Goal: Task Accomplishment & Management: Manage account settings

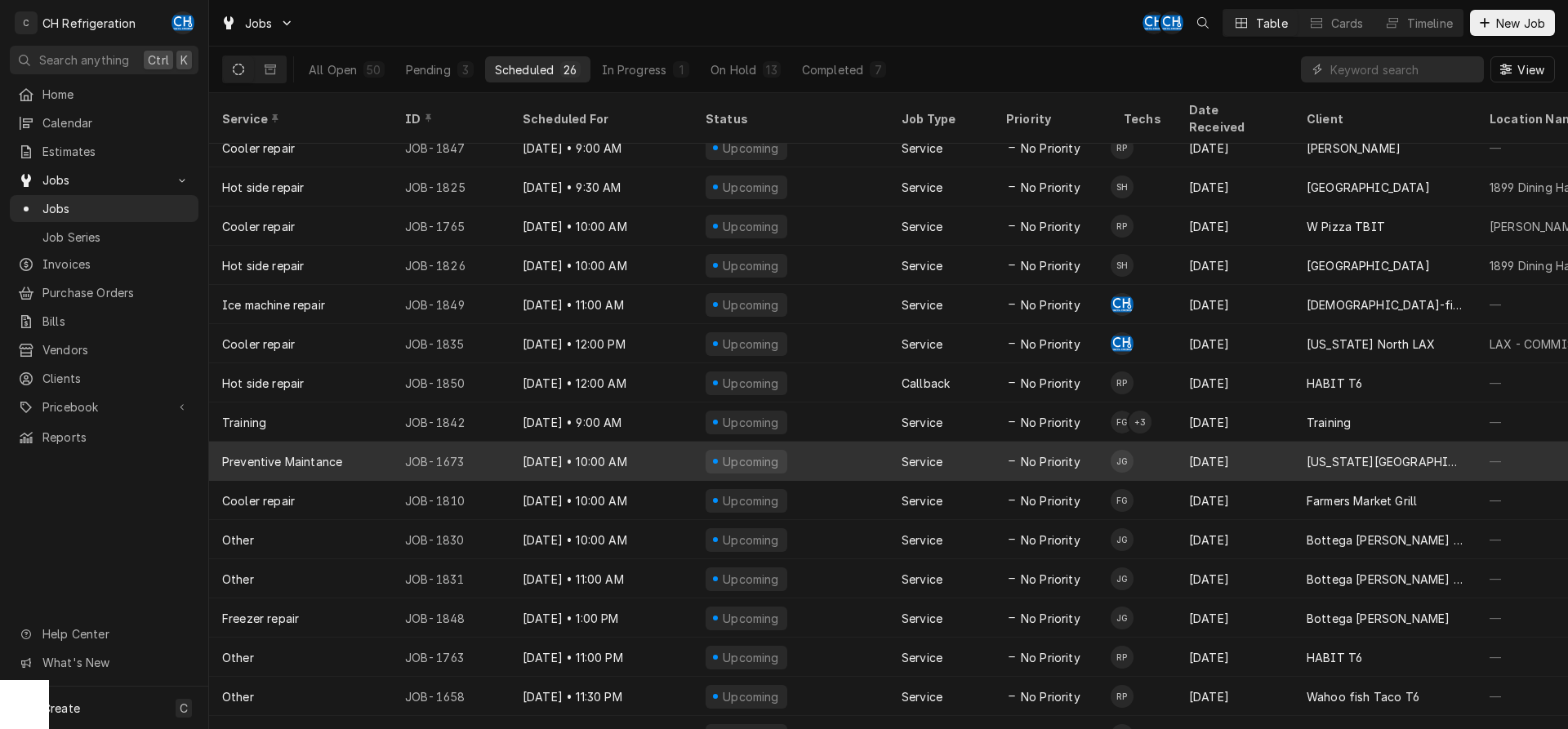
scroll to position [334, 0]
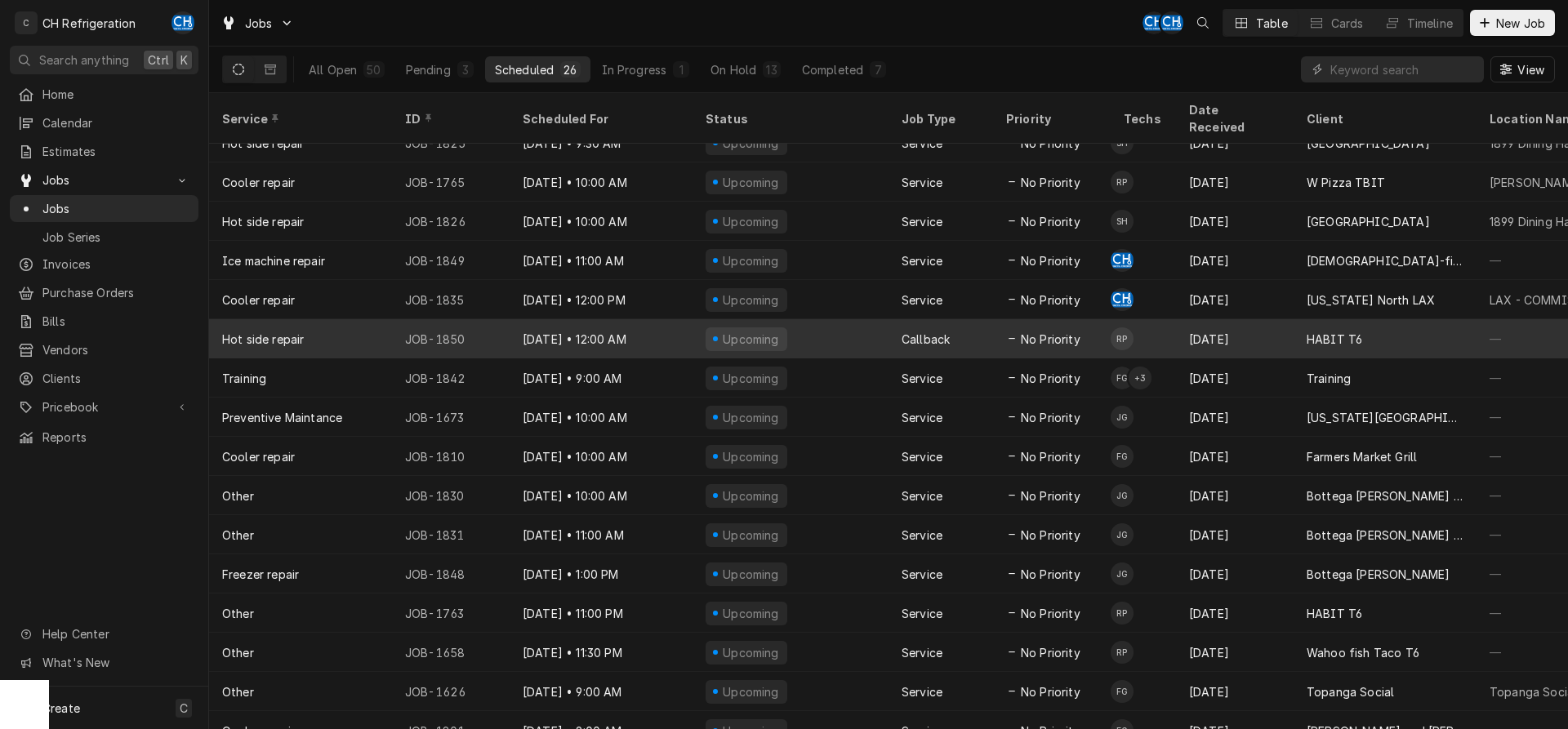
click at [832, 319] on div "Upcoming" at bounding box center [790, 339] width 196 height 39
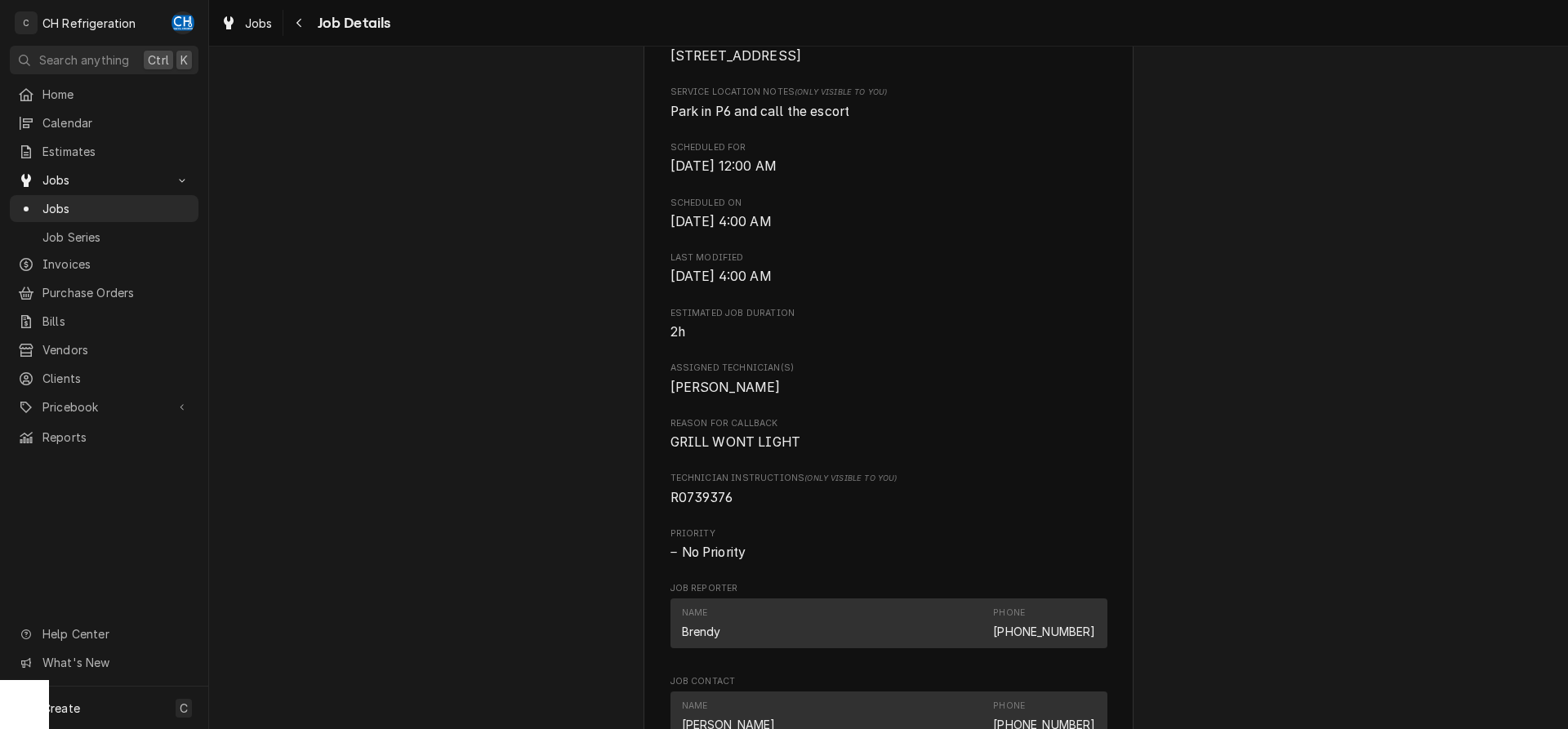
scroll to position [960, 0]
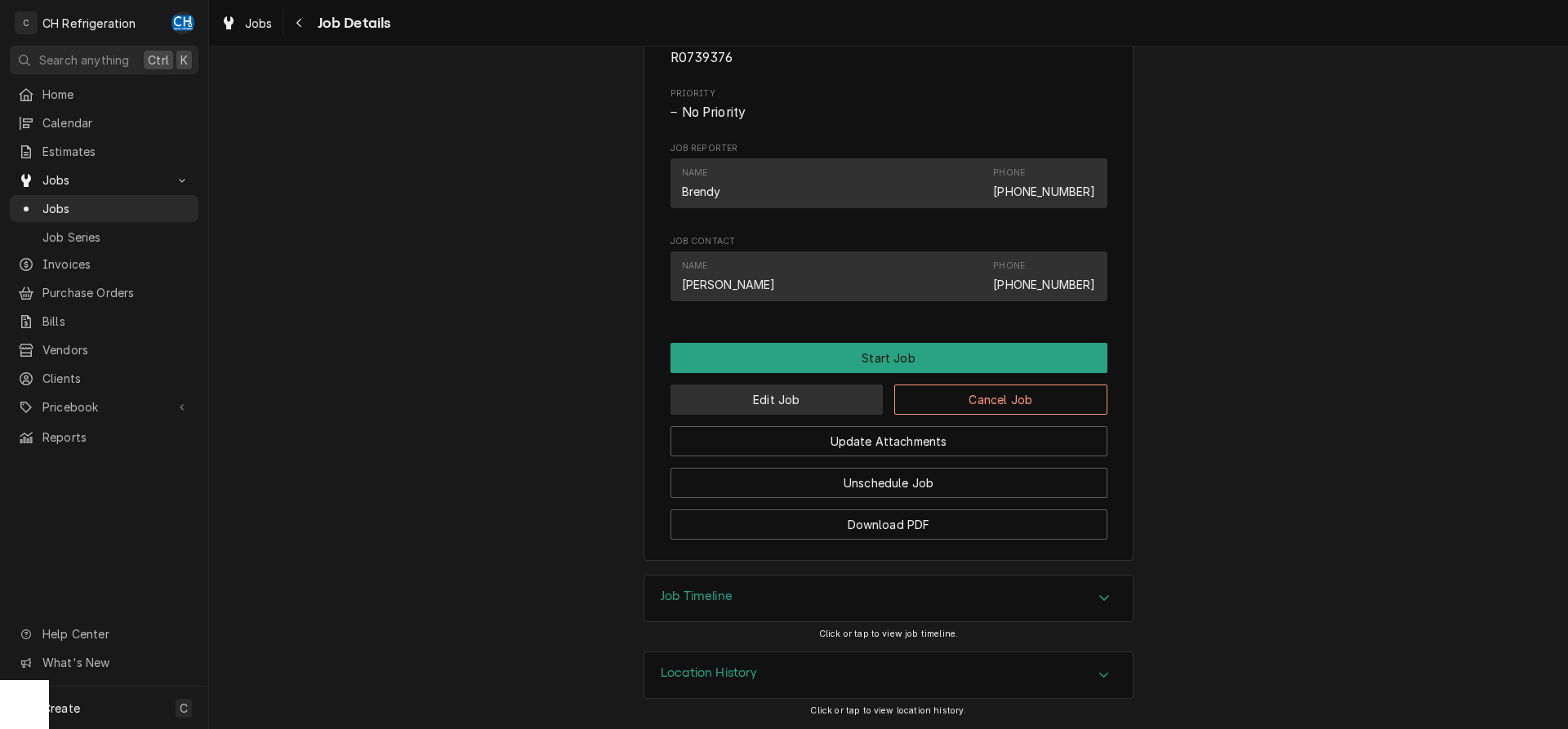
click at [815, 394] on button "Edit Job" at bounding box center [777, 399] width 213 height 30
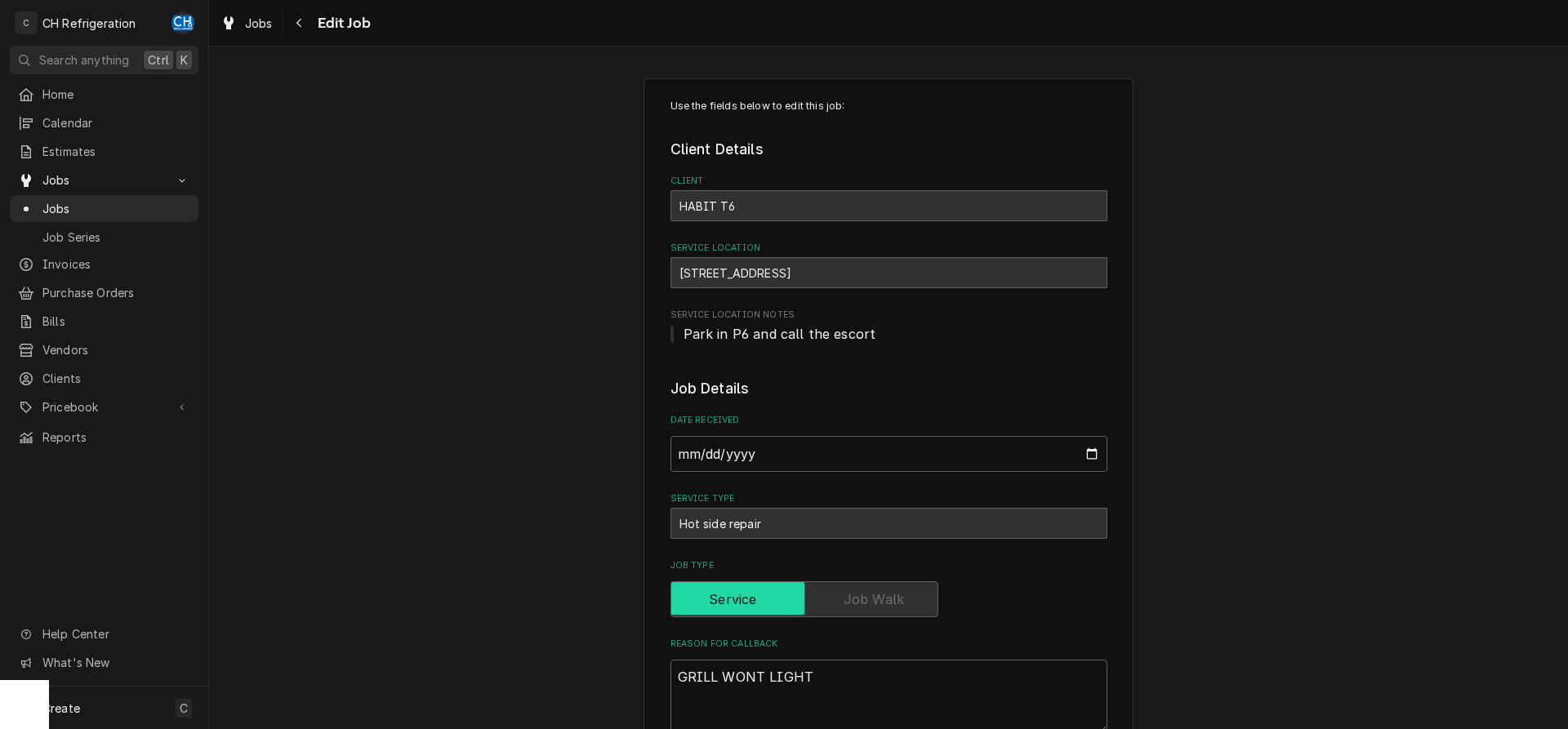
type textarea "x"
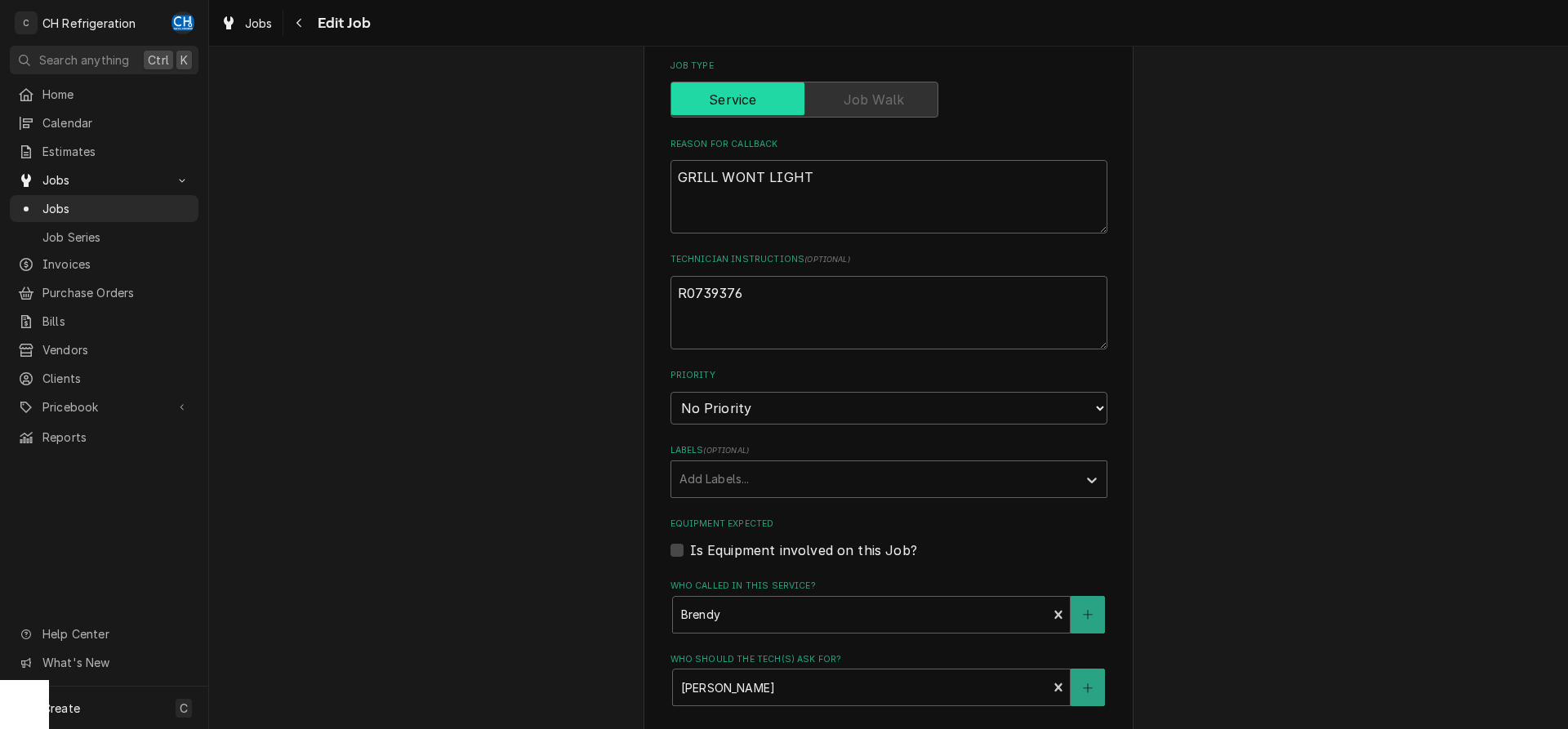
scroll to position [880, 0]
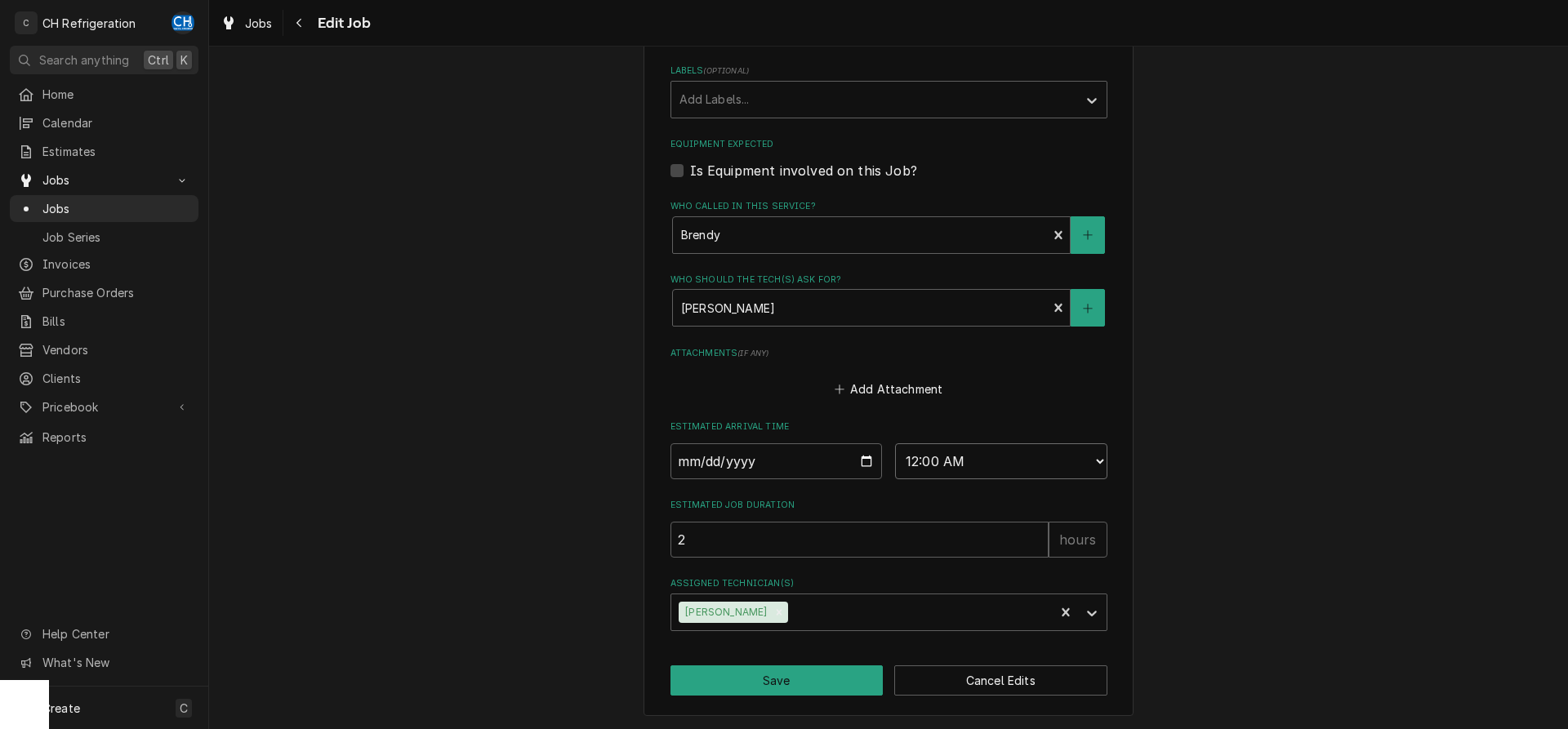
click at [895, 444] on select "AM / PM 6:00 AM 6:15 AM 6:30 AM 6:45 AM 7:00 AM 7:15 AM 7:30 AM 7:45 AM 8:00 AM…" at bounding box center [1002, 461] width 212 height 36
select select "23:45:00"
click option "11:45 PM" at bounding box center [0, 0] width 0 height 0
click at [767, 666] on button "Save" at bounding box center [777, 680] width 213 height 30
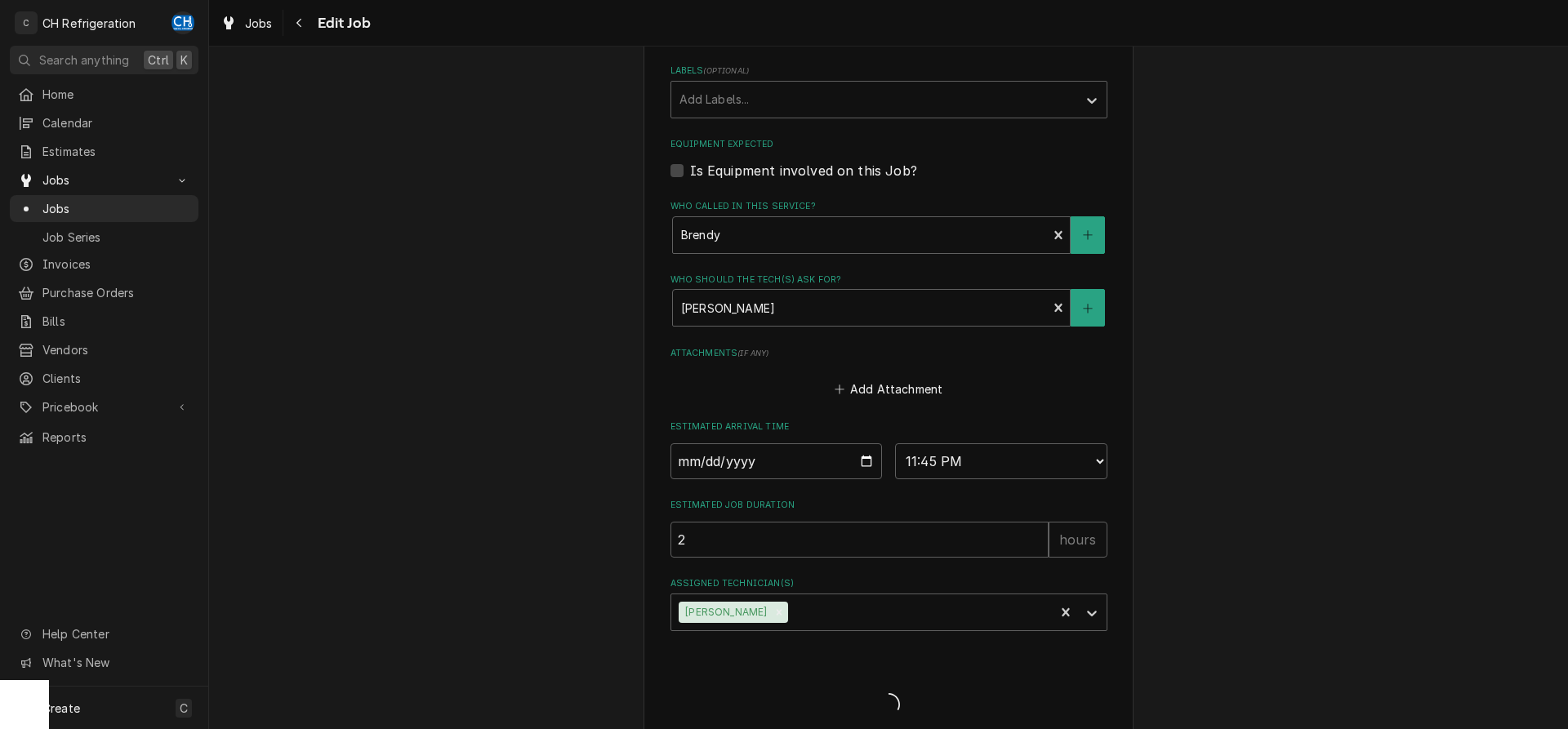
type textarea "x"
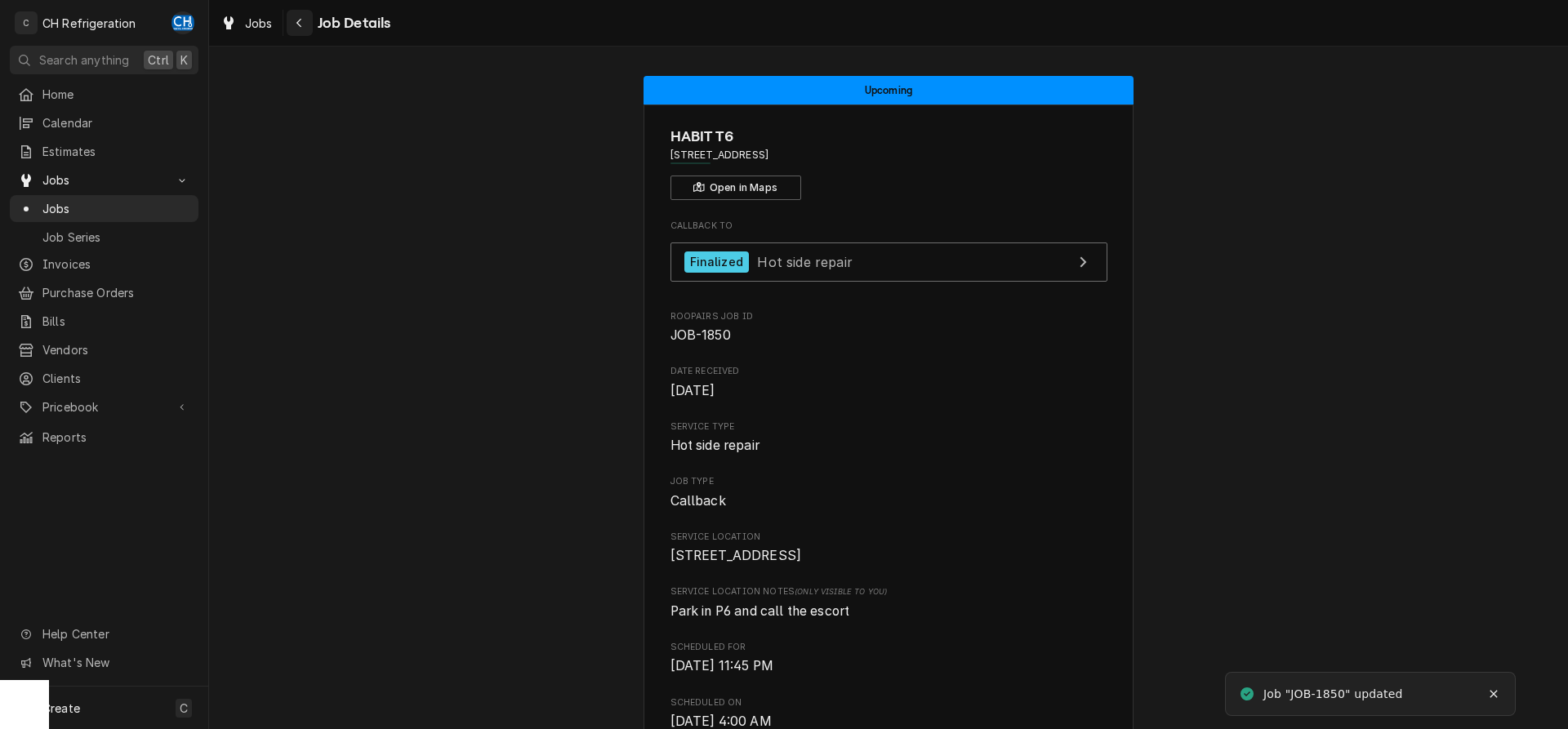
click at [308, 18] on div "Navigate back" at bounding box center [300, 22] width 17 height 17
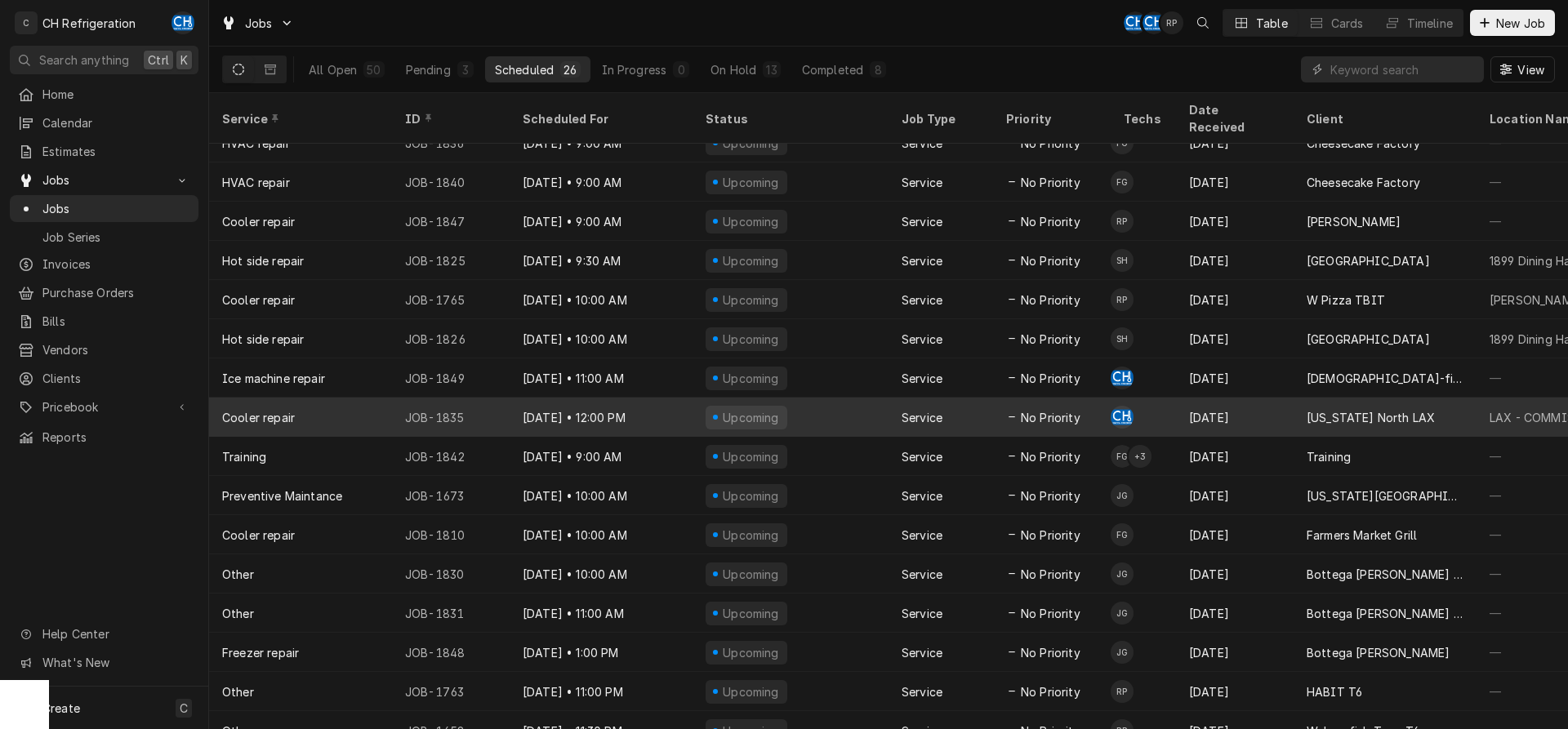
scroll to position [334, 0]
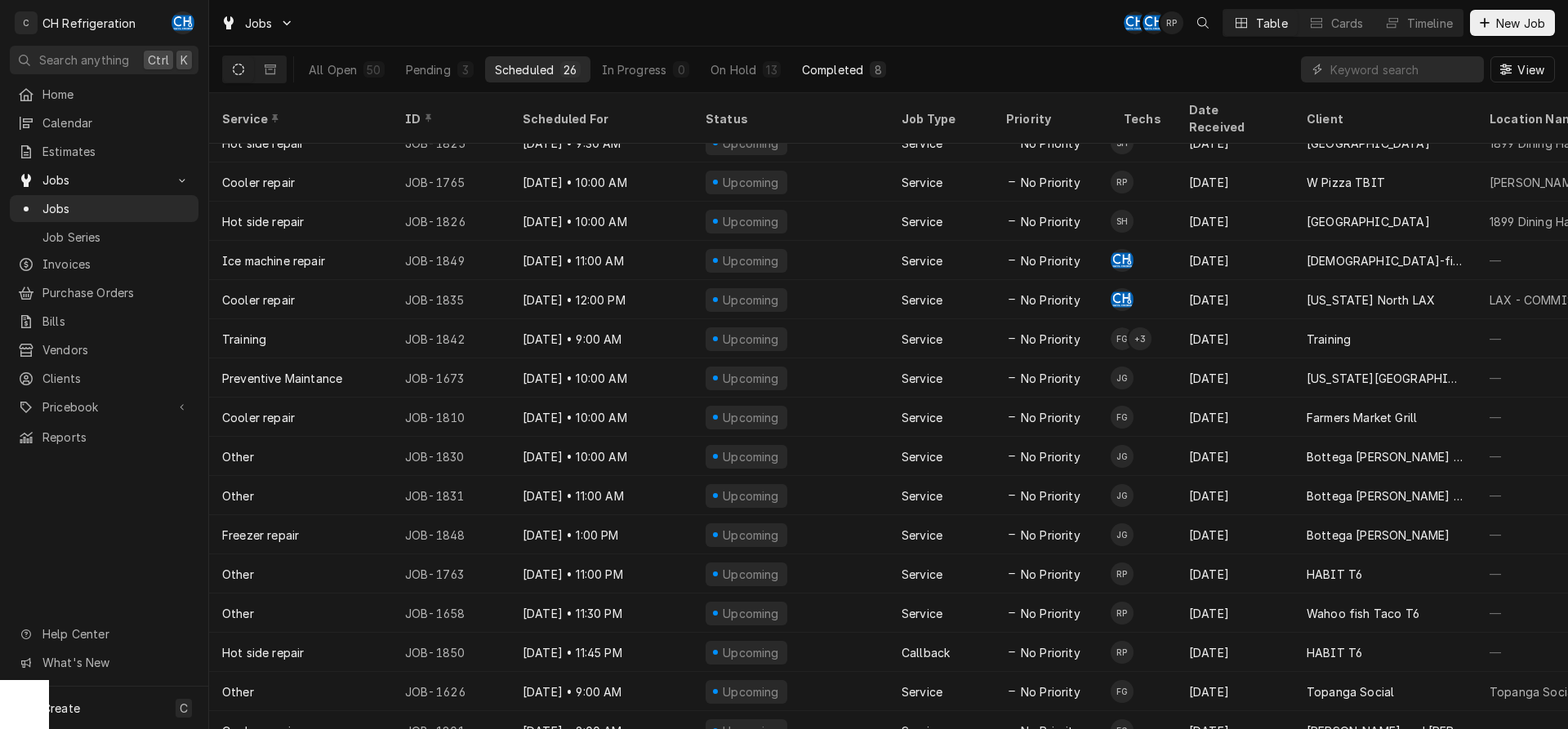
click at [818, 63] on div "Completed" at bounding box center [832, 70] width 61 height 18
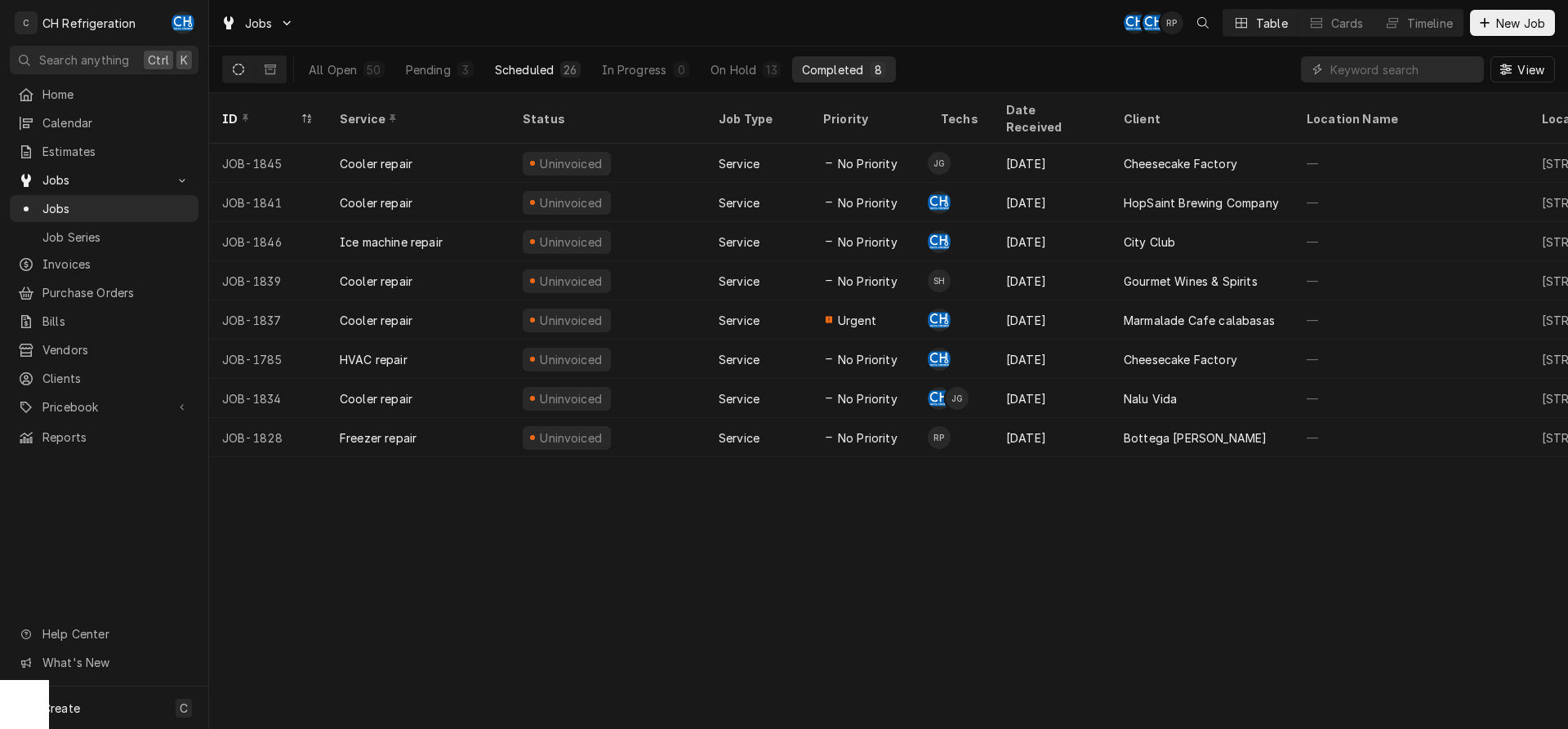
click at [551, 64] on div "Scheduled" at bounding box center [525, 70] width 58 height 18
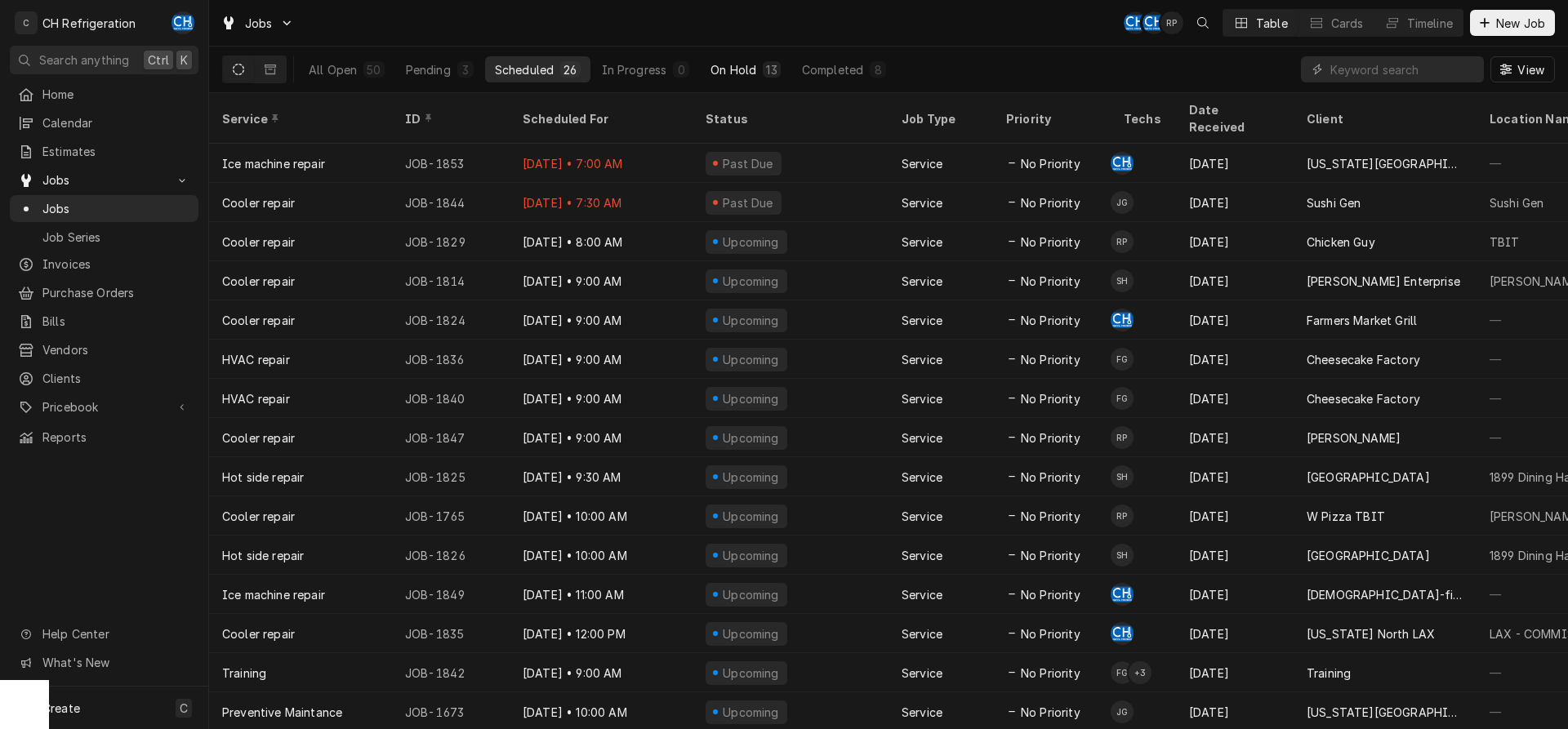
click at [743, 61] on div "On Hold" at bounding box center [733, 70] width 46 height 18
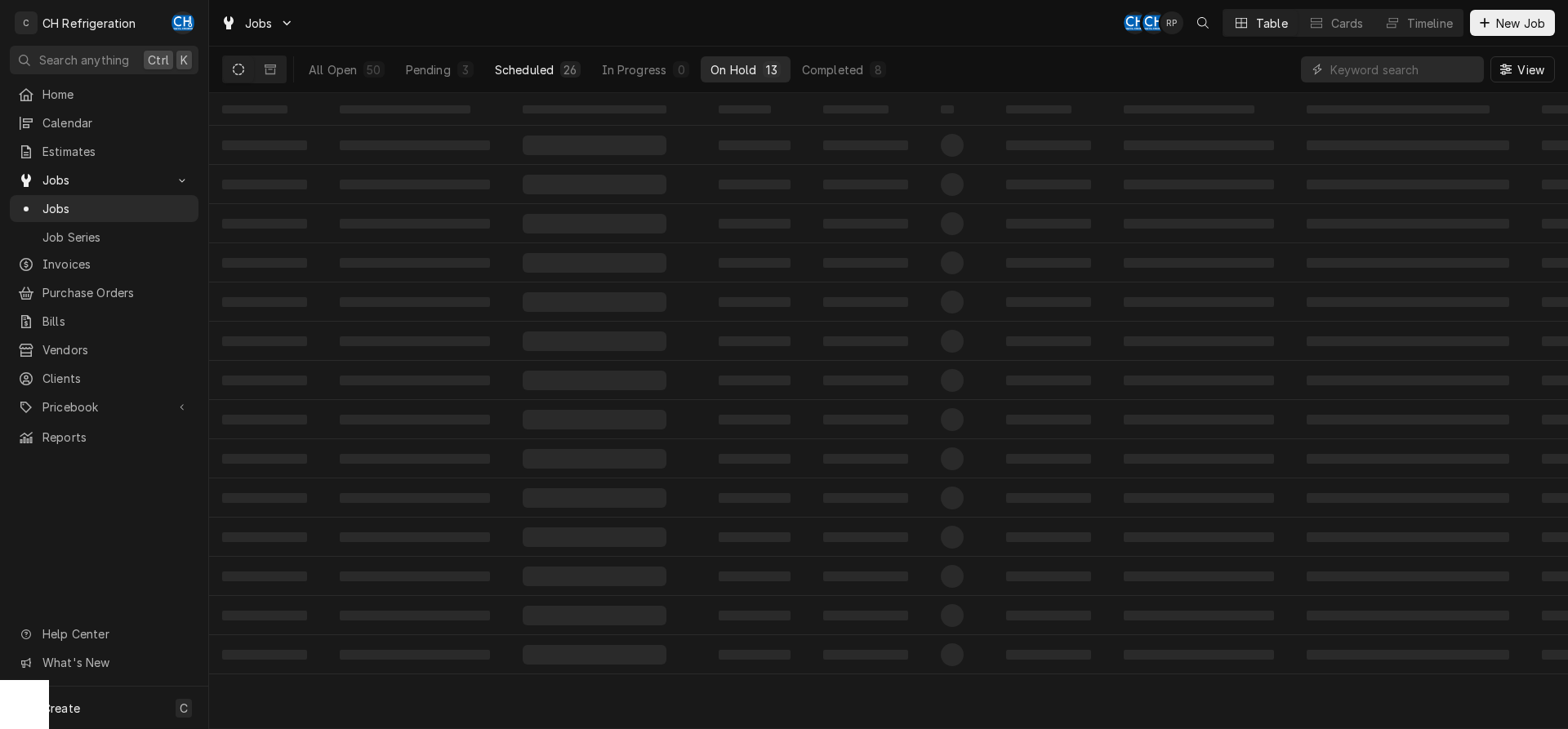
click at [513, 60] on button "Scheduled 26" at bounding box center [538, 69] width 105 height 26
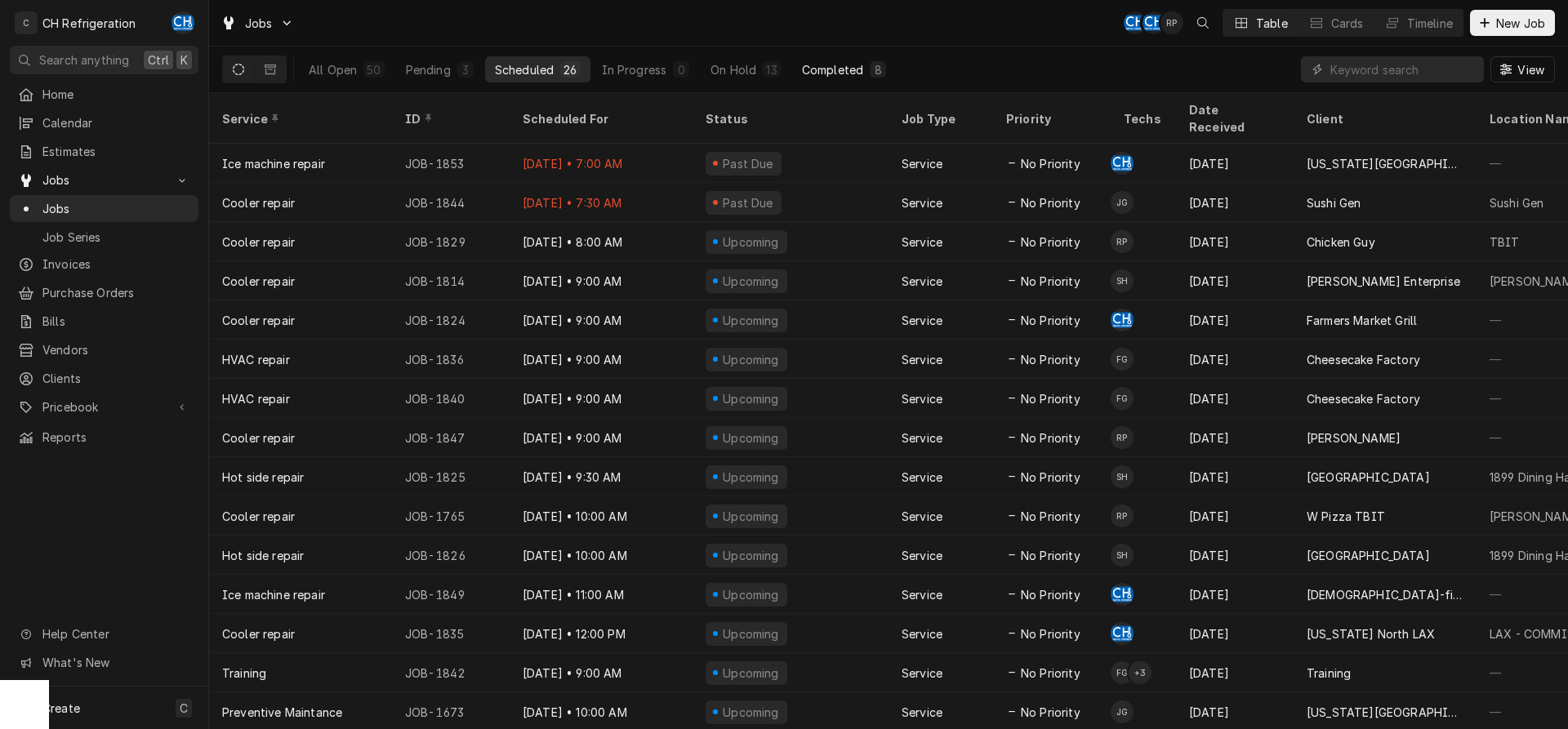
click at [874, 68] on div "8" at bounding box center [878, 70] width 10 height 18
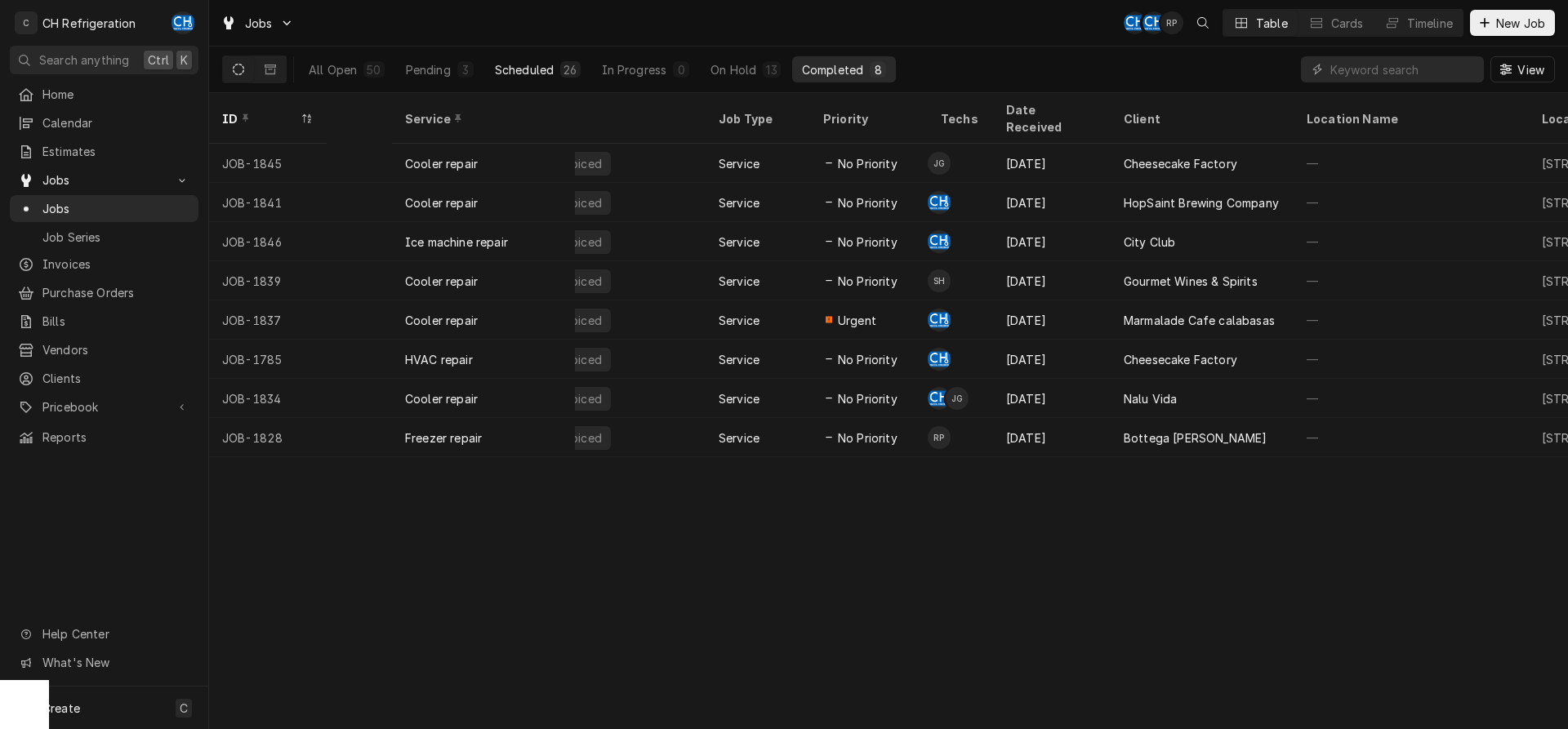
click at [528, 67] on div "Scheduled" at bounding box center [525, 70] width 58 height 18
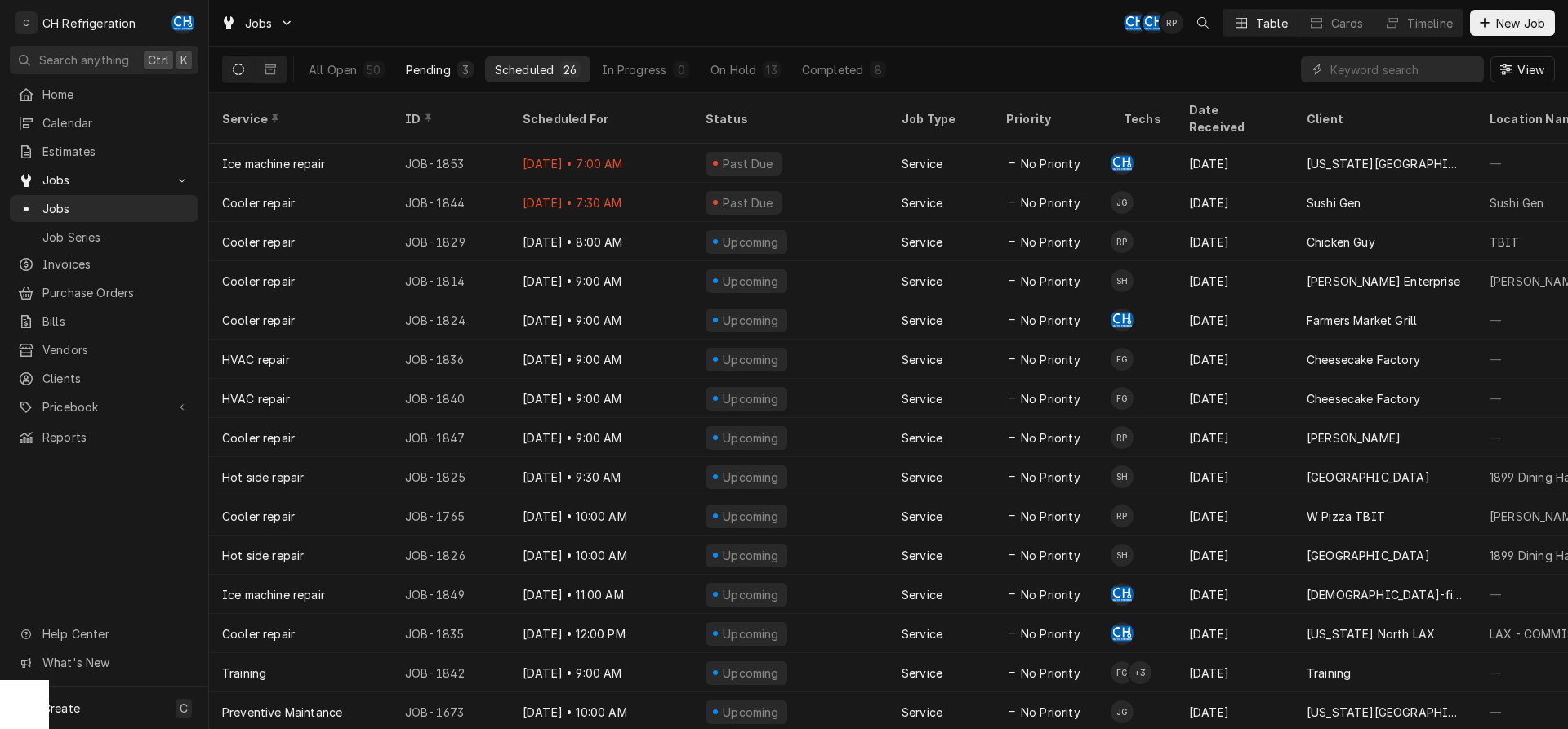
click at [434, 74] on div "Pending" at bounding box center [428, 70] width 45 height 18
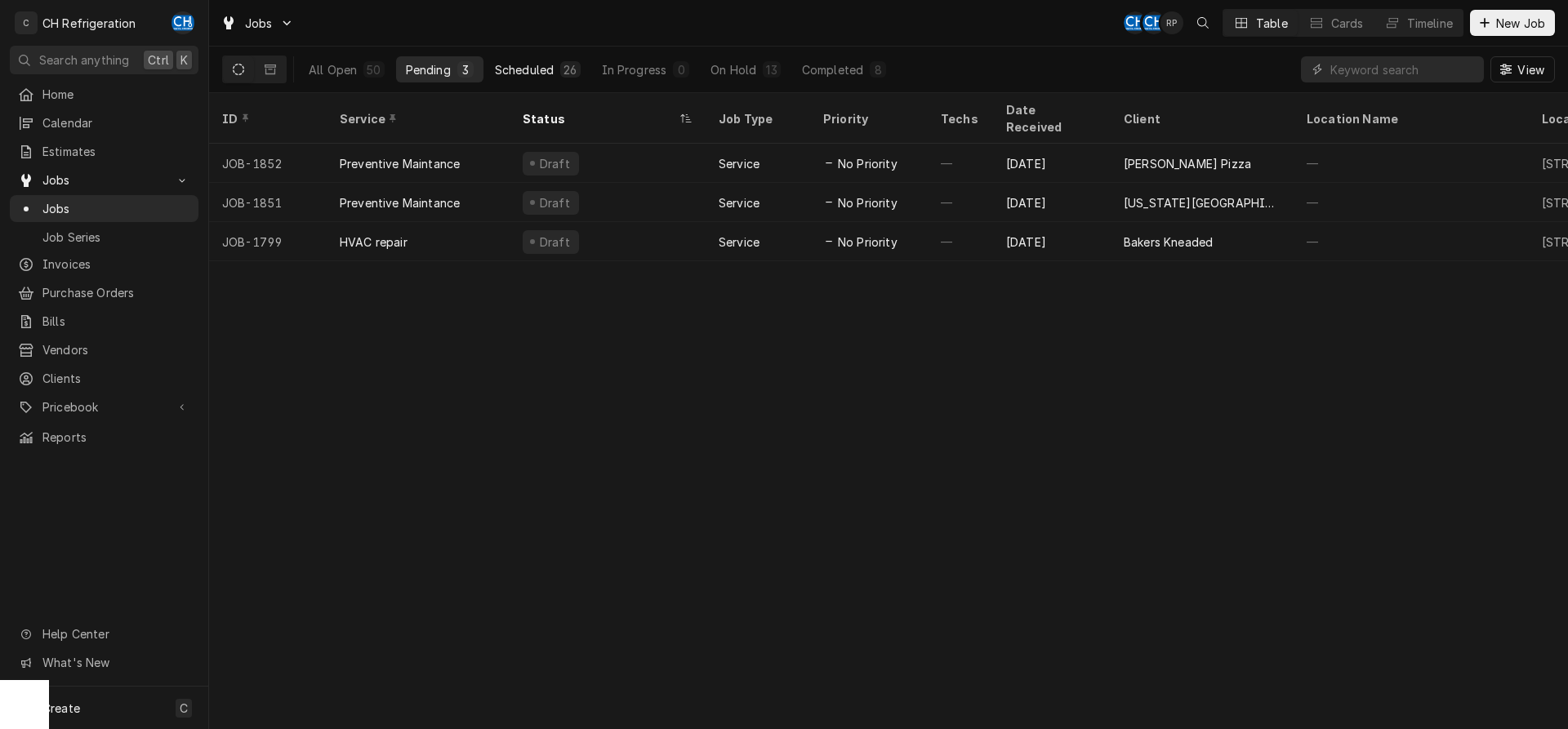
click at [532, 69] on div "Scheduled" at bounding box center [525, 70] width 58 height 18
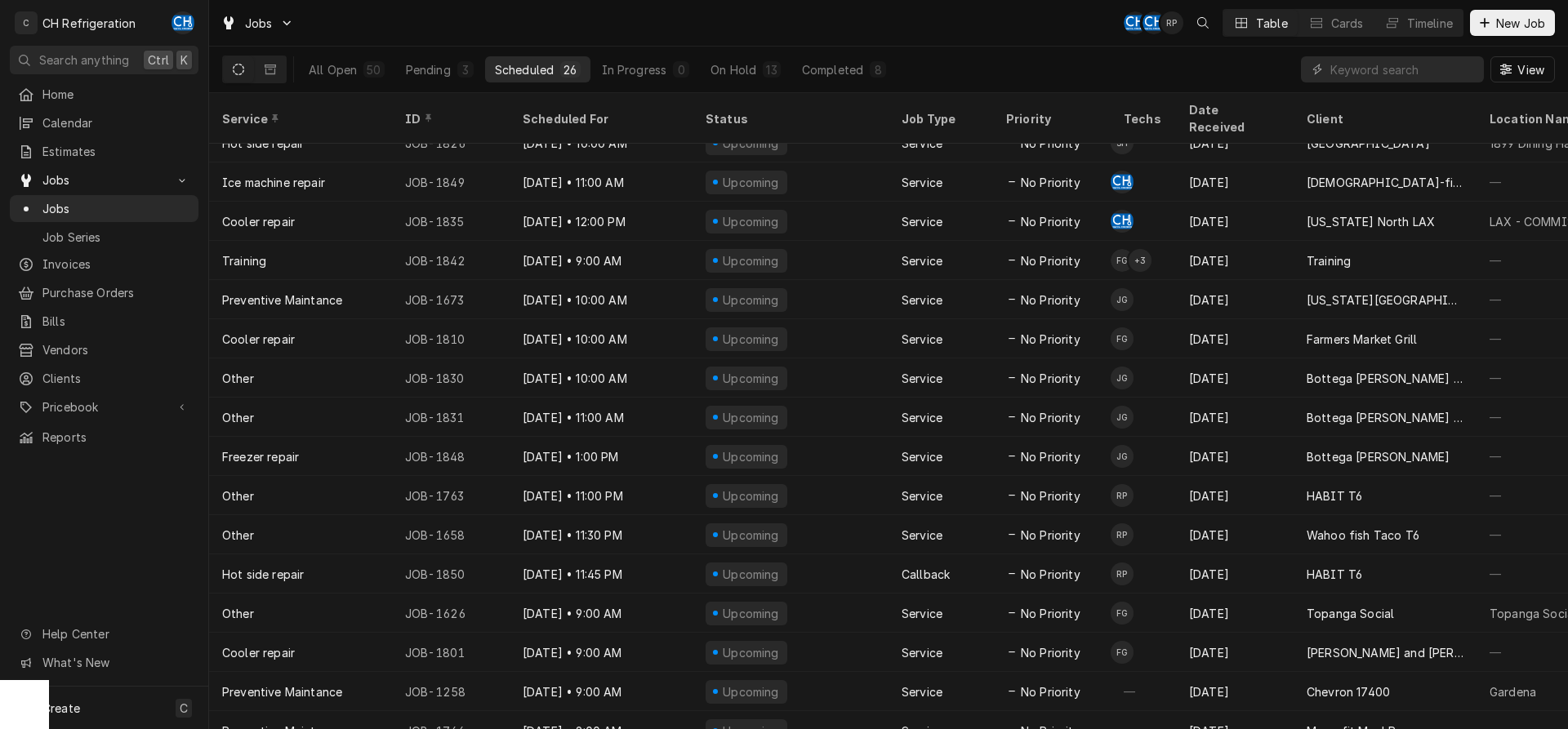
scroll to position [0, 0]
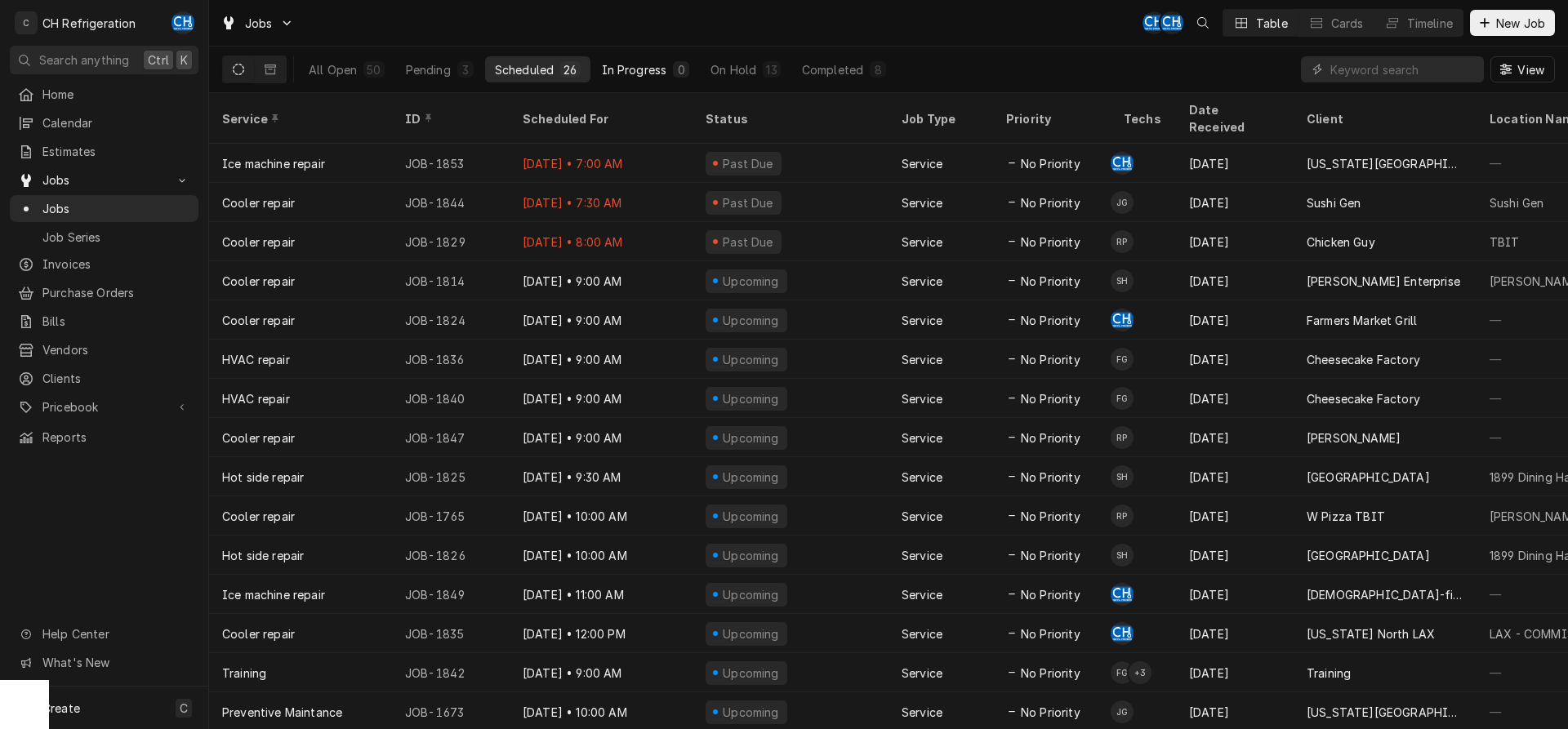
click at [668, 79] on button "In Progress 0" at bounding box center [645, 69] width 108 height 26
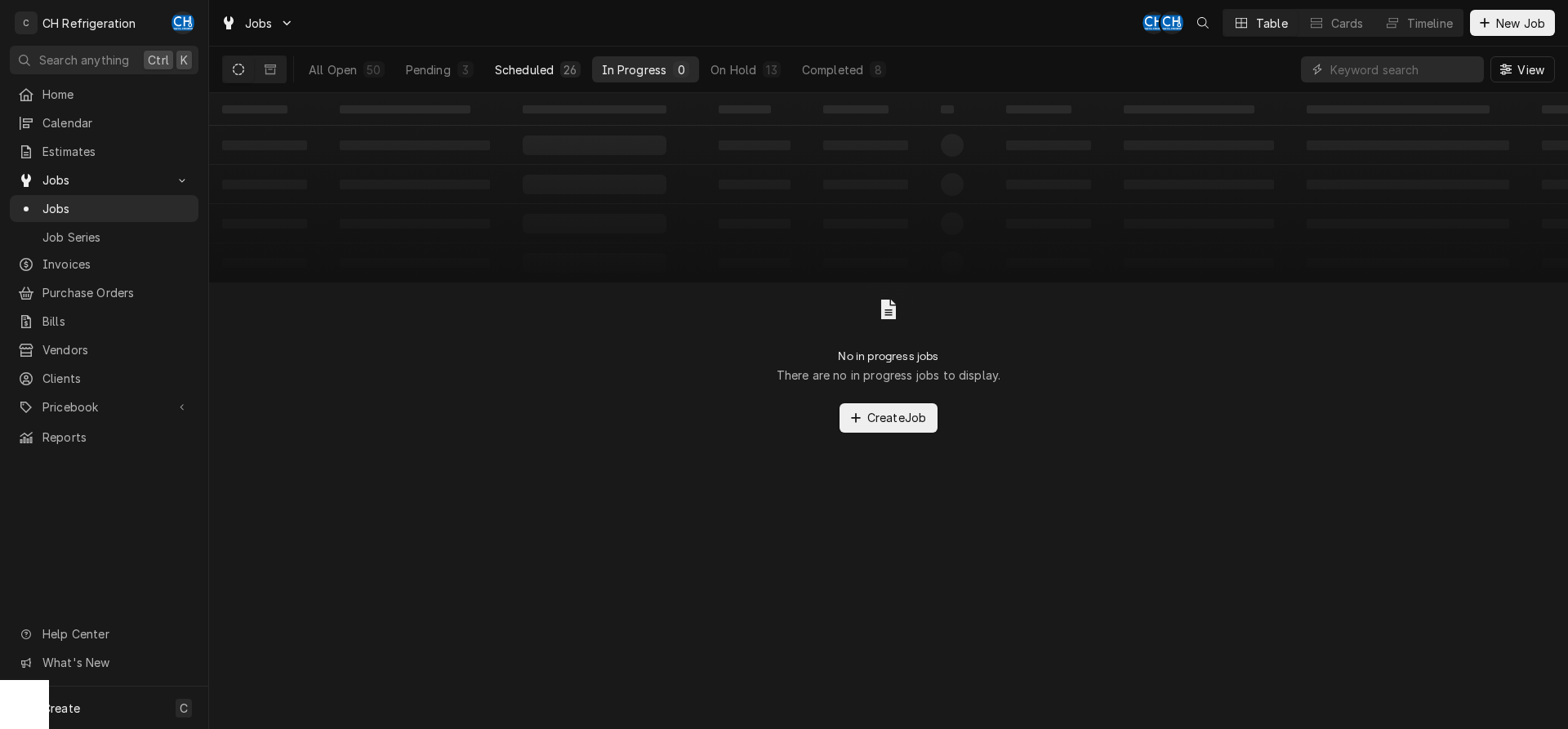
click at [546, 71] on div "Scheduled" at bounding box center [525, 70] width 58 height 18
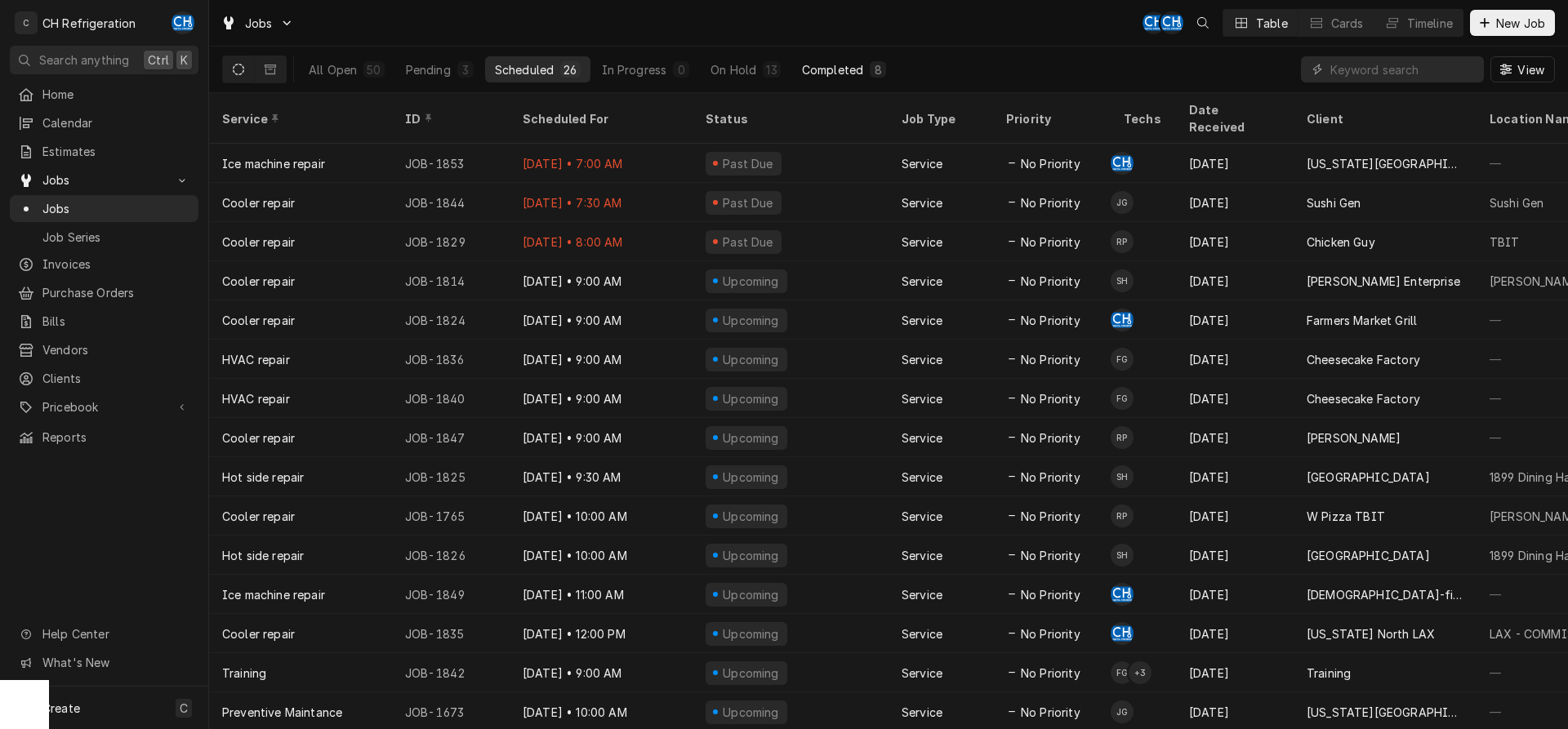
click at [853, 63] on div "Completed" at bounding box center [832, 70] width 61 height 18
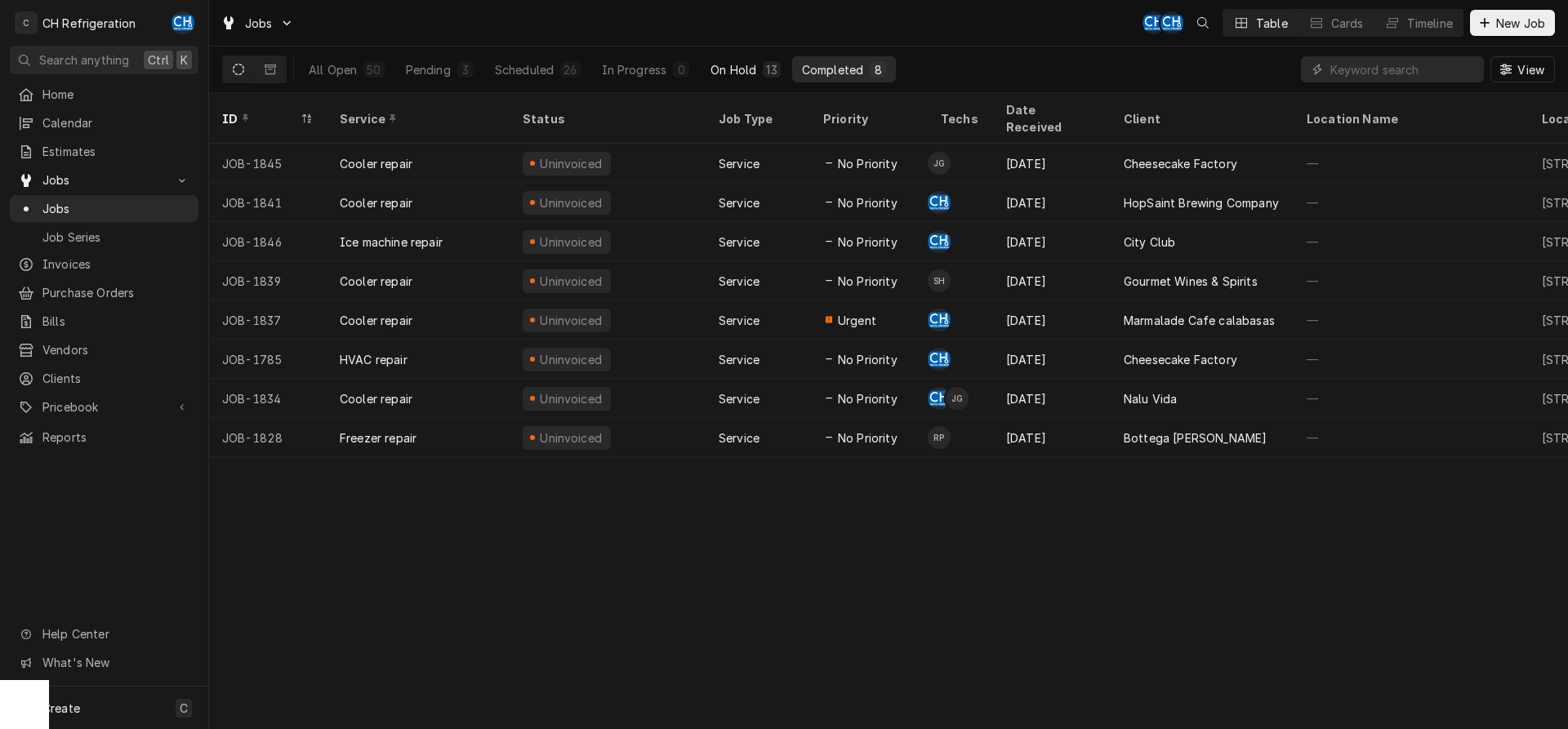
click at [751, 63] on div "On Hold" at bounding box center [733, 70] width 46 height 18
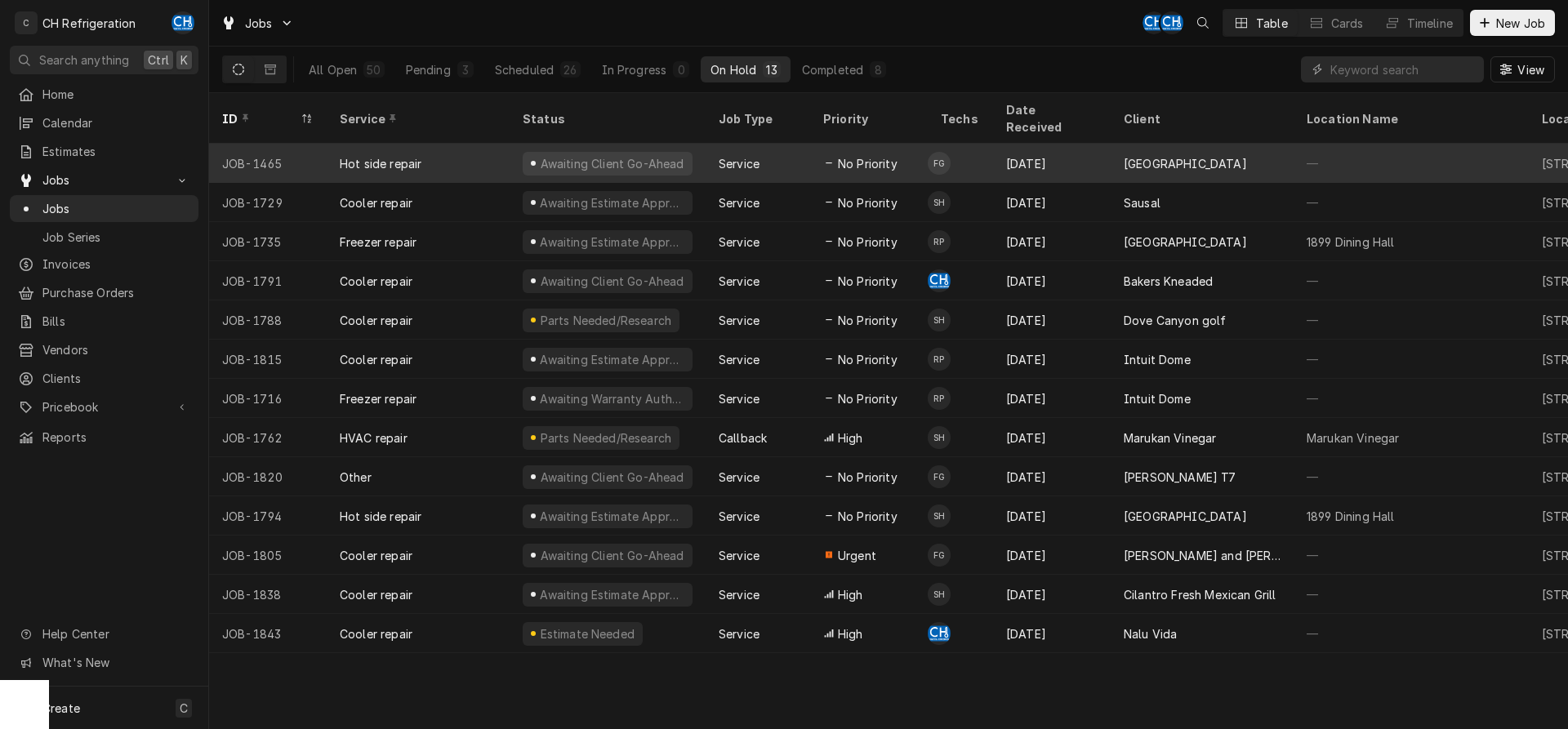
click at [1140, 152] on div "Patina Olive street" at bounding box center [1202, 164] width 183 height 39
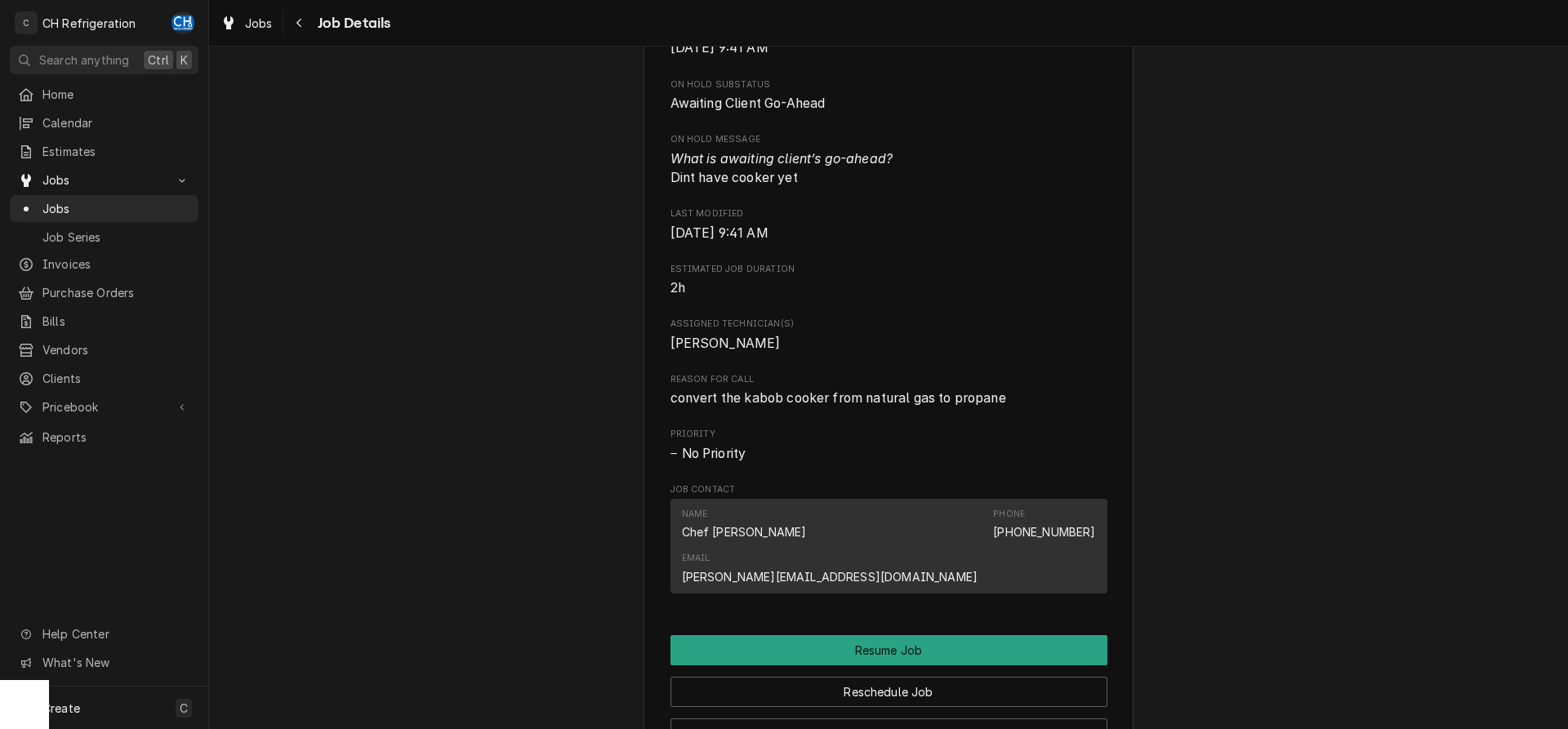
scroll to position [1053, 0]
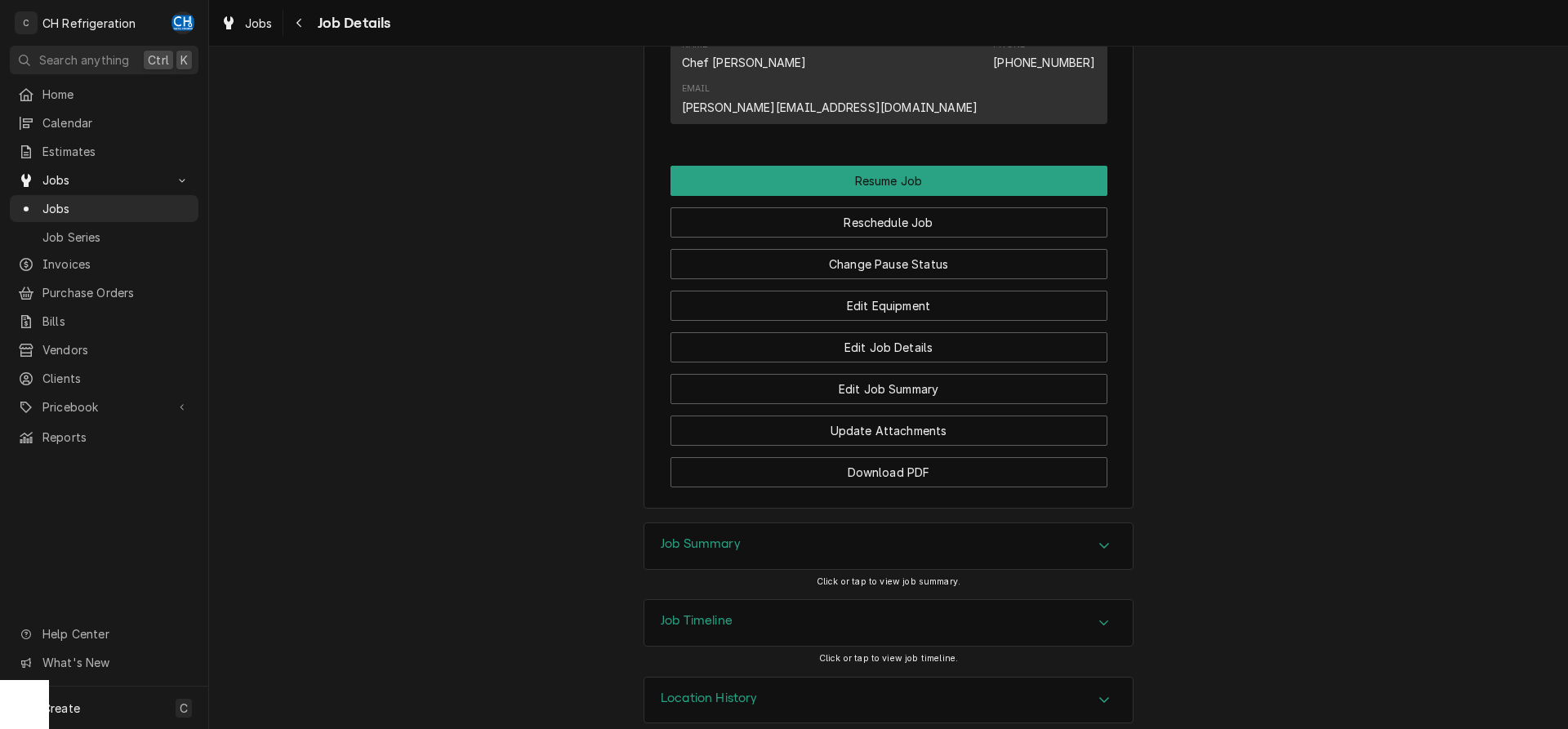
drag, startPoint x: 726, startPoint y: 516, endPoint x: 661, endPoint y: 498, distance: 67.4
click at [725, 536] on h3 "Job Summary" at bounding box center [701, 544] width 80 height 16
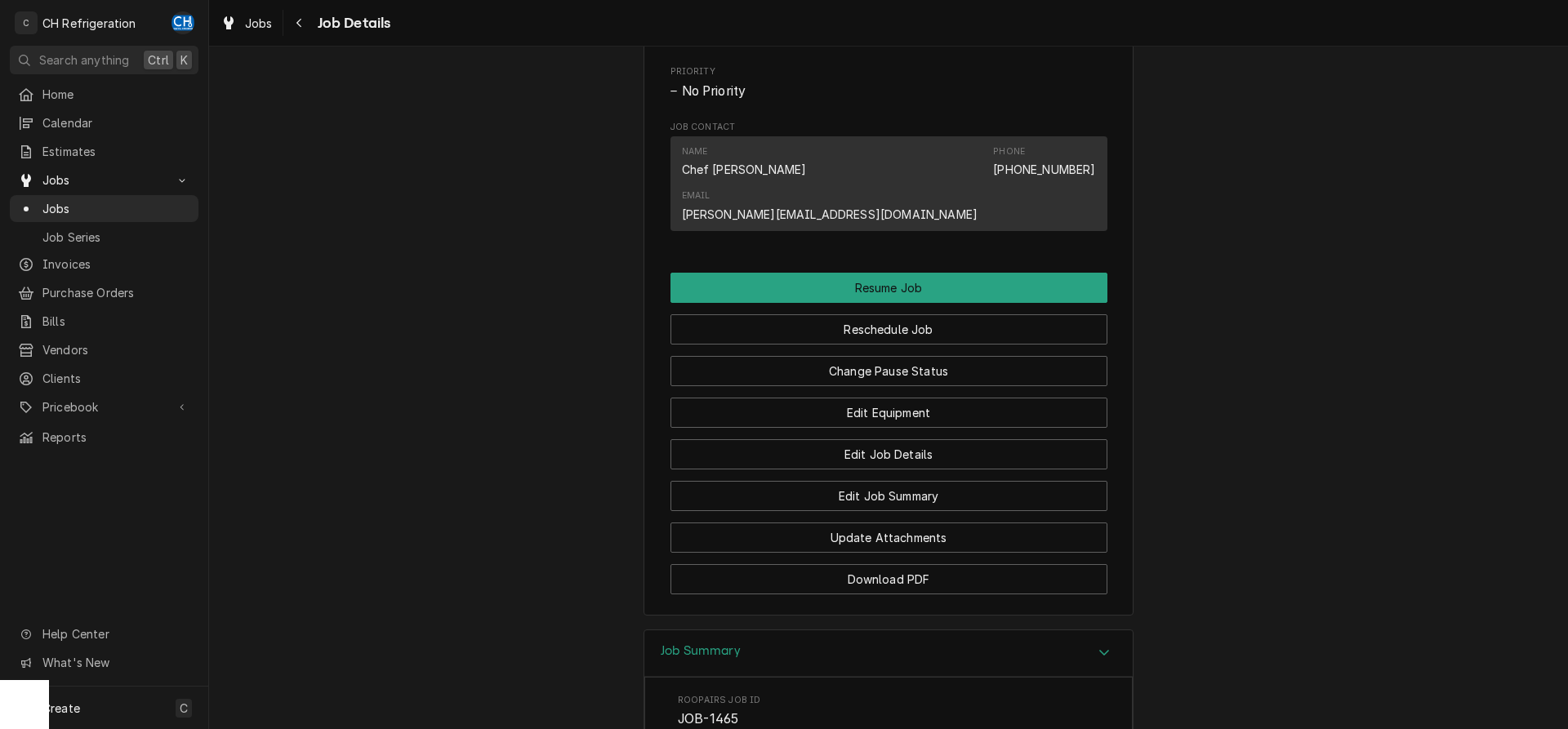
scroll to position [950, 0]
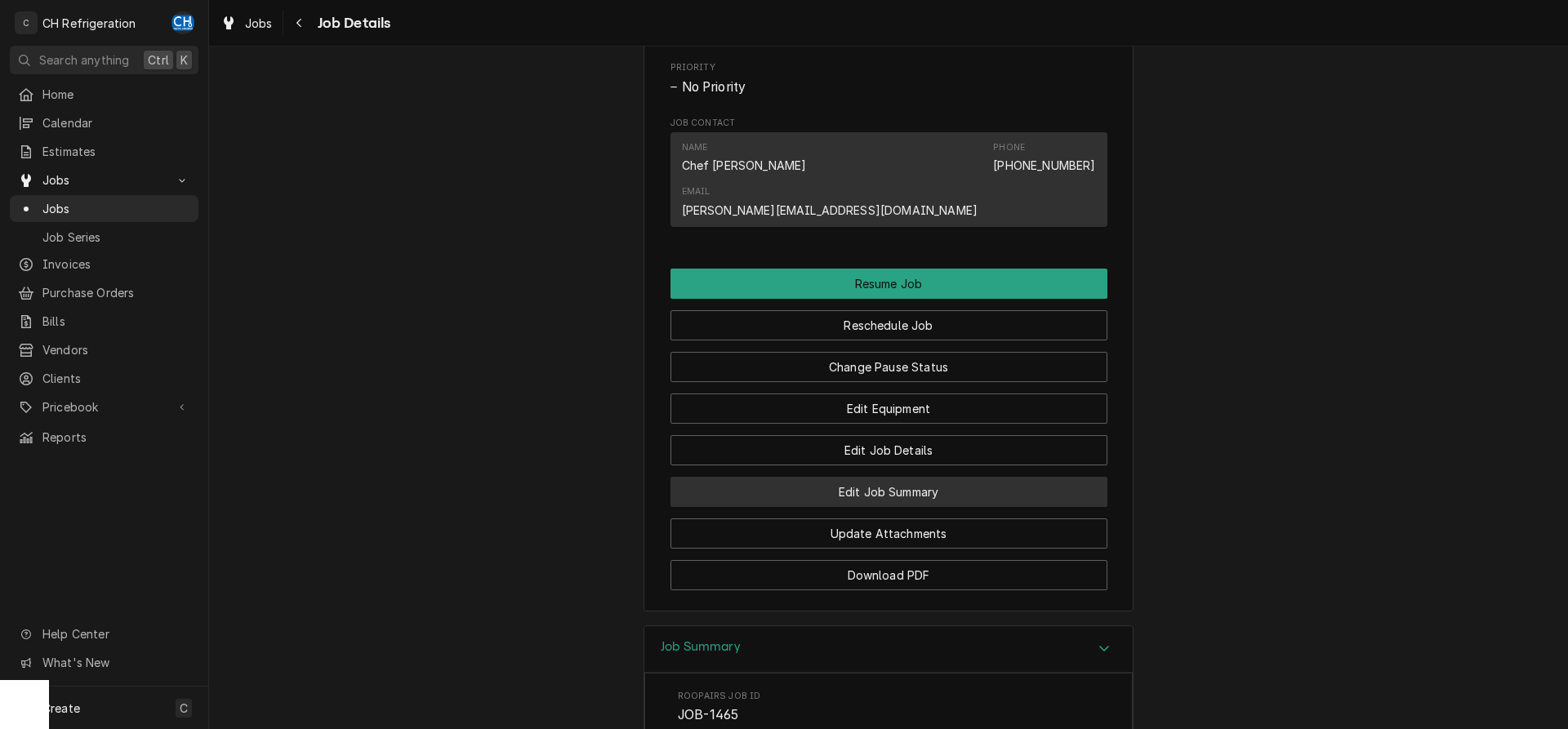
click at [923, 477] on button "Edit Job Summary" at bounding box center [889, 492] width 437 height 30
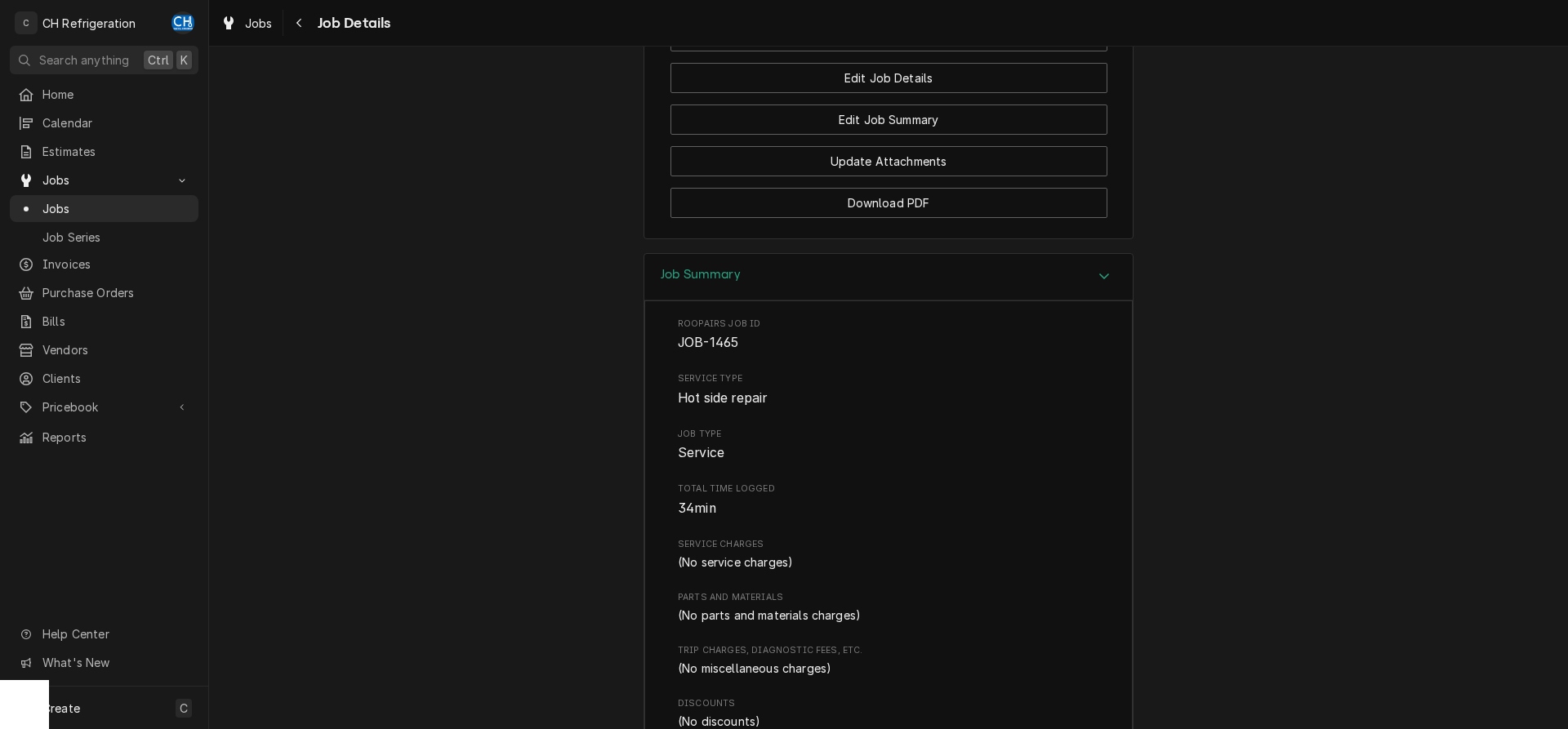
scroll to position [1533, 0]
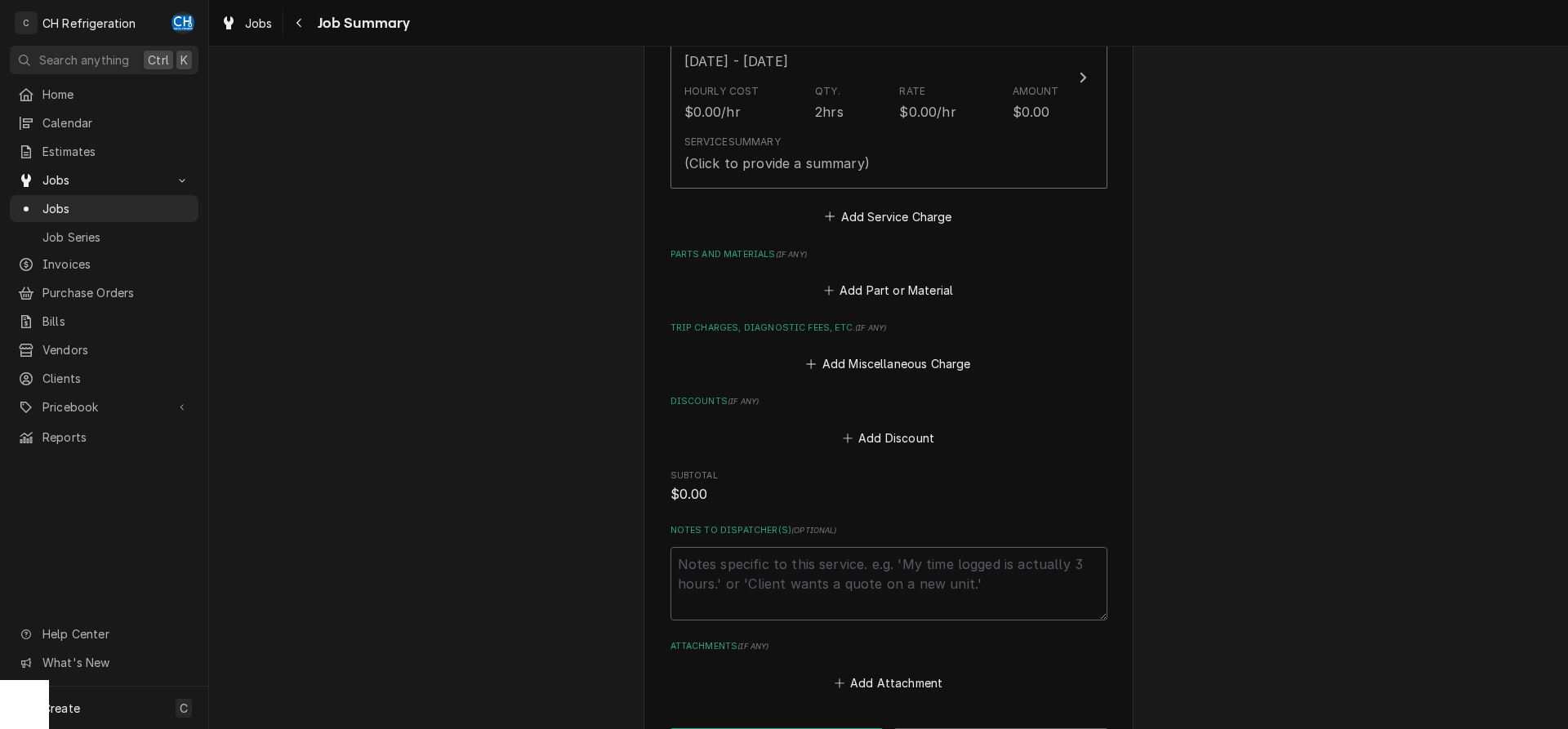
scroll to position [642, 0]
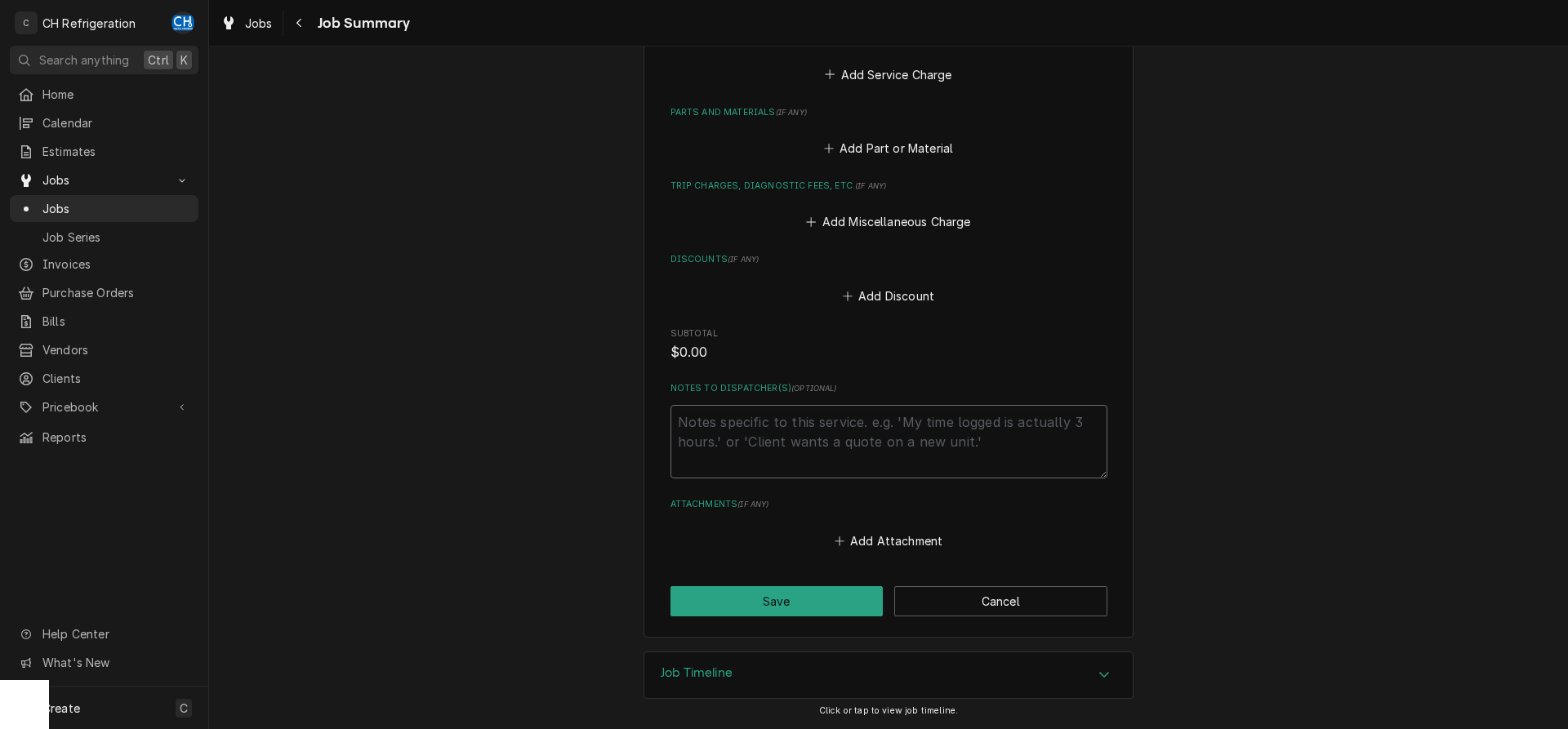
click at [781, 436] on textarea "Notes to Dispatcher(s) ( optional )" at bounding box center [889, 442] width 437 height 74
type textarea "x"
type textarea "j"
type textarea "x"
type textarea "jo"
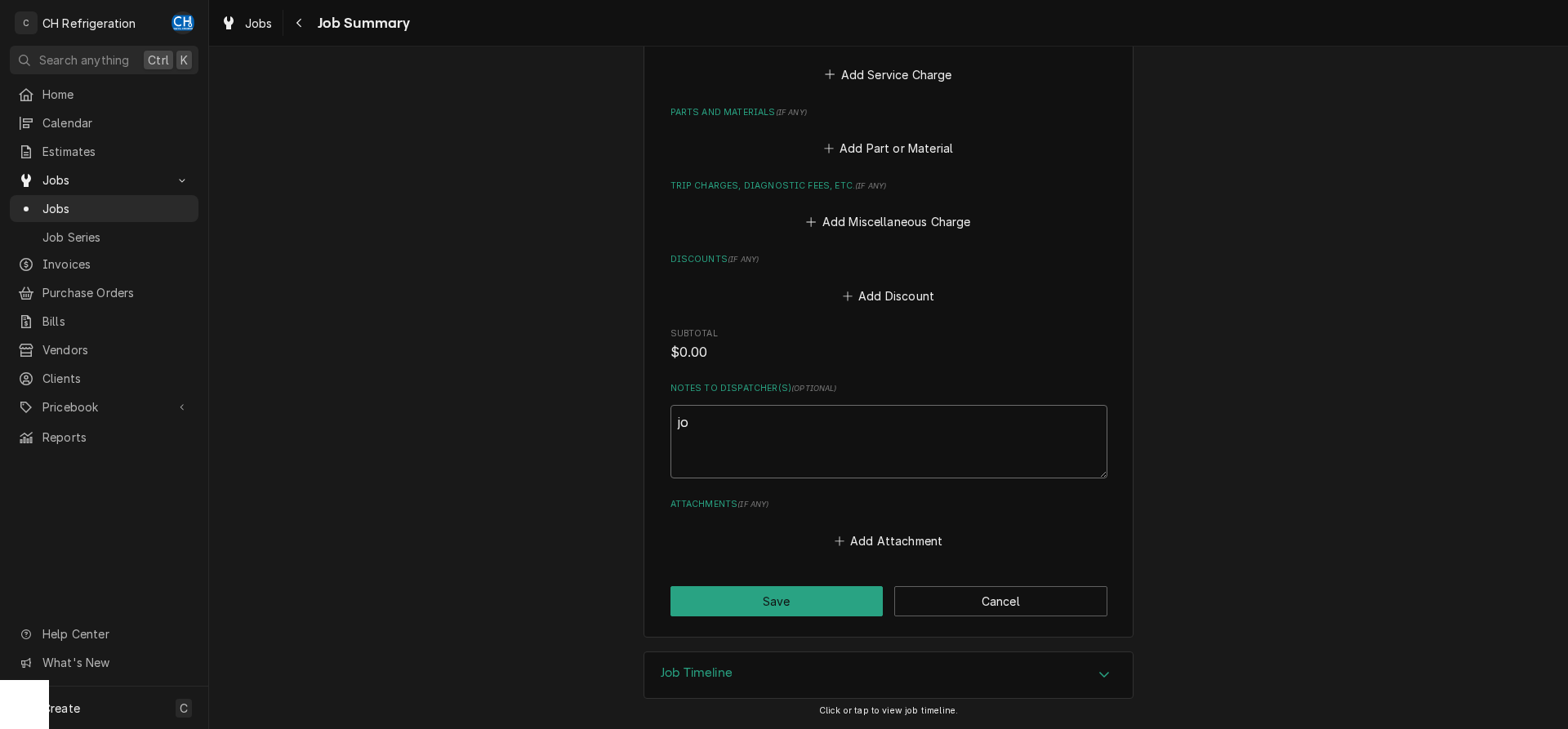
type textarea "x"
type textarea "jon"
type textarea "x"
type textarea "jon"
type textarea "x"
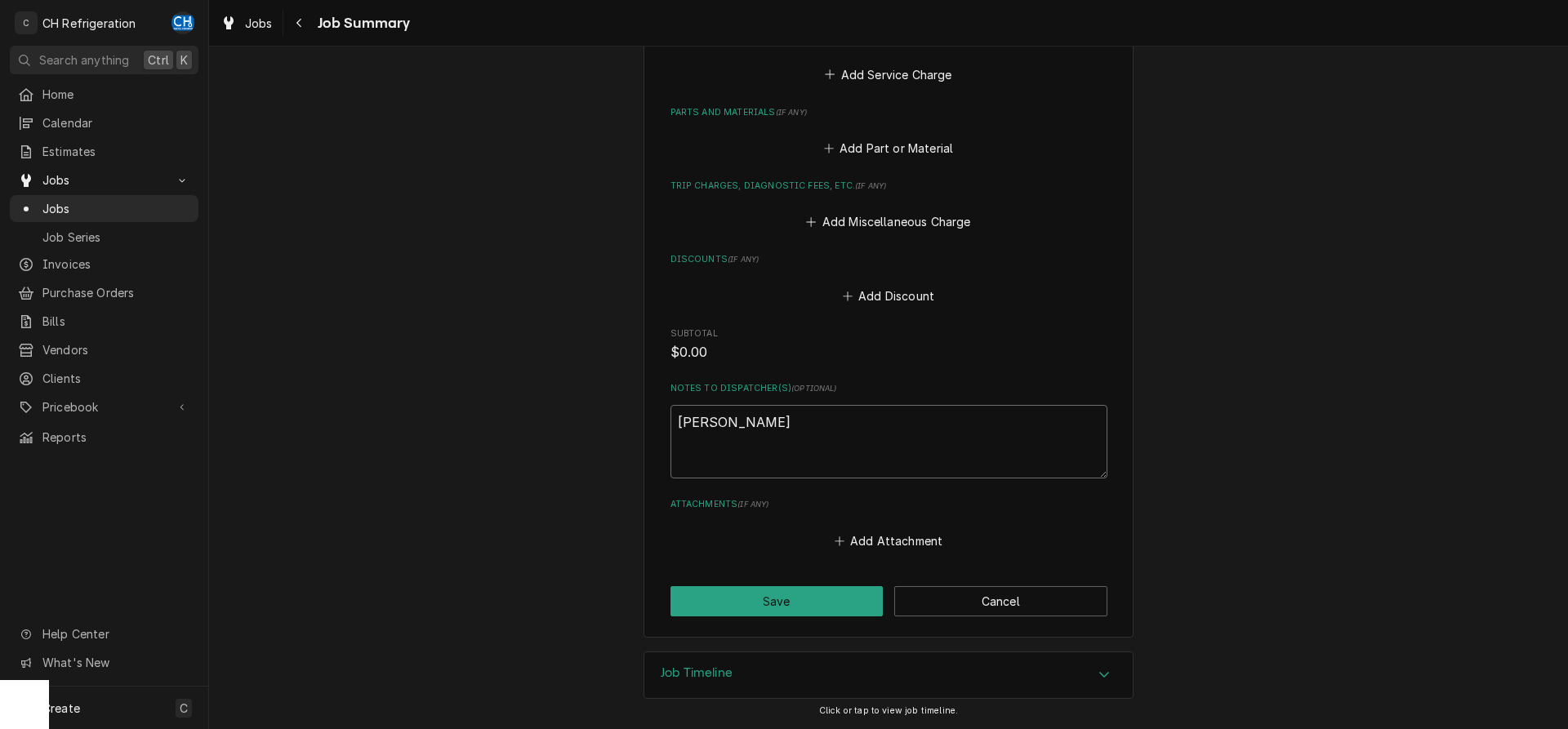
type textarea "jon c"
type textarea "x"
type textarea "jon ca"
type textarea "x"
type textarea "jon can"
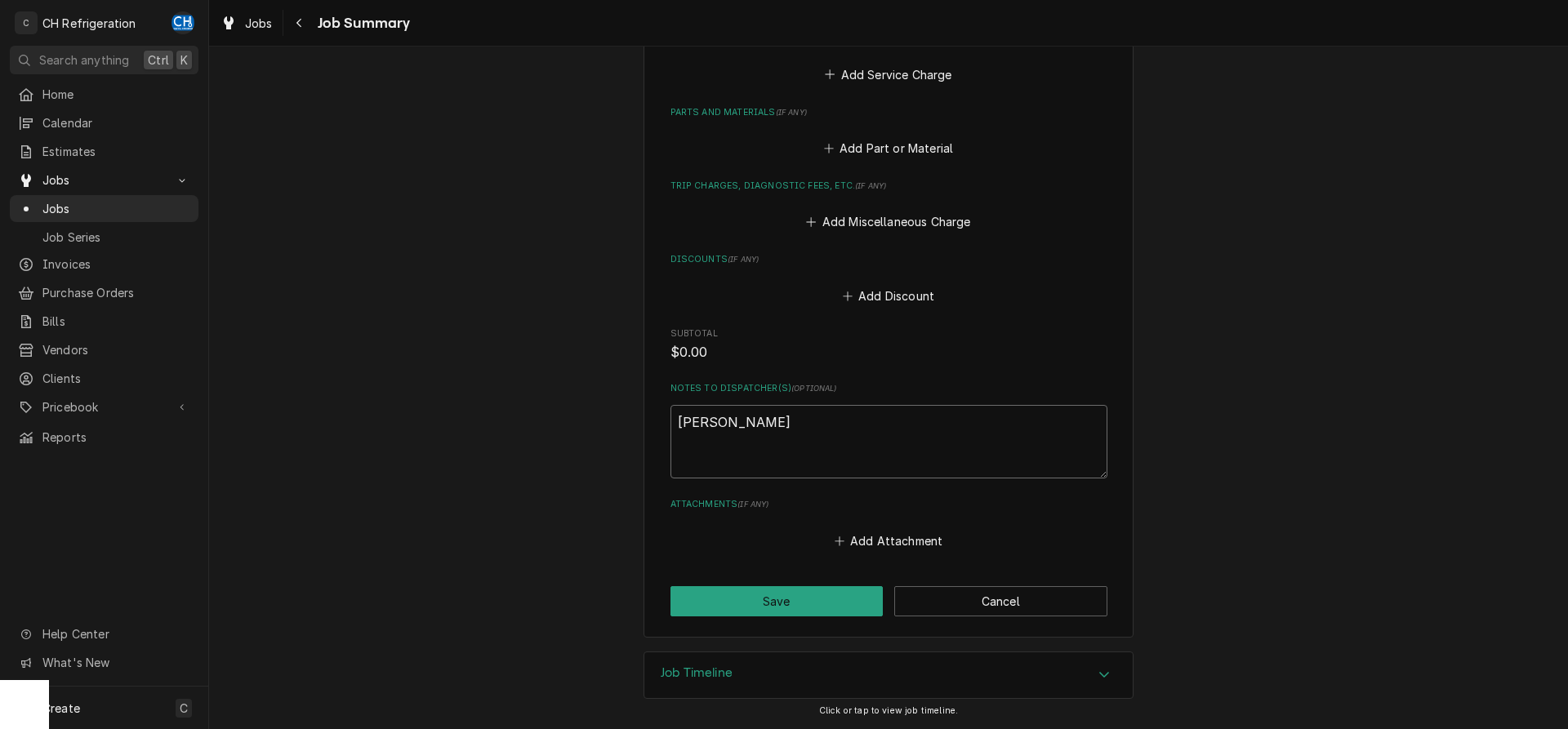
type textarea "x"
type textarea "jon canc"
type textarea "x"
type textarea "jon cance"
type textarea "x"
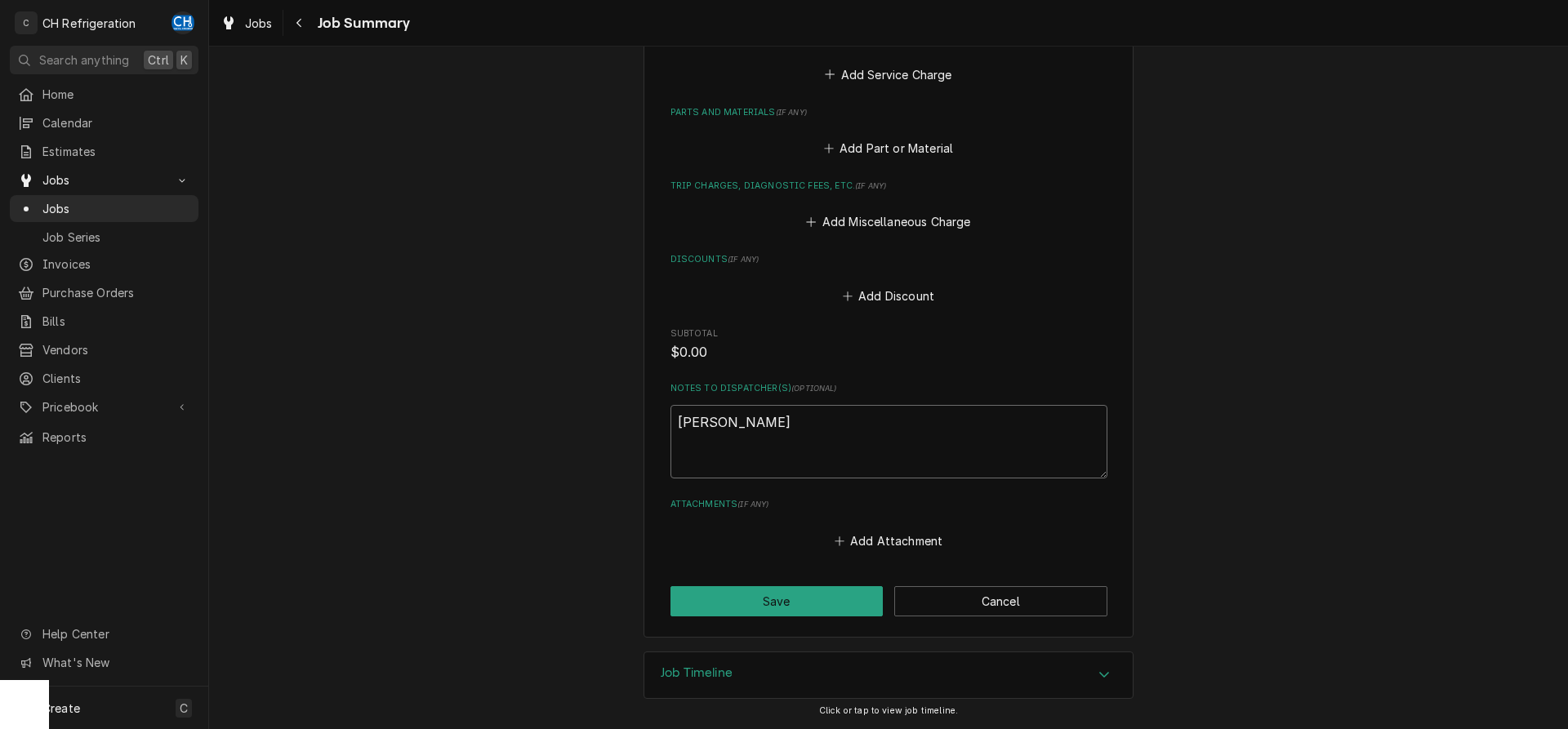
type textarea "jon cancel"
type textarea "x"
type textarea "jon cancell"
type textarea "x"
type textarea "jon cancelle"
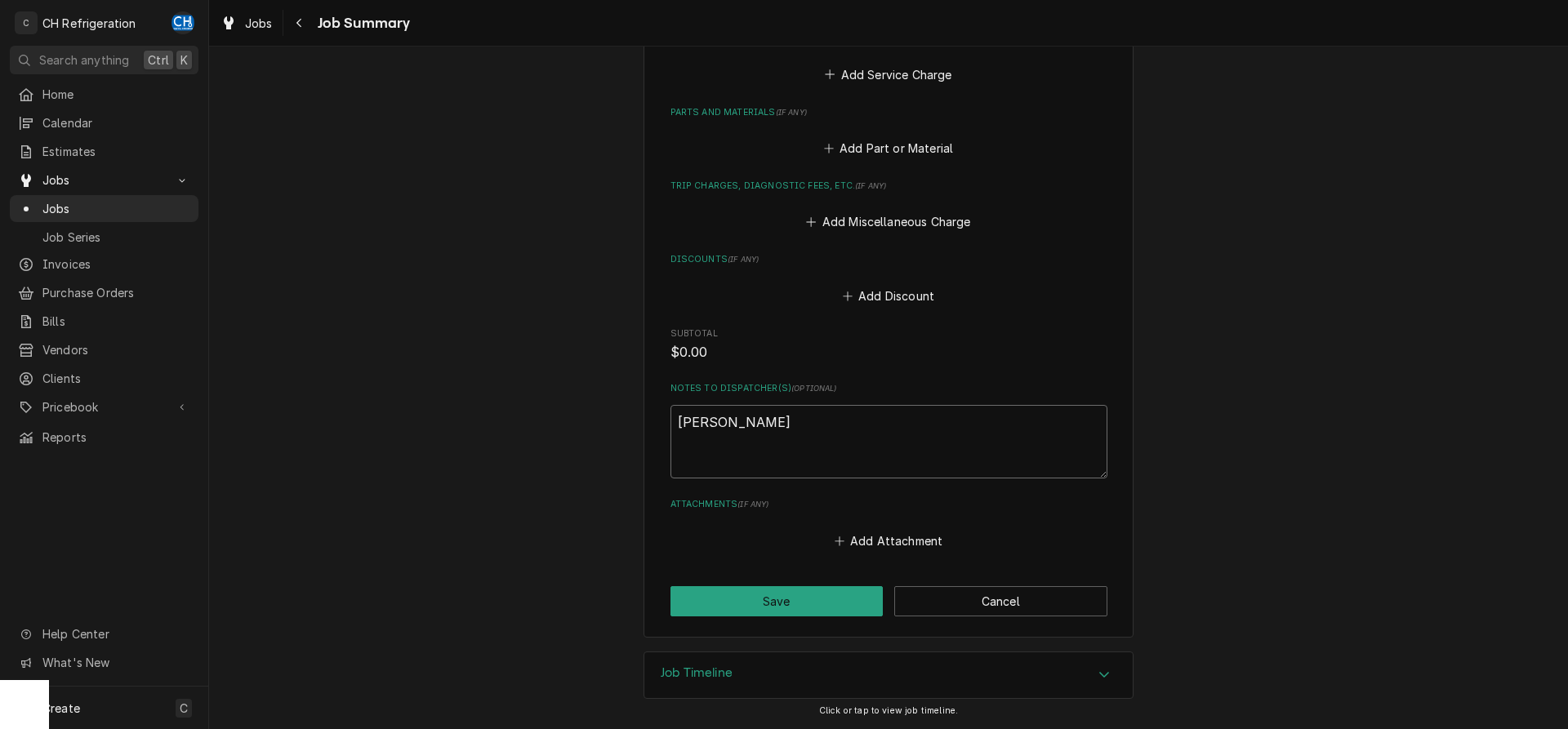
type textarea "x"
type textarea "jon cancelled"
type textarea "x"
type textarea "jon cancelled"
click at [694, 424] on textarea "jon cancelled" at bounding box center [889, 442] width 437 height 74
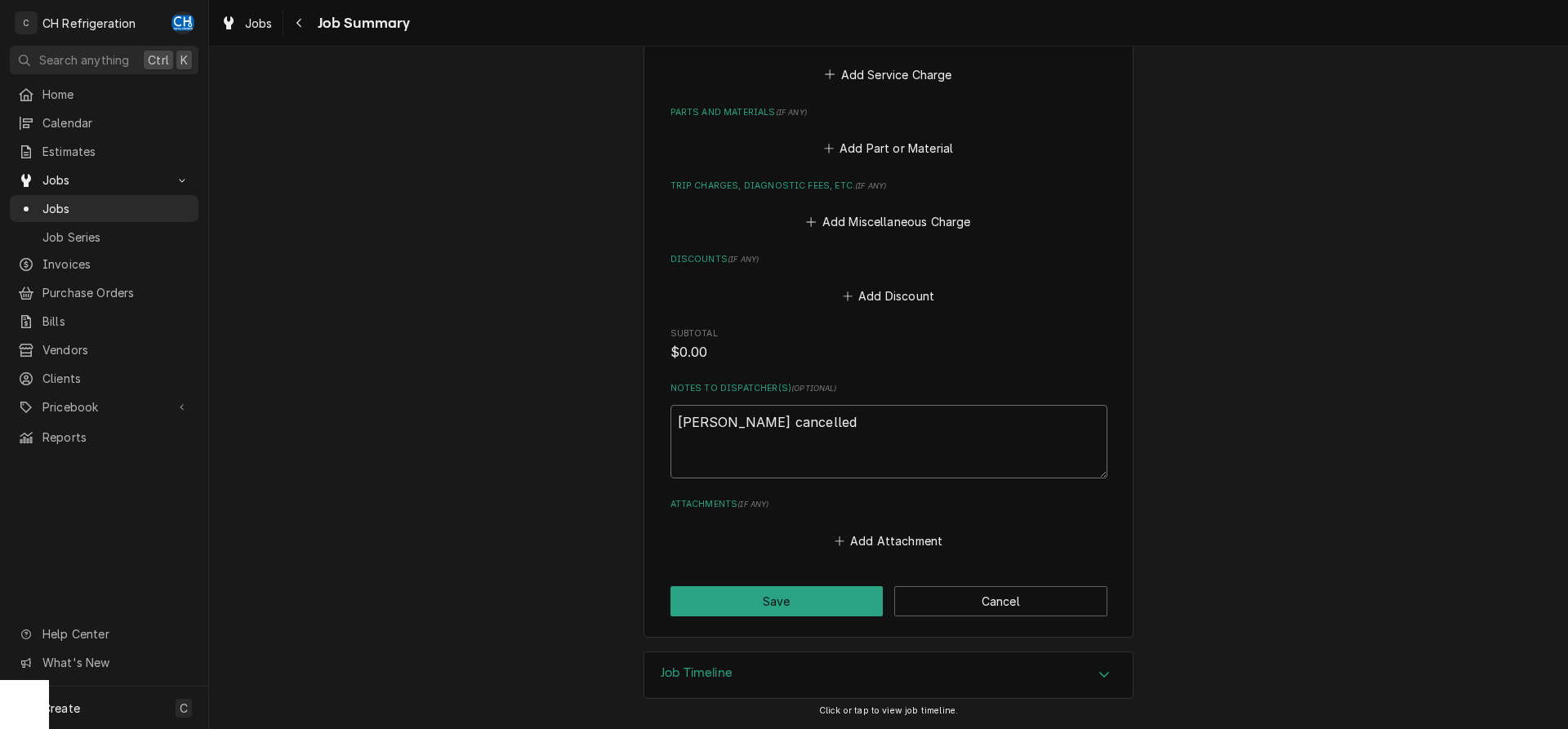
type textarea "x"
type textarea "jo cancelled"
type textarea "x"
click at [819, 413] on textarea "job cancelled" at bounding box center [889, 442] width 437 height 74
type textarea "job cancelled"
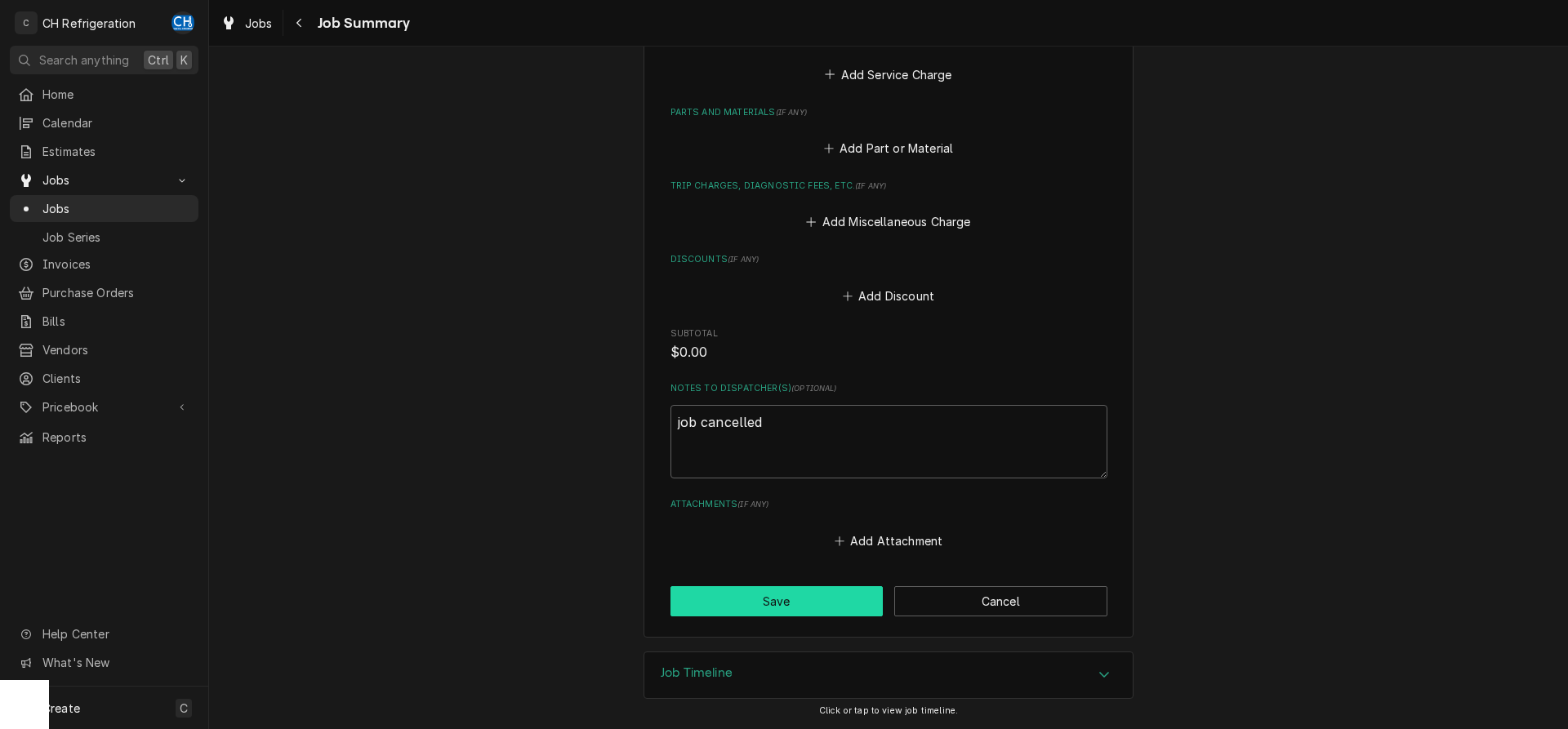
click at [767, 604] on button "Save" at bounding box center [777, 601] width 213 height 30
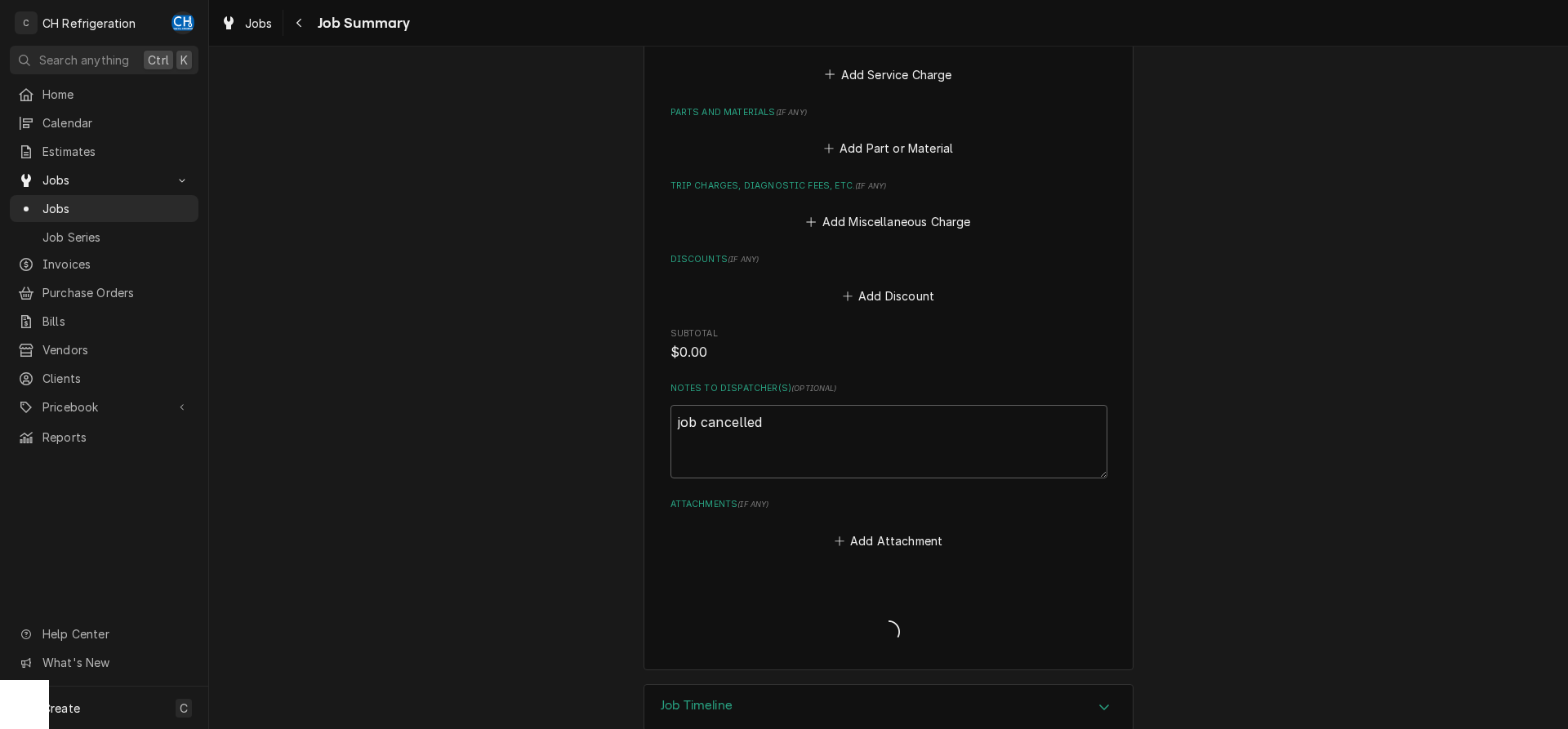
type textarea "x"
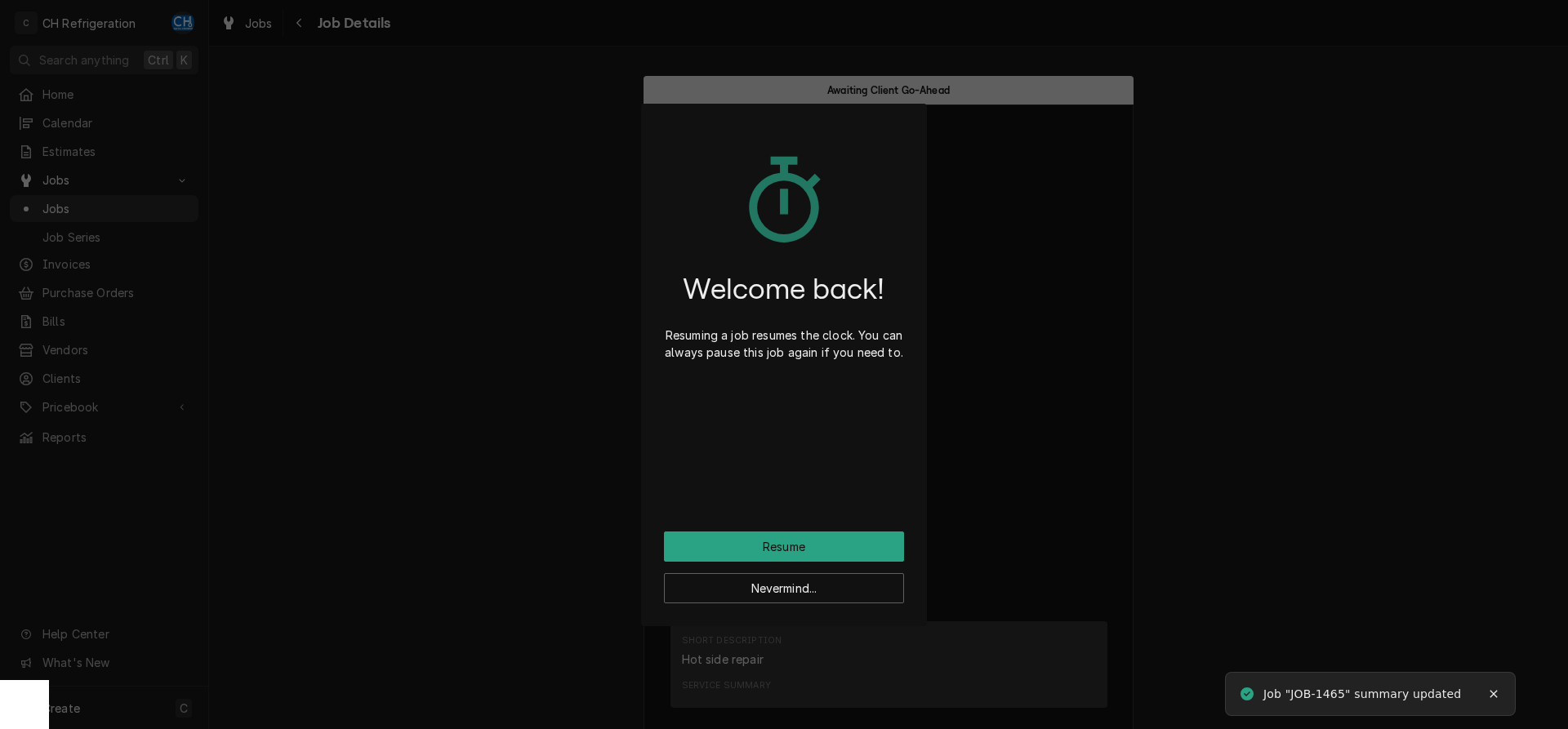
scroll to position [1182, 0]
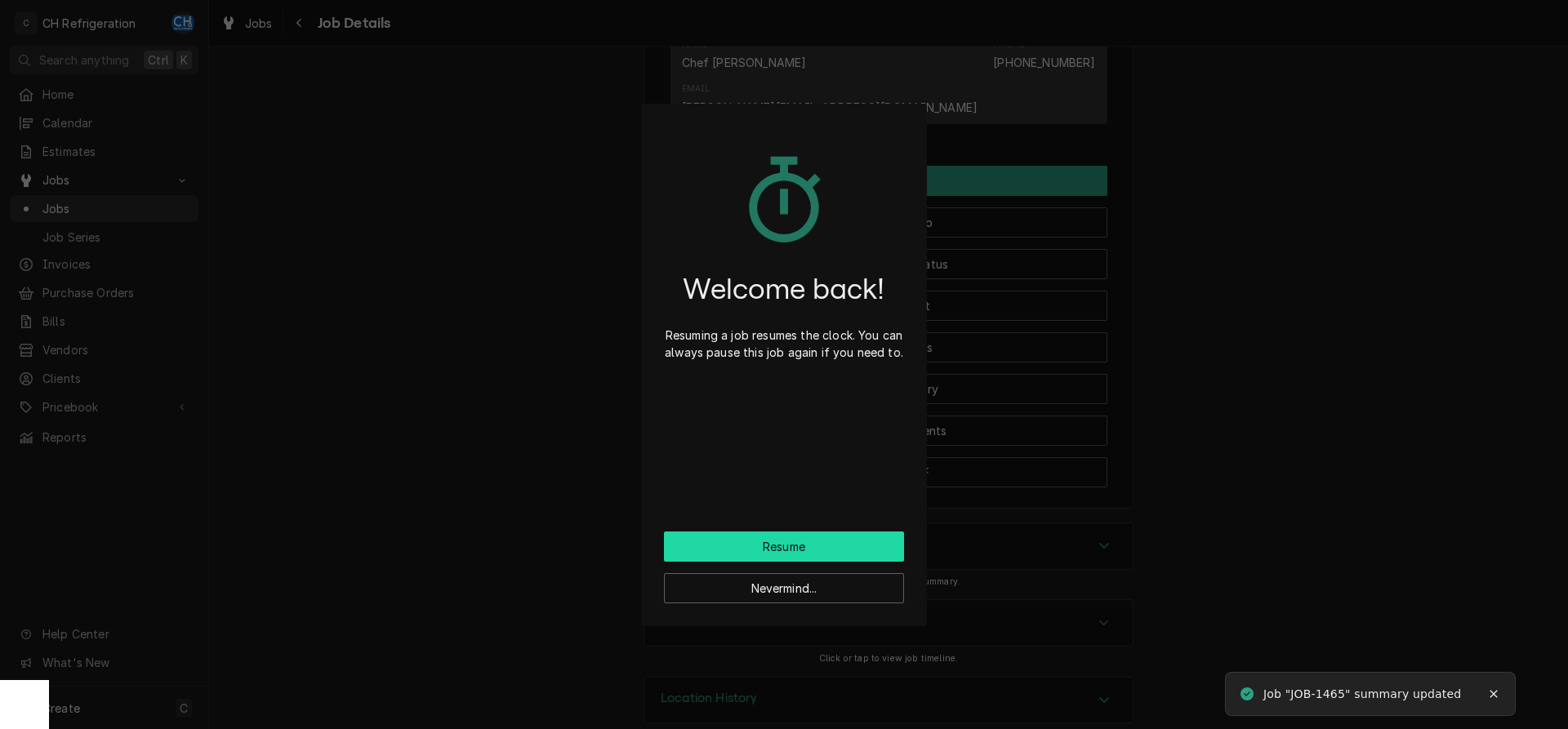
click at [790, 554] on button "Resume" at bounding box center [784, 546] width 240 height 30
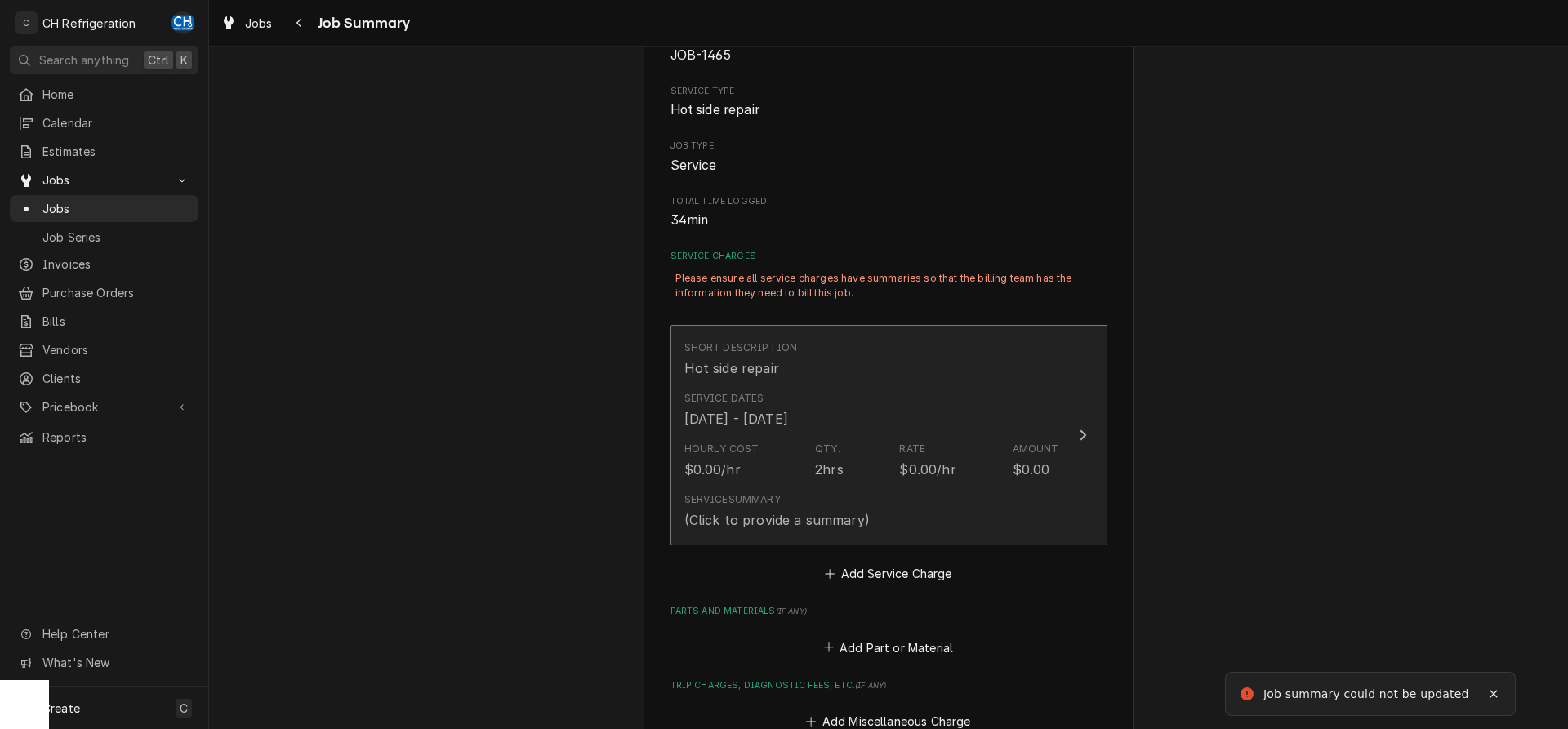
click at [815, 500] on div "Service Summary (Click to provide a summary)" at bounding box center [777, 511] width 186 height 38
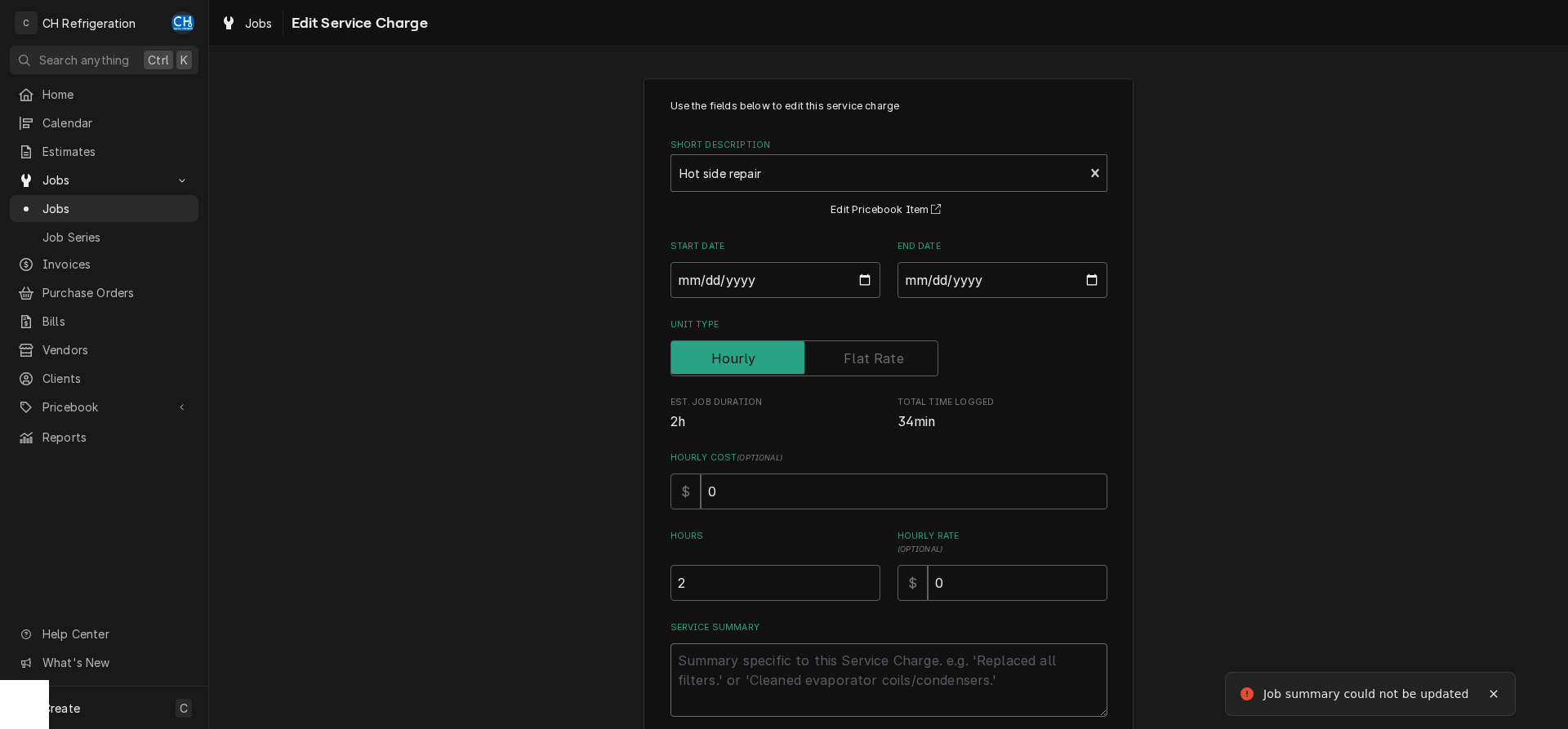
drag, startPoint x: 767, startPoint y: 662, endPoint x: 768, endPoint y: 650, distance: 12.0
click at [767, 659] on textarea "Service Summary" at bounding box center [889, 680] width 437 height 74
type textarea "x"
type textarea "j"
type textarea "x"
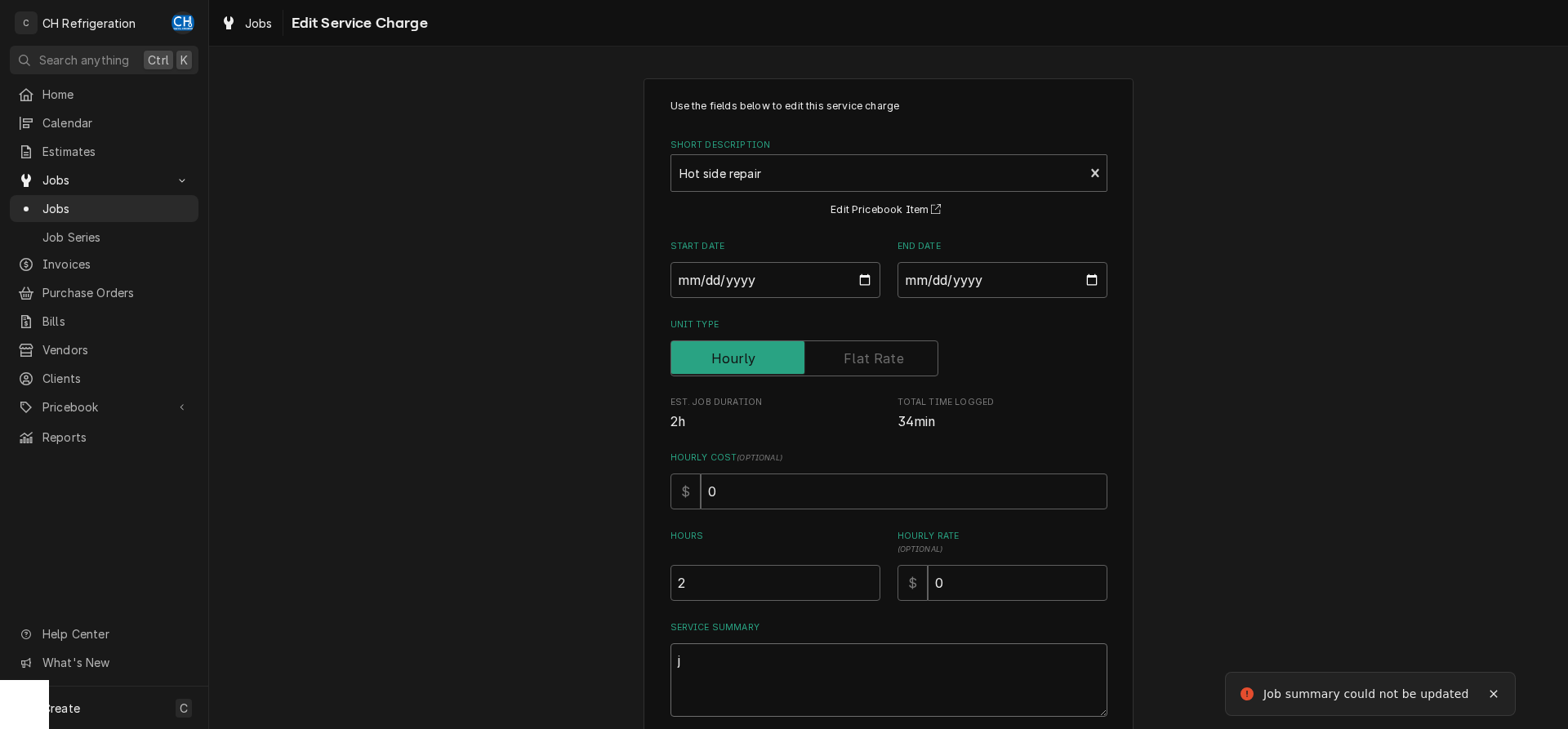
type textarea "jo"
type textarea "x"
type textarea "jon"
type textarea "x"
type textarea "jon"
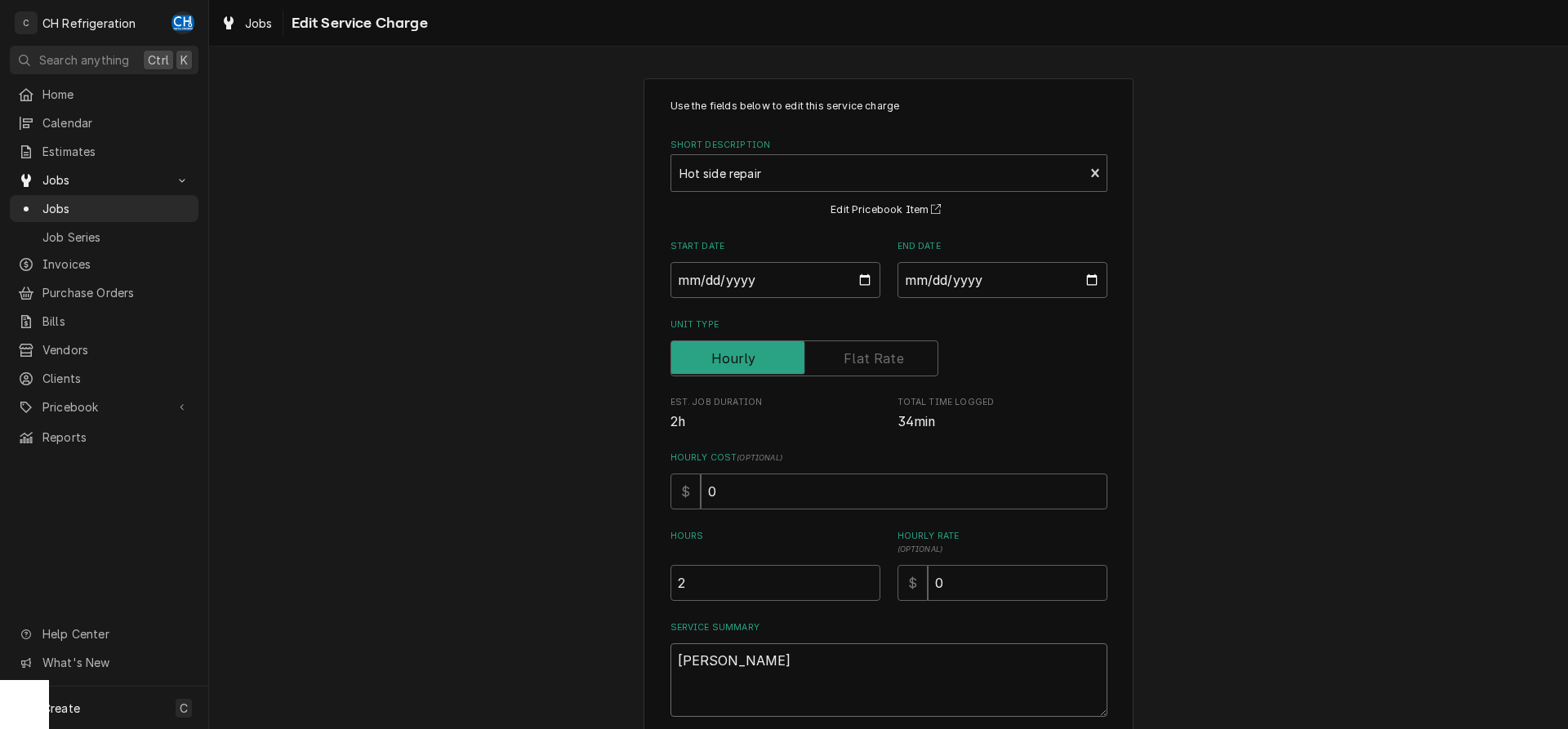
type textarea "x"
type textarea "jon"
type textarea "x"
type textarea "jo"
type textarea "x"
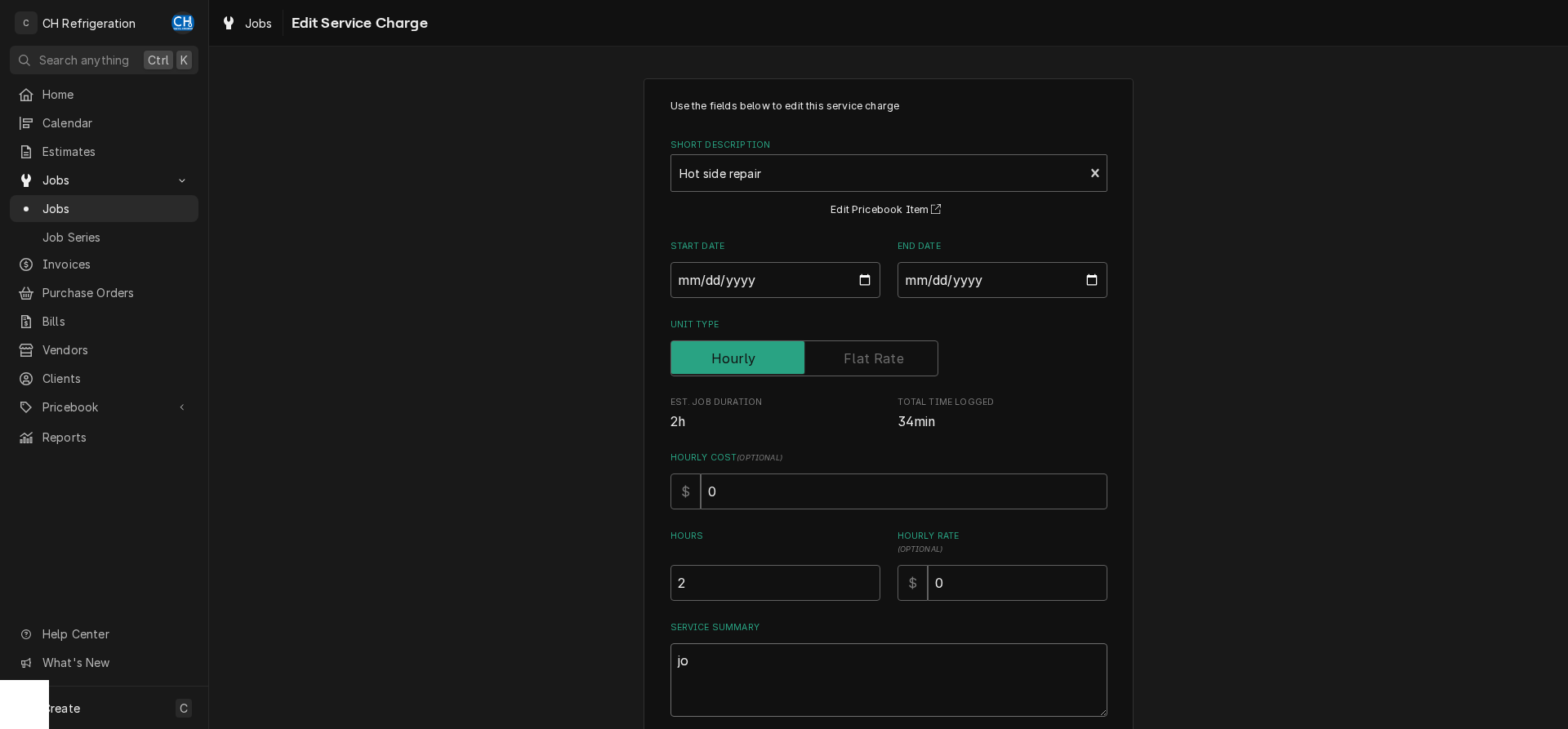
type textarea "job"
type textarea "x"
type textarea "job"
type textarea "x"
type textarea "job c"
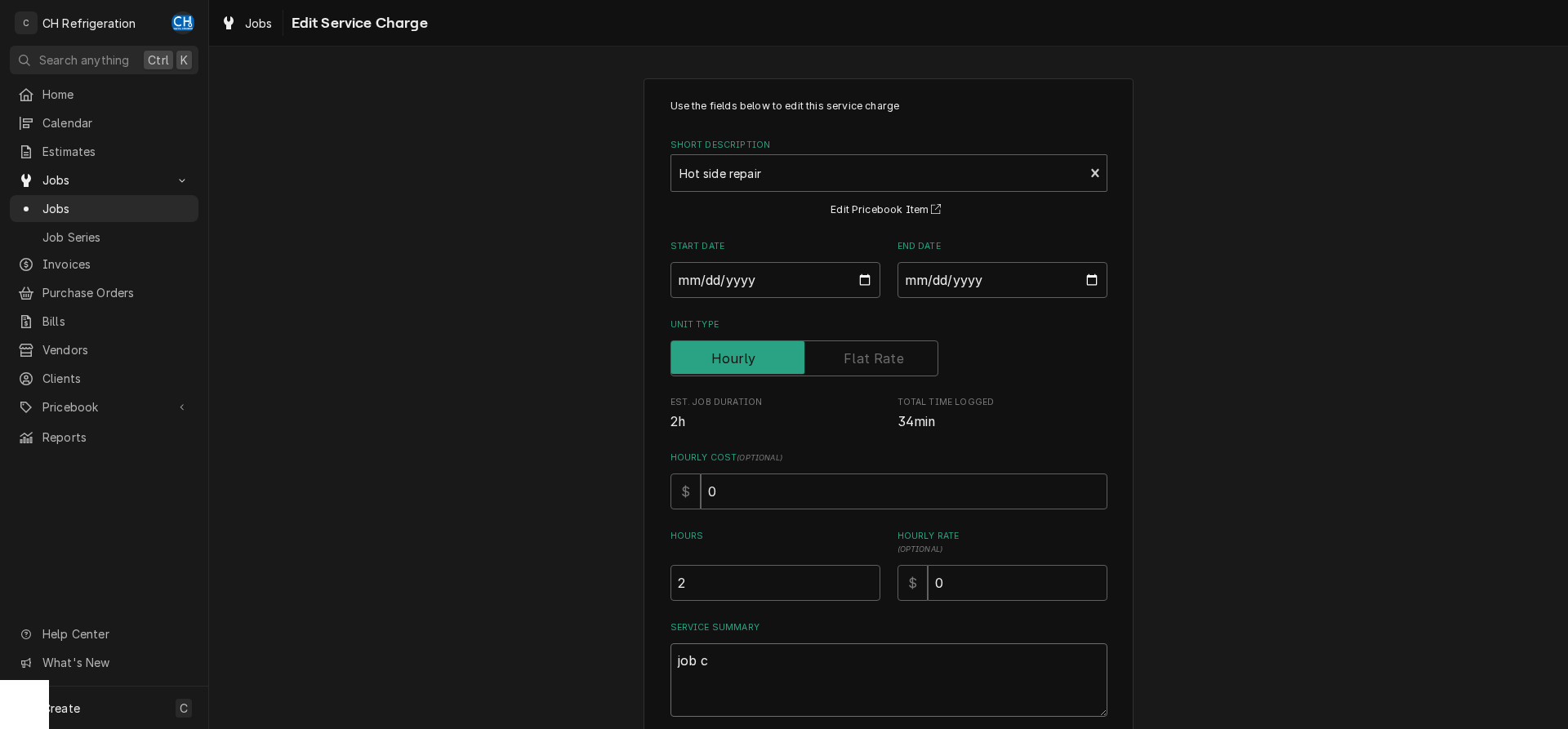
type textarea "x"
type textarea "job ca"
type textarea "x"
type textarea "job can"
type textarea "x"
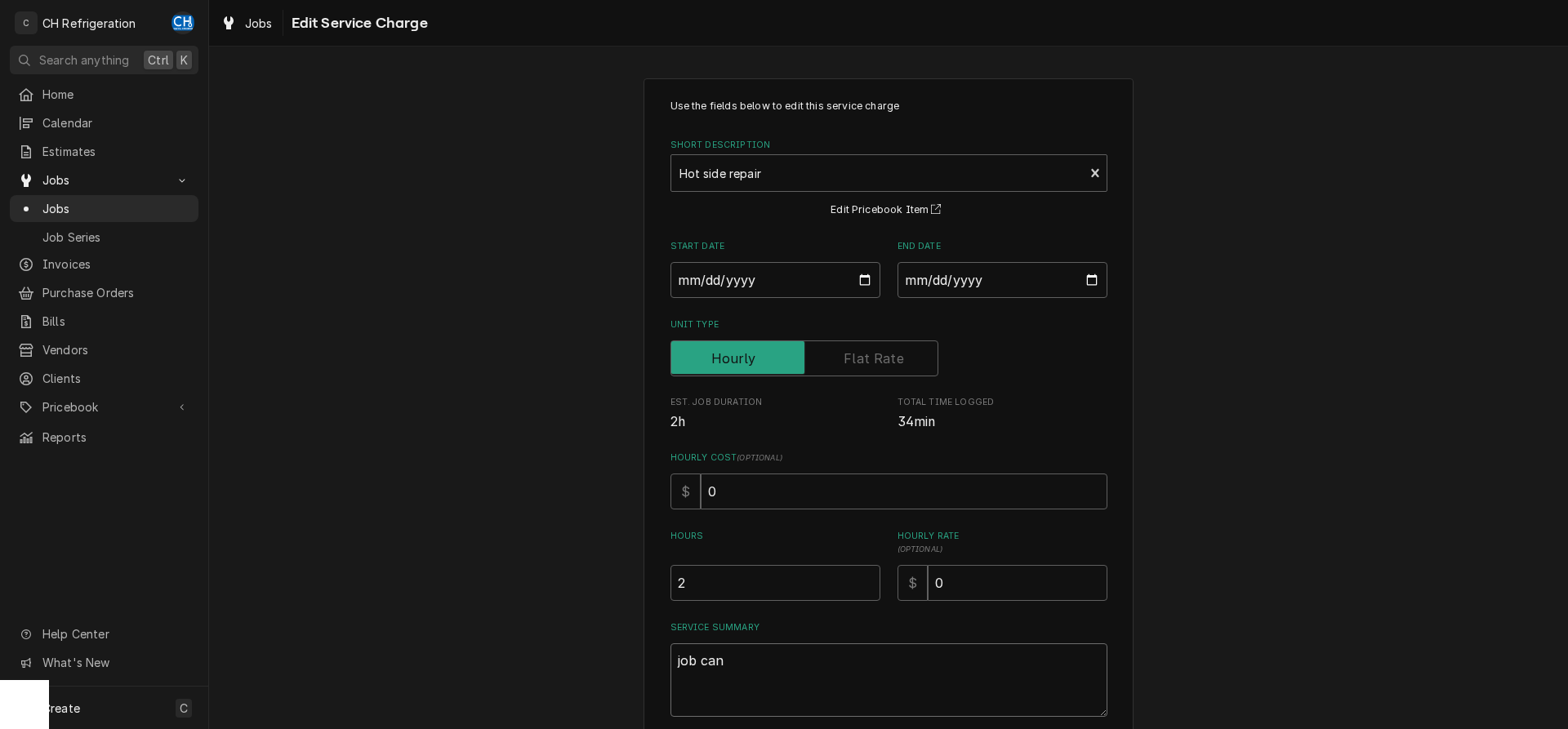
type textarea "job canc"
type textarea "x"
type textarea "job cance"
type textarea "x"
type textarea "job cancel"
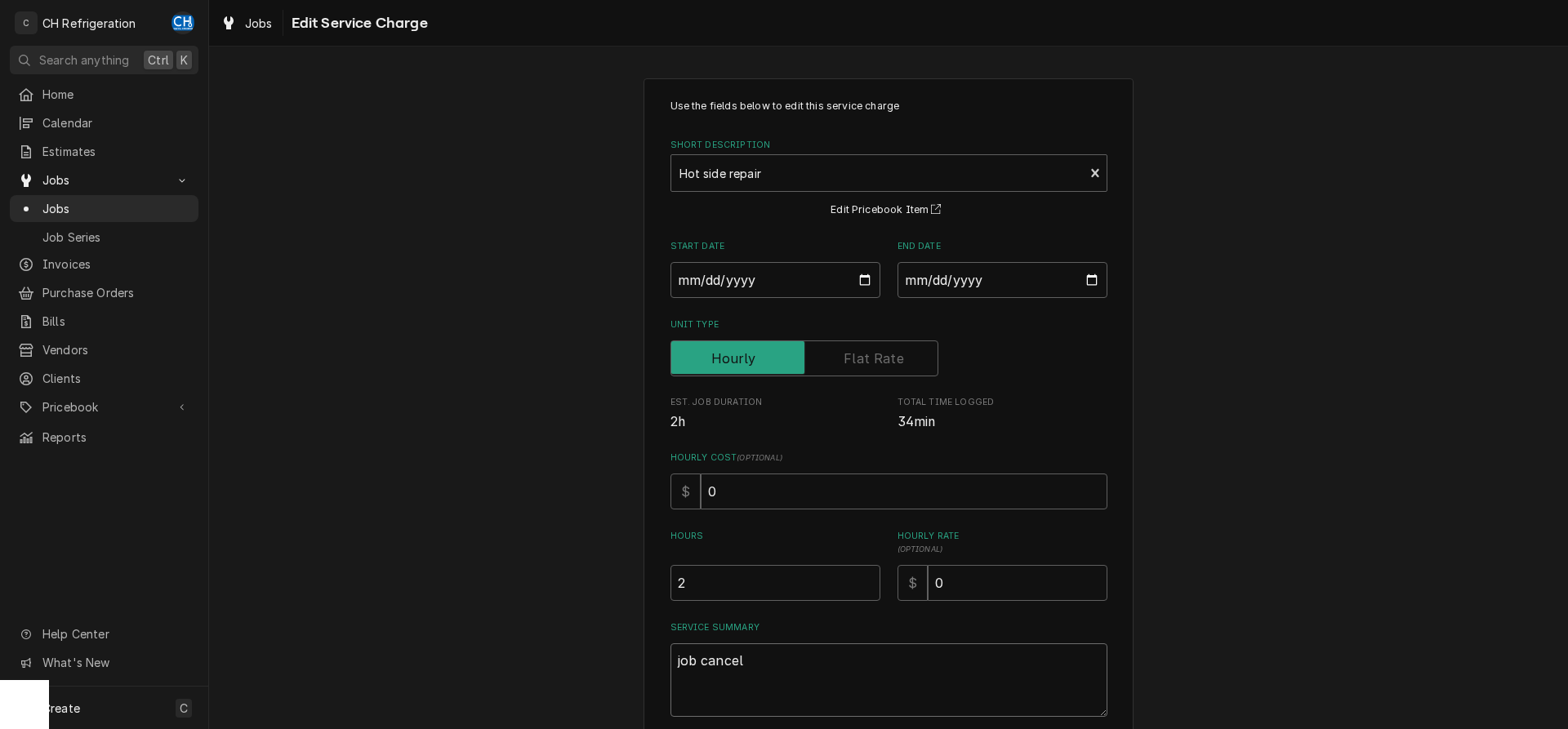
type textarea "x"
type textarea "job cancell"
type textarea "x"
type textarea "job cancelle"
type textarea "x"
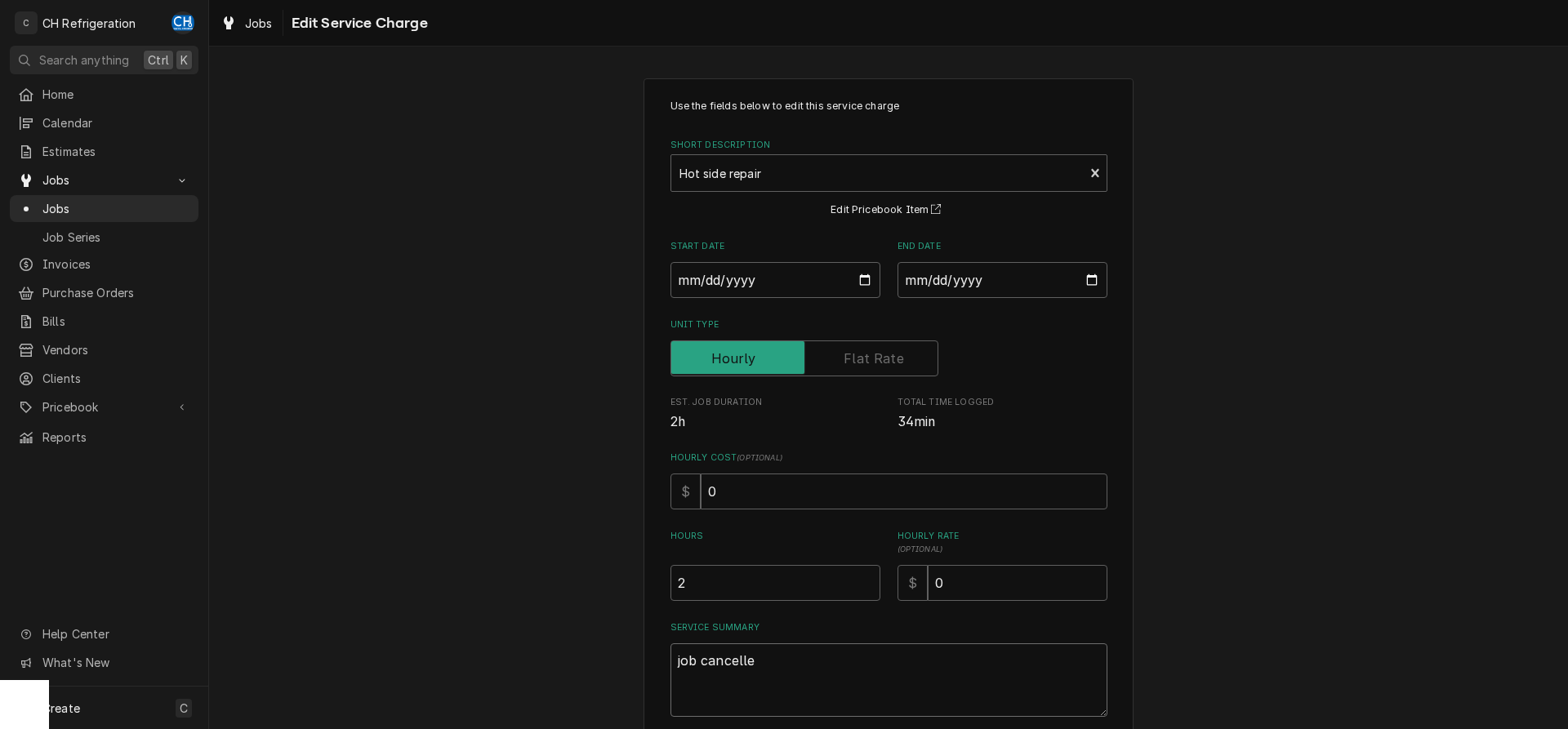
type textarea "job cancelled"
type textarea "x"
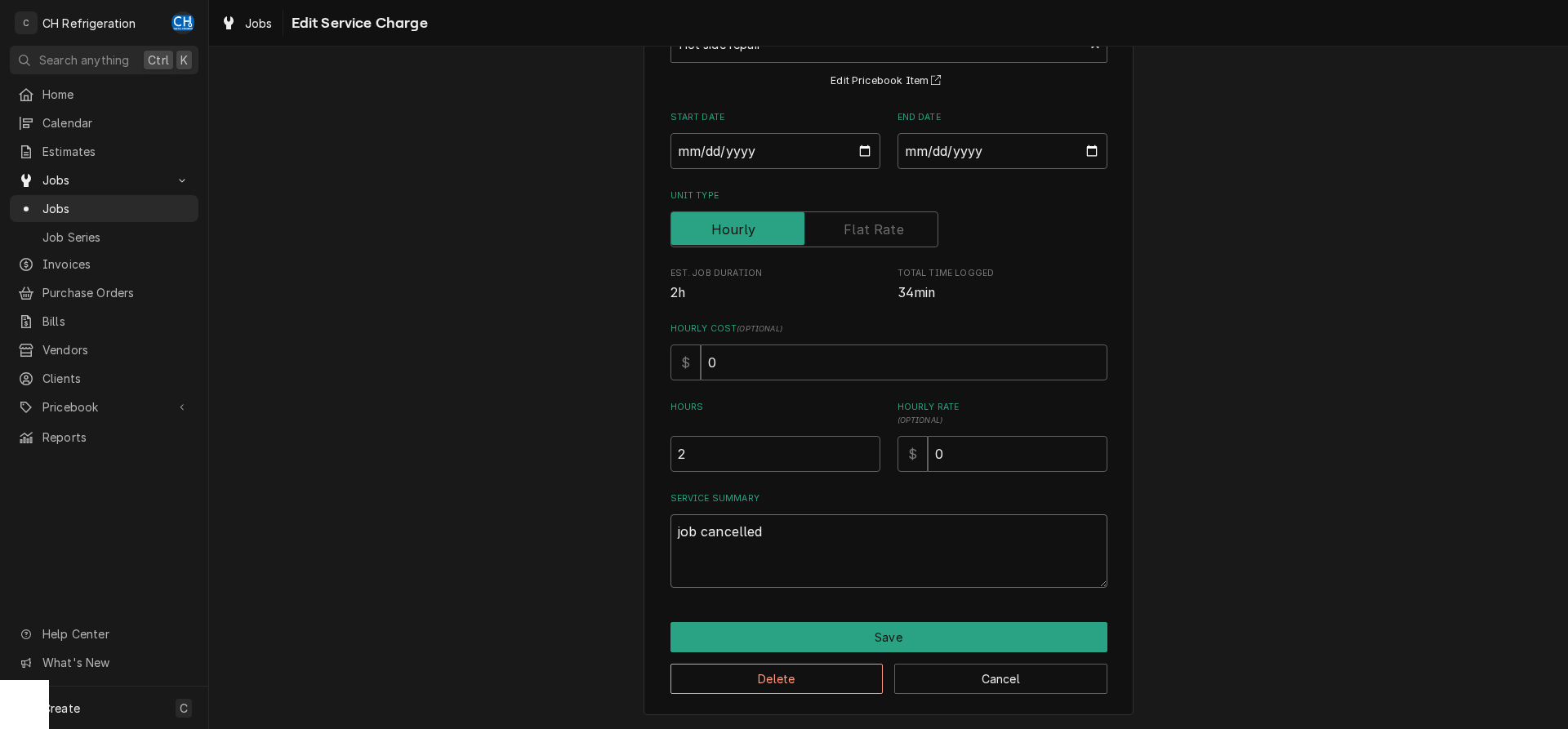
type textarea "job cancelled"
click at [790, 621] on div "Use the fields below to edit this service charge Short Description Hot side rep…" at bounding box center [889, 332] width 491 height 766
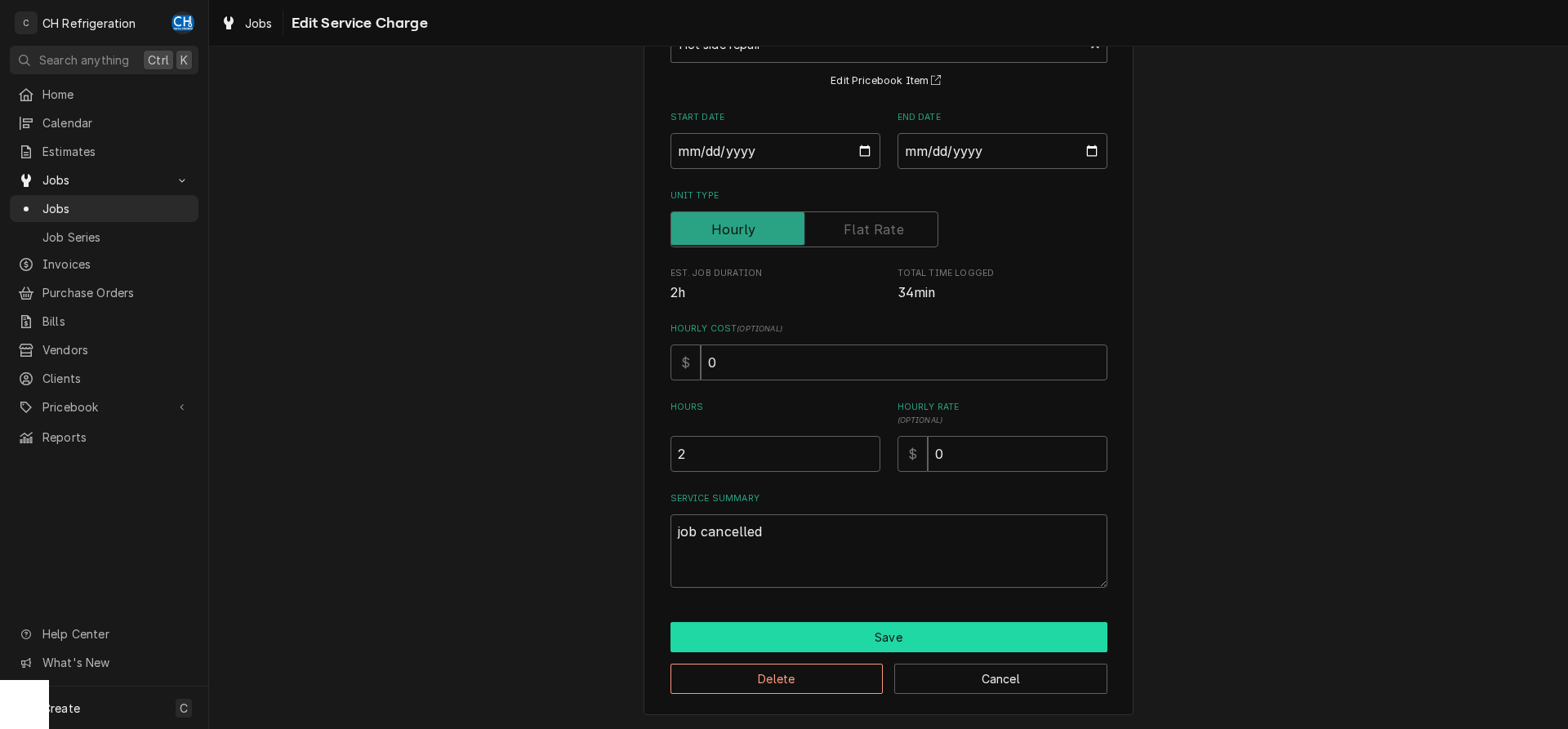
click at [790, 628] on button "Save" at bounding box center [889, 638] width 437 height 30
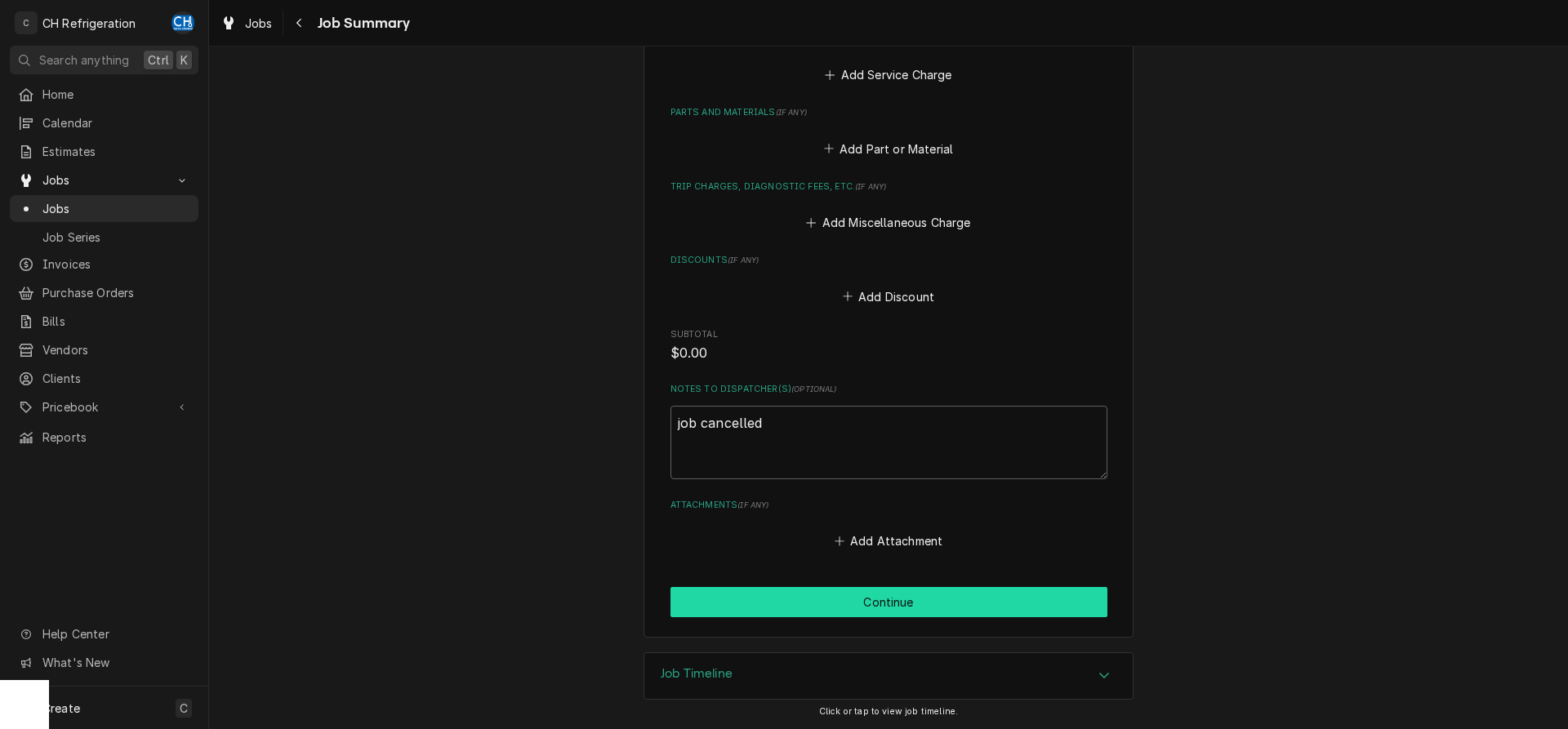
click at [842, 602] on button "Continue" at bounding box center [889, 601] width 437 height 30
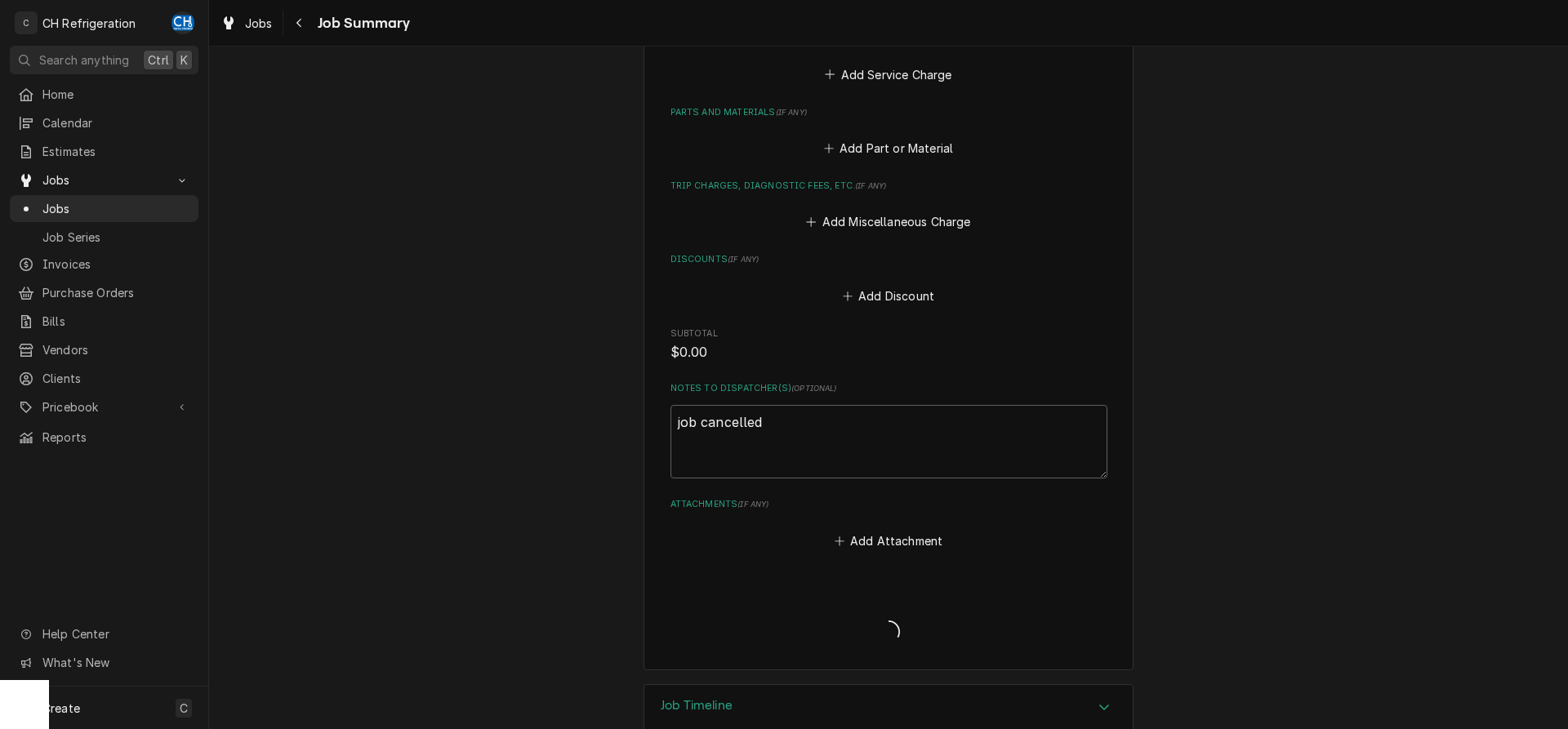
type textarea "x"
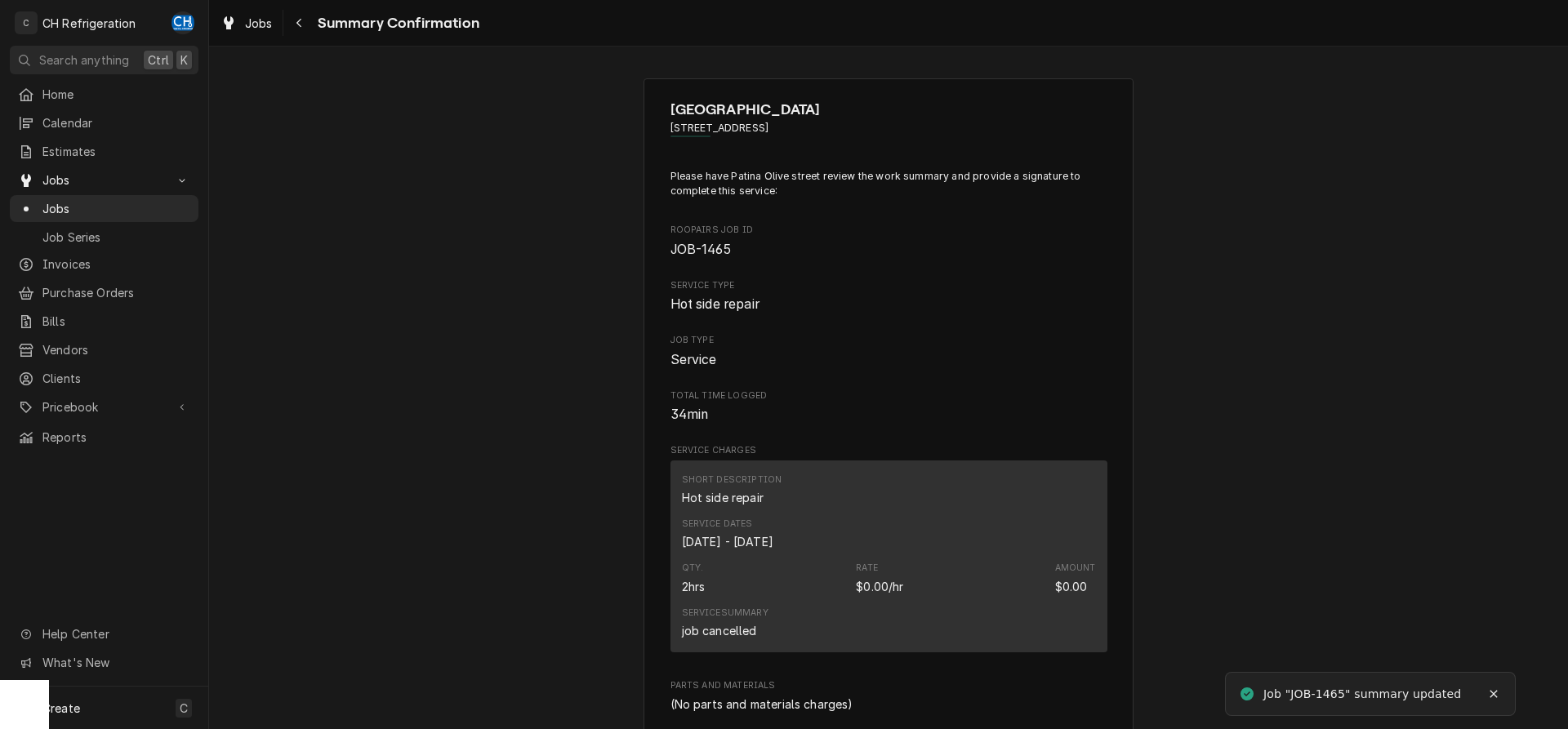
scroll to position [709, 0]
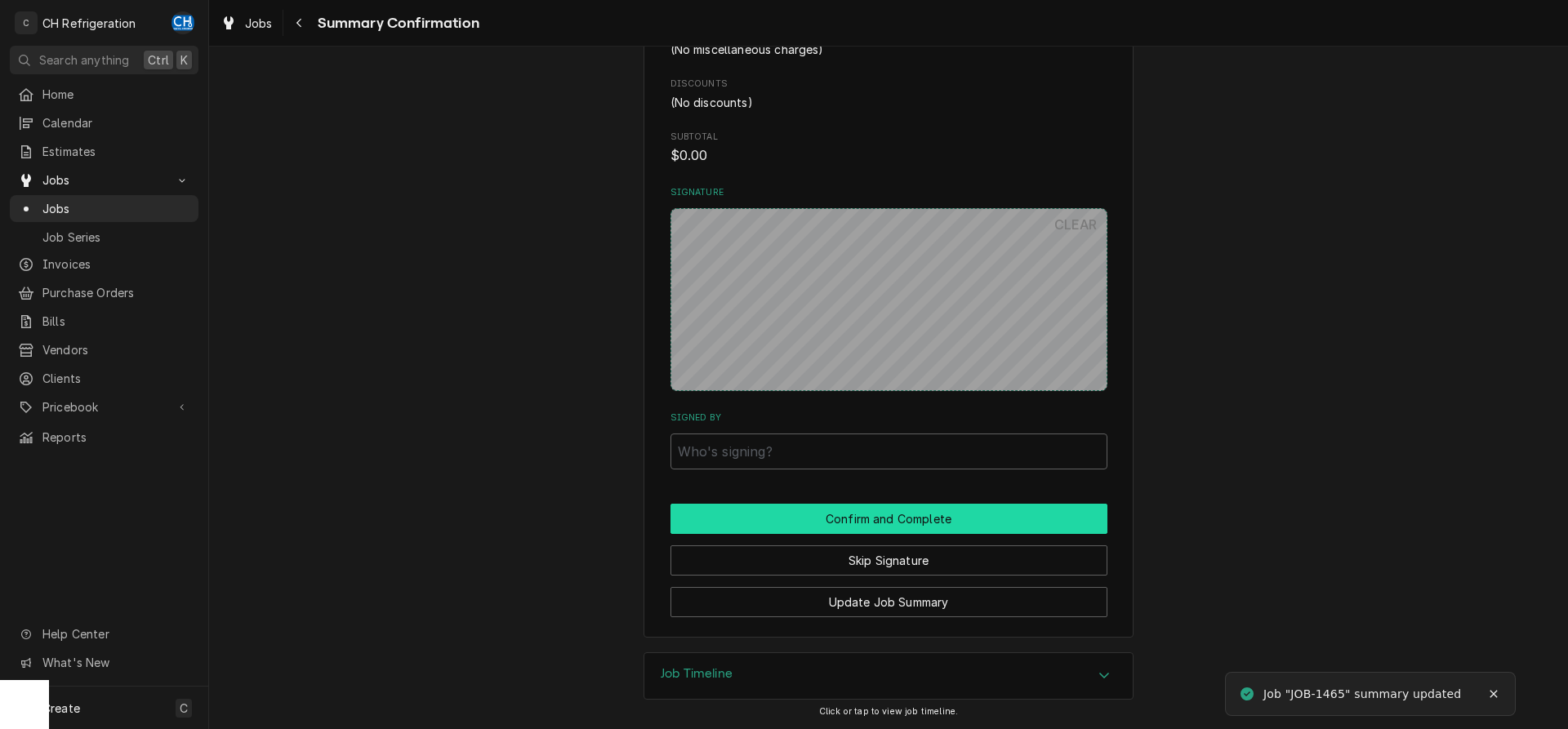
click at [872, 515] on button "Confirm and Complete" at bounding box center [889, 519] width 437 height 30
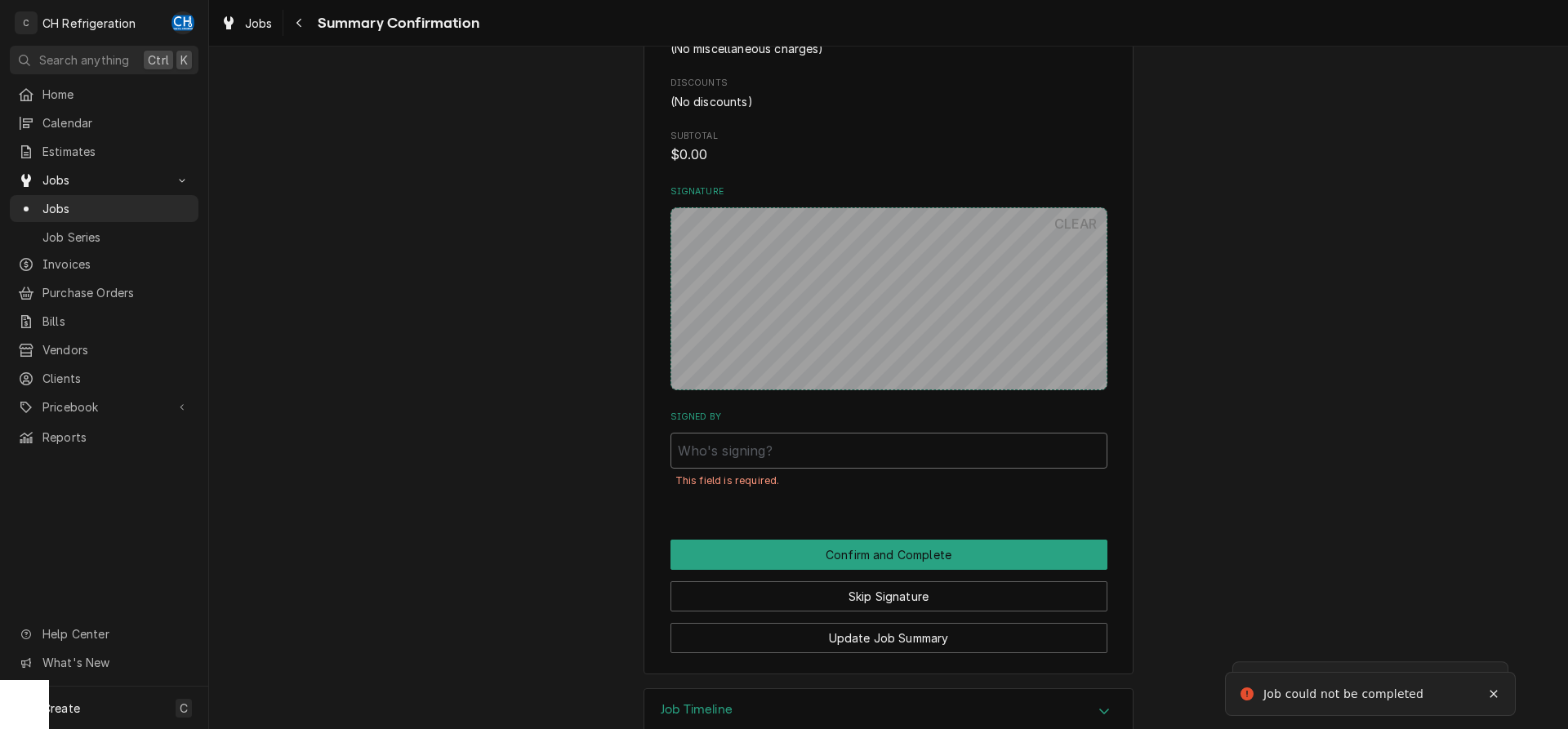
click at [766, 454] on input "Signed By" at bounding box center [889, 451] width 437 height 36
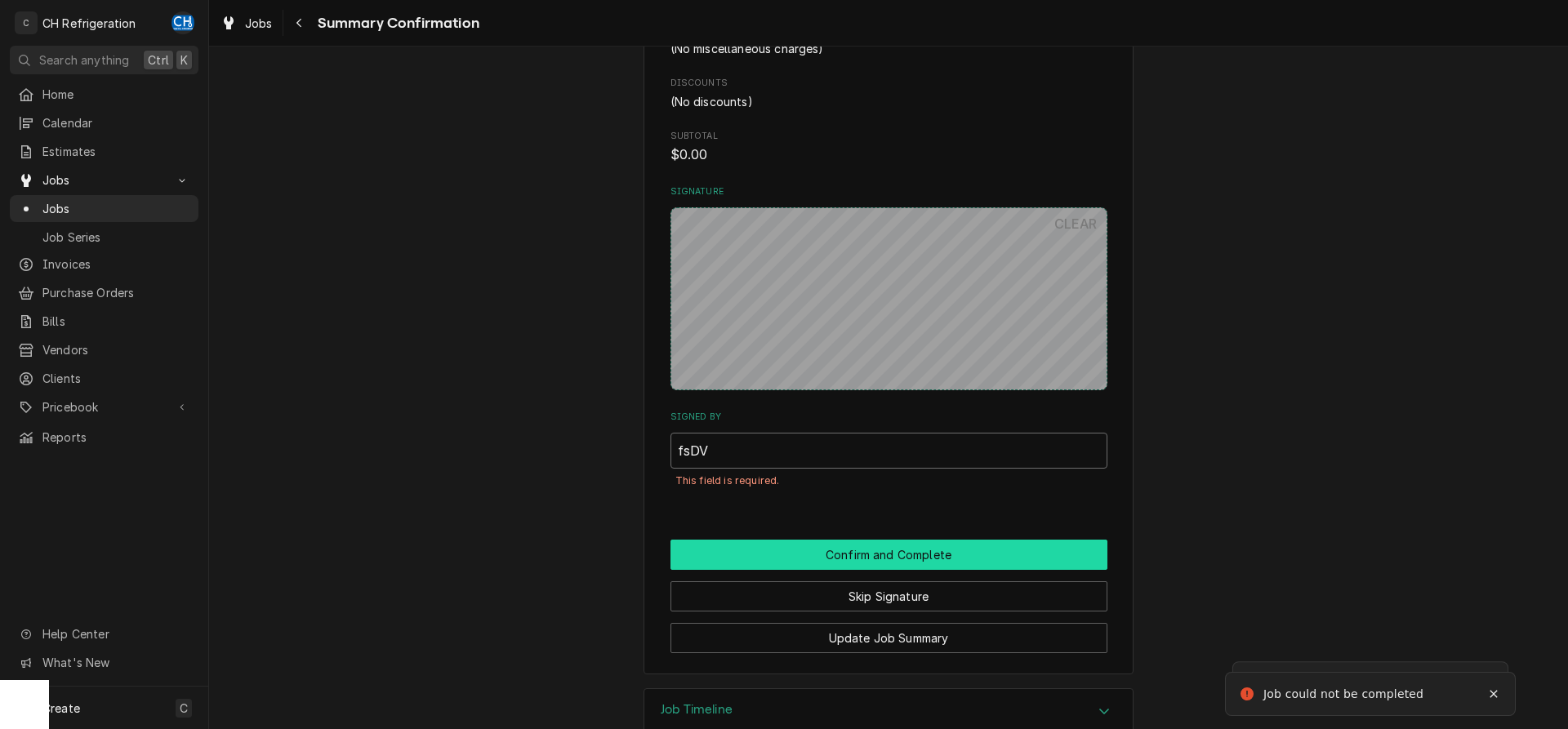
type input "fsDV"
click at [841, 543] on button "Confirm and Complete" at bounding box center [889, 555] width 437 height 30
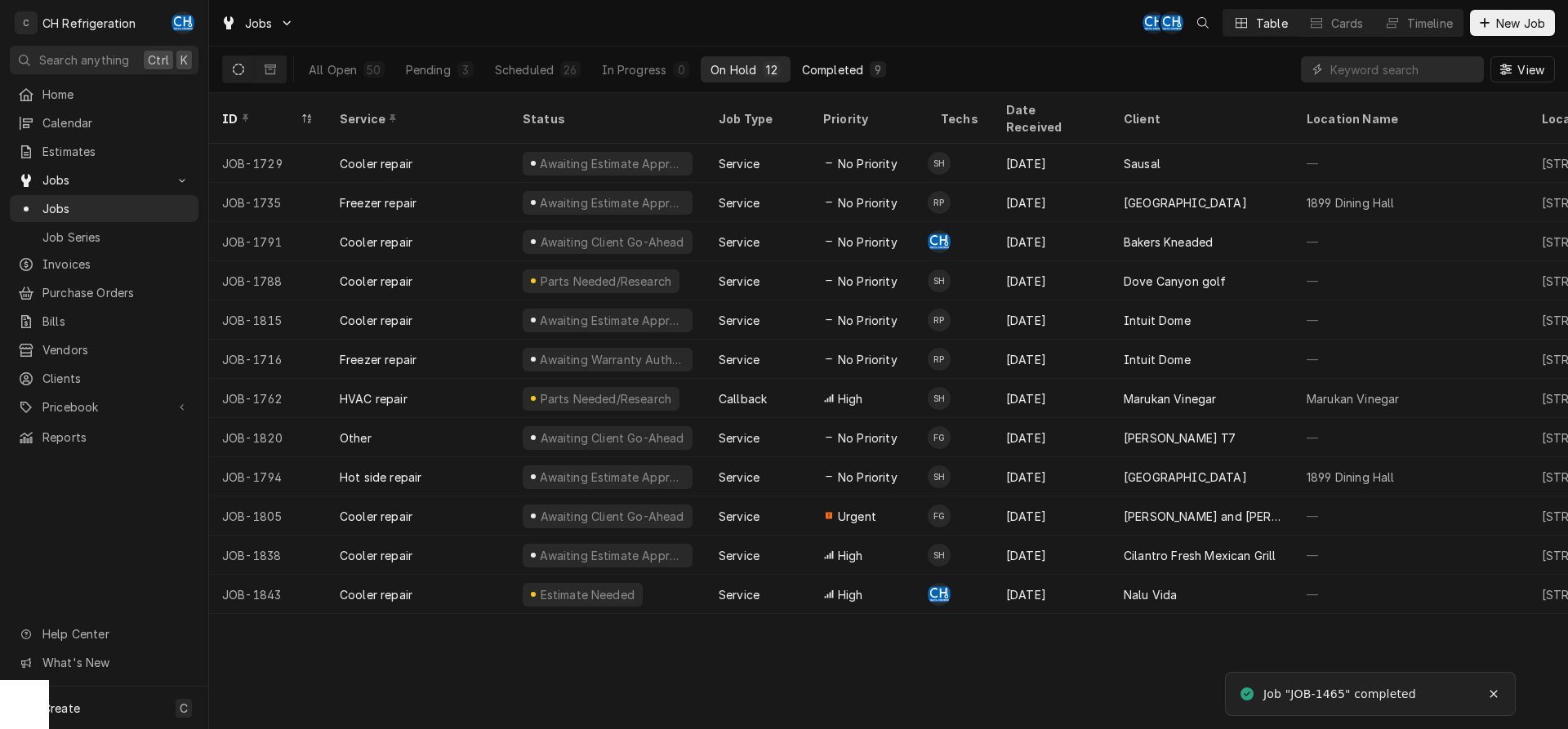
click at [832, 71] on div "Completed" at bounding box center [832, 70] width 61 height 18
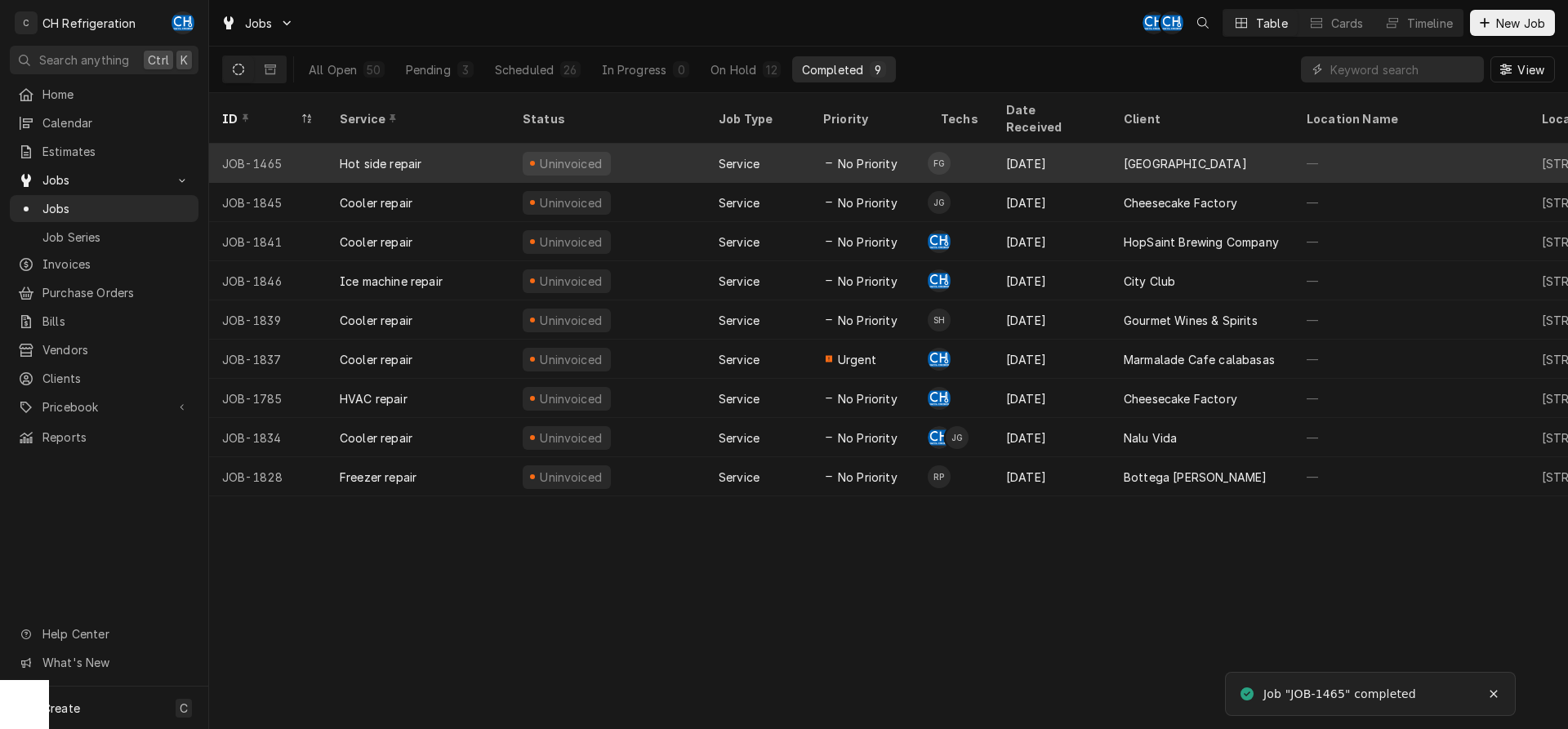
click at [1077, 144] on div "Jun 24" at bounding box center [1052, 164] width 118 height 39
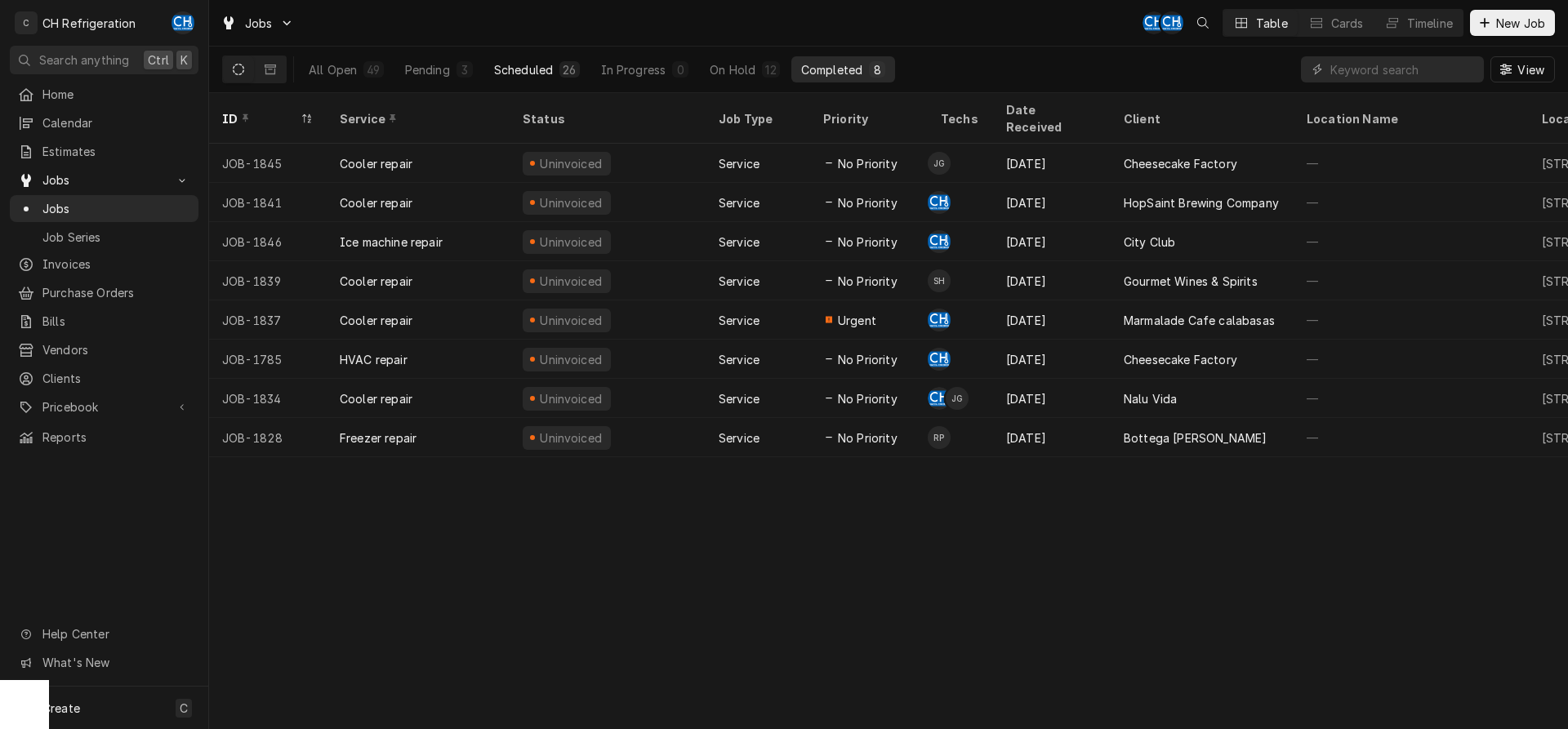
click at [557, 58] on button "Scheduled 26" at bounding box center [537, 69] width 105 height 26
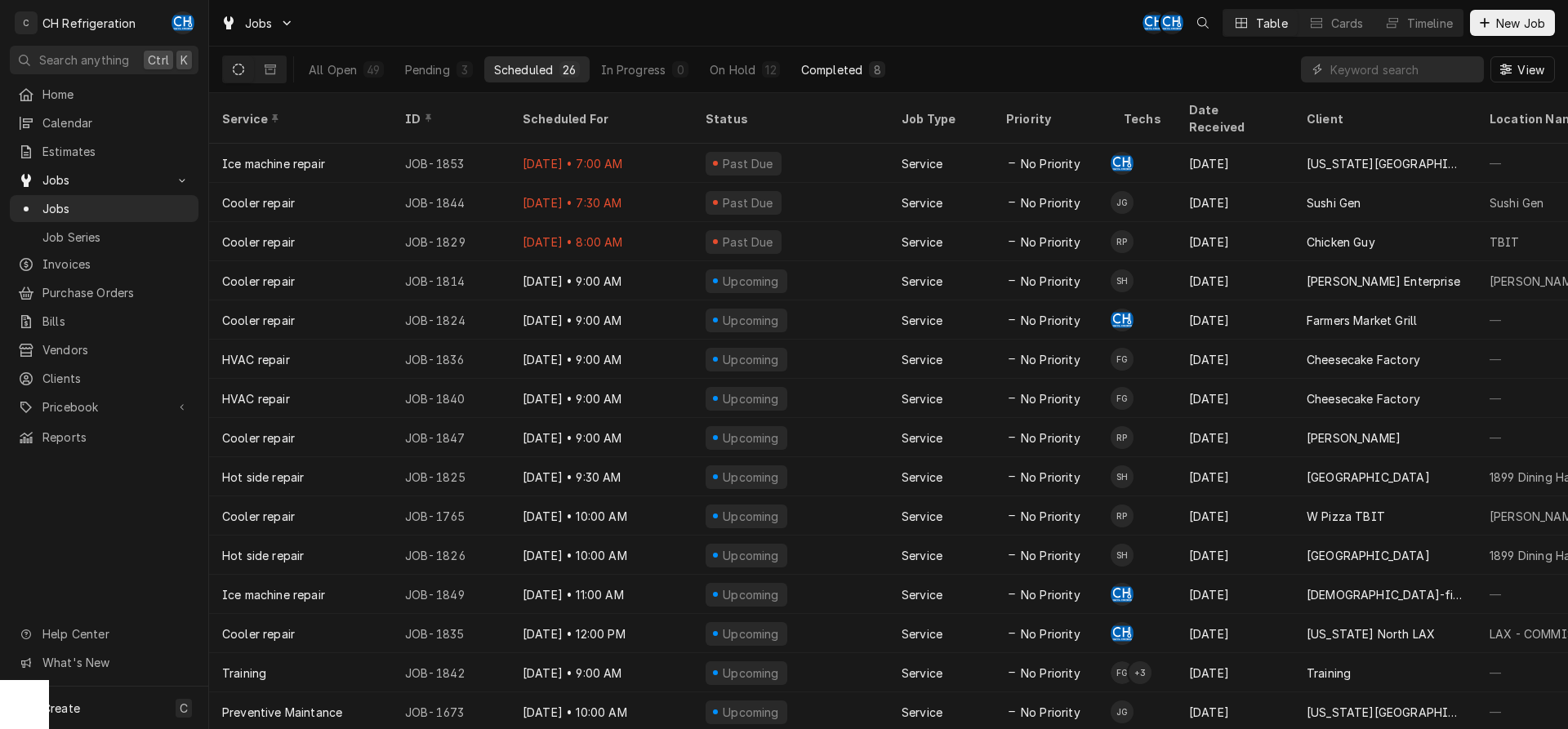
click at [793, 72] on button "Completed 8" at bounding box center [843, 69] width 104 height 26
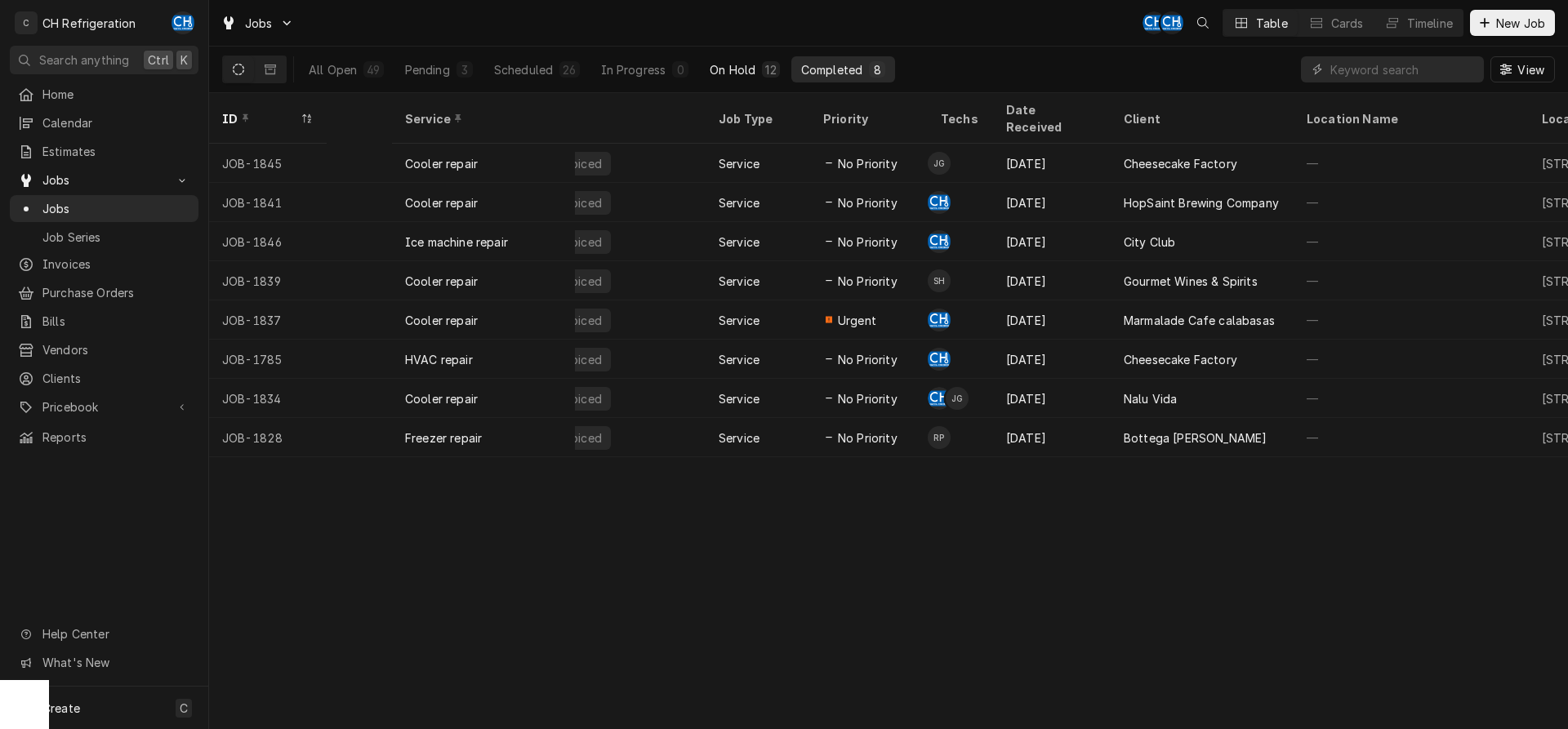
click at [770, 72] on div "12" at bounding box center [770, 70] width 11 height 18
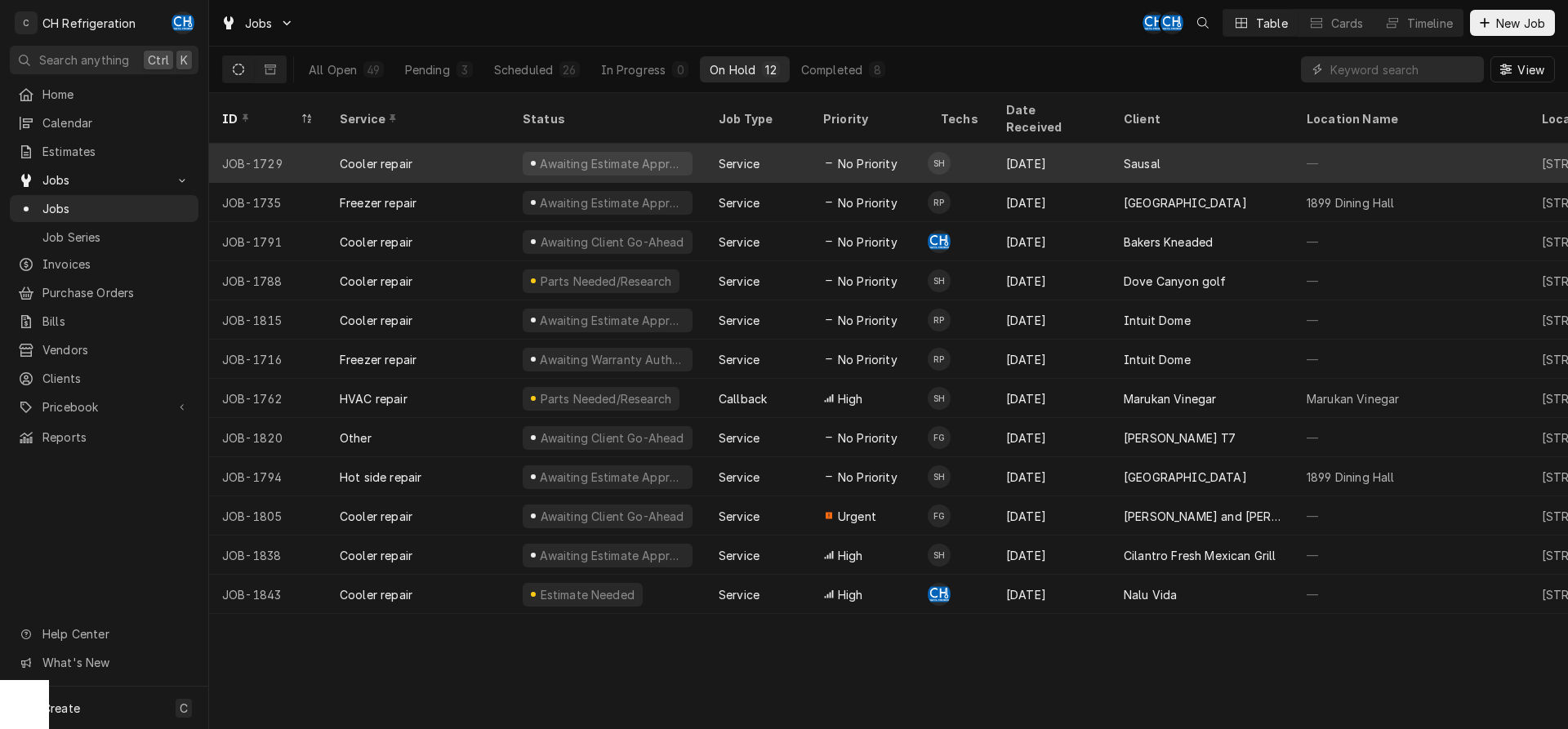
click at [806, 159] on div "Service" at bounding box center [757, 164] width 104 height 39
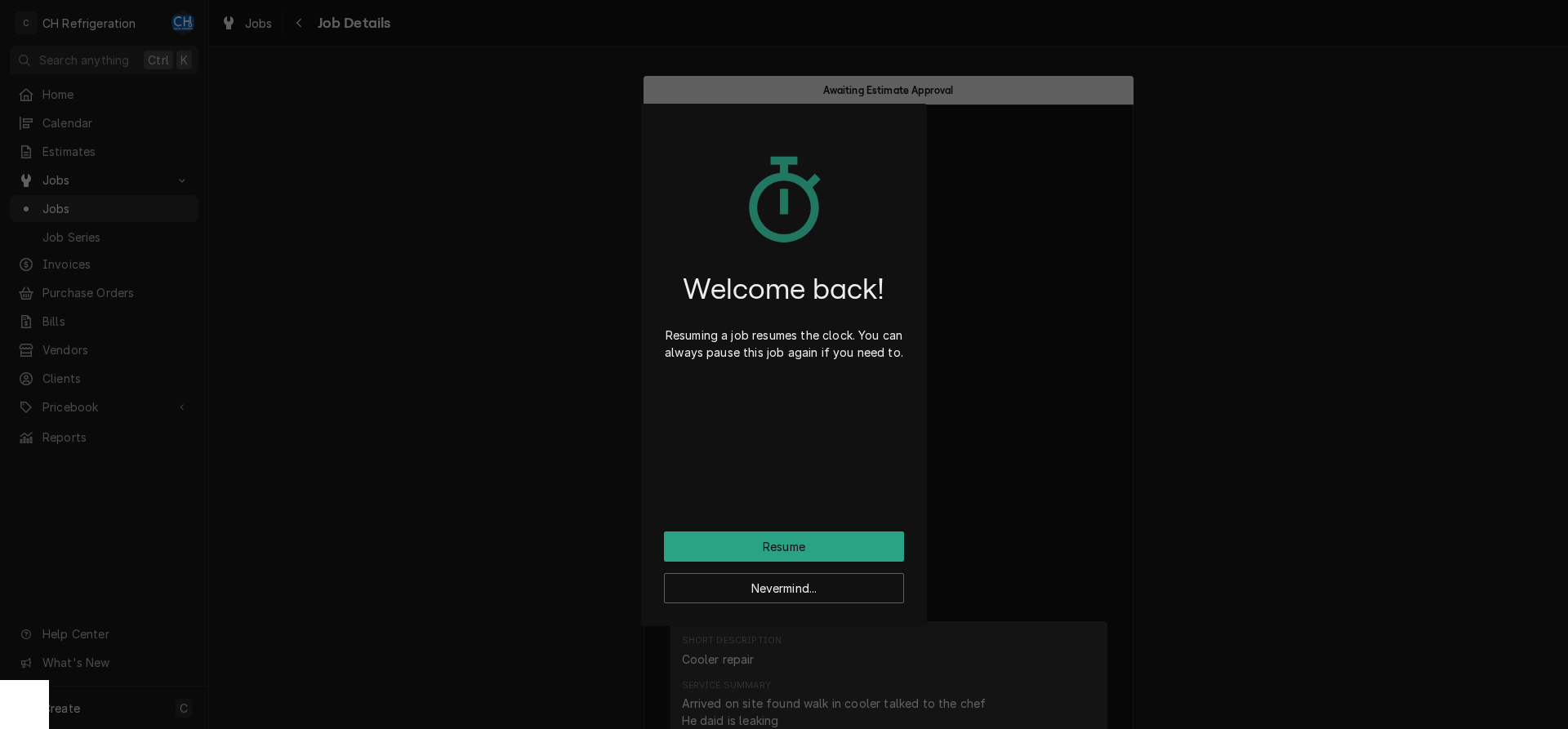
scroll to position [1500, 0]
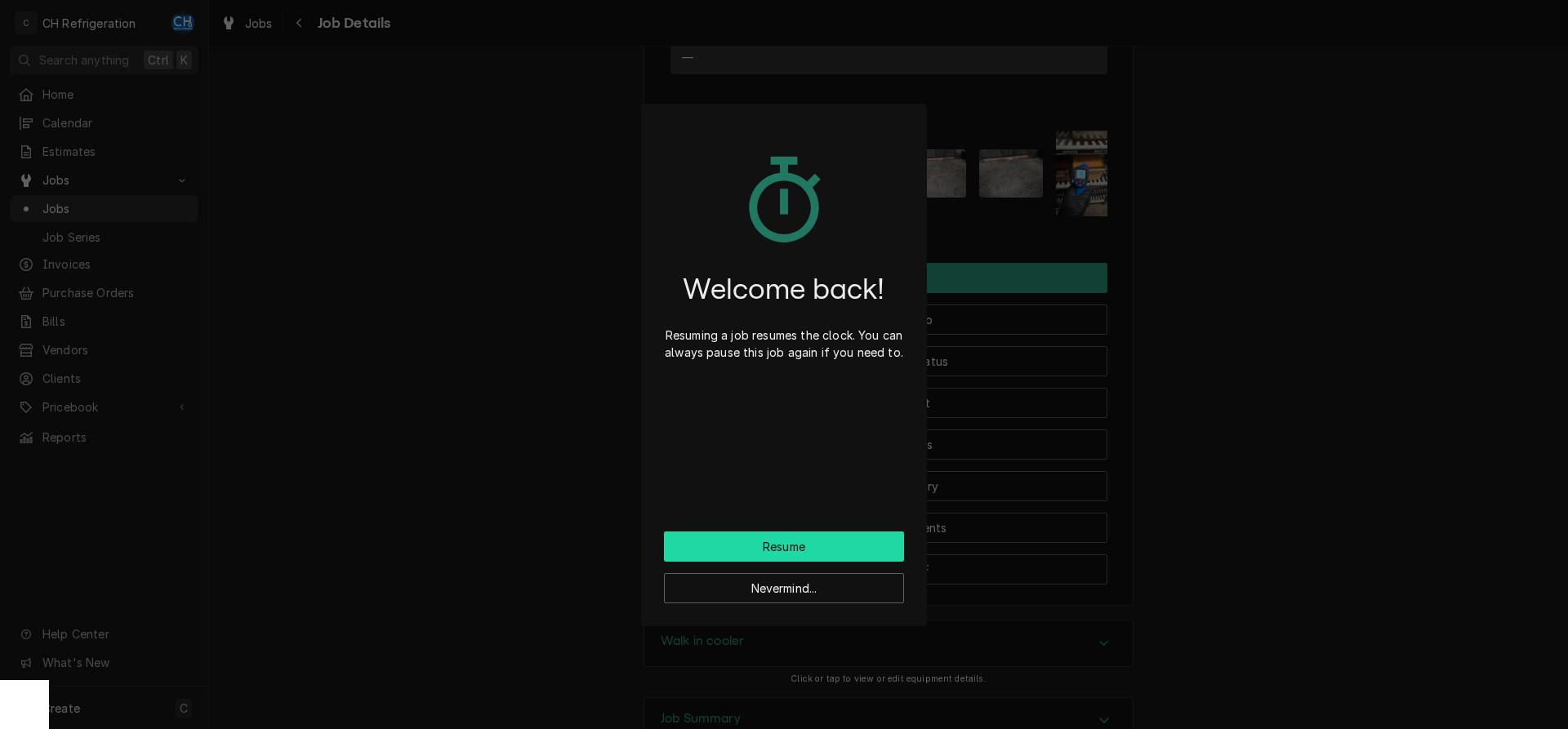
click at [747, 552] on button "Resume" at bounding box center [784, 546] width 240 height 30
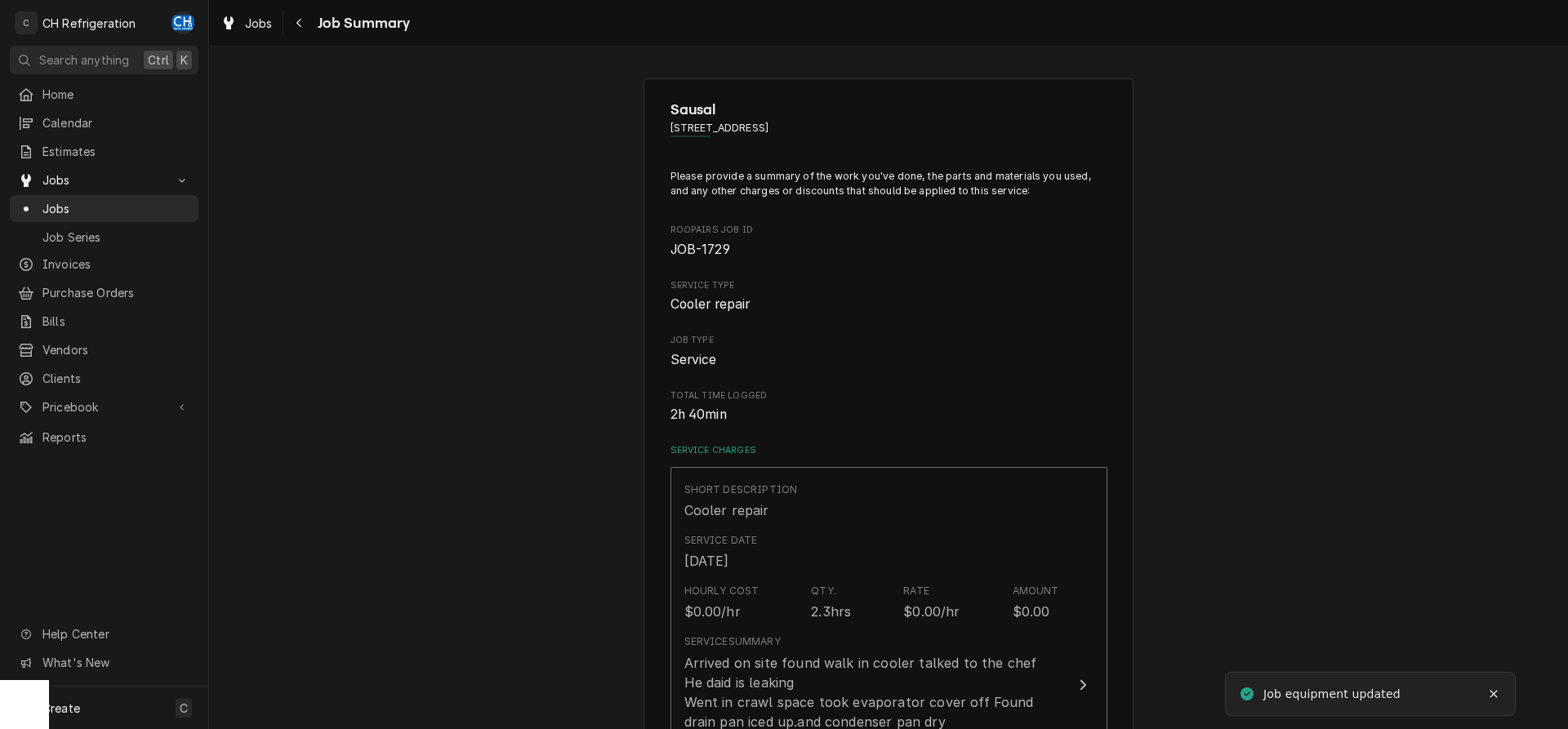
scroll to position [1054, 0]
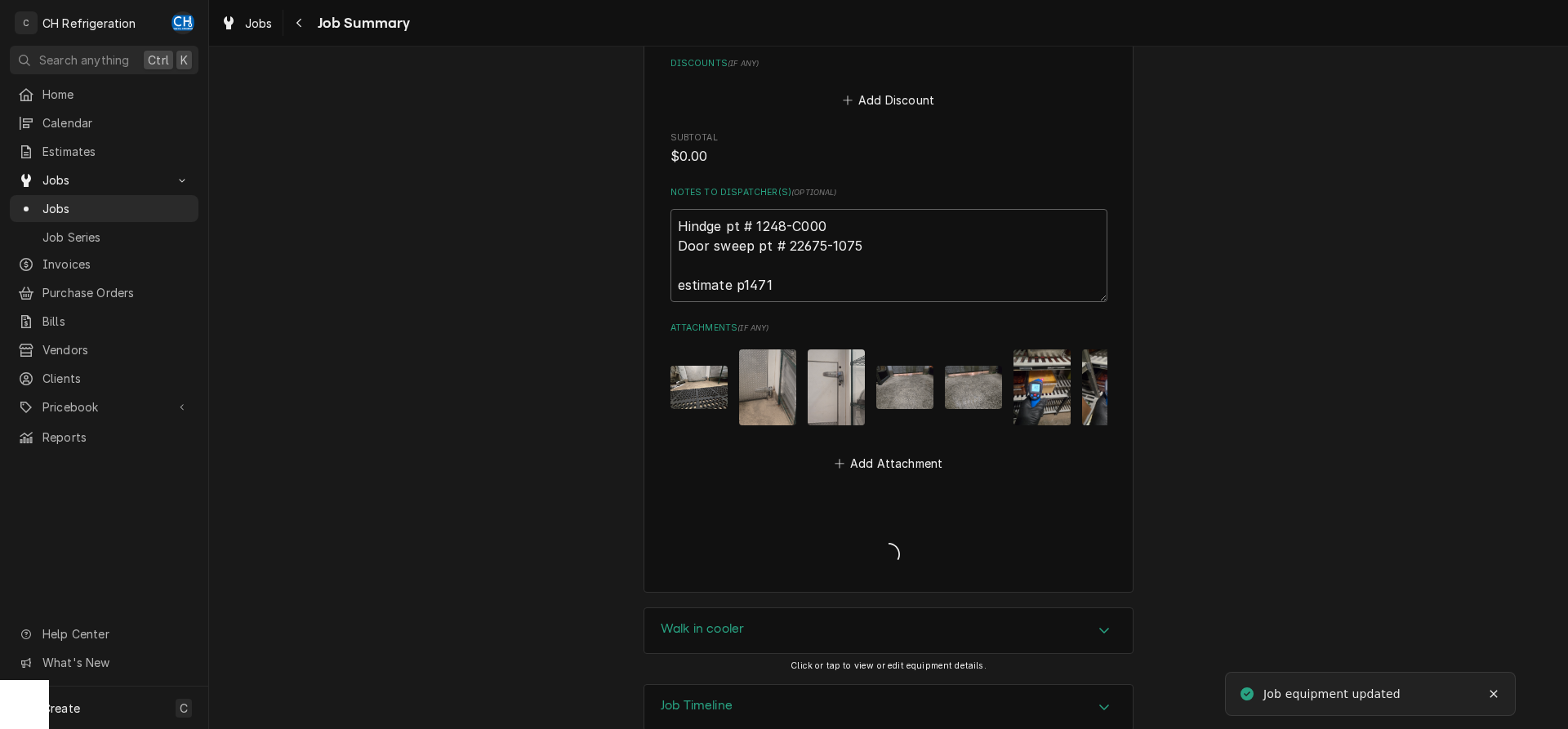
type textarea "x"
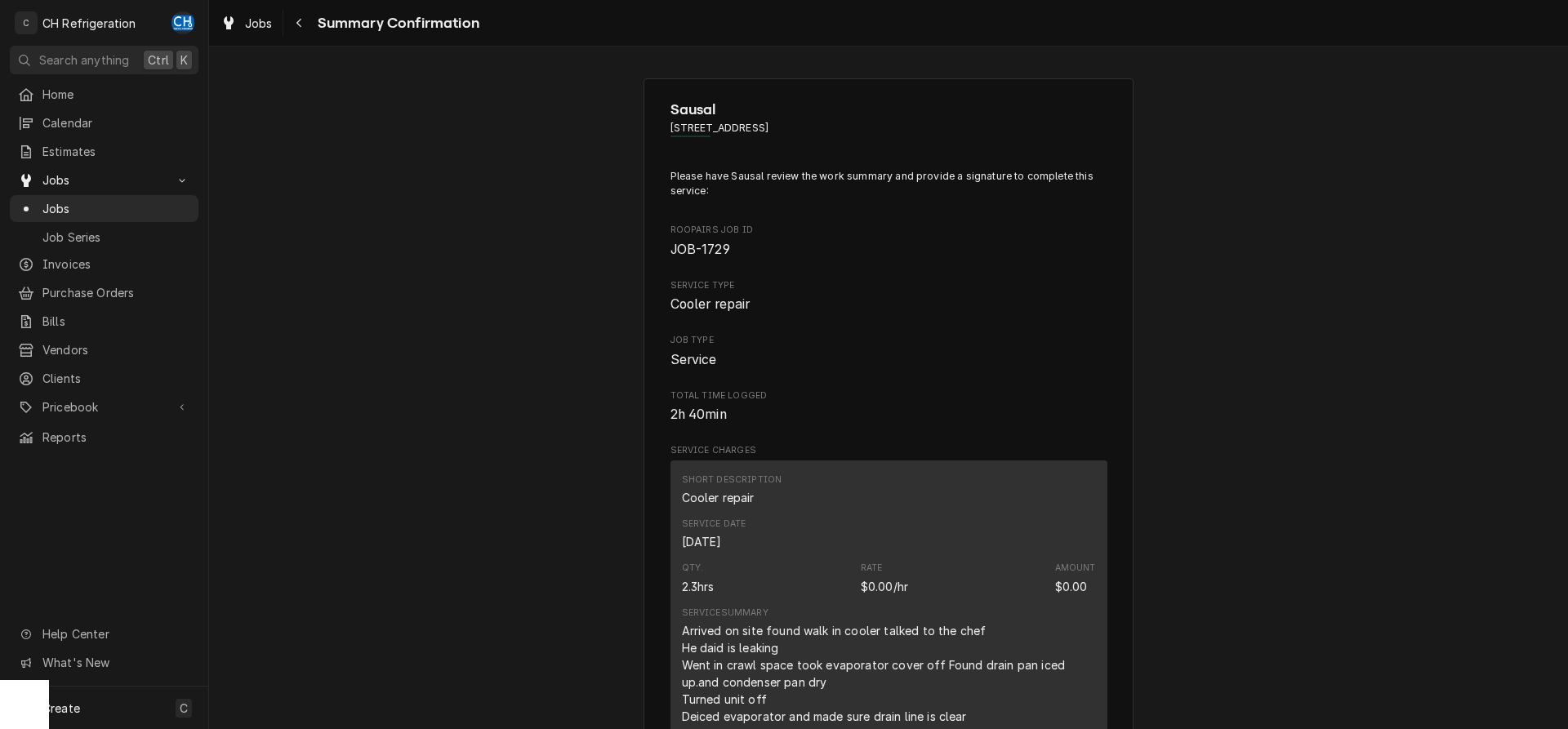
scroll to position [1087, 0]
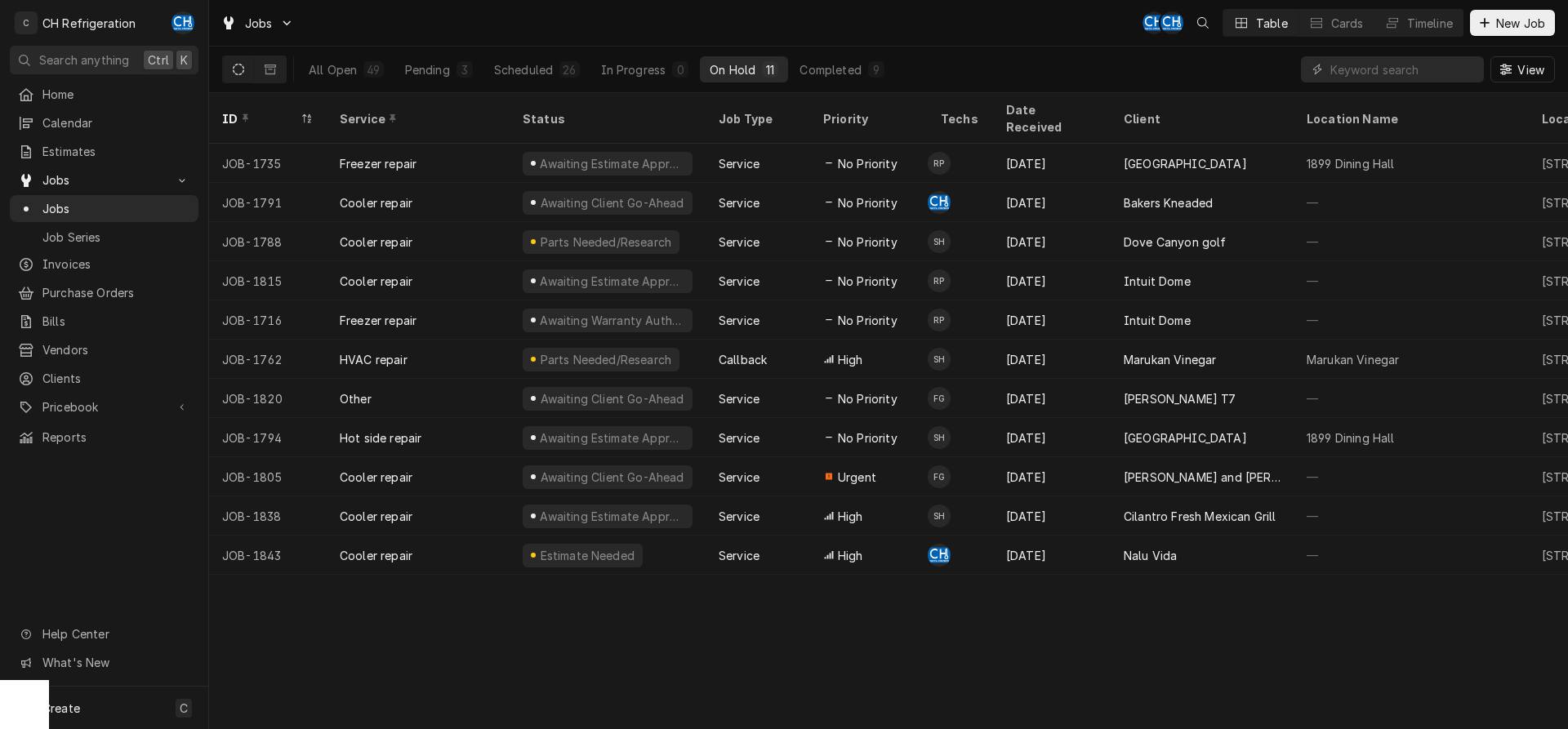
click at [879, 70] on div "9" at bounding box center [876, 70] width 10 height 18
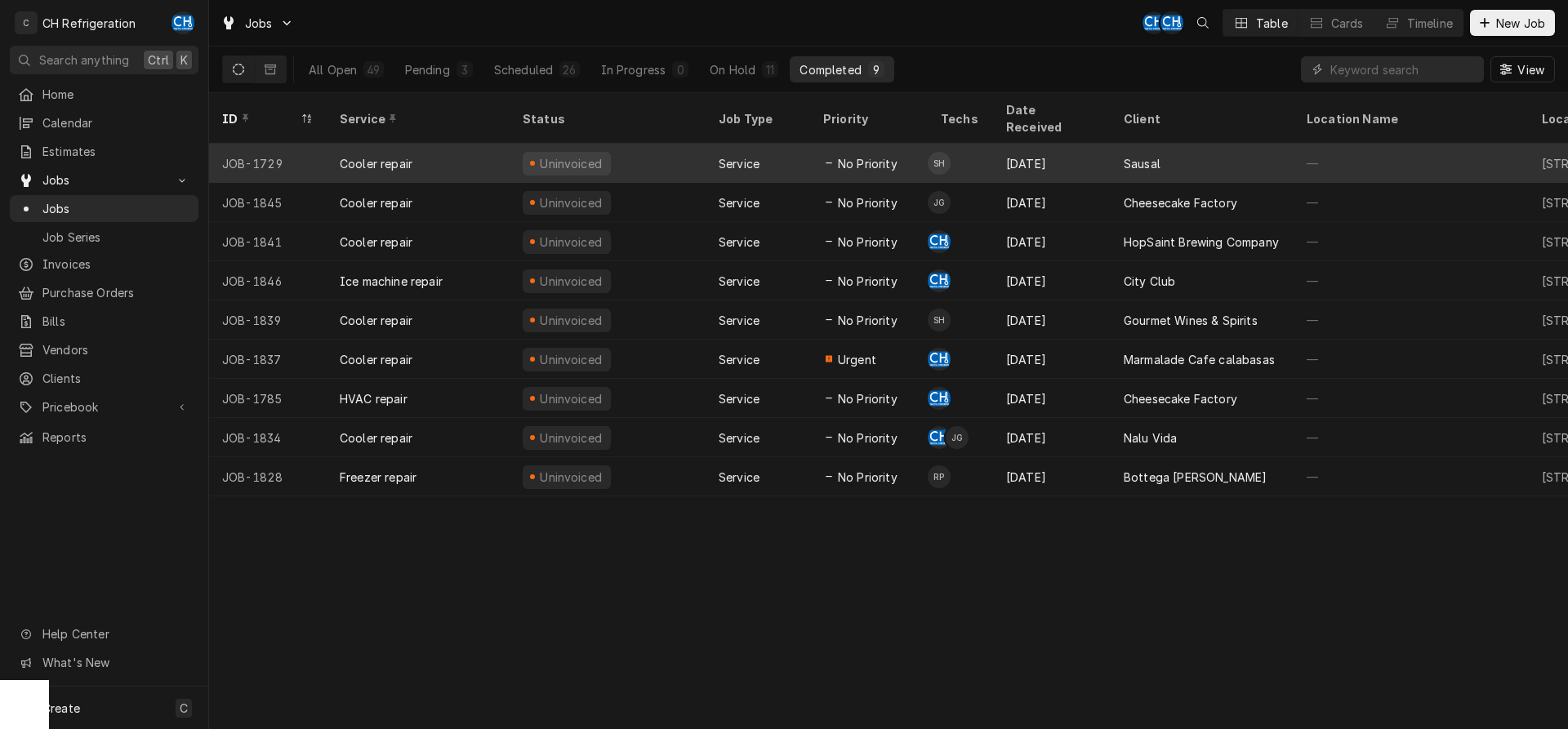
click at [1167, 153] on div "Sausal" at bounding box center [1202, 164] width 183 height 39
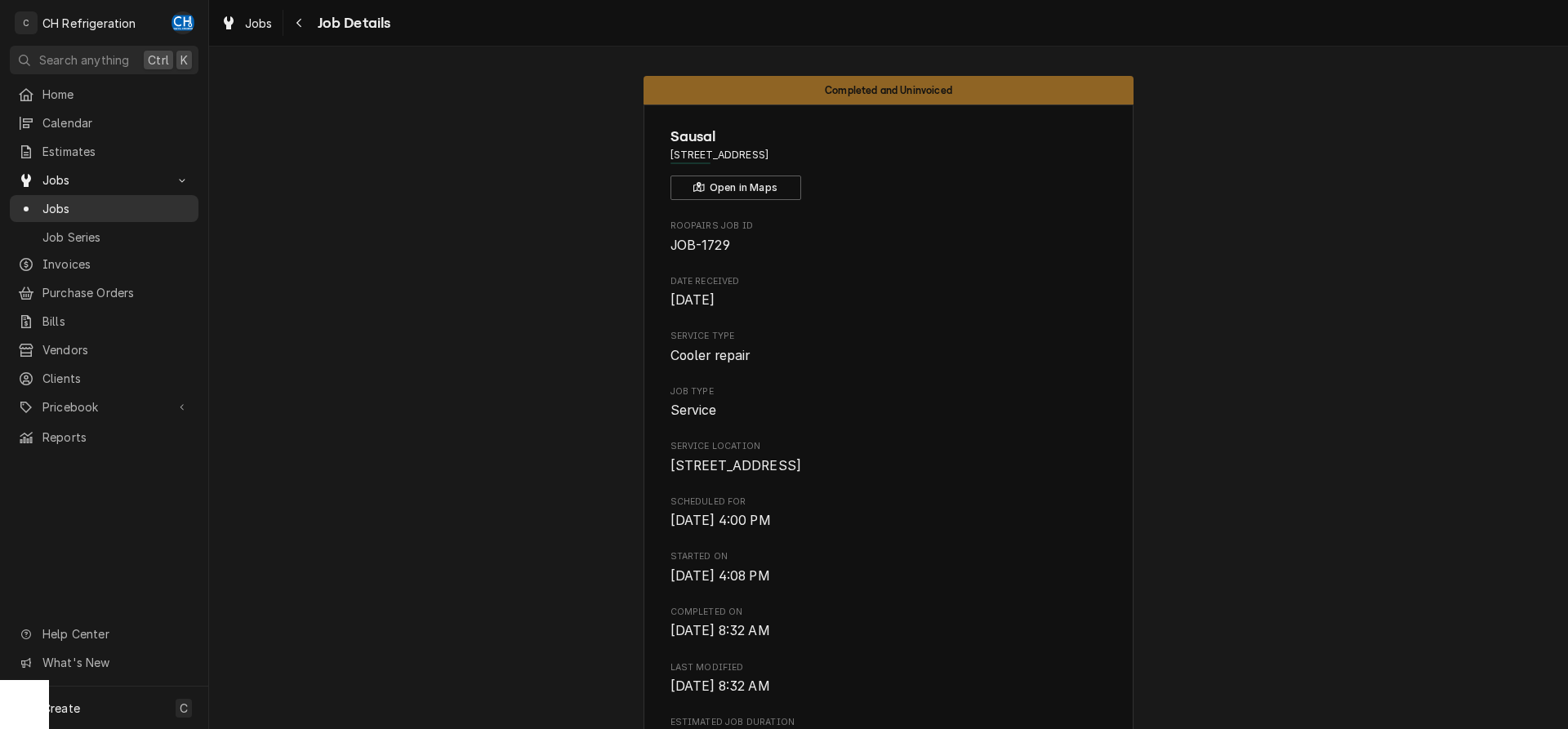
click at [86, 202] on span "Jobs" at bounding box center [117, 209] width 148 height 18
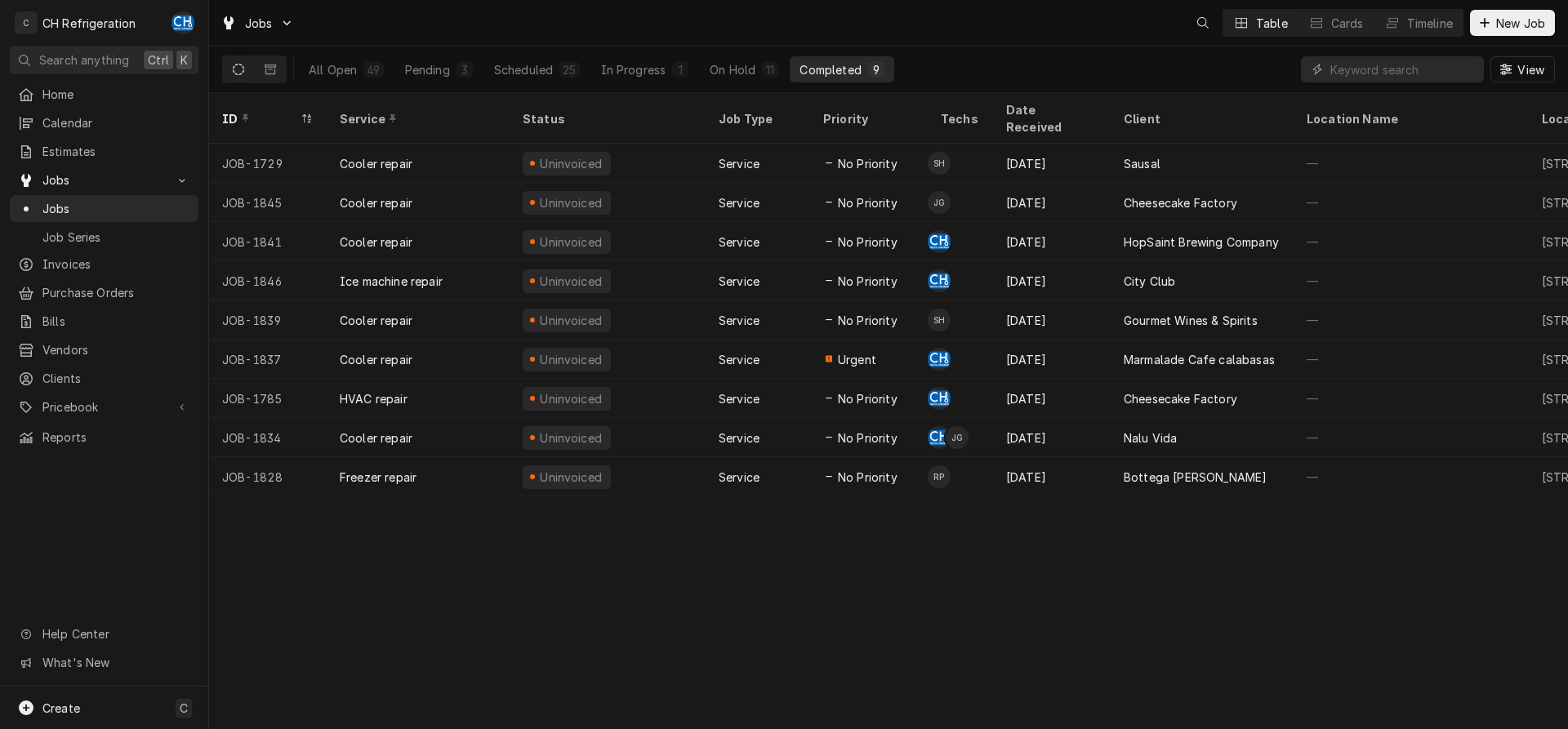
click at [983, 144] on td "SH" at bounding box center [960, 164] width 65 height 39
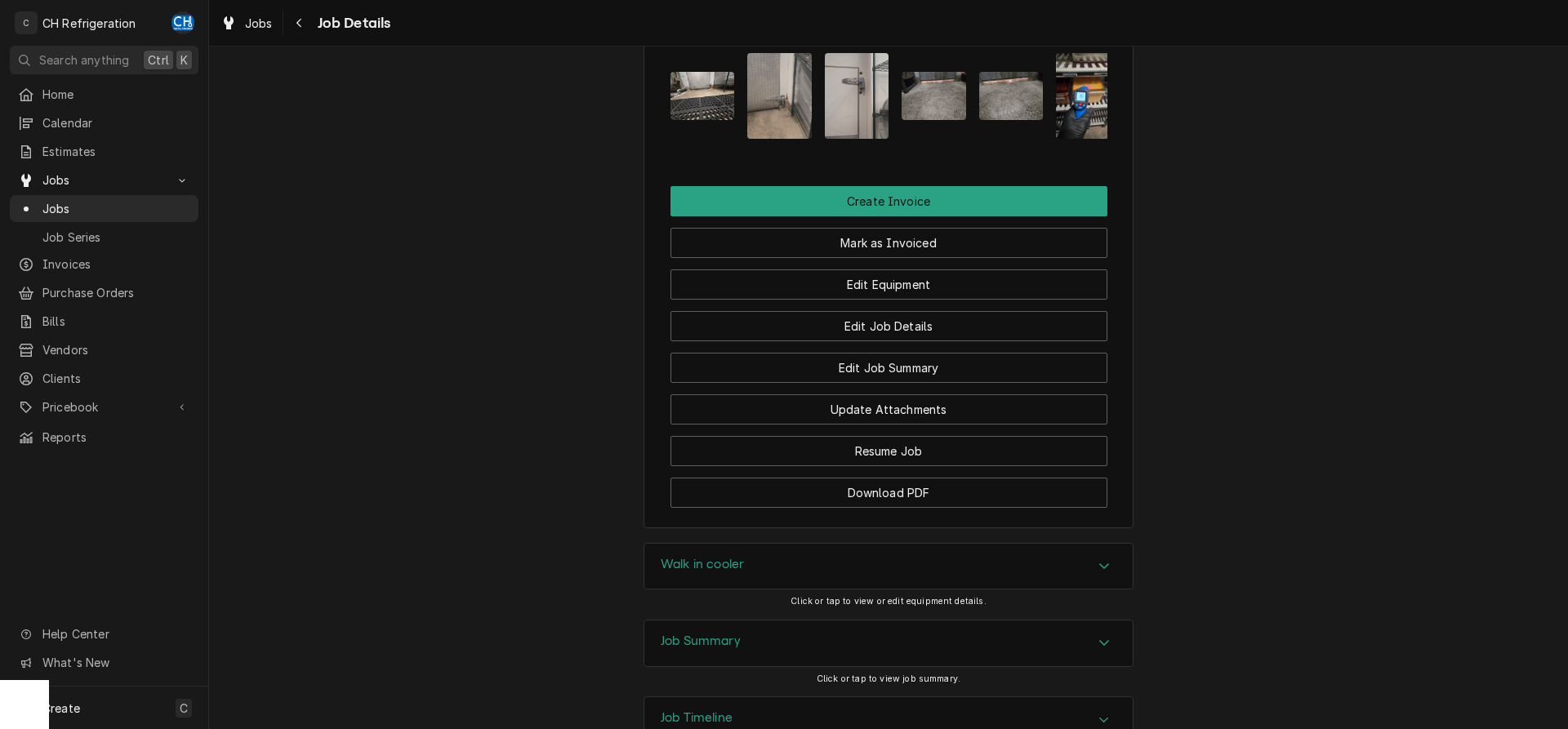
scroll to position [1302, 0]
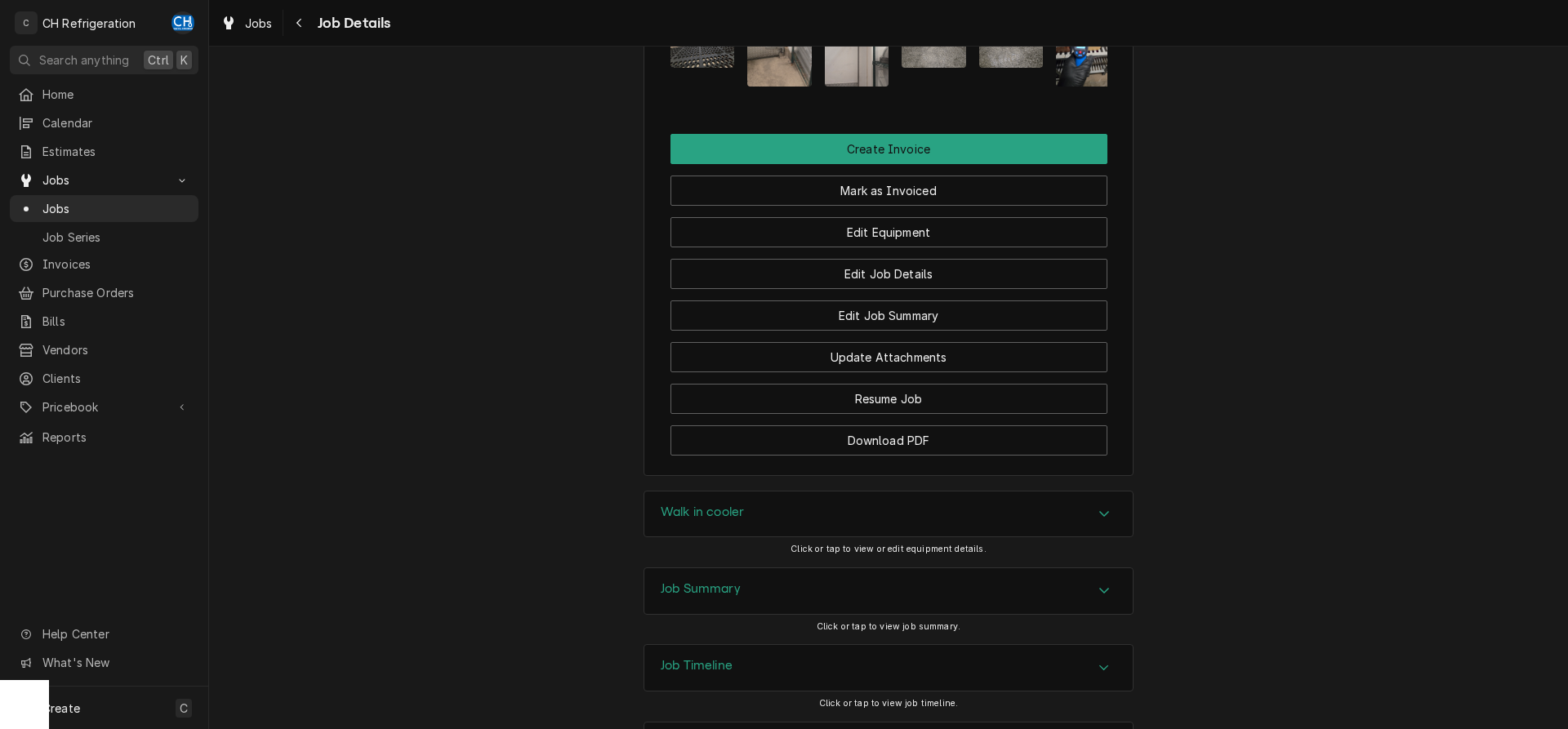
drag, startPoint x: 765, startPoint y: 528, endPoint x: 687, endPoint y: 503, distance: 81.9
click at [764, 568] on div "Job Summary" at bounding box center [889, 591] width 489 height 46
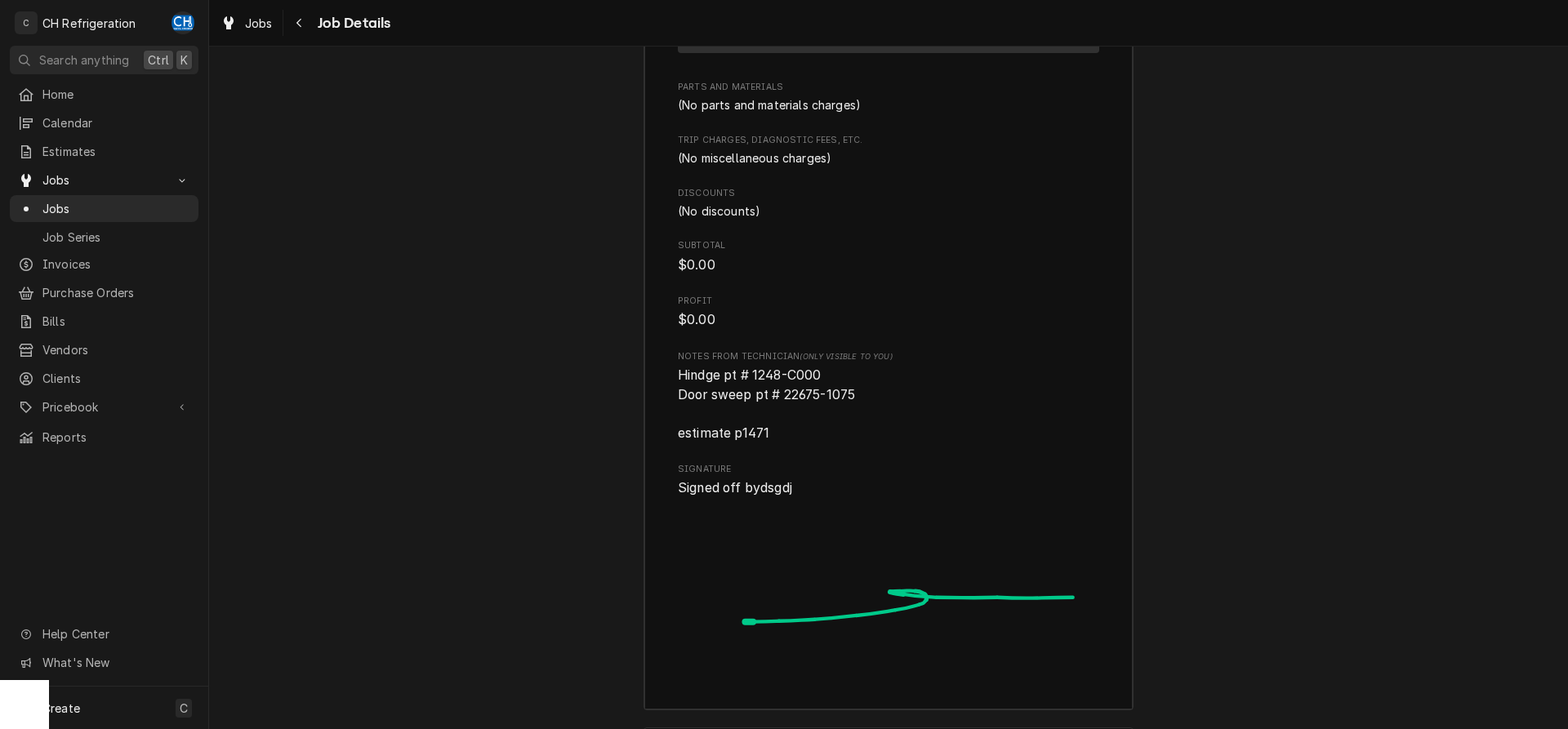
scroll to position [1981, 0]
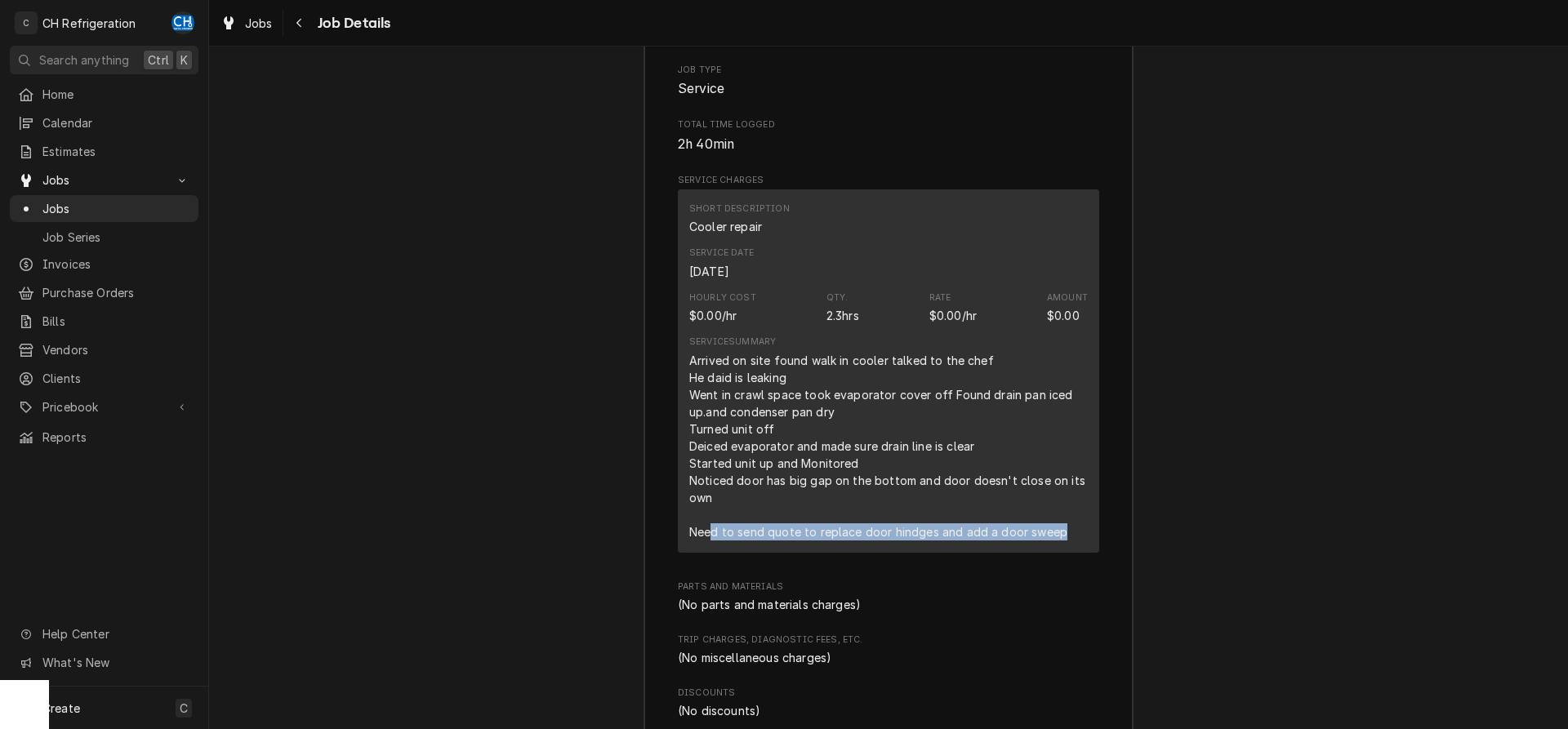
drag, startPoint x: 714, startPoint y: 464, endPoint x: 1084, endPoint y: 467, distance: 370.0
click at [1084, 467] on div "Arrived on site found walk in cooler talked to the chef He daid is leaking Went…" at bounding box center [889, 447] width 399 height 189
click at [1060, 466] on div "Arrived on site found walk in cooler talked to the chef He daid is leaking Went…" at bounding box center [889, 447] width 399 height 189
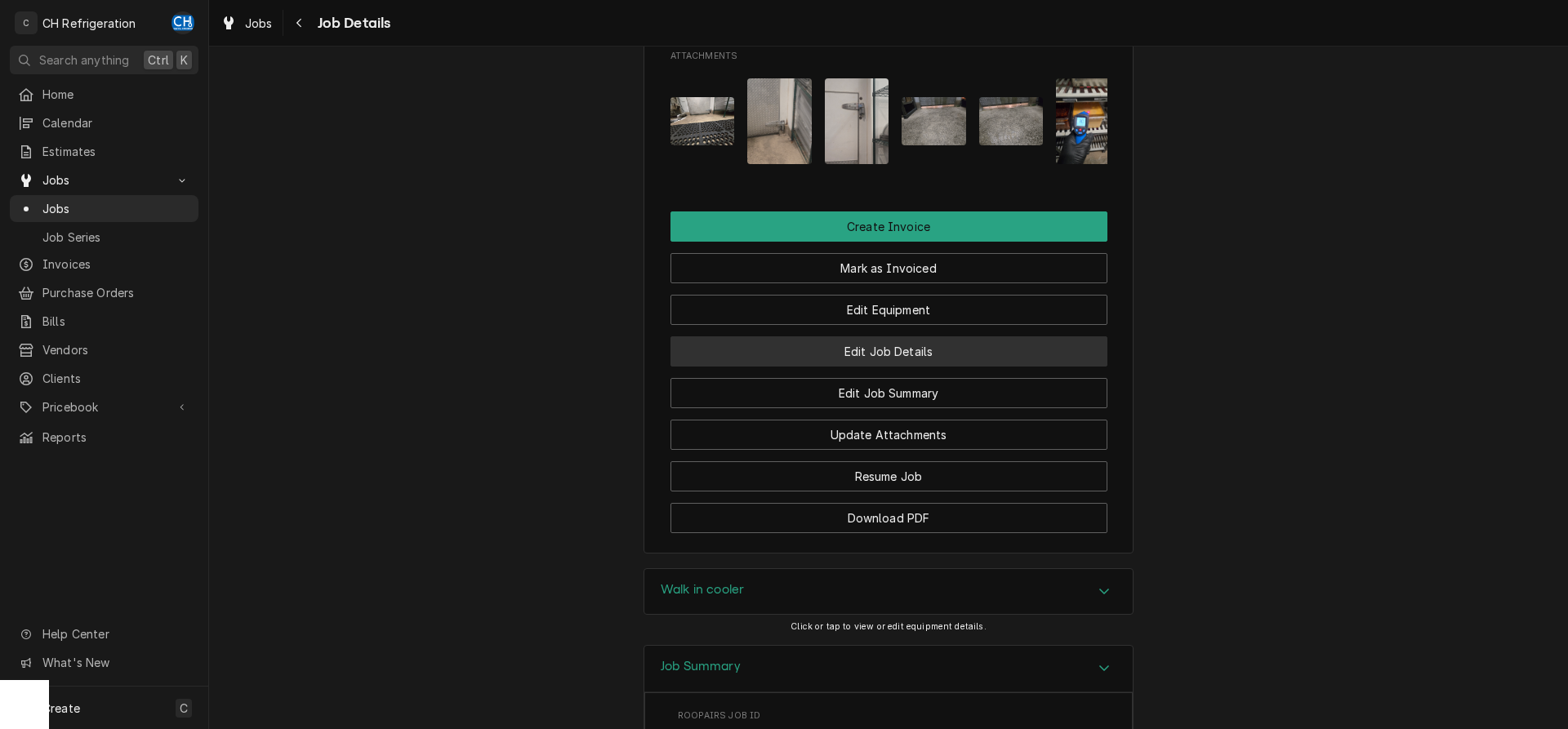
scroll to position [1148, 0]
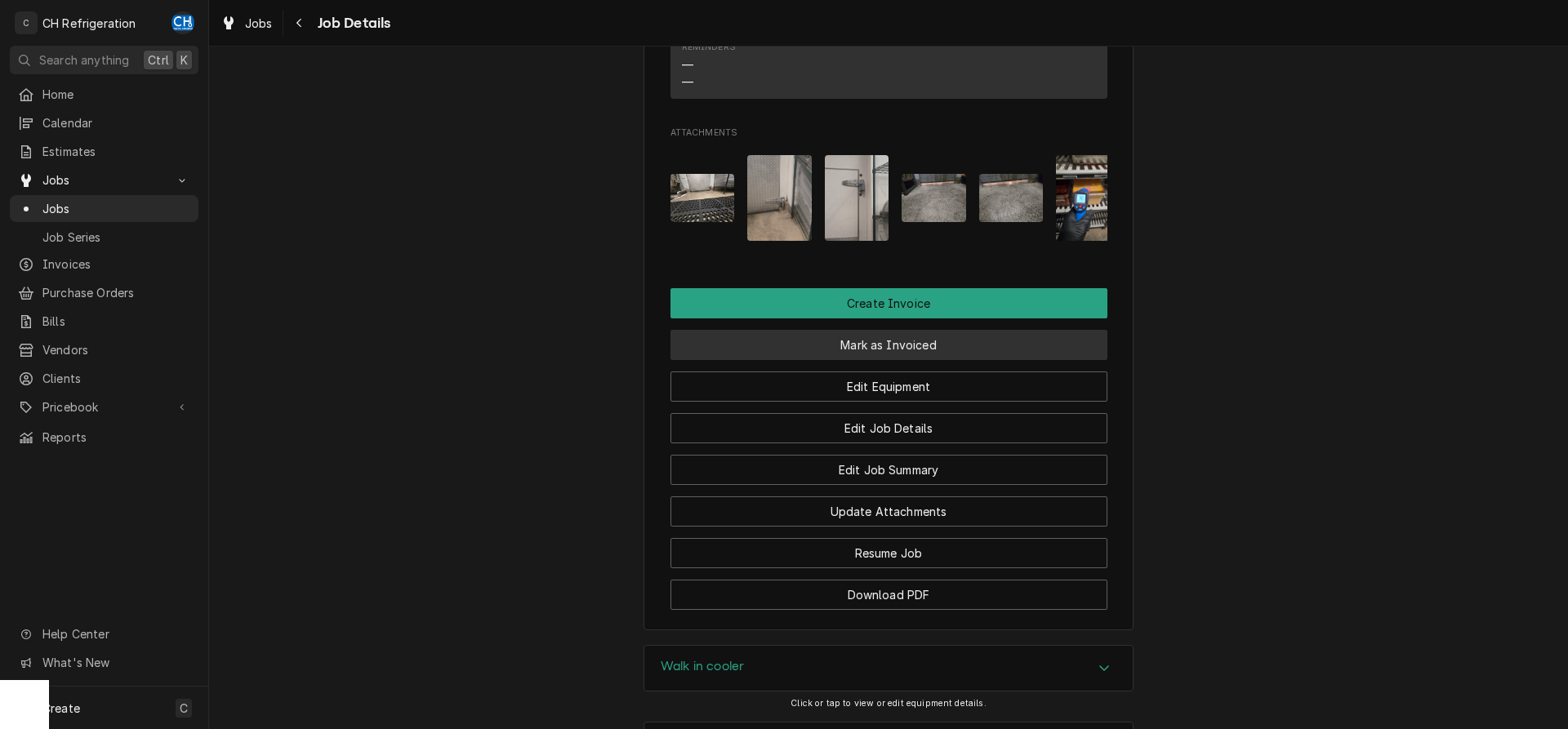
click at [896, 330] on button "Mark as Invoiced" at bounding box center [889, 345] width 437 height 30
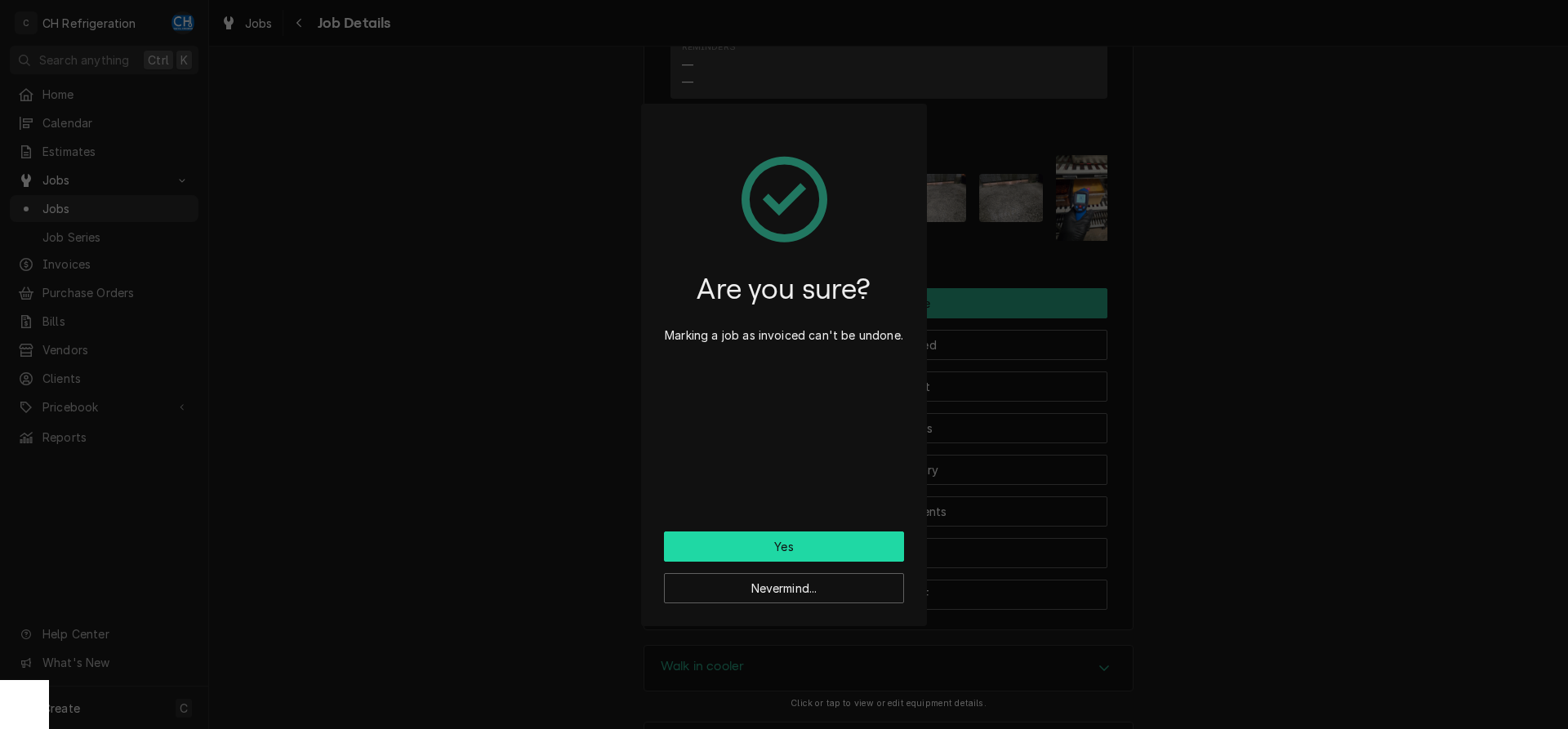
click at [799, 547] on button "Yes" at bounding box center [784, 546] width 240 height 30
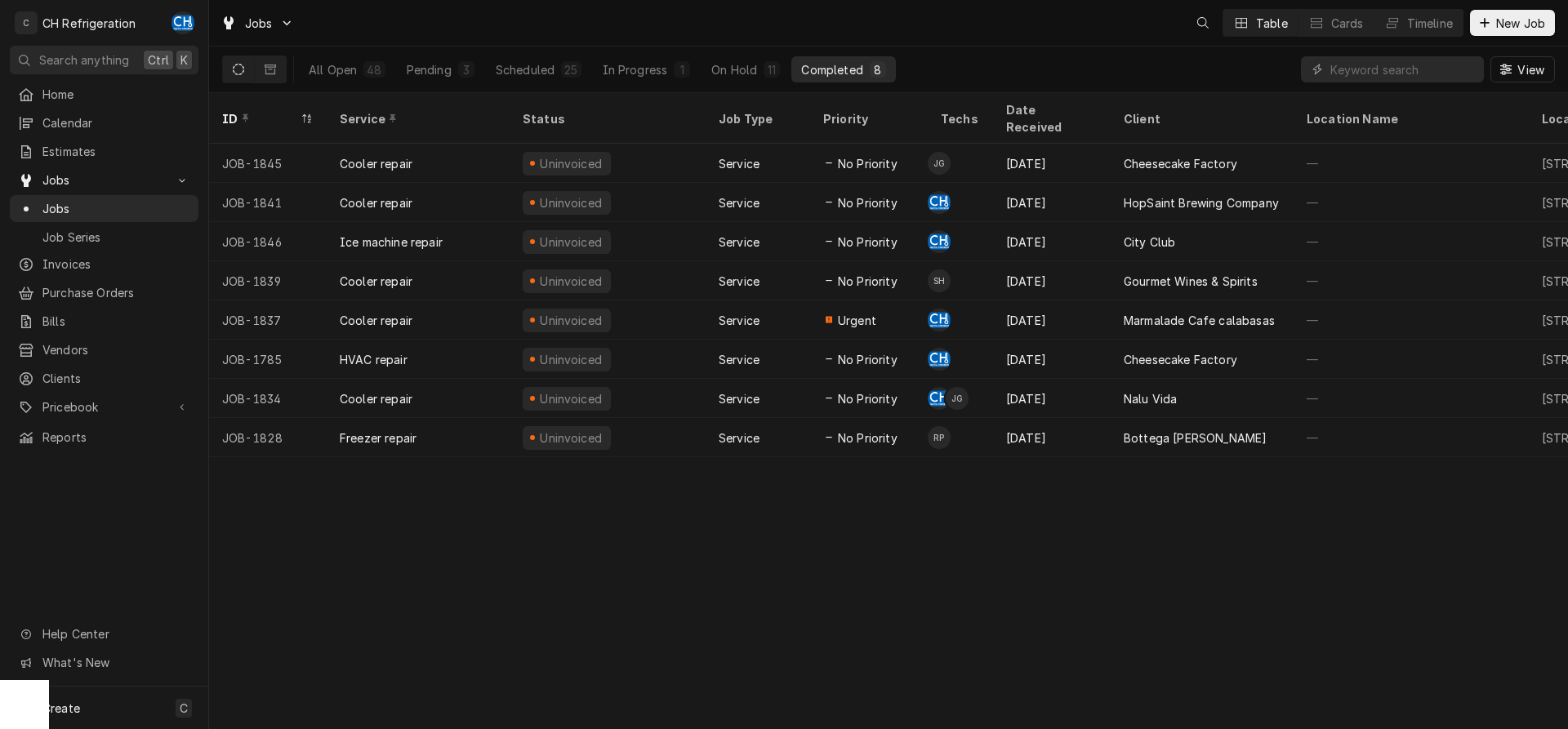
click at [729, 55] on div "All Open 48 Pending 3 Scheduled 25 In Progress 1 On Hold 11 Completed 8" at bounding box center [597, 69] width 597 height 46
click at [724, 63] on div "On Hold" at bounding box center [734, 70] width 46 height 18
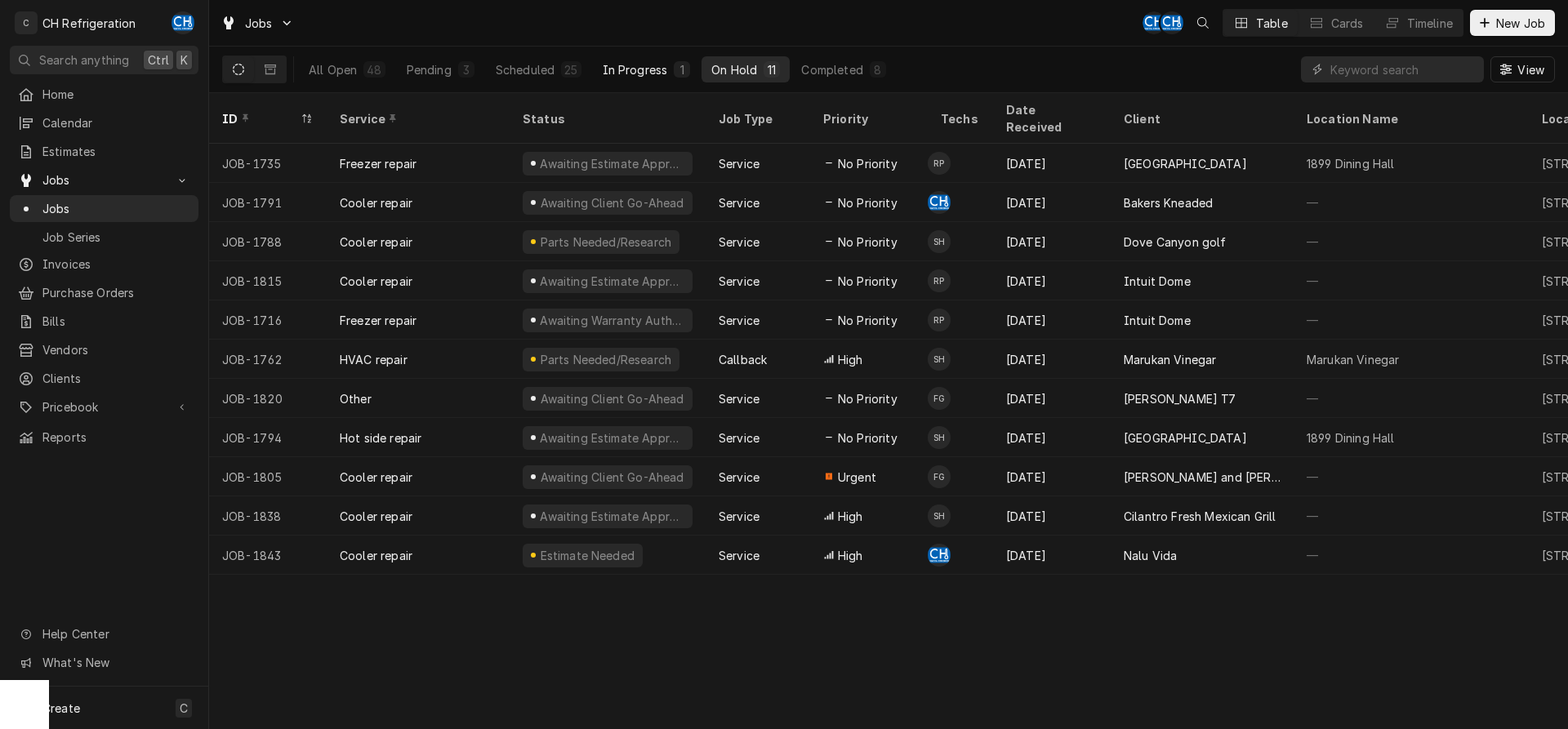
click at [644, 67] on div "In Progress" at bounding box center [635, 70] width 65 height 18
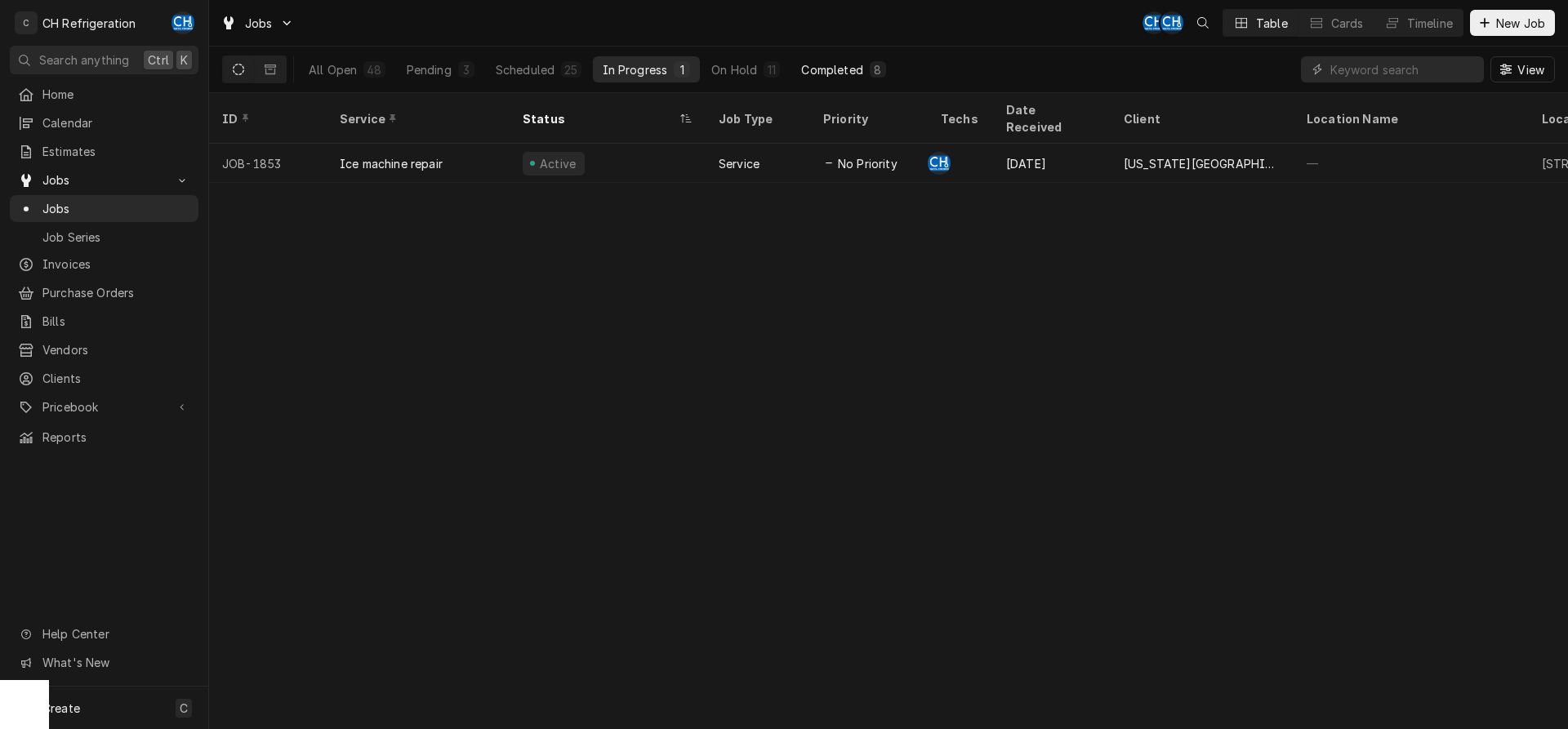
click at [824, 77] on div "Completed" at bounding box center [831, 70] width 61 height 18
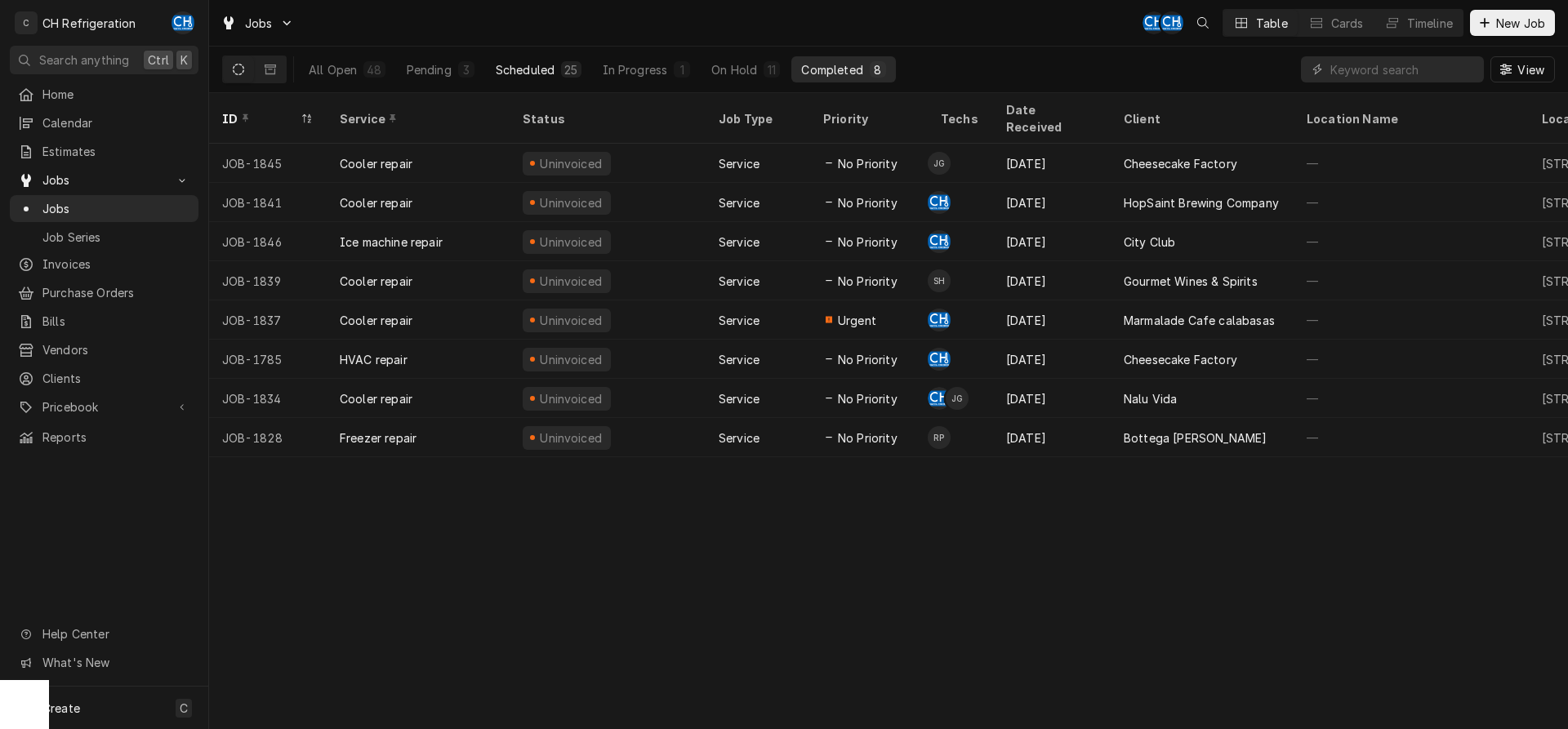
click at [547, 67] on div "Scheduled" at bounding box center [525, 70] width 58 height 18
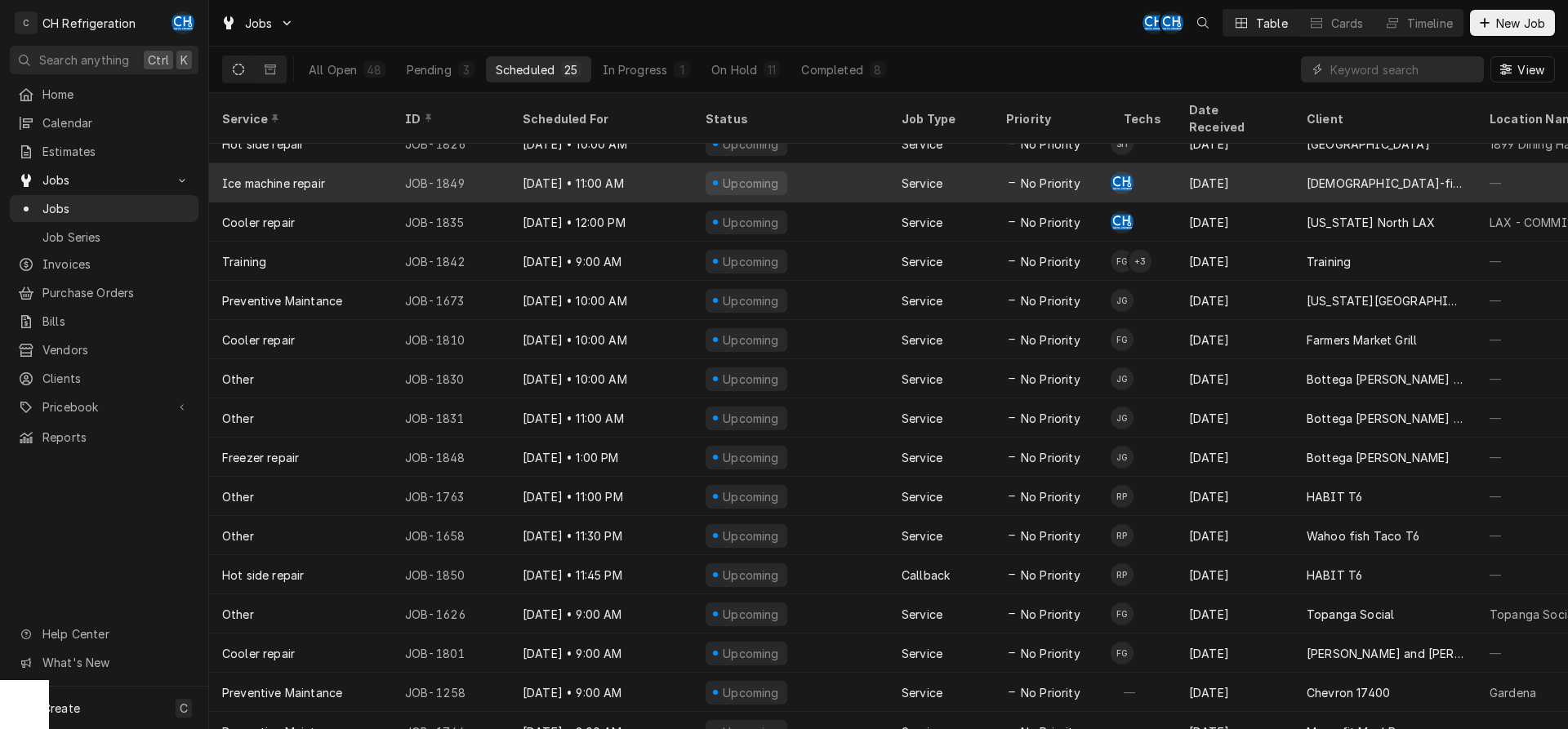
scroll to position [374, 0]
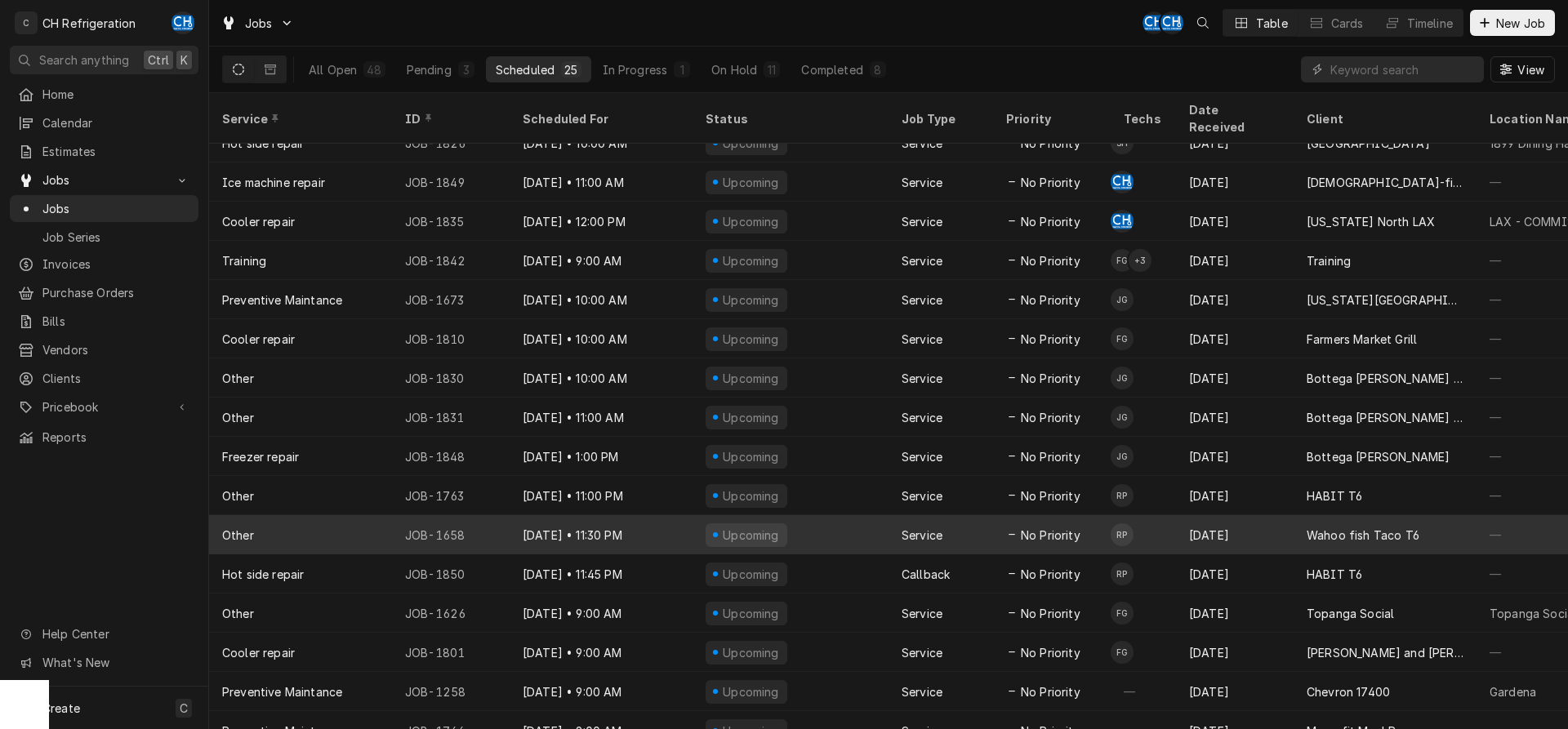
click at [801, 516] on div "Upcoming" at bounding box center [790, 535] width 196 height 39
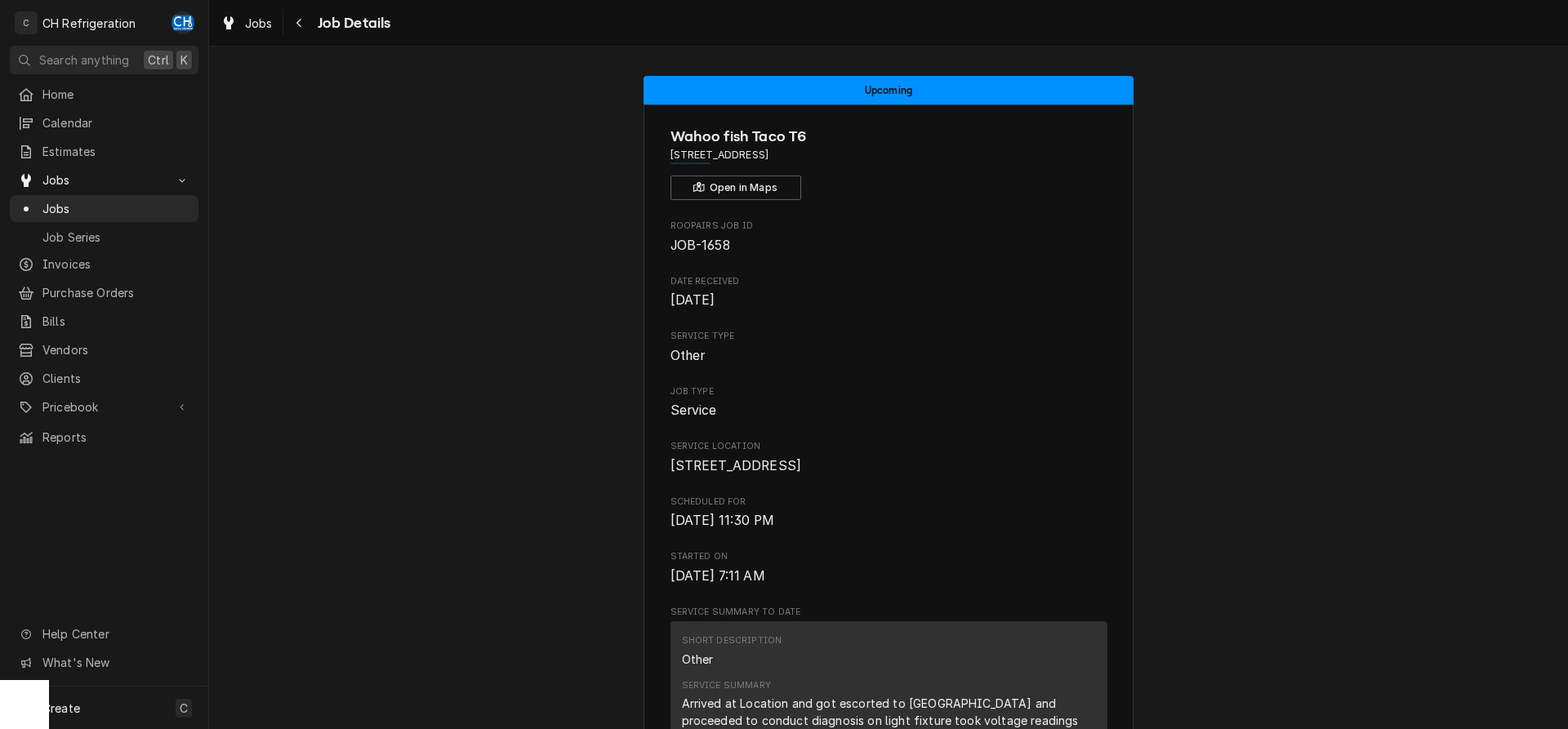
scroll to position [333, 0]
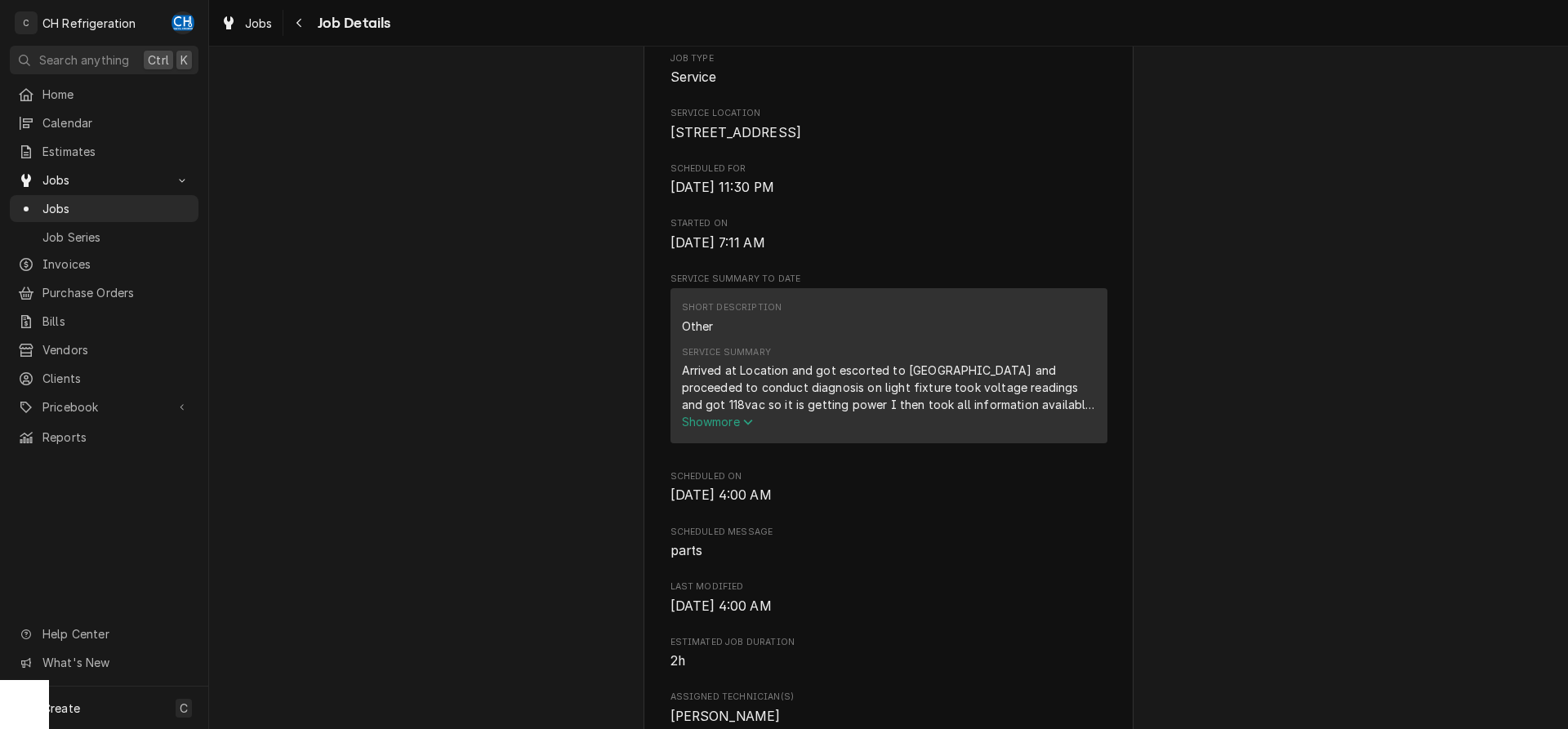
click at [719, 436] on div "Service Summary Arrived at Location and got escorted to [GEOGRAPHIC_DATA] and p…" at bounding box center [889, 388] width 414 height 95
click at [729, 429] on span "Show more" at bounding box center [718, 421] width 72 height 14
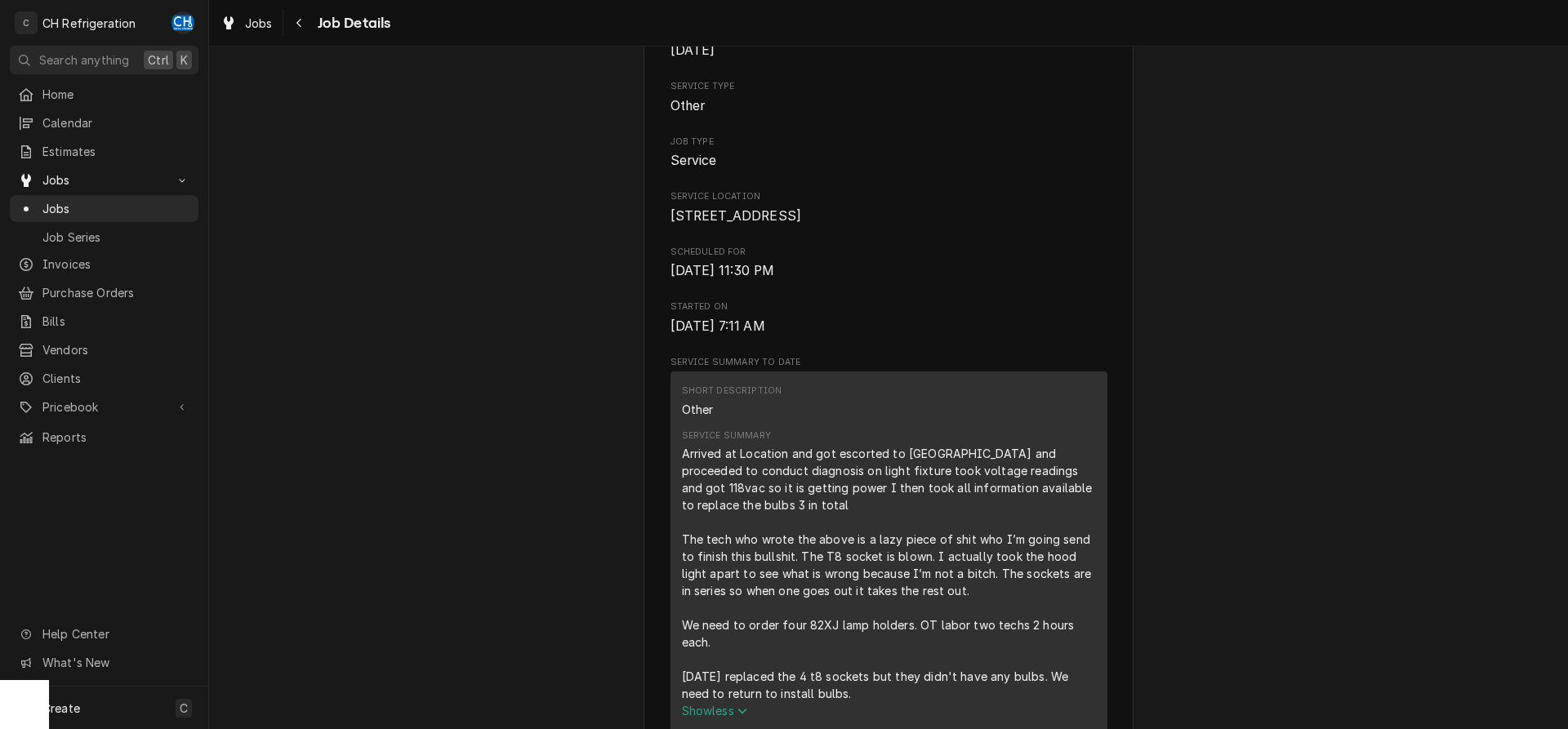
scroll to position [0, 0]
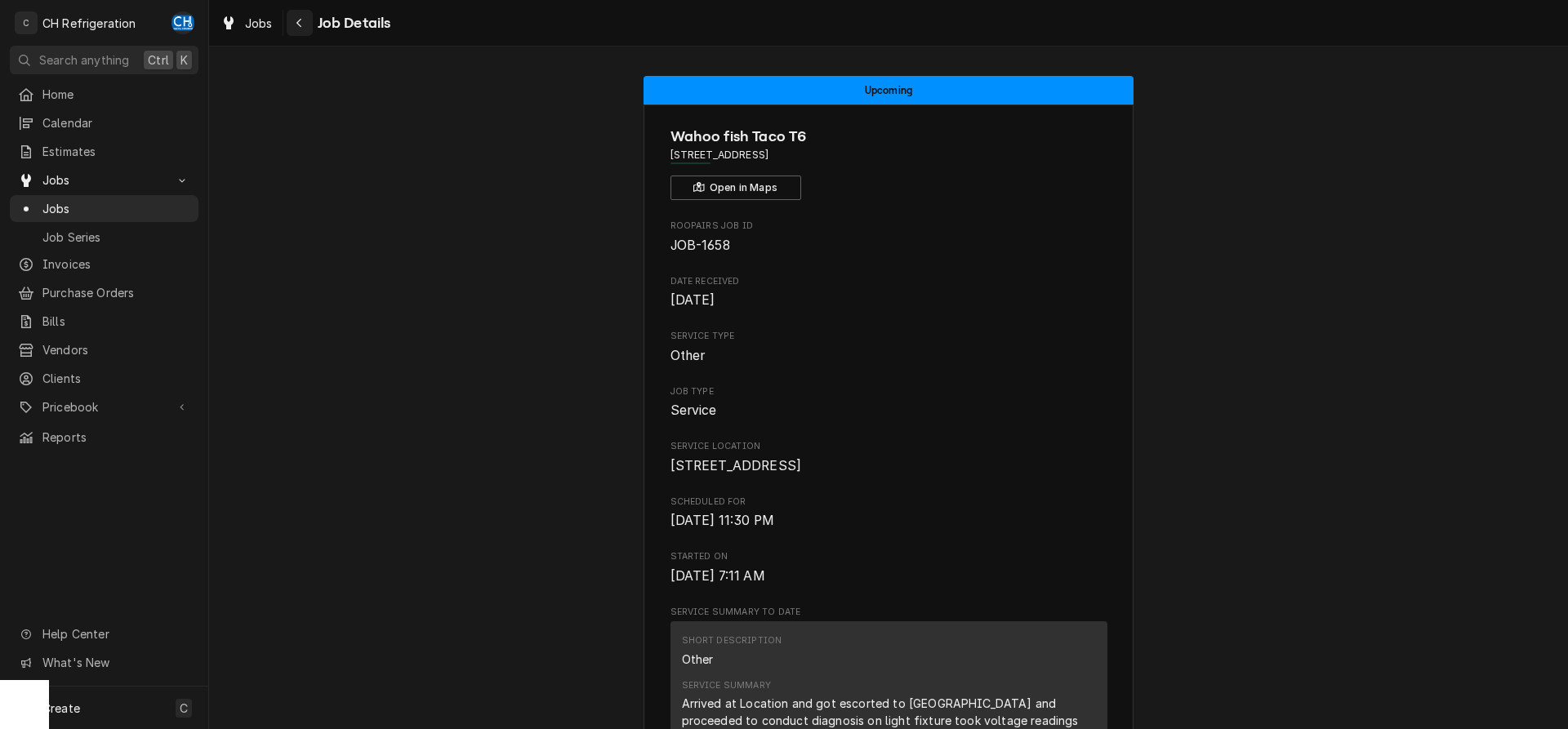
click at [306, 23] on div "Navigate back" at bounding box center [300, 22] width 17 height 17
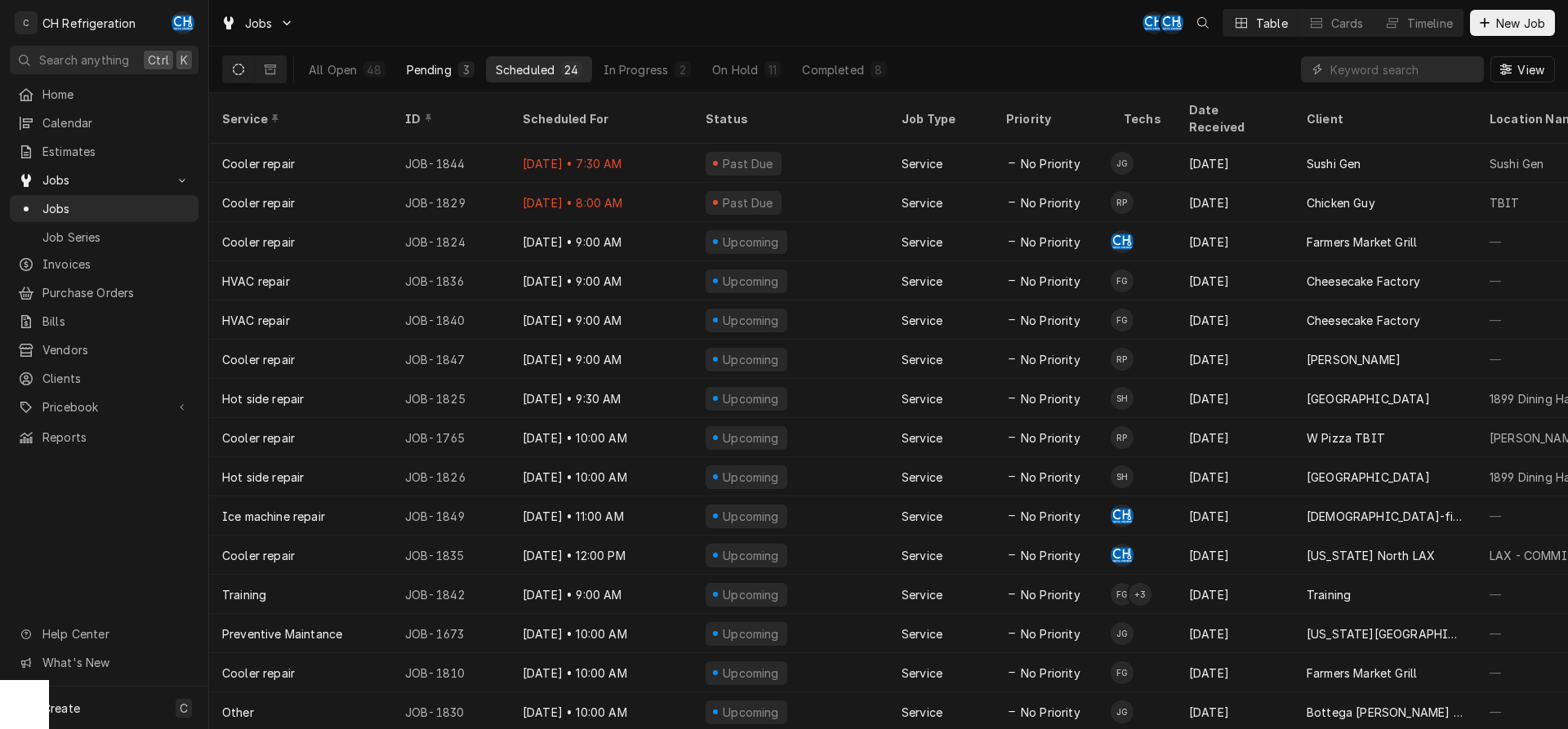
click at [439, 81] on button "Pending 3" at bounding box center [441, 69] width 88 height 26
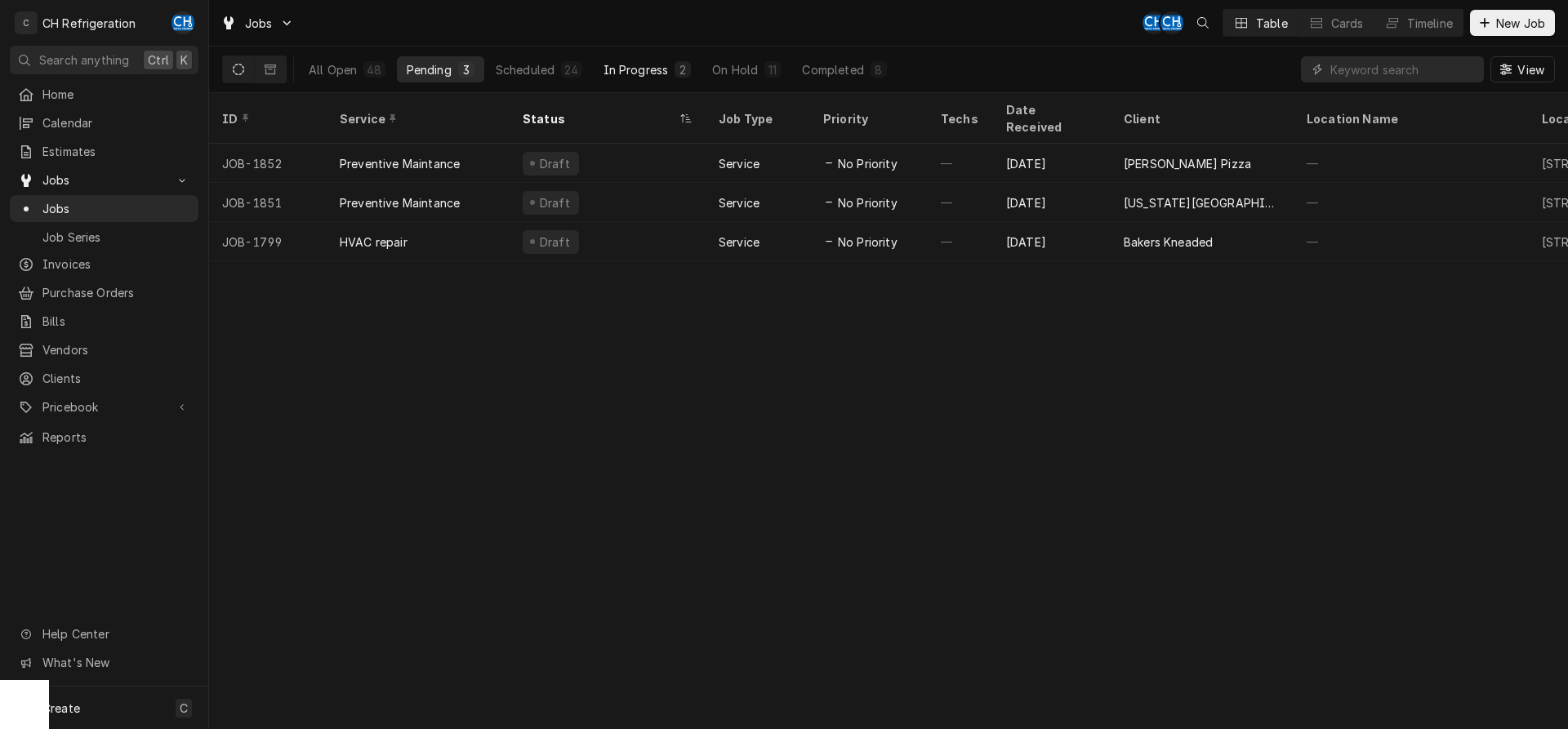
click at [657, 72] on div "In Progress" at bounding box center [636, 70] width 65 height 18
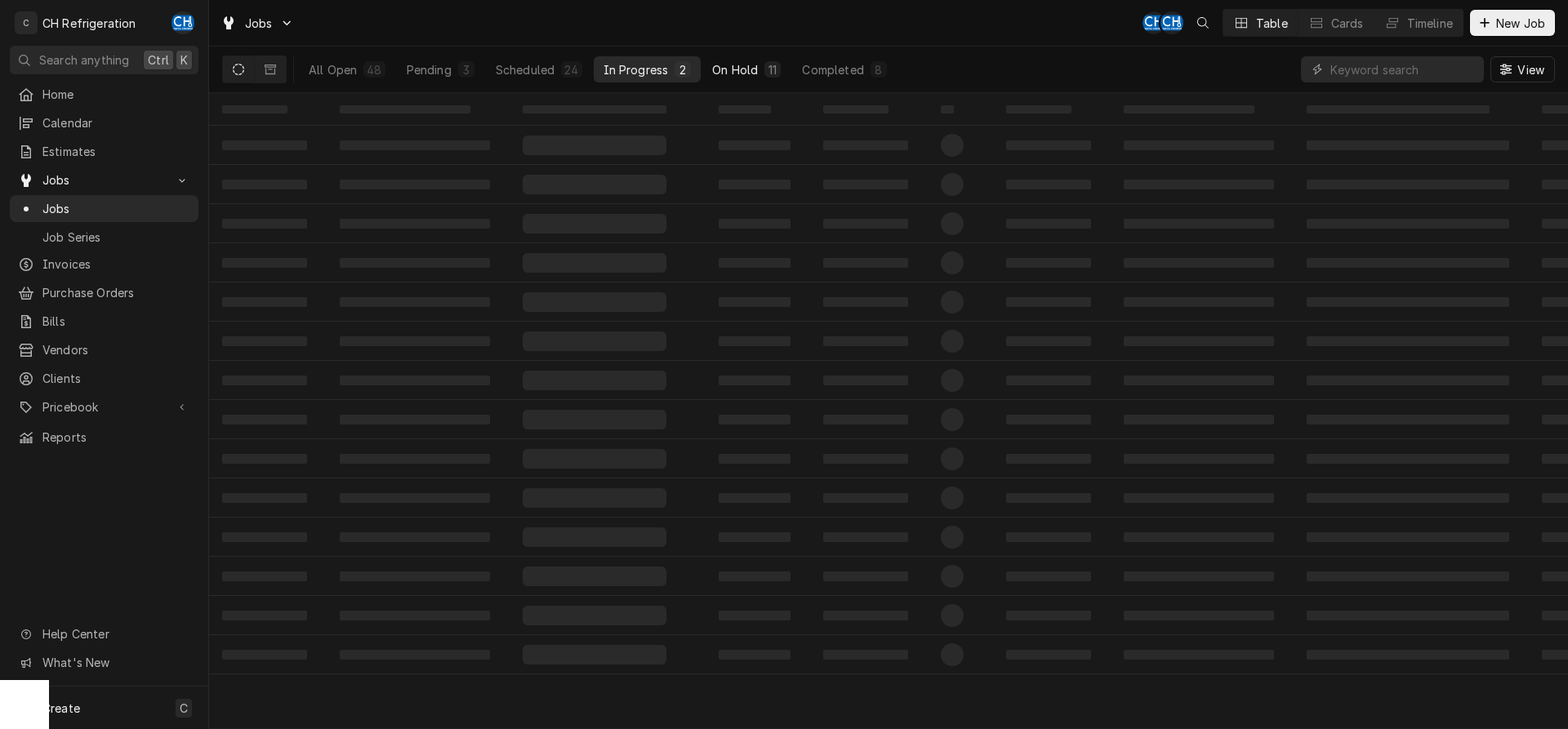
click at [765, 58] on button "On Hold 11" at bounding box center [747, 69] width 89 height 26
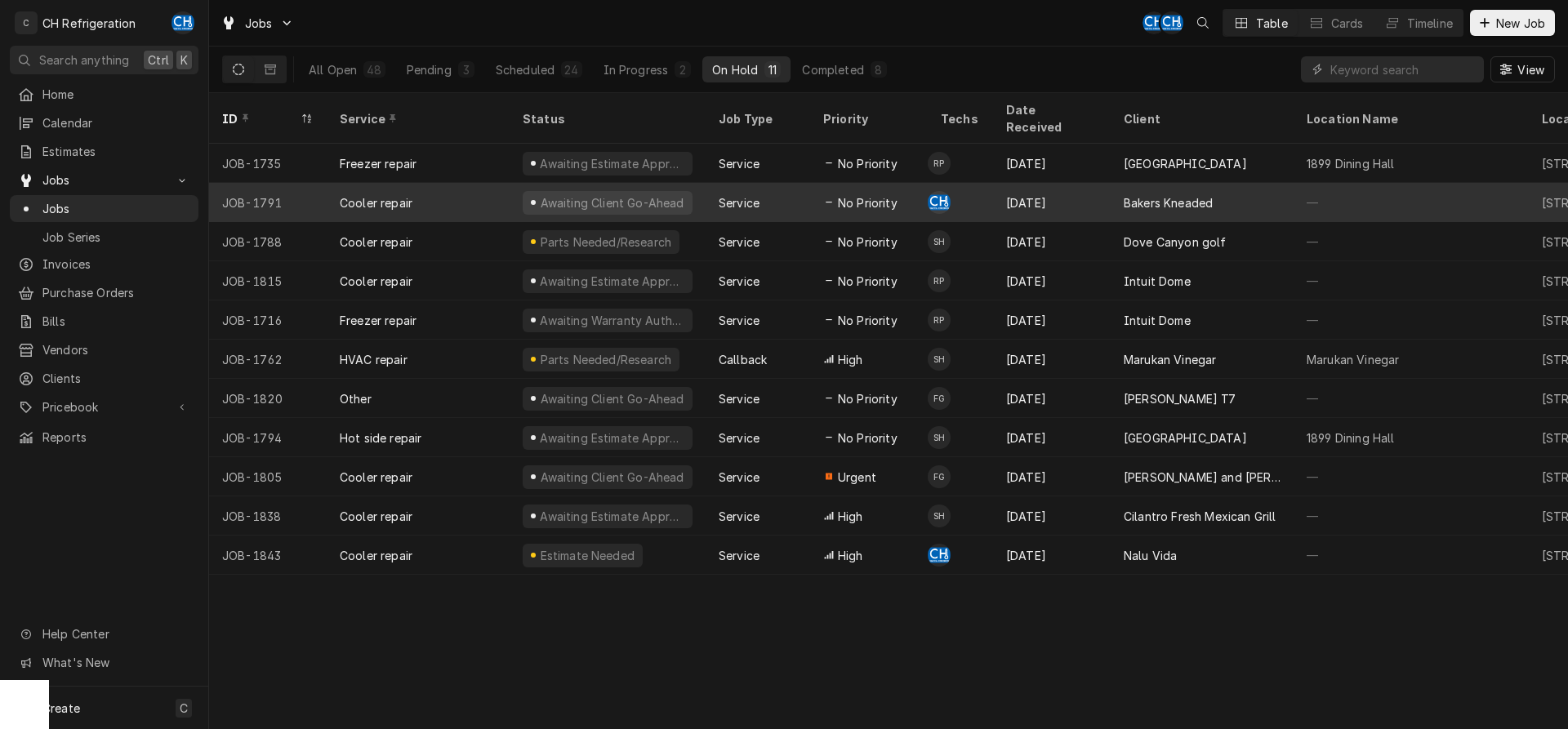
click at [1232, 183] on div "Bakers Kneaded" at bounding box center [1202, 202] width 183 height 39
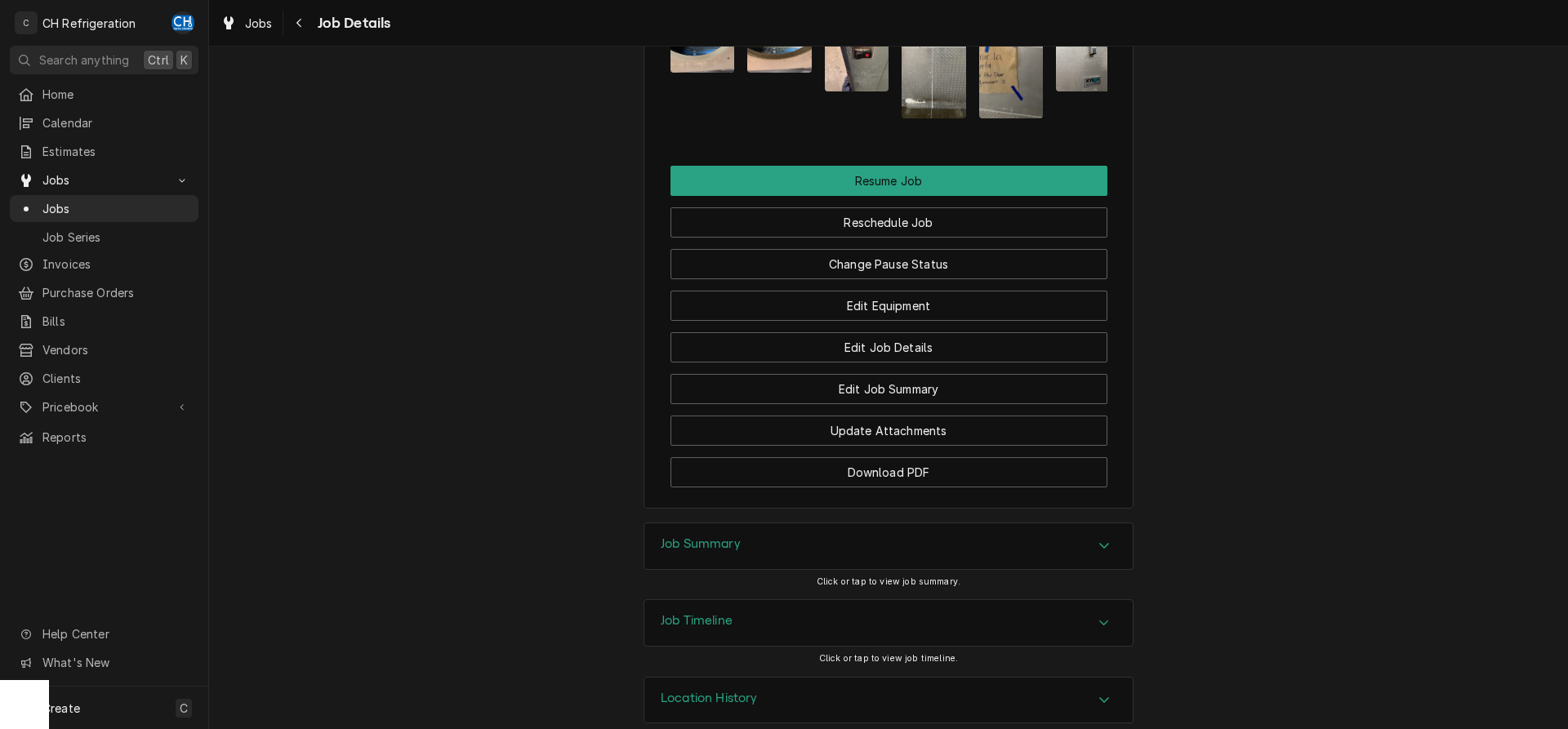
click at [816, 527] on div "Job Summary" at bounding box center [889, 546] width 489 height 46
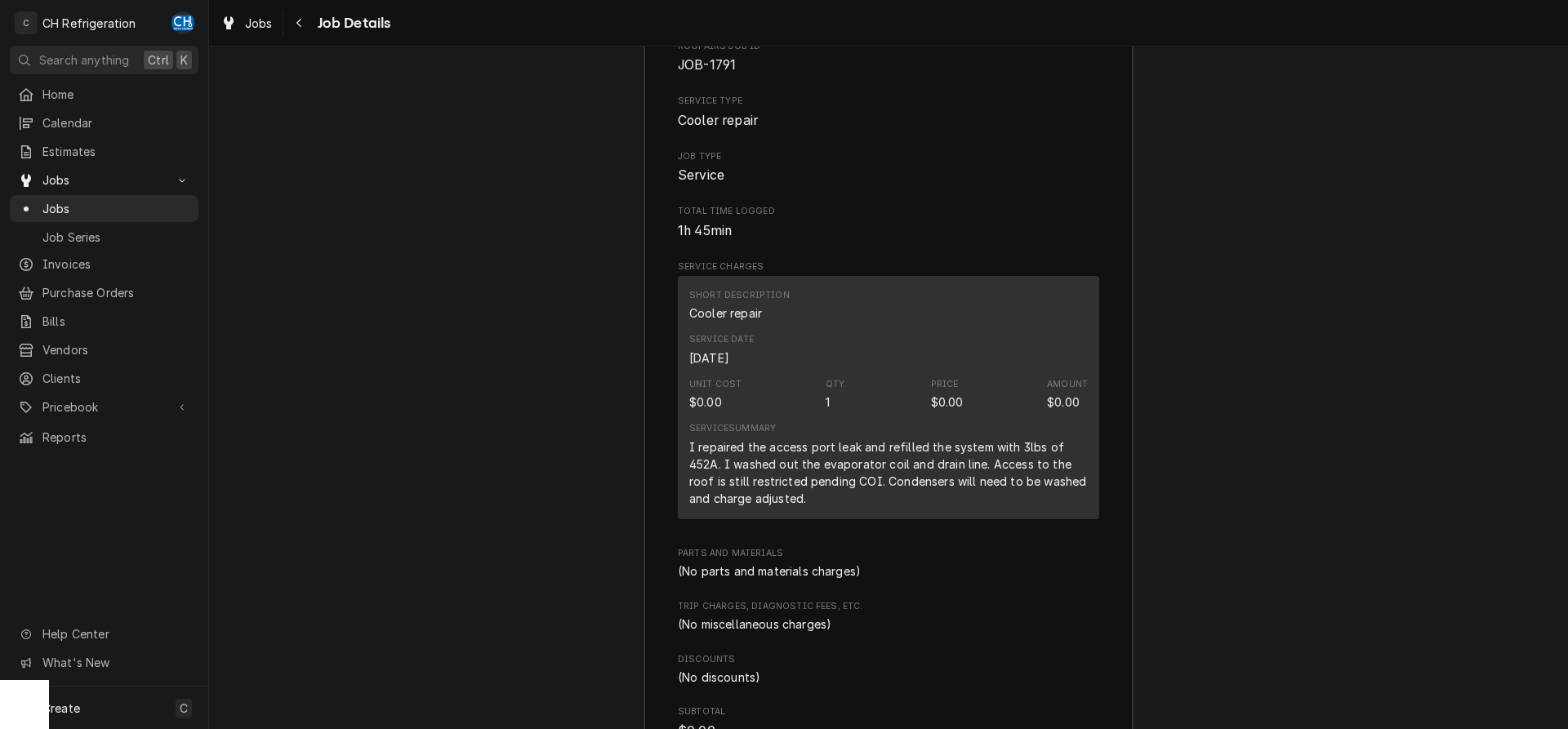
scroll to position [2187, 0]
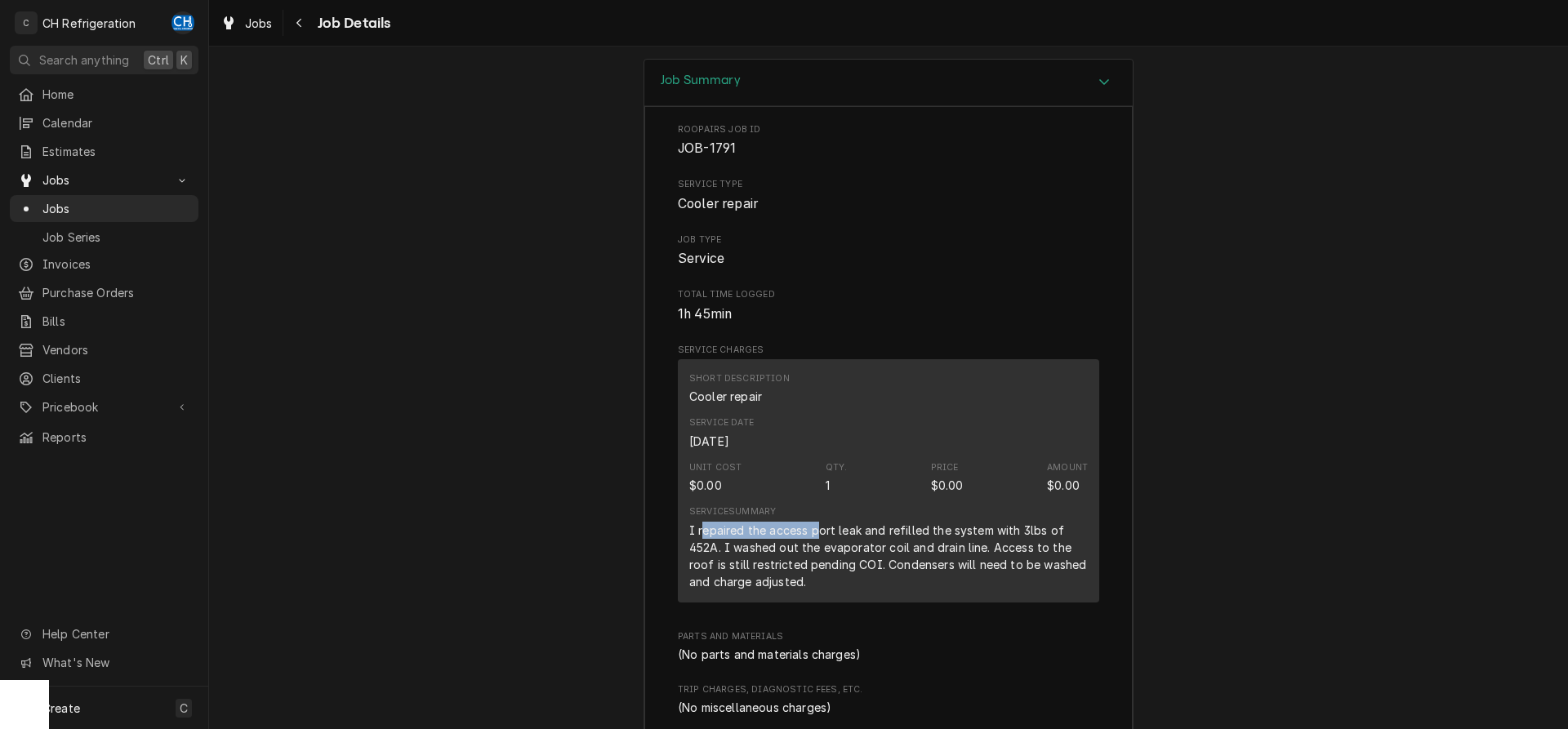
drag, startPoint x: 704, startPoint y: 497, endPoint x: 815, endPoint y: 500, distance: 111.0
click at [815, 522] on div "I repaired the access port leak and refilled the system with 3lbs of 452A. I wa…" at bounding box center [889, 556] width 399 height 68
click at [735, 522] on div "I repaired the access port leak and refilled the system with 3lbs of 452A. I wa…" at bounding box center [889, 556] width 399 height 68
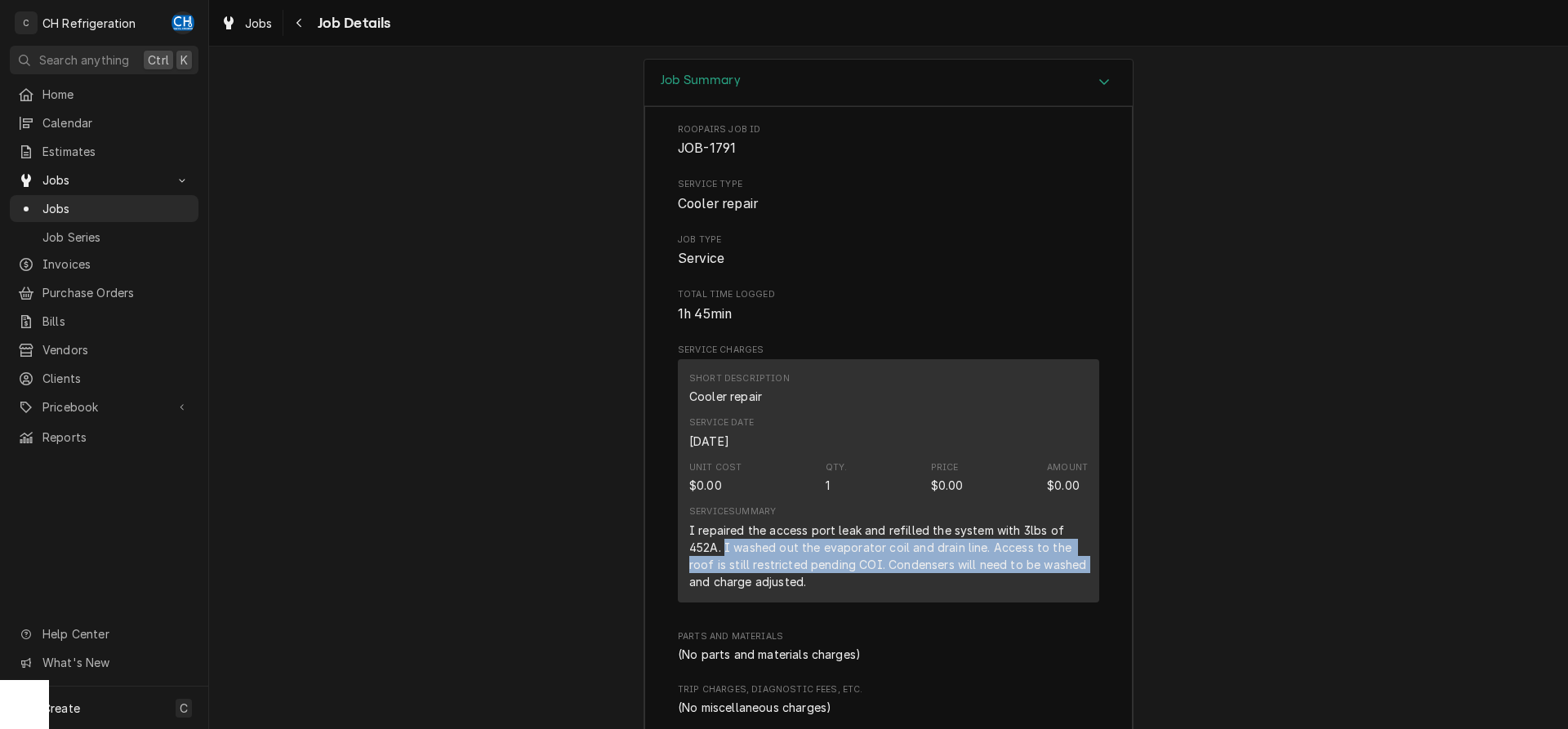
drag, startPoint x: 727, startPoint y: 523, endPoint x: 1100, endPoint y: 535, distance: 373.2
click at [1100, 535] on div "Short Description Cooler repair Service Date Aug 25, 2025 Unit Cost $0.00 Qty. …" at bounding box center [889, 481] width 421 height 243
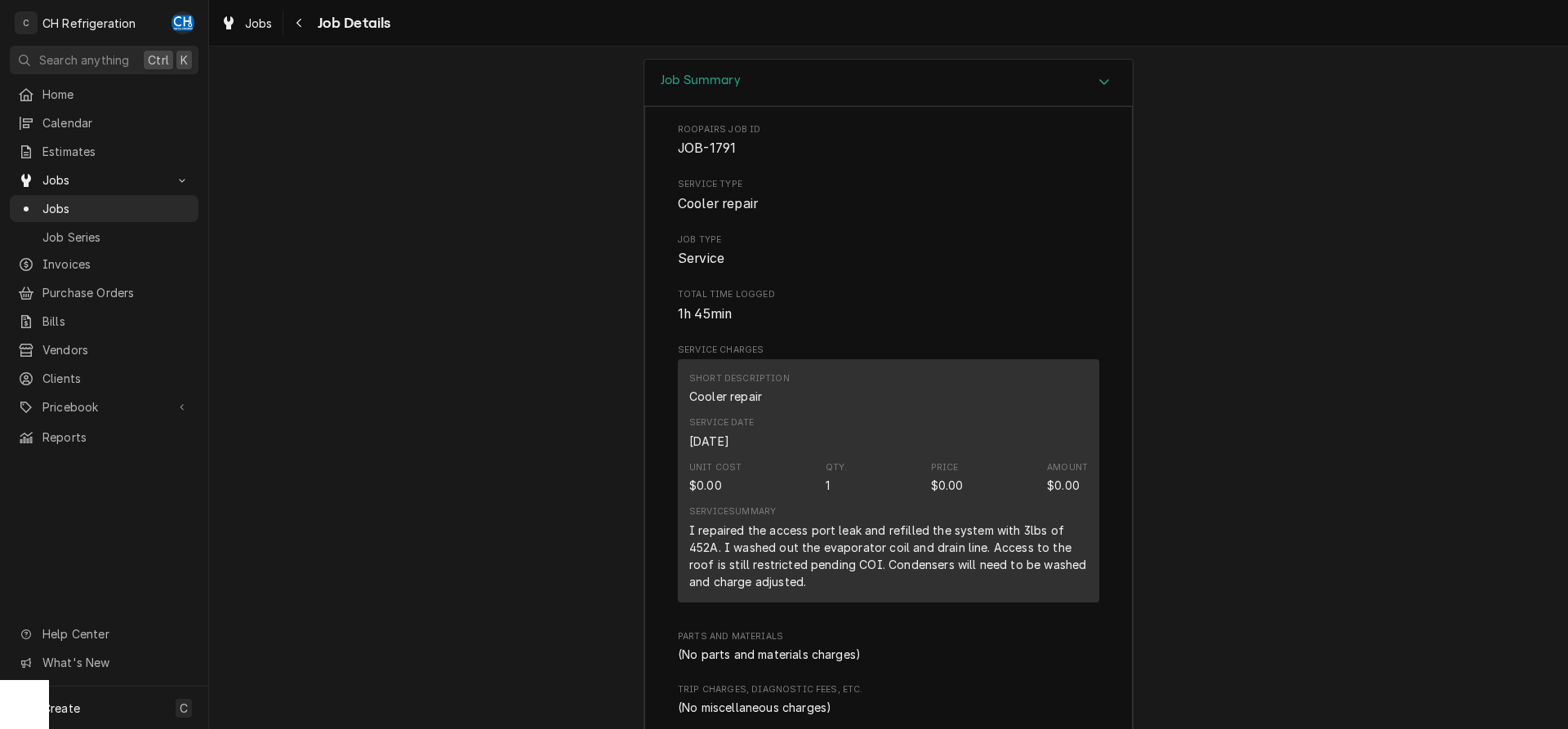
click at [1150, 526] on div "Job Summary Roopairs Job ID JOB-1791 Service Type Cooler repair Job Type Servic…" at bounding box center [889, 495] width 1359 height 874
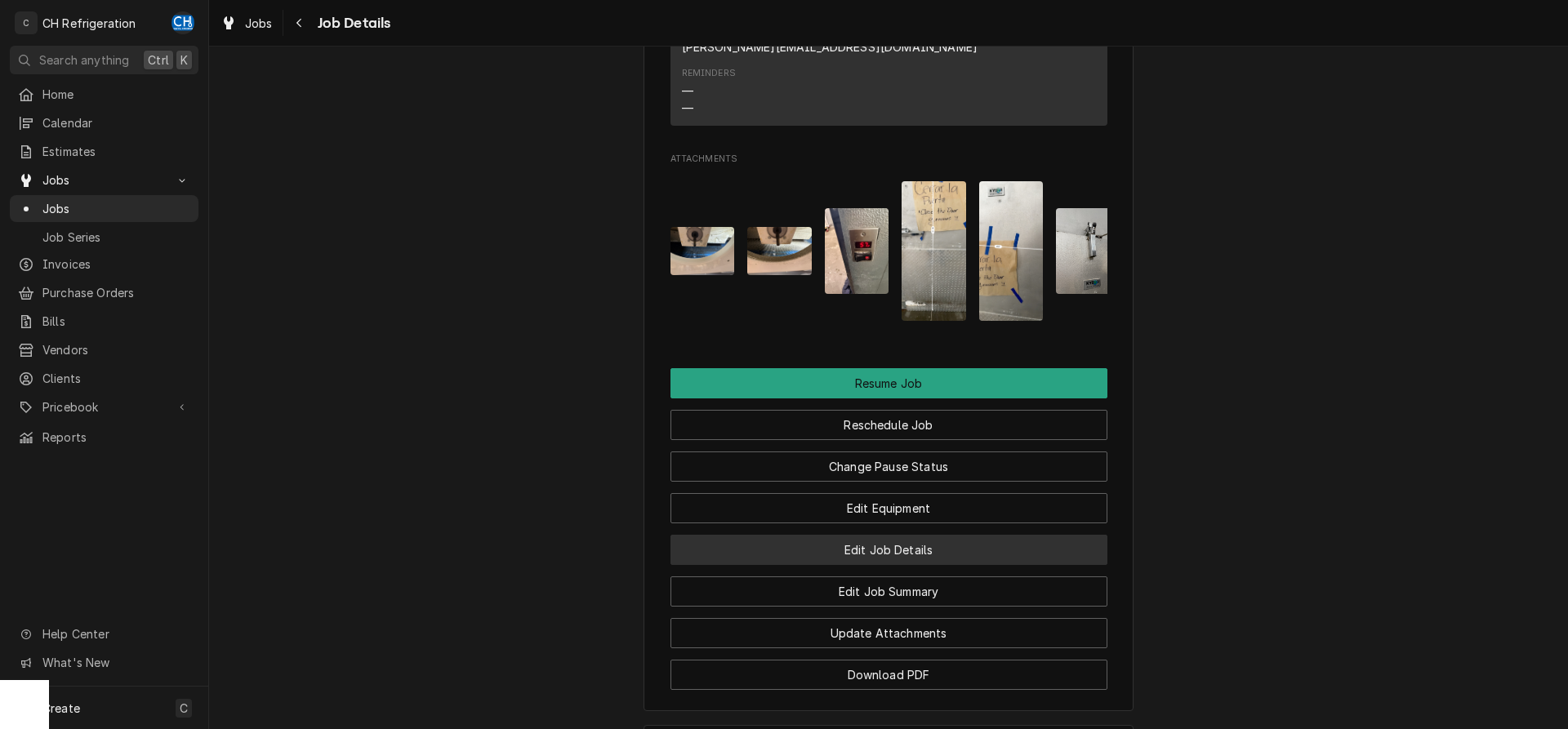
scroll to position [1271, 0]
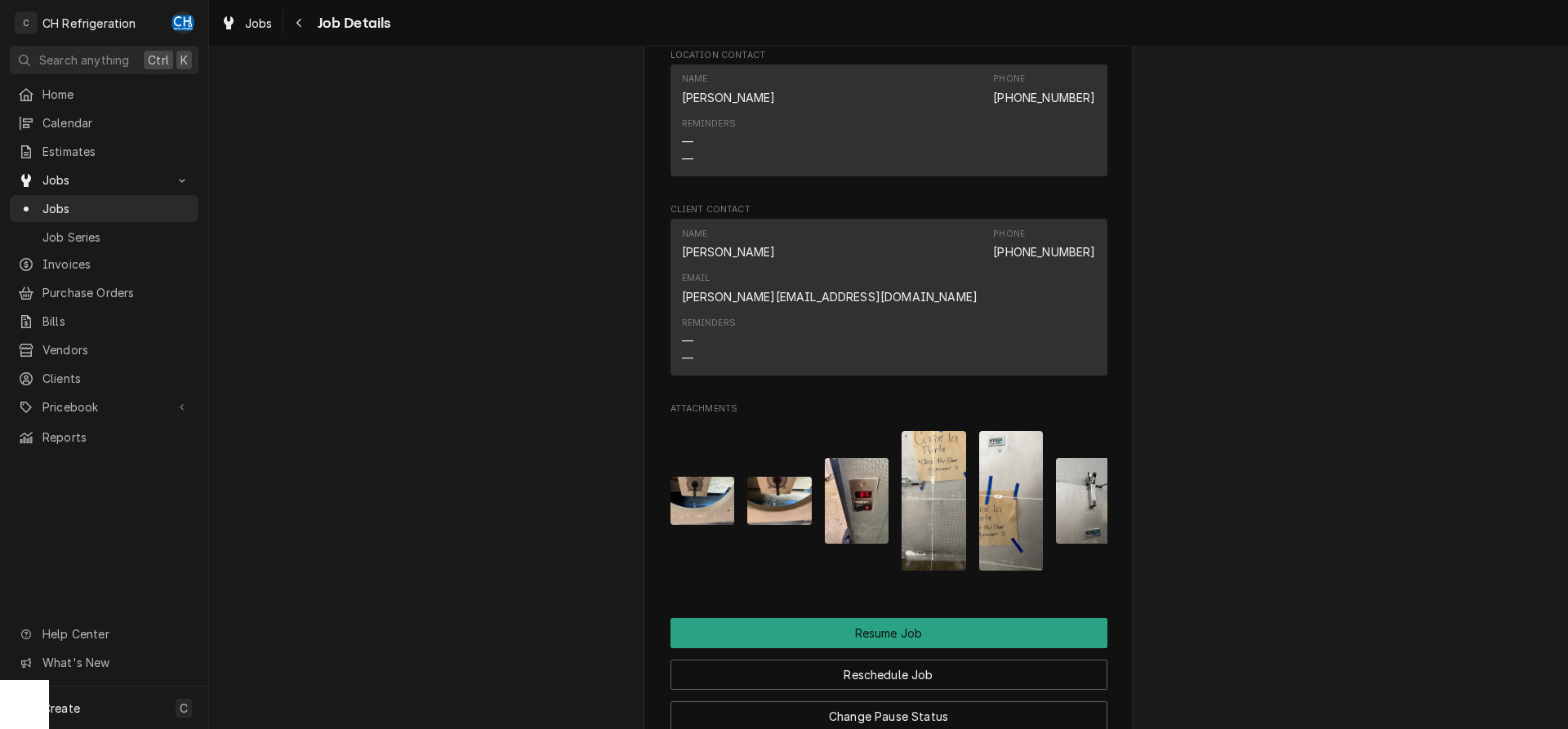
click at [955, 484] on img "Attachments" at bounding box center [934, 501] width 64 height 140
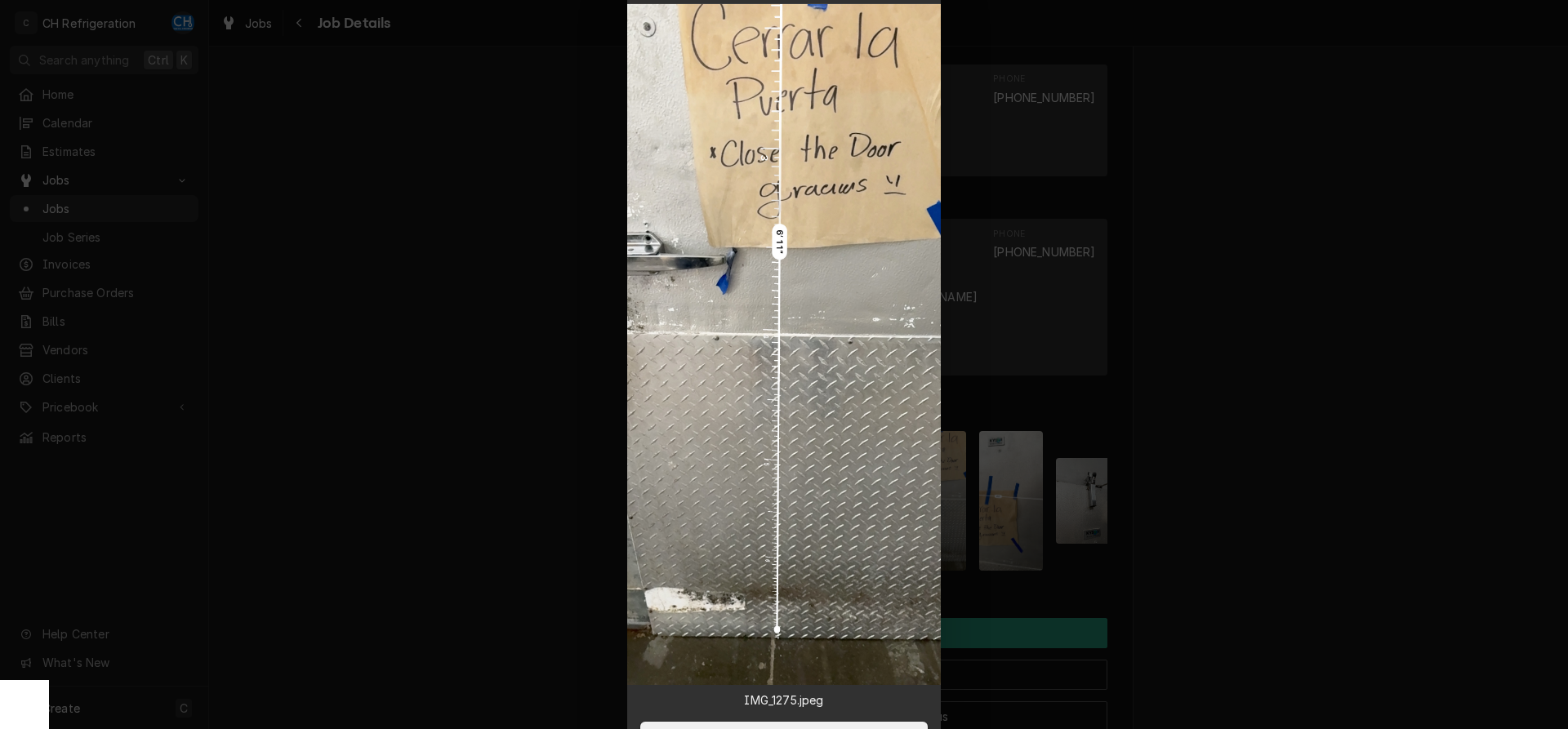
click at [1197, 516] on div at bounding box center [784, 364] width 1568 height 729
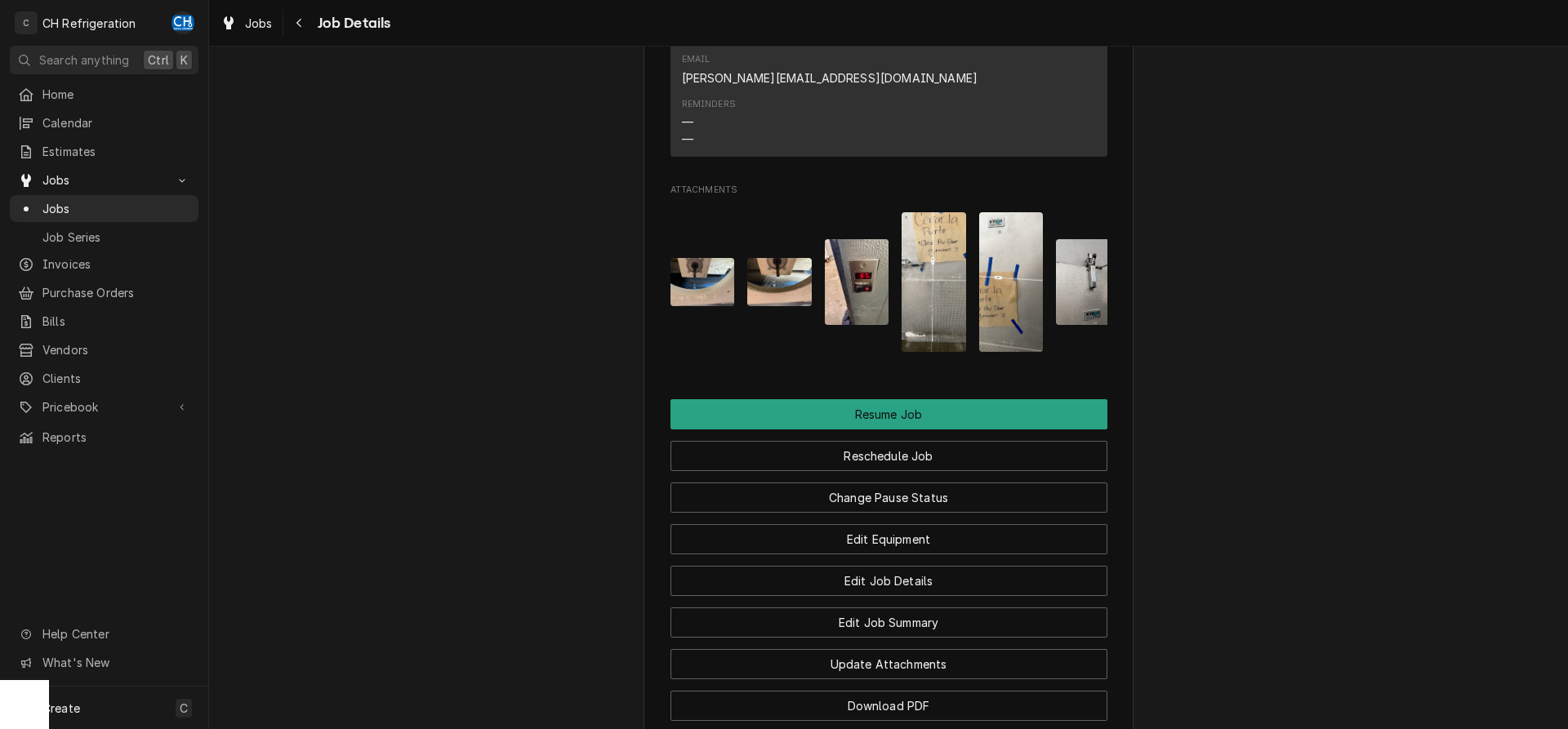
scroll to position [1521, 0]
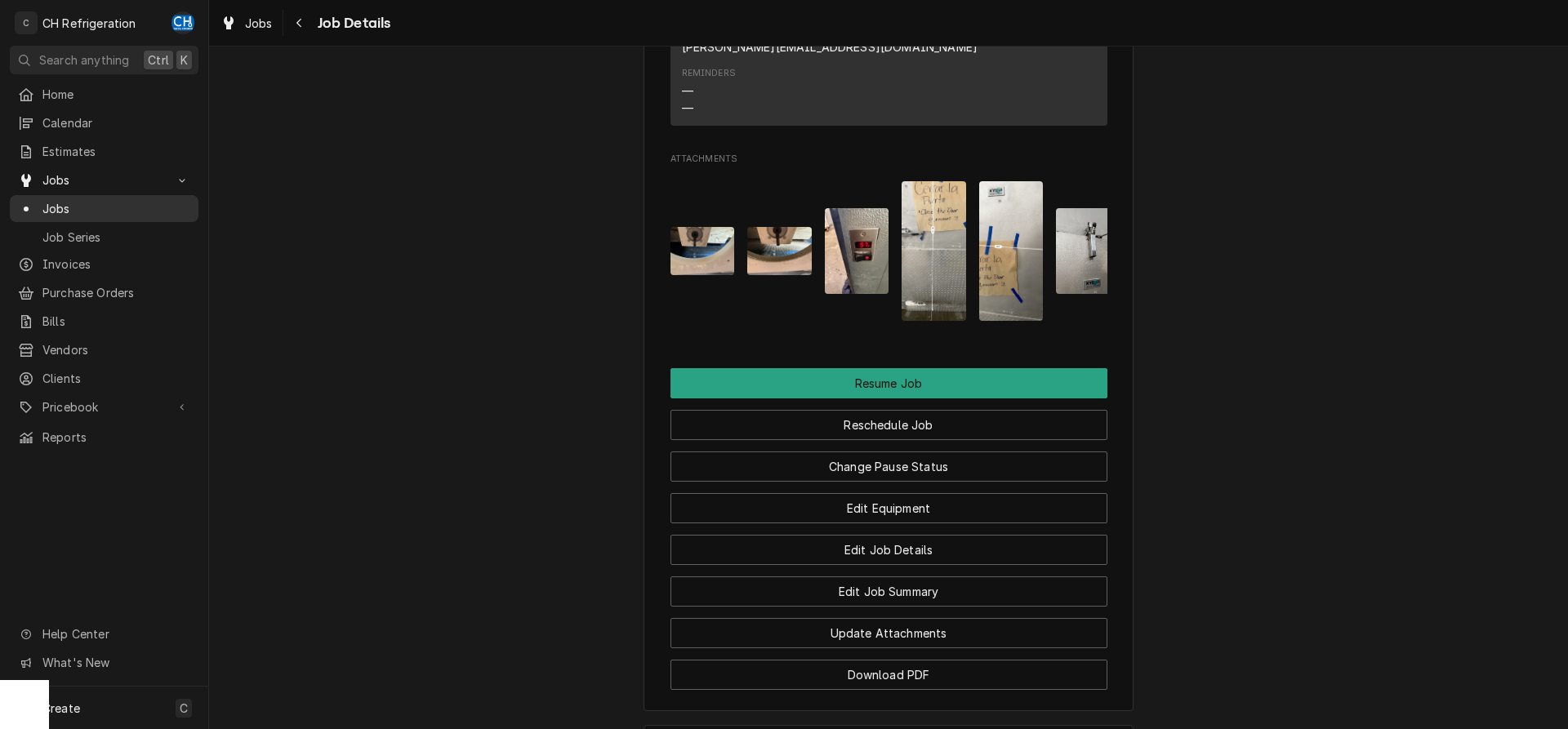
click at [117, 212] on link "Jobs" at bounding box center [104, 209] width 189 height 27
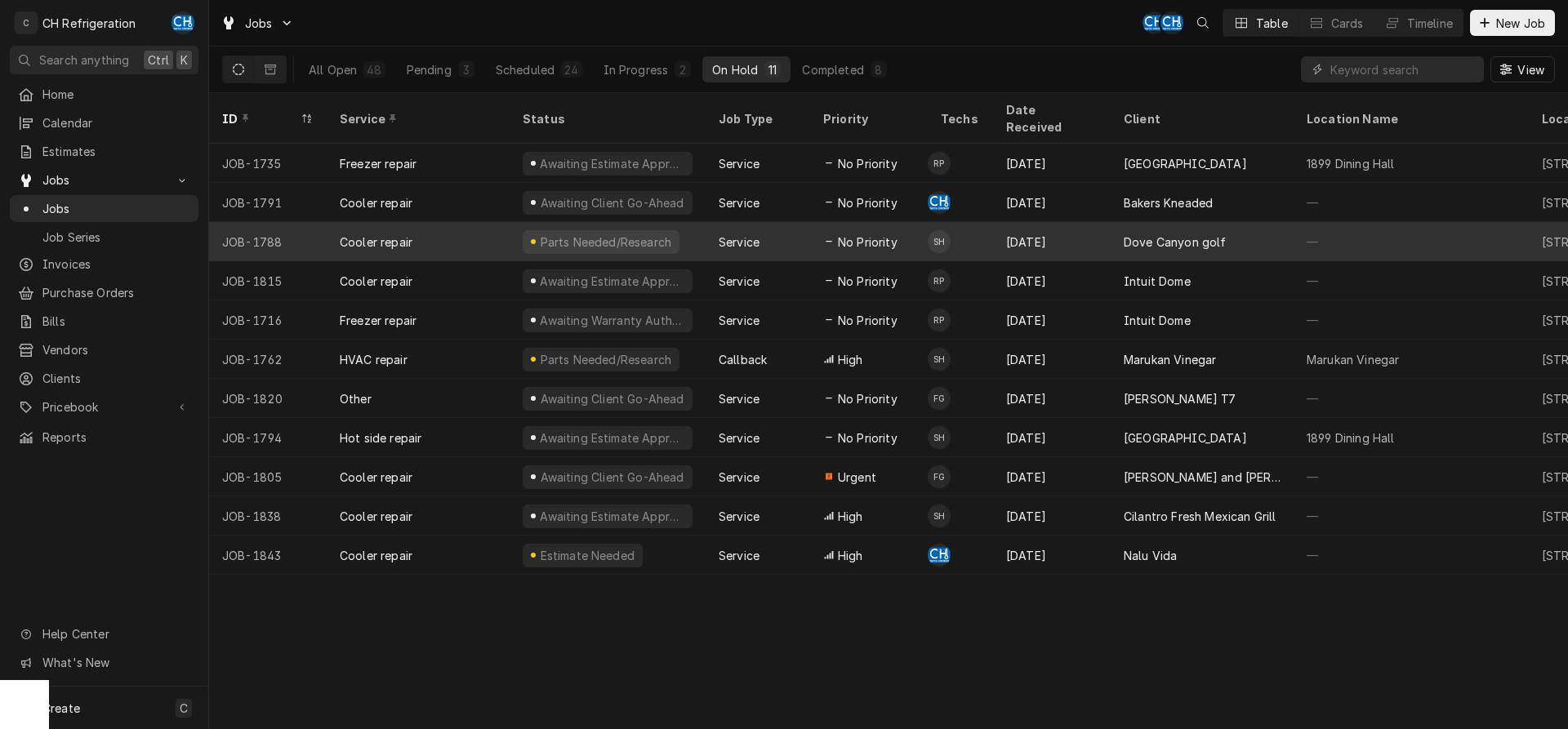
click at [1065, 236] on div "Aug 22" at bounding box center [1052, 241] width 118 height 39
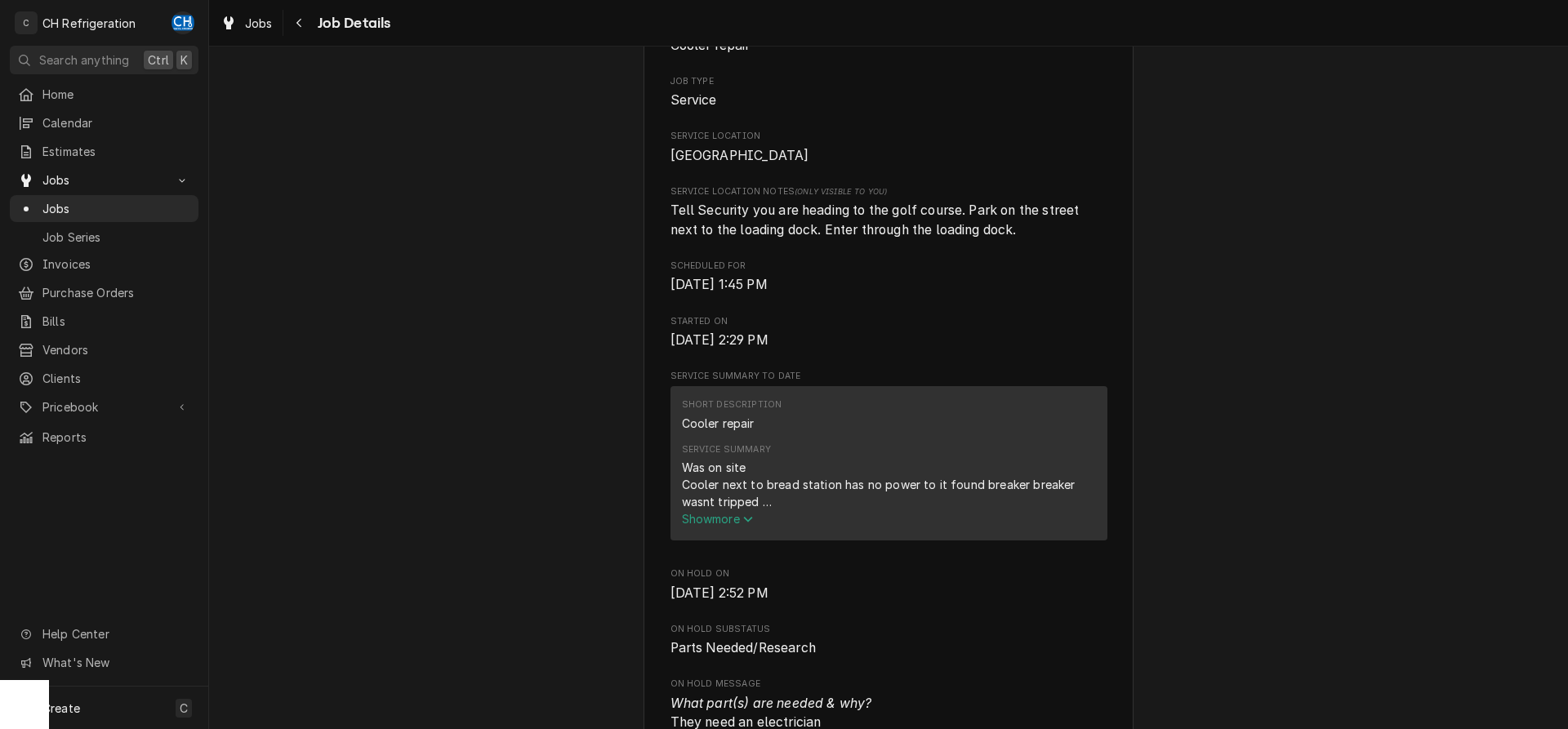
scroll to position [500, 0]
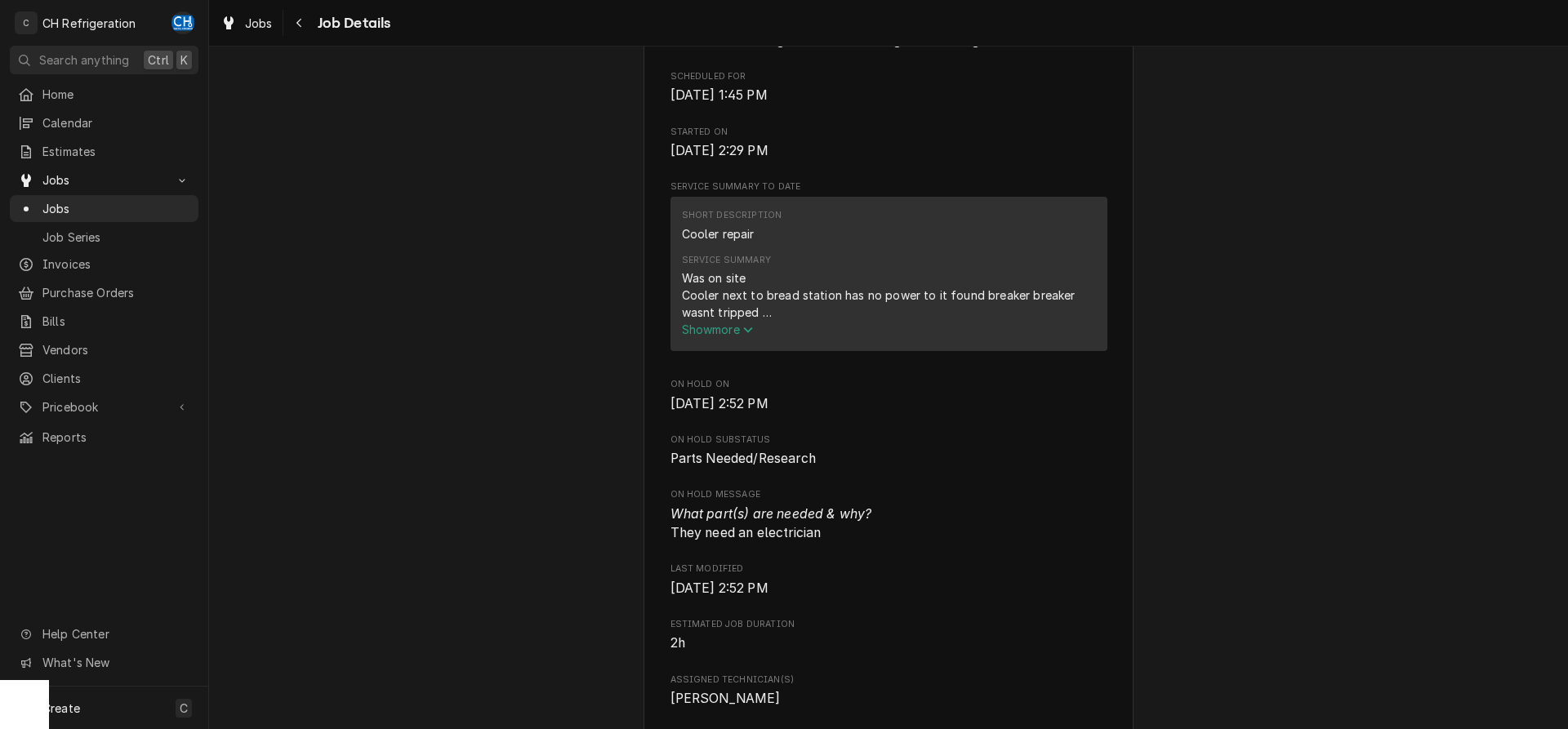
click at [698, 337] on span "Show more" at bounding box center [718, 330] width 72 height 14
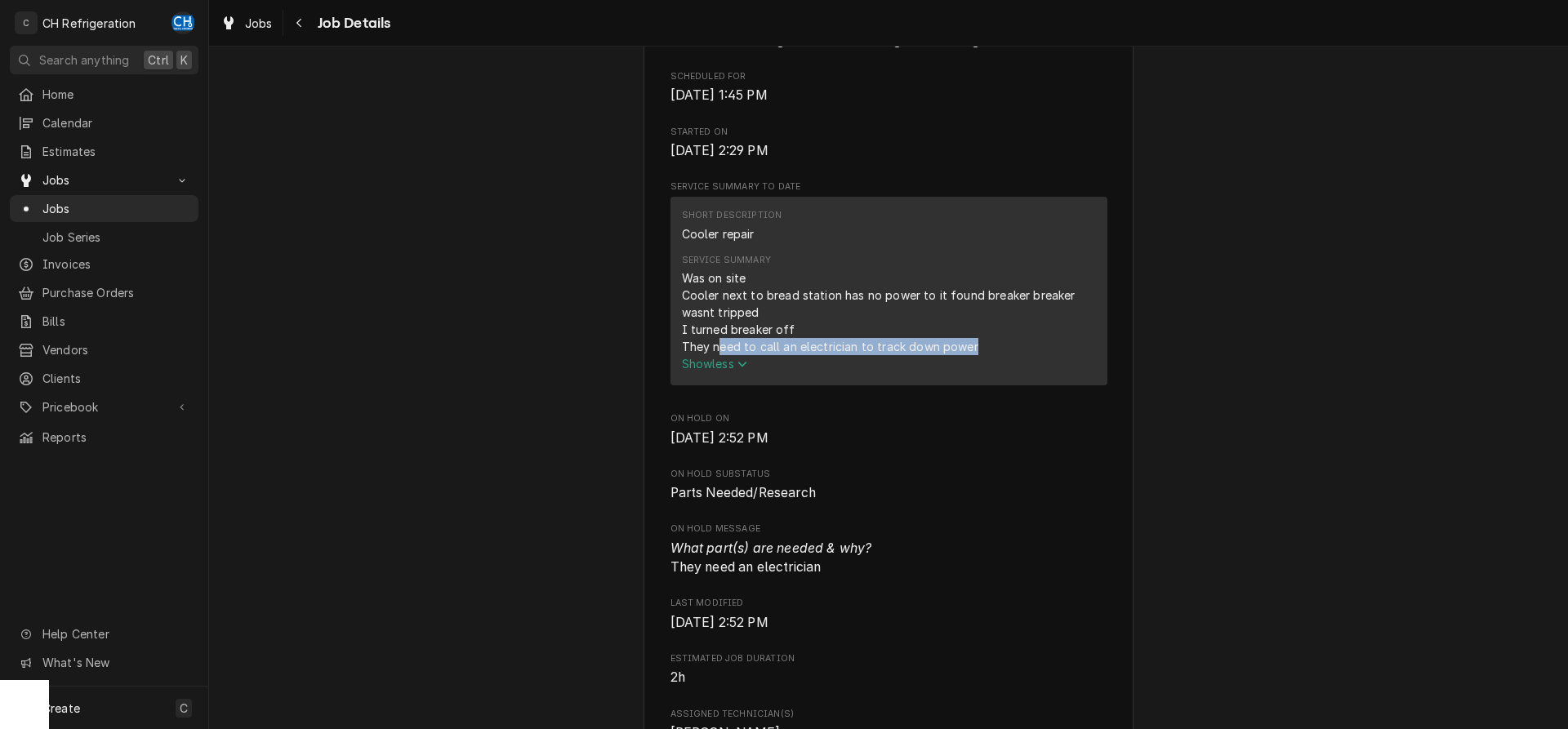
drag, startPoint x: 718, startPoint y: 368, endPoint x: 975, endPoint y: 370, distance: 257.0
click at [975, 355] on div "Was on site Cooler next to bread station has no power to it found breaker break…" at bounding box center [889, 312] width 414 height 86
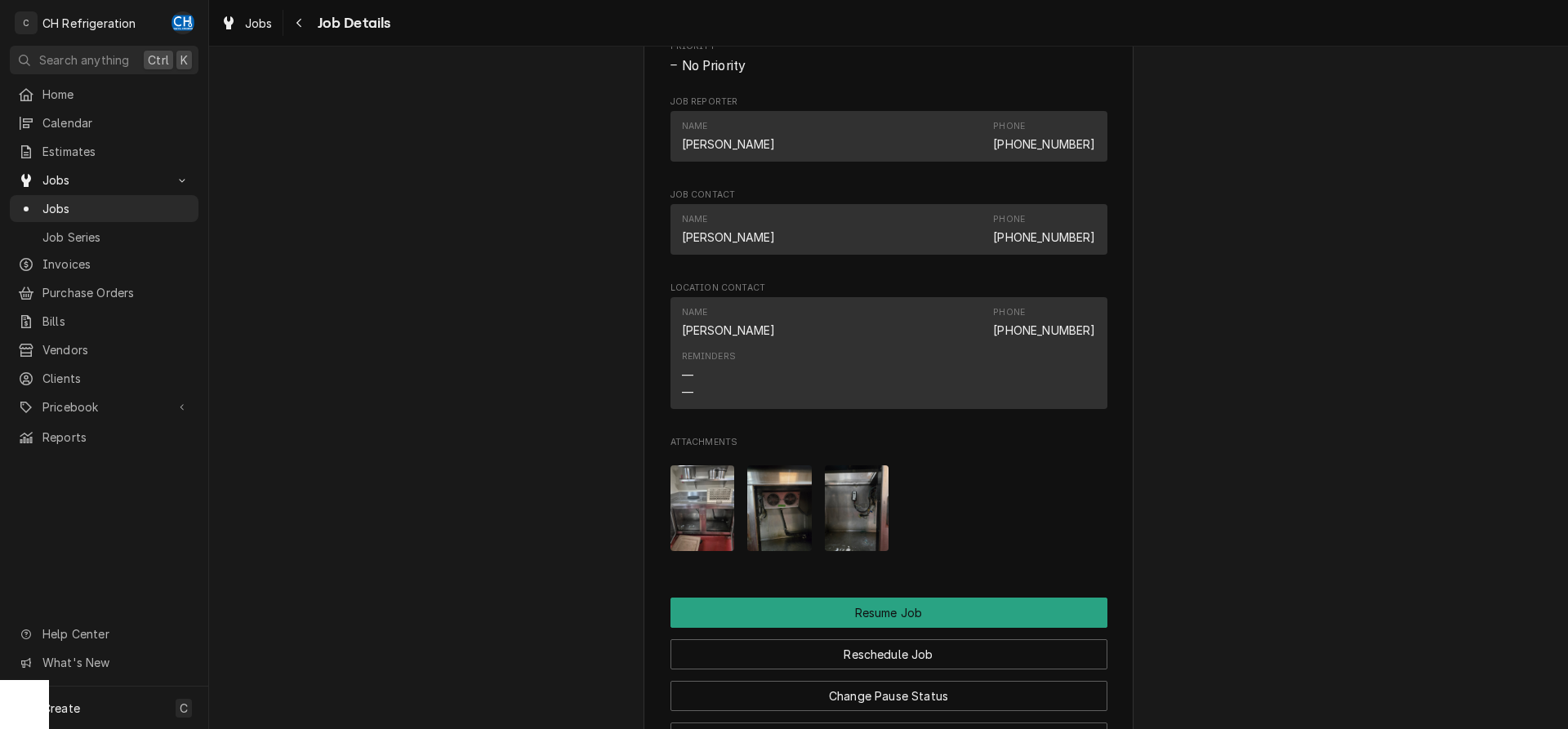
scroll to position [1666, 0]
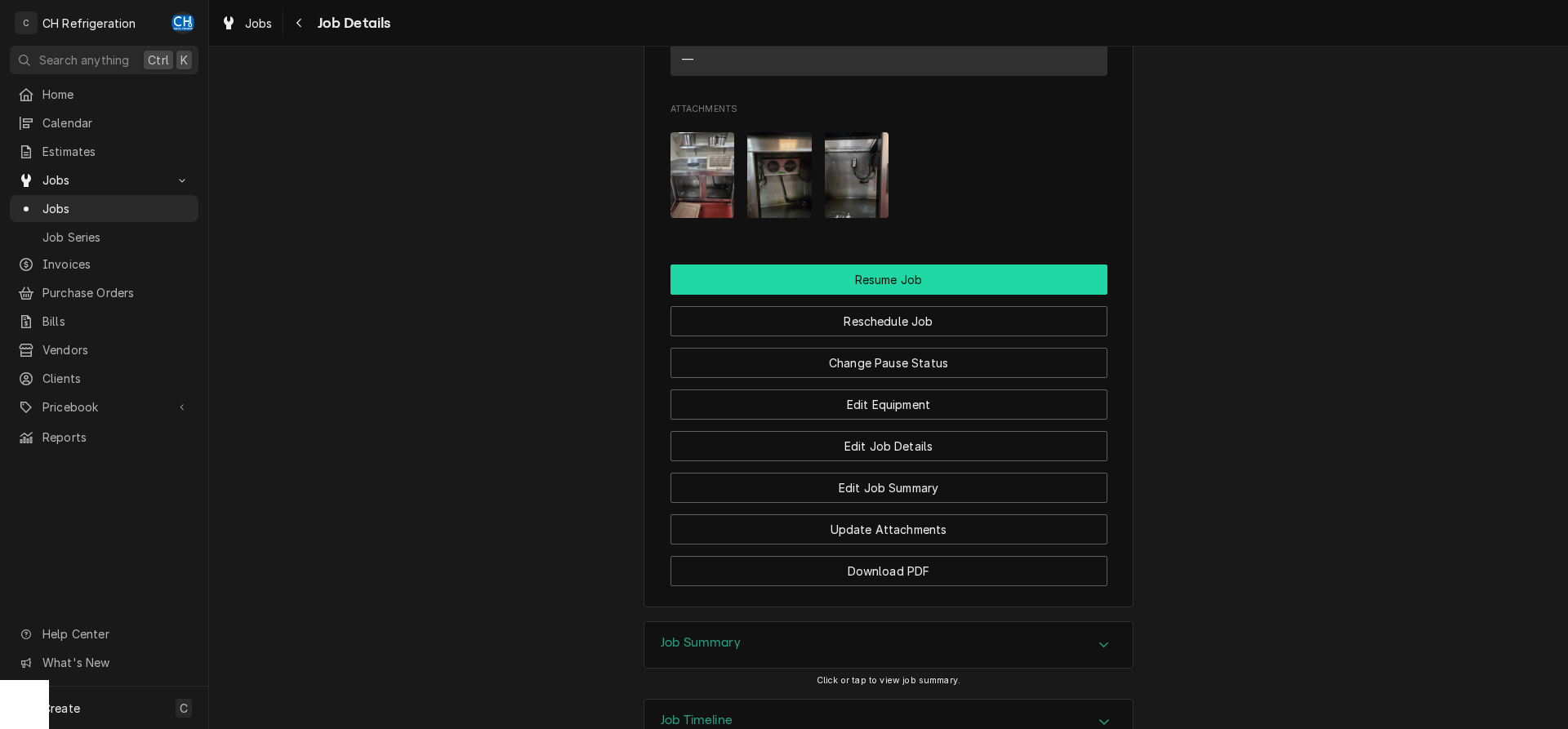
click at [932, 295] on button "Resume Job" at bounding box center [889, 279] width 437 height 30
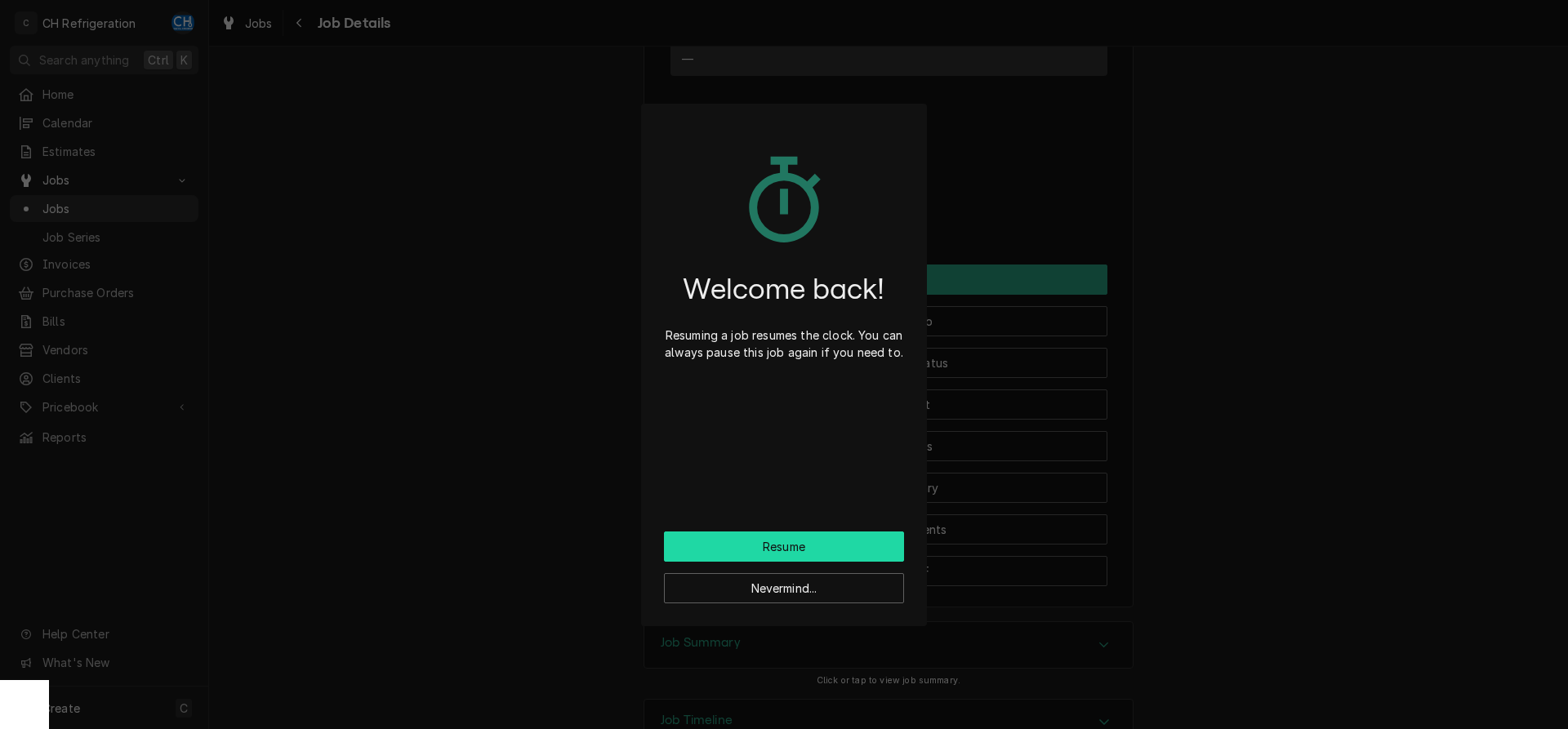
click at [806, 538] on button "Resume" at bounding box center [784, 546] width 240 height 30
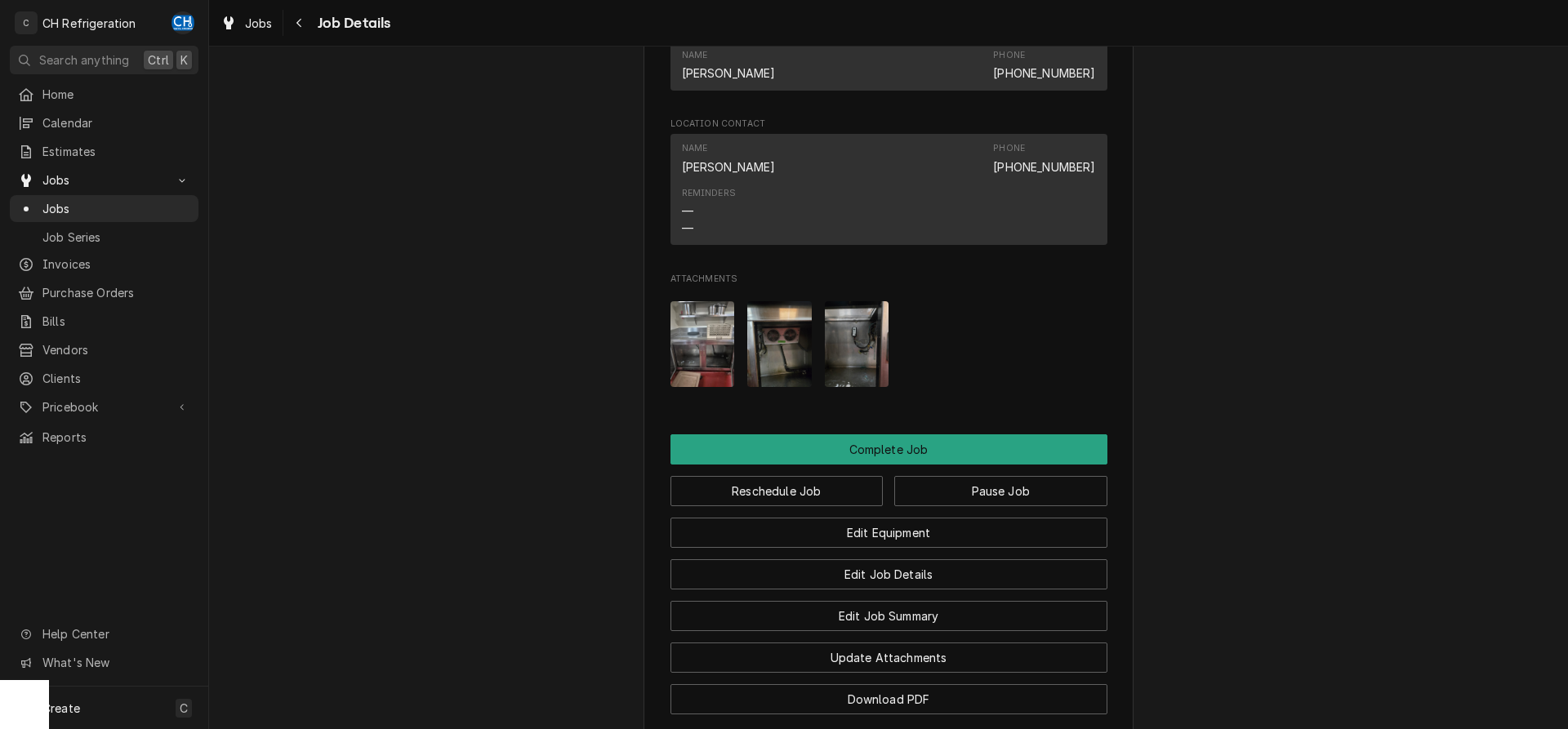
scroll to position [1604, 0]
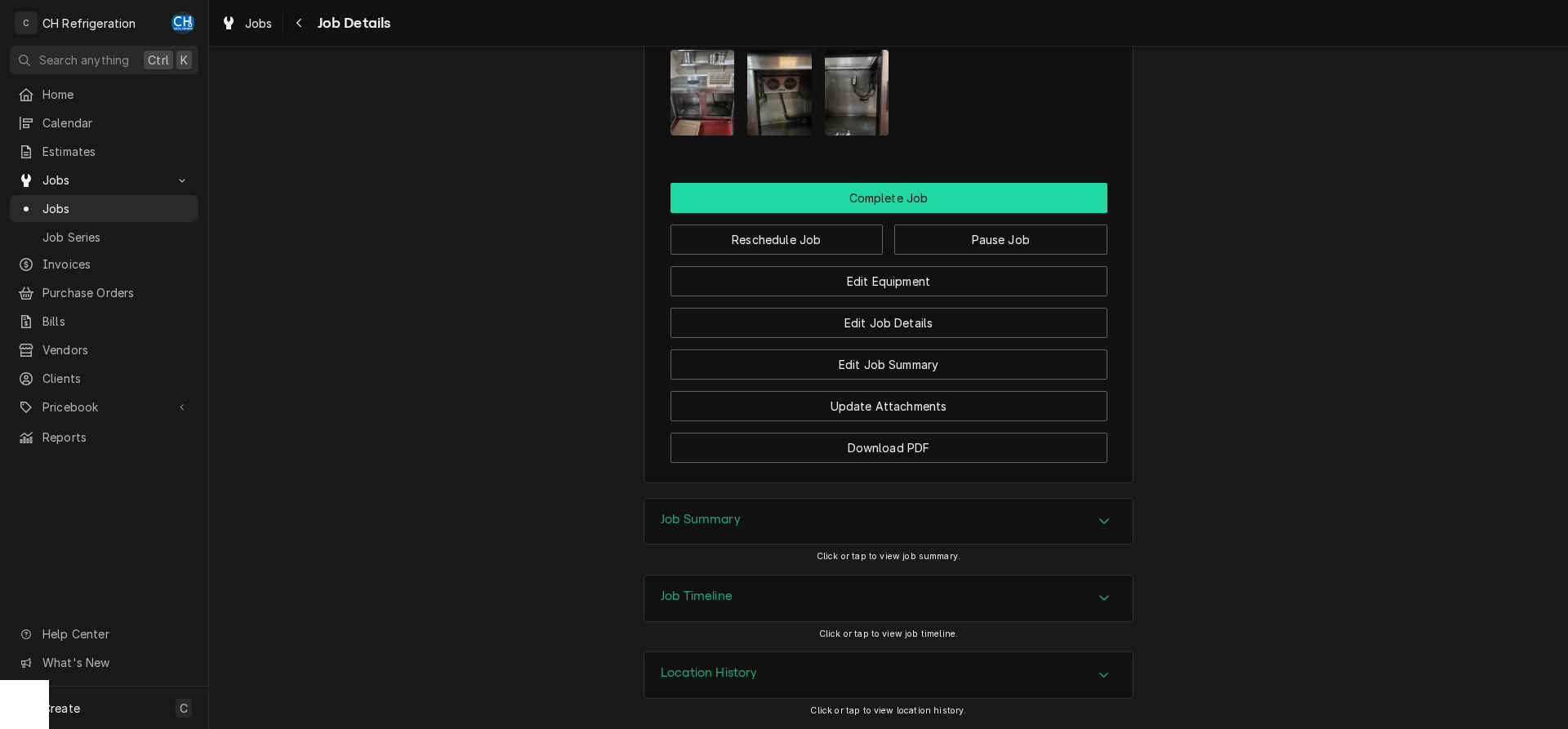
click at [892, 194] on button "Complete Job" at bounding box center [889, 198] width 437 height 30
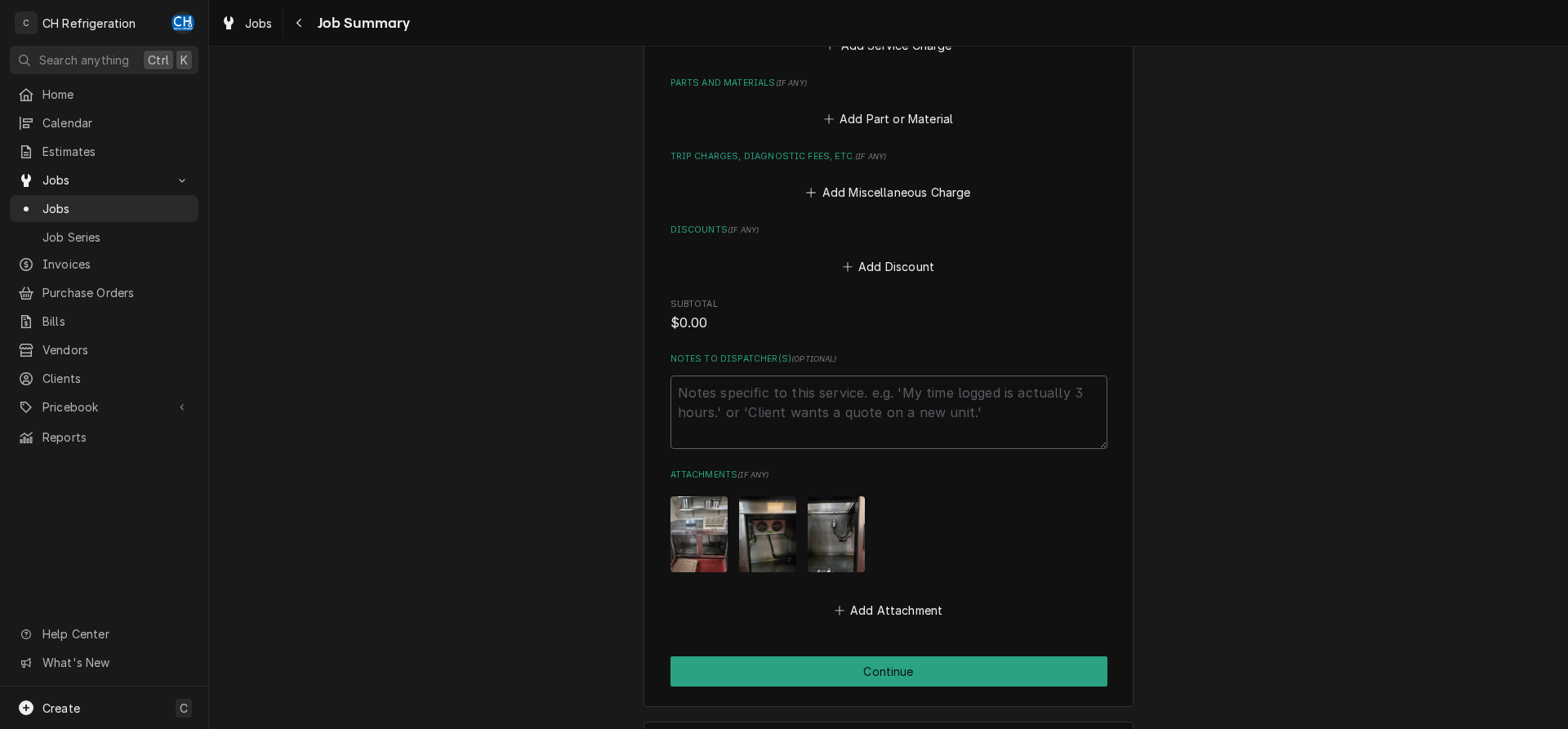
scroll to position [820, 0]
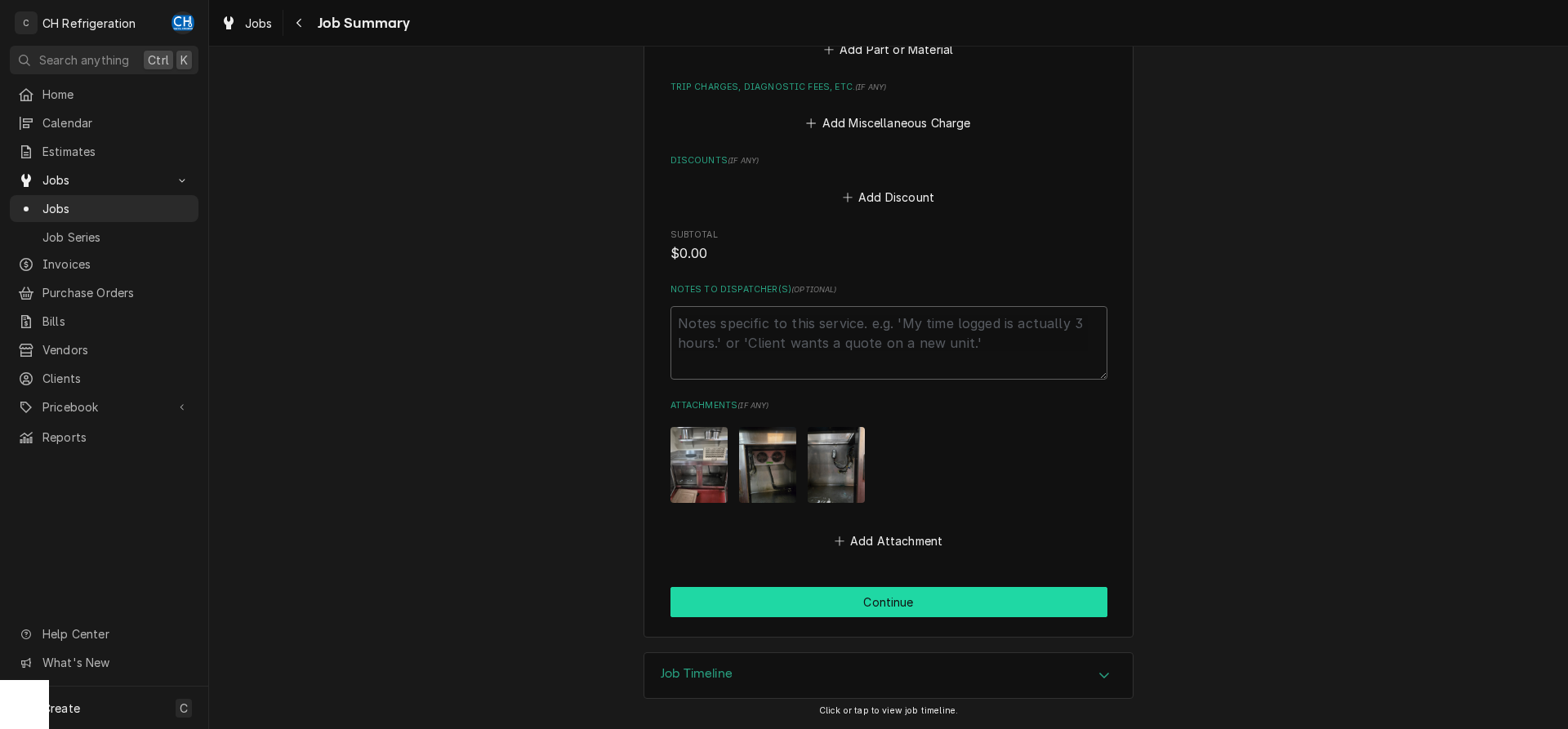
click at [988, 597] on button "Continue" at bounding box center [889, 601] width 437 height 30
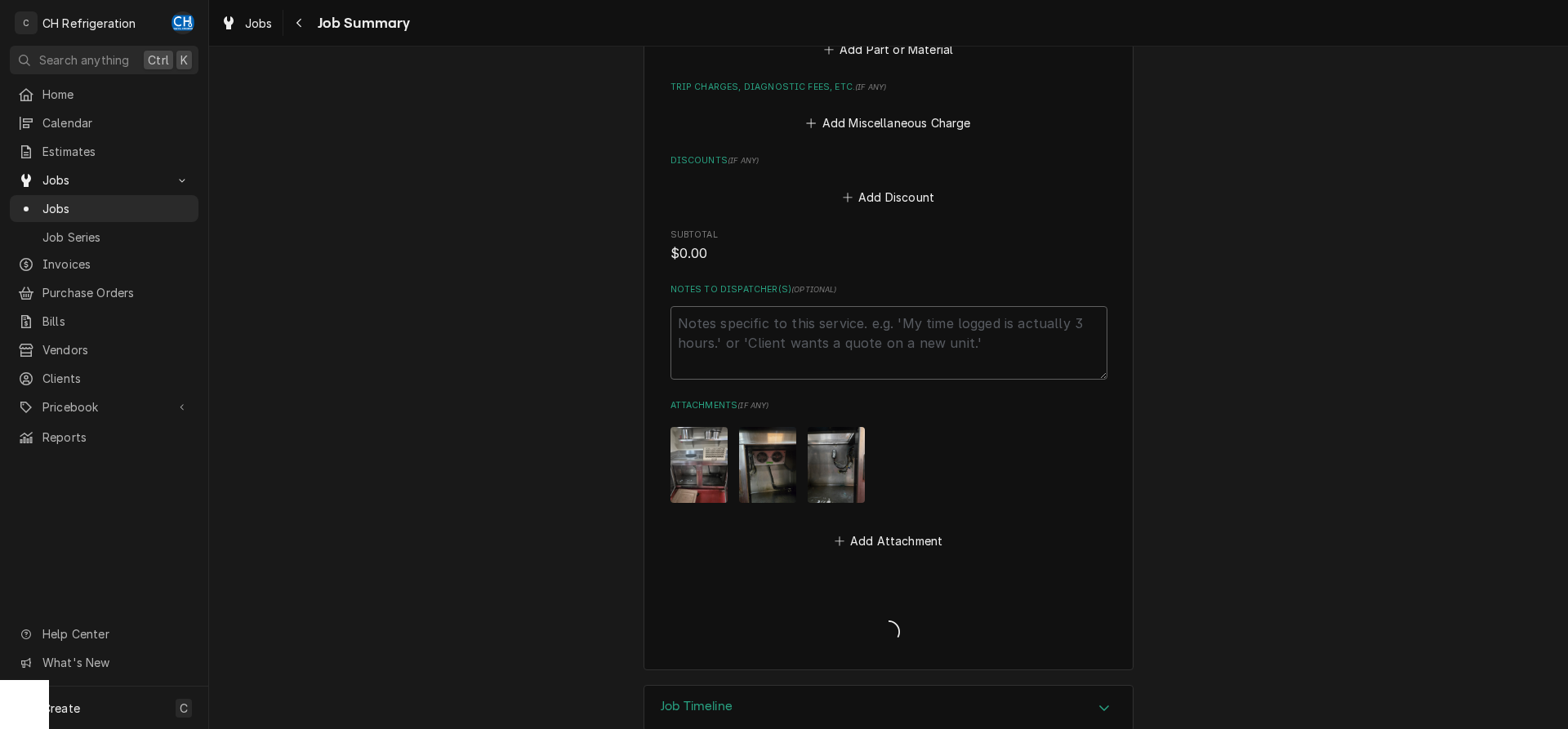
type textarea "x"
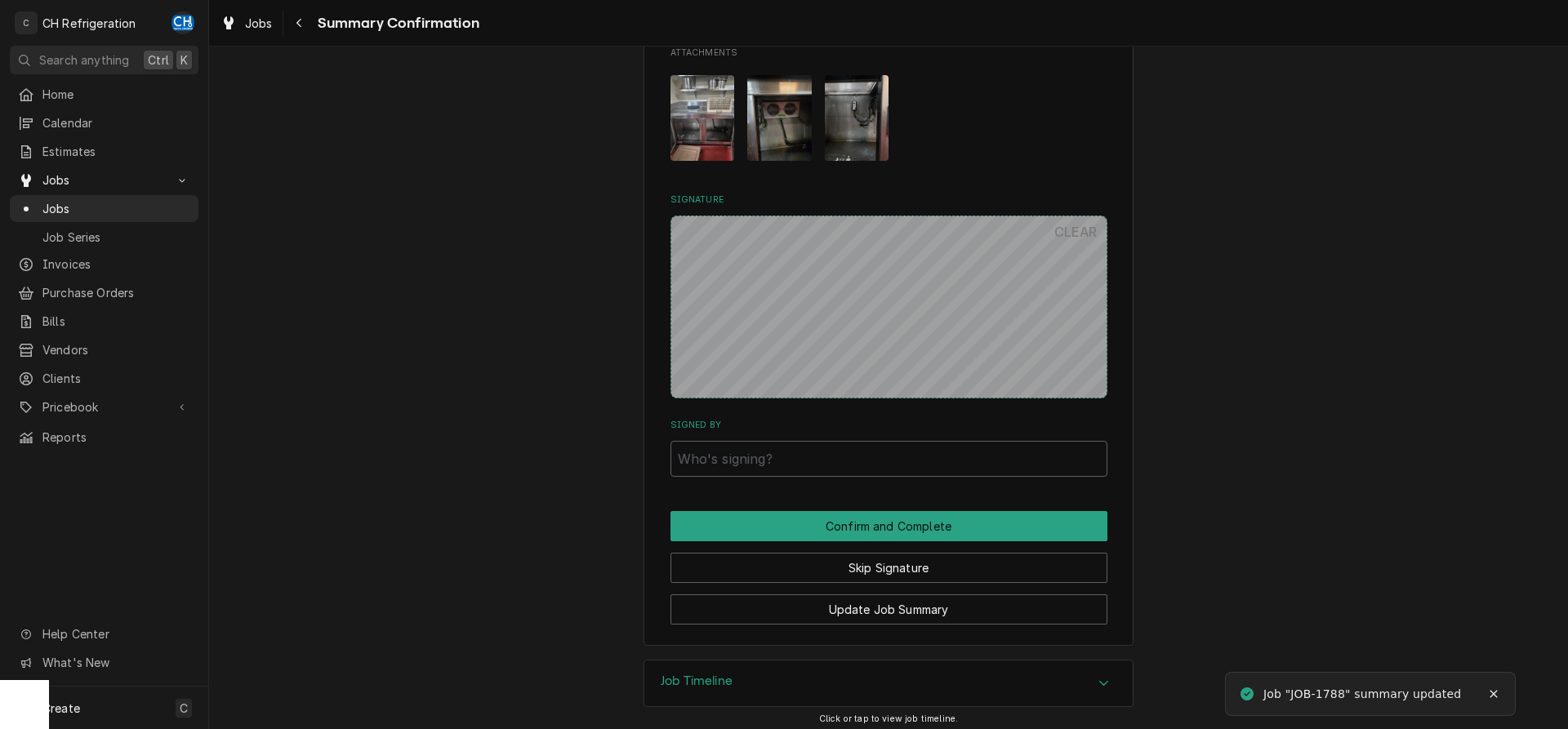
scroll to position [925, 0]
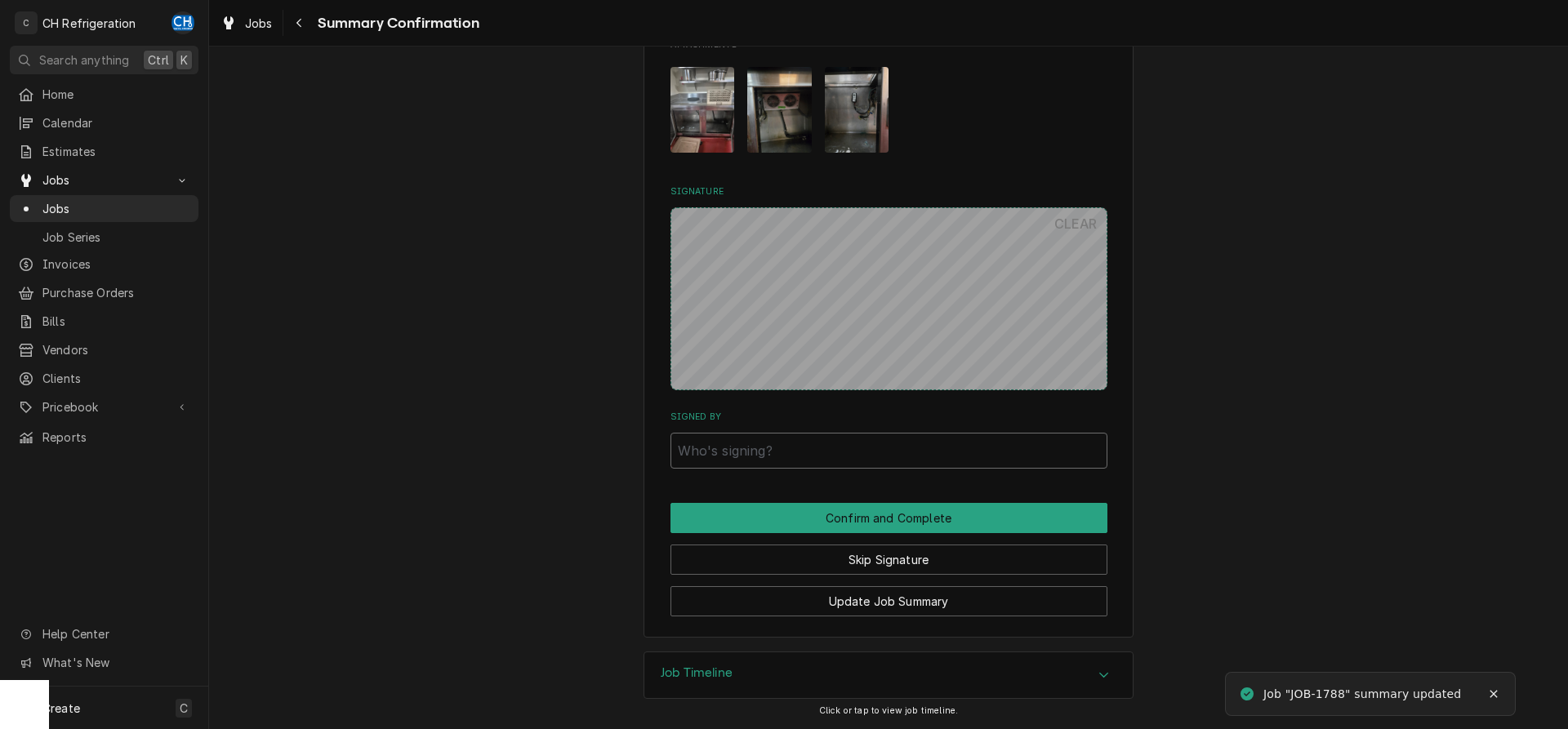
click at [824, 448] on input "Signed By" at bounding box center [889, 451] width 437 height 36
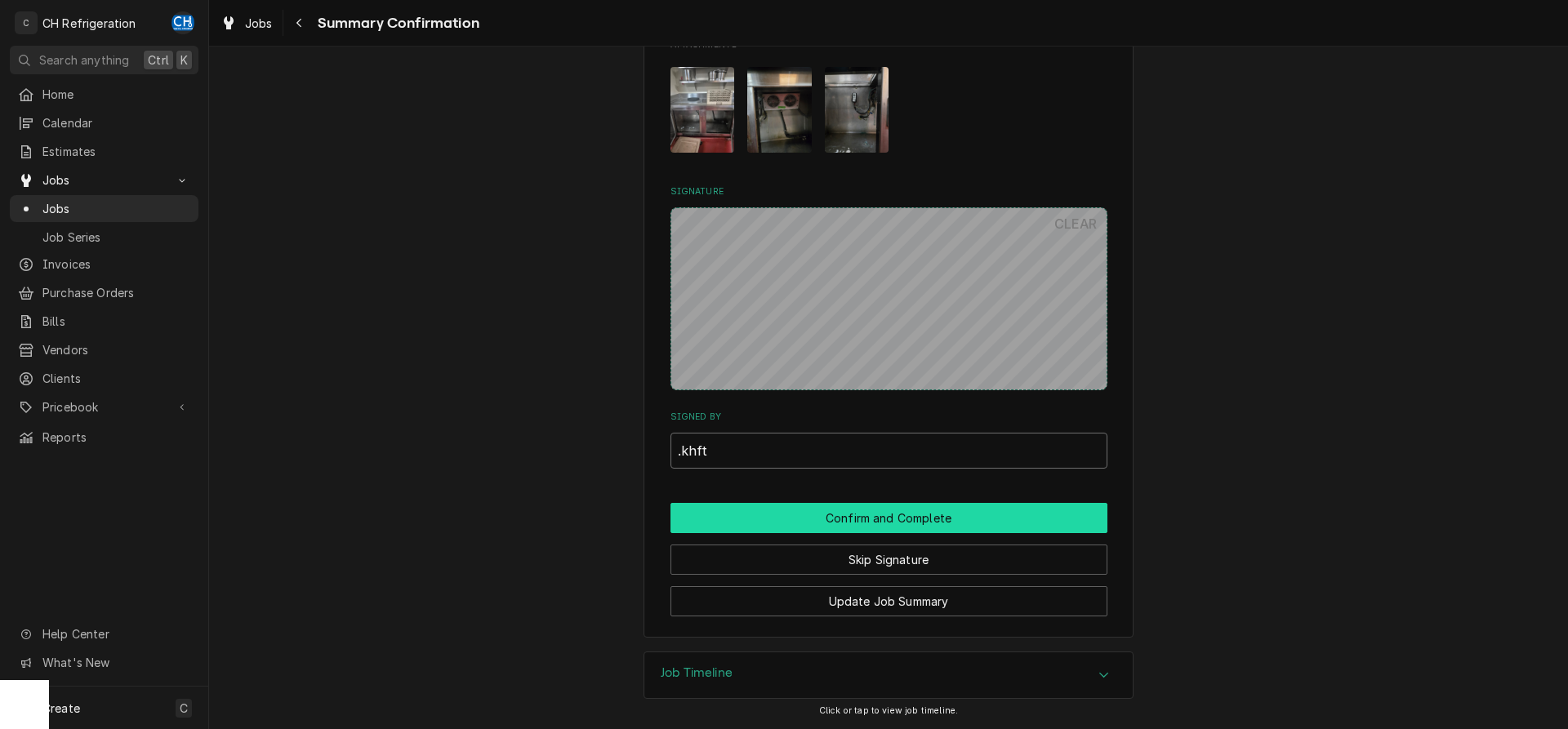
type input ".khft"
click at [988, 517] on button "Confirm and Complete" at bounding box center [889, 518] width 437 height 30
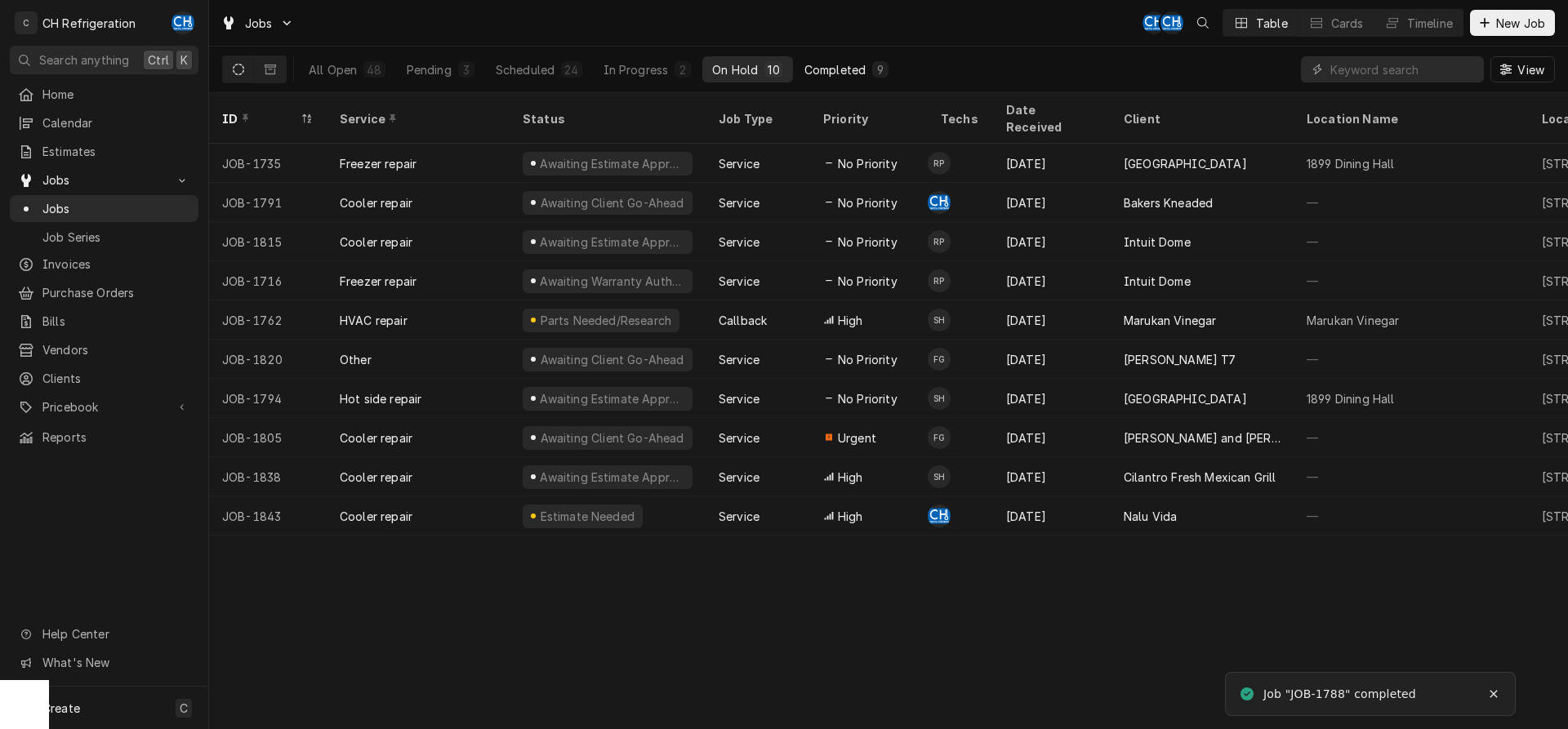
click at [833, 67] on div "Completed" at bounding box center [835, 70] width 61 height 18
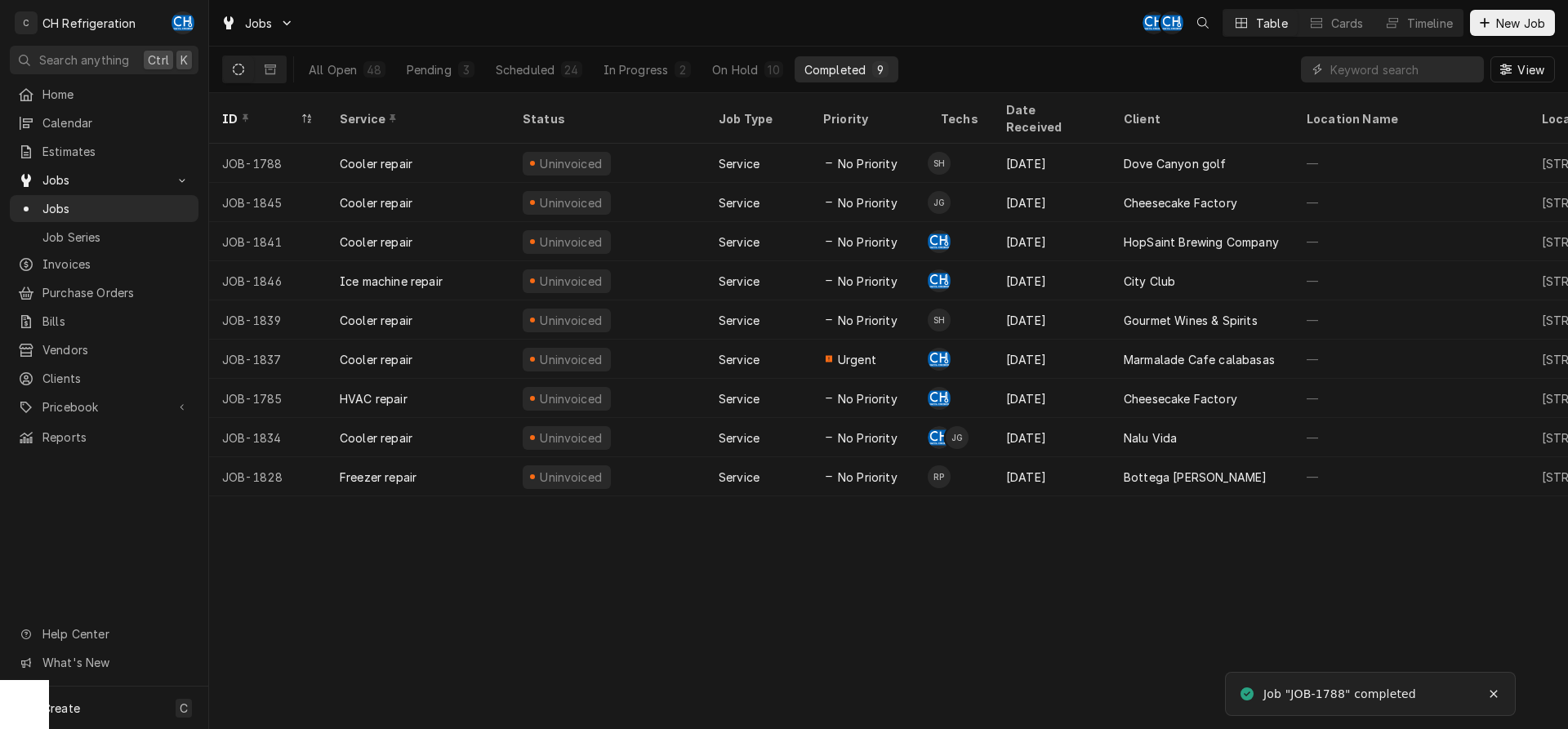
click at [1099, 148] on div "Aug 22" at bounding box center [1052, 164] width 118 height 39
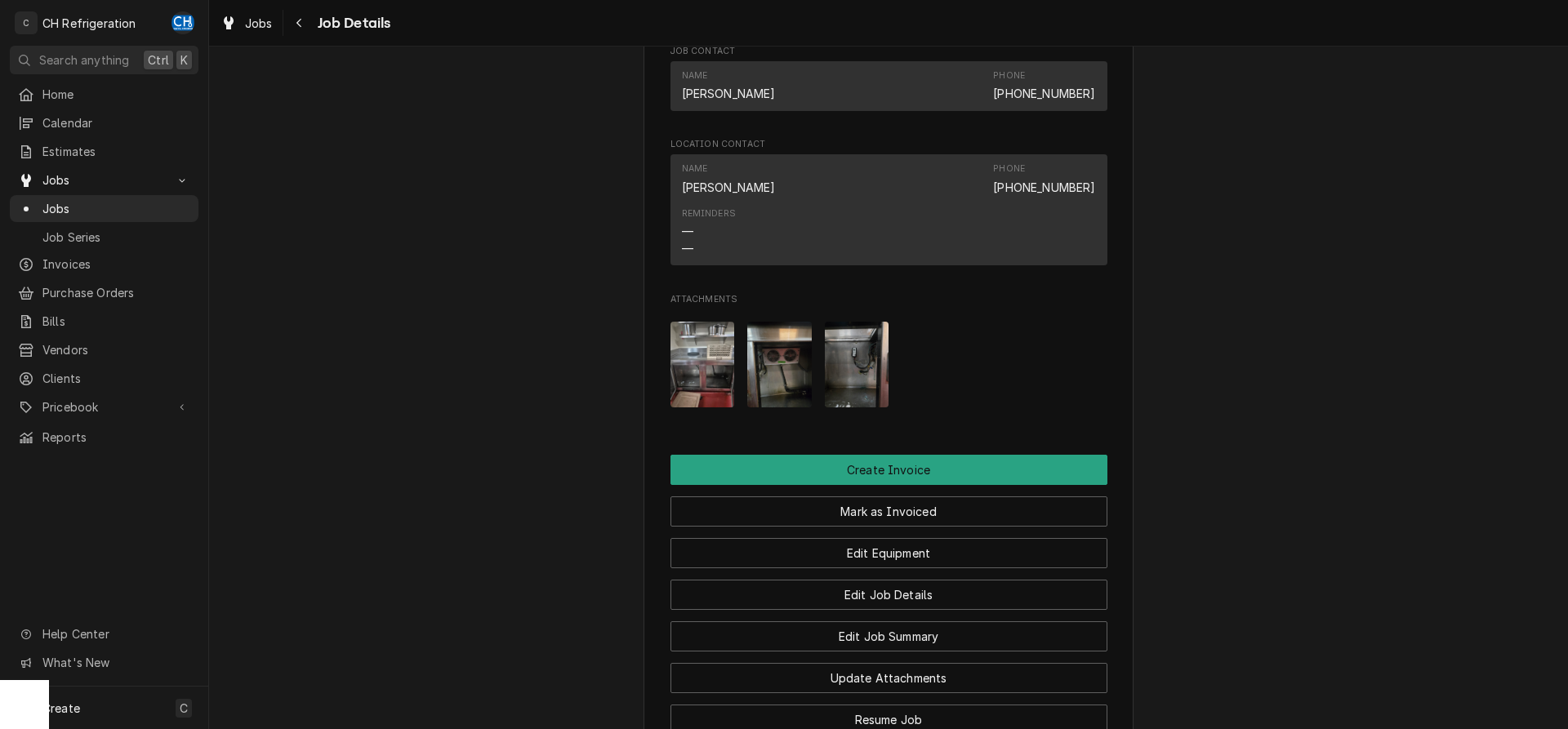
scroll to position [1448, 0]
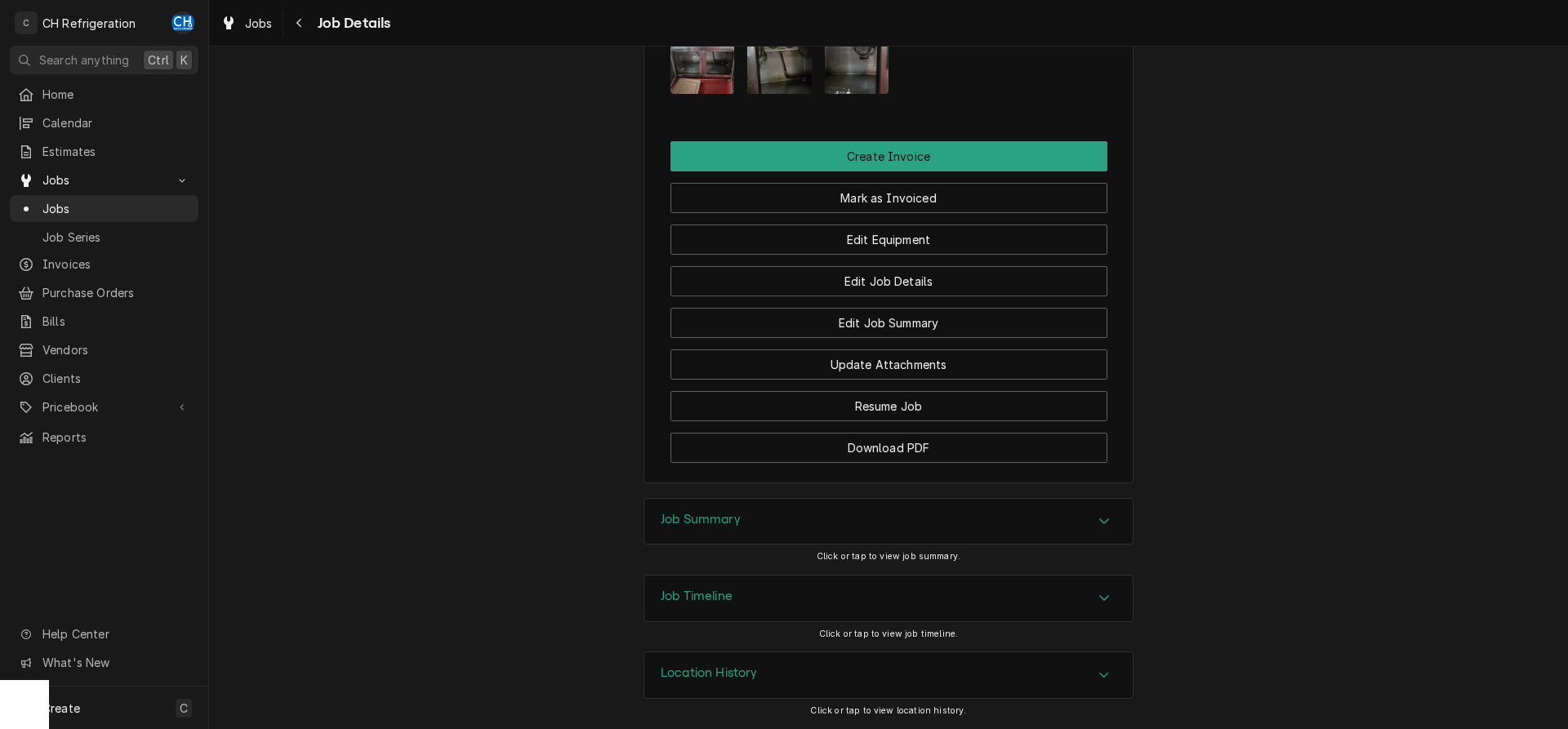
click at [983, 510] on div "Job Summary" at bounding box center [889, 522] width 489 height 46
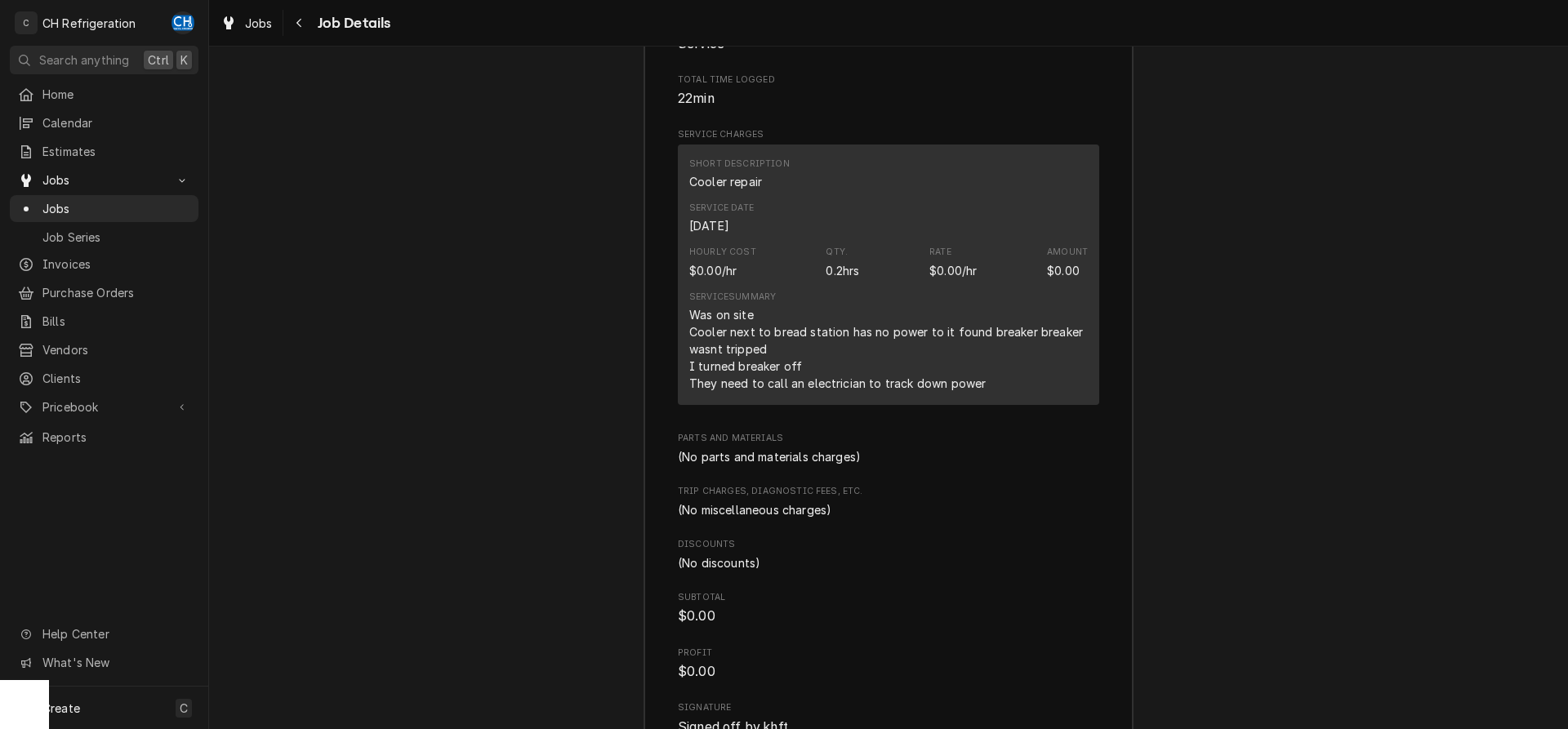
scroll to position [2494, 0]
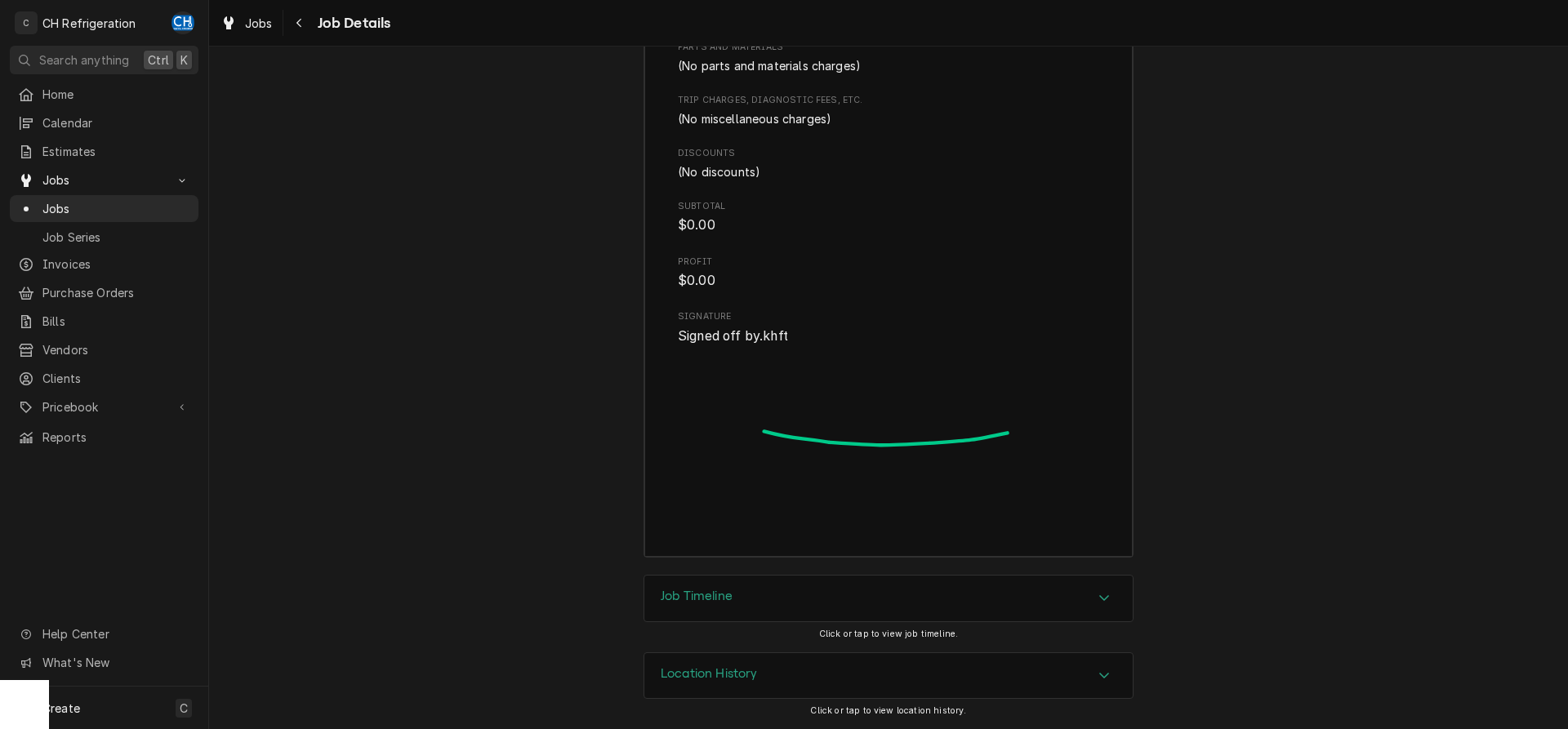
click at [1196, 457] on div "Job Summary Roopairs Job ID JOB-1788 Service Type Cooler repair Job Type Servic…" at bounding box center [889, 15] width 1359 height 1123
click at [1095, 470] on img "Signator" at bounding box center [889, 433] width 421 height 176
click at [943, 481] on img "Signator" at bounding box center [889, 433] width 421 height 176
drag, startPoint x: 807, startPoint y: 509, endPoint x: 855, endPoint y: 505, distance: 48.2
click at [811, 509] on img "Signator" at bounding box center [889, 433] width 421 height 176
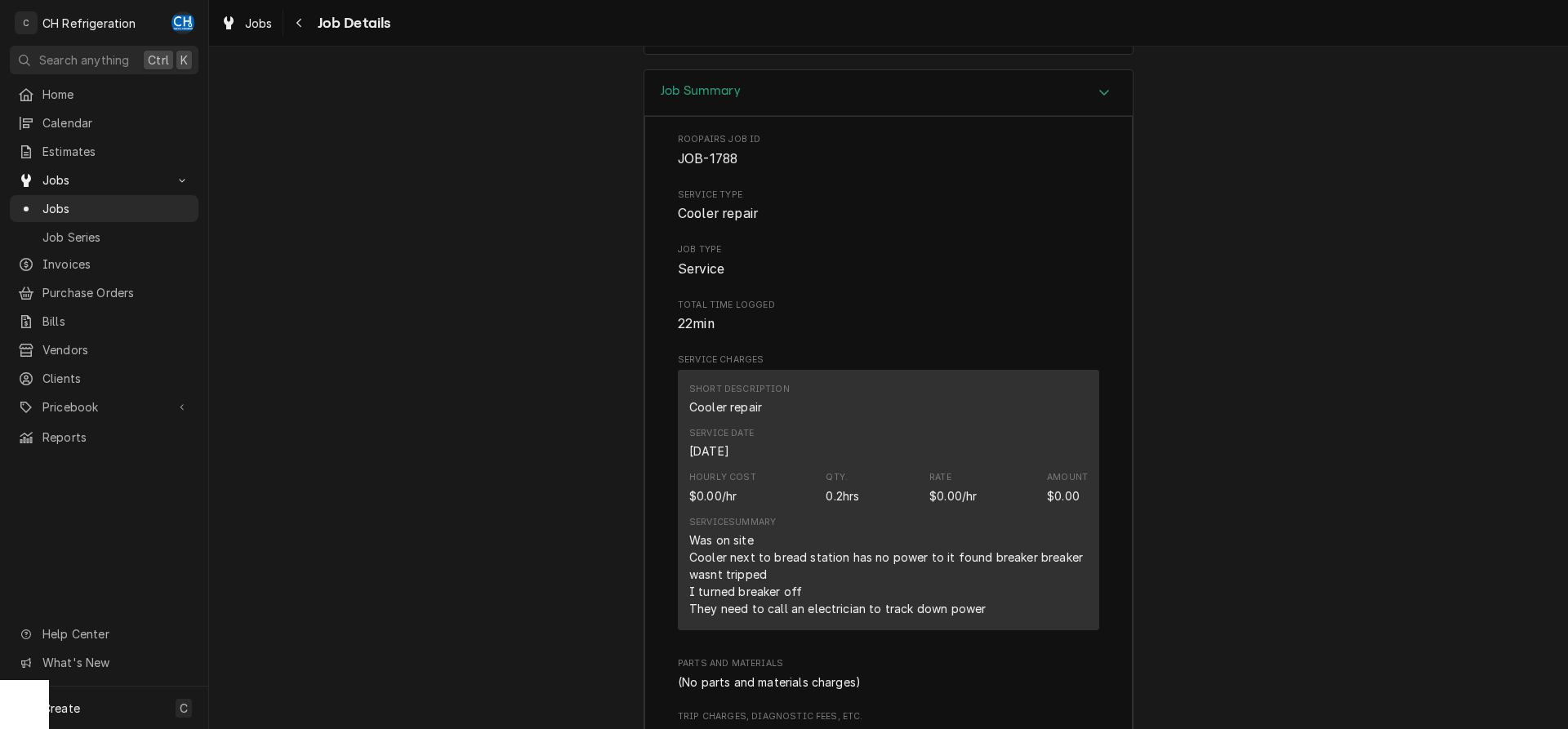
scroll to position [1999, 0]
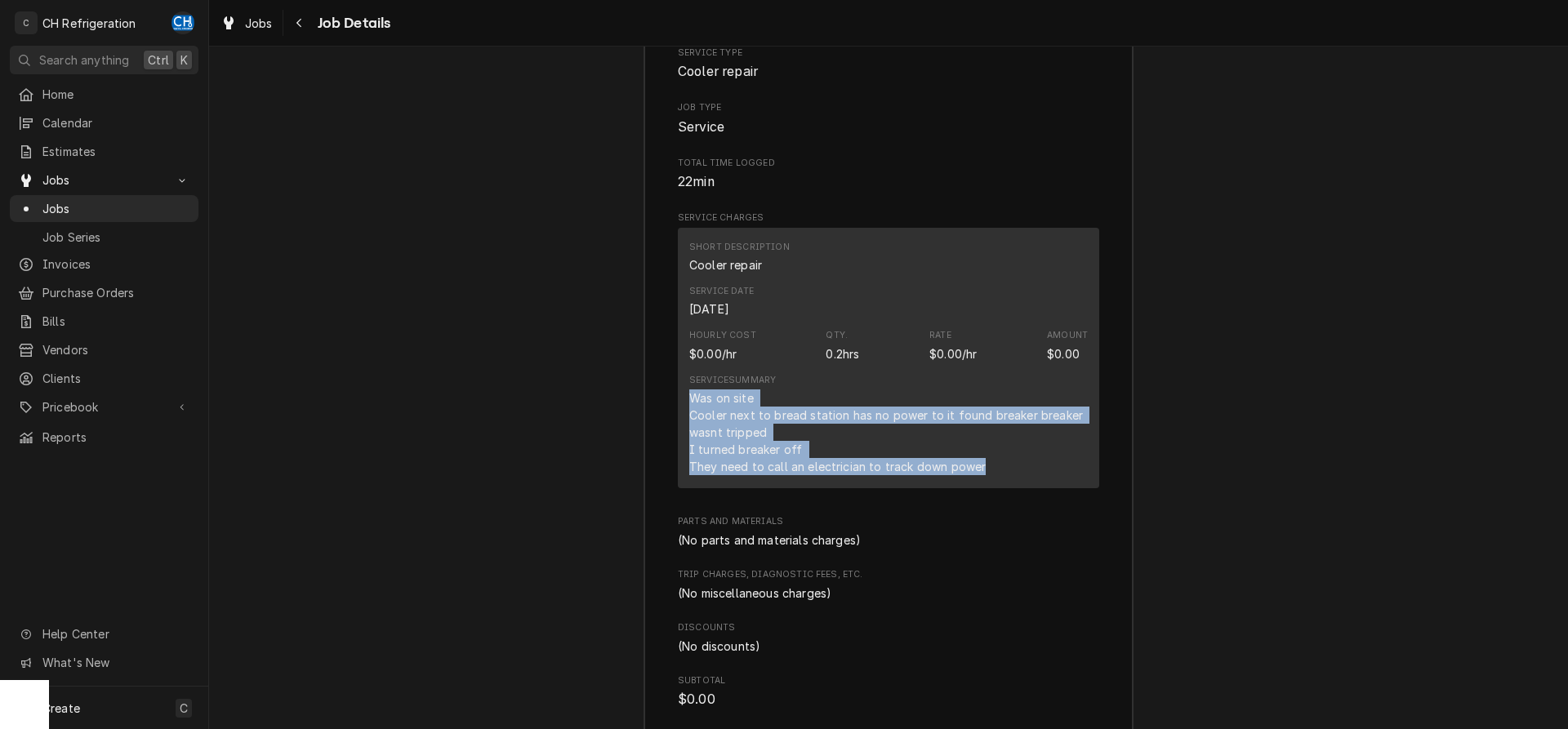
drag, startPoint x: 674, startPoint y: 419, endPoint x: 1025, endPoint y: 508, distance: 362.1
click at [1025, 508] on div "Roopairs Job ID JOB-1788 Service Type Cooler repair Job Type Service Total Time…" at bounding box center [889, 502] width 489 height 1058
copy div "Was on site Cooler next to bread station has no power to it found breaker break…"
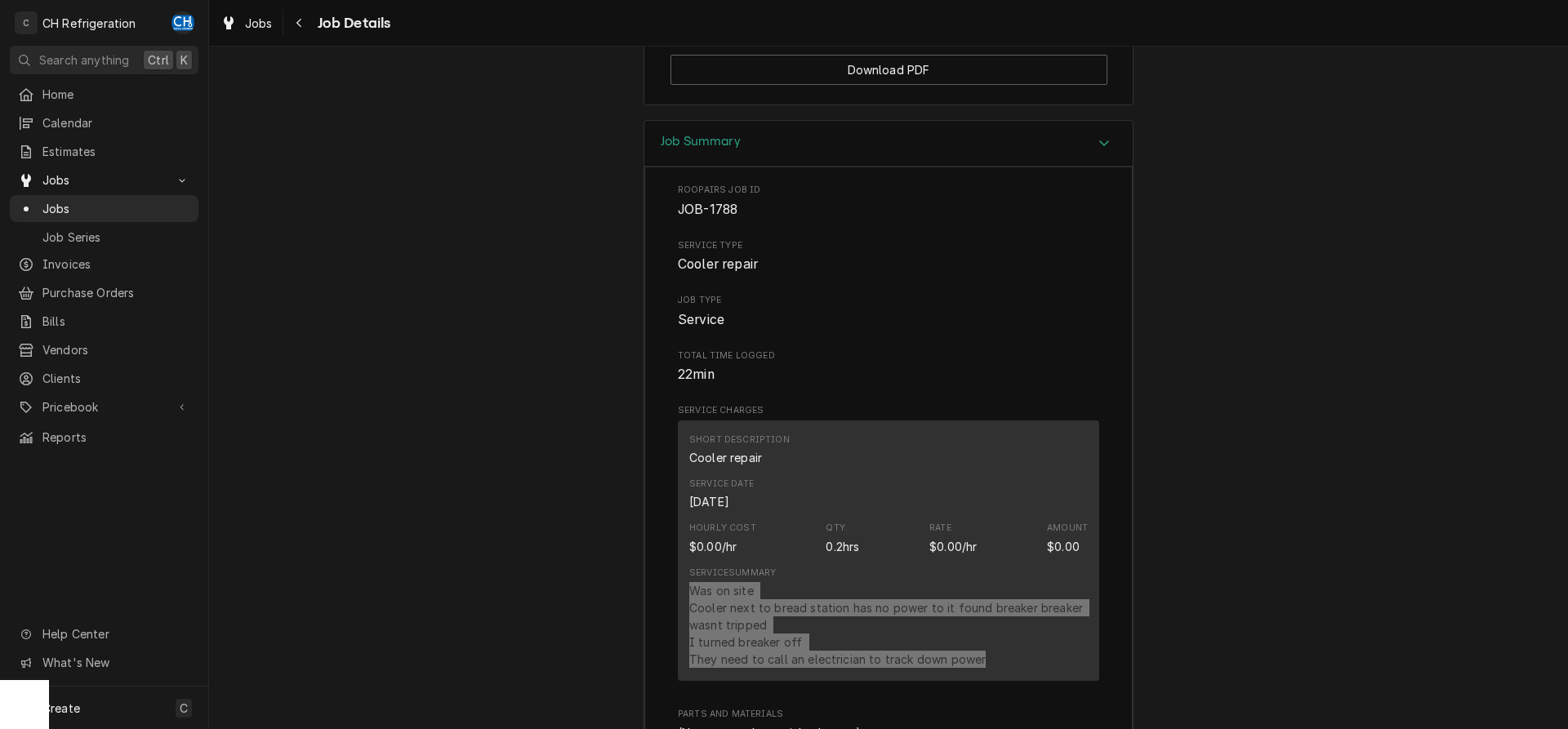
scroll to position [1750, 0]
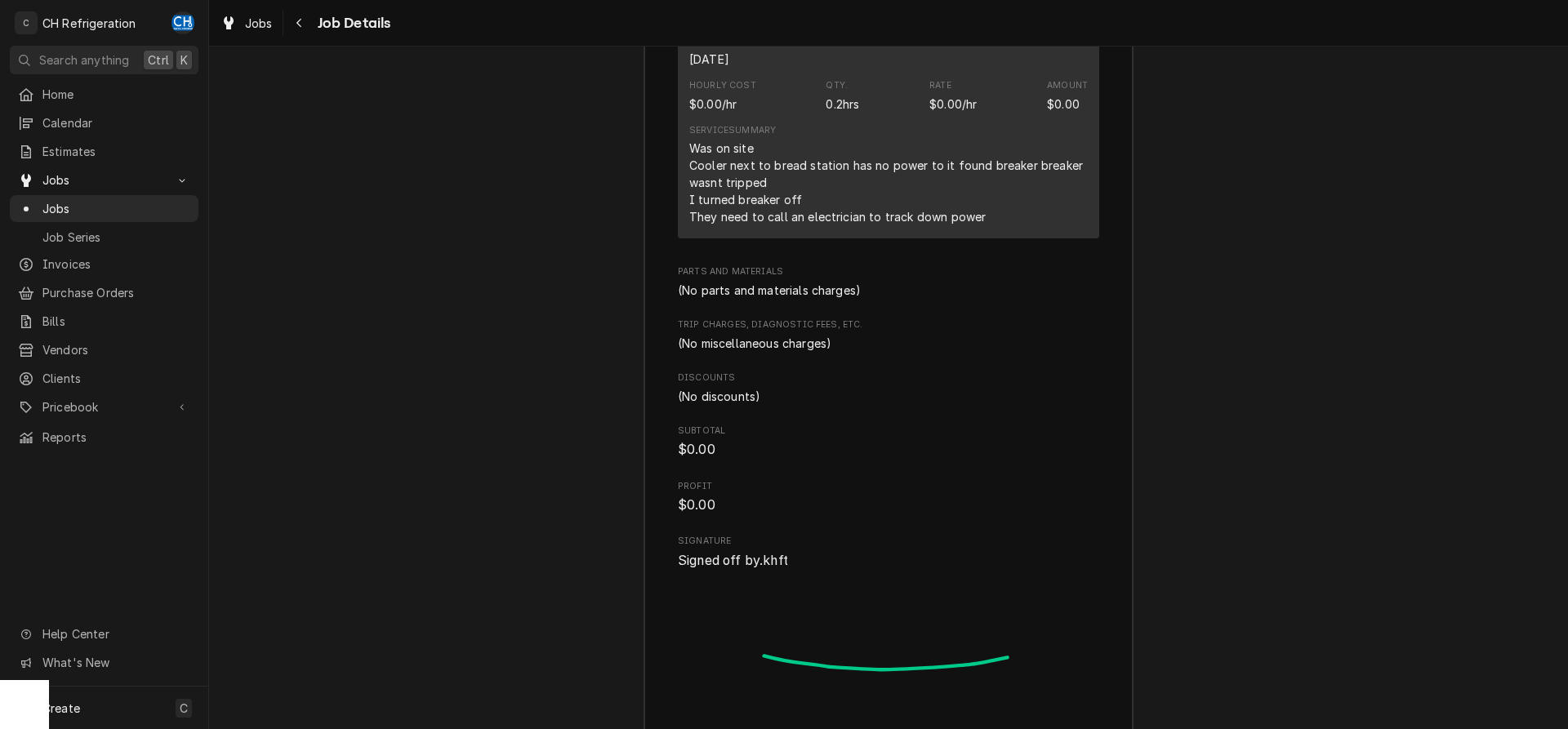
click at [1229, 504] on div "Job Summary Roopairs Job ID JOB-1788 Service Type Cooler repair Job Type Servic…" at bounding box center [889, 238] width 1359 height 1123
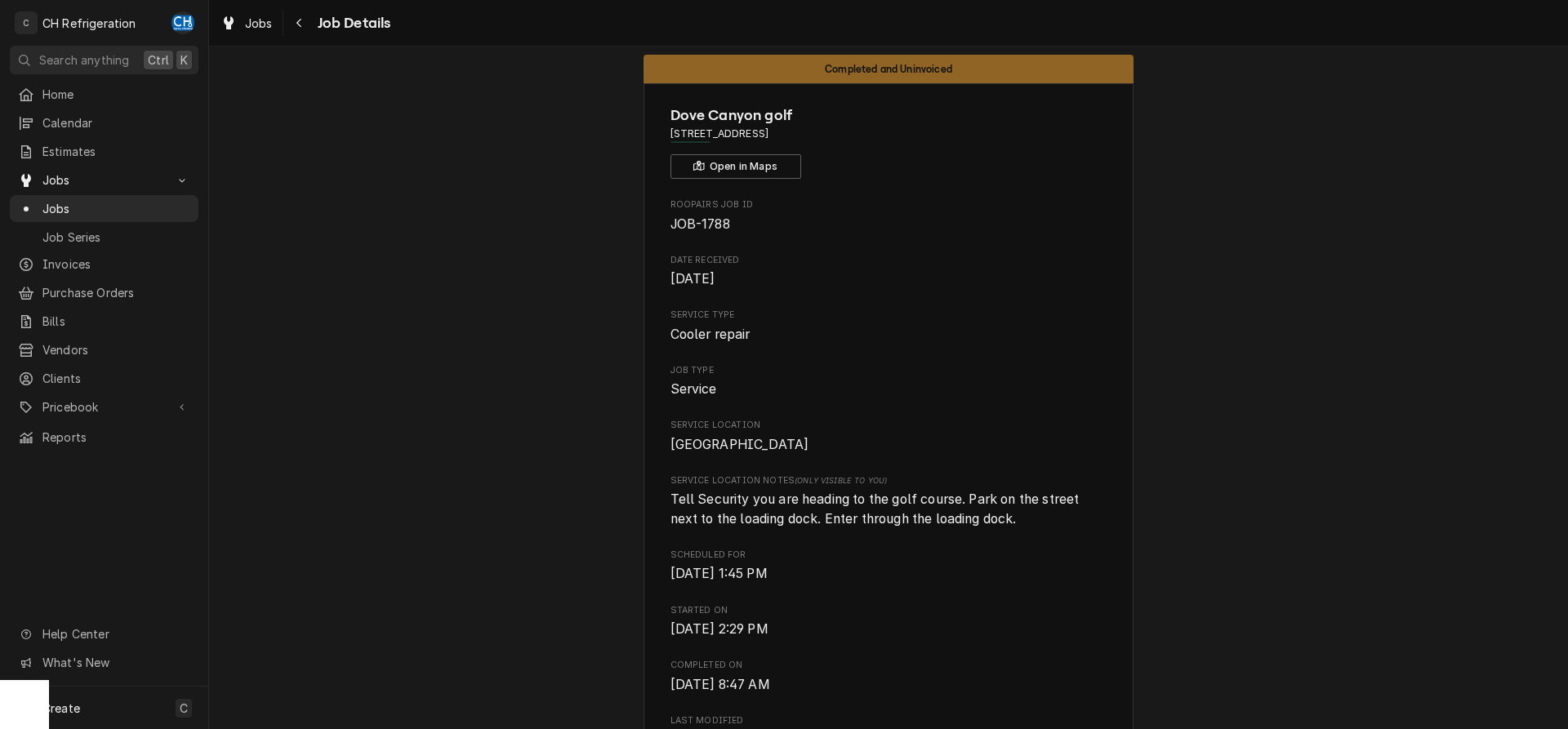
scroll to position [0, 0]
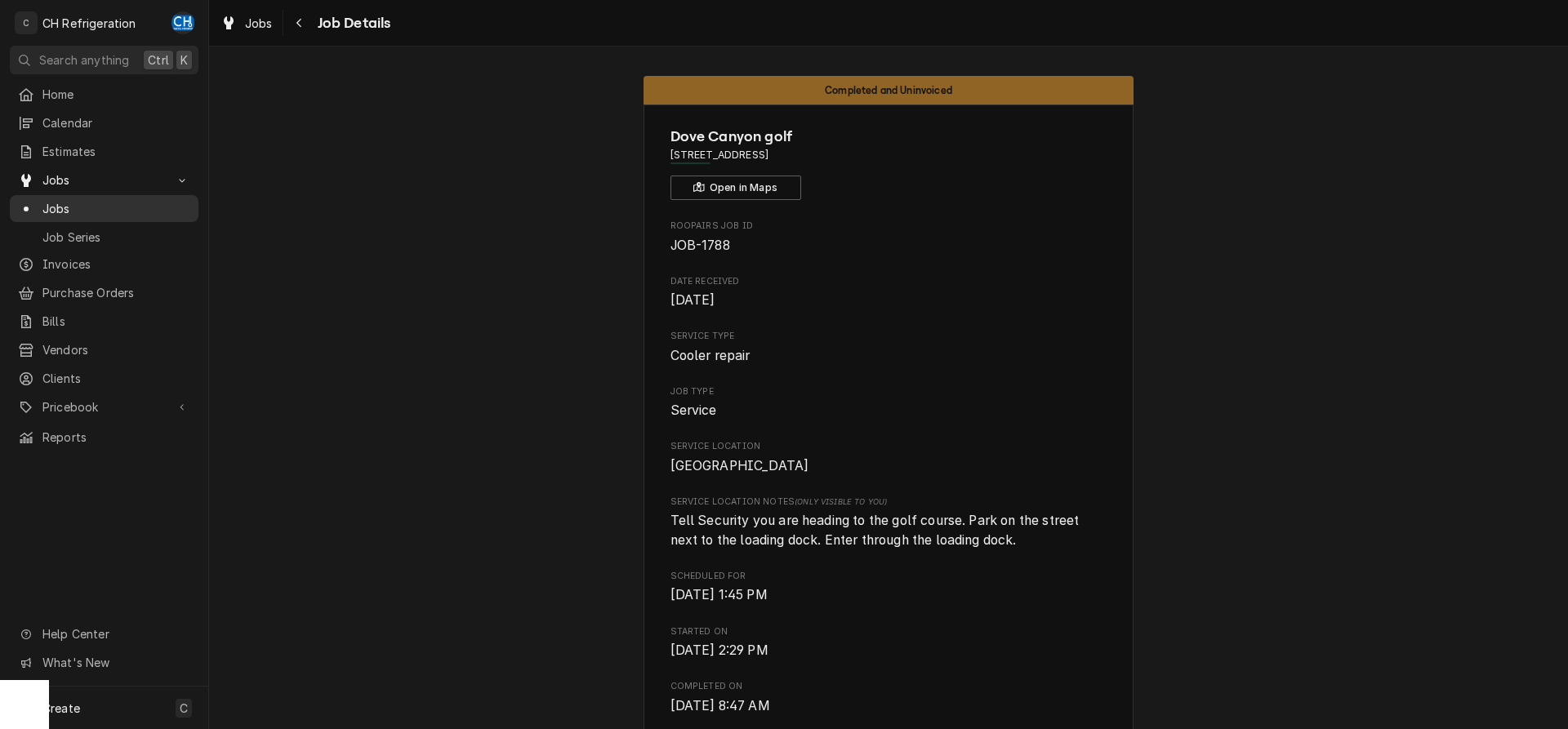
click at [92, 199] on div "Jobs" at bounding box center [103, 208] width 182 height 20
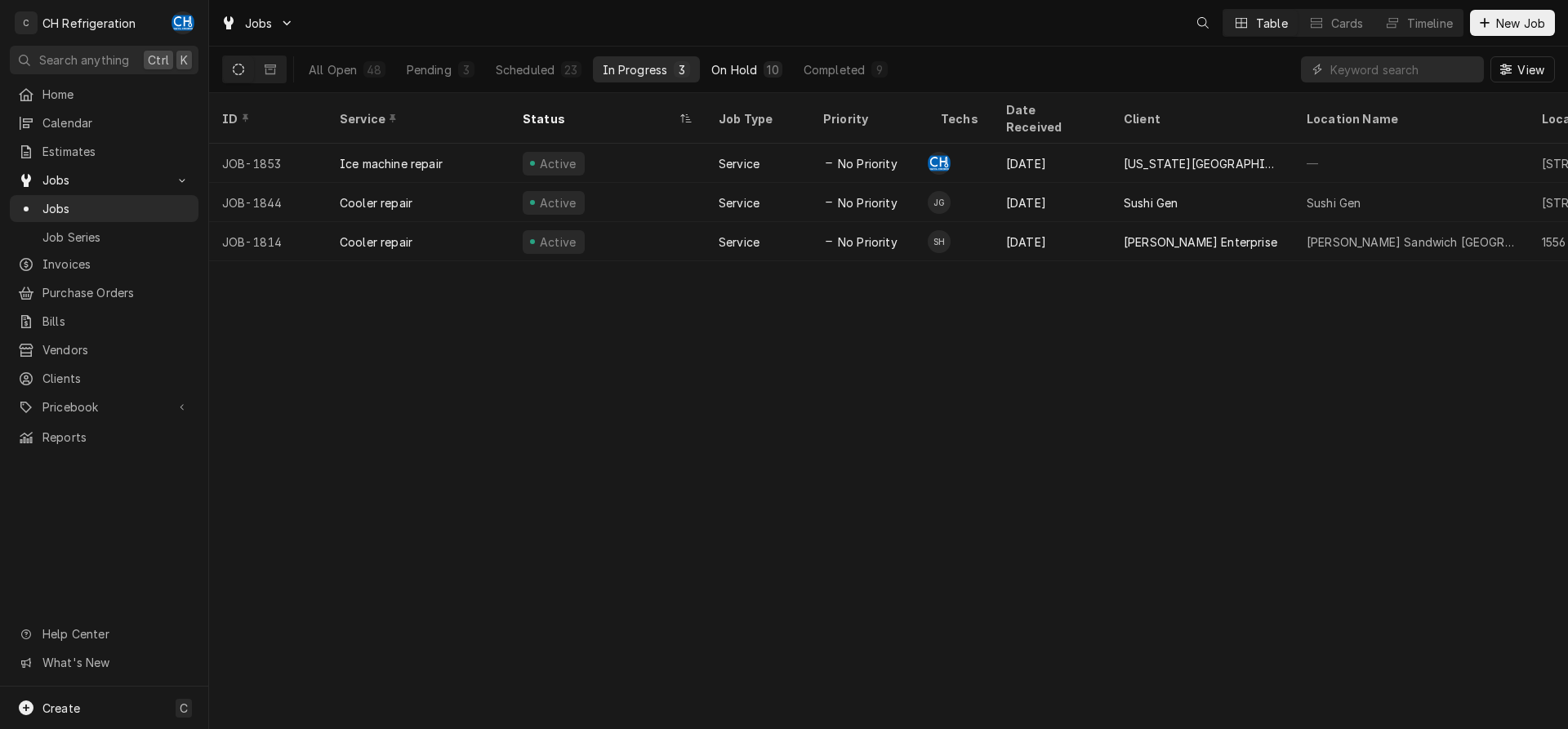
click at [705, 74] on button "On Hold 10" at bounding box center [747, 69] width 90 height 26
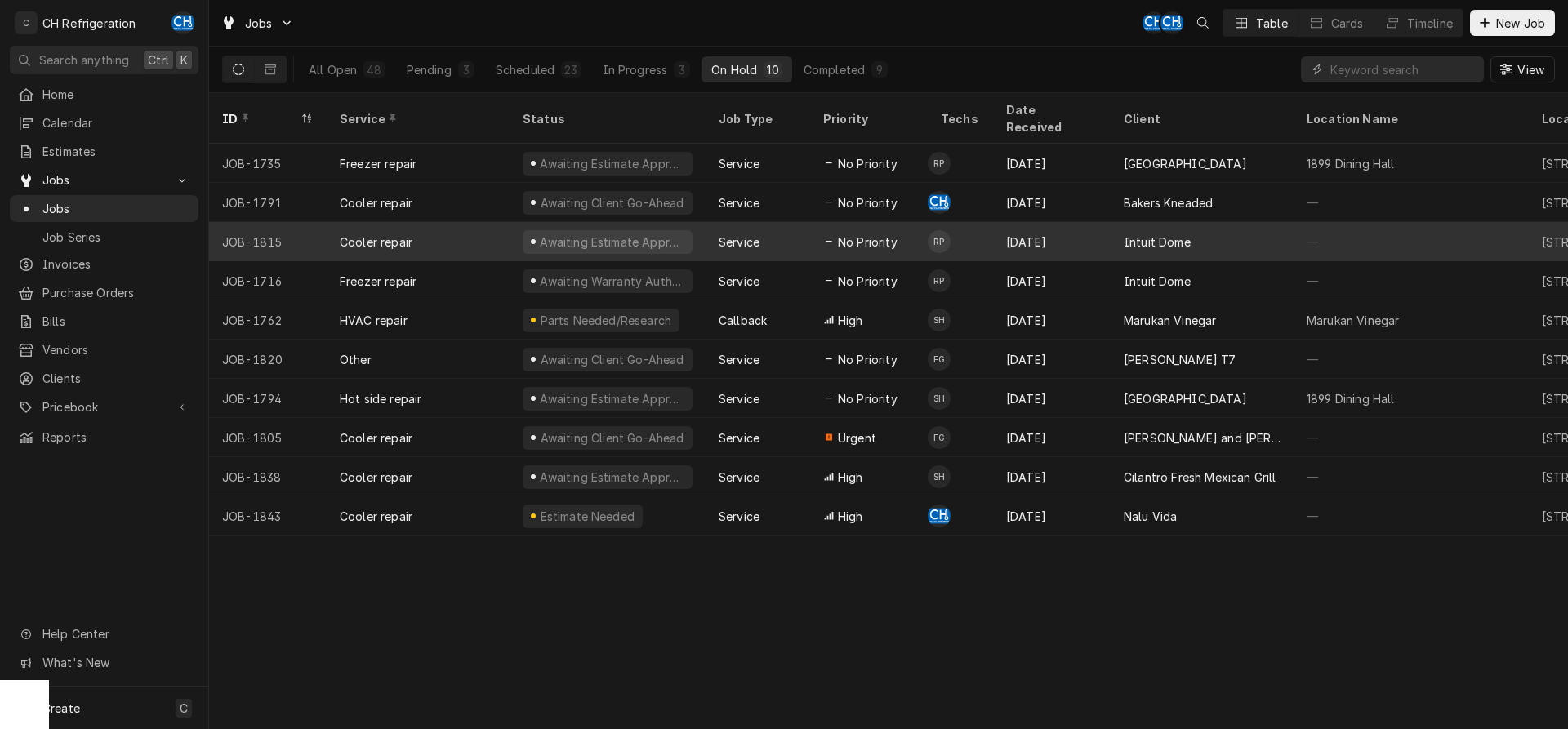
click at [753, 234] on div "Service" at bounding box center [740, 242] width 41 height 18
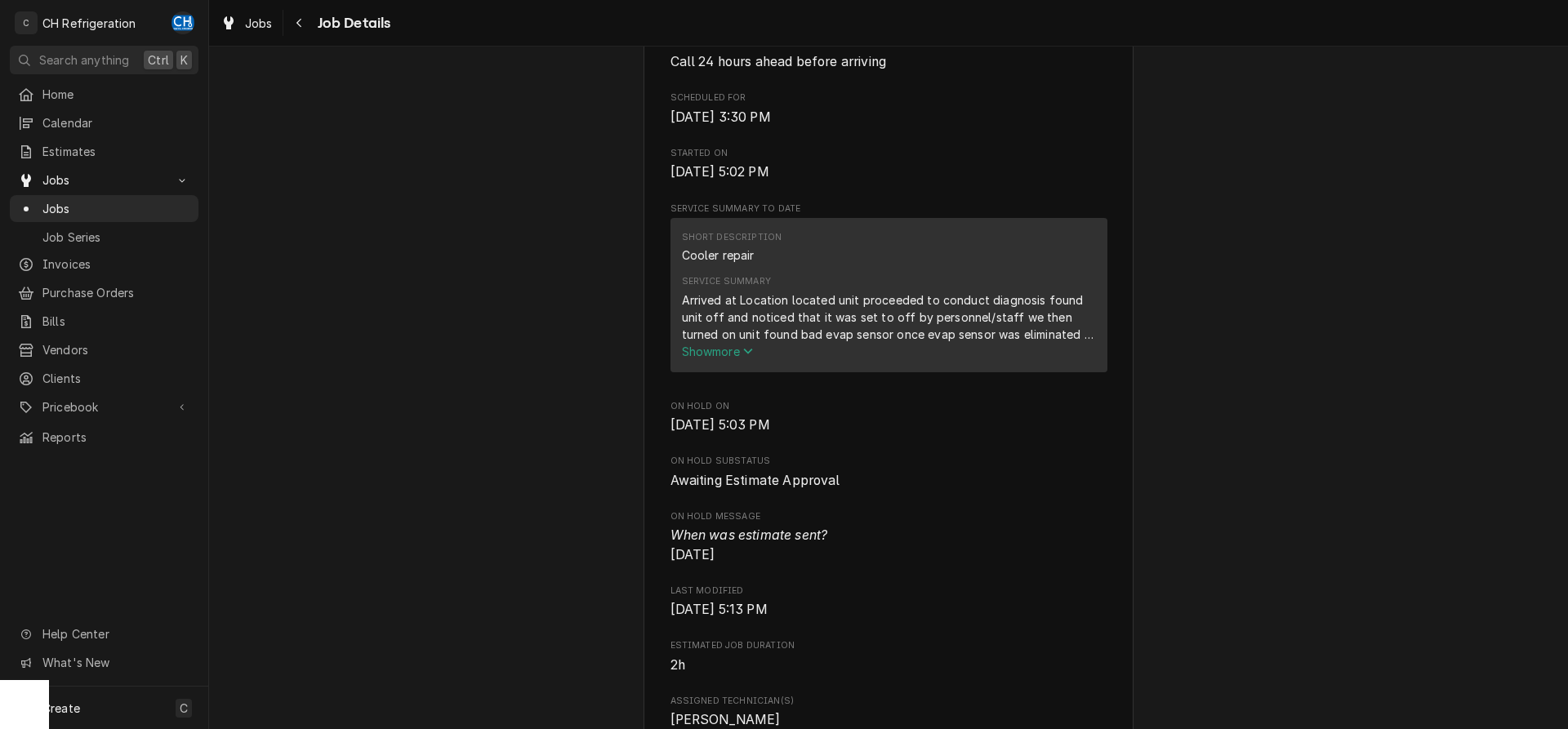
scroll to position [500, 0]
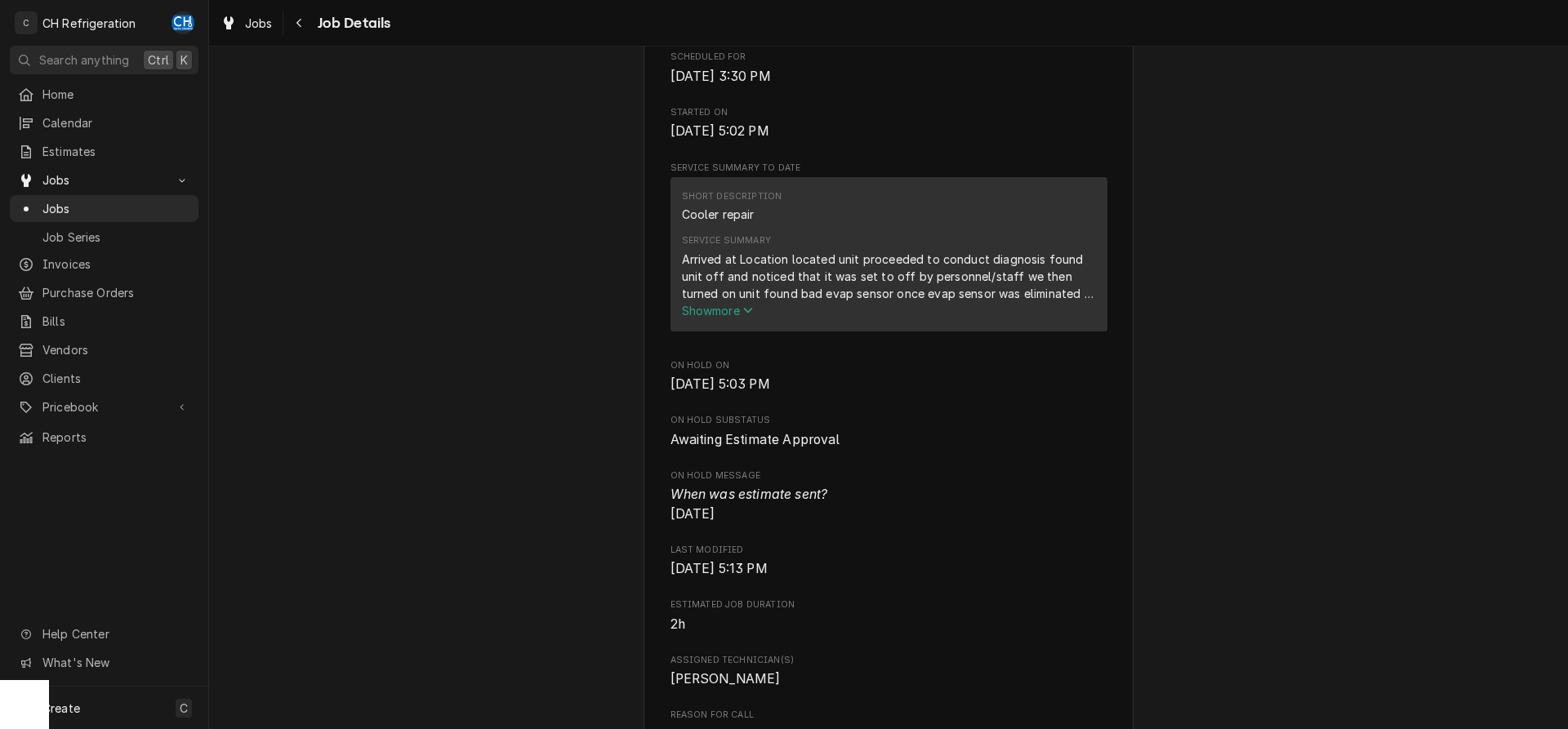
click at [725, 317] on span "Show more" at bounding box center [718, 310] width 72 height 14
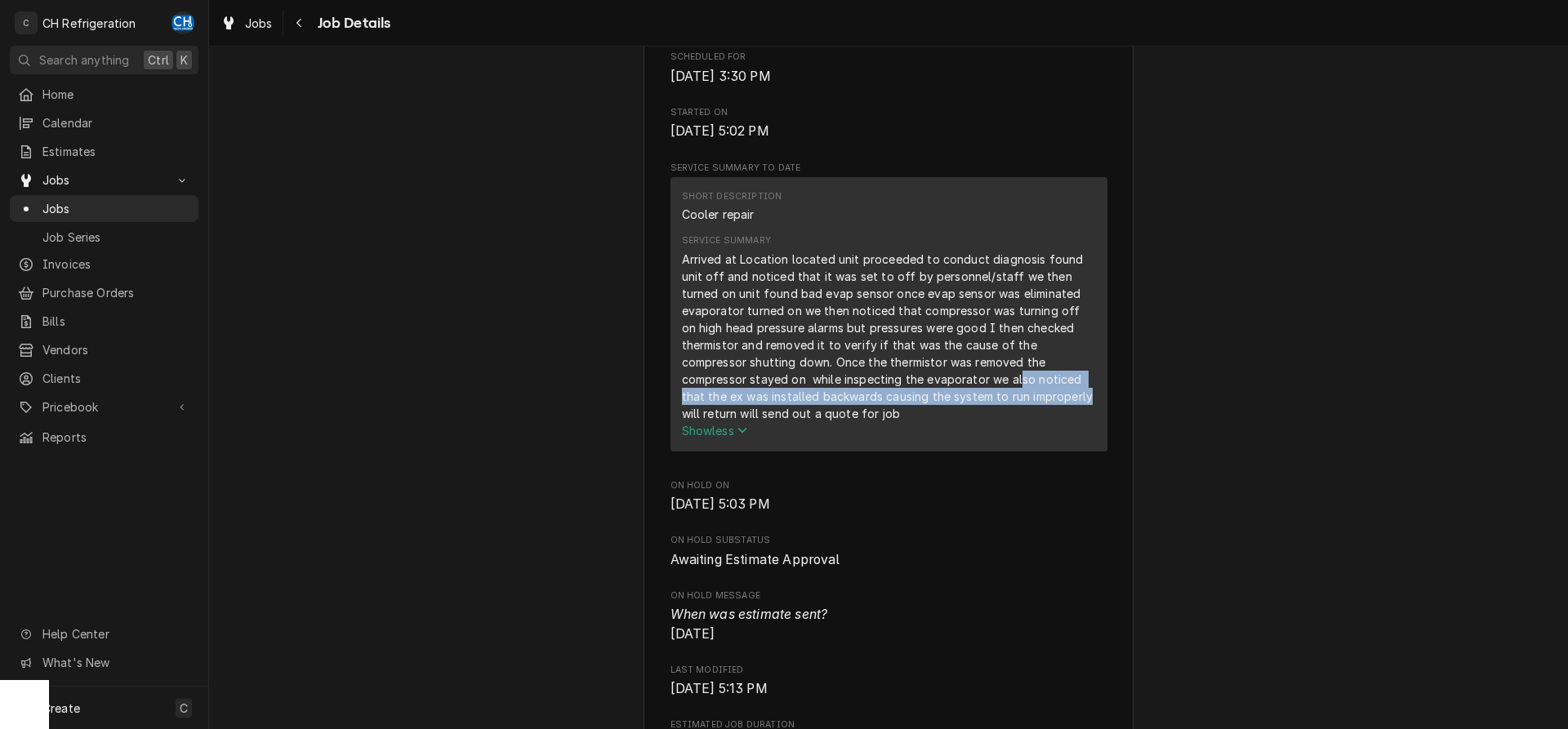
drag, startPoint x: 1018, startPoint y: 400, endPoint x: 1091, endPoint y: 420, distance: 75.7
click at [1091, 420] on div "Arrived at Location located unit proceeded to conduct diagnosis found unit off …" at bounding box center [889, 337] width 414 height 171
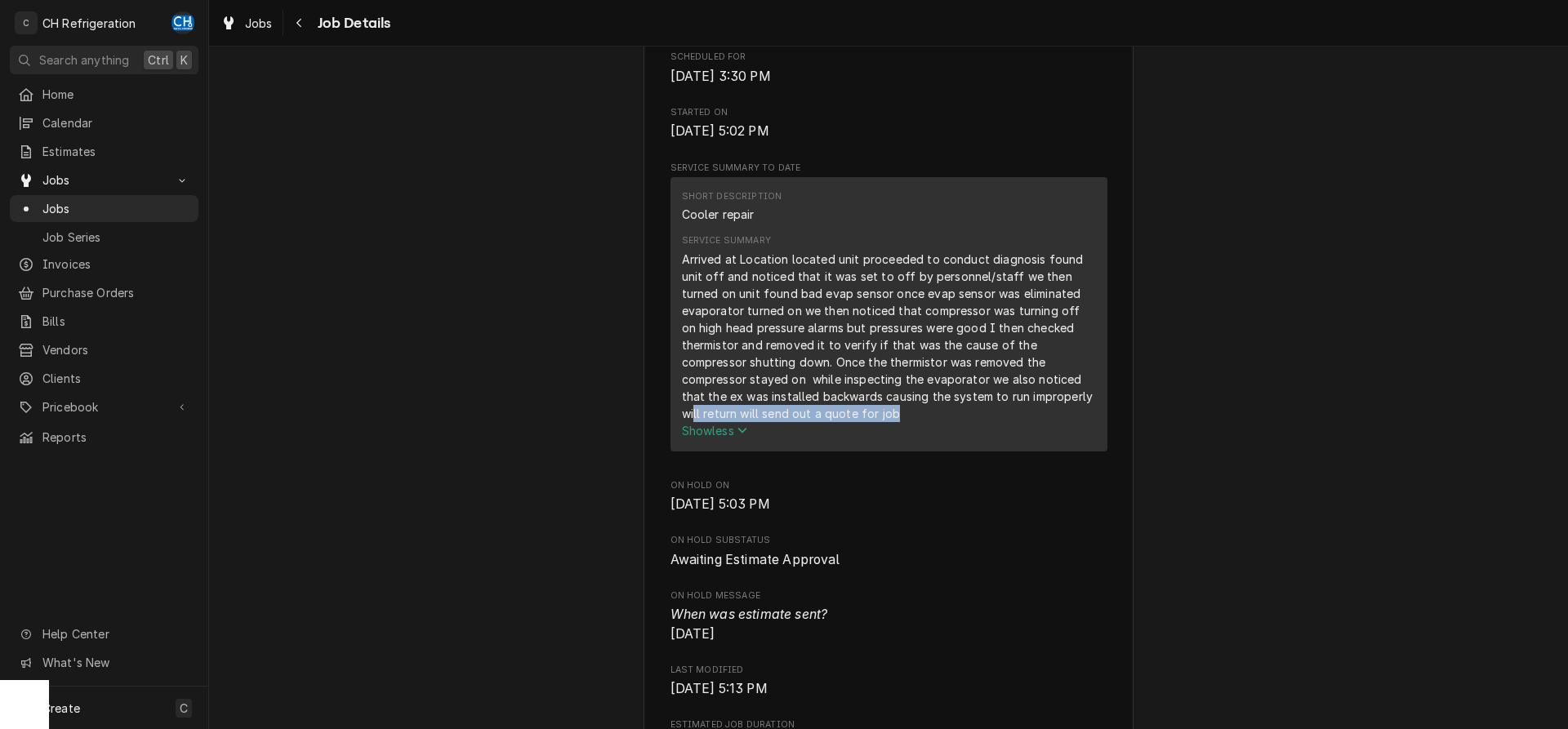
drag, startPoint x: 695, startPoint y: 435, endPoint x: 904, endPoint y: 437, distance: 209.0
click at [904, 422] on div "Arrived at Location located unit proceeded to conduct diagnosis found unit off …" at bounding box center [889, 337] width 414 height 171
click at [906, 422] on div "Arrived at Location located unit proceeded to conduct diagnosis found unit off …" at bounding box center [889, 337] width 414 height 171
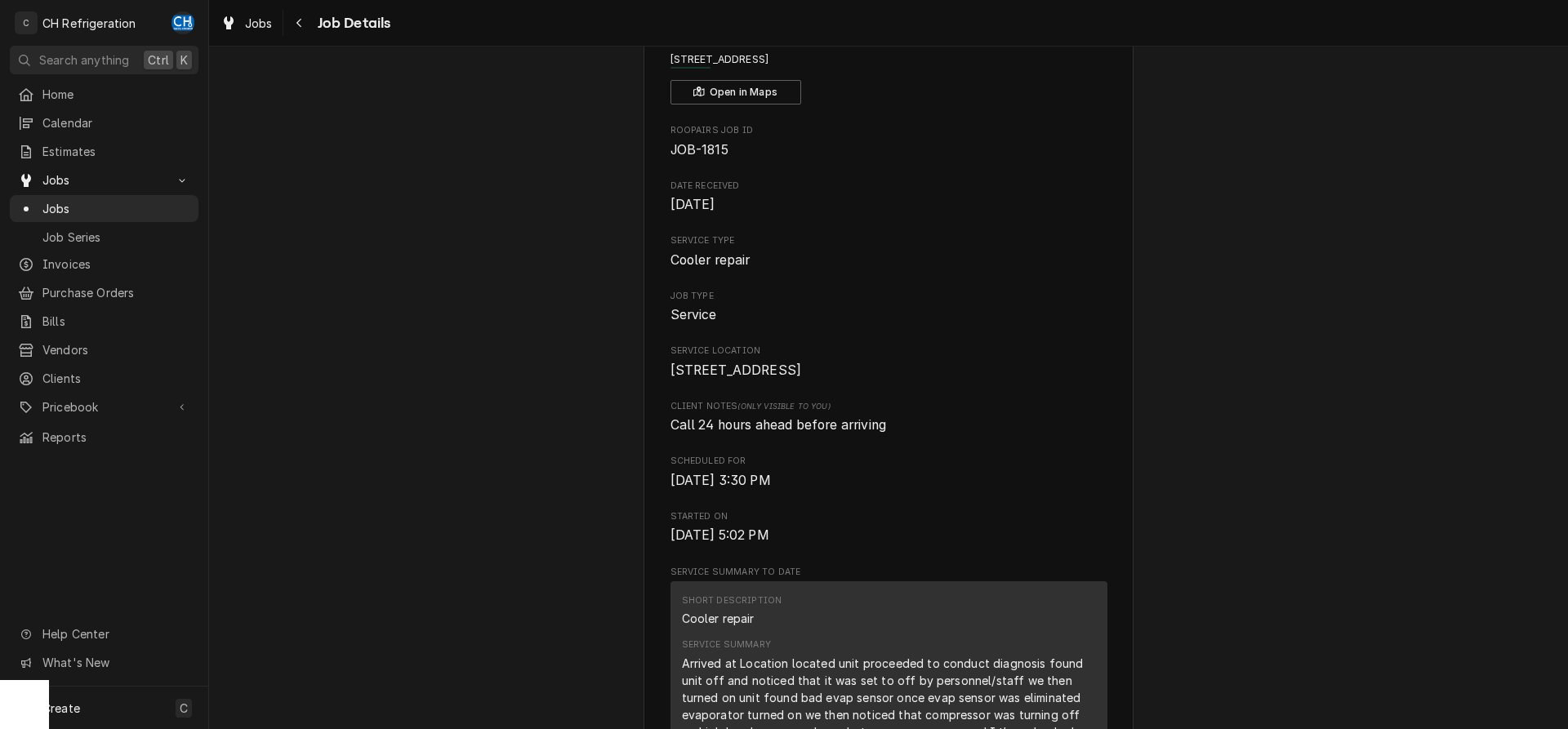
scroll to position [0, 0]
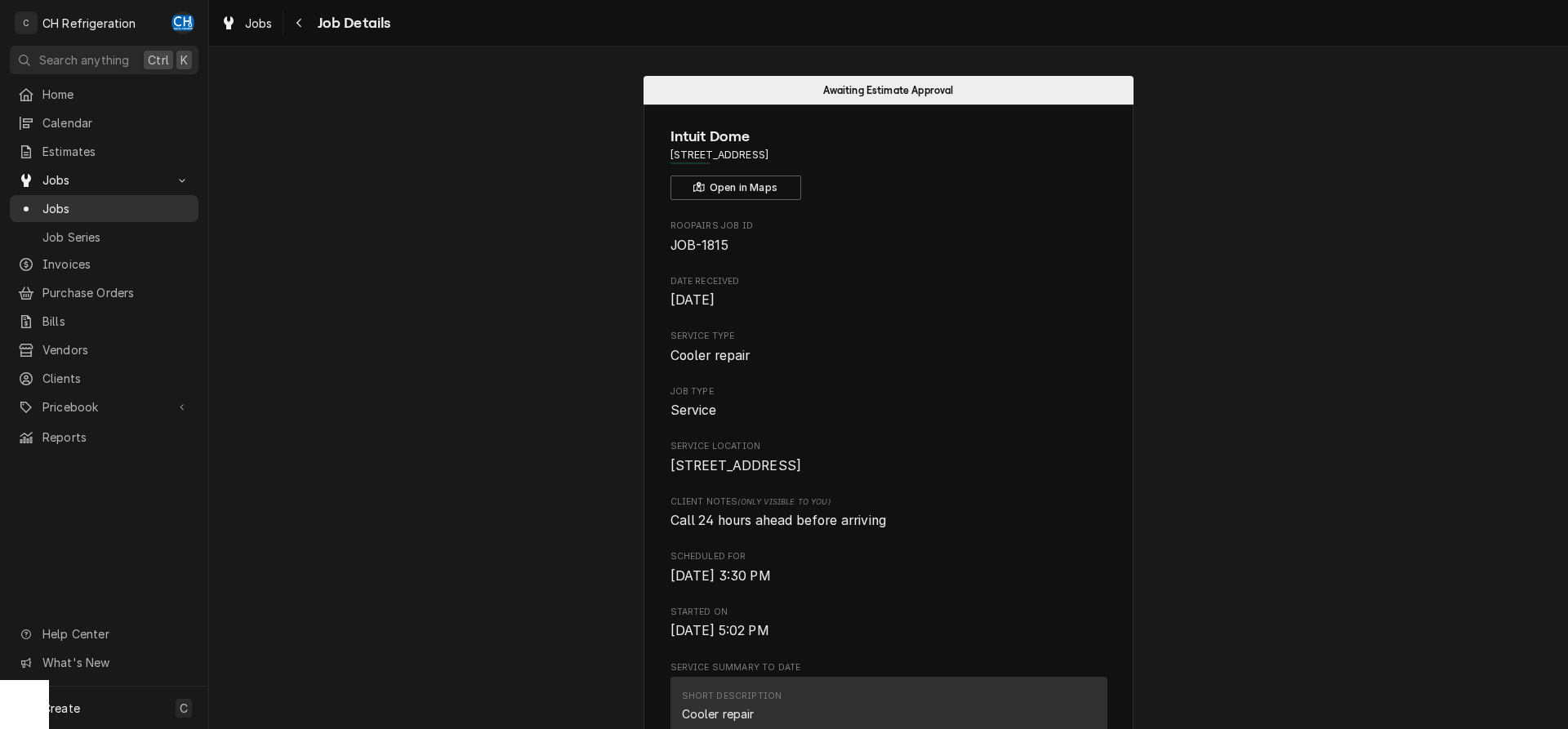
click at [62, 204] on span "Jobs" at bounding box center [117, 209] width 148 height 18
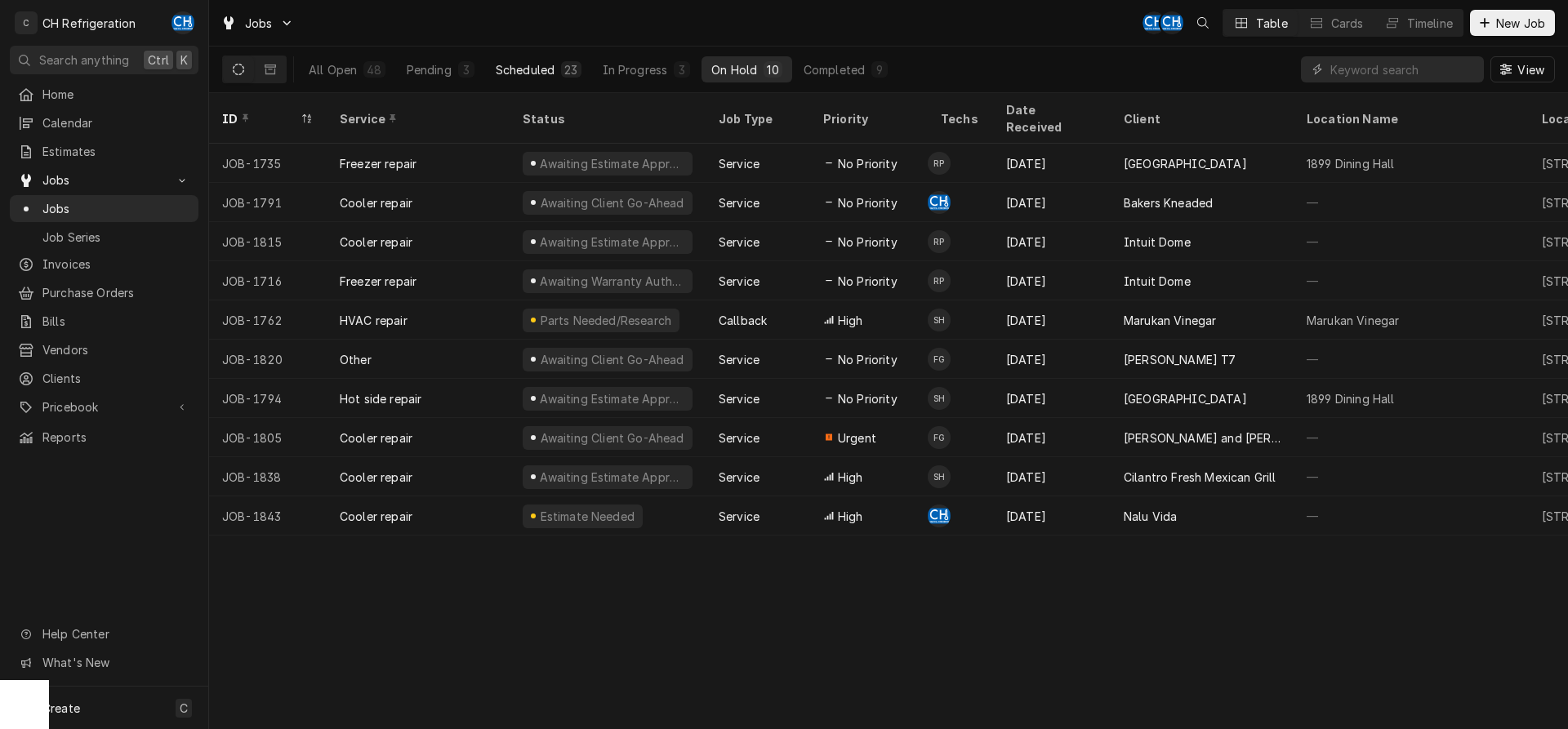
click at [544, 75] on div "Scheduled" at bounding box center [525, 70] width 58 height 18
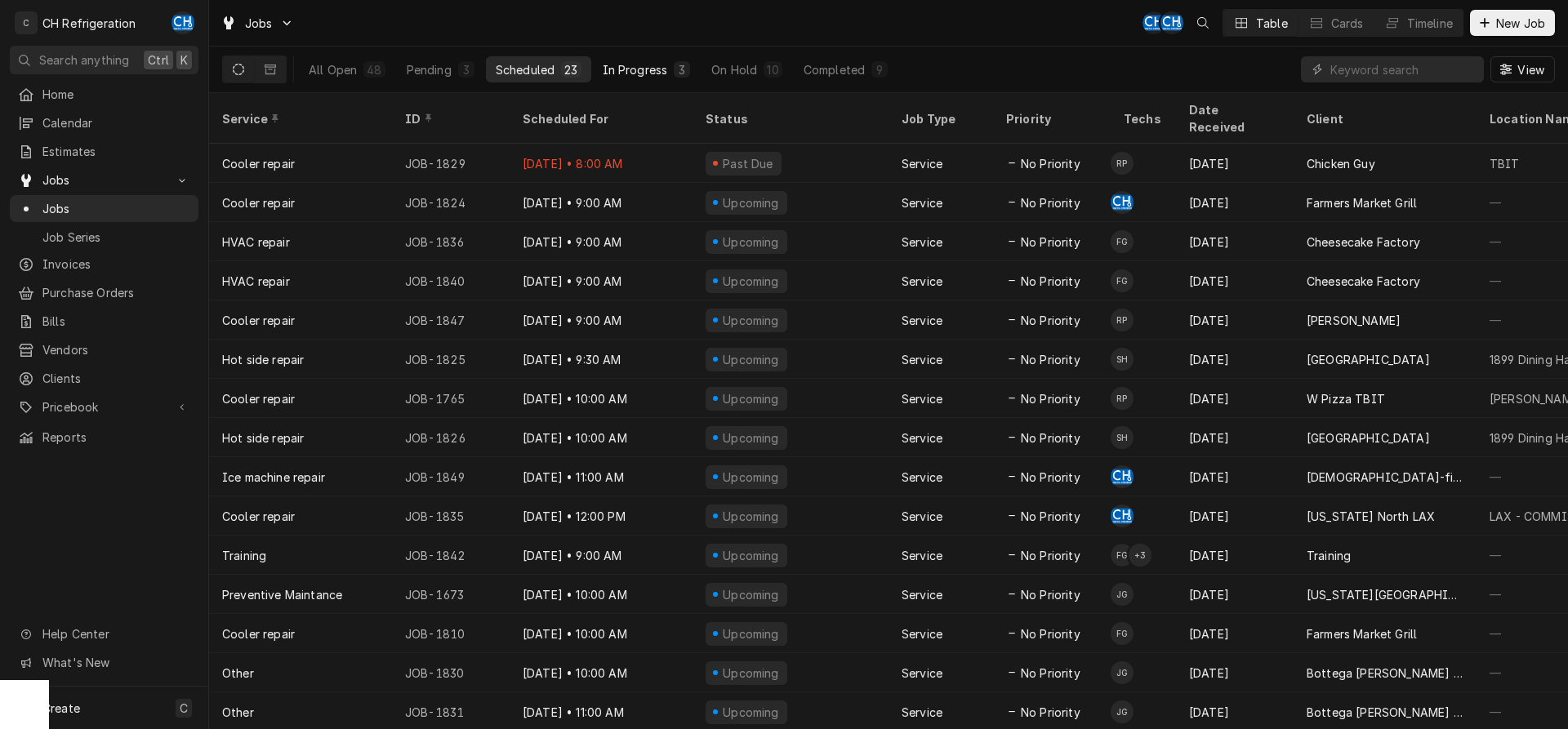
click at [608, 65] on div "In Progress" at bounding box center [635, 70] width 65 height 18
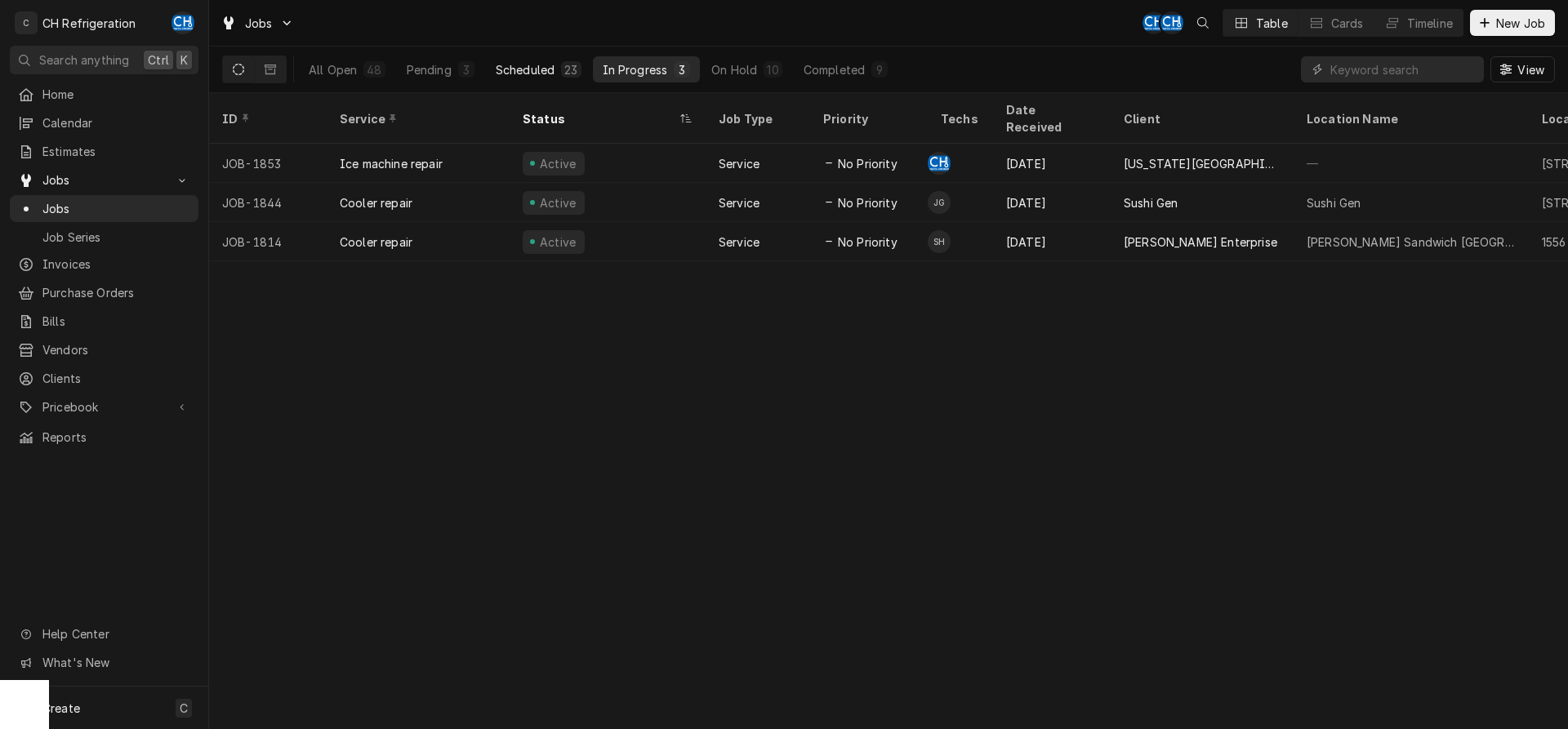
click at [562, 63] on div "23" at bounding box center [571, 69] width 19 height 17
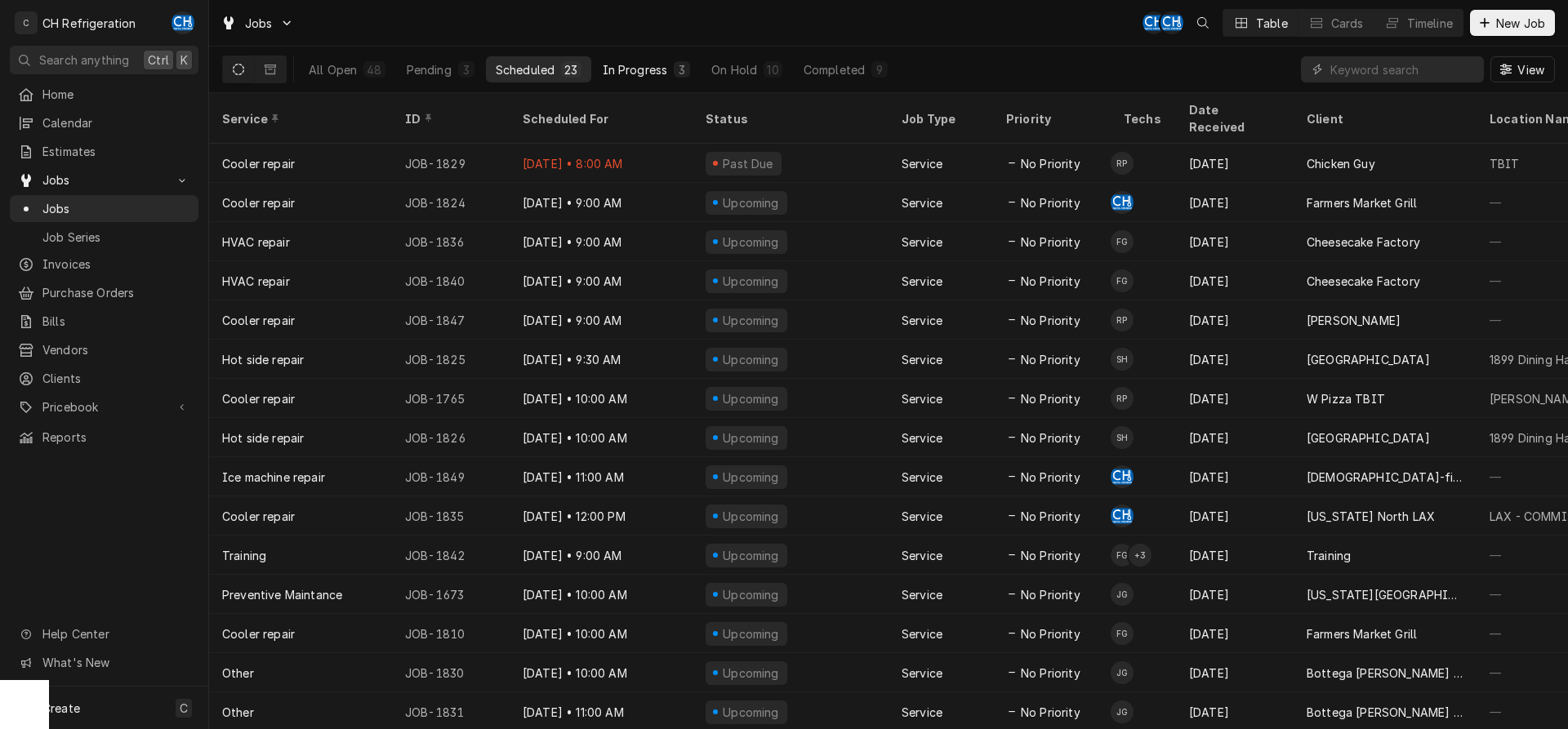
click at [642, 61] on div "In Progress" at bounding box center [635, 70] width 65 height 18
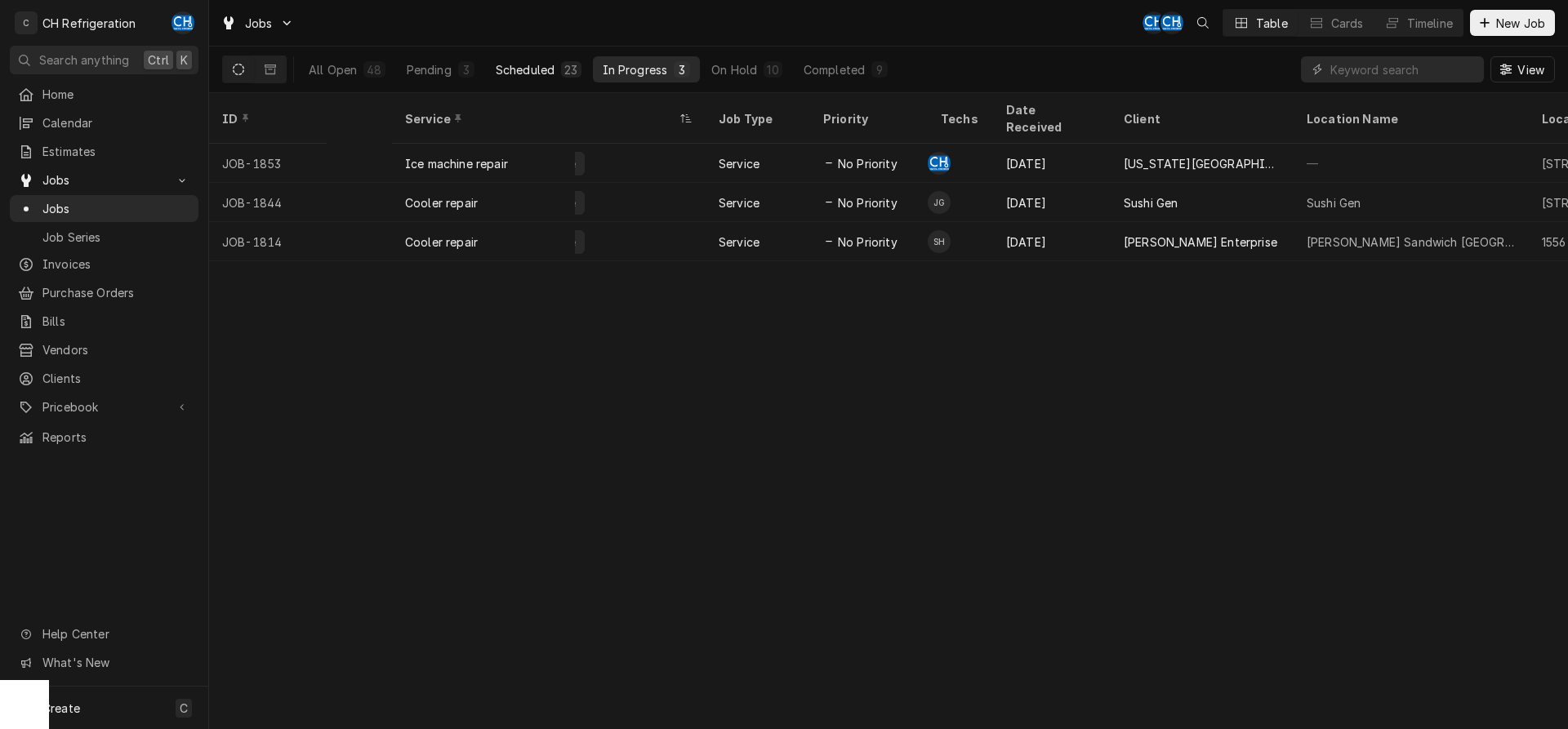
click at [586, 73] on button "Scheduled 23" at bounding box center [538, 69] width 105 height 26
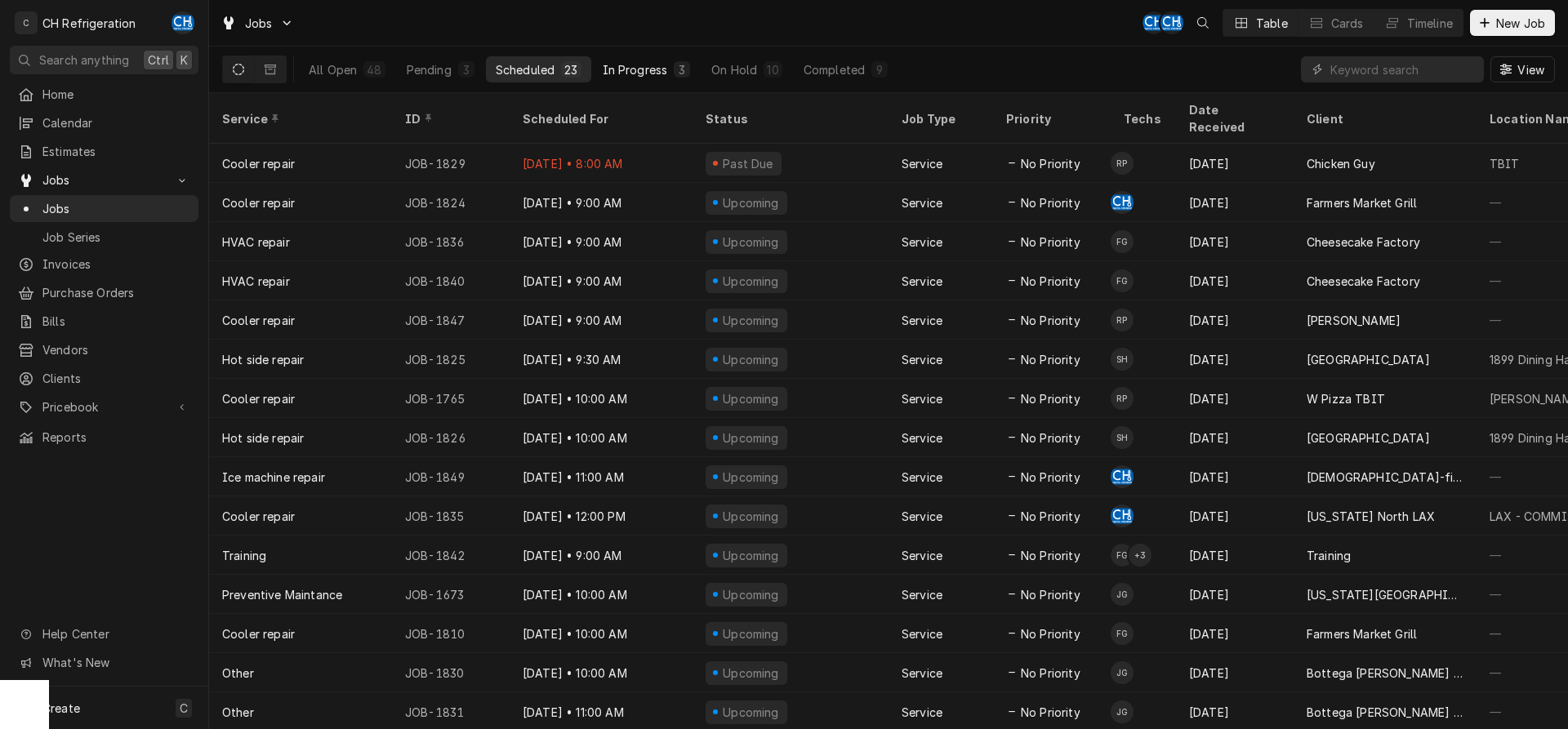
click at [658, 74] on div "In Progress" at bounding box center [635, 70] width 65 height 18
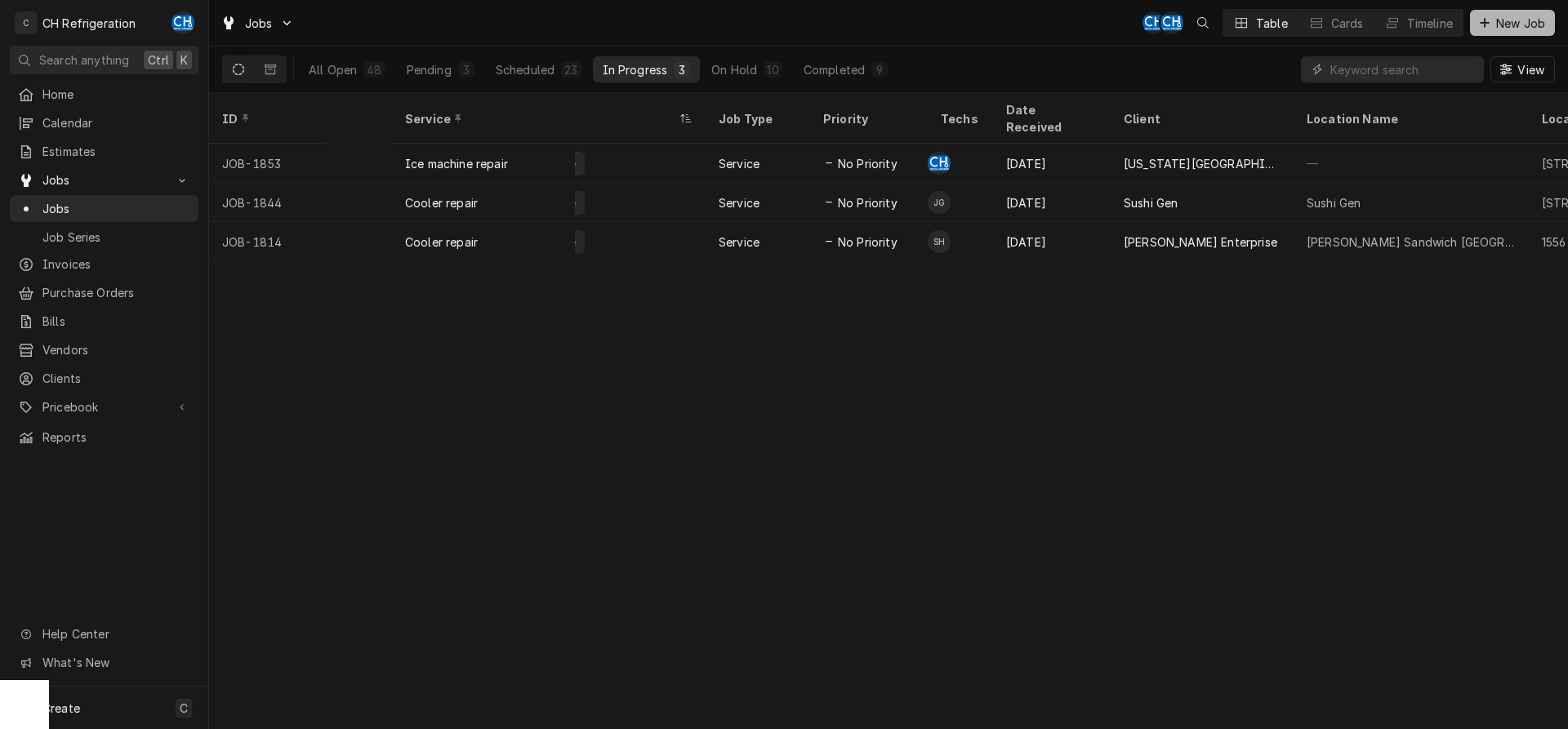
click at [1486, 16] on div "Dynamic Content Wrapper" at bounding box center [1484, 22] width 17 height 17
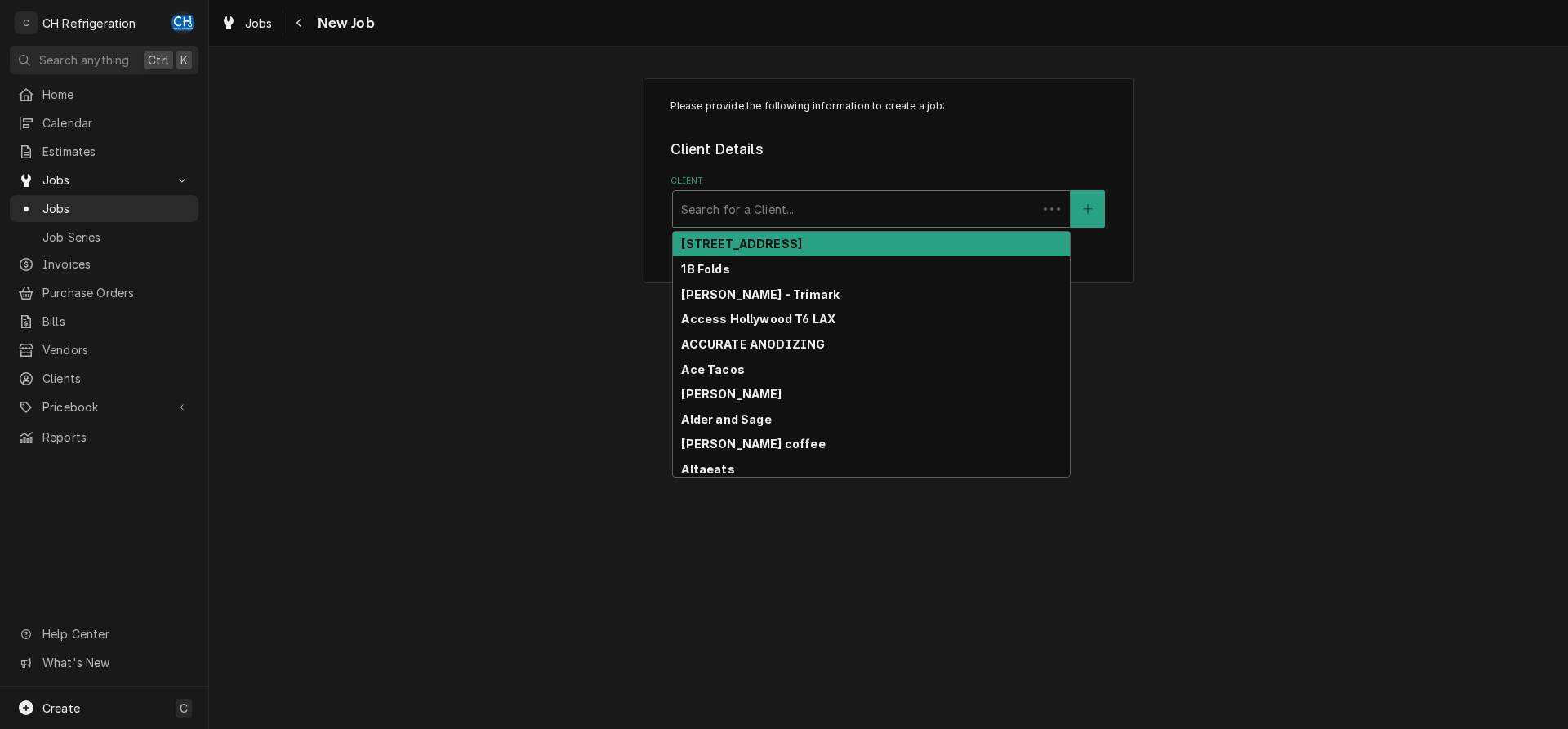
click at [803, 214] on div "Client" at bounding box center [856, 209] width 348 height 29
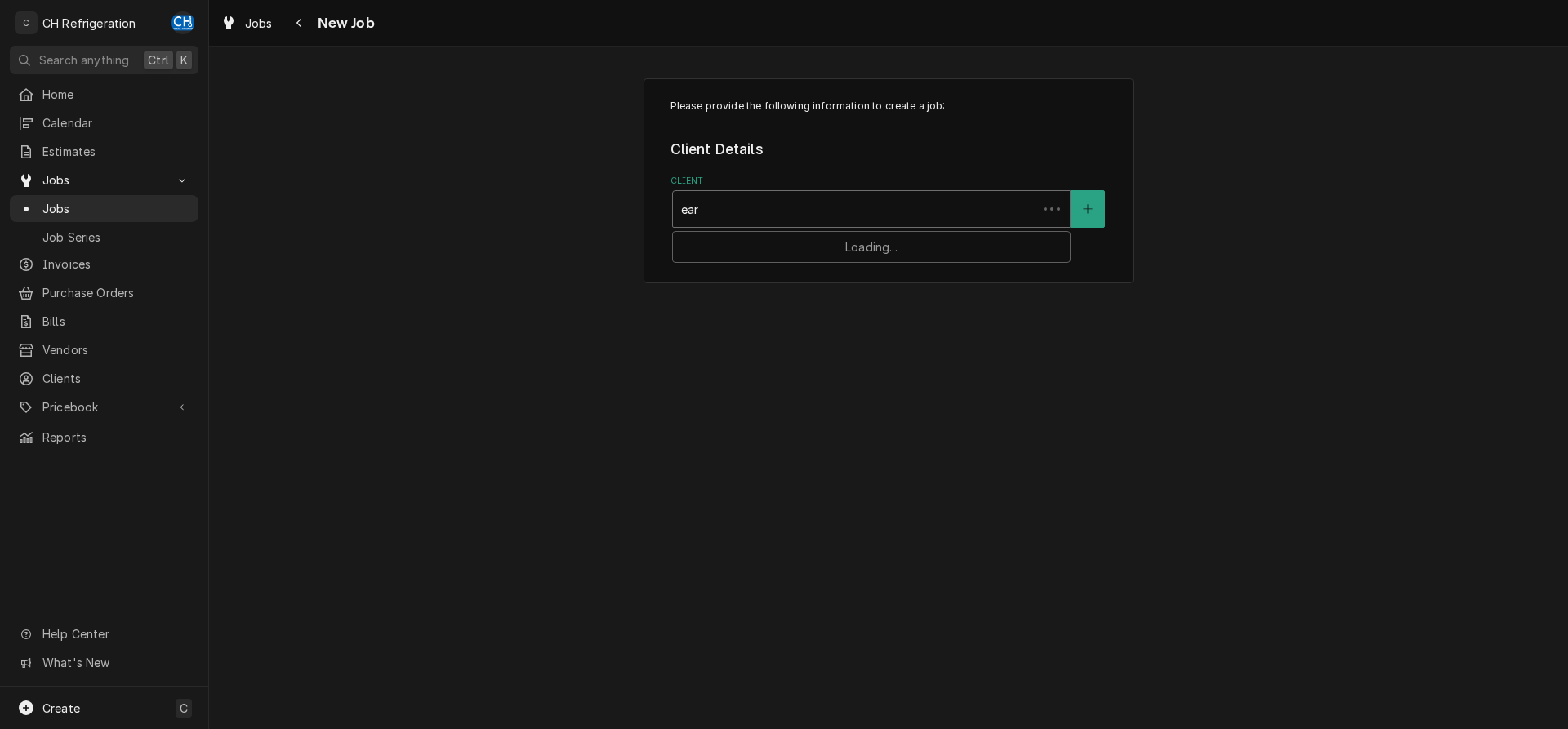
type input "[PERSON_NAME]"
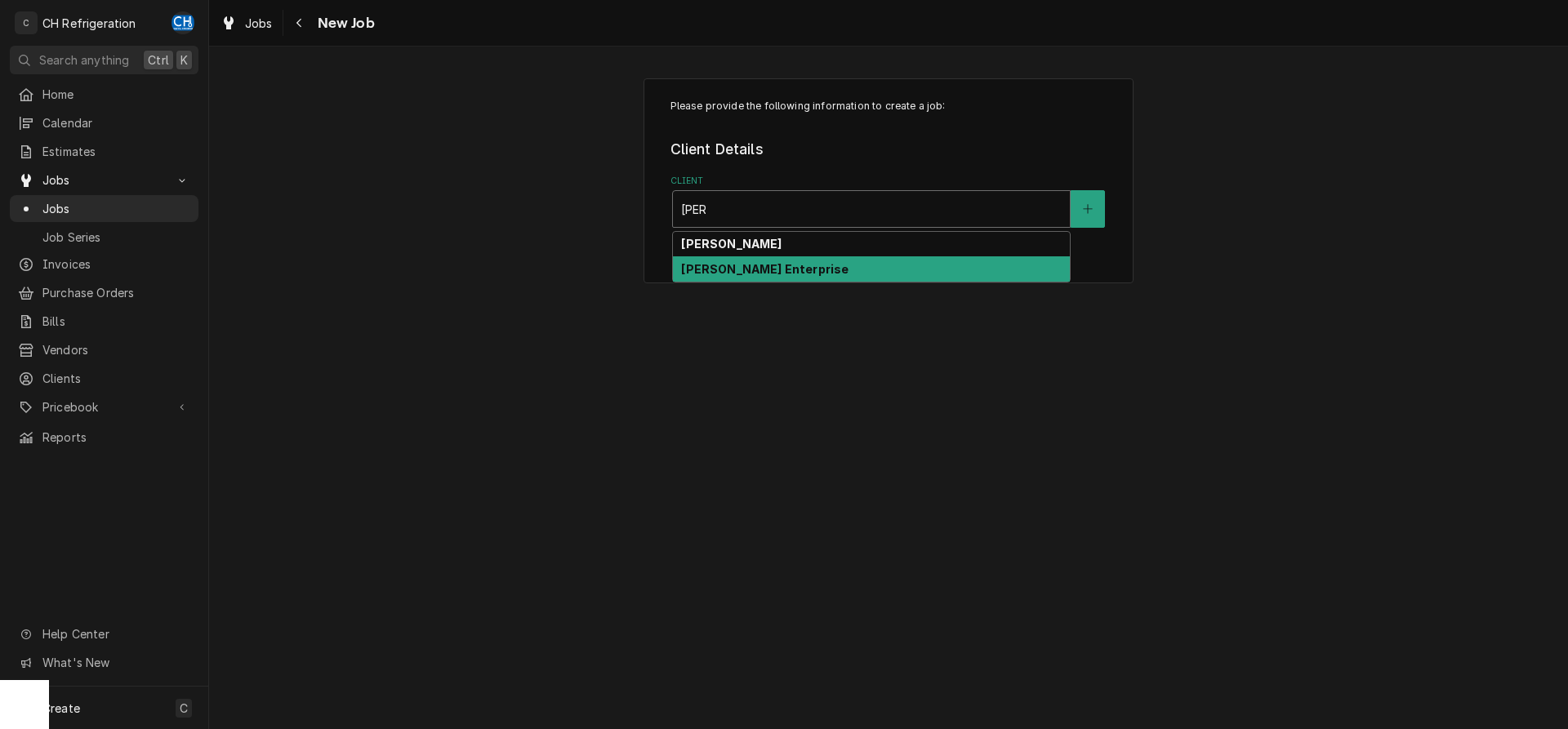
click at [773, 267] on div "[PERSON_NAME] Enterprise" at bounding box center [872, 270] width 397 height 25
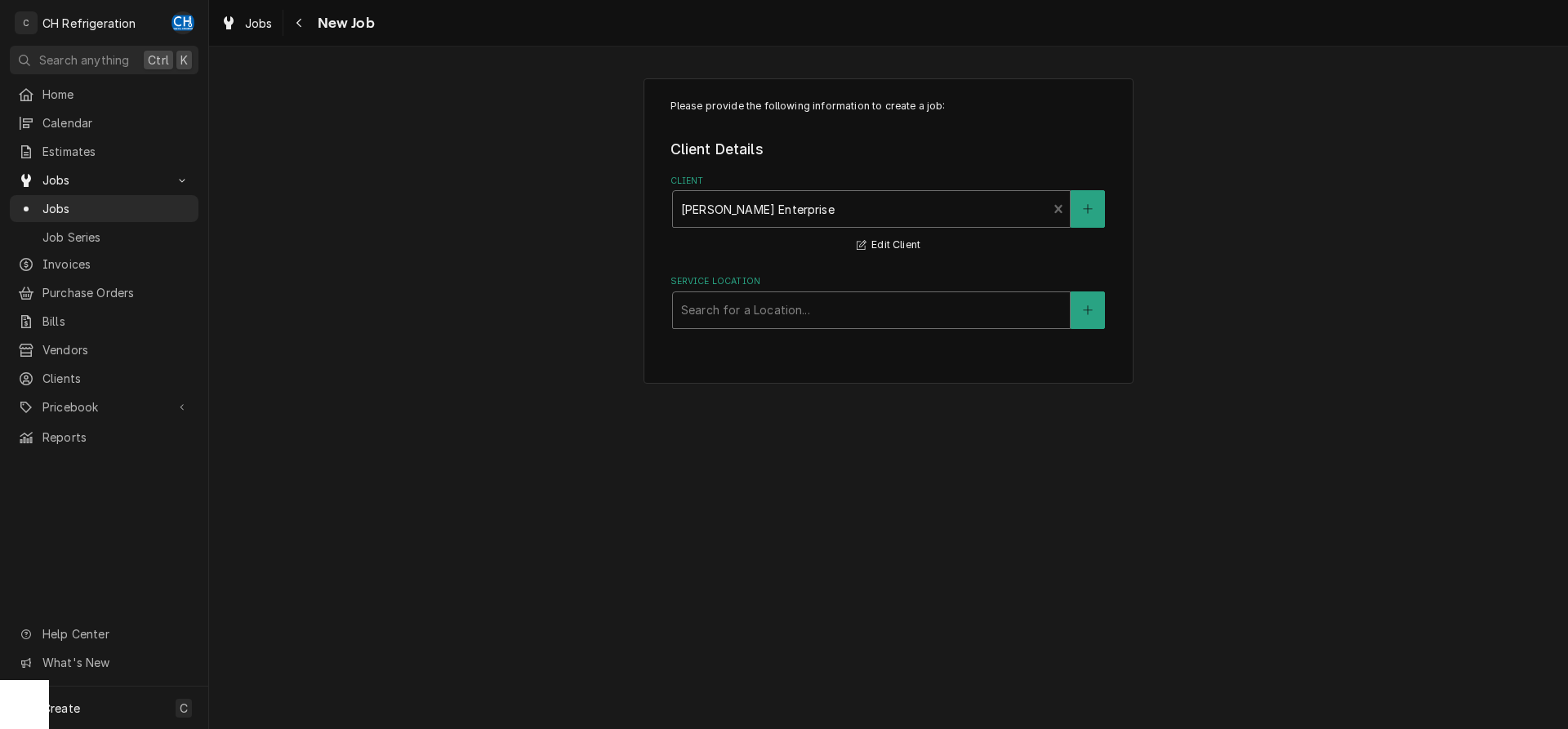
click at [838, 297] on div "Service Location" at bounding box center [871, 310] width 381 height 29
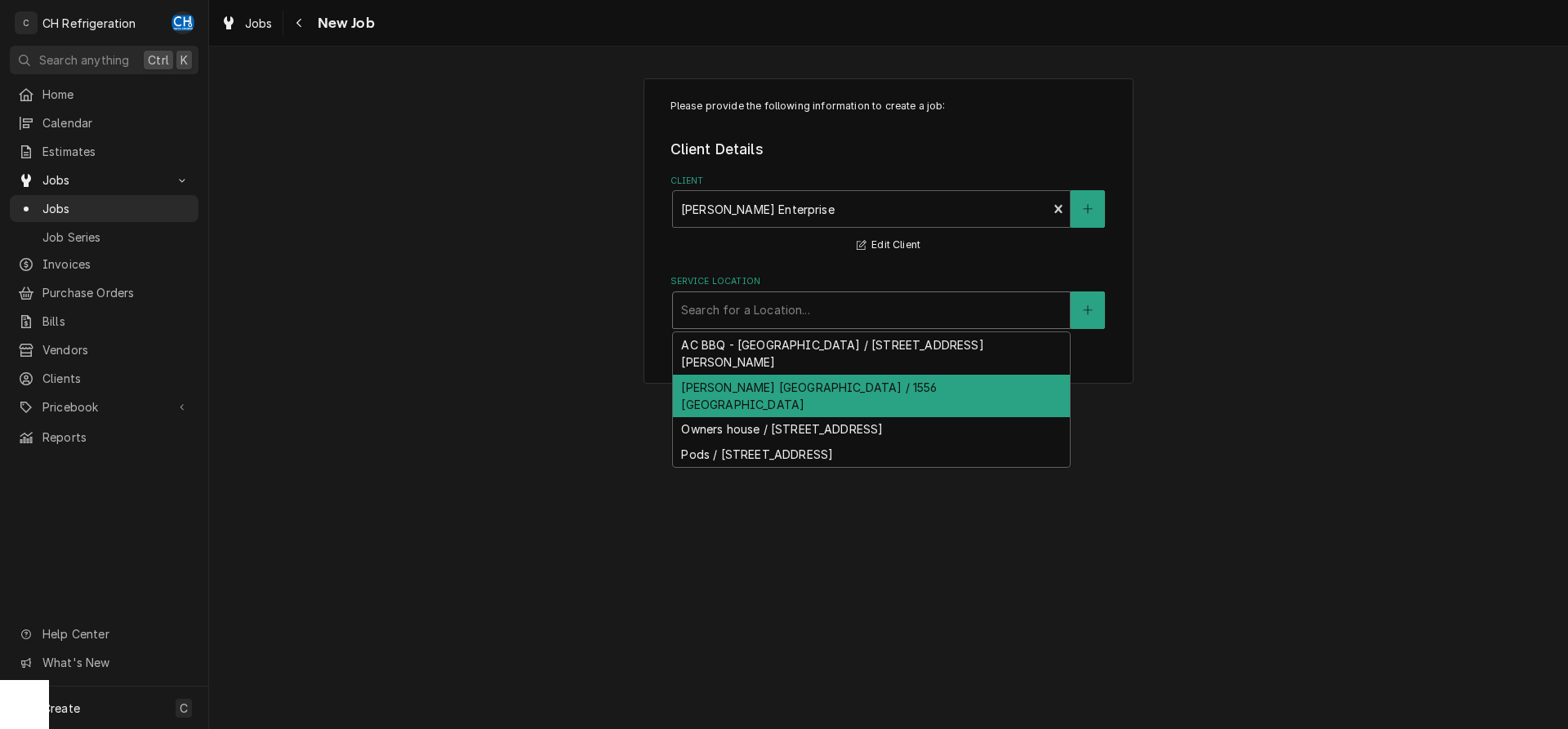
click at [824, 384] on div "Earl Sandwich Anaheim / 1556 Disneyland Dr, Anaheim, CA 92802" at bounding box center [872, 396] width 397 height 43
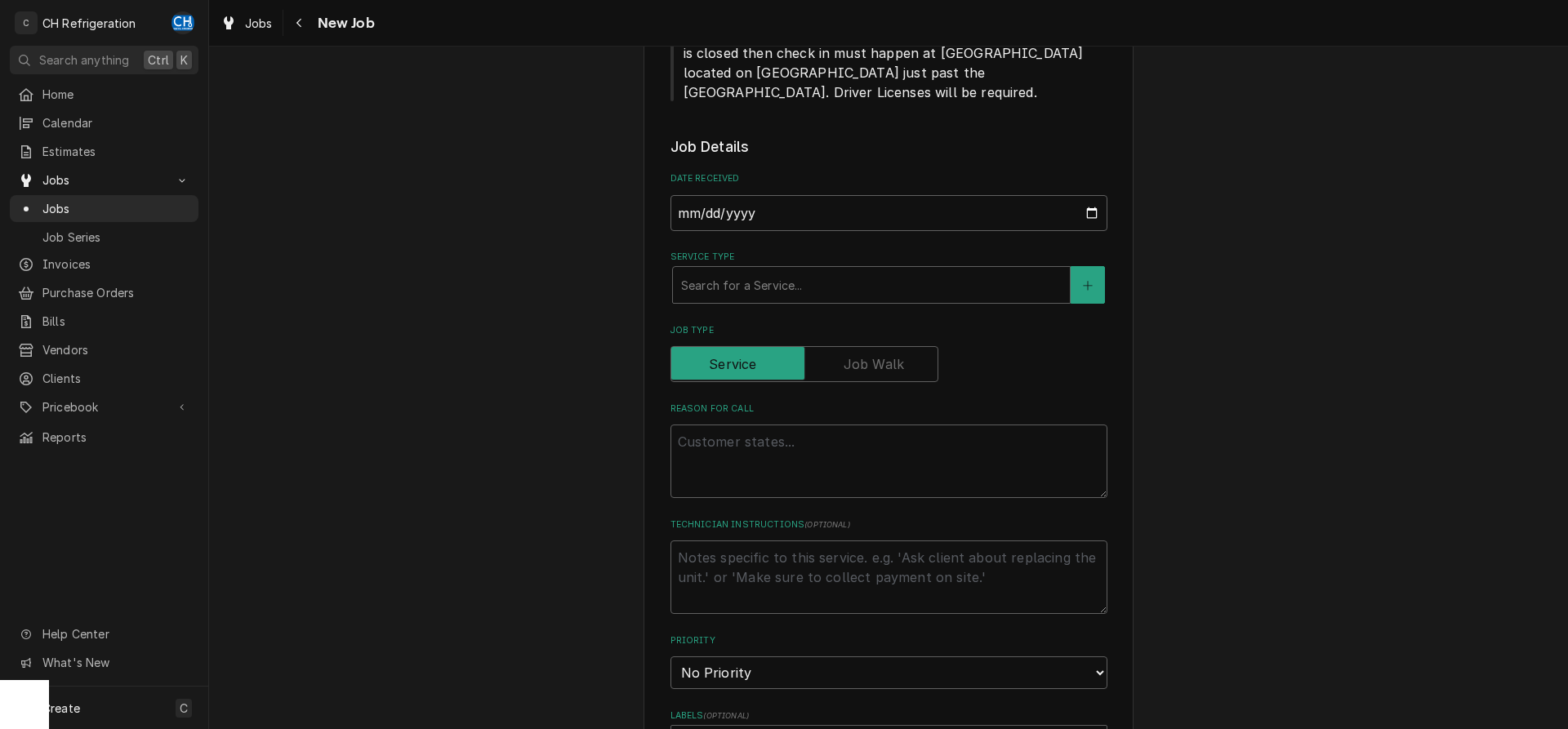
scroll to position [500, 0]
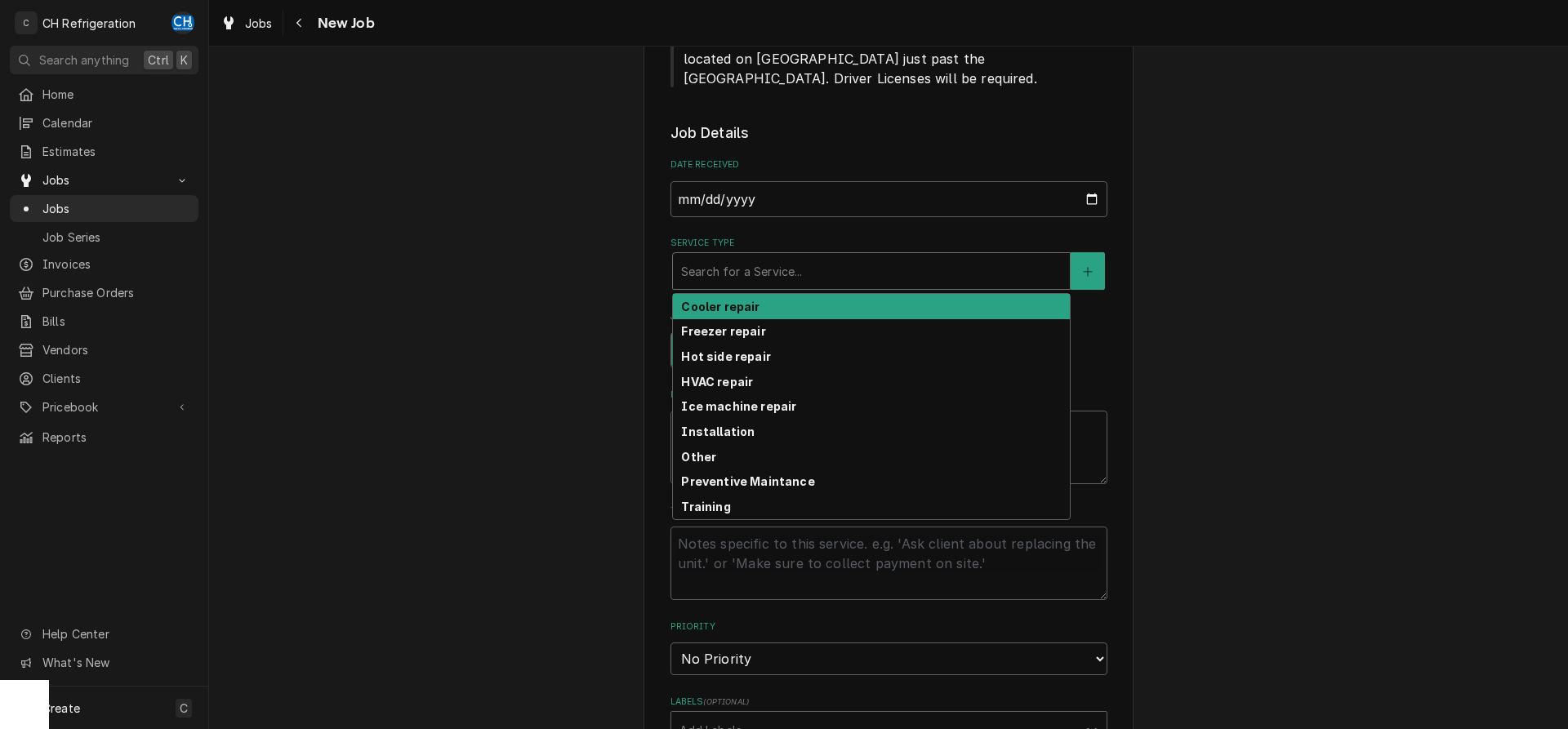
click at [832, 257] on div "Service Type" at bounding box center [871, 272] width 381 height 29
click at [825, 294] on div "Cooler repair" at bounding box center [872, 307] width 397 height 25
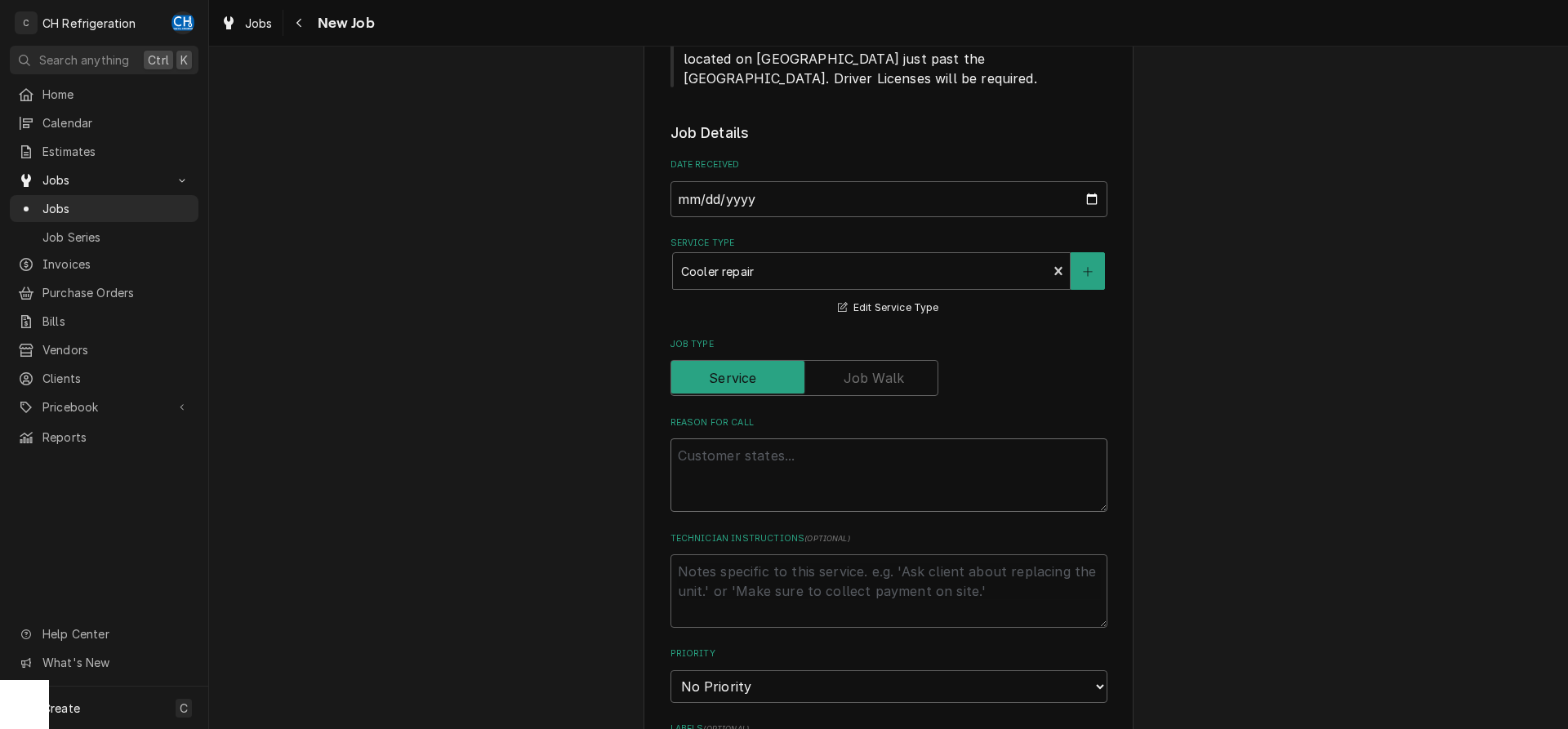
click at [795, 439] on textarea "Reason For Call" at bounding box center [889, 476] width 437 height 74
type textarea "x"
type textarea "c"
type textarea "x"
type textarea "co"
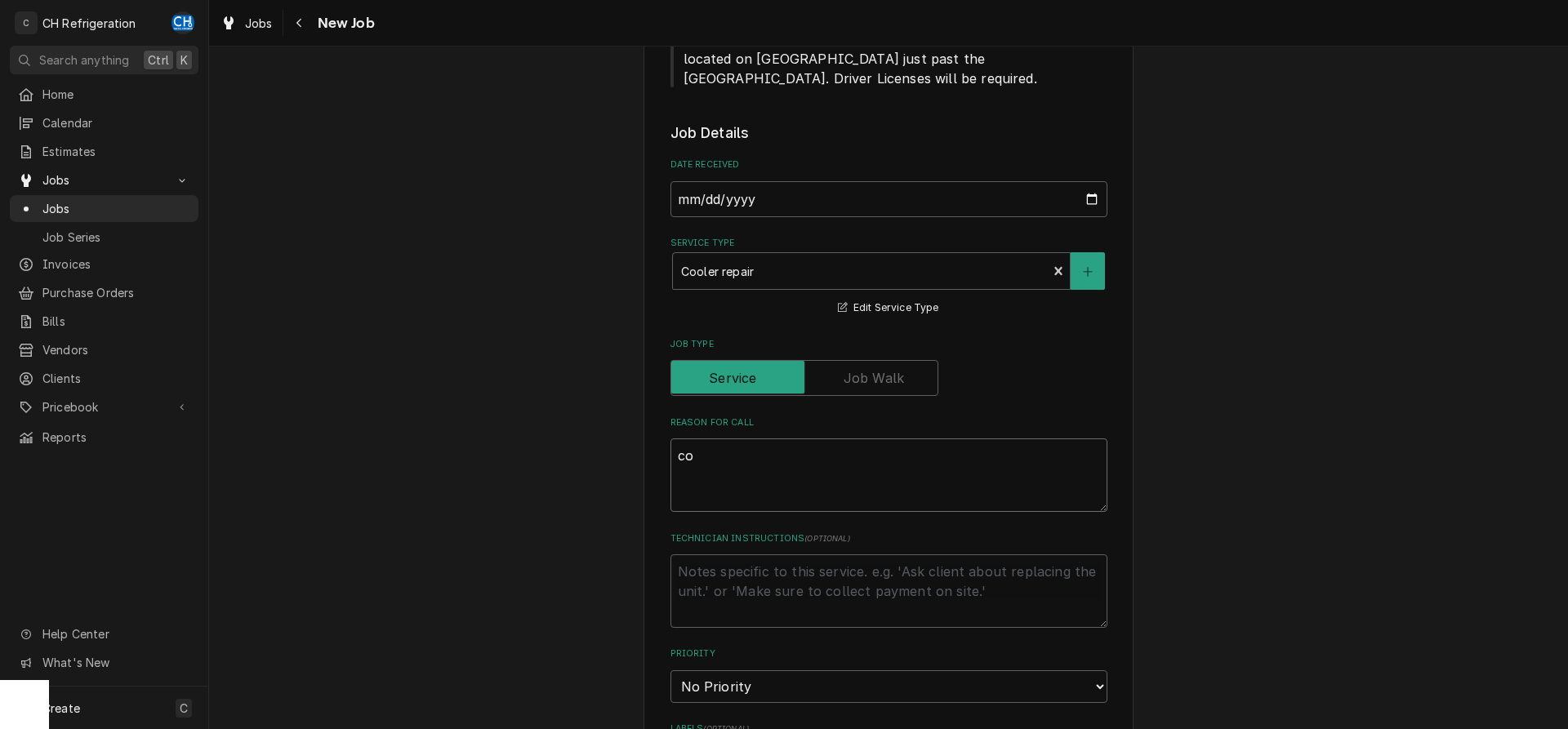
type textarea "x"
type textarea "coo"
type textarea "x"
type textarea "coole"
type textarea "x"
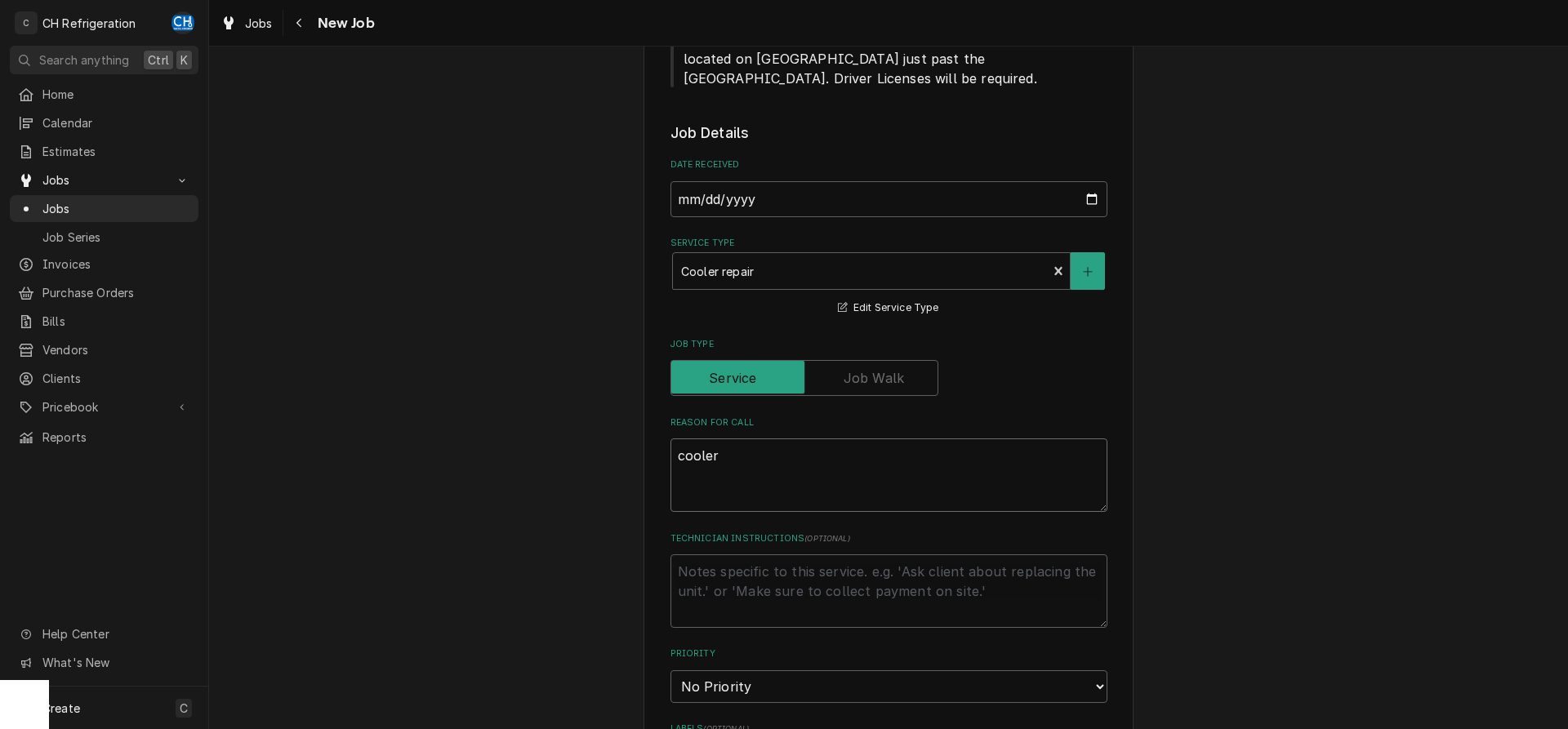
type textarea "cooler"
type textarea "x"
type textarea "cooler d"
type textarea "x"
type textarea "cooler do"
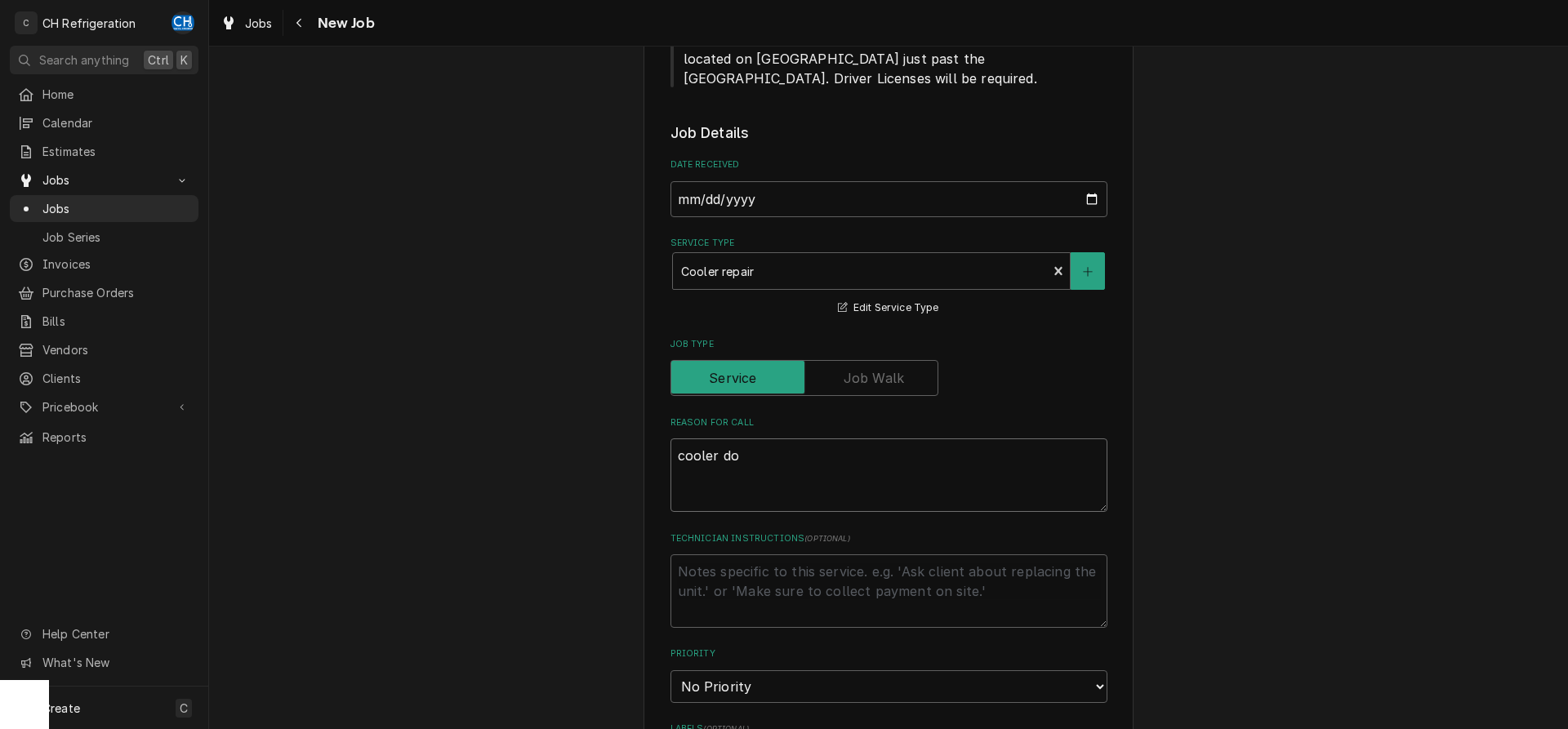
type textarea "x"
type textarea "cooler dow"
type textarea "x"
type textarea "cooler down"
type textarea "x"
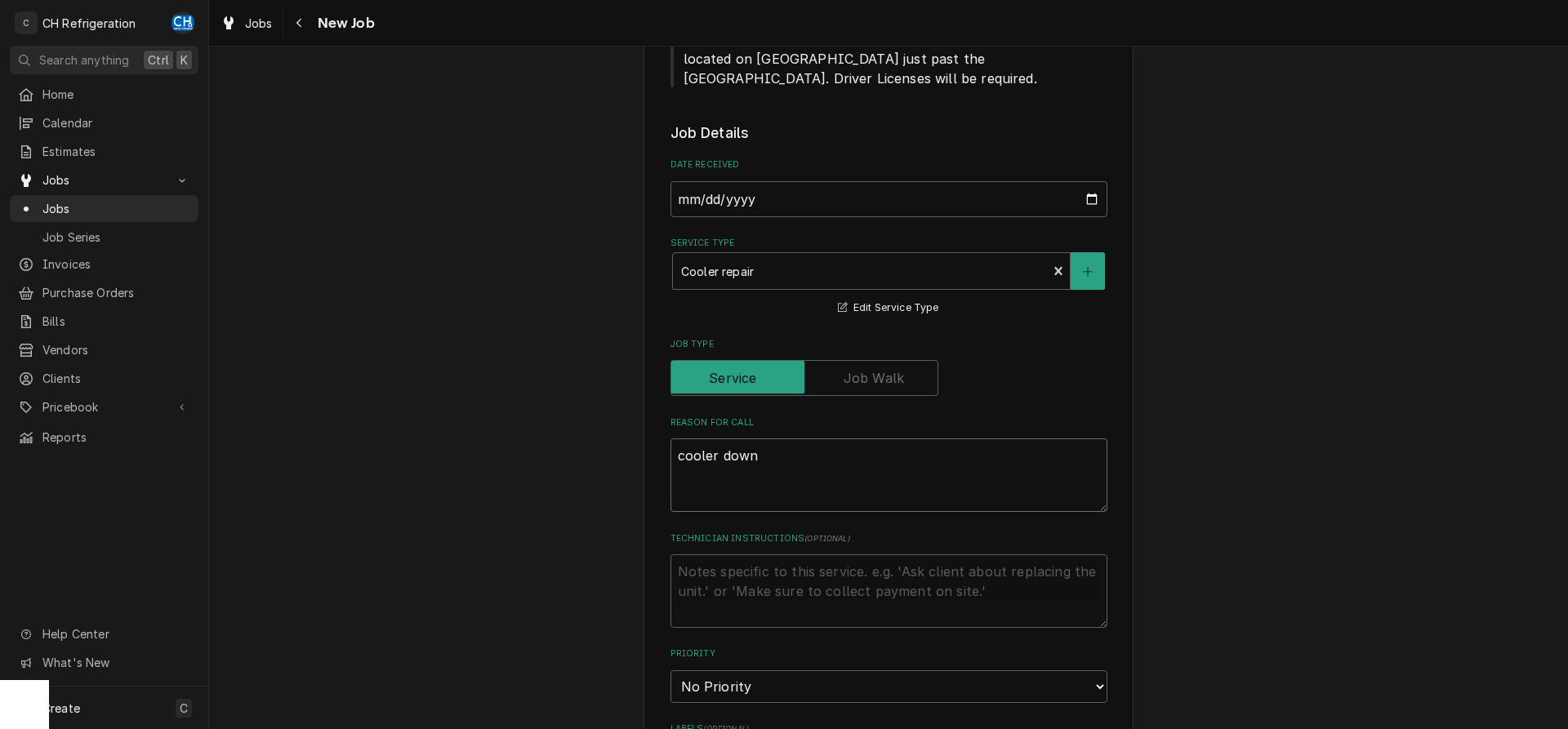
type textarea "cooler down"
type textarea "x"
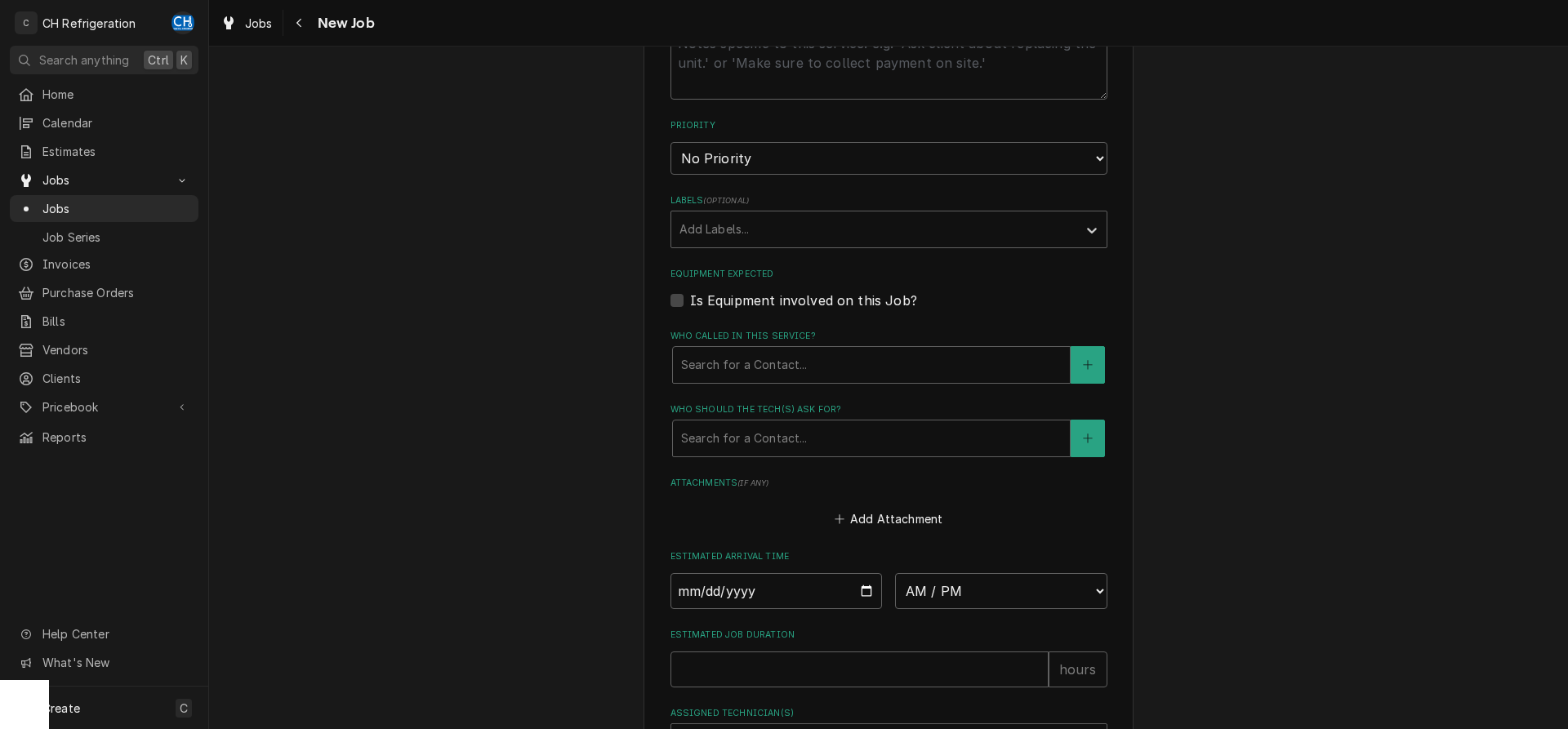
scroll to position [1083, 0]
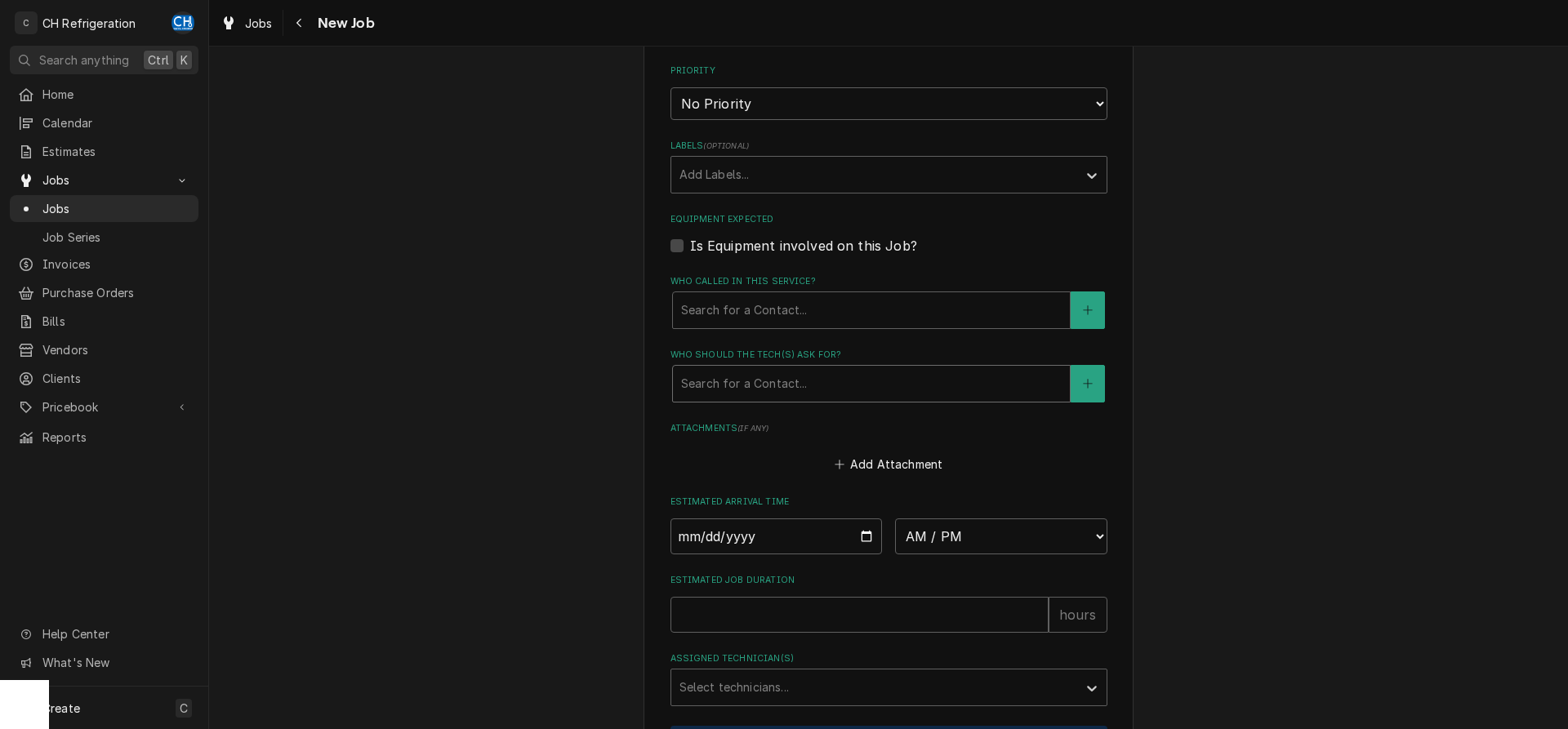
type textarea "cooler down"
click at [775, 369] on div "Who should the tech(s) ask for?" at bounding box center [871, 383] width 381 height 29
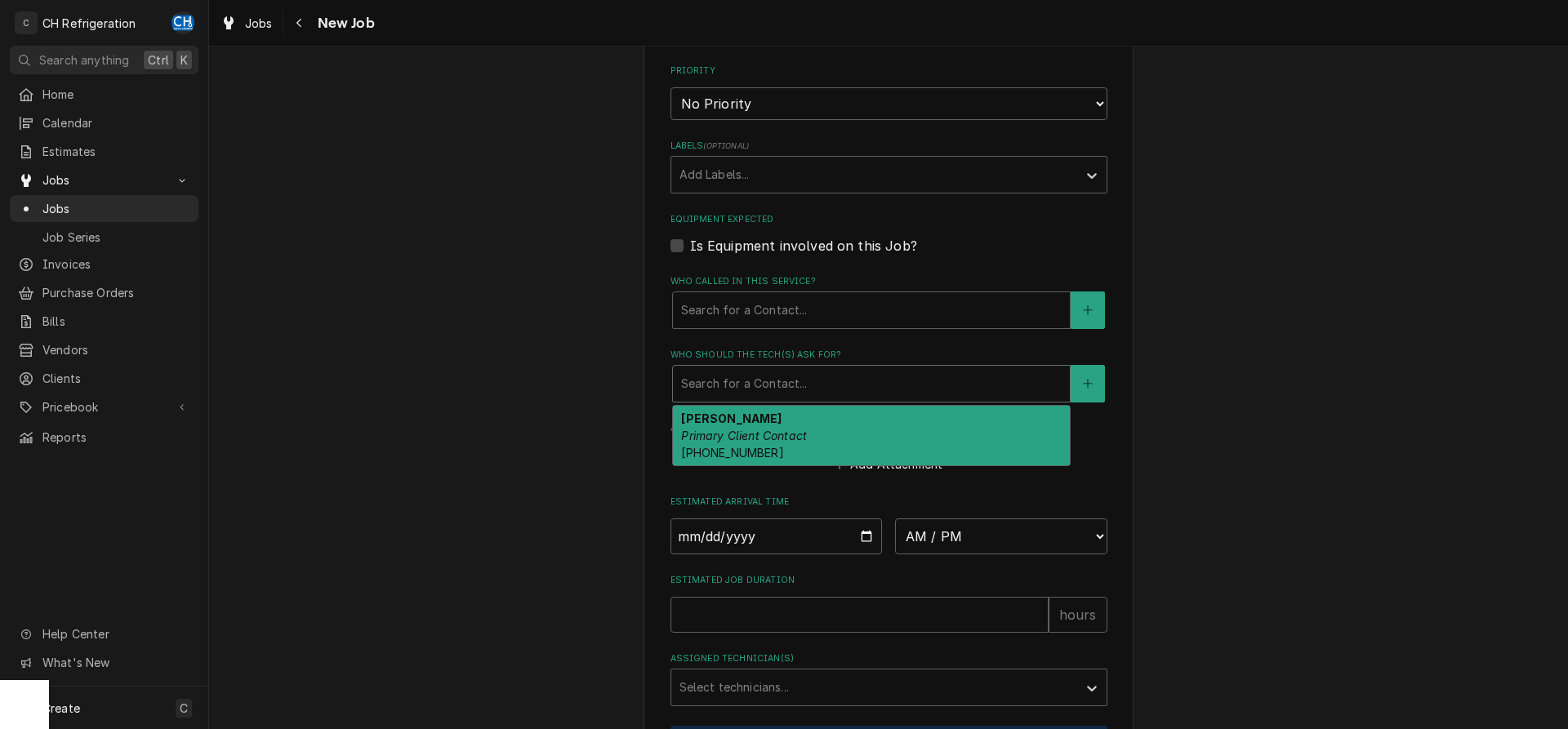
click at [781, 429] on em "Primary Client Contact" at bounding box center [744, 436] width 126 height 14
type textarea "x"
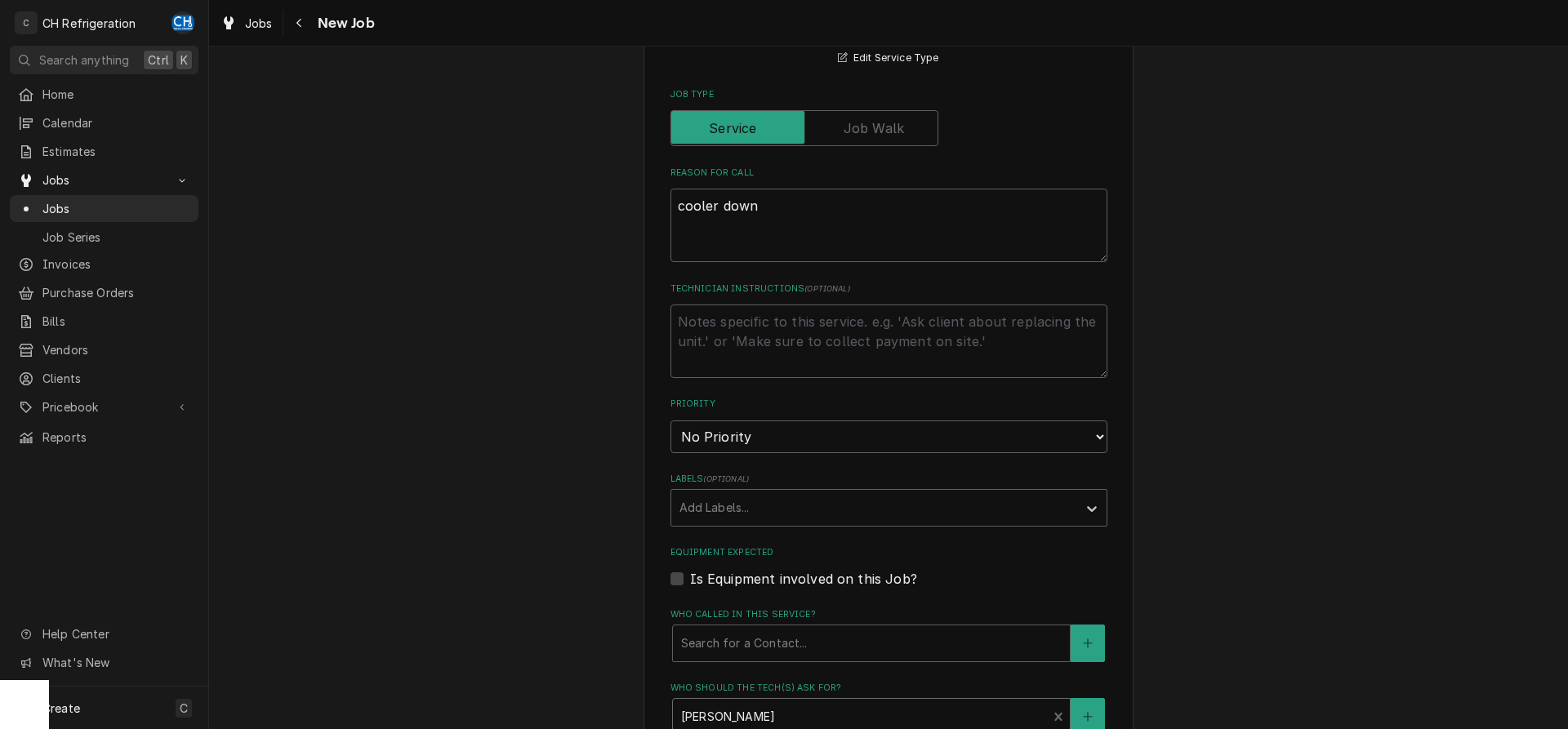
scroll to position [1166, 0]
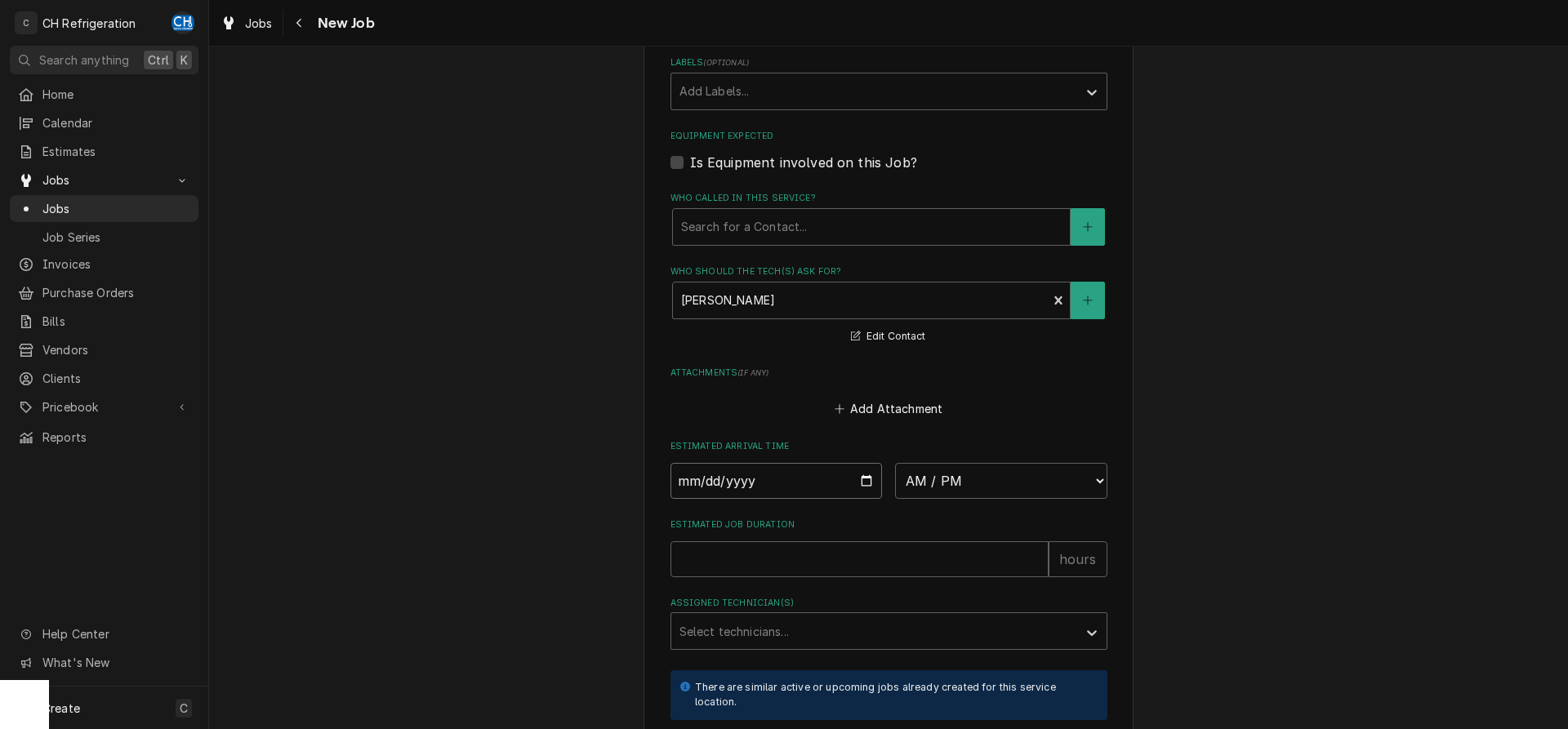
click at [867, 463] on input "Date" at bounding box center [777, 481] width 212 height 36
type input "2025-09-02"
click at [895, 463] on select "AM / PM 6:00 AM 6:15 AM 6:30 AM 6:45 AM 7:00 AM 7:15 AM 7:30 AM 7:45 AM 8:00 AM…" at bounding box center [1002, 481] width 212 height 36
type textarea "x"
select select "09:30:00"
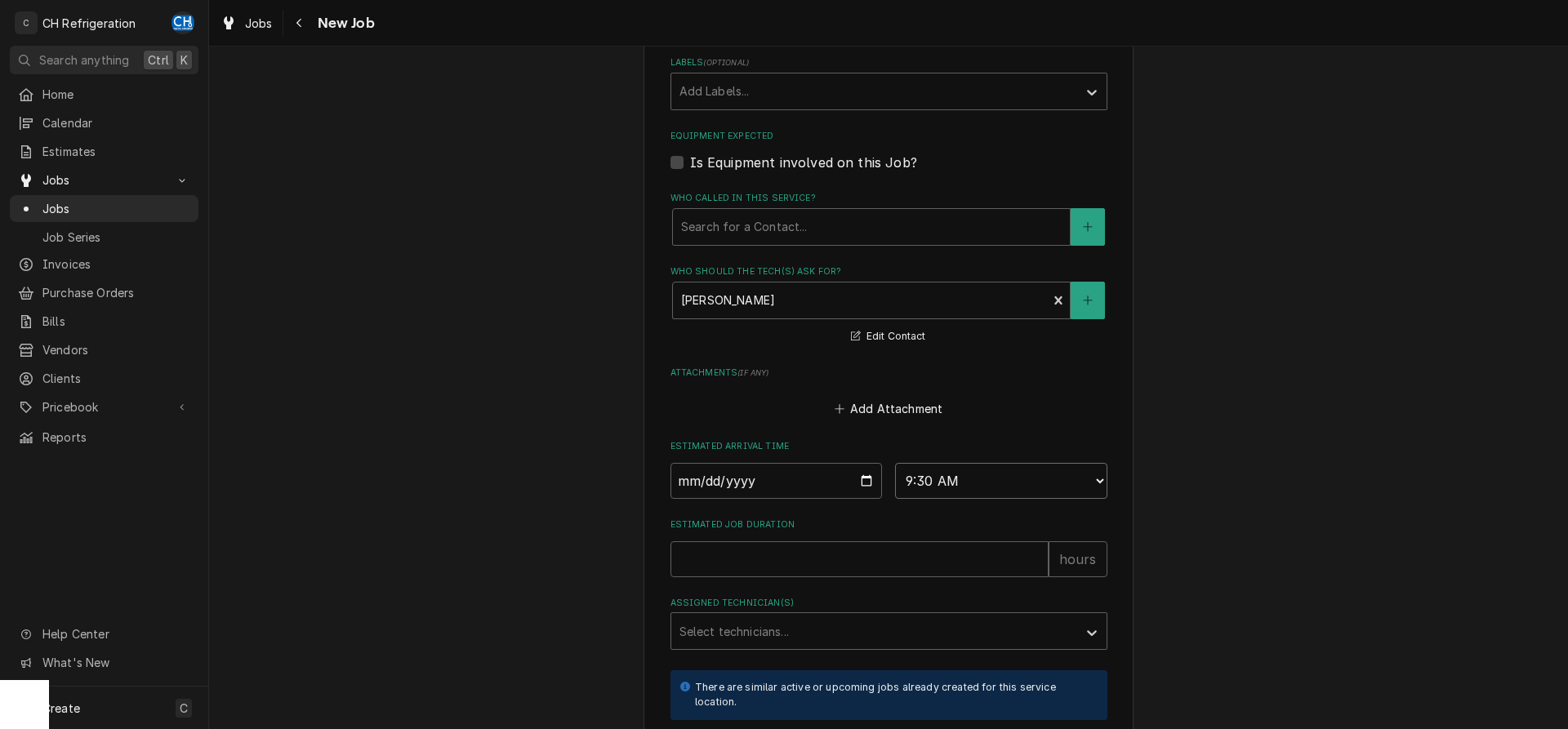
click option "9:30 AM" at bounding box center [0, 0] width 0 height 0
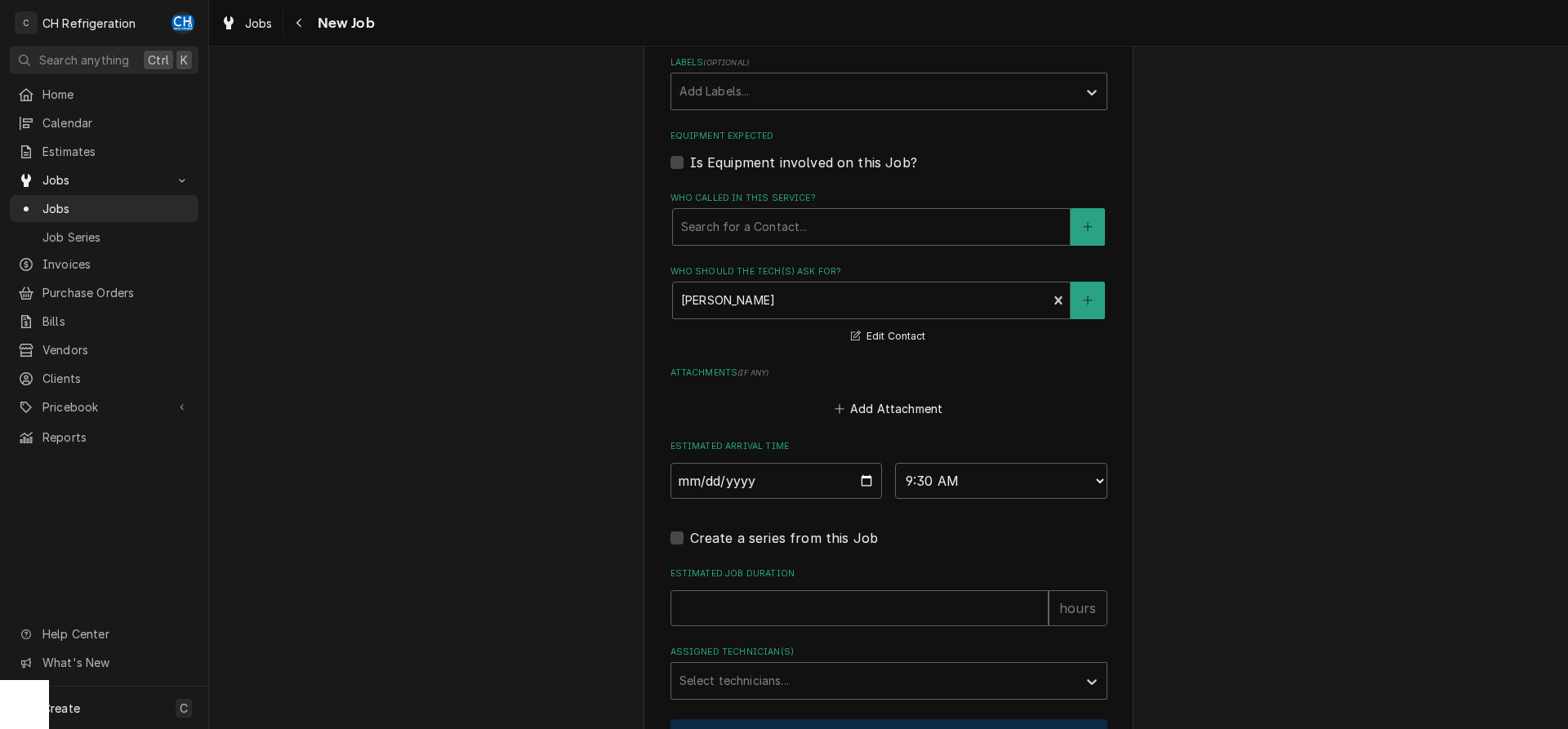
drag, startPoint x: 798, startPoint y: 546, endPoint x: 814, endPoint y: 548, distance: 16.1
click at [797, 567] on div "Estimated Job Duration hours" at bounding box center [889, 597] width 437 height 58
click at [825, 591] on input "Estimated Job Duration" at bounding box center [859, 608] width 379 height 36
type textarea "x"
type input "2"
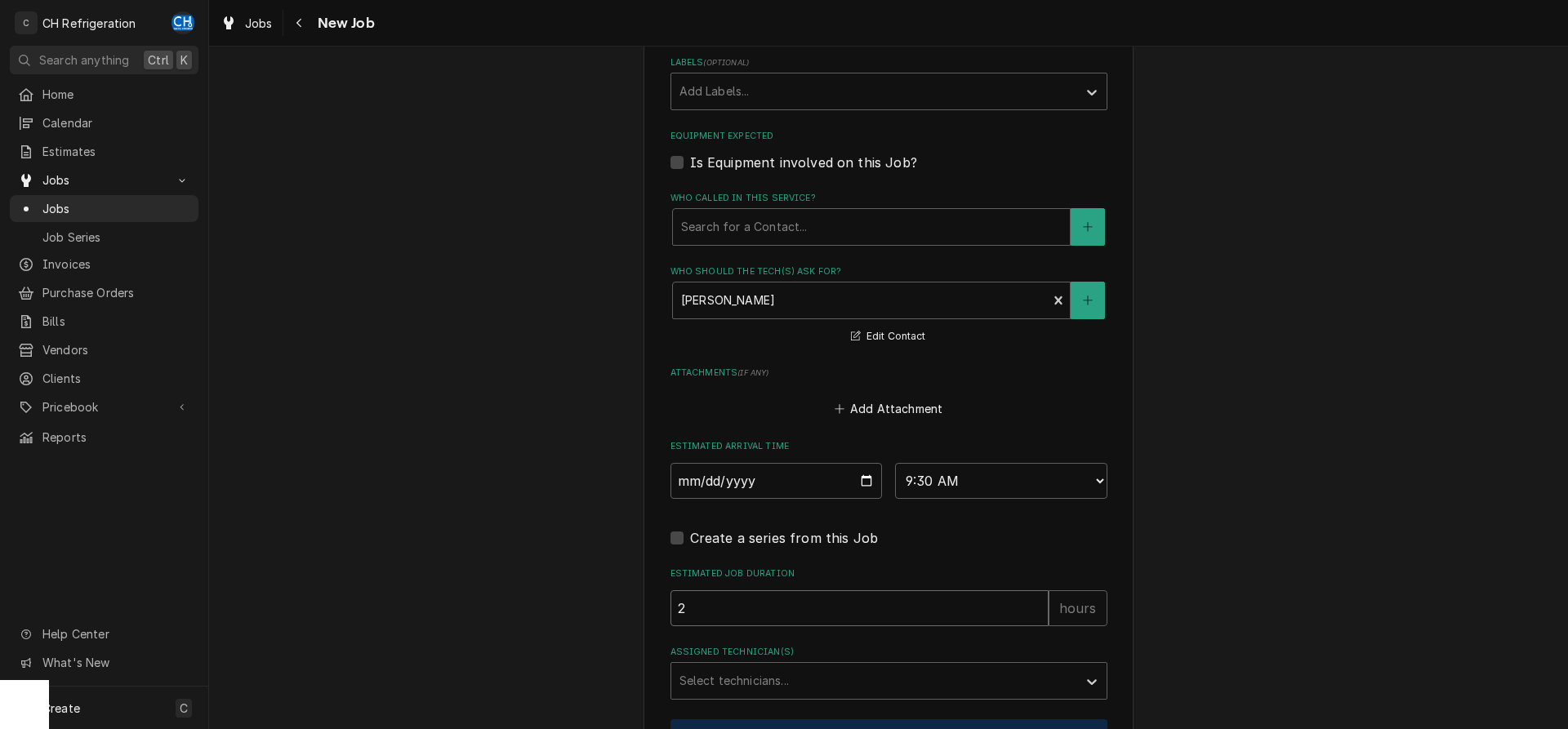
type textarea "x"
type input "2"
click at [749, 667] on div "Assigned Technician(s)" at bounding box center [874, 681] width 389 height 29
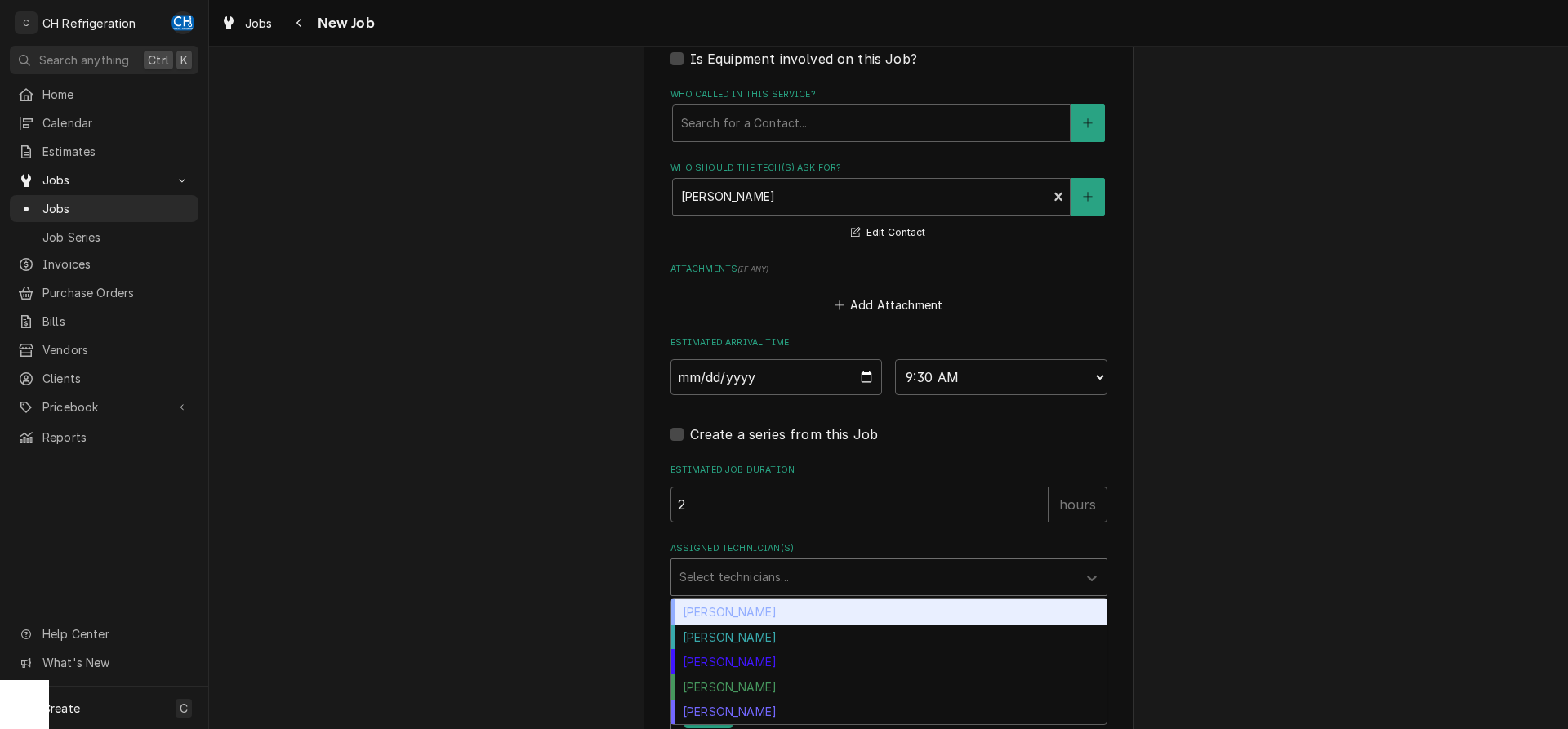
scroll to position [1387, 0]
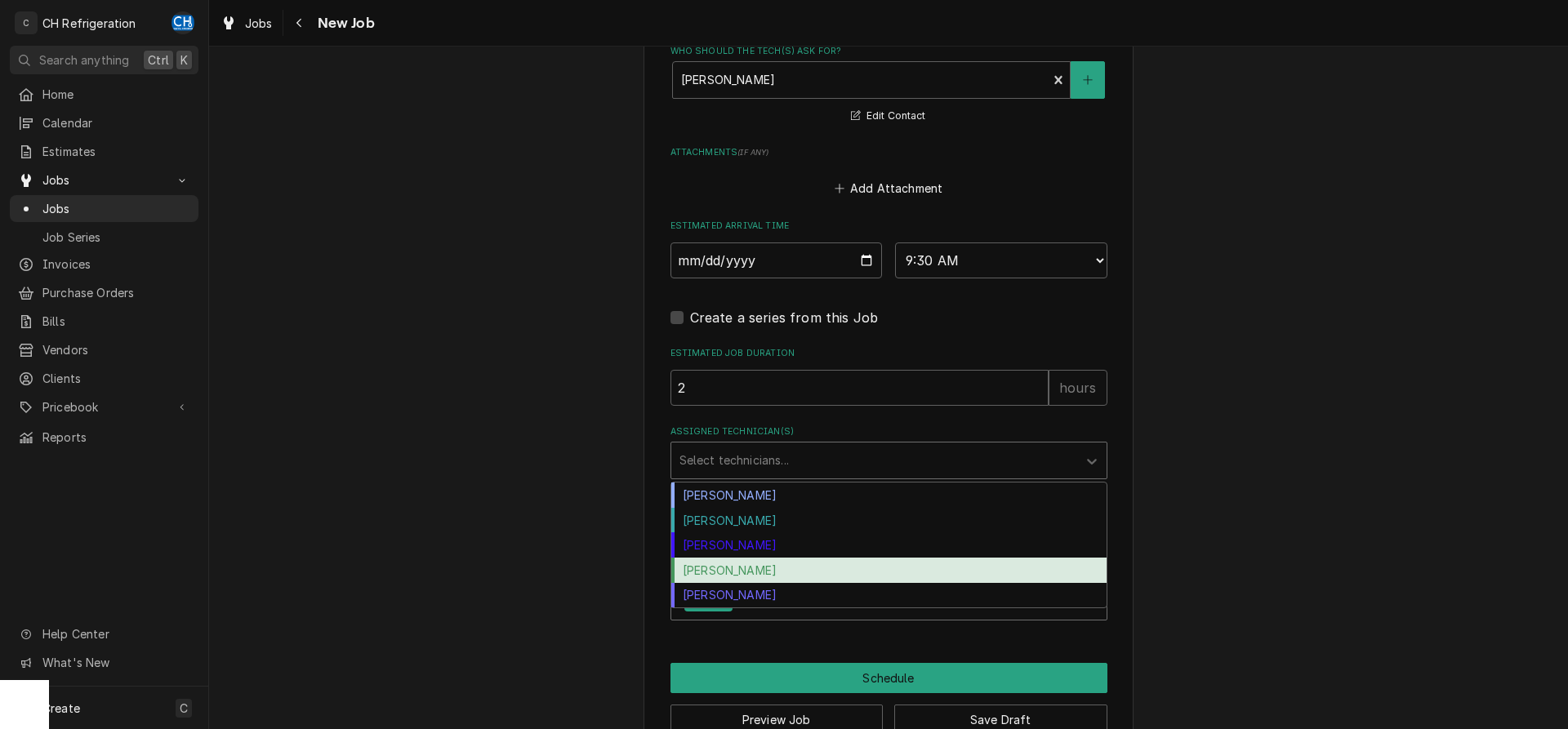
click at [686, 583] on div "[PERSON_NAME]" at bounding box center [889, 596] width 435 height 25
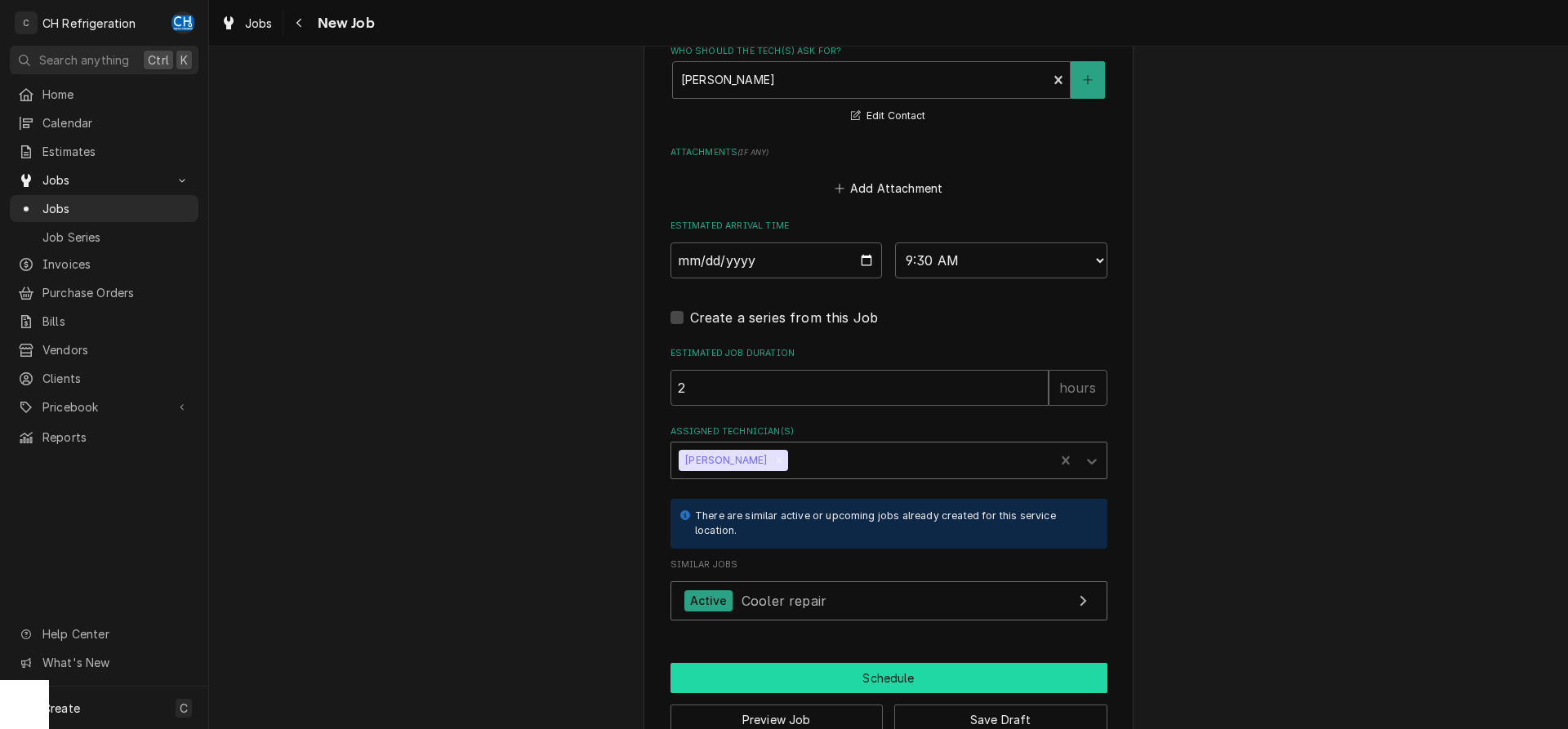
click at [824, 663] on button "Schedule" at bounding box center [889, 677] width 437 height 30
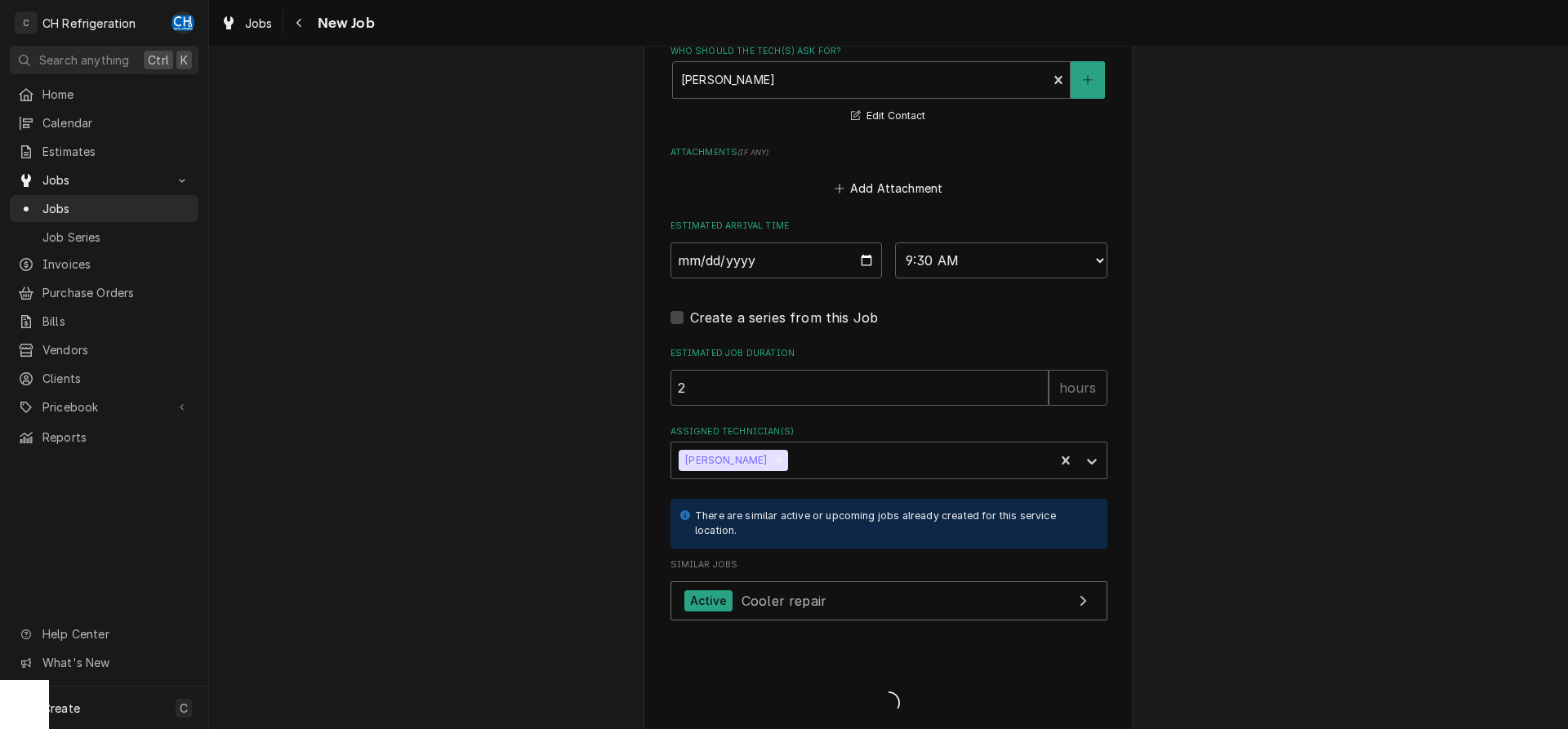
scroll to position [1372, 0]
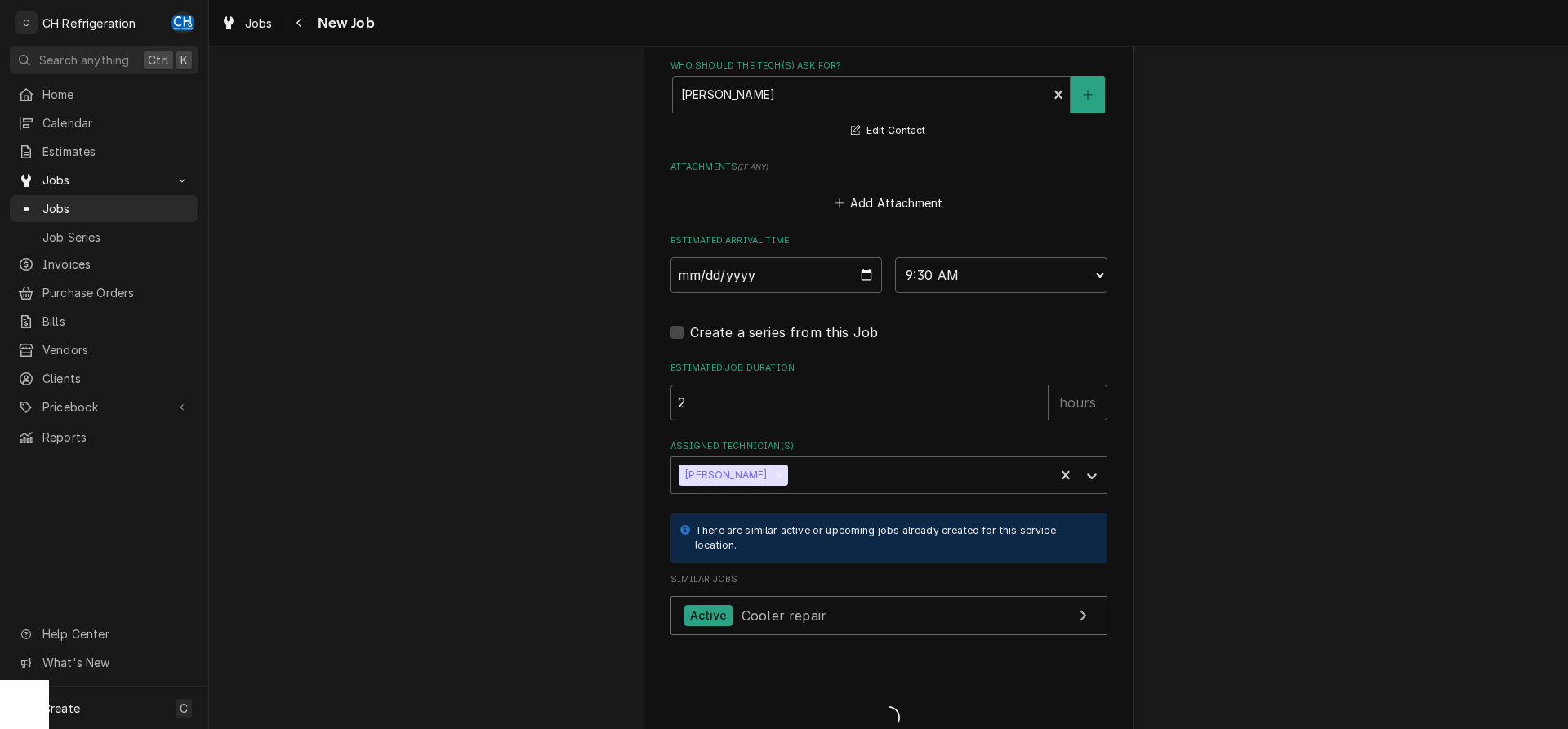
type textarea "x"
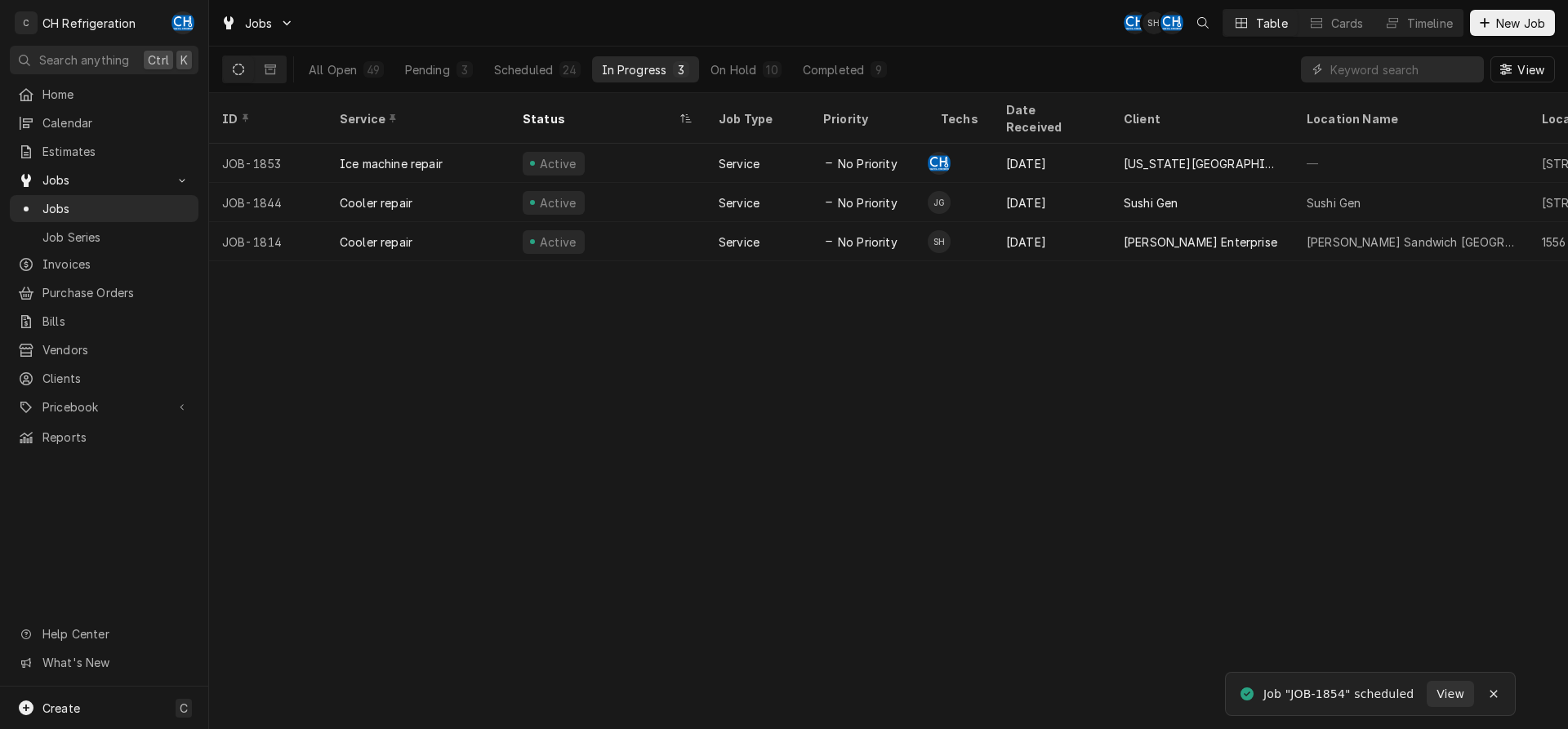
click at [537, 55] on div "All Open 49 Pending 3 Scheduled 24 In Progress 3 On Hold 10 Completed 9" at bounding box center [598, 69] width 598 height 46
click at [536, 59] on button "Scheduled 24" at bounding box center [537, 69] width 106 height 26
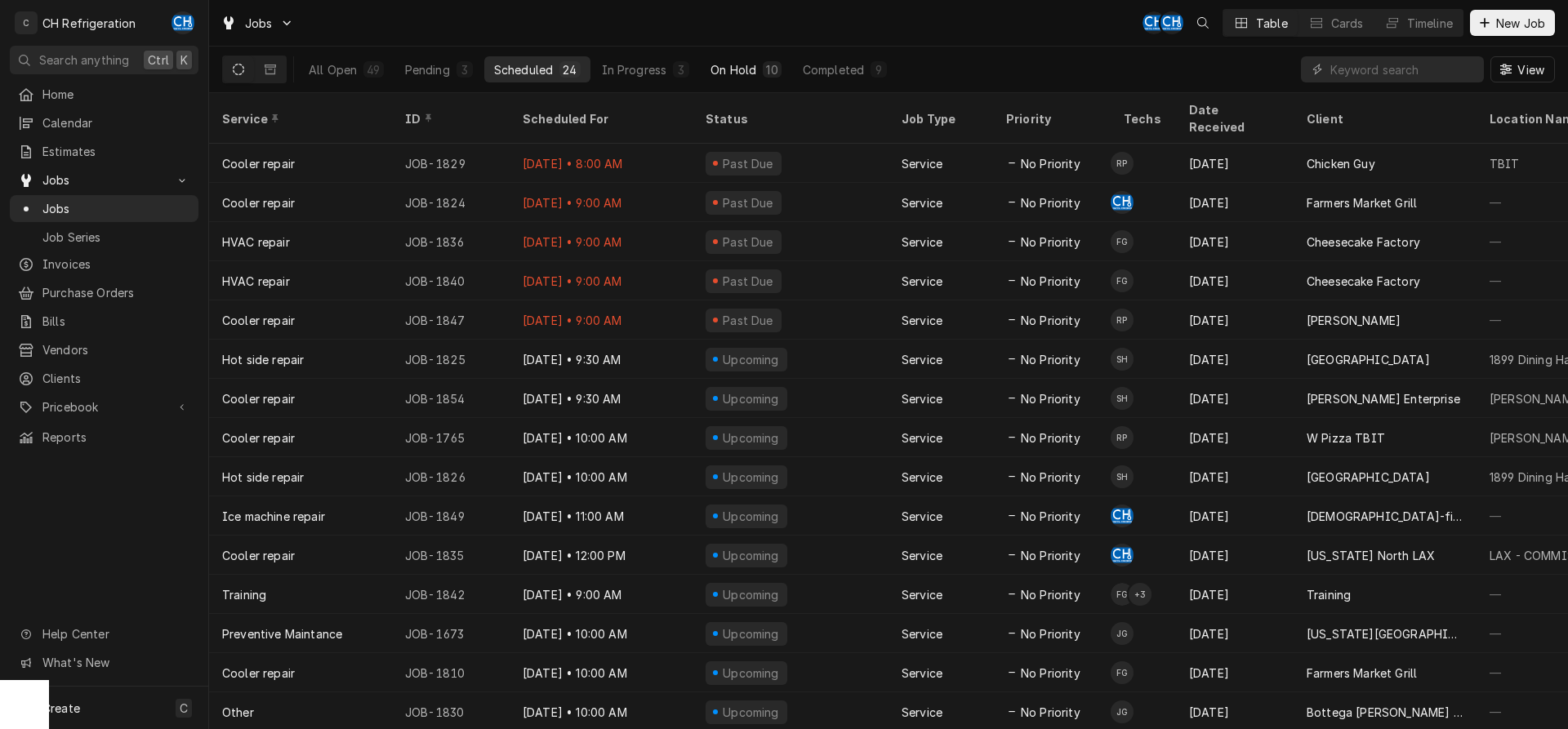
click at [758, 74] on button "On Hold 10" at bounding box center [746, 69] width 90 height 26
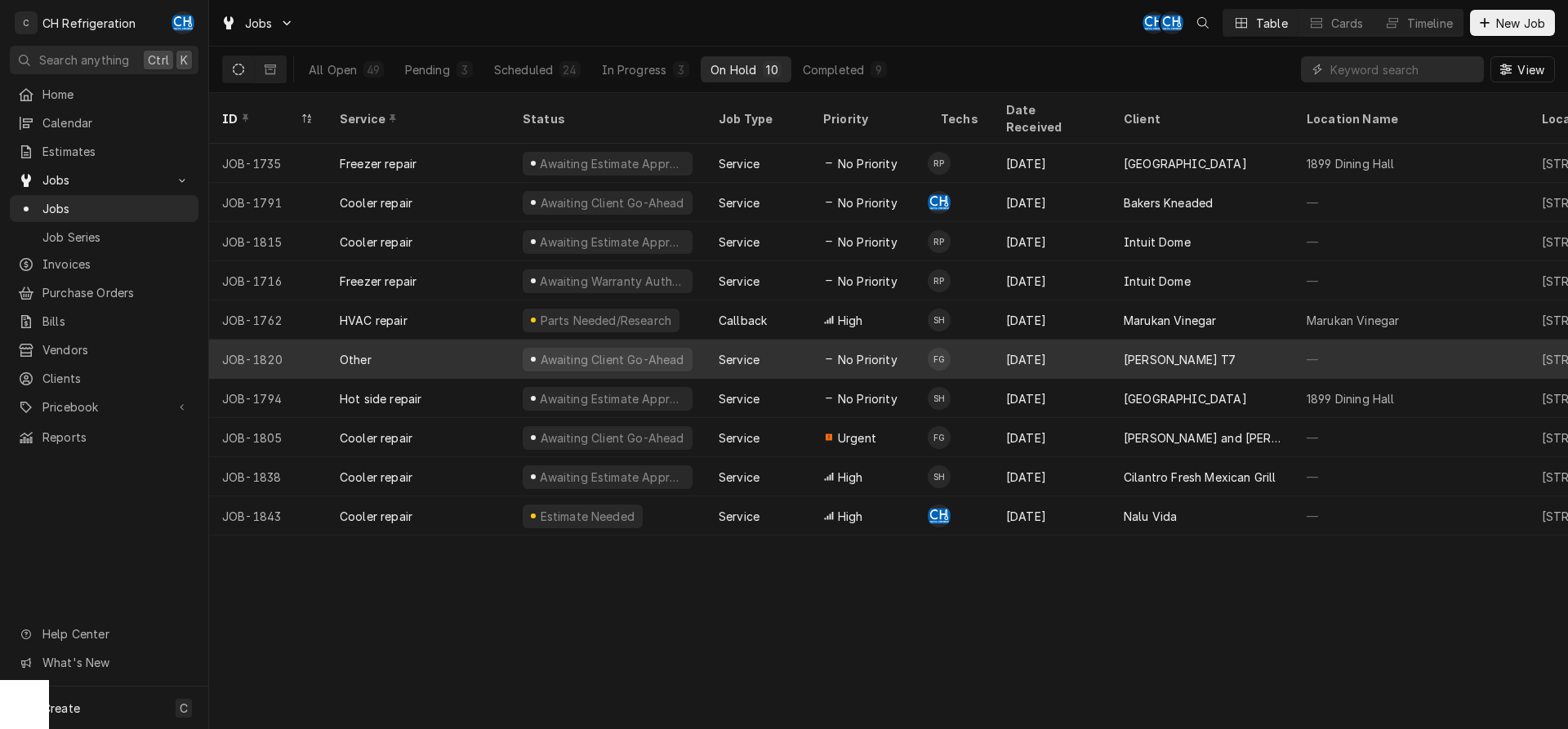
click at [1011, 340] on div "Aug 27" at bounding box center [1052, 359] width 118 height 39
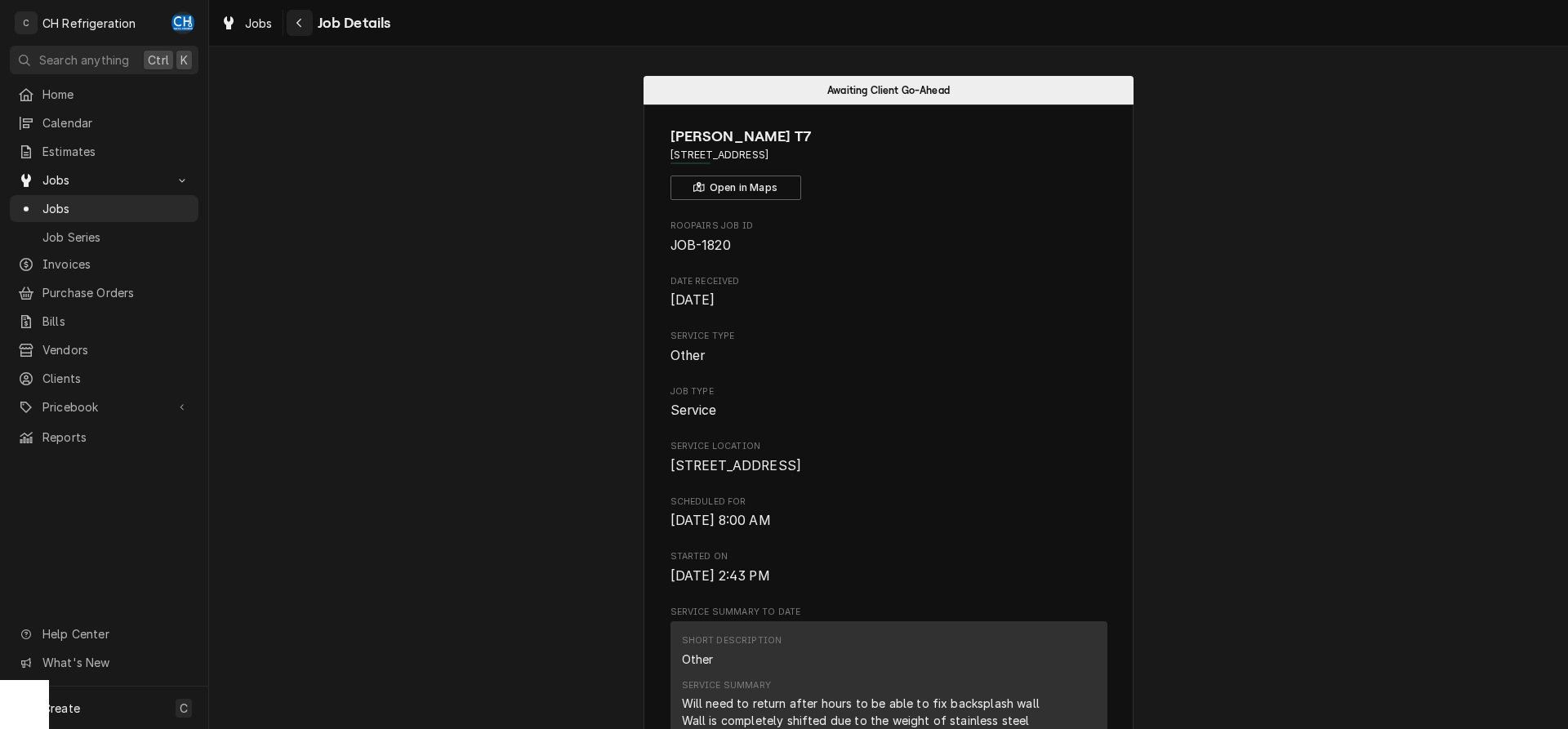
click at [312, 18] on button "Navigate back" at bounding box center [300, 22] width 26 height 26
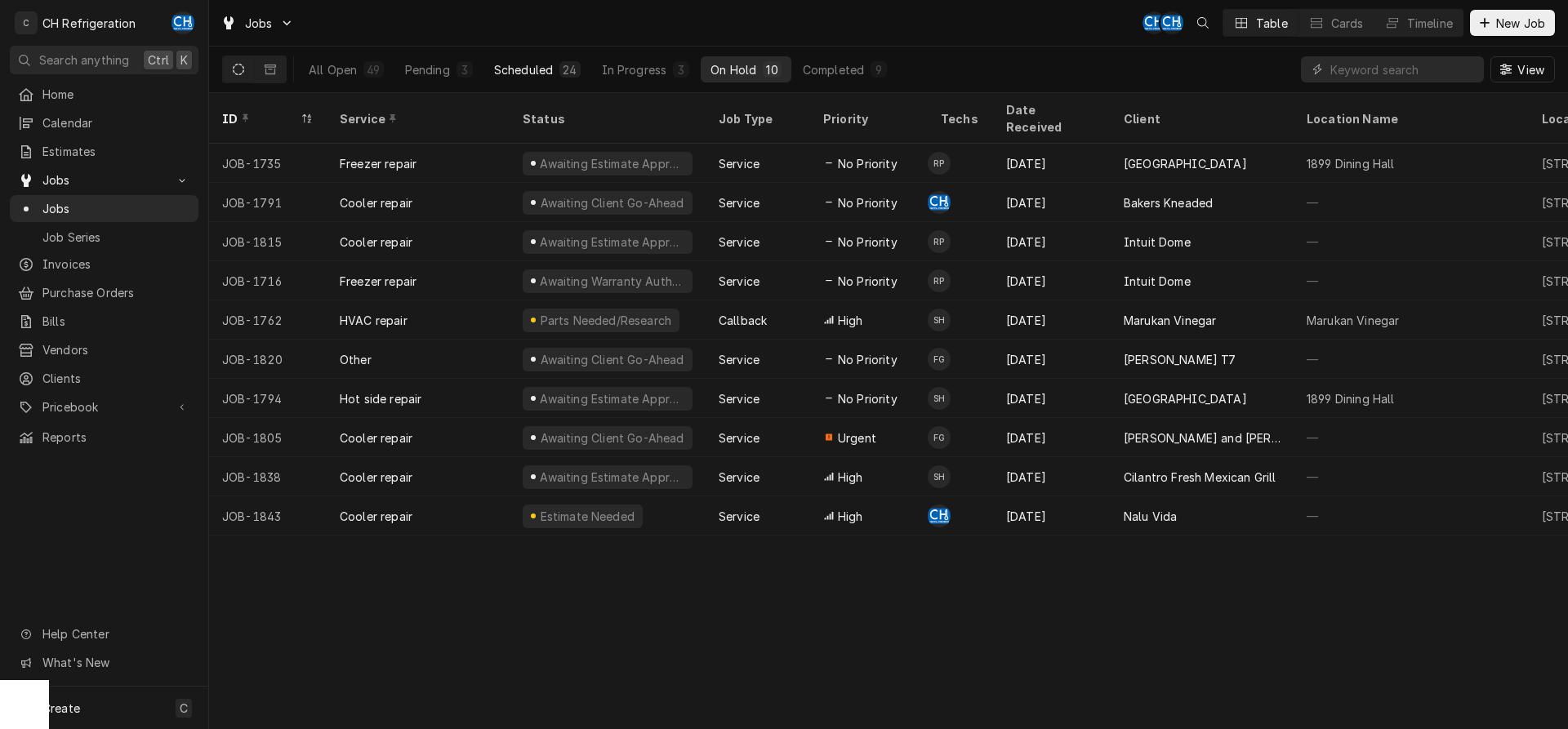
click at [547, 74] on div "Scheduled" at bounding box center [524, 70] width 58 height 18
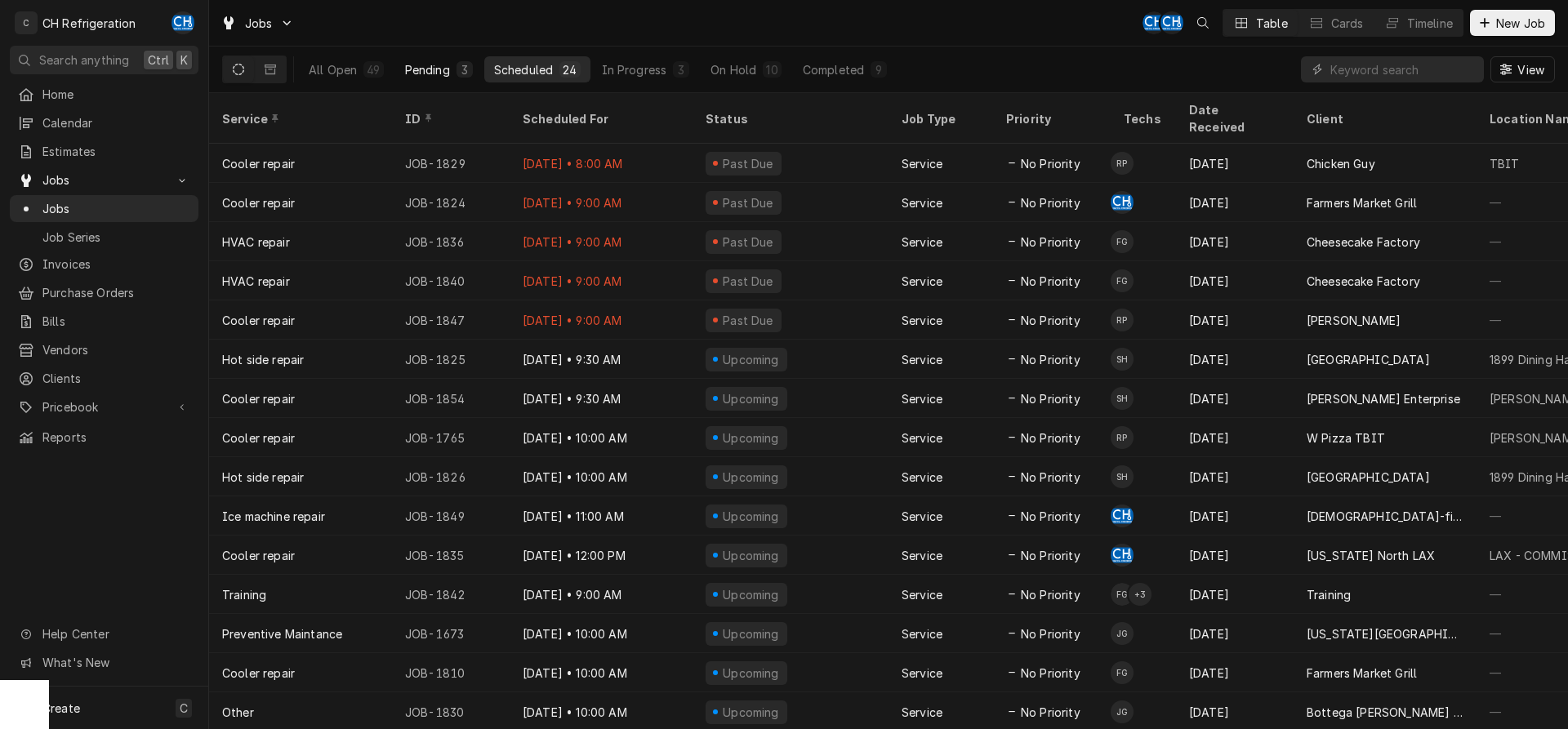
click at [428, 73] on div "Pending" at bounding box center [427, 70] width 45 height 18
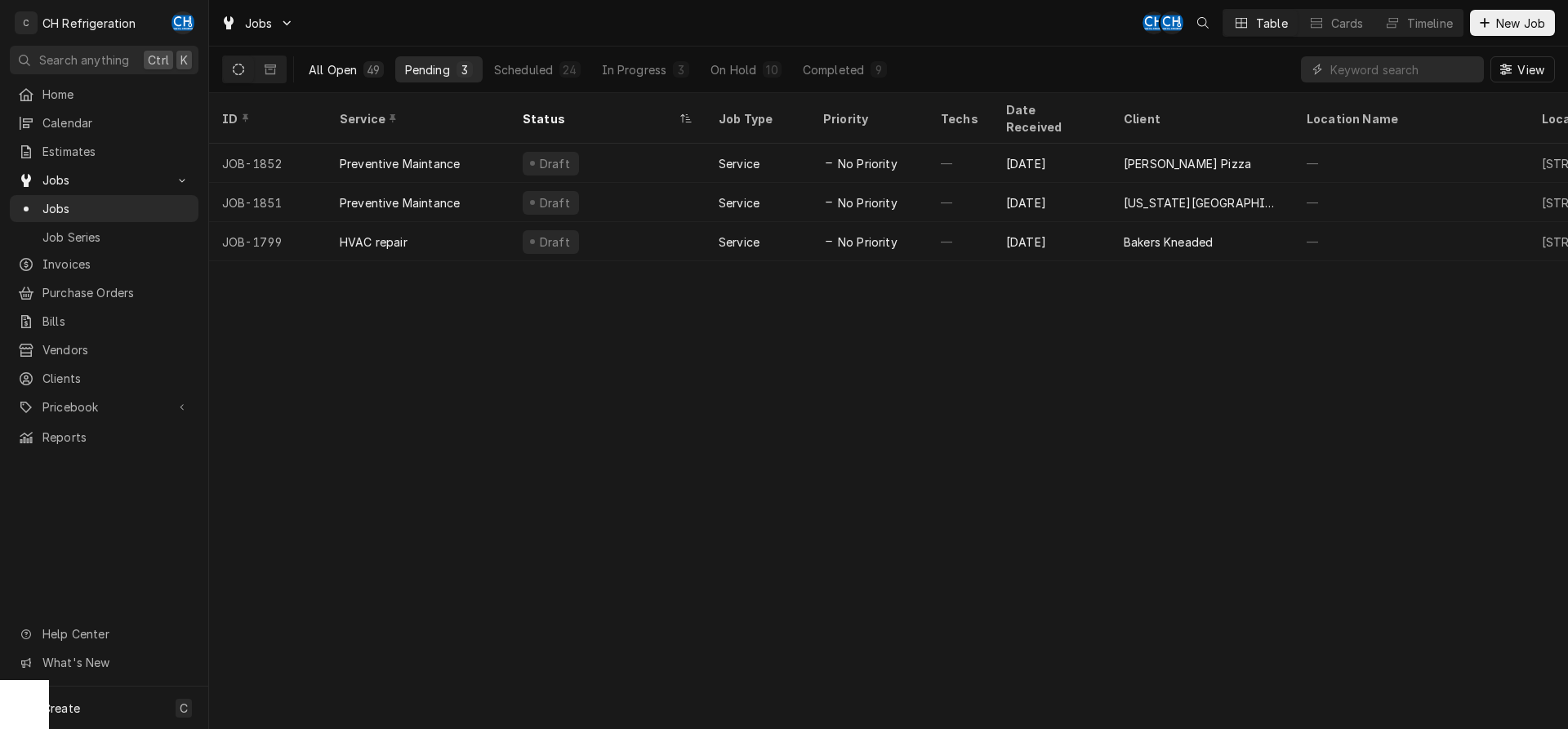
click at [378, 67] on div "49" at bounding box center [373, 70] width 13 height 18
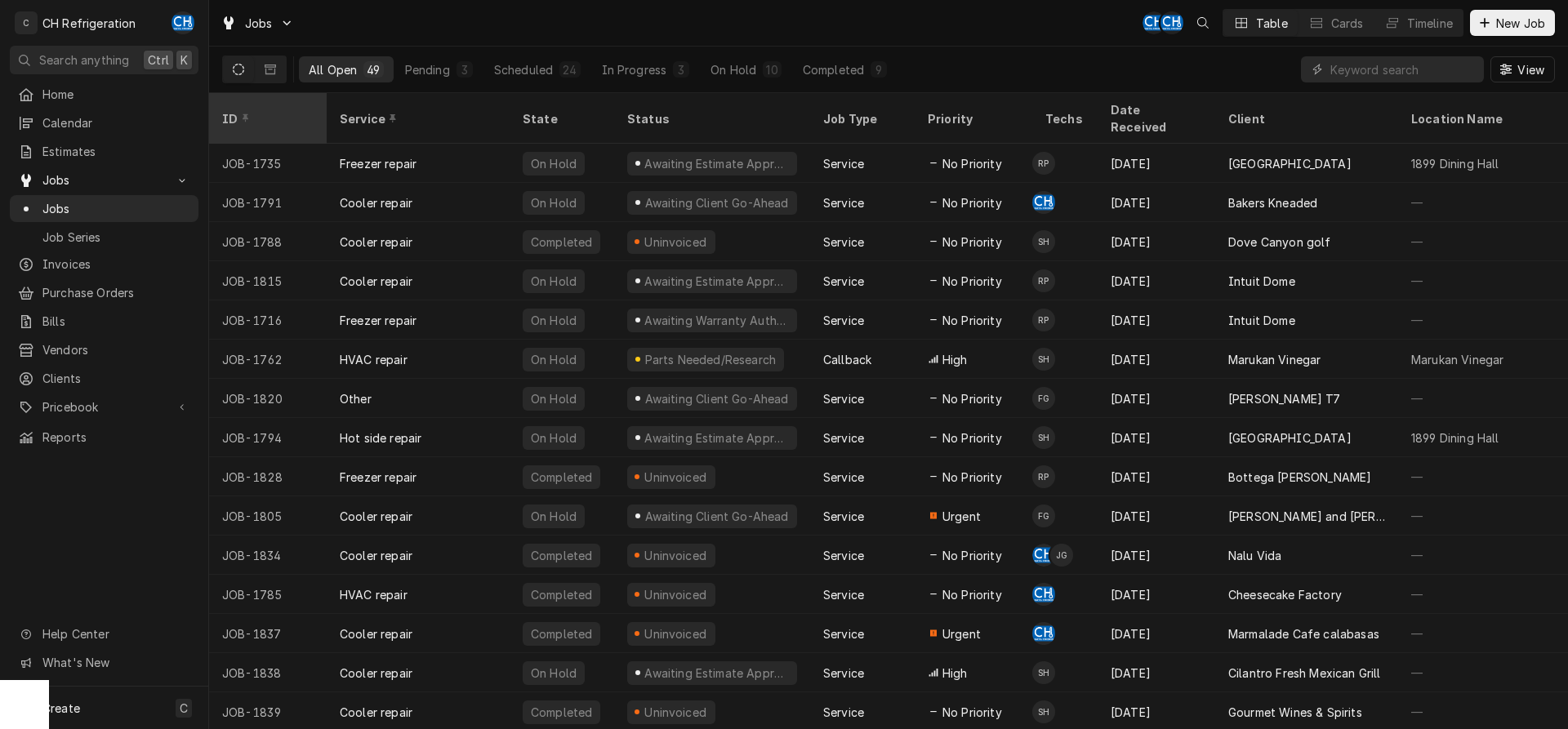
click at [287, 115] on div "ID" at bounding box center [268, 118] width 111 height 44
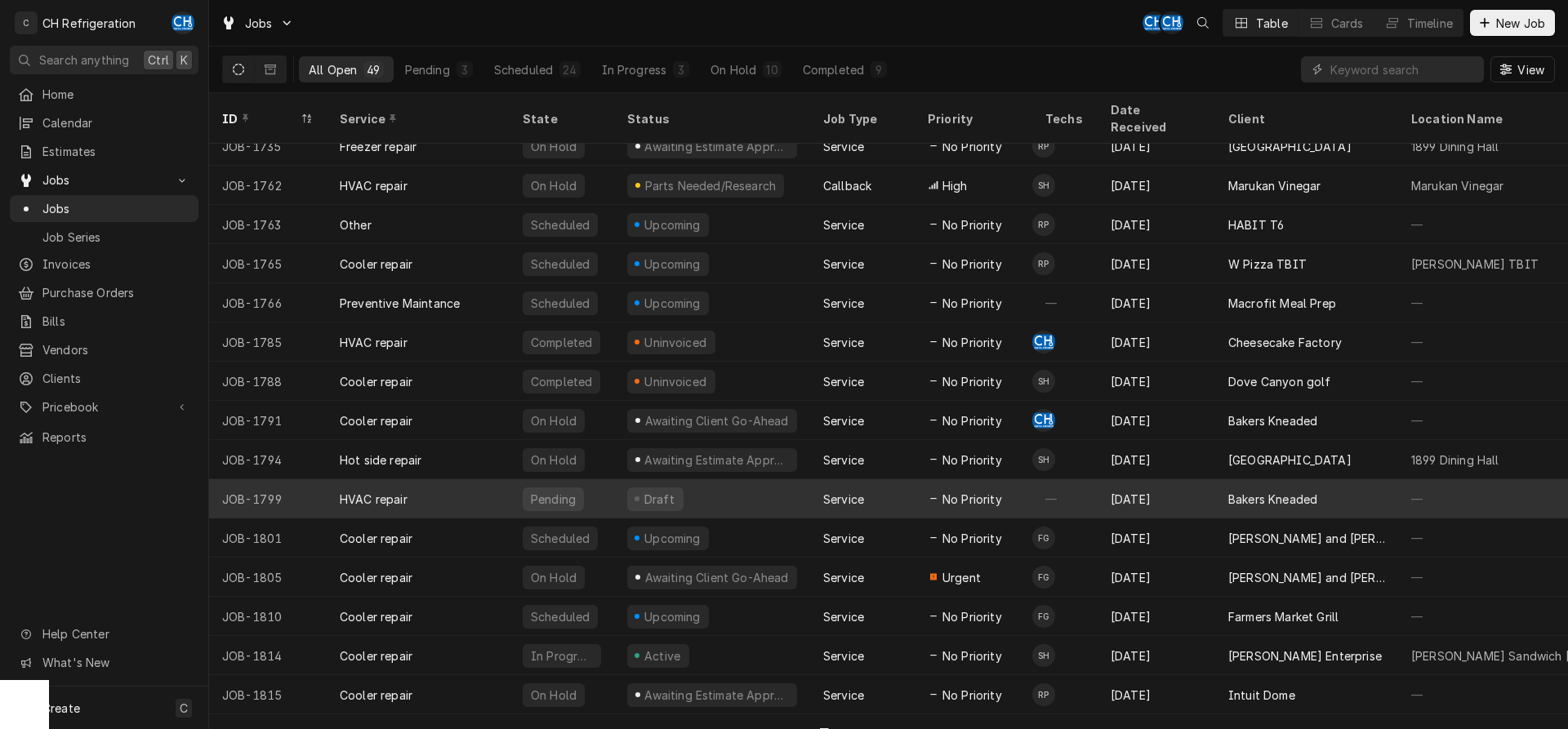
scroll to position [218, 0]
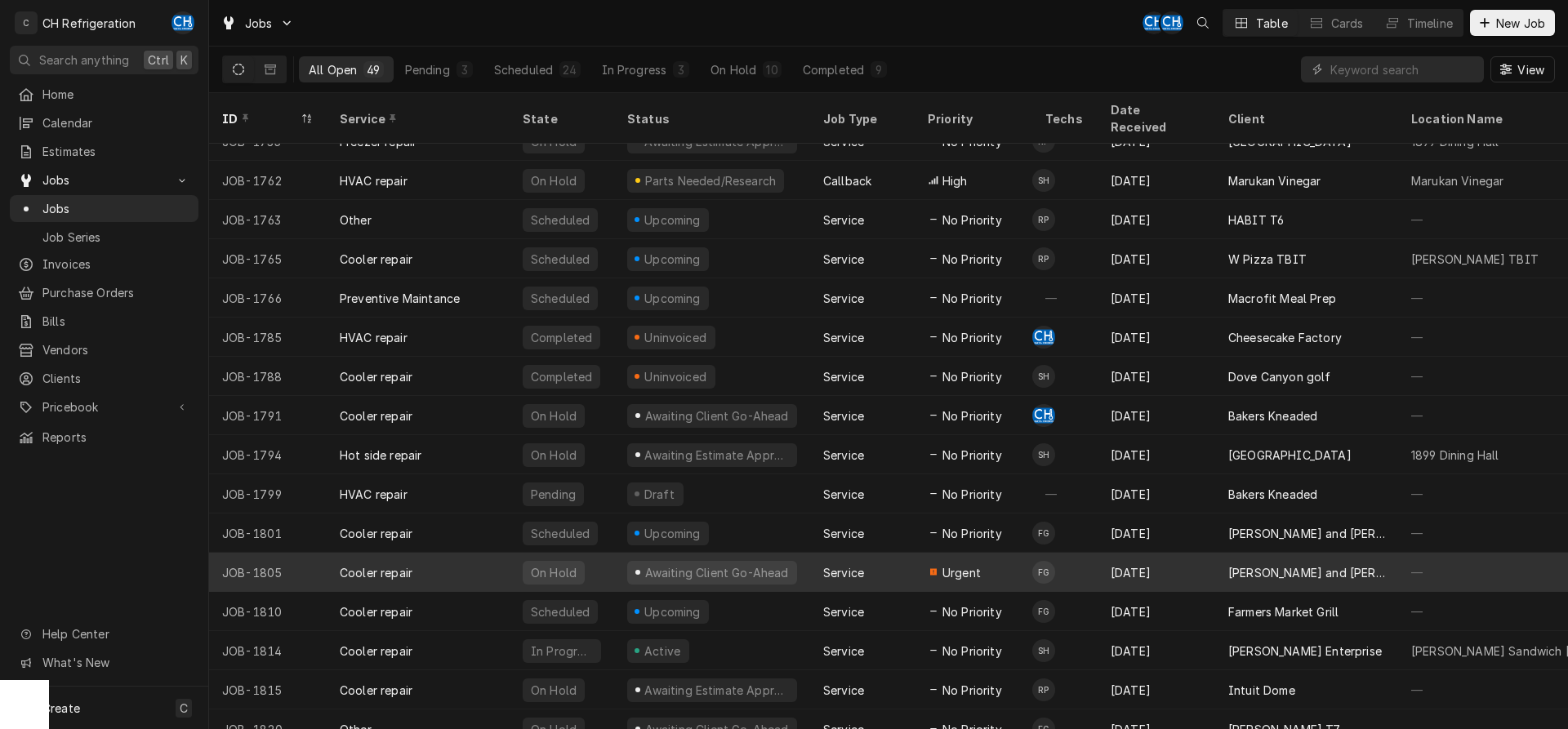
click at [321, 553] on div "JOB-1805" at bounding box center [268, 572] width 118 height 39
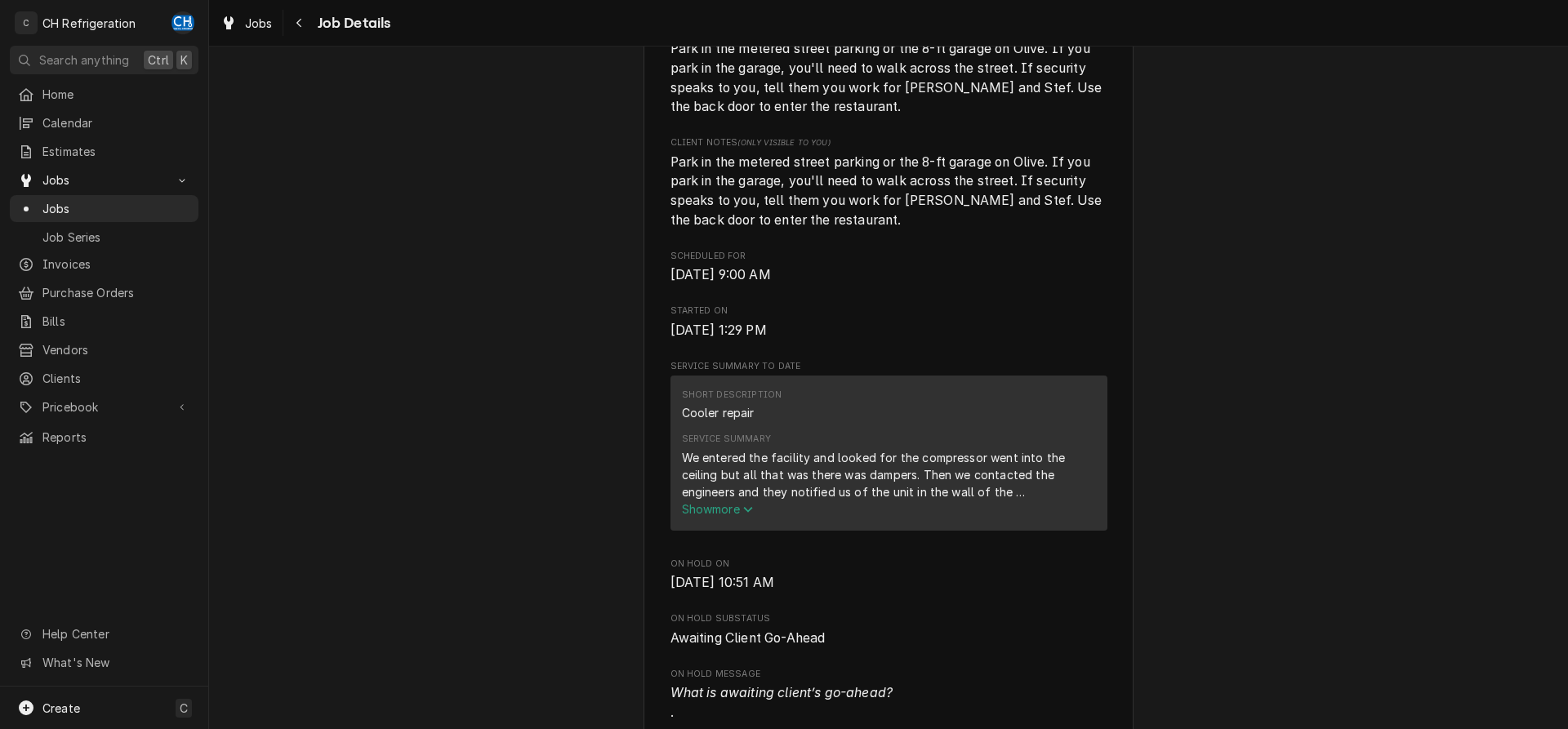
scroll to position [583, 0]
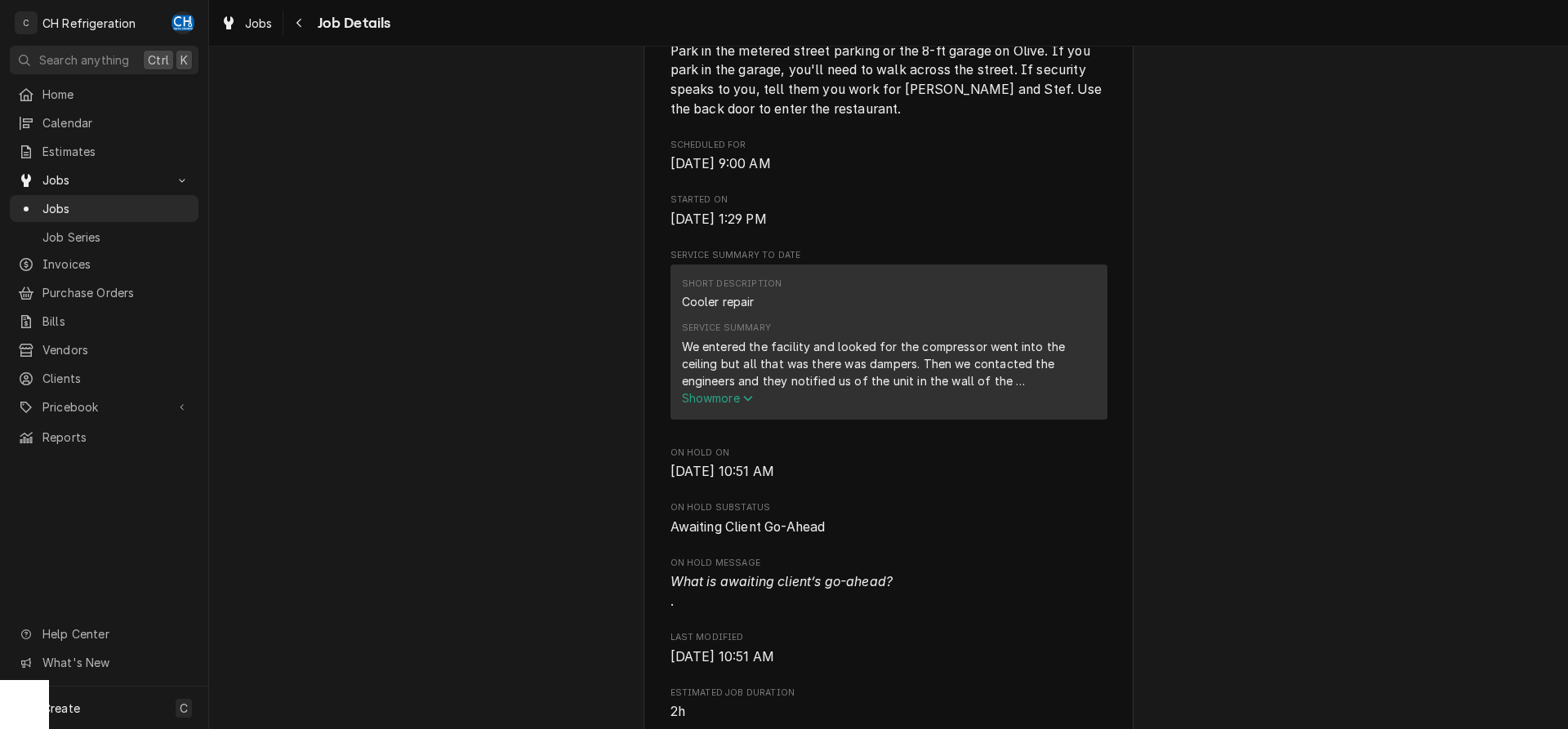
click at [752, 404] on icon "Service Summary" at bounding box center [748, 399] width 10 height 12
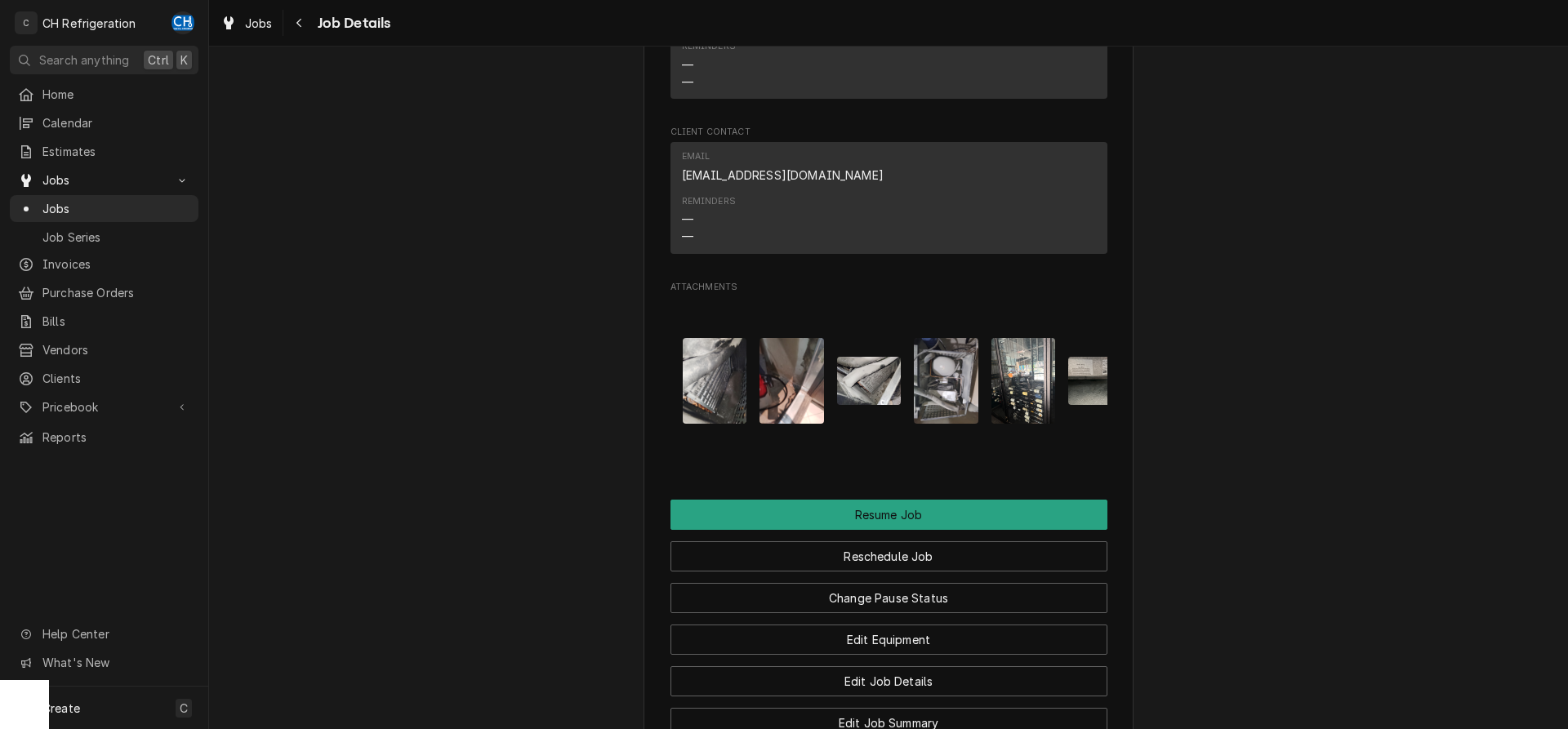
scroll to position [0, 180]
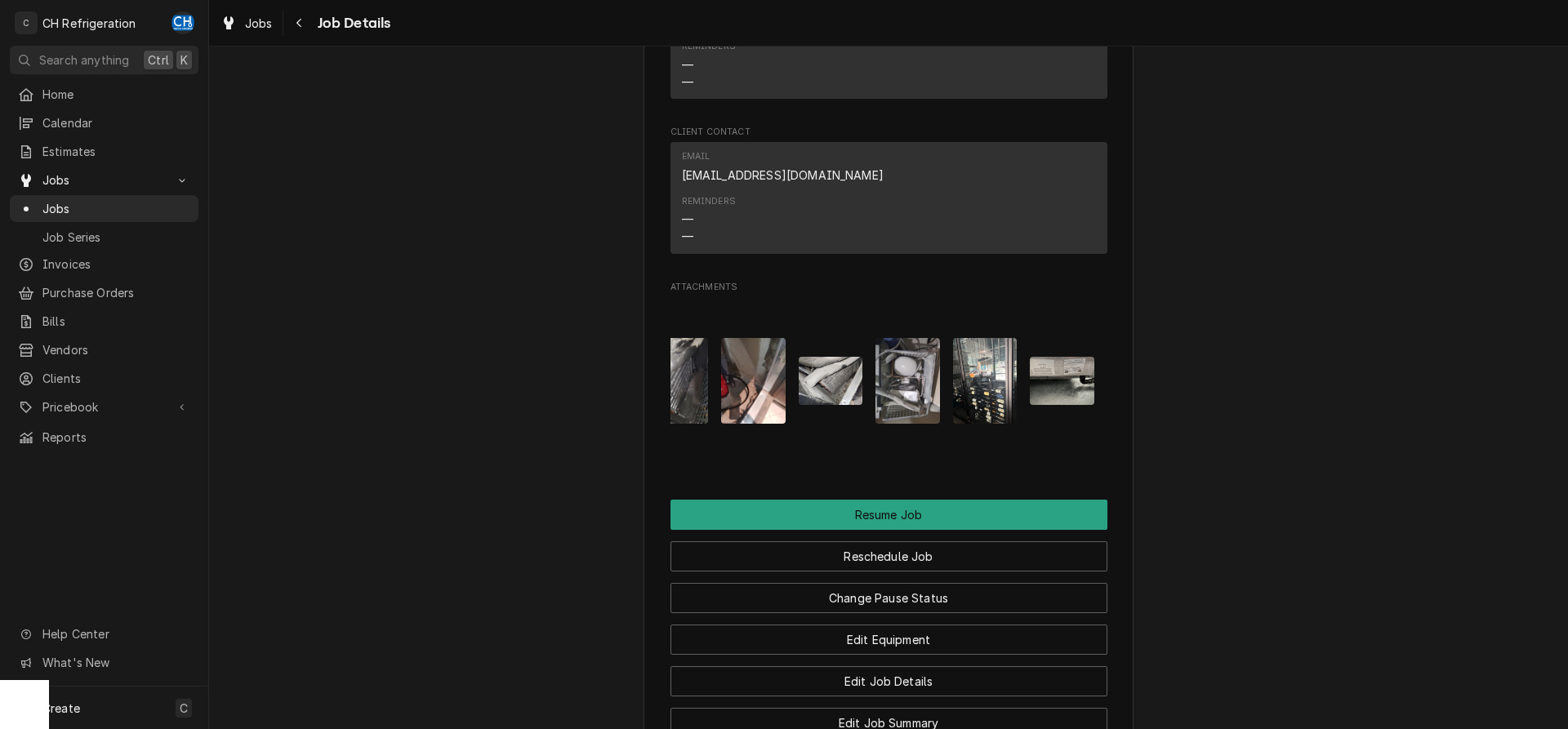
click at [1000, 388] on img "Attachments" at bounding box center [985, 381] width 64 height 86
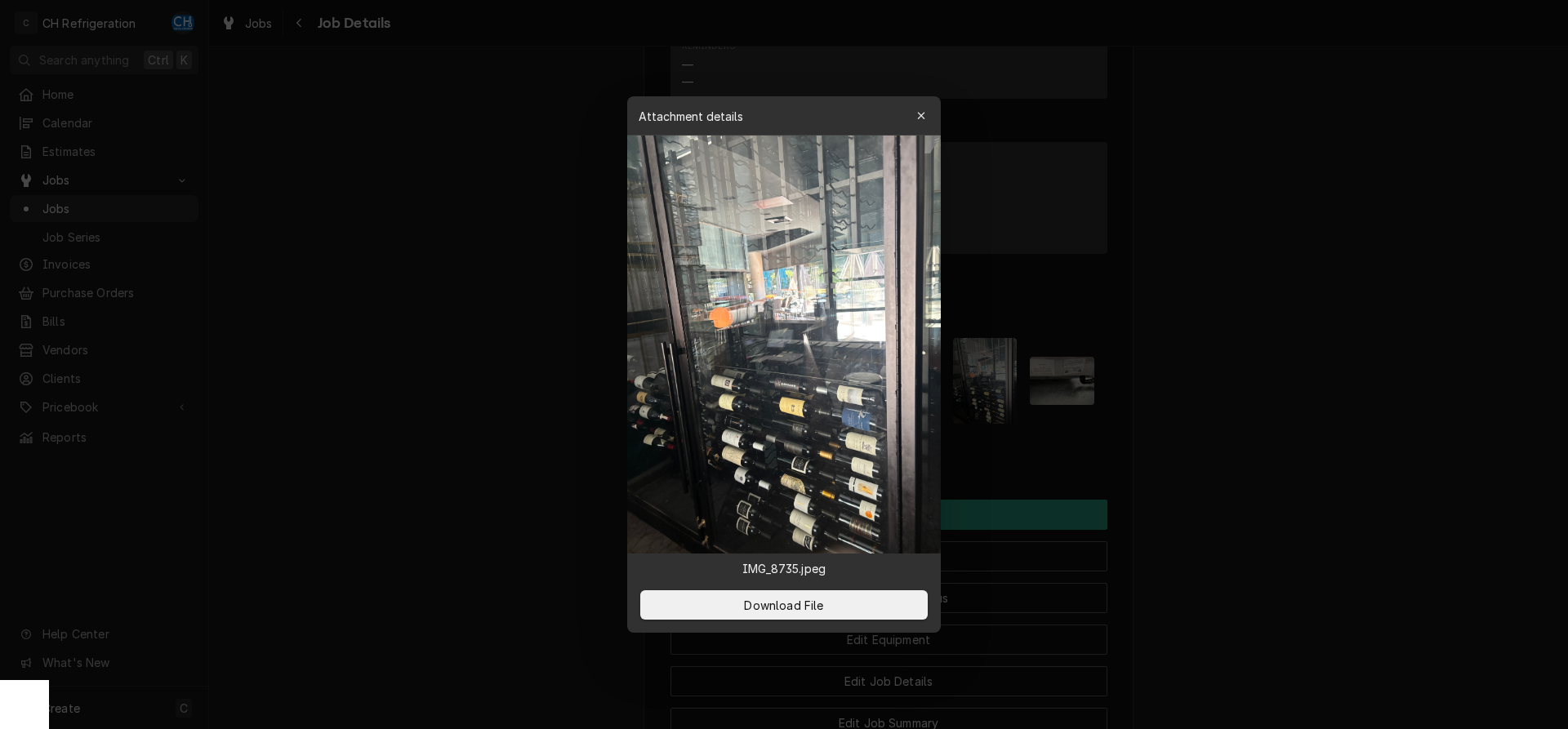
click at [1248, 424] on div at bounding box center [784, 364] width 1568 height 729
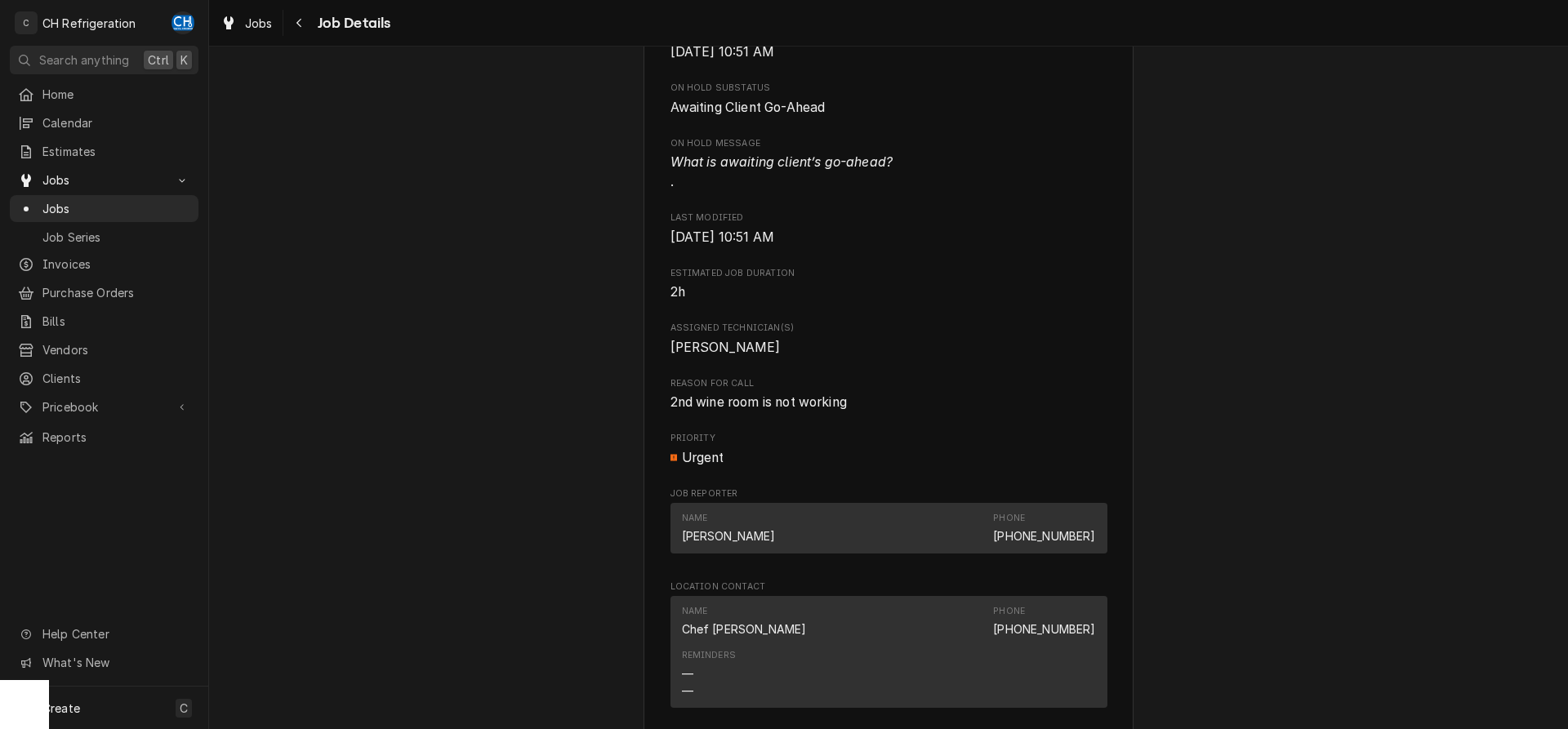
scroll to position [1095, 0]
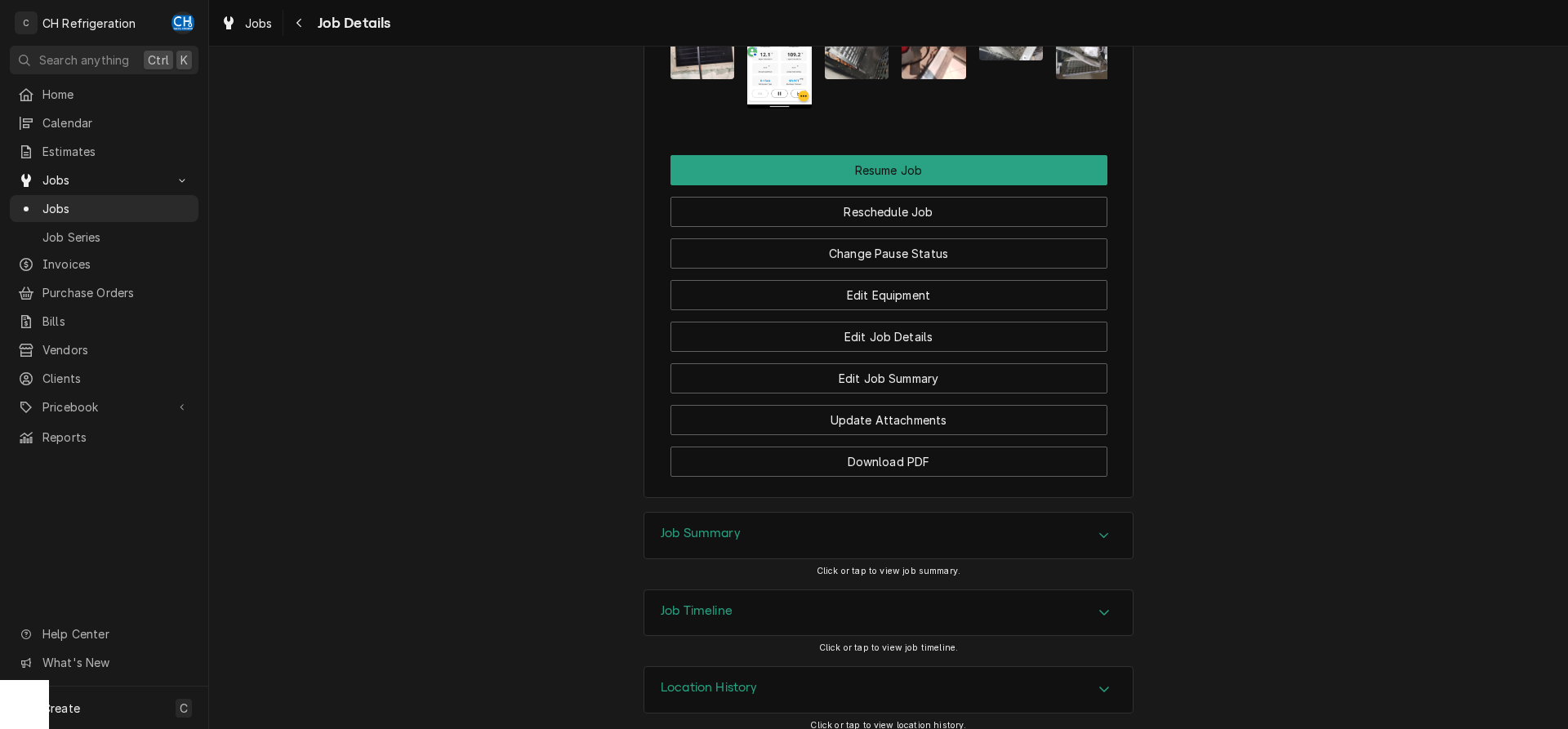
click at [852, 591] on div "Job Timeline" at bounding box center [889, 613] width 489 height 46
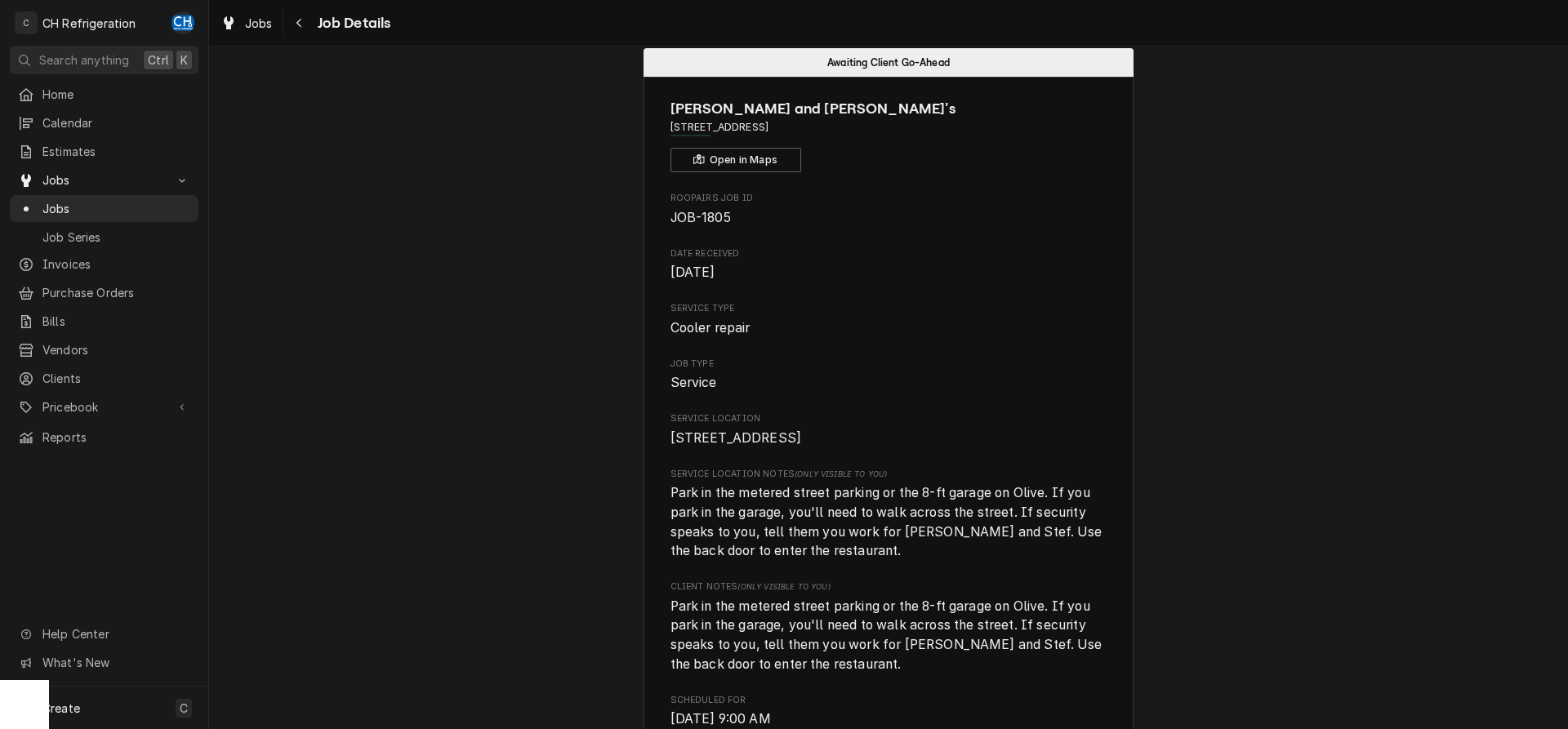
scroll to position [0, 0]
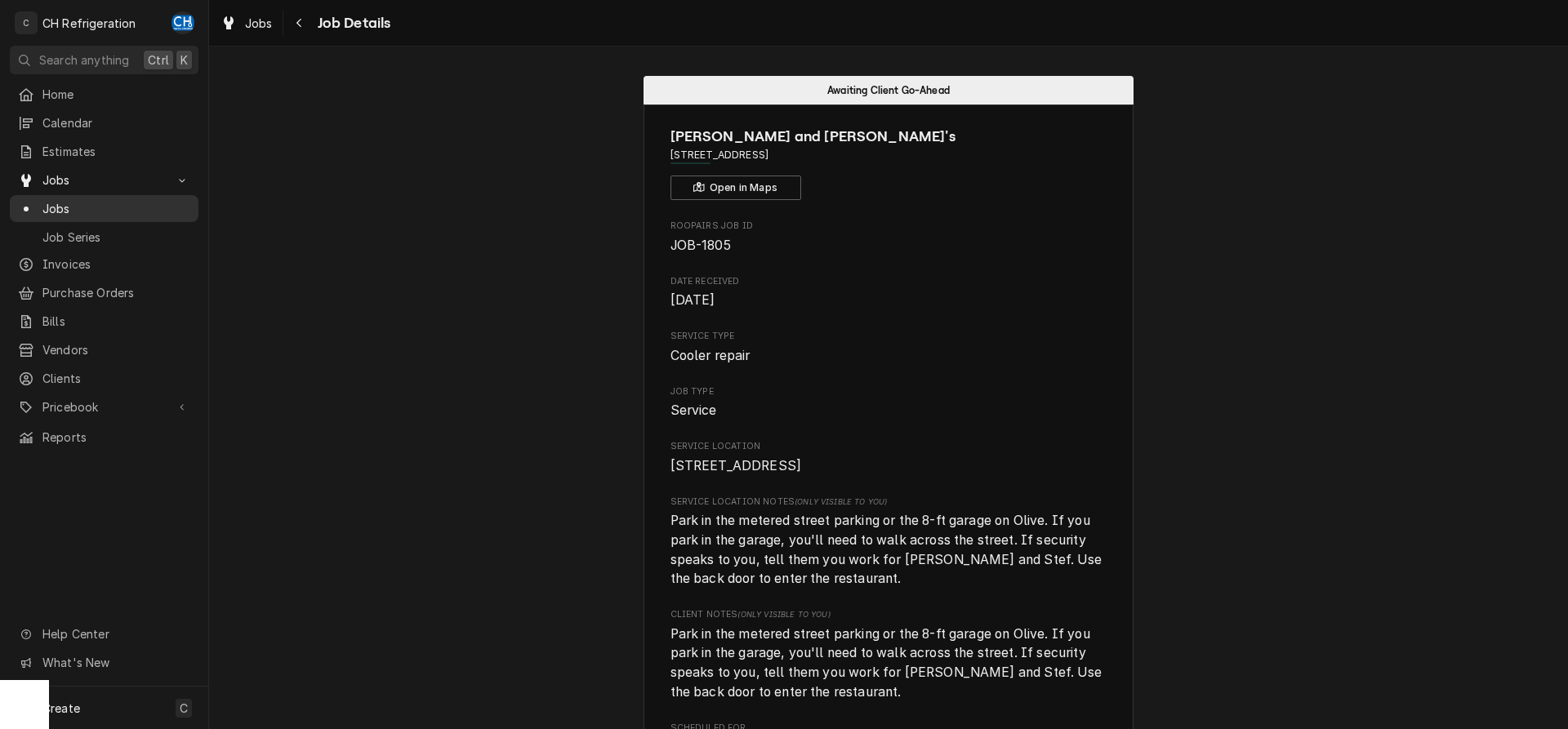
click at [98, 201] on span "Jobs" at bounding box center [117, 209] width 148 height 18
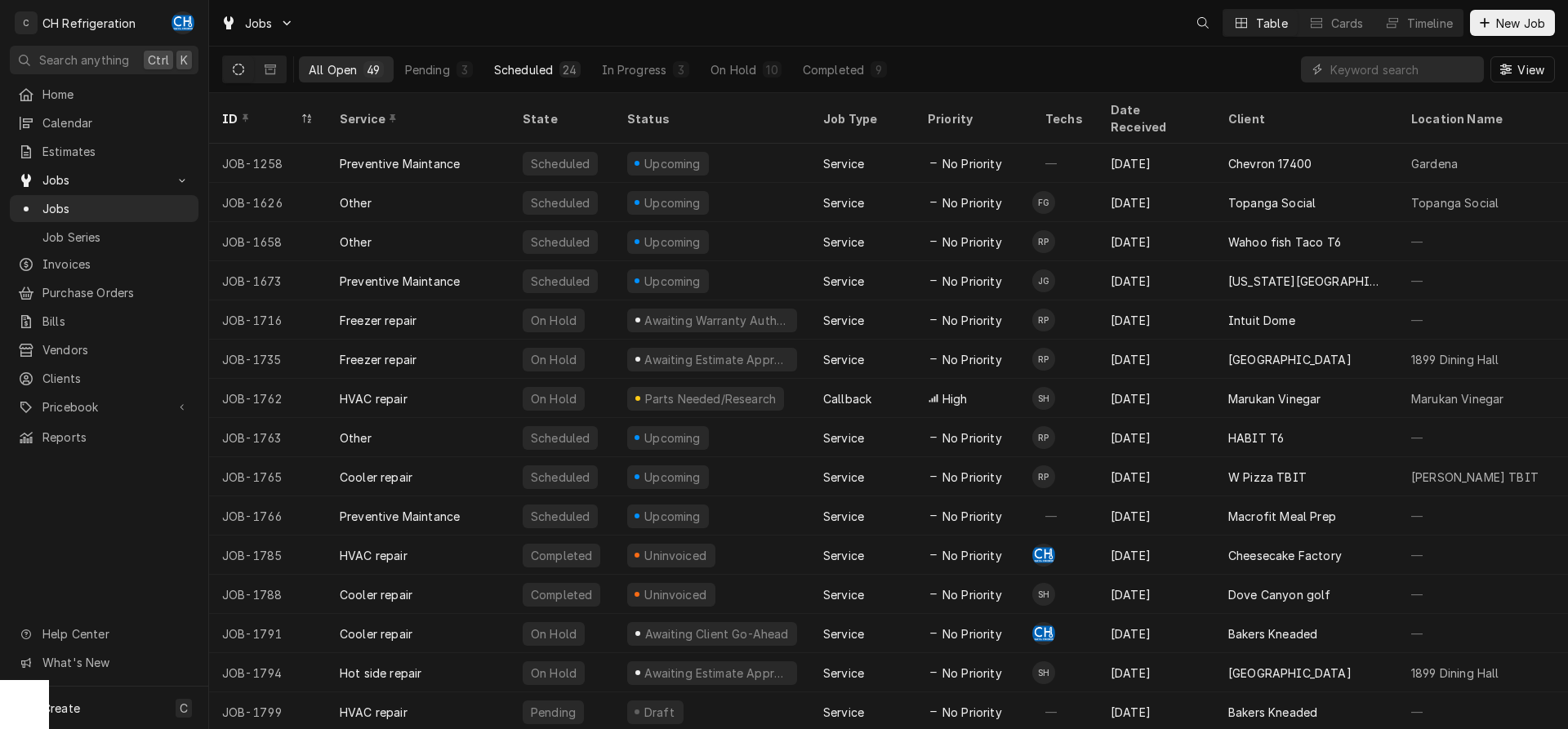
click at [577, 68] on div "24" at bounding box center [569, 69] width 20 height 17
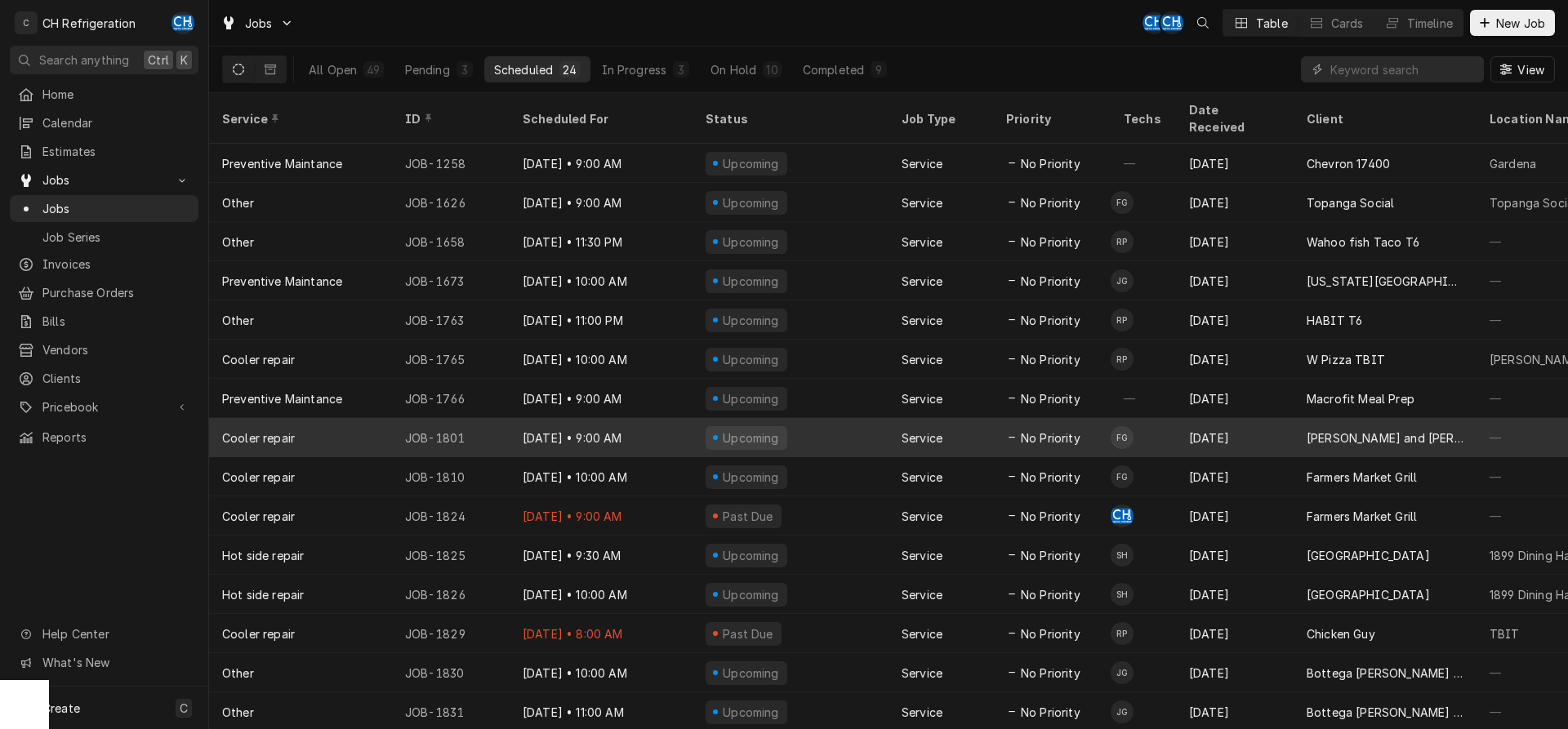
click at [1256, 424] on div "[DATE]" at bounding box center [1235, 438] width 118 height 39
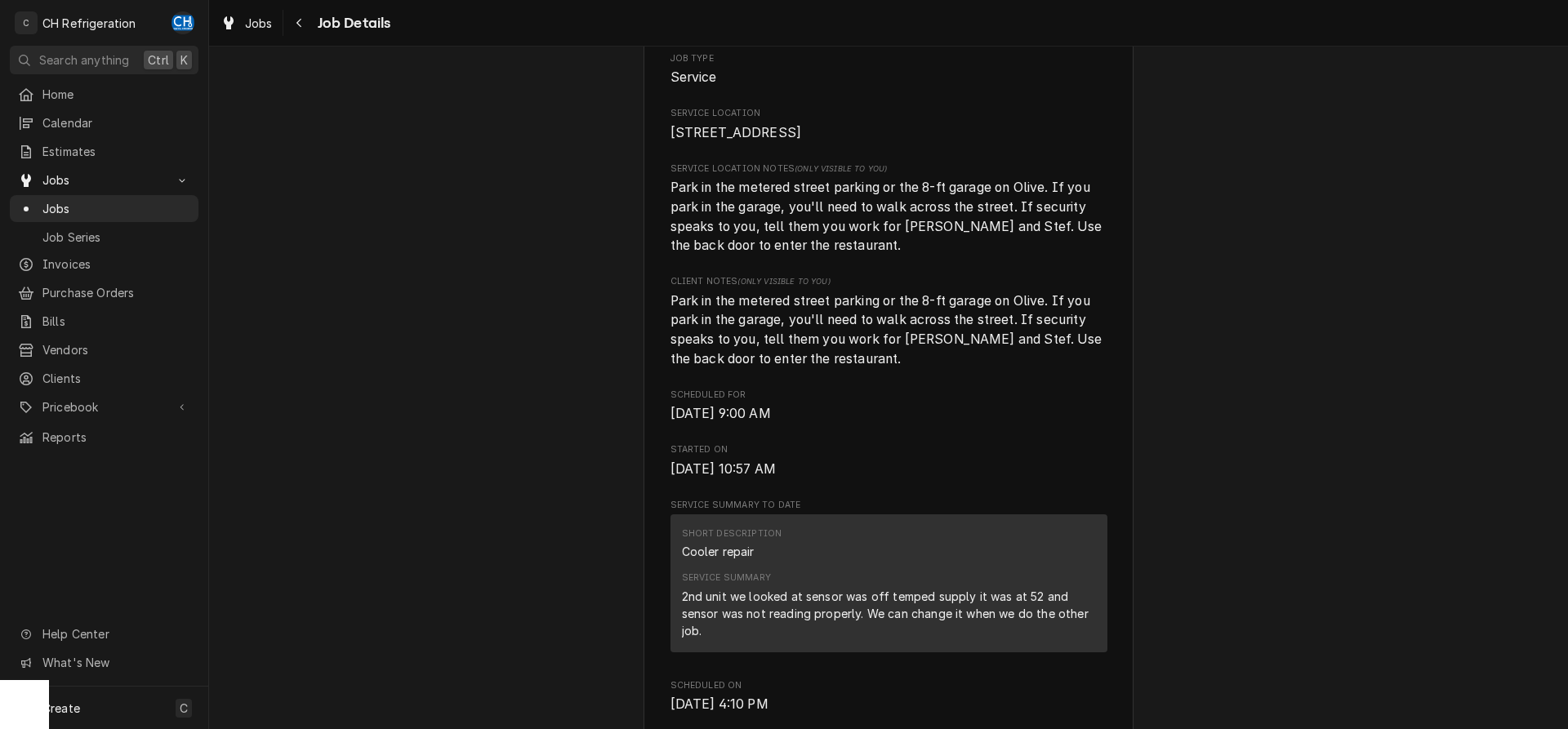
scroll to position [417, 0]
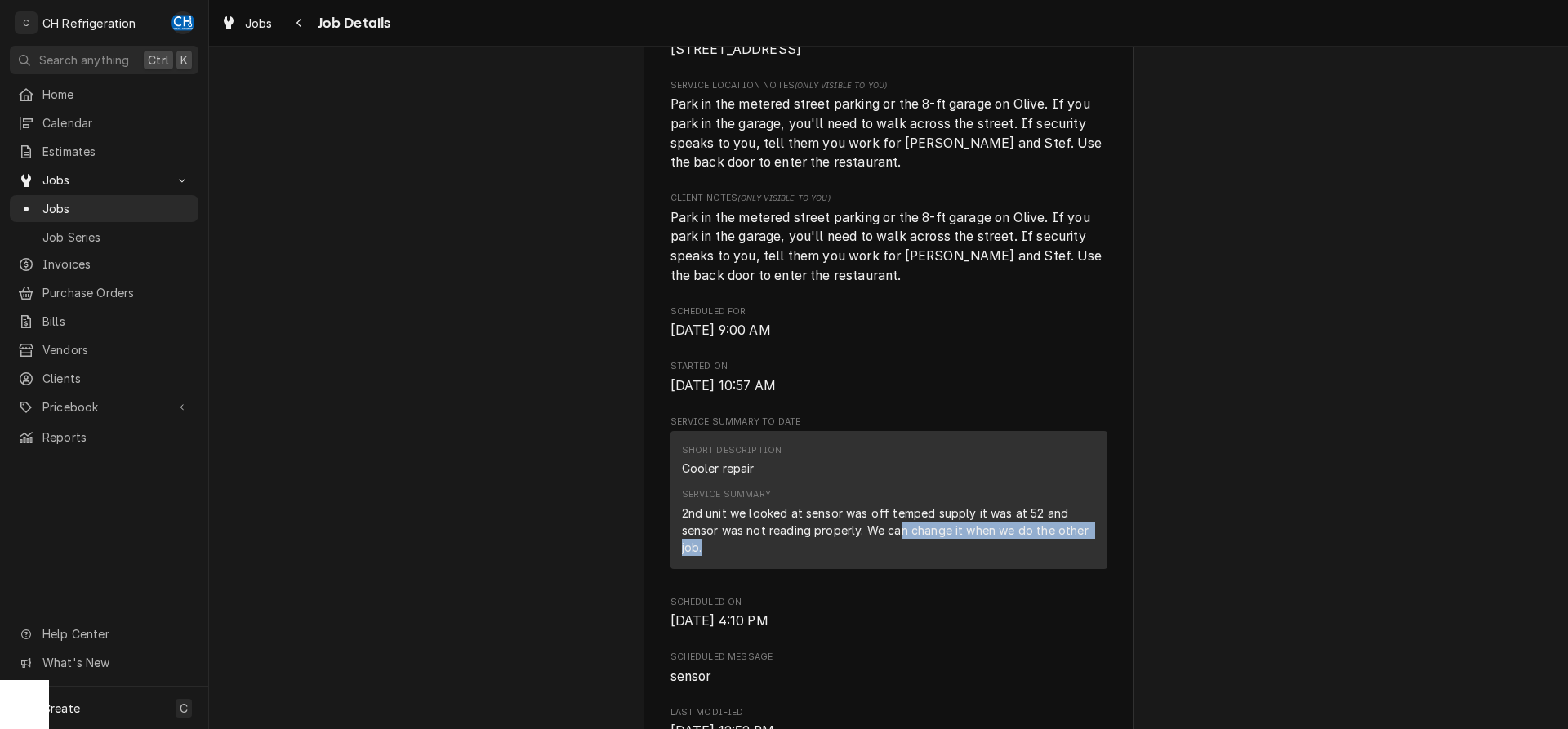
drag, startPoint x: 897, startPoint y: 556, endPoint x: 1084, endPoint y: 572, distance: 187.7
click at [1084, 557] on div "2nd unit we looked at sensor was off temped supply it was at 52 and sensor was …" at bounding box center [889, 530] width 414 height 52
click at [772, 557] on div "2nd unit we looked at sensor was off temped supply it was at 52 and sensor was …" at bounding box center [889, 530] width 414 height 52
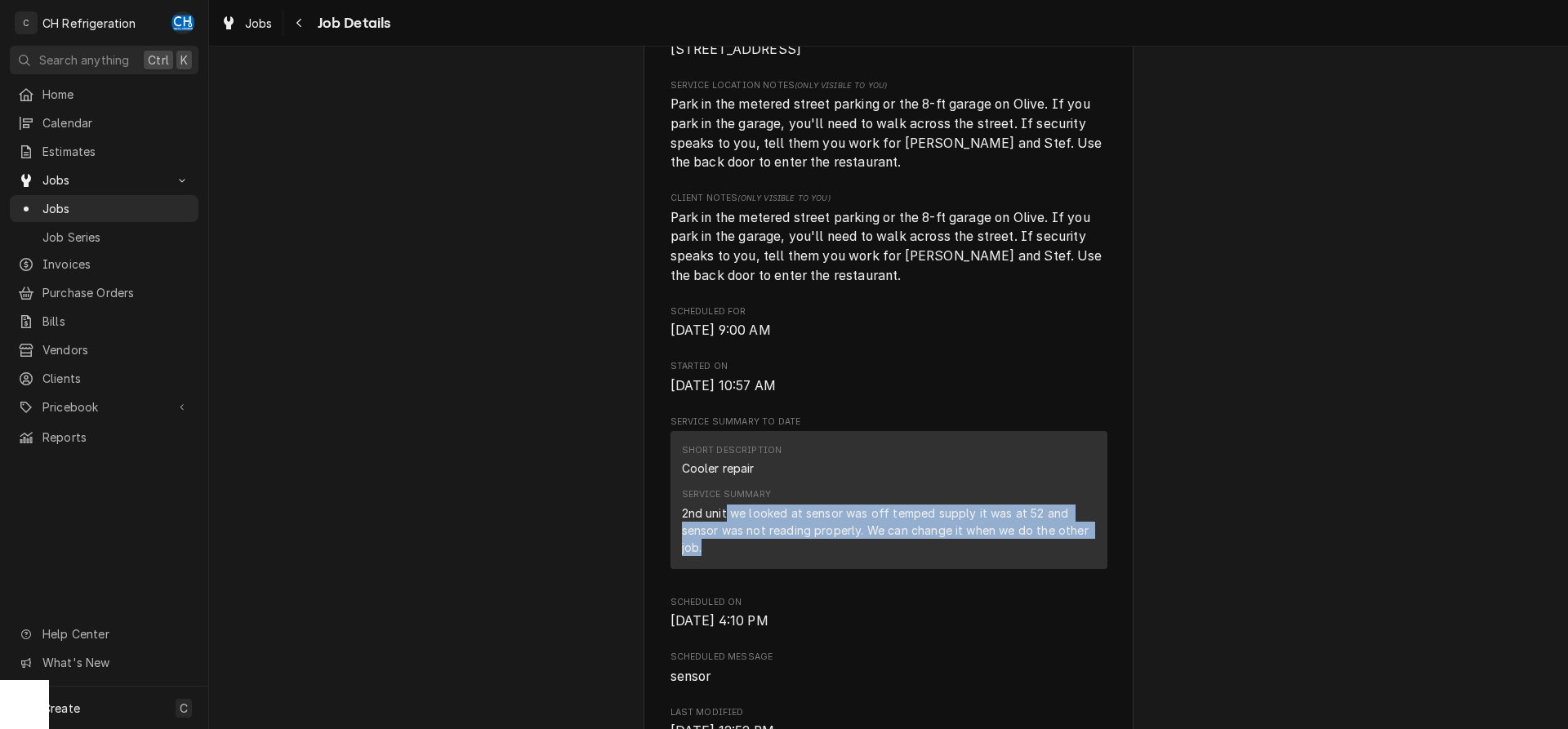
drag, startPoint x: 727, startPoint y: 536, endPoint x: 1097, endPoint y: 564, distance: 371.1
click at [1096, 557] on div "2nd unit we looked at sensor was off temped supply it was at 52 and sensor was …" at bounding box center [889, 530] width 414 height 52
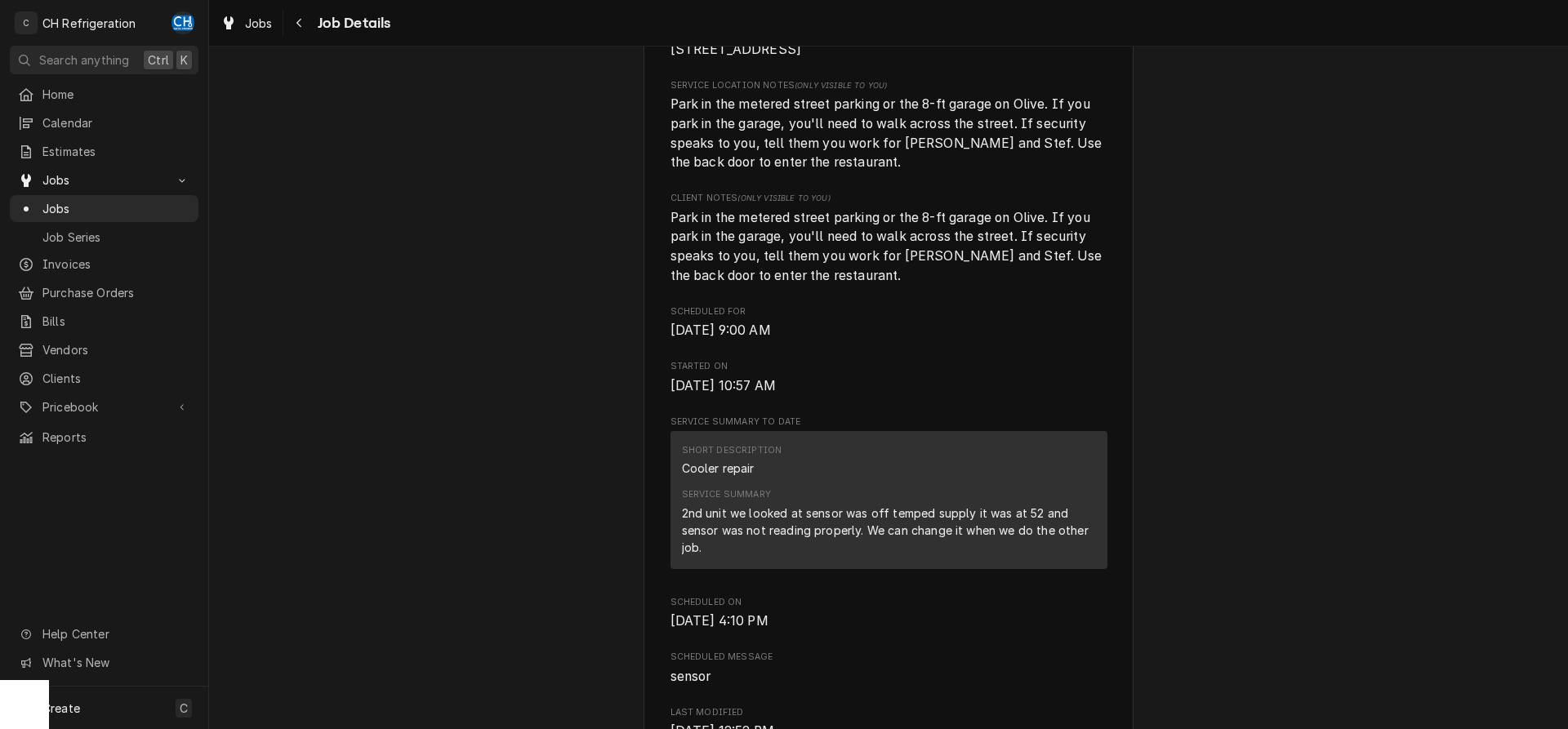
click at [1020, 557] on div "2nd unit we looked at sensor was off temped supply it was at 52 and sensor was …" at bounding box center [889, 530] width 414 height 52
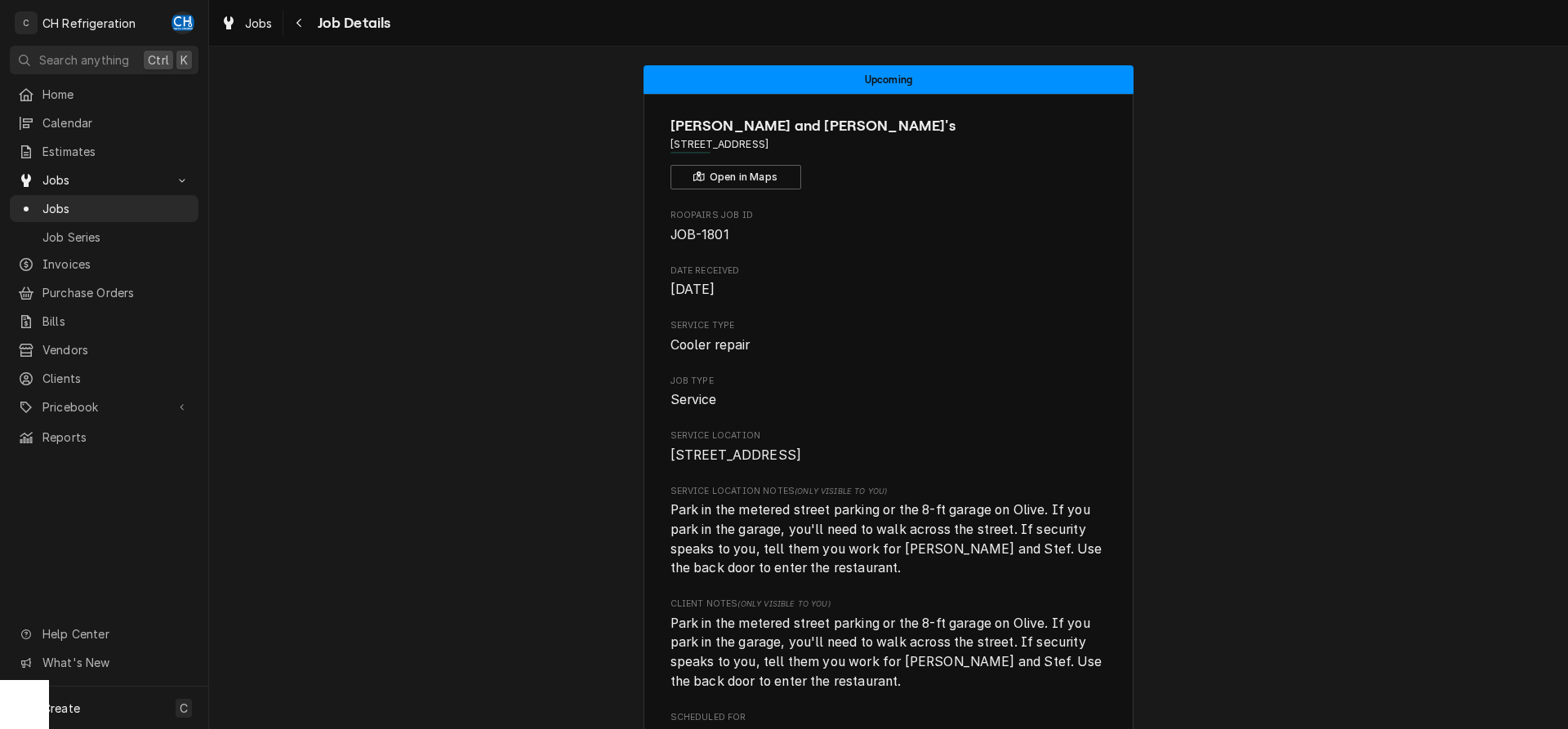
scroll to position [0, 0]
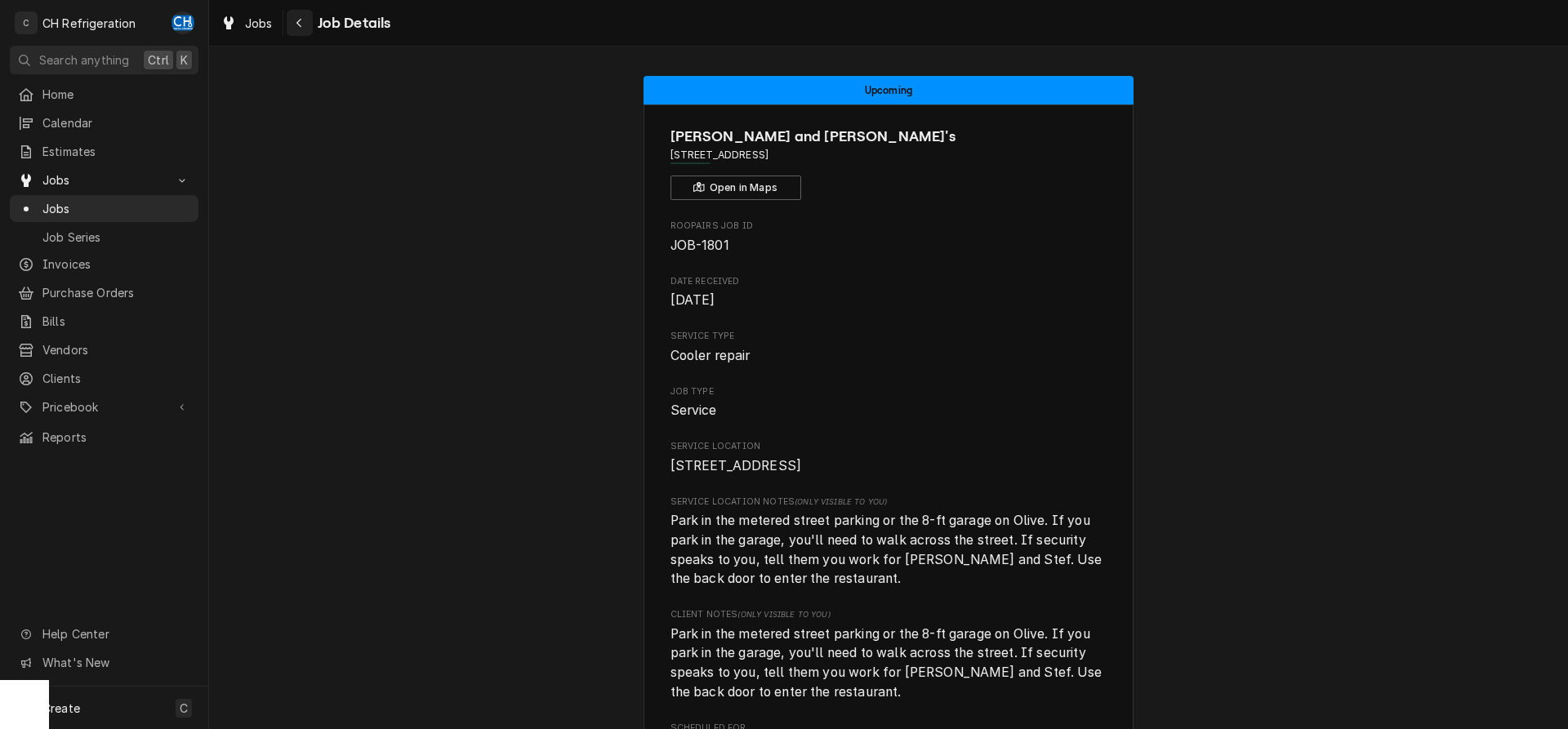
click at [303, 20] on div "Navigate back" at bounding box center [300, 22] width 17 height 17
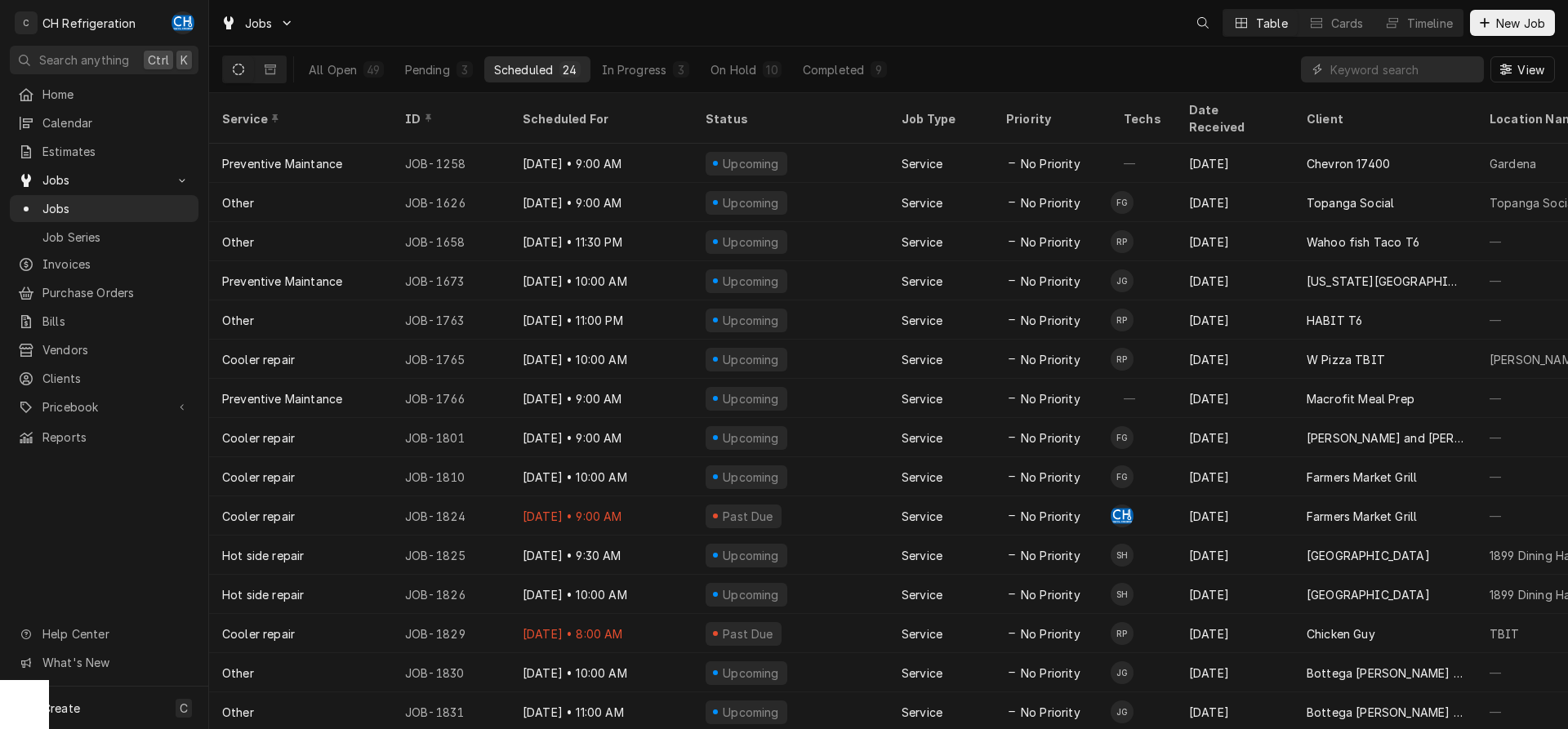
click at [770, 88] on div "All Open 49 Pending 3 Scheduled 24 In Progress 3 On Hold 10 Completed 9" at bounding box center [598, 69] width 598 height 46
click at [766, 74] on div "10" at bounding box center [772, 70] width 12 height 18
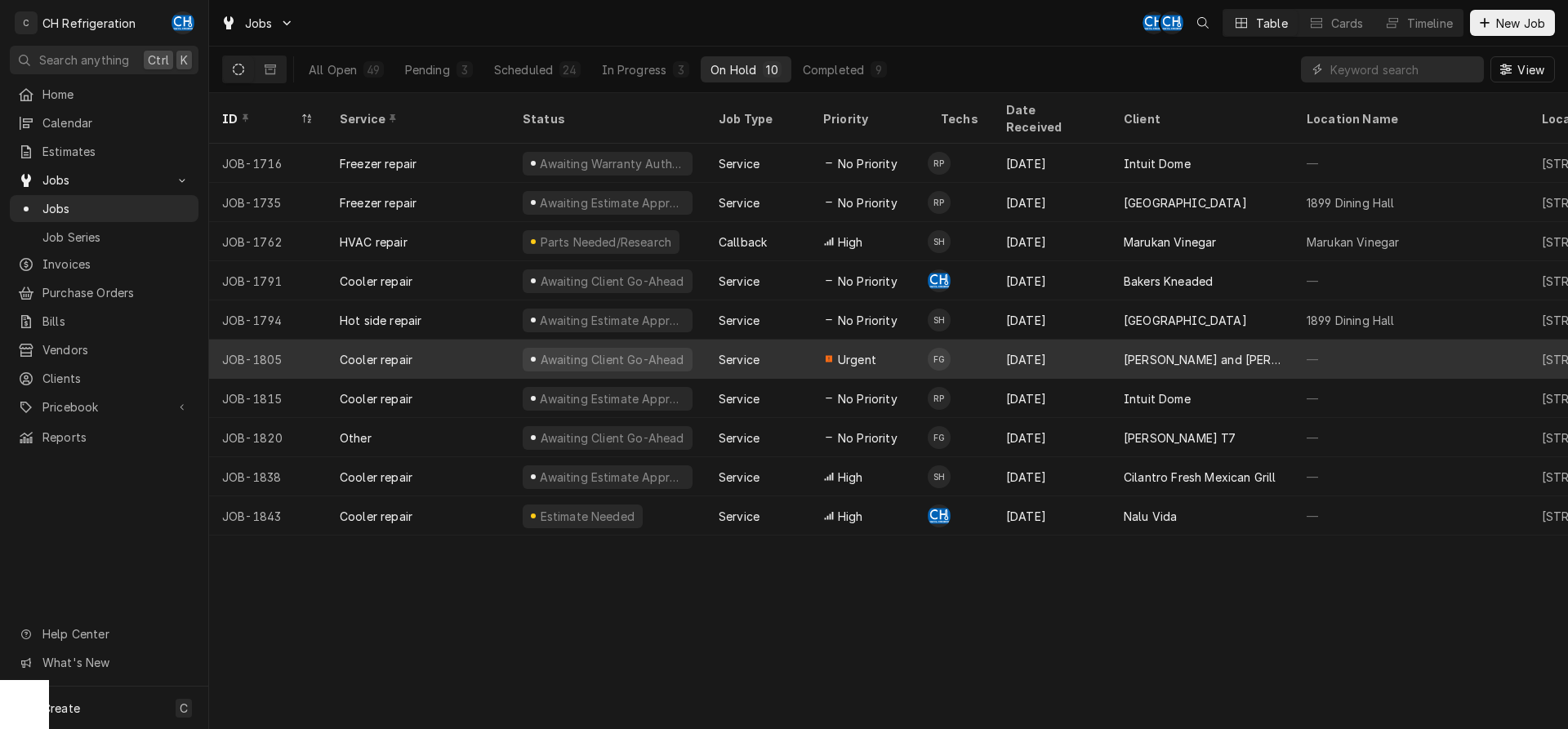
click at [1201, 351] on div "[PERSON_NAME] and [PERSON_NAME]'s" at bounding box center [1202, 360] width 157 height 18
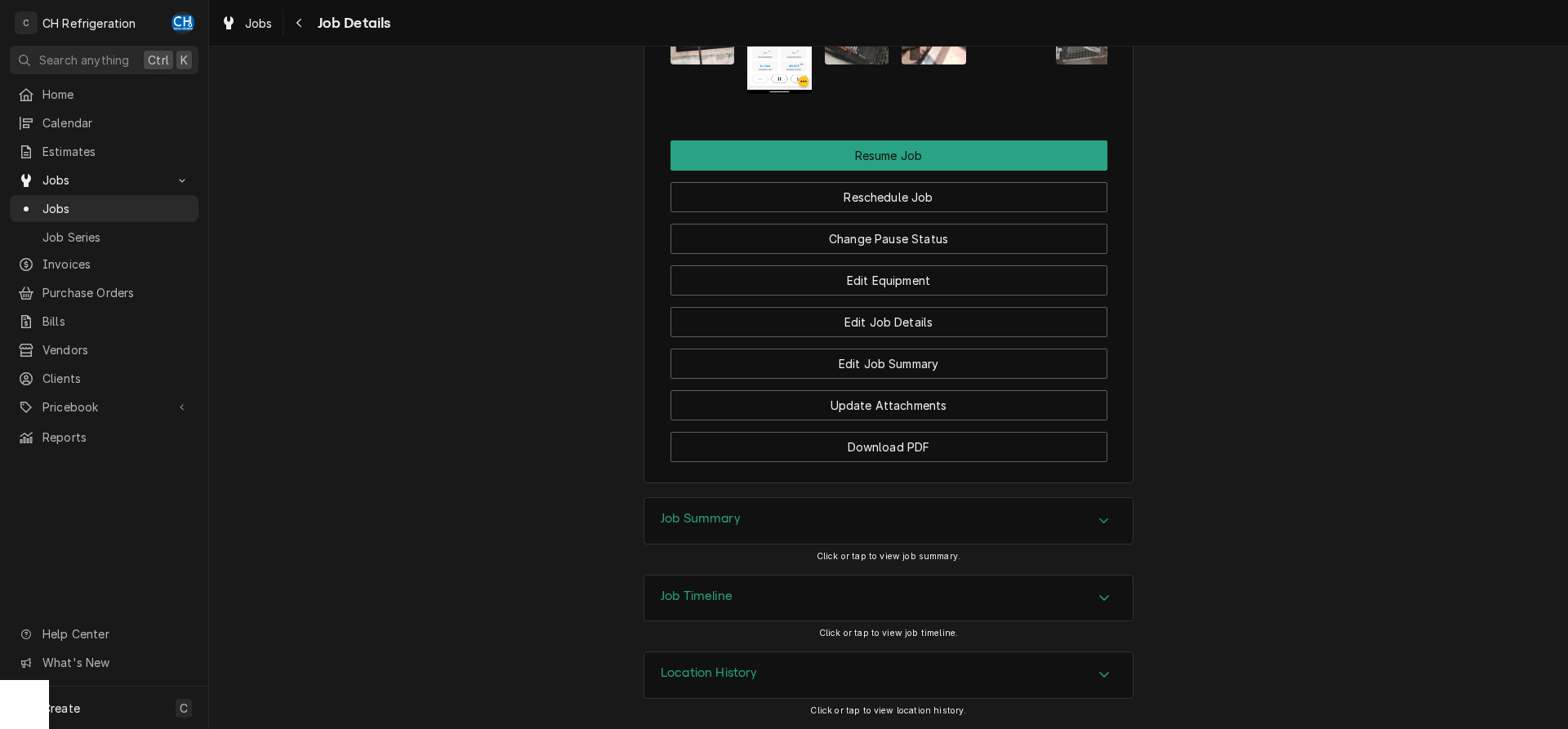
scroll to position [1991, 0]
click at [938, 202] on button "Reschedule Job" at bounding box center [889, 197] width 437 height 30
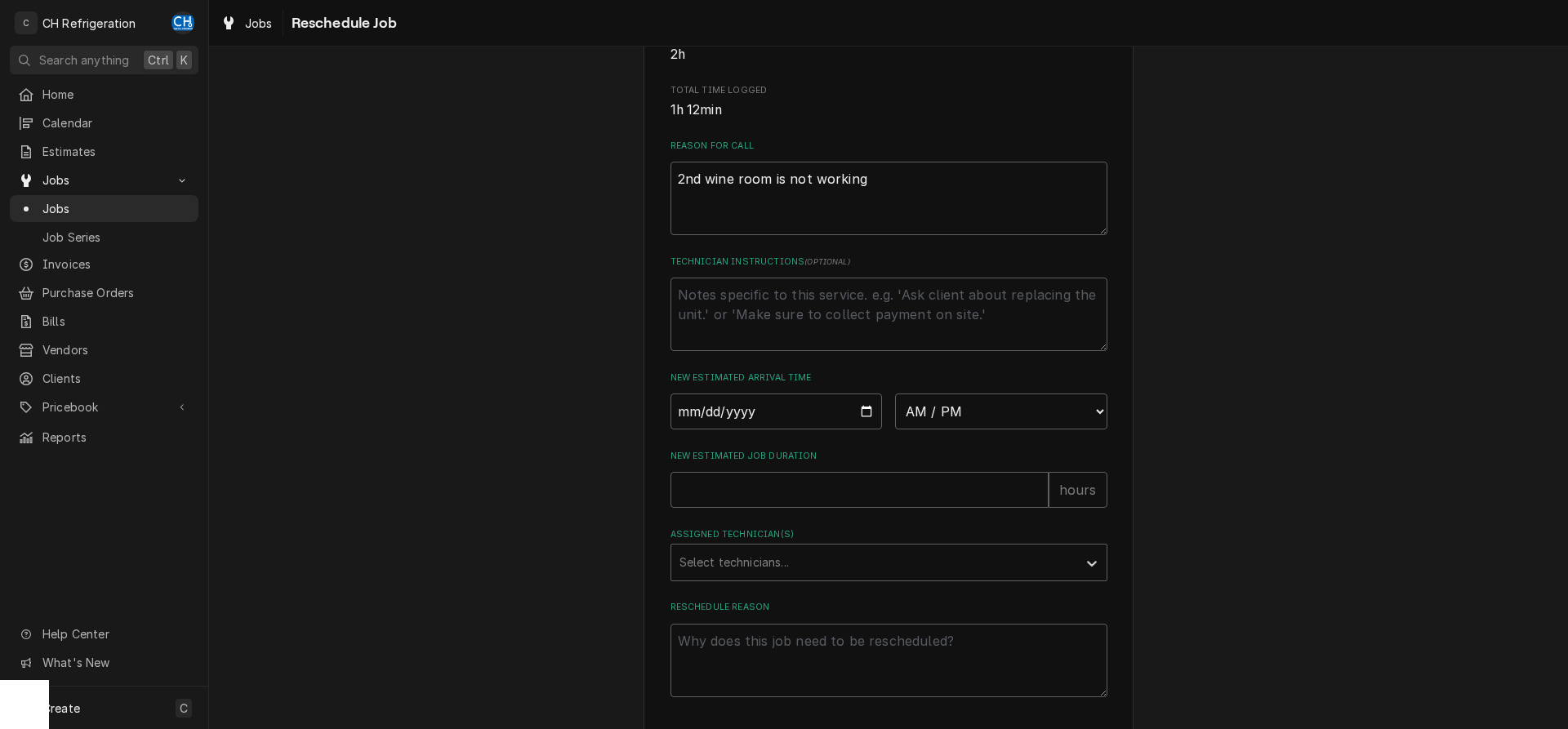
scroll to position [417, 0]
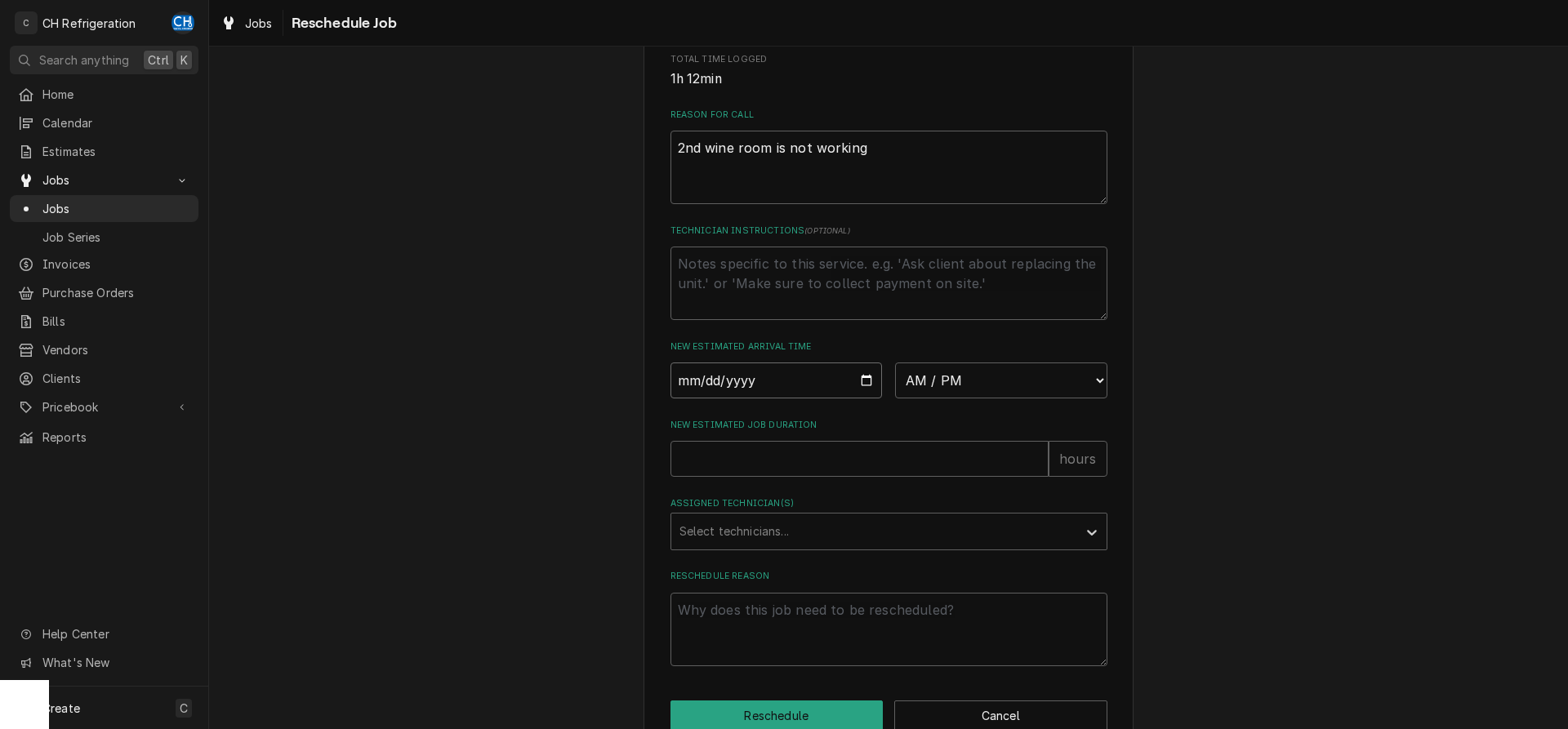
click at [860, 399] on input "Date" at bounding box center [777, 381] width 212 height 36
type input "[DATE]"
type textarea "x"
click at [895, 363] on select "AM / PM 6:00 AM 6:15 AM 6:30 AM 6:45 AM 7:00 AM 7:15 AM 7:30 AM 7:45 AM 8:00 AM…" at bounding box center [1002, 381] width 212 height 36
select select "09:15:00"
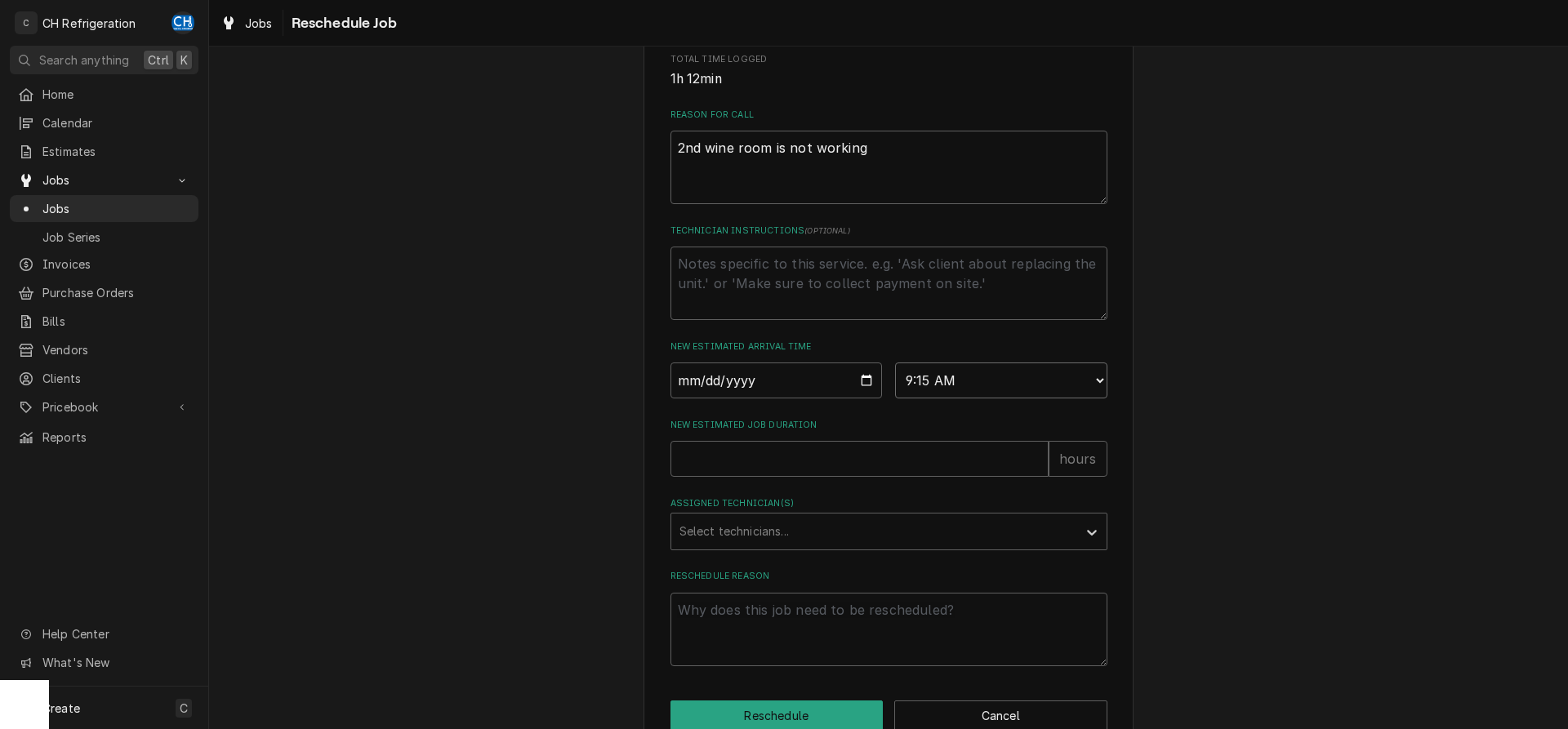
click option "9:15 AM" at bounding box center [0, 0] width 0 height 0
click at [906, 474] on input "New Estimated Job Duration" at bounding box center [859, 458] width 379 height 36
type textarea "x"
type input "2"
click at [847, 541] on div "Assigned Technician(s)" at bounding box center [874, 531] width 389 height 29
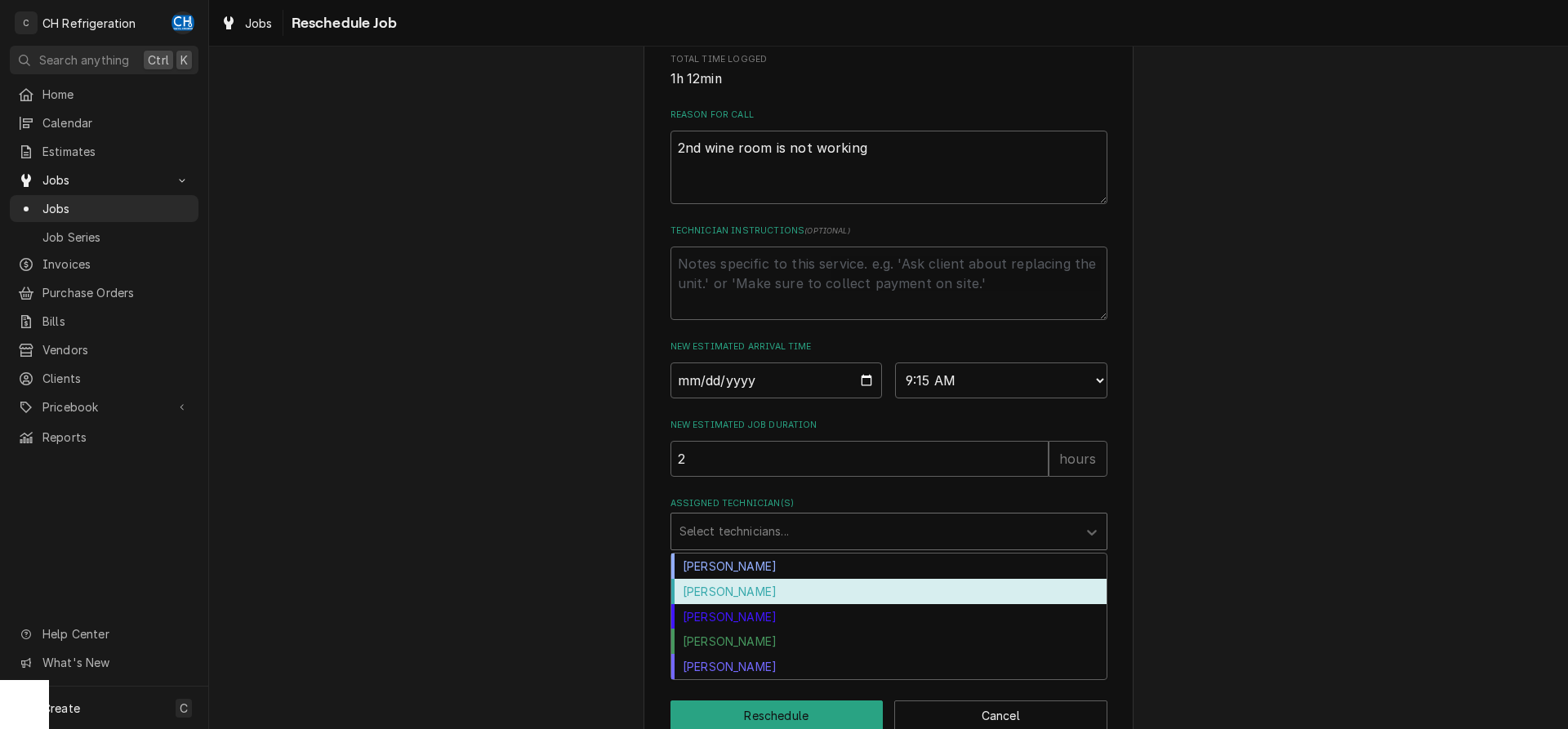
click at [800, 604] on div "[PERSON_NAME]" at bounding box center [889, 592] width 435 height 25
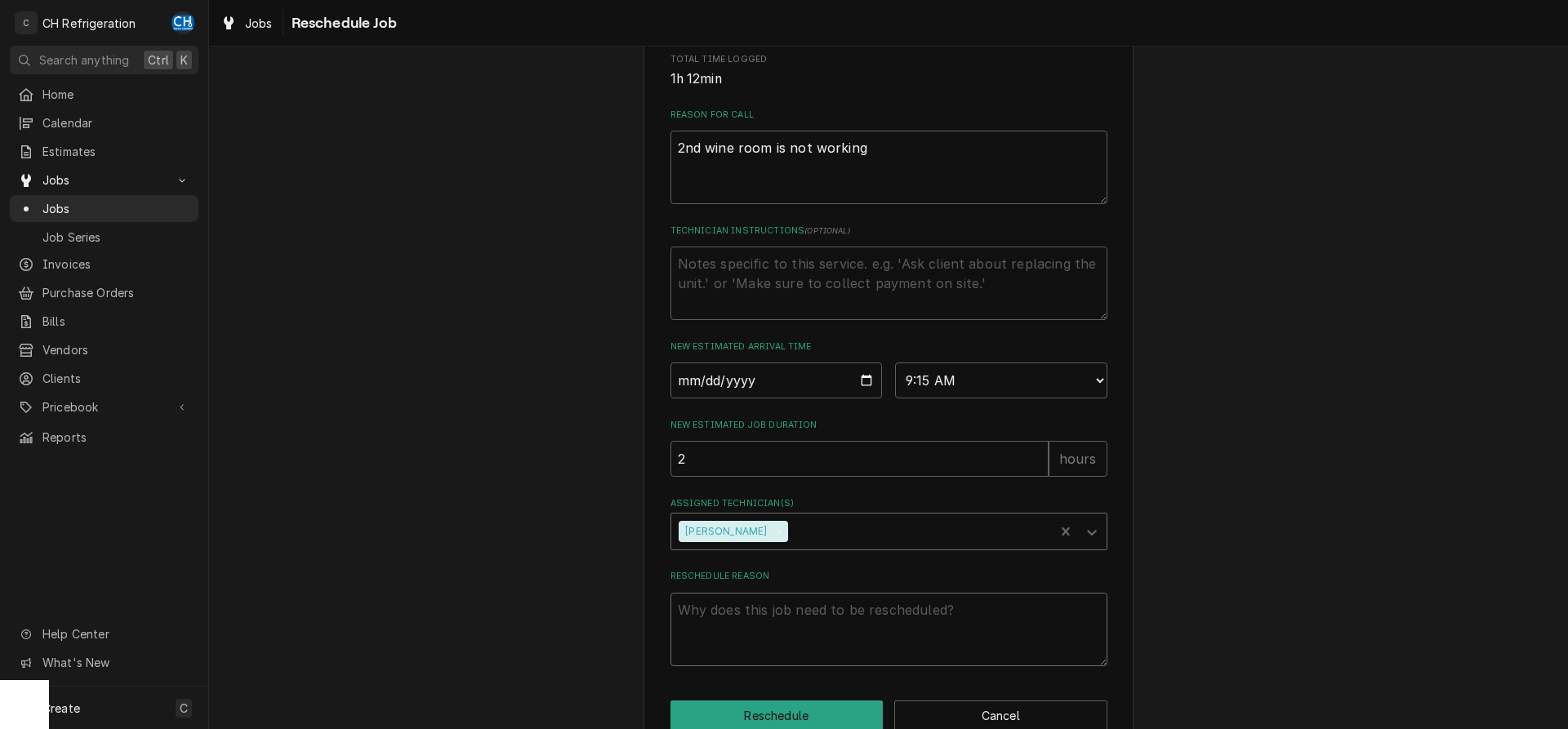
click at [792, 639] on textarea "Reschedule Reason" at bounding box center [889, 630] width 437 height 74
click at [745, 658] on textarea "Reschedule Reason" at bounding box center [889, 630] width 437 height 74
type textarea "x"
type textarea "r"
type textarea "x"
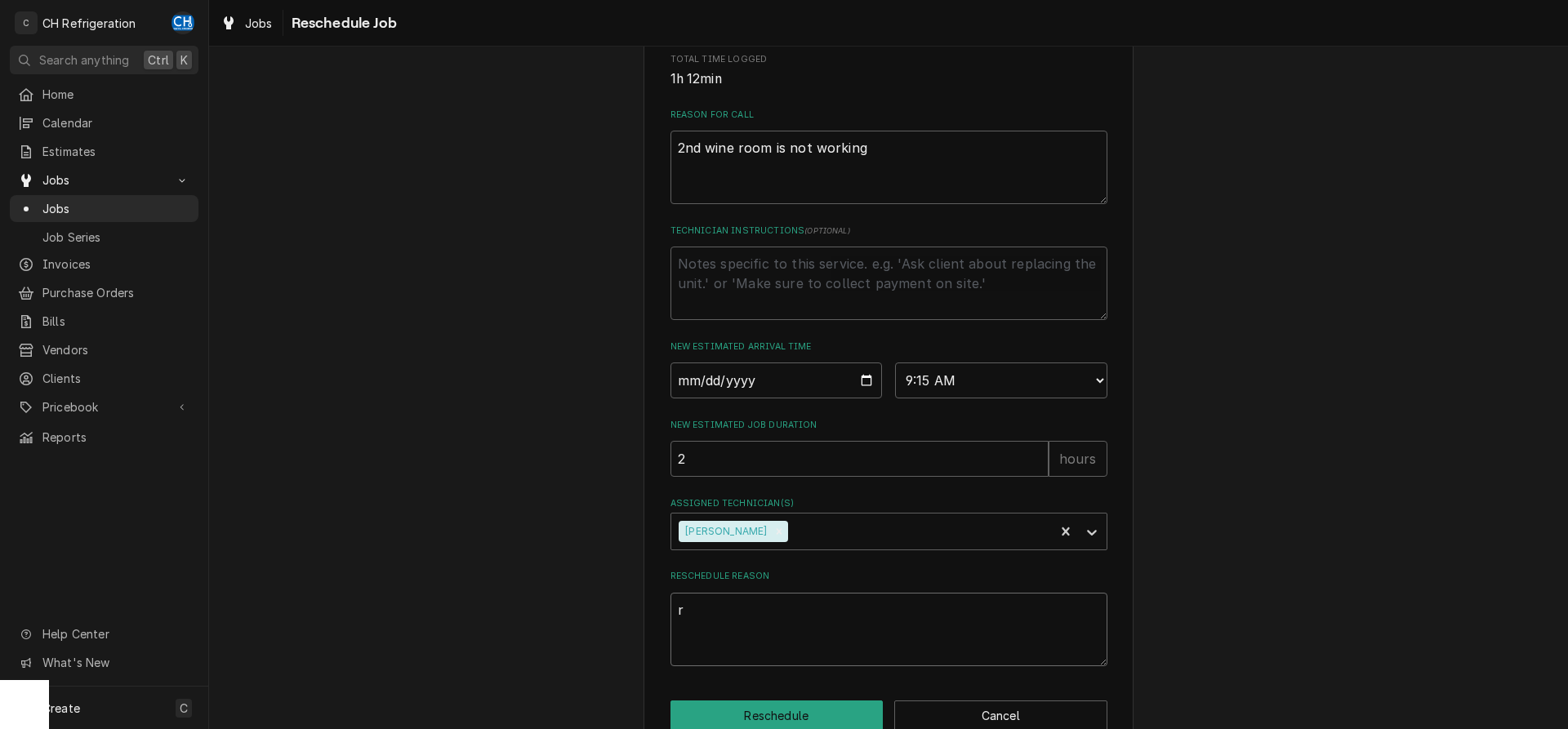
type textarea "re"
type textarea "x"
type textarea "res"
type textarea "x"
type textarea "resc"
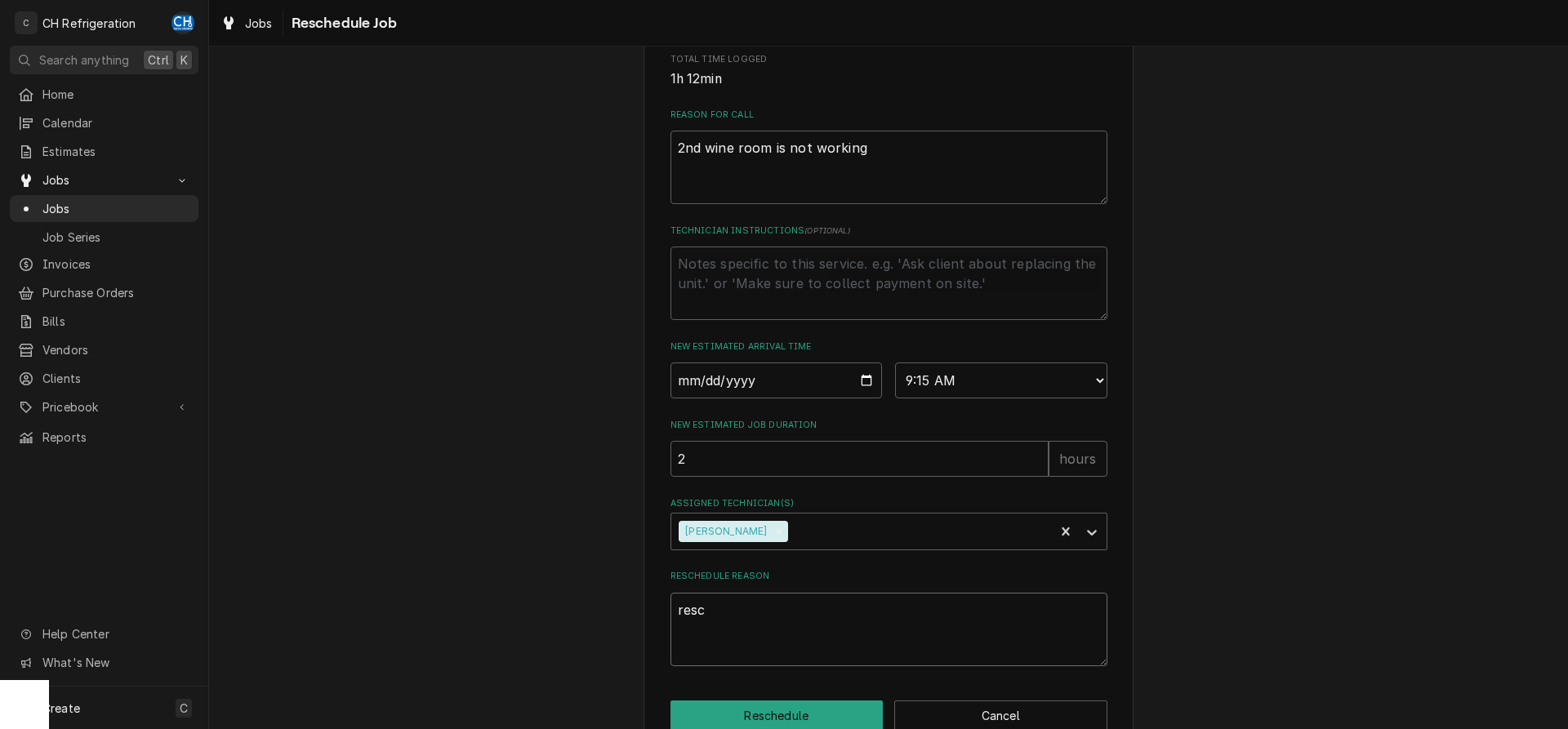
type textarea "x"
type textarea "resch"
type textarea "x"
type textarea "resche"
type textarea "x"
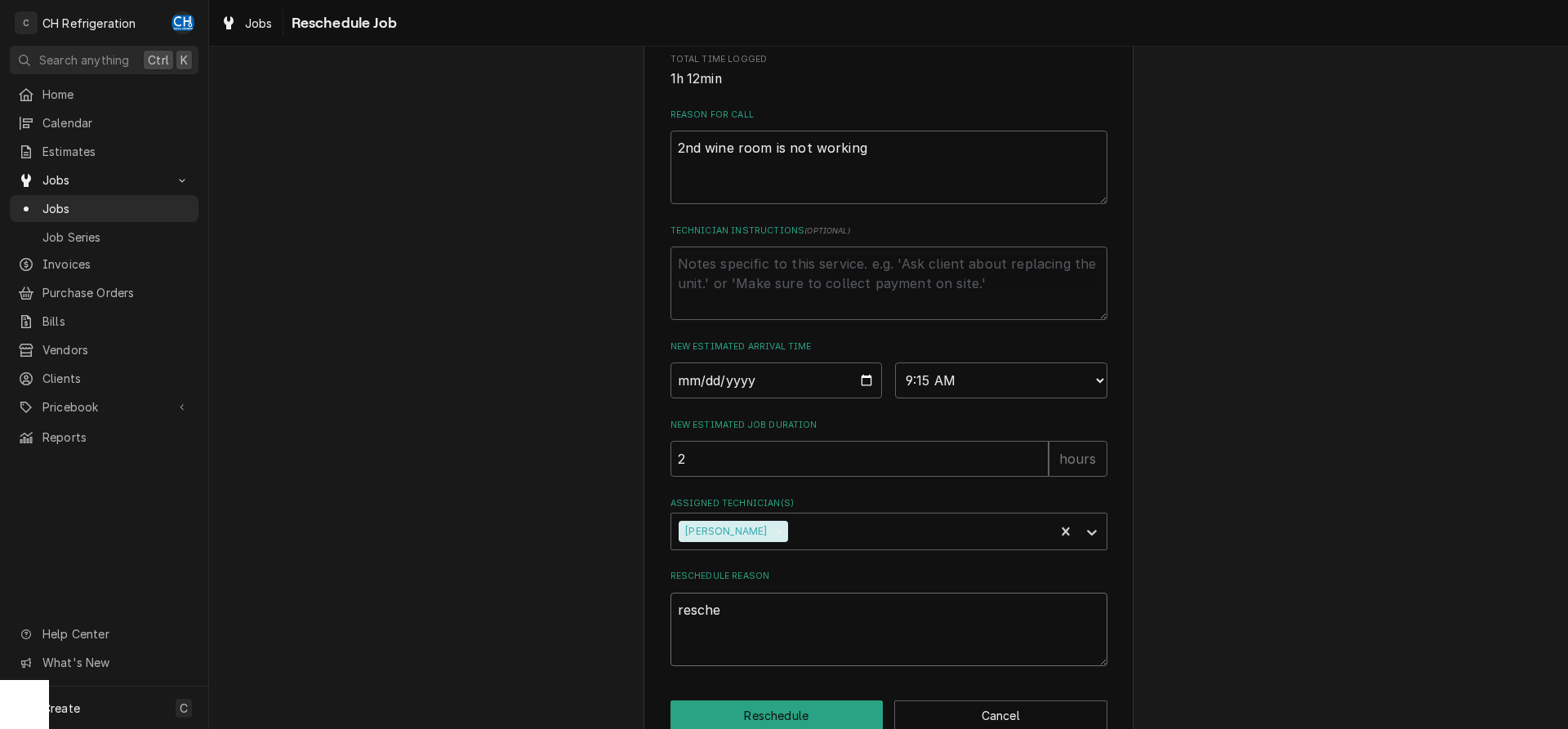
type textarea "rescheu"
type textarea "x"
type textarea "rescheud"
type textarea "x"
type textarea "rescheudl"
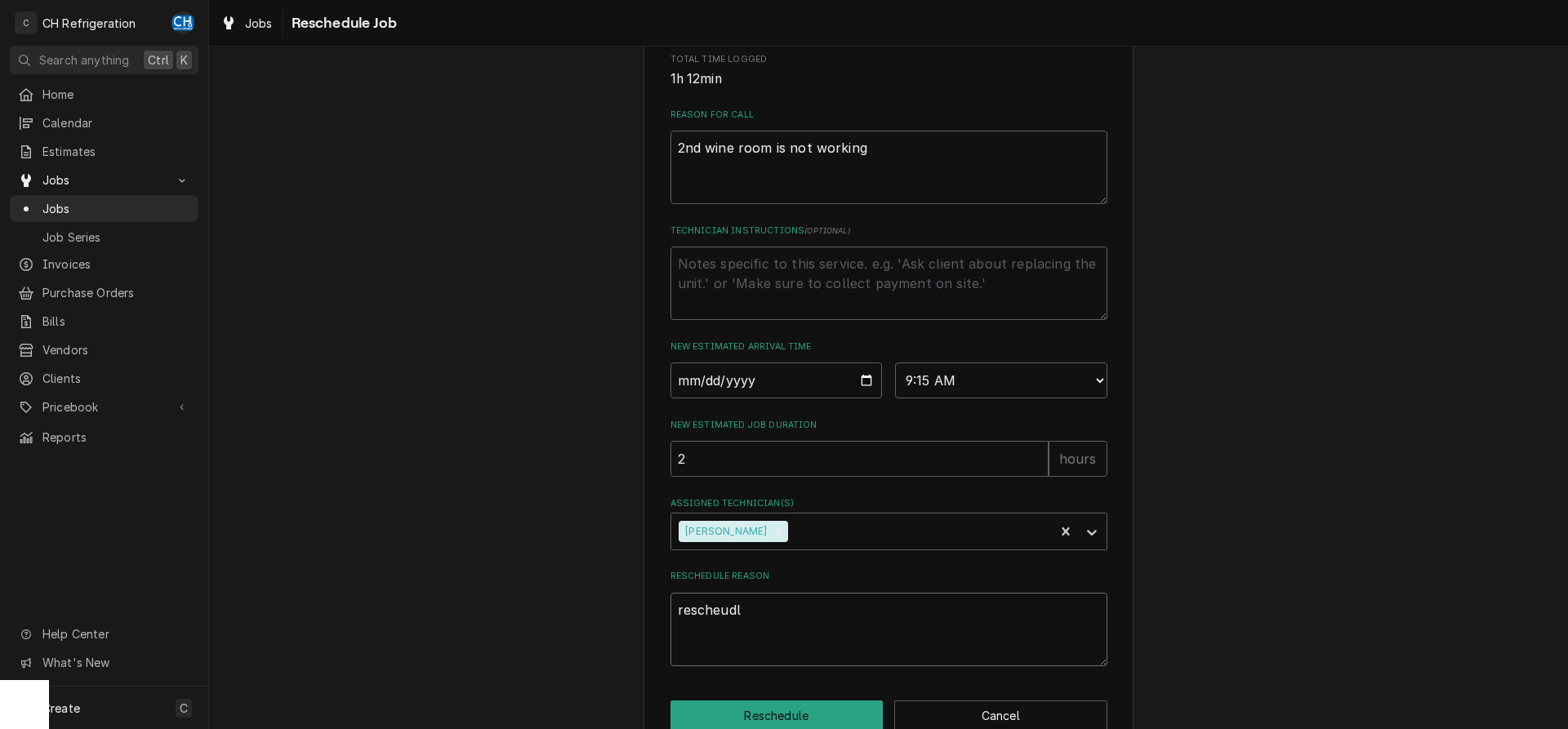
type textarea "x"
type textarea "rescheudle"
type textarea "x"
type textarea "rescheudle"
type textarea "x"
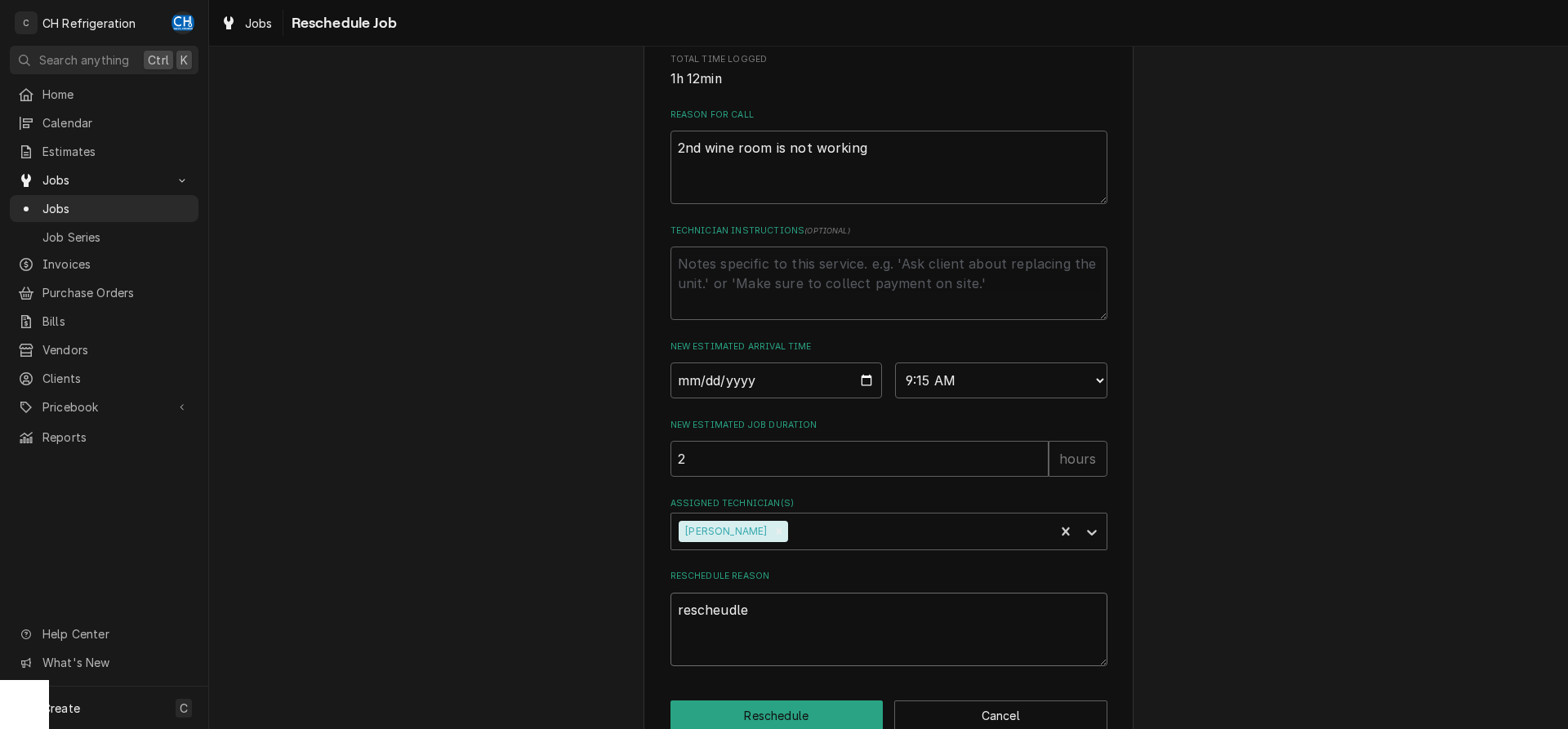
type textarea "rescheudle"
type textarea "x"
type textarea "rescheudl"
type textarea "x"
type textarea "rescheud"
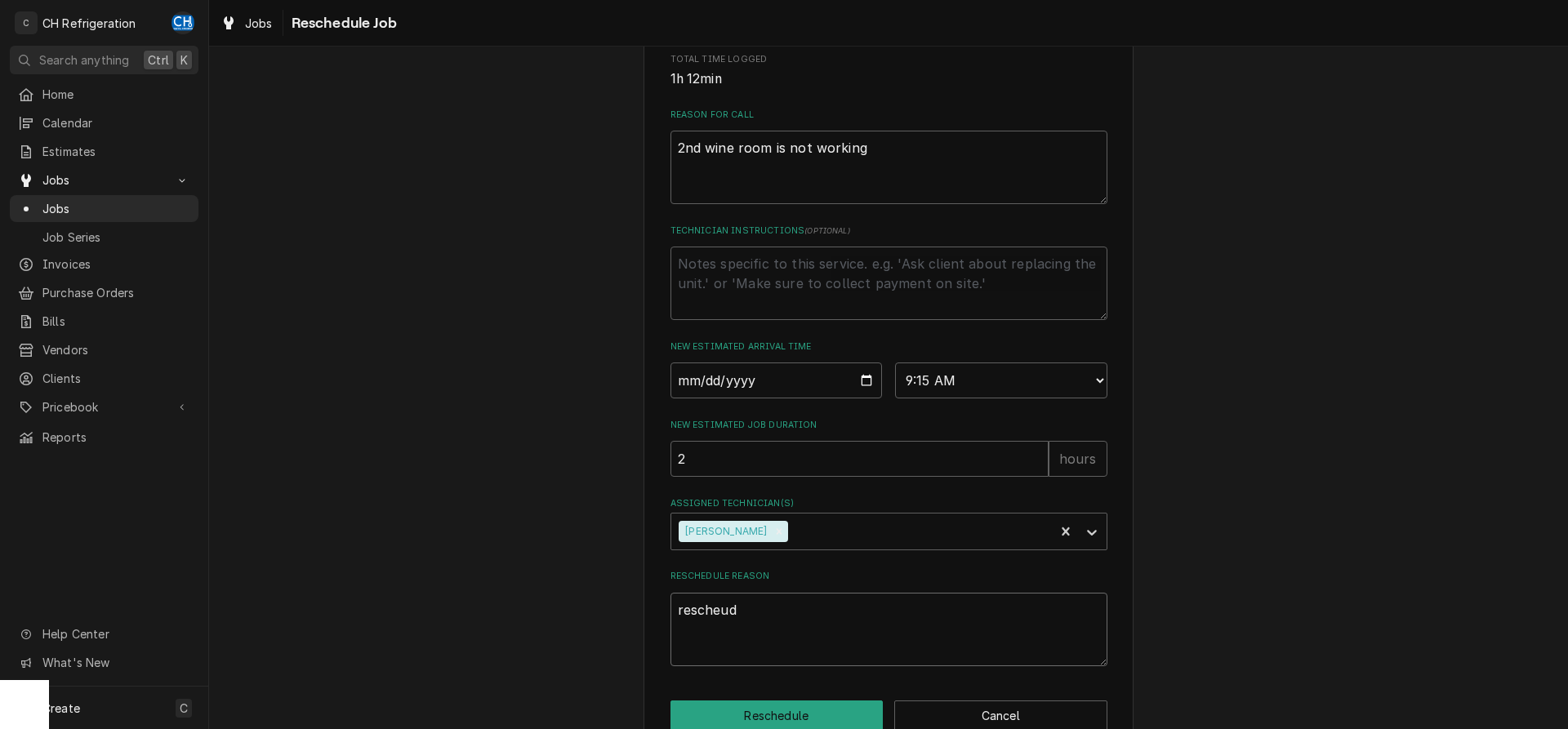
type textarea "x"
type textarea "rescheu"
type textarea "x"
type textarea "resche"
type textarea "x"
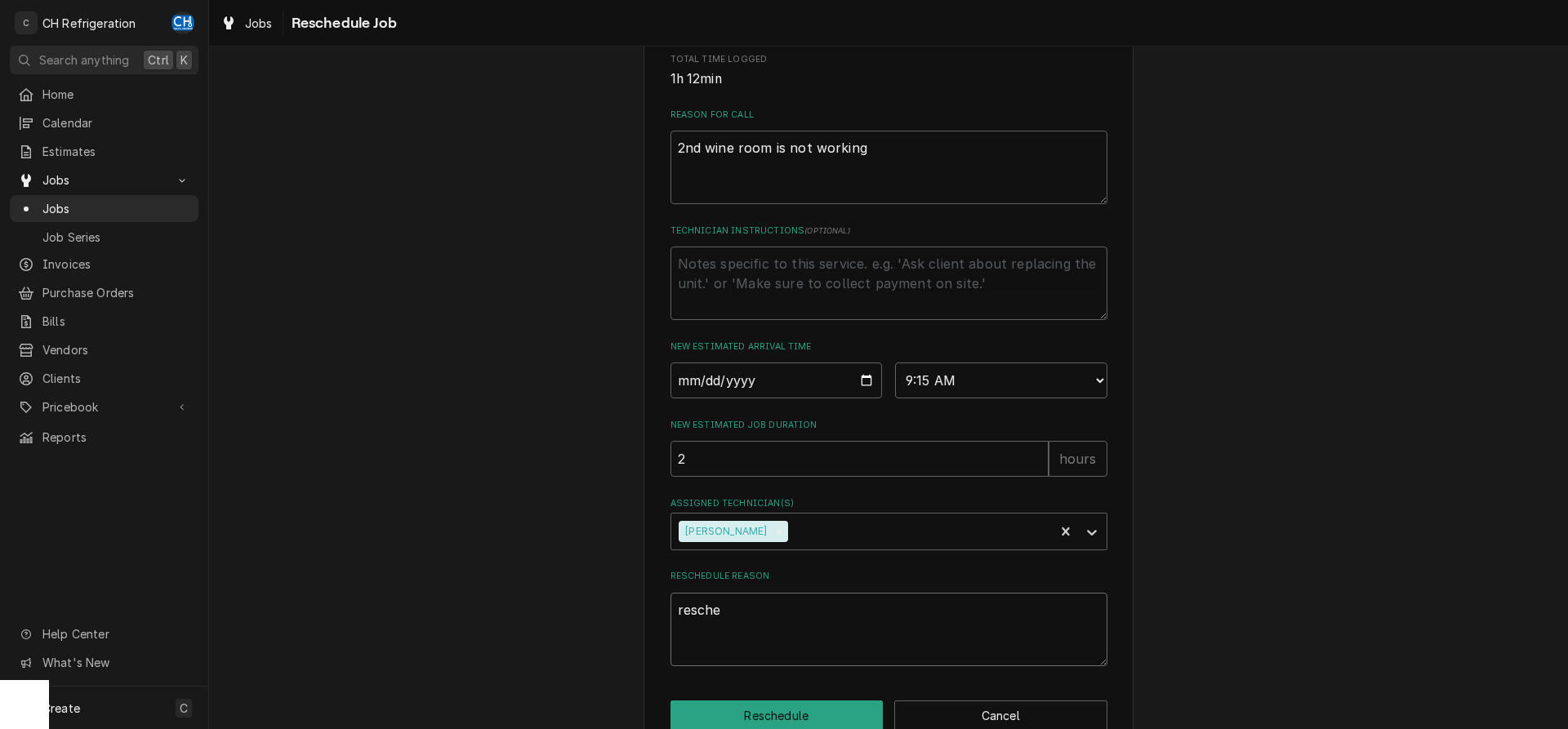
type textarea "resch"
type textarea "x"
type textarea "resc"
type textarea "x"
type textarea "res"
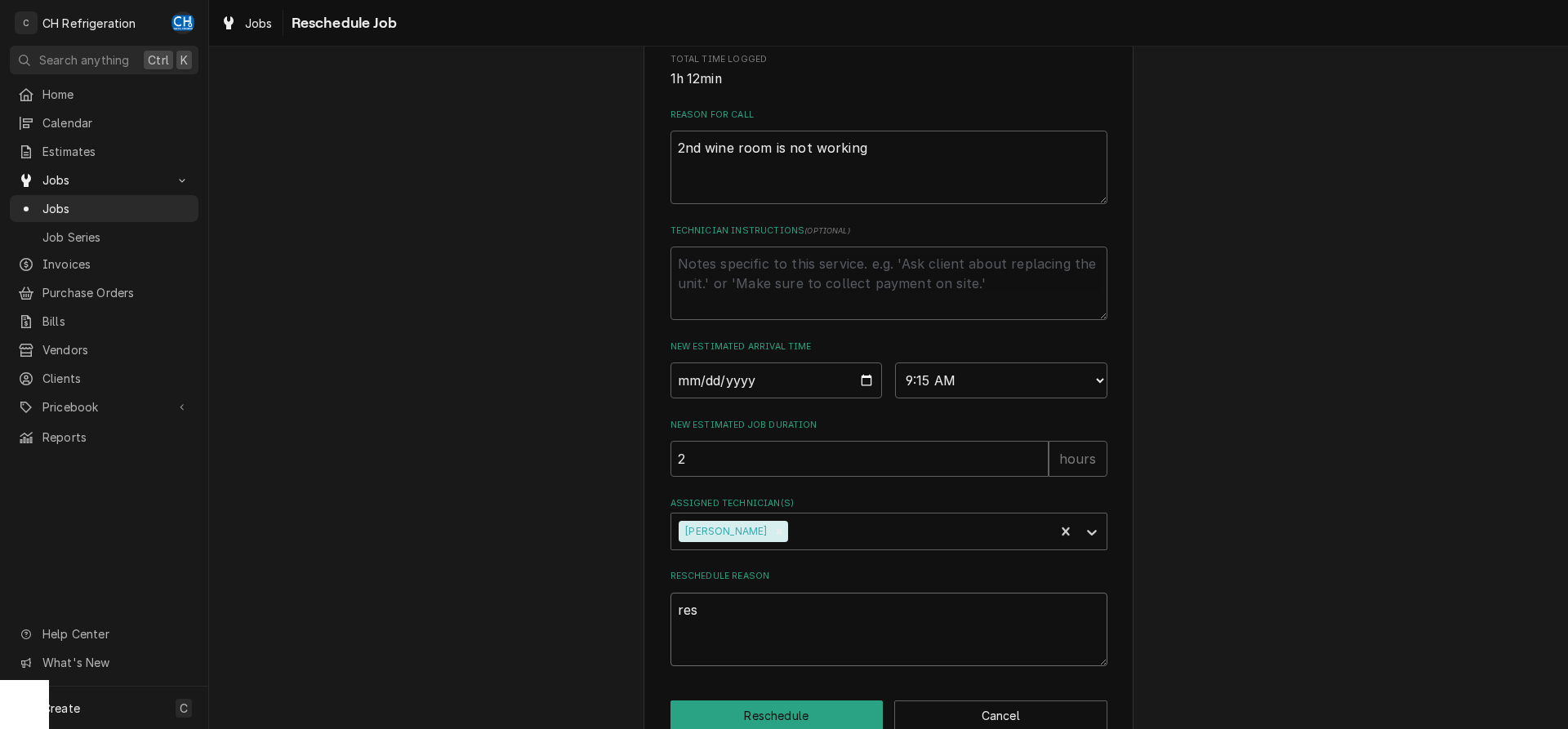
type textarea "x"
type textarea "resc"
type textarea "x"
type textarea "resch"
type textarea "x"
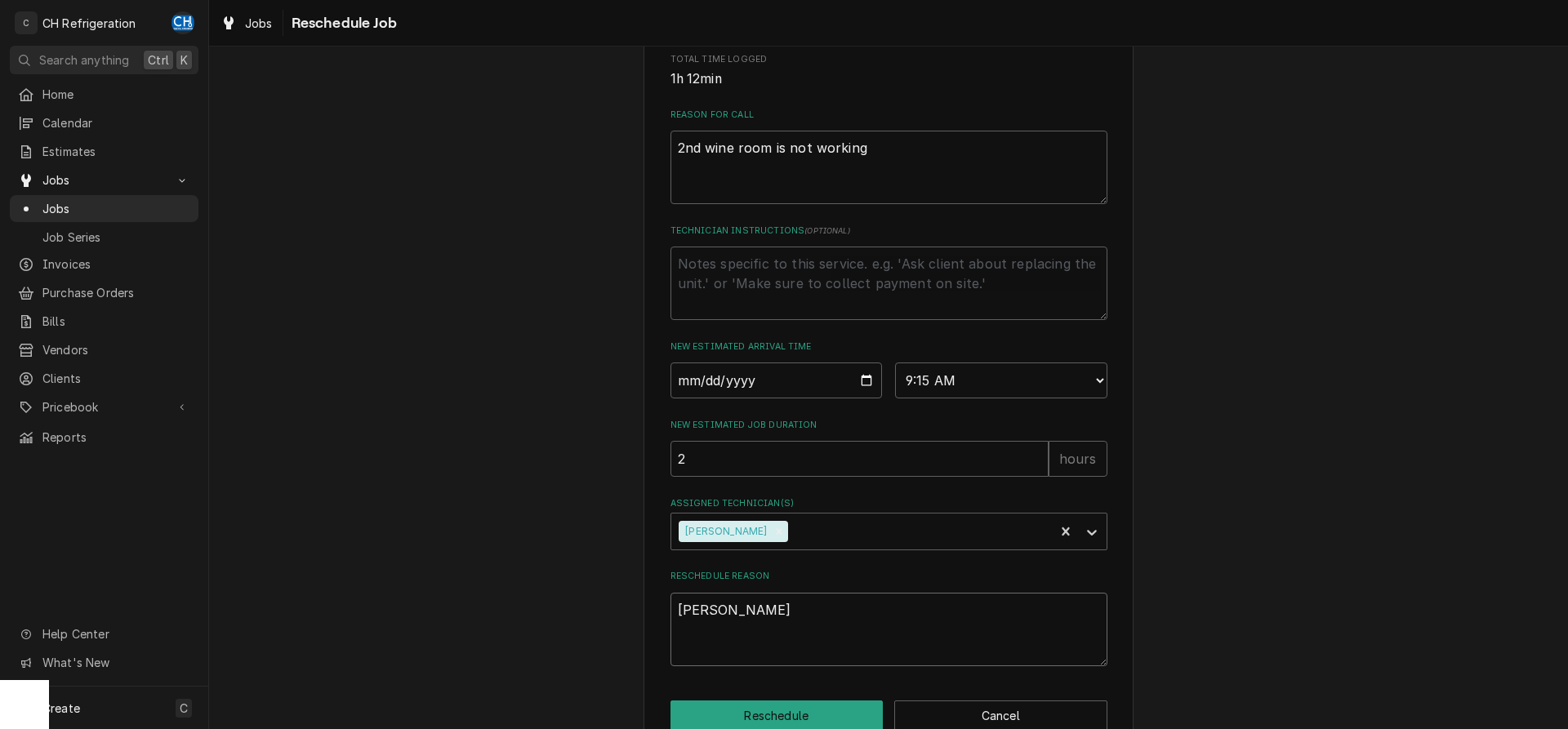
type textarea "resche"
type textarea "x"
type textarea "resched"
type textarea "x"
type textarea "reschedu"
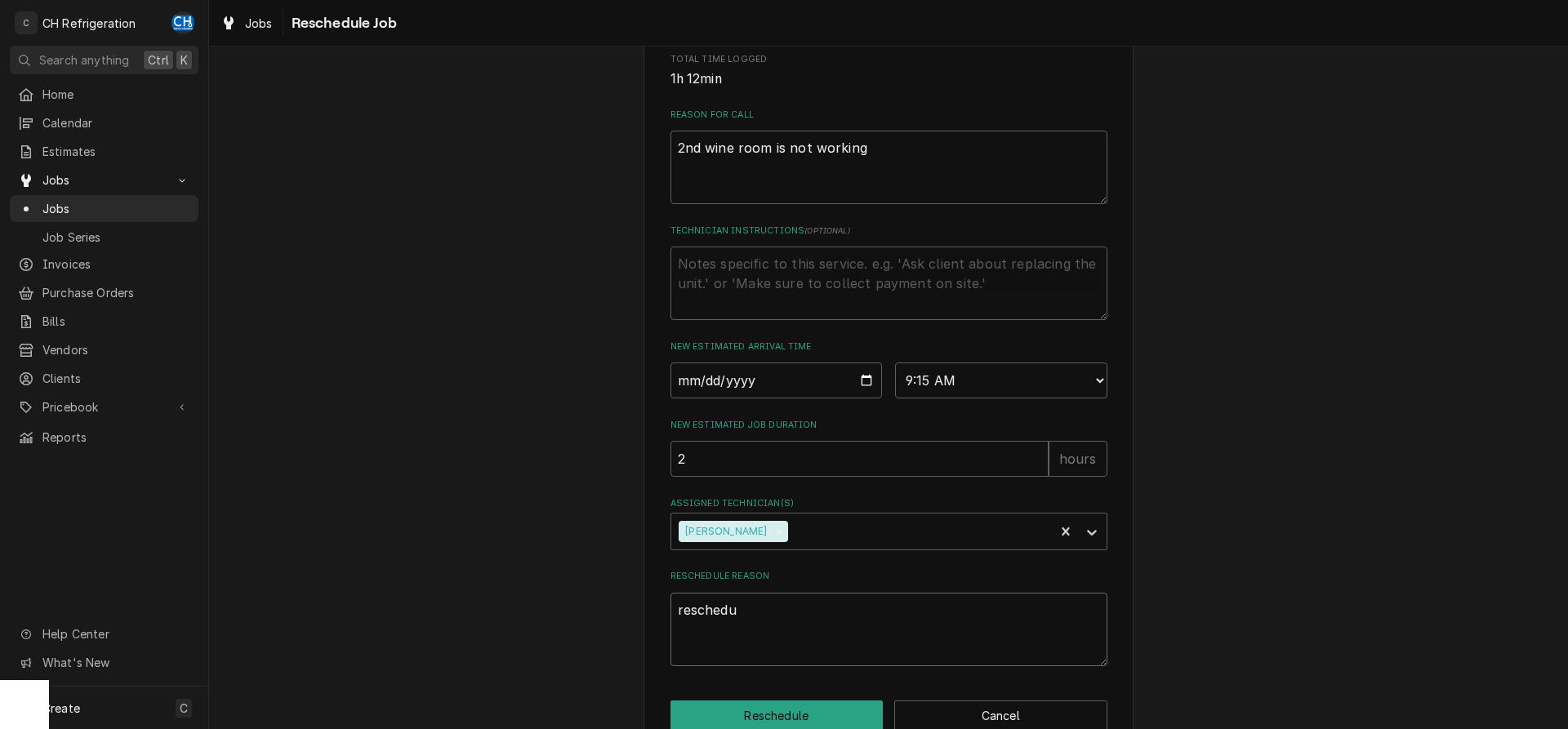
type textarea "x"
type textarea "reschedul"
type textarea "x"
type textarea "reschedule"
type textarea "x"
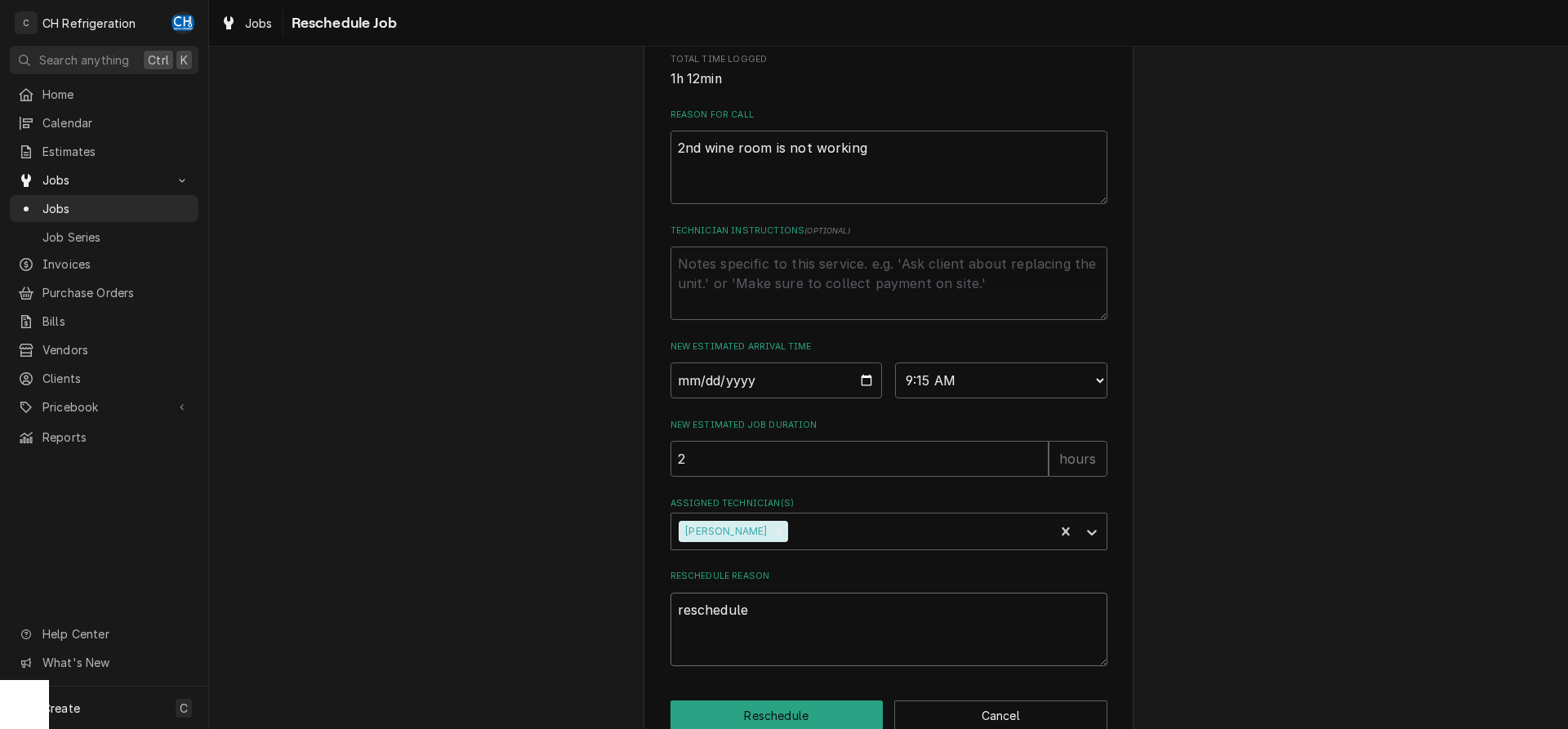
type textarea "rescheduled"
type textarea "x"
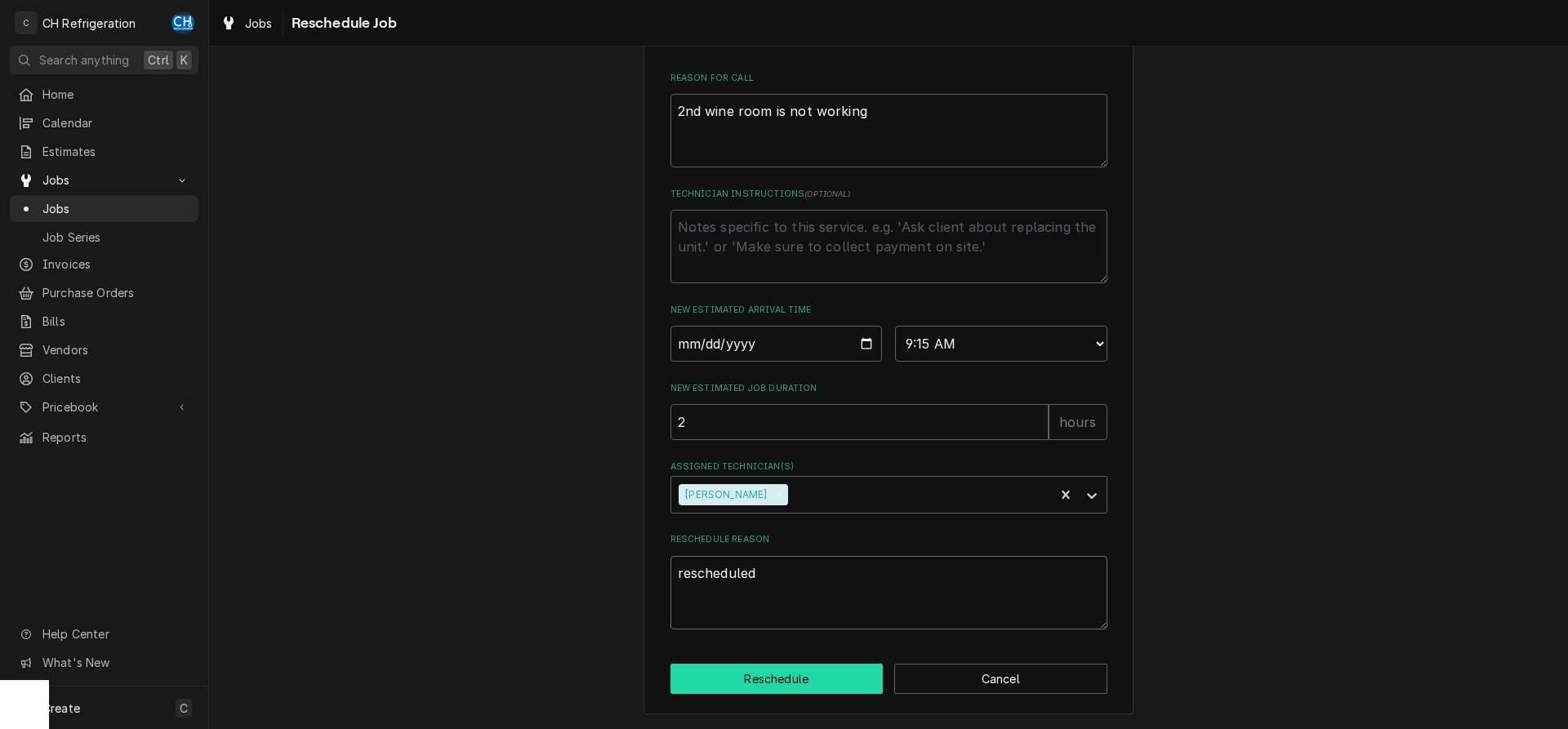
type textarea "rescheduled"
click at [795, 690] on button "Reschedule" at bounding box center [777, 678] width 213 height 30
type textarea "x"
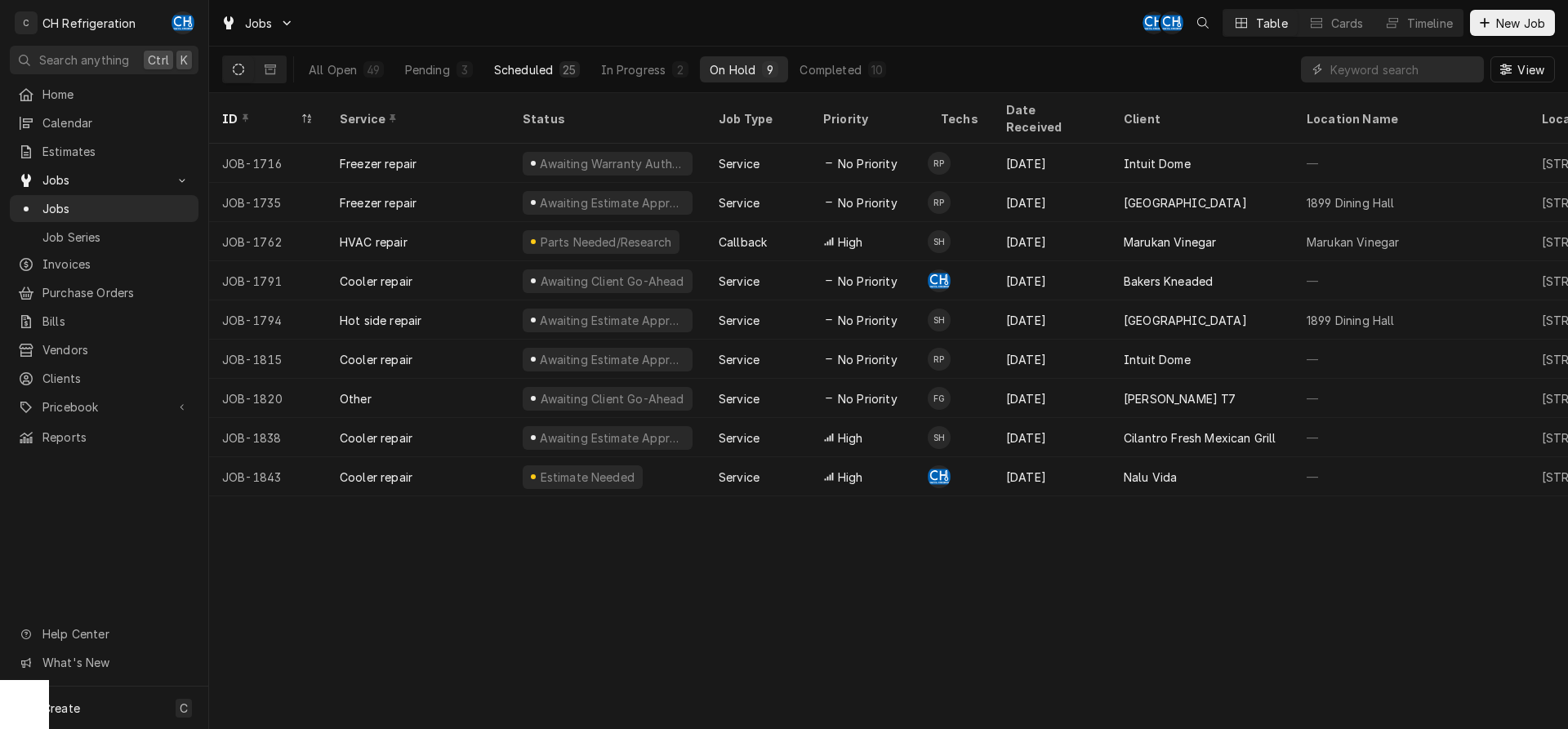
click at [557, 71] on button "Scheduled 25" at bounding box center [537, 69] width 105 height 26
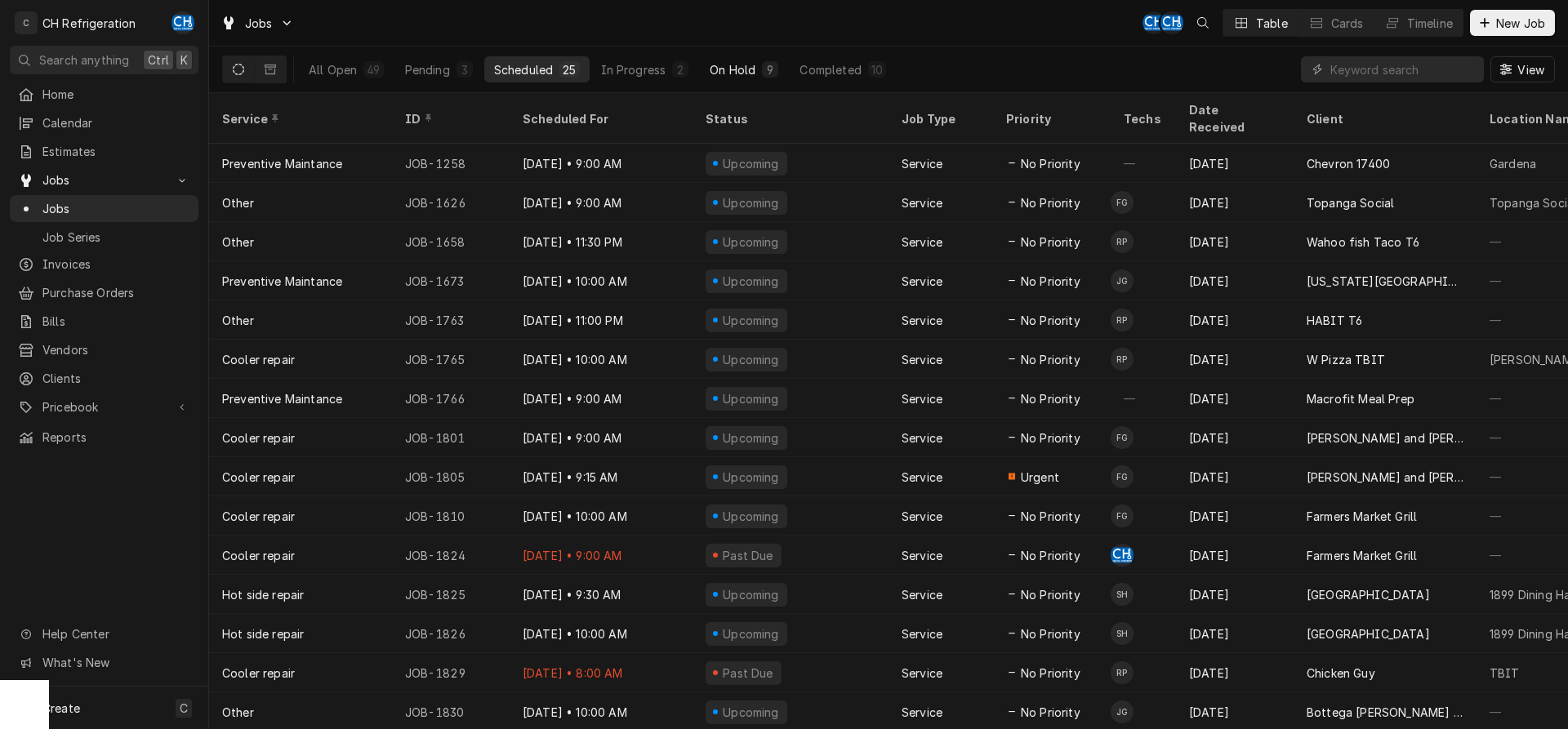
click at [766, 64] on div "9" at bounding box center [770, 70] width 10 height 18
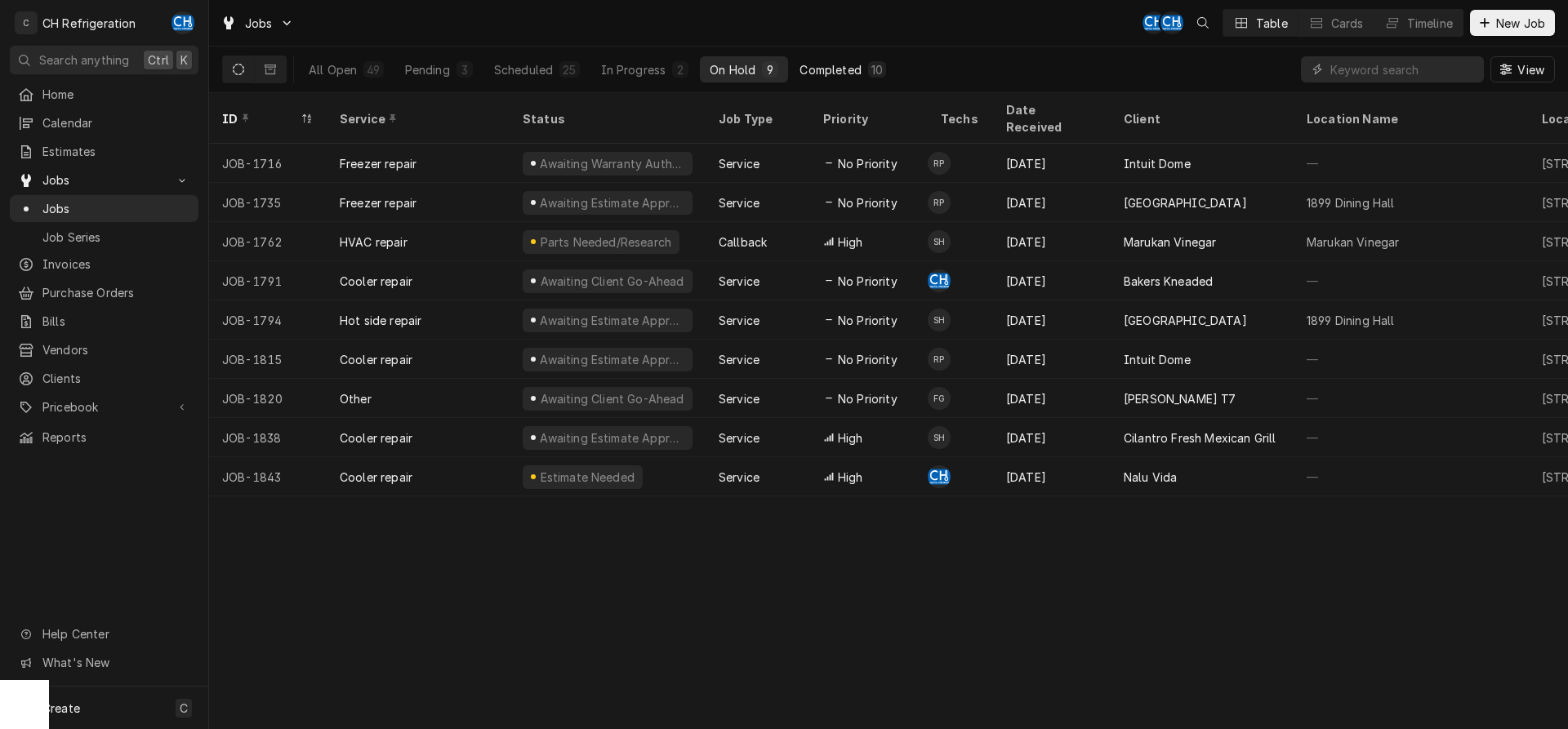
click at [882, 57] on button "Completed 10" at bounding box center [843, 69] width 106 height 26
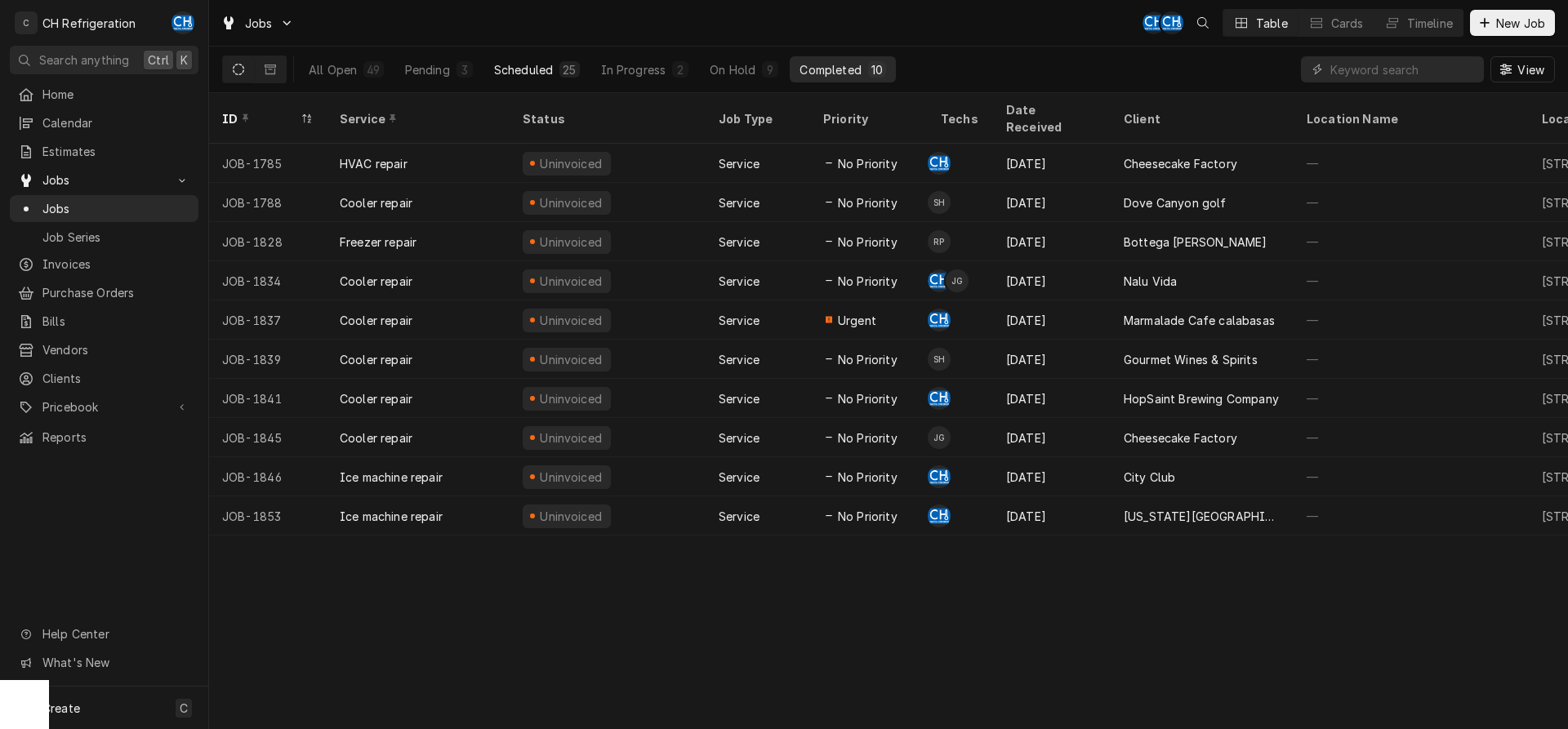
click at [526, 74] on div "Scheduled" at bounding box center [524, 70] width 58 height 18
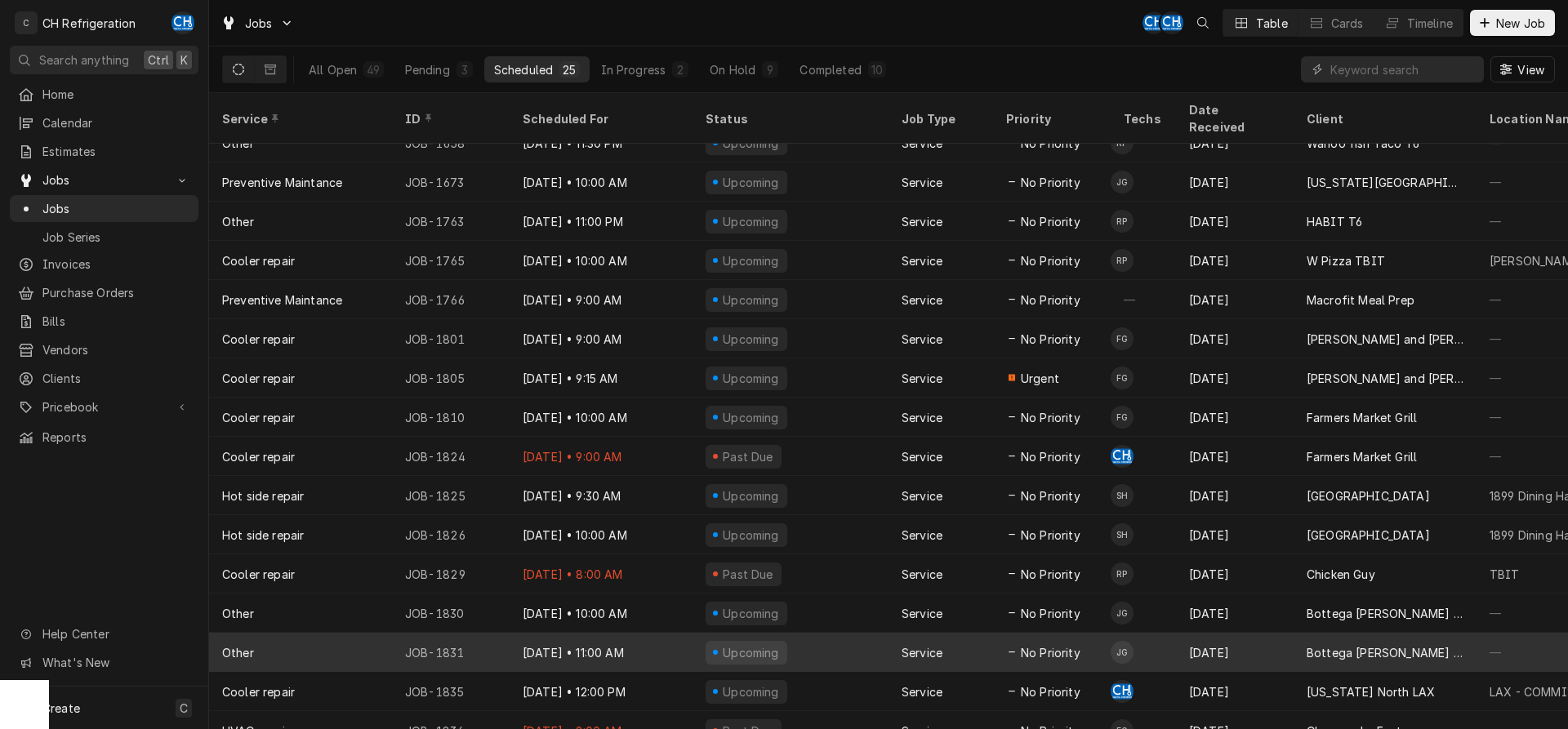
scroll to position [177, 0]
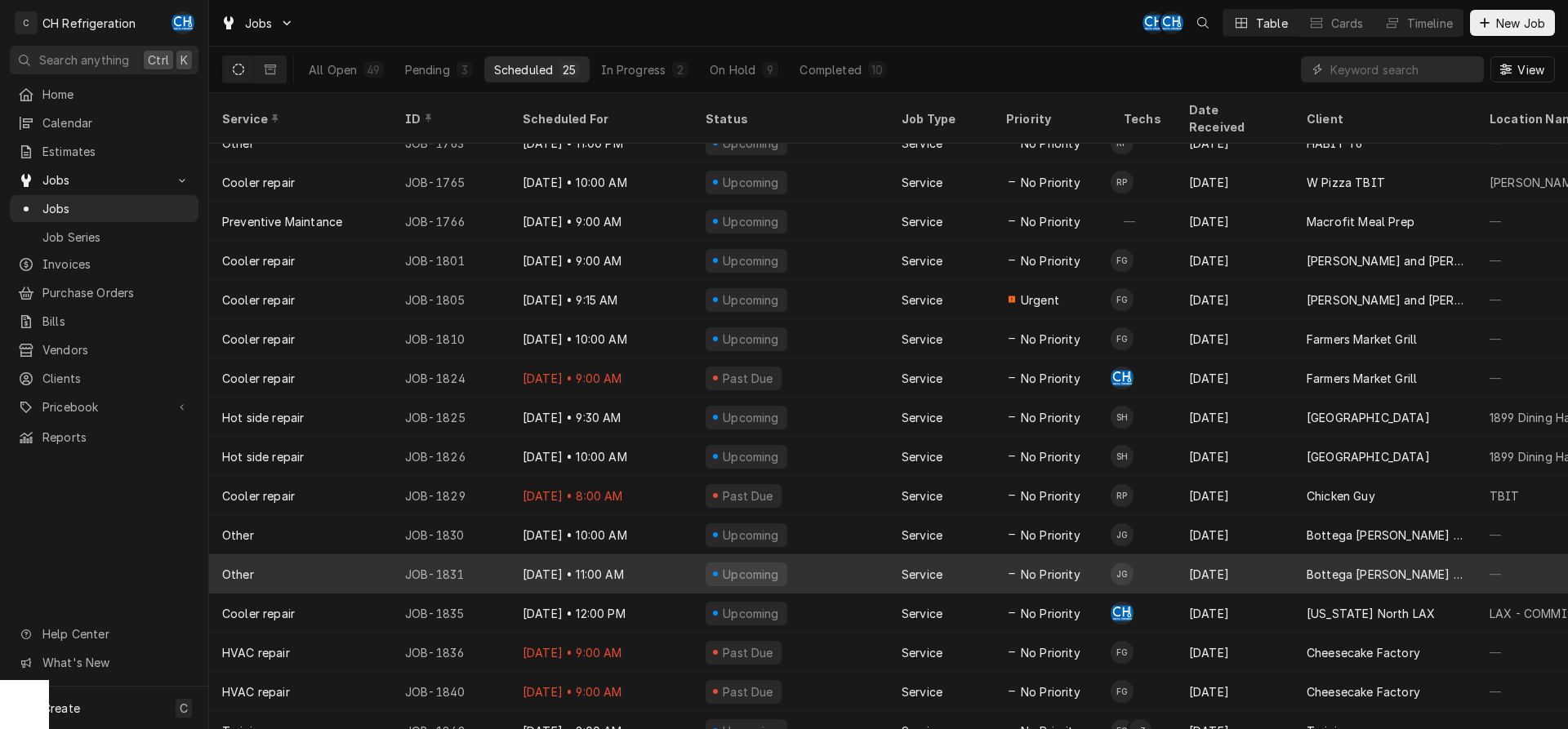
click at [780, 633] on div "Past Due" at bounding box center [790, 652] width 196 height 39
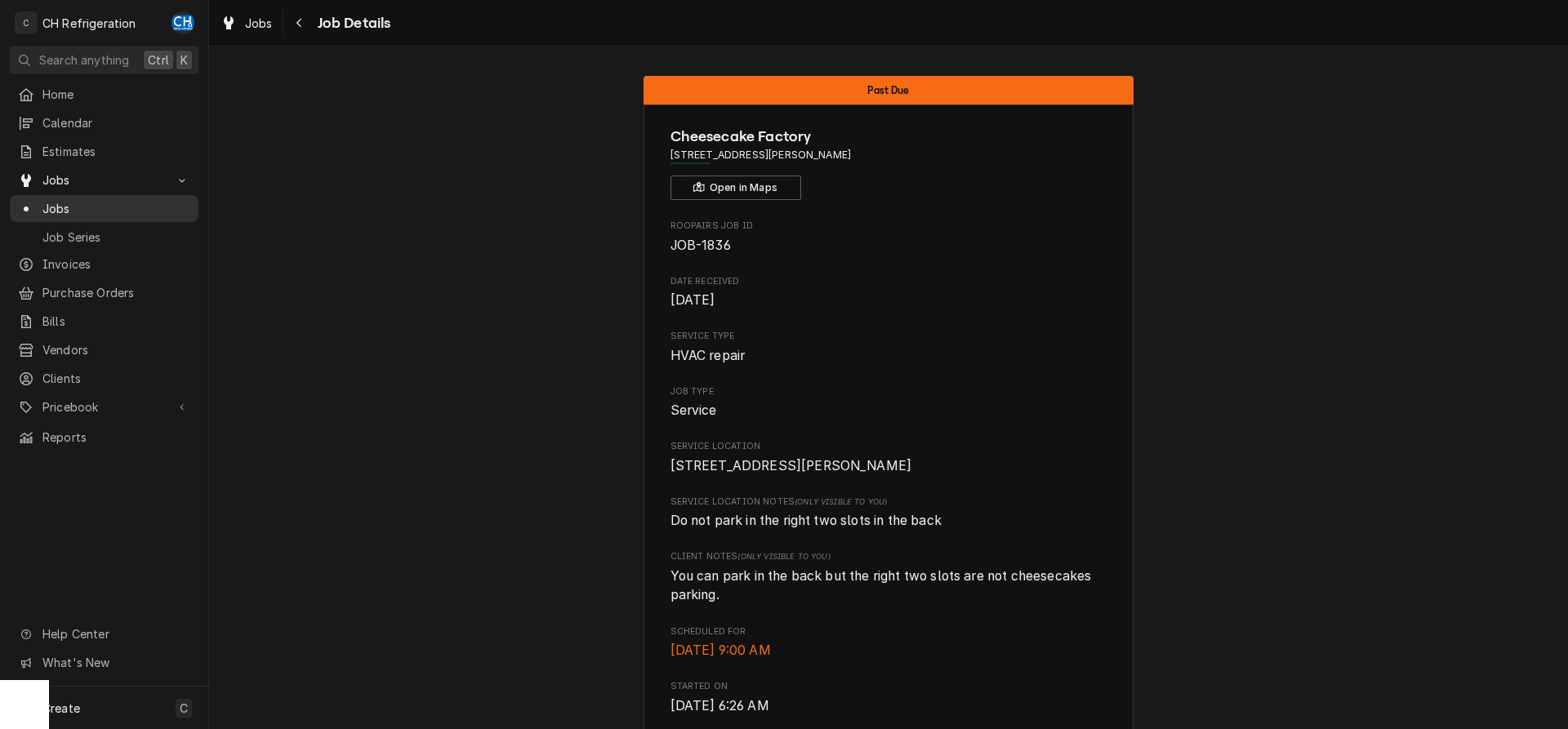
click at [191, 200] on div "Jobs" at bounding box center [103, 208] width 182 height 20
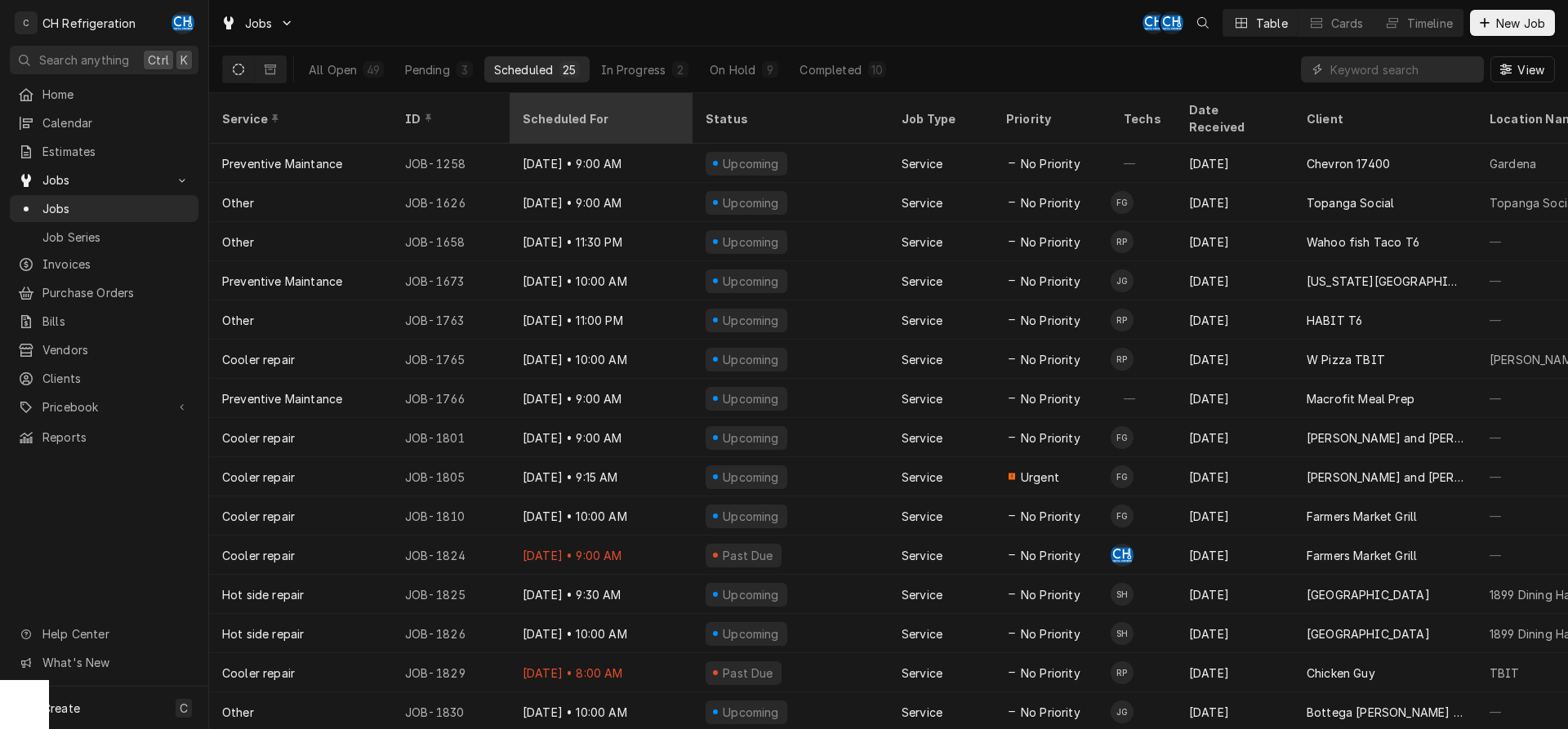
click at [571, 110] on div "Scheduled For" at bounding box center [600, 119] width 154 height 18
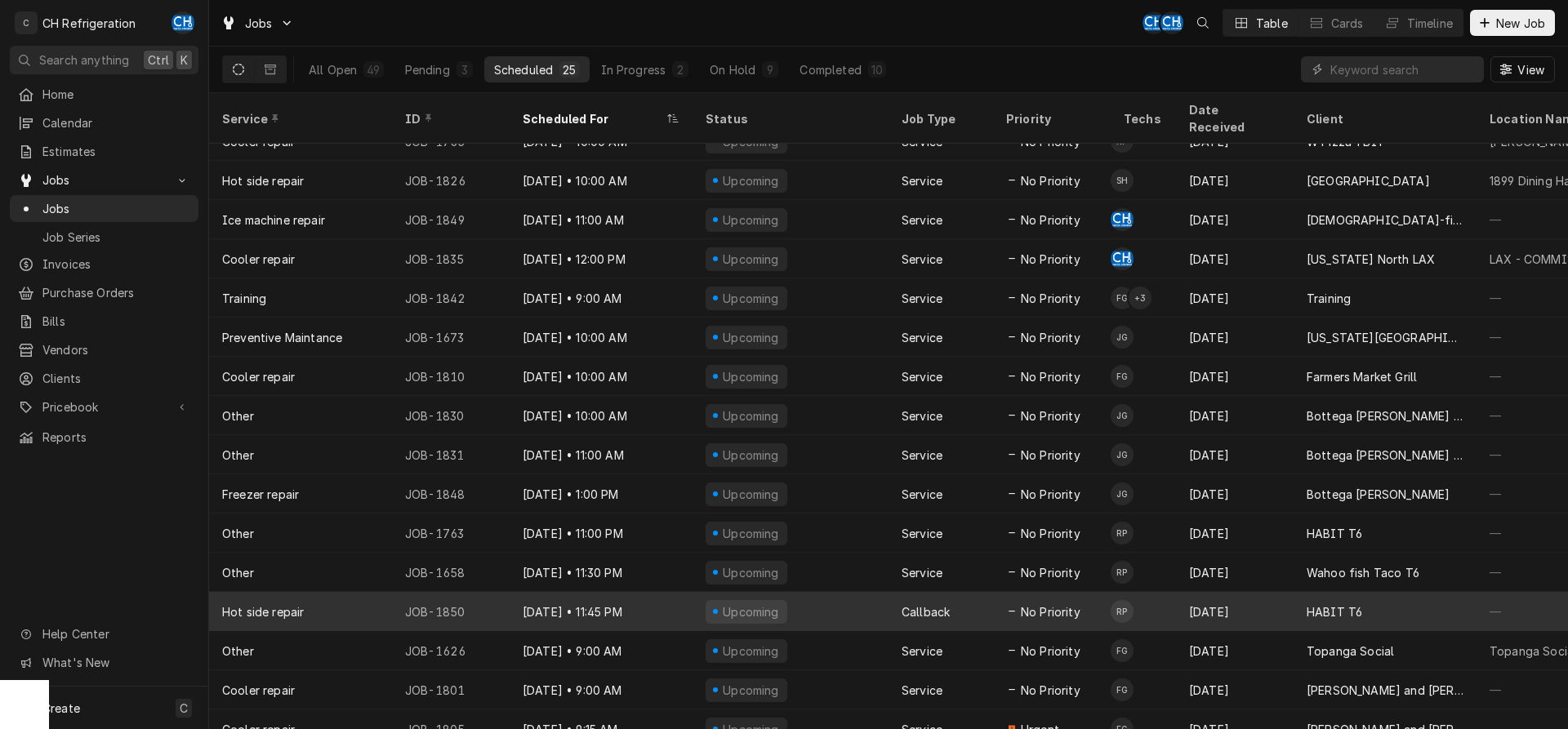
scroll to position [375, 0]
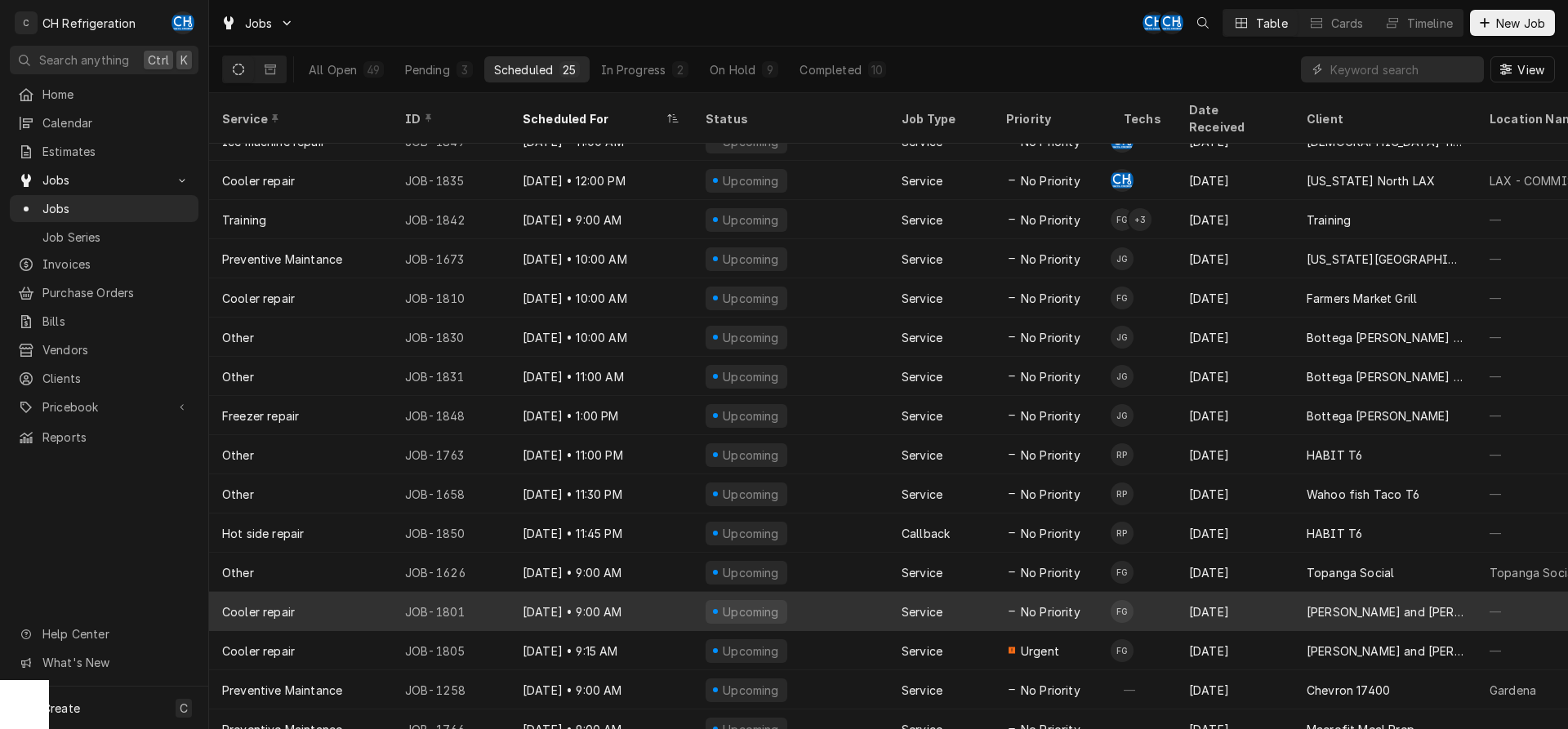
click at [888, 601] on div "Upcoming" at bounding box center [790, 611] width 196 height 39
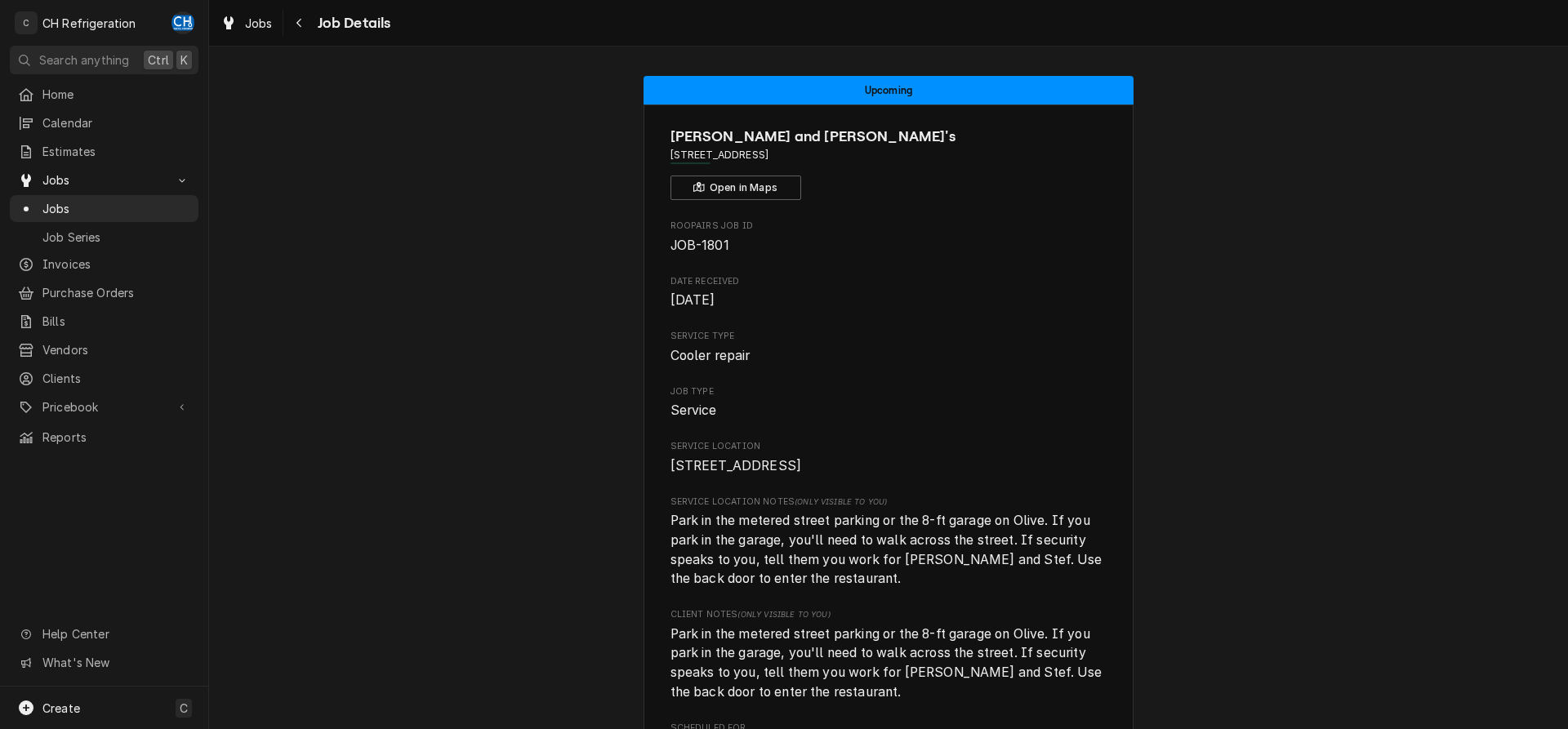
scroll to position [749, 0]
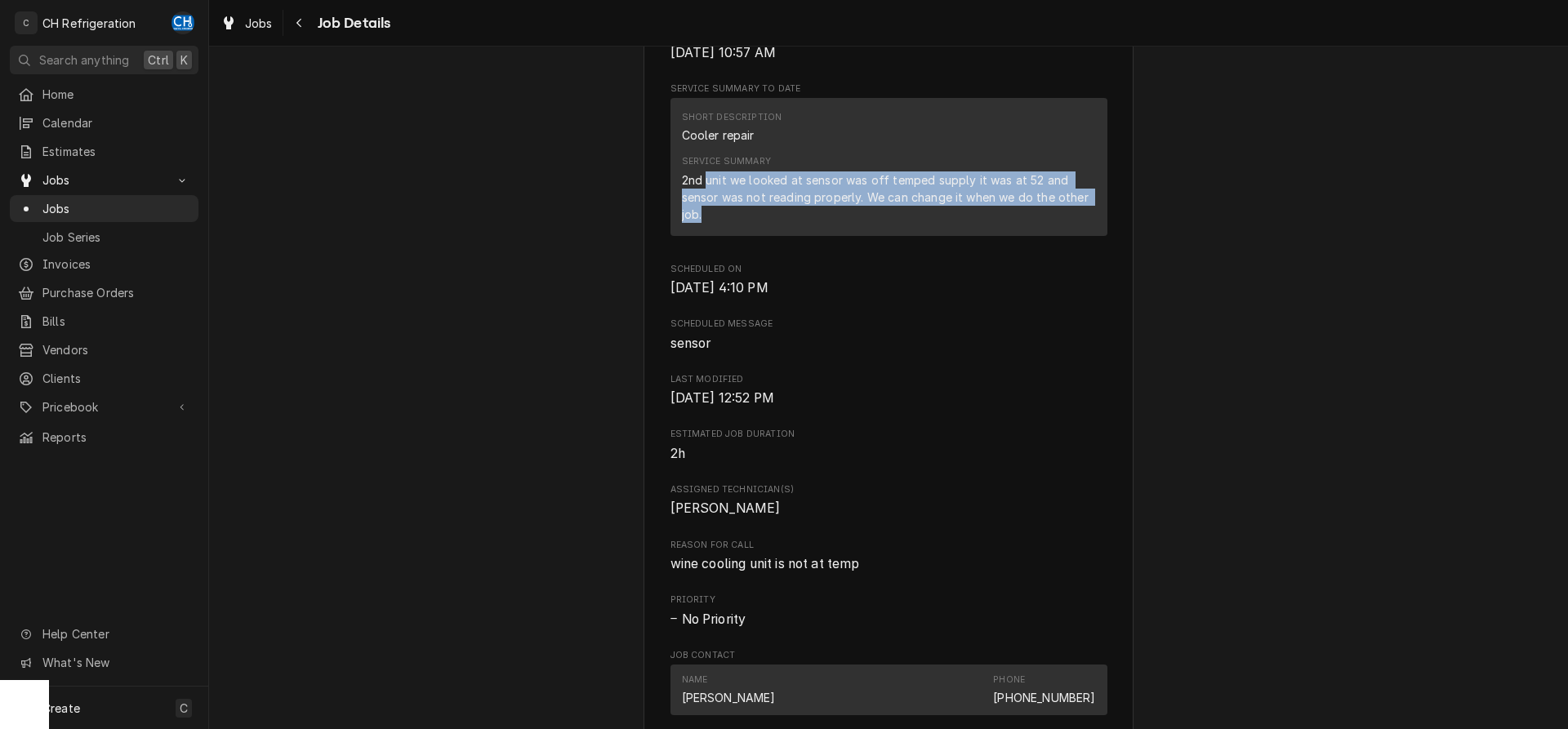
drag, startPoint x: 706, startPoint y: 199, endPoint x: 1092, endPoint y: 244, distance: 388.6
click at [1092, 223] on div "2nd unit we looked at sensor was off temped supply it was at 52 and sensor was …" at bounding box center [889, 197] width 414 height 52
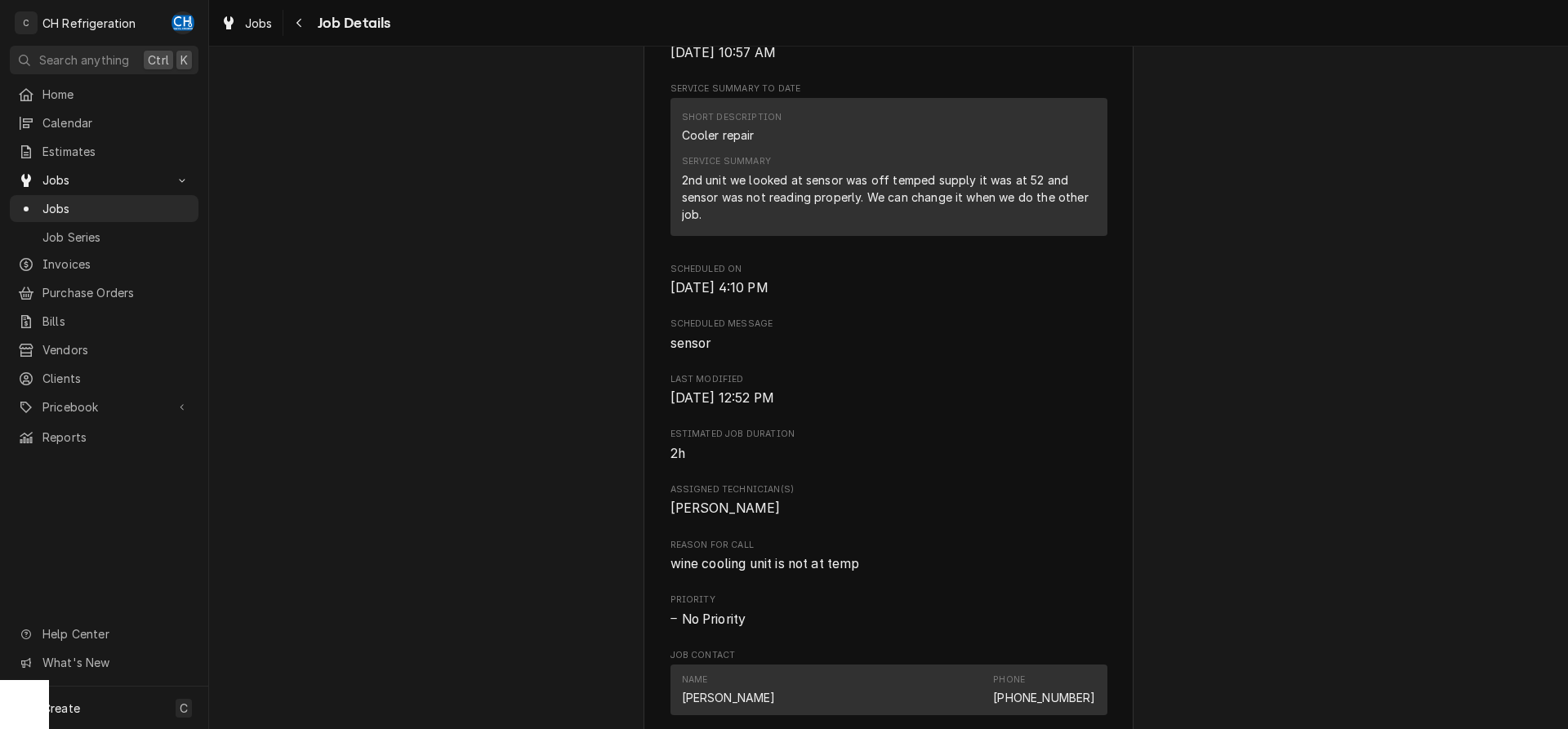
click at [1005, 223] on div "2nd unit we looked at sensor was off temped supply it was at 52 and sensor was …" at bounding box center [889, 197] width 414 height 52
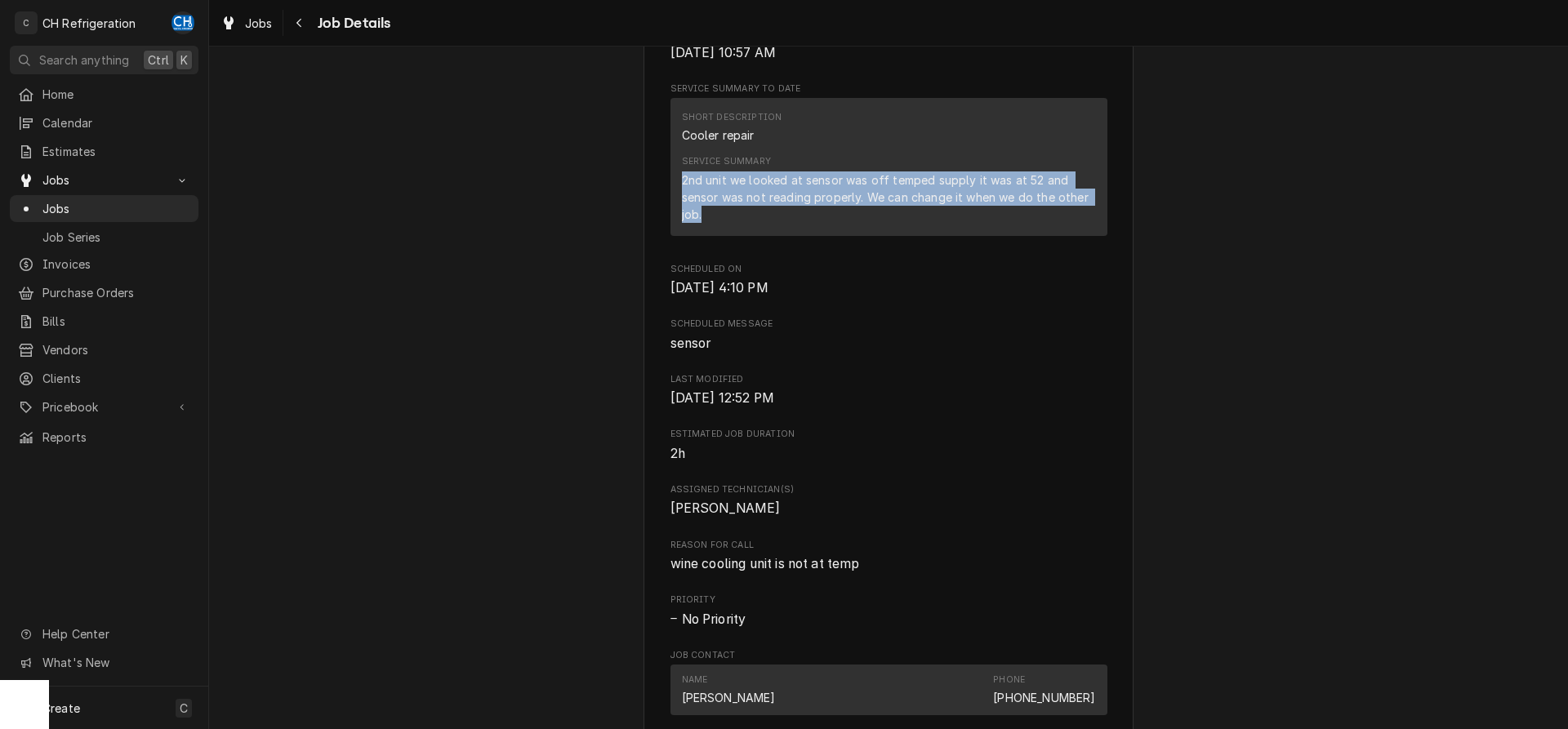
drag, startPoint x: 677, startPoint y: 200, endPoint x: 808, endPoint y: 251, distance: 140.6
click at [808, 236] on div "Short Description Cooler repair Service Summary 2nd unit we looked at sensor wa…" at bounding box center [889, 166] width 437 height 137
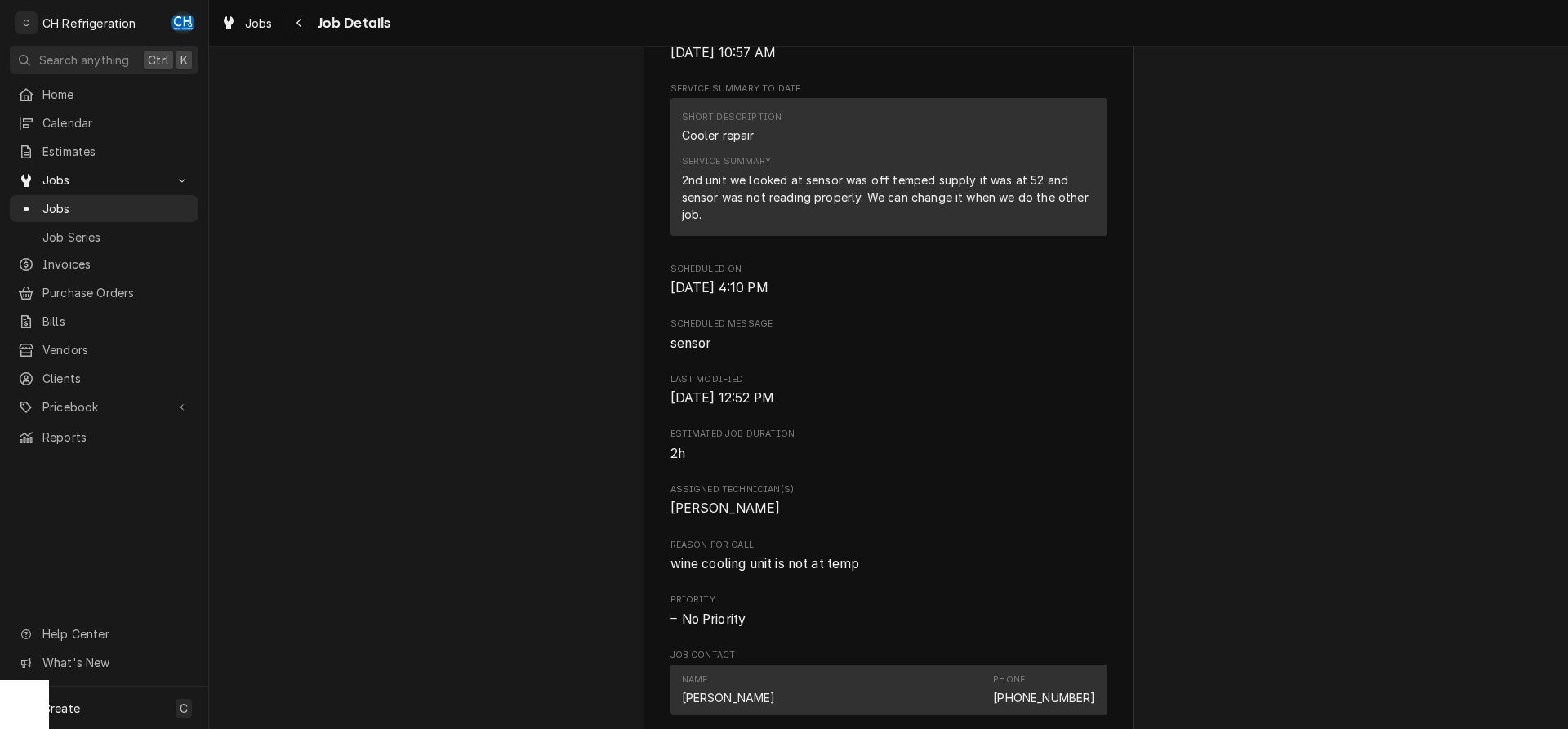
click at [796, 223] on div "2nd unit we looked at sensor was off temped supply it was at 52 and sensor was …" at bounding box center [889, 197] width 414 height 52
drag, startPoint x: 668, startPoint y: 193, endPoint x: 1074, endPoint y: 196, distance: 406.0
click at [1074, 196] on div "[PERSON_NAME] and Stef's [STREET_ADDRESS] Open in Maps Roopairs Job ID JOB-1801…" at bounding box center [889, 340] width 491 height 1971
click at [734, 214] on div "2nd unit we looked at sensor was off temped supply it was at 52 and sensor was …" at bounding box center [889, 197] width 414 height 52
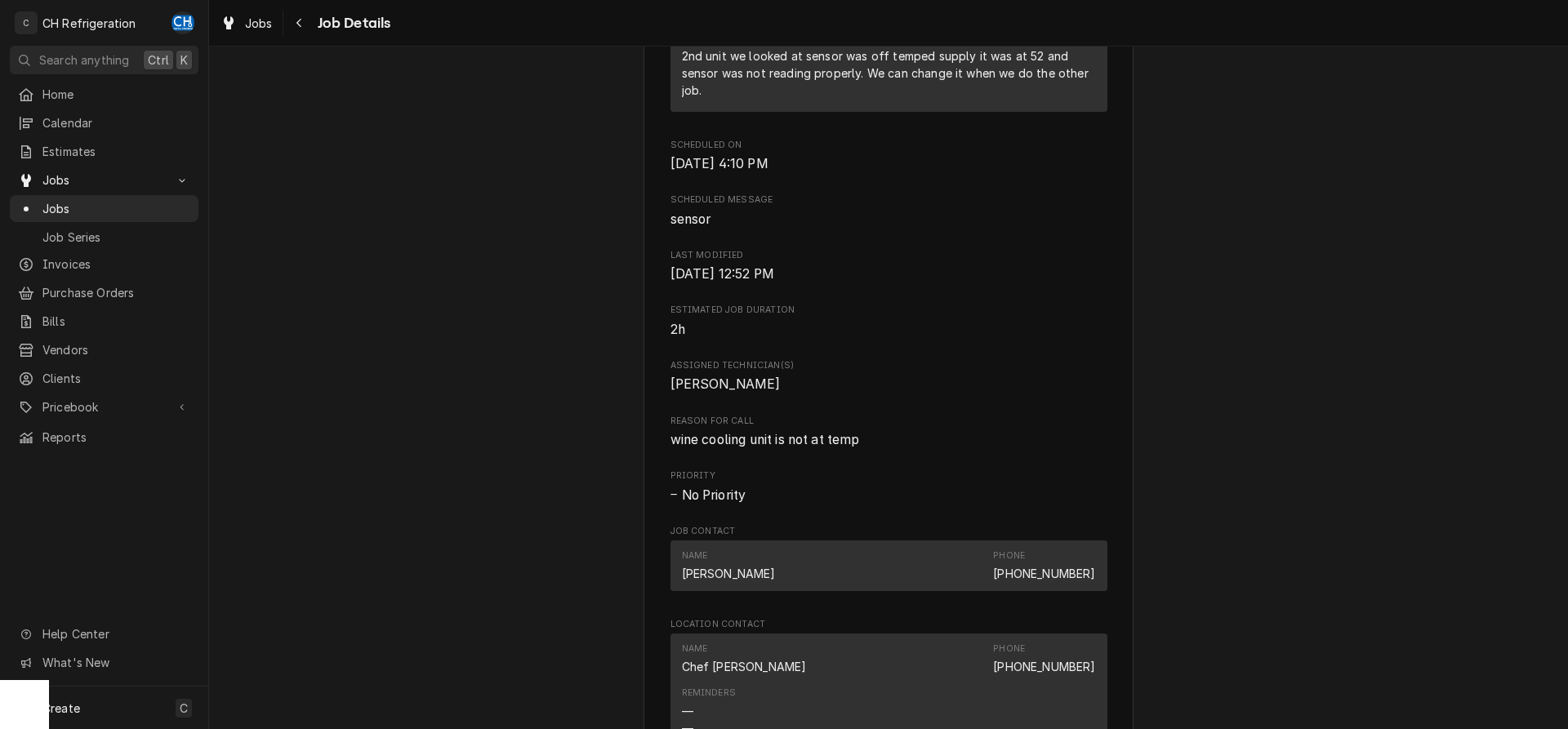
scroll to position [861, 0]
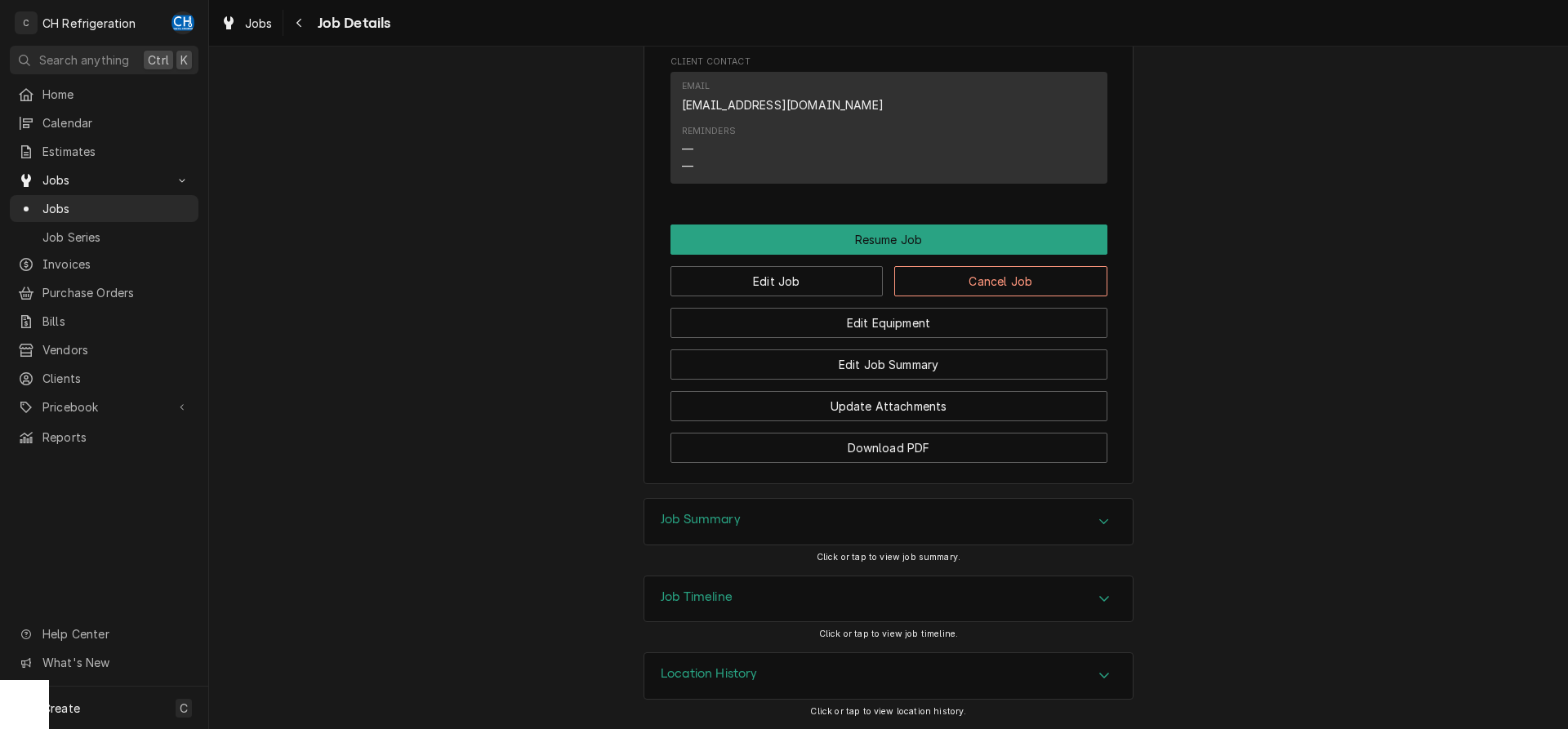
drag, startPoint x: 910, startPoint y: 524, endPoint x: 984, endPoint y: 526, distance: 74.0
click at [911, 524] on div "Job Summary" at bounding box center [889, 522] width 489 height 46
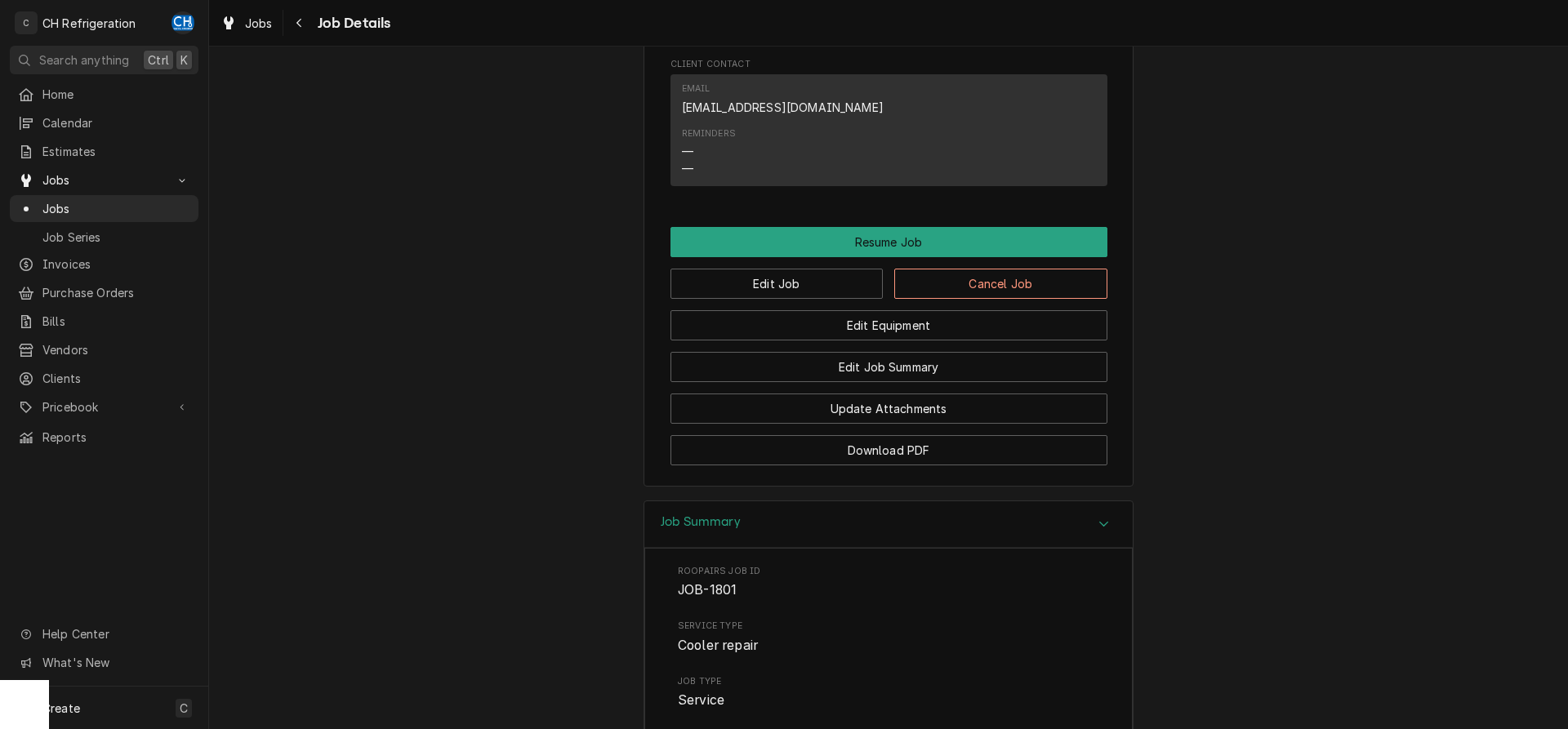
scroll to position [1528, 0]
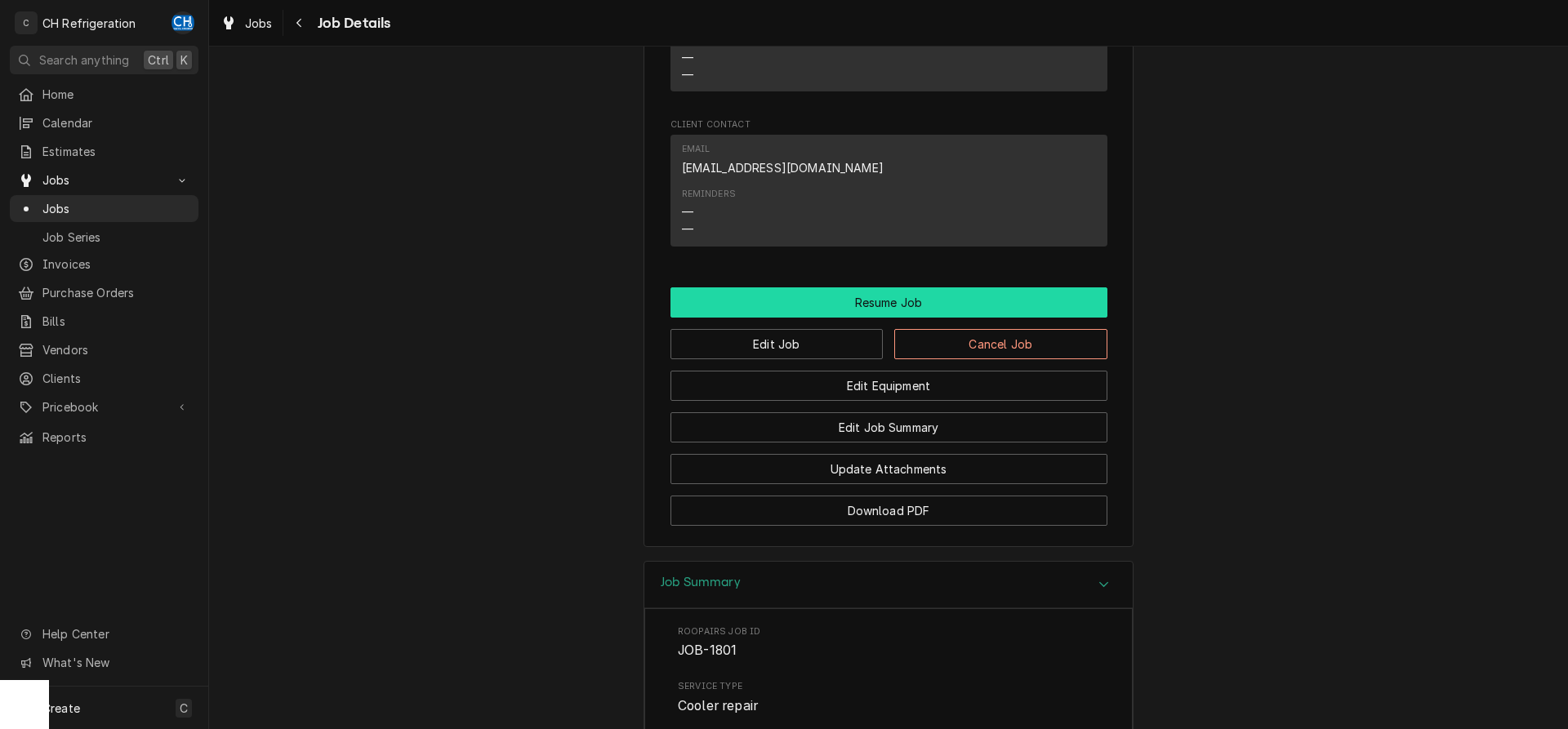
click at [882, 317] on button "Resume Job" at bounding box center [889, 302] width 437 height 30
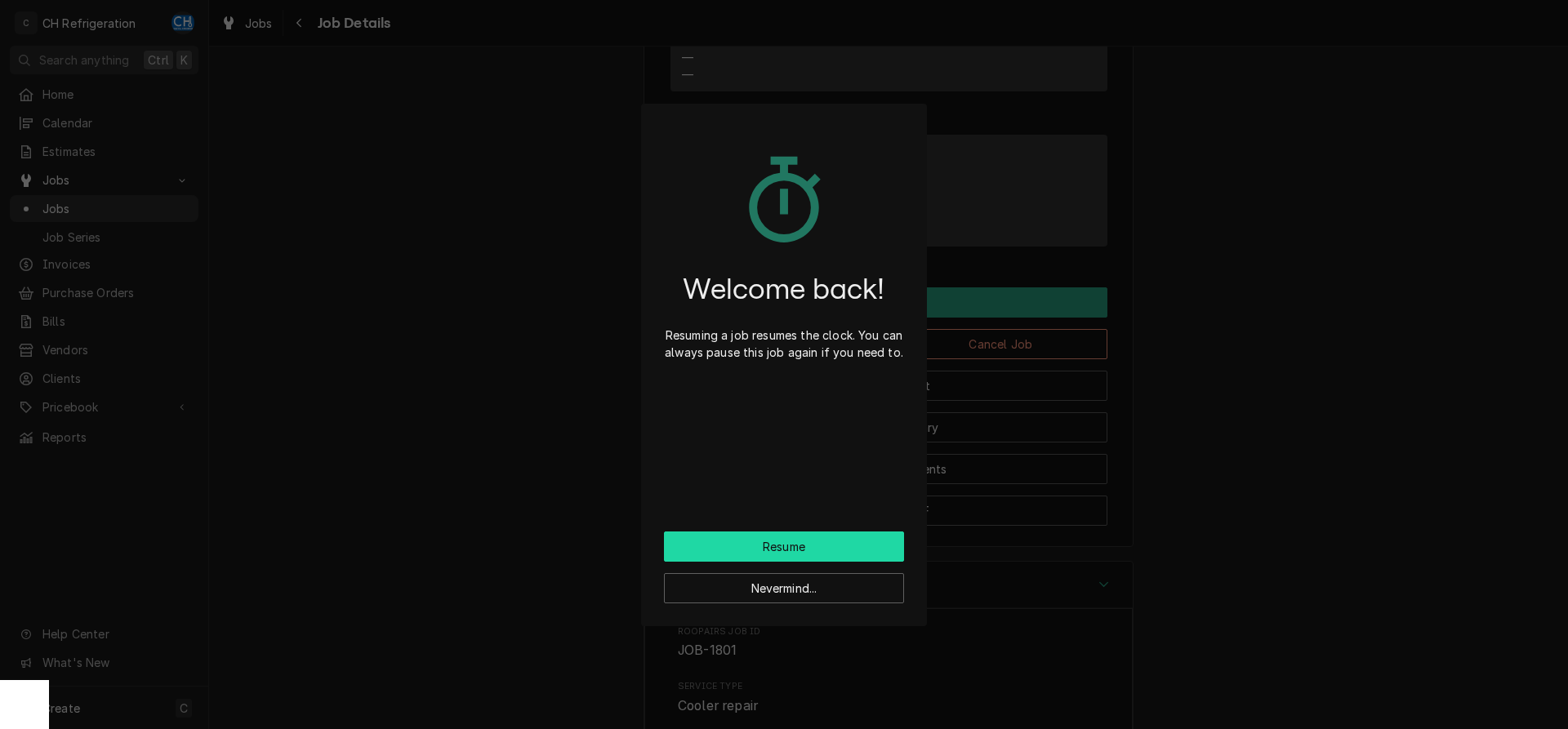
click at [800, 545] on button "Resume" at bounding box center [784, 546] width 240 height 30
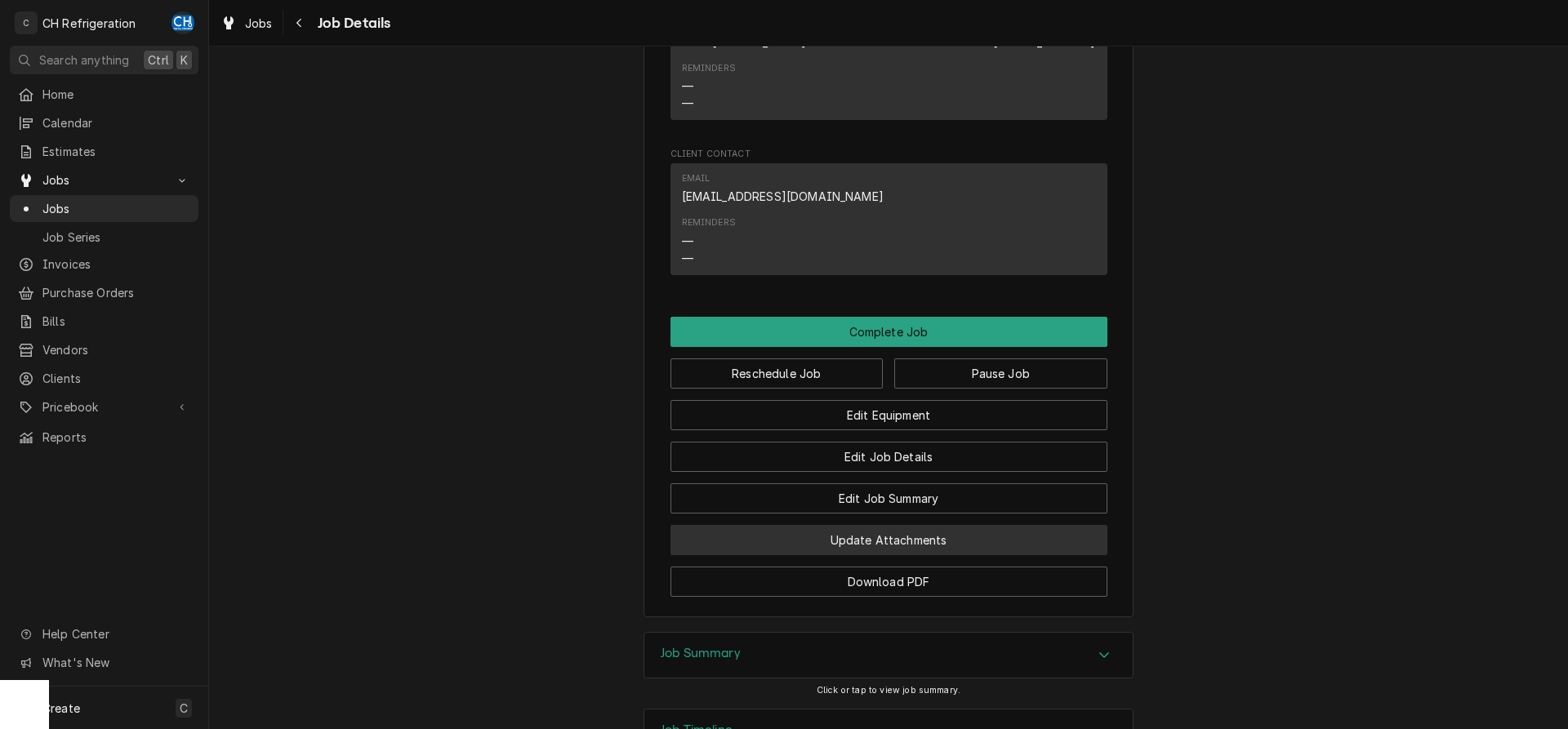
scroll to position [1500, 0]
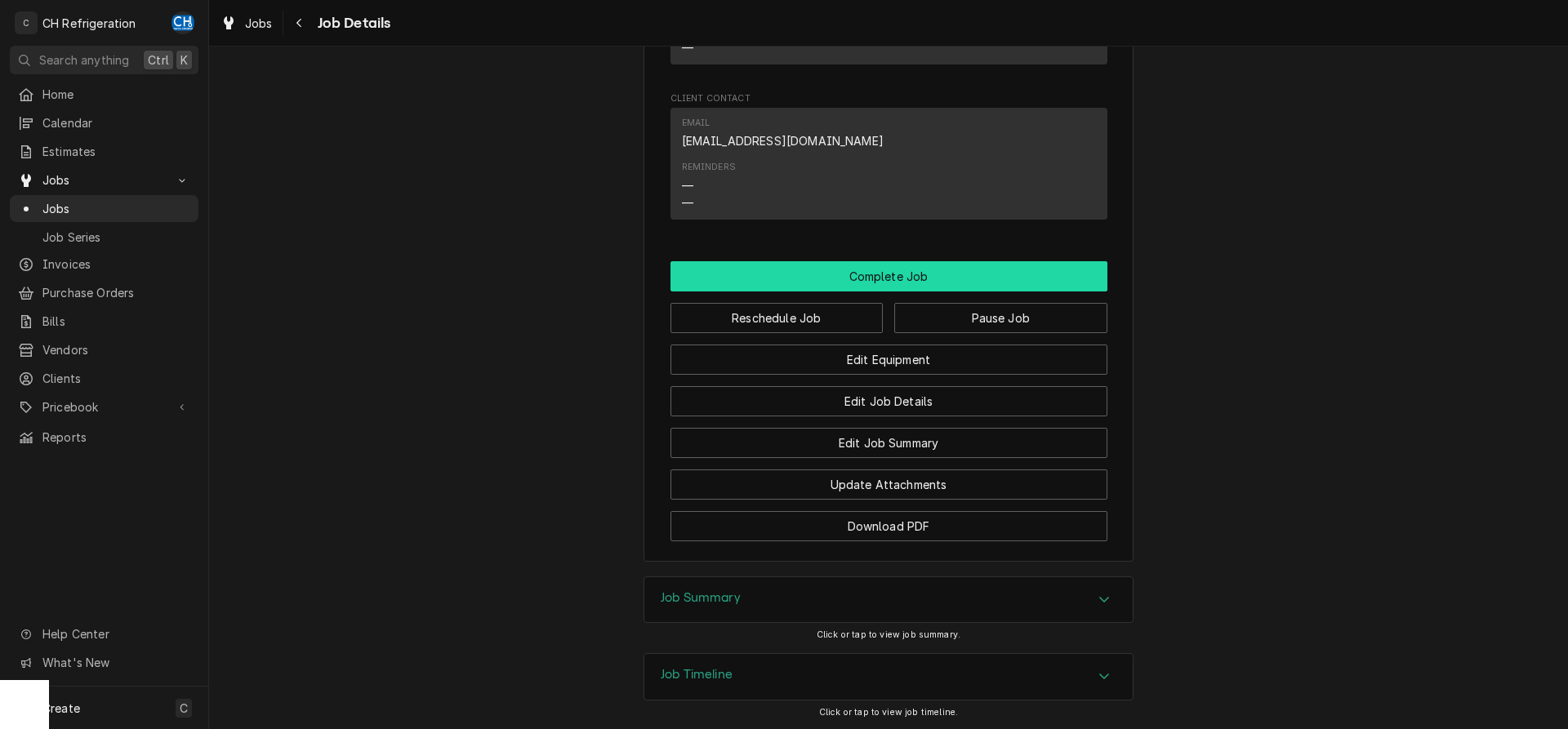
click at [907, 283] on button "Complete Job" at bounding box center [889, 276] width 437 height 30
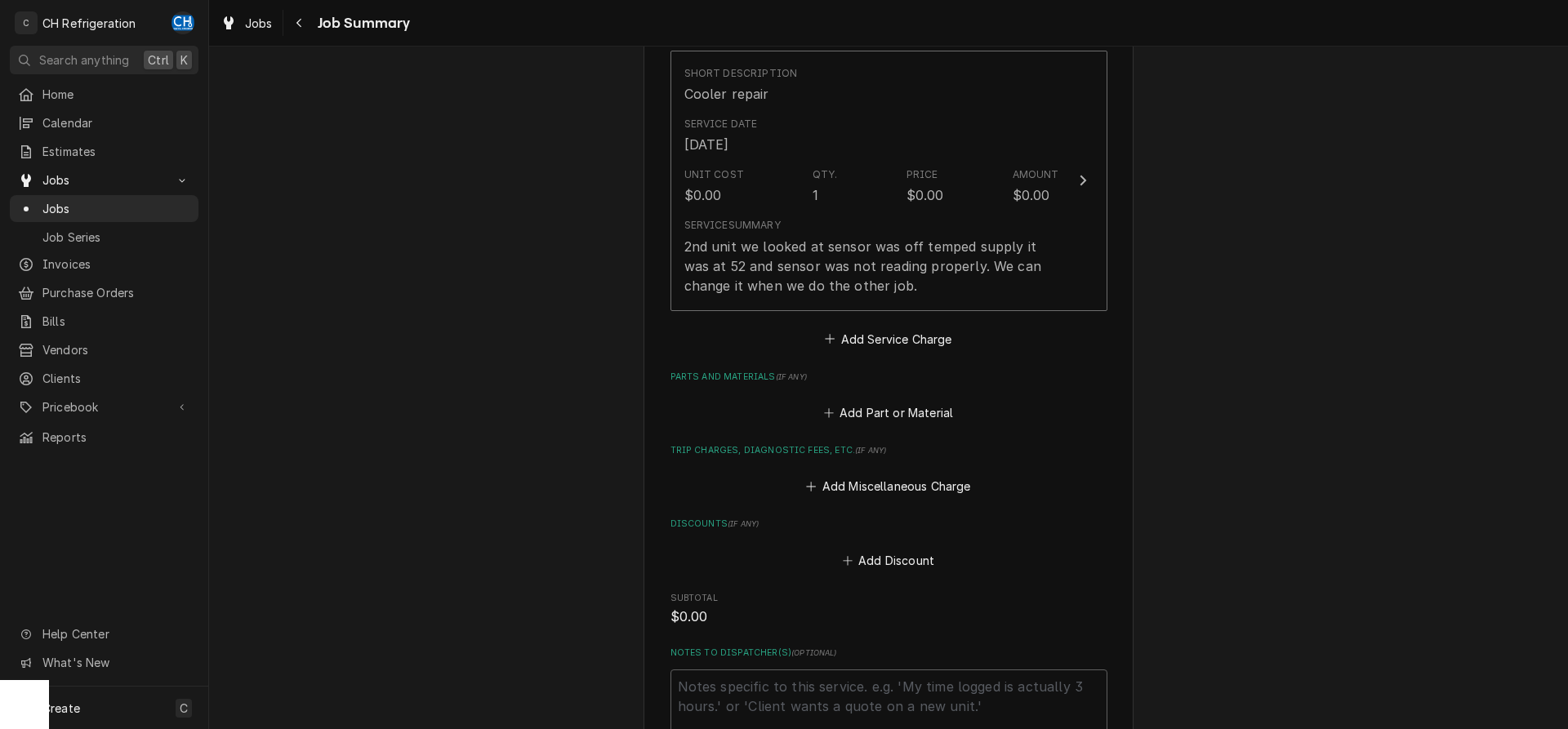
scroll to position [681, 0]
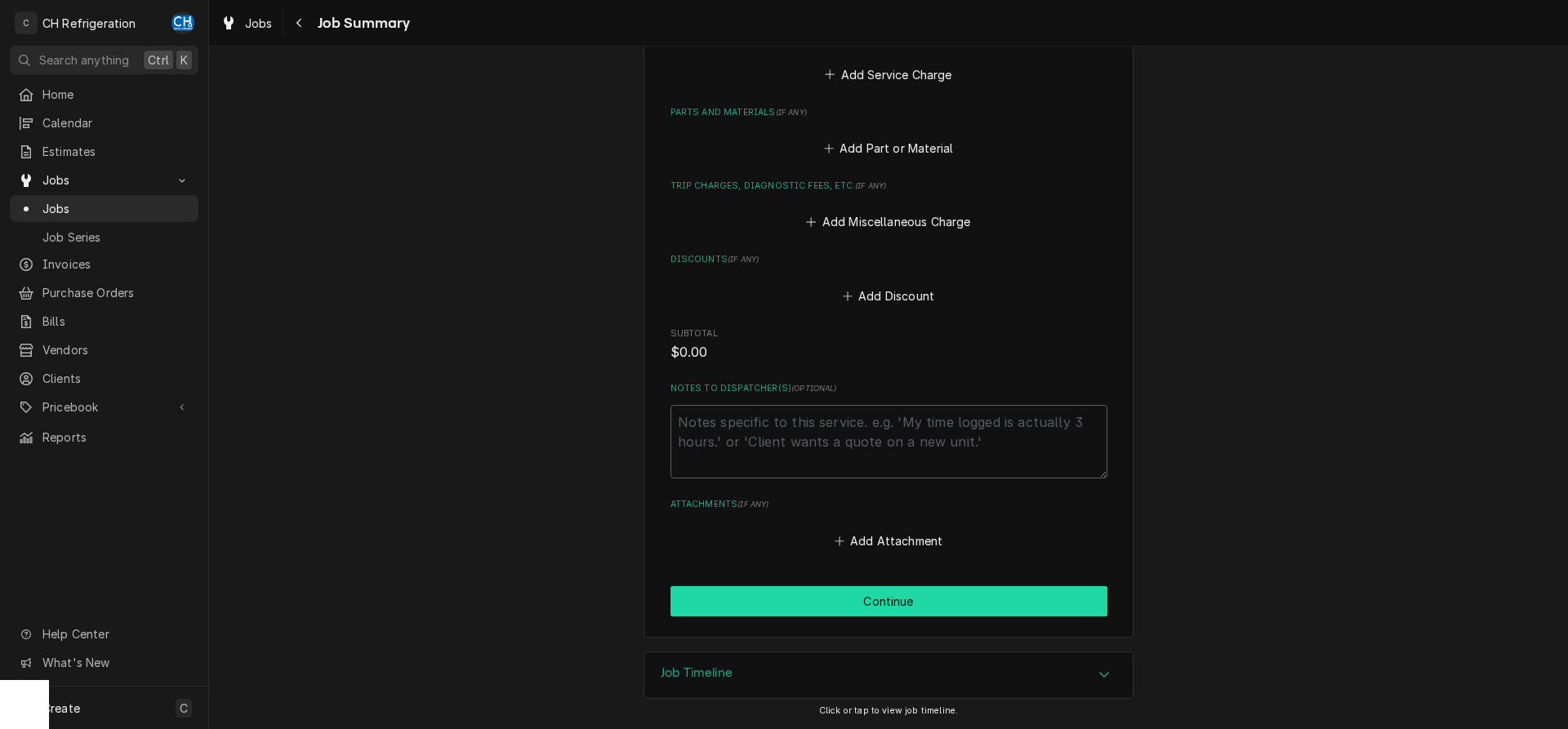
click at [836, 594] on button "Continue" at bounding box center [889, 601] width 437 height 30
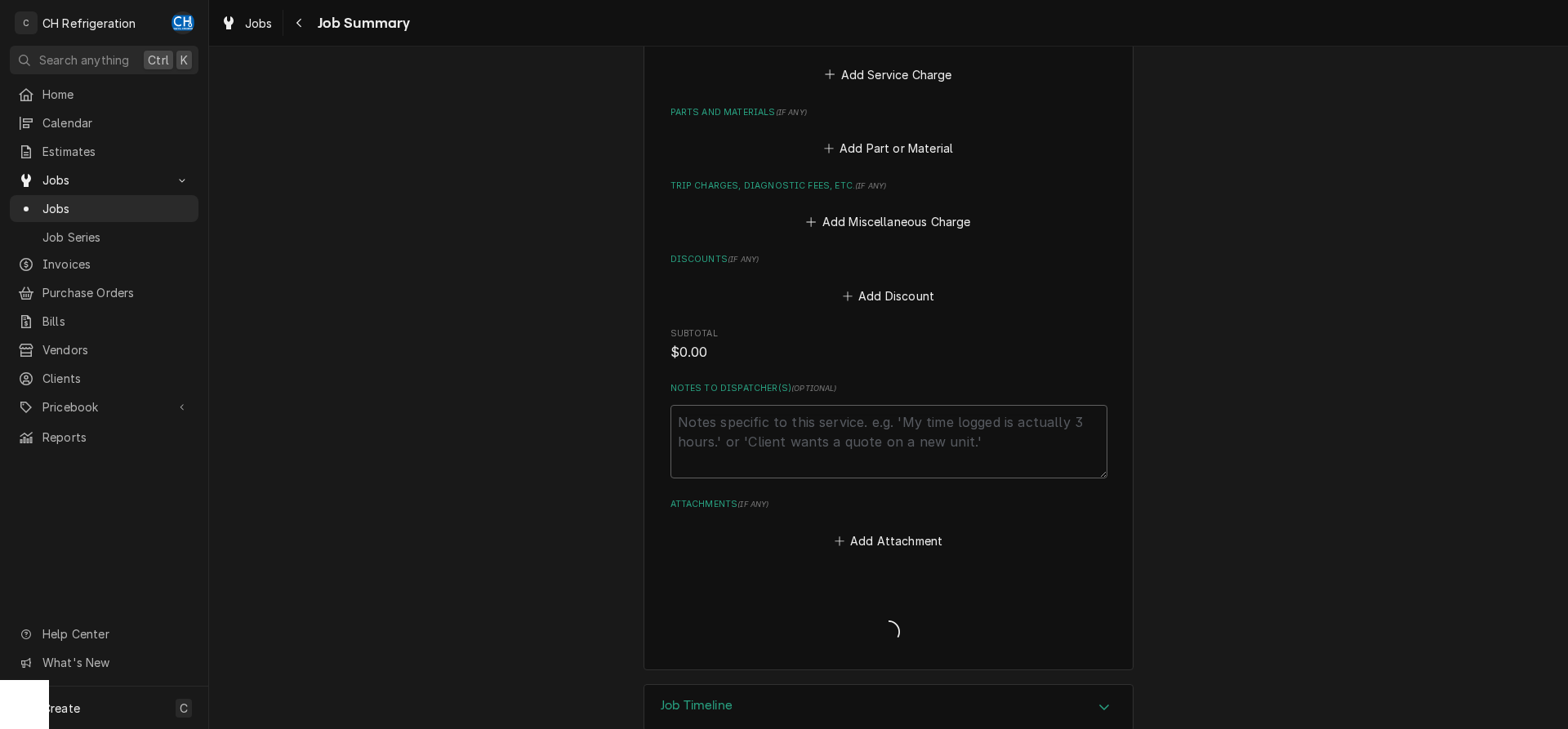
type textarea "x"
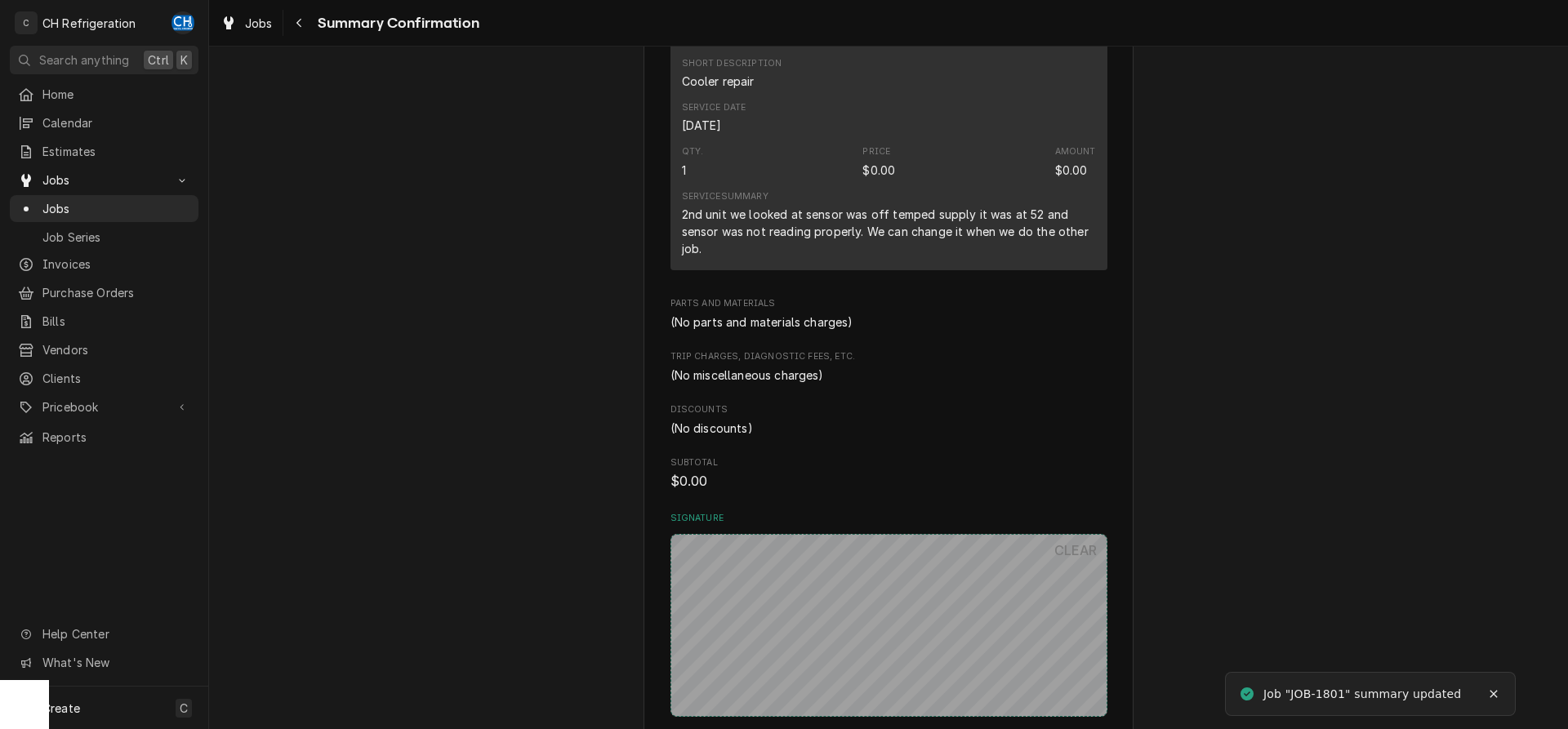
scroll to position [744, 0]
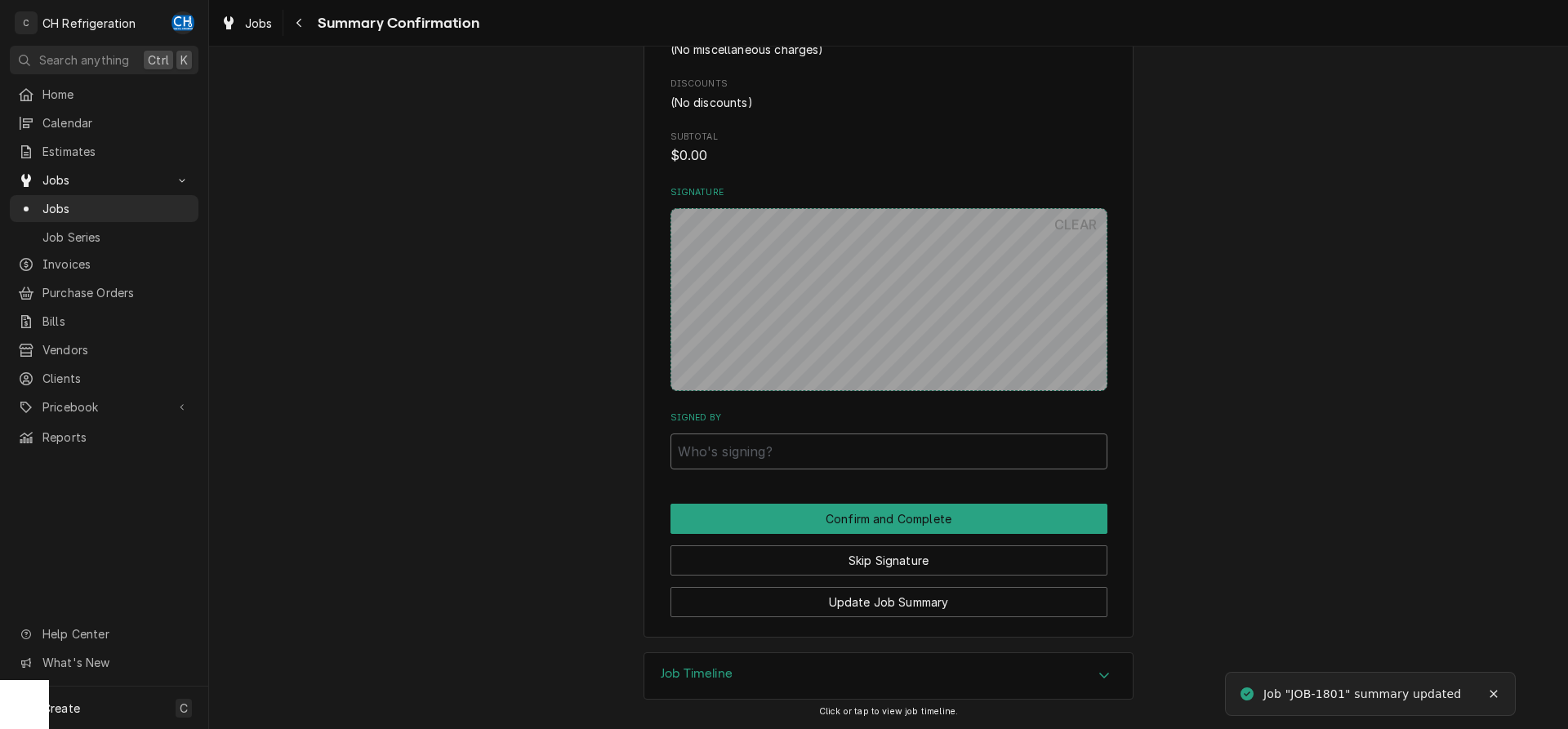
click at [844, 457] on input "Signed By" at bounding box center [889, 452] width 437 height 36
type input "oiugfdh"
click at [1013, 518] on button "Confirm and Complete" at bounding box center [889, 519] width 437 height 30
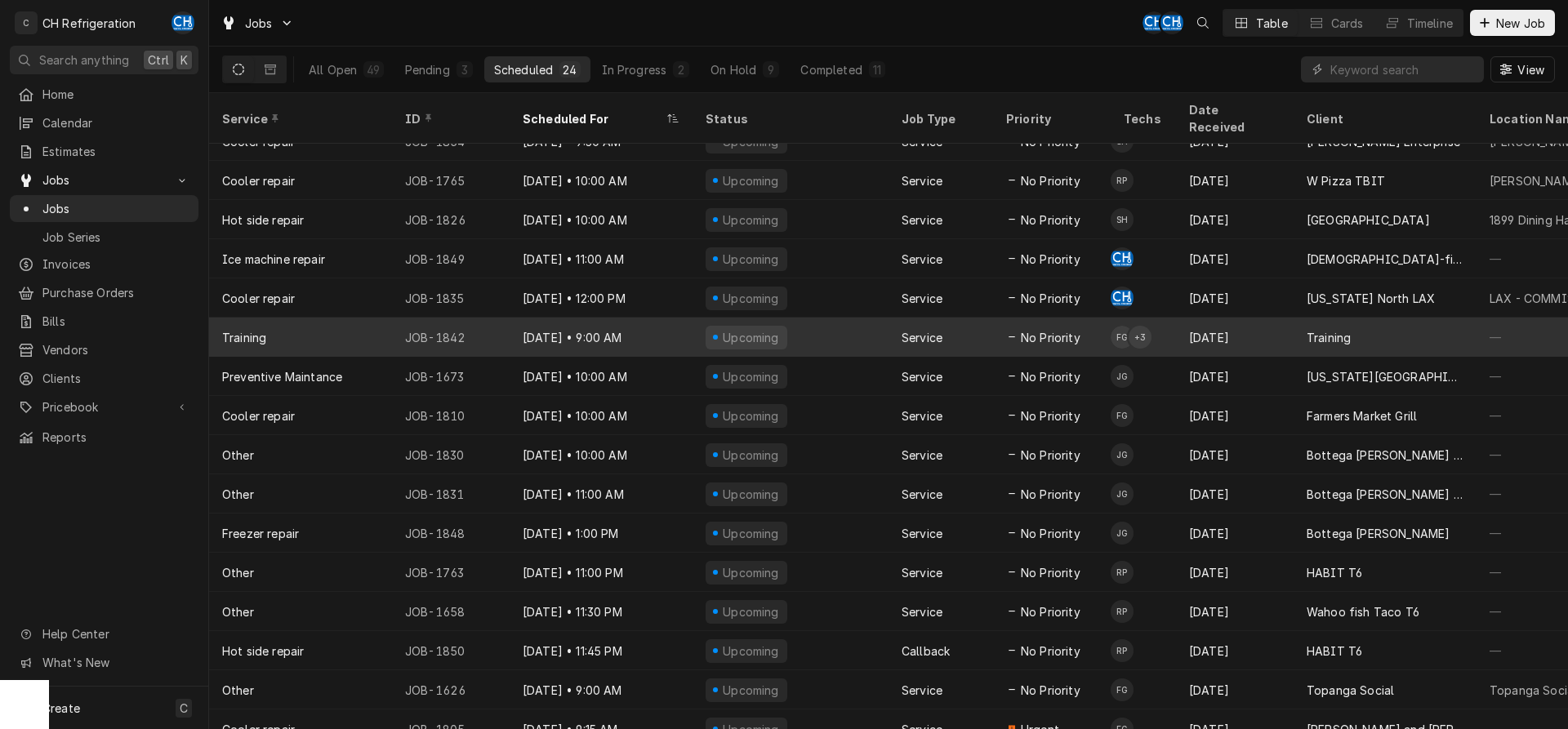
scroll to position [336, 0]
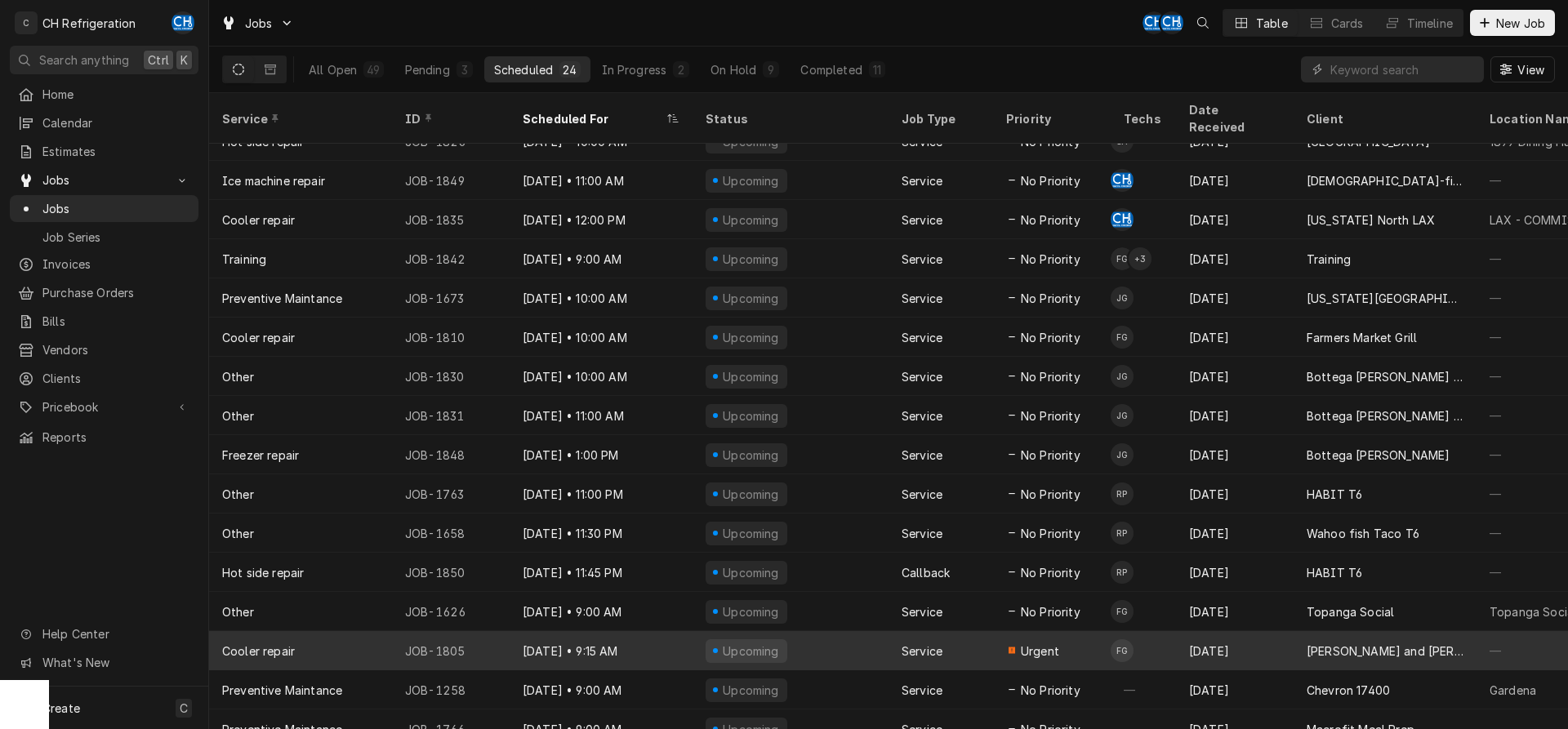
click at [653, 632] on div "Sep 5 • 9:15 AM" at bounding box center [602, 651] width 183 height 39
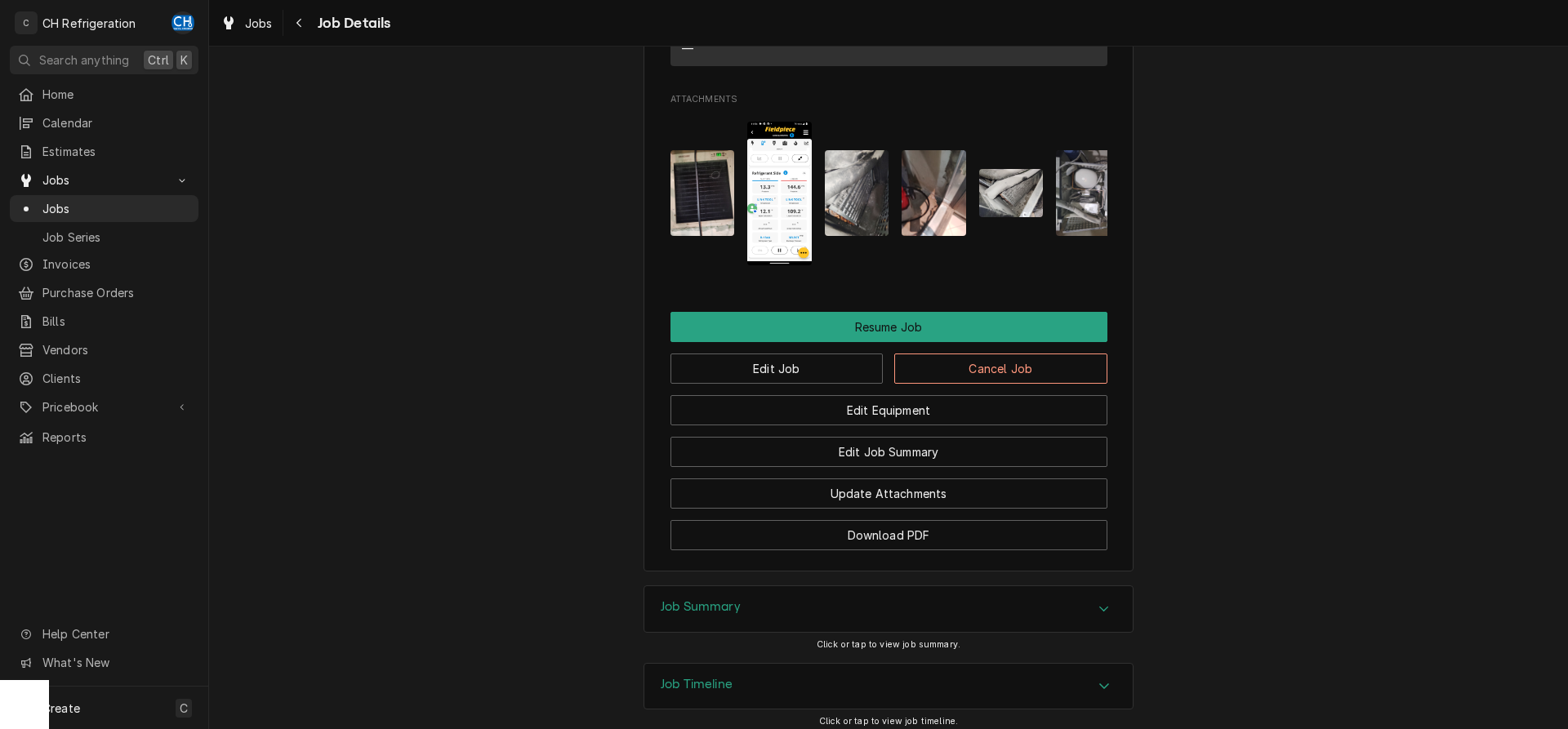
scroll to position [1750, 0]
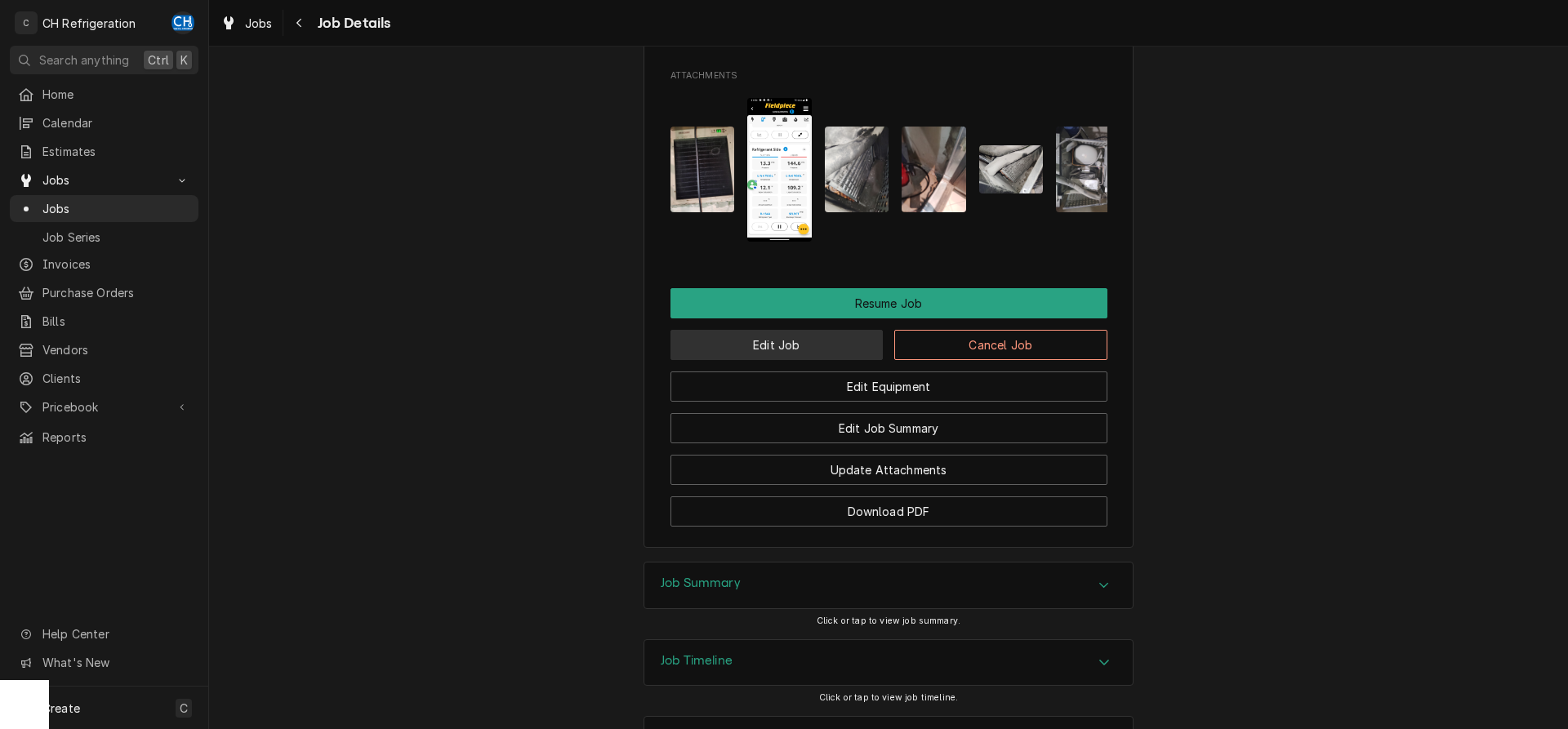
click at [831, 360] on button "Edit Job" at bounding box center [777, 345] width 213 height 30
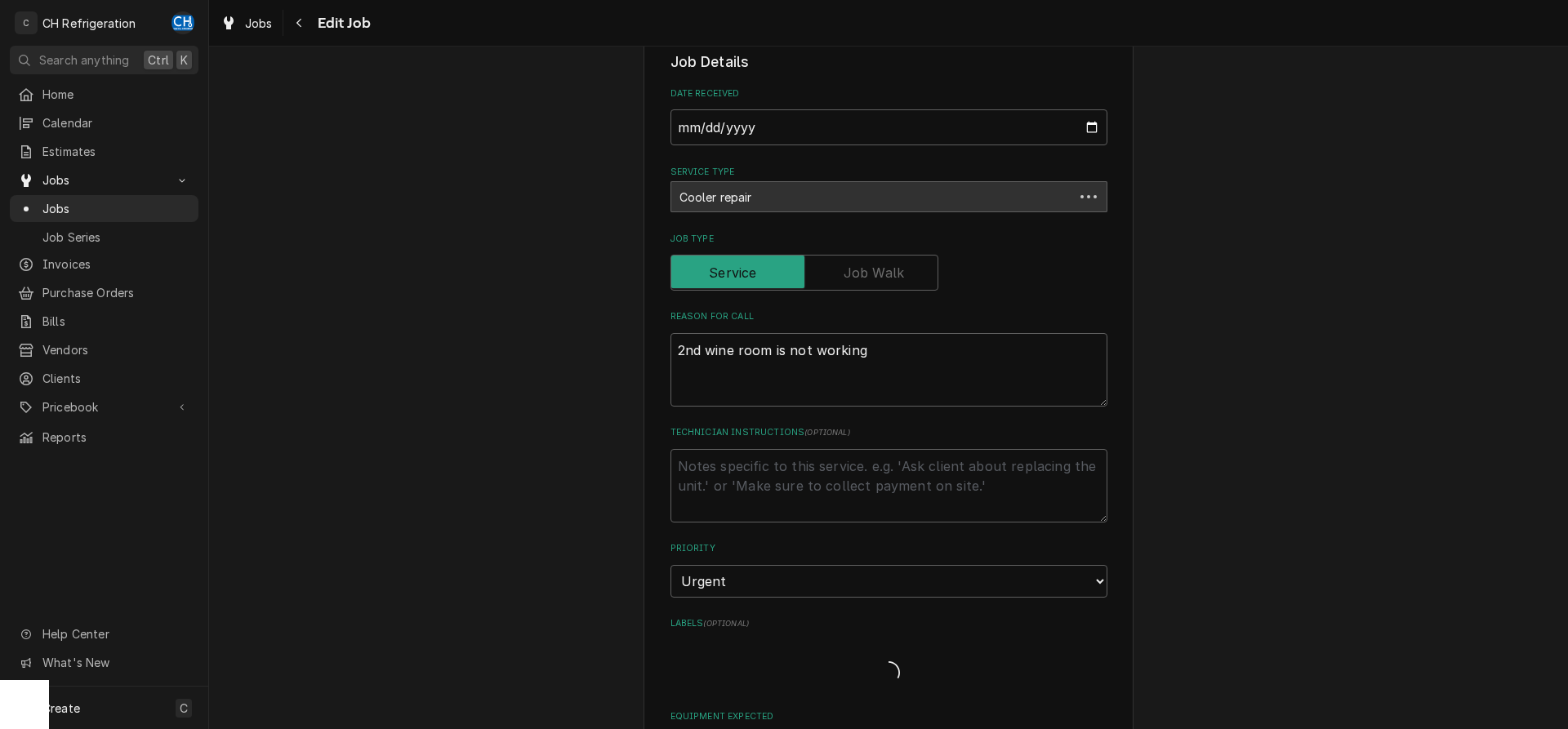
type textarea "x"
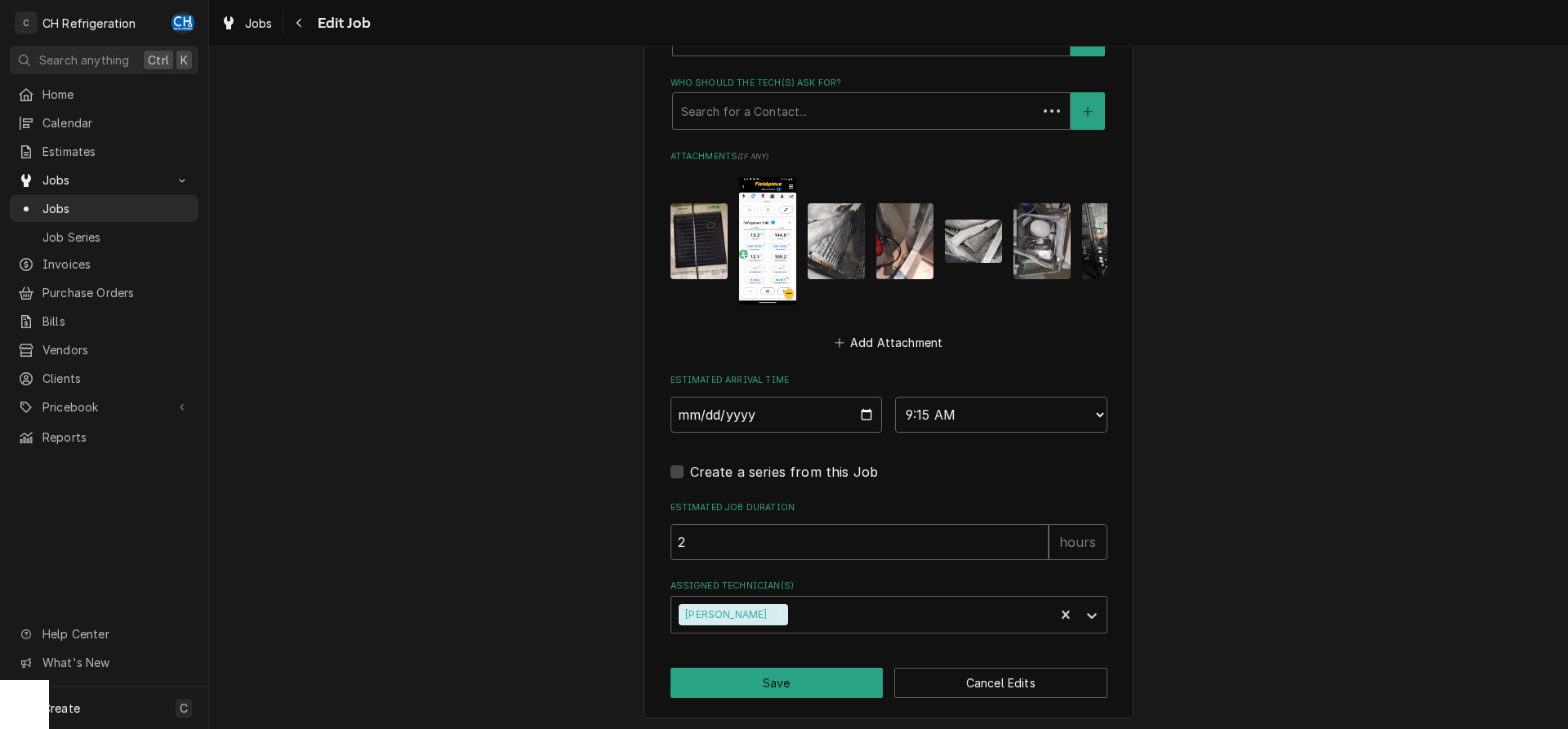
scroll to position [1253, 0]
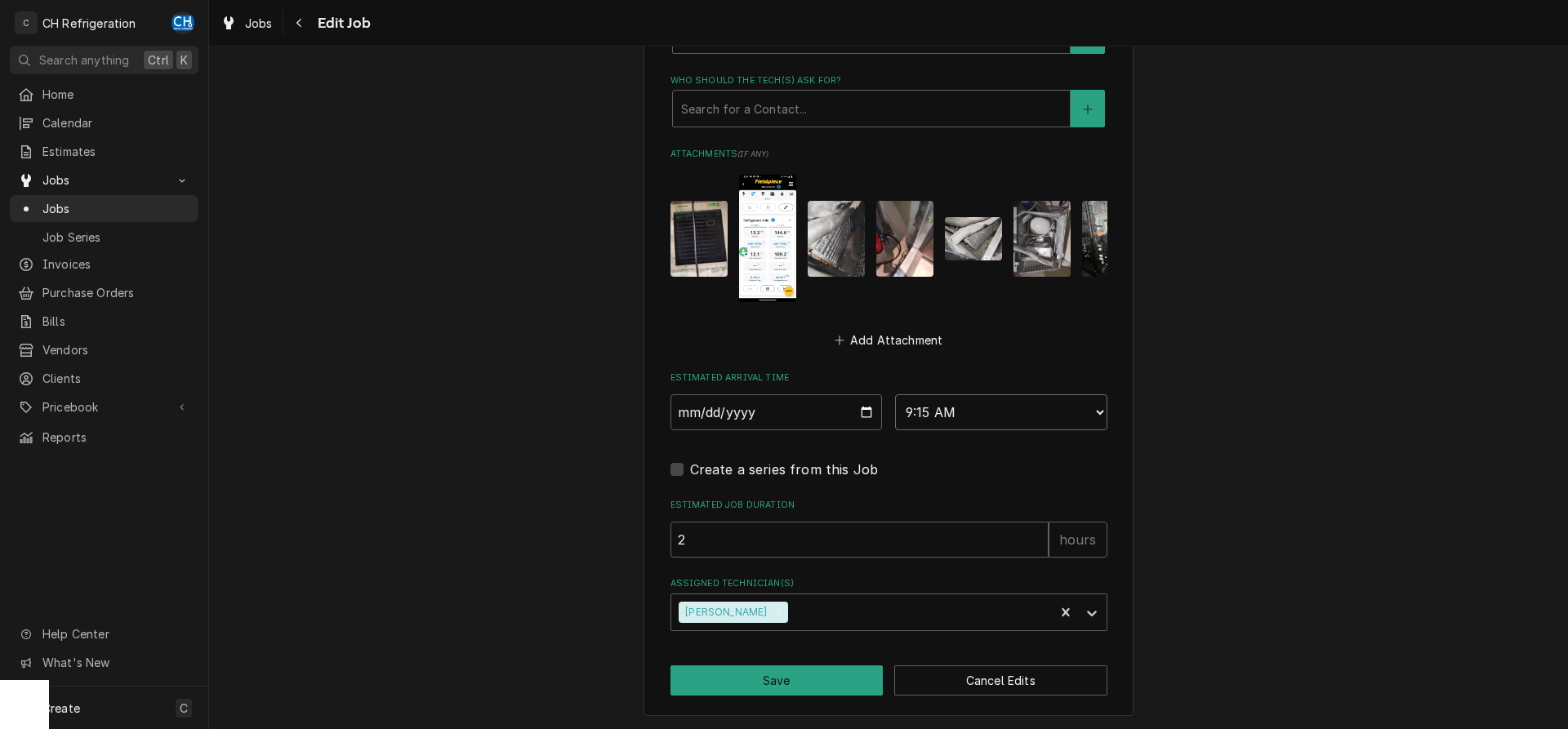
click at [895, 394] on select "AM / PM 6:00 AM 6:15 AM 6:30 AM 6:45 AM 7:00 AM 7:15 AM 7:30 AM 7:45 AM 8:00 AM…" at bounding box center [1002, 412] width 212 height 36
select select "09:00:00"
click option "9:00 AM" at bounding box center [0, 0] width 0 height 0
click at [799, 682] on button "Save" at bounding box center [777, 680] width 213 height 30
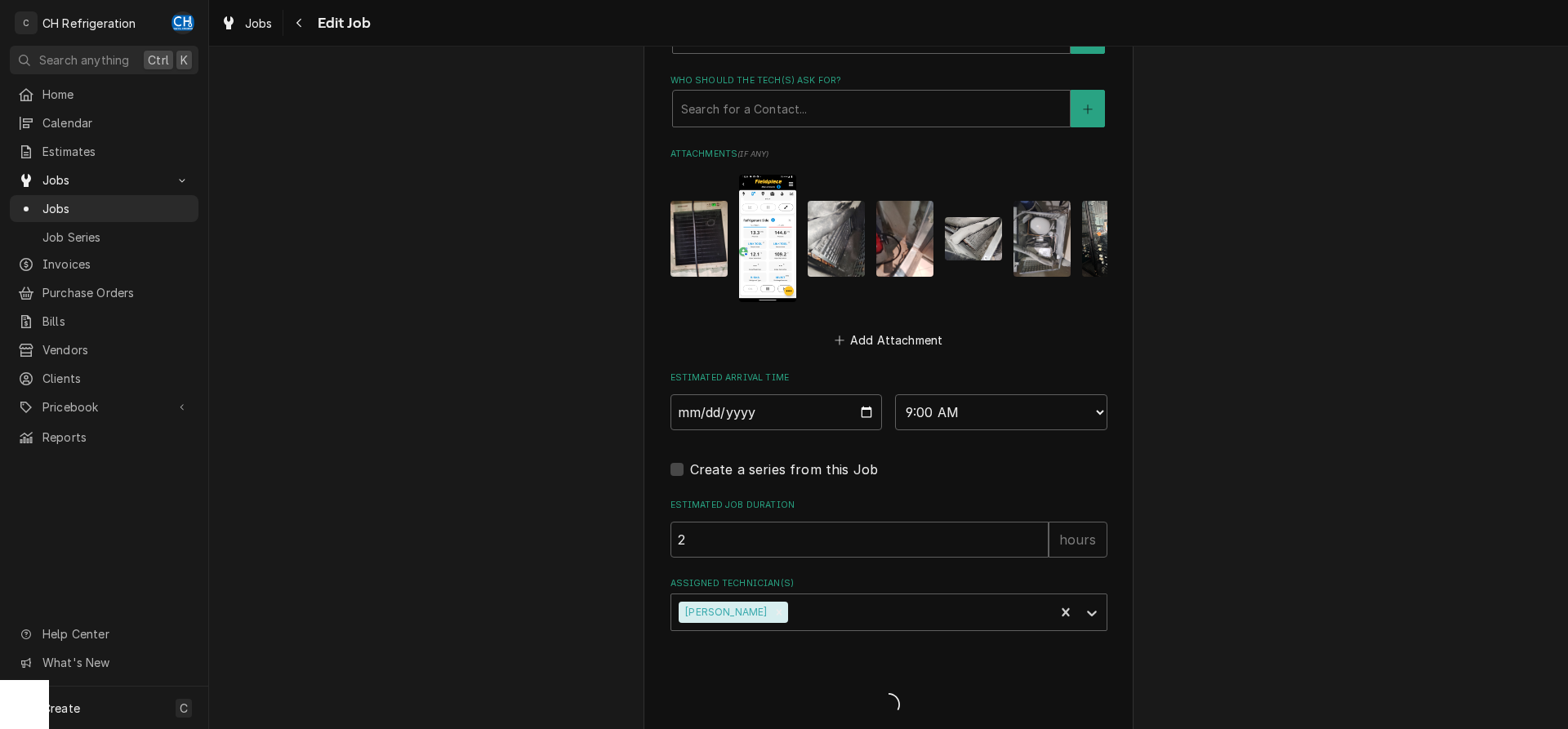
type textarea "x"
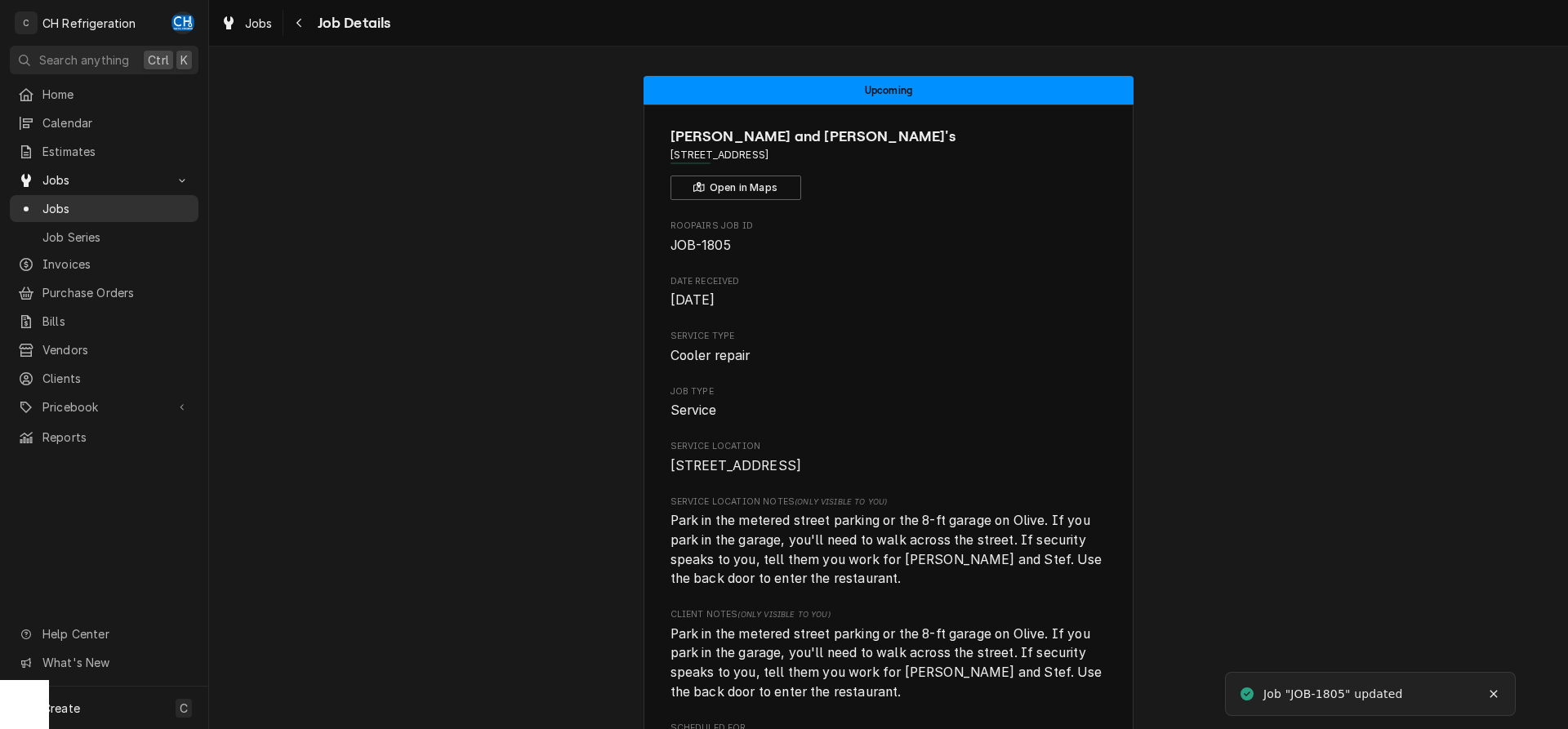
click at [62, 196] on link "Jobs" at bounding box center [104, 209] width 189 height 27
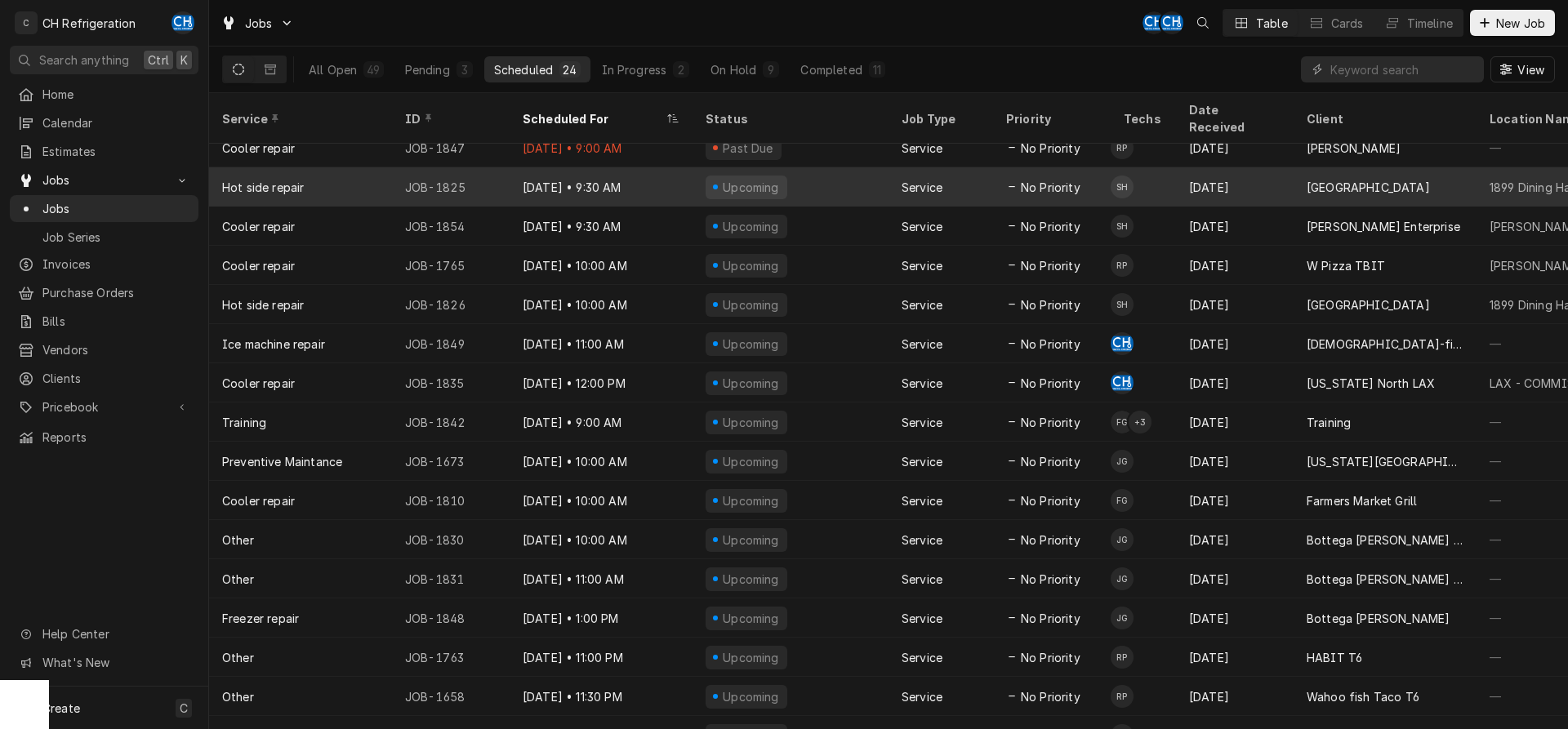
scroll to position [179, 0]
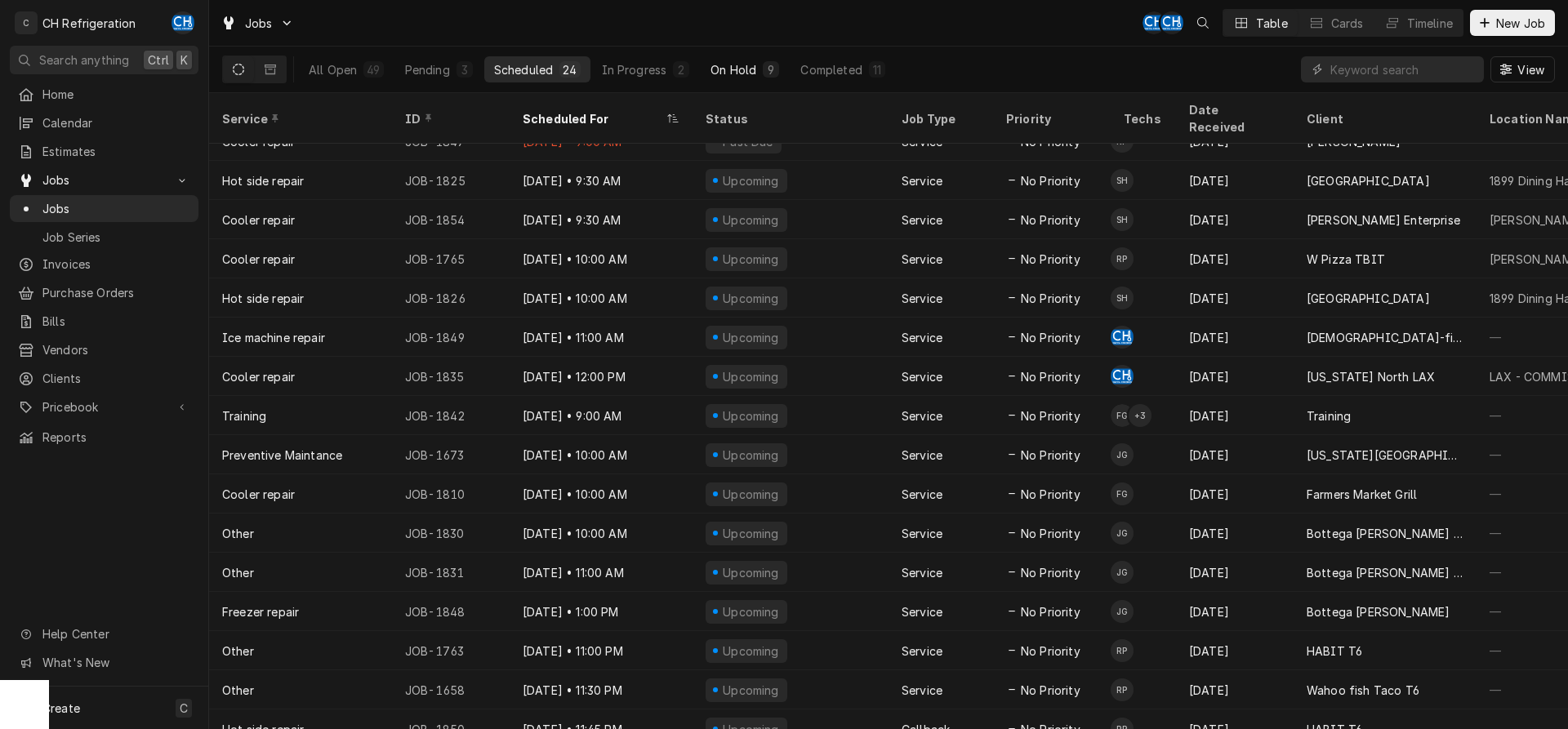
click at [729, 73] on div "On Hold" at bounding box center [733, 70] width 46 height 18
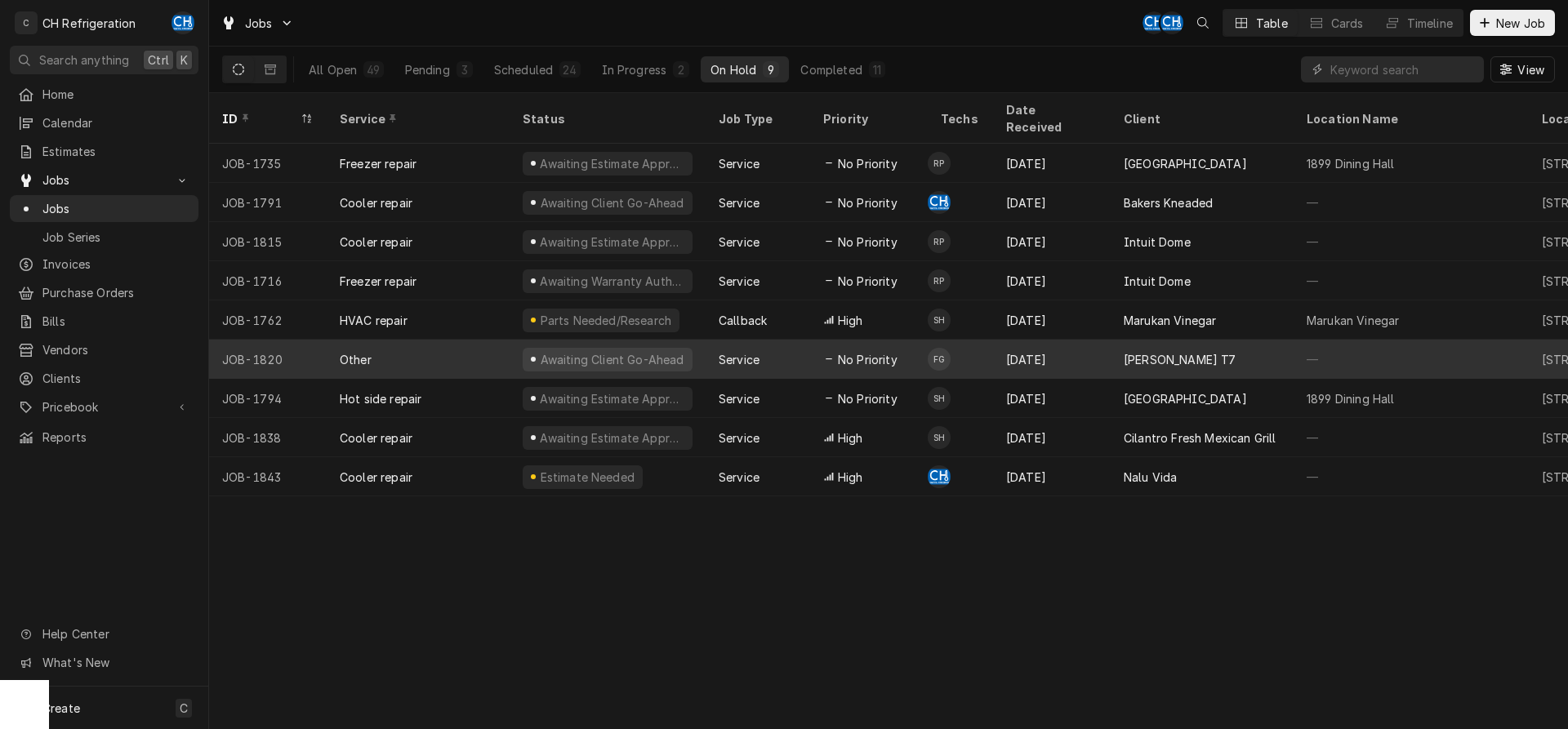
click at [1044, 348] on div "Aug 27" at bounding box center [1052, 359] width 118 height 39
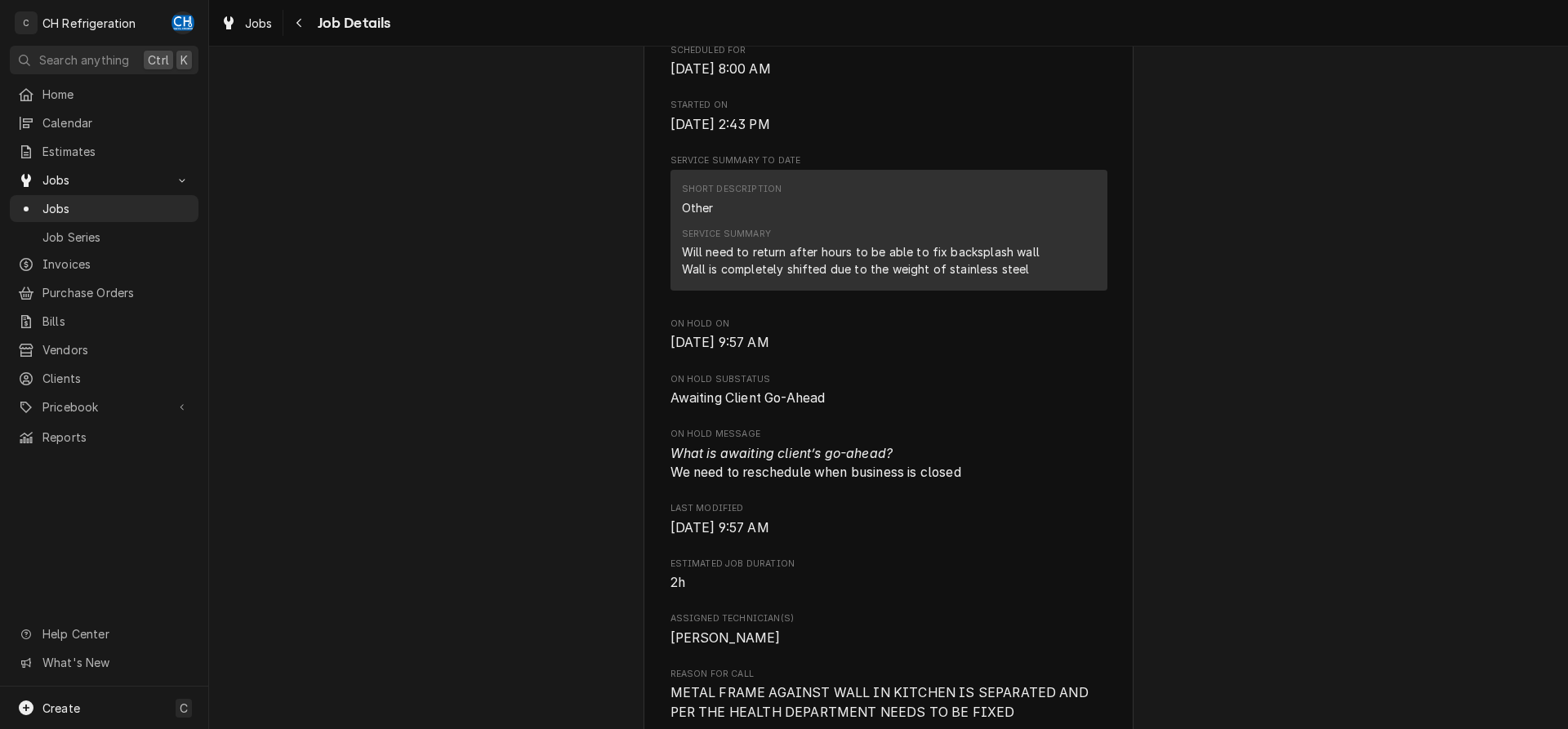
scroll to position [500, 0]
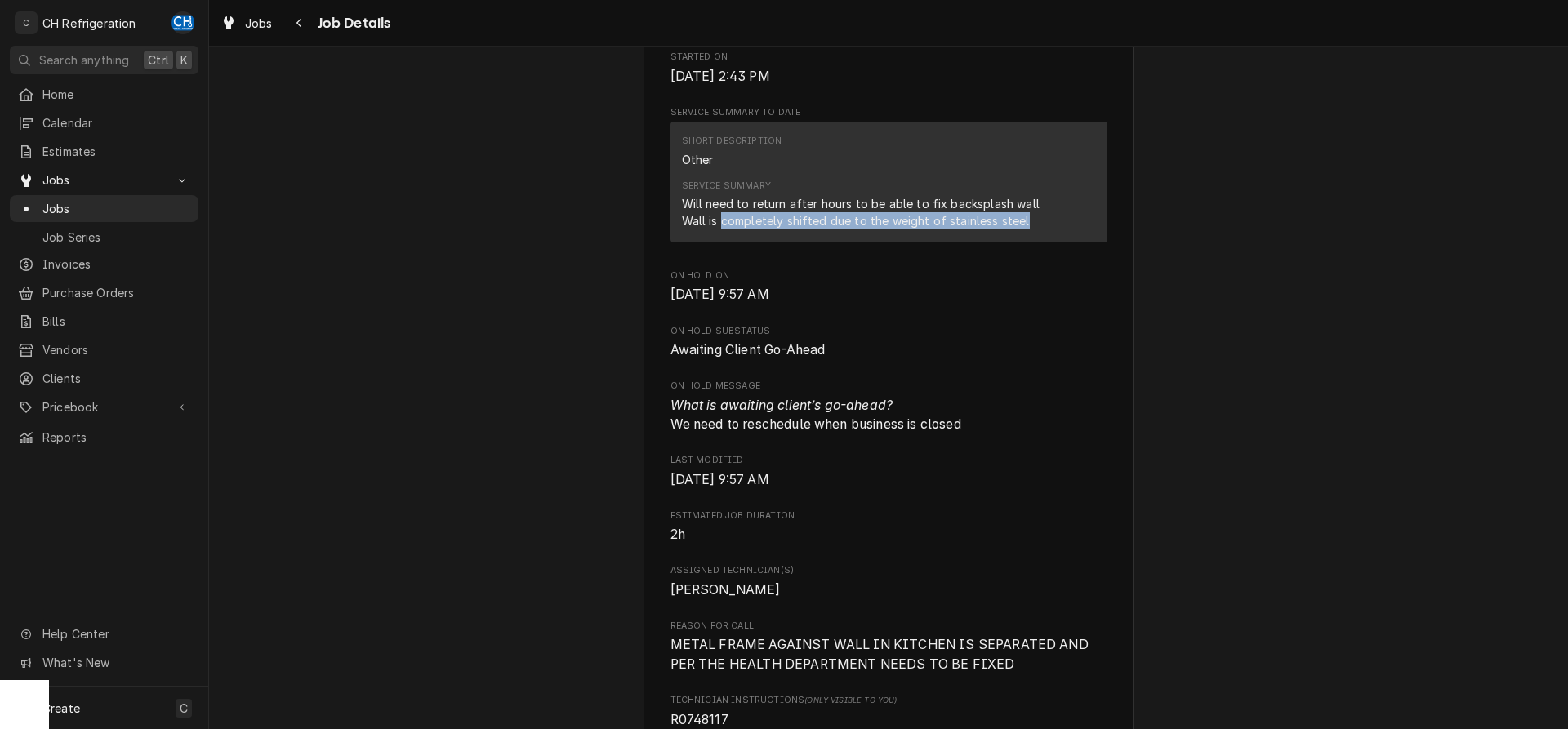
drag, startPoint x: 722, startPoint y: 232, endPoint x: 1039, endPoint y: 253, distance: 317.7
click at [1039, 230] on div "Will need to return after hours to be able to fix backsplash wall Wall is compl…" at bounding box center [861, 212] width 358 height 34
click at [1032, 232] on div "Service Summary Will need to return after hours to be able to fix backsplash wa…" at bounding box center [889, 204] width 414 height 61
drag, startPoint x: 679, startPoint y: 237, endPoint x: 1053, endPoint y: 252, distance: 374.3
click at [1053, 241] on div "Short Description Other Service Summary Will need to return after hours to be a…" at bounding box center [889, 181] width 437 height 120
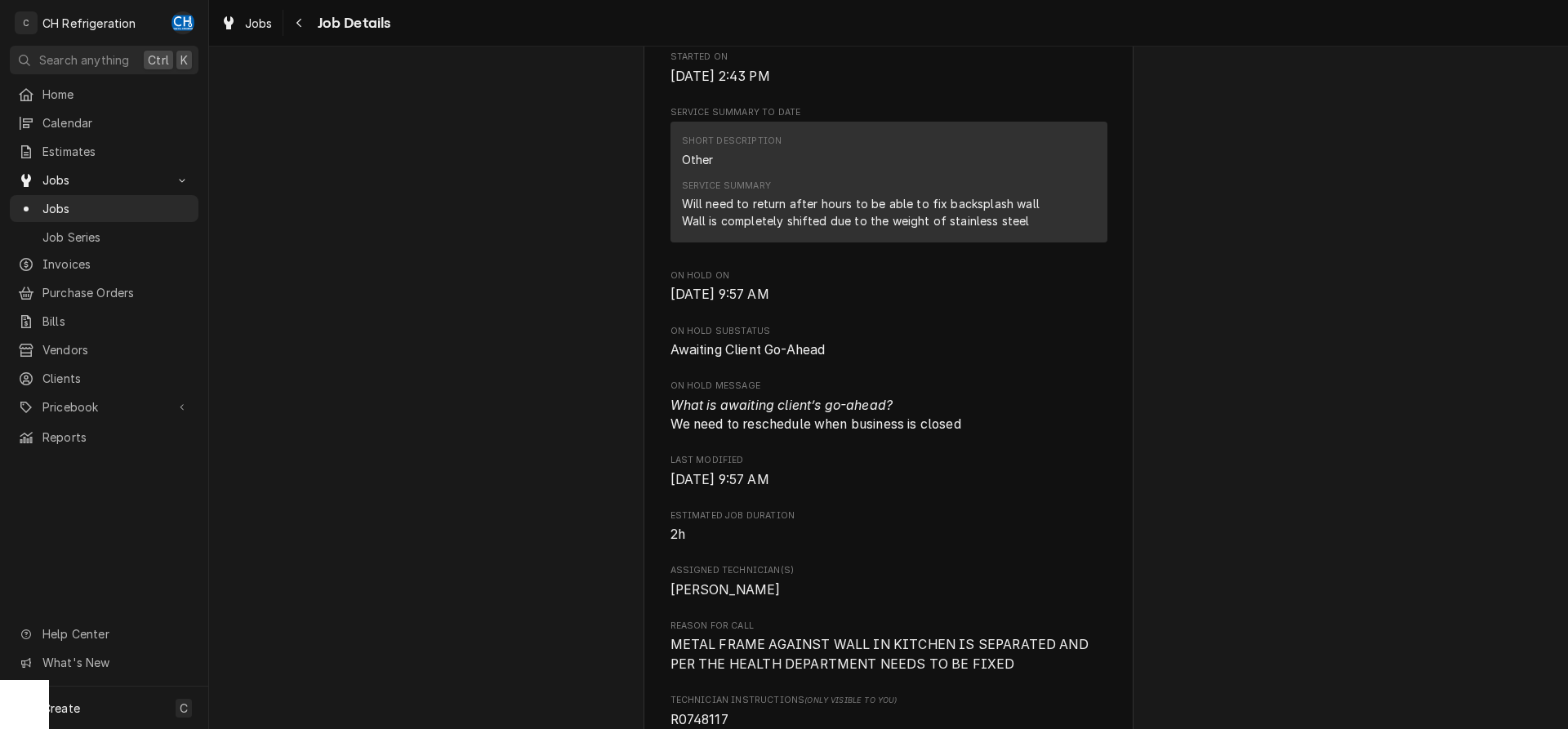
click at [1025, 230] on div "Will need to return after hours to be able to fix backsplash wall Wall is compl…" at bounding box center [861, 212] width 358 height 34
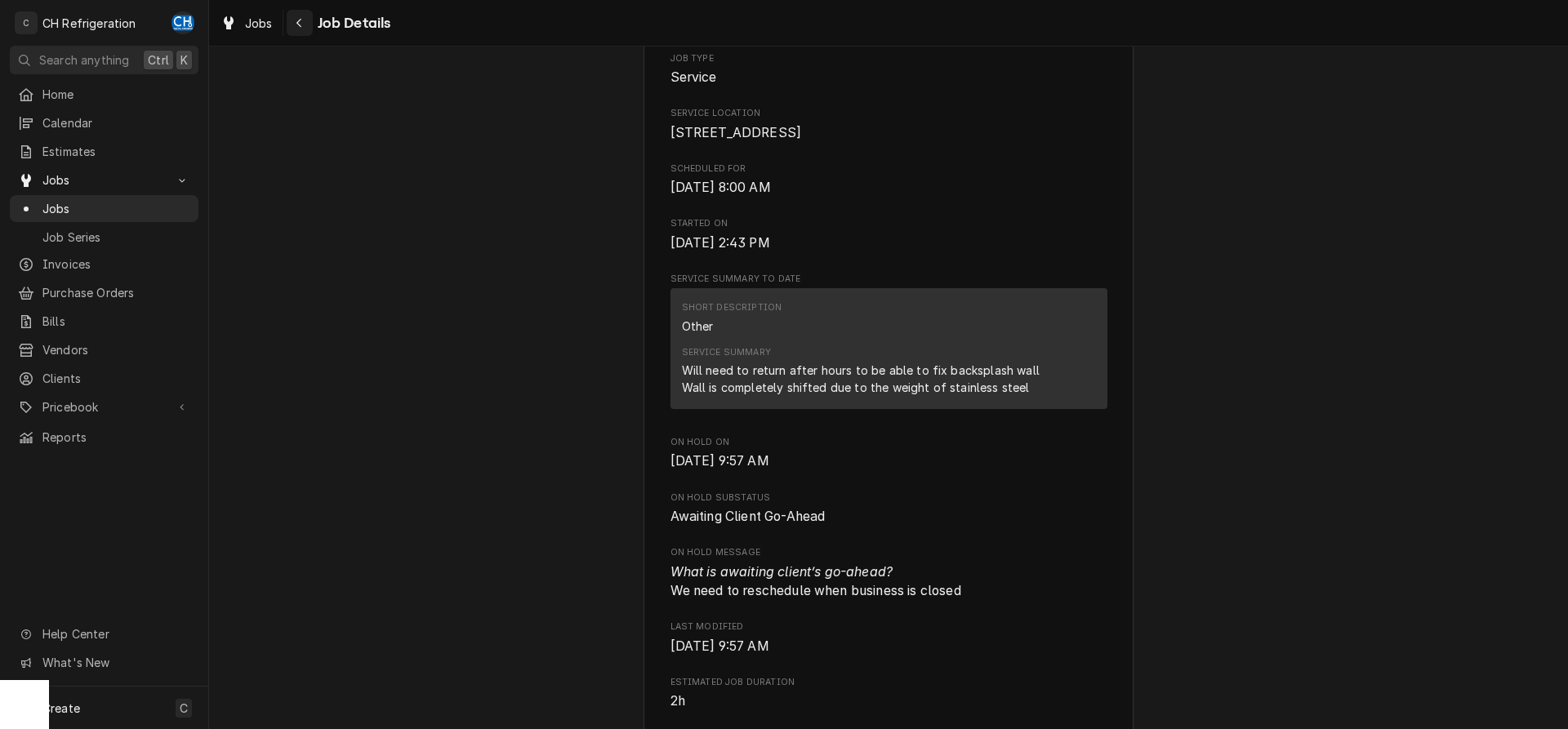
click at [305, 29] on div "Navigate back" at bounding box center [300, 22] width 17 height 17
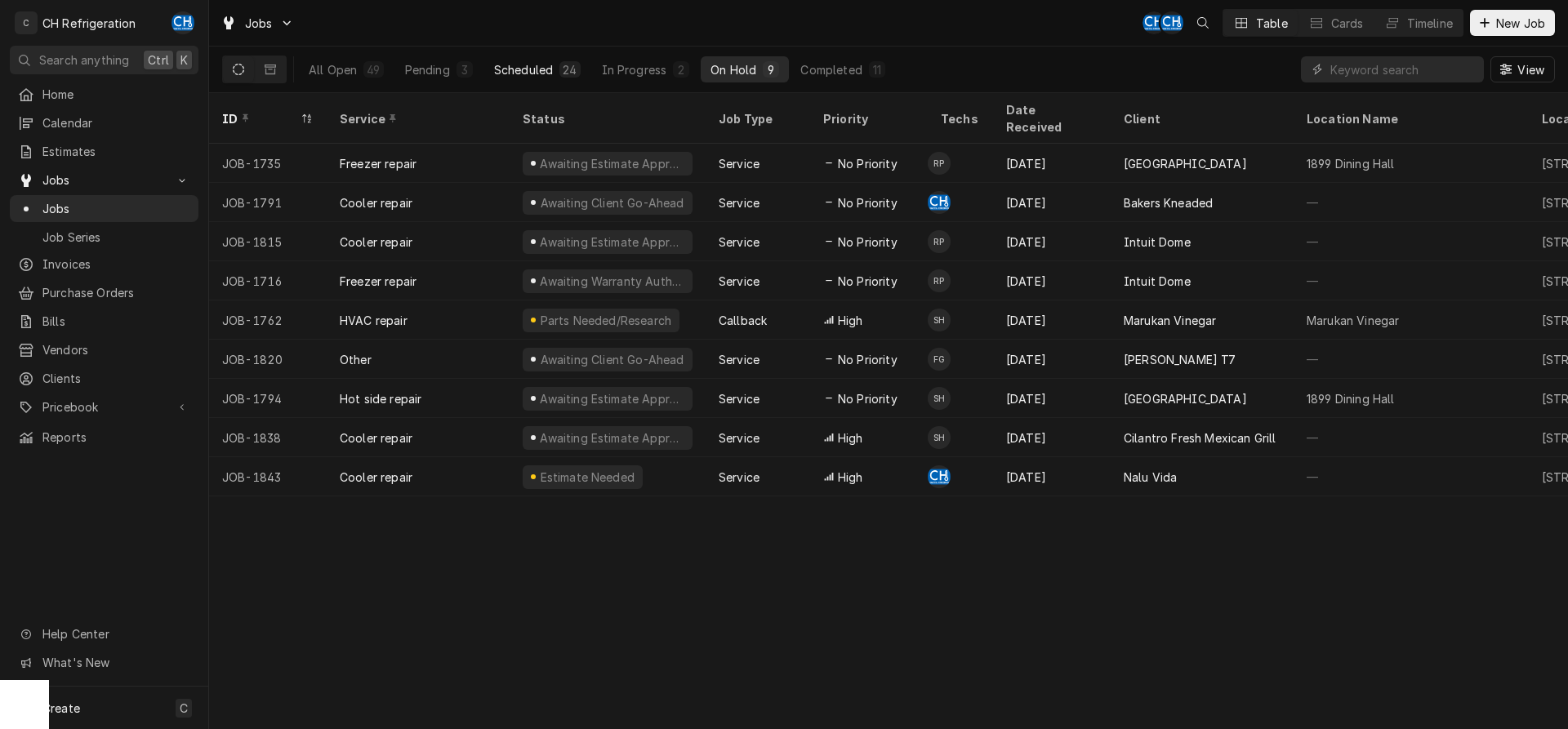
click at [517, 78] on button "Scheduled 24" at bounding box center [537, 69] width 106 height 26
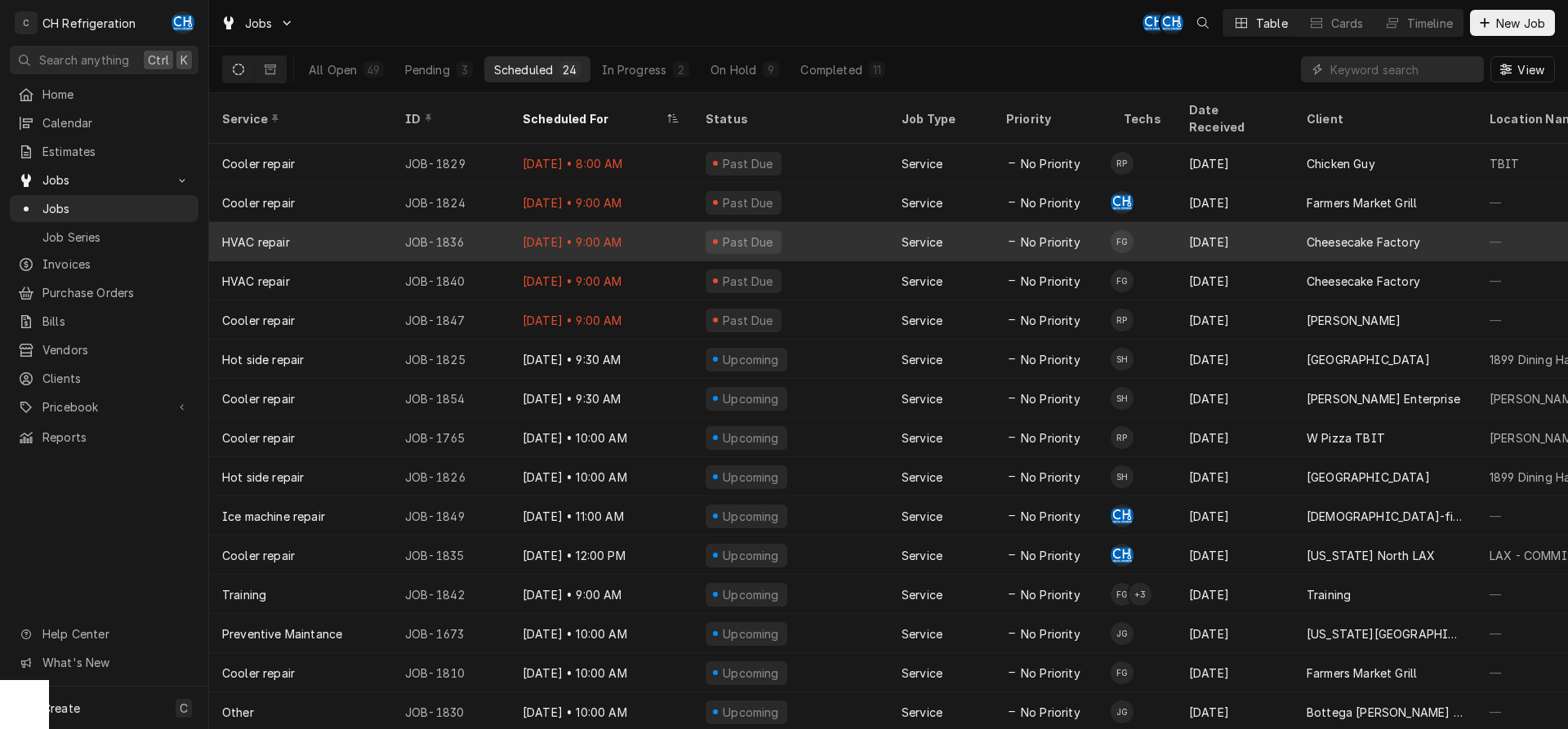
click at [936, 234] on div "Service" at bounding box center [923, 242] width 41 height 18
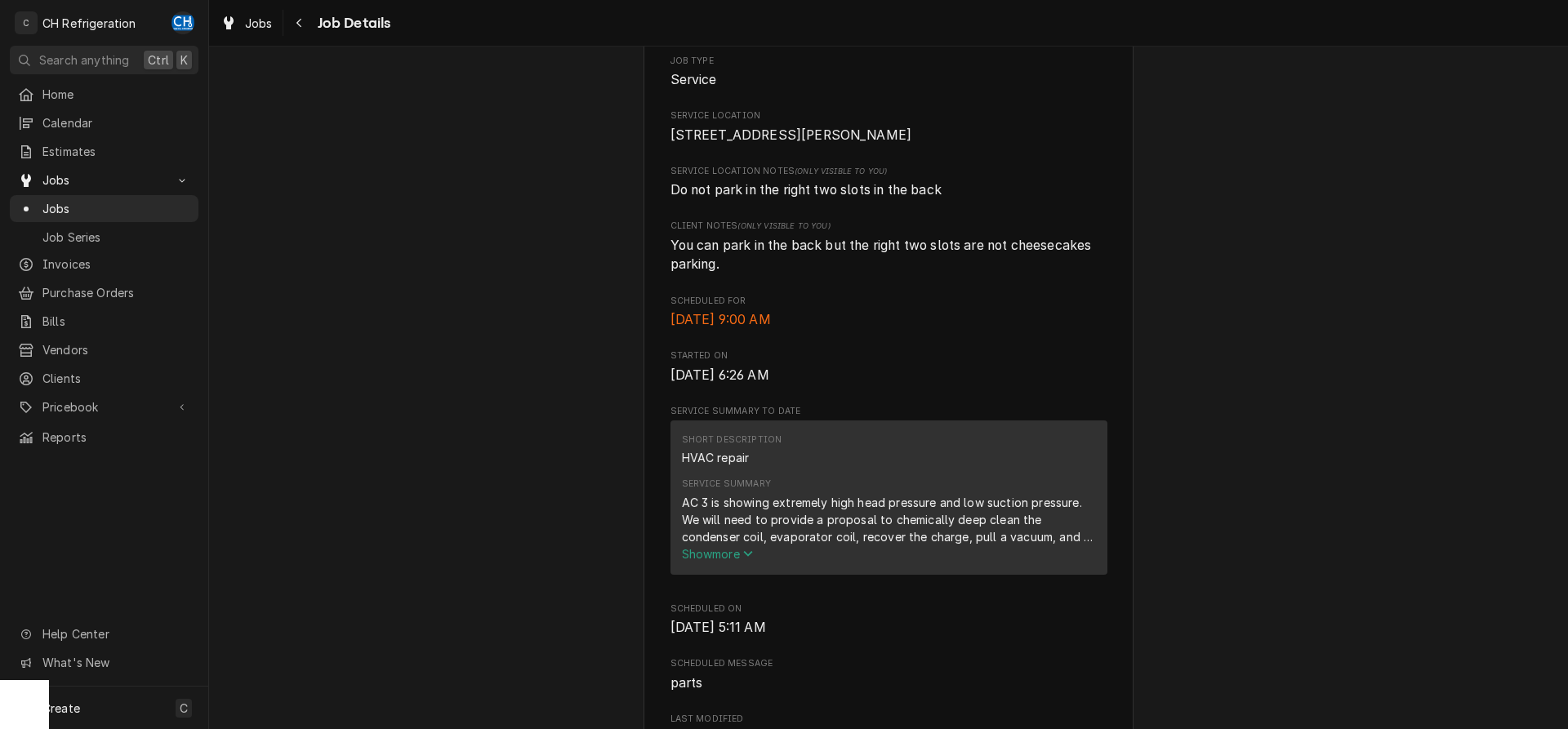
scroll to position [333, 0]
click at [736, 559] on span "Show more" at bounding box center [718, 552] width 72 height 14
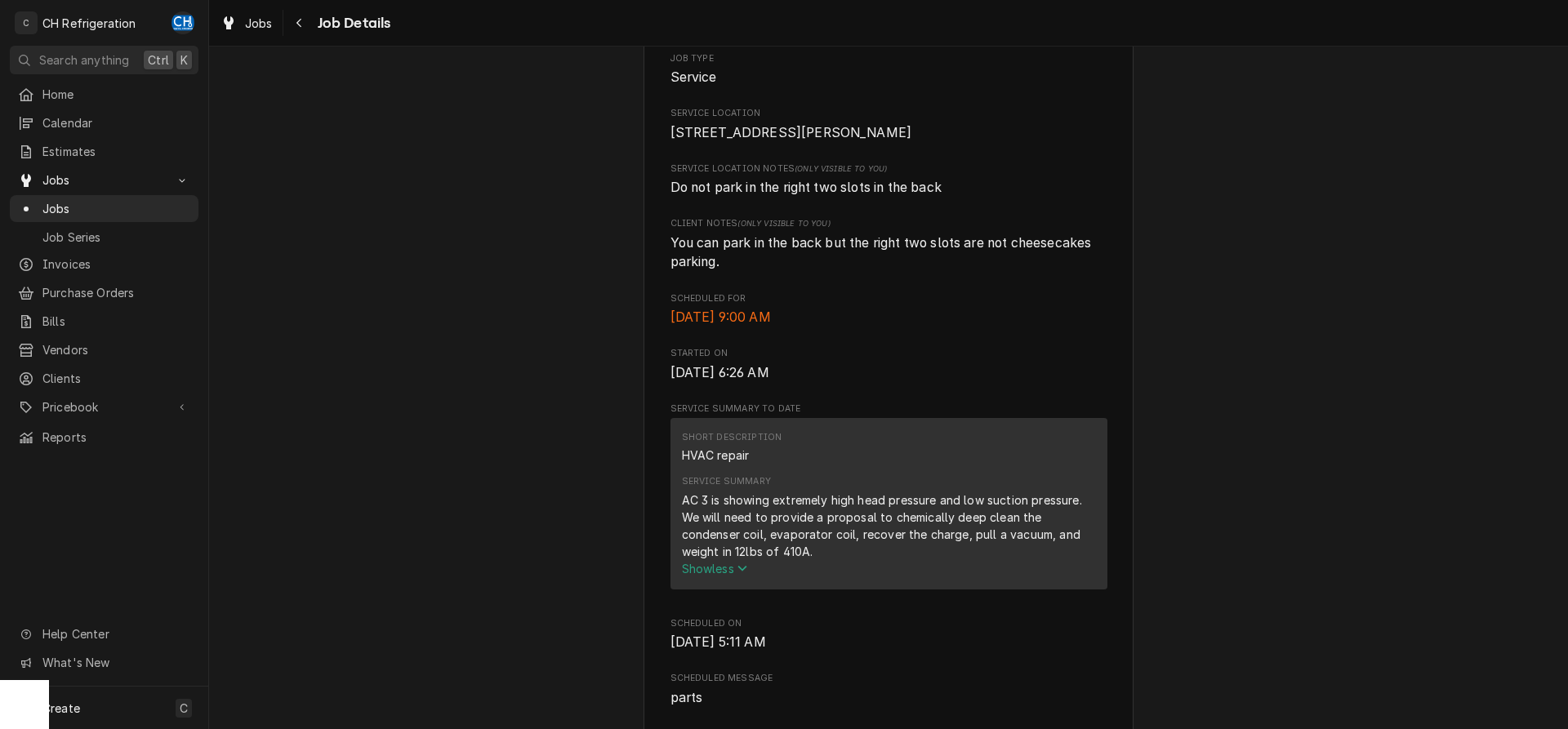
scroll to position [667, 0]
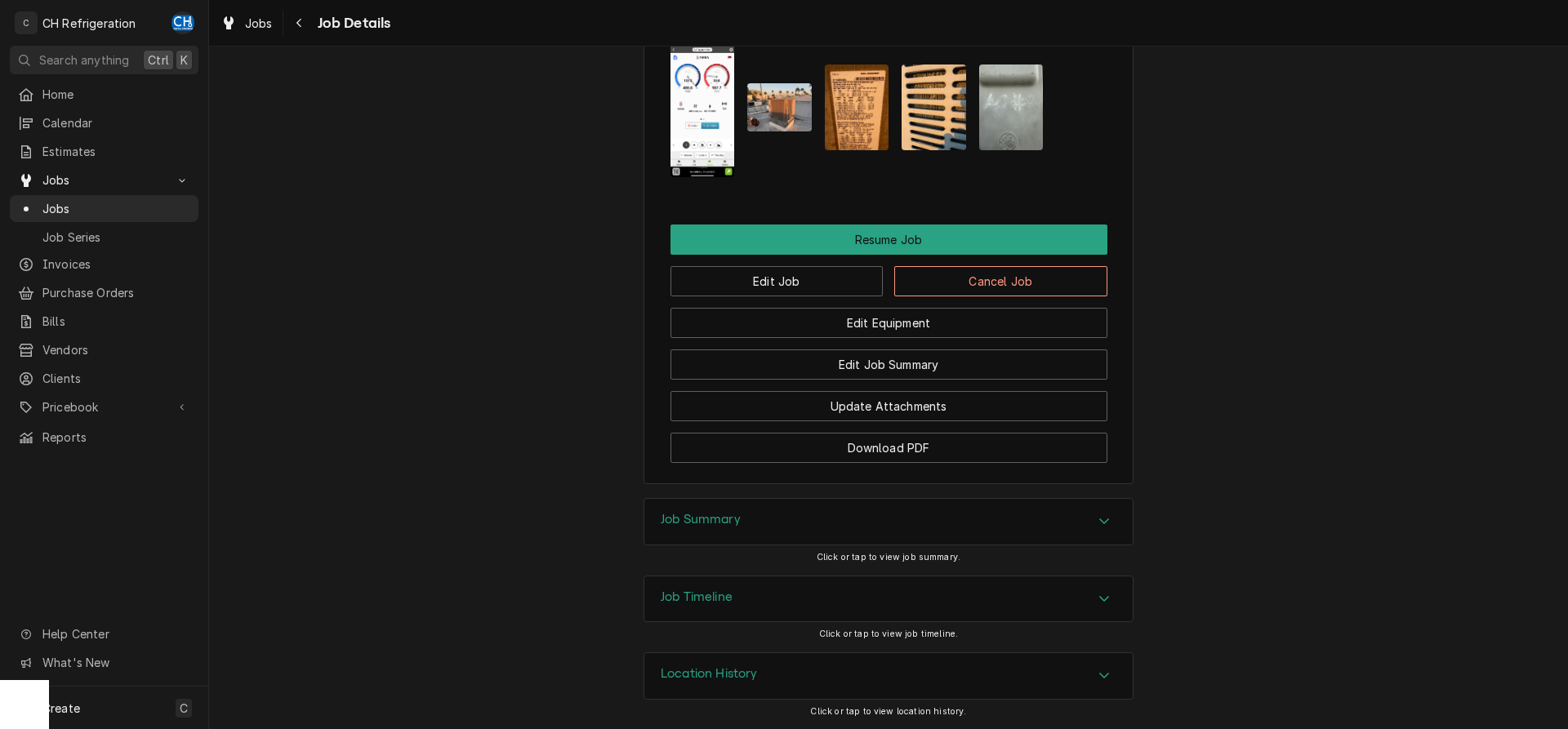
click at [973, 526] on div "Job Summary" at bounding box center [889, 522] width 489 height 46
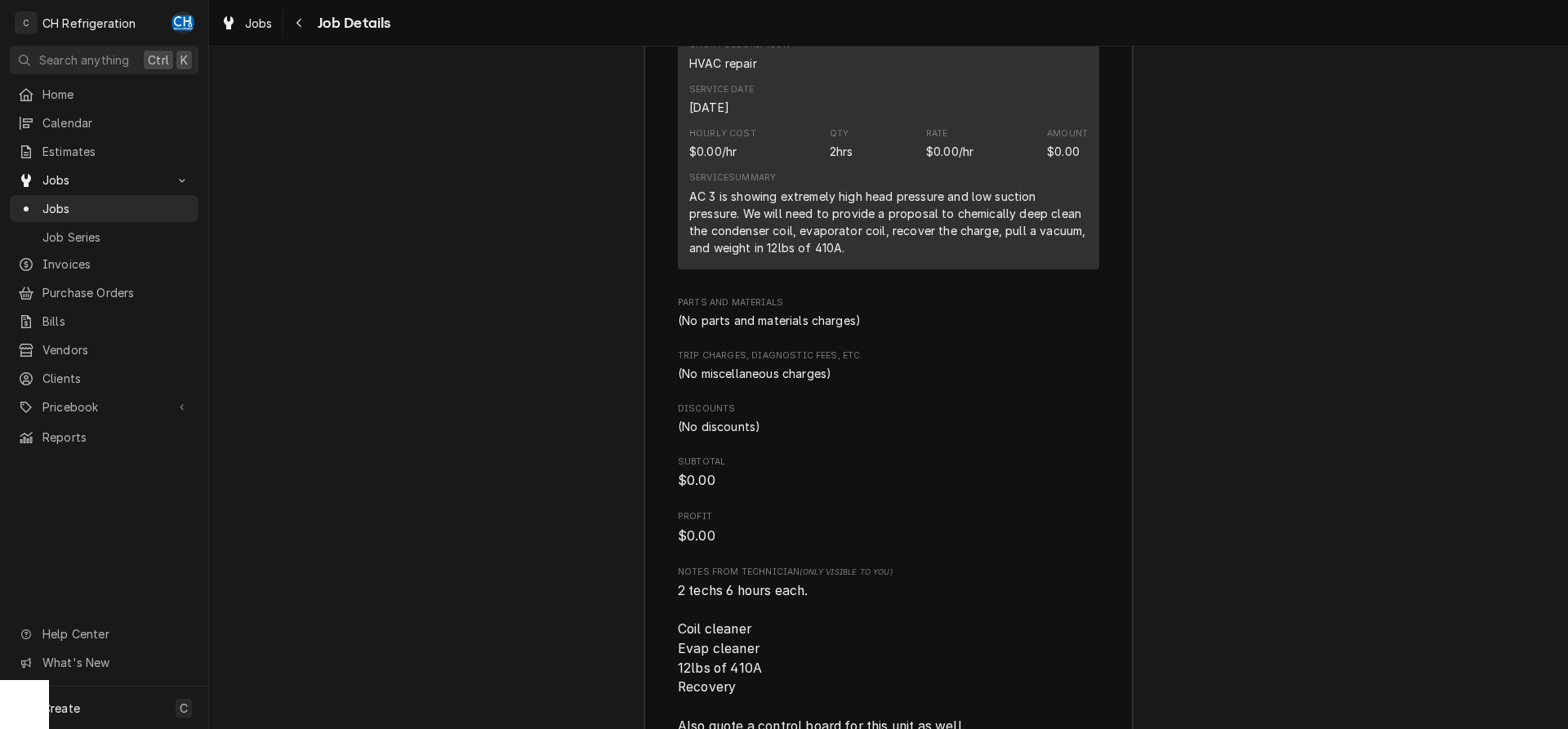
scroll to position [2483, 0]
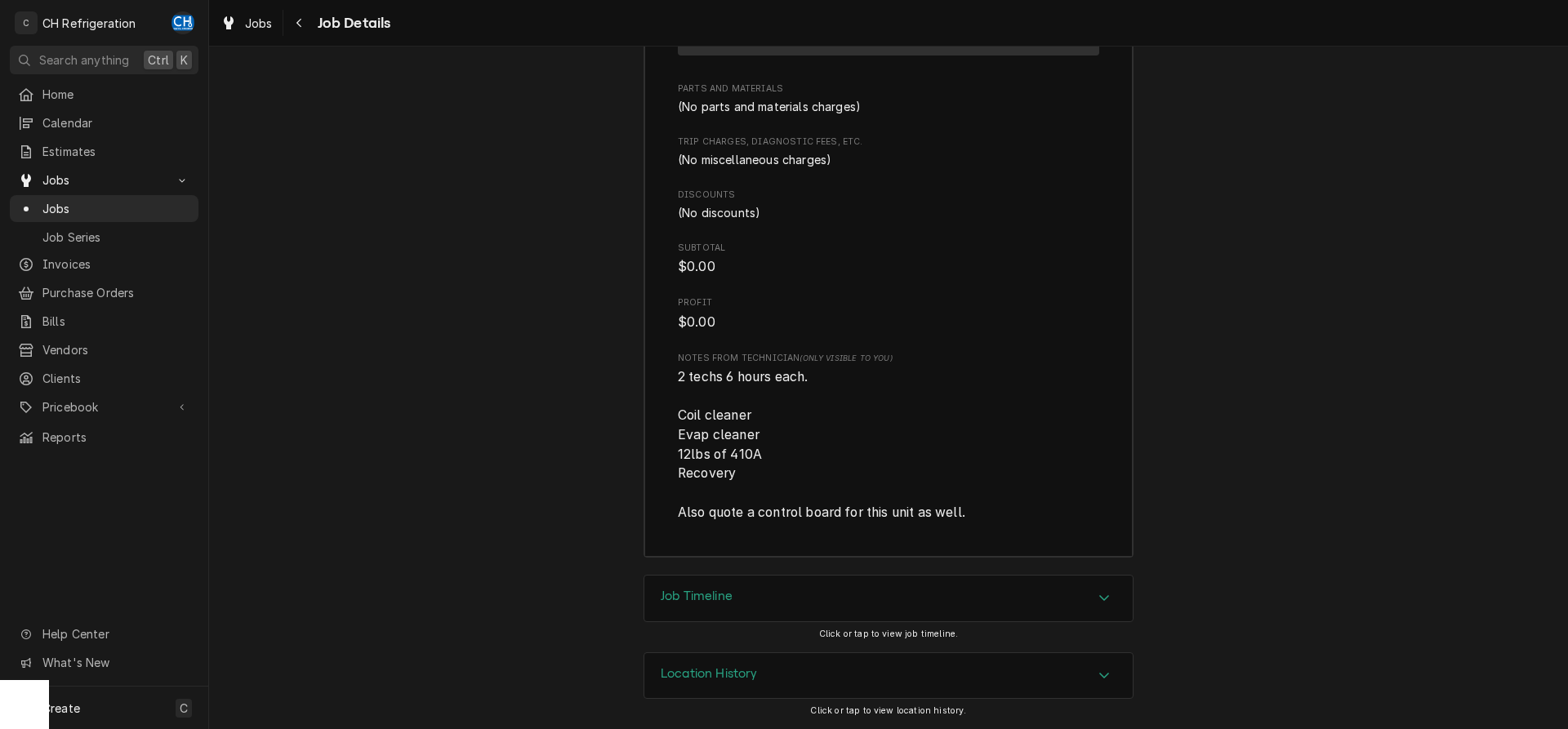
click at [763, 594] on div "Job Timeline" at bounding box center [889, 599] width 489 height 46
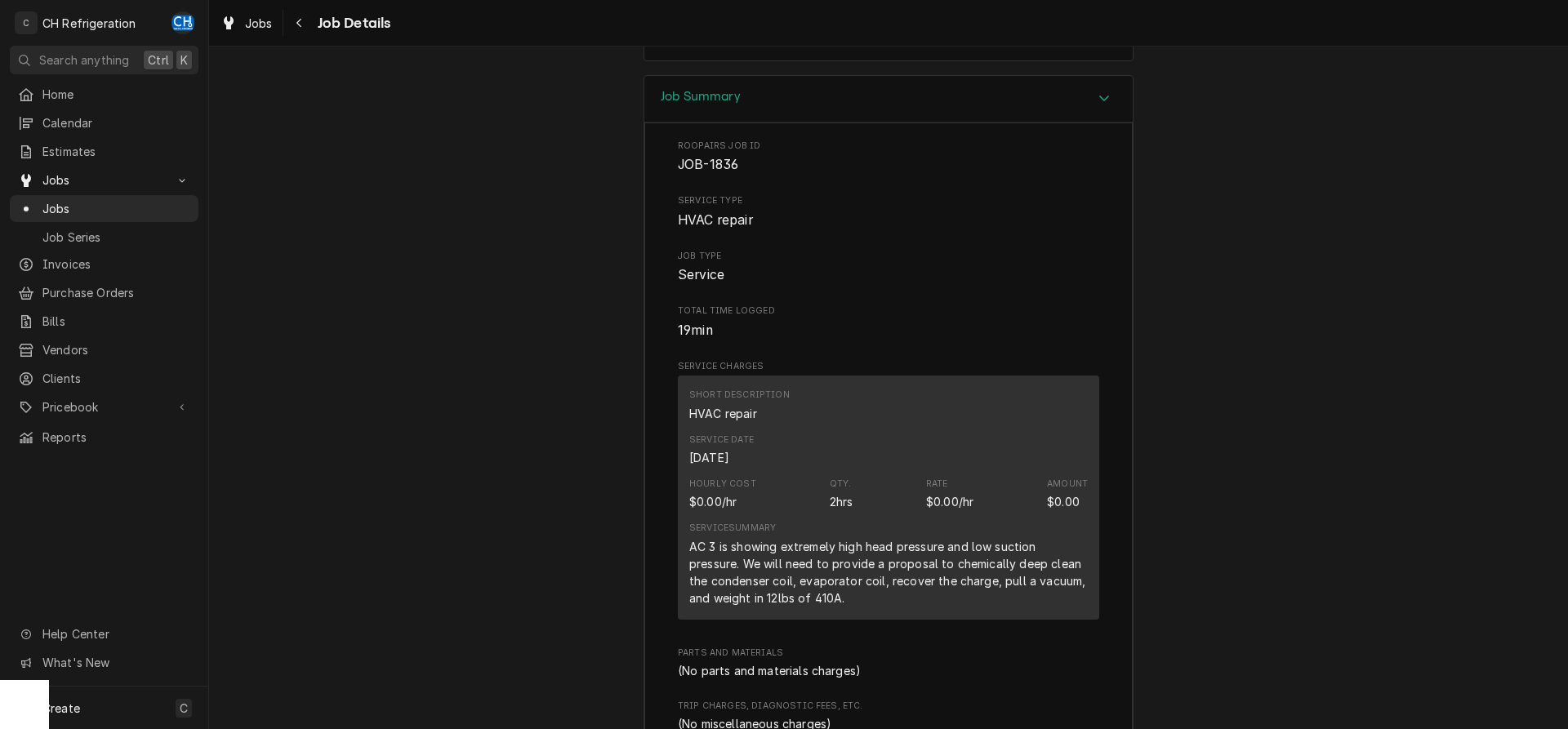
scroll to position [1781, 0]
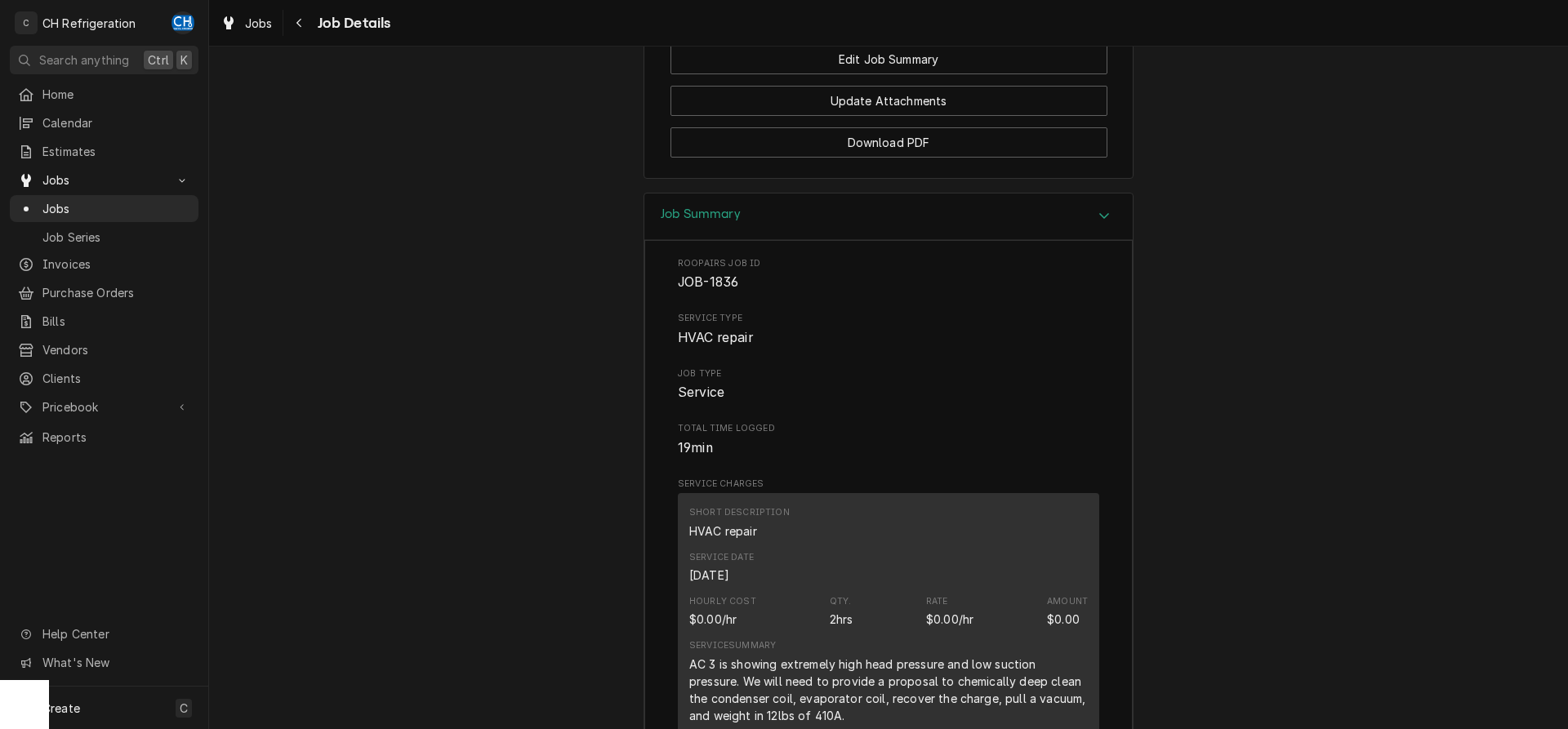
click at [743, 290] on div "Roopairs Job ID JOB-1836" at bounding box center [889, 274] width 421 height 35
drag, startPoint x: 755, startPoint y: 313, endPoint x: 660, endPoint y: 301, distance: 95.8
click at [660, 301] on div "Roopairs Job ID JOB-1836 Service Type HVAC repair Job Type Service Total Time L…" at bounding box center [889, 740] width 489 height 999
copy span "JOB-1836"
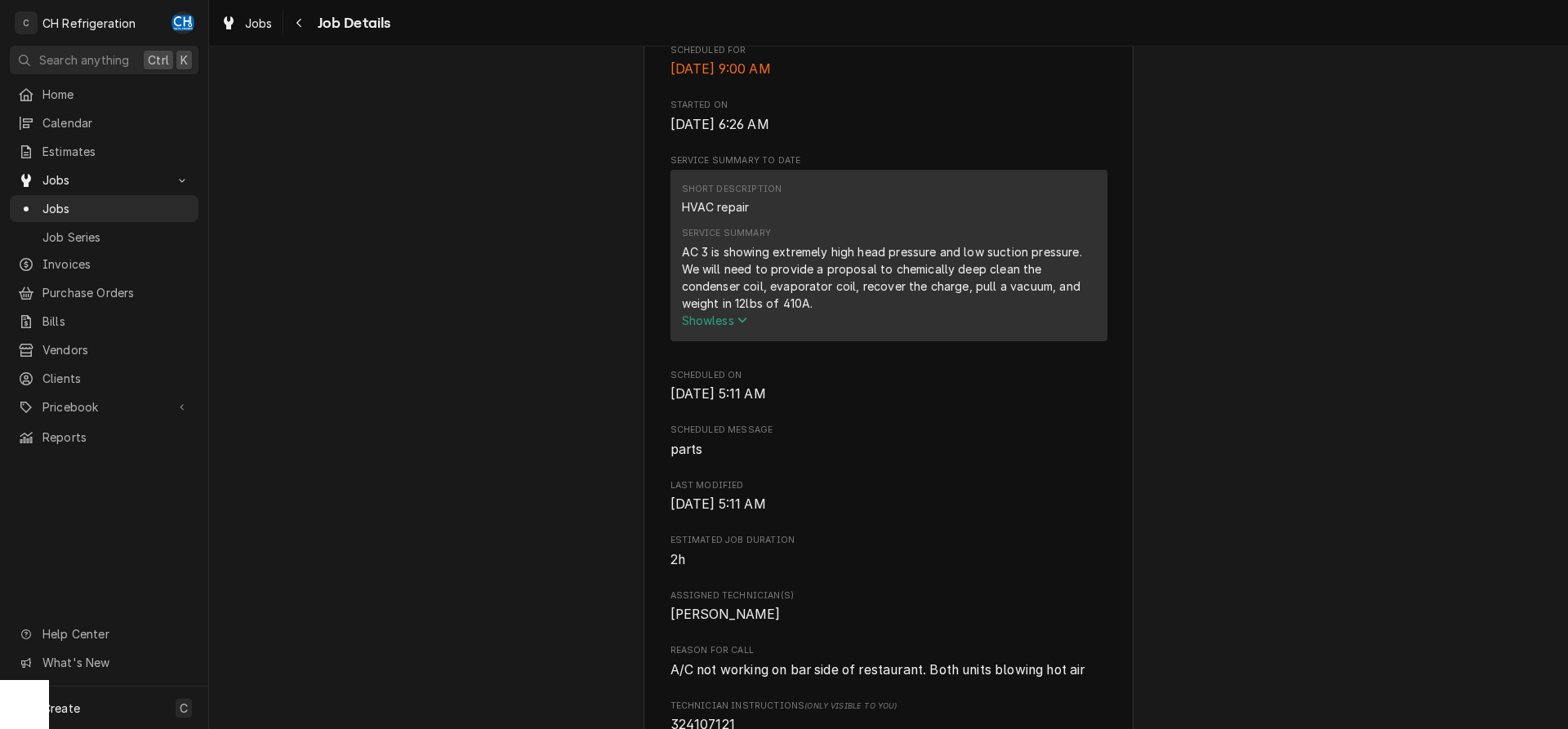
scroll to position [699, 0]
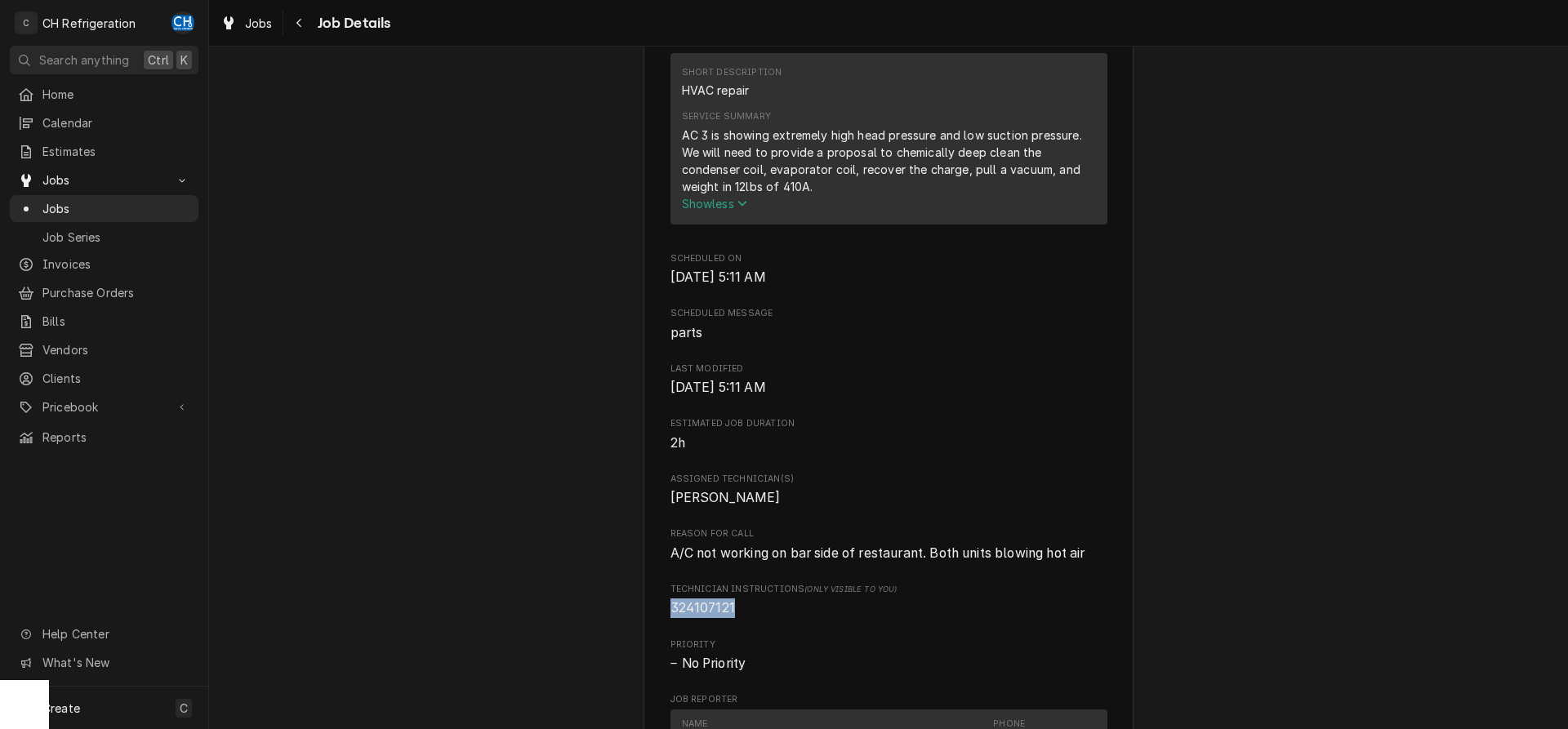
drag, startPoint x: 744, startPoint y: 627, endPoint x: 673, endPoint y: 621, distance: 71.3
click at [673, 618] on span "324107121" at bounding box center [889, 608] width 437 height 19
copy span "324107121"
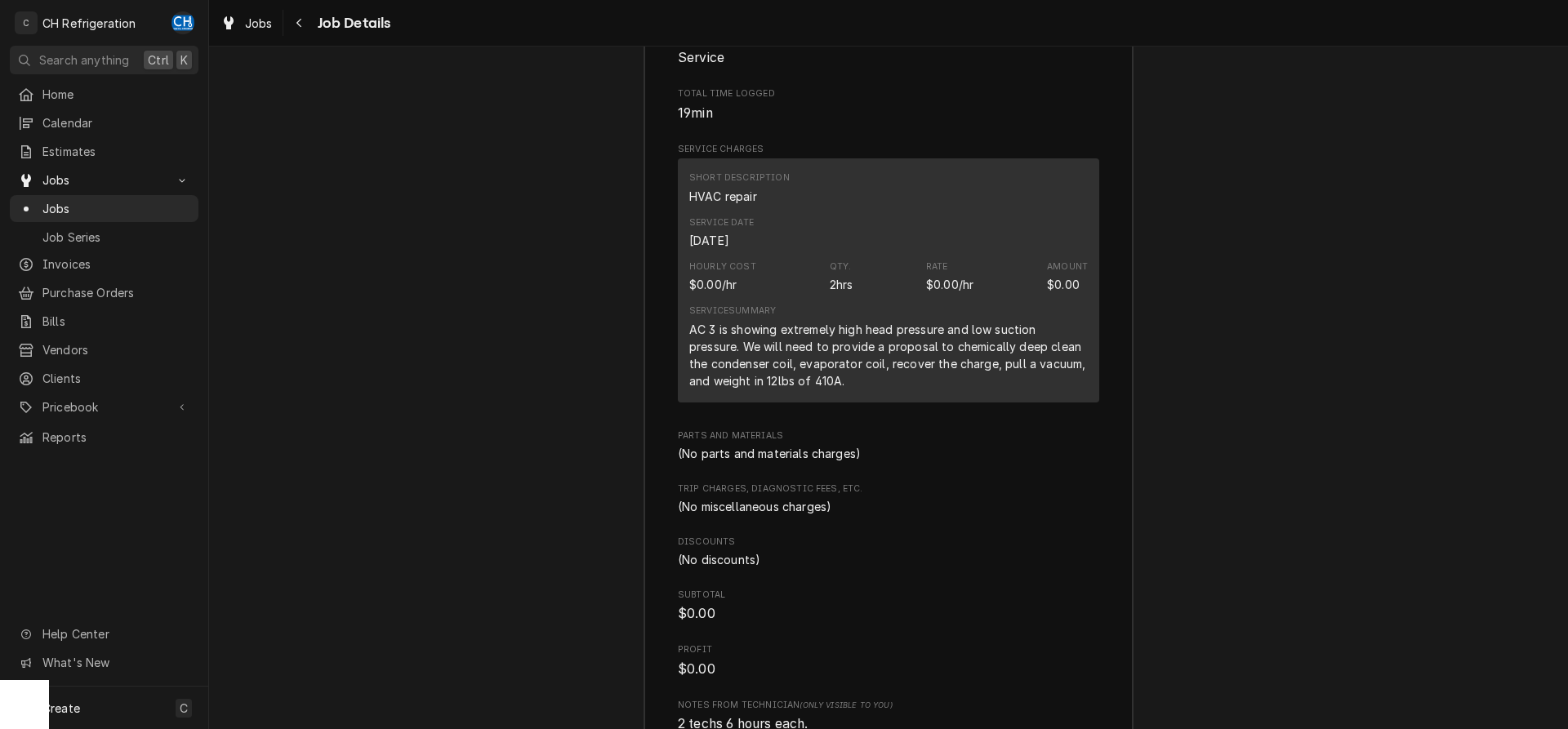
scroll to position [2115, 0]
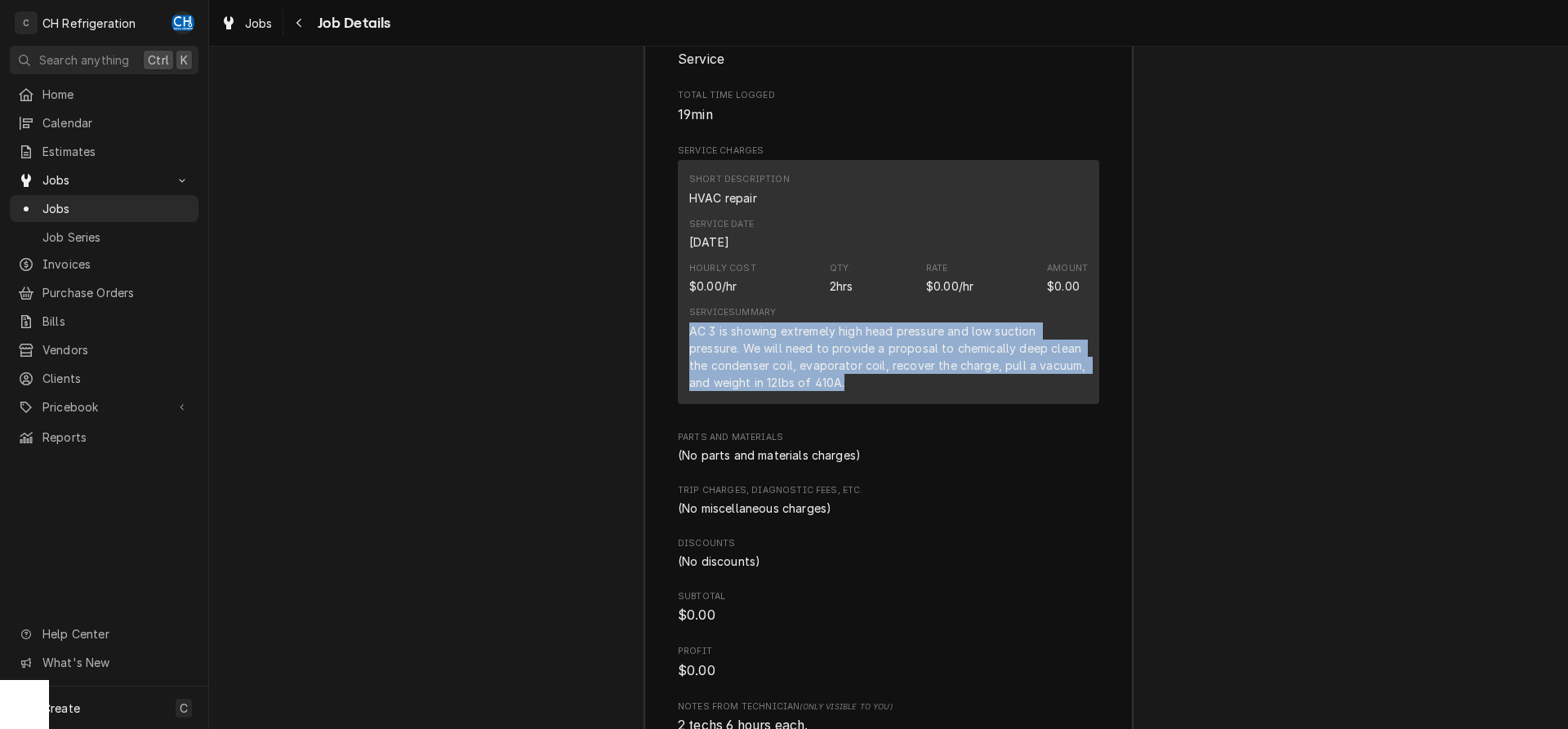
drag, startPoint x: 687, startPoint y: 350, endPoint x: 844, endPoint y: 409, distance: 167.7
click at [844, 404] on div "Short Description HVAC repair Service Date Aug 30, 2025 Hourly Cost $0.00/hr Qt…" at bounding box center [889, 281] width 421 height 243
copy div "AC 3 is showing extremely high head pressure and low suction pressure. We will …"
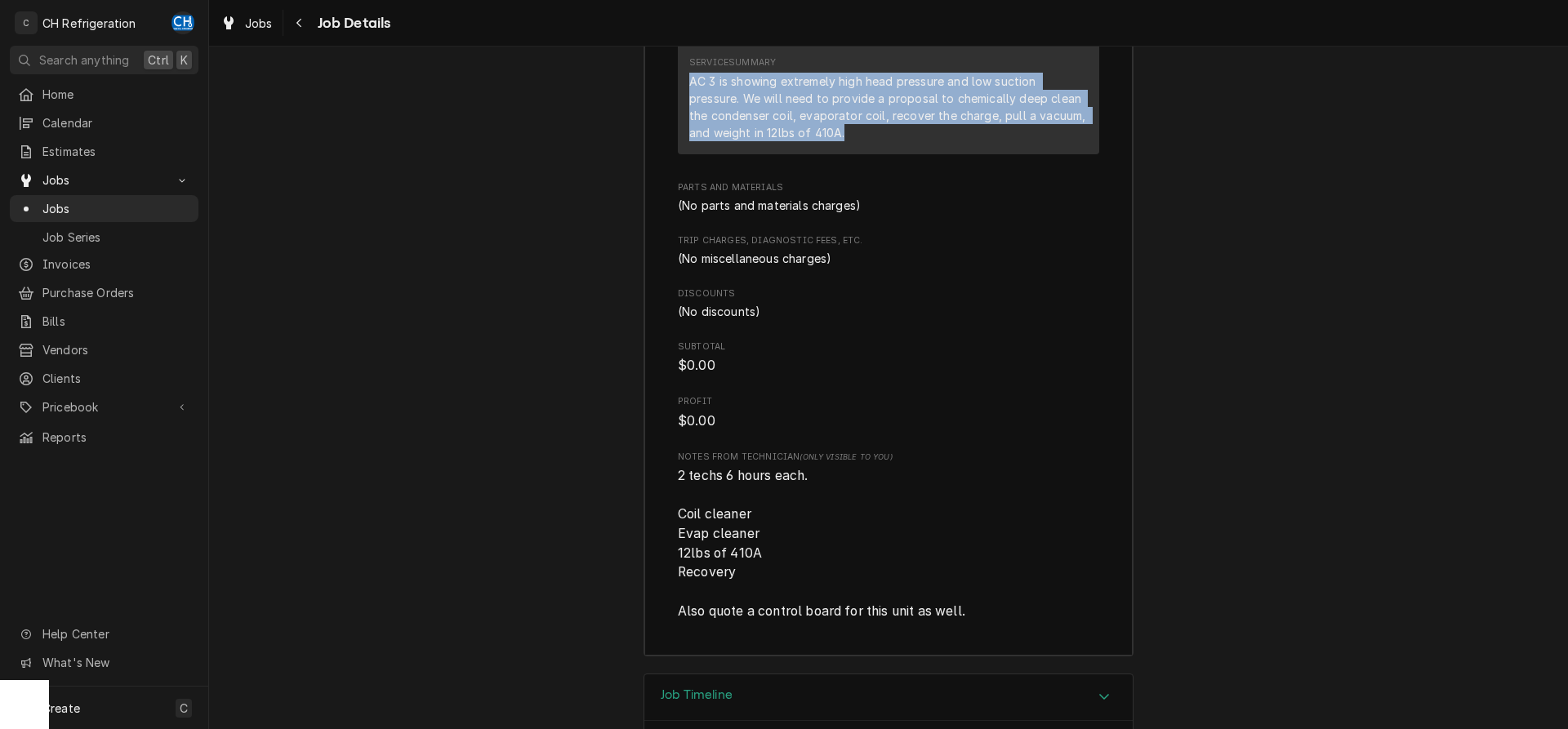
scroll to position [2448, 0]
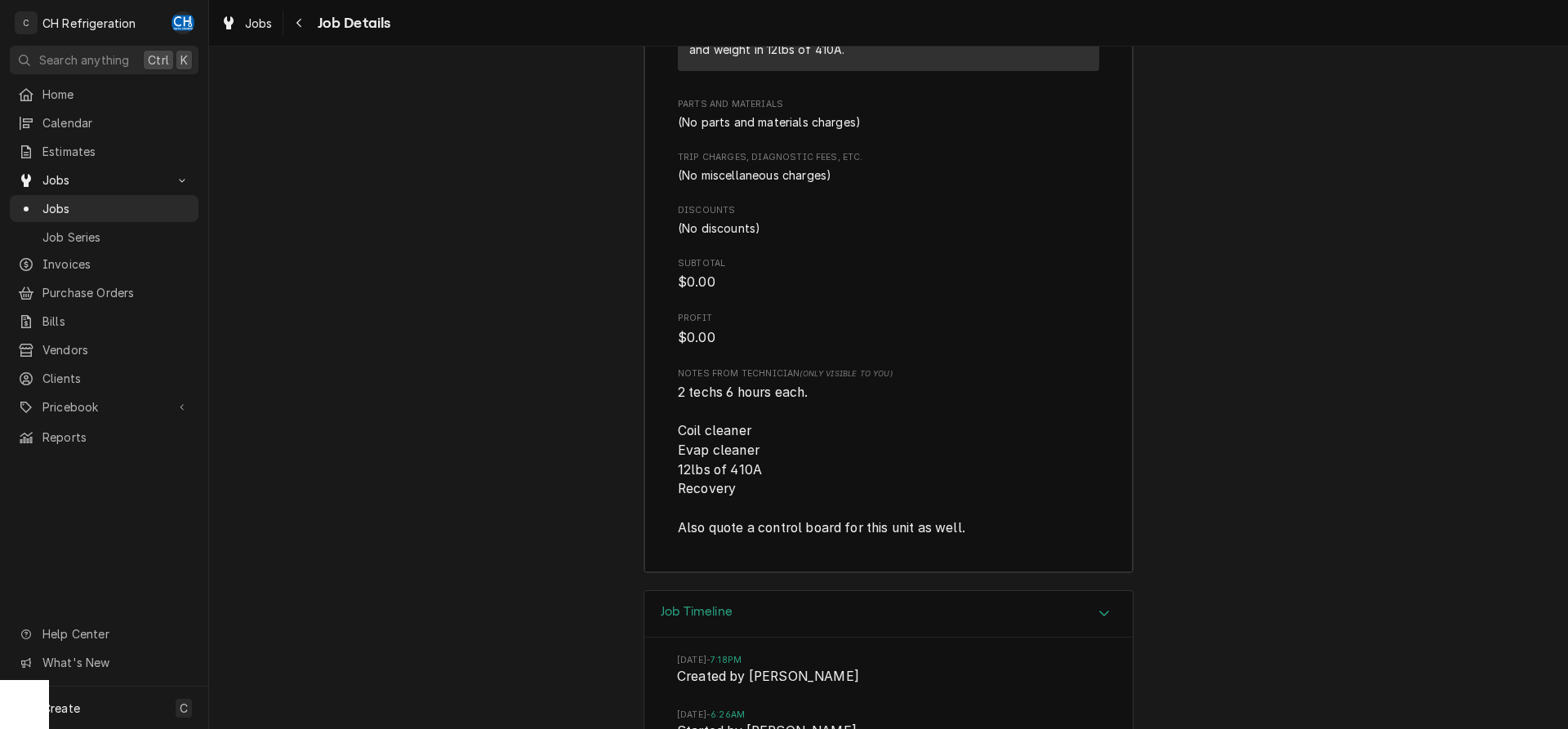
click at [904, 491] on span "2 techs 6 hours each. Coil cleaner Evap cleaner 12lbs of 410A Recovery Also quo…" at bounding box center [889, 460] width 421 height 155
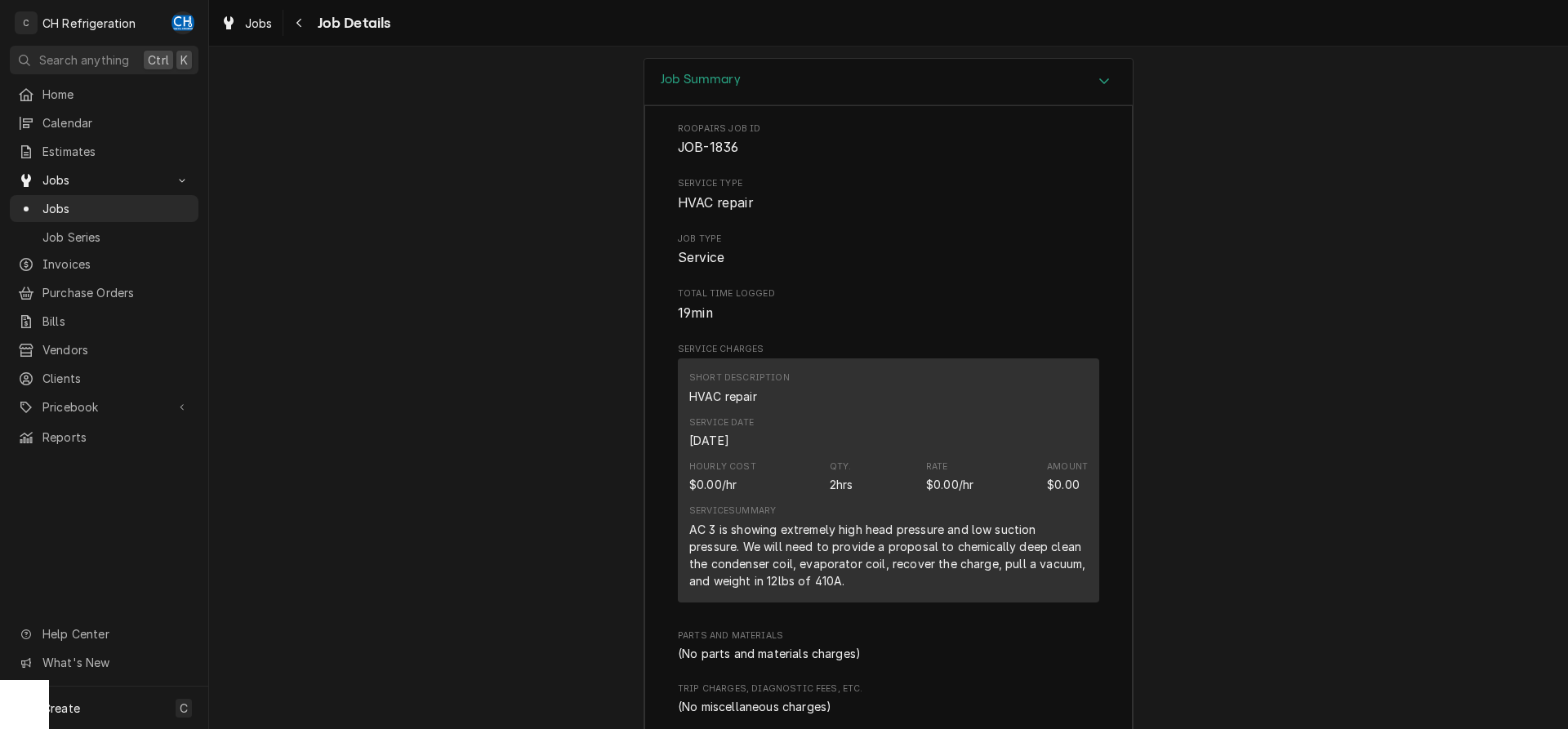
scroll to position [1500, 0]
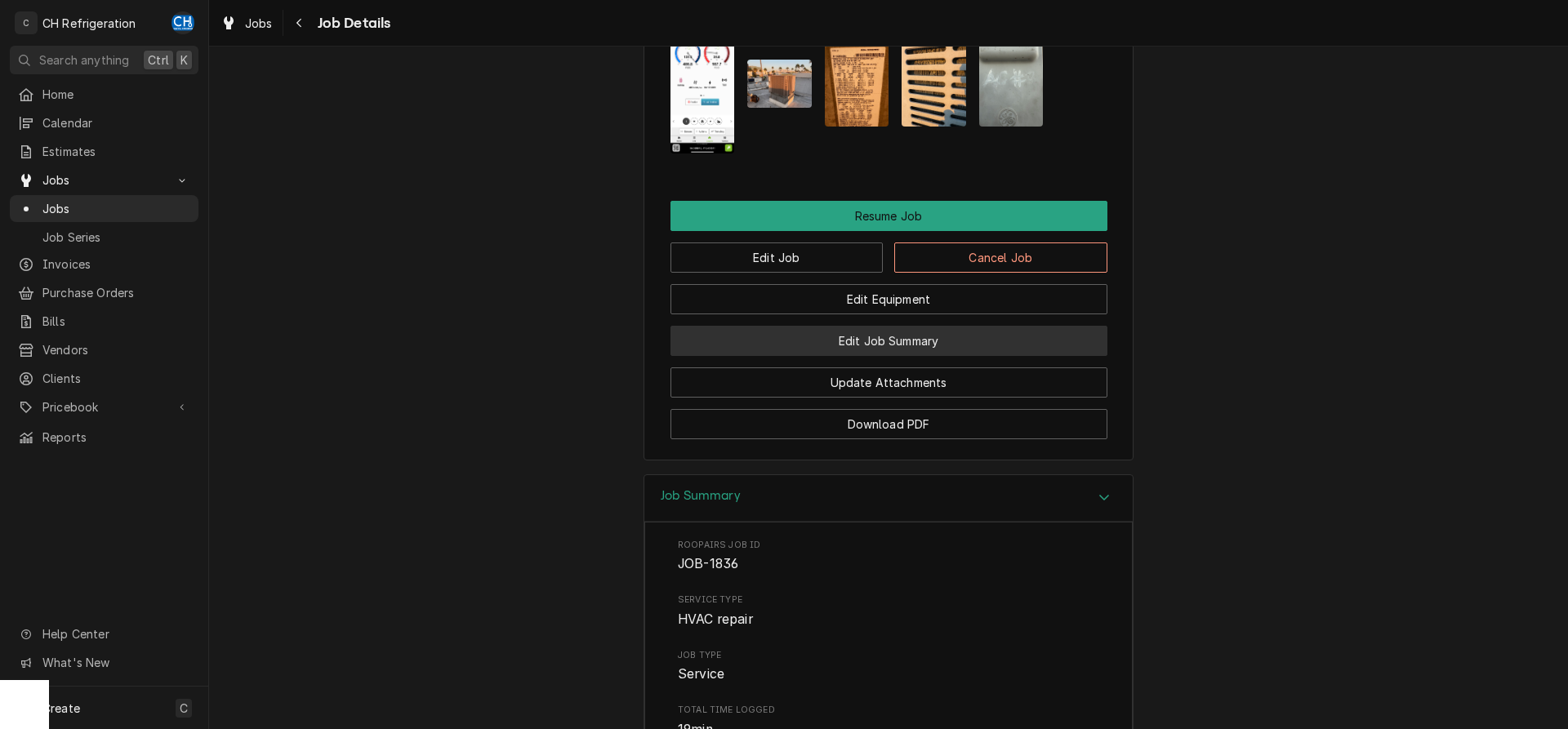
click at [919, 356] on button "Edit Job Summary" at bounding box center [889, 341] width 437 height 30
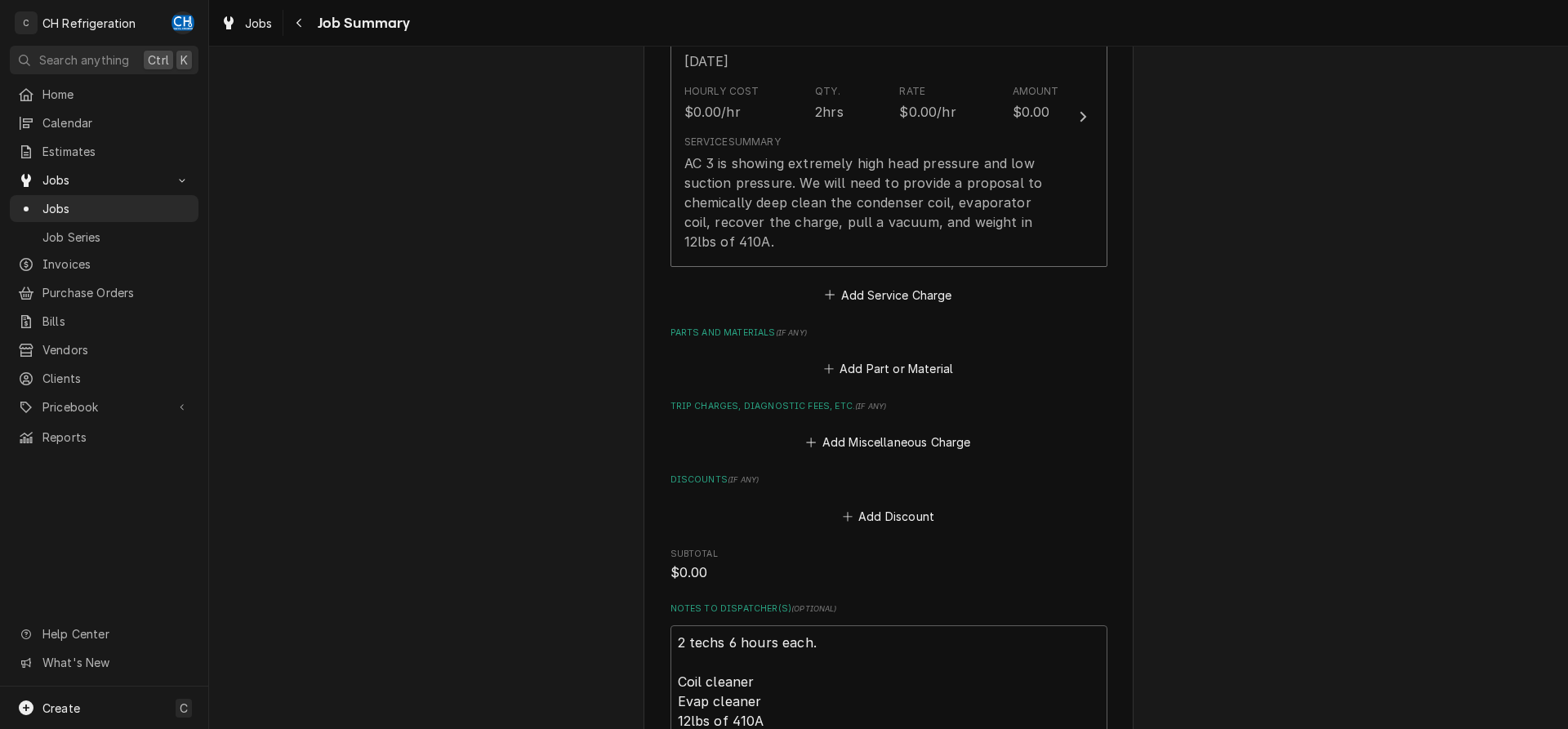
scroll to position [966, 0]
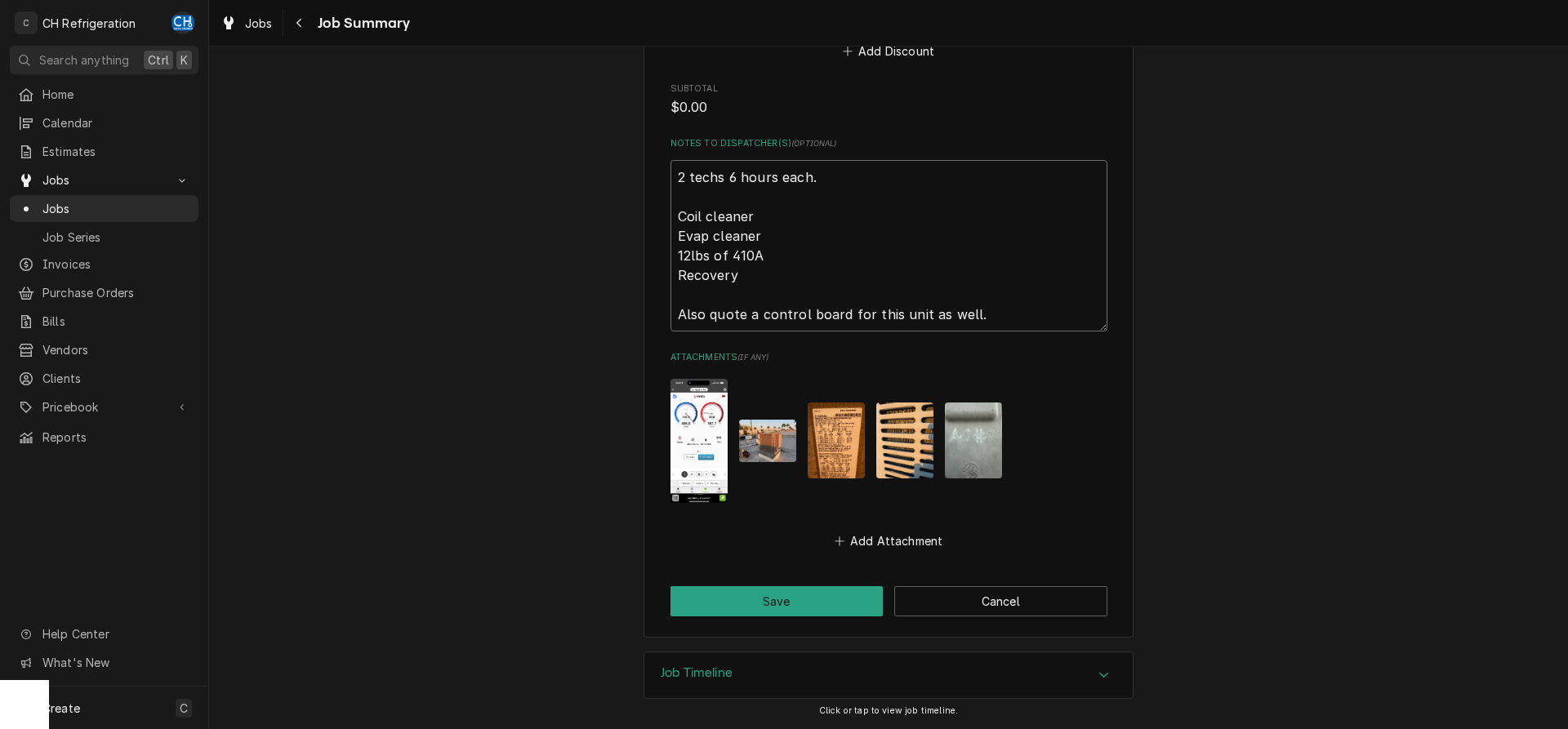
click at [1024, 316] on textarea "2 techs 6 hours each. Coil cleaner Evap cleaner 12lbs of 410A Recovery Also quo…" at bounding box center [889, 245] width 437 height 171
type textarea "2 techs 6 hours each. Coil cleaner Evap cleaner 12lbs of 410A Recovery Also quo…"
type textarea "x"
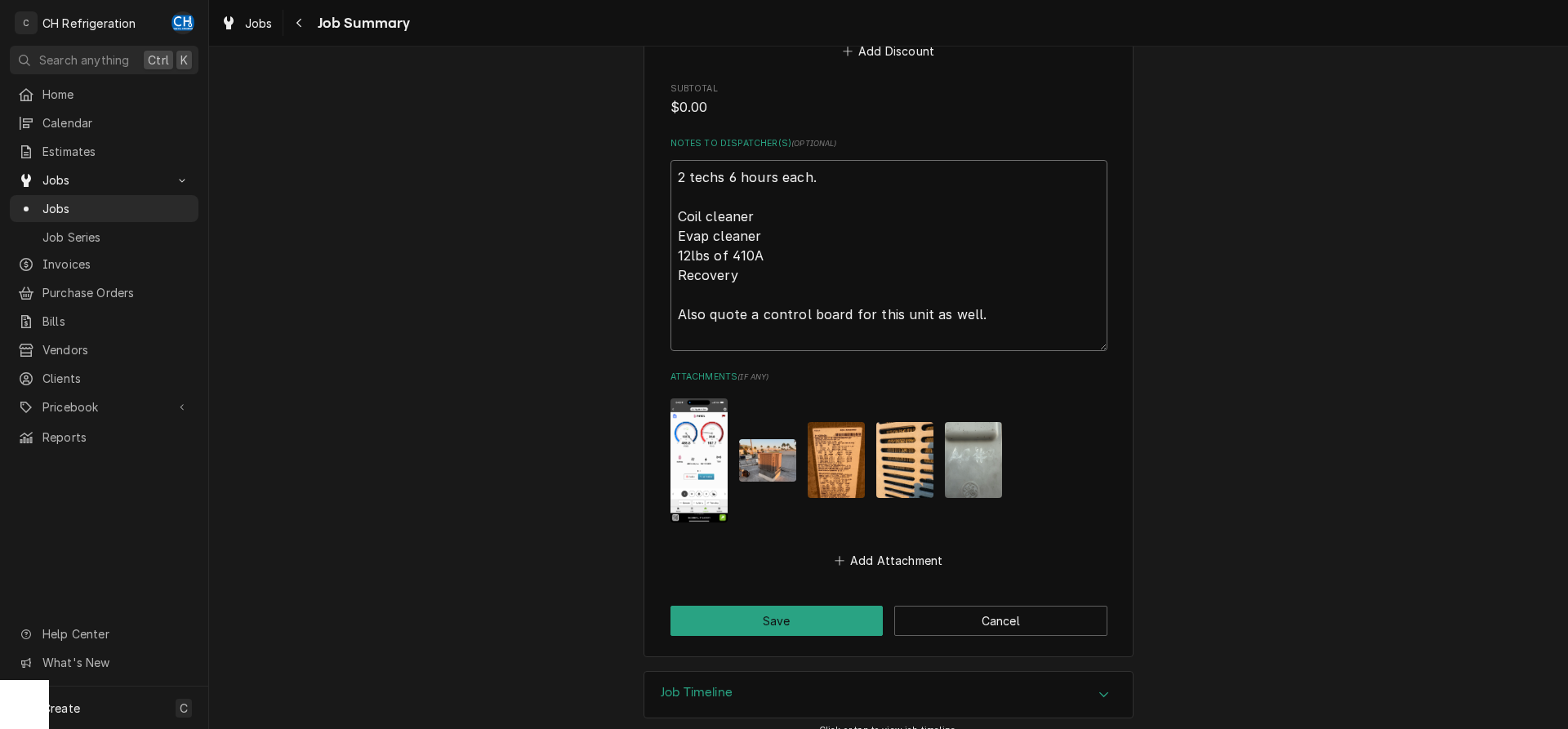
type textarea "2 techs 6 hours each. Coil cleaner Evap cleaner 12lbs of 410A Recovery Also quo…"
type textarea "x"
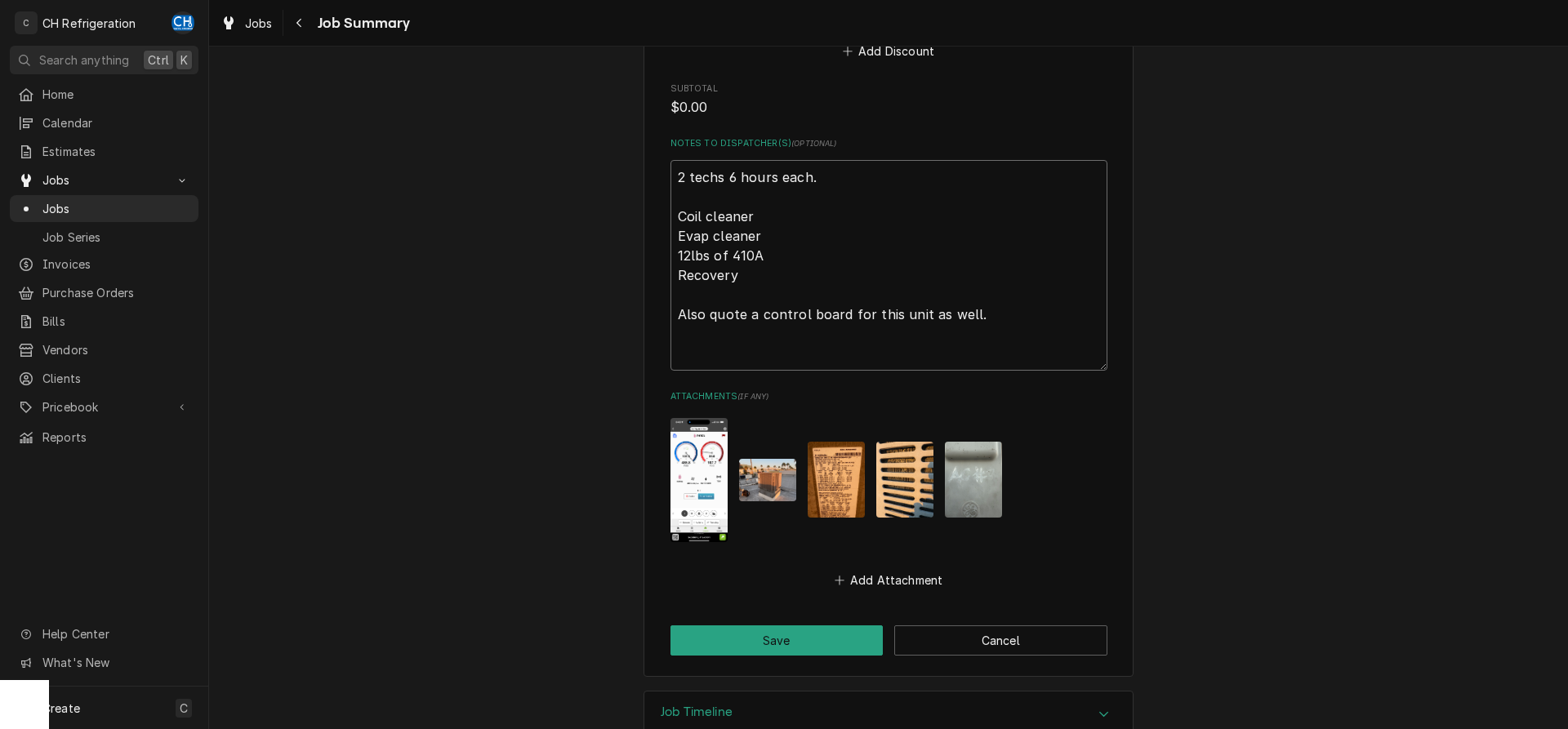
type textarea "2 techs 6 hours each. Coil cleaner Evap cleaner 12lbs of 410A Recovery Also quo…"
type textarea "x"
type textarea "2 techs 6 hours each. Coil cleaner Evap cleaner 12lbs of 410A Recovery Also quo…"
type textarea "x"
type textarea "2 techs 6 hours each. Coil cleaner Evap cleaner 12lbs of 410A Recovery Also quo…"
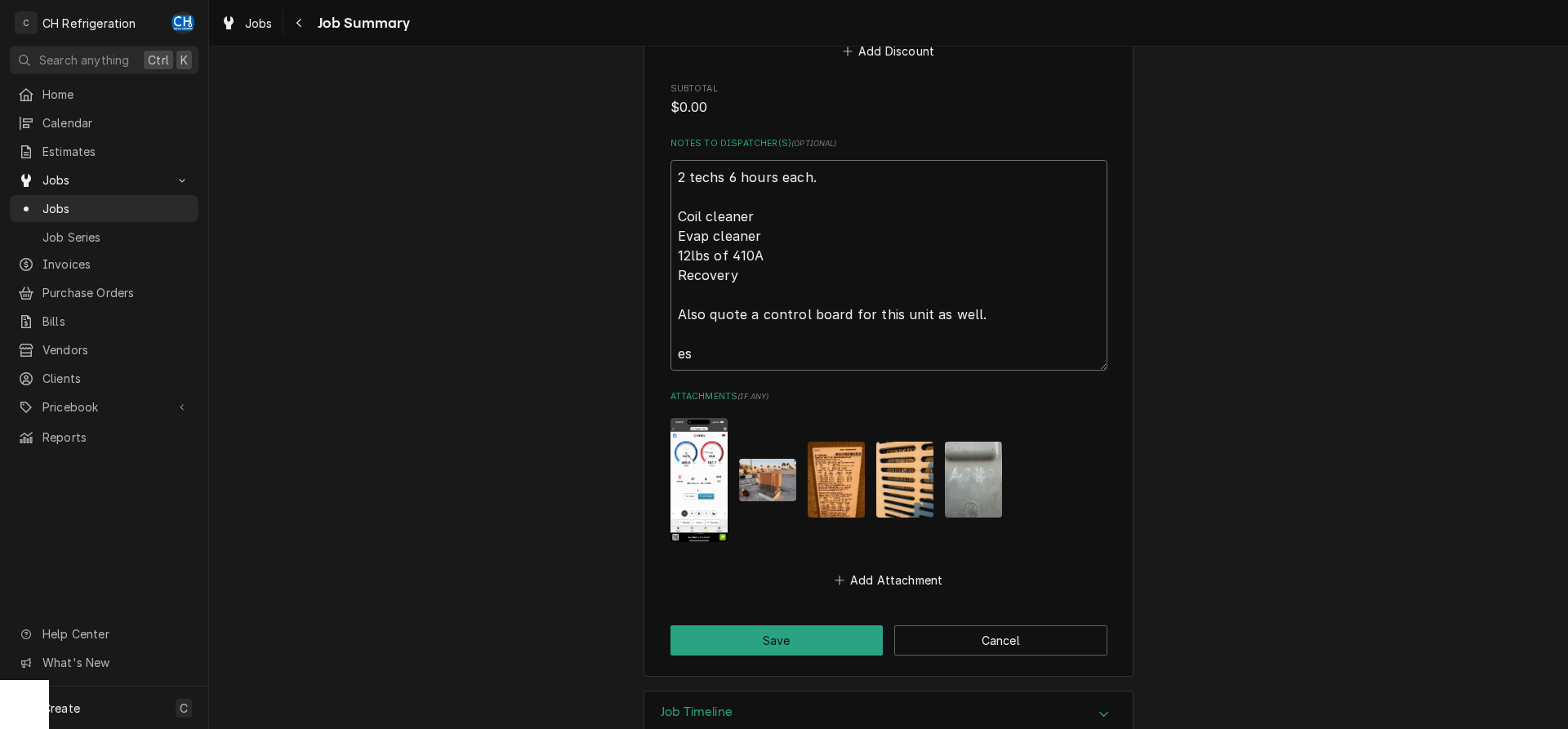
type textarea "x"
type textarea "2 techs 6 hours each. Coil cleaner Evap cleaner 12lbs of 410A Recovery Also quo…"
type textarea "x"
type textarea "2 techs 6 hours each. Coil cleaner Evap cleaner 12lbs of 410A Recovery Also quo…"
type textarea "x"
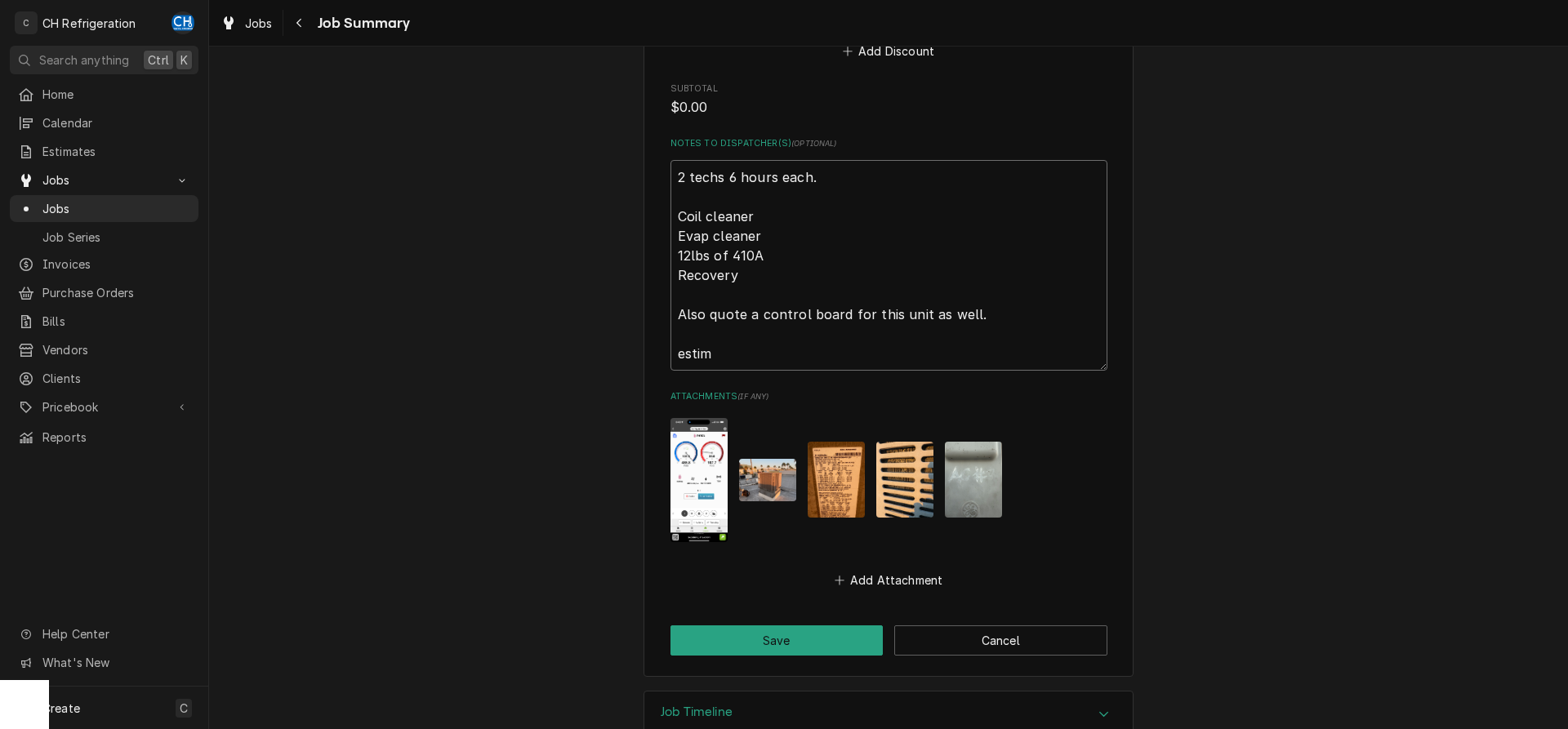
type textarea "2 techs 6 hours each. Coil cleaner Evap cleaner 12lbs of 410A Recovery Also quo…"
type textarea "x"
type textarea "2 techs 6 hours each. Coil cleaner Evap cleaner 12lbs of 410A Recovery Also quo…"
type textarea "x"
type textarea "2 techs 6 hours each. Coil cleaner Evap cleaner 12lbs of 410A Recovery Also quo…"
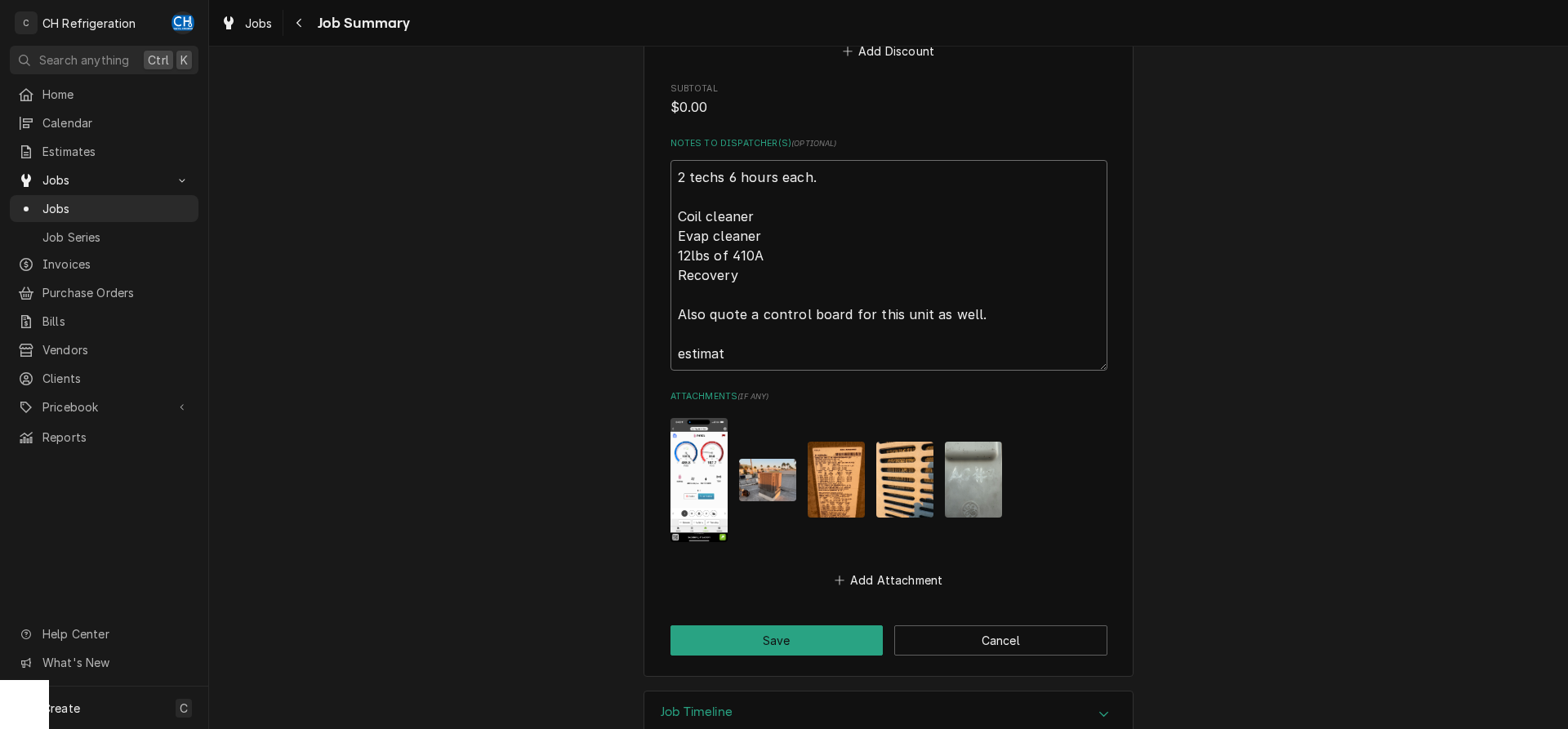
type textarea "x"
type textarea "2 techs 6 hours each. Coil cleaner Evap cleaner 12lbs of 410A Recovery Also quo…"
type textarea "x"
type textarea "2 techs 6 hours each. Coil cleaner Evap cleaner 12lbs of 410A Recovery Also quo…"
type textarea "x"
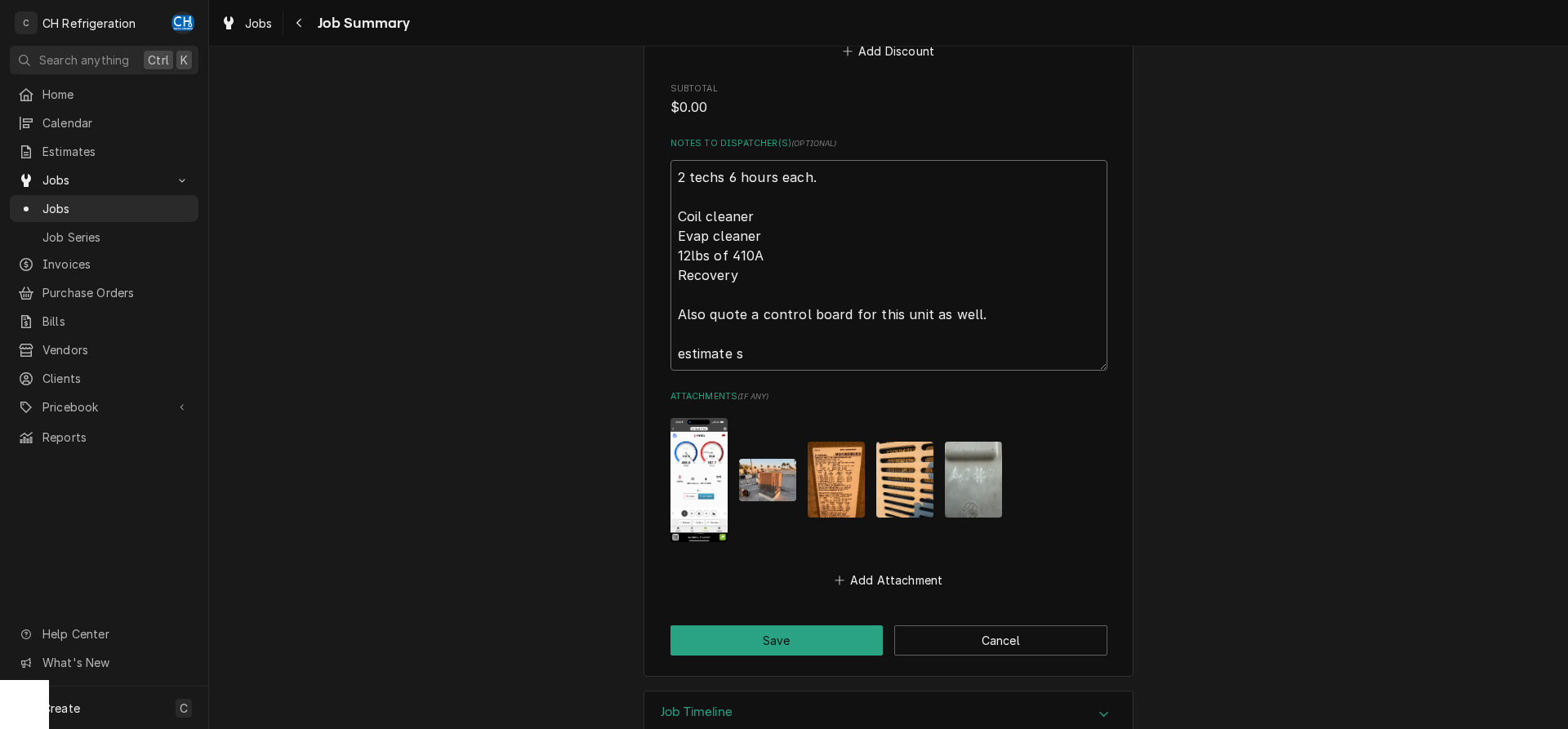
type textarea "2 techs 6 hours each. Coil cleaner Evap cleaner 12lbs of 410A Recovery Also quo…"
type textarea "x"
type textarea "2 techs 6 hours each. Coil cleaner Evap cleaner 12lbs of 410A Recovery Also quo…"
type textarea "x"
type textarea "2 techs 6 hours each. Coil cleaner Evap cleaner 12lbs of 410A Recovery Also quo…"
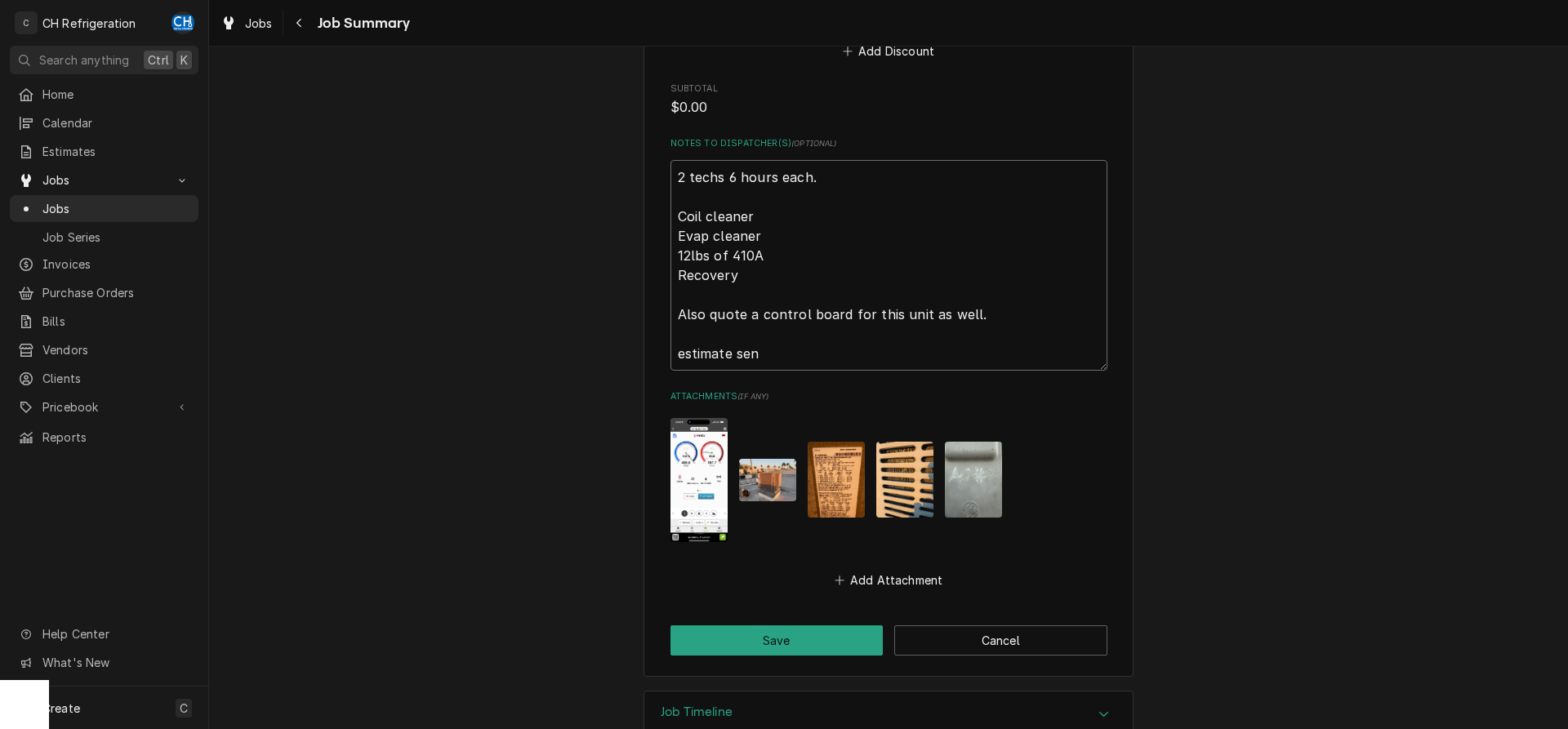
type textarea "x"
type textarea "2 techs 6 hours each. Coil cleaner Evap cleaner 12lbs of 410A Recovery Also quo…"
type textarea "x"
type textarea "2 techs 6 hours each. Coil cleaner Evap cleaner 12lbs of 410A Recovery Also quo…"
type textarea "x"
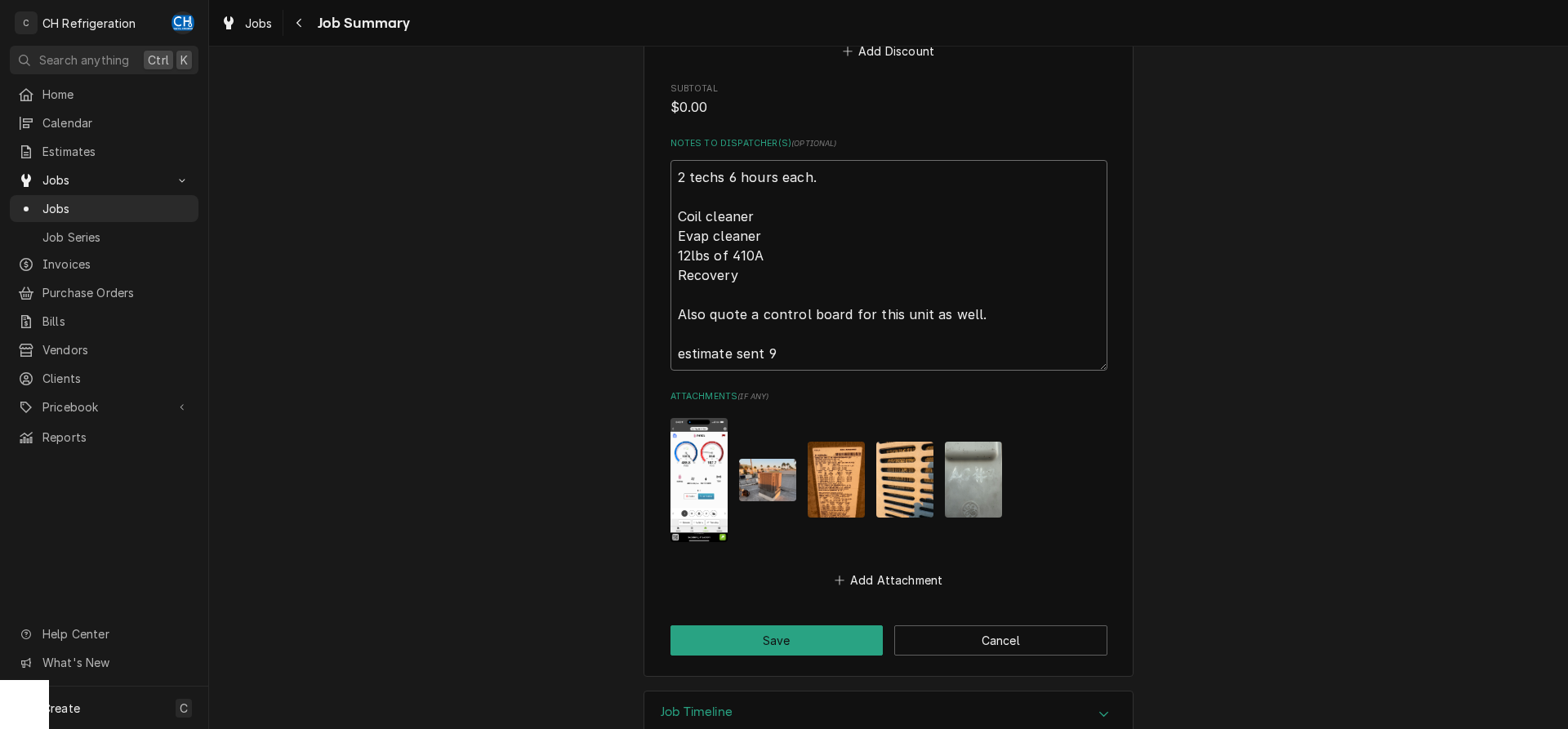
type textarea "2 techs 6 hours each. Coil cleaner Evap cleaner 12lbs of 410A Recovery Also quo…"
type textarea "x"
type textarea "2 techs 6 hours each. Coil cleaner Evap cleaner 12lbs of 410A Recovery Also quo…"
type textarea "x"
type textarea "2 techs 6 hours each. Coil cleaner Evap cleaner 12lbs of 410A Recovery Also quo…"
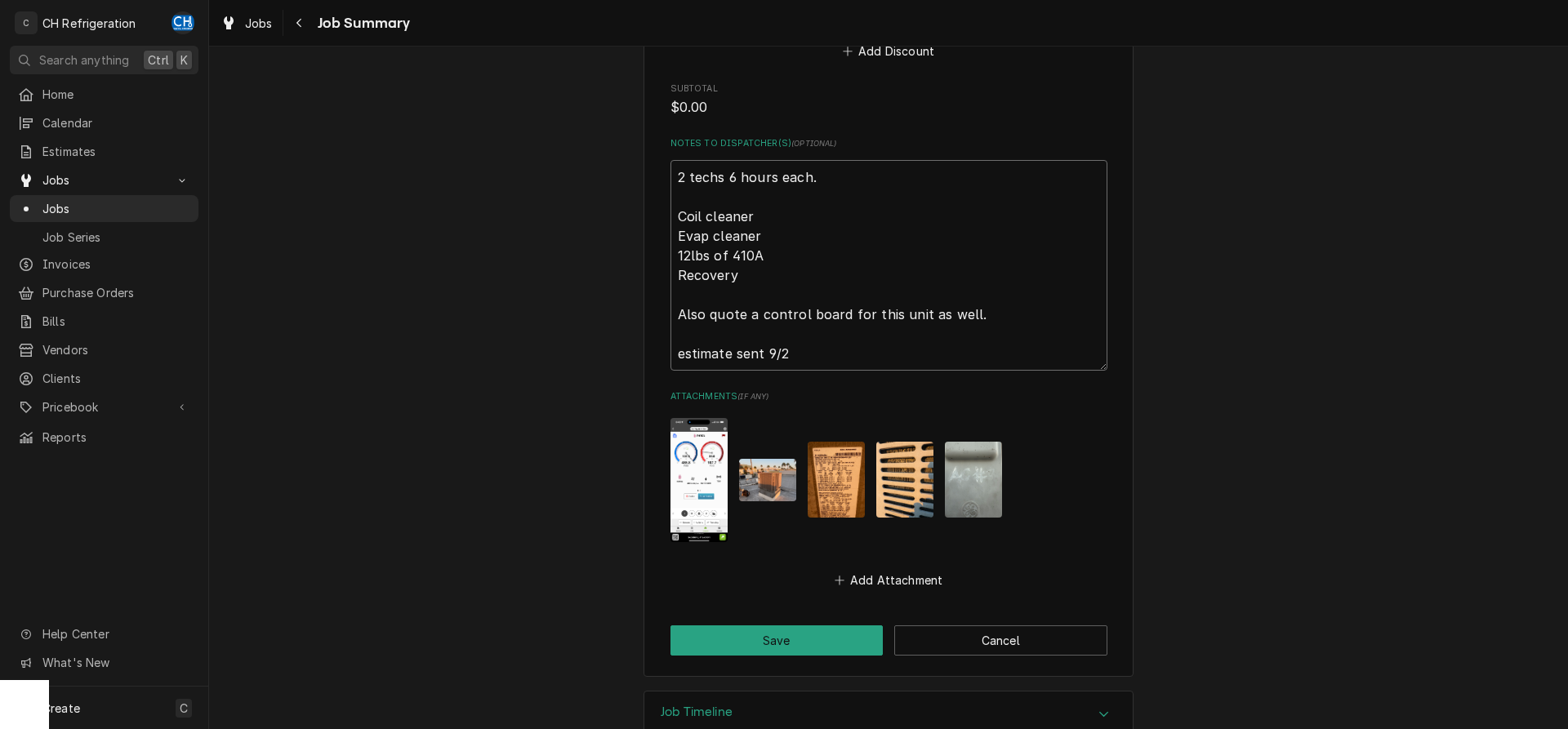
type textarea "x"
type textarea "2 techs 6 hours each. Coil cleaner Evap cleaner 12lbs of 410A Recovery Also quo…"
type textarea "x"
type textarea "2 techs 6 hours each. Coil cleaner Evap cleaner 12lbs of 410A Recovery Also quo…"
type textarea "x"
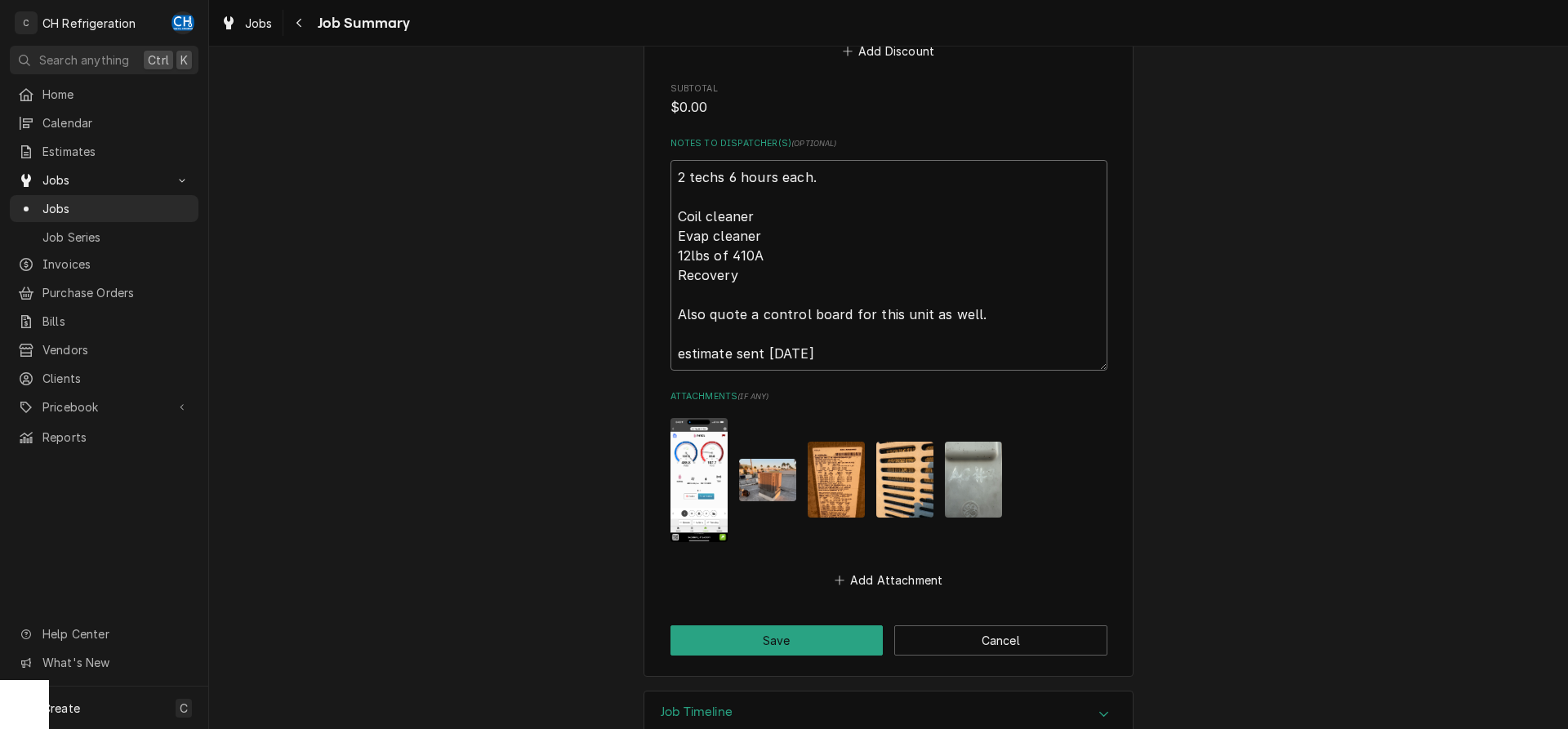
type textarea "2 techs 6 hours each. Coil cleaner Evap cleaner 12lbs of 410A Recovery Also quo…"
type textarea "x"
type textarea "2 techs 6 hours each. Coil cleaner Evap cleaner 12lbs of 410A Recovery Also quo…"
type textarea "x"
type textarea "2 techs 6 hours each. Coil cleaner Evap cleaner 12lbs of 410A Recovery Also quo…"
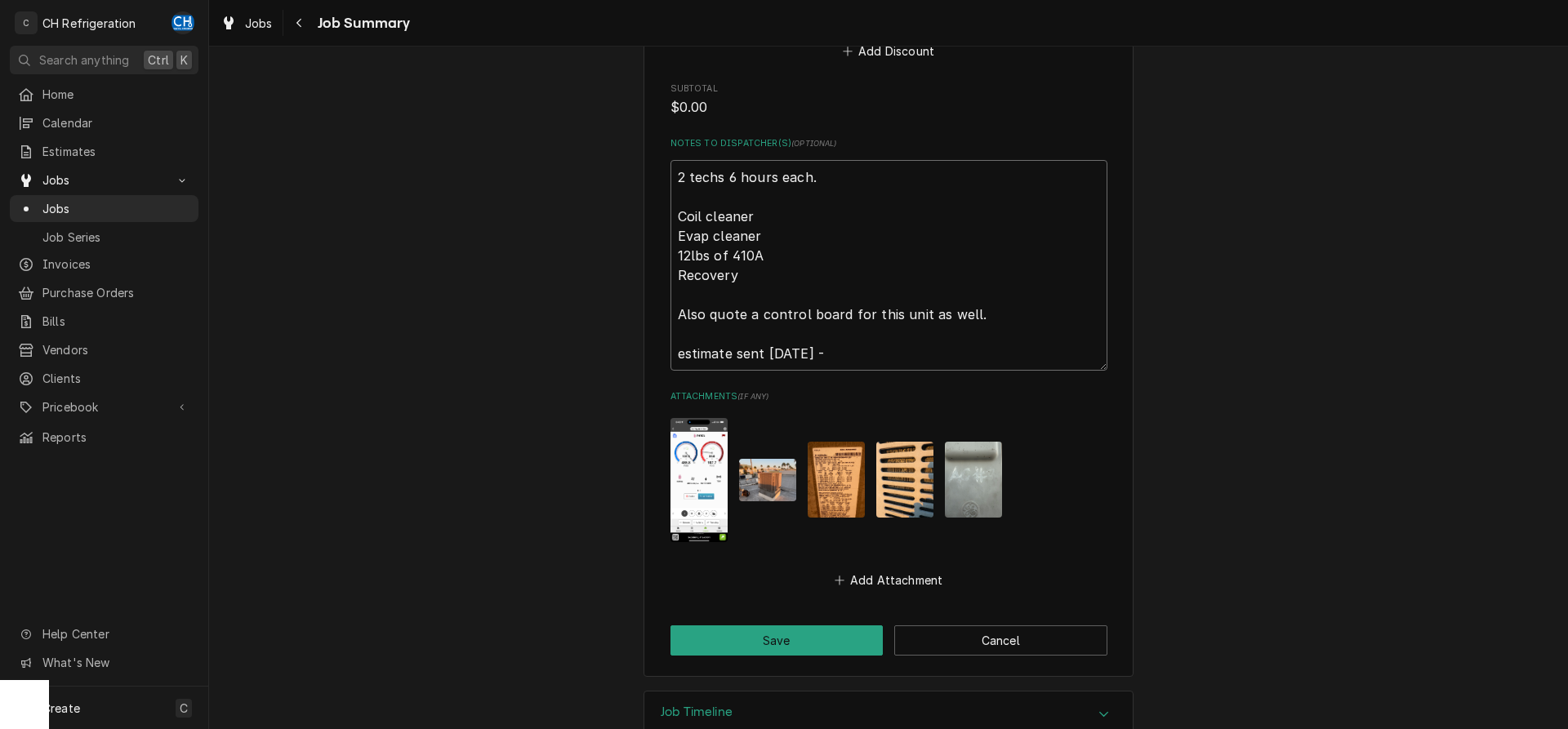
type textarea "x"
type textarea "2 techs 6 hours each. Coil cleaner Evap cleaner 12lbs of 410A Recovery Also quo…"
type textarea "x"
type textarea "2 techs 6 hours each. Coil cleaner Evap cleaner 12lbs of 410A Recovery Also quo…"
type textarea "x"
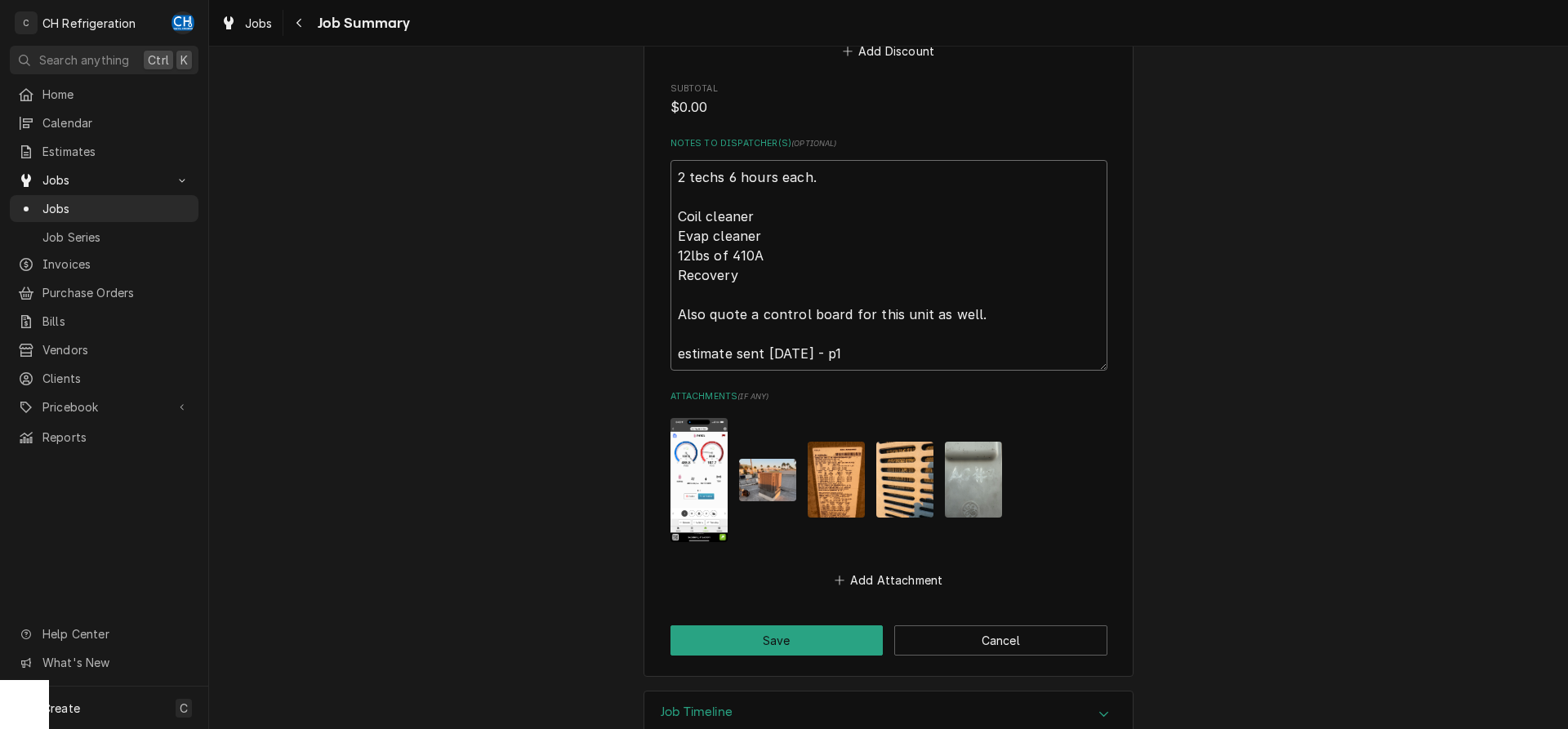
type textarea "2 techs 6 hours each. Coil cleaner Evap cleaner 12lbs of 410A Recovery Also quo…"
type textarea "x"
type textarea "2 techs 6 hours each. Coil cleaner Evap cleaner 12lbs of 410A Recovery Also quo…"
type textarea "x"
type textarea "2 techs 6 hours each. Coil cleaner Evap cleaner 12lbs of 410A Recovery Also quo…"
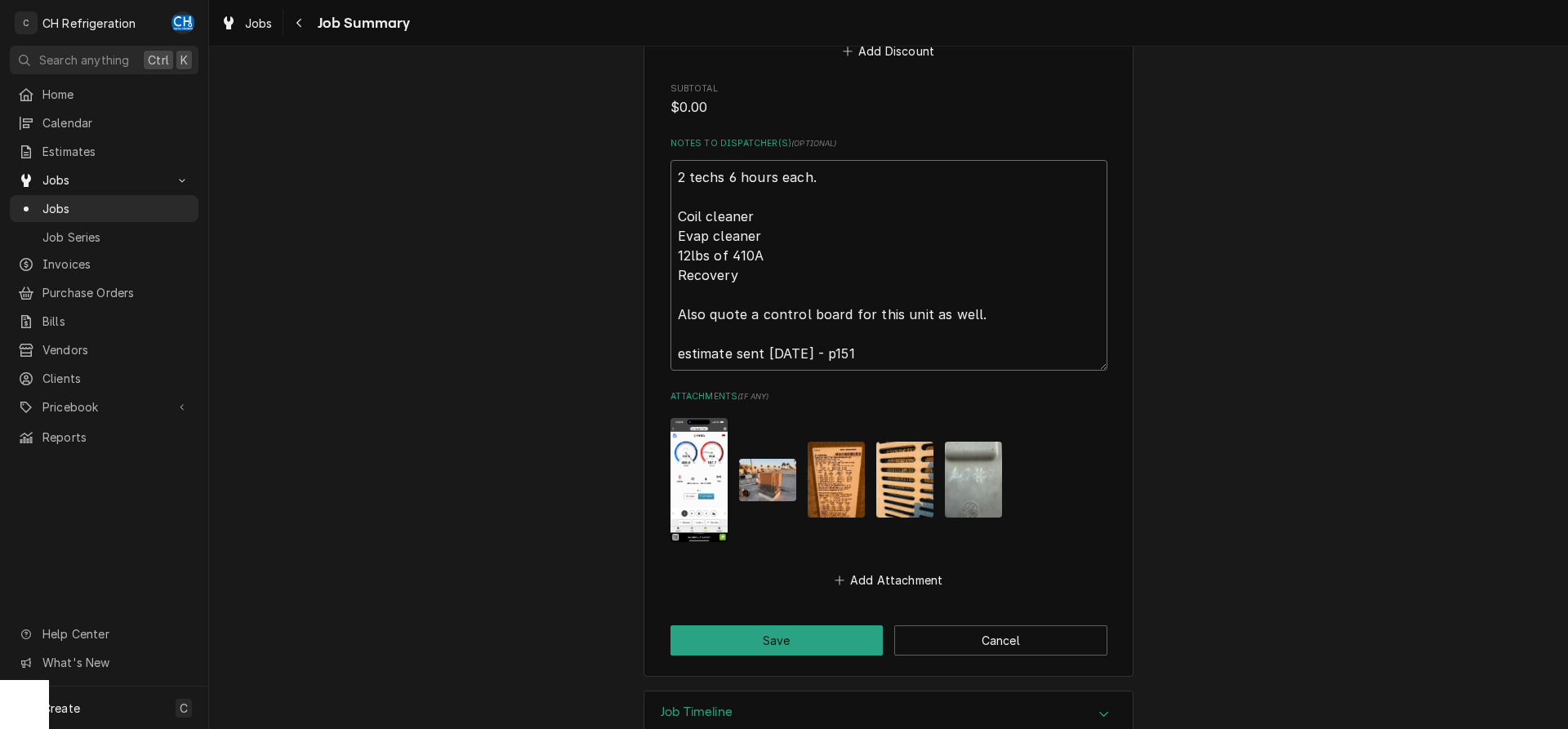
type textarea "x"
type textarea "2 techs 6 hours each. Coil cleaner Evap cleaner 12lbs of 410A Recovery Also quo…"
click at [776, 644] on button "Save" at bounding box center [777, 640] width 213 height 30
type textarea "x"
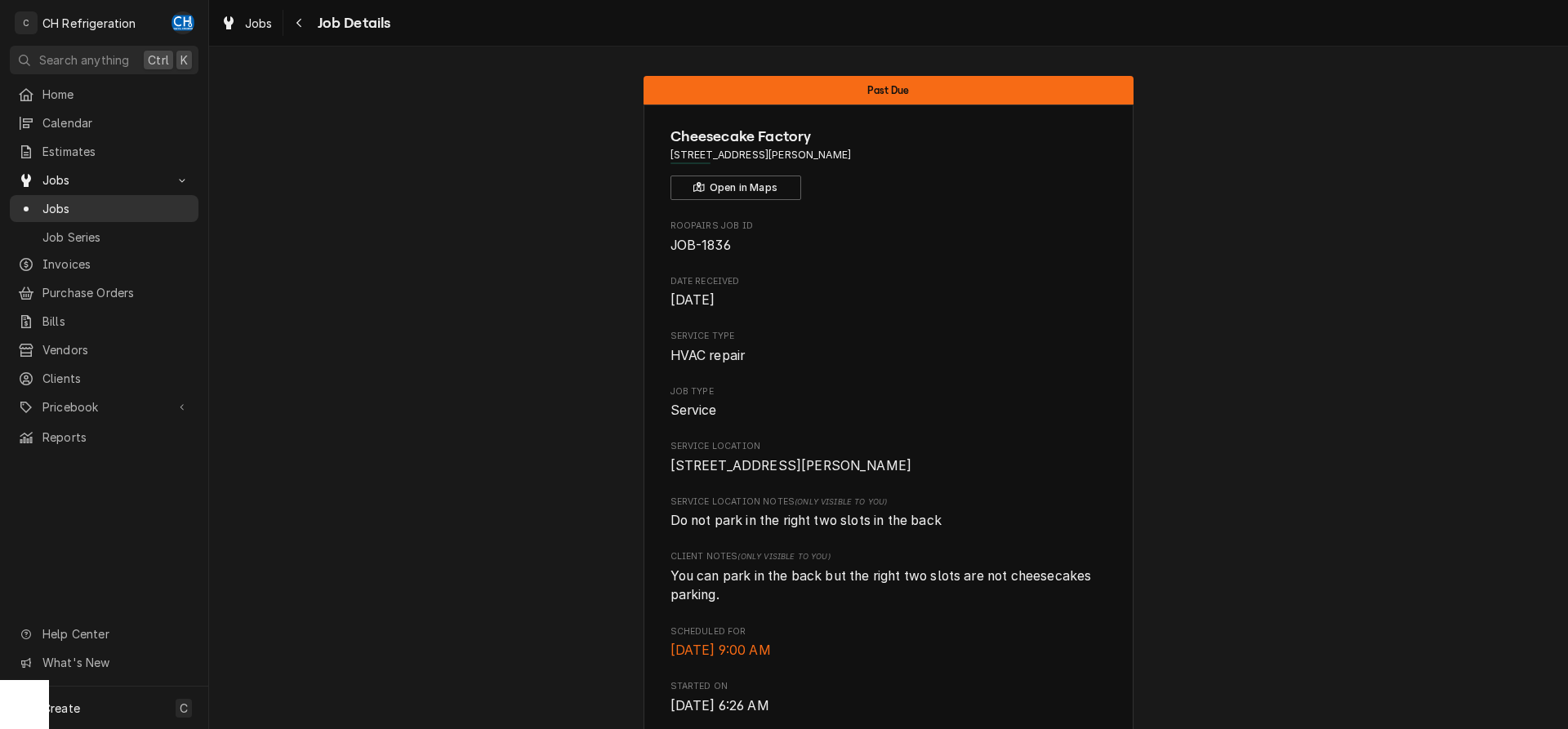
click at [49, 208] on span "Jobs" at bounding box center [117, 209] width 148 height 18
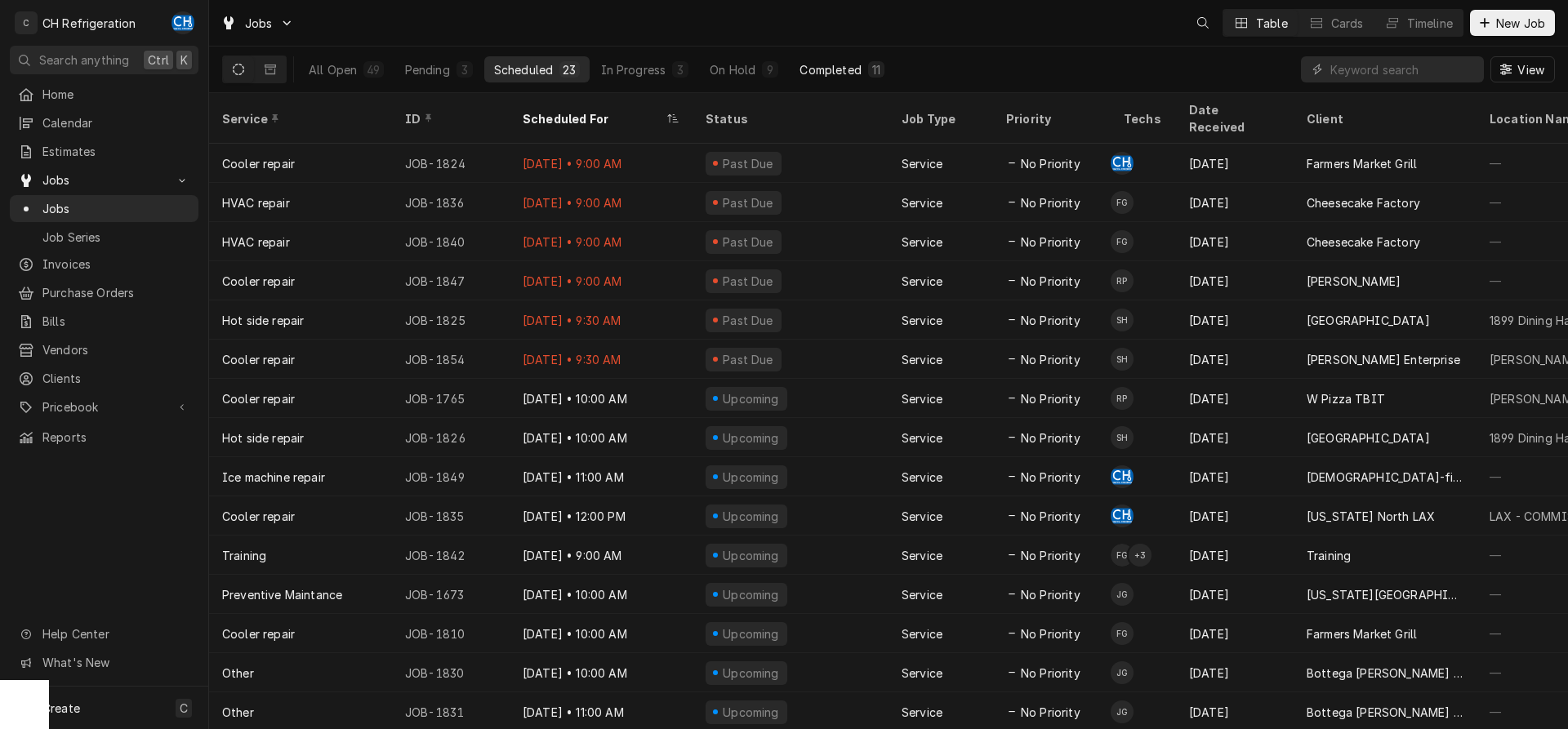
click at [831, 63] on div "Completed" at bounding box center [830, 70] width 61 height 18
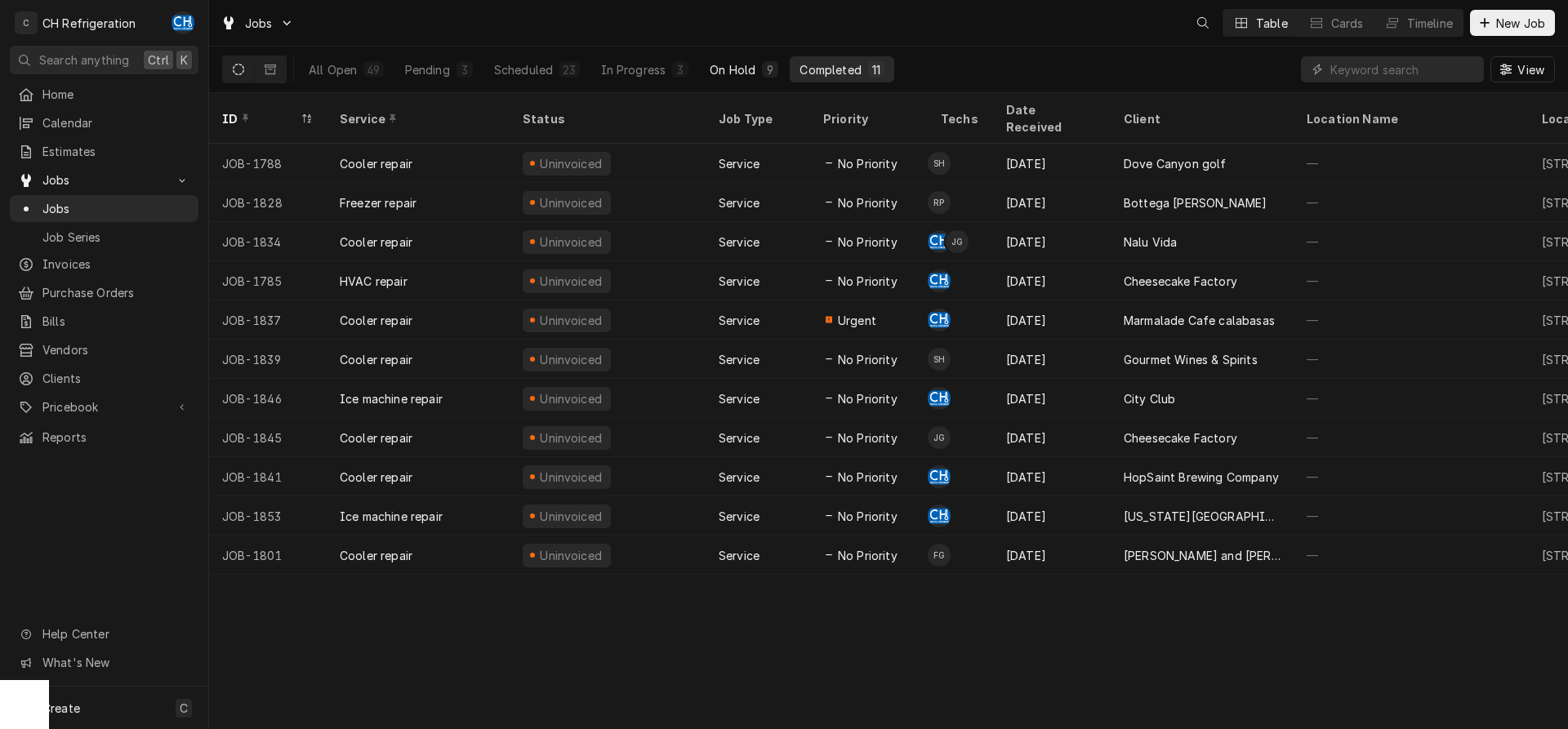
click at [734, 59] on button "On Hold 9" at bounding box center [744, 69] width 89 height 26
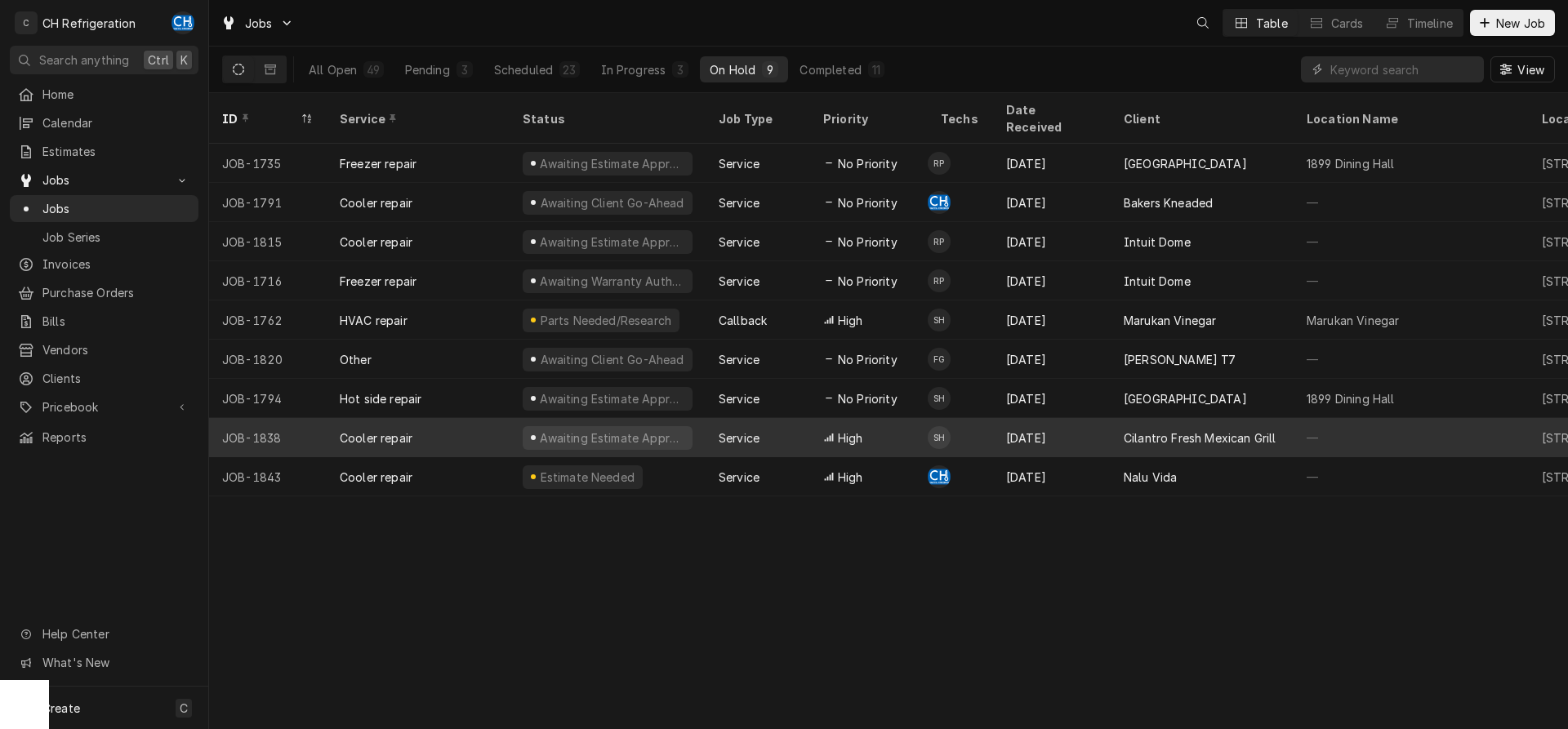
click at [268, 419] on div "JOB-1838" at bounding box center [268, 438] width 118 height 39
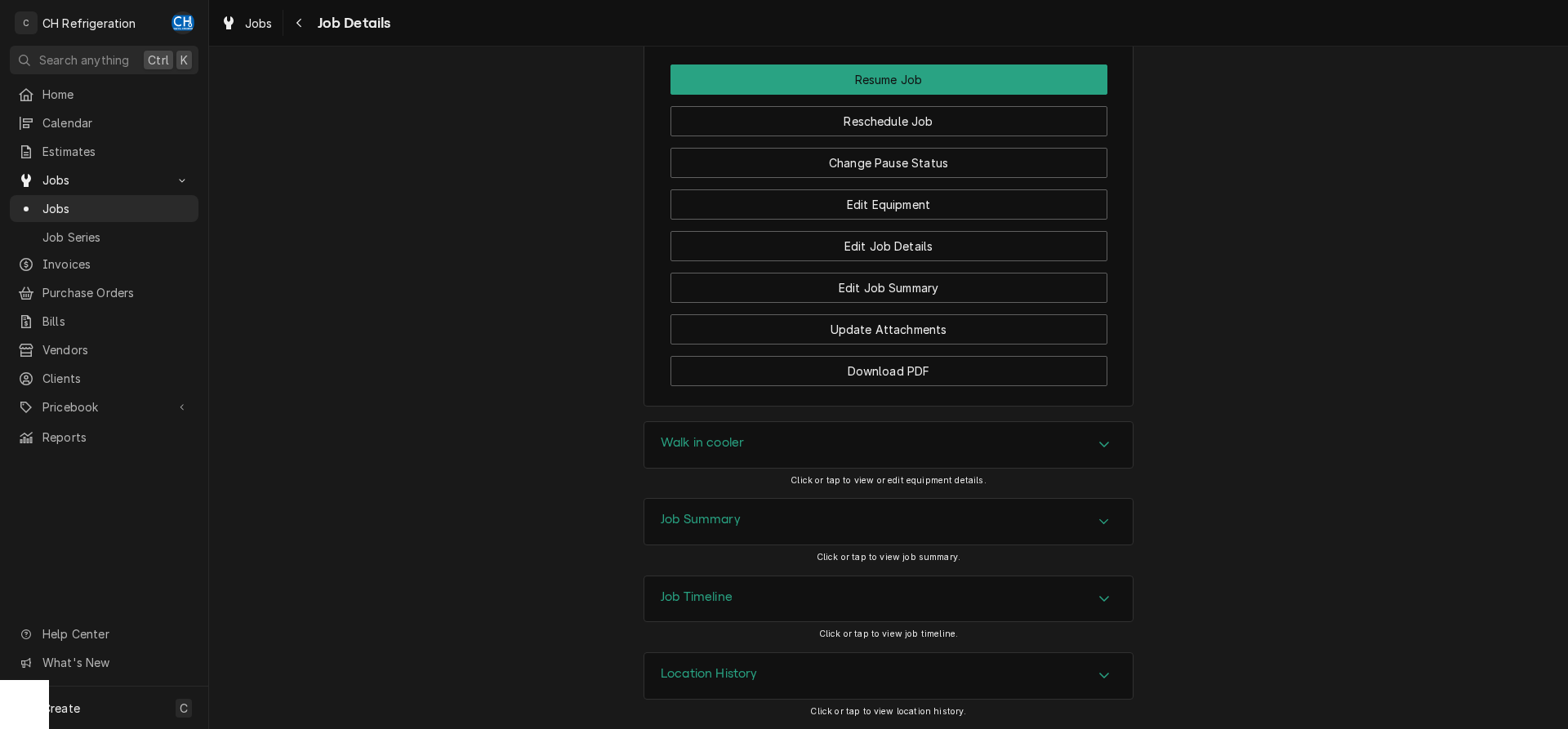
click at [776, 438] on div "Walk in cooler" at bounding box center [889, 445] width 489 height 46
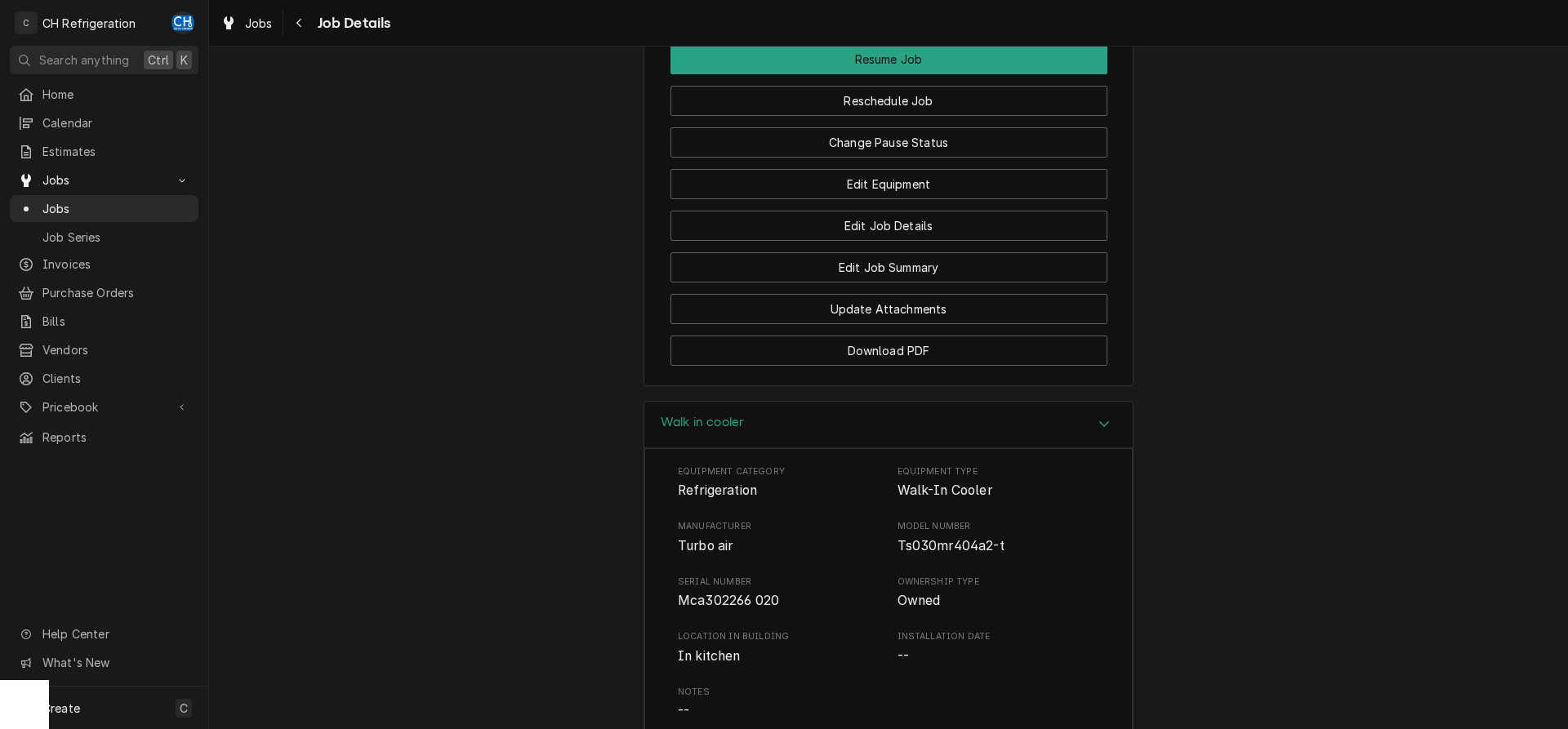
scroll to position [2060, 0]
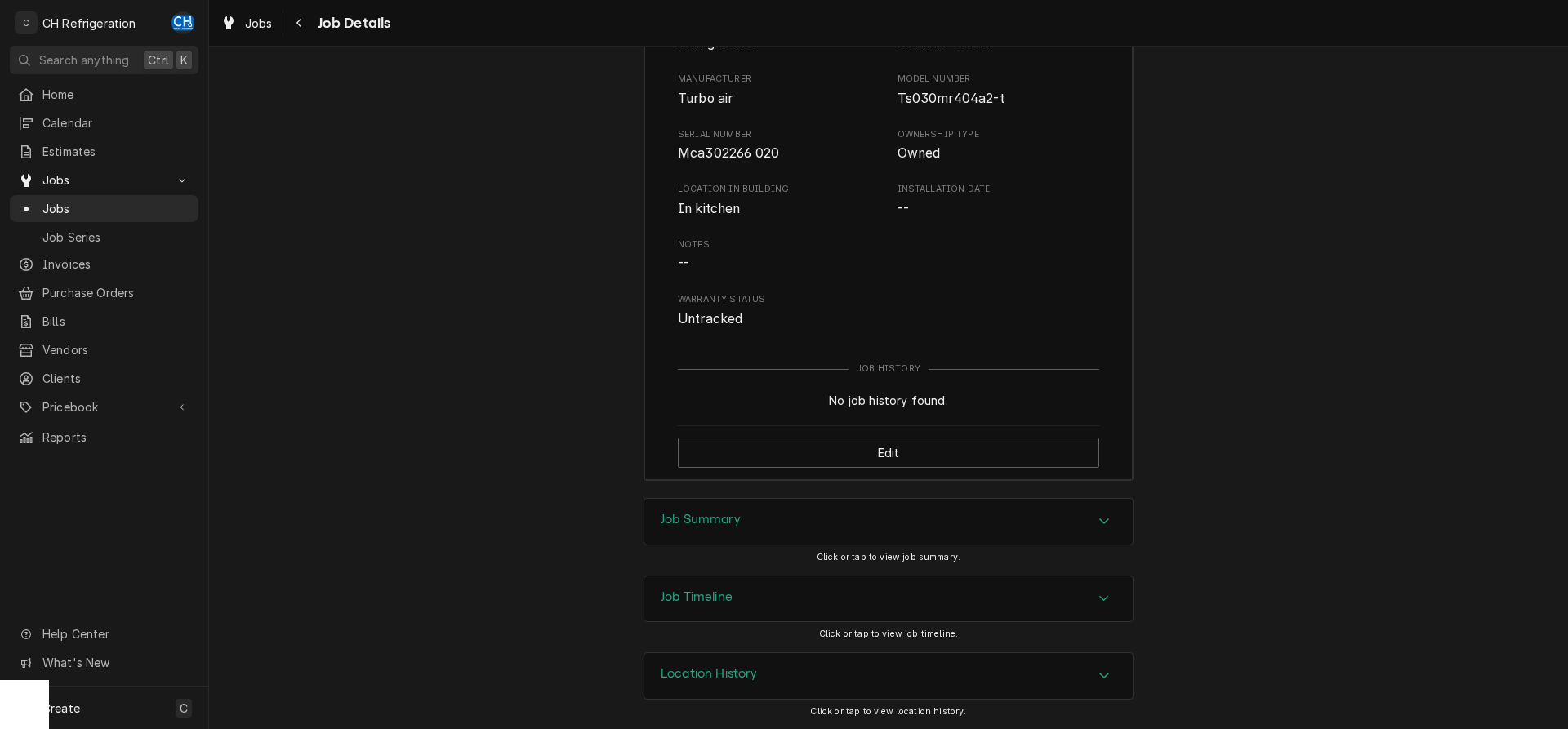
click at [757, 525] on div "Job Summary" at bounding box center [889, 522] width 489 height 46
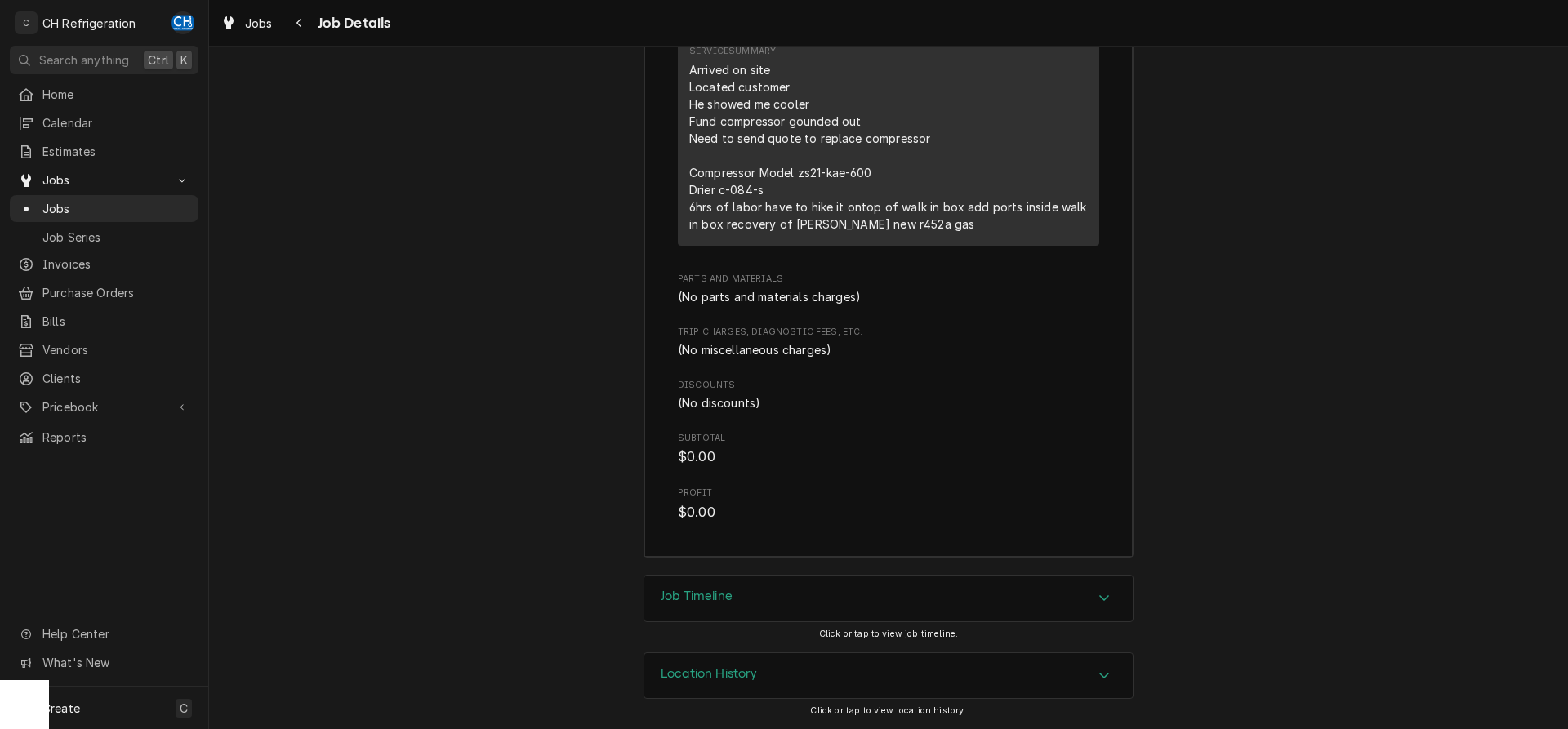
click at [817, 589] on div "Job Timeline" at bounding box center [889, 599] width 489 height 46
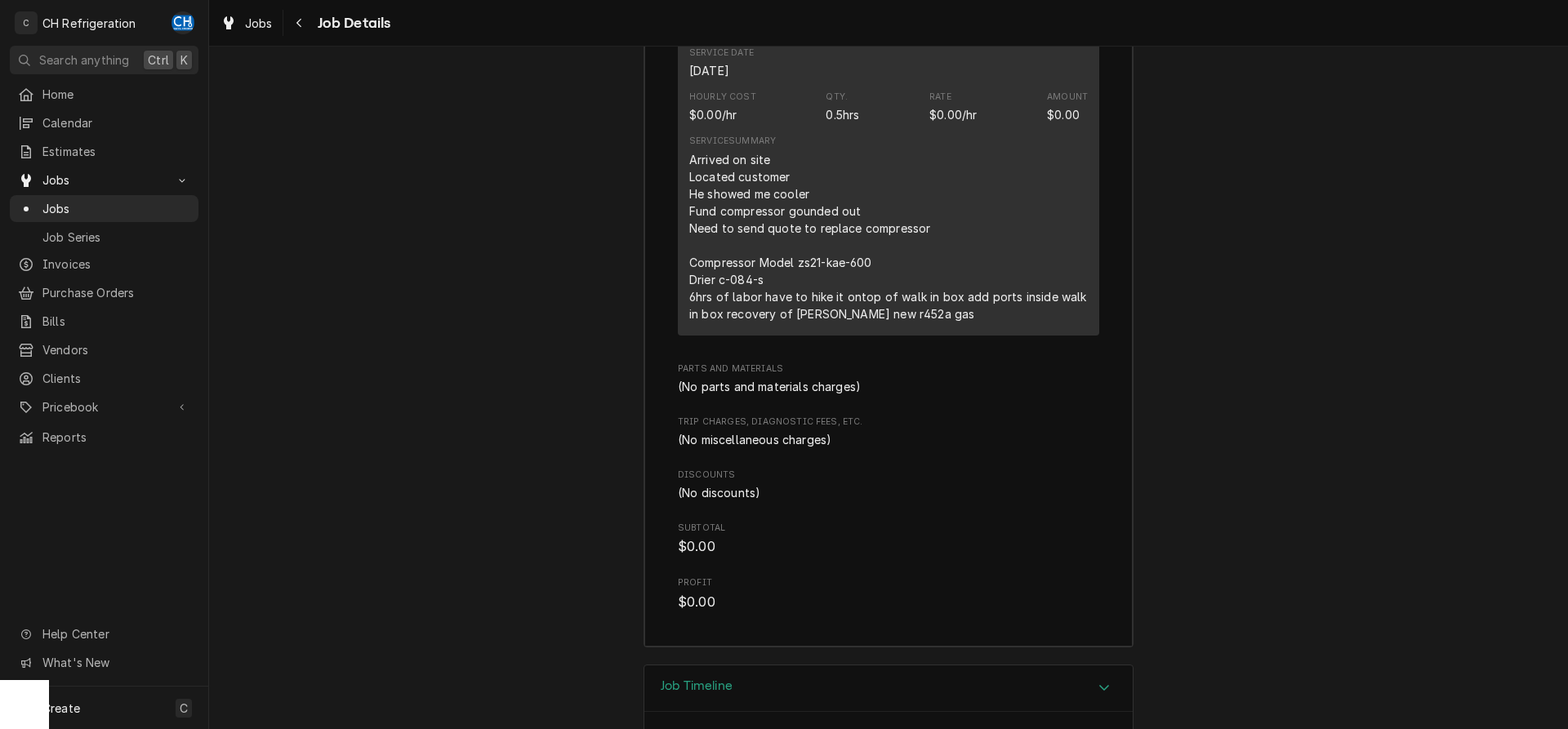
scroll to position [2767, 0]
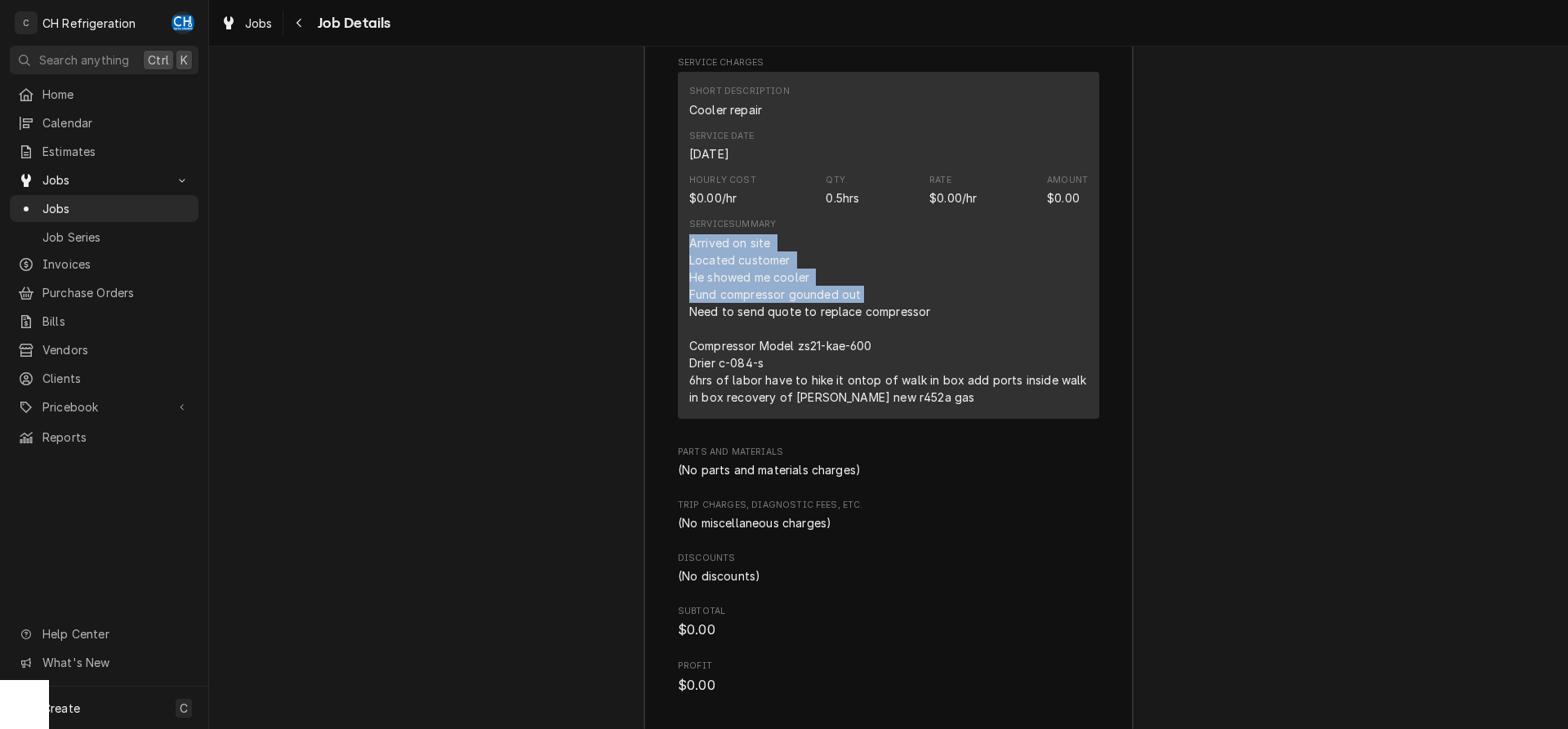
drag, startPoint x: 683, startPoint y: 269, endPoint x: 852, endPoint y: 318, distance: 176.0
click at [870, 318] on div "Short Description Cooler repair Service Date Aug 30, 2025 Hourly Cost $0.00/hr …" at bounding box center [889, 245] width 421 height 346
copy div "Arrived on site Located customer He showed me cooler Fund compressor gounded out"
click at [859, 317] on div "Arrived on site Located customer He showed me cooler Fund compressor gounded ou…" at bounding box center [889, 320] width 399 height 171
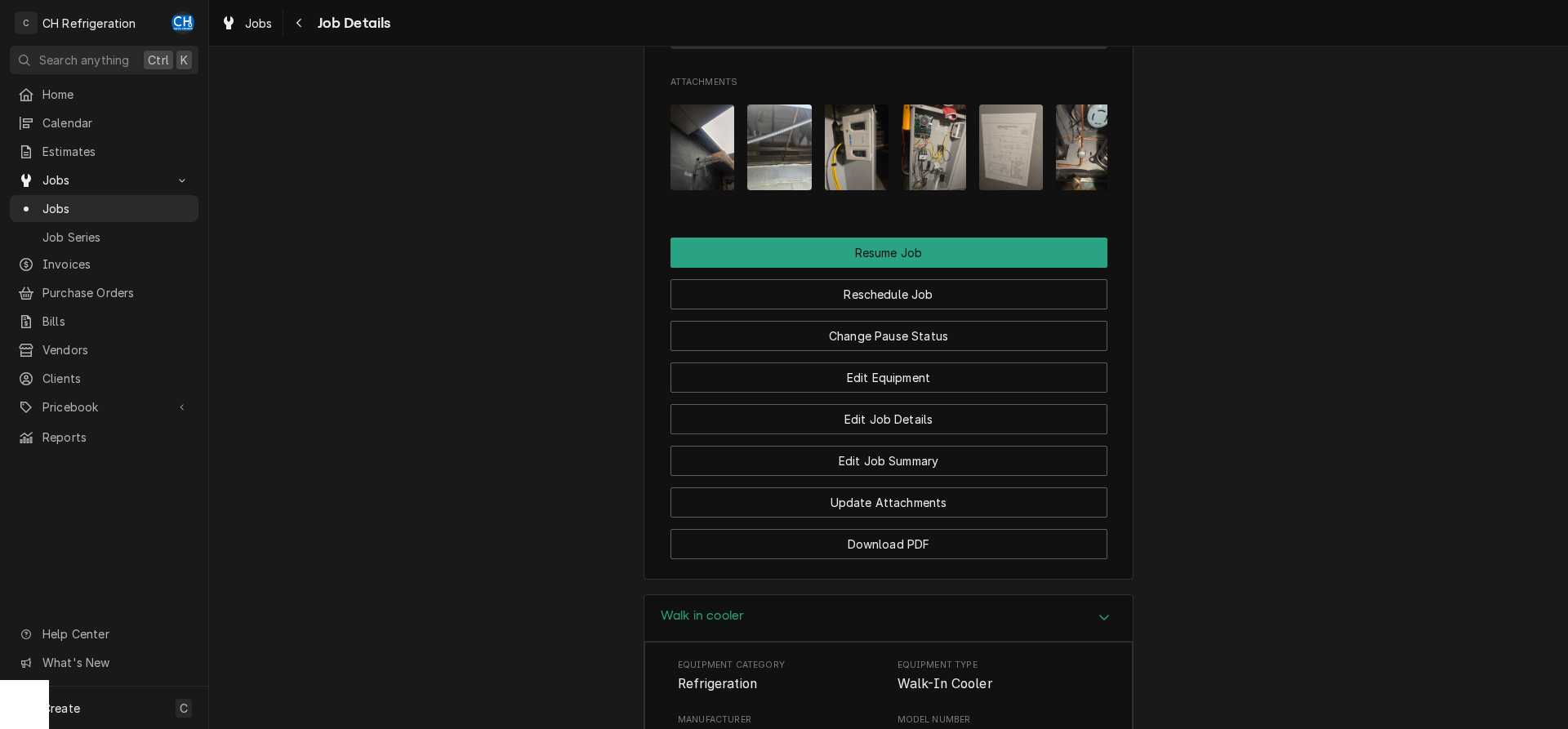
scroll to position [1416, 0]
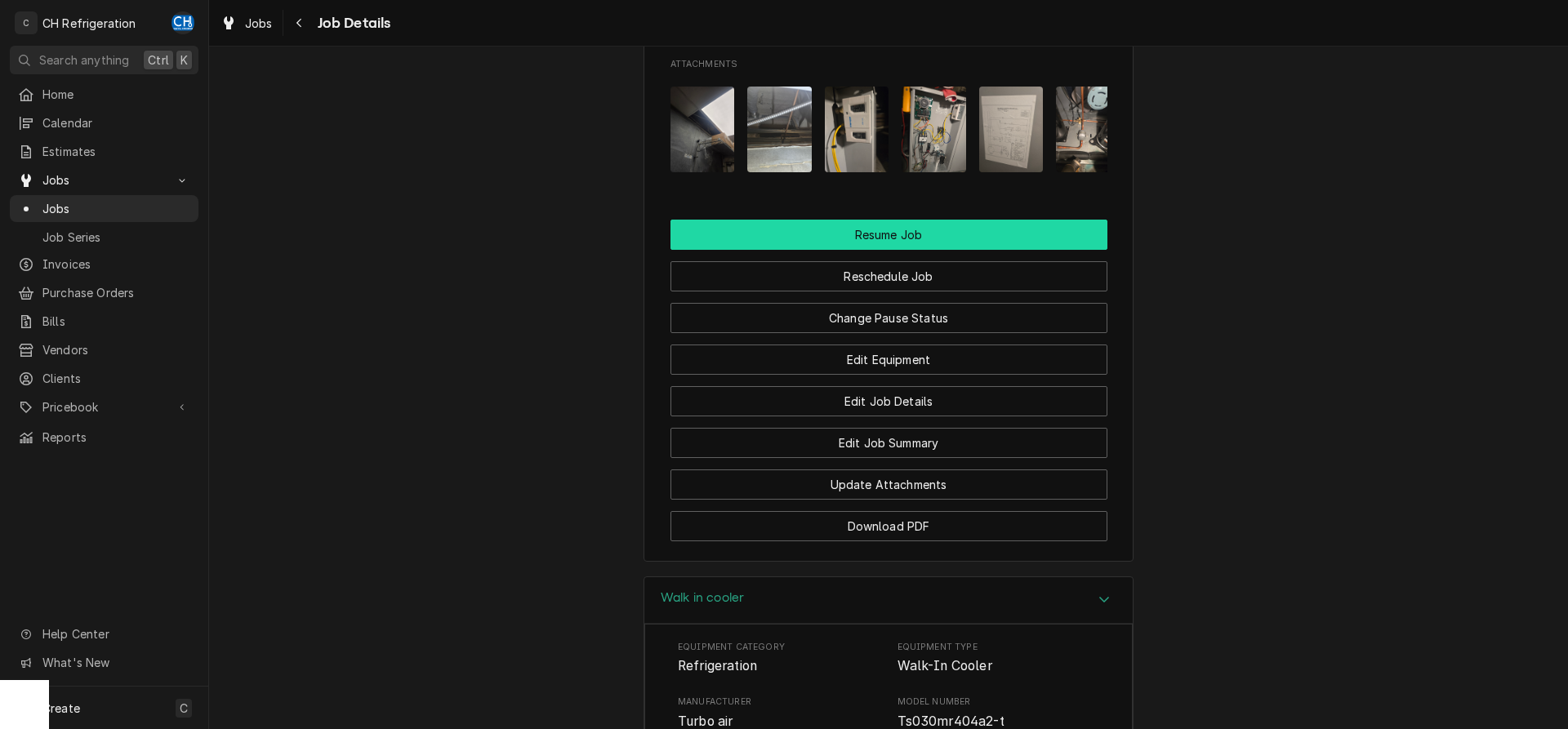
click at [899, 250] on button "Resume Job" at bounding box center [889, 235] width 437 height 30
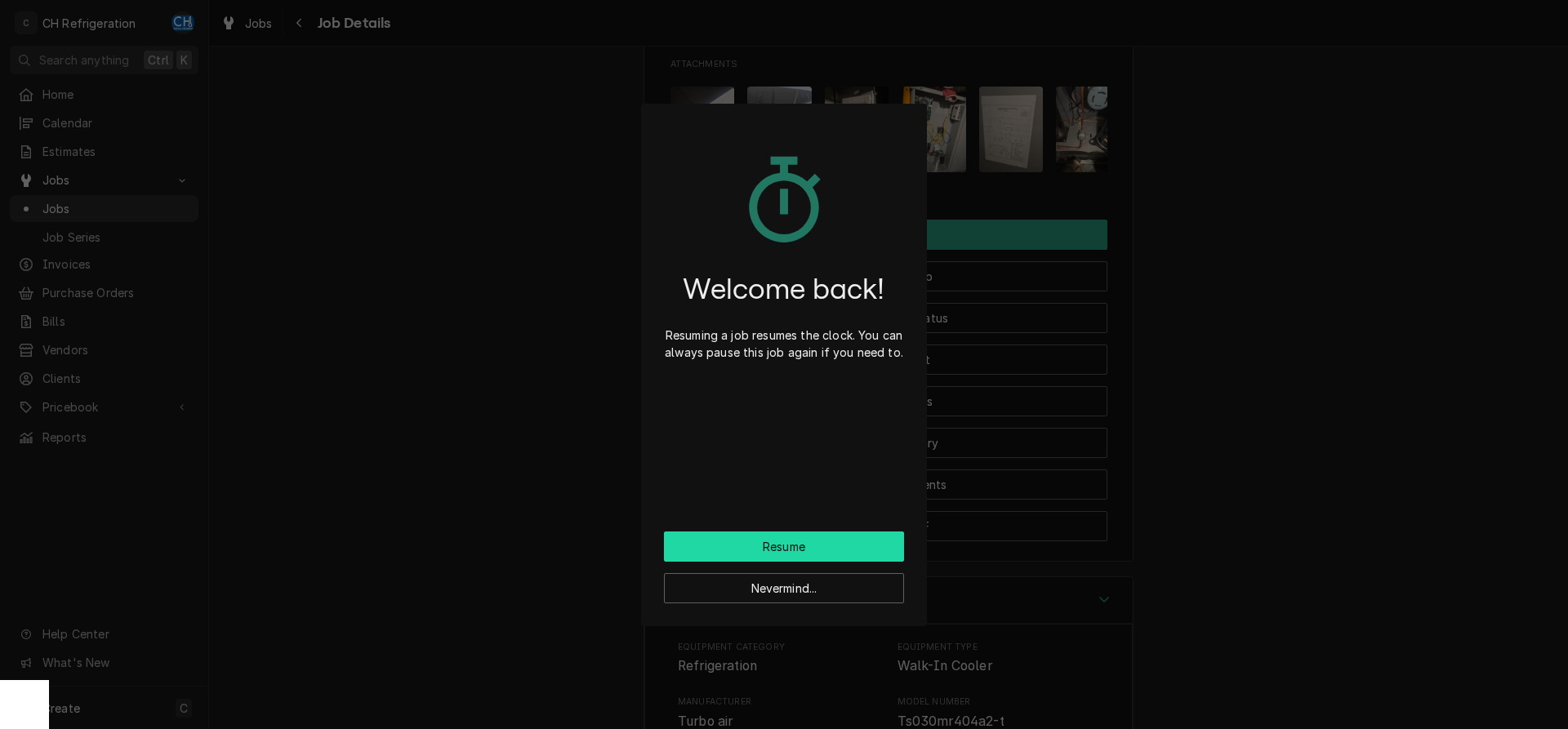
click at [815, 538] on button "Resume" at bounding box center [784, 546] width 240 height 30
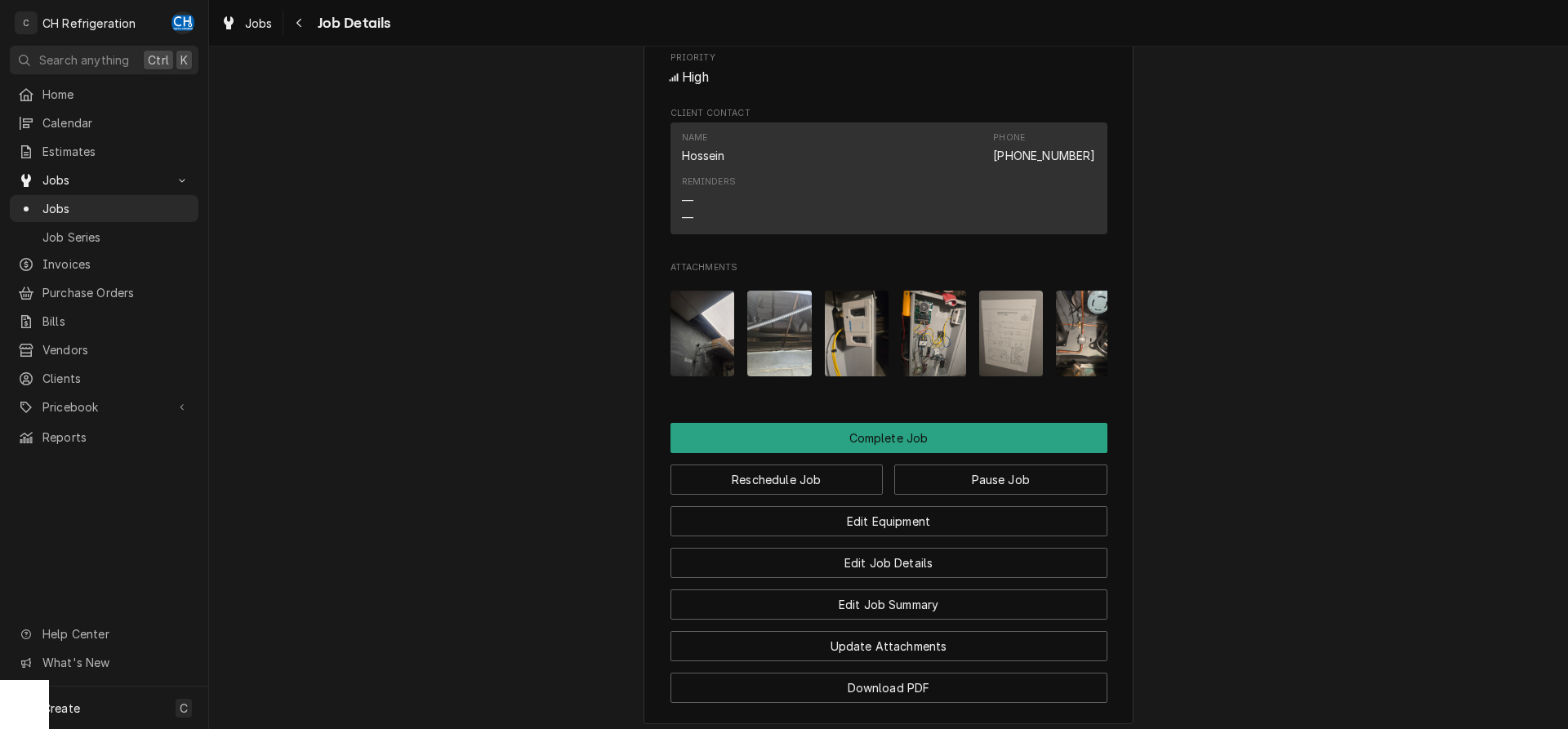
scroll to position [1420, 0]
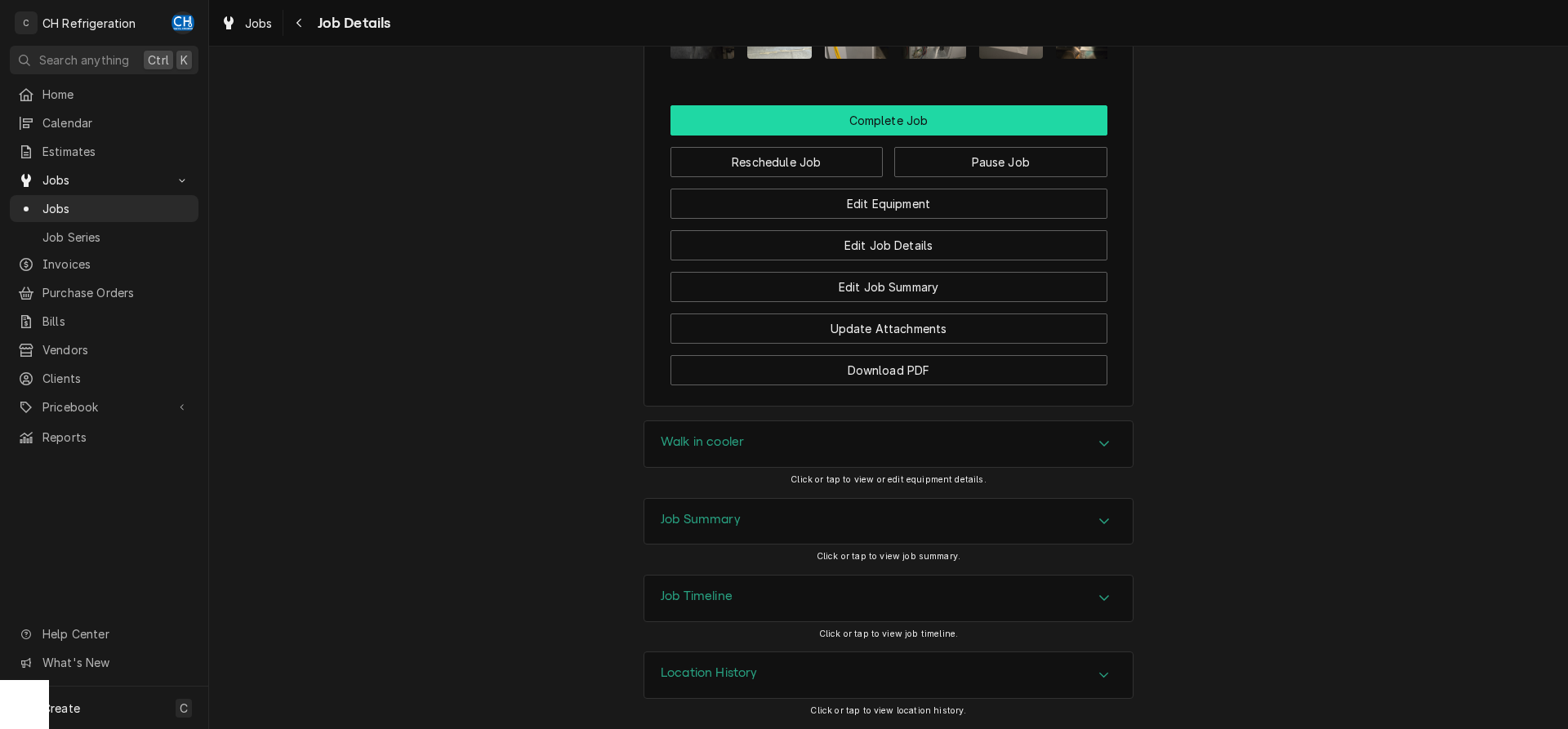
click at [910, 107] on button "Complete Job" at bounding box center [889, 120] width 437 height 30
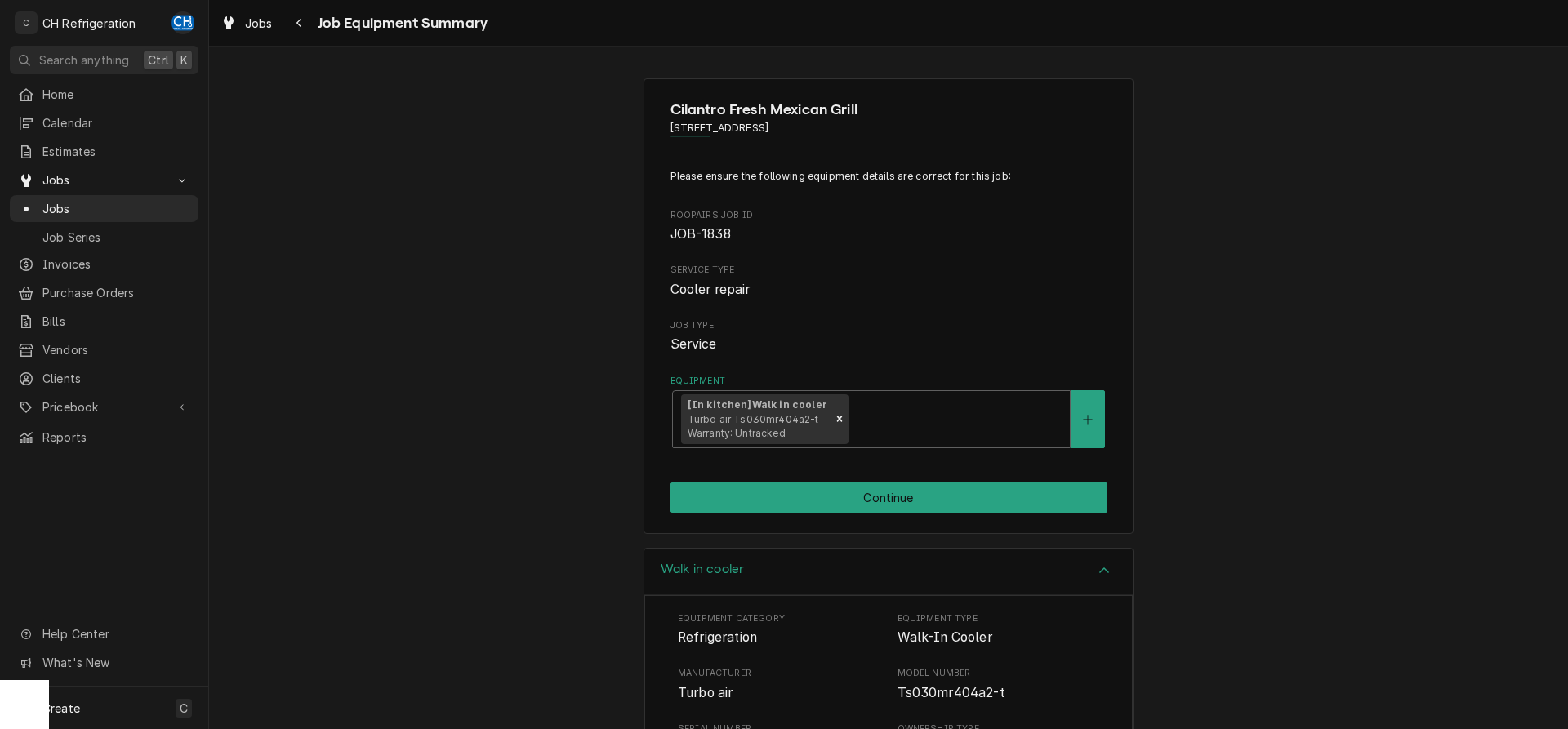
scroll to position [302, 0]
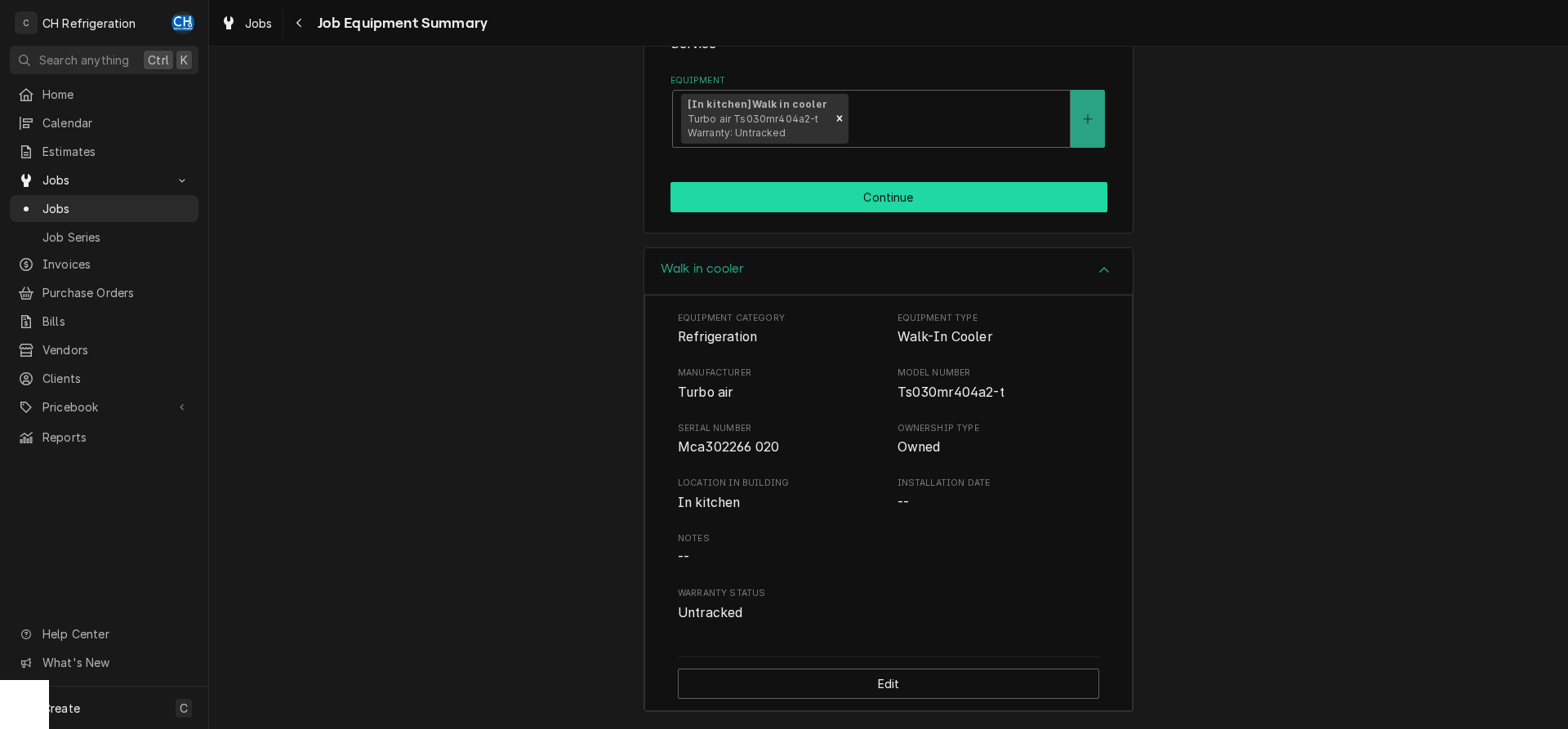
click at [885, 194] on button "Continue" at bounding box center [889, 197] width 437 height 30
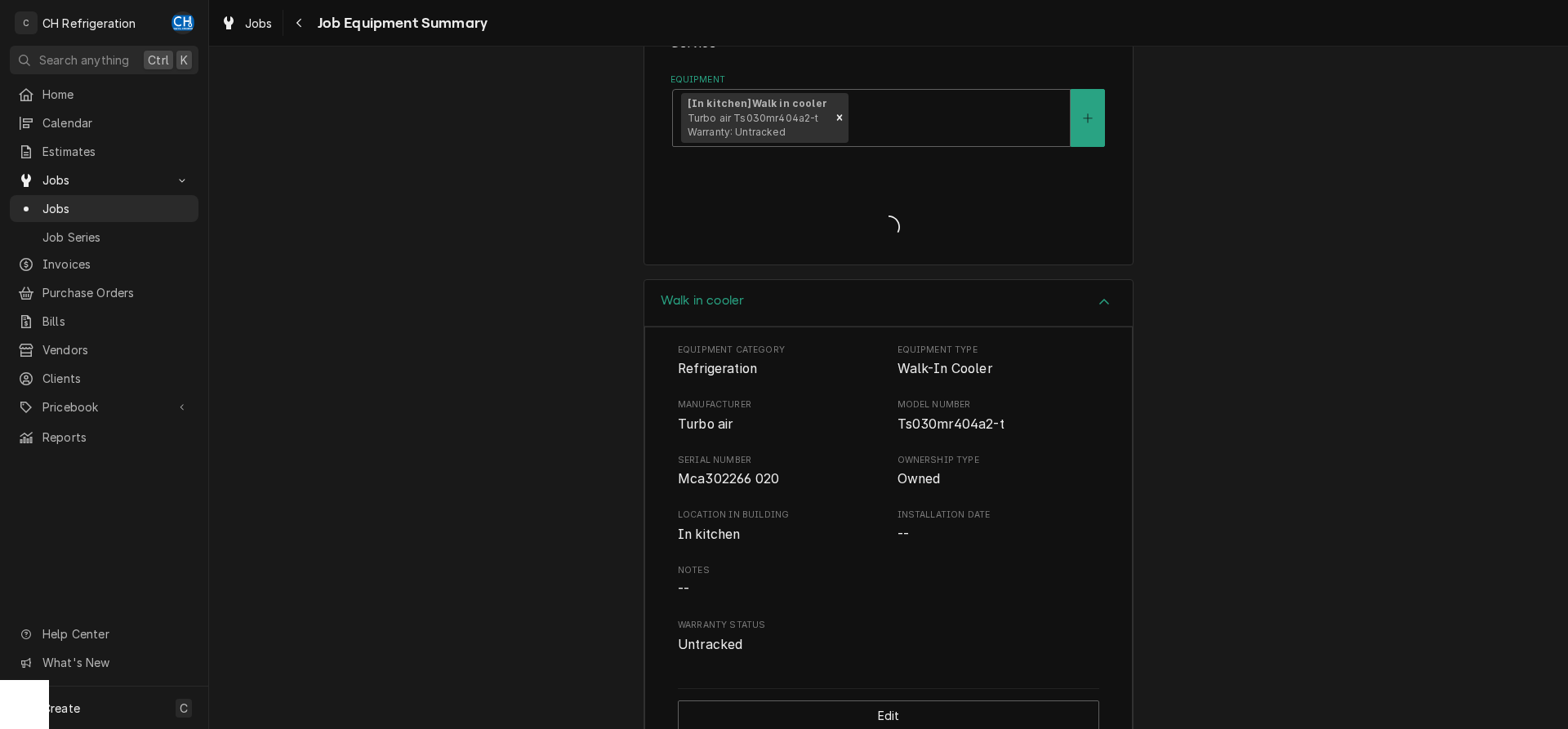
scroll to position [334, 0]
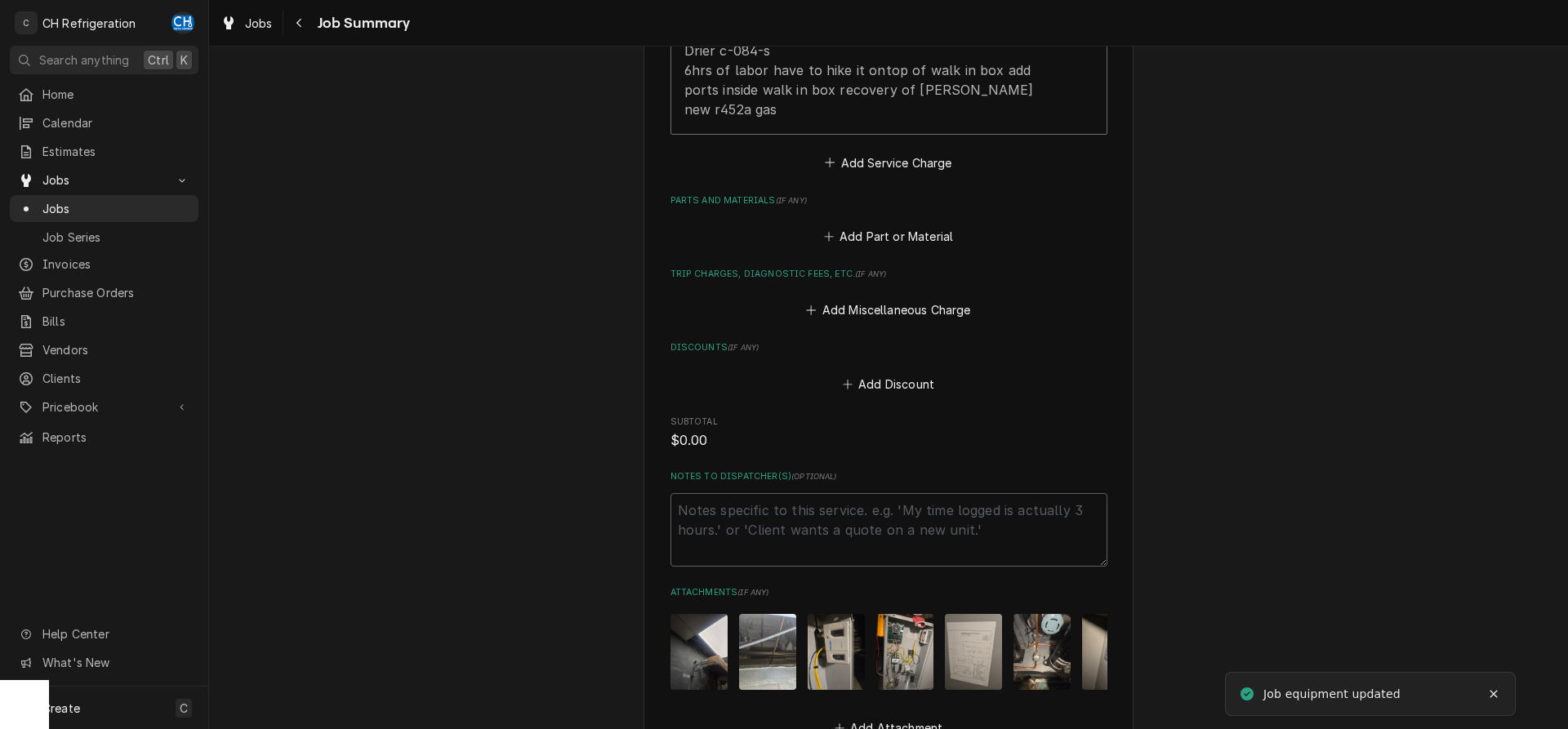
scroll to position [995, 0]
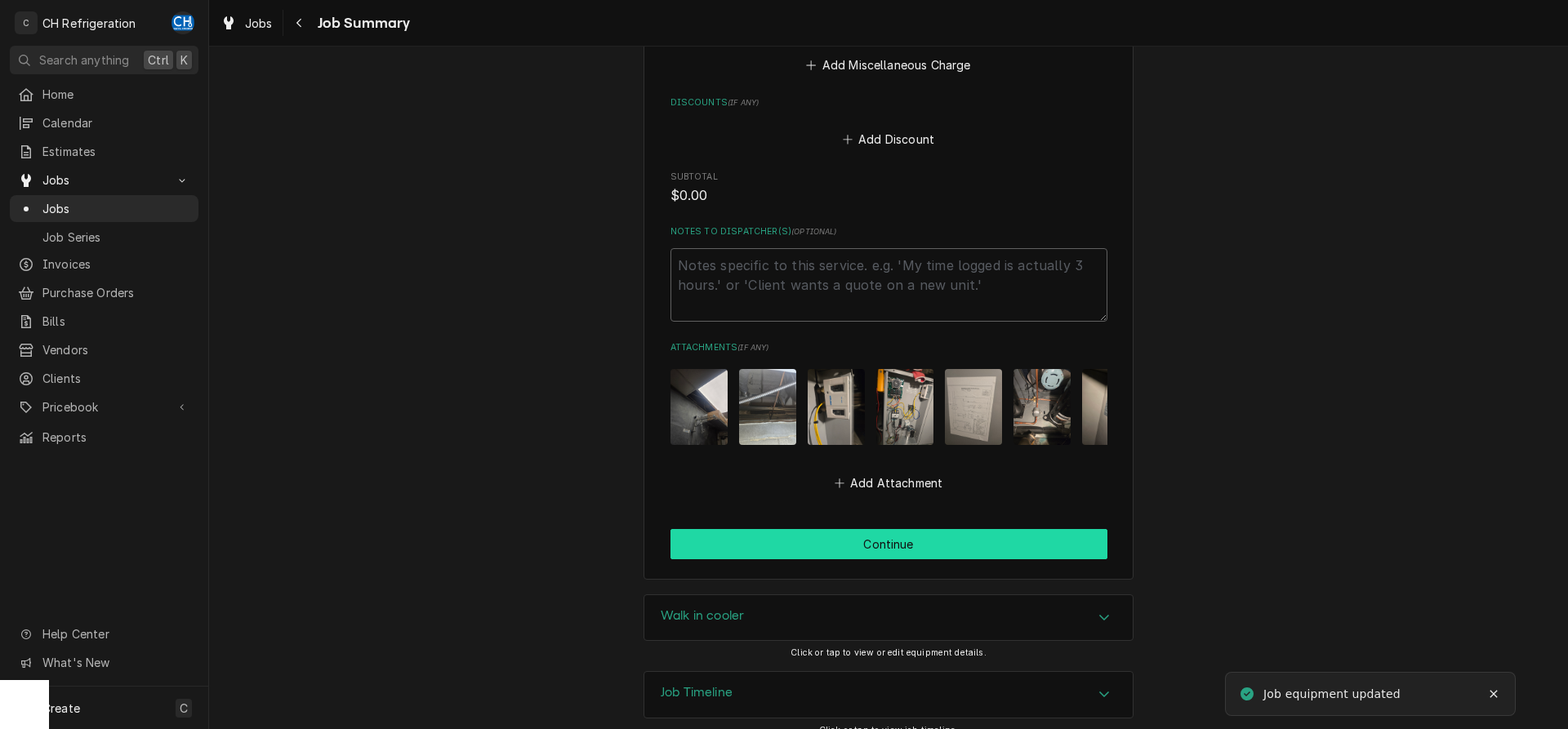
click at [856, 529] on button "Continue" at bounding box center [889, 544] width 437 height 30
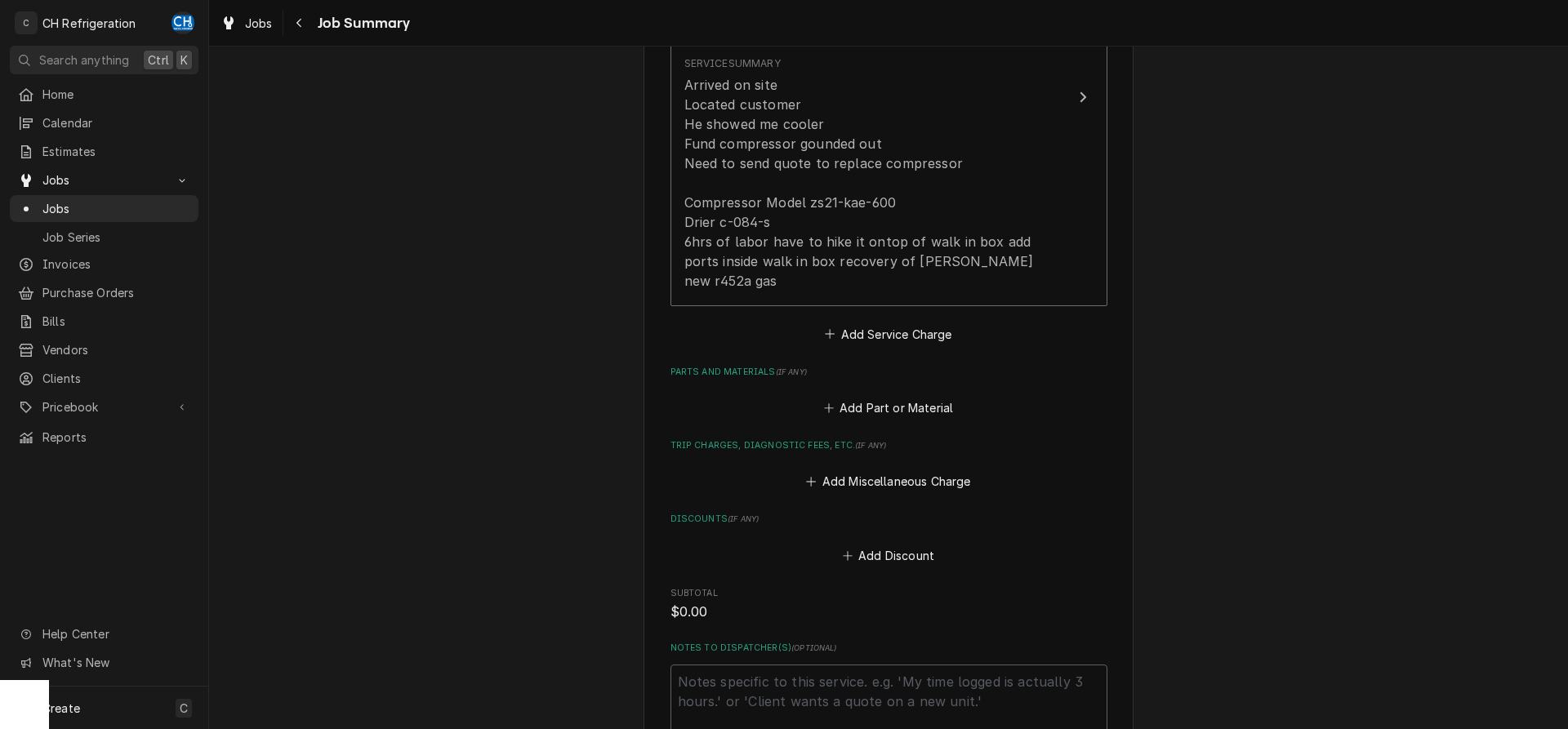
type textarea "x"
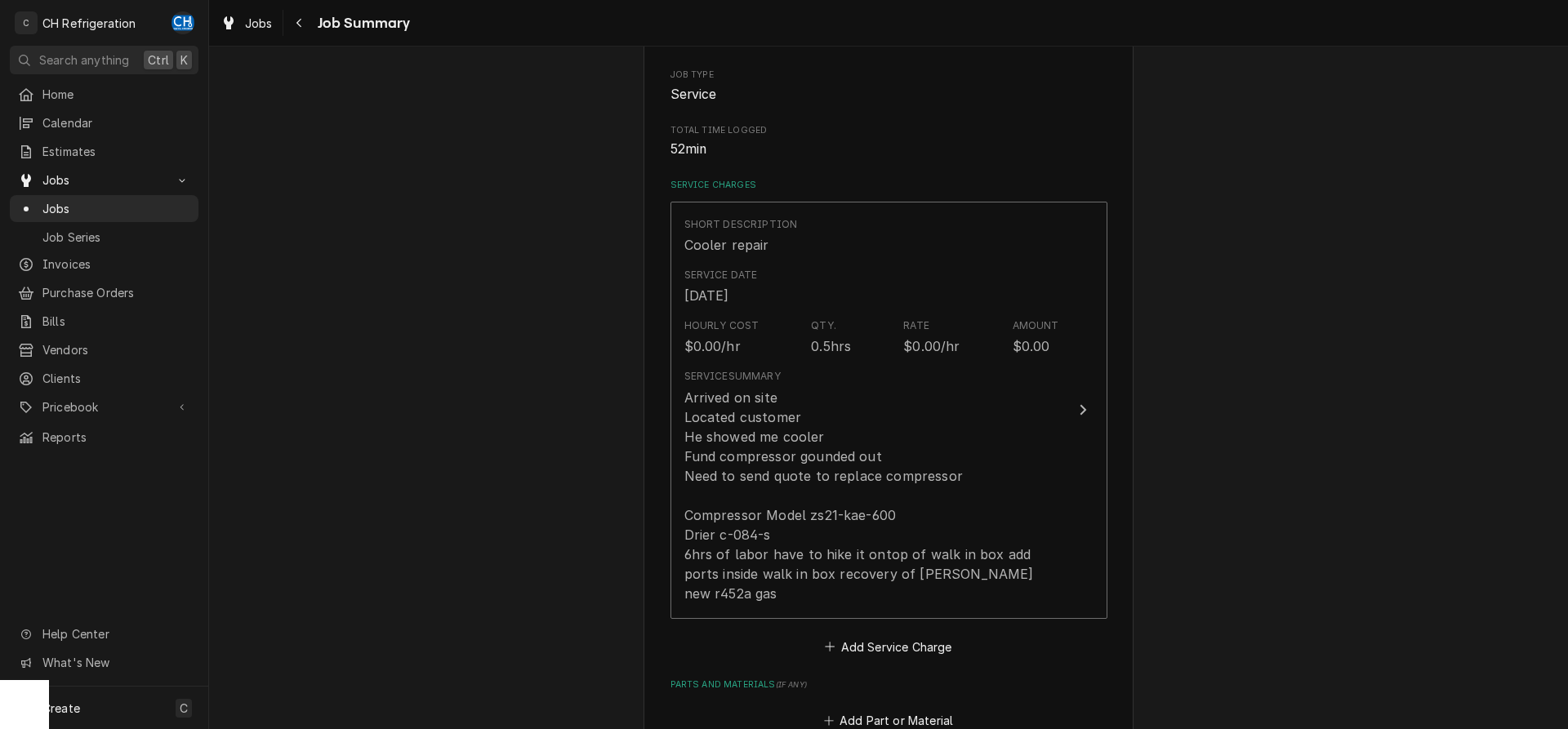
scroll to position [245, 0]
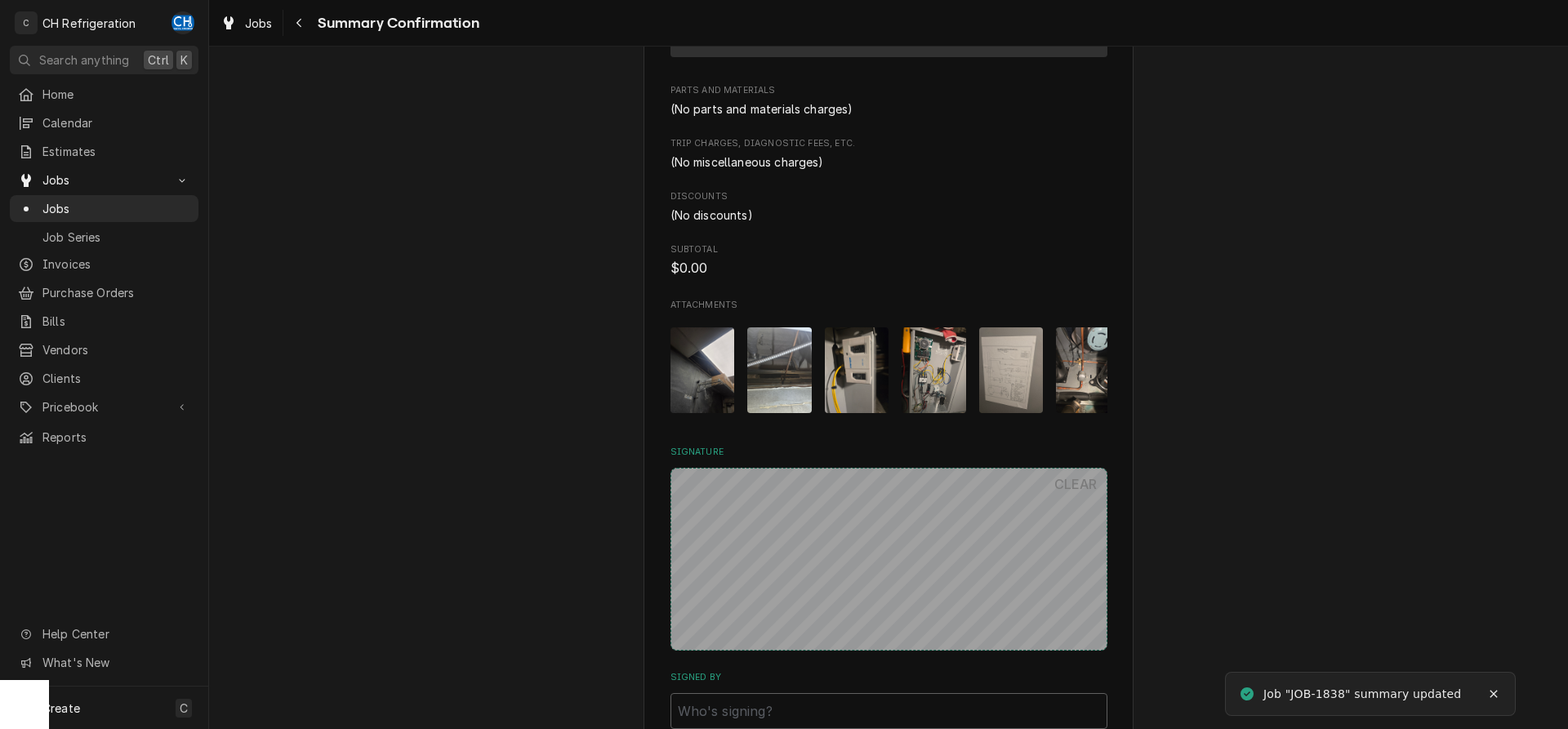
scroll to position [1079, 0]
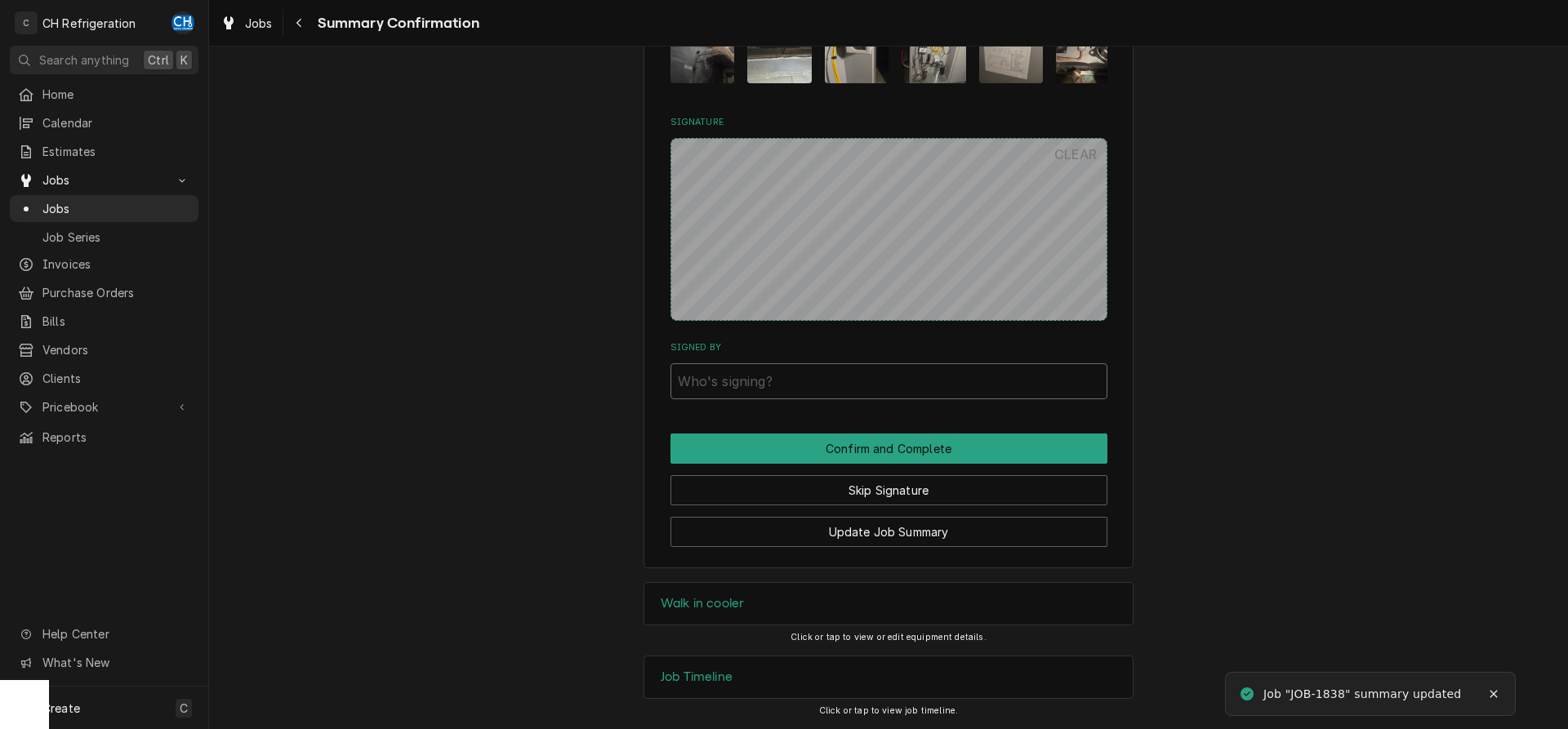
click at [769, 399] on input "Signed By" at bounding box center [889, 381] width 437 height 36
click at [771, 382] on input "Signed By" at bounding box center [889, 381] width 437 height 36
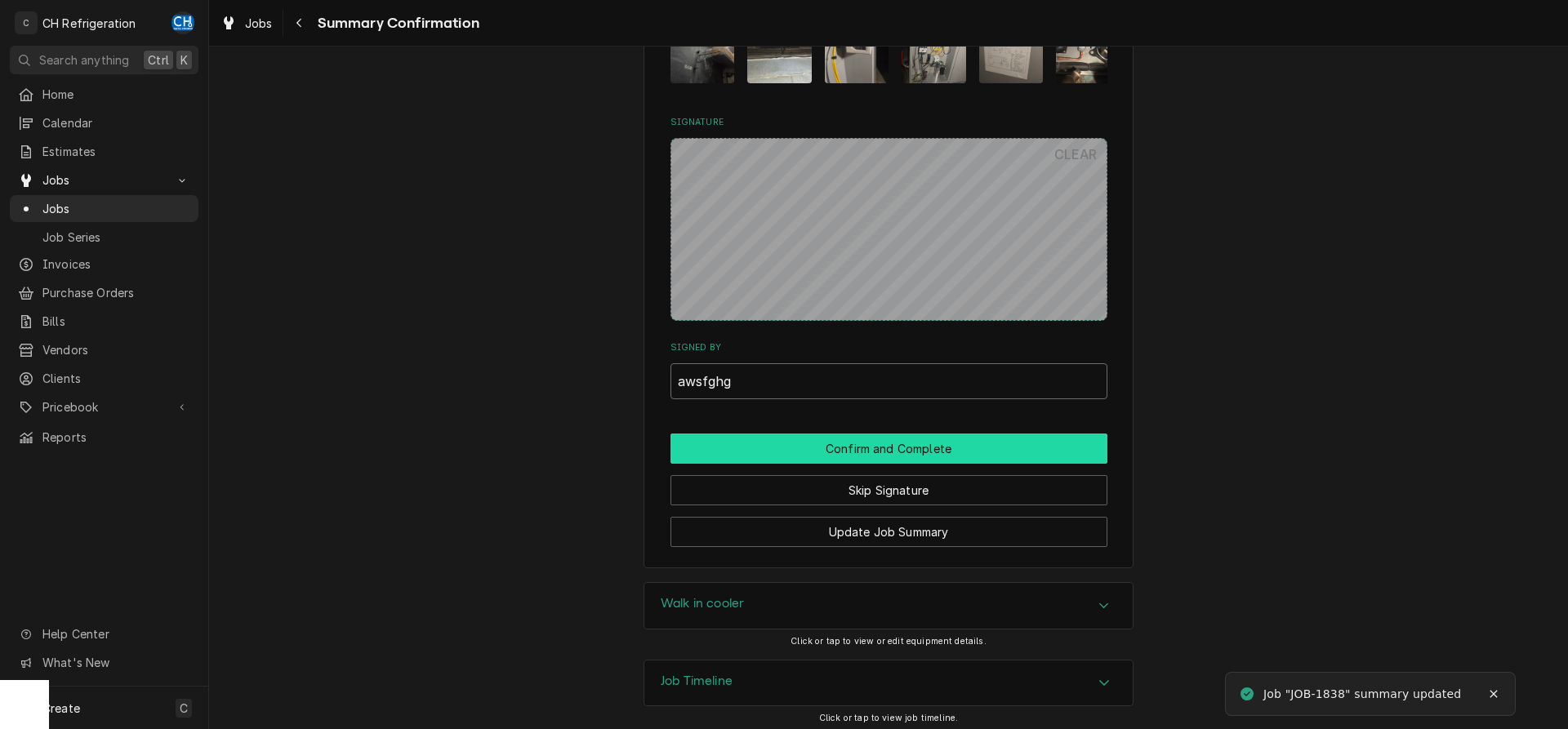
type input "awsfghg"
click at [859, 451] on button "Confirm and Complete" at bounding box center [889, 449] width 437 height 30
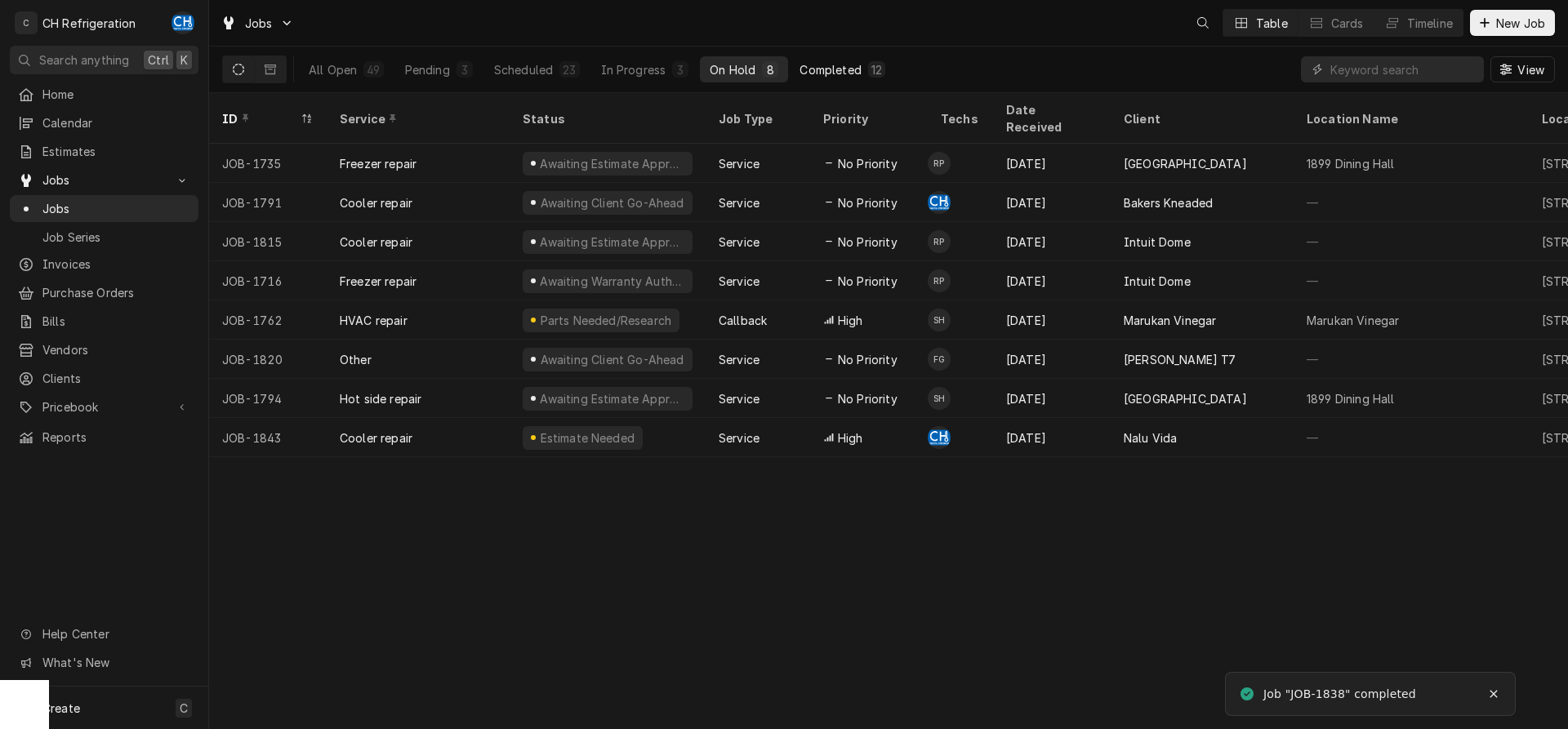
click at [858, 74] on div "Completed" at bounding box center [830, 70] width 61 height 18
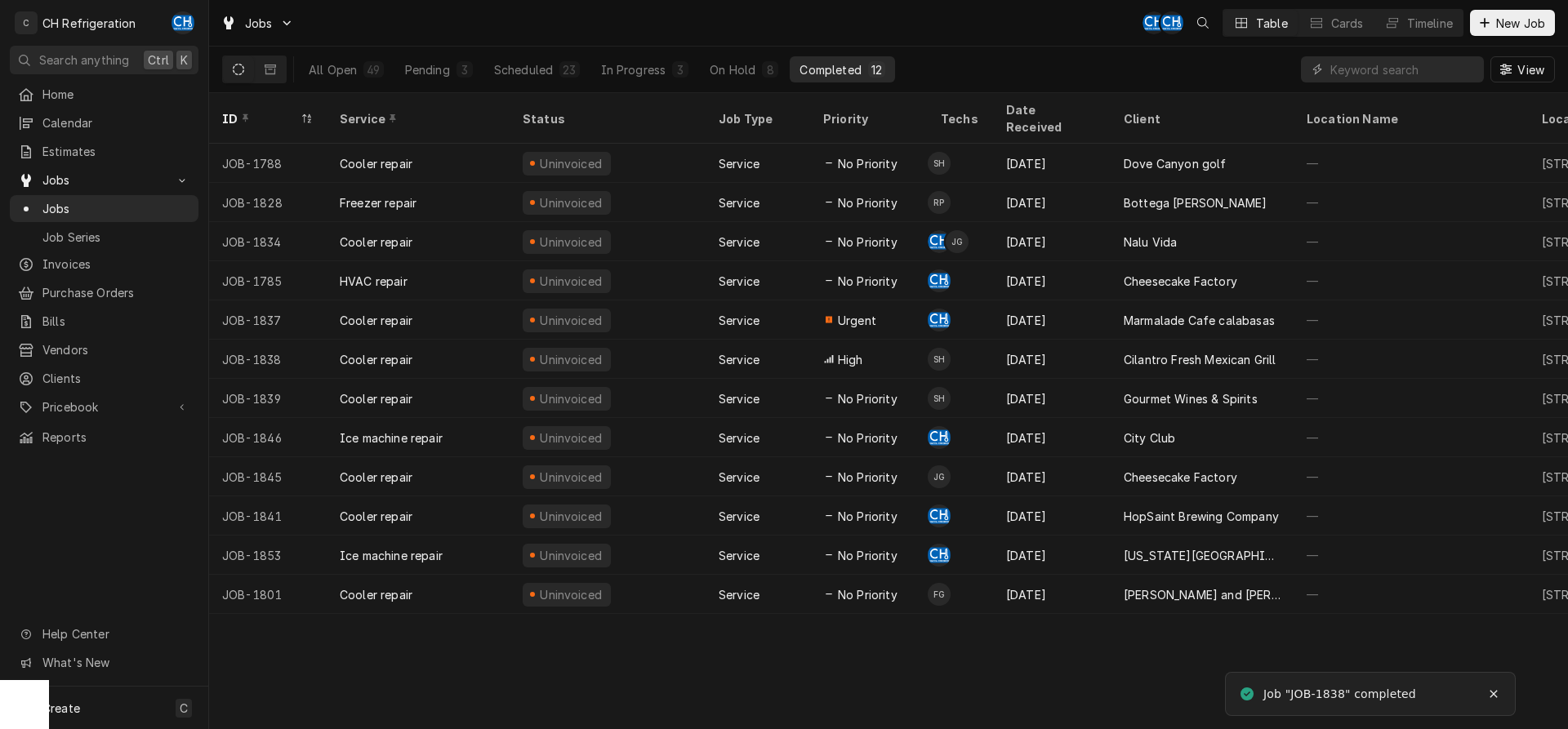
click at [1126, 155] on div "Dove Canyon golf" at bounding box center [1176, 164] width 103 height 18
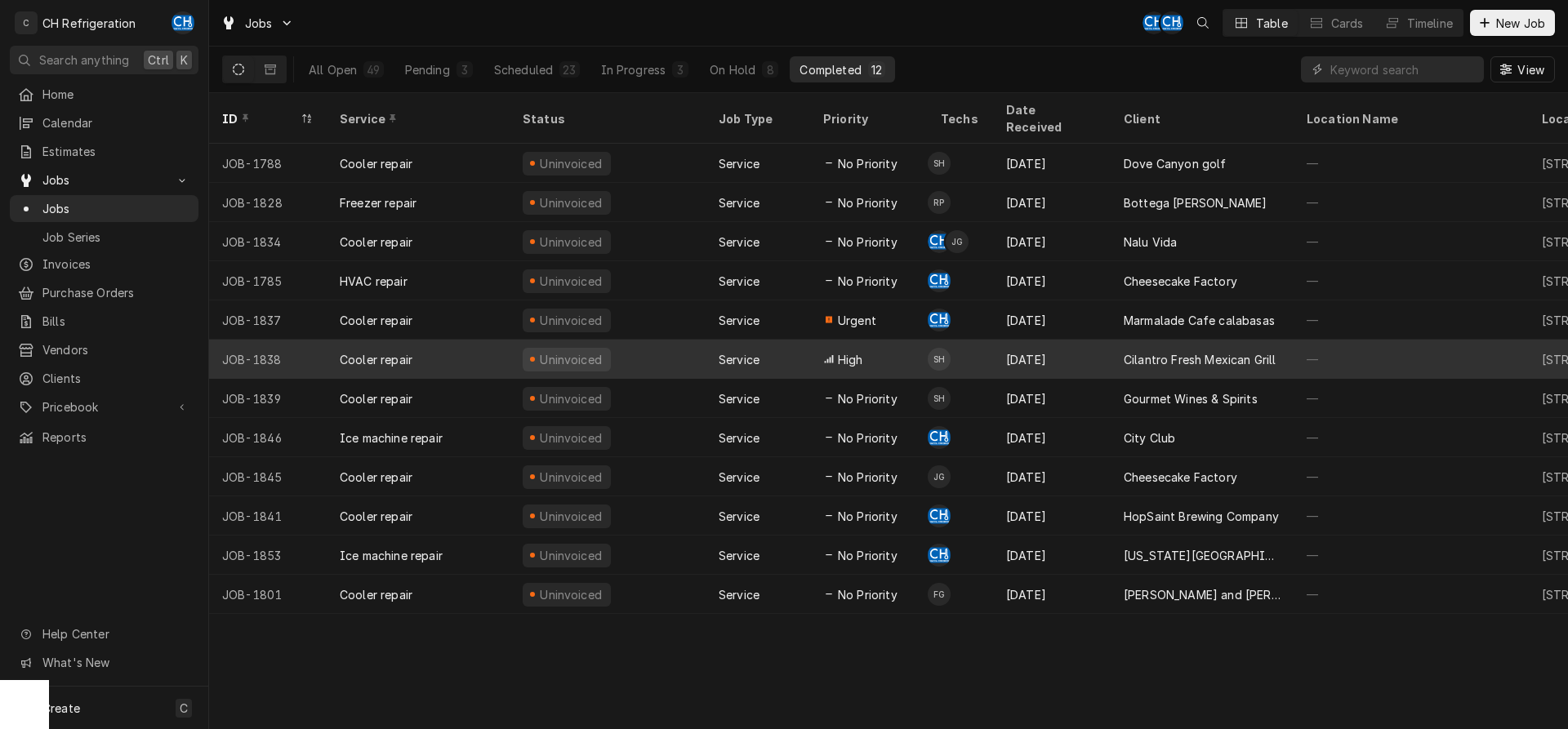
click at [1182, 351] on div "Cilantro Fresh Mexican Grill" at bounding box center [1200, 360] width 152 height 18
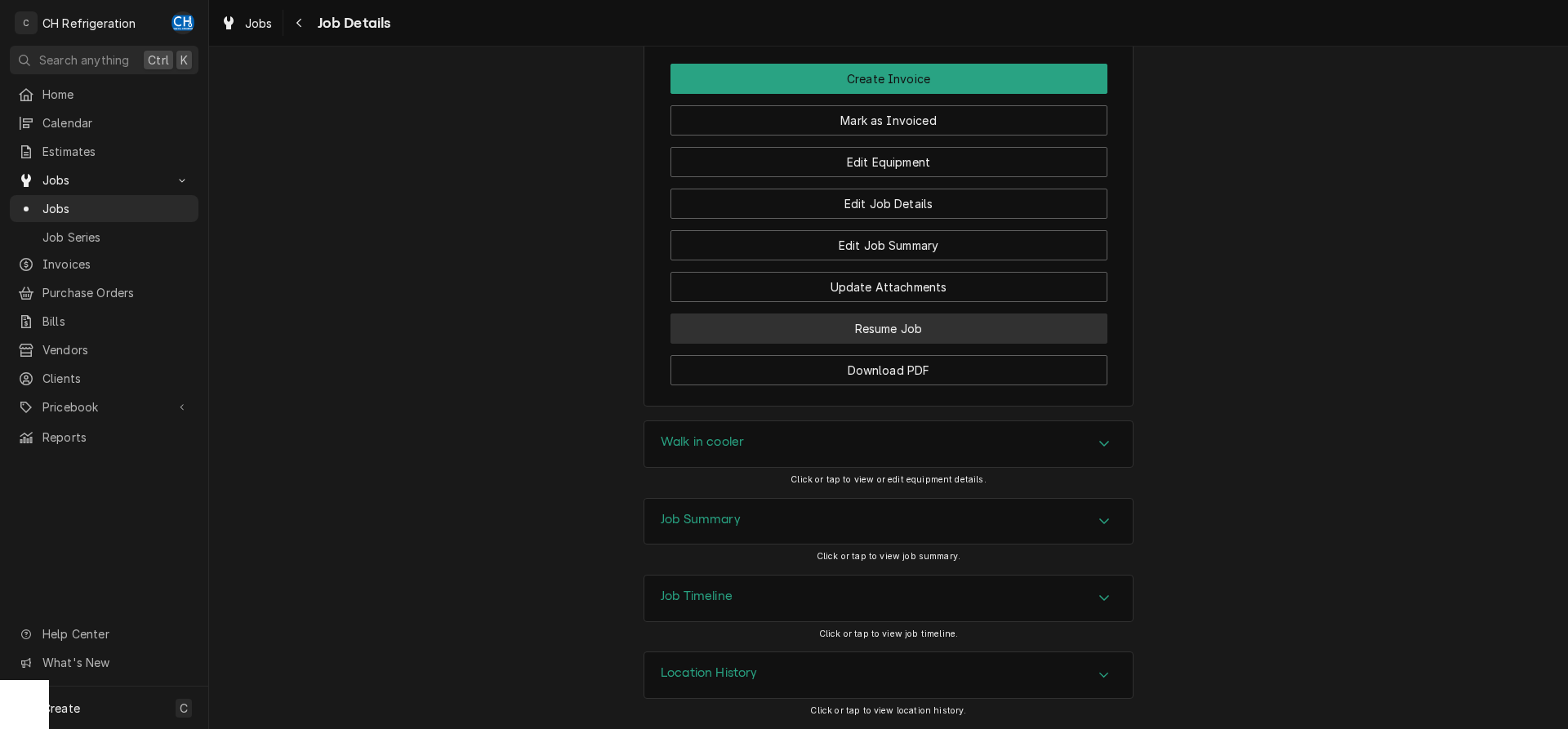
scroll to position [1098, 0]
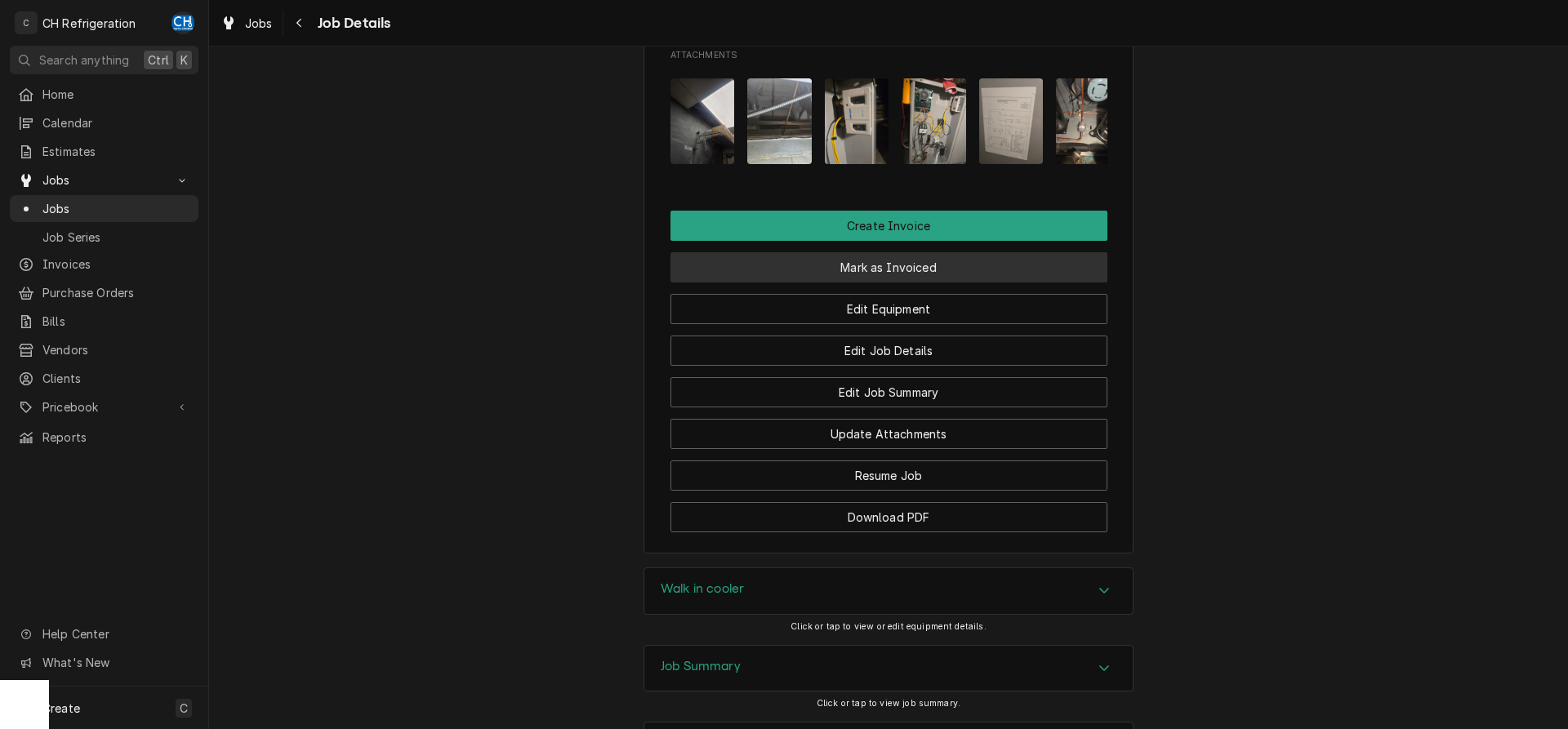
click at [913, 282] on button "Mark as Invoiced" at bounding box center [889, 267] width 437 height 30
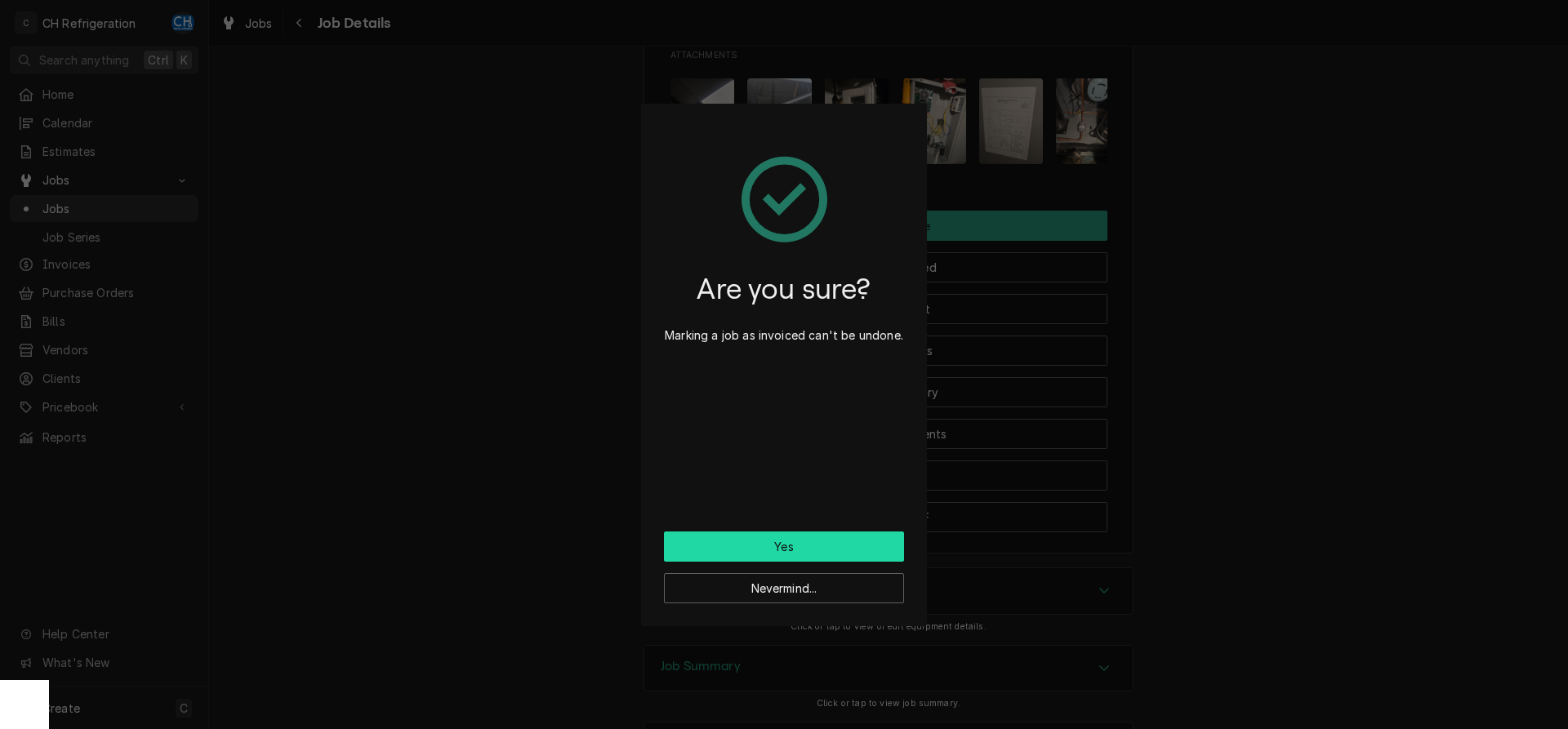
click at [830, 547] on button "Yes" at bounding box center [784, 546] width 240 height 30
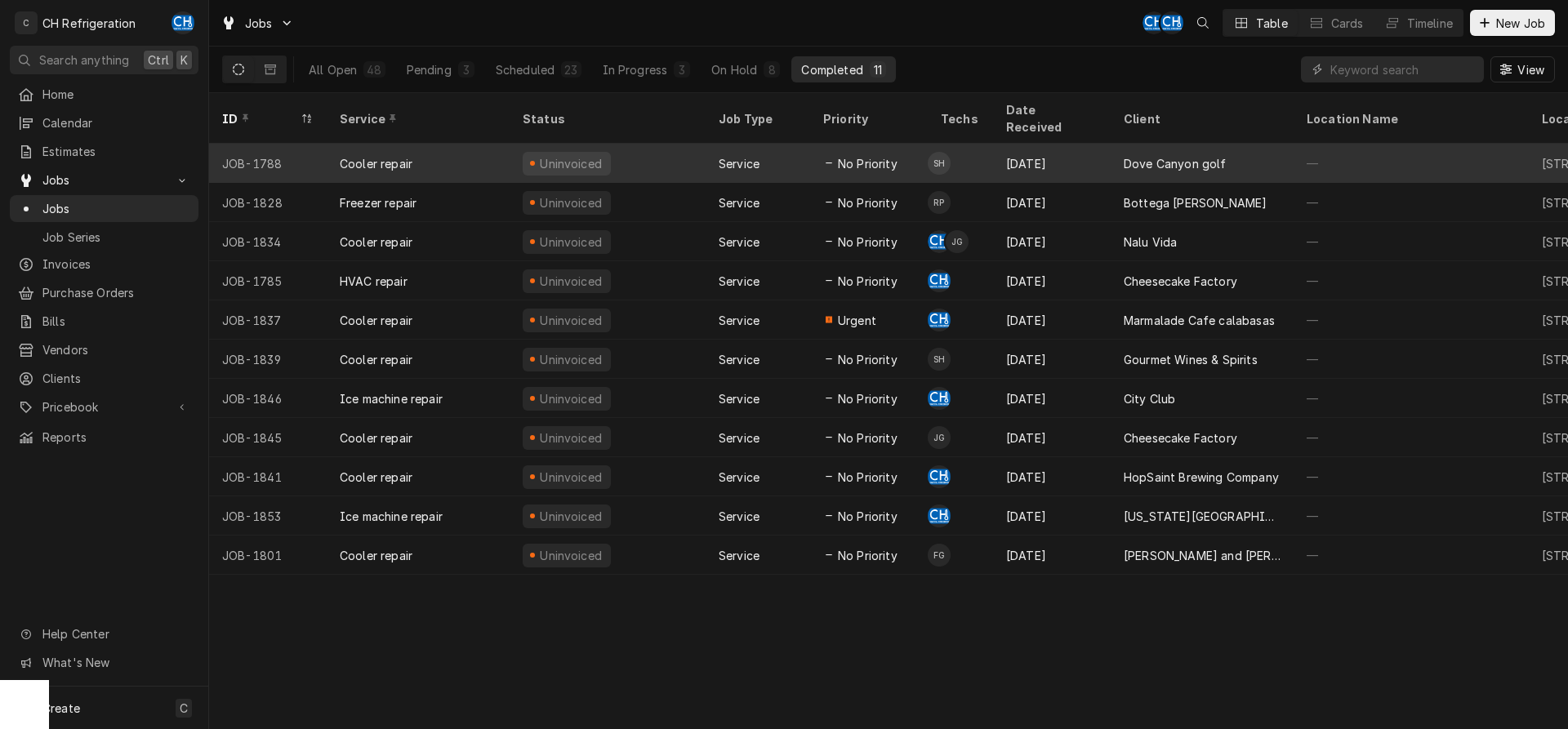
click at [904, 144] on div "No Priority" at bounding box center [869, 164] width 118 height 39
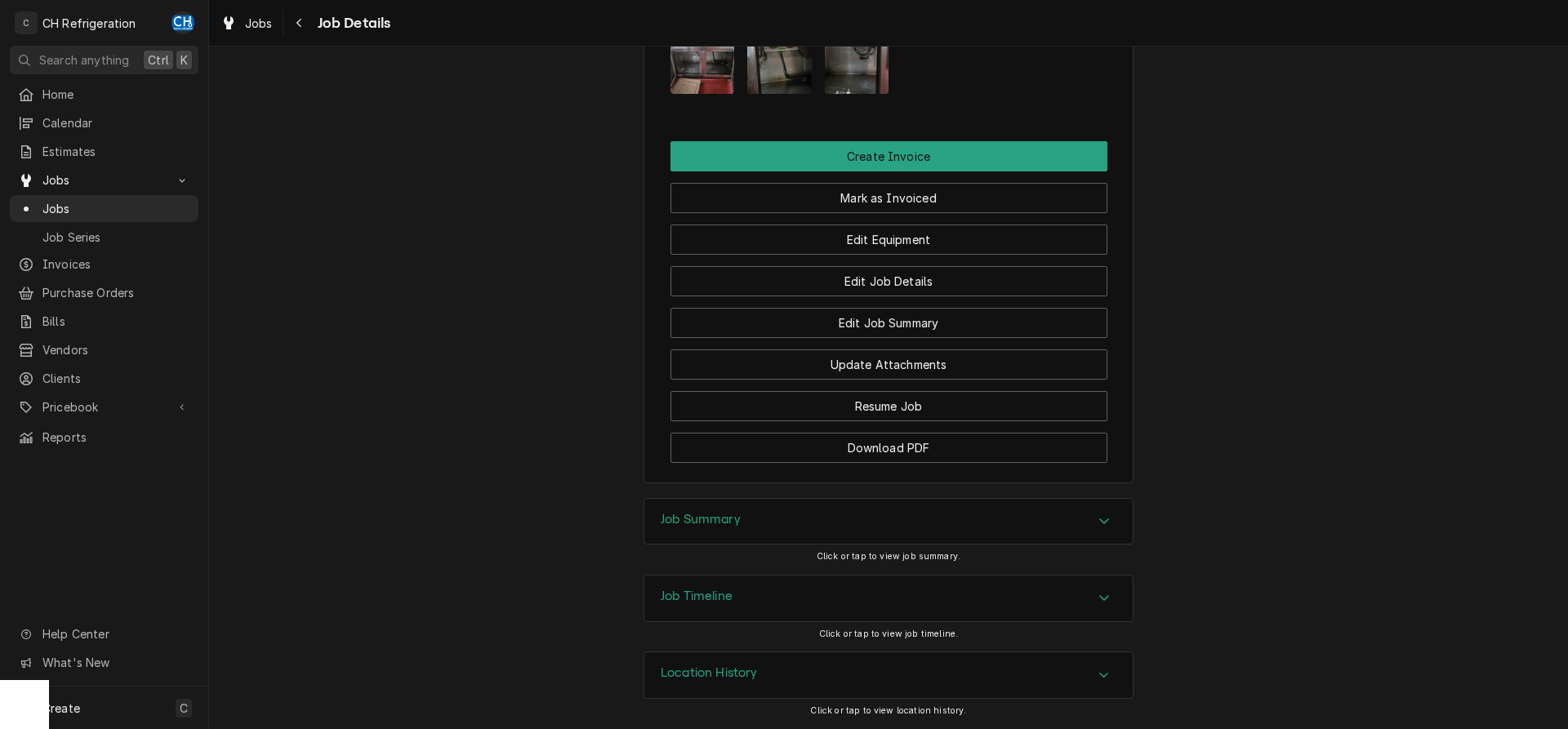
click at [750, 532] on div "Job Summary" at bounding box center [889, 522] width 489 height 46
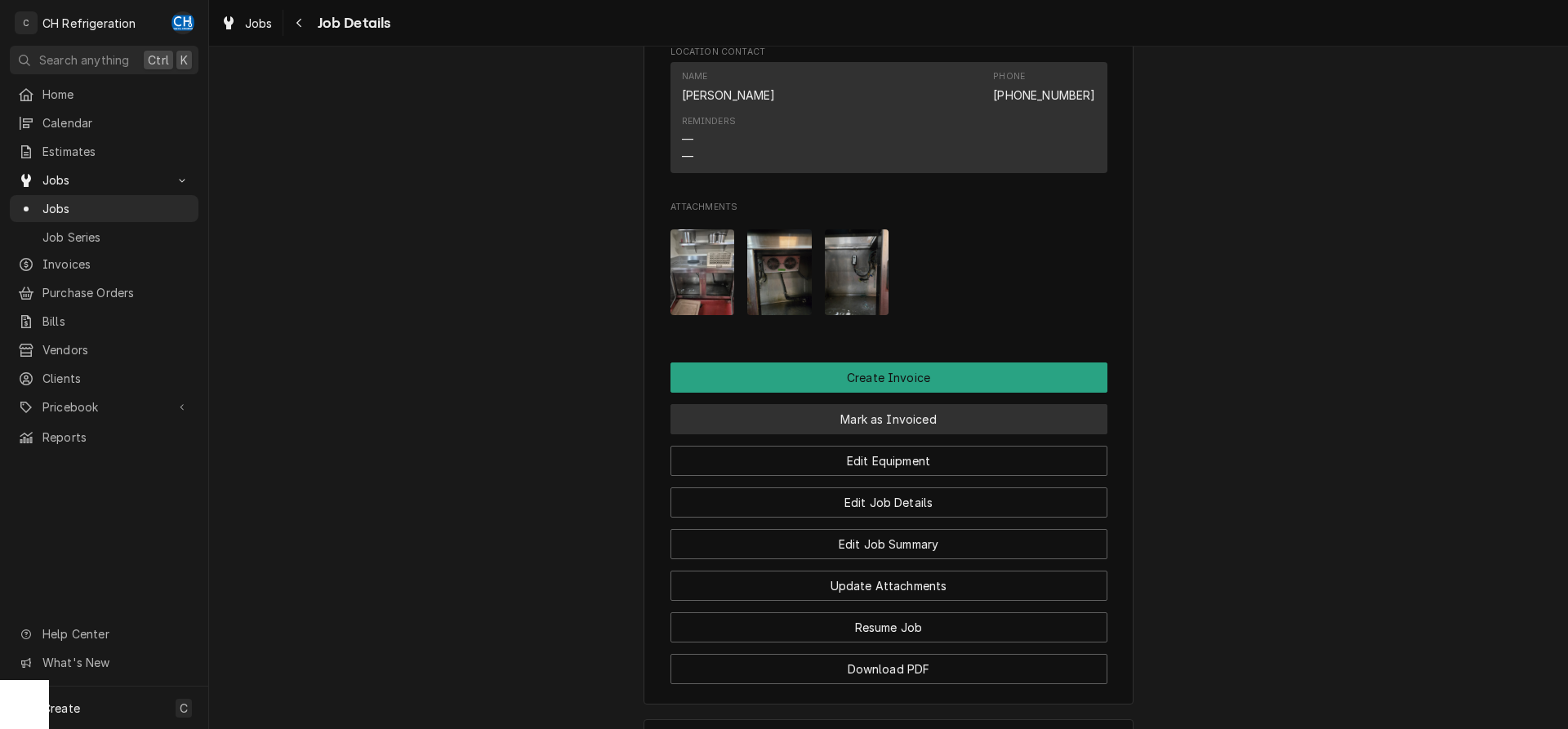
scroll to position [1198, 0]
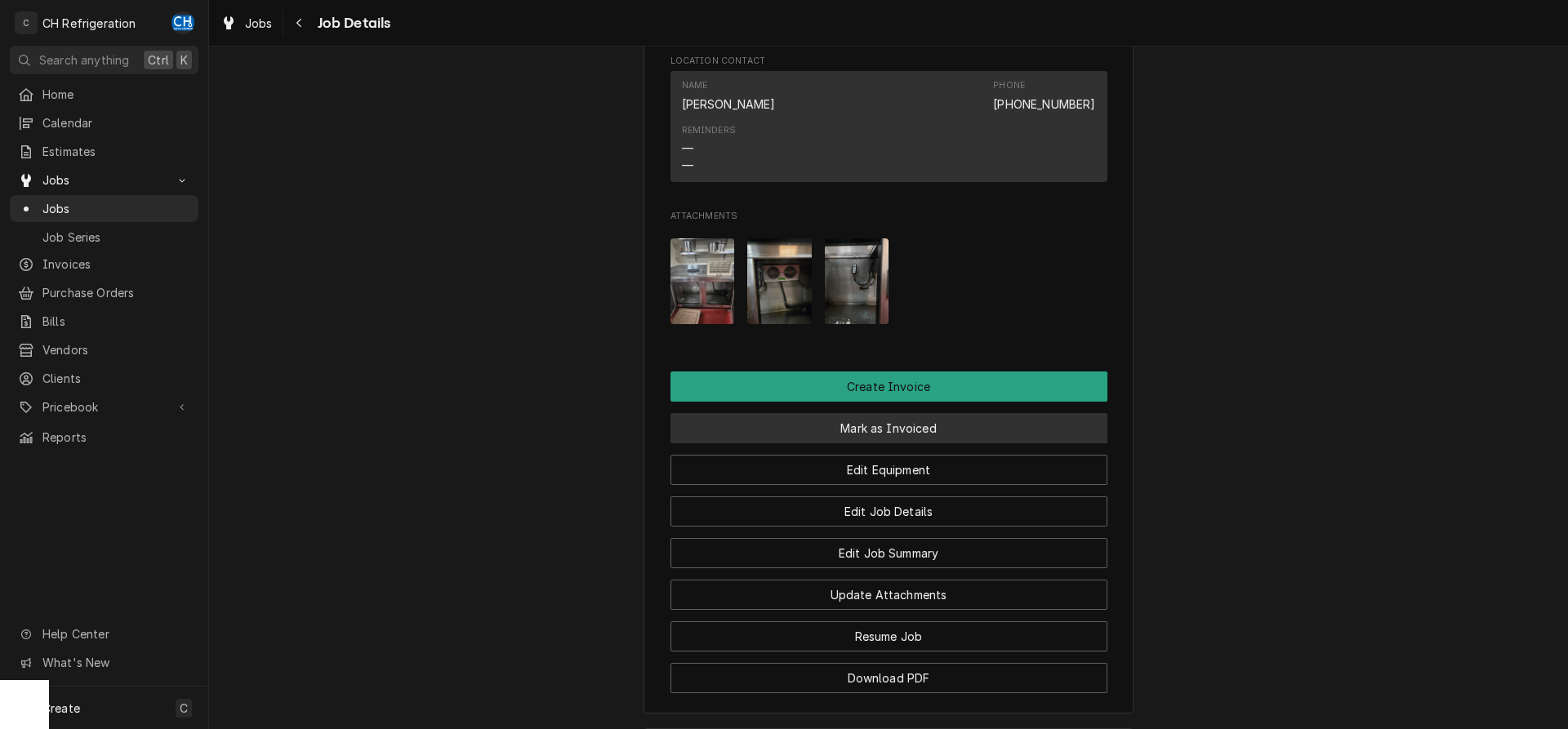
click at [861, 444] on button "Mark as Invoiced" at bounding box center [889, 428] width 437 height 30
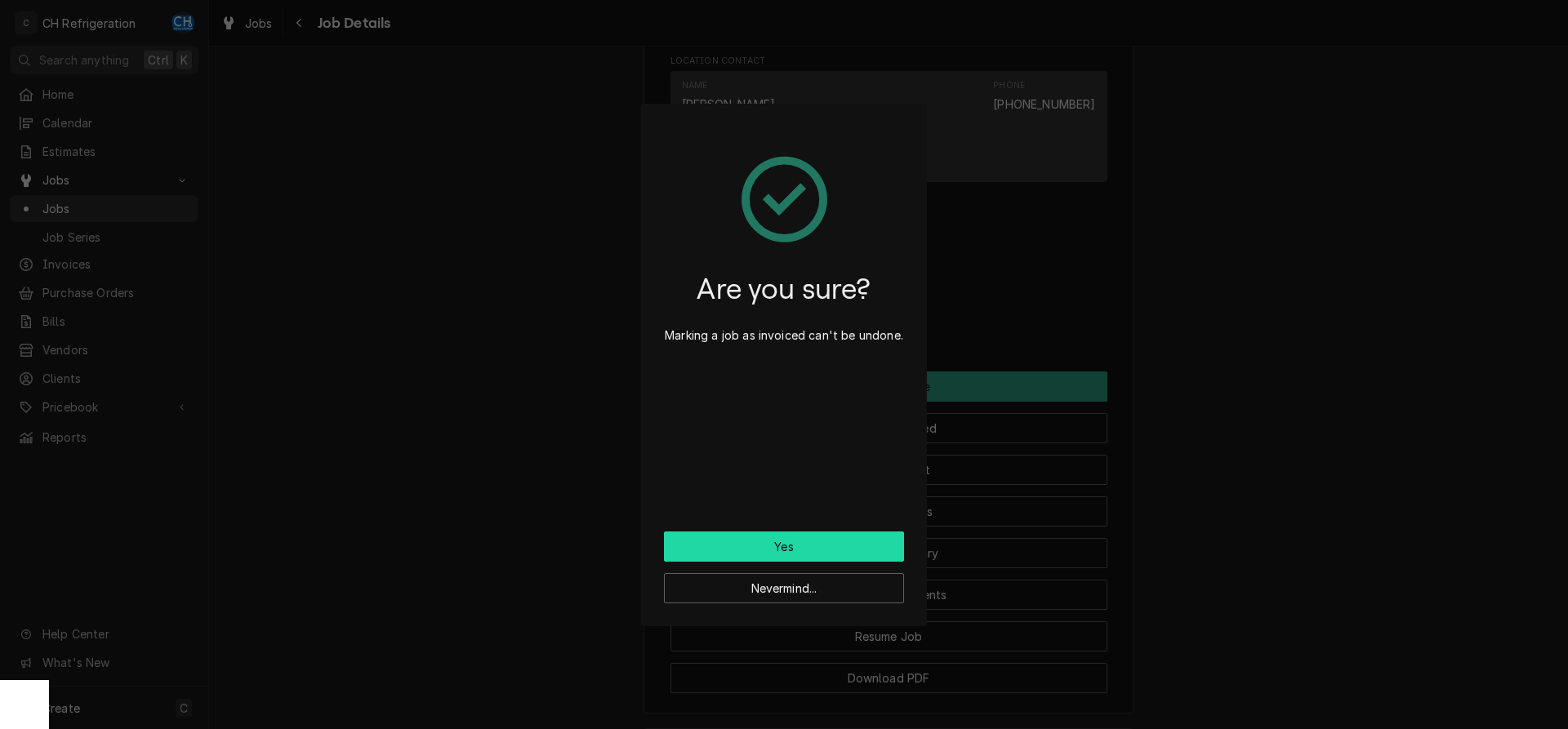
click at [830, 541] on button "Yes" at bounding box center [784, 546] width 240 height 30
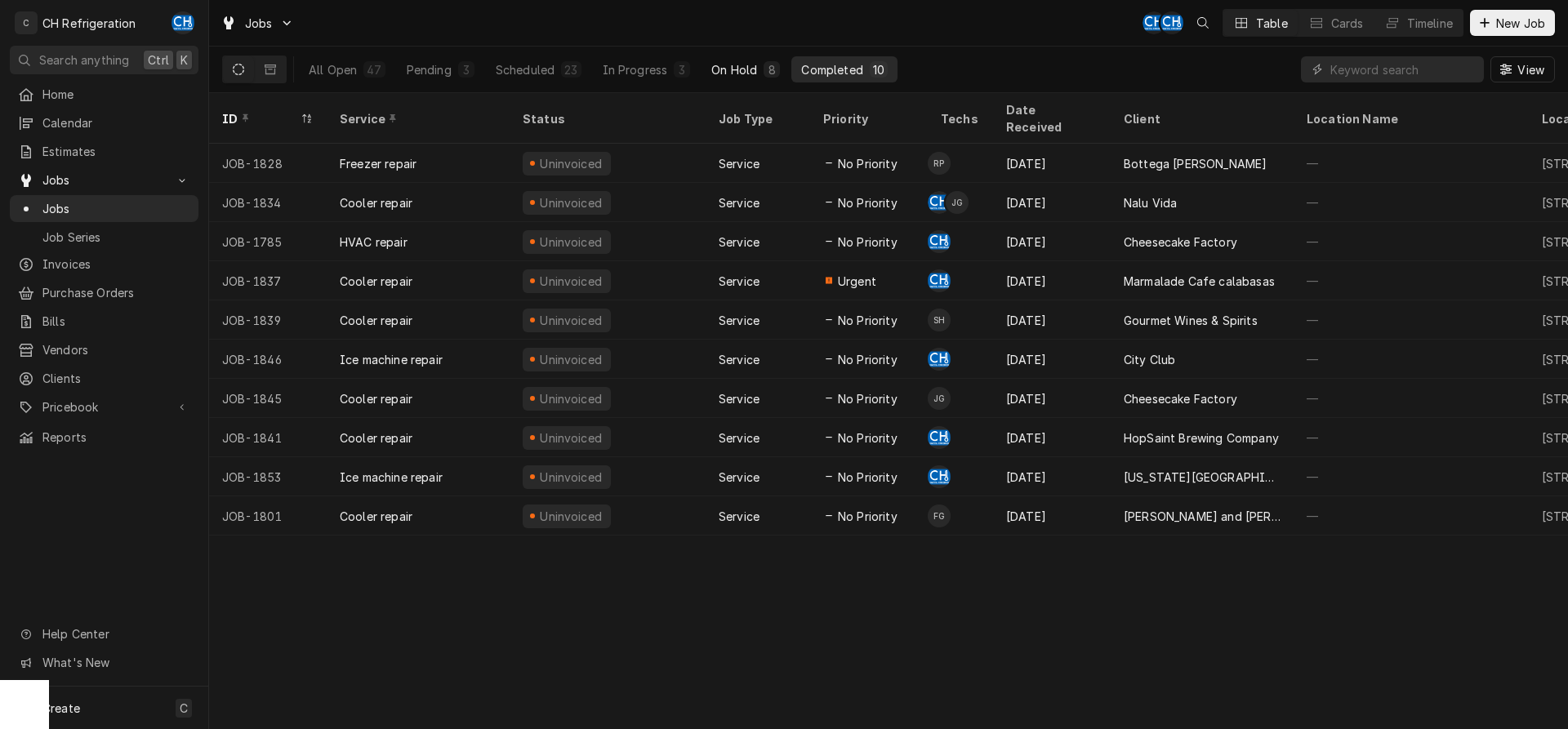
click at [737, 72] on div "On Hold" at bounding box center [734, 70] width 46 height 18
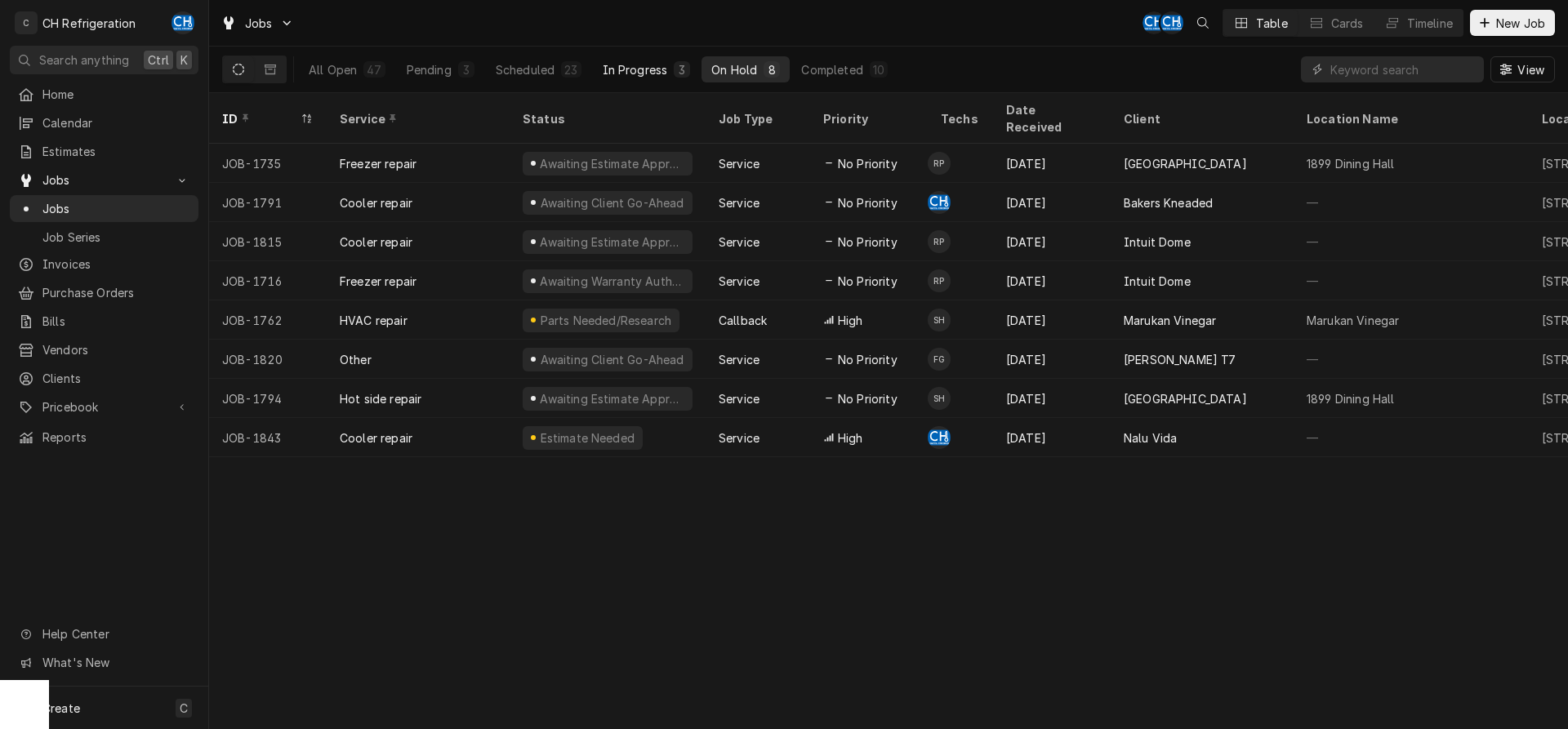
click at [677, 70] on div "3" at bounding box center [682, 70] width 10 height 18
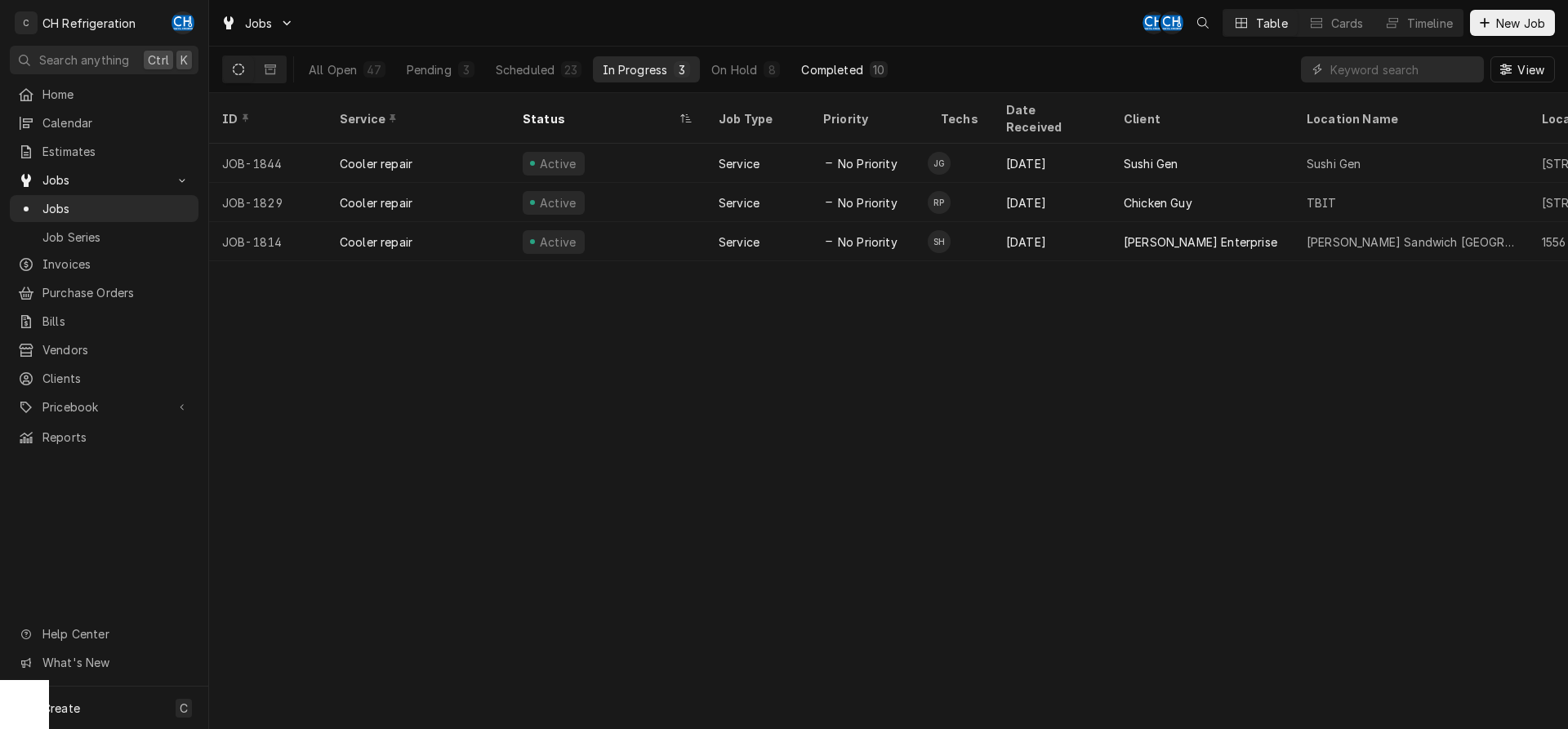
click at [858, 69] on div "Completed" at bounding box center [831, 70] width 61 height 18
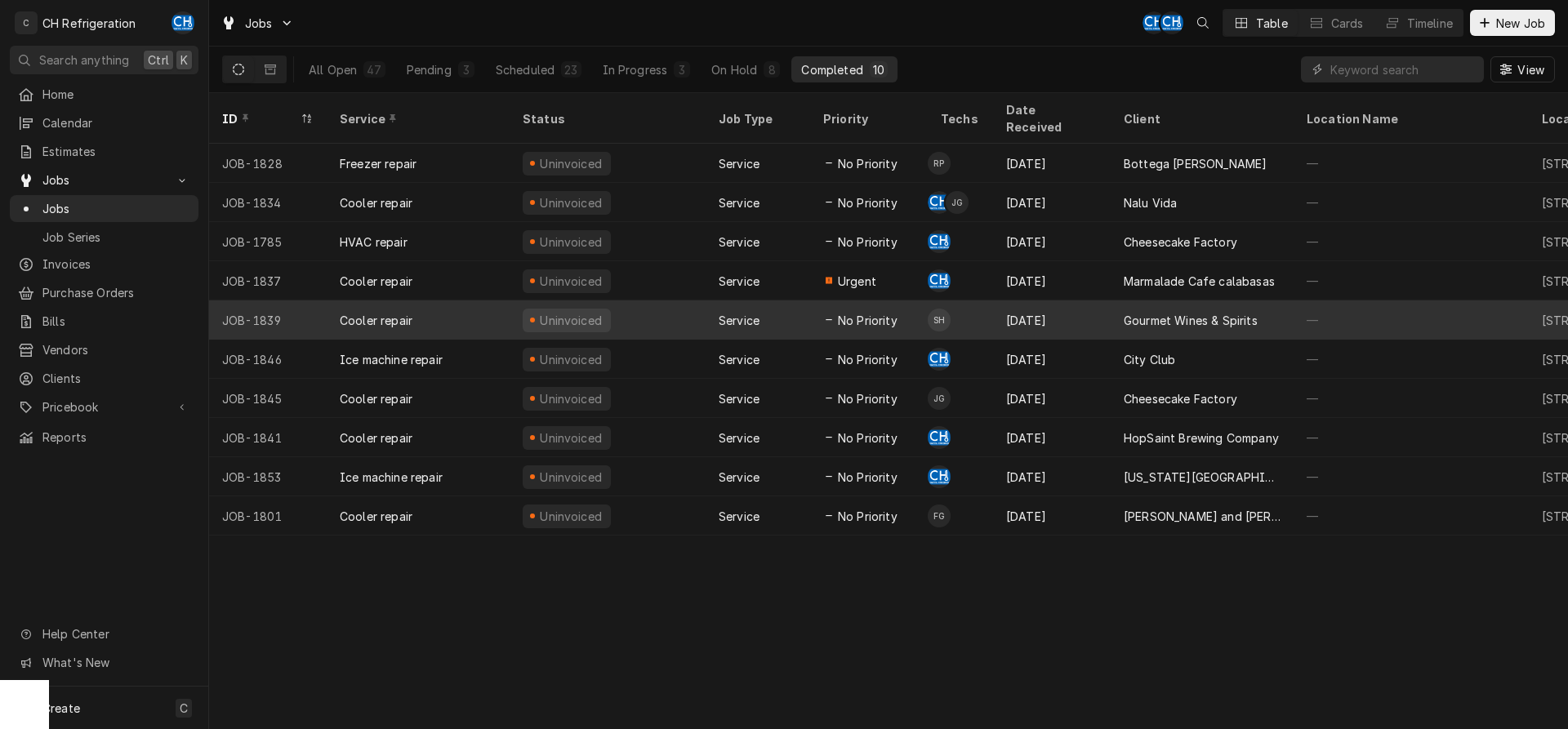
click at [800, 301] on div "Service" at bounding box center [757, 320] width 104 height 39
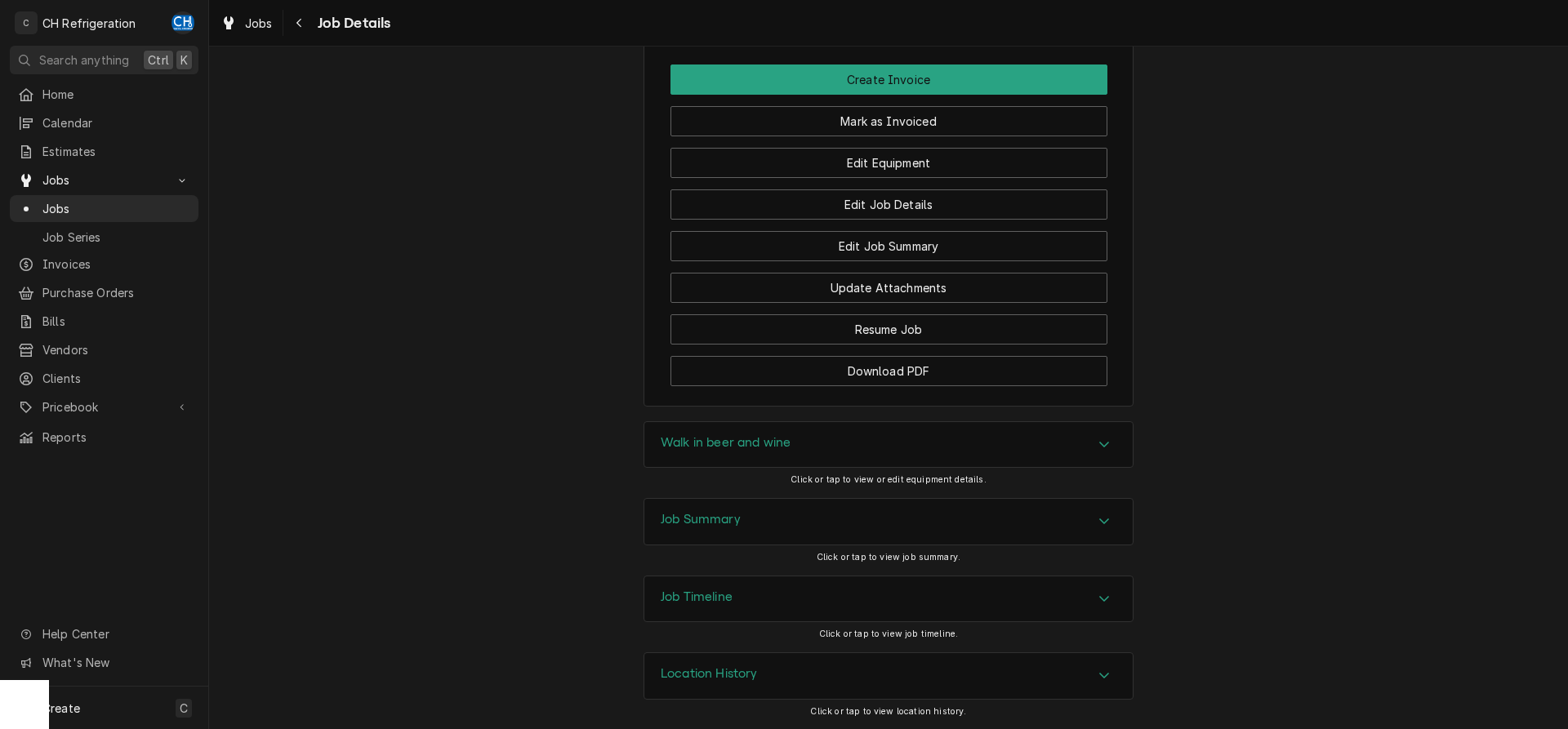
click at [826, 514] on div "Job Summary" at bounding box center [889, 522] width 489 height 46
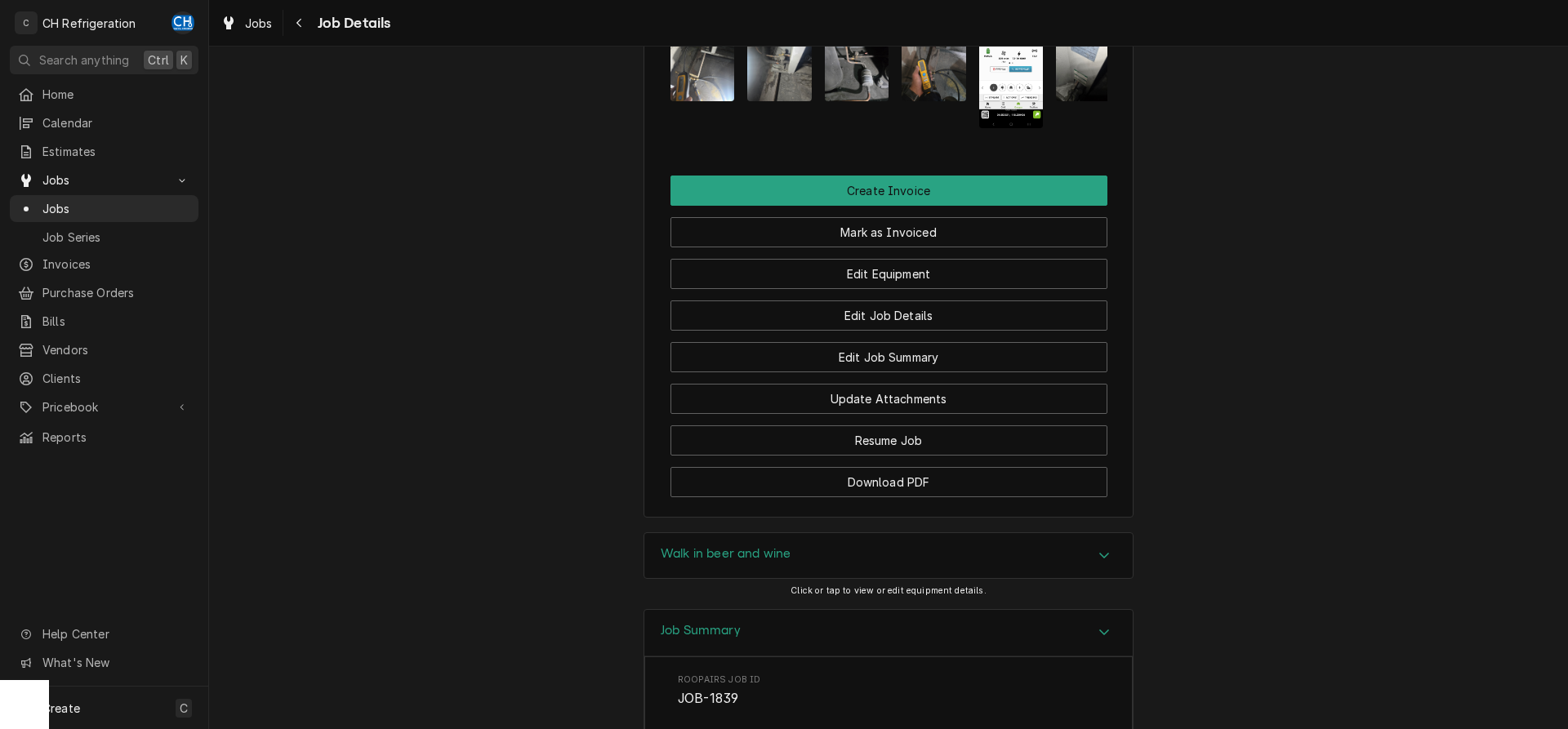
scroll to position [984, 0]
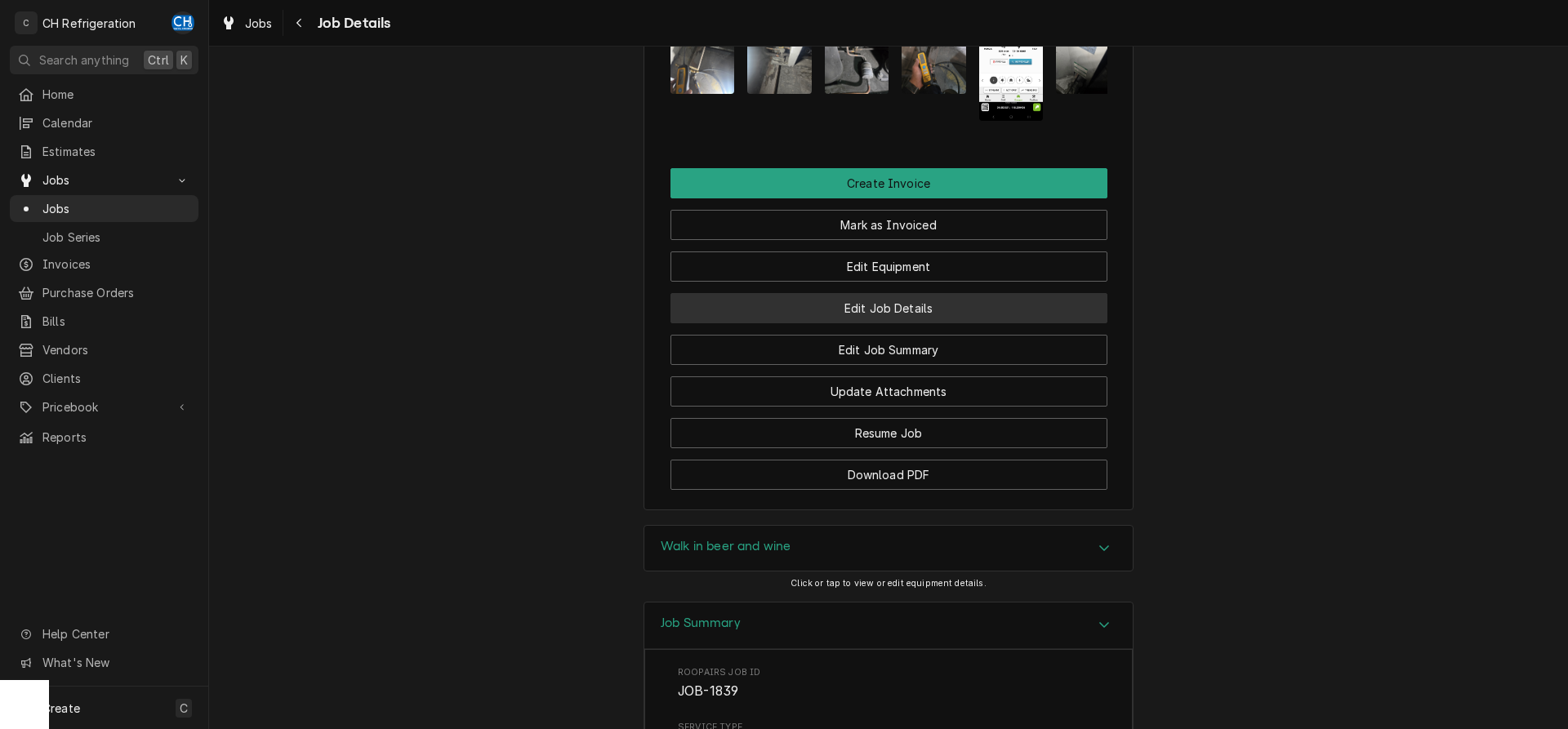
click at [916, 321] on button "Edit Job Details" at bounding box center [889, 308] width 437 height 30
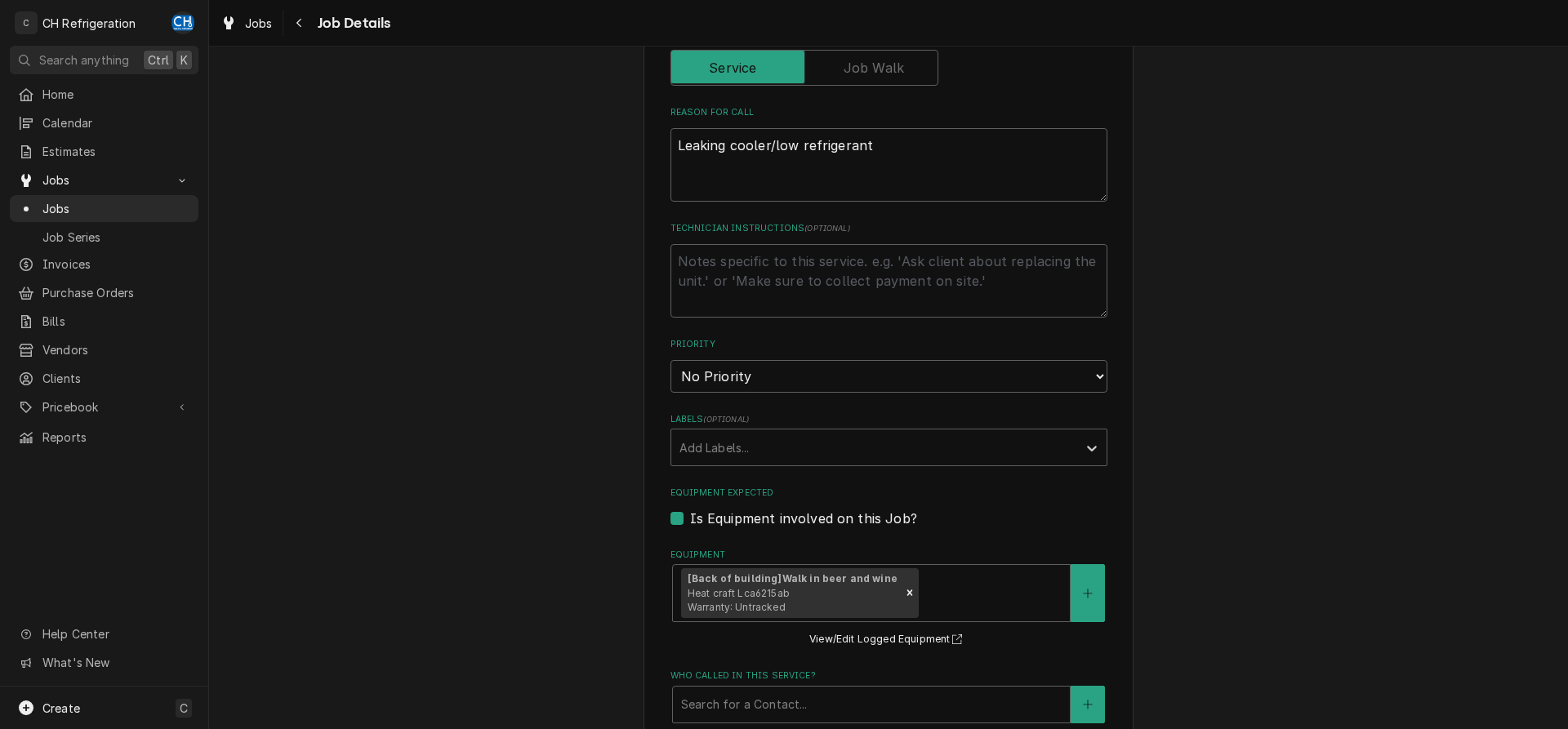
type textarea "x"
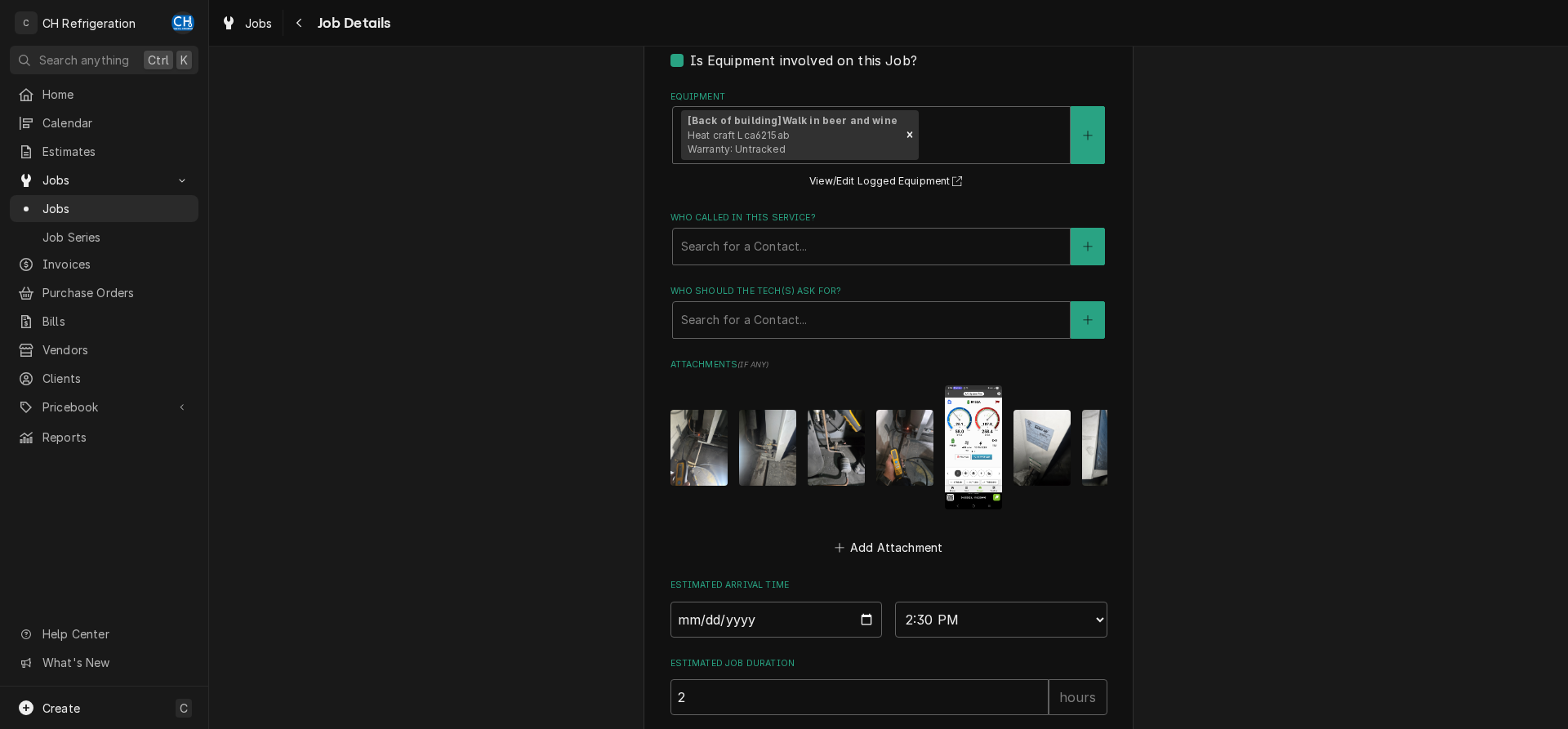
scroll to position [908, 0]
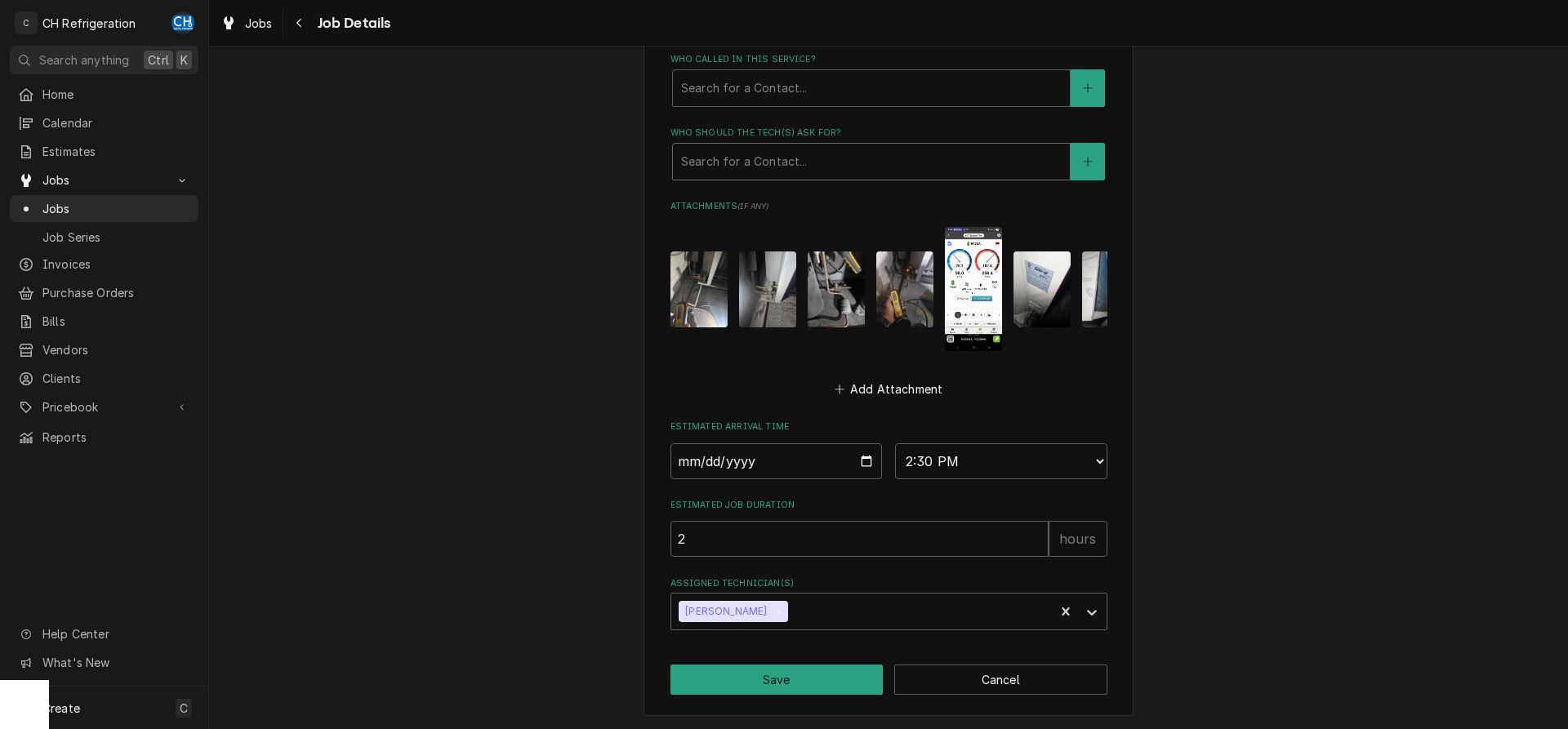
click at [903, 171] on div "Who should the tech(s) ask for?" at bounding box center [871, 162] width 381 height 29
click at [913, 164] on div "Who should the tech(s) ask for?" at bounding box center [871, 162] width 381 height 29
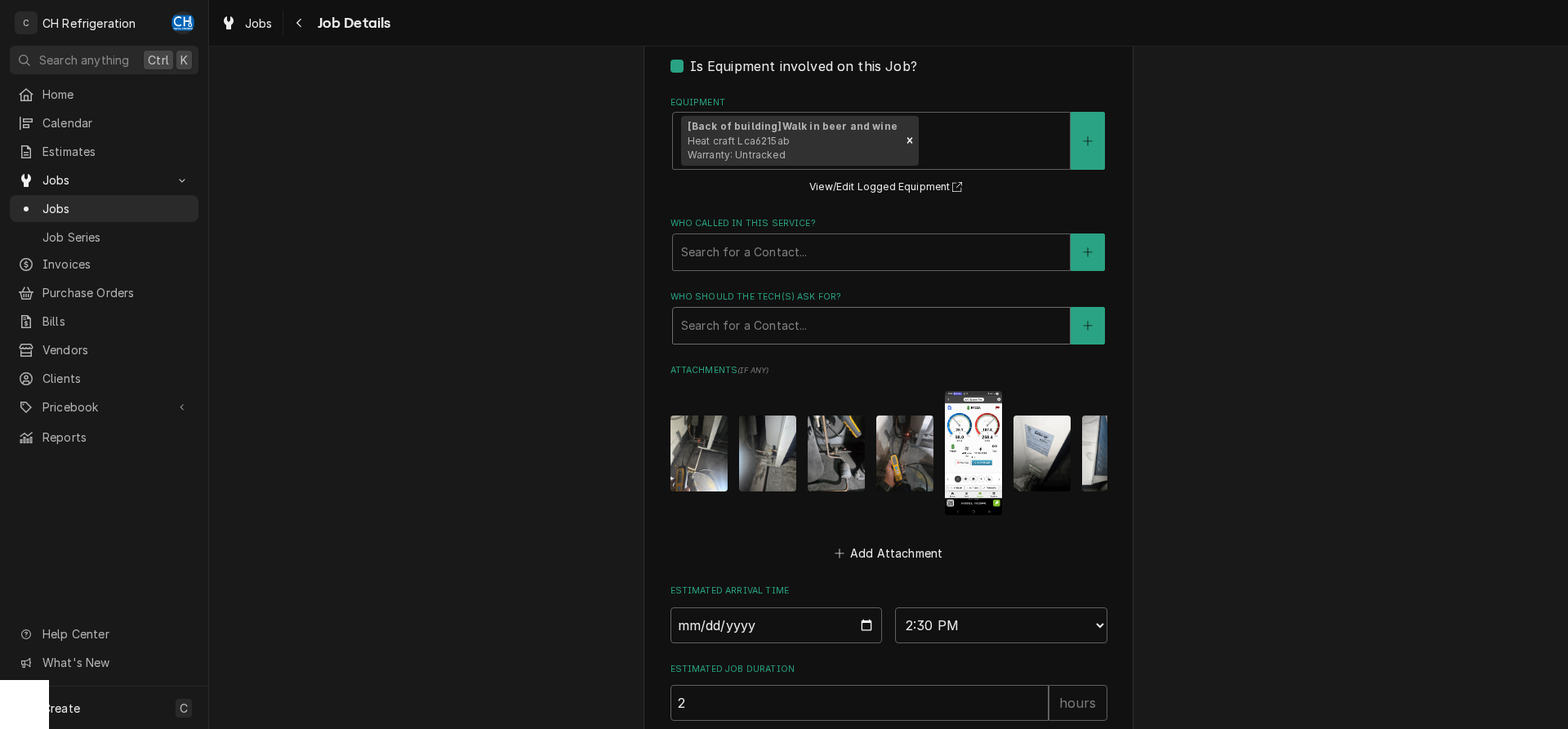
scroll to position [742, 0]
click at [928, 276] on div "Use the fields below to edit this job's details: Roopairs Job ID JOB-1839 Servi…" at bounding box center [889, 113] width 437 height 1370
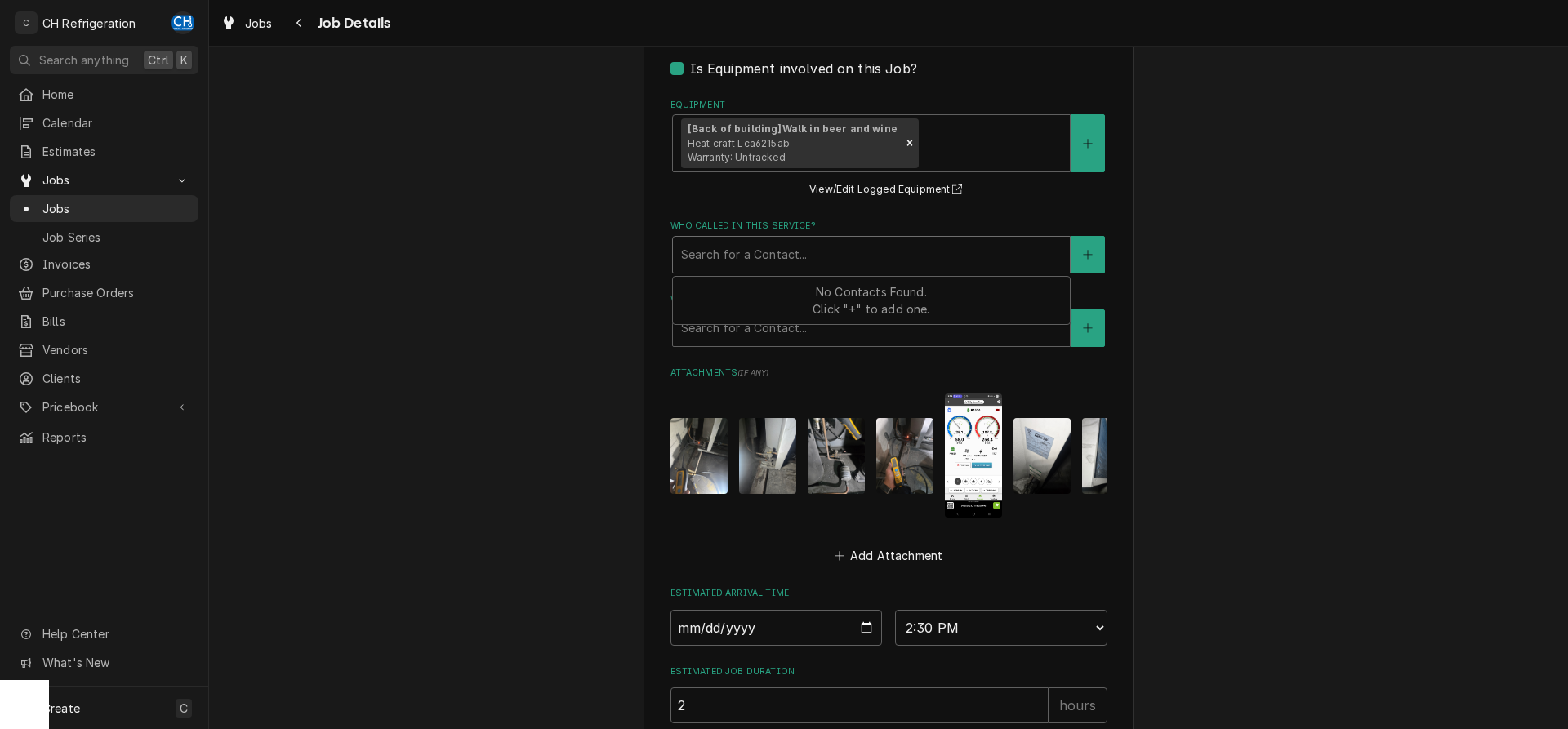
click at [923, 263] on div "Who called in this service?" at bounding box center [871, 255] width 381 height 29
click at [1232, 310] on div "Gourmet Wines & Spirits 300 S Grand Ave Suite LP110, Los Angeles, CA 90071 Use …" at bounding box center [889, 109] width 1359 height 1575
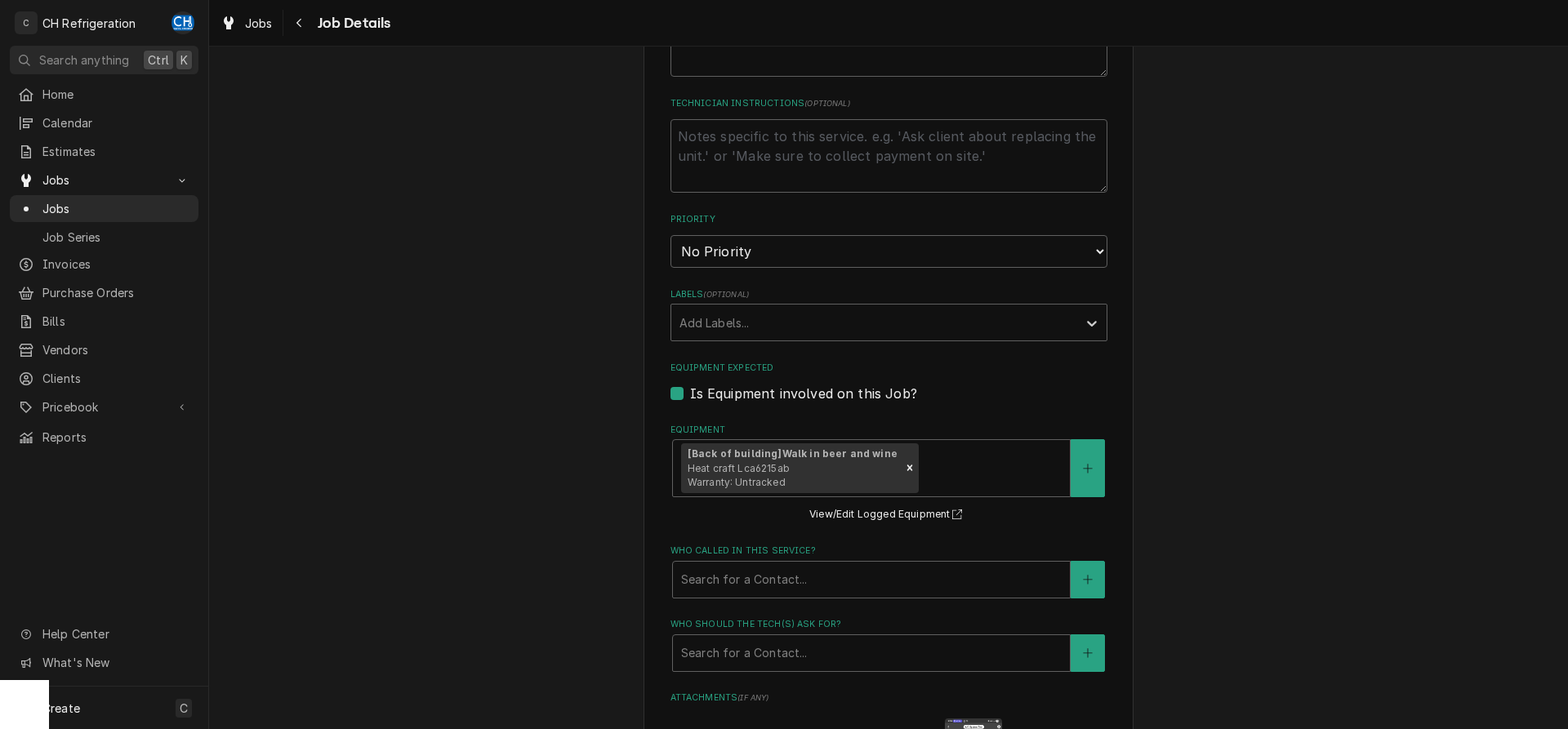
scroll to position [908, 0]
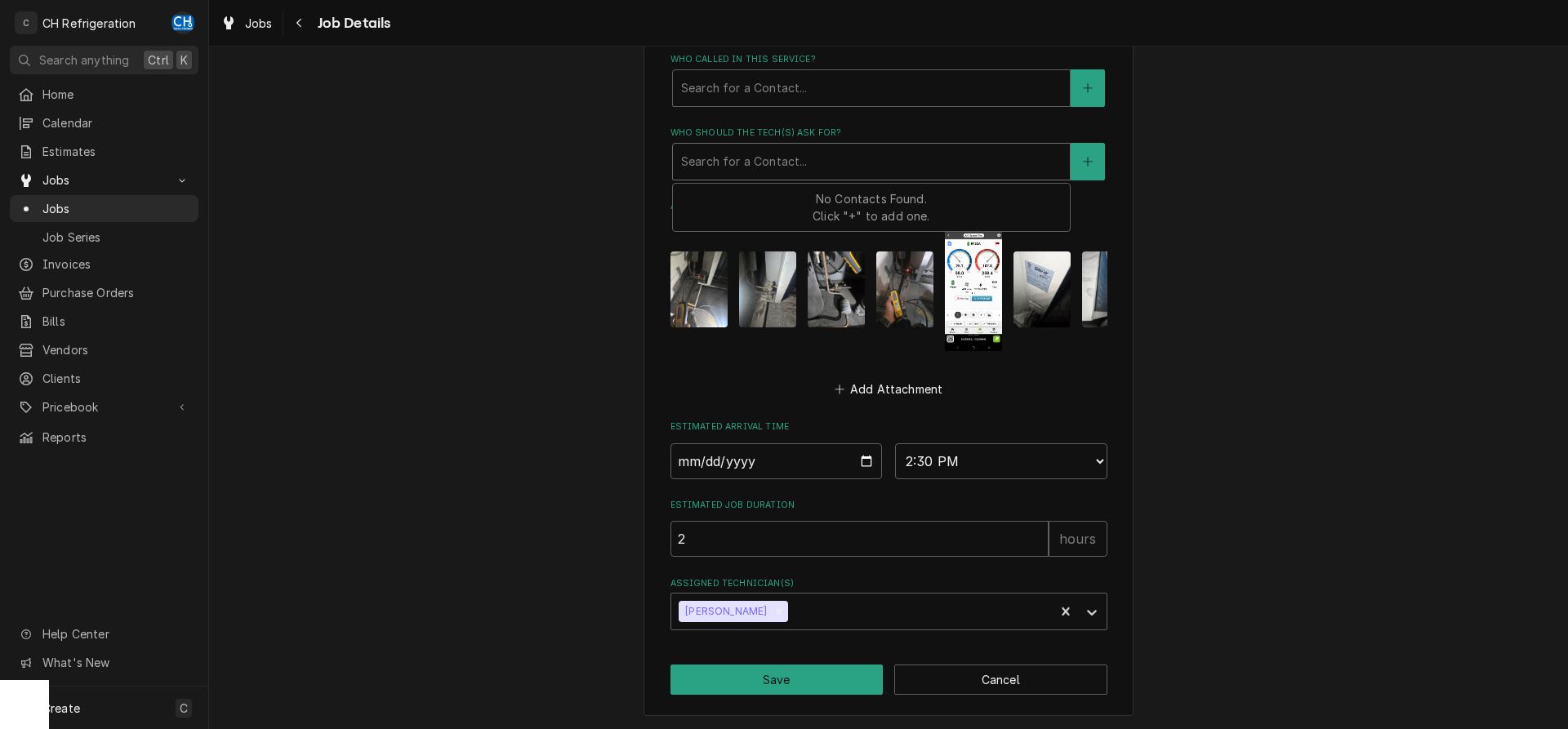
click at [879, 151] on div "Who should the tech(s) ask for?" at bounding box center [871, 162] width 381 height 29
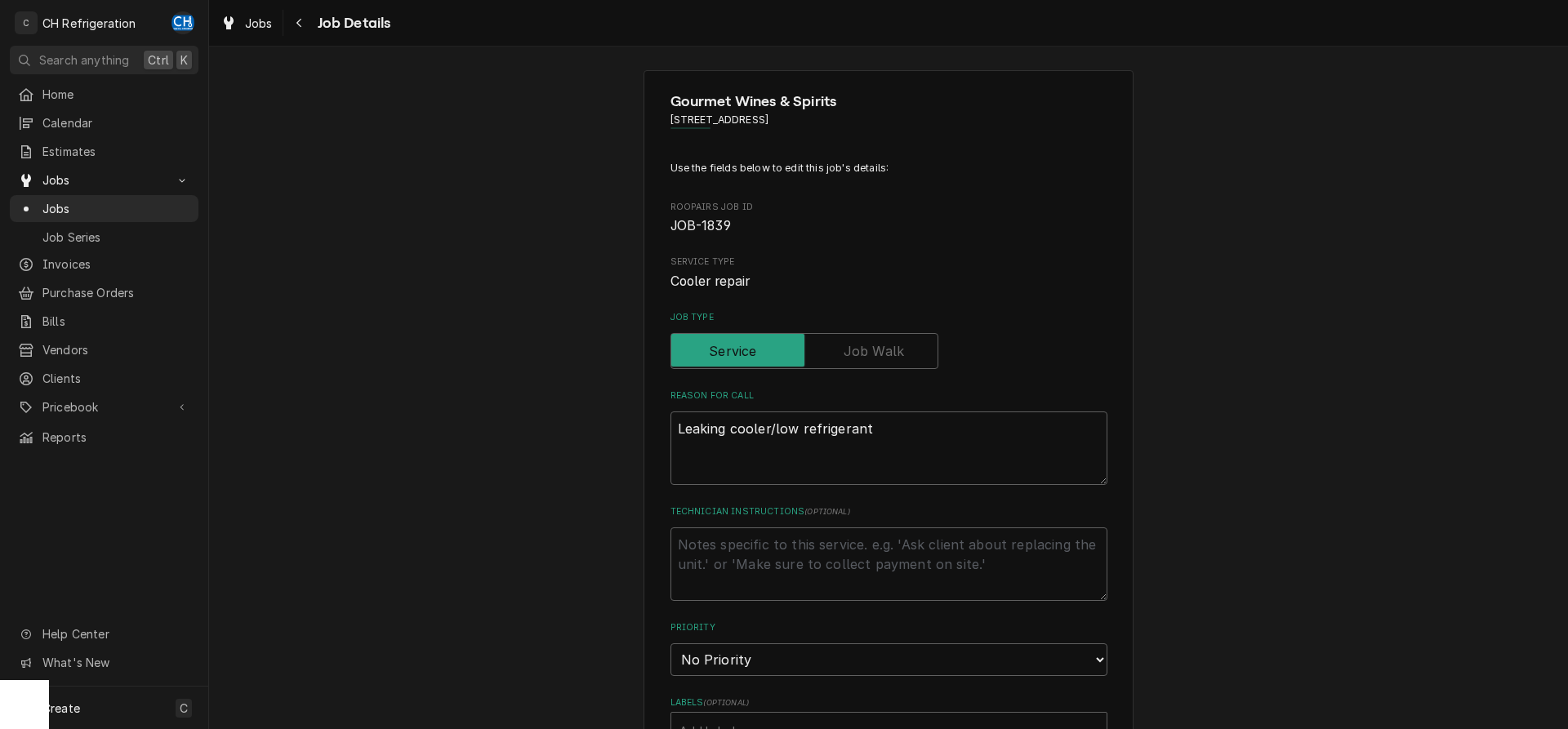
scroll to position [0, 0]
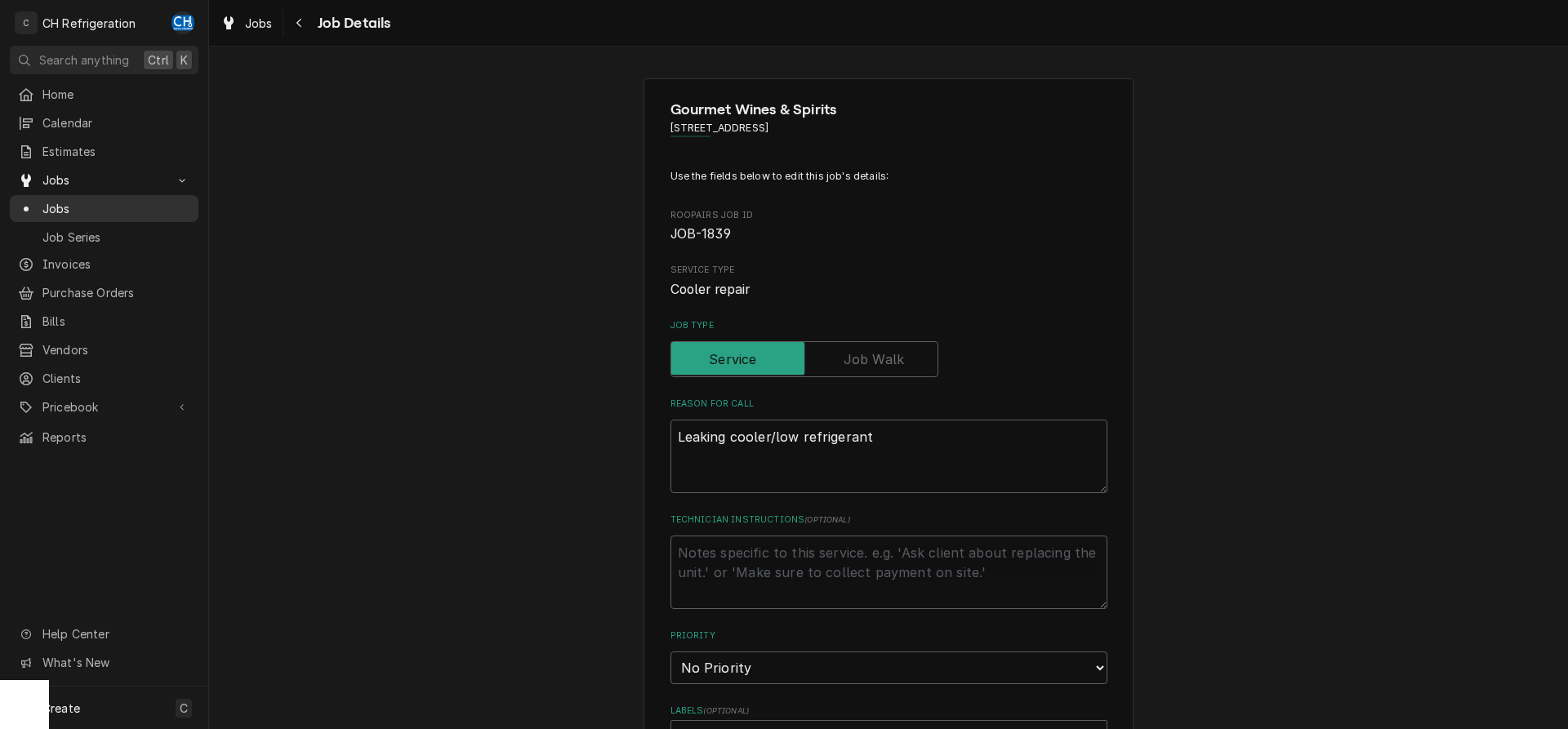
click at [64, 205] on span "Jobs" at bounding box center [117, 209] width 148 height 18
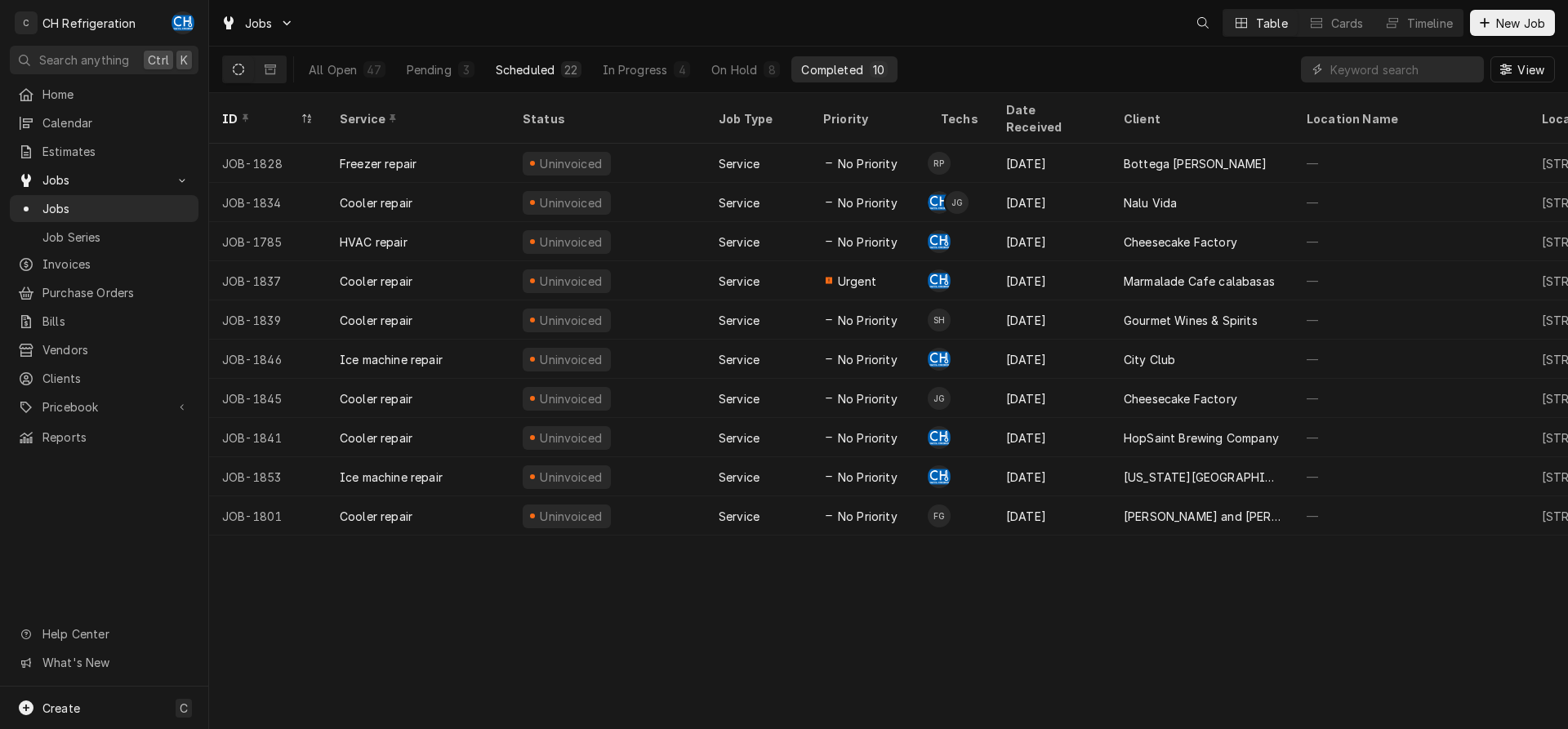
click at [568, 69] on div "22" at bounding box center [570, 70] width 13 height 18
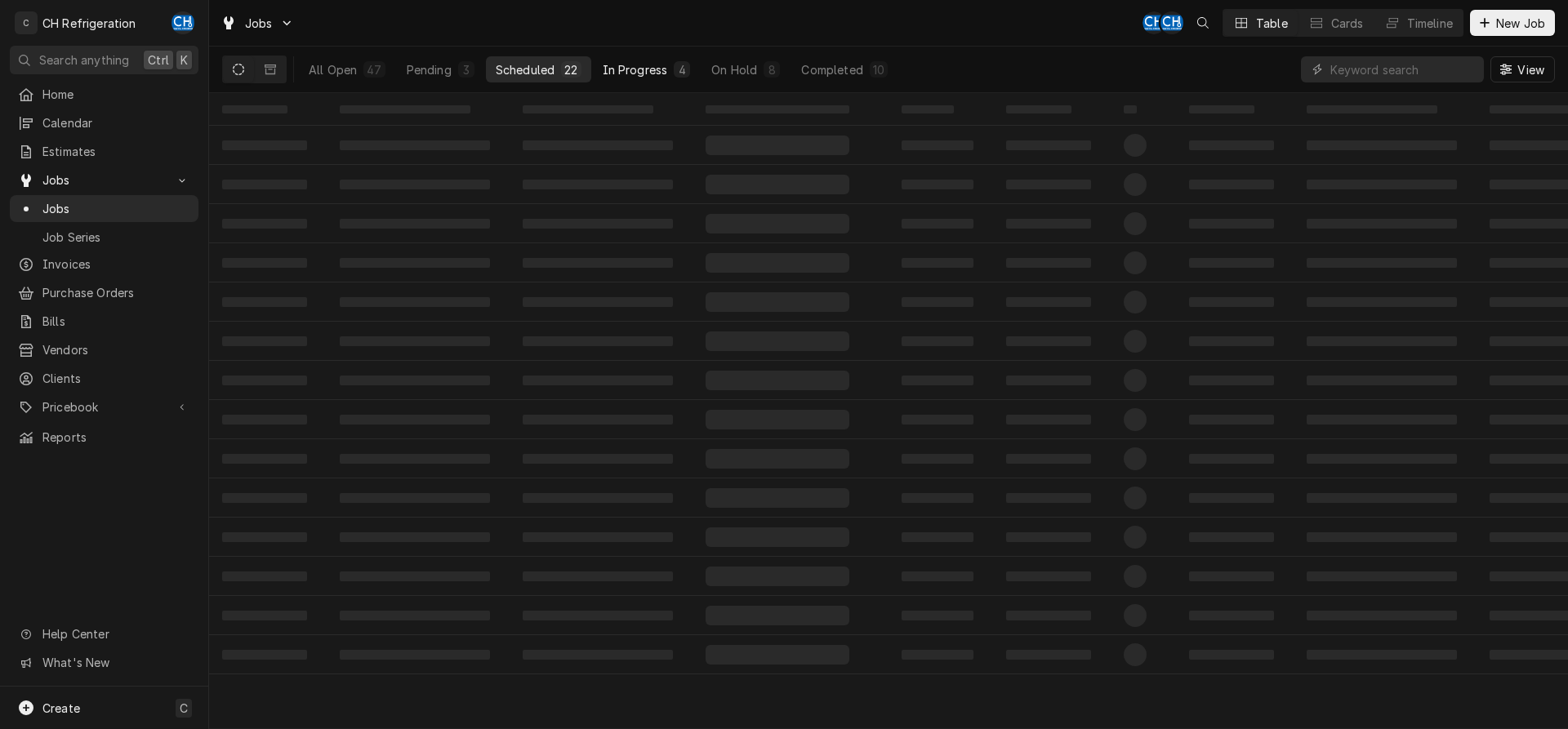
click at [657, 64] on div "In Progress" at bounding box center [635, 70] width 65 height 18
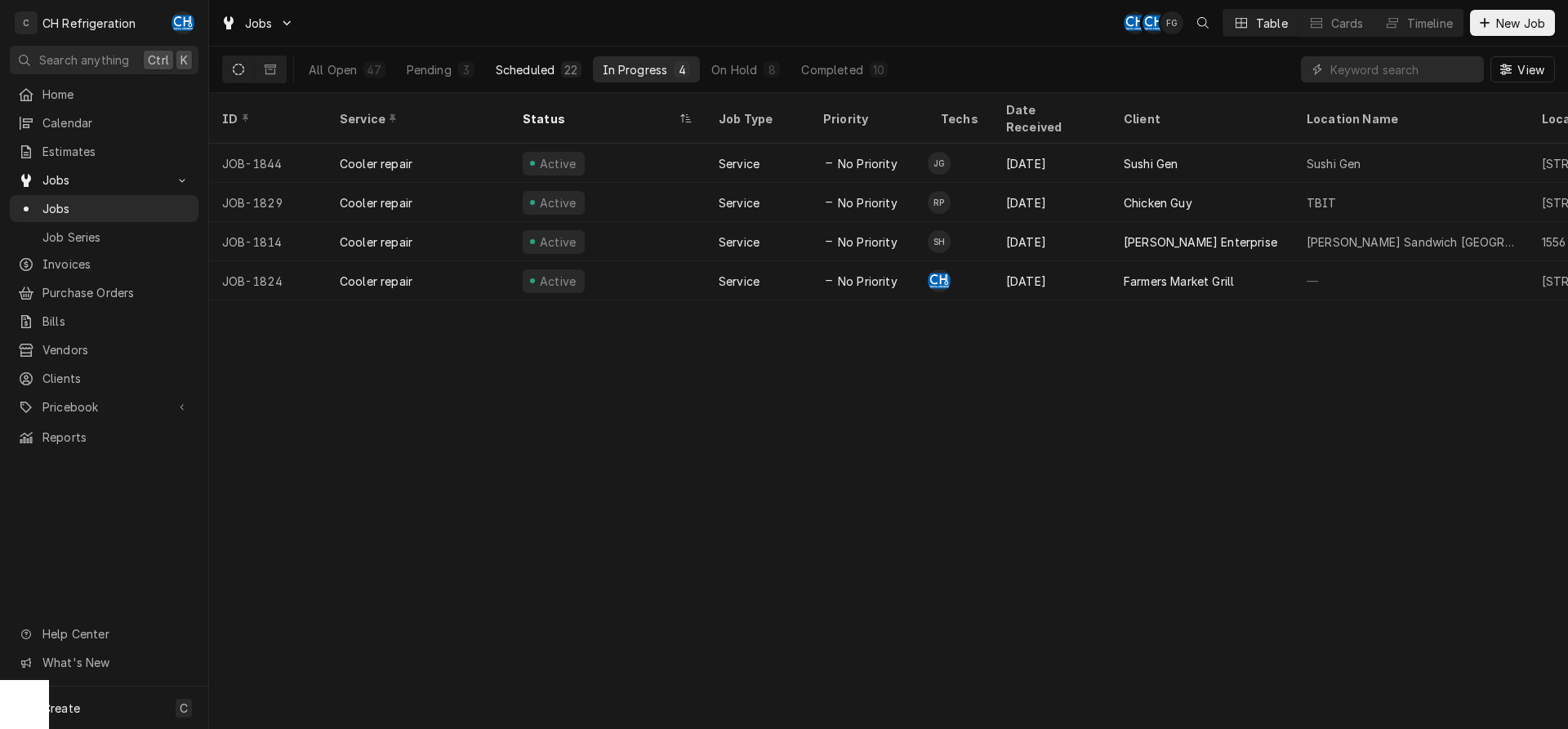
click at [515, 71] on div "Scheduled" at bounding box center [525, 70] width 58 height 18
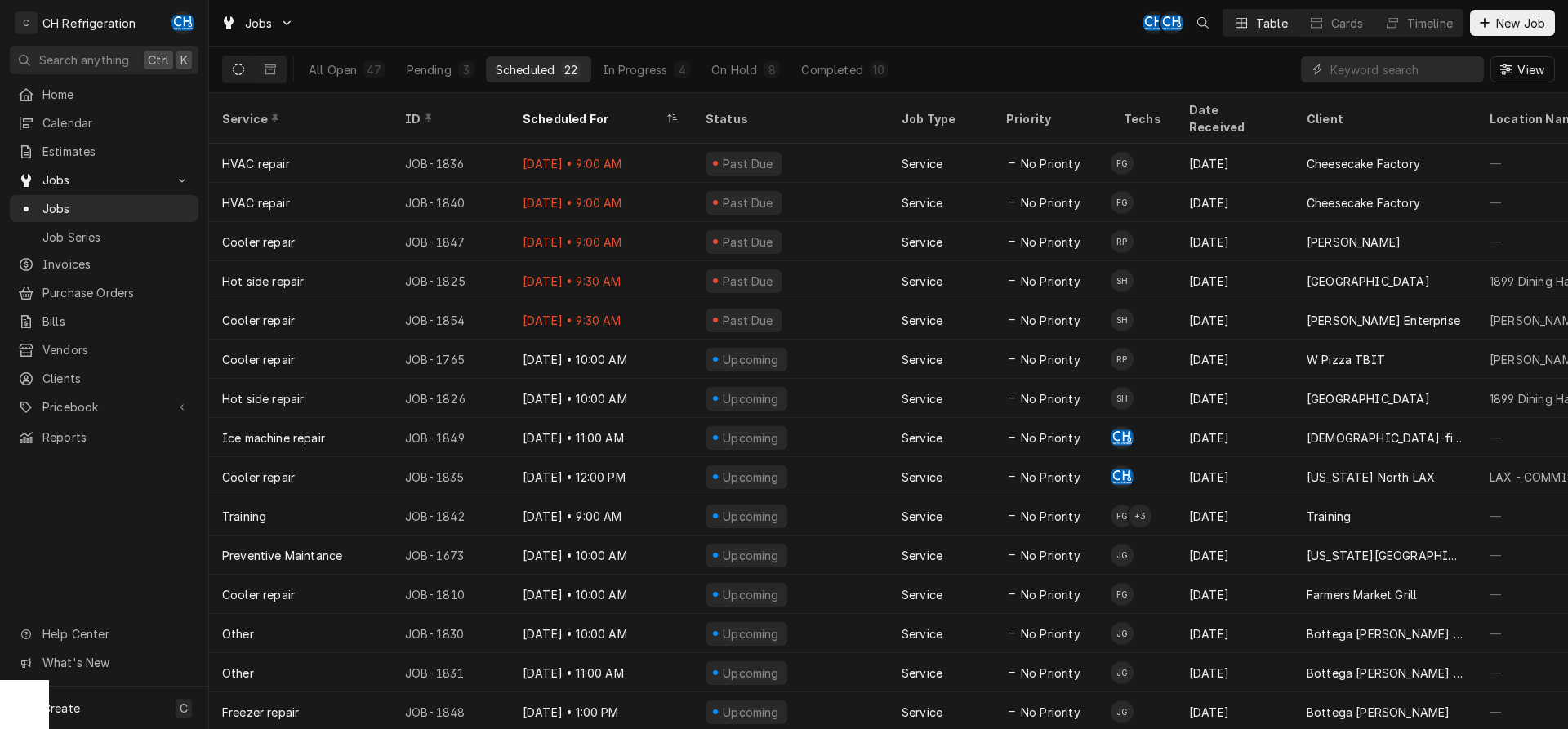
click at [686, 54] on div "All Open 47 Pending 3 Scheduled 22 In Progress 4 On Hold 8 Completed 10" at bounding box center [598, 69] width 599 height 46
click at [683, 65] on div "4" at bounding box center [682, 70] width 10 height 18
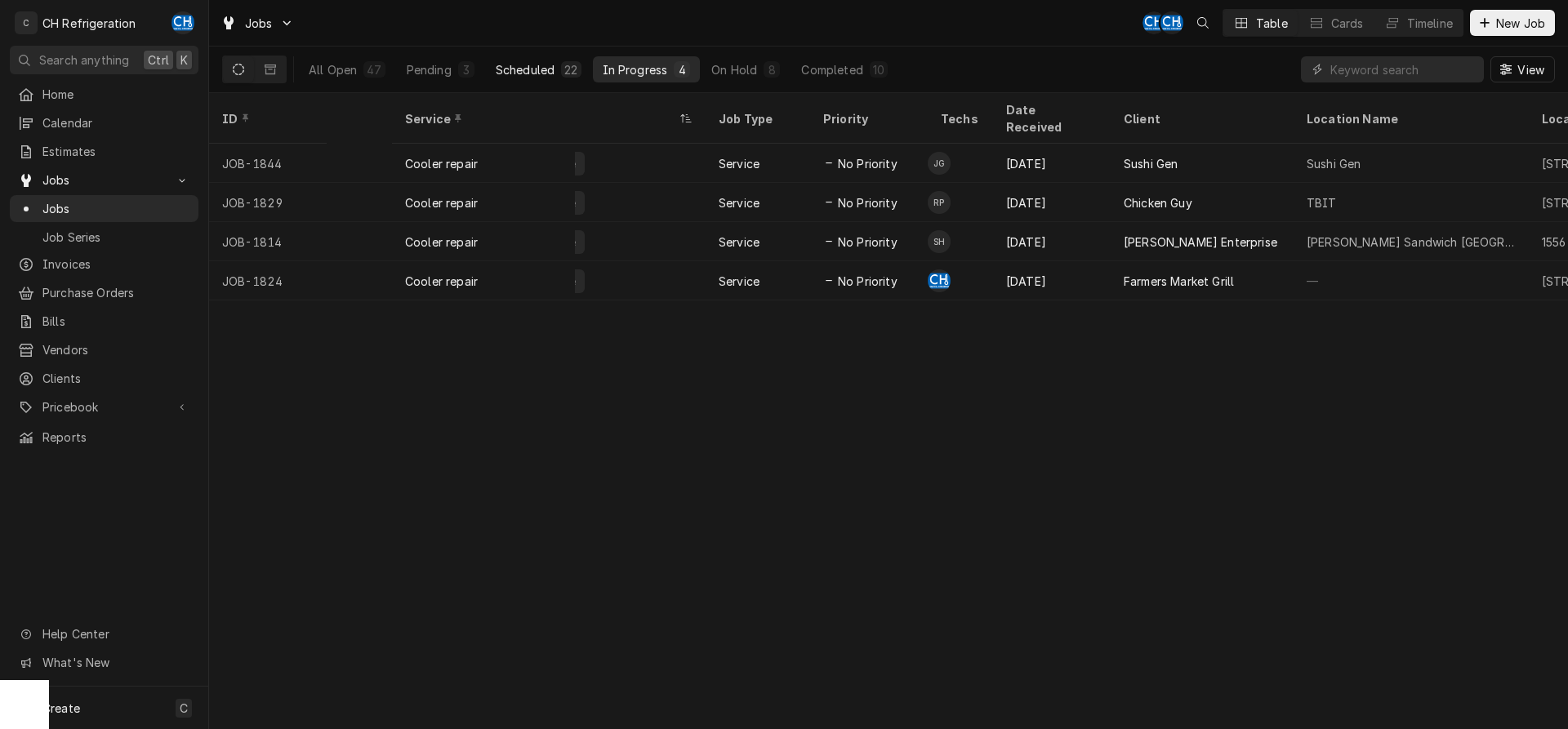
click at [544, 68] on div "Scheduled" at bounding box center [525, 70] width 58 height 18
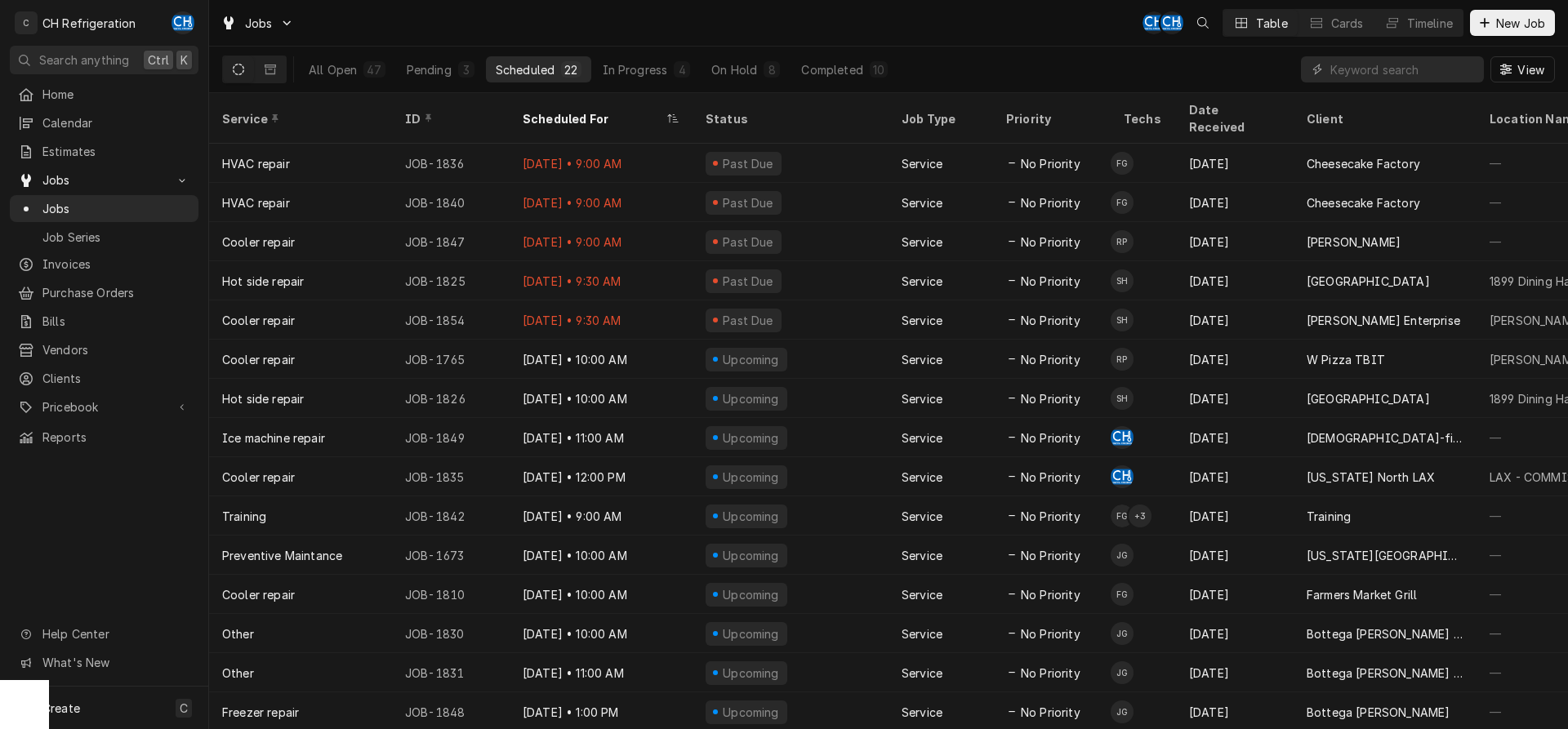
click at [874, 51] on div "All Open 47 Pending 3 Scheduled 22 In Progress 4 On Hold 8 Completed 10" at bounding box center [598, 69] width 599 height 46
click at [872, 61] on div "10" at bounding box center [879, 69] width 18 height 17
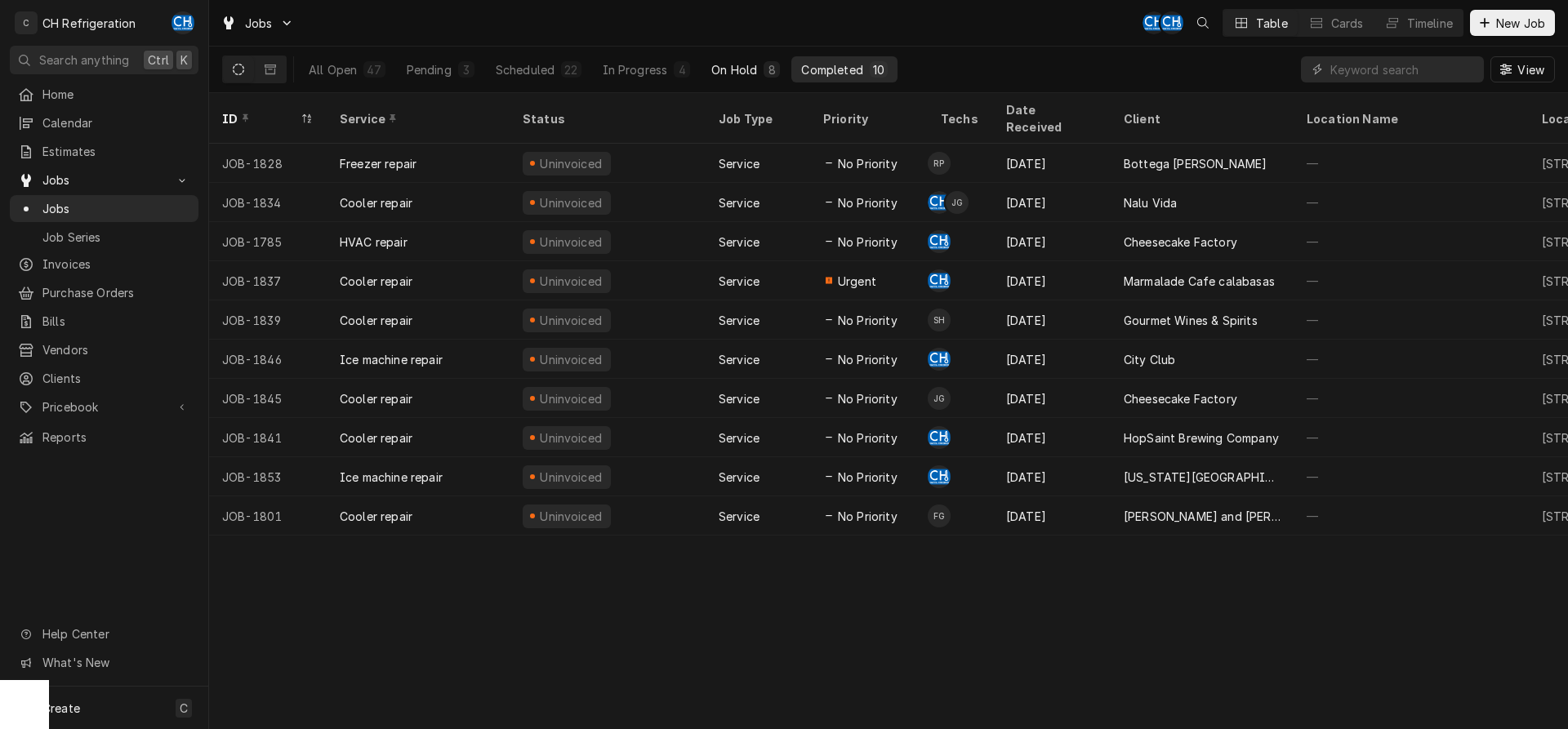
click at [708, 75] on button "On Hold 8" at bounding box center [746, 69] width 89 height 26
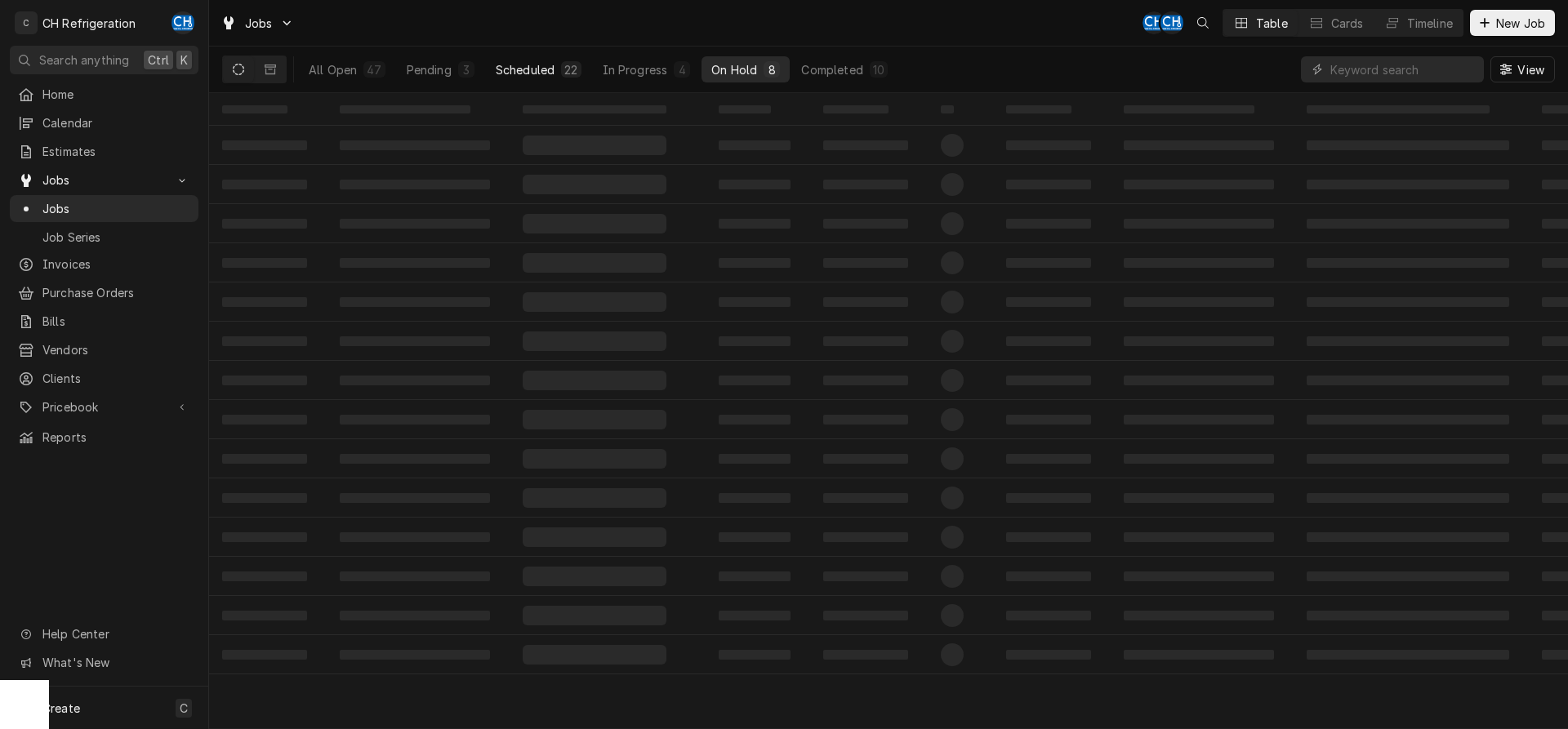
click at [553, 63] on button "Scheduled 22" at bounding box center [538, 69] width 105 height 26
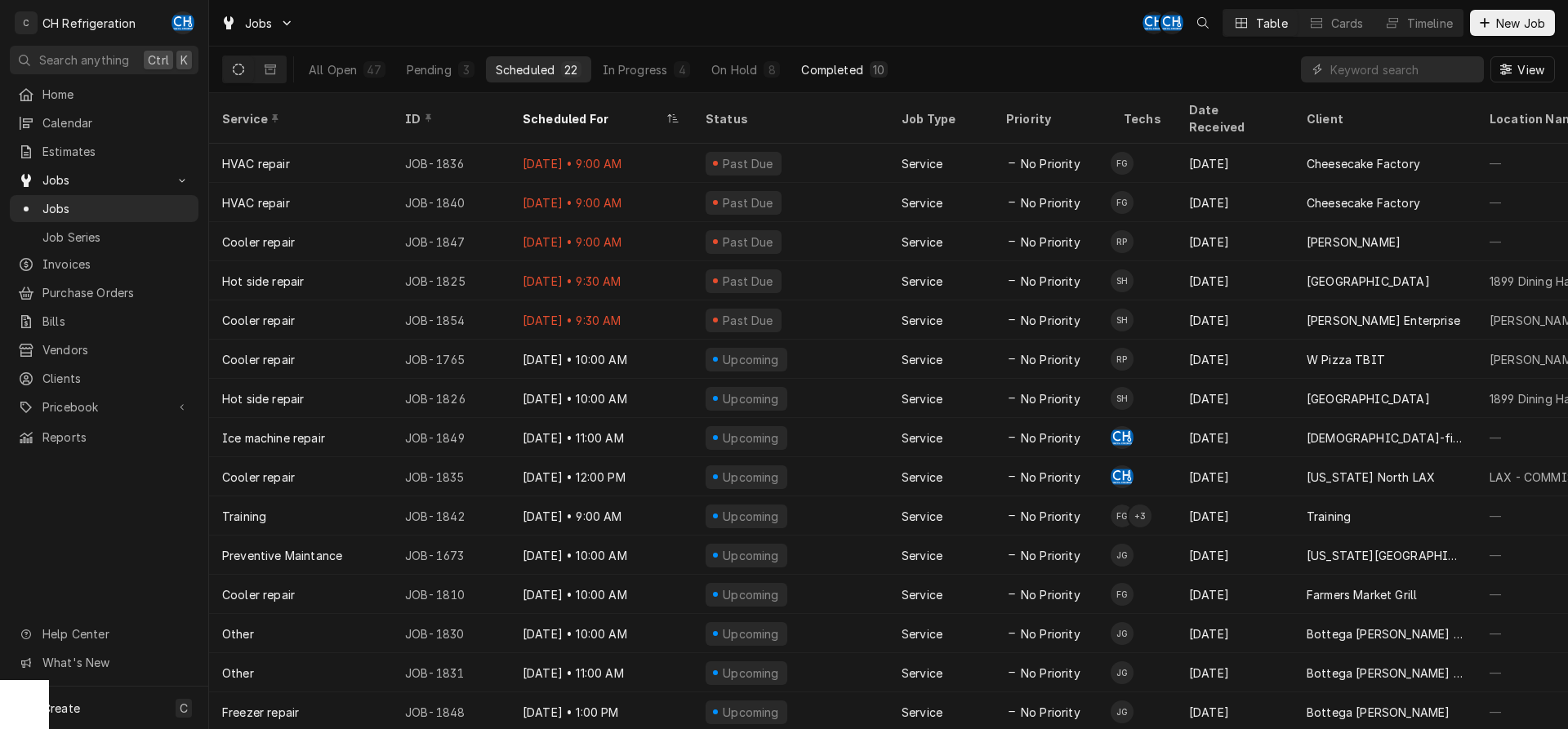
click at [851, 71] on div "Completed" at bounding box center [831, 70] width 61 height 18
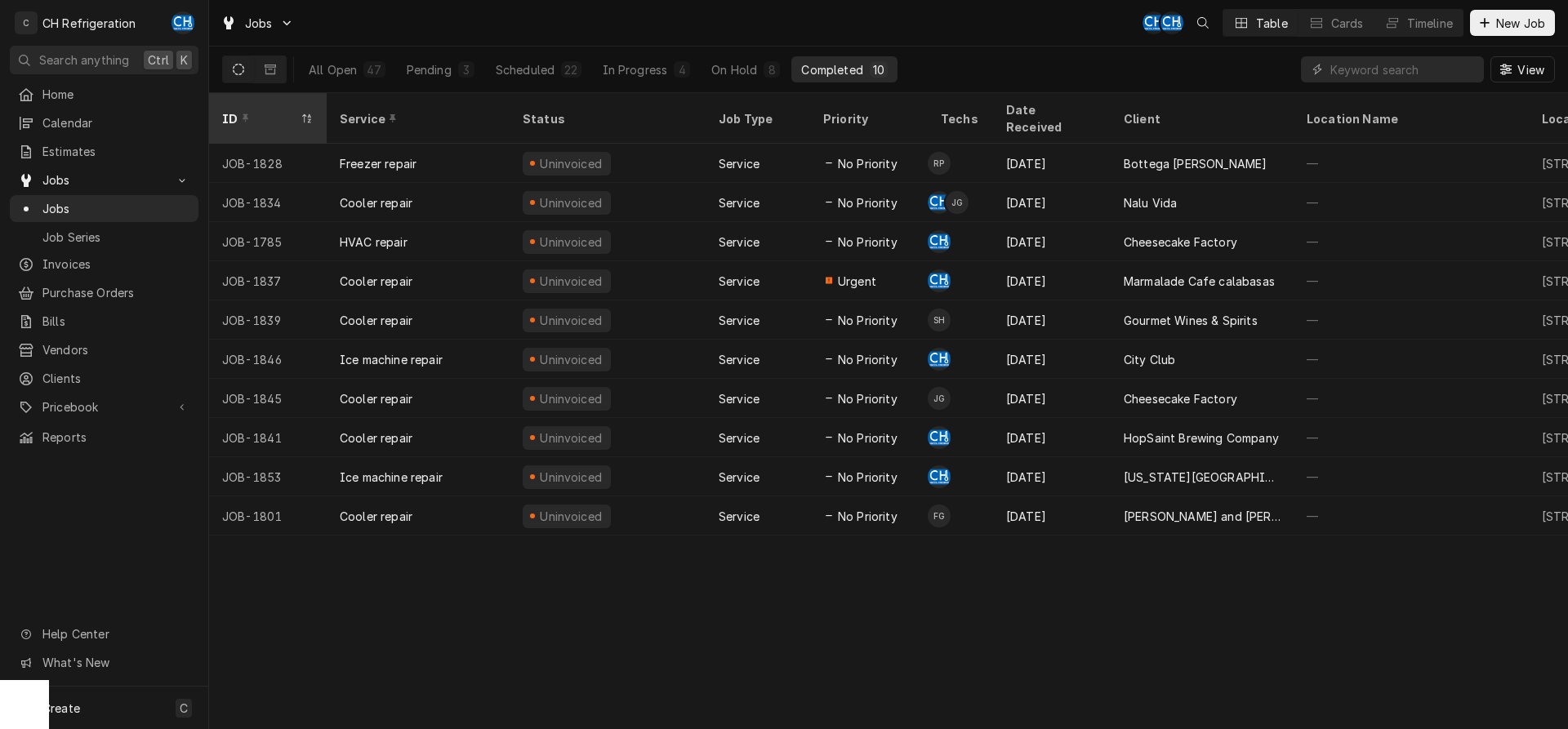
click at [277, 112] on div "ID" at bounding box center [259, 119] width 75 height 18
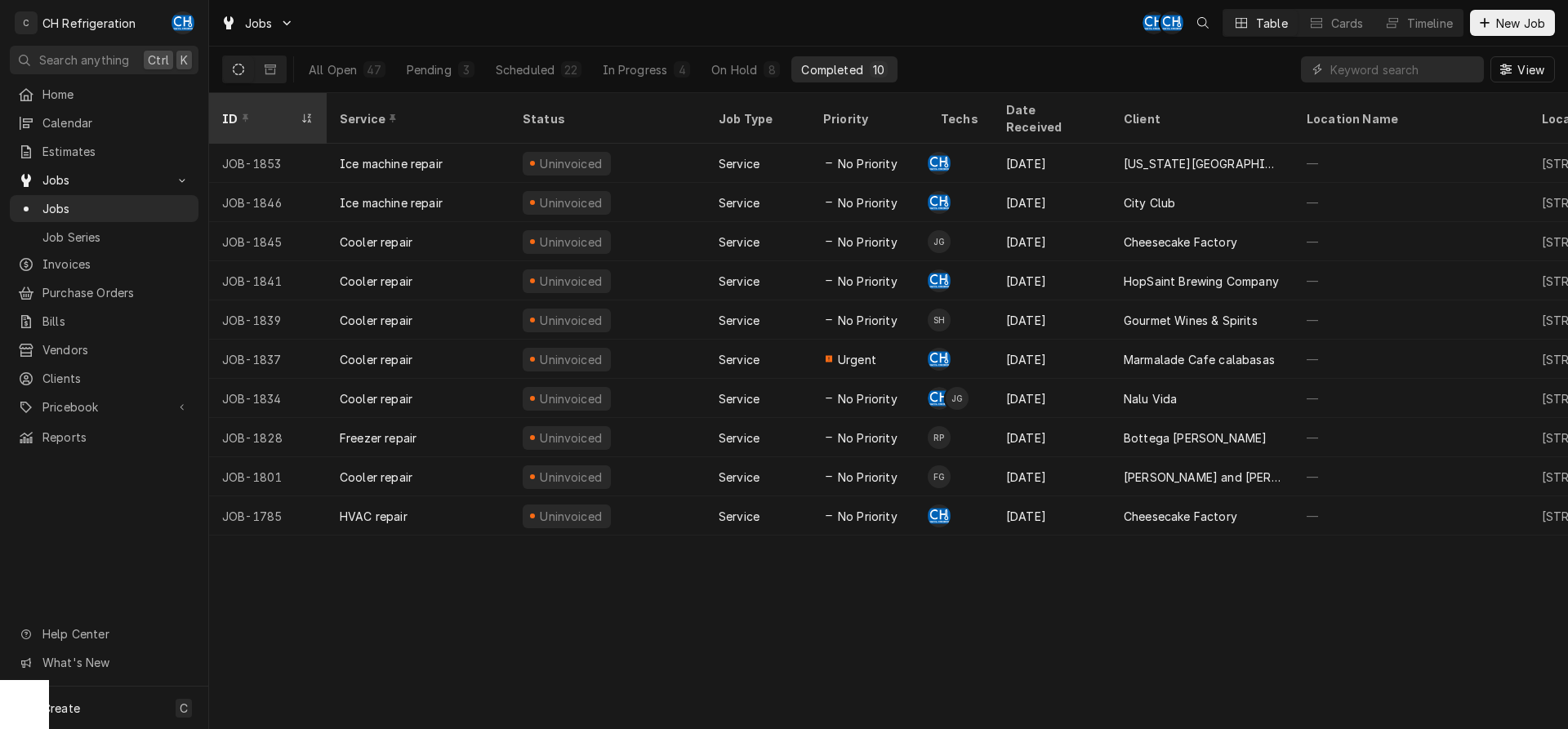
click at [278, 112] on div "ID" at bounding box center [259, 119] width 75 height 18
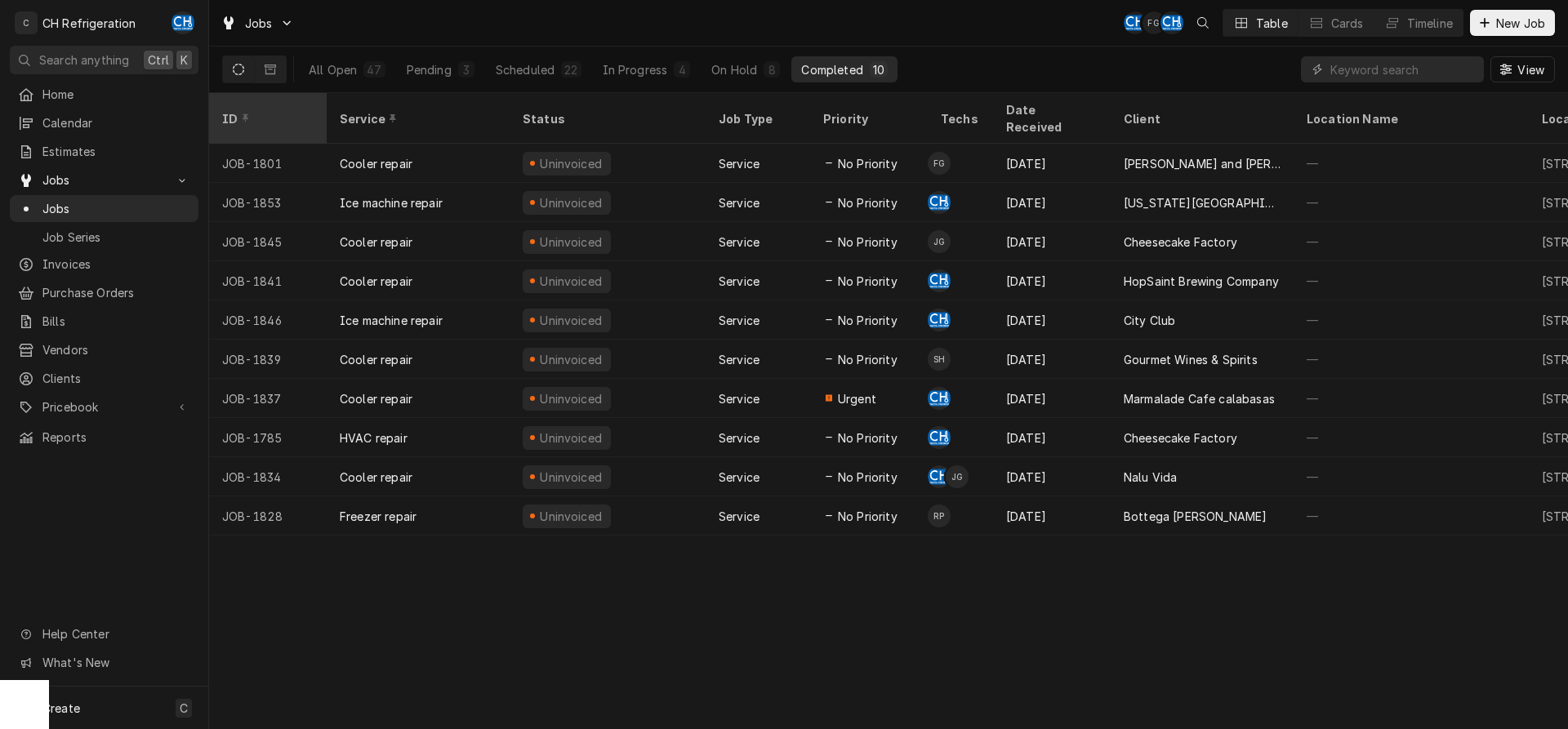
click at [279, 114] on div "ID" at bounding box center [268, 118] width 111 height 44
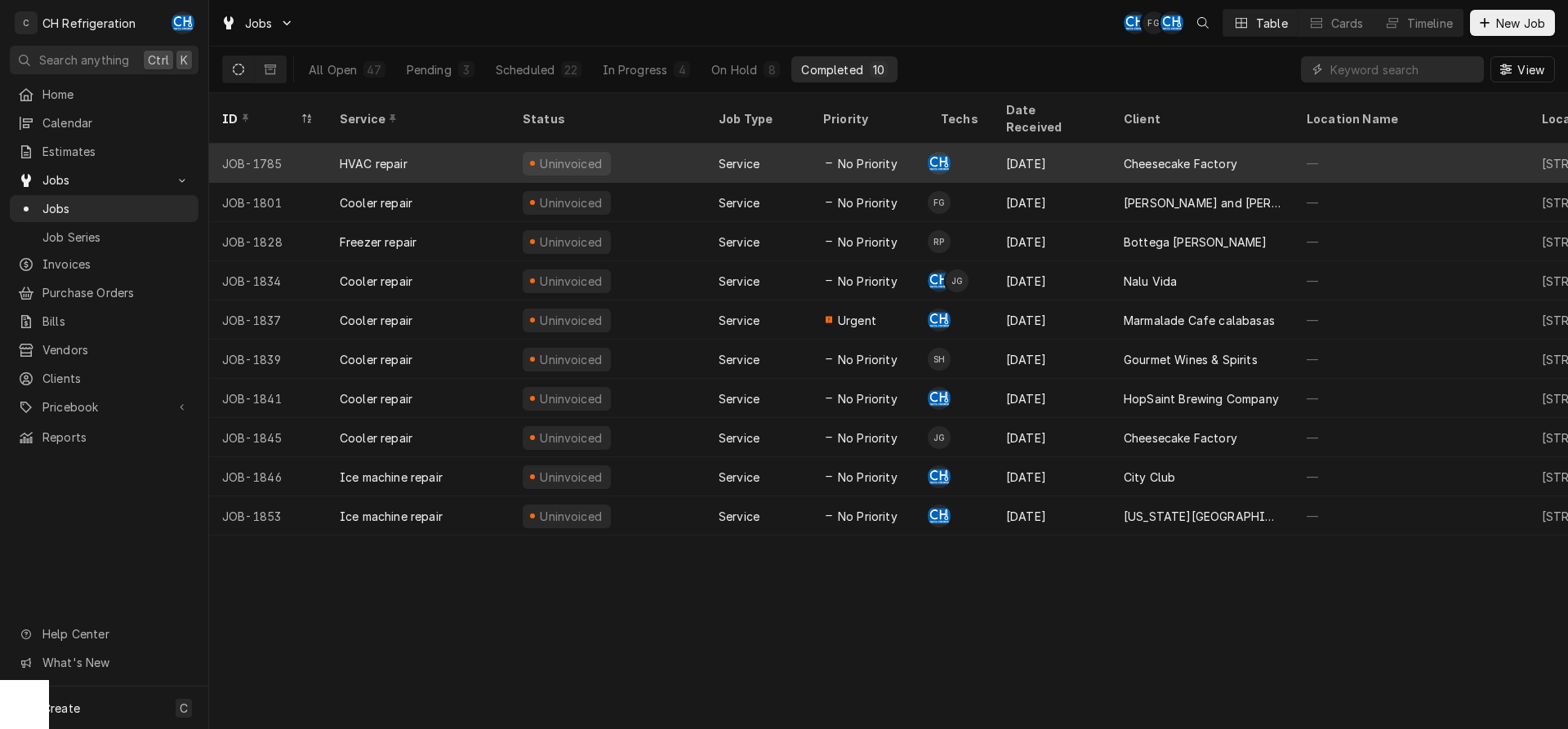
click at [288, 146] on div "JOB-1785" at bounding box center [268, 164] width 118 height 39
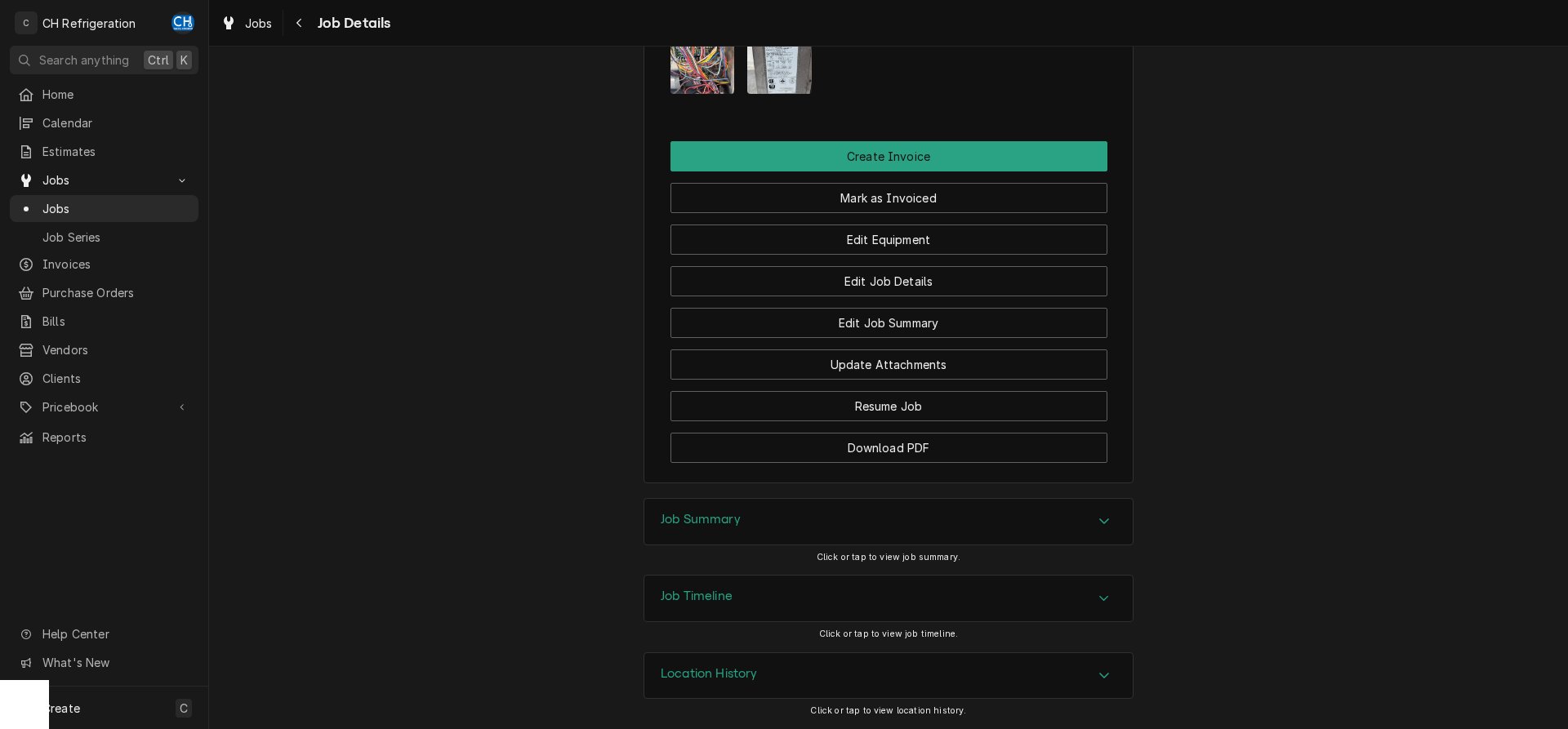
click at [748, 511] on div "Job Summary" at bounding box center [889, 522] width 489 height 46
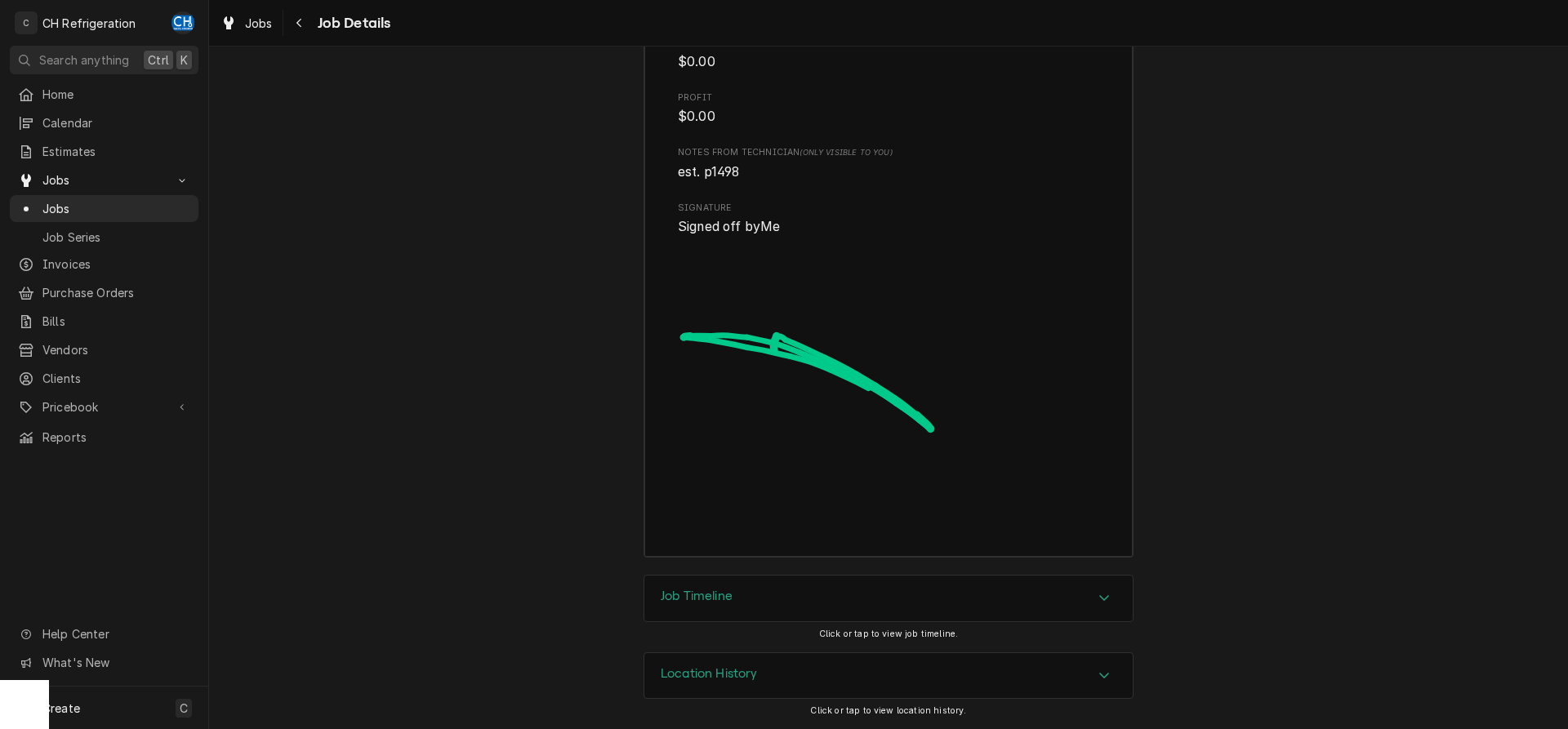
click at [784, 589] on div "Job Timeline" at bounding box center [889, 599] width 489 height 46
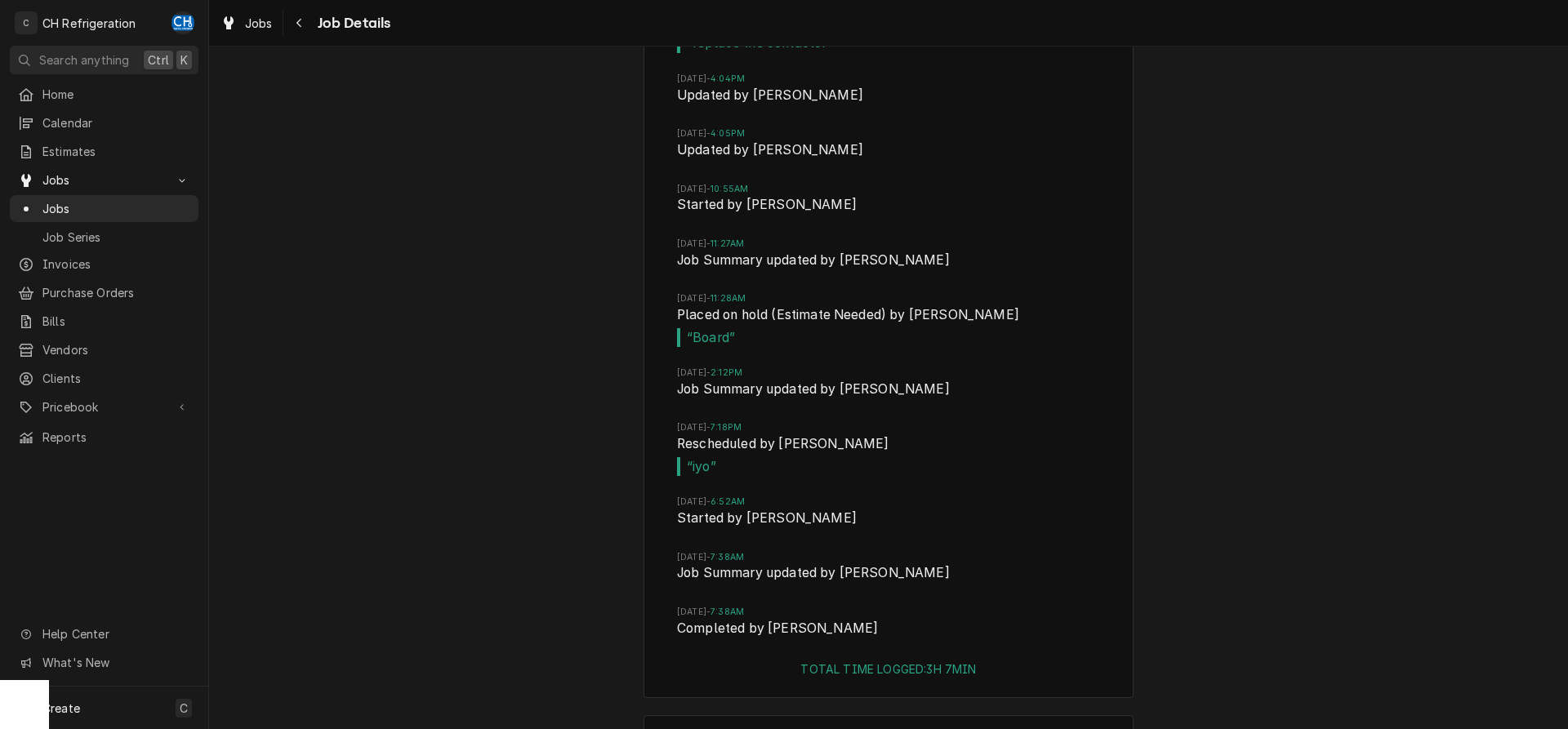
scroll to position [3804, 0]
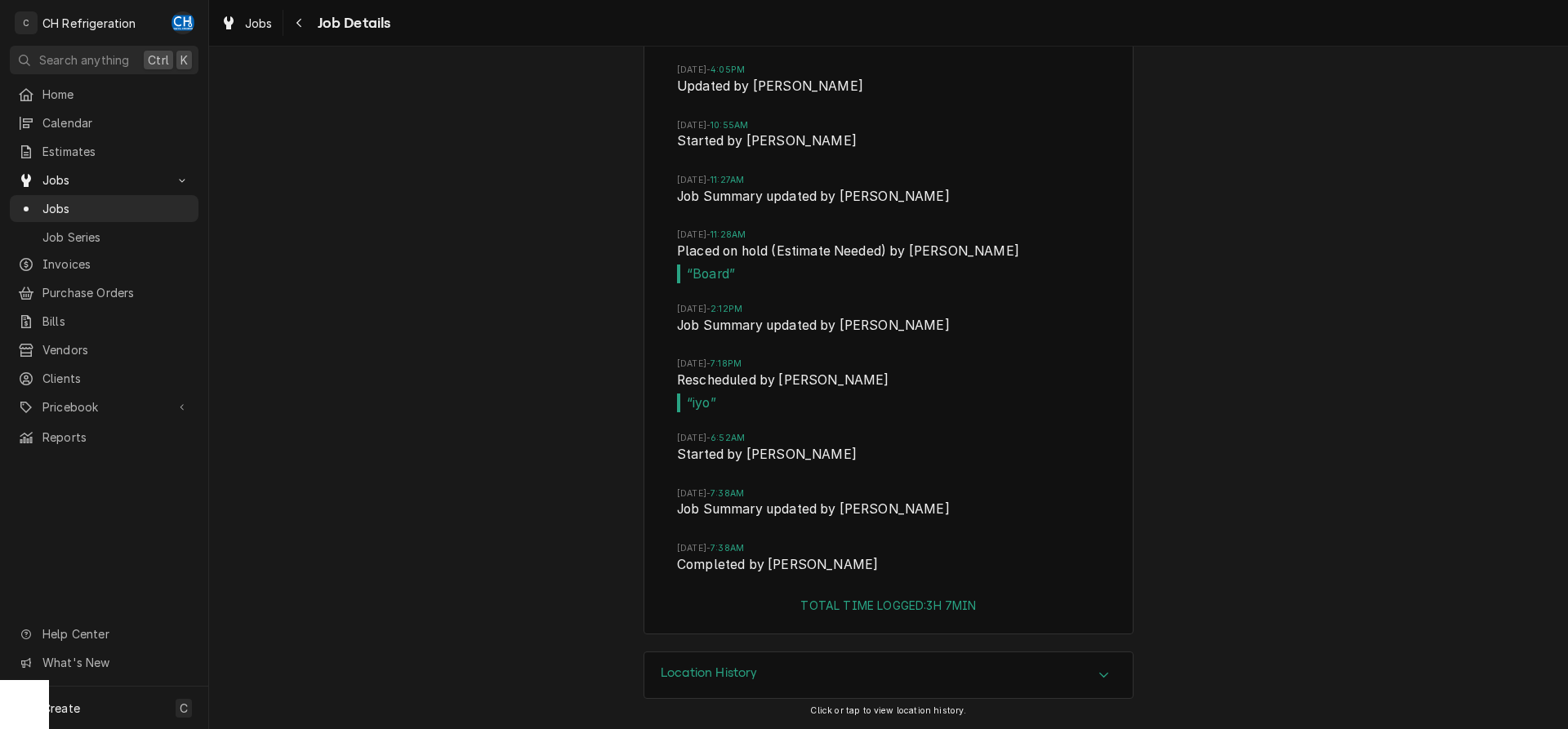
click at [858, 674] on div "Location History" at bounding box center [889, 675] width 489 height 46
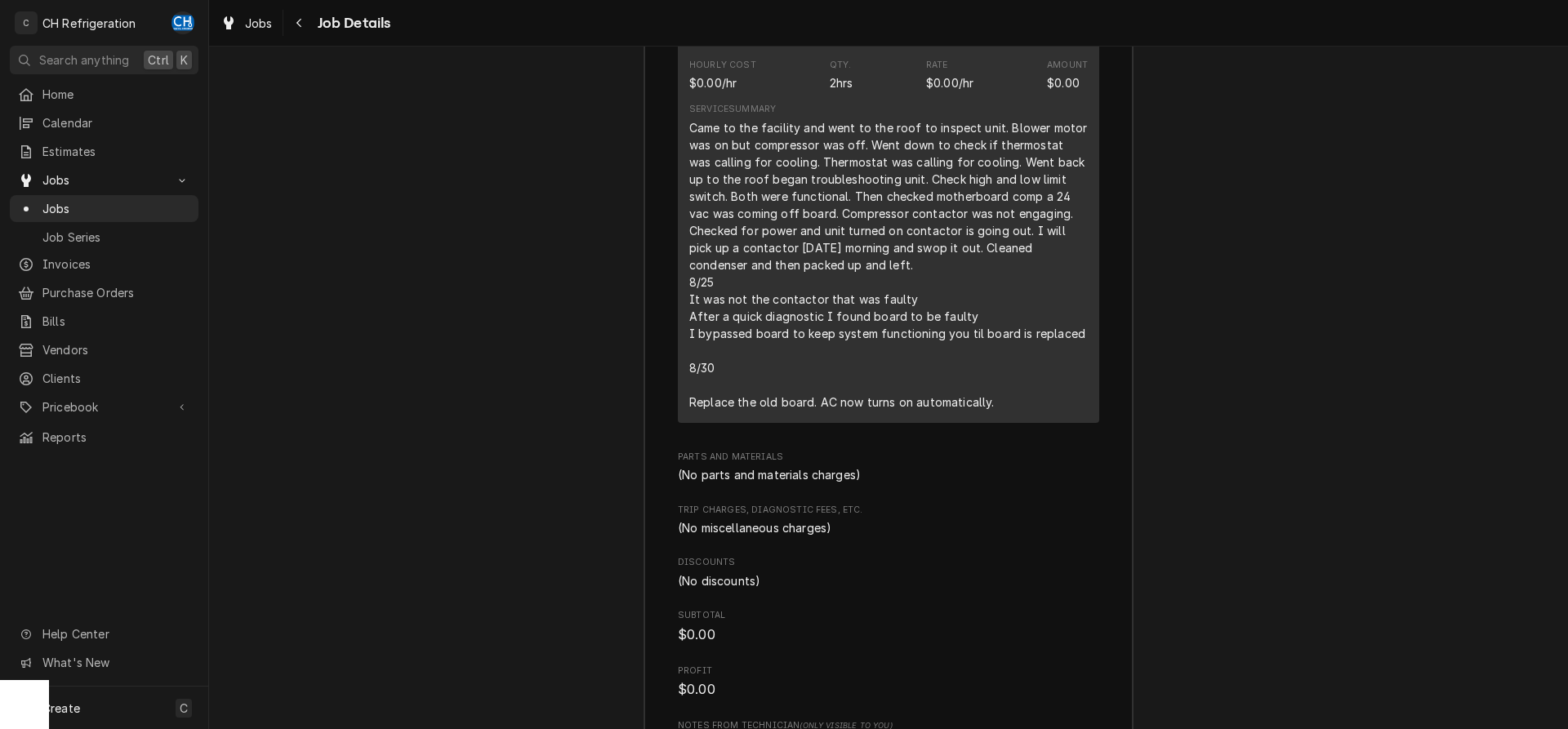
scroll to position [2137, 0]
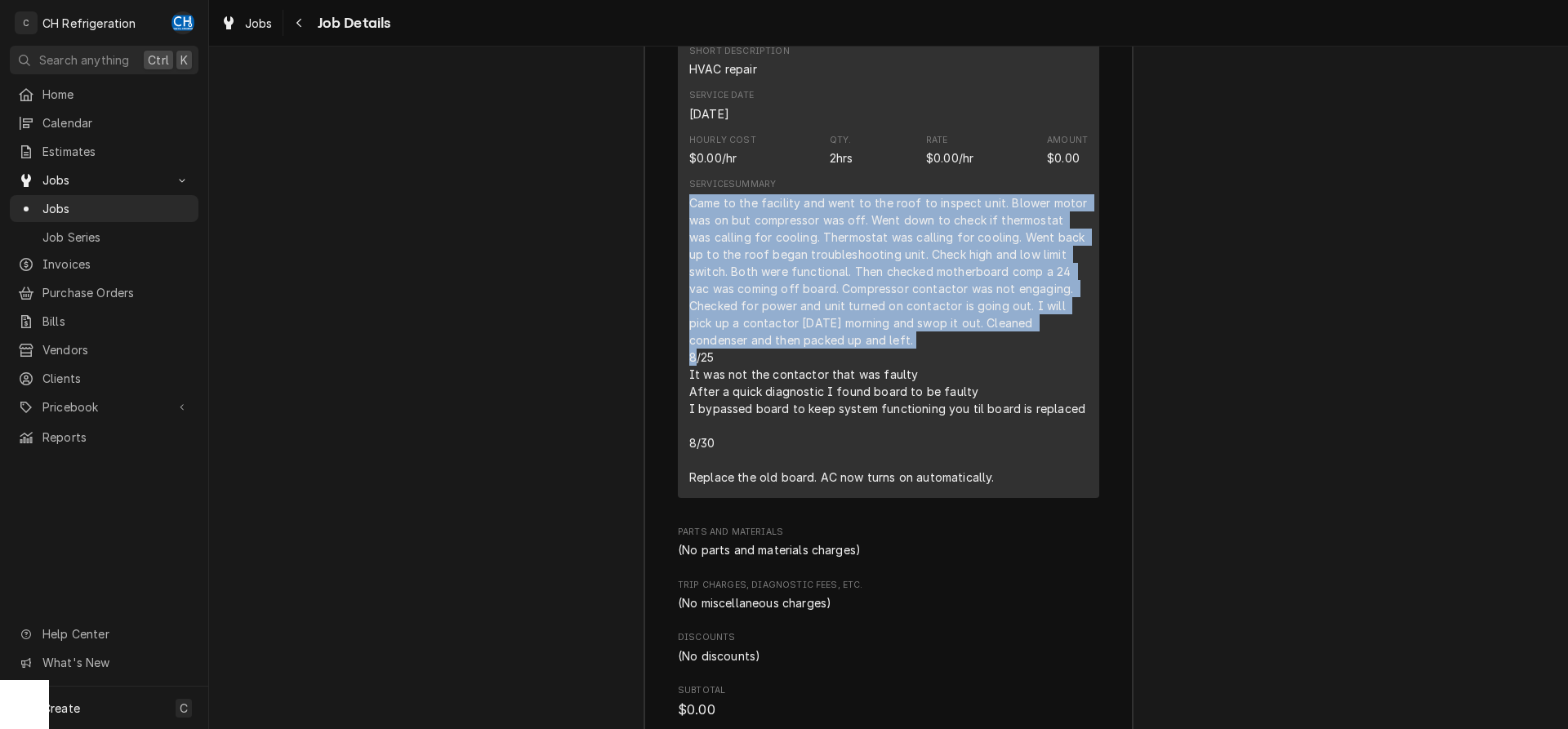
drag, startPoint x: 694, startPoint y: 217, endPoint x: 960, endPoint y: 363, distance: 303.4
click at [958, 362] on div "Came to the facility and went to the roof to inspect unit. Blower motor was on …" at bounding box center [889, 341] width 399 height 292
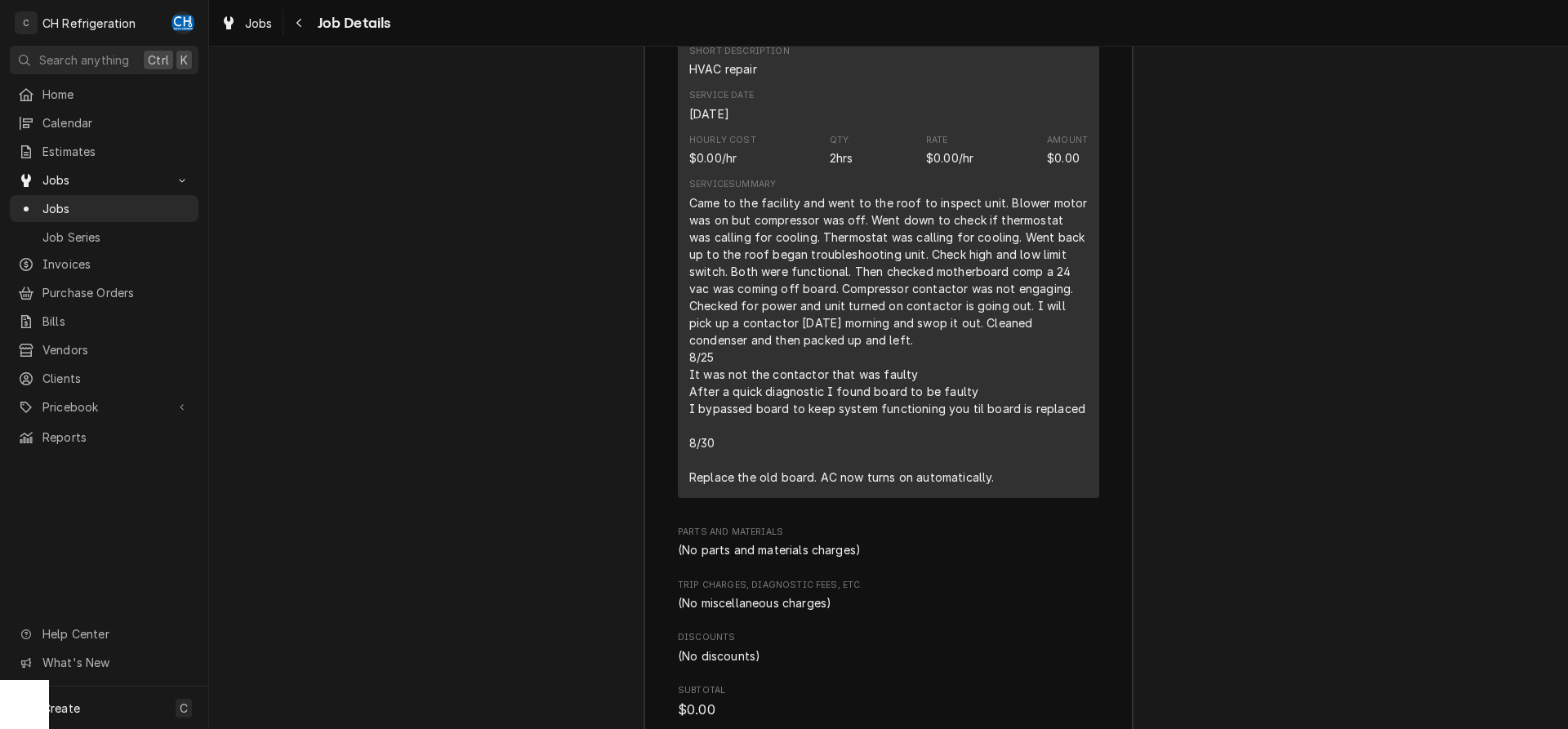
drag, startPoint x: 960, startPoint y: 363, endPoint x: 978, endPoint y: 366, distance: 18.2
click at [963, 363] on div "Came to the facility and went to the roof to inspect unit. Blower motor was on …" at bounding box center [889, 341] width 399 height 292
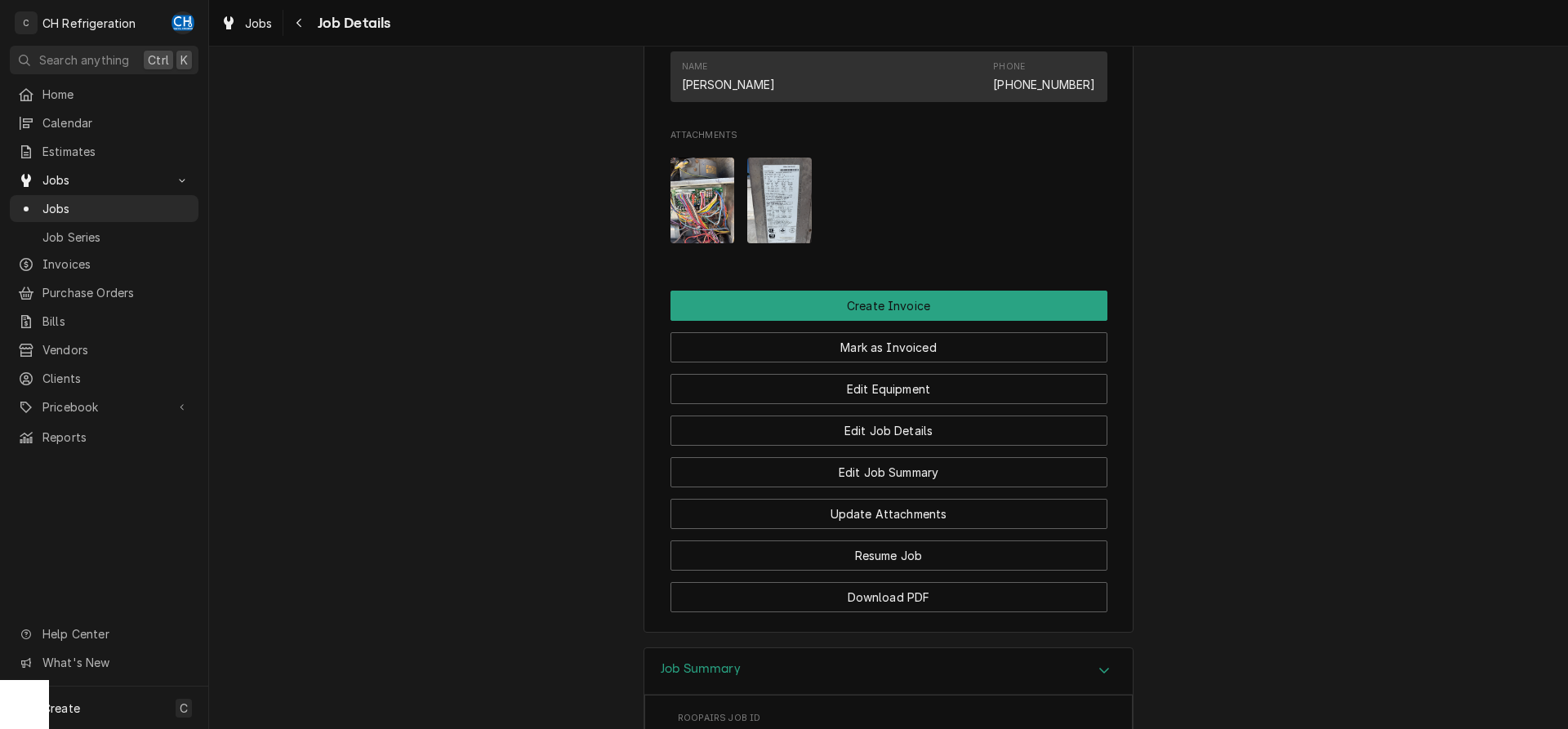
scroll to position [888, 0]
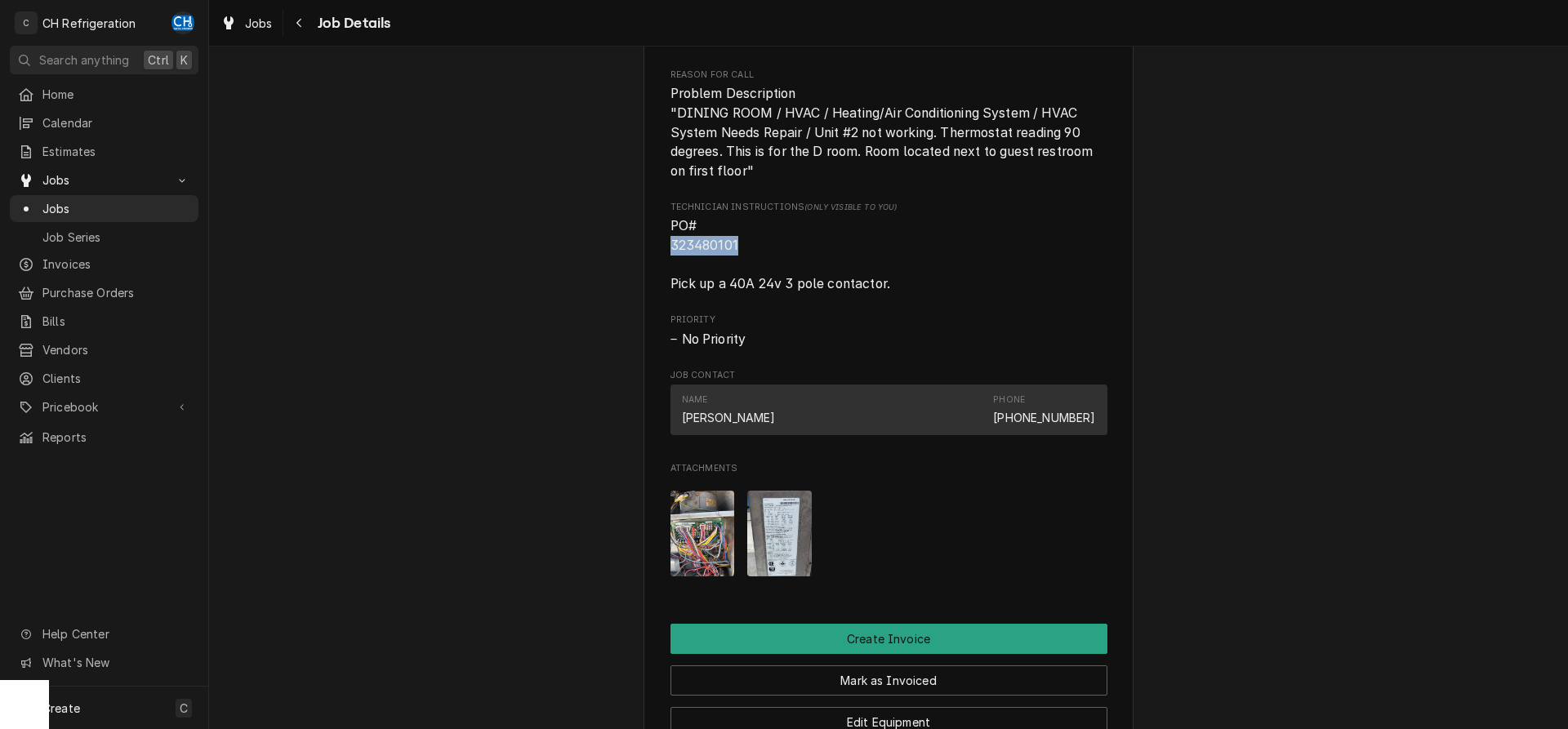
drag, startPoint x: 749, startPoint y: 268, endPoint x: 672, endPoint y: 262, distance: 77.2
click at [672, 262] on span "PO# 323480101 Pick up a 40A 24v 3 pole contactor." at bounding box center [889, 255] width 437 height 78
copy span "323480101"
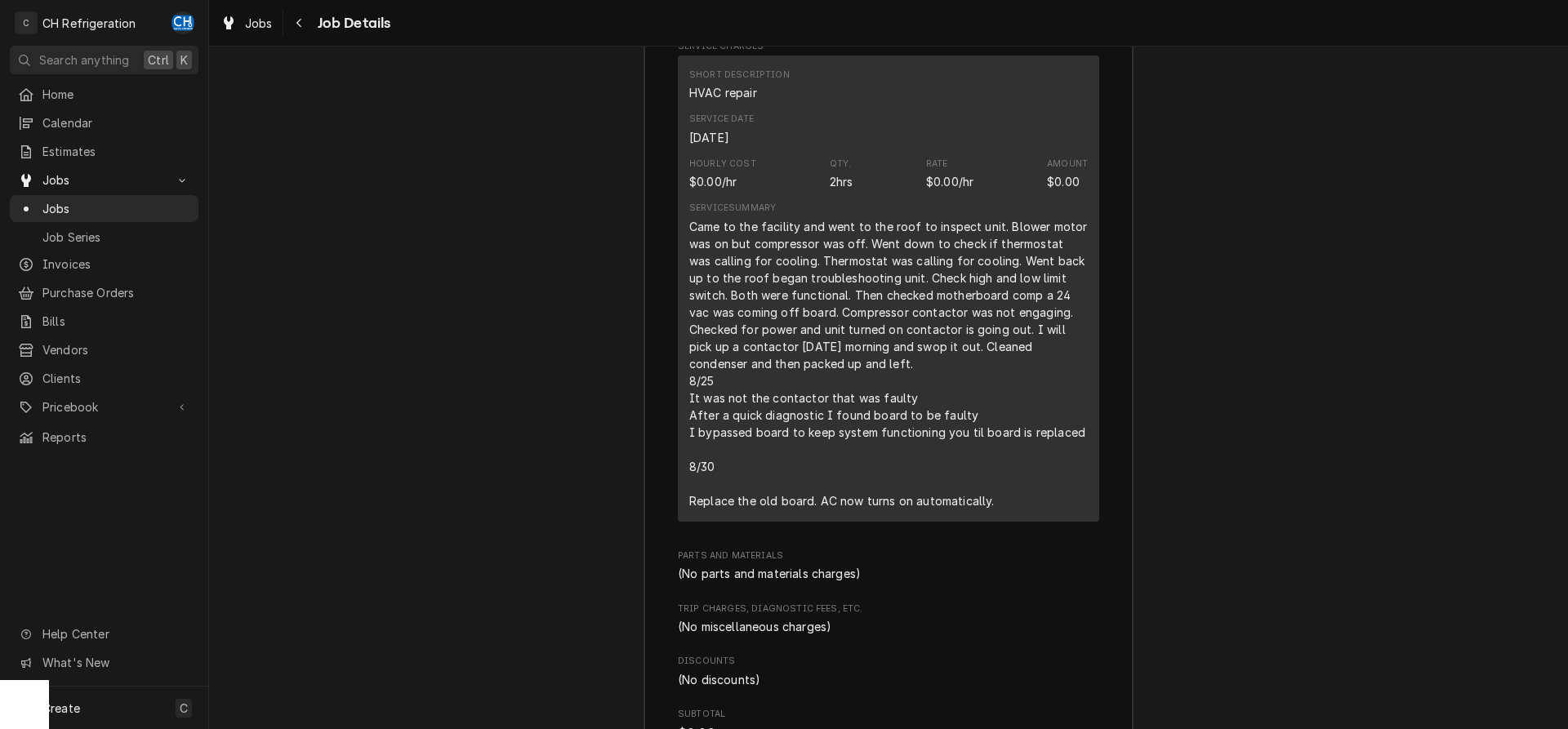
scroll to position [2137, 0]
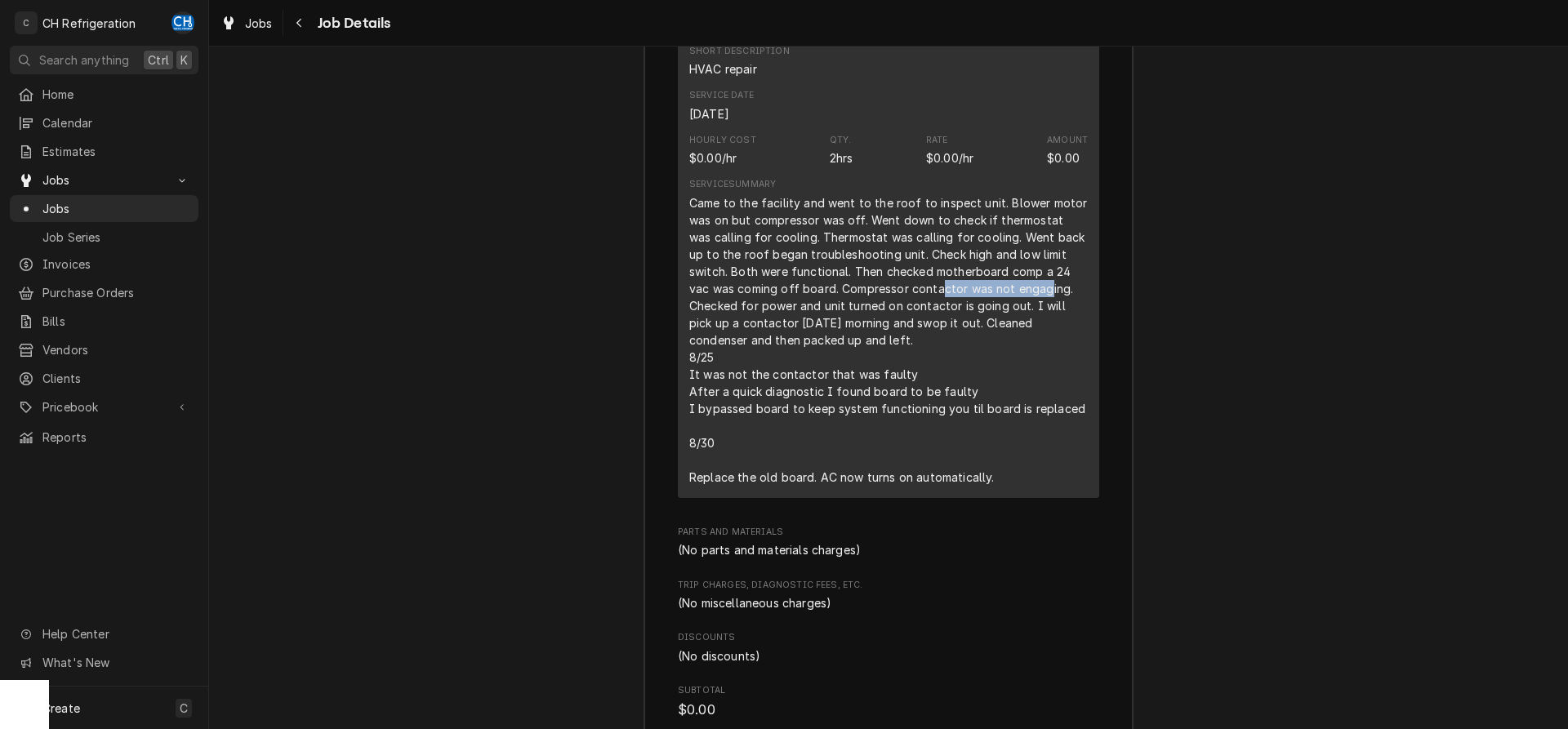
drag, startPoint x: 890, startPoint y: 310, endPoint x: 999, endPoint y: 308, distance: 109.0
click at [999, 308] on div "Came to the facility and went to the roof to inspect unit. Blower motor was on …" at bounding box center [889, 341] width 399 height 292
drag, startPoint x: 731, startPoint y: 333, endPoint x: 1044, endPoint y: 330, distance: 313.0
click at [1044, 330] on div "Came to the facility and went to the roof to inspect unit. Blower motor was on …" at bounding box center [889, 341] width 399 height 292
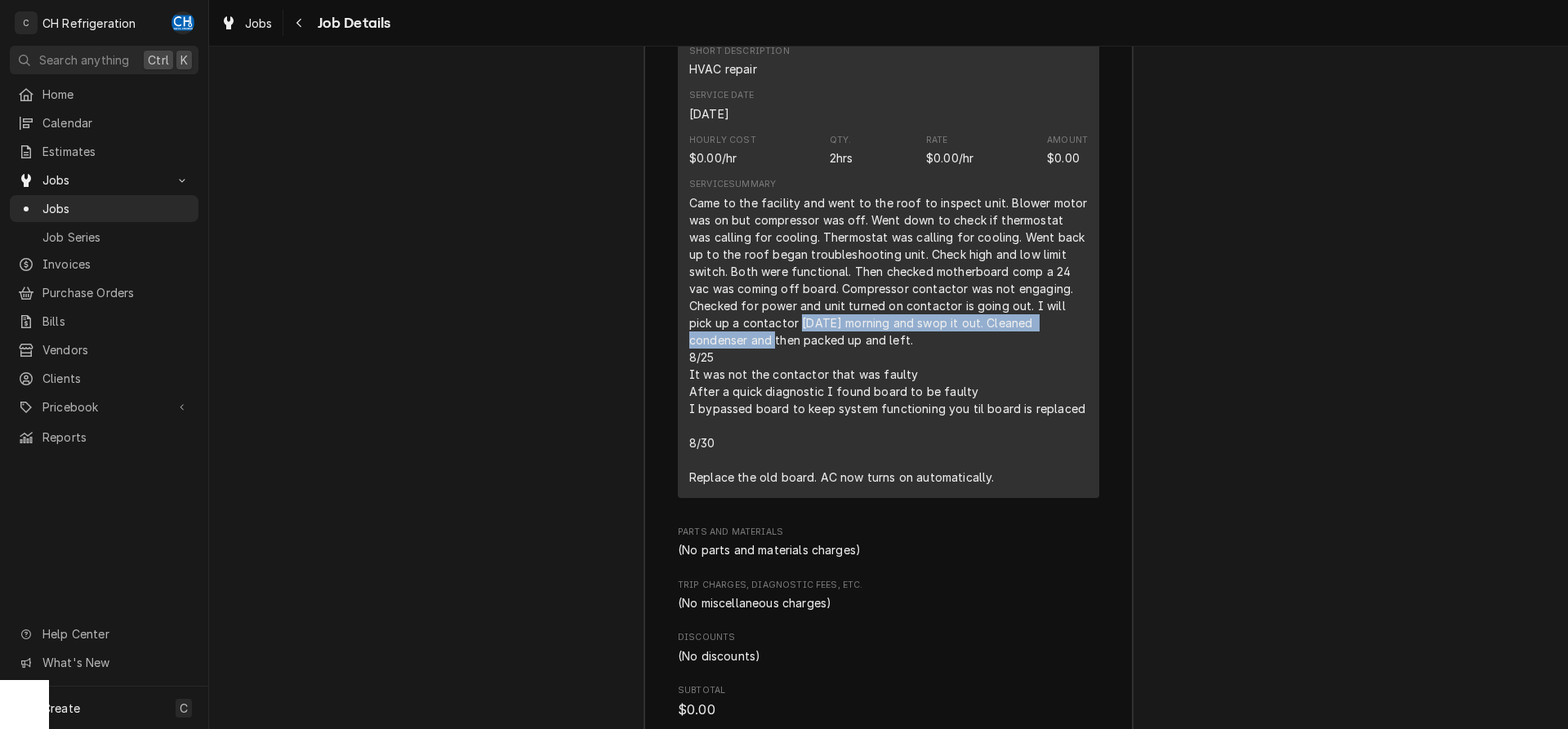
drag, startPoint x: 746, startPoint y: 343, endPoint x: 1065, endPoint y: 346, distance: 319.0
click at [1065, 346] on div "Came to the facility and went to the roof to inspect unit. Blower motor was on …" at bounding box center [889, 341] width 399 height 292
drag, startPoint x: 723, startPoint y: 359, endPoint x: 763, endPoint y: 361, distance: 40.0
click at [735, 359] on div "Came to the facility and went to the roof to inspect unit. Blower motor was on …" at bounding box center [889, 341] width 399 height 292
drag, startPoint x: 832, startPoint y: 363, endPoint x: 850, endPoint y: 363, distance: 18.0
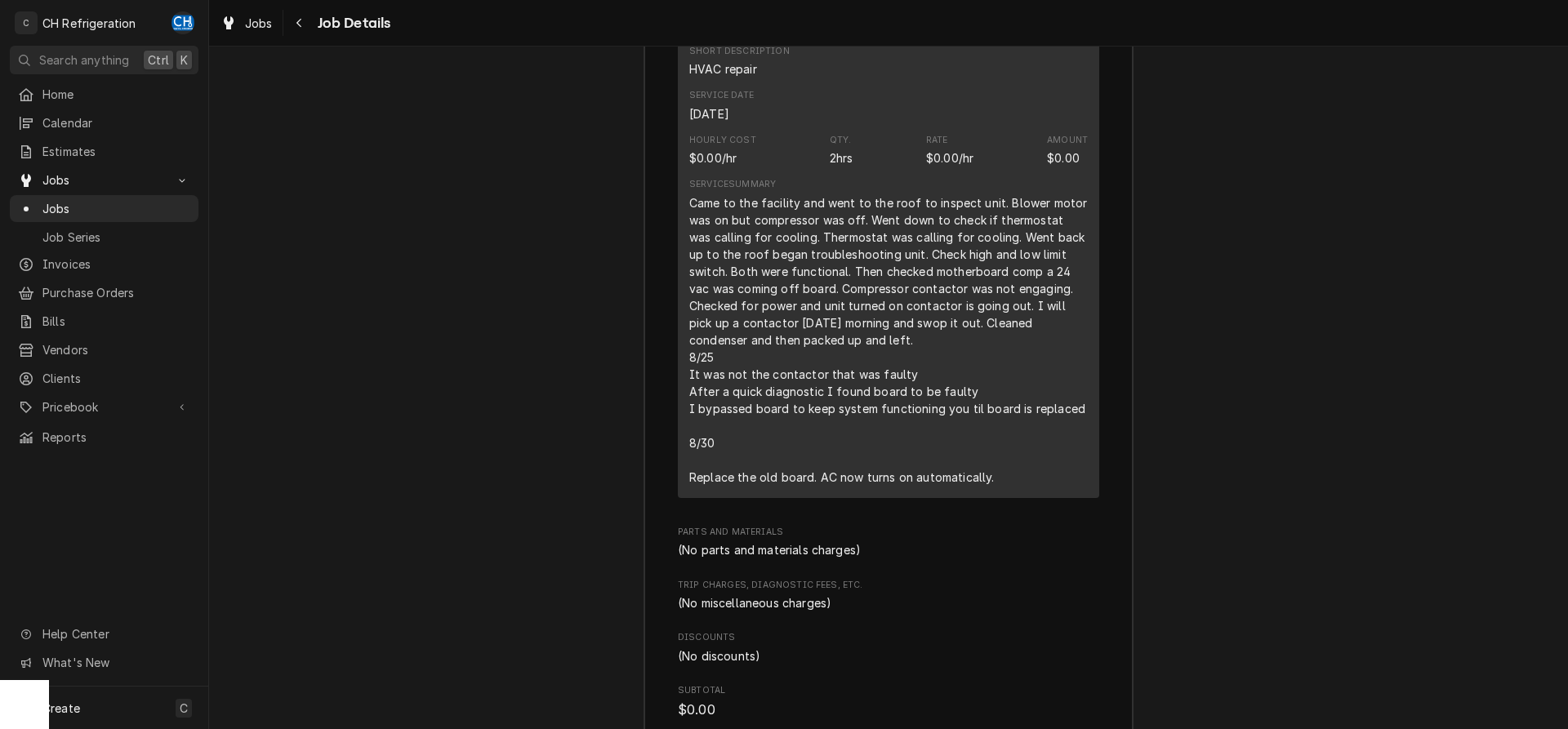
click at [834, 363] on div "Came to the facility and went to the roof to inspect unit. Blower motor was on …" at bounding box center [889, 341] width 399 height 292
drag, startPoint x: 828, startPoint y: 221, endPoint x: 1020, endPoint y: 221, distance: 192.0
click at [1020, 221] on div "Came to the facility and went to the roof to inspect unit. Blower motor was on …" at bounding box center [889, 341] width 399 height 292
click at [1023, 230] on div "Came to the facility and went to the roof to inspect unit. Blower motor was on …" at bounding box center [889, 341] width 399 height 292
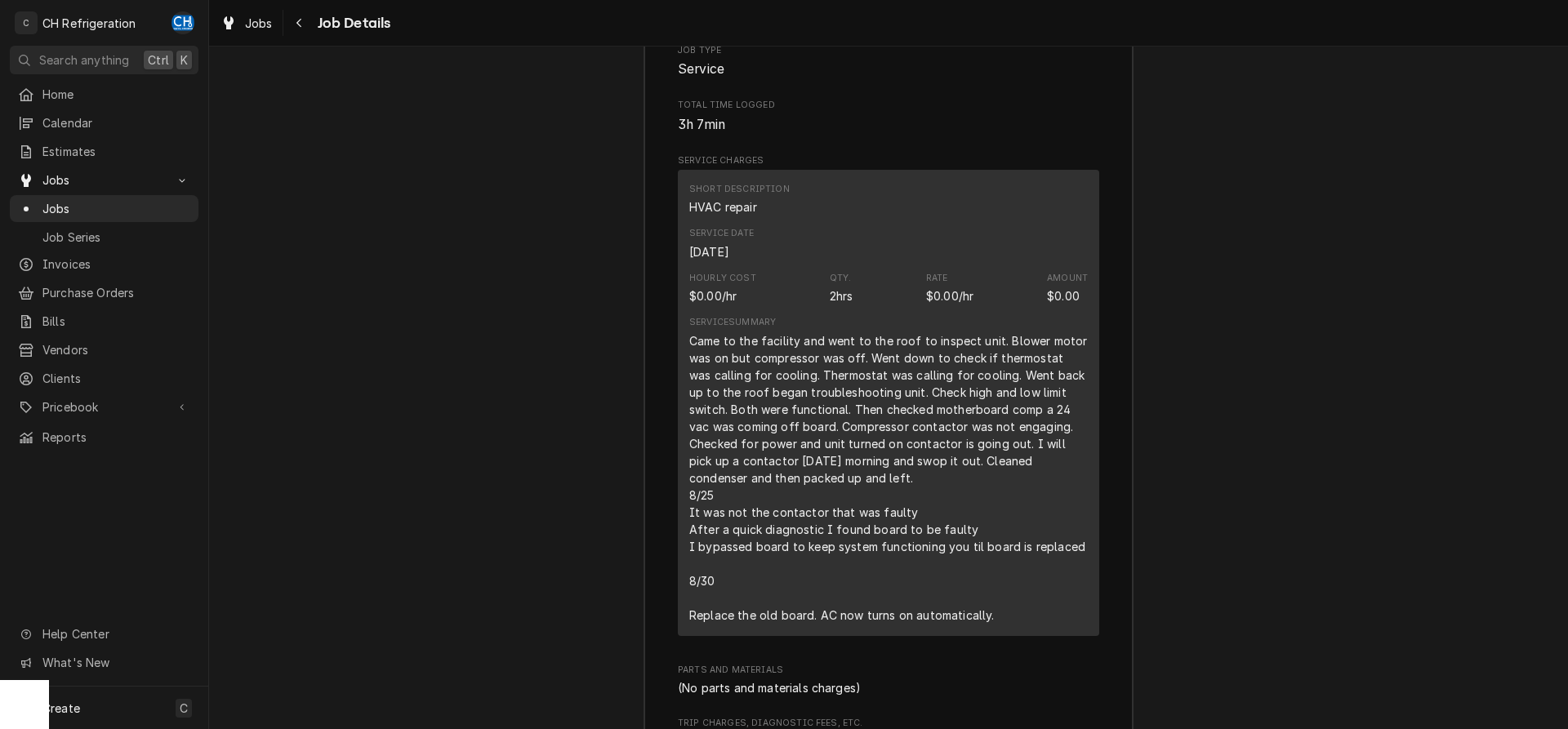
scroll to position [2167, 0]
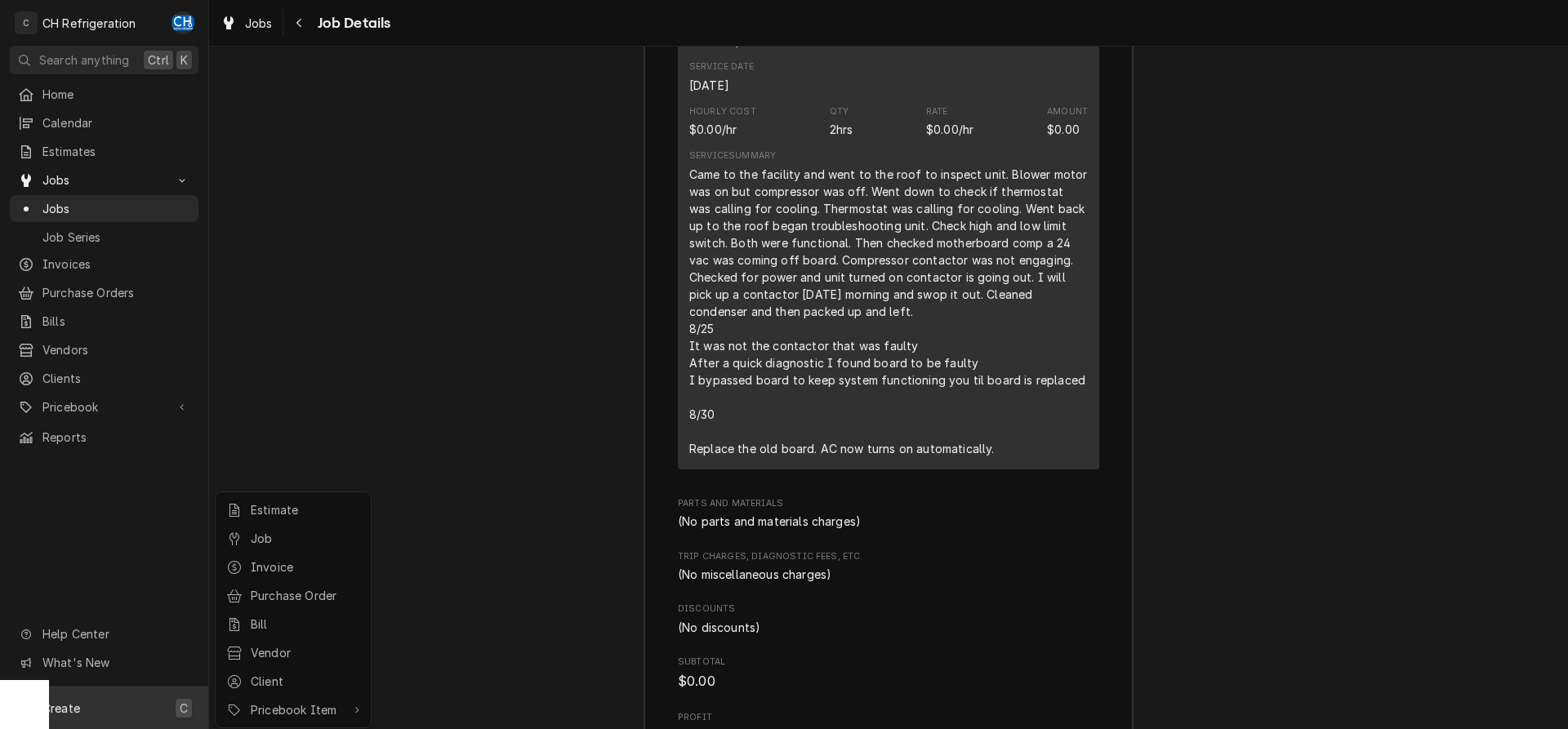
click at [506, 394] on html "C CH Refrigeration CH Search anything Ctrl K Home Calendar Estimates Jobs Jobs …" at bounding box center [784, 364] width 1568 height 729
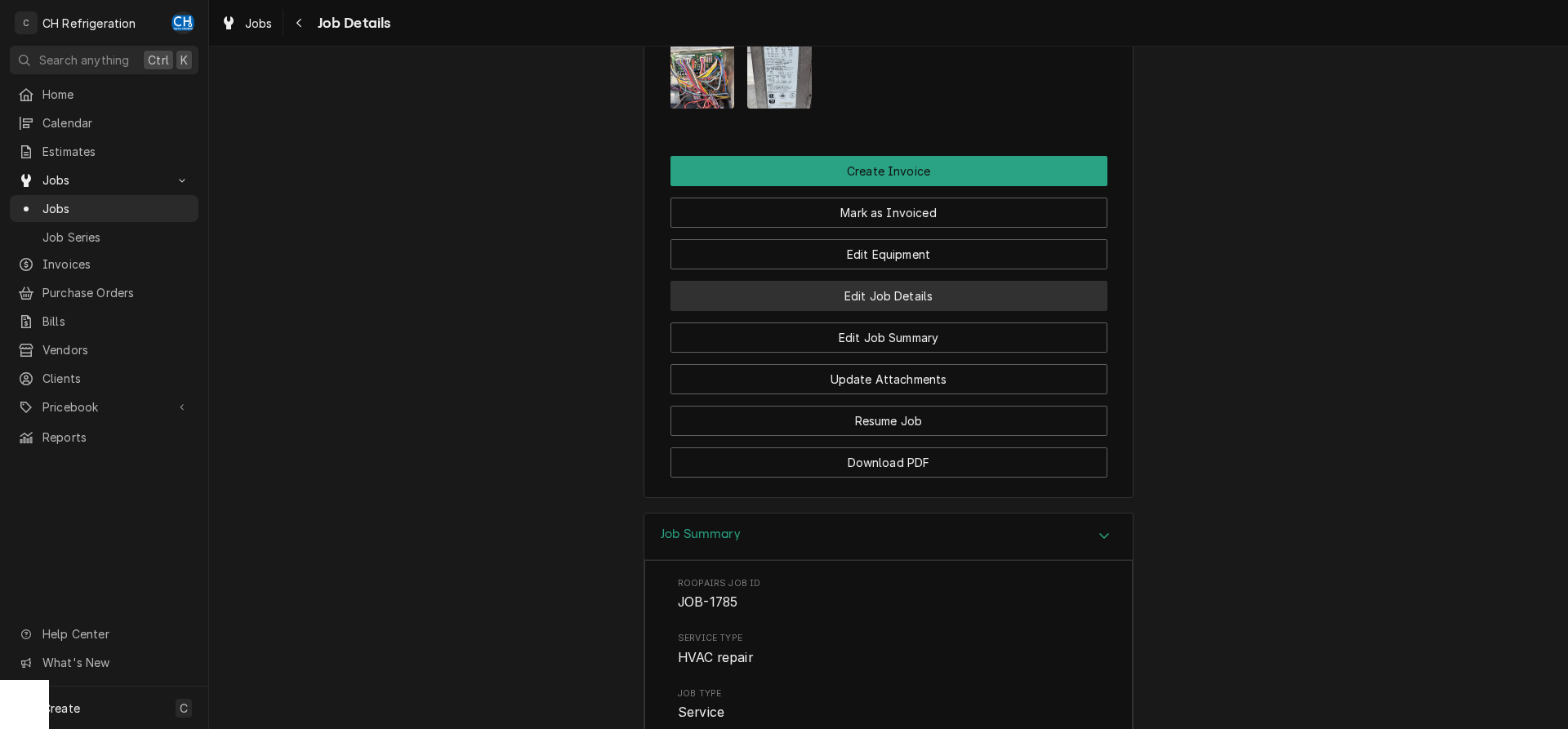
scroll to position [1250, 0]
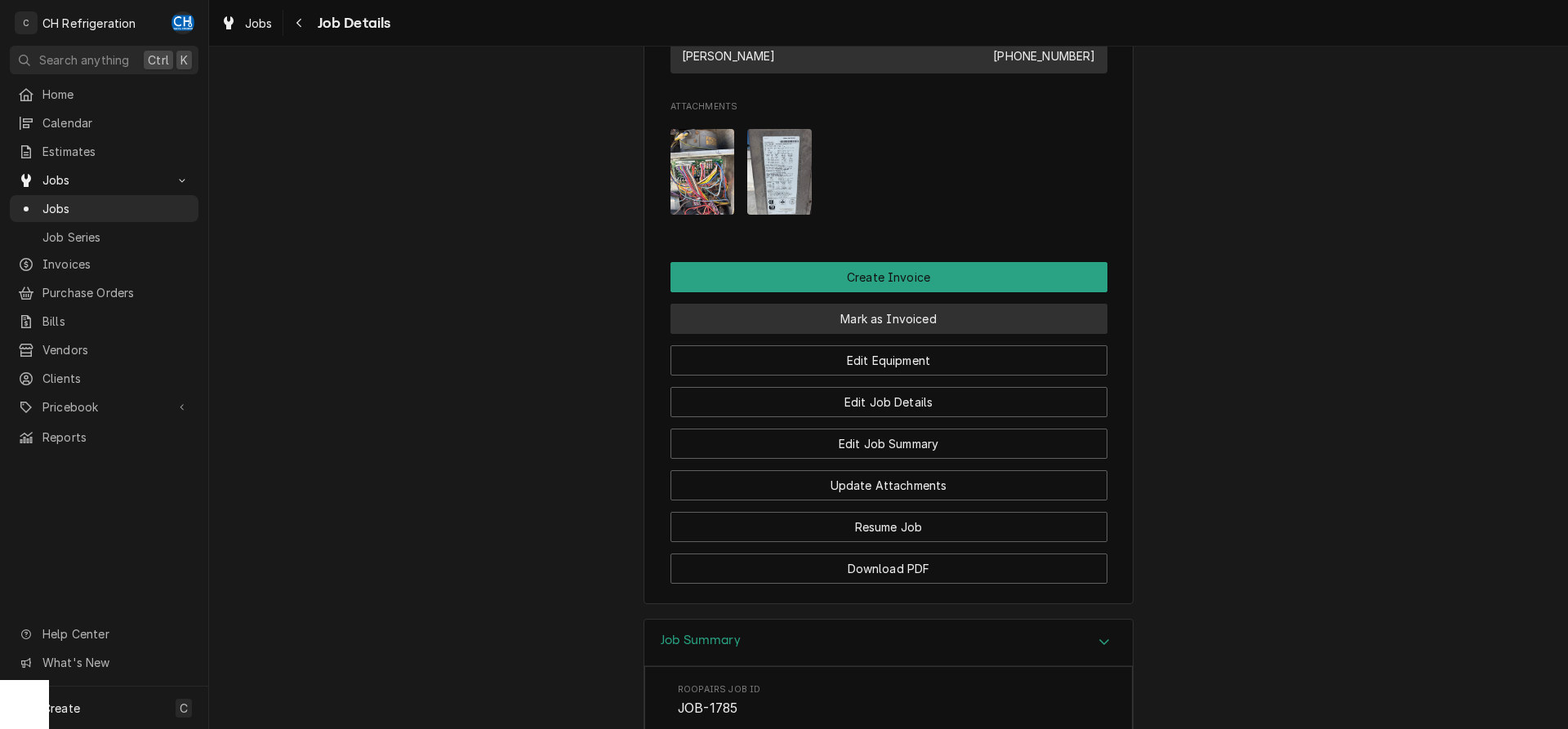
click at [893, 334] on button "Mark as Invoiced" at bounding box center [889, 318] width 437 height 30
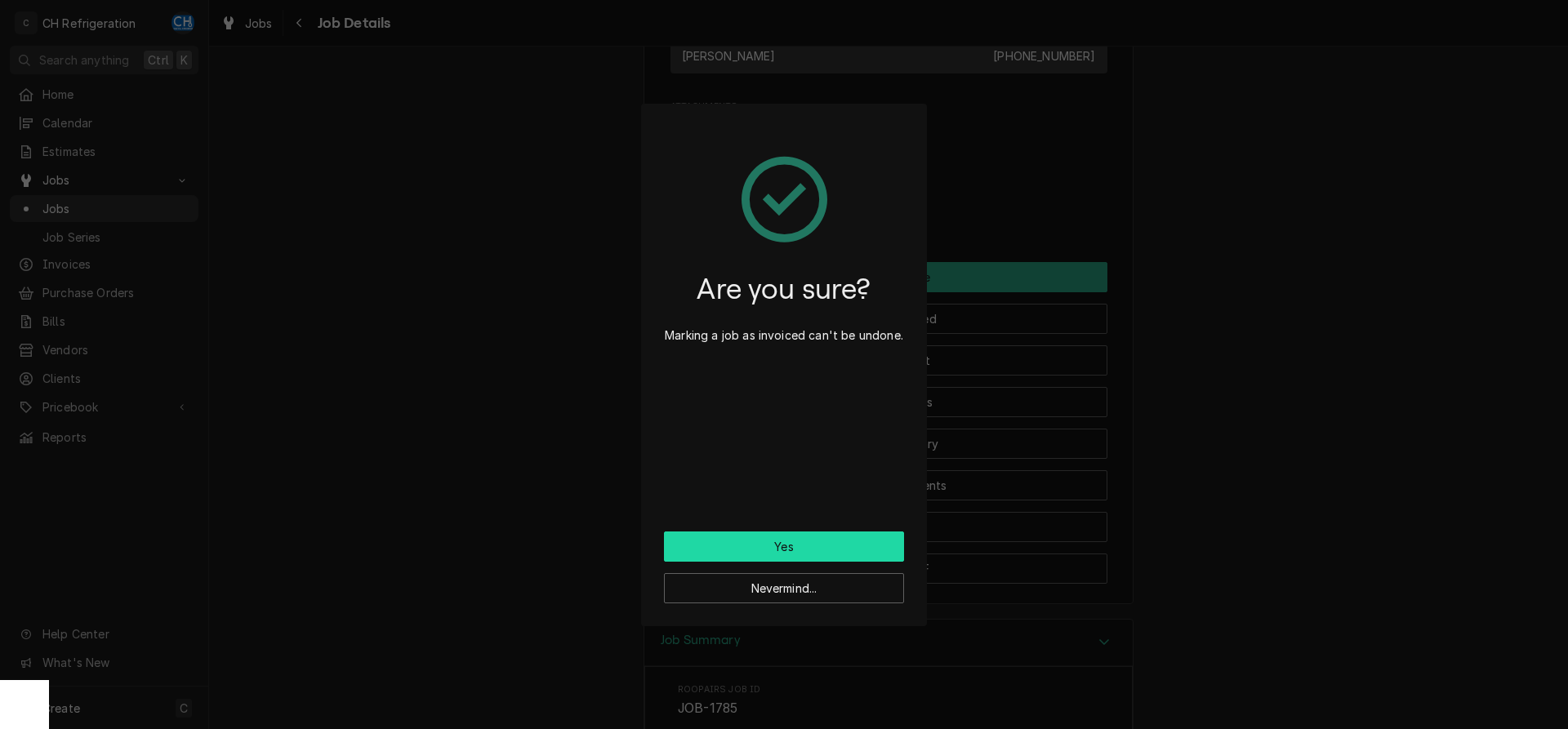
click at [759, 556] on button "Yes" at bounding box center [784, 546] width 240 height 30
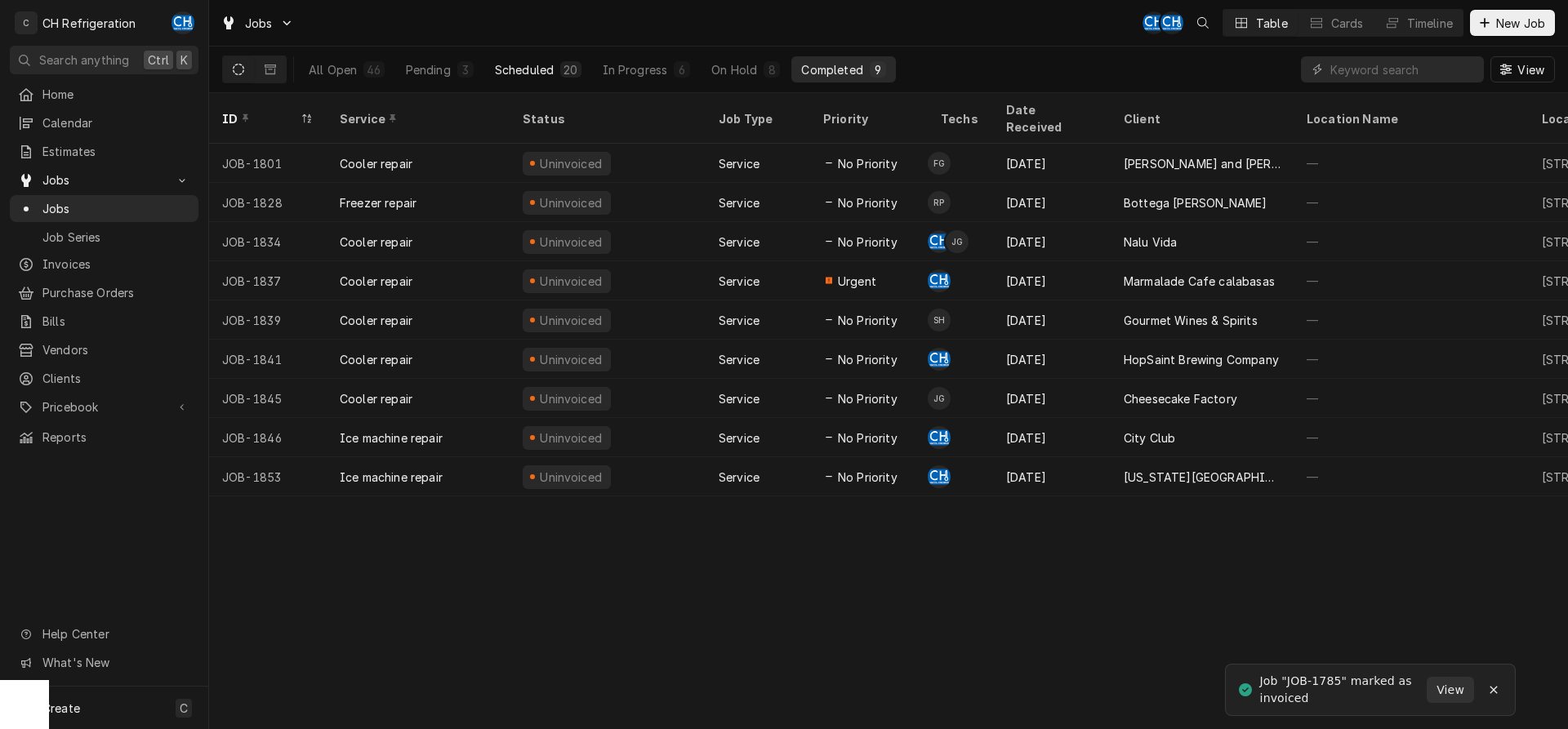
click at [546, 67] on div "Scheduled" at bounding box center [525, 70] width 58 height 18
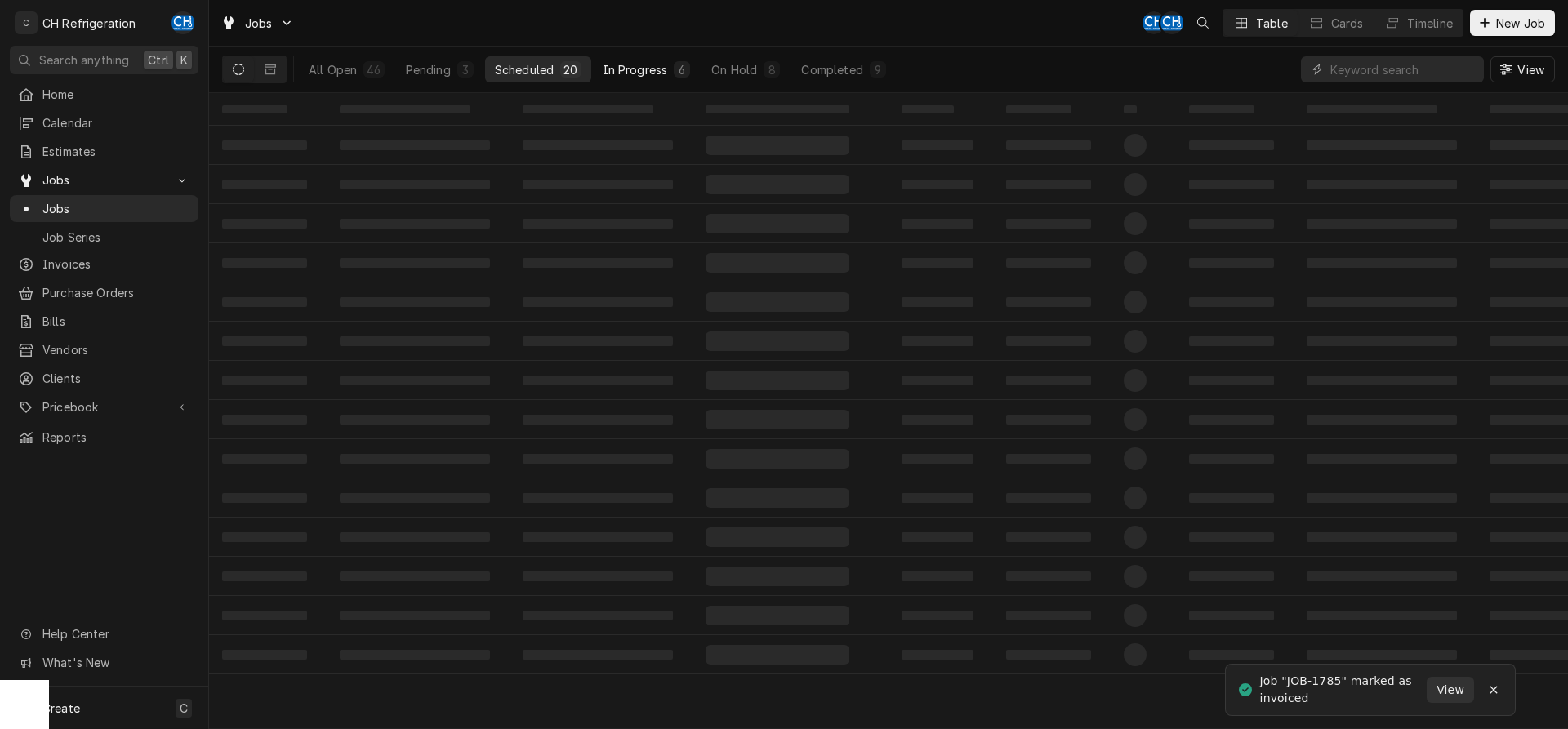
click at [652, 64] on div "In Progress" at bounding box center [635, 70] width 65 height 18
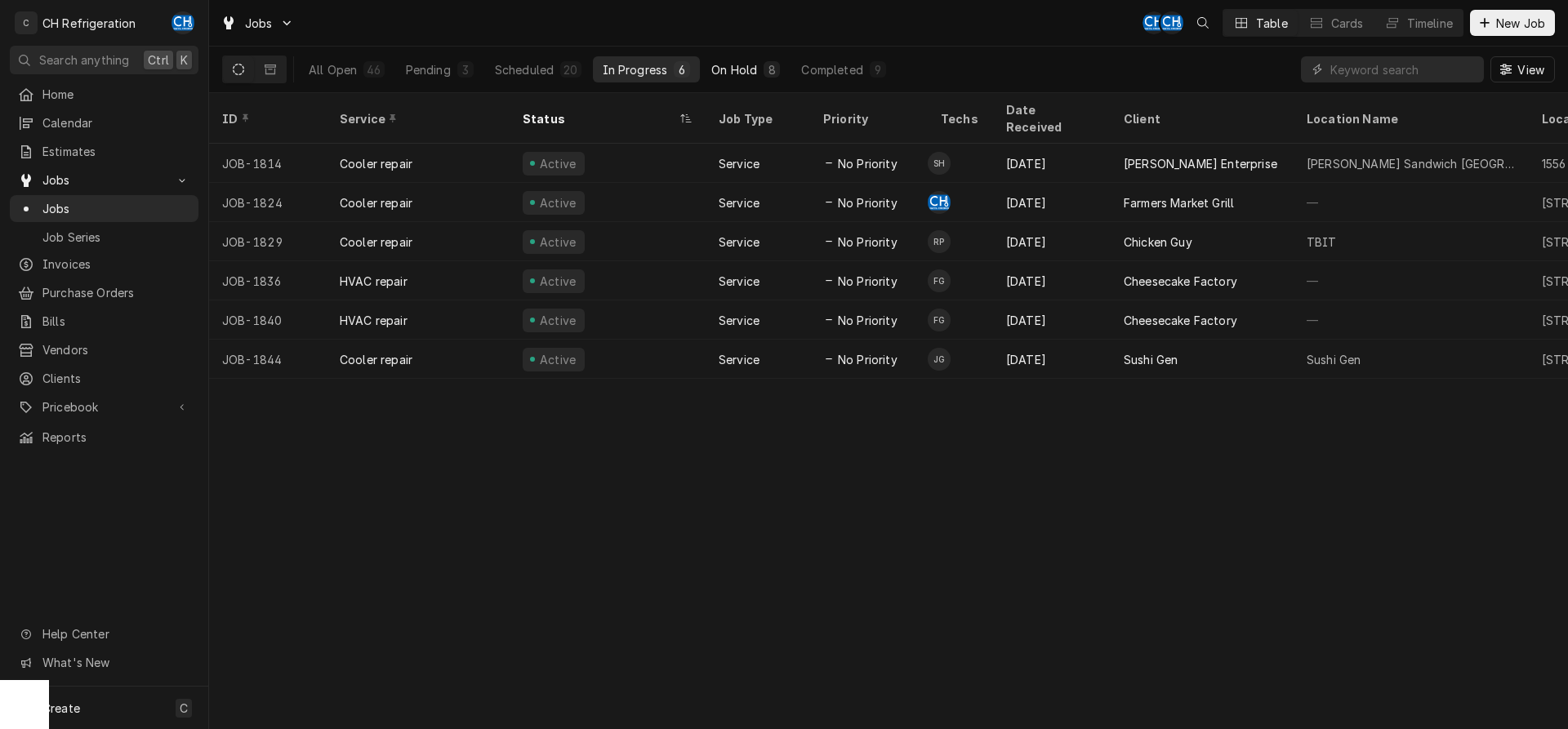
click at [747, 69] on div "On Hold" at bounding box center [734, 70] width 46 height 18
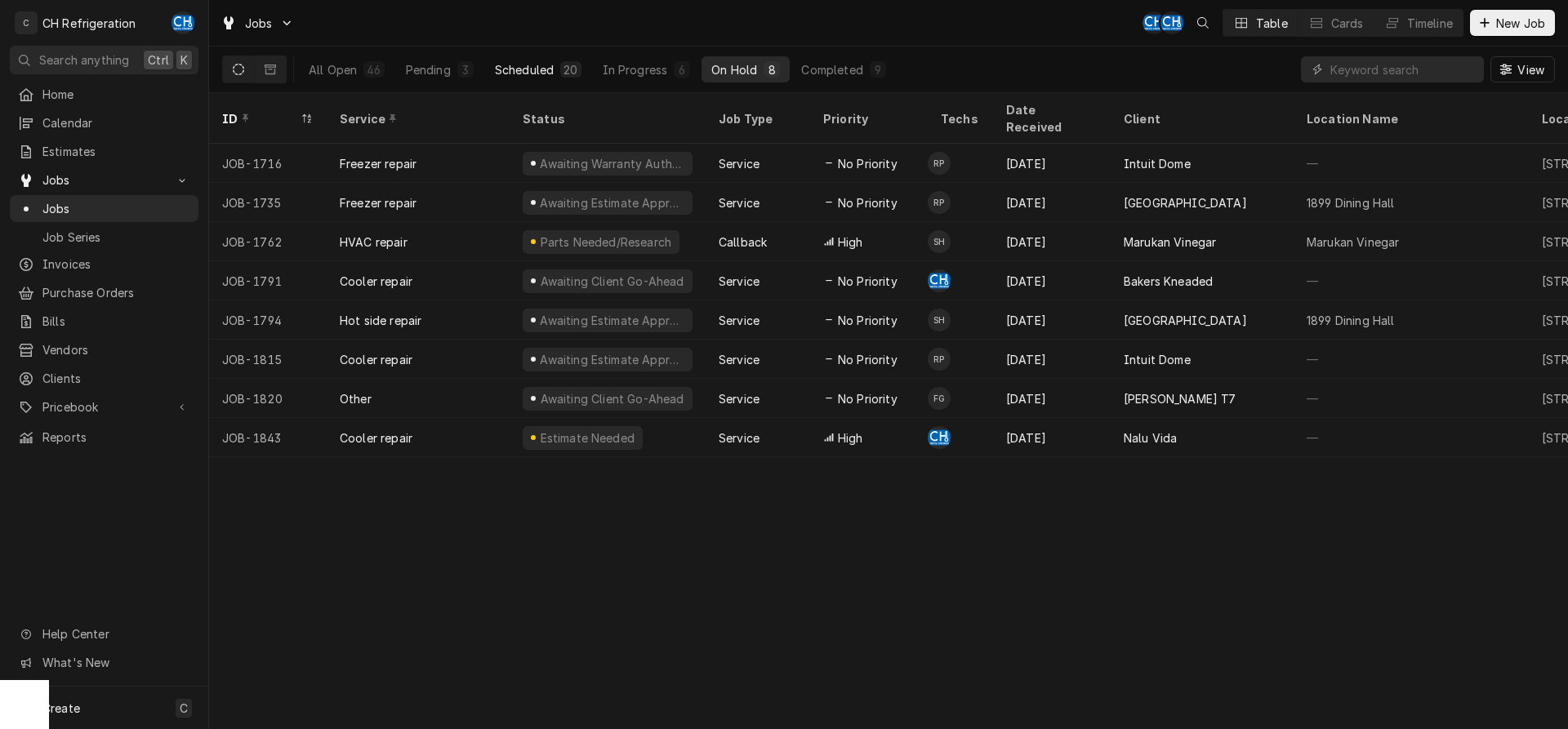
click at [529, 61] on div "Scheduled" at bounding box center [525, 70] width 58 height 18
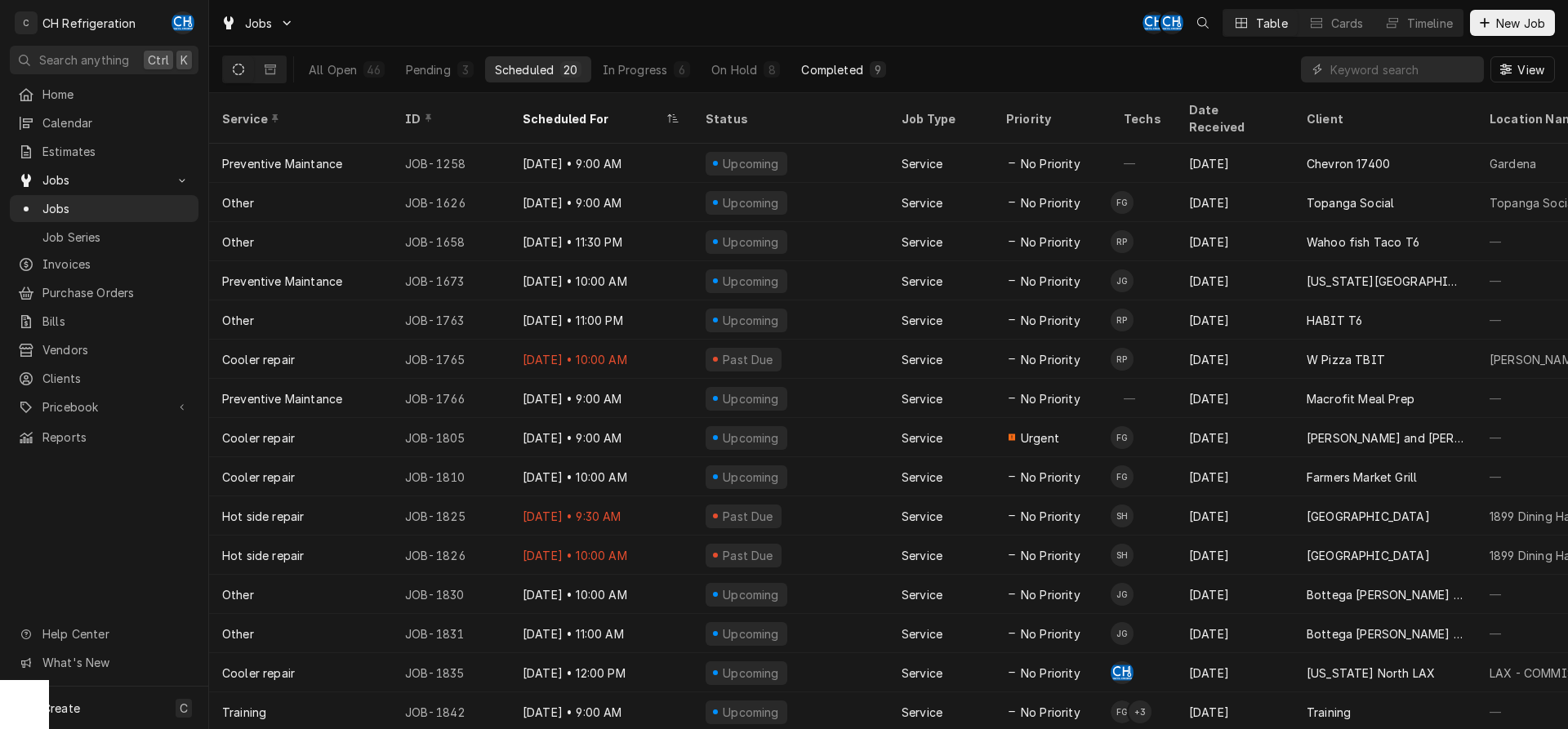
click at [832, 71] on div "Completed" at bounding box center [831, 70] width 61 height 18
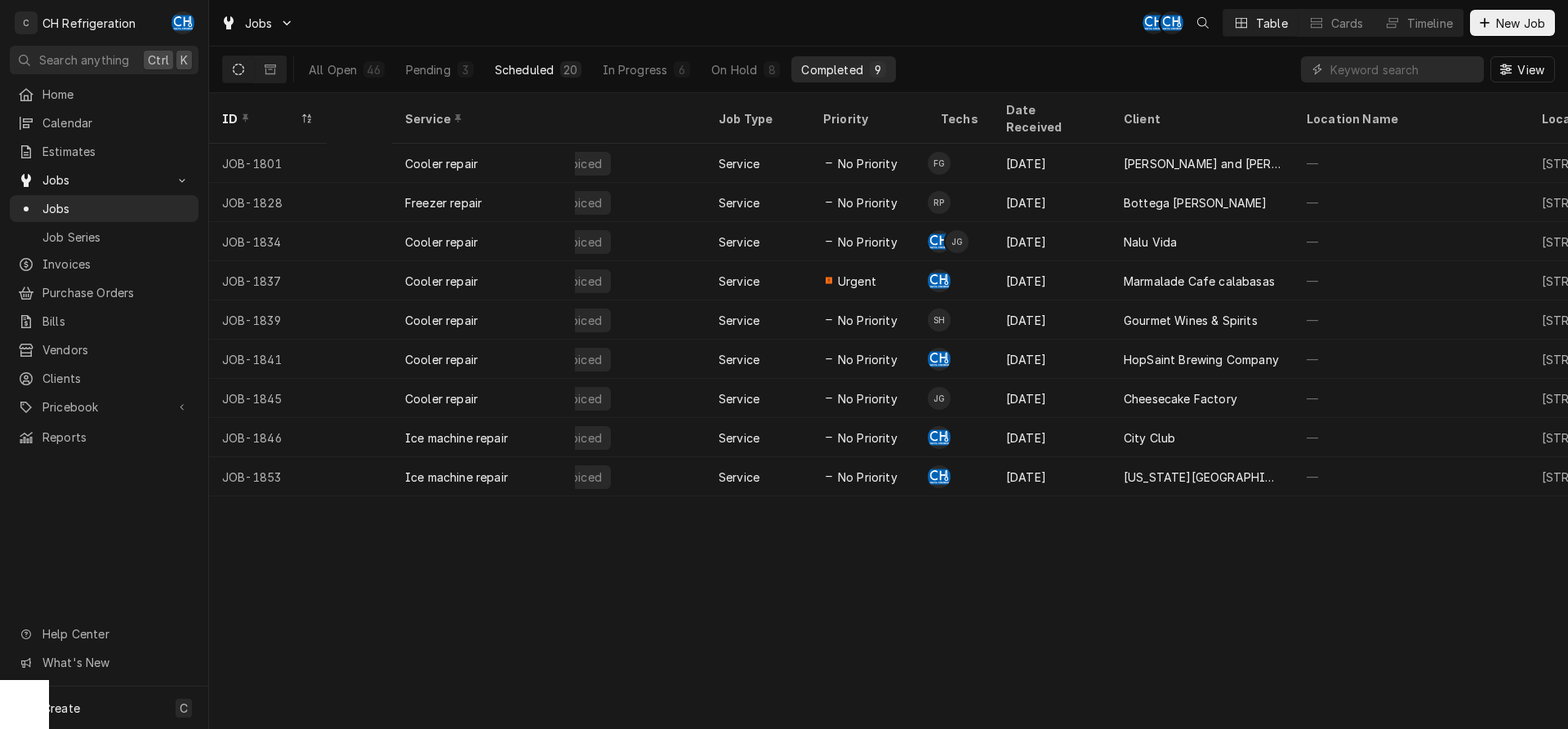
click at [505, 65] on div "Scheduled" at bounding box center [525, 70] width 58 height 18
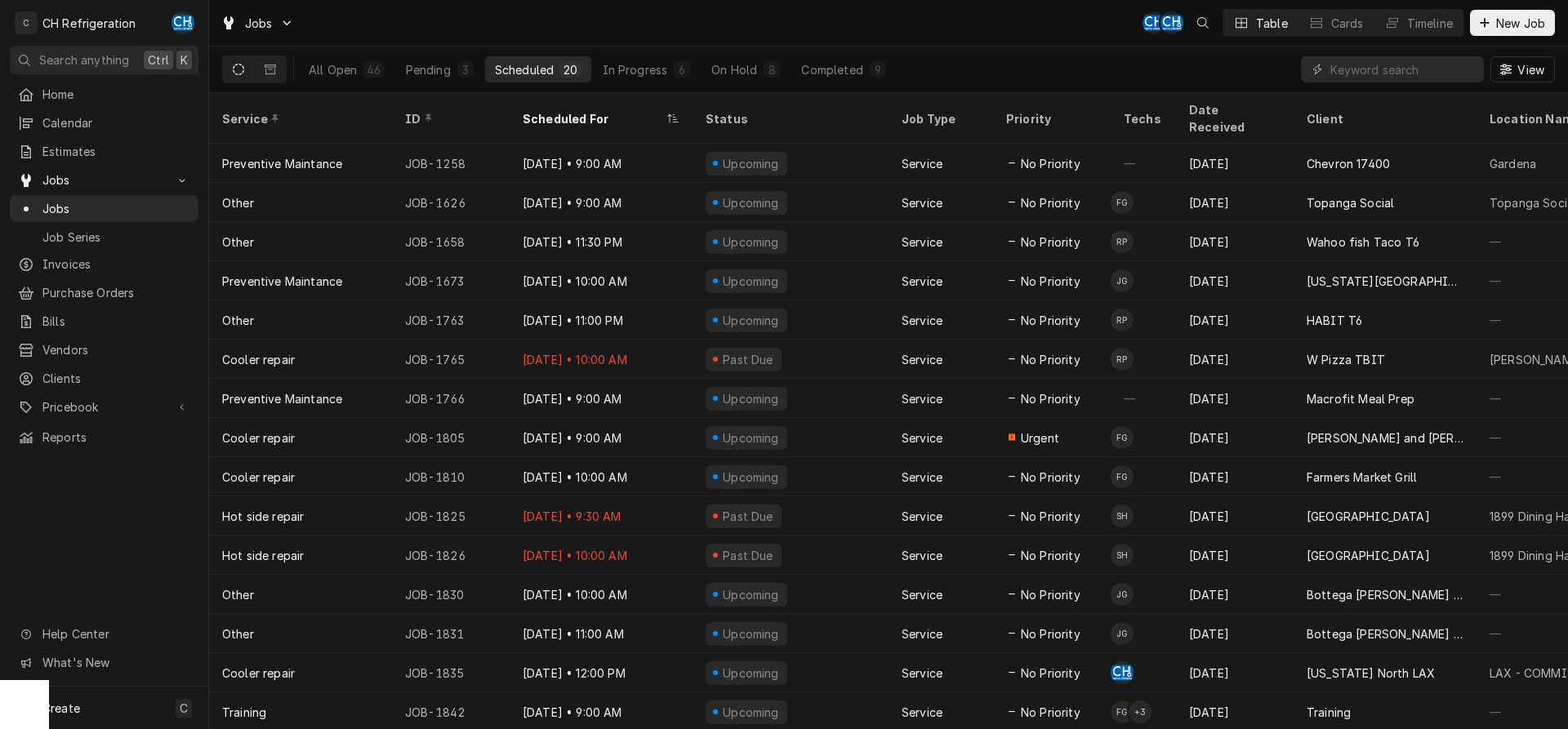
click at [566, 90] on div "All Open 46 Pending 3 Scheduled 20 In Progress 6 On Hold 8 Completed 9" at bounding box center [597, 69] width 597 height 46
click at [580, 110] on div "Scheduled For" at bounding box center [593, 119] width 140 height 18
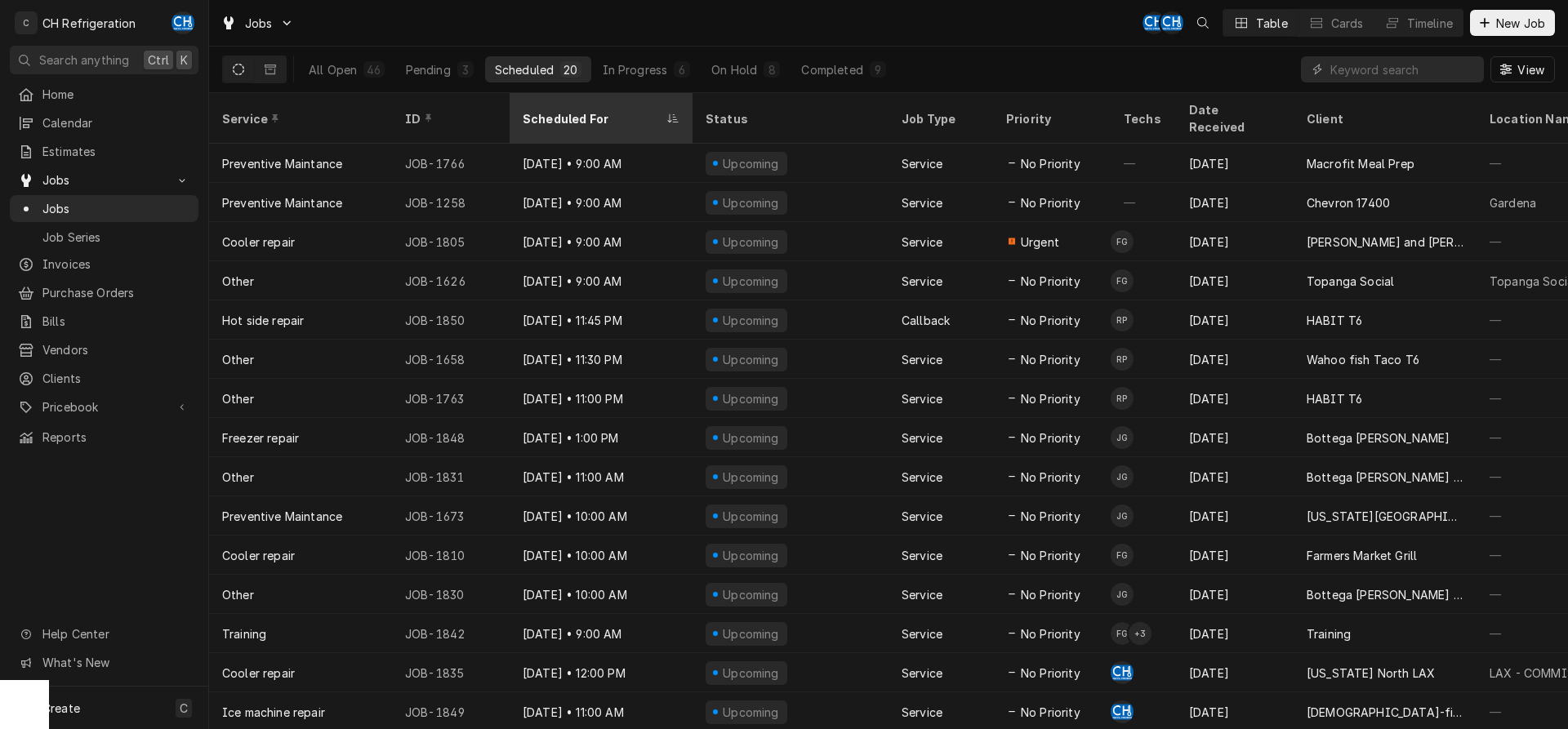
click at [587, 110] on div "Scheduled For" at bounding box center [593, 119] width 140 height 18
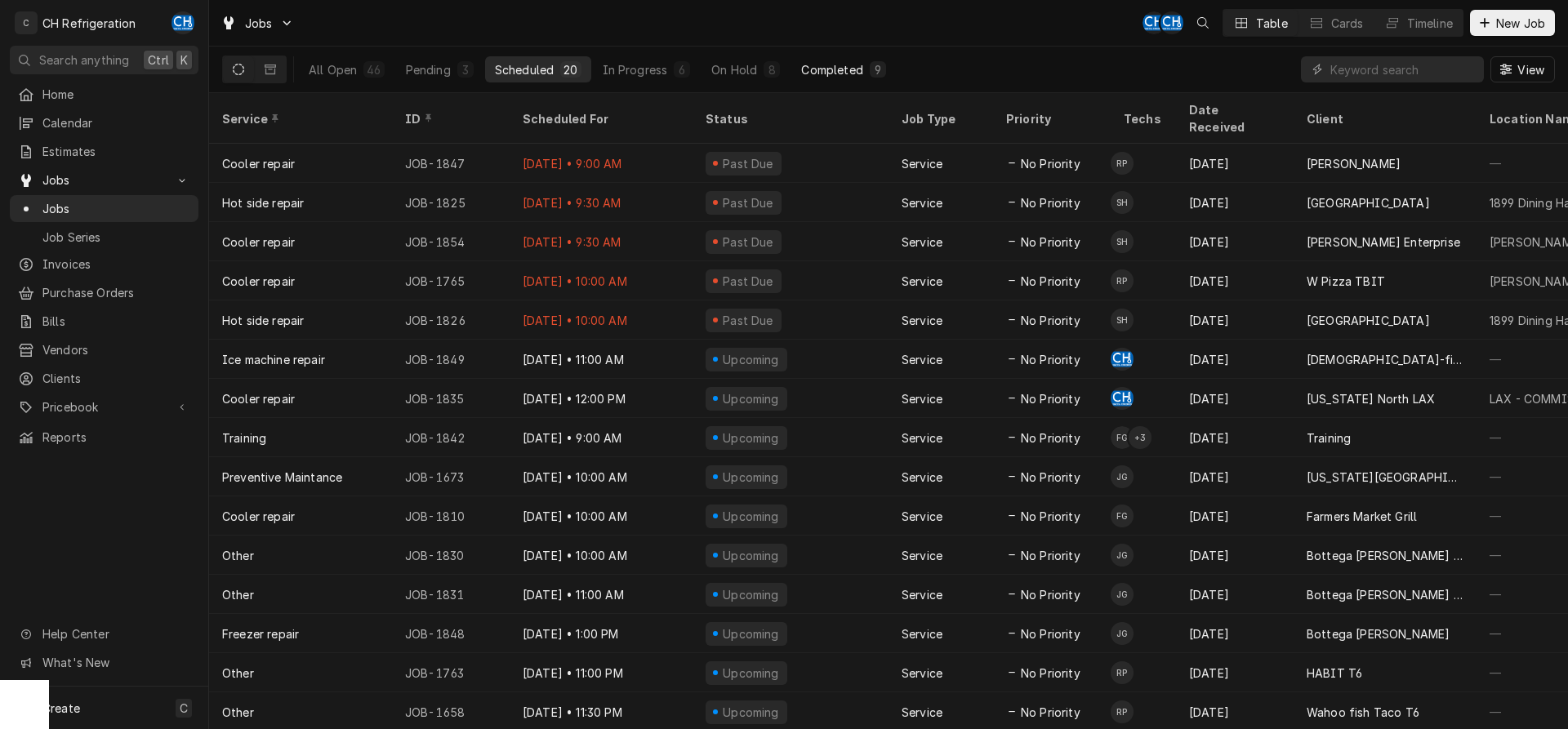
click at [847, 60] on button "Completed 9" at bounding box center [843, 69] width 104 height 26
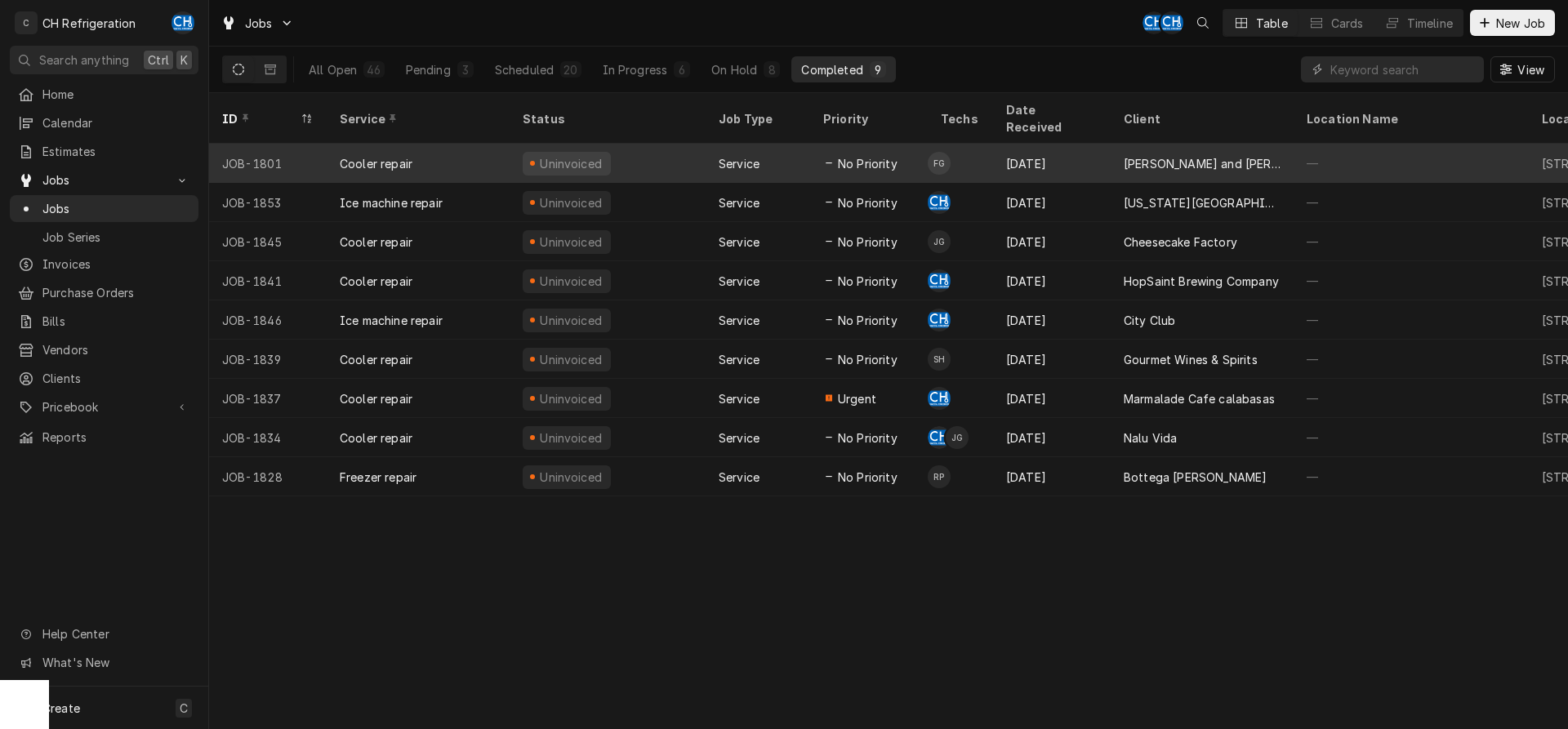
click at [1044, 154] on div "Aug 25" at bounding box center [1052, 164] width 118 height 39
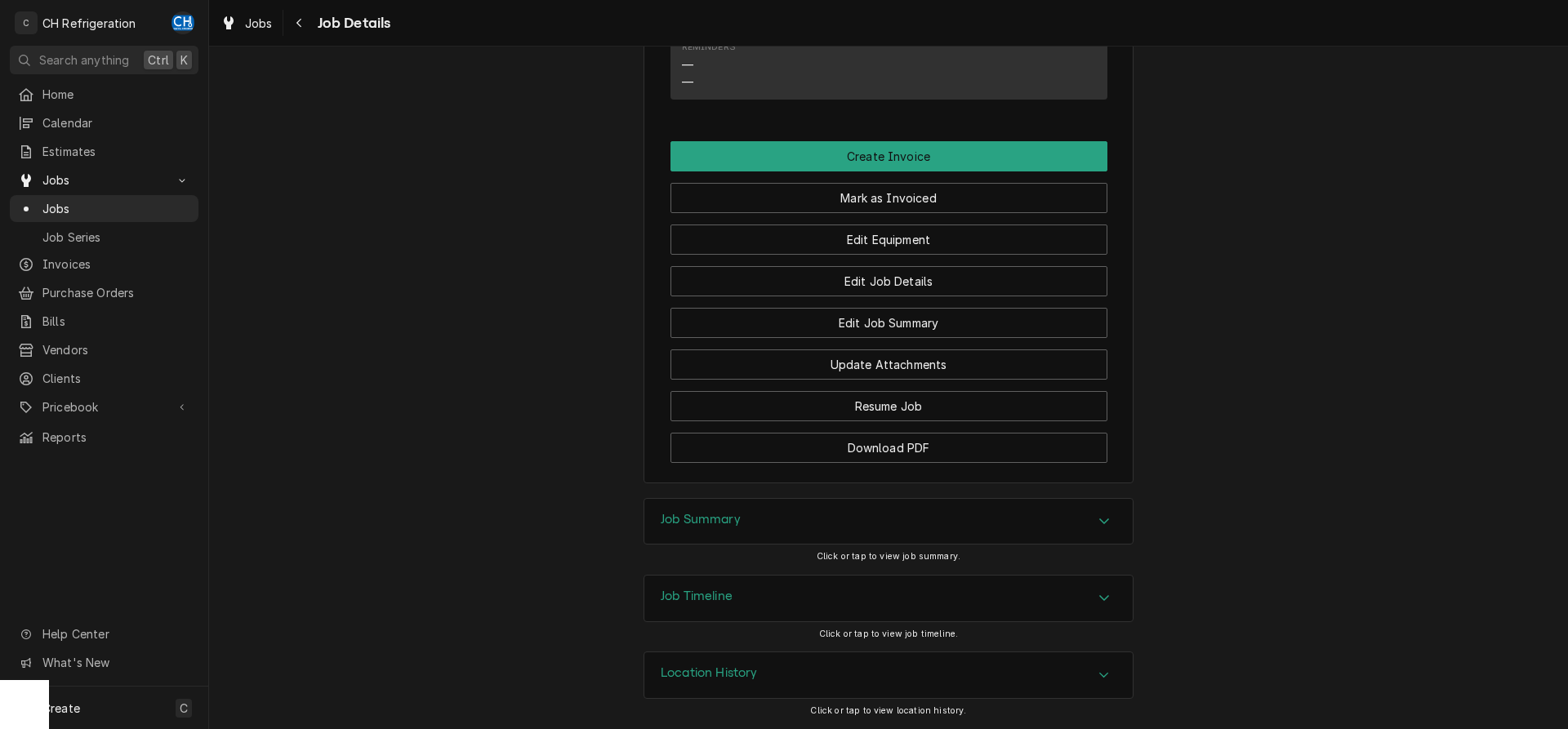
click at [779, 529] on div "Job Summary" at bounding box center [889, 522] width 489 height 46
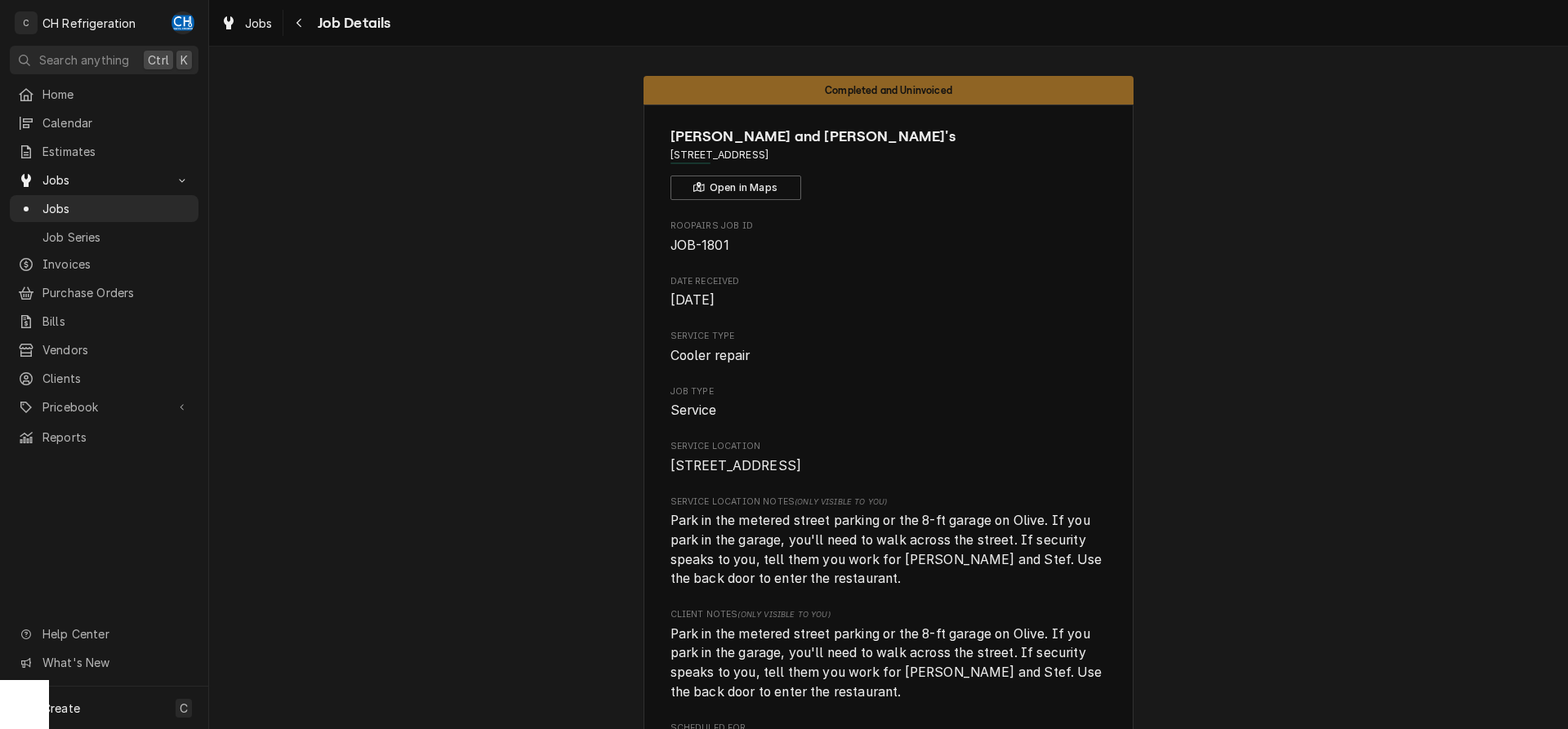
drag, startPoint x: 879, startPoint y: 153, endPoint x: 630, endPoint y: 155, distance: 249.0
copy span "[STREET_ADDRESS]"
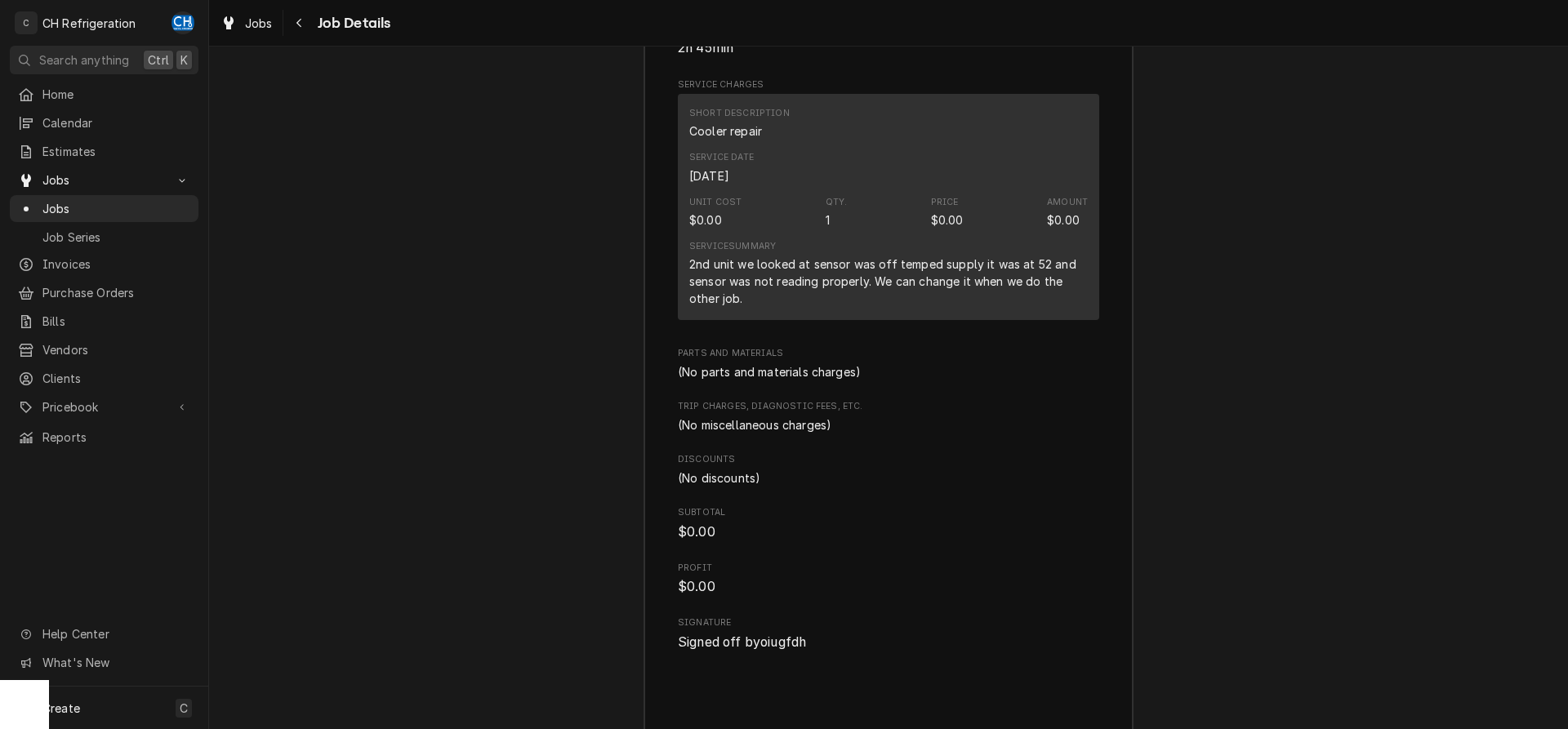
scroll to position [1999, 0]
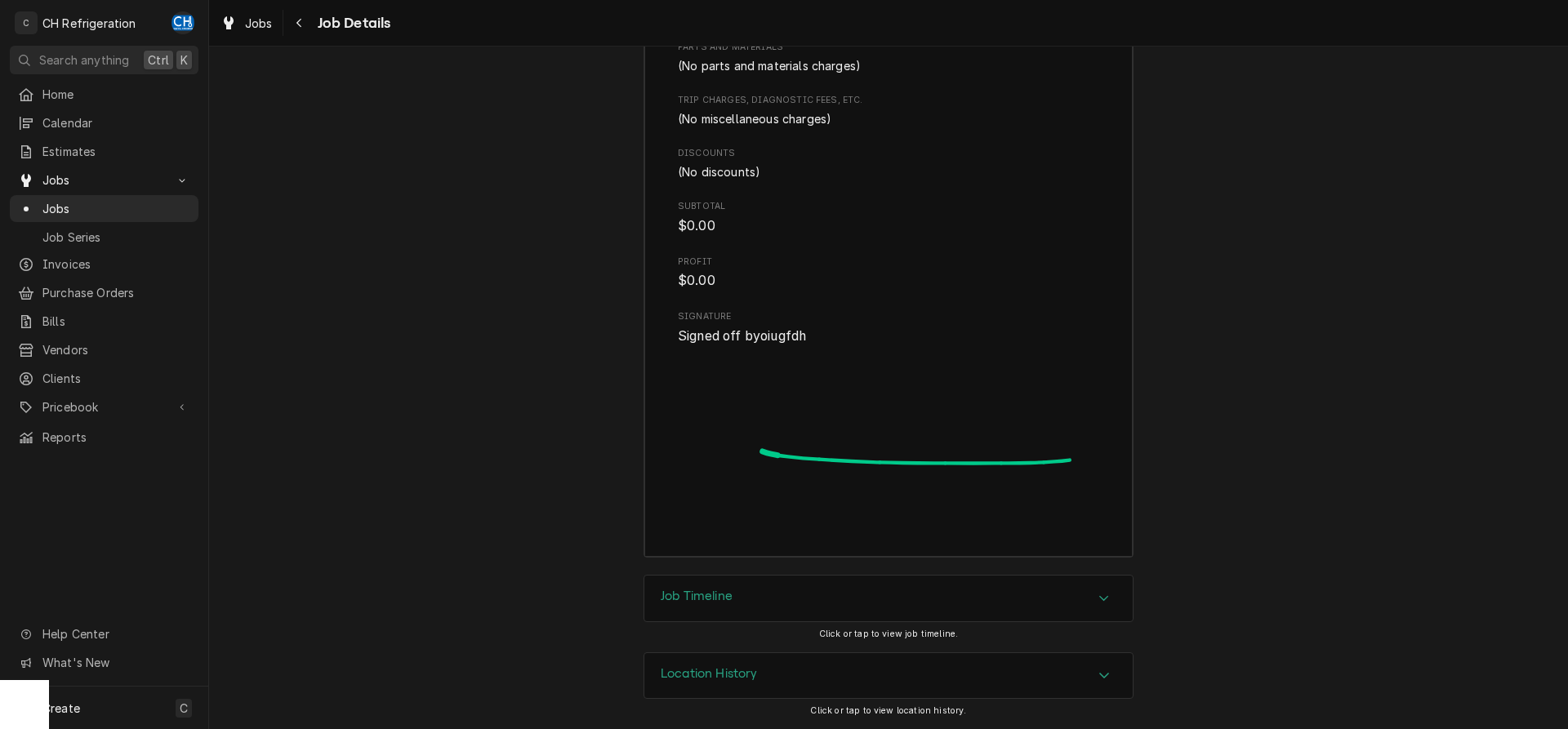
click at [732, 597] on h3 "Job Timeline" at bounding box center [697, 597] width 72 height 16
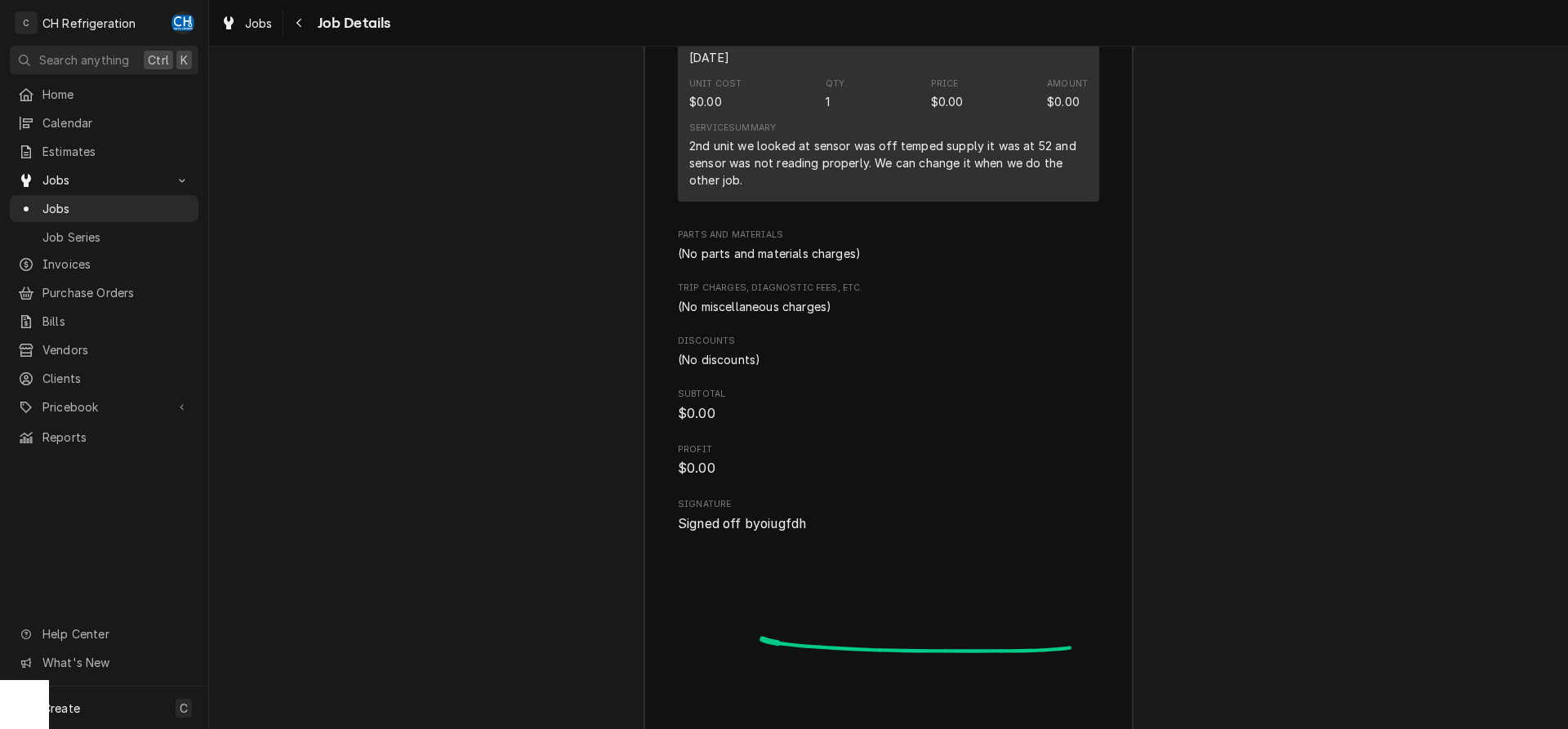
scroll to position [2218, 0]
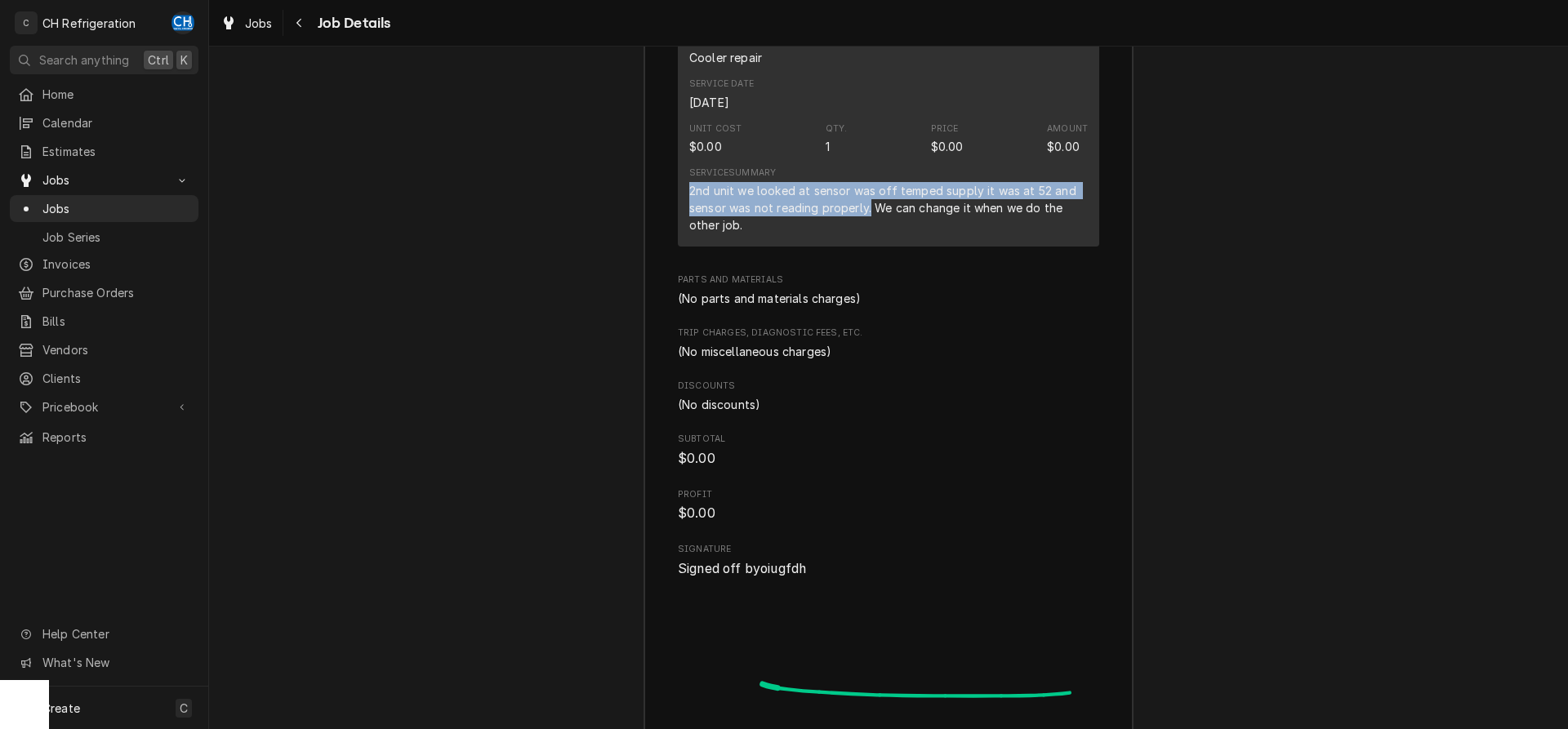
drag, startPoint x: 683, startPoint y: 209, endPoint x: 871, endPoint y: 229, distance: 189.1
click at [871, 229] on div "Short Description Cooler repair Service Date [DATE] Unit Cost $0.00 Qty. 1 Pric…" at bounding box center [889, 133] width 421 height 226
copy div "2nd unit we looked at sensor was off temped supply it was at 52 and sensor was …"
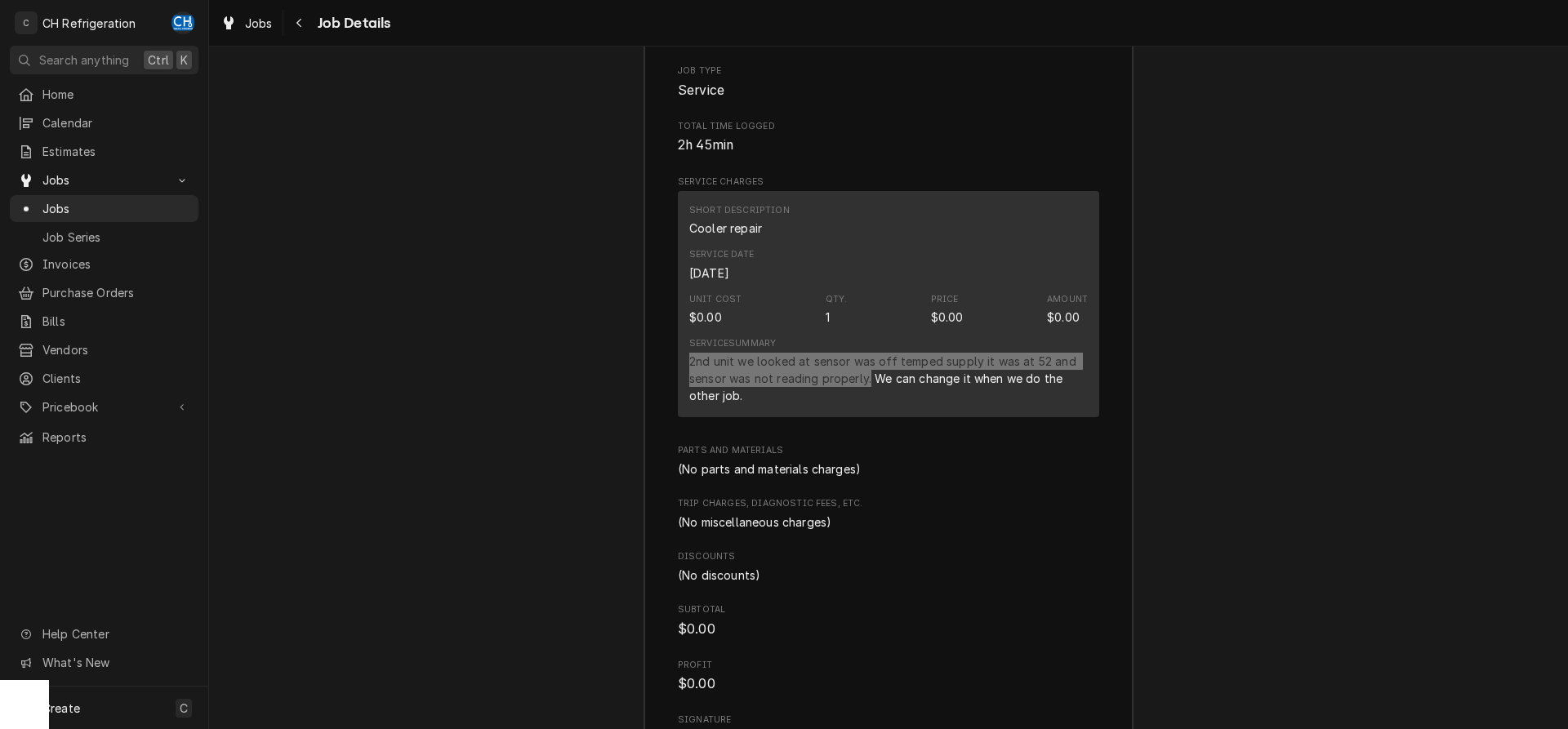
scroll to position [2083, 0]
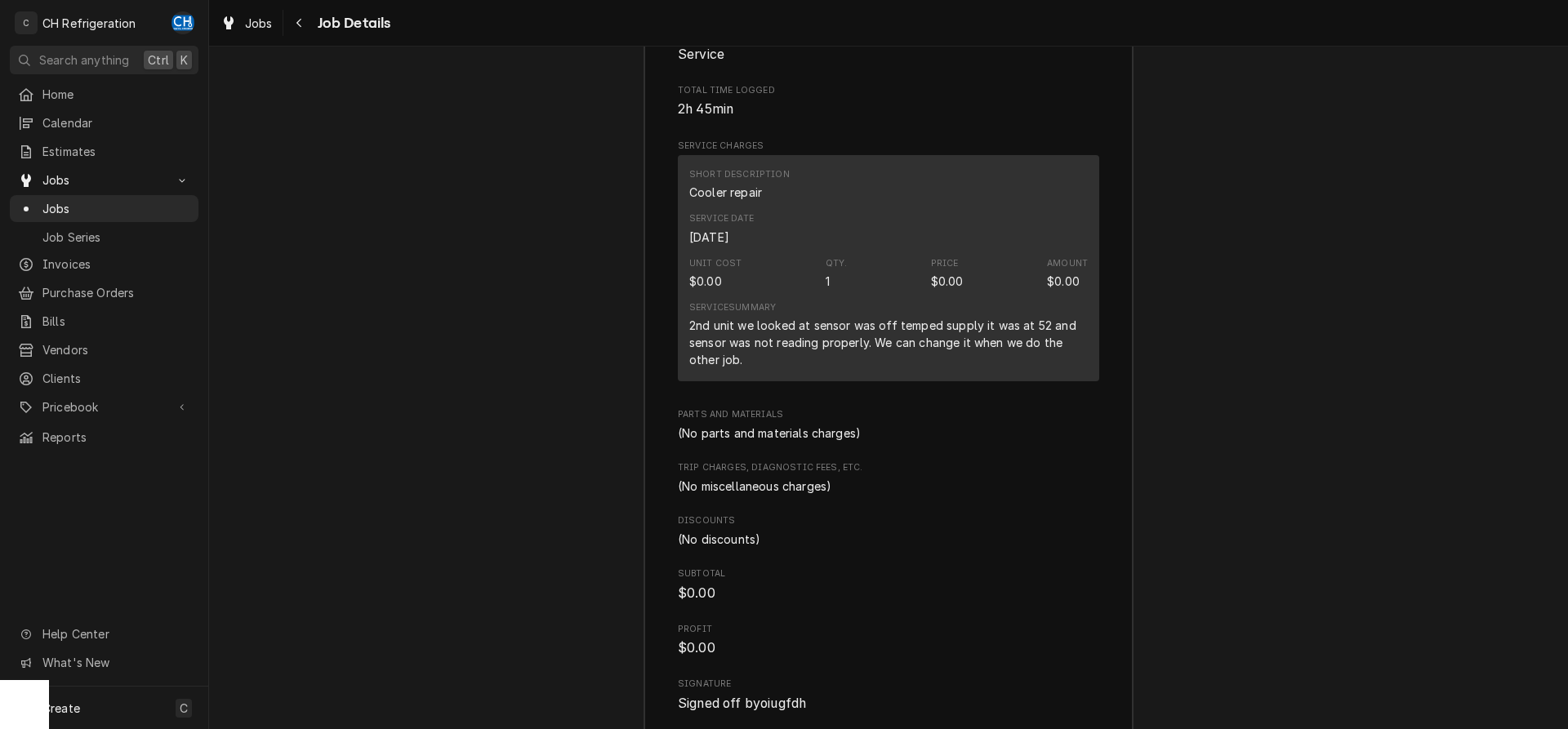
click at [953, 374] on div "Service Summary 2nd unit we looked at sensor was off temped supply it was at 52…" at bounding box center [889, 335] width 399 height 79
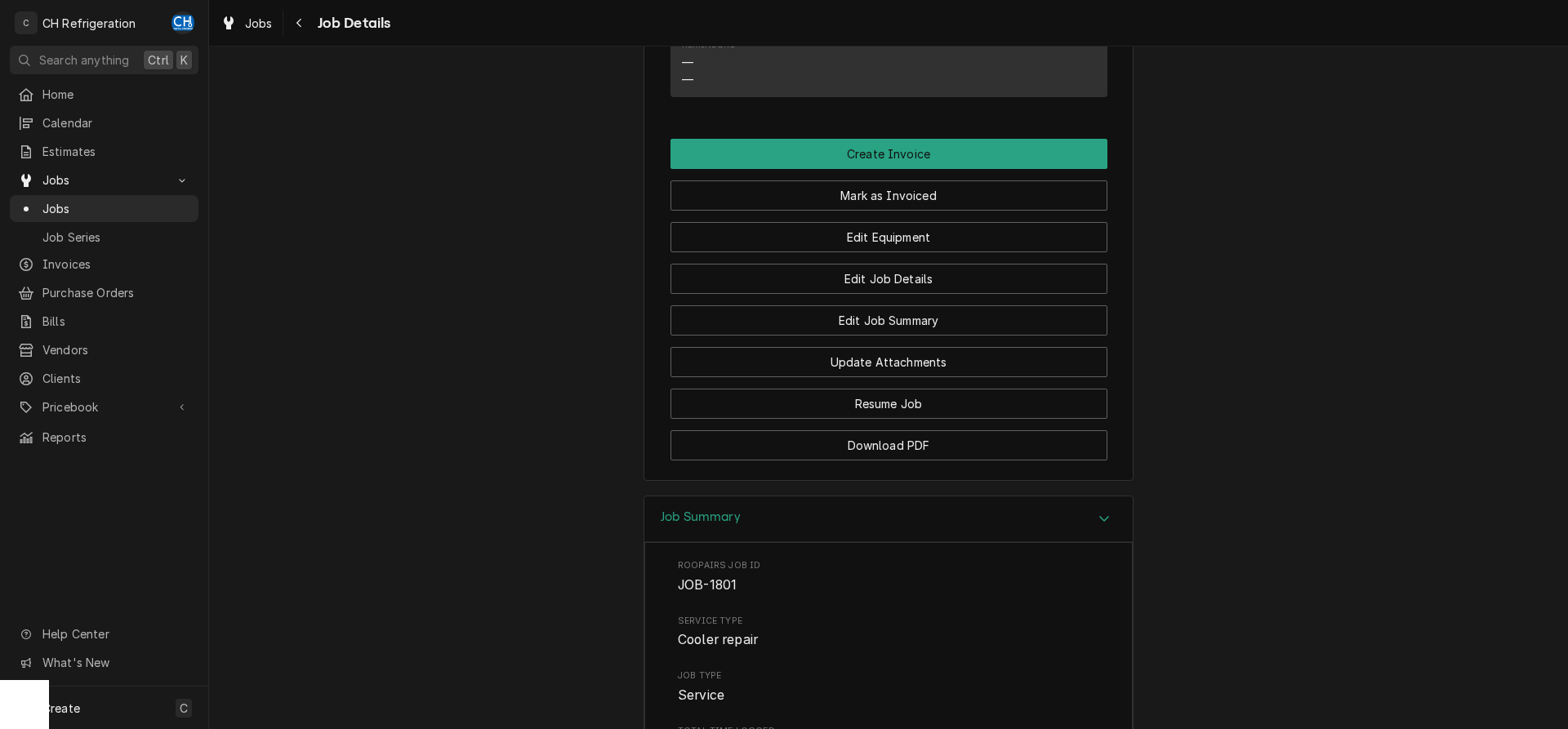
scroll to position [1416, 0]
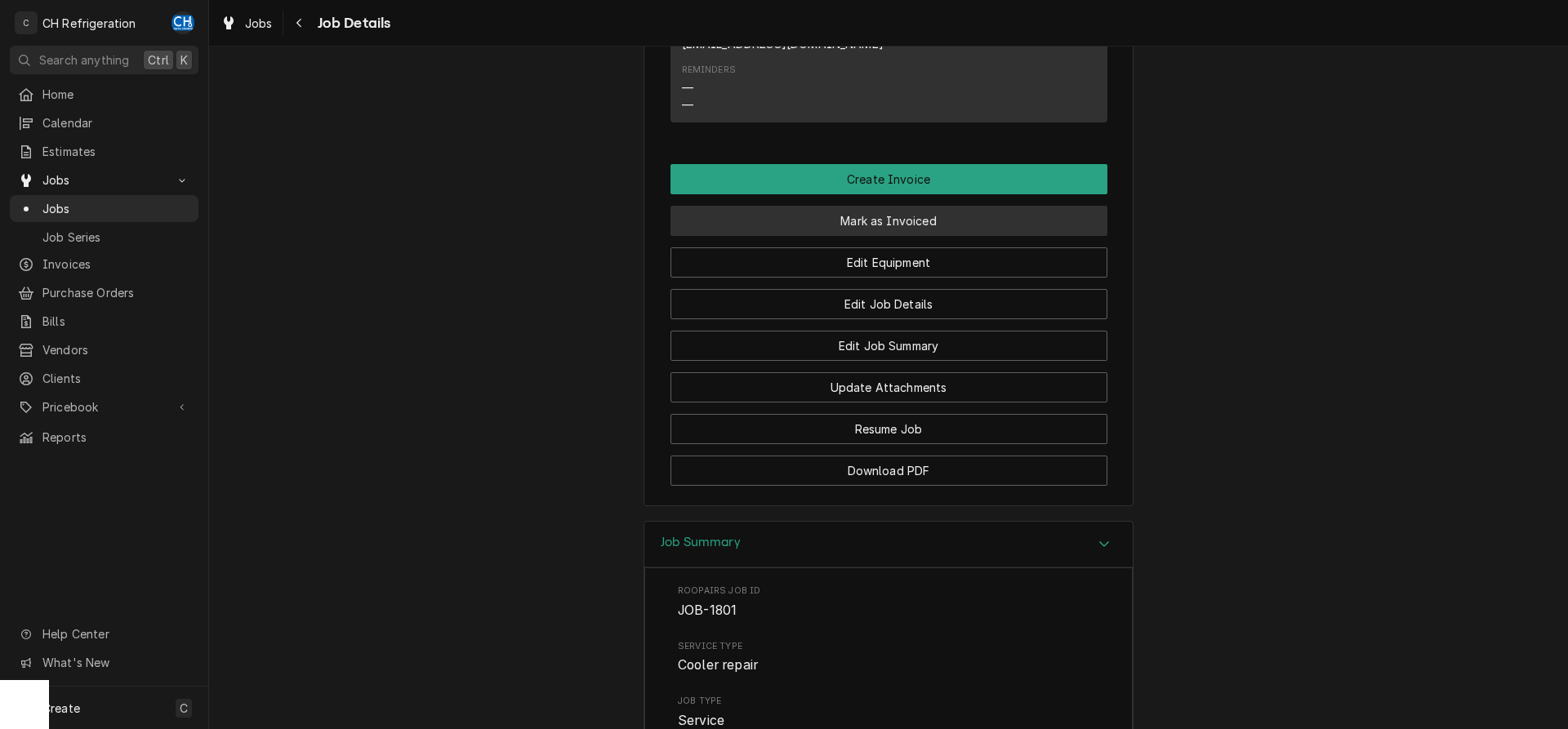
click at [887, 237] on button "Mark as Invoiced" at bounding box center [889, 220] width 437 height 30
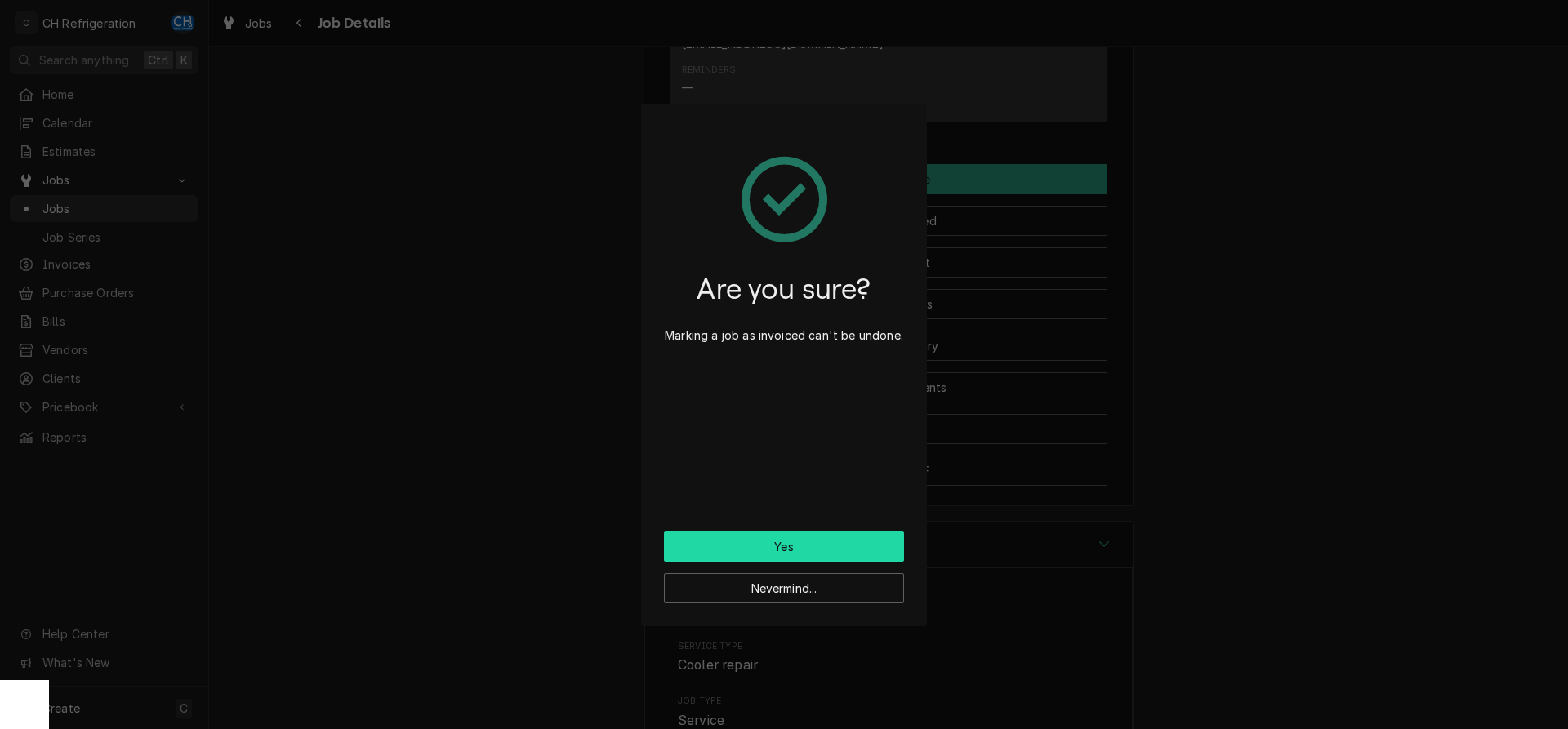
click at [855, 539] on button "Yes" at bounding box center [784, 546] width 240 height 30
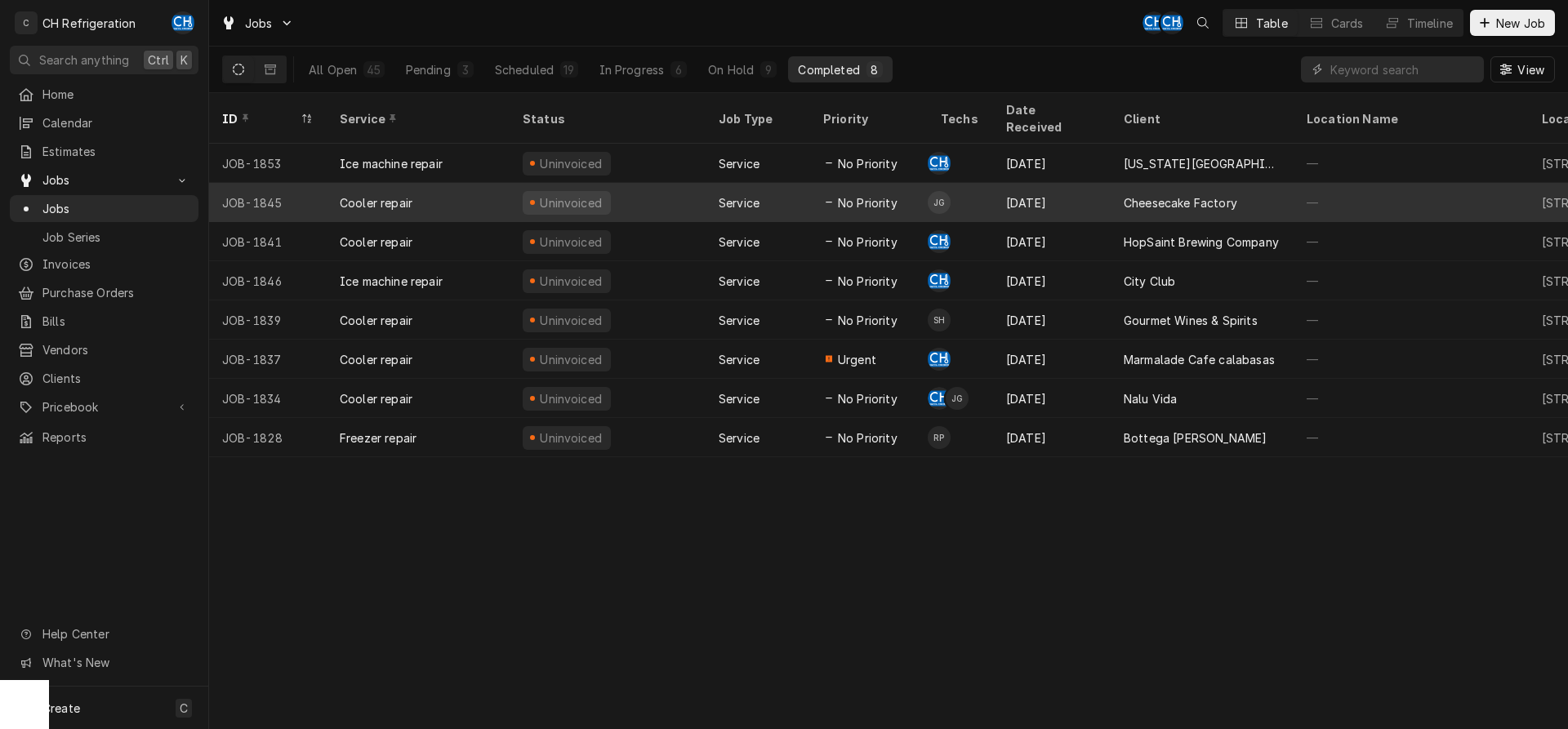
click at [1205, 195] on div "Cheesecake Factory" at bounding box center [1181, 203] width 114 height 18
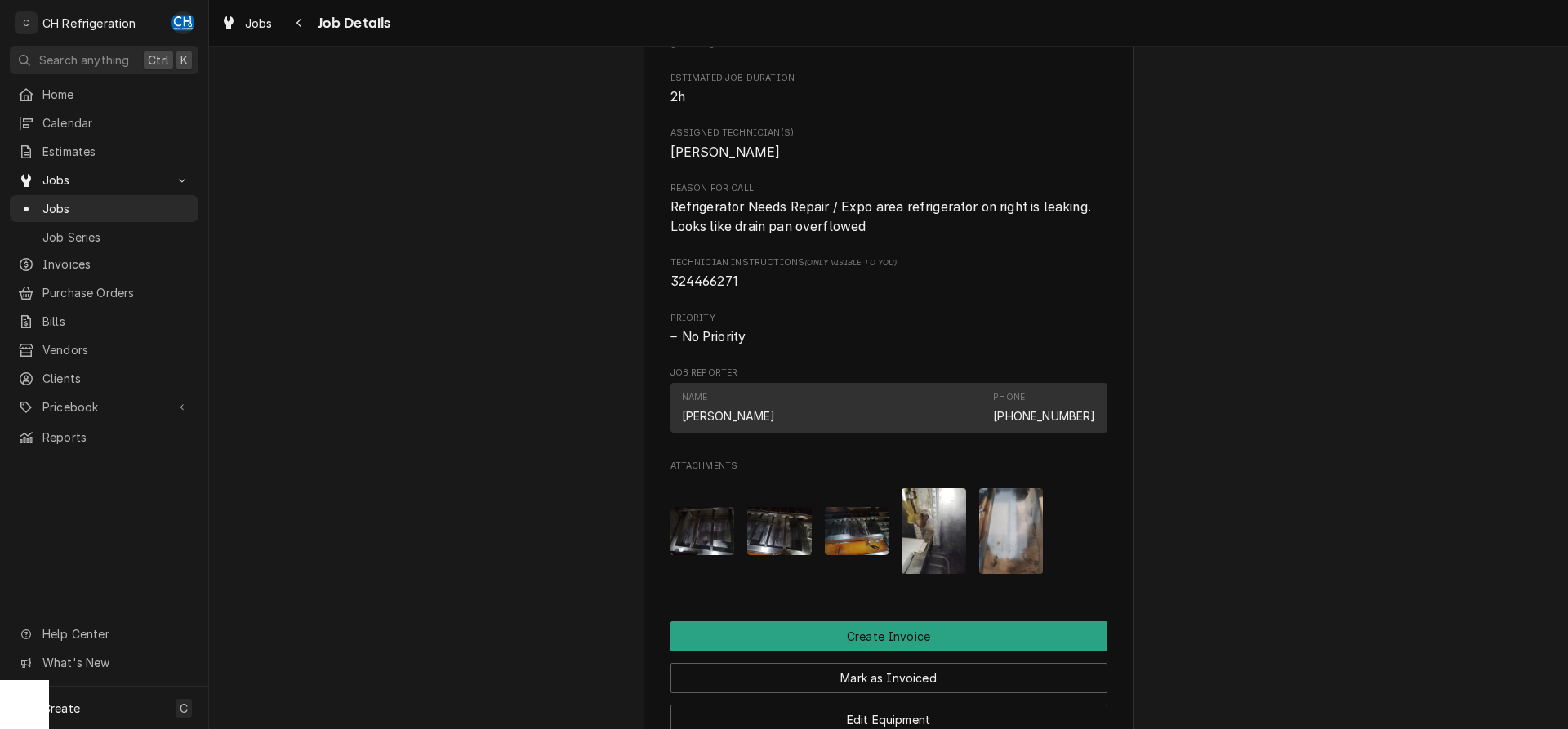
scroll to position [525, 0]
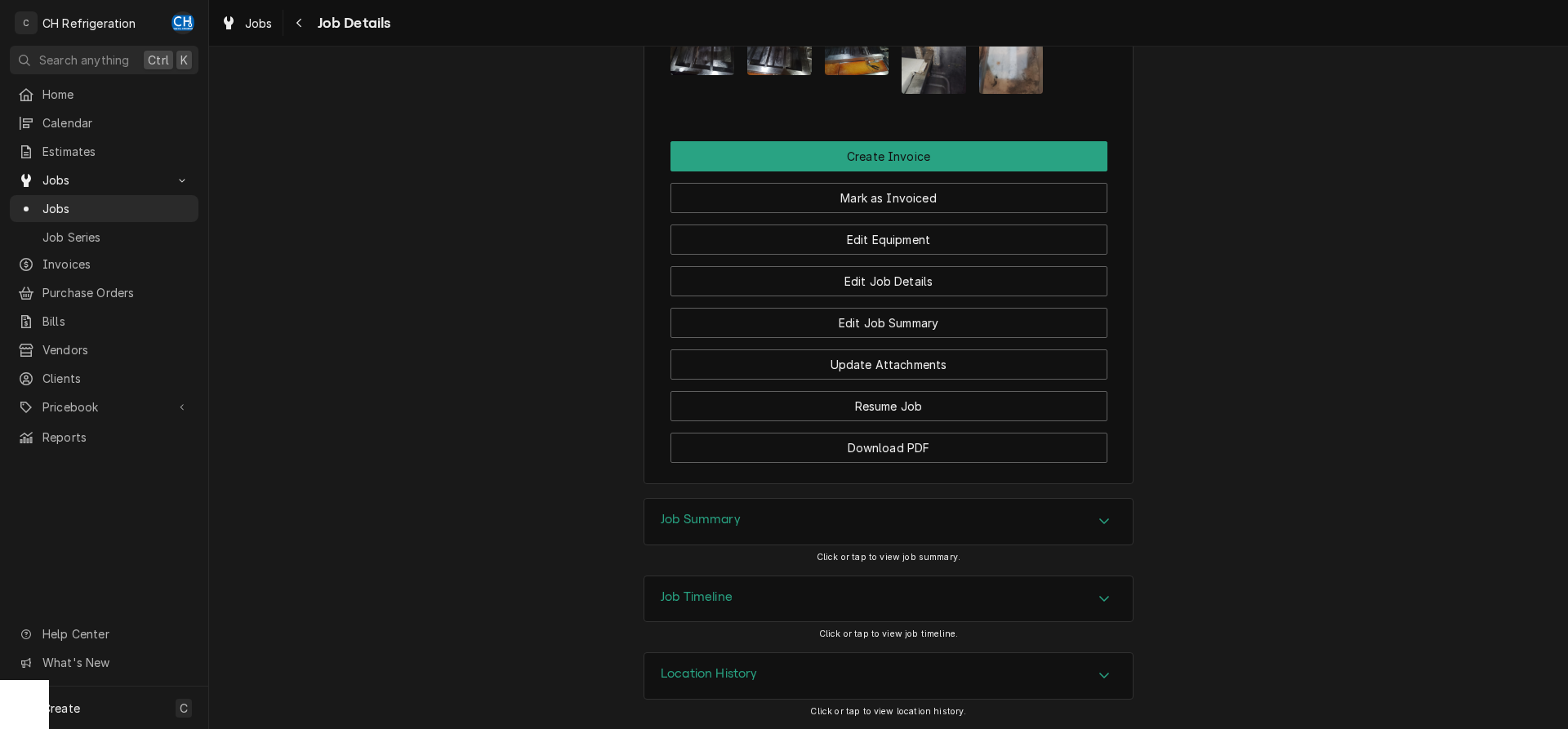
click at [825, 521] on div "Job Summary" at bounding box center [889, 522] width 489 height 46
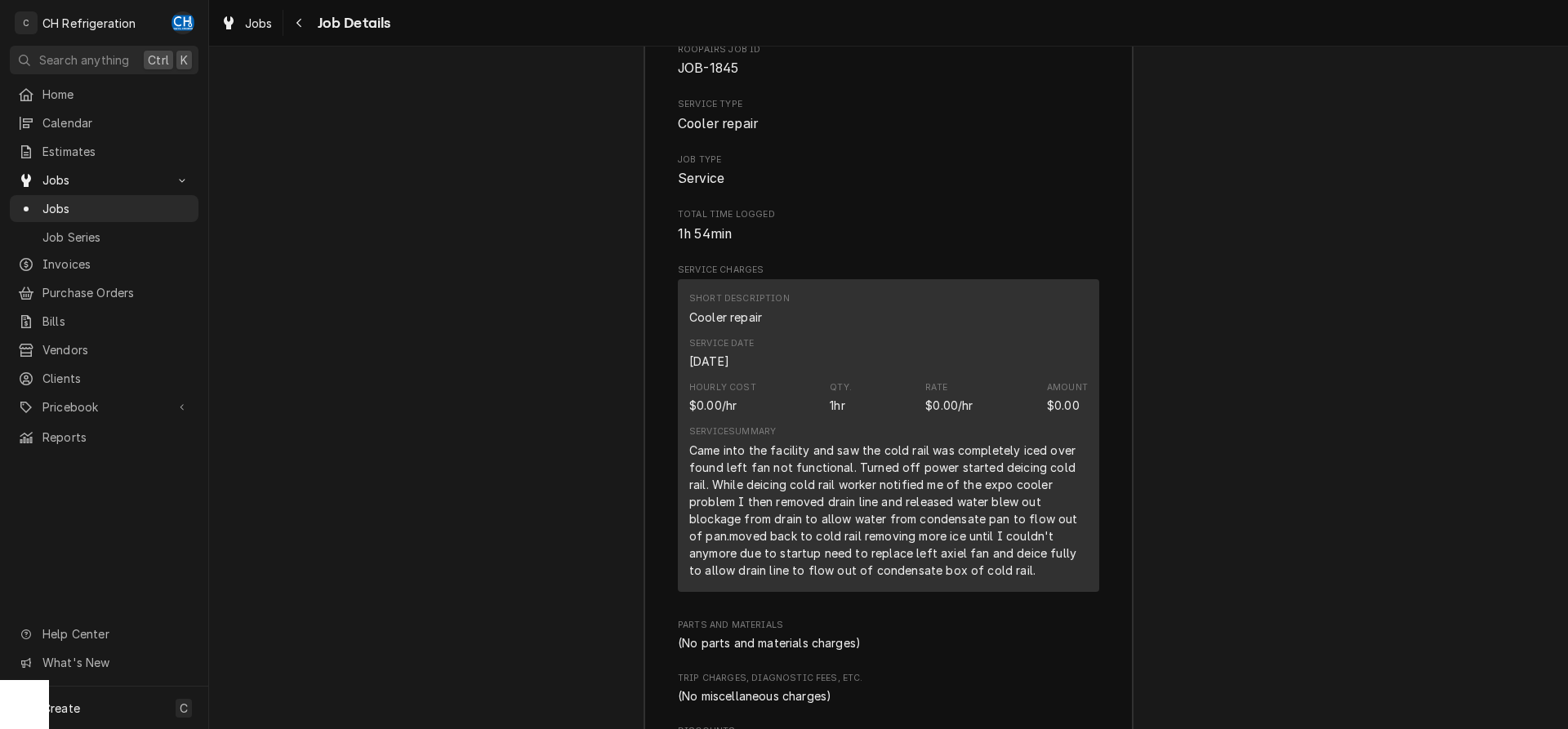
scroll to position [1691, 0]
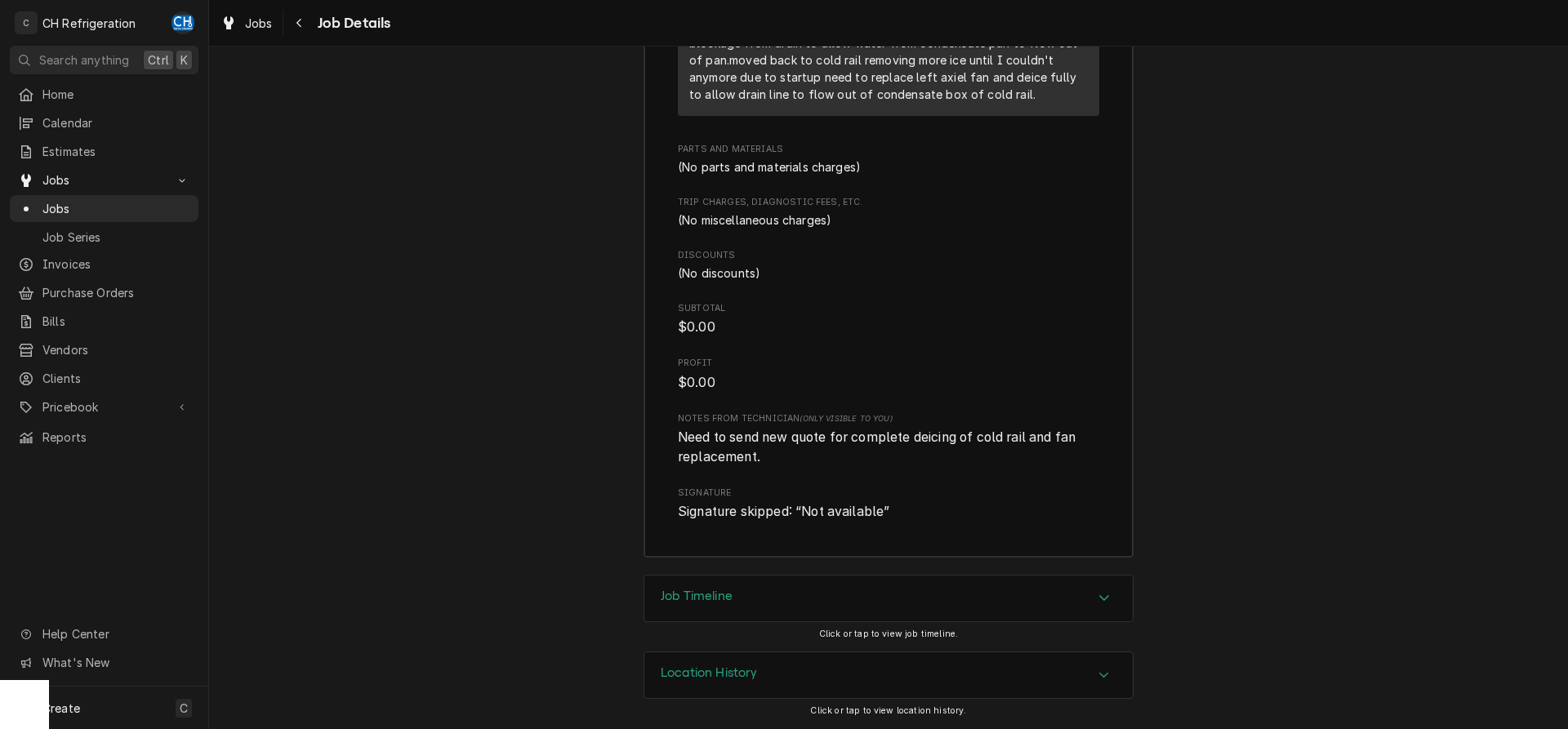
click at [777, 600] on div "Job Timeline" at bounding box center [889, 599] width 489 height 46
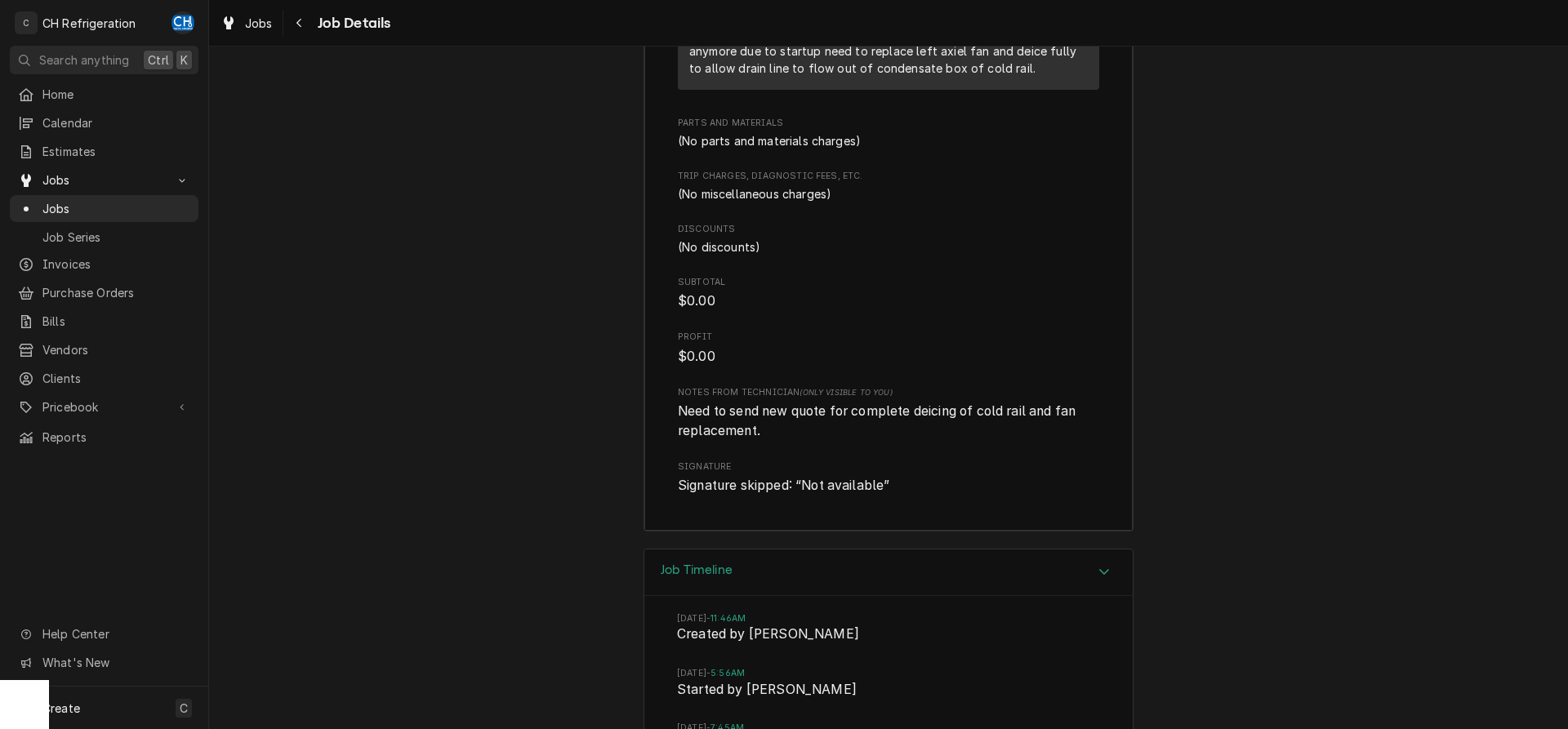
scroll to position [2253, 0]
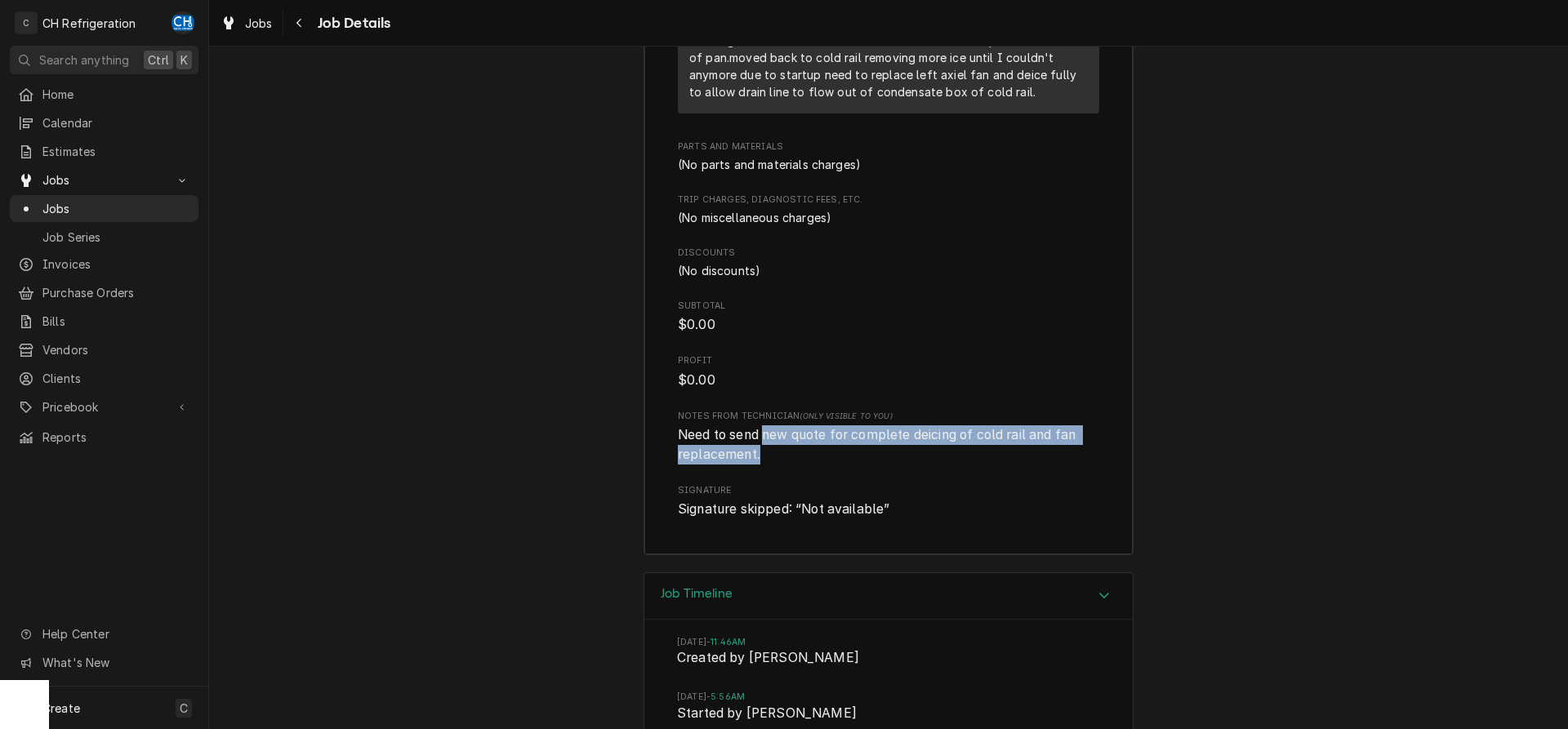
drag, startPoint x: 765, startPoint y: 456, endPoint x: 993, endPoint y: 473, distance: 228.6
click at [993, 464] on span "Need to send new quote for complete deicing of cold rail and fan replacement." at bounding box center [889, 444] width 421 height 38
click at [988, 464] on span "Need to send new quote for complete deicing of cold rail and fan replacement." at bounding box center [889, 444] width 421 height 38
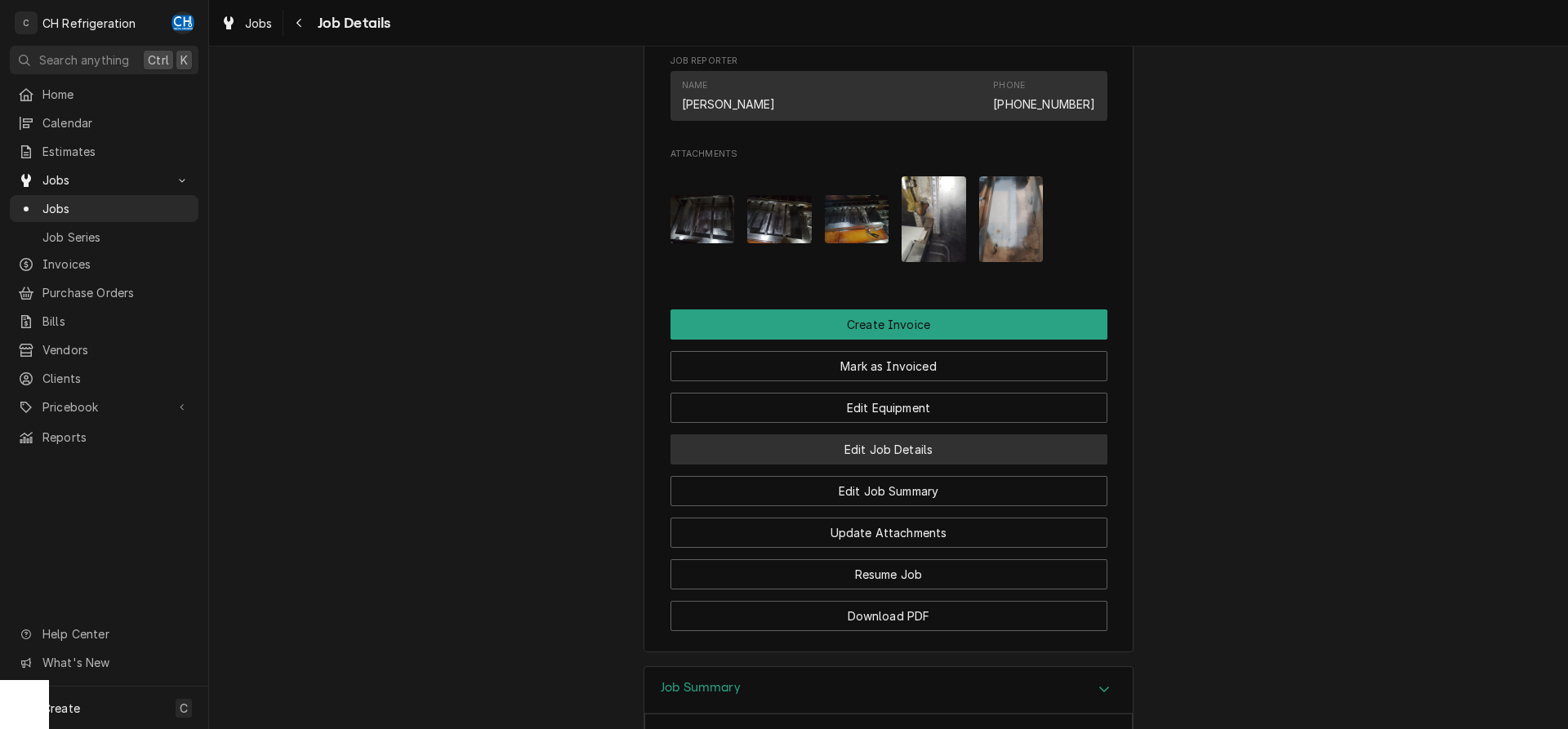
scroll to position [670, 0]
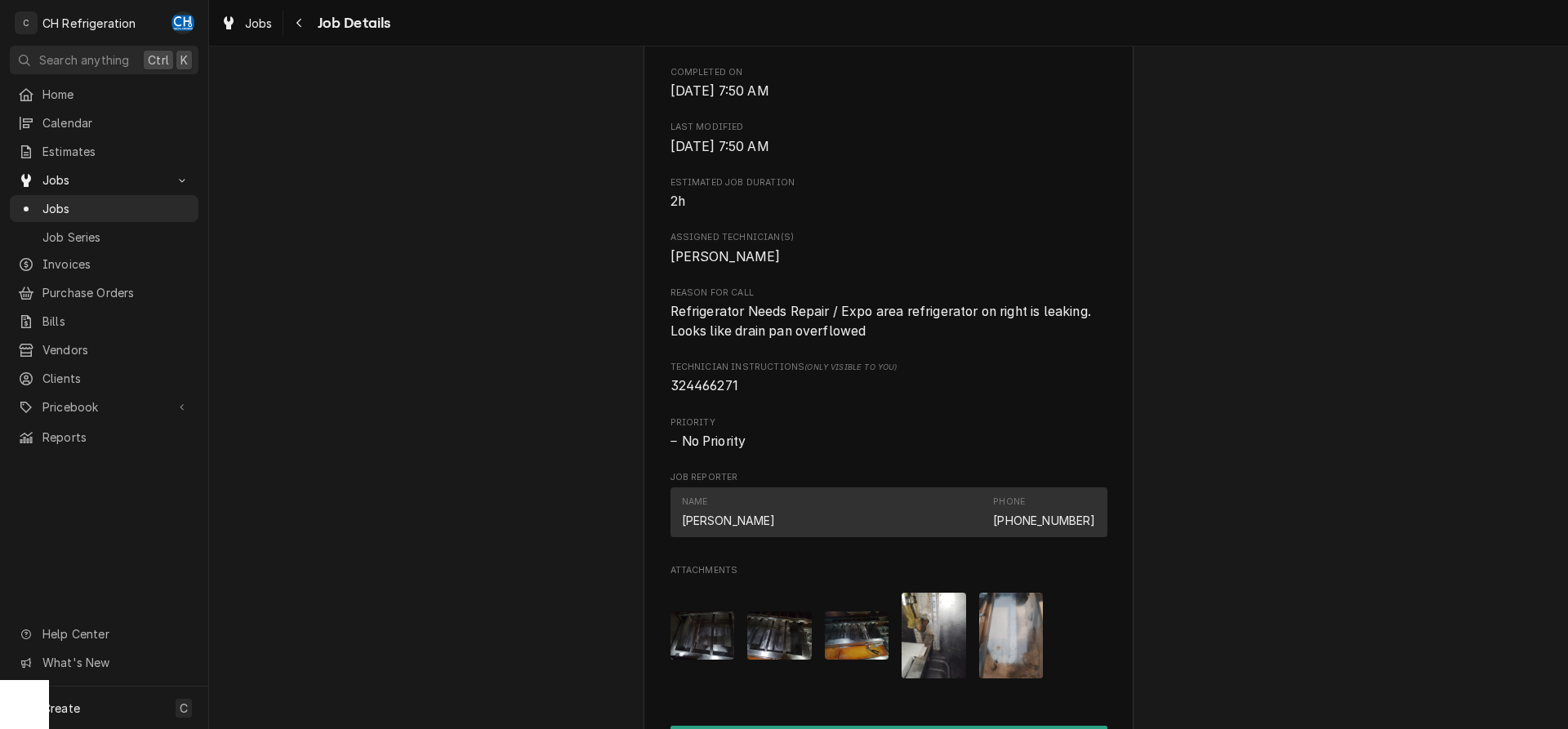
click at [1005, 645] on img "Attachments" at bounding box center [1011, 636] width 64 height 86
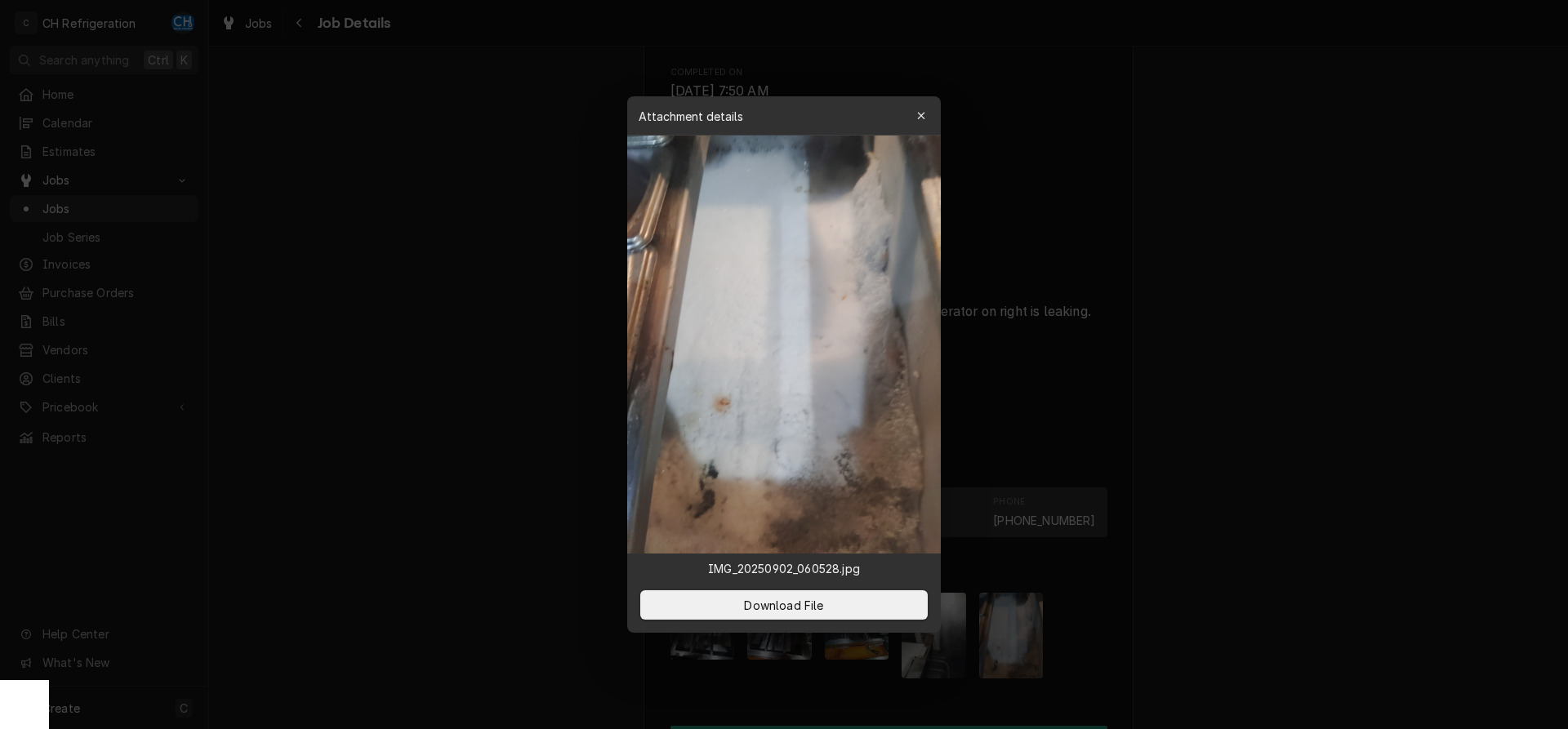
click at [1279, 617] on div at bounding box center [784, 364] width 1568 height 729
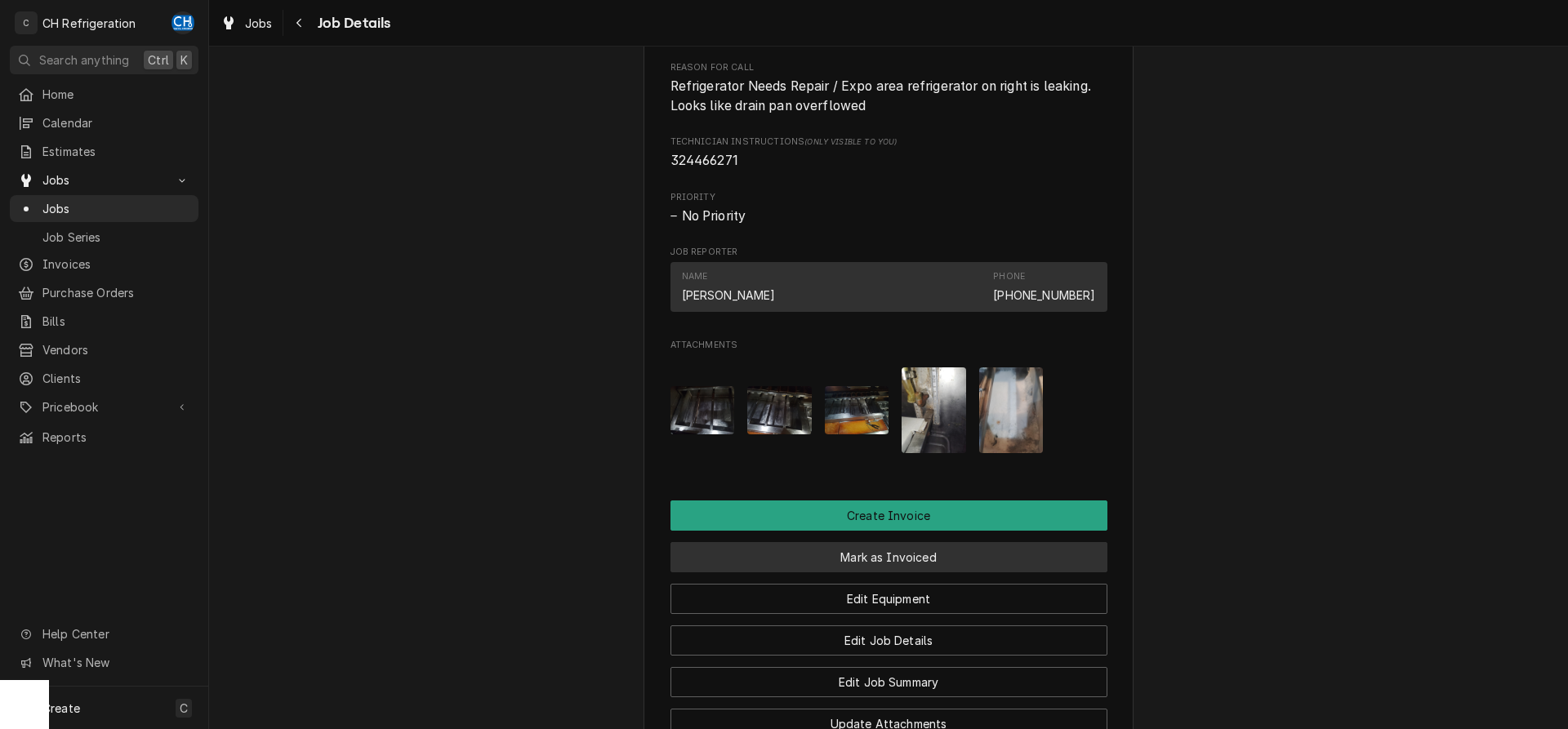
scroll to position [920, 0]
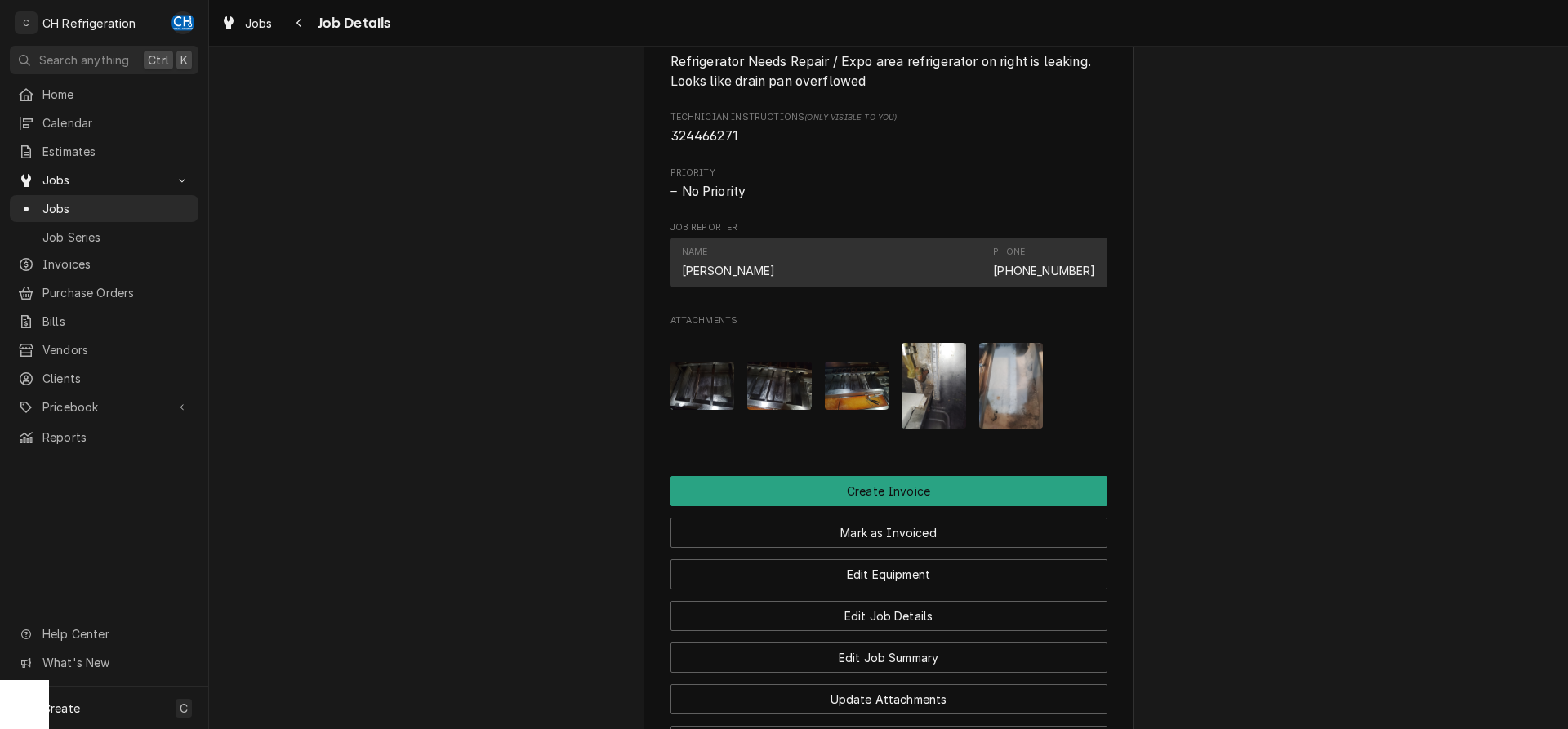
click at [921, 420] on img "Attachments" at bounding box center [934, 385] width 64 height 86
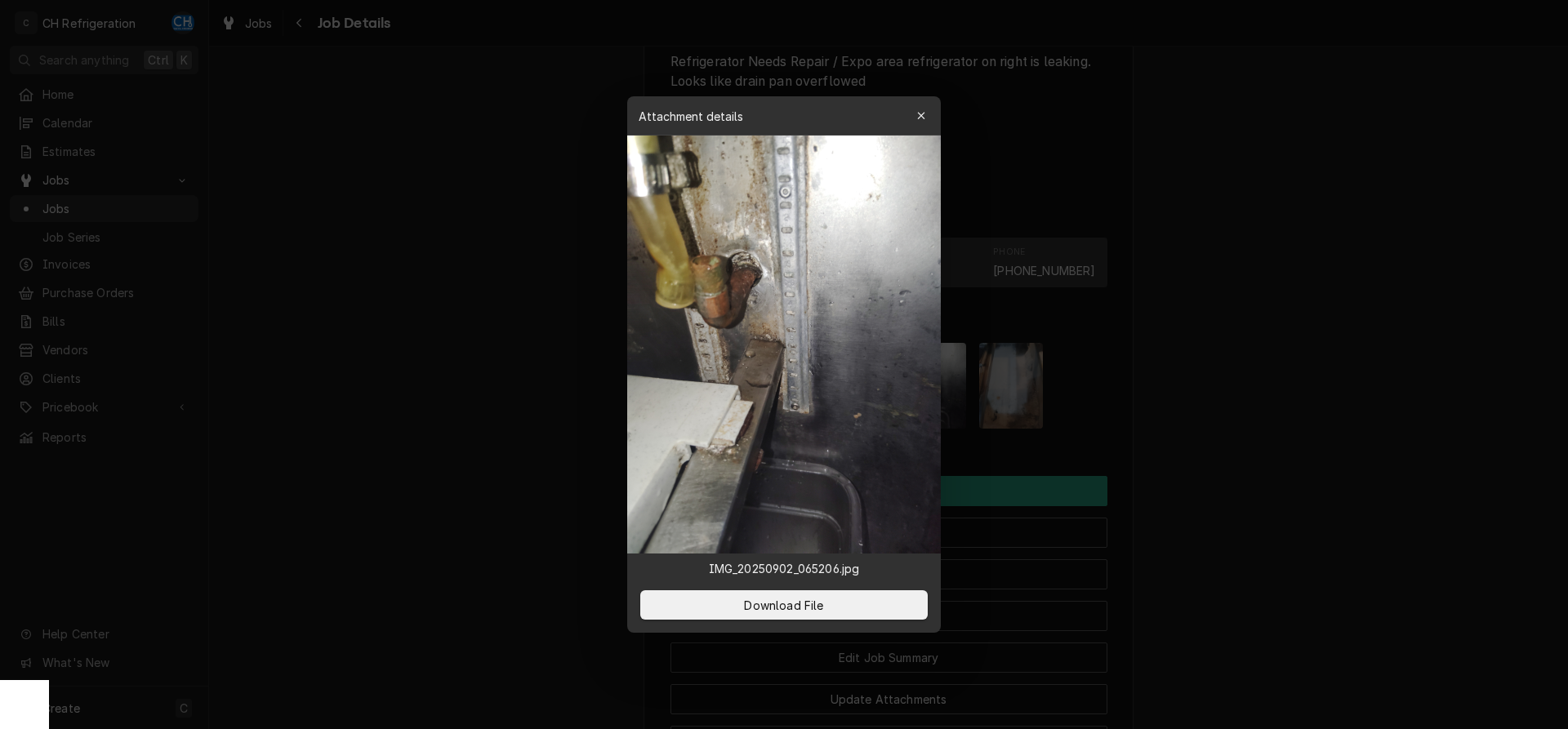
drag, startPoint x: 924, startPoint y: 423, endPoint x: 1145, endPoint y: 468, distance: 225.5
click at [1257, 467] on div at bounding box center [784, 364] width 1568 height 729
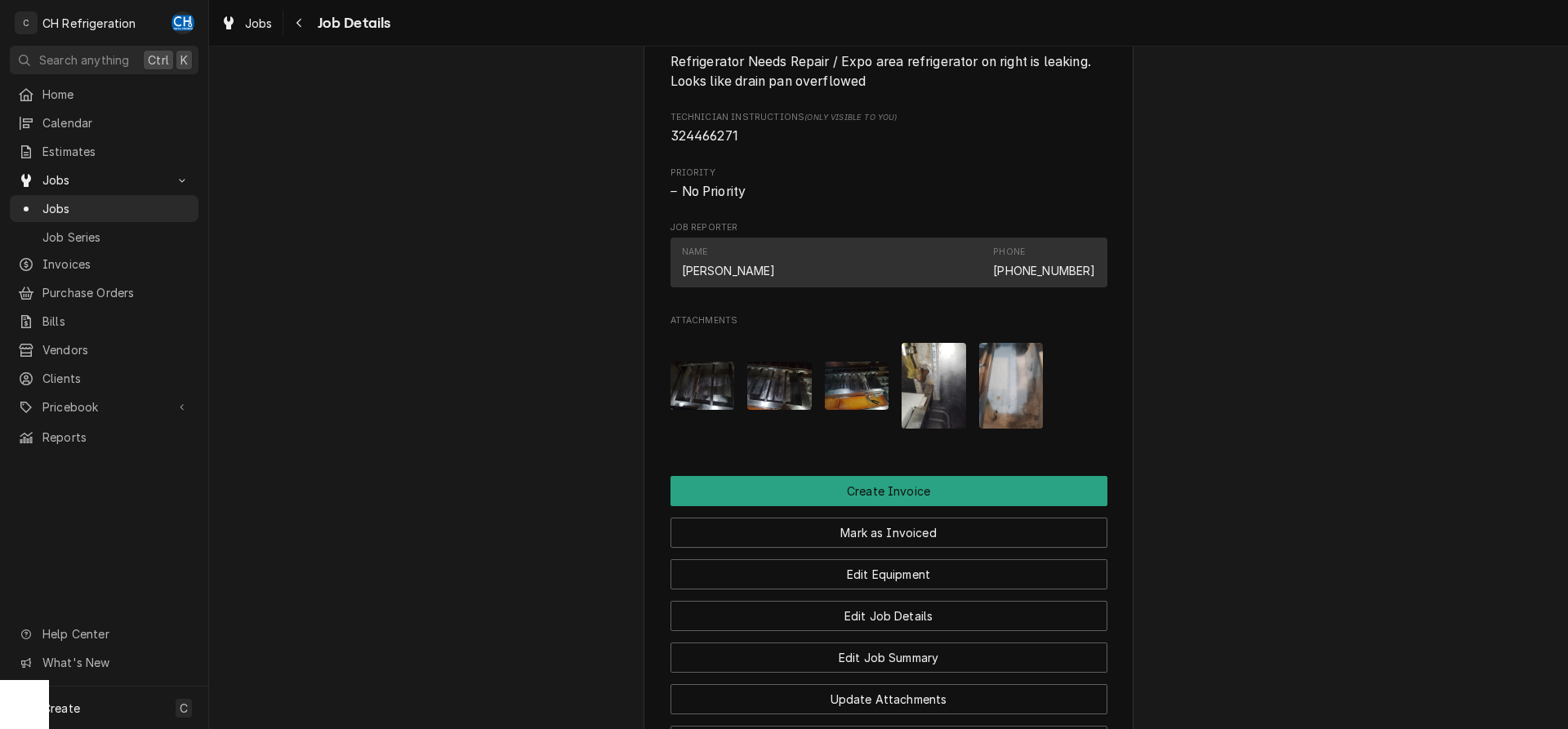
drag, startPoint x: 830, startPoint y: 394, endPoint x: 838, endPoint y: 395, distance: 8.1
click at [831, 394] on img "Attachments" at bounding box center [857, 386] width 64 height 49
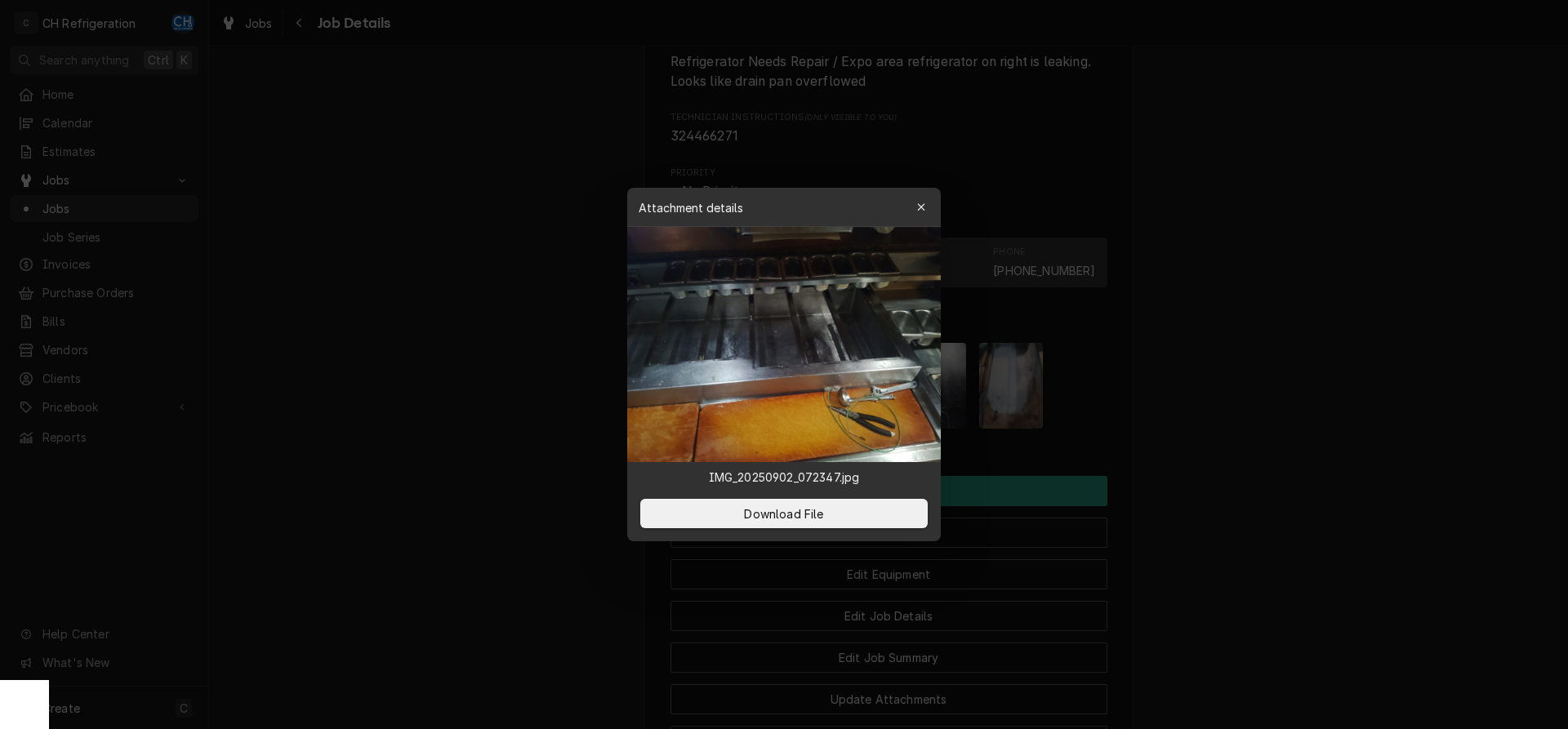
drag, startPoint x: 1296, startPoint y: 438, endPoint x: 966, endPoint y: 435, distance: 330.0
click at [1295, 438] on div at bounding box center [784, 364] width 1568 height 729
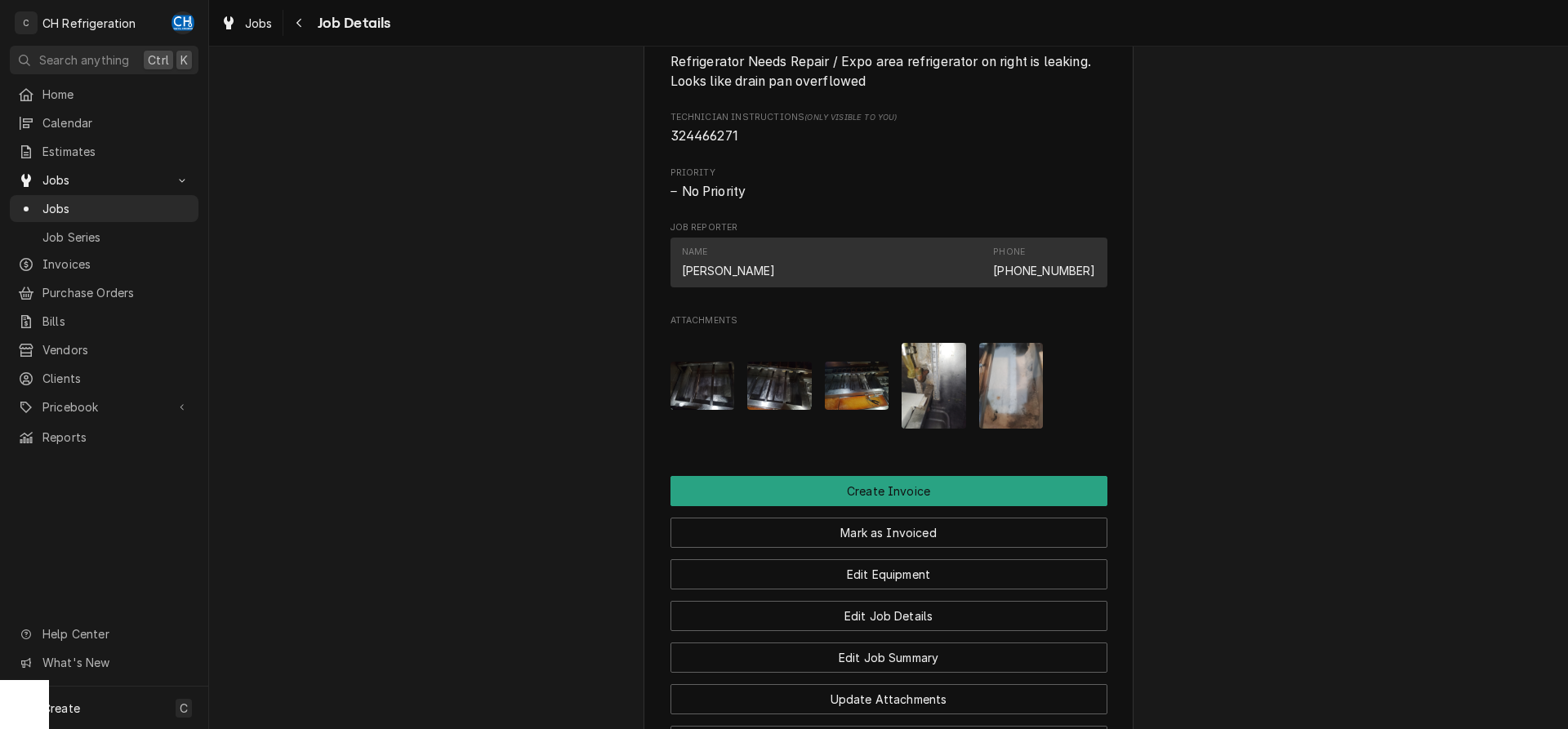
click at [761, 396] on img "Attachments" at bounding box center [780, 386] width 64 height 49
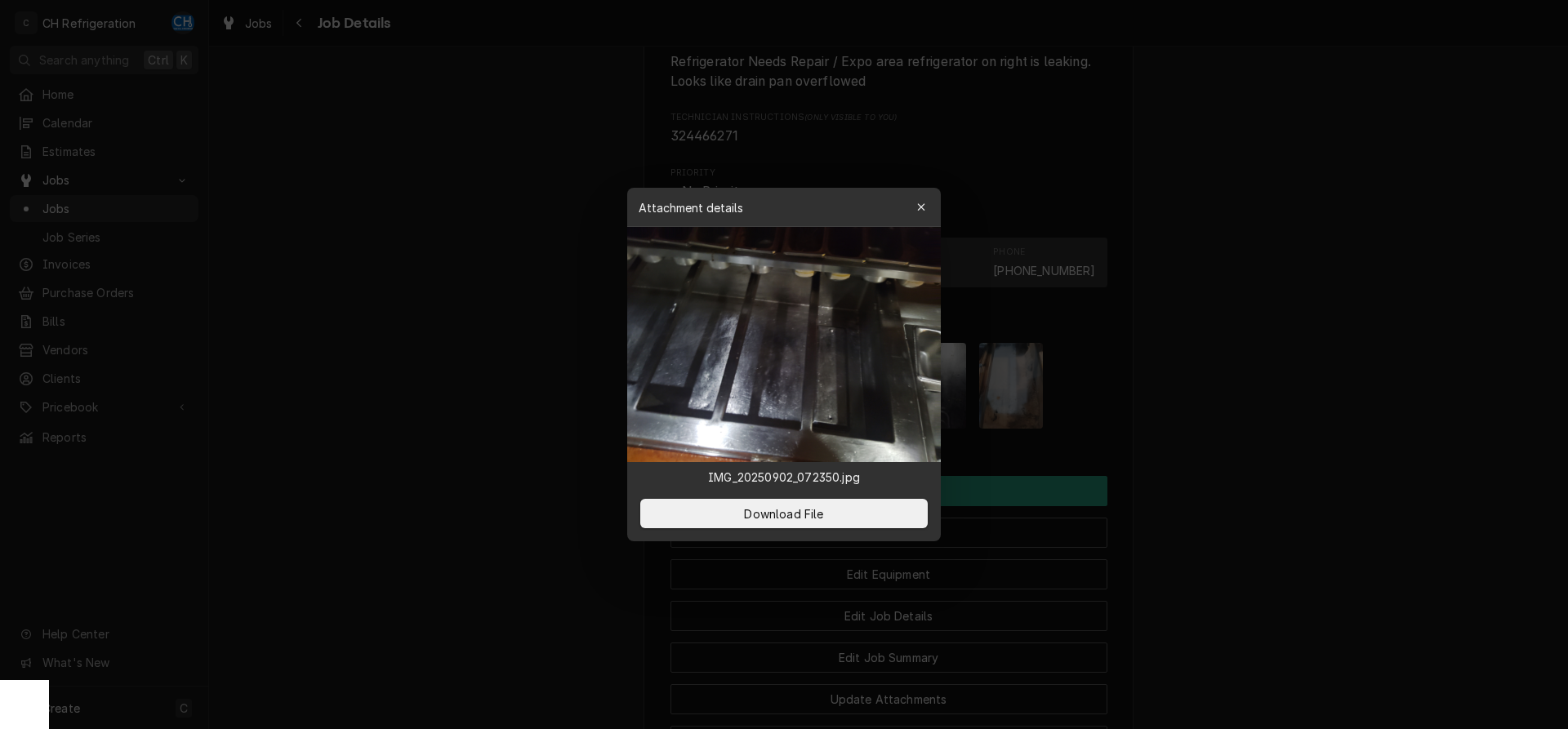
drag, startPoint x: 1253, startPoint y: 424, endPoint x: 909, endPoint y: 416, distance: 344.1
click at [1248, 425] on div at bounding box center [784, 364] width 1568 height 729
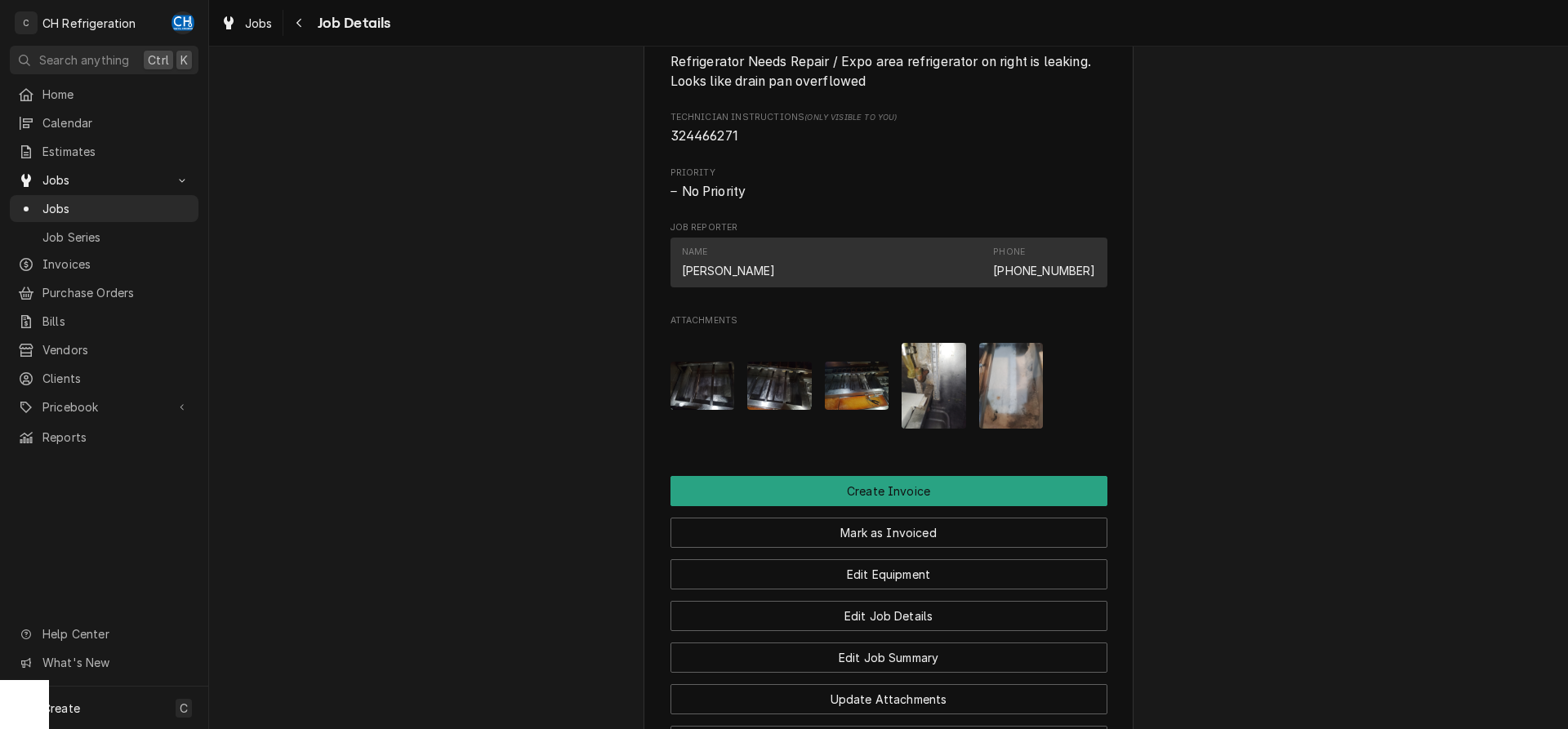
click at [705, 388] on img "Attachments" at bounding box center [703, 386] width 64 height 49
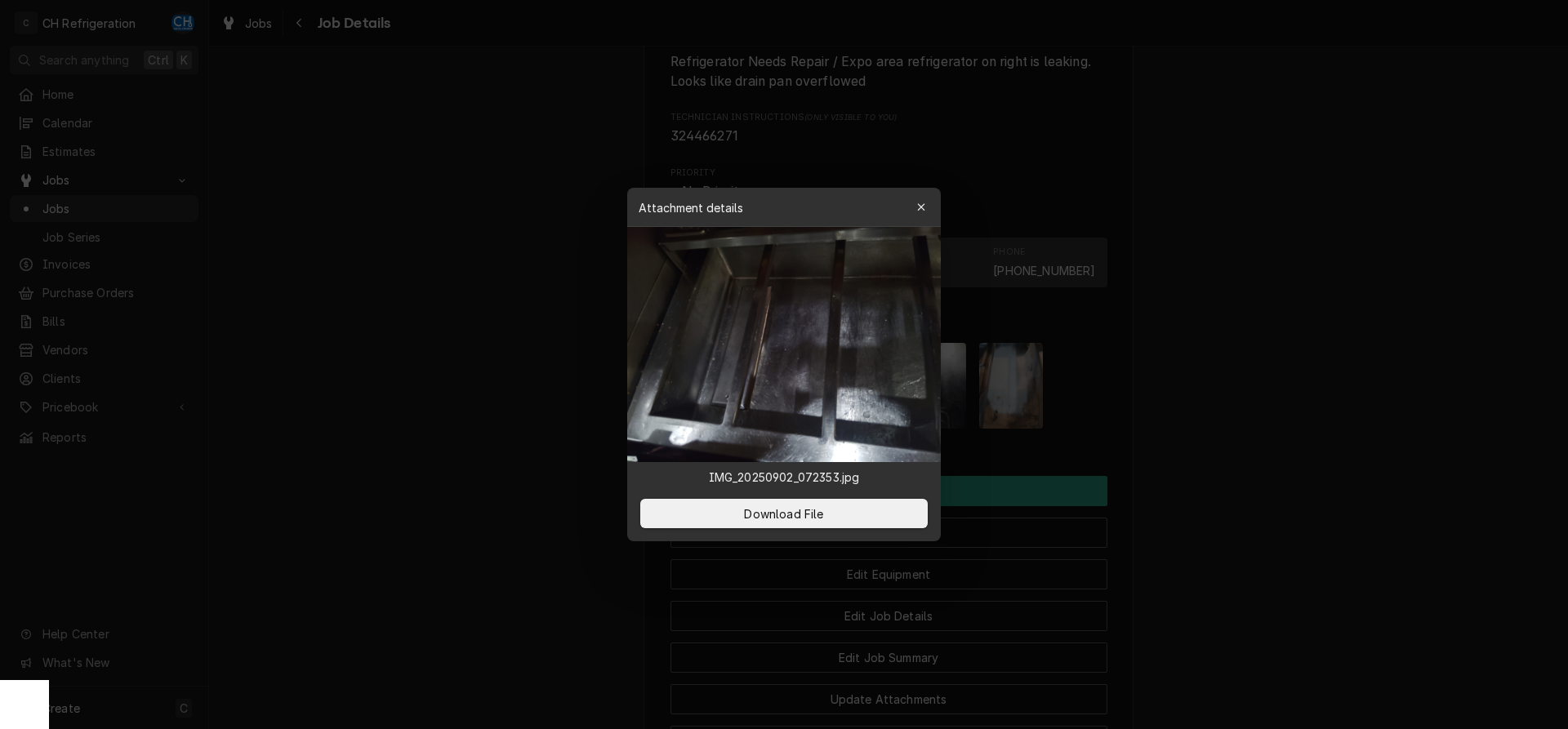
click at [1344, 445] on div at bounding box center [784, 364] width 1568 height 729
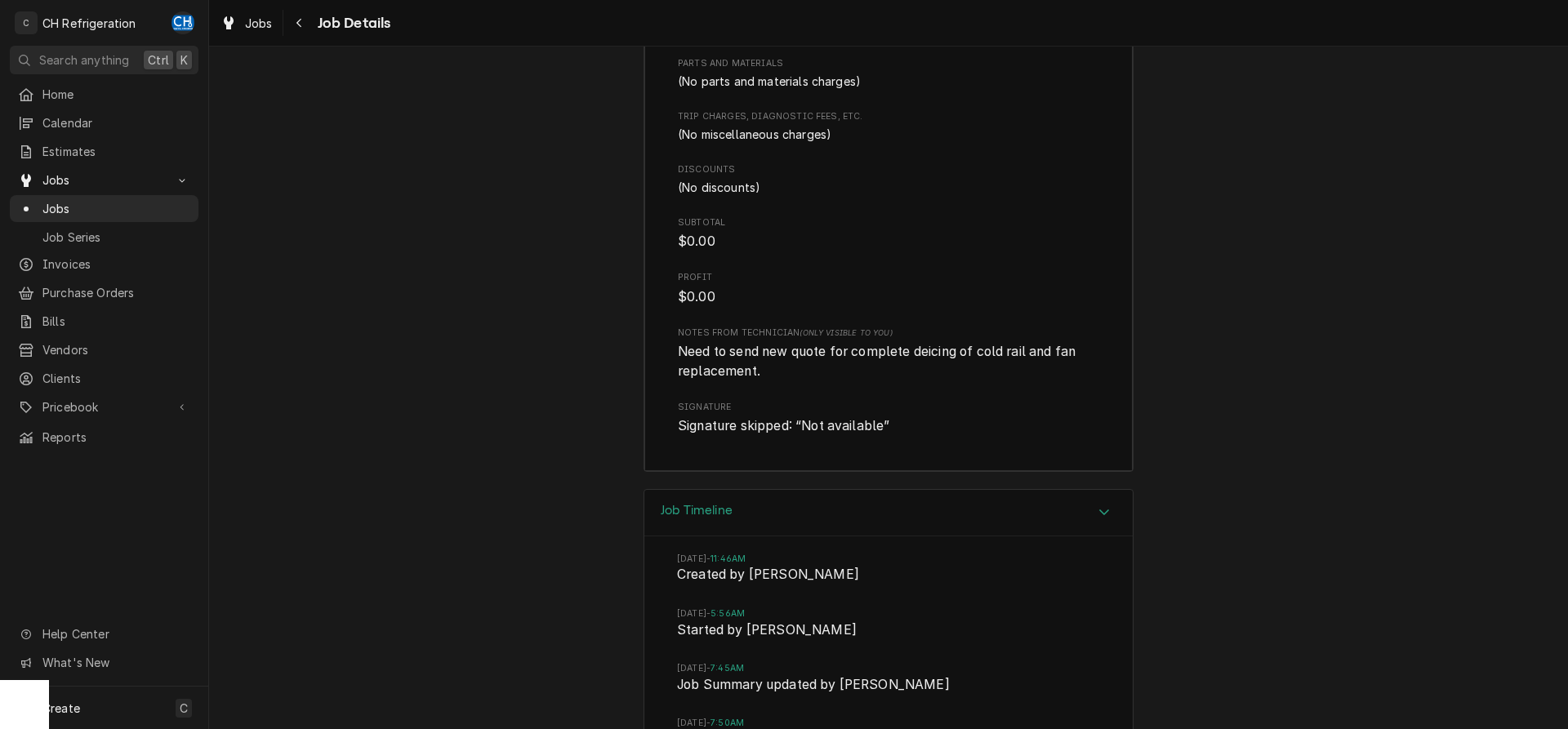
scroll to position [1919, 0]
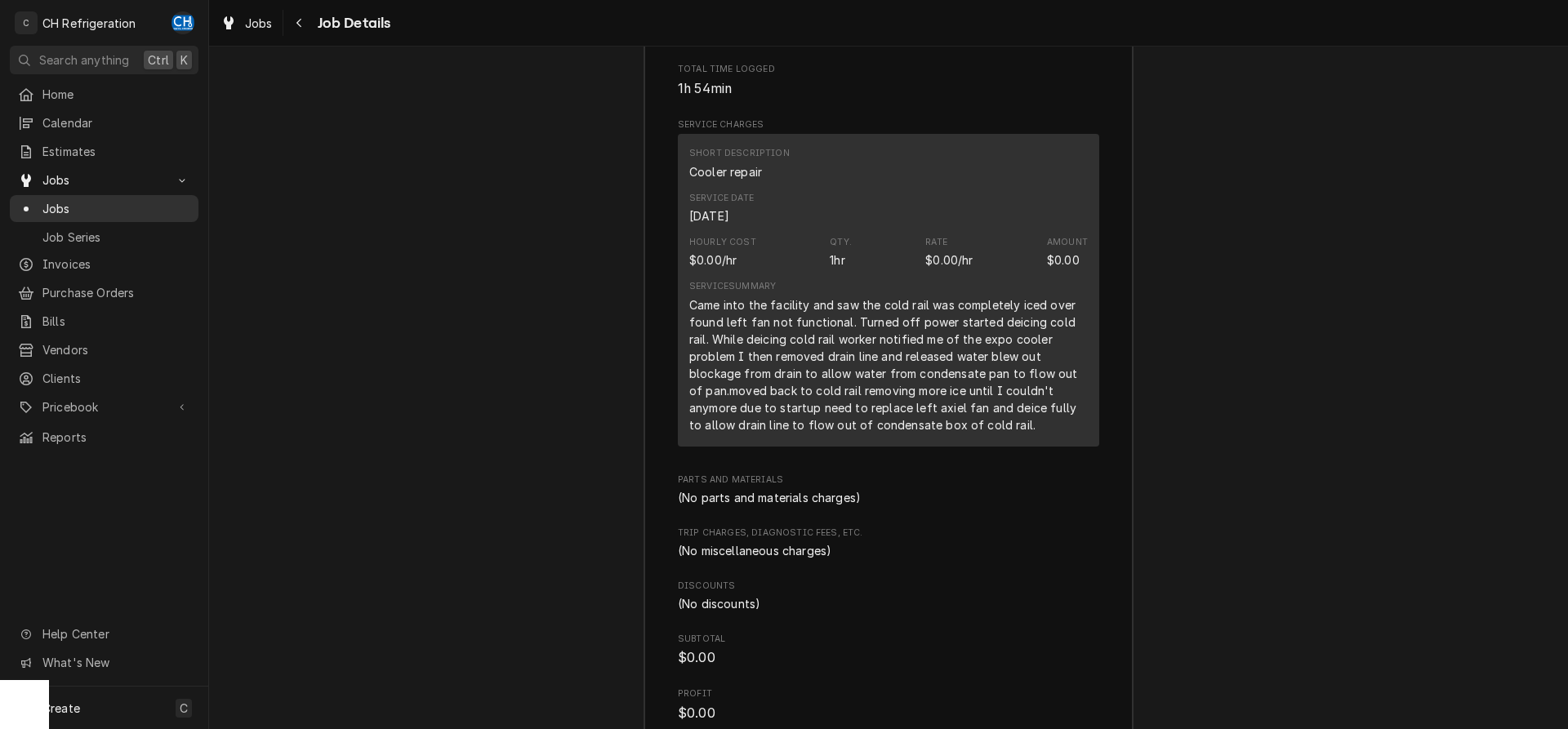
click at [190, 202] on span "Jobs" at bounding box center [117, 209] width 148 height 18
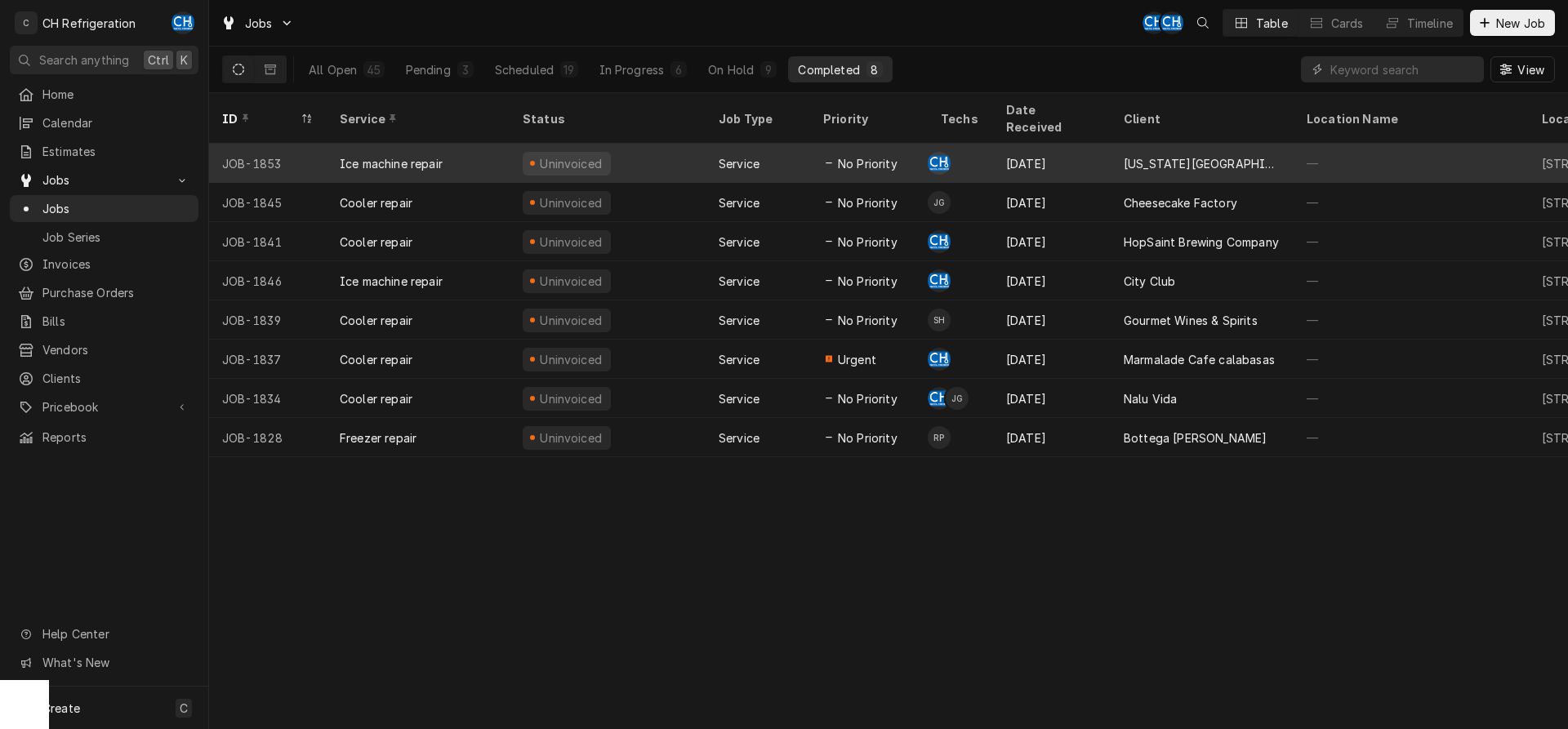
click at [1188, 155] on div "[US_STATE][GEOGRAPHIC_DATA], [PERSON_NAME][GEOGRAPHIC_DATA]" at bounding box center [1202, 164] width 157 height 18
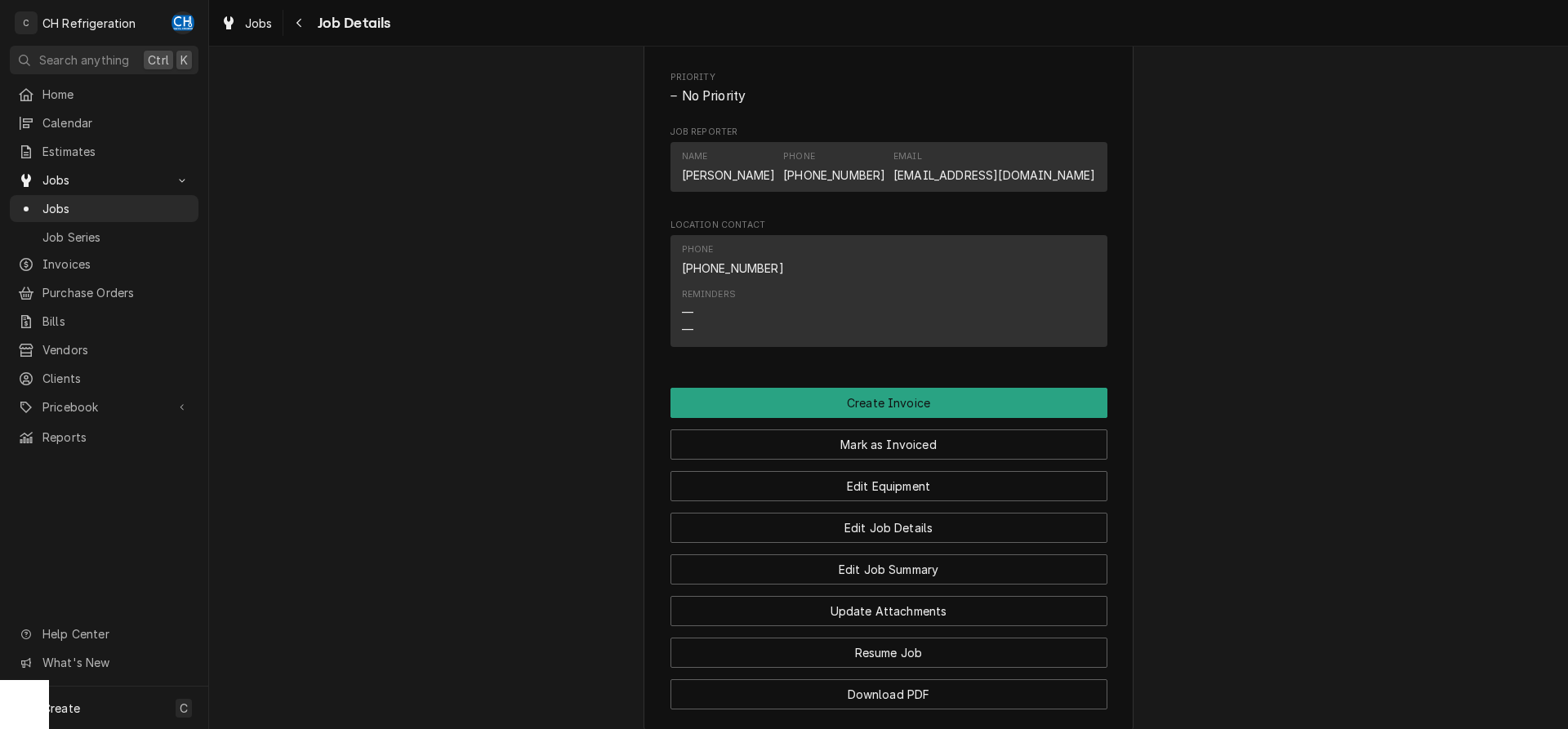
scroll to position [1078, 0]
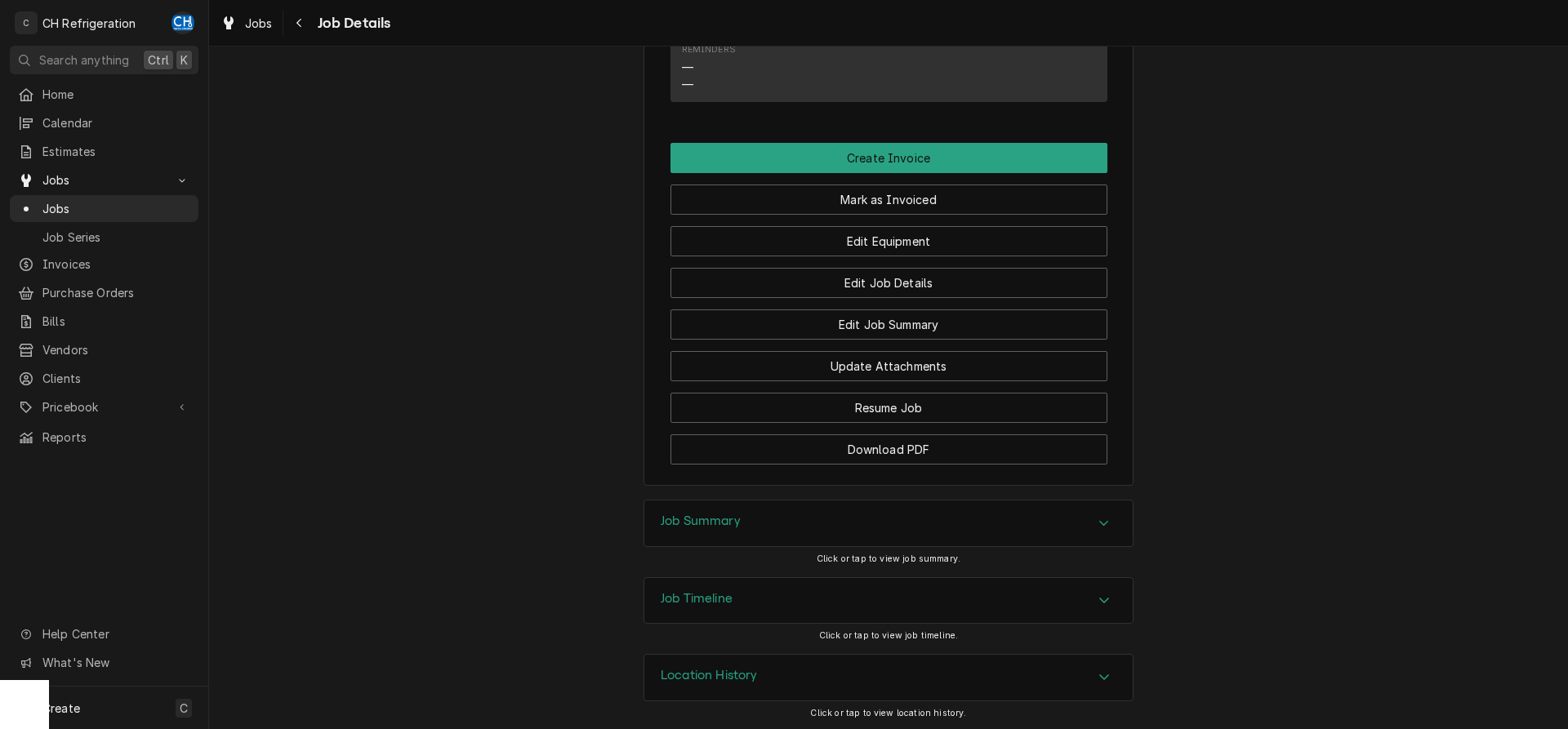
click at [790, 532] on div "Job Summary" at bounding box center [889, 523] width 489 height 46
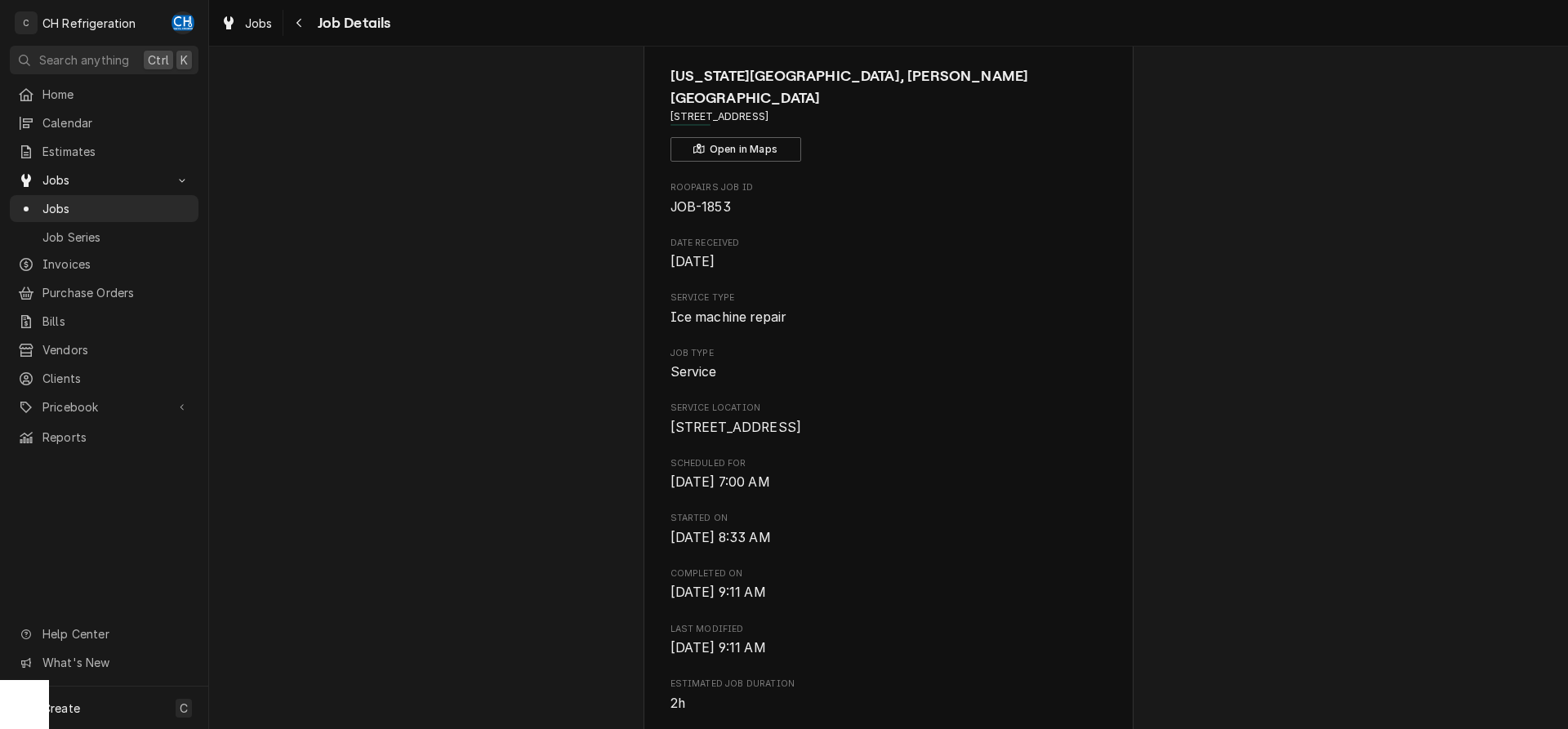
scroll to position [0, 0]
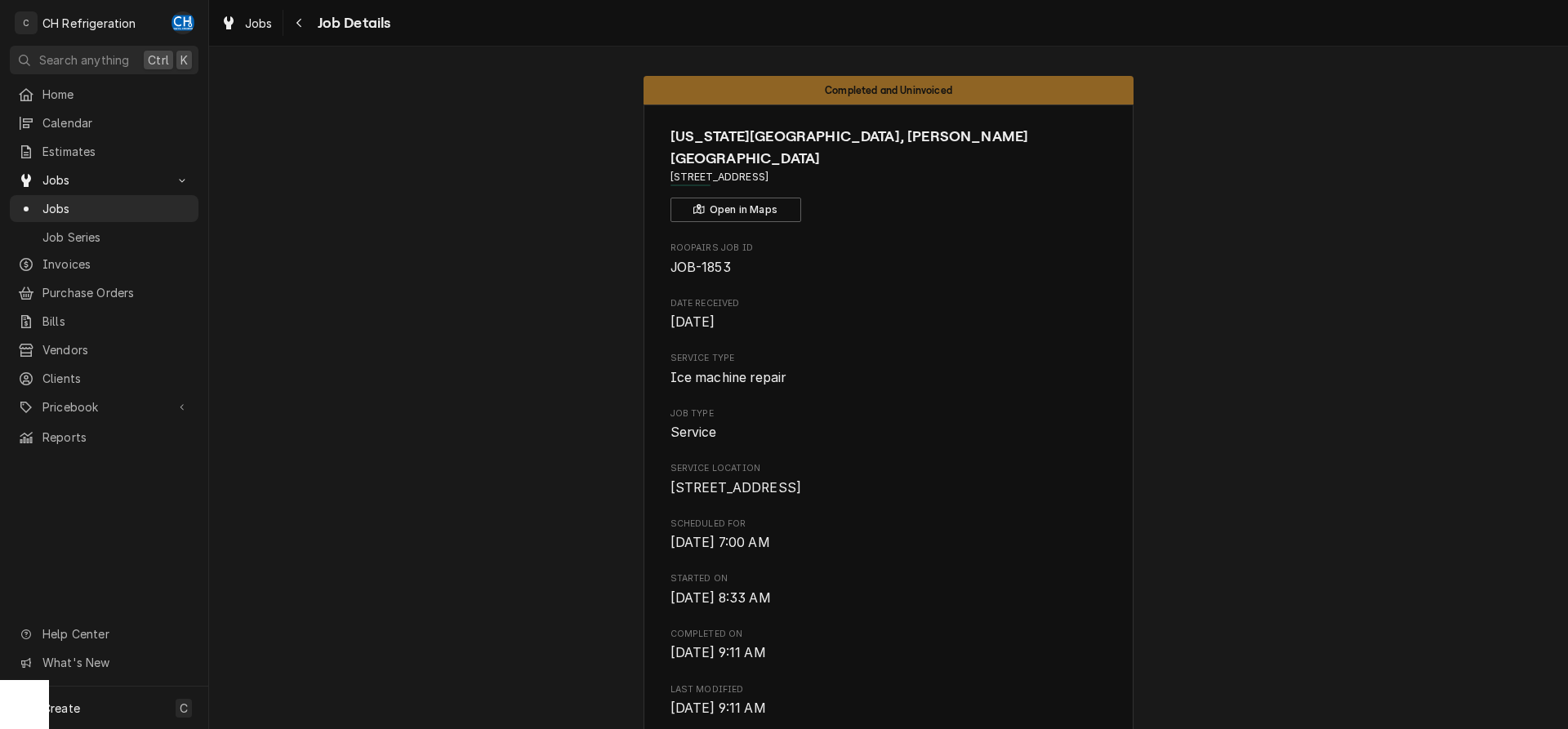
click at [1070, 328] on html "C CH Refrigeration CH Search anything Ctrl K Home Calendar Estimates Jobs Jobs …" at bounding box center [784, 364] width 1568 height 729
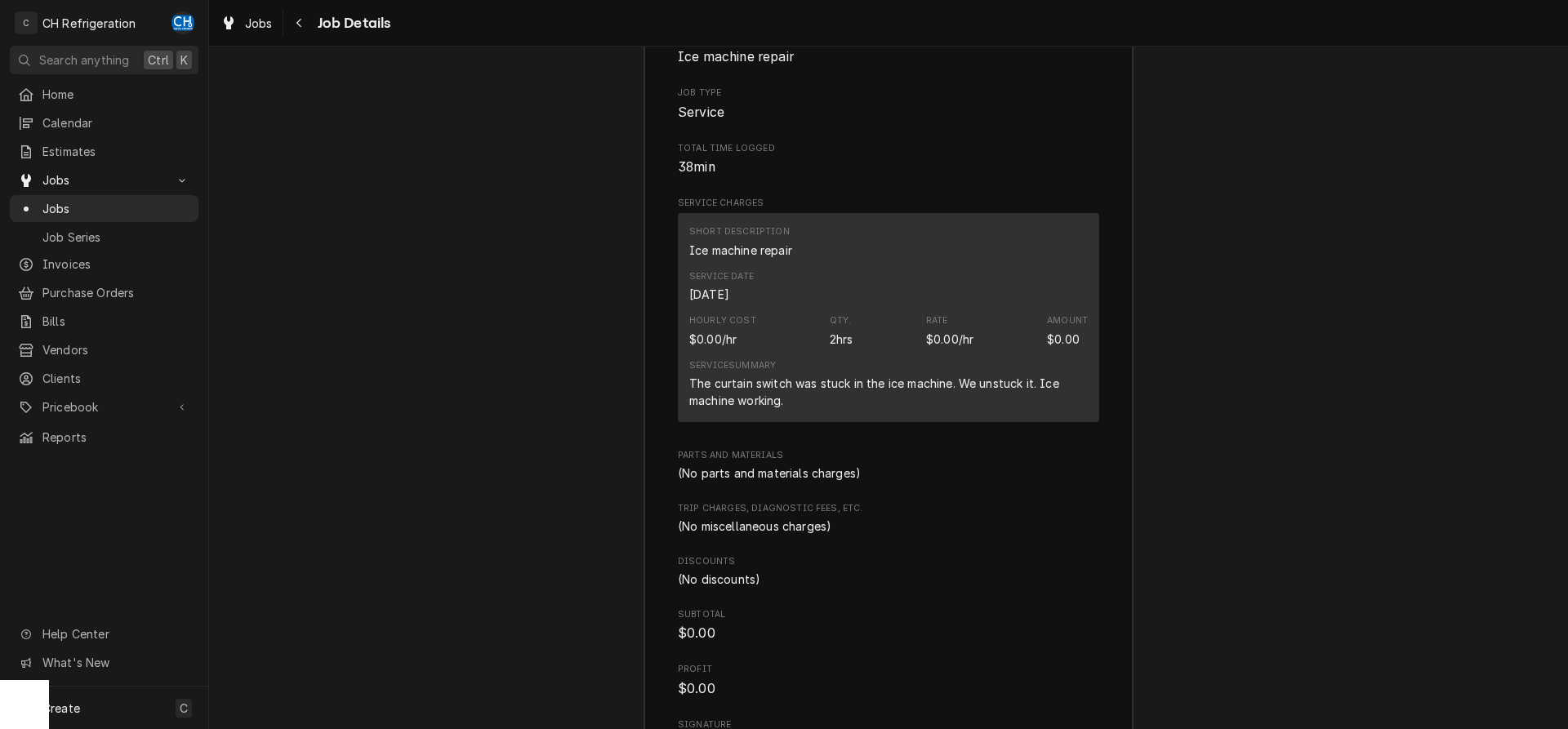
scroll to position [1750, 0]
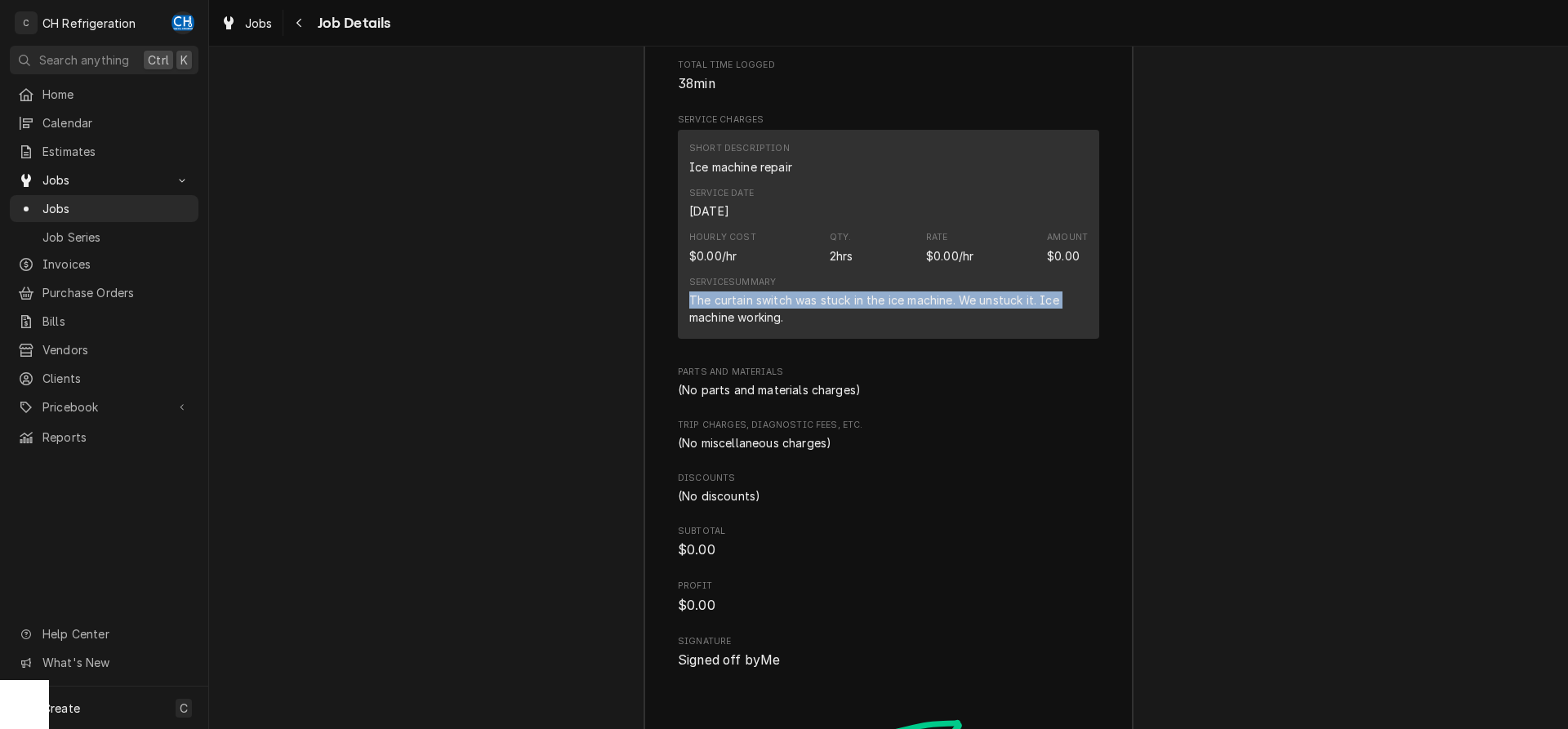
drag, startPoint x: 686, startPoint y: 292, endPoint x: 1075, endPoint y: 303, distance: 389.2
click at [1075, 303] on div "Short Description Ice machine repair Service Date Sep 2, 2025 Hourly Cost $0.00…" at bounding box center [889, 234] width 421 height 209
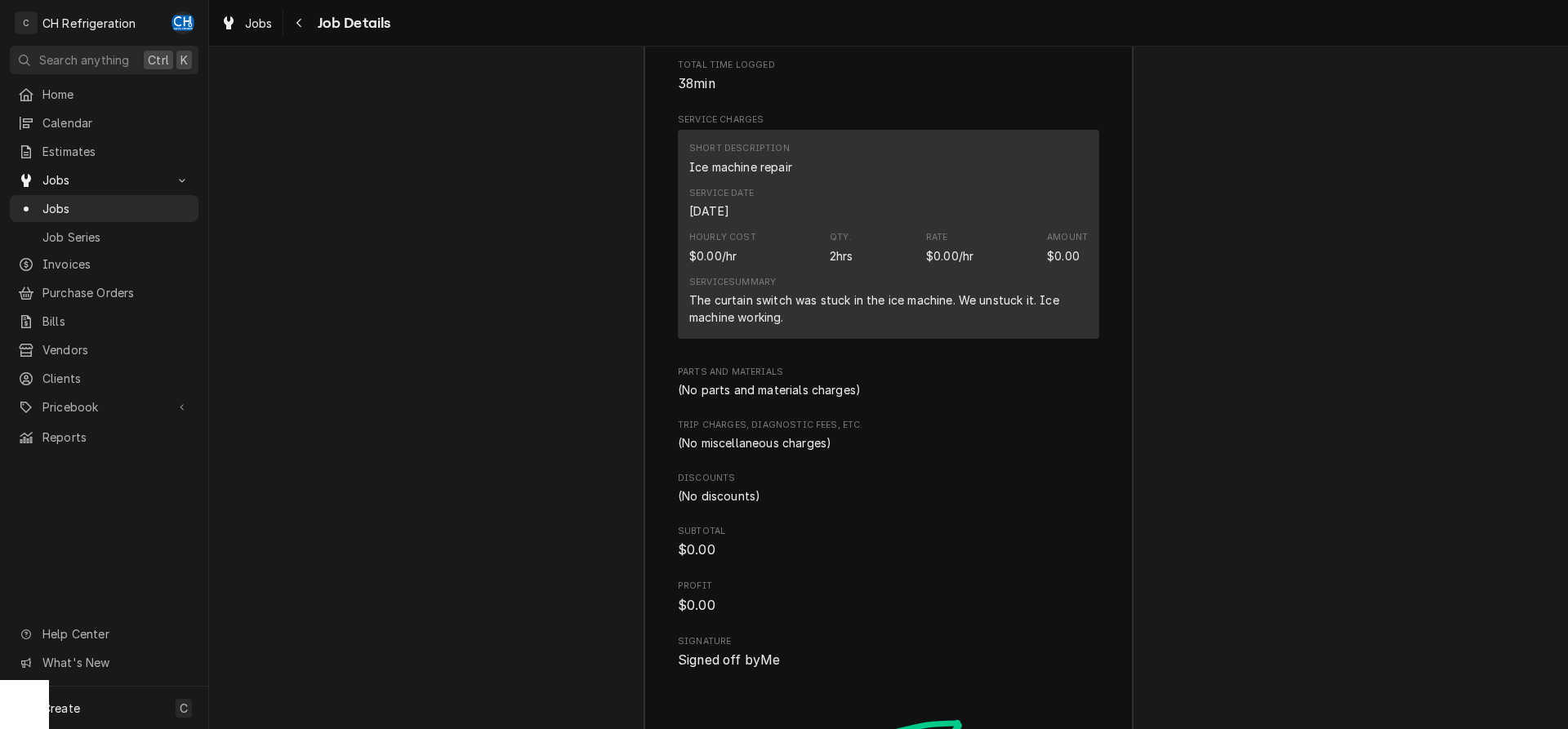
click at [1157, 310] on div "Job Summary Roopairs Job ID JOB-1853 Service Type Ice machine repair Job Type S…" at bounding box center [889, 419] width 1359 height 1181
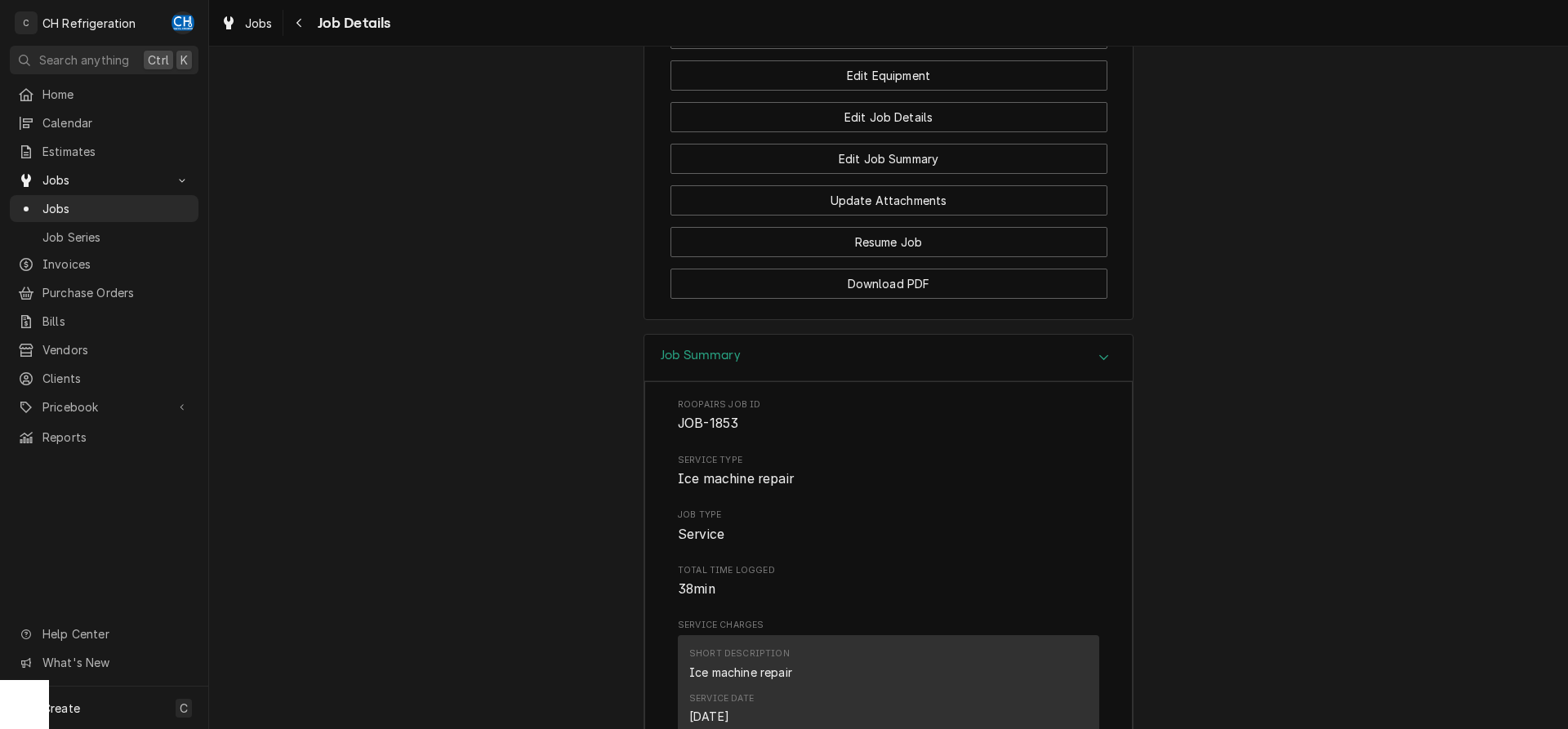
scroll to position [1182, 0]
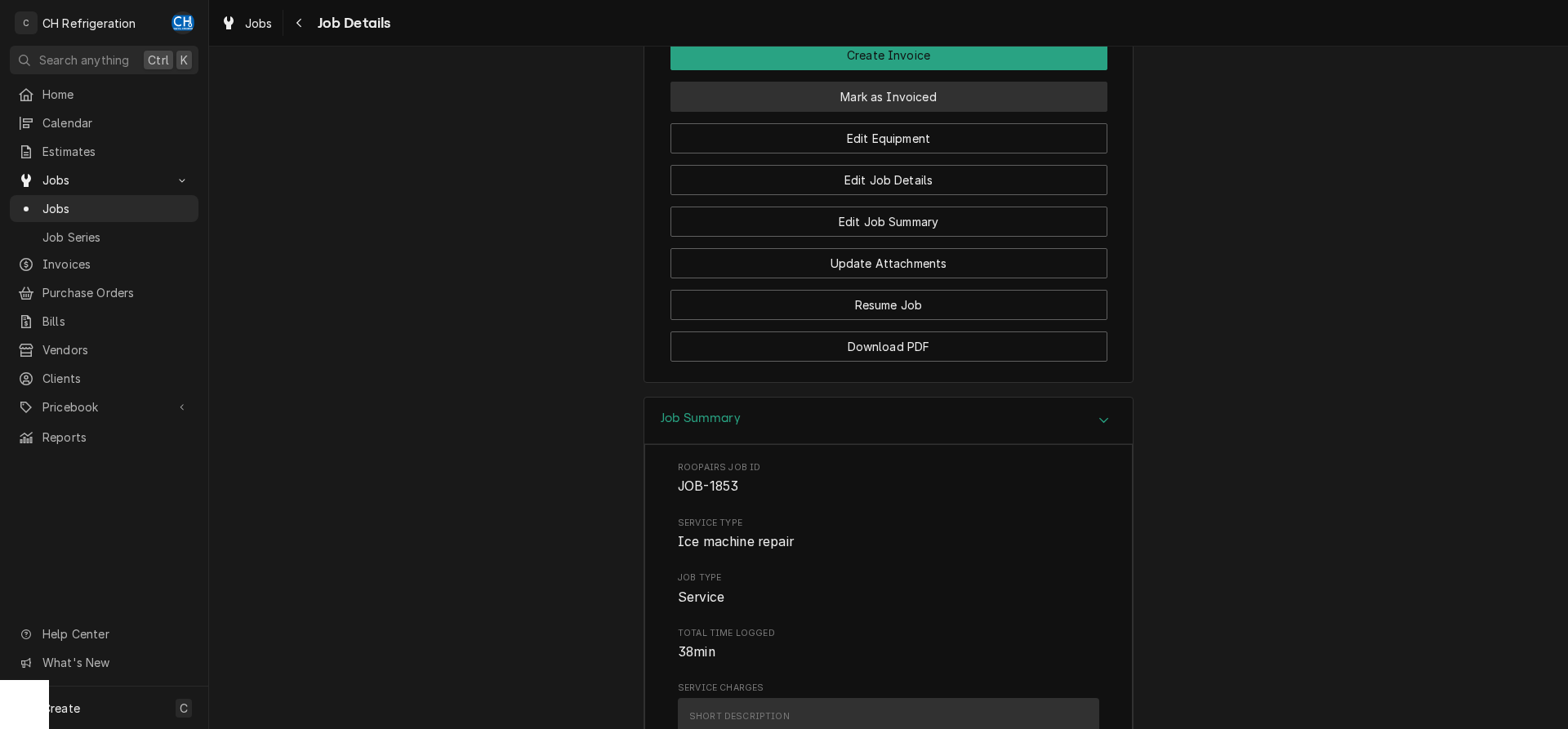
click at [928, 102] on button "Mark as Invoiced" at bounding box center [889, 96] width 437 height 30
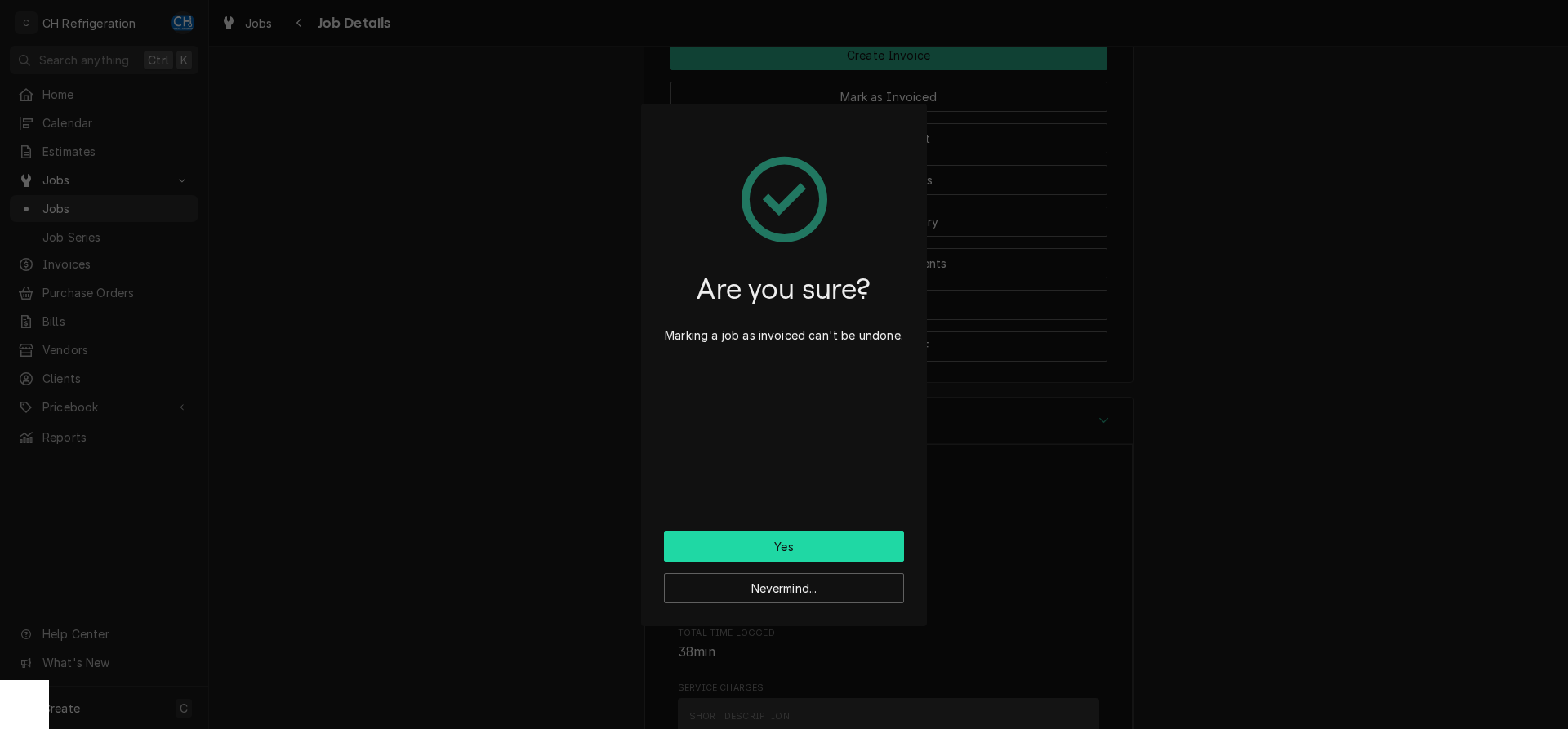
click at [865, 546] on button "Yes" at bounding box center [784, 546] width 240 height 30
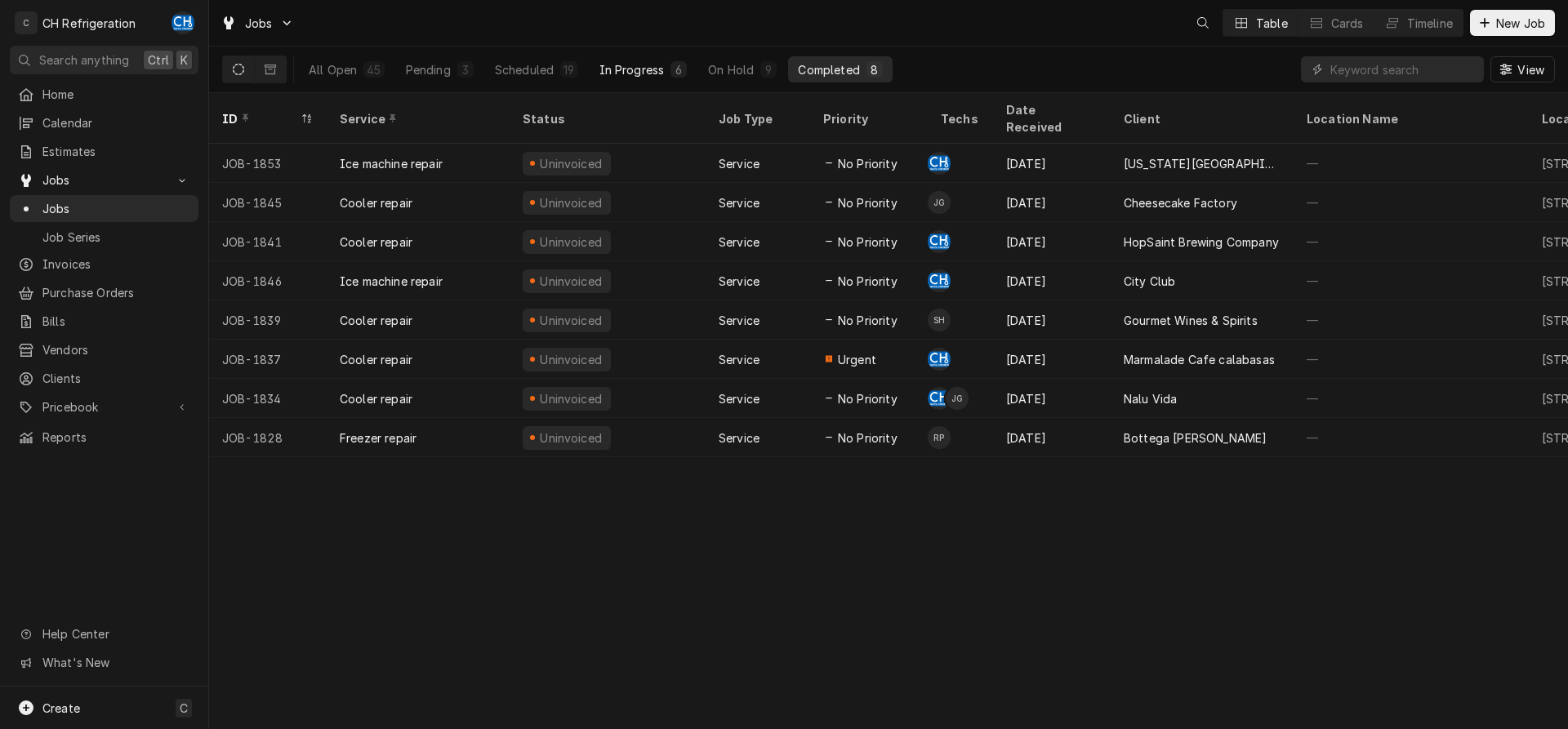
click at [658, 74] on div "In Progress" at bounding box center [632, 70] width 65 height 18
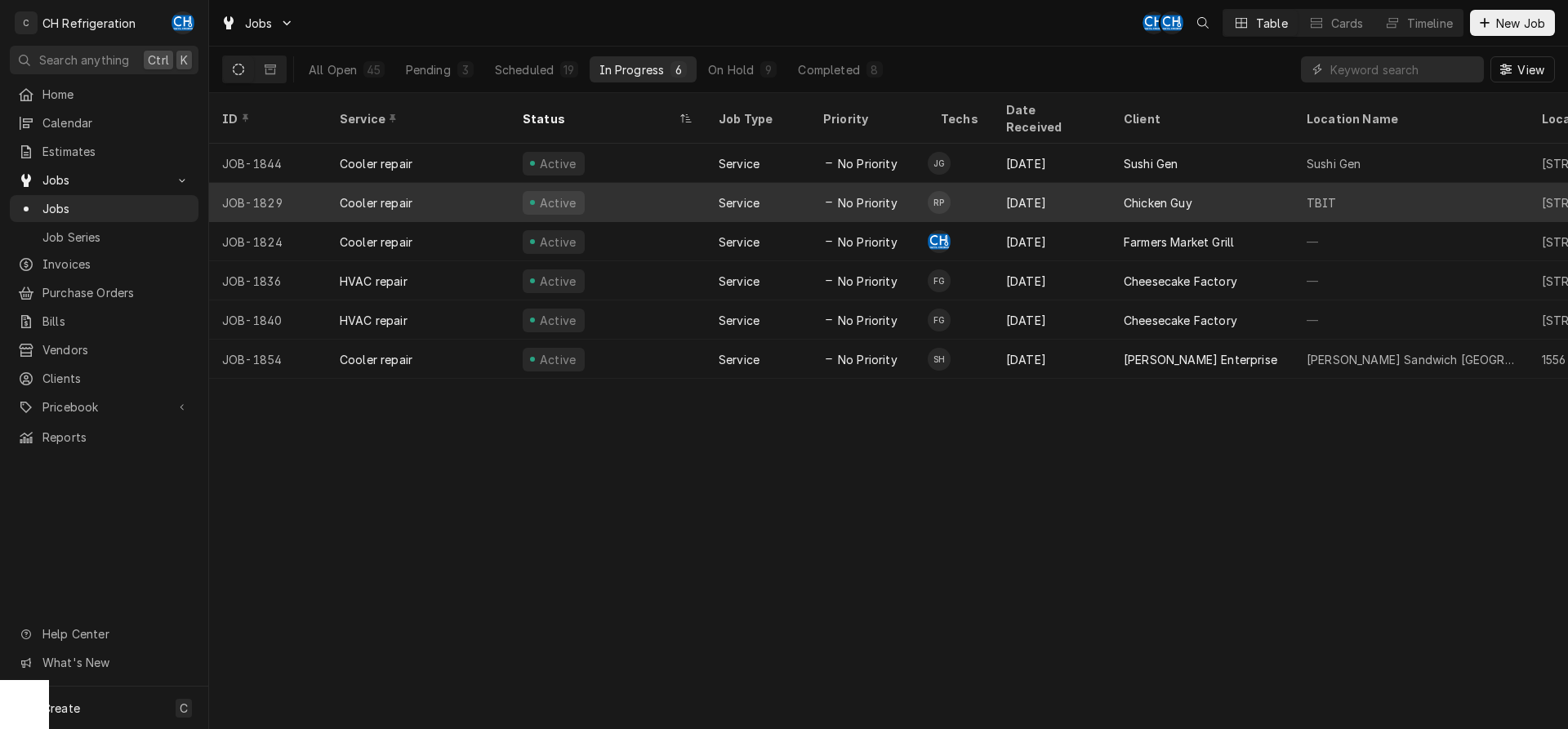
click at [973, 189] on td "RP" at bounding box center [960, 202] width 65 height 39
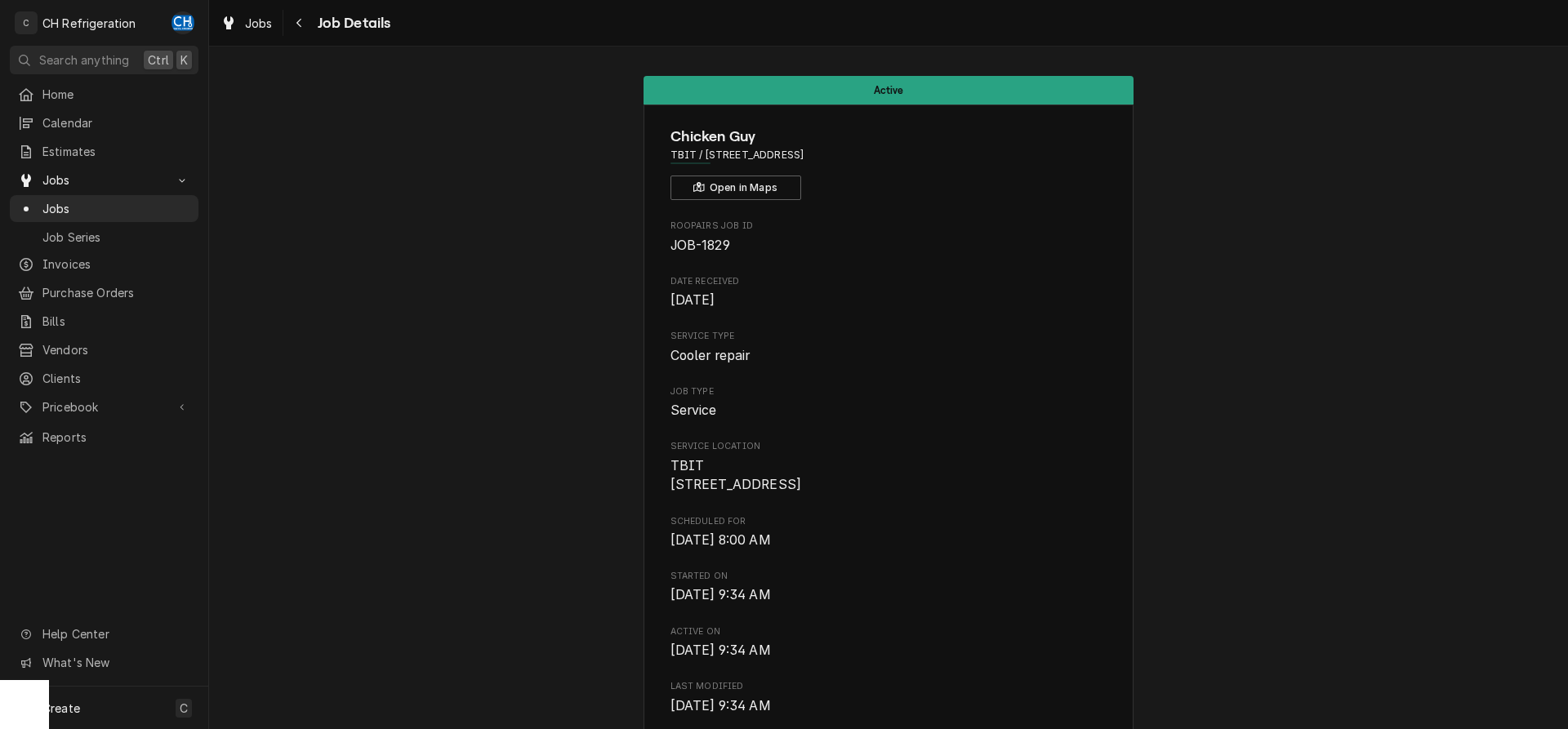
drag, startPoint x: 920, startPoint y: 150, endPoint x: 713, endPoint y: 155, distance: 207.1
click at [704, 155] on span "TBIT / [STREET_ADDRESS]" at bounding box center [889, 155] width 437 height 15
copy span "[STREET_ADDRESS]"
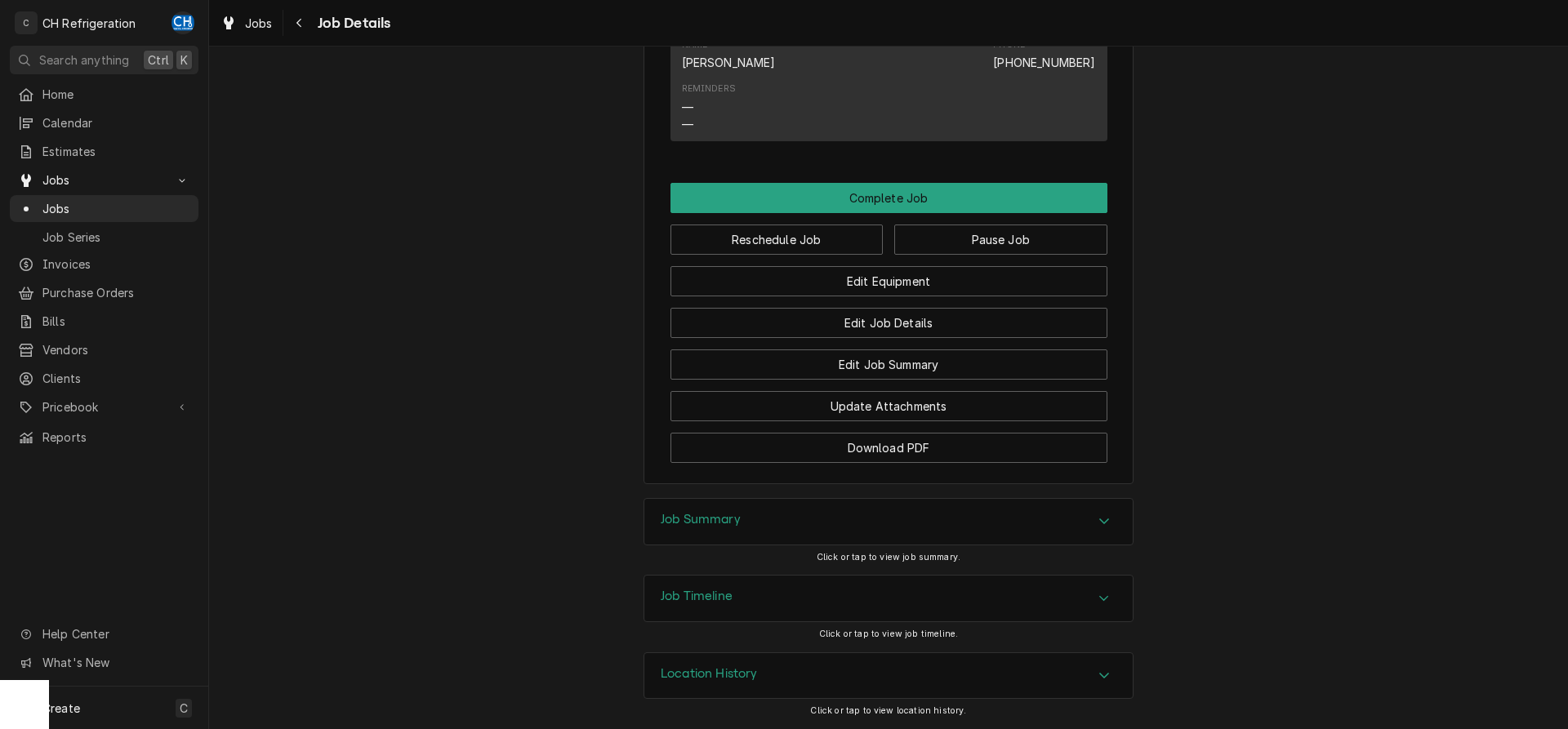
click at [701, 529] on div "Job Summary" at bounding box center [701, 522] width 80 height 19
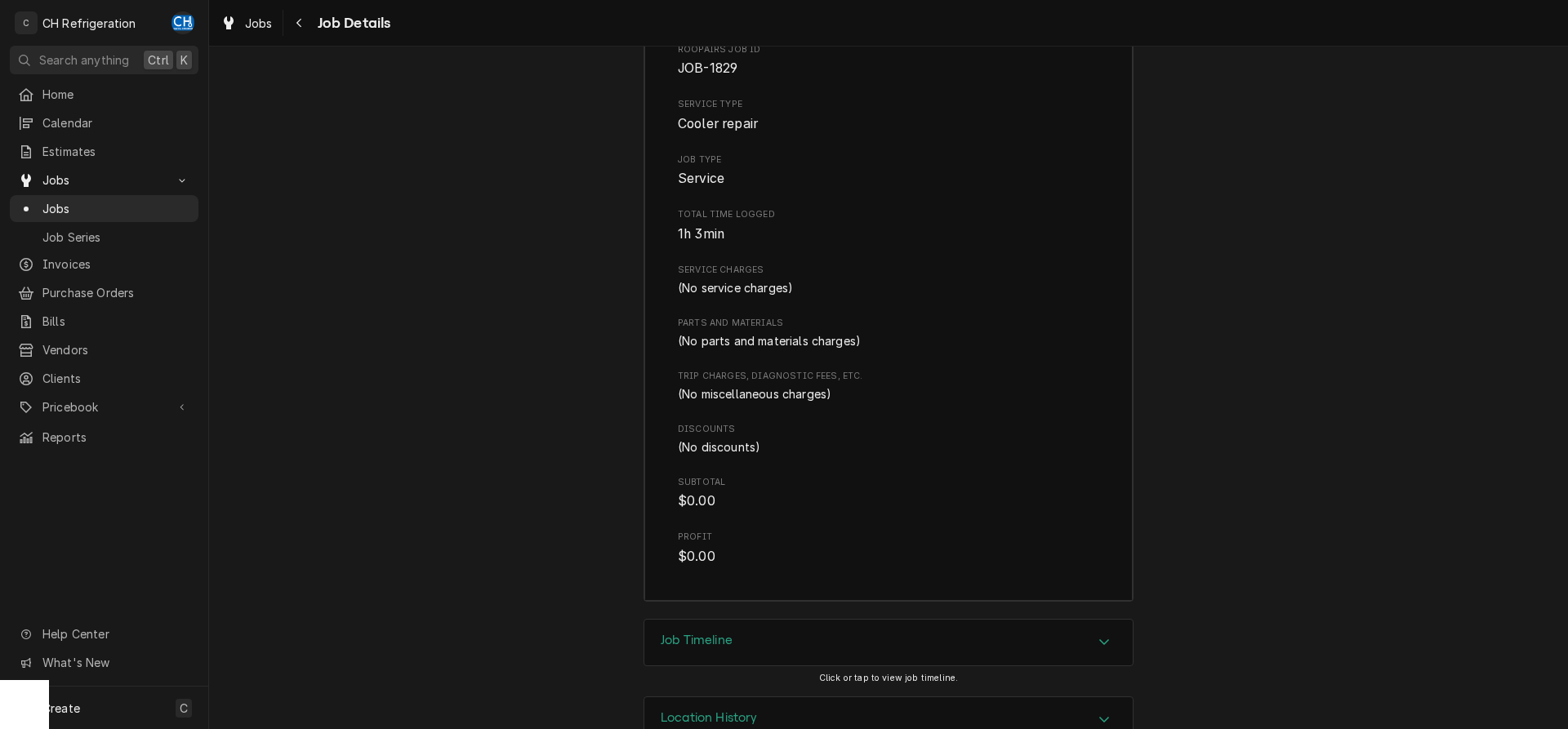
scroll to position [1481, 0]
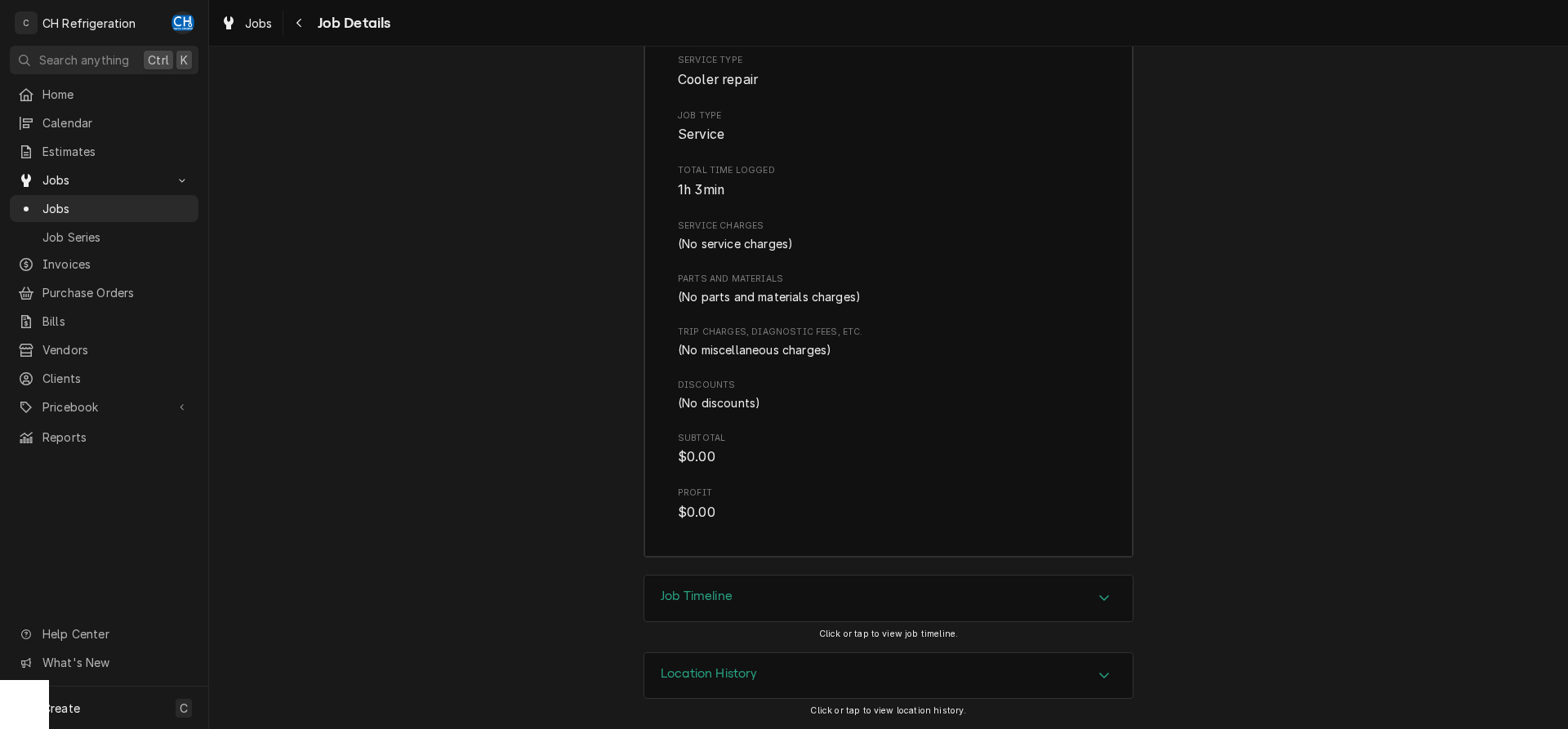
click at [719, 612] on div "Job Timeline" at bounding box center [889, 599] width 489 height 46
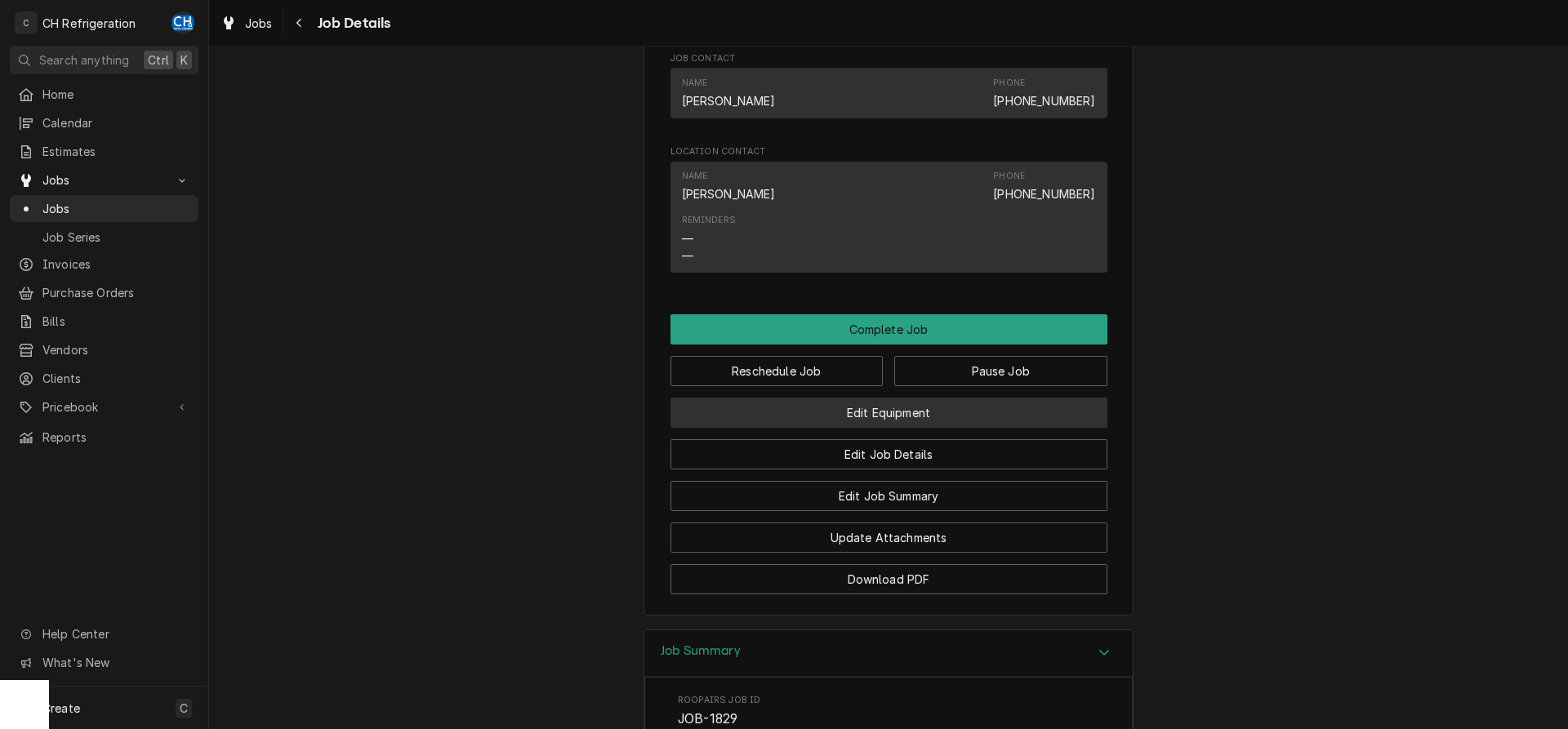
scroll to position [1000, 0]
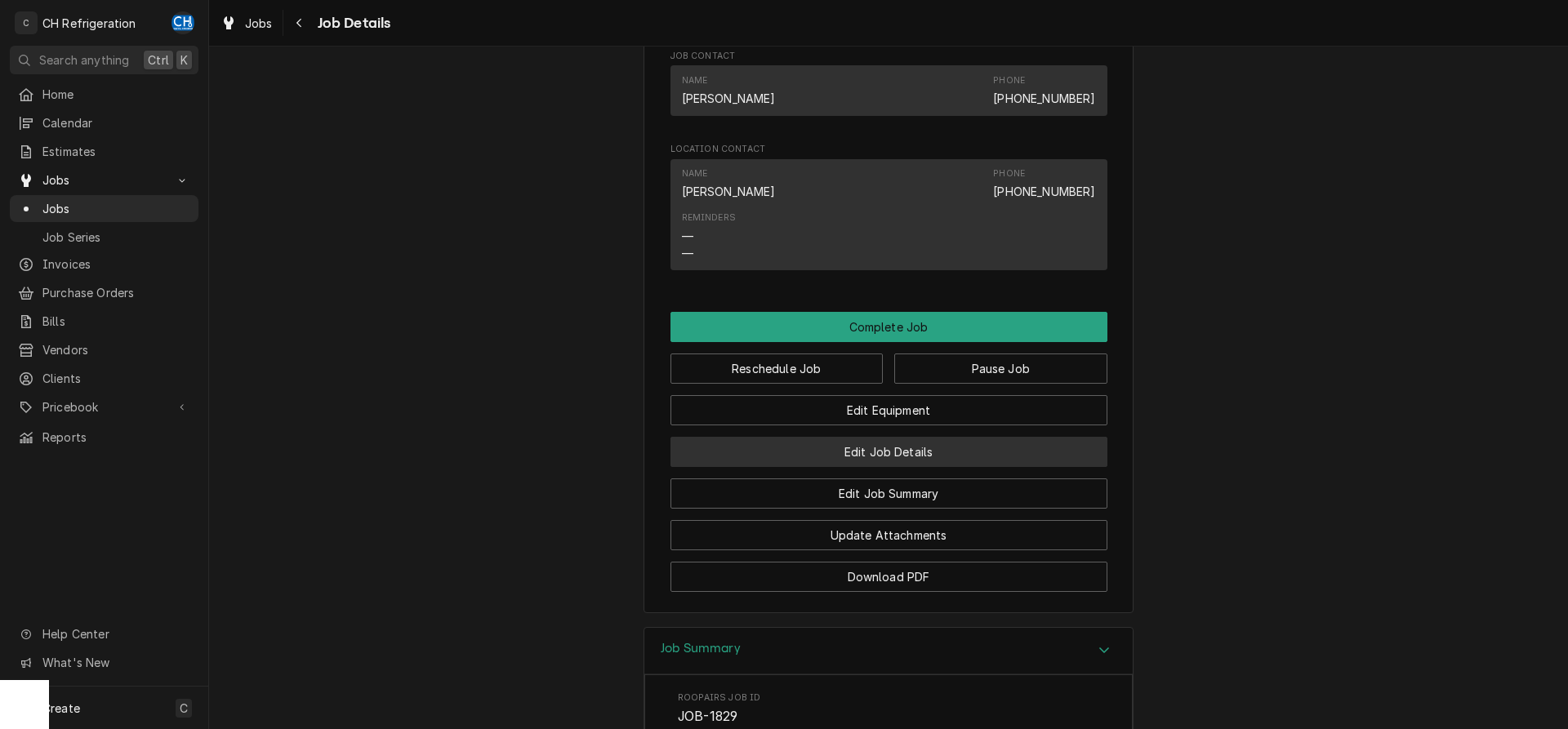
click at [919, 467] on button "Edit Job Details" at bounding box center [889, 452] width 437 height 30
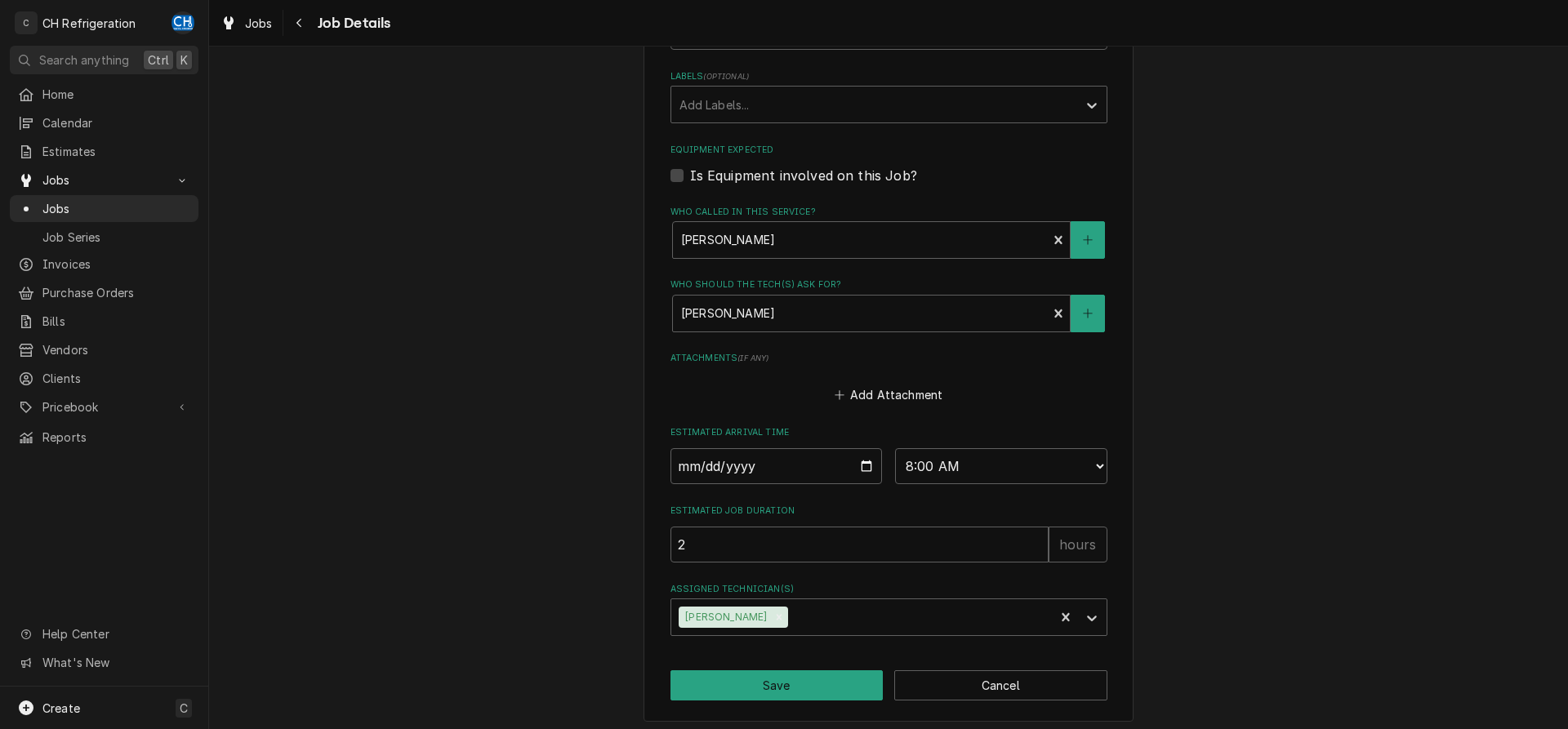
scroll to position [639, 0]
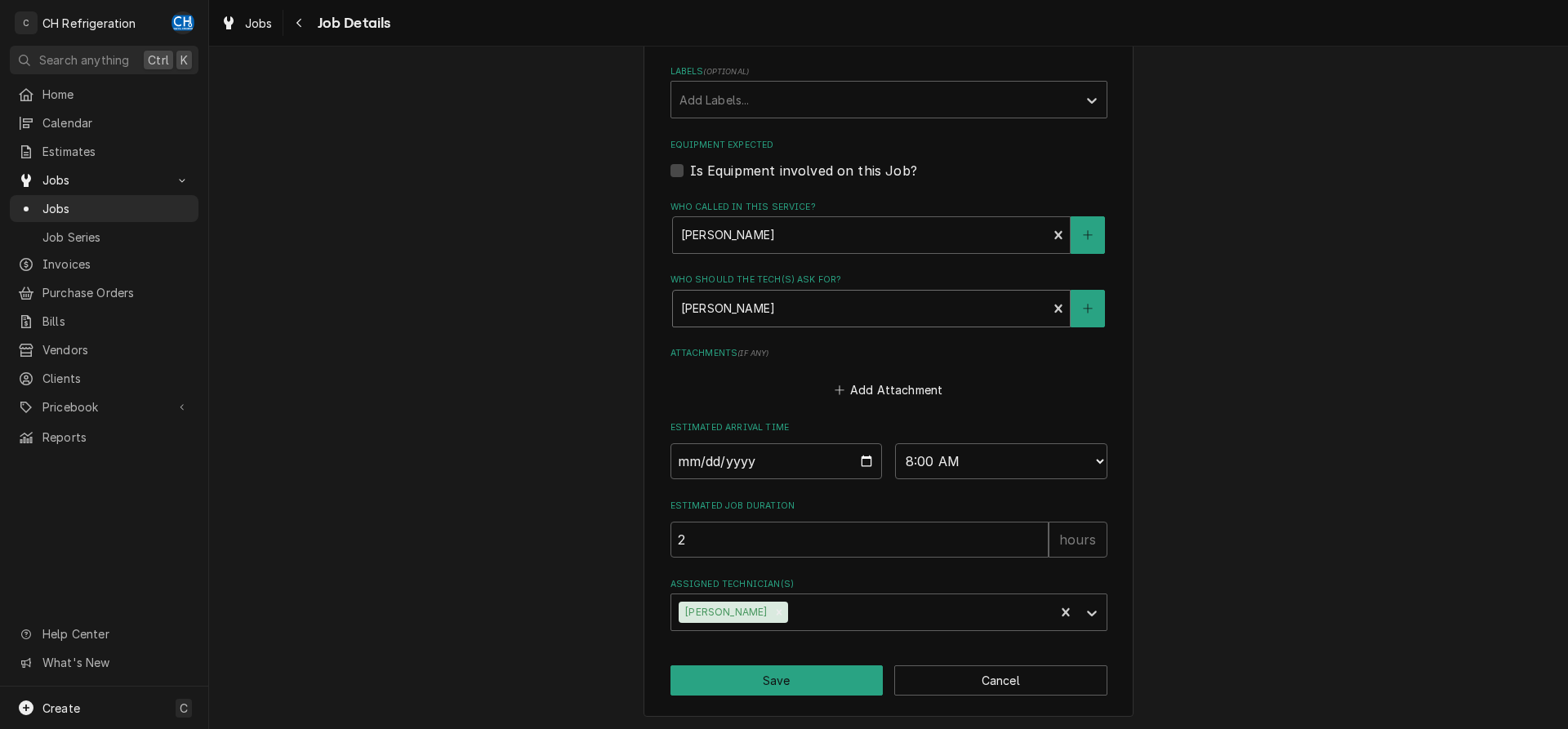
type textarea "x"
click at [802, 292] on div "[PERSON_NAME] Contact [PHONE_NUMBER]" at bounding box center [860, 309] width 375 height 36
click at [807, 303] on div "Who should the tech(s) ask for?" at bounding box center [860, 309] width 358 height 29
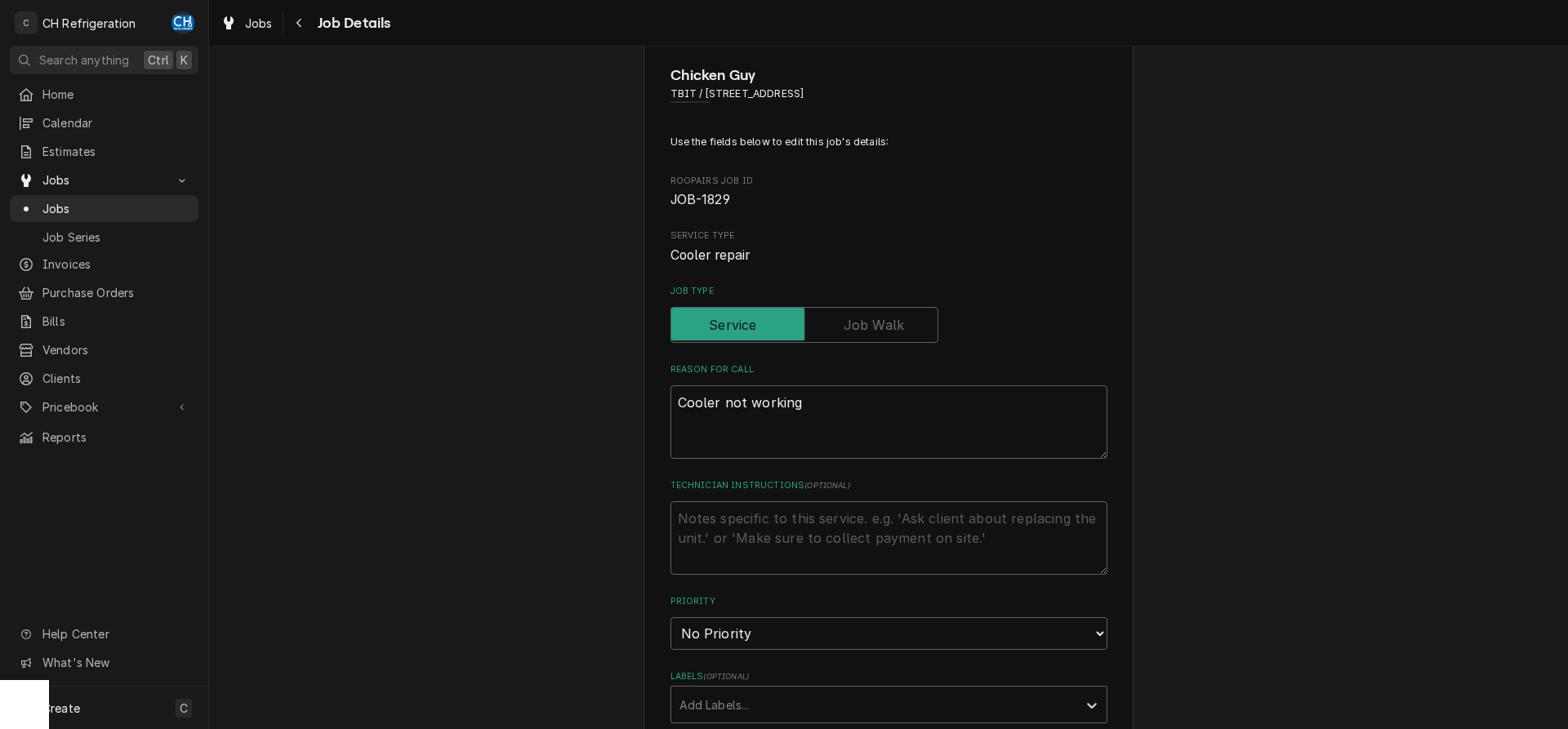
scroll to position [0, 0]
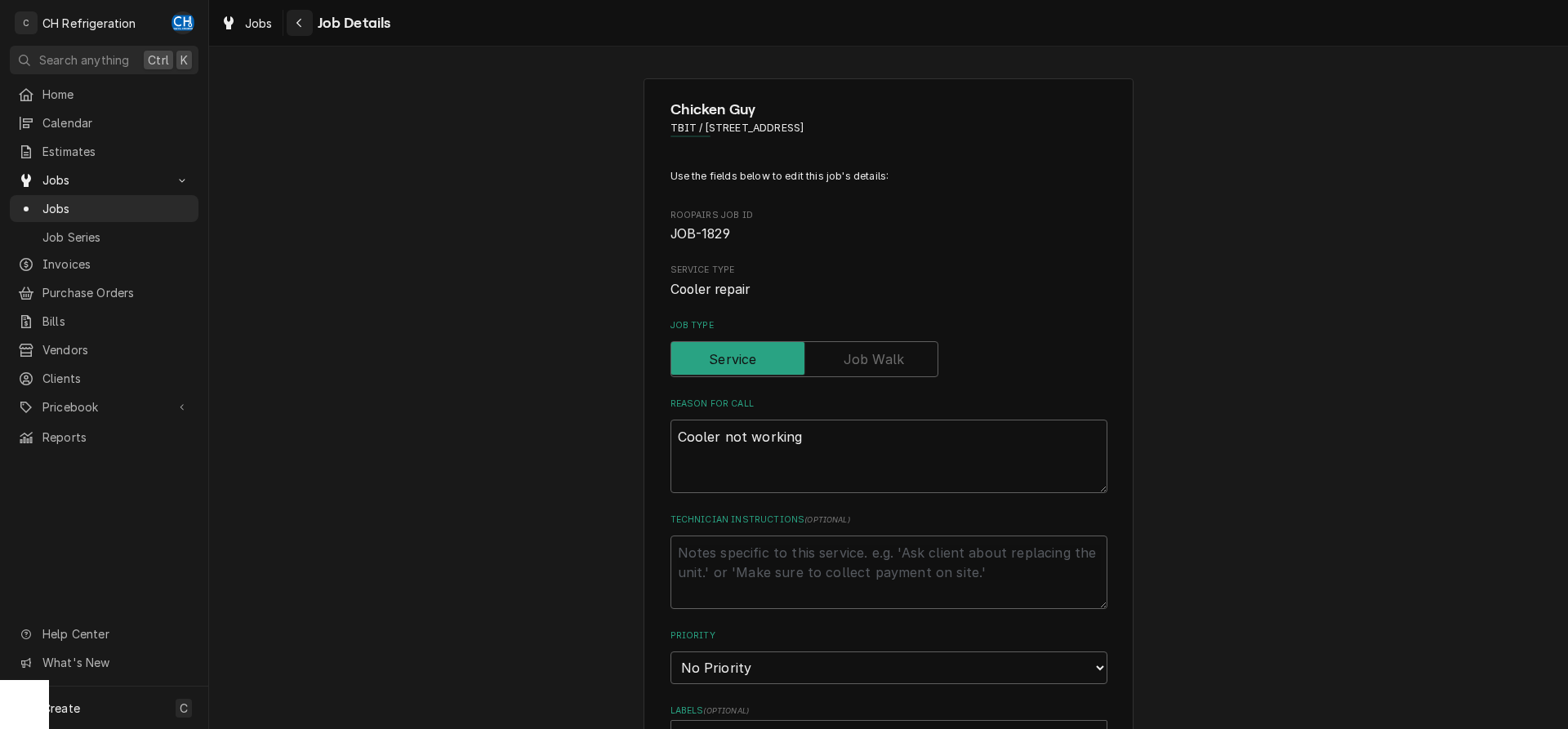
click at [298, 22] on icon "Navigate back" at bounding box center [299, 22] width 5 height 9
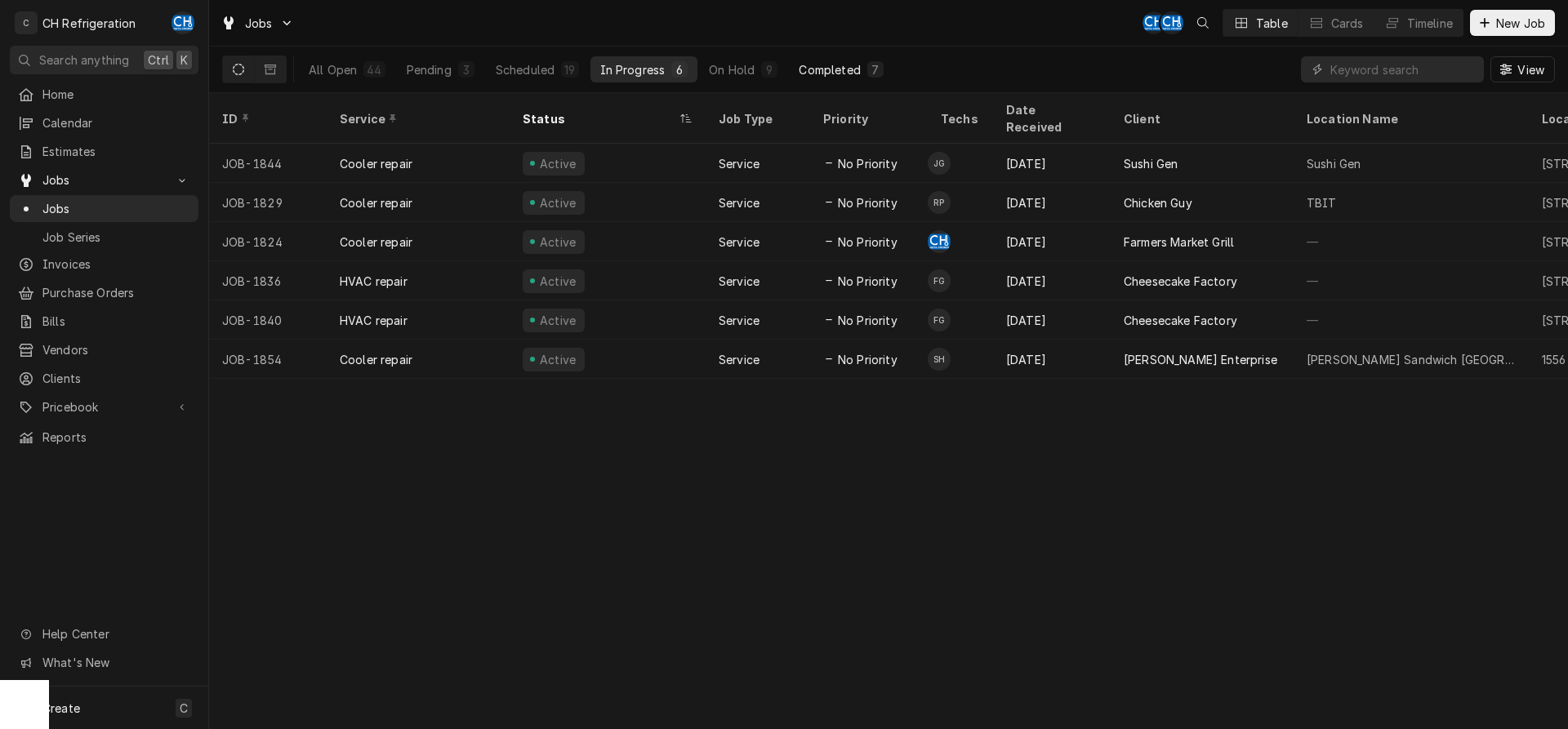
click at [868, 78] on button "Completed 7" at bounding box center [841, 69] width 104 height 26
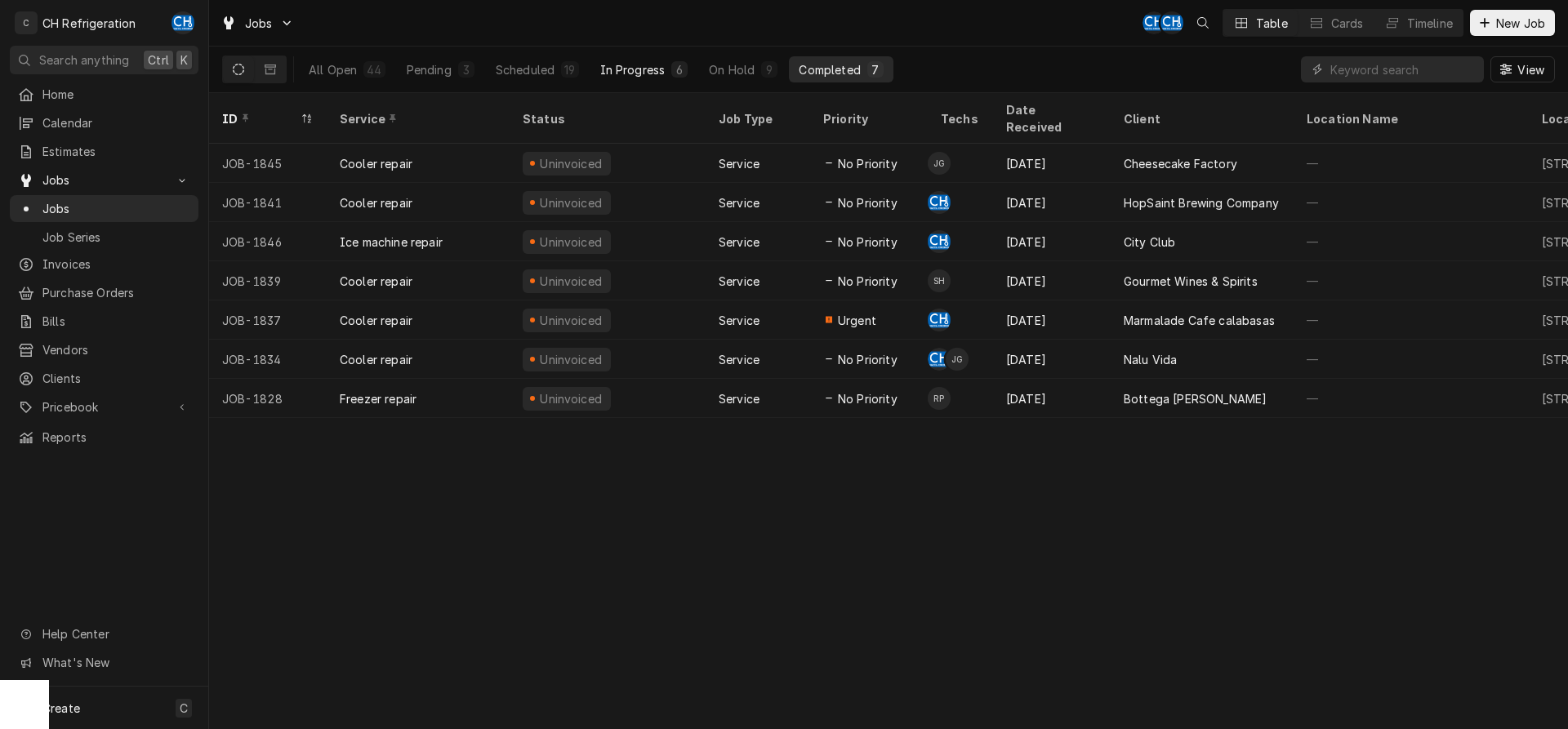
click at [601, 75] on div "In Progress" at bounding box center [633, 70] width 65 height 18
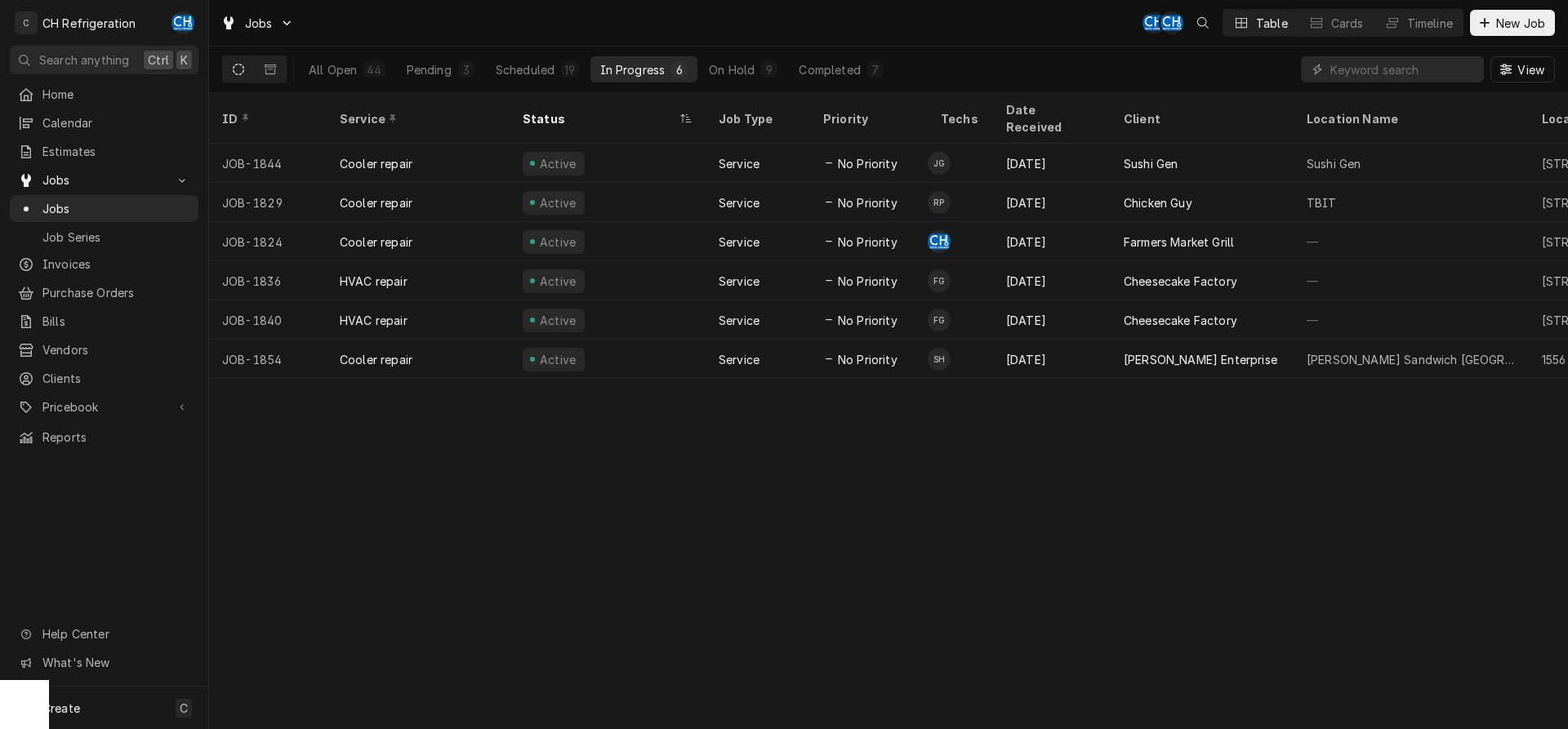
click at [809, 53] on div "All Open 44 Pending 3 Scheduled 19 In Progress 6 On Hold 9 Completed 7" at bounding box center [596, 69] width 595 height 46
click at [839, 76] on div "Completed" at bounding box center [829, 70] width 61 height 18
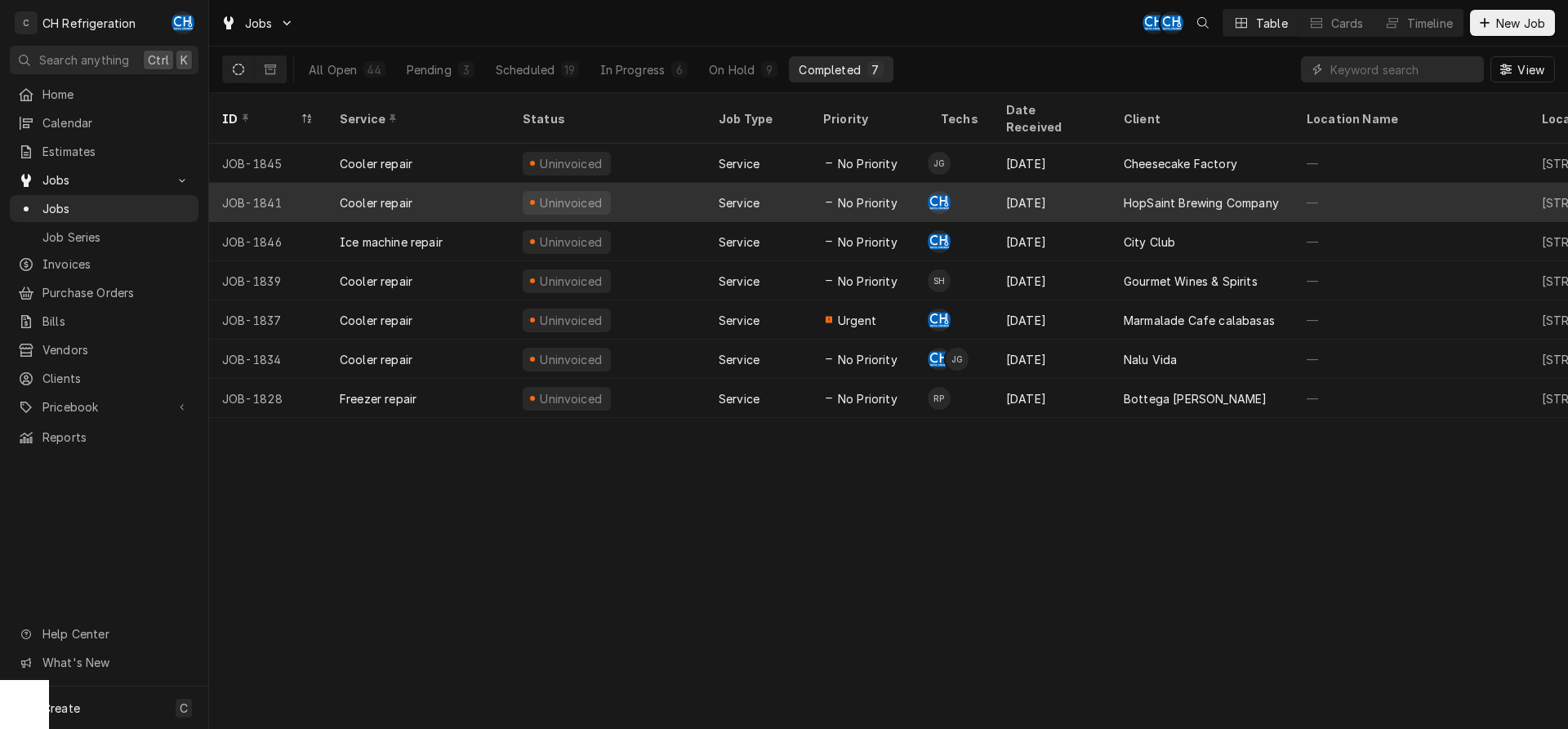
click at [1252, 195] on div "HopSaint Brewing Company" at bounding box center [1201, 203] width 155 height 18
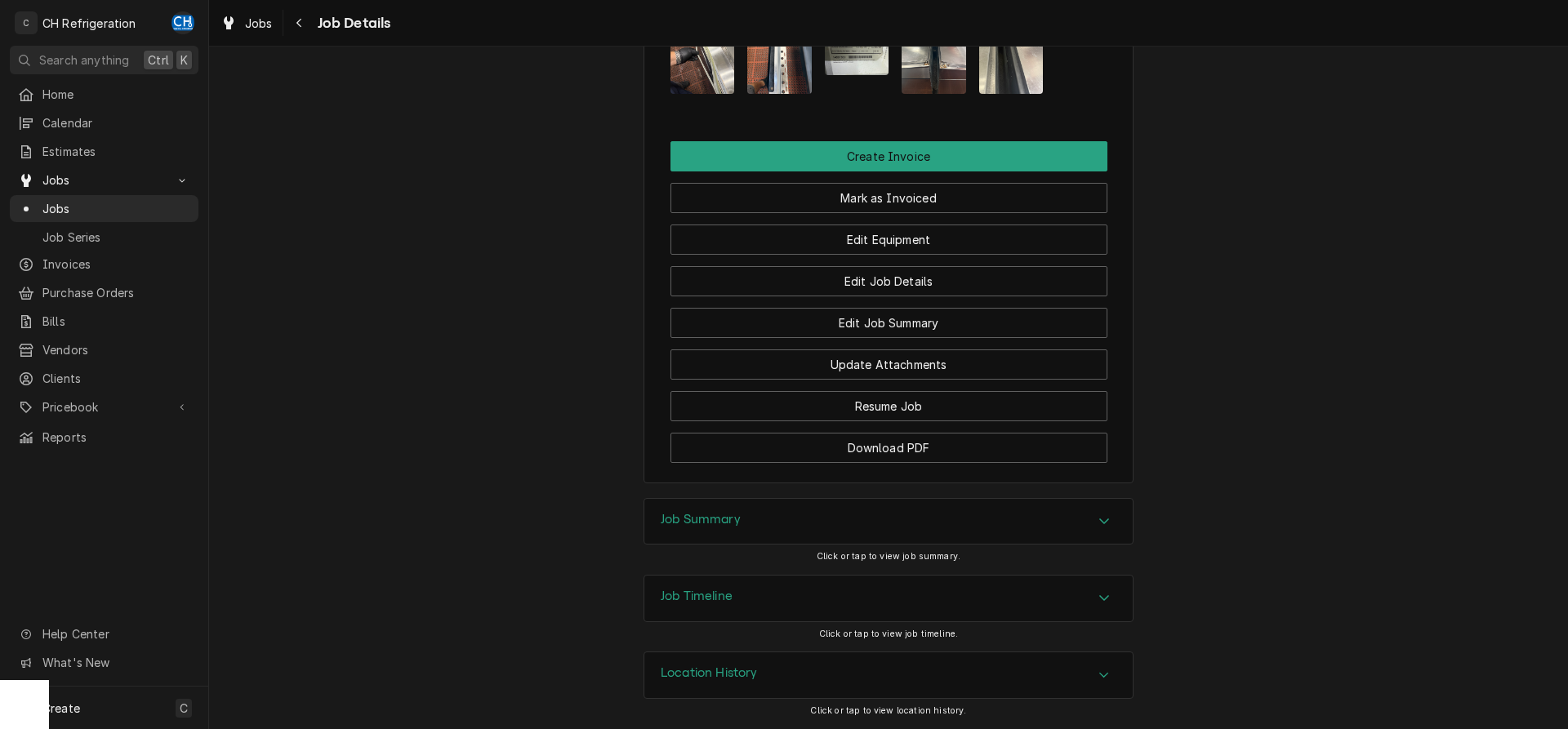
click at [740, 524] on h3 "Job Summary" at bounding box center [701, 520] width 80 height 16
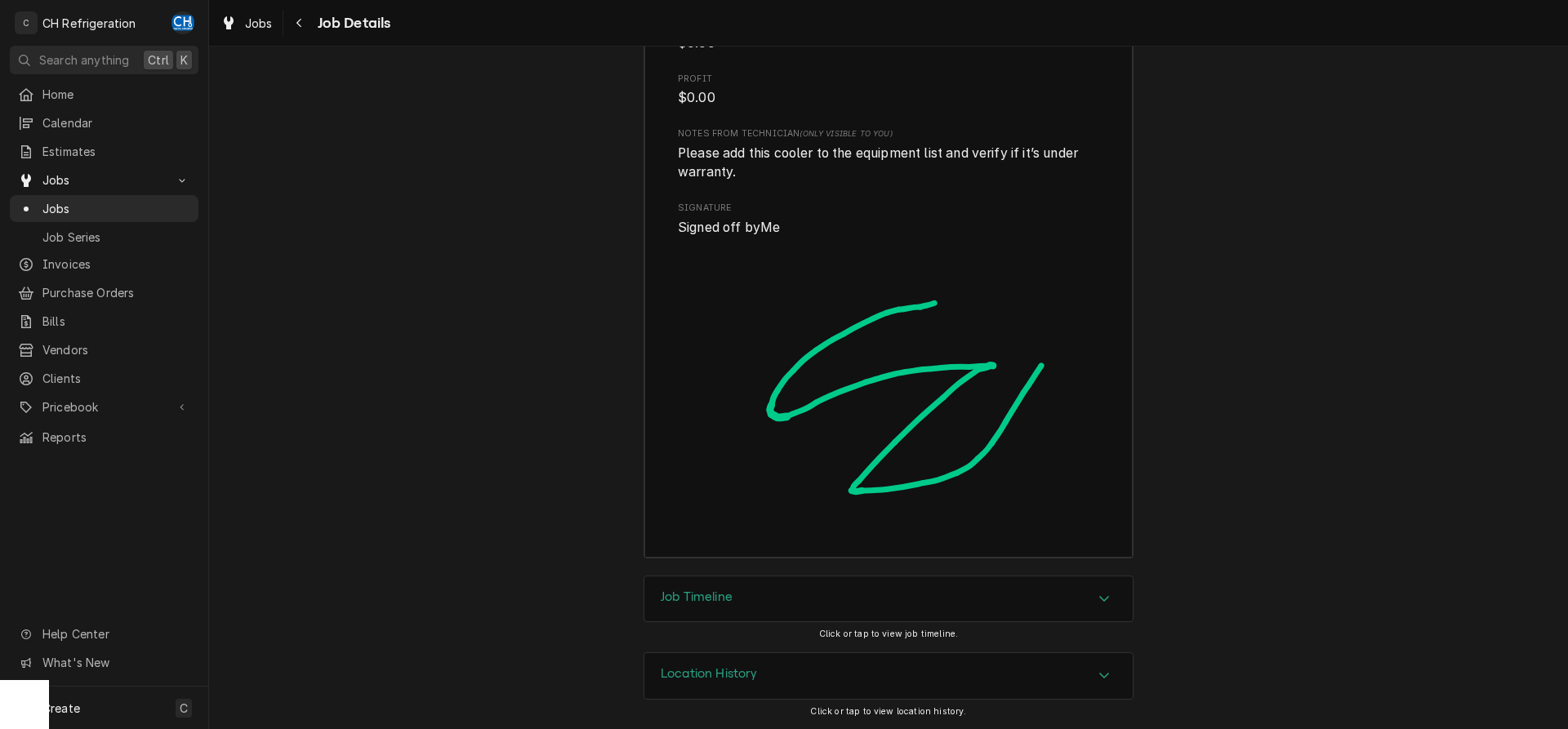
click at [745, 589] on div "Job Timeline" at bounding box center [889, 600] width 489 height 46
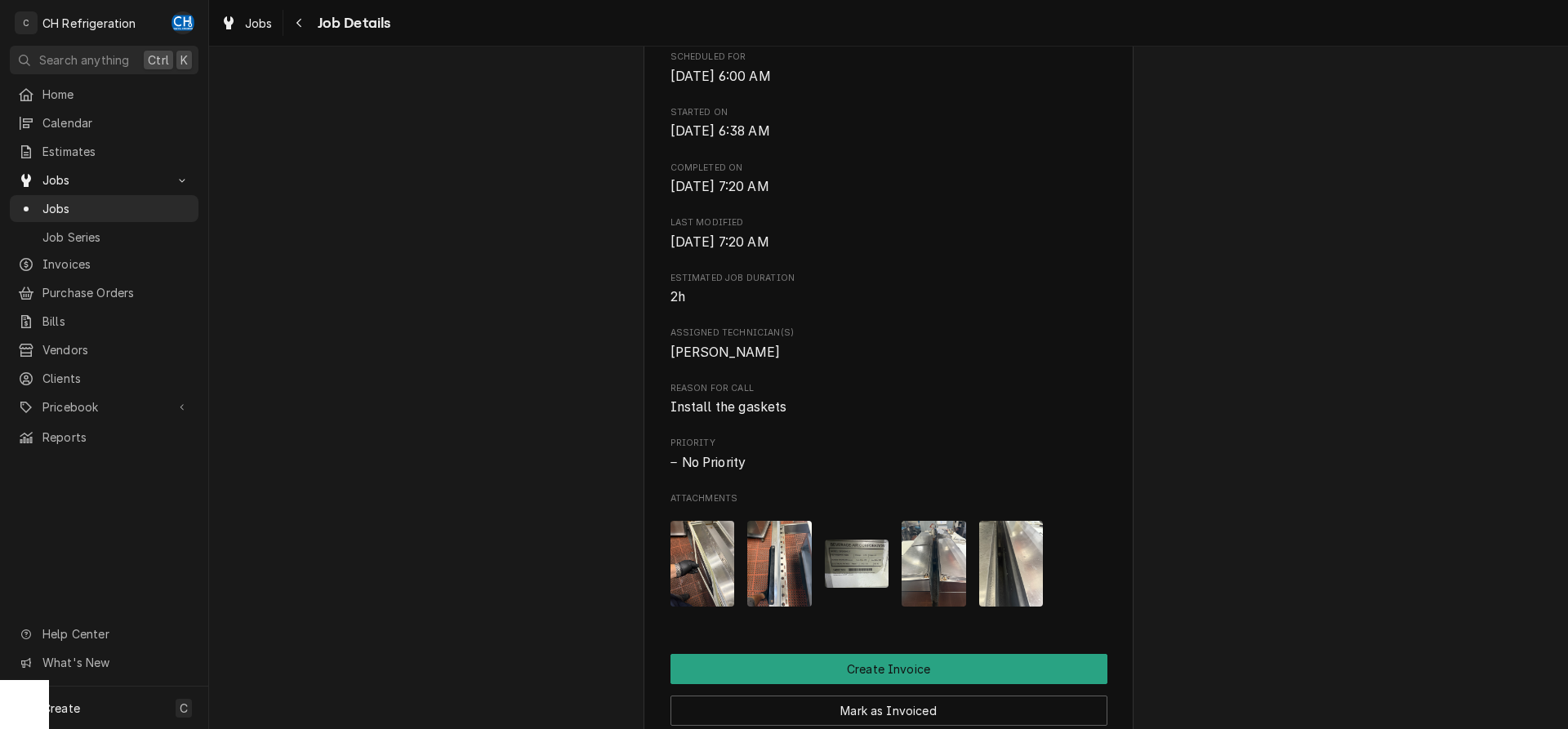
scroll to position [1000, 0]
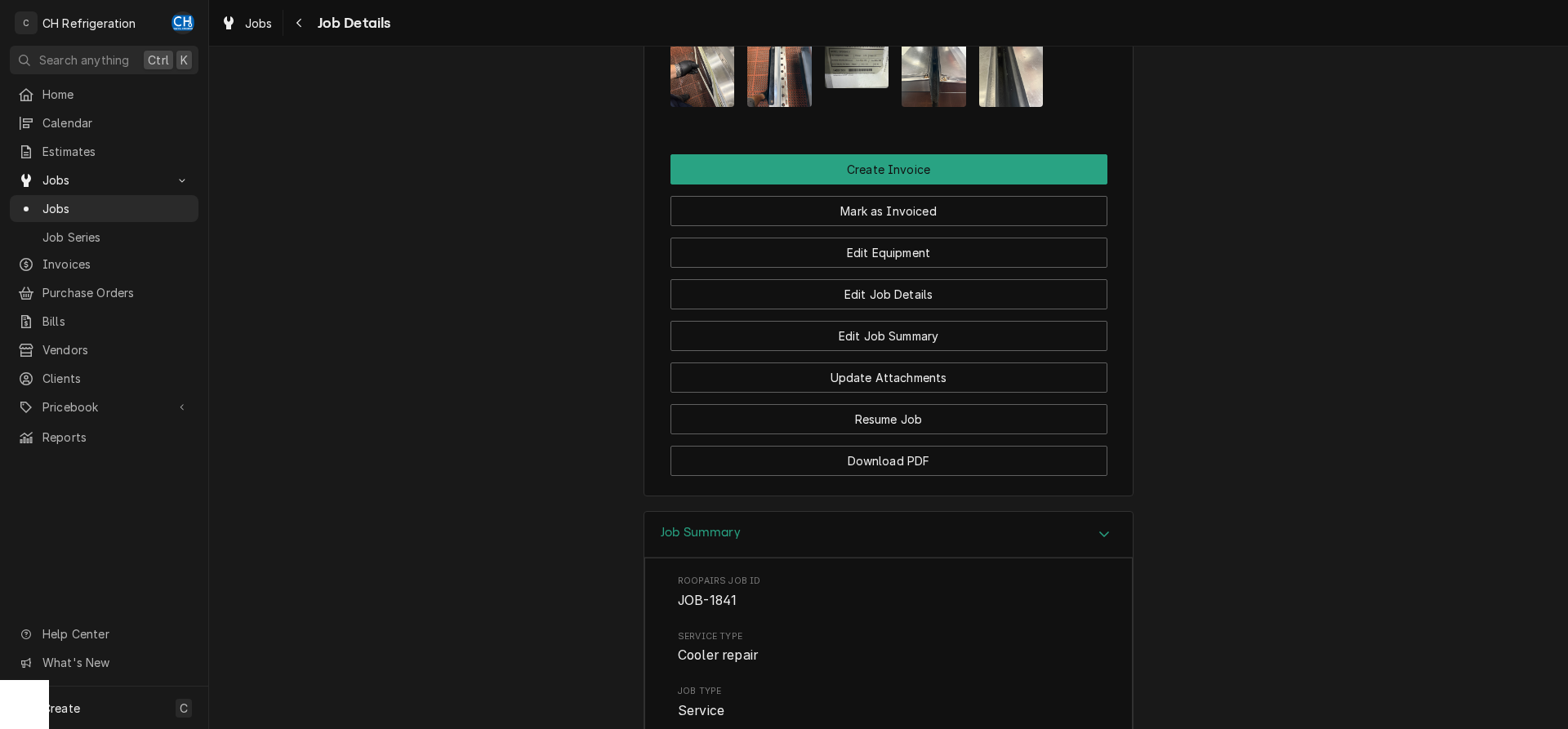
click at [861, 68] on img "Attachments" at bounding box center [857, 64] width 64 height 49
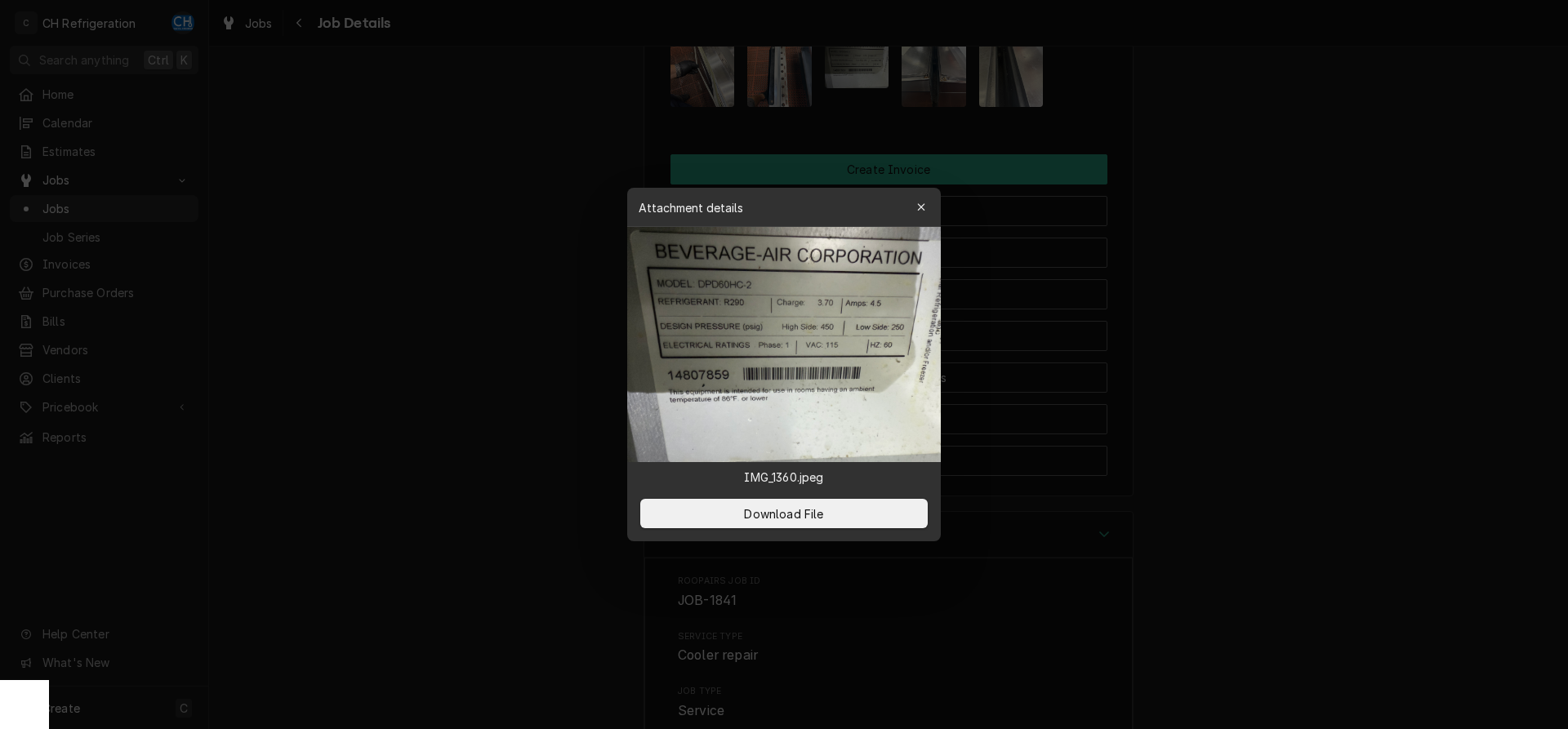
click at [1384, 253] on div at bounding box center [784, 364] width 1568 height 729
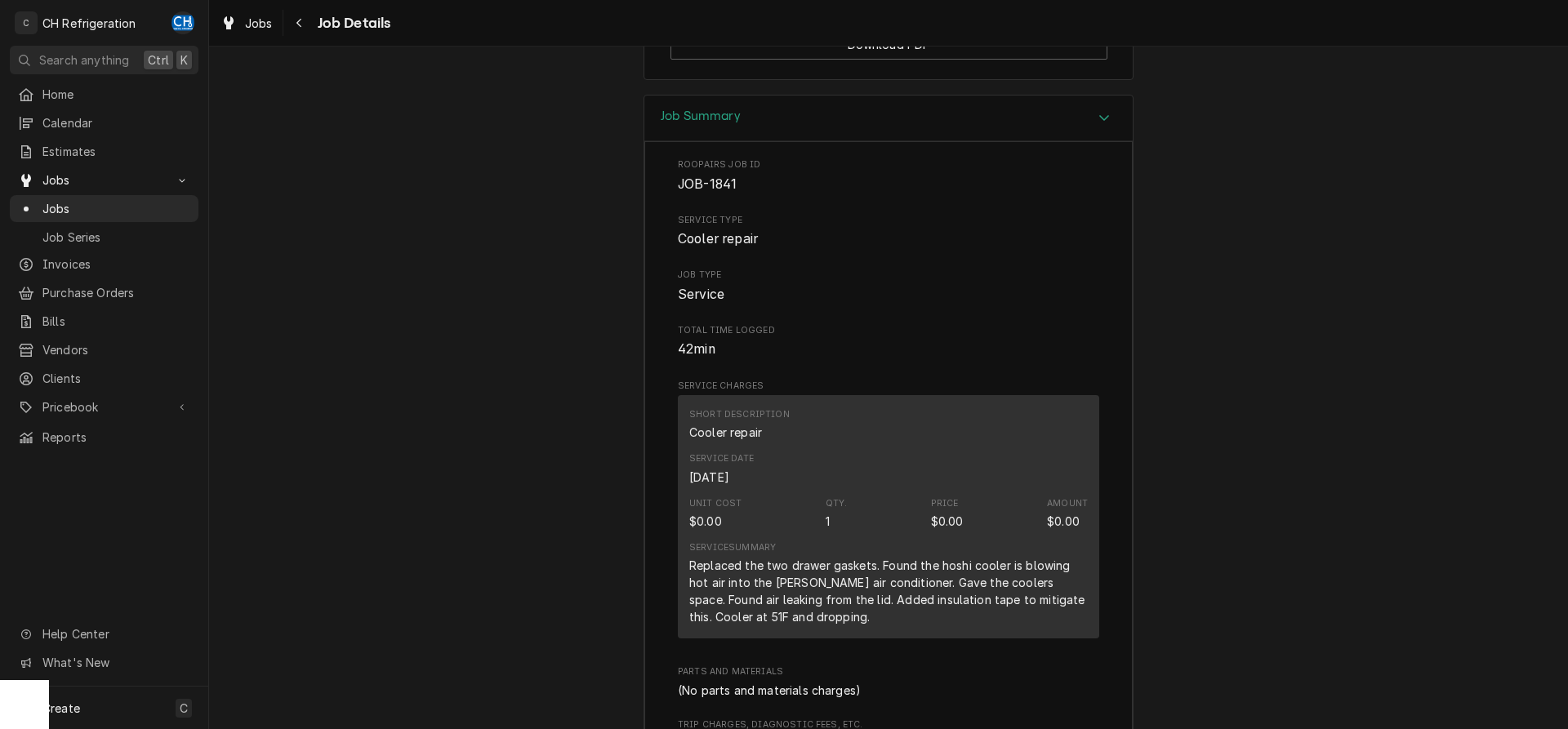
scroll to position [1083, 0]
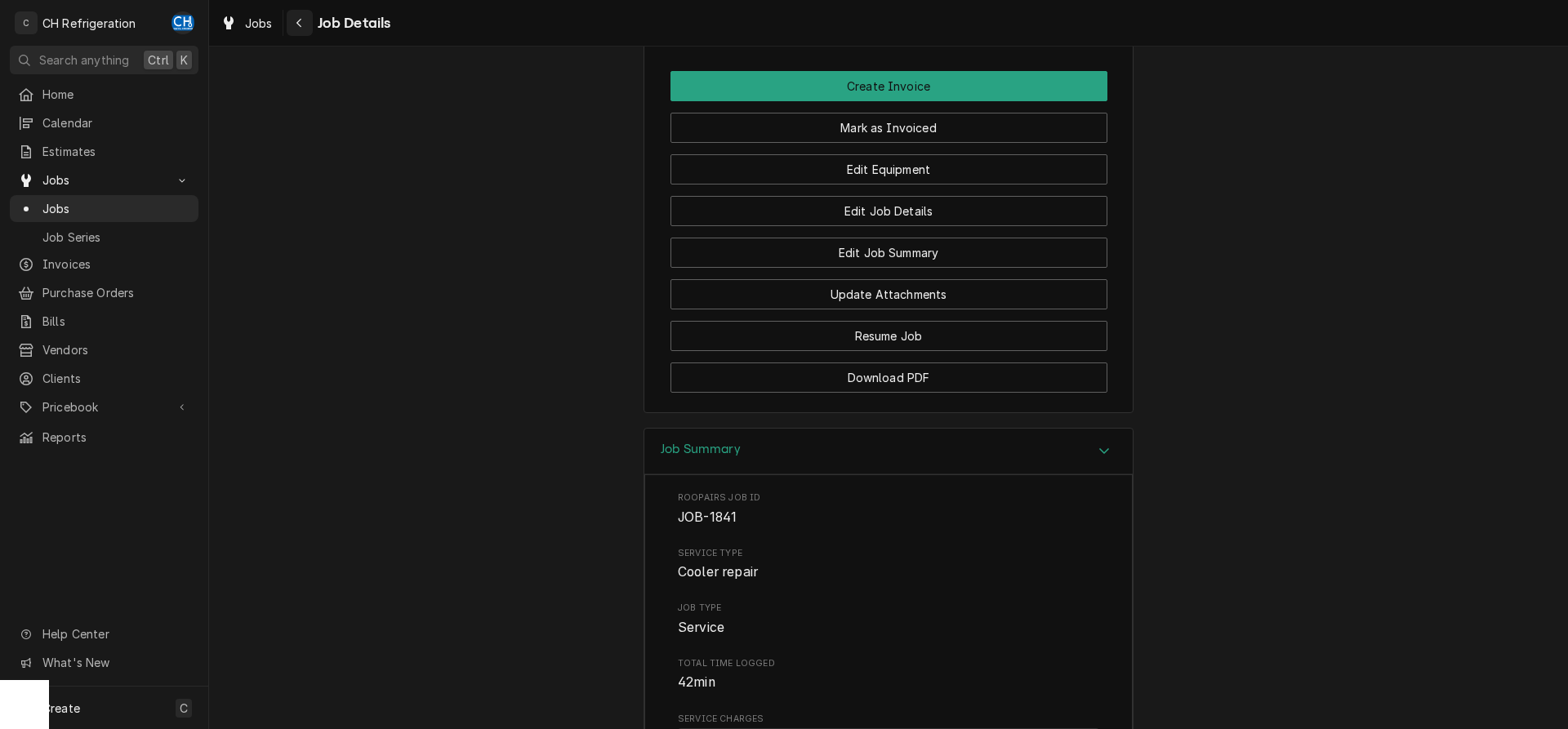
click at [299, 26] on icon "Navigate back" at bounding box center [300, 23] width 8 height 12
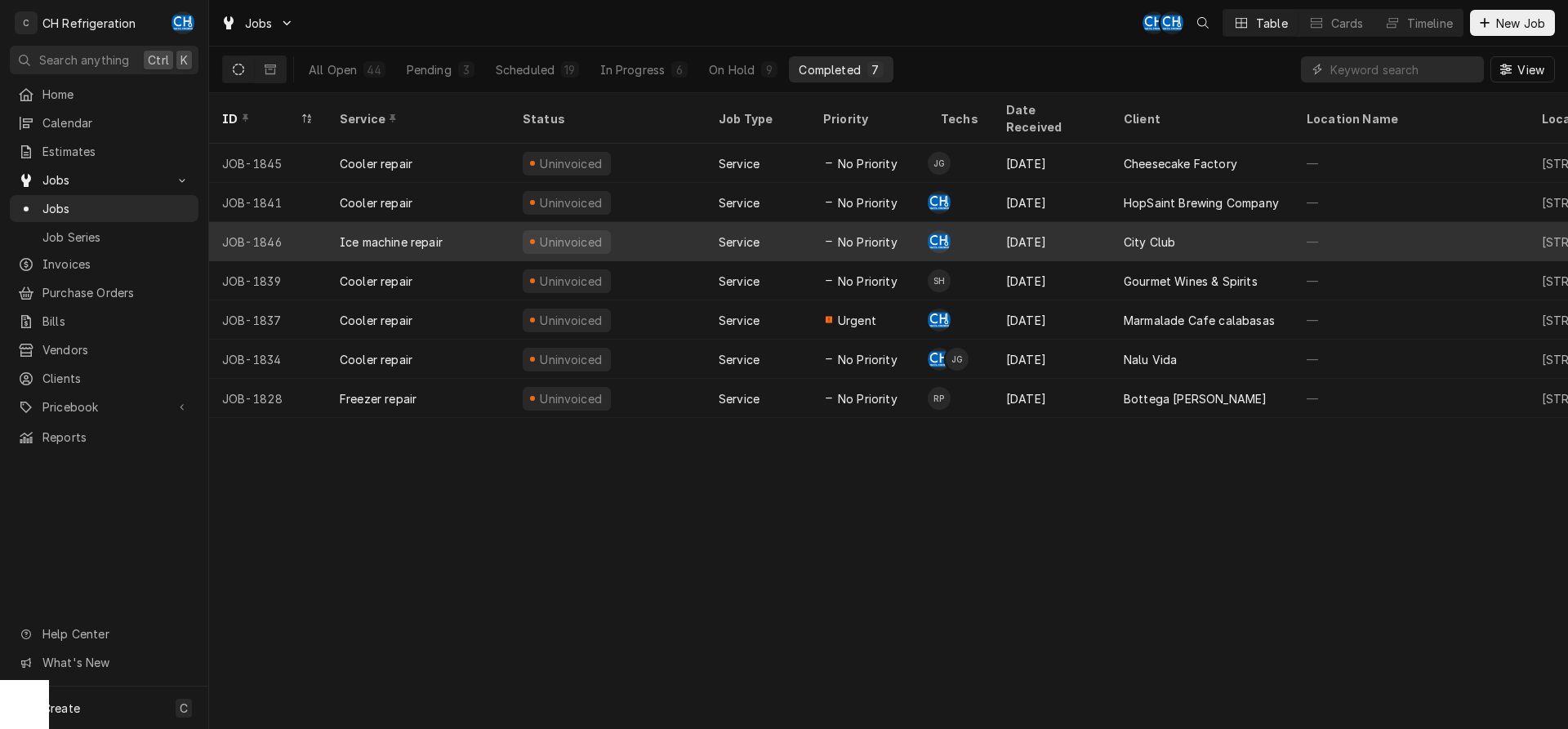
click at [1206, 222] on div "City Club" at bounding box center [1202, 241] width 183 height 39
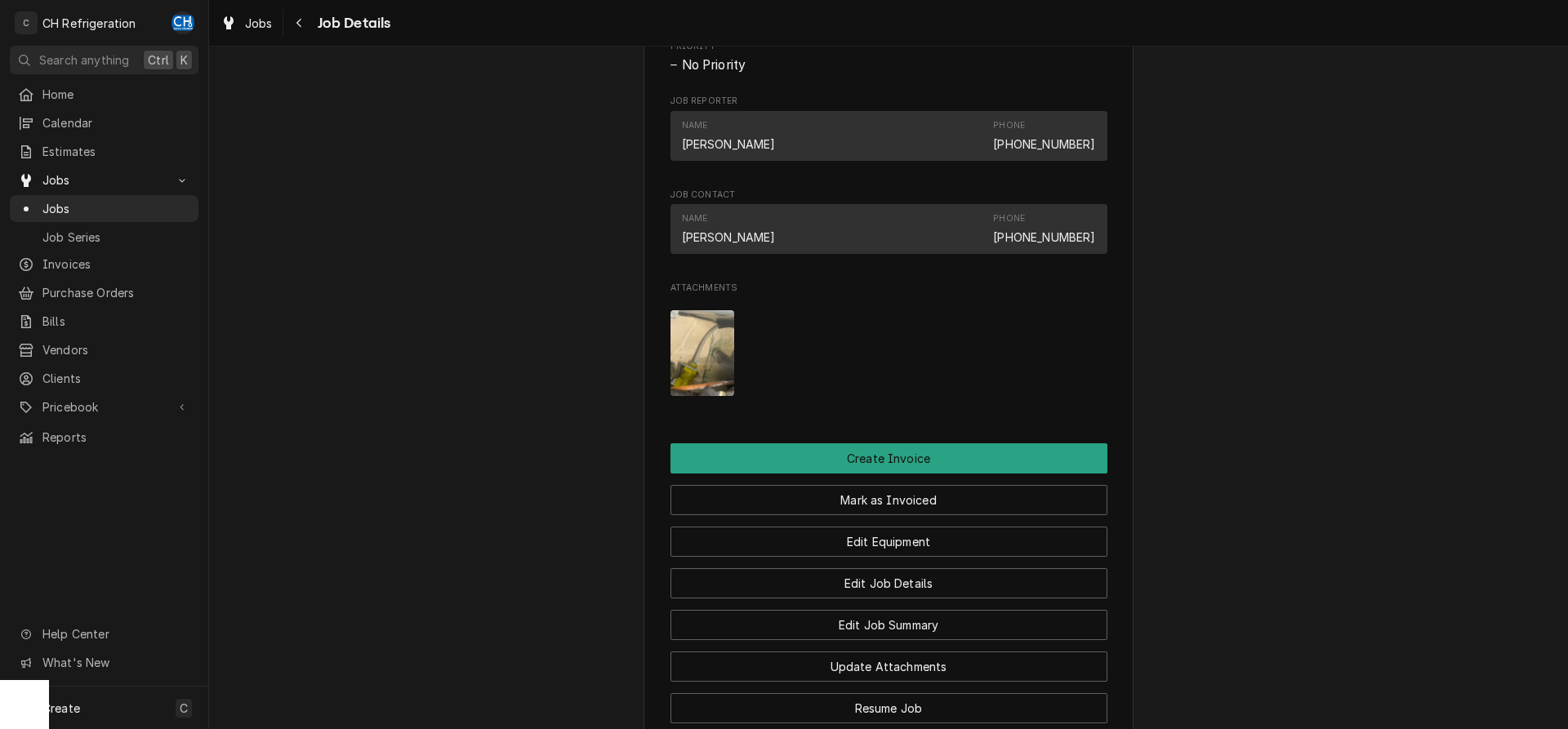
scroll to position [1083, 0]
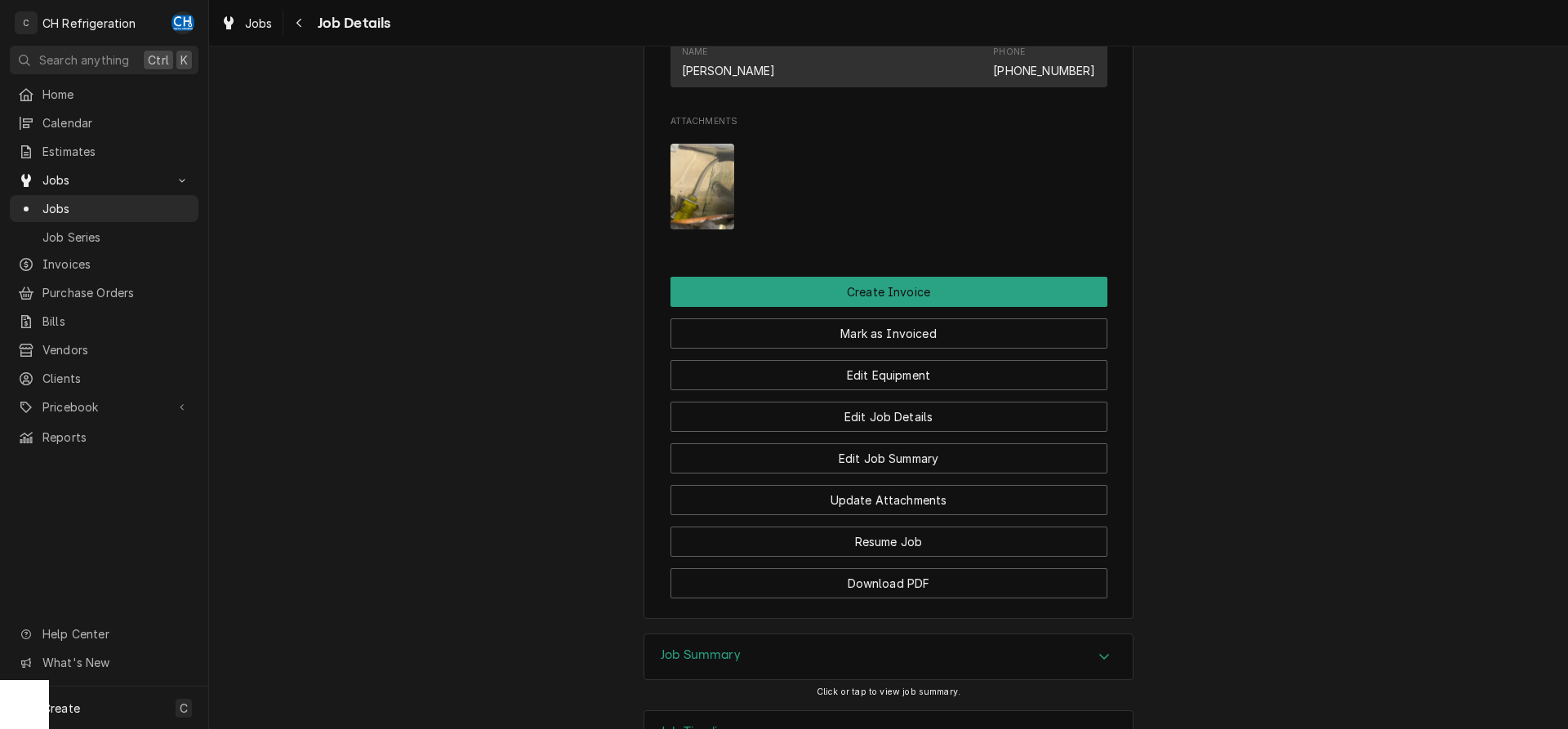
click at [701, 197] on img "Attachments" at bounding box center [703, 187] width 64 height 86
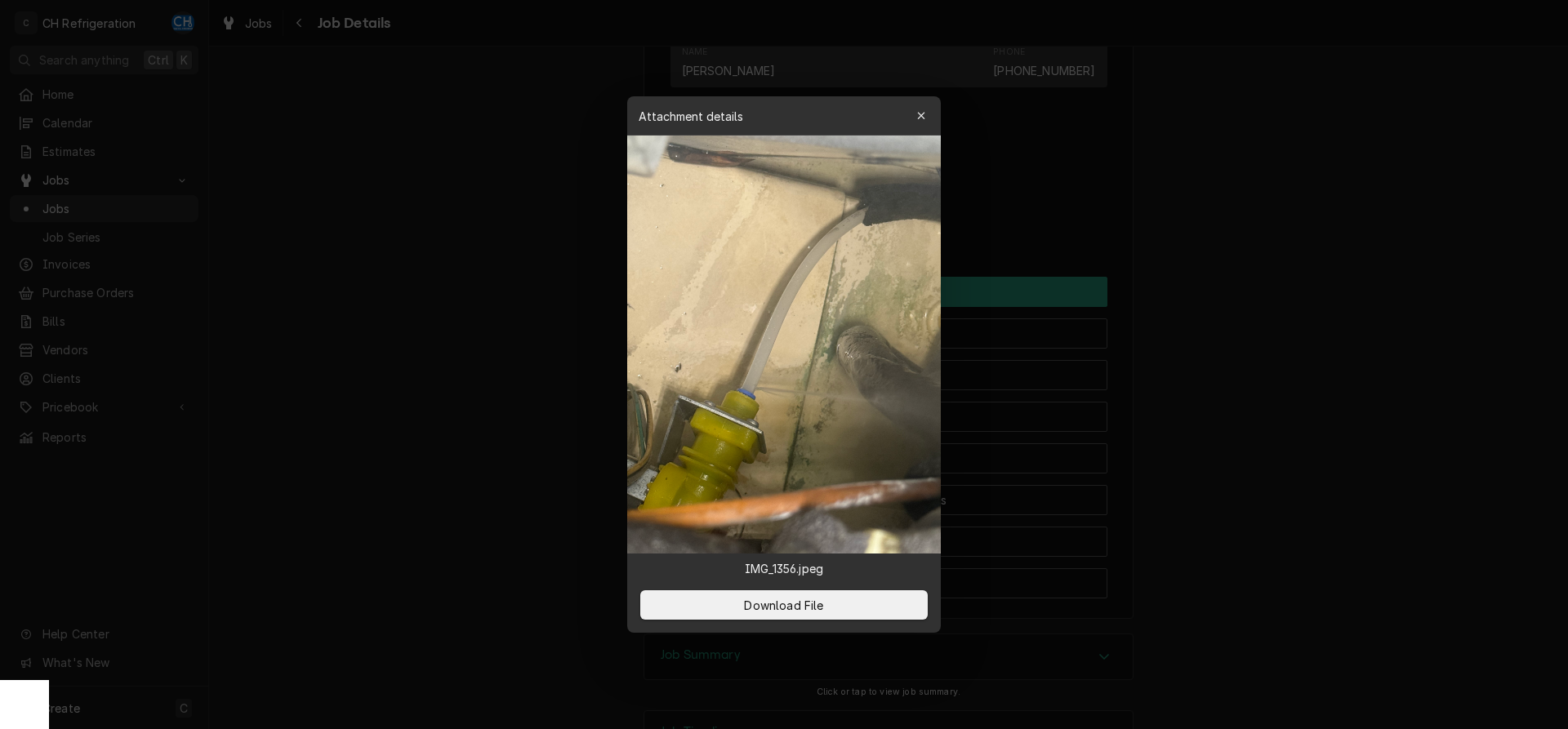
click at [1245, 264] on div at bounding box center [784, 364] width 1568 height 729
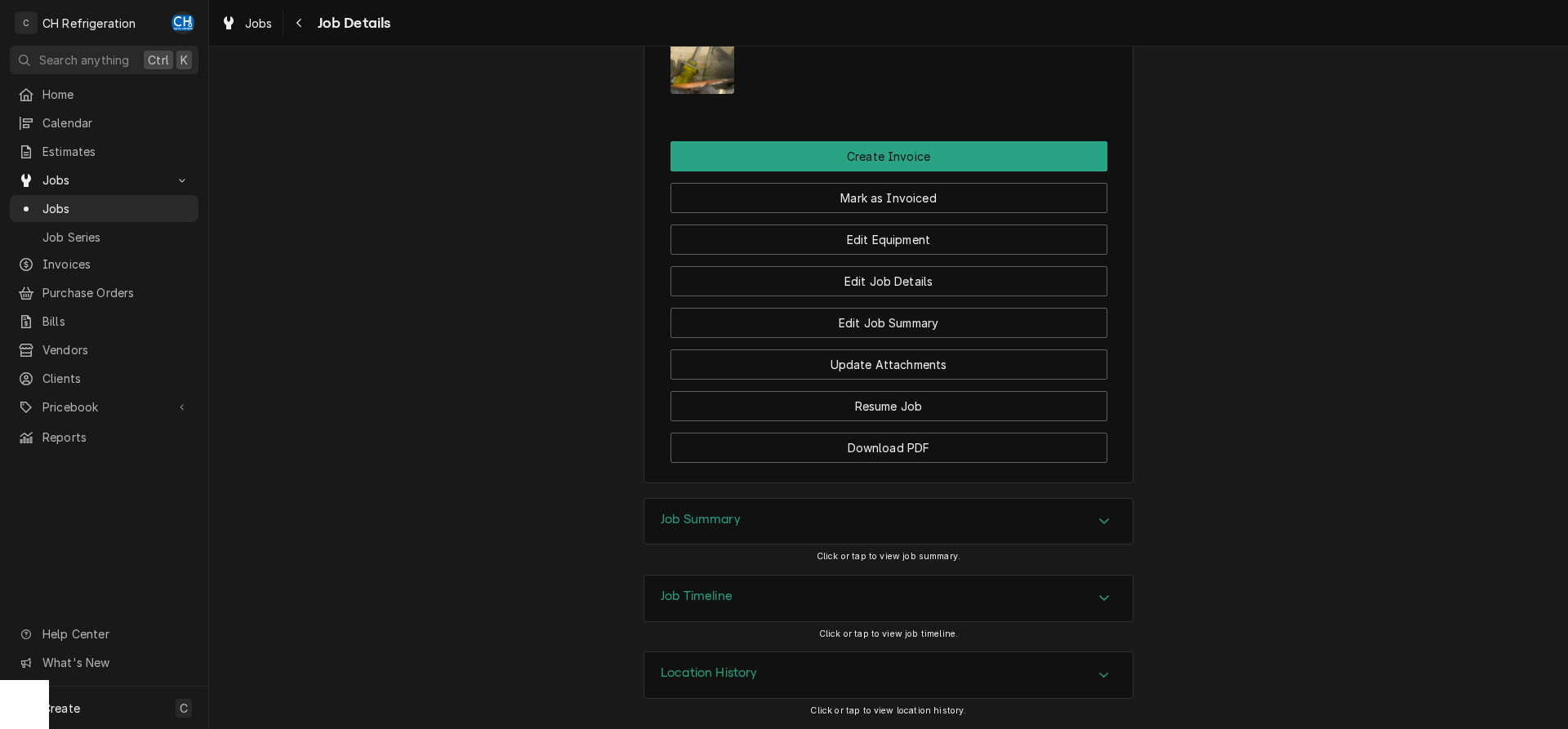
click at [902, 525] on div "Job Summary" at bounding box center [889, 522] width 489 height 46
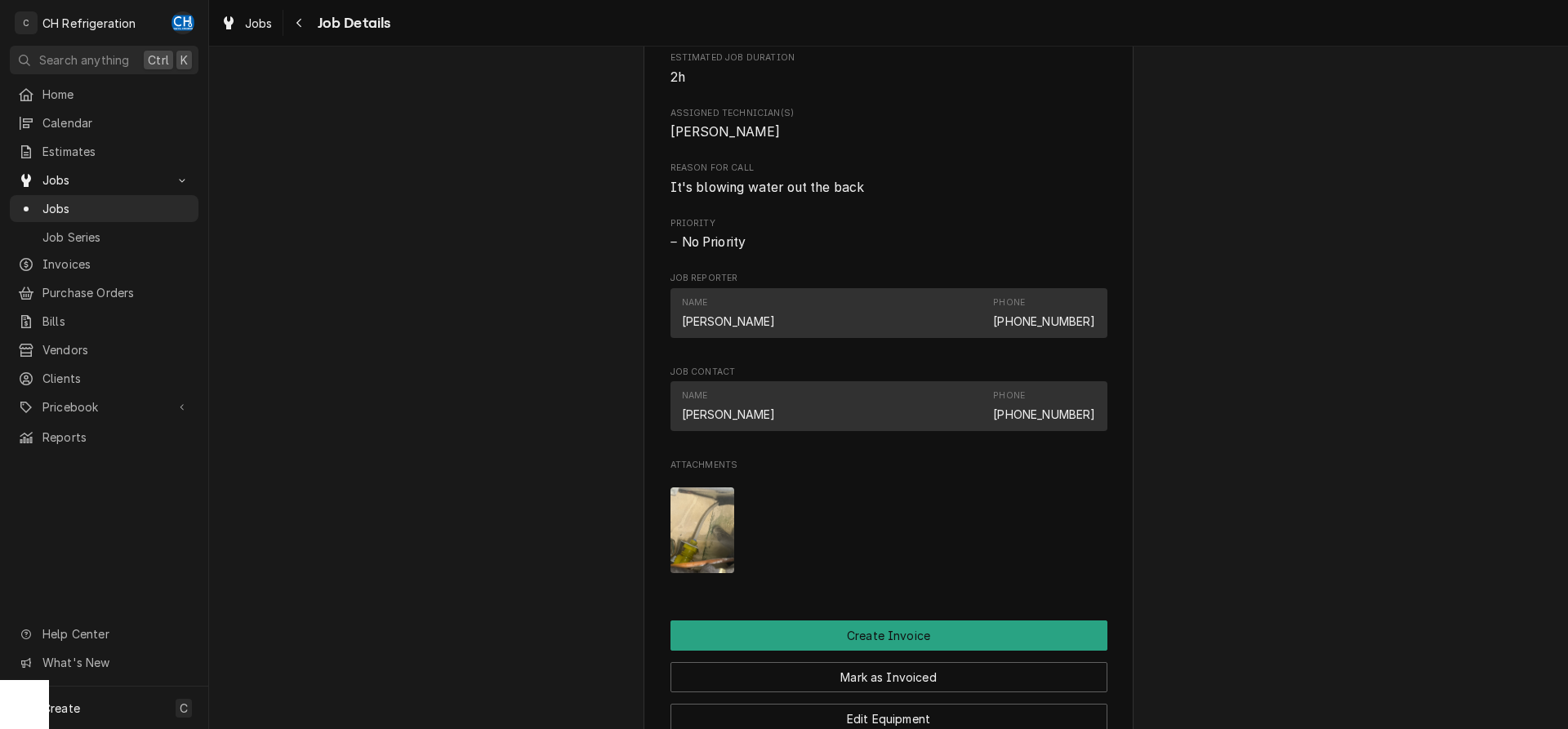
scroll to position [719, 0]
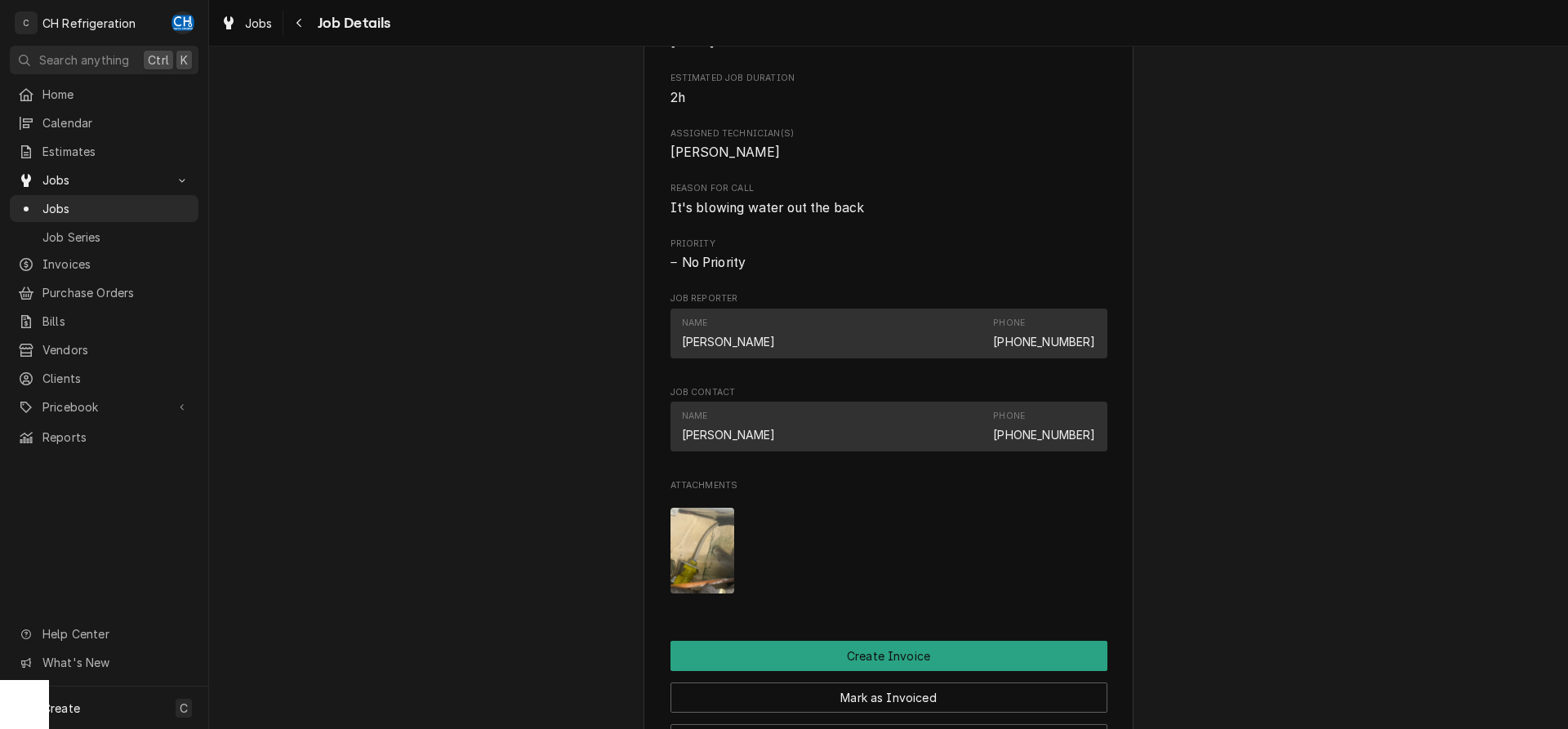
click at [710, 536] on img "Attachments" at bounding box center [703, 551] width 64 height 86
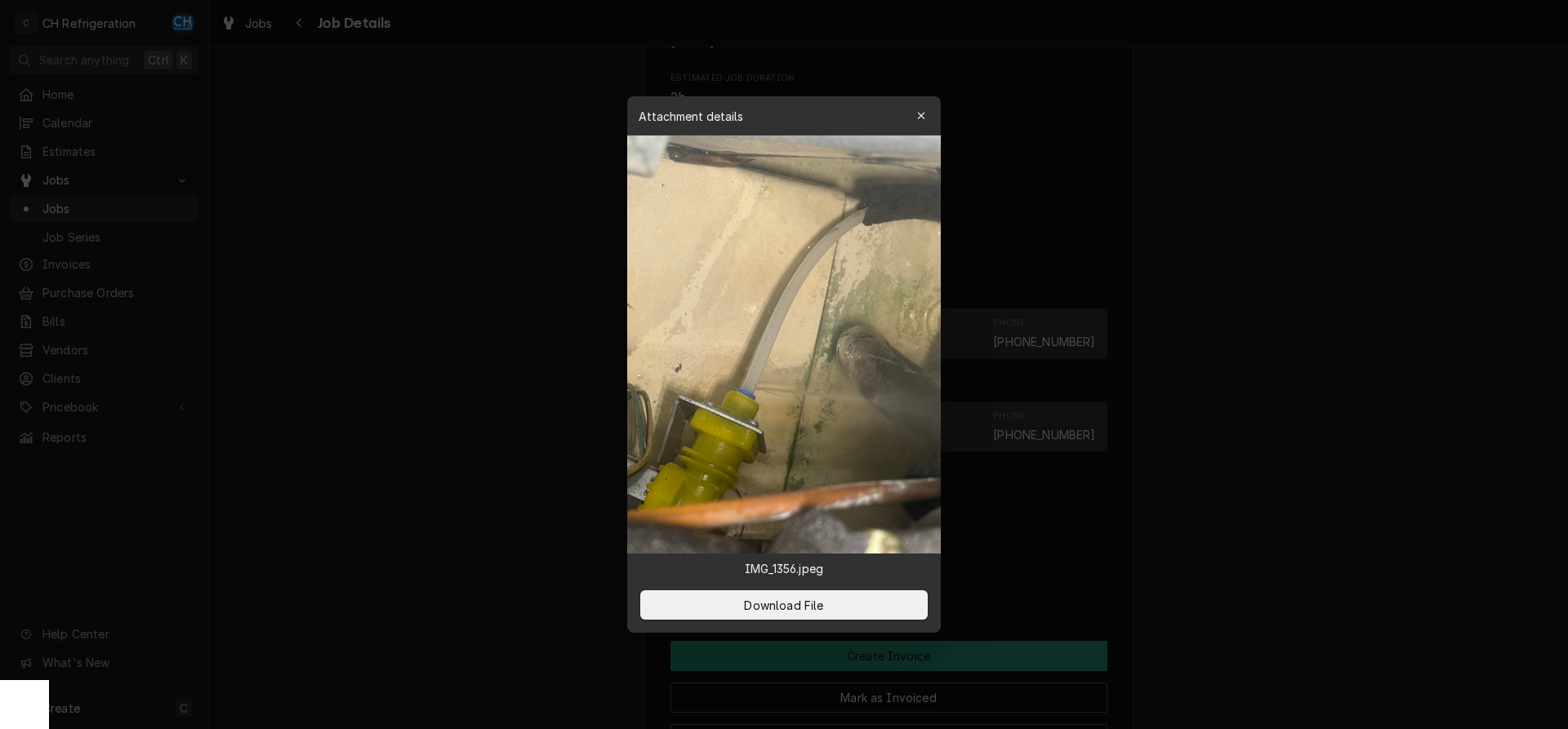
click at [1252, 502] on div at bounding box center [784, 364] width 1568 height 729
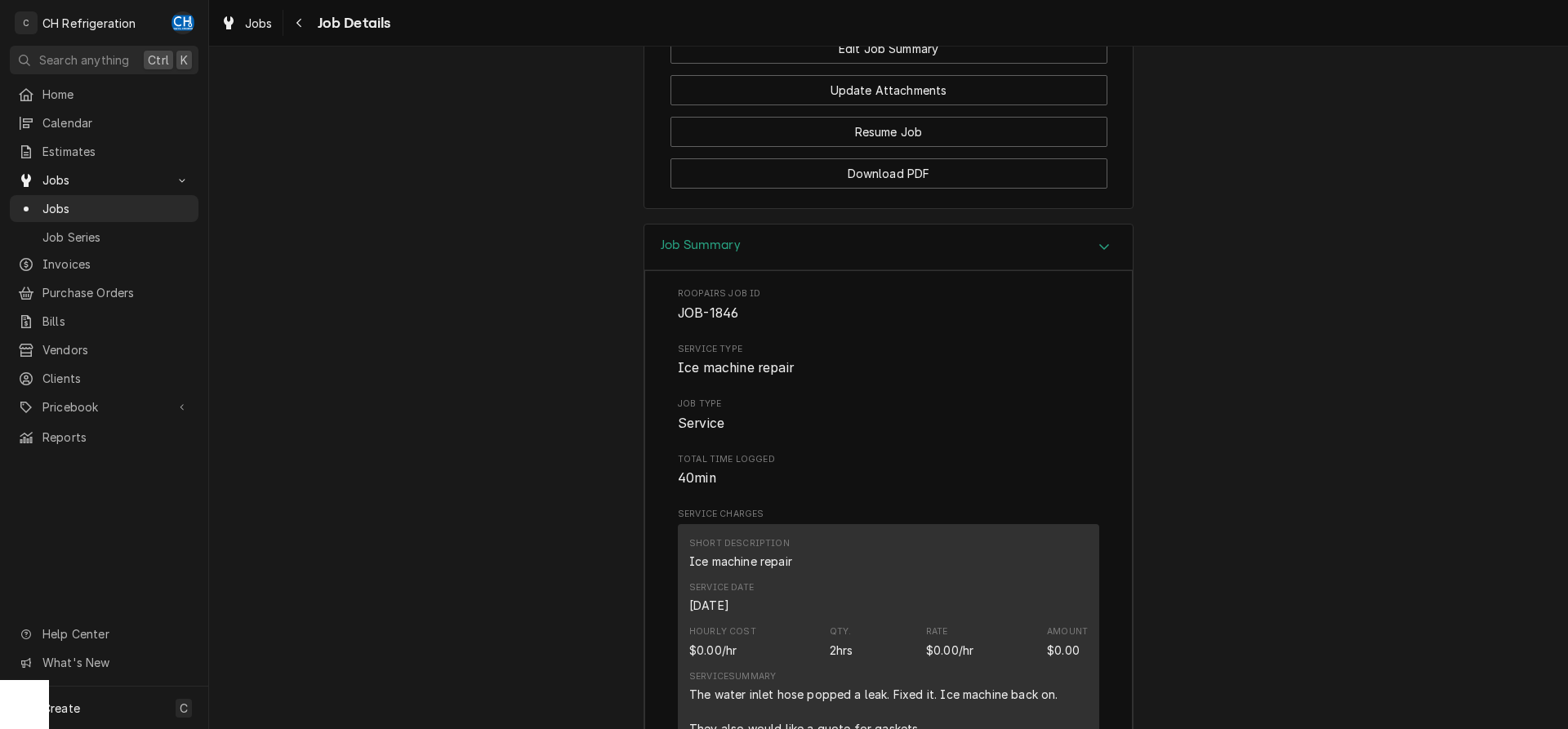
scroll to position [1457, 0]
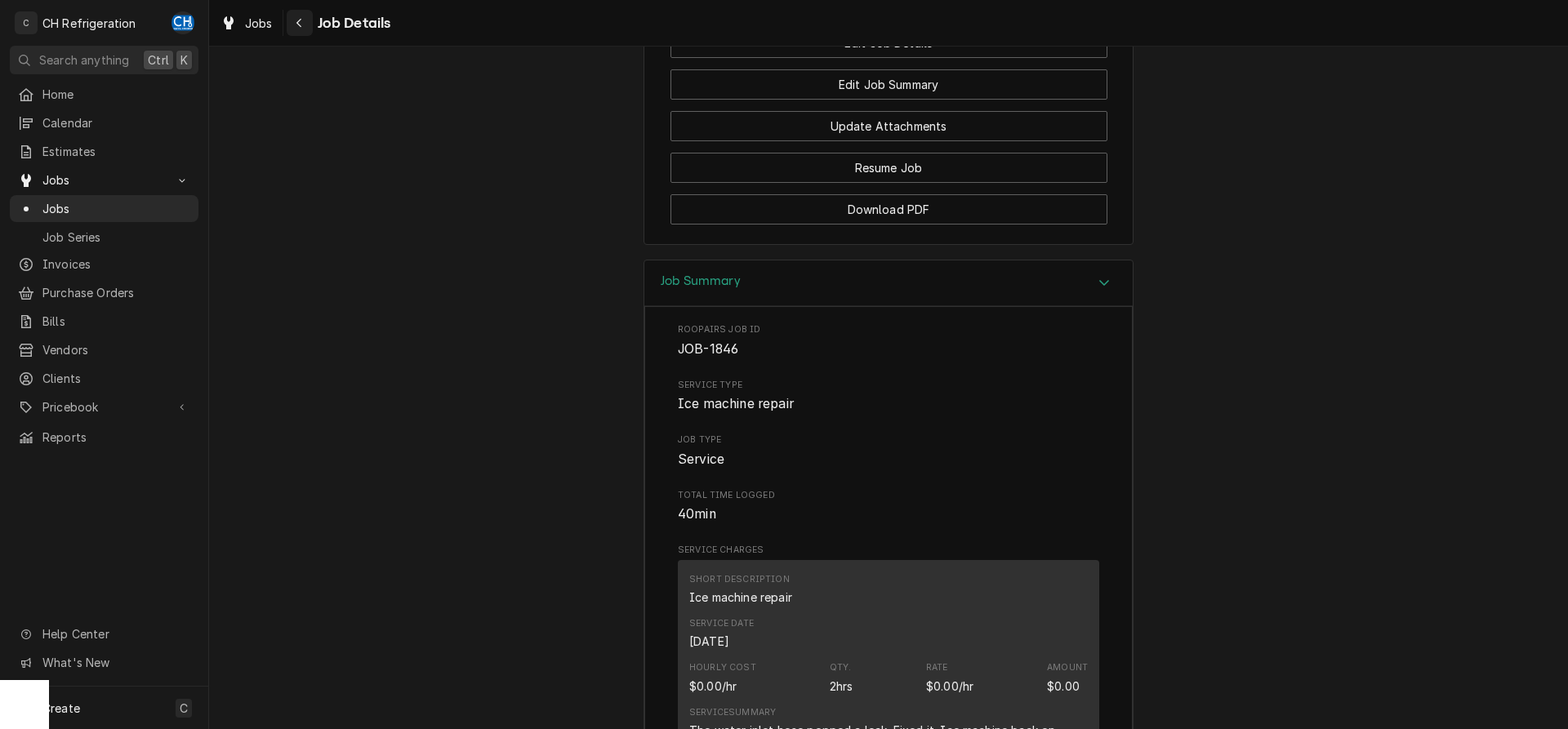
click at [304, 24] on div "Navigate back" at bounding box center [300, 22] width 17 height 17
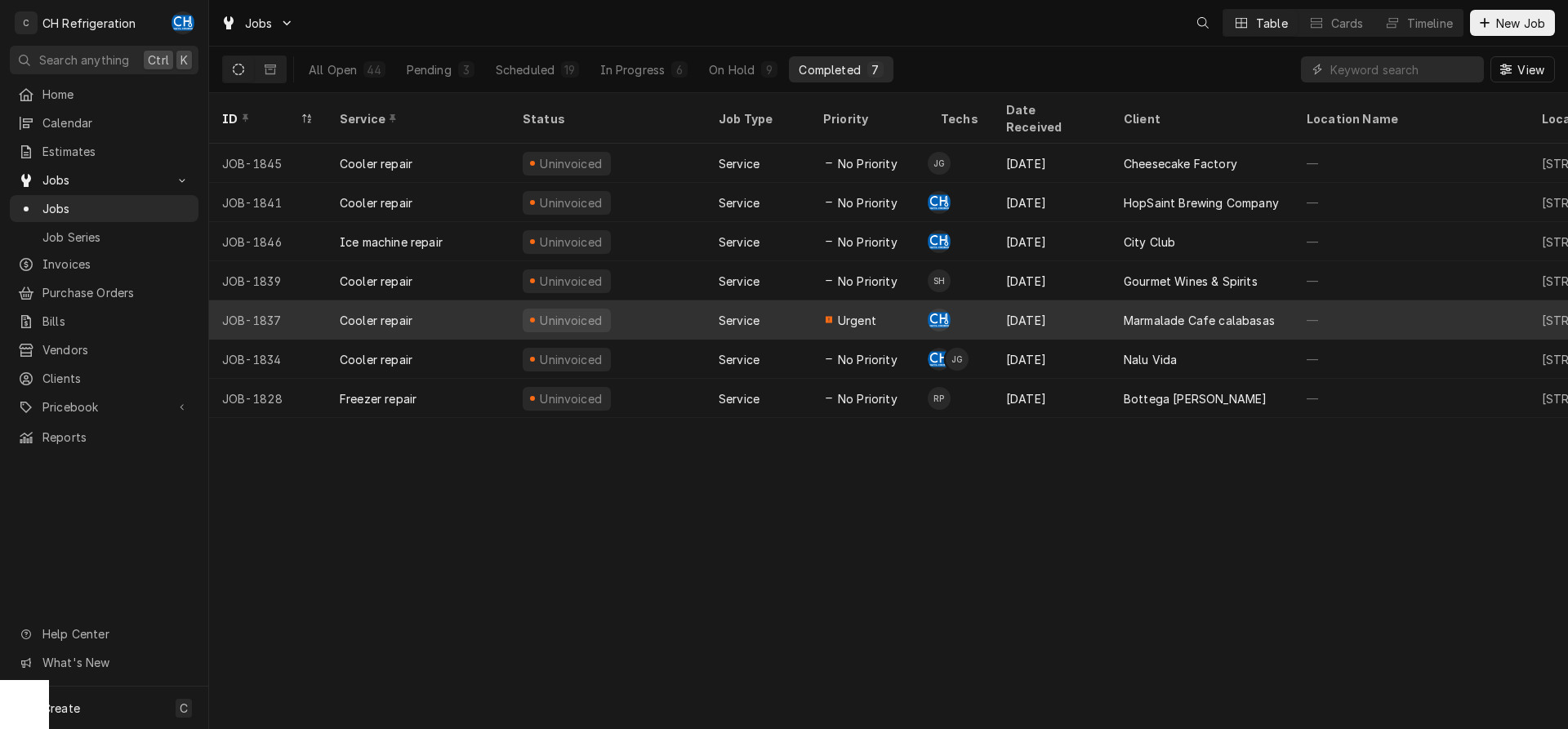
click at [1273, 310] on div "Marmalade Cafe calabasas" at bounding box center [1202, 320] width 183 height 39
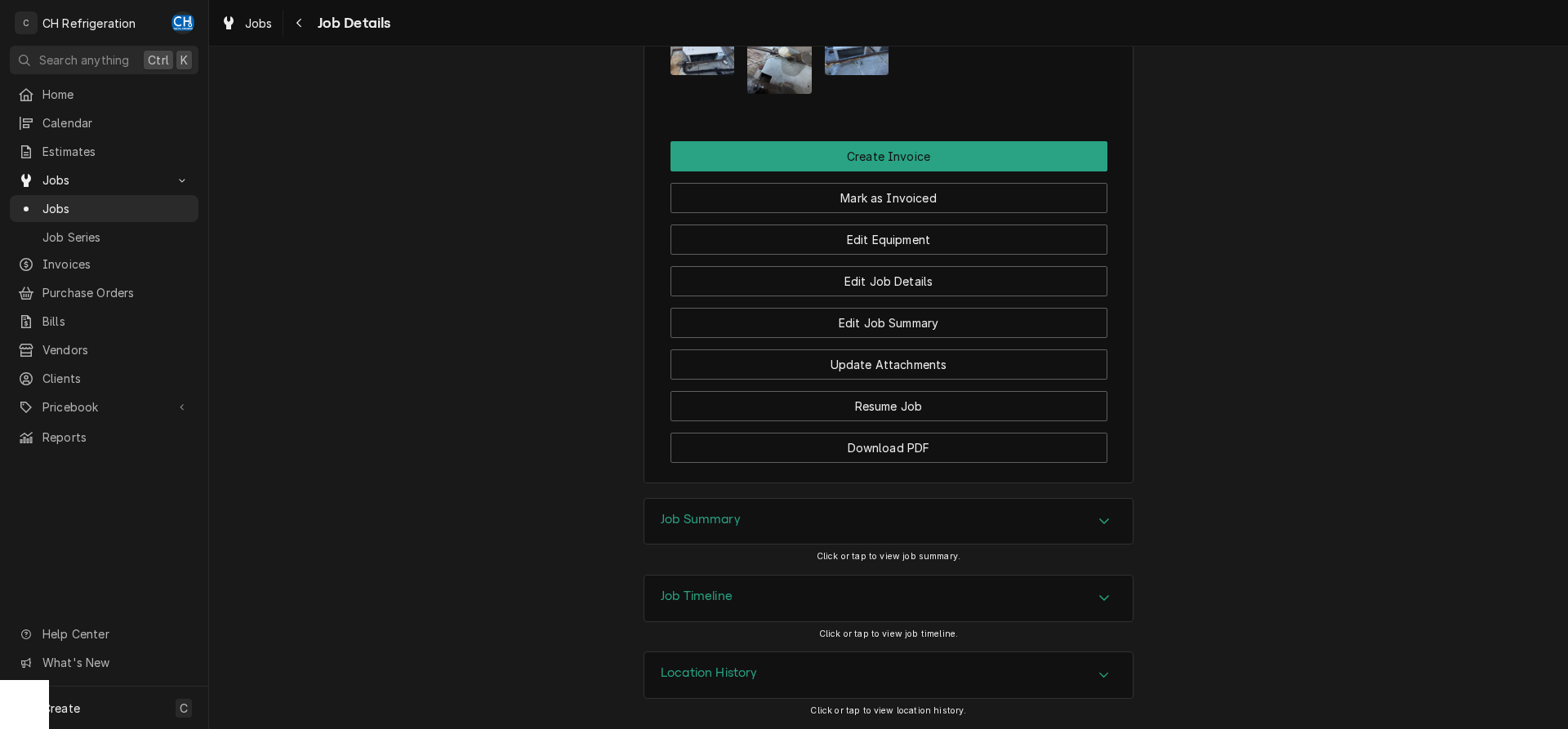
click at [773, 528] on div "Job Summary" at bounding box center [889, 522] width 489 height 46
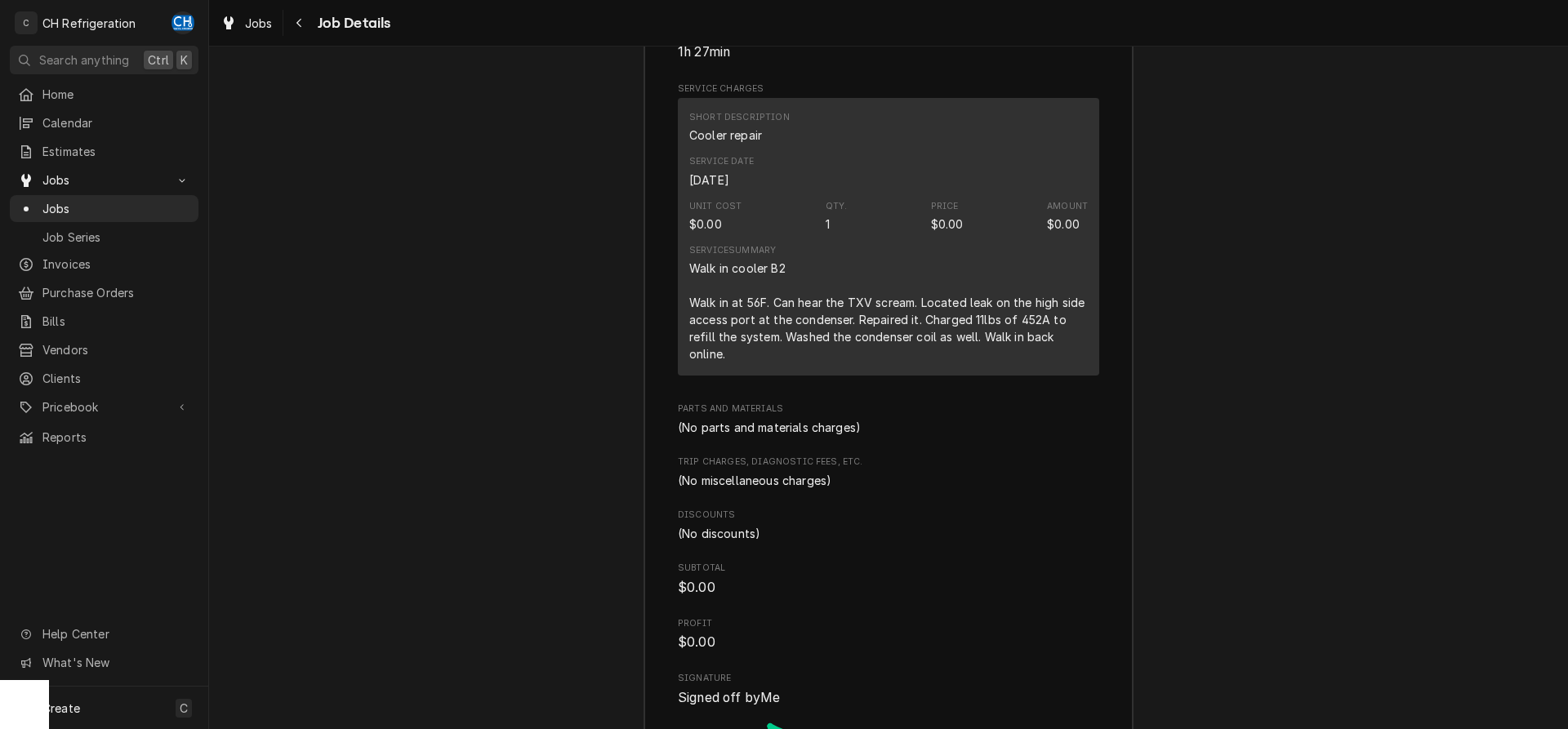
scroll to position [1720, 0]
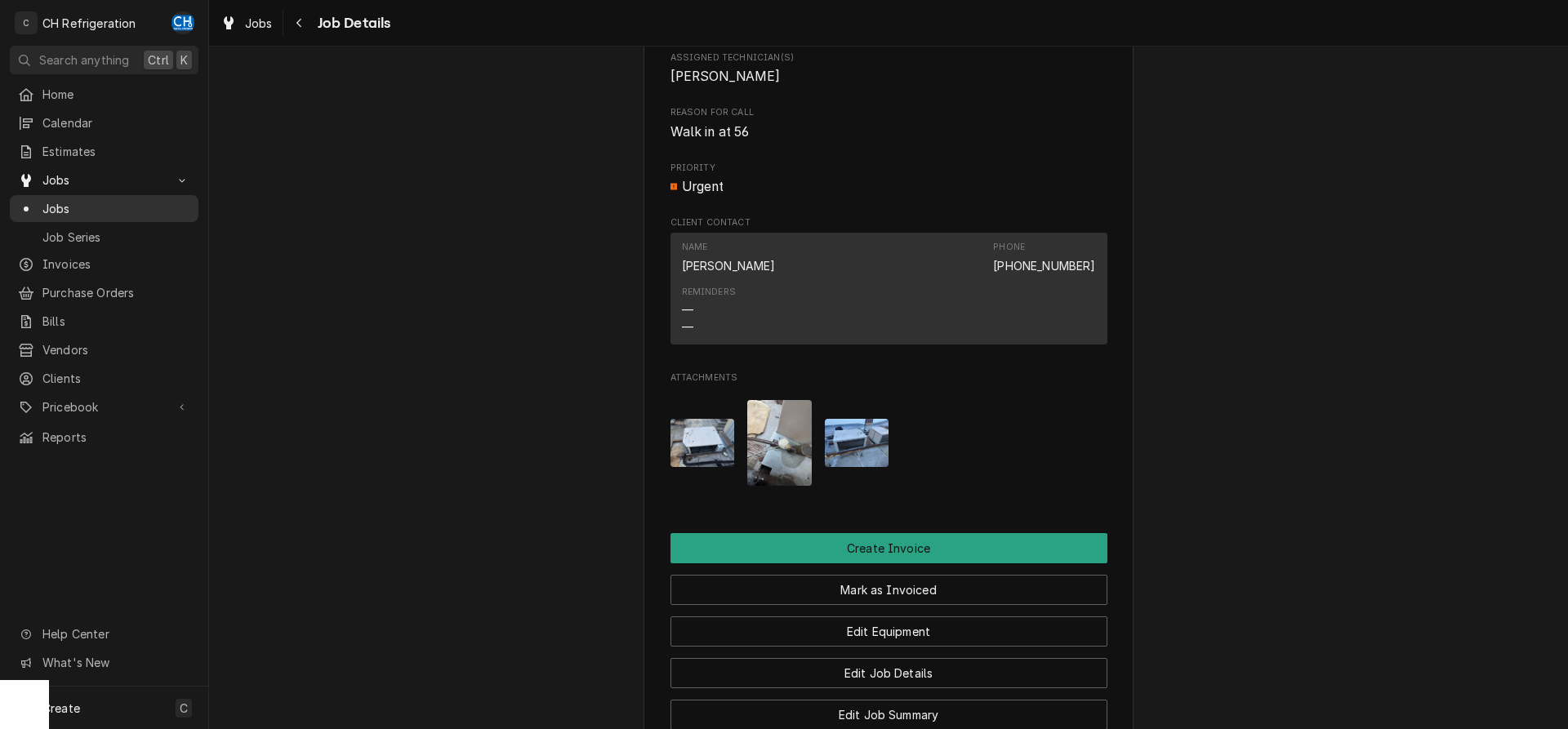
click at [86, 201] on span "Jobs" at bounding box center [117, 209] width 148 height 18
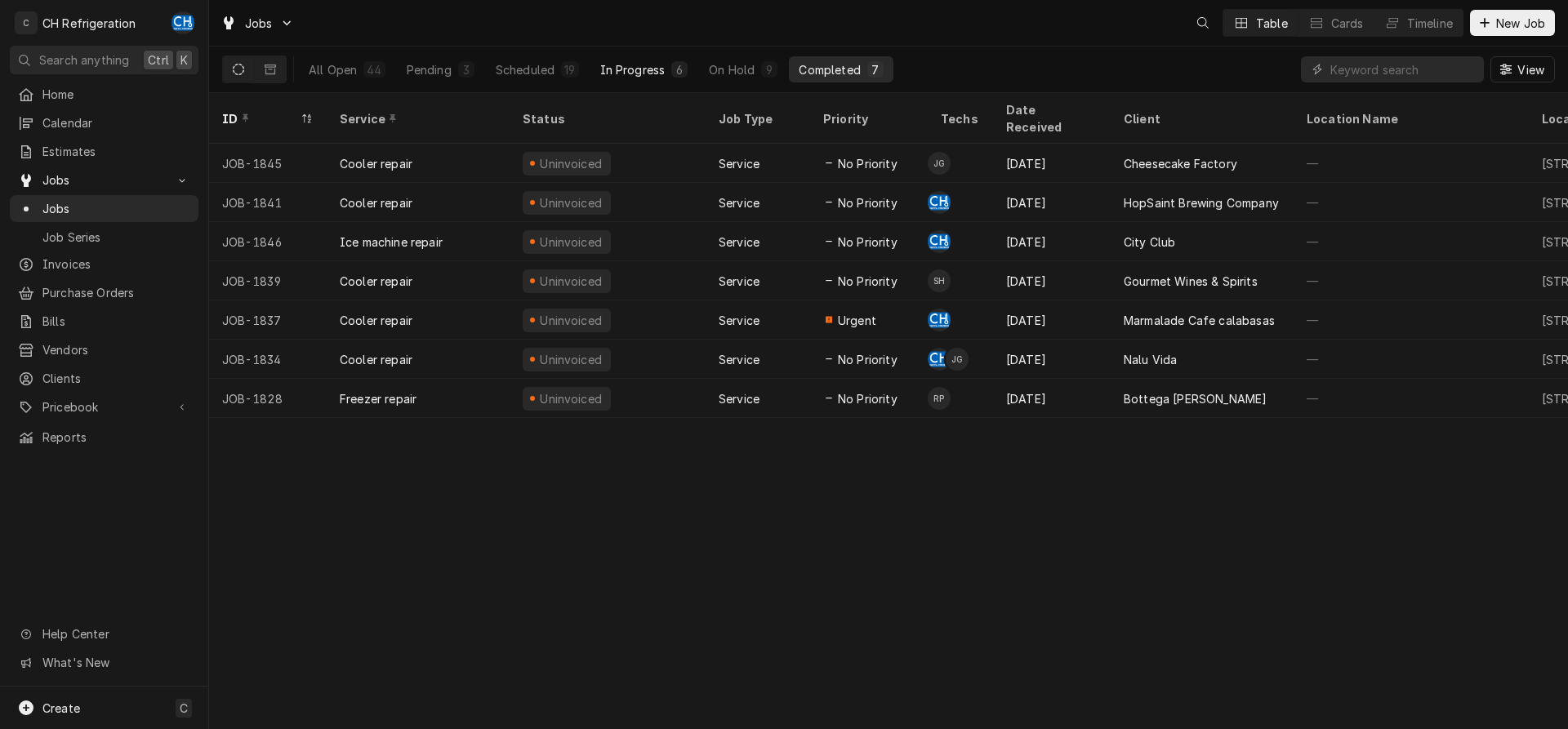
click at [649, 68] on div "In Progress" at bounding box center [633, 70] width 65 height 18
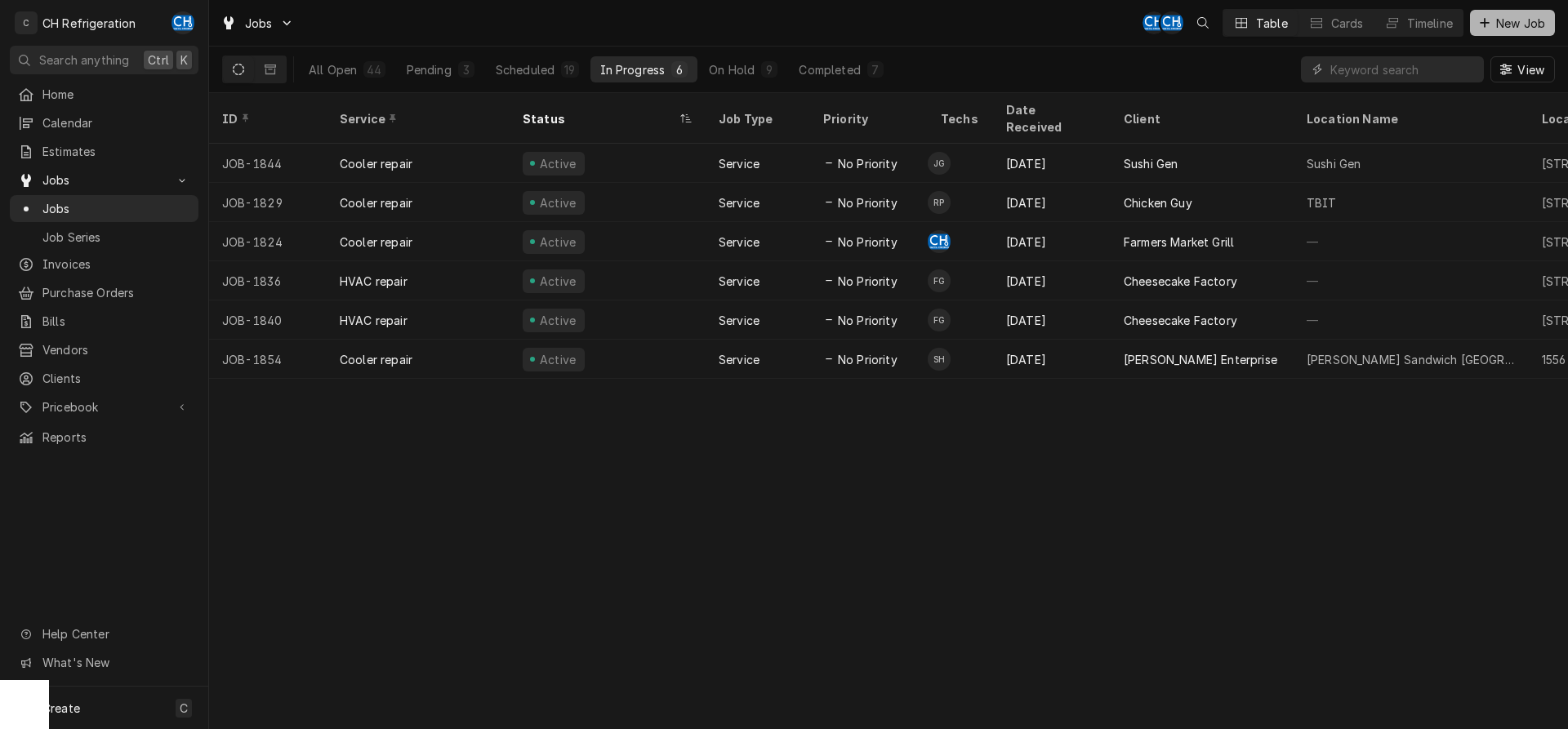
click at [1504, 33] on button "New Job" at bounding box center [1513, 22] width 85 height 26
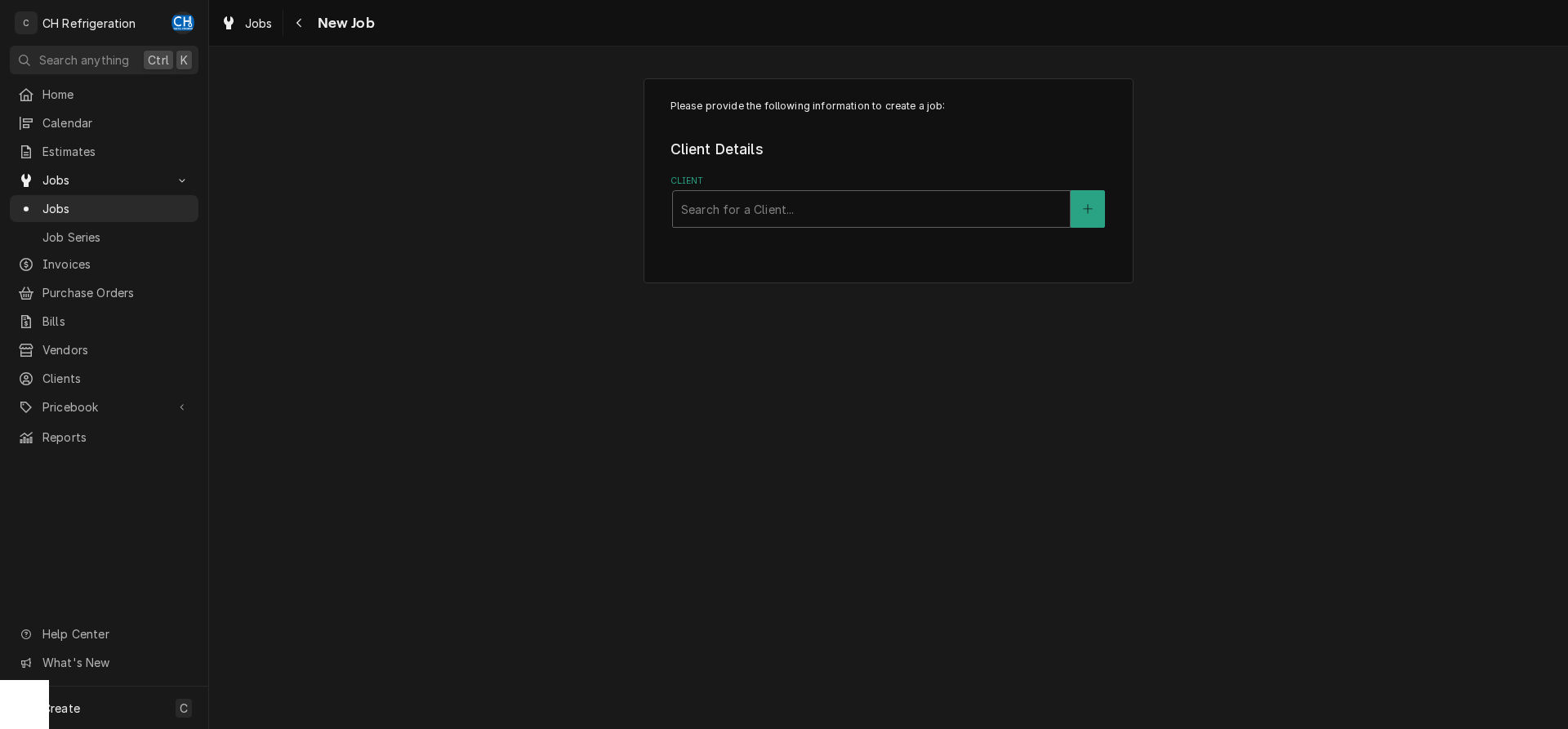
click at [742, 214] on div "Client" at bounding box center [871, 209] width 381 height 29
type input "farmer"
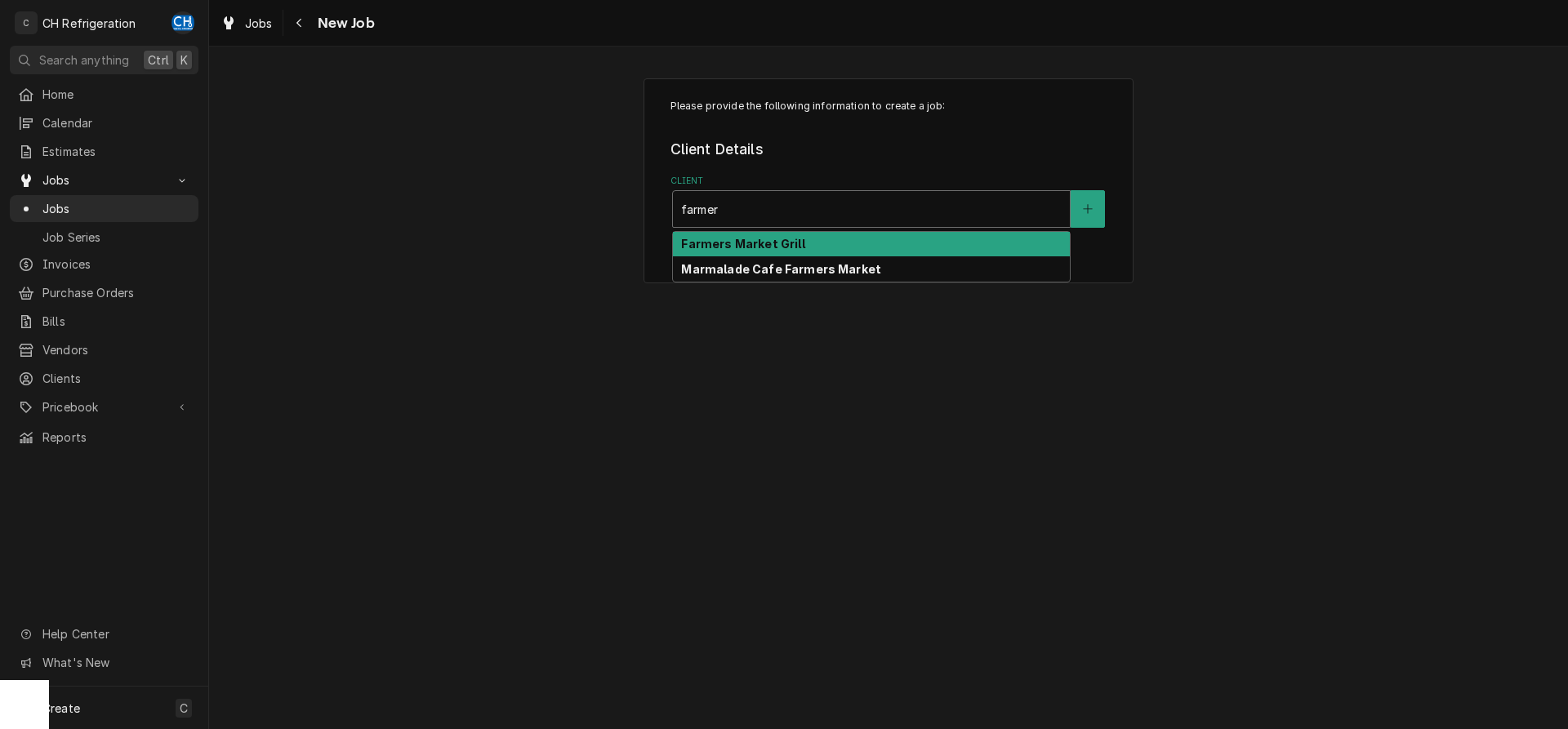
click at [742, 235] on div "Farmers Market Grill" at bounding box center [872, 244] width 397 height 25
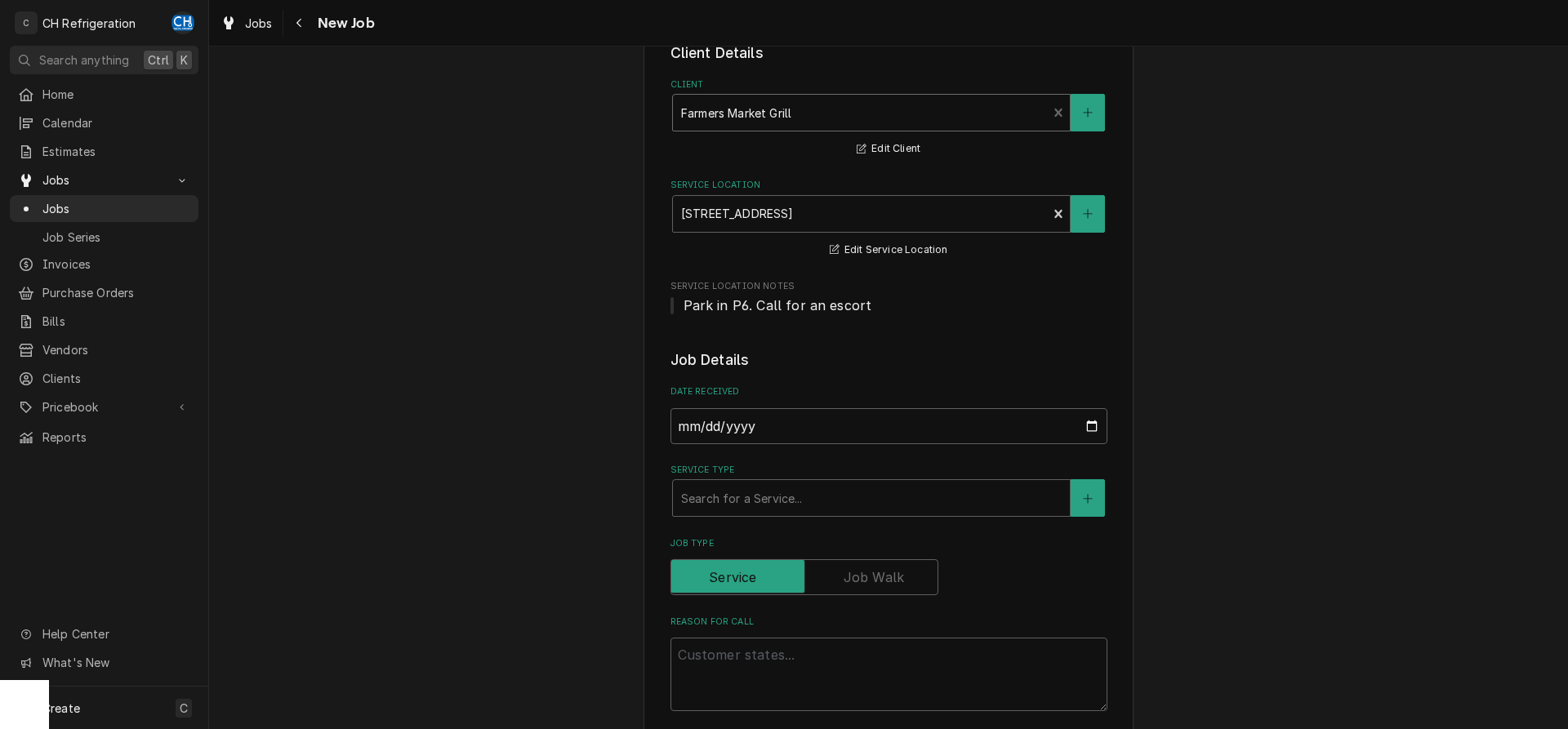
scroll to position [166, 0]
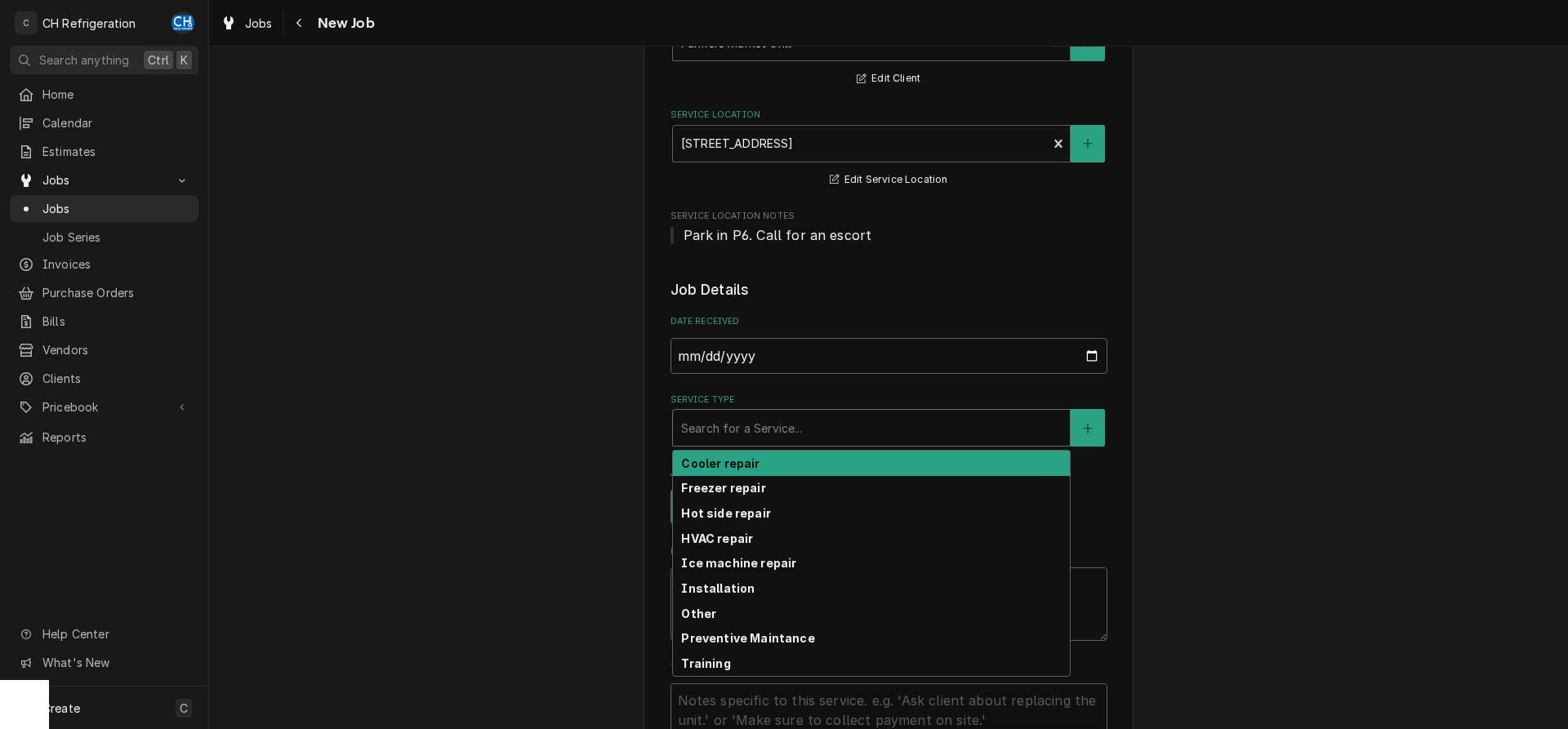
click at [795, 433] on div "Service Type" at bounding box center [871, 428] width 381 height 29
click at [796, 457] on div "Cooler repair" at bounding box center [872, 463] width 397 height 25
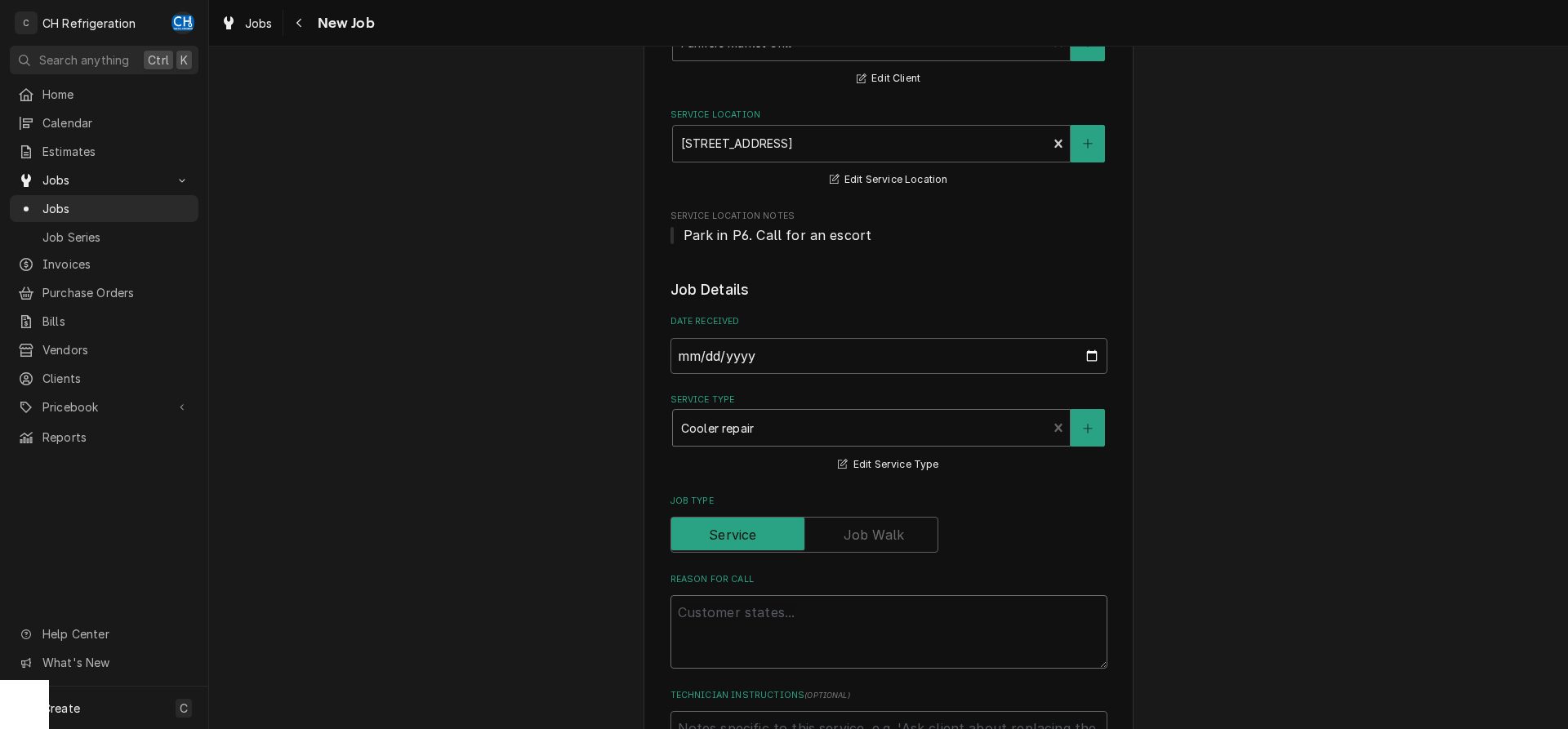
click at [768, 625] on textarea "Reason For Call" at bounding box center [889, 633] width 437 height 74
type textarea "x"
type textarea "g"
type textarea "x"
type textarea "g&"
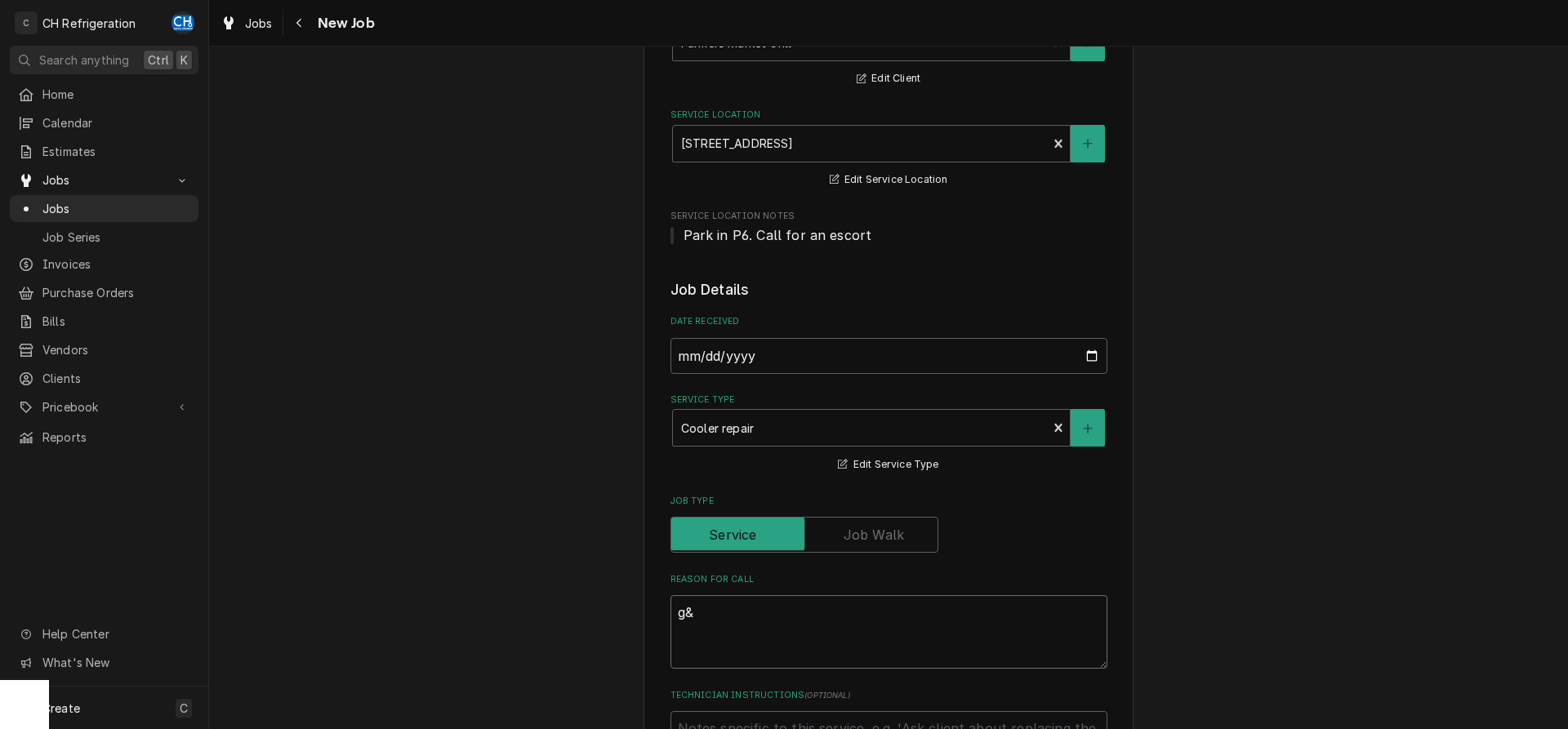
type textarea "x"
type textarea "g&g"
type textarea "x"
type textarea "g&g"
type textarea "x"
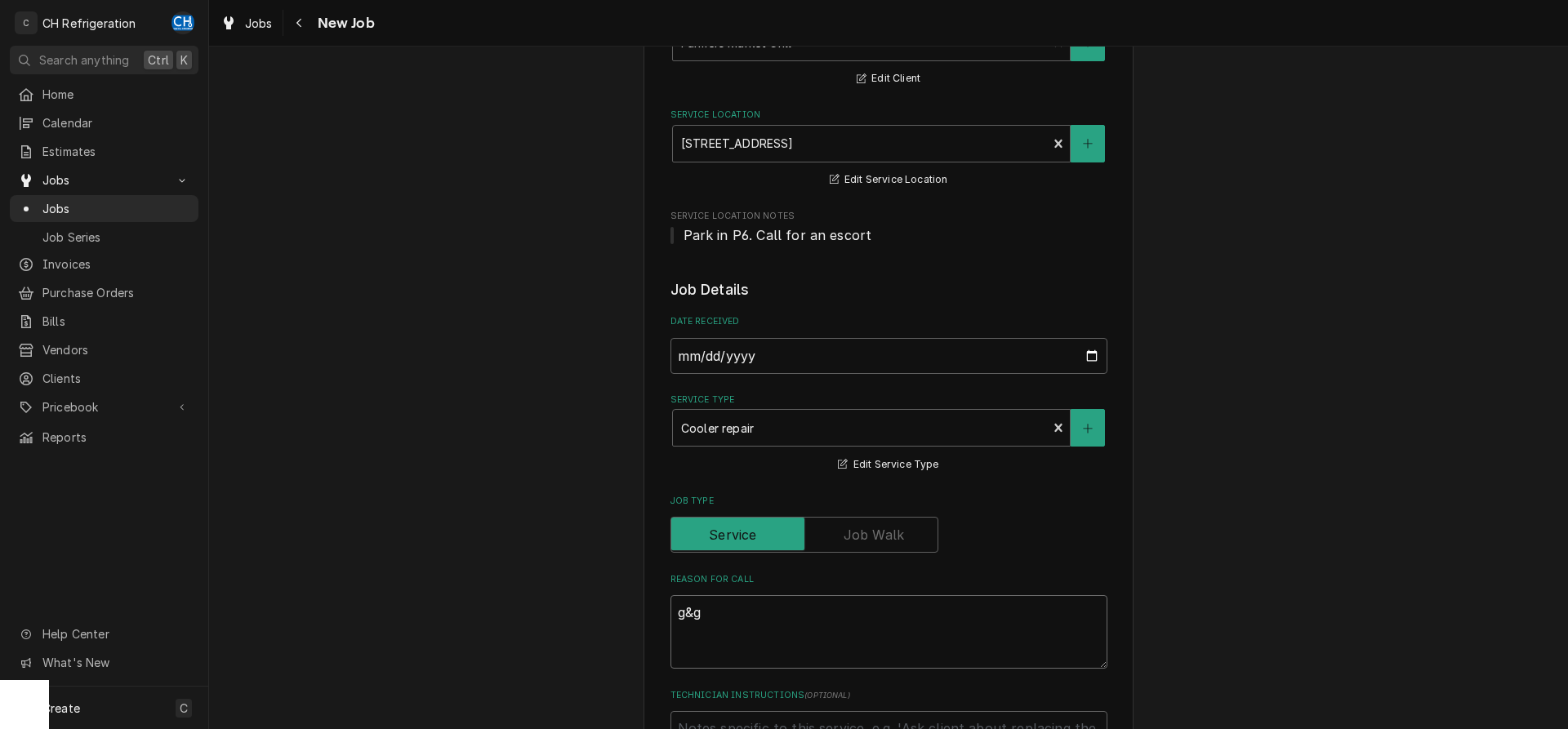
type textarea "g&g c"
type textarea "x"
type textarea "g&g co"
type textarea "x"
type textarea "g&g coo"
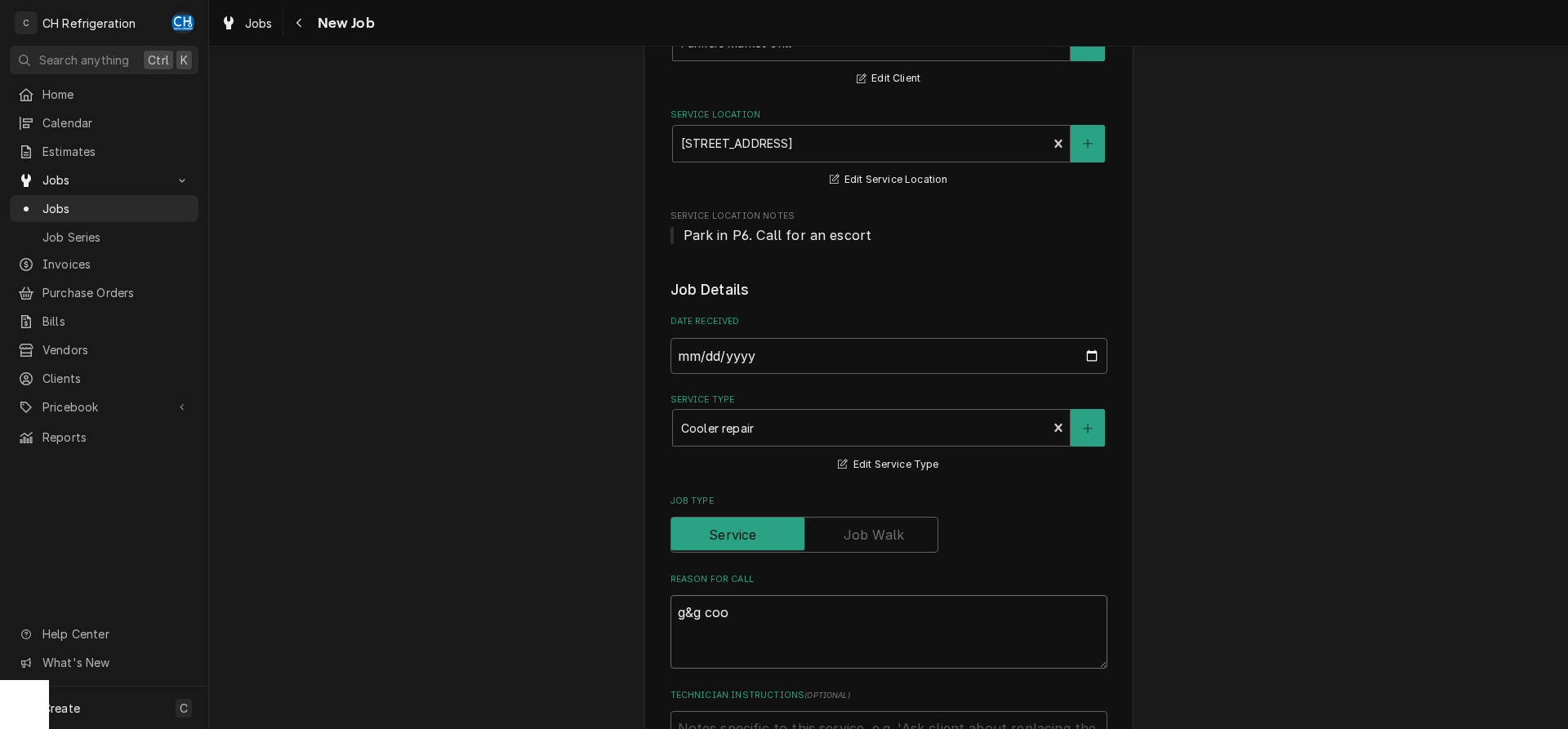
type textarea "x"
type textarea "g&g cool"
type textarea "x"
type textarea "g&g coole"
type textarea "x"
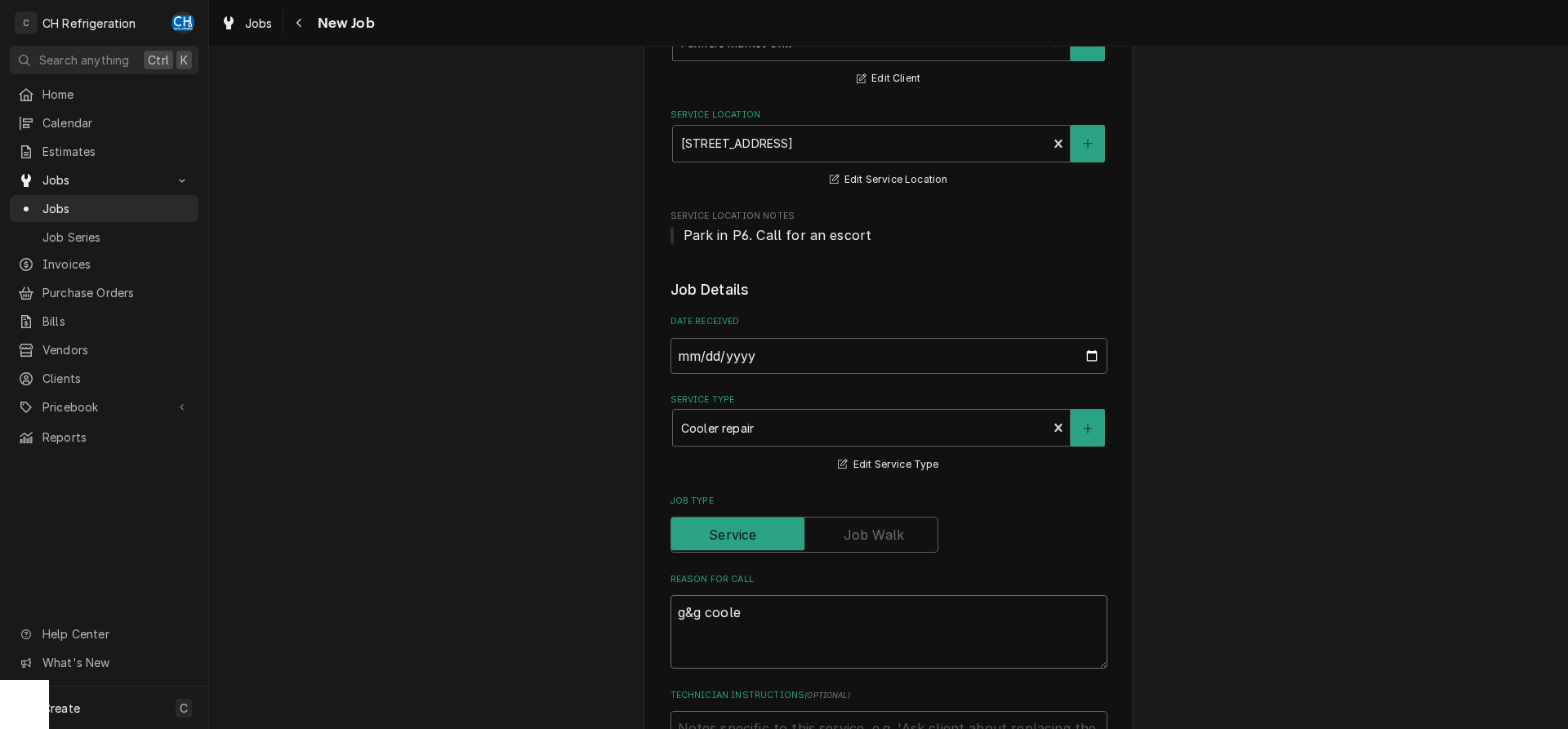
type textarea "g&g cooler"
type textarea "x"
type textarea "g&g cooler"
type textarea "x"
type textarea "g&g cooler"
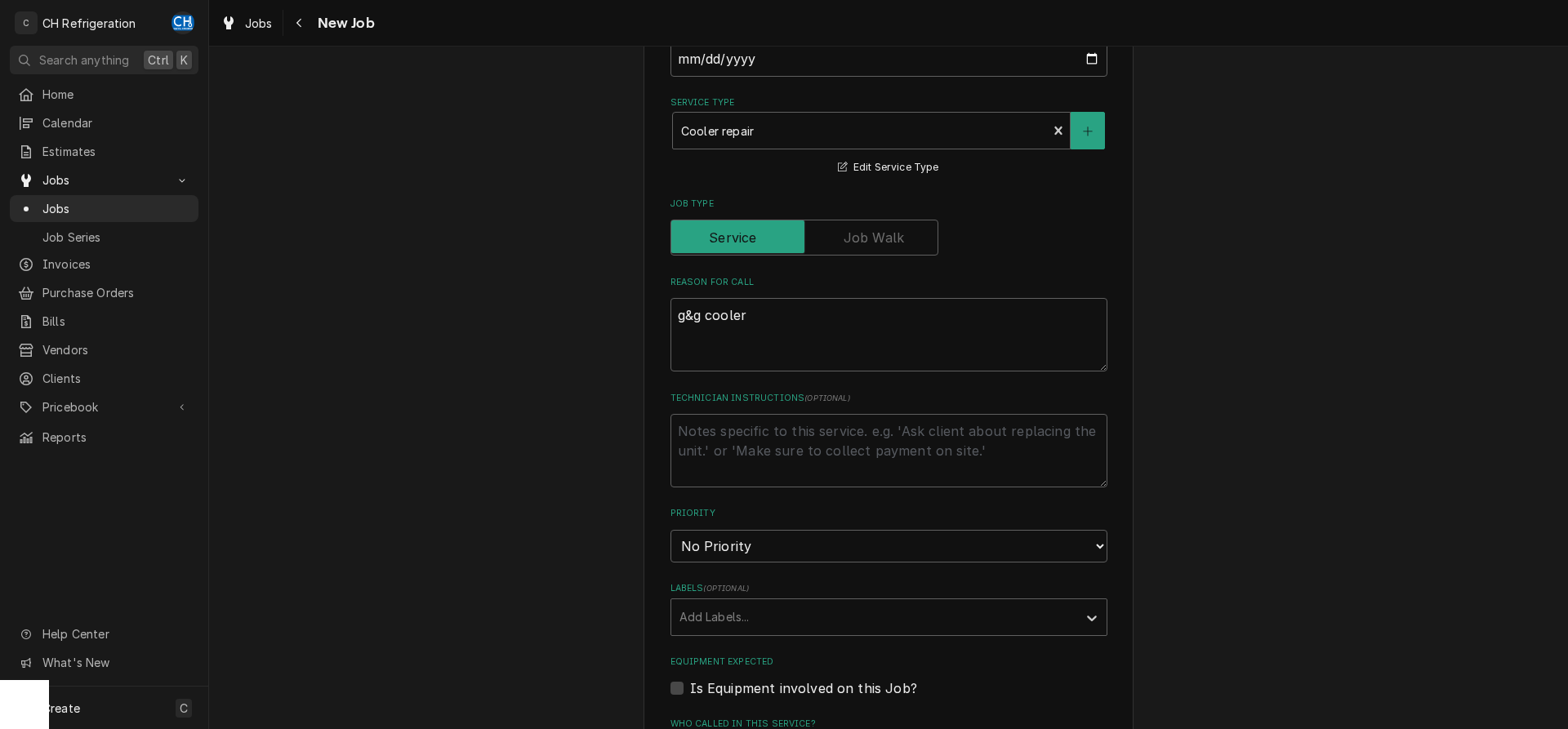
scroll to position [417, 0]
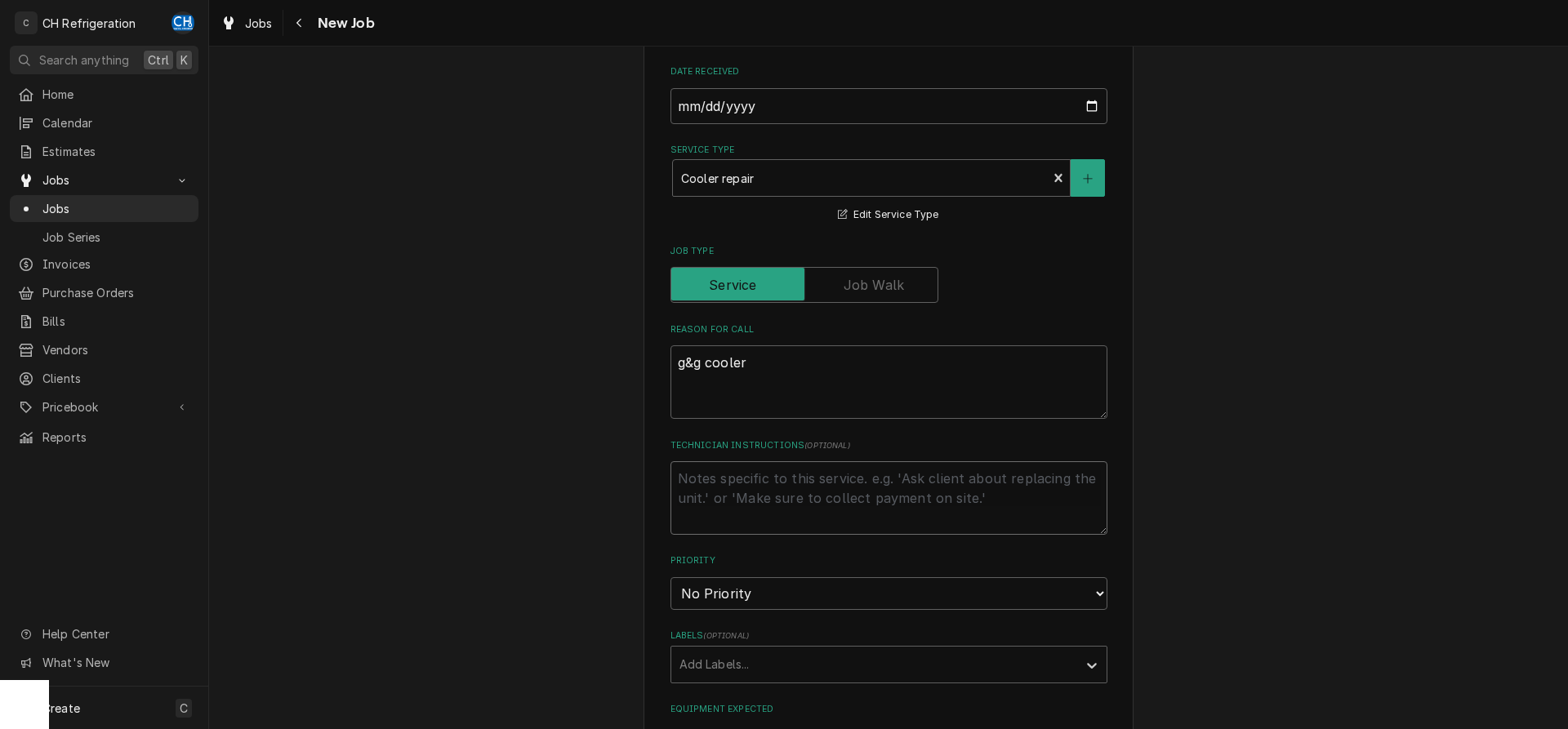
paste textarea "R0756552"
type textarea "x"
type textarea "R0756552"
type textarea "x"
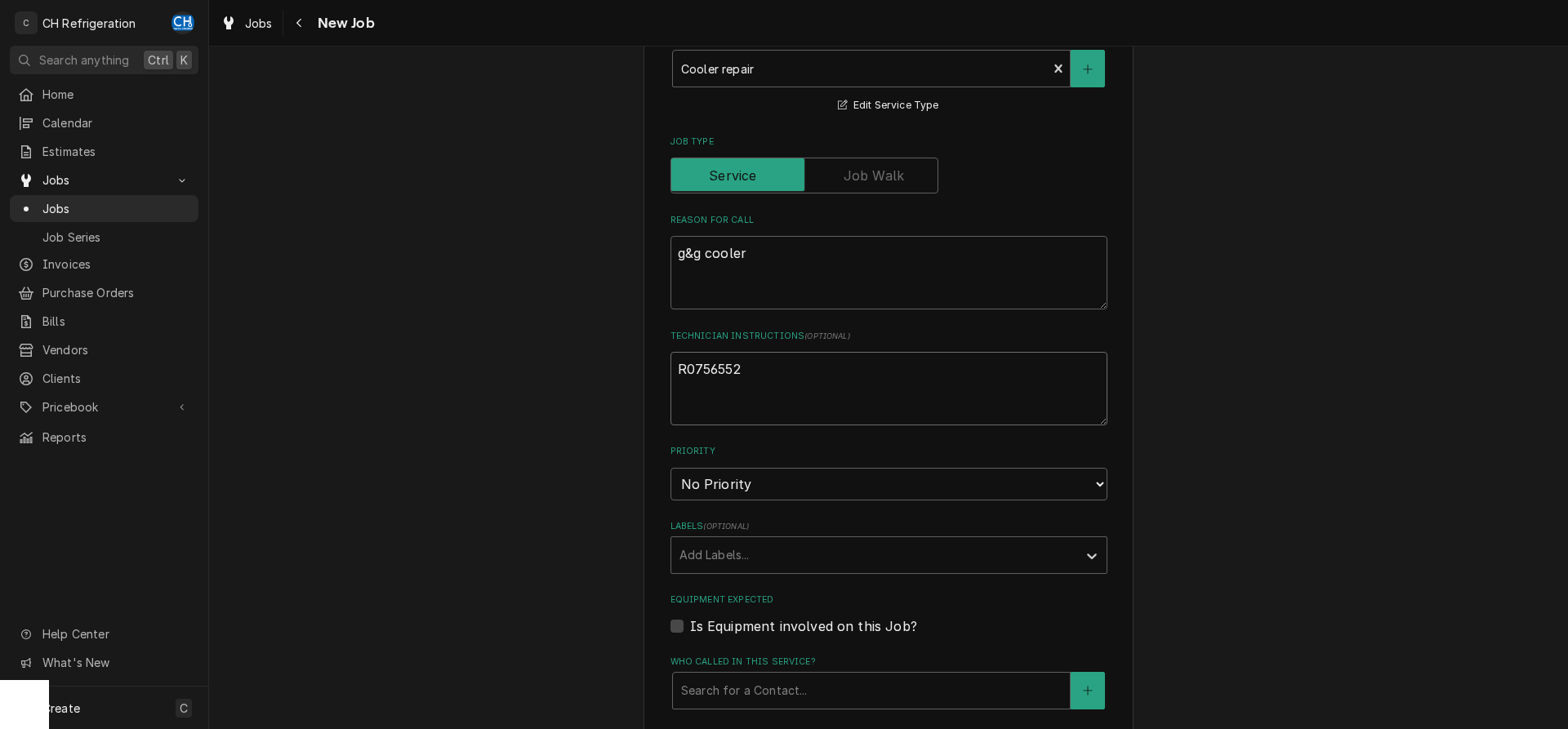
scroll to position [833, 0]
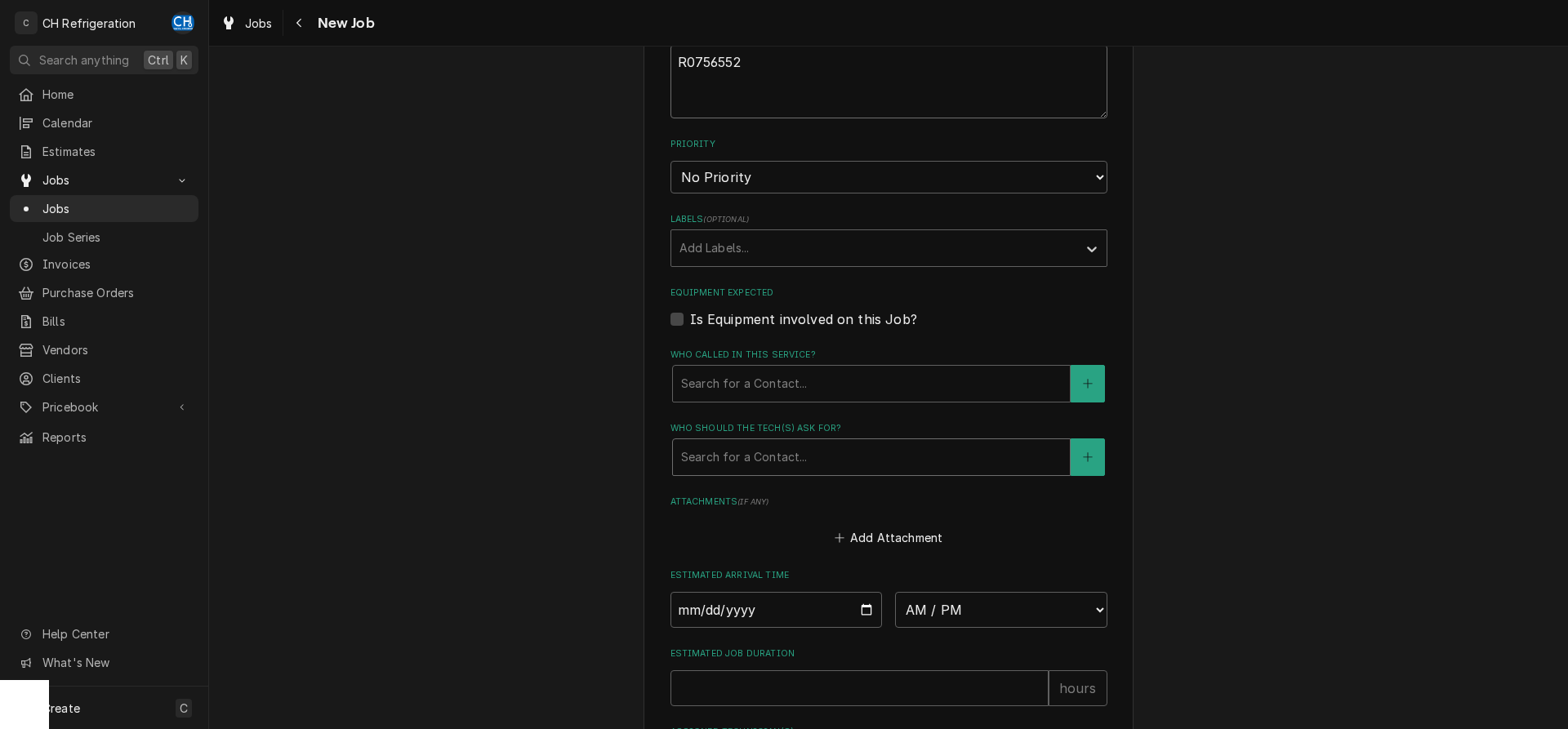
type textarea "R0756552"
click at [768, 462] on div "Who should the tech(s) ask for?" at bounding box center [871, 457] width 381 height 29
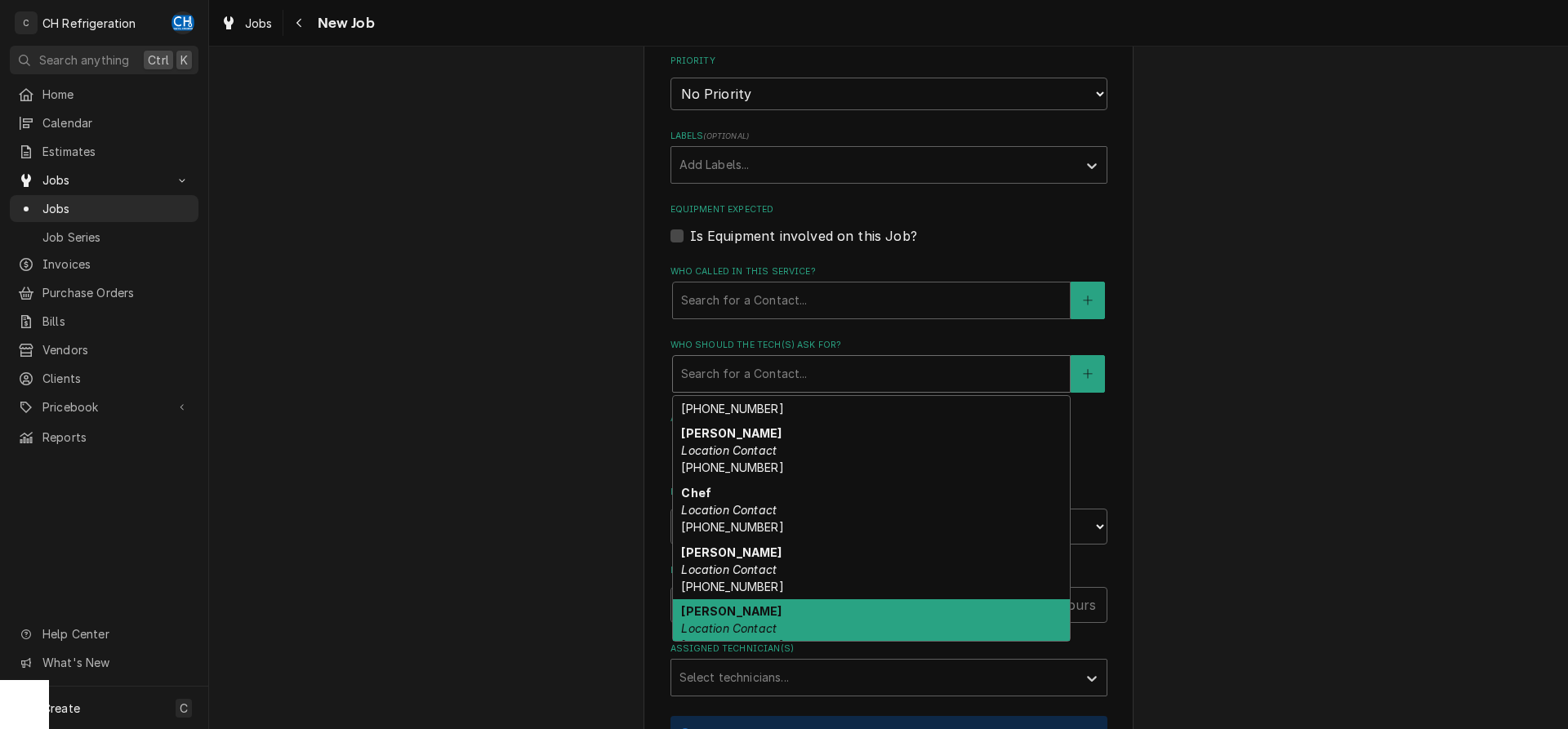
scroll to position [0, 0]
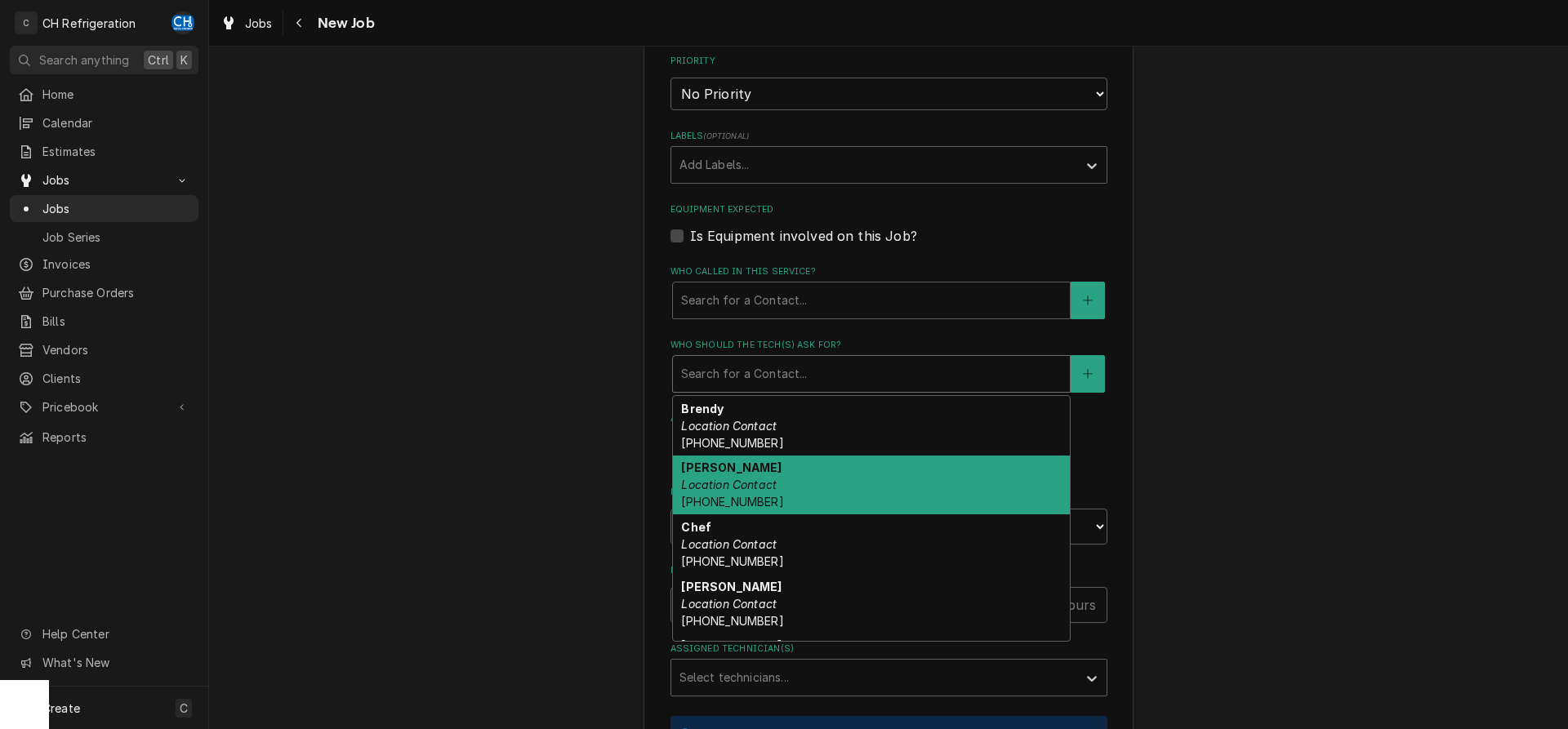
click at [812, 492] on div "Carol Location Contact (310) 741-1375" at bounding box center [872, 485] width 397 height 59
type textarea "x"
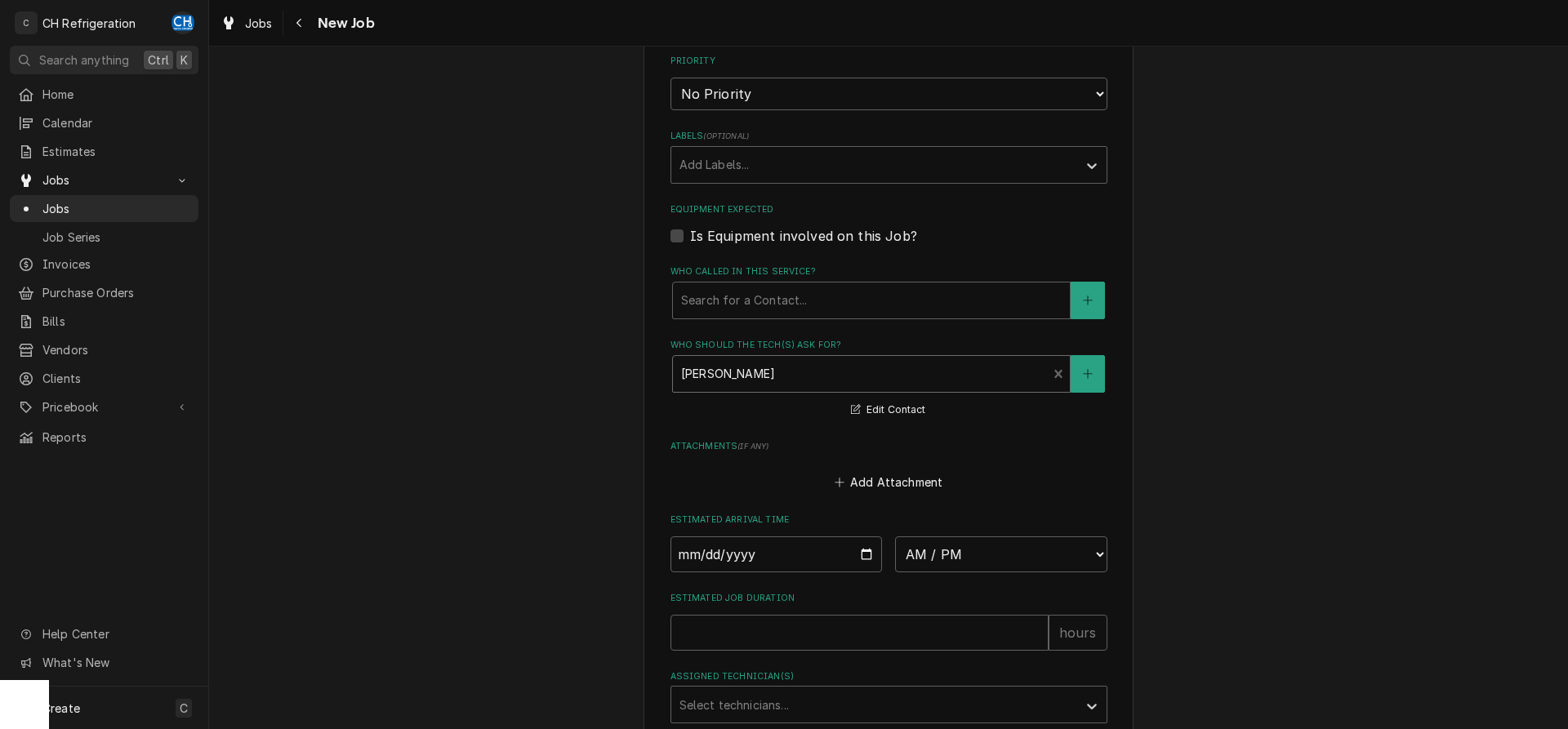
scroll to position [1083, 0]
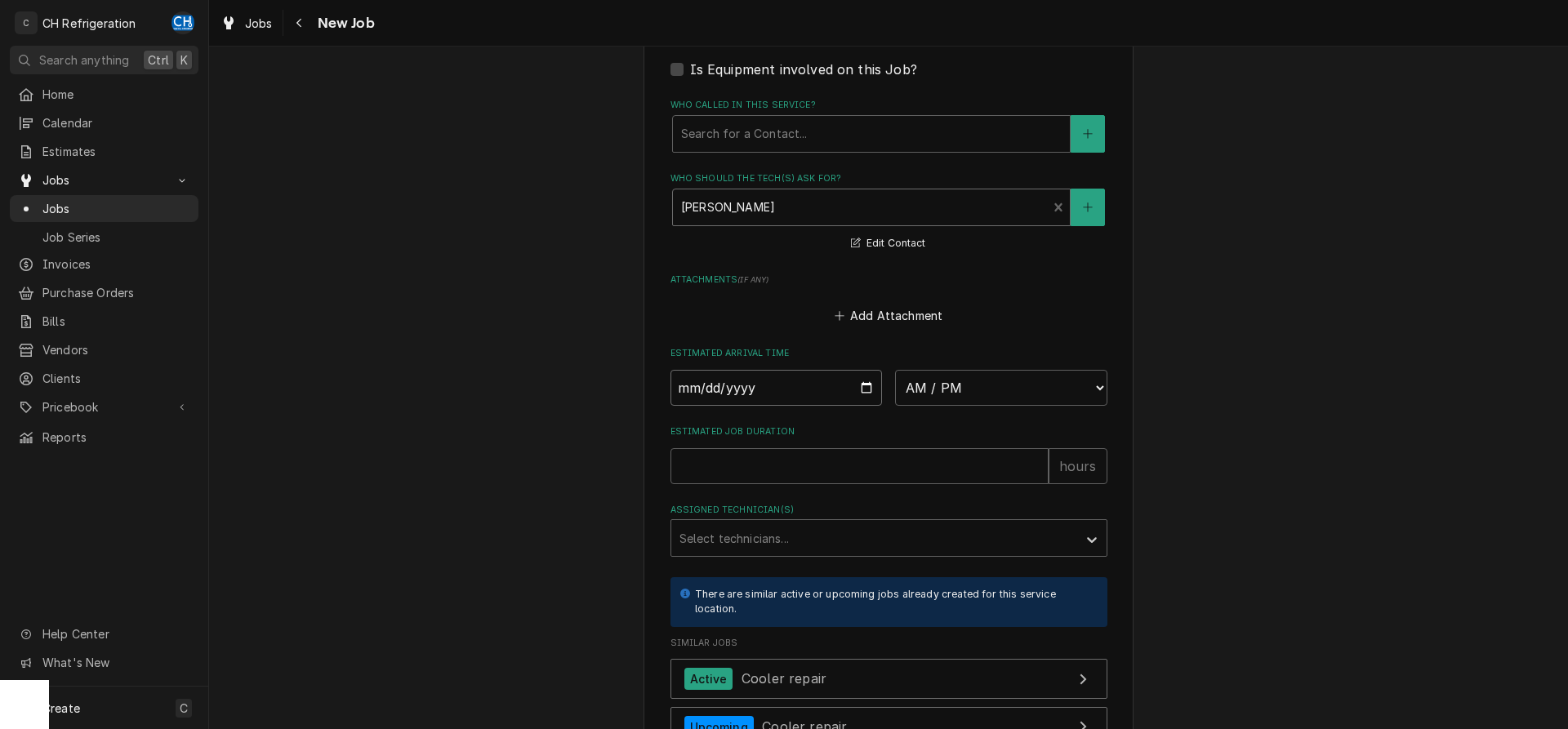
click at [869, 383] on input "Date" at bounding box center [777, 387] width 212 height 36
type input "2025-09-02"
click at [895, 370] on select "AM / PM 6:00 AM 6:15 AM 6:30 AM 6:45 AM 7:00 AM 7:15 AM 7:30 AM 7:45 AM 8:00 AM…" at bounding box center [1002, 387] width 212 height 36
type textarea "x"
select select "11:15:00"
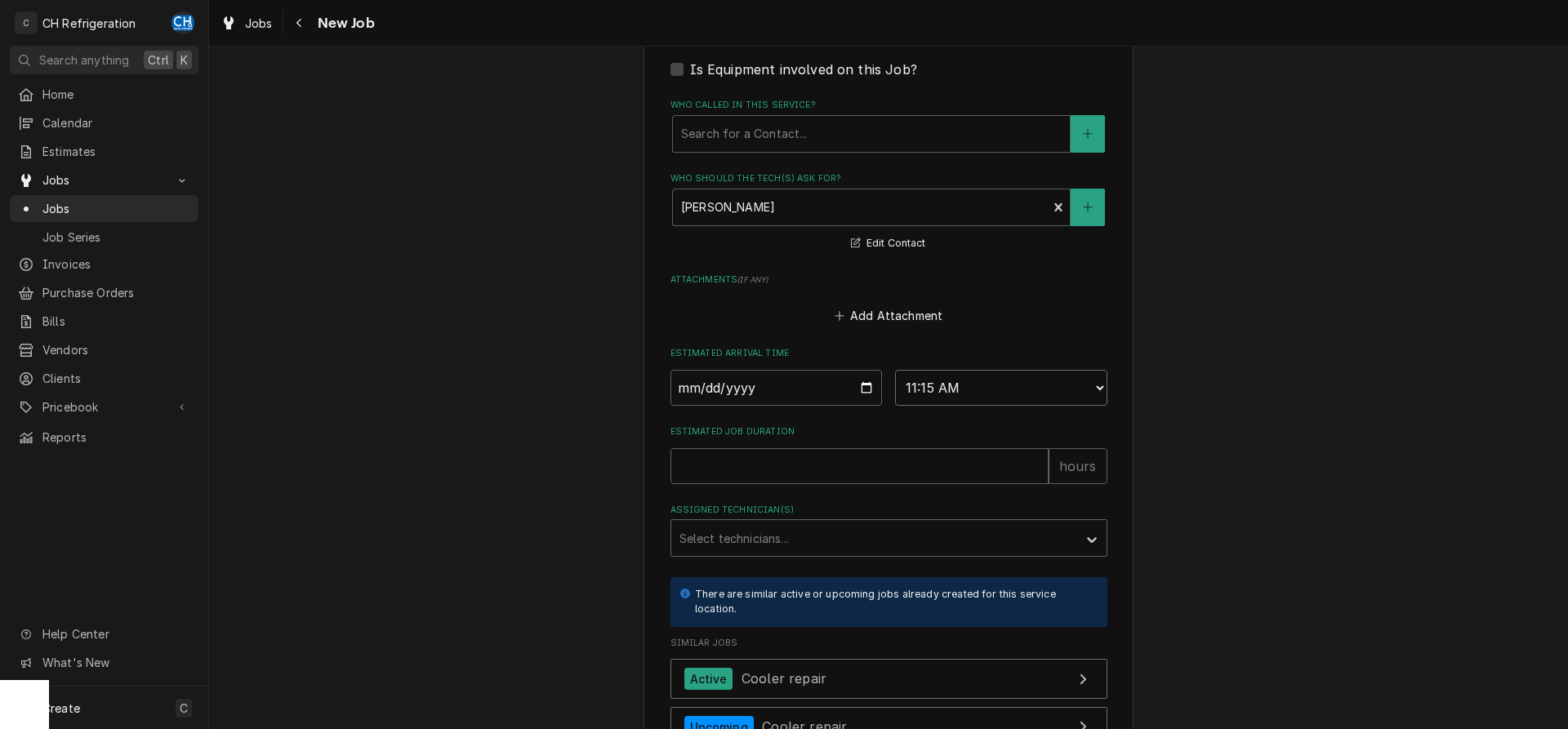
click option "11:15 AM" at bounding box center [0, 0] width 0 height 0
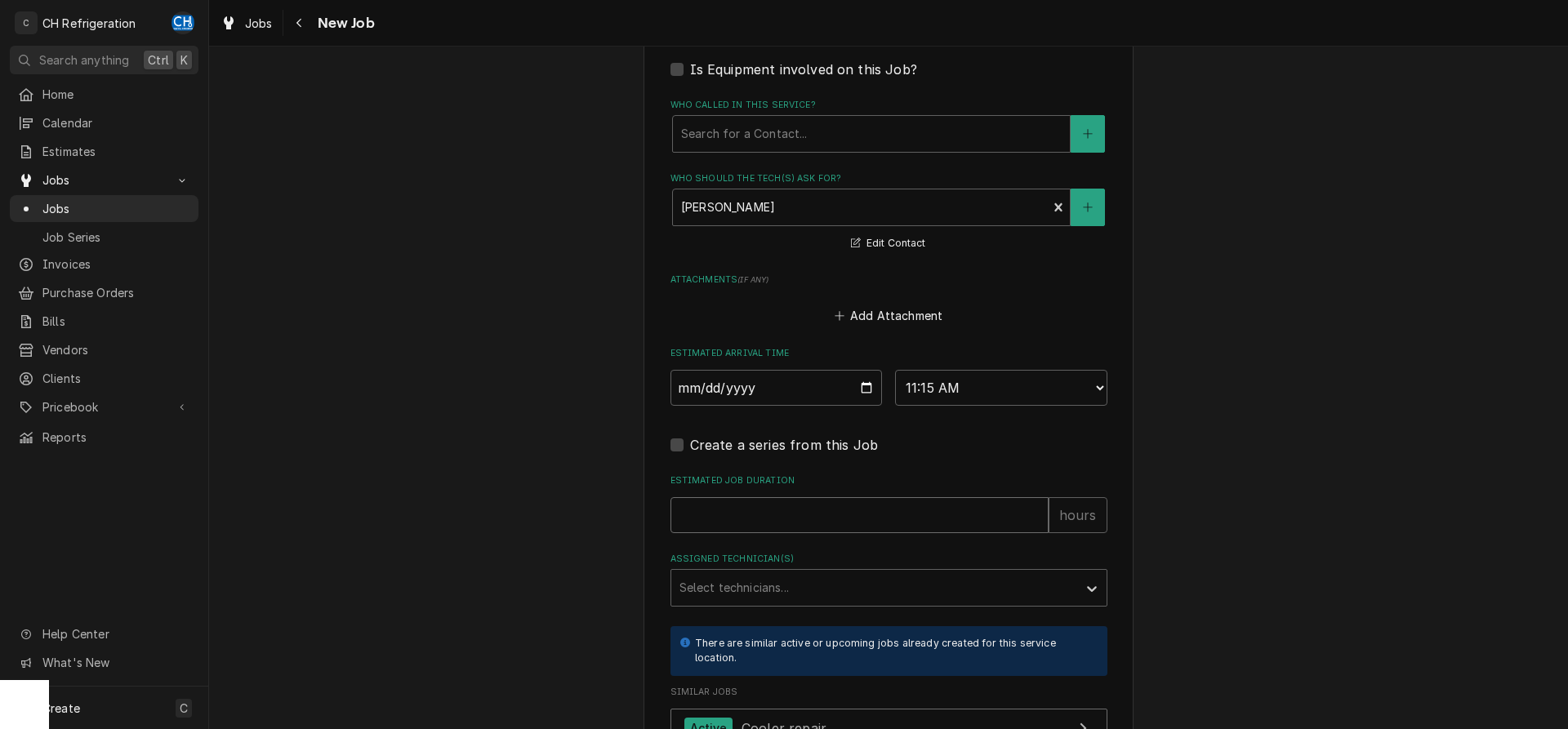
click at [765, 505] on input "Estimated Job Duration" at bounding box center [859, 515] width 379 height 36
type textarea "x"
type input "2"
type textarea "x"
type input "2"
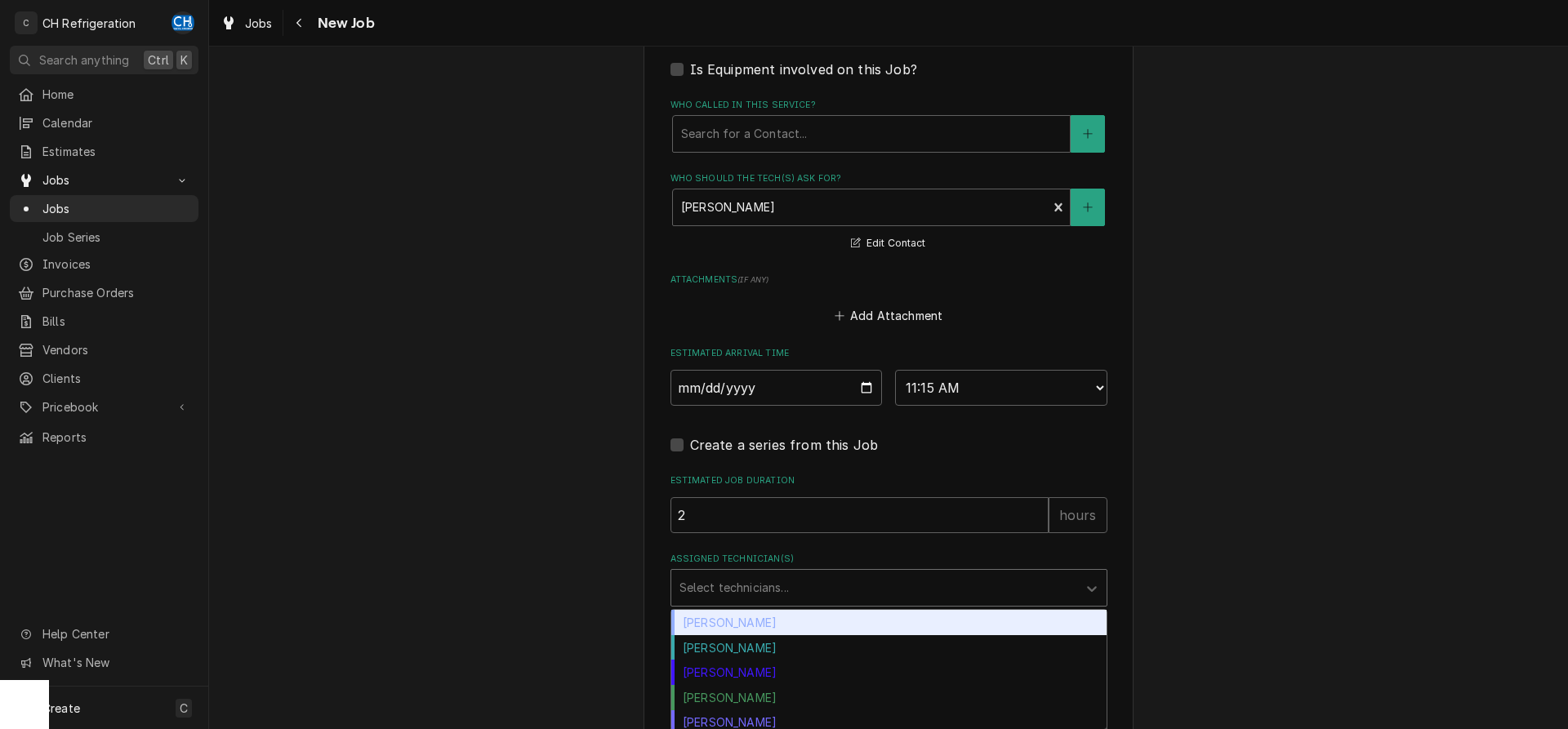
click at [742, 593] on div "Assigned Technician(s)" at bounding box center [874, 588] width 389 height 29
click at [744, 620] on div "Chris Hiraga" at bounding box center [889, 623] width 435 height 25
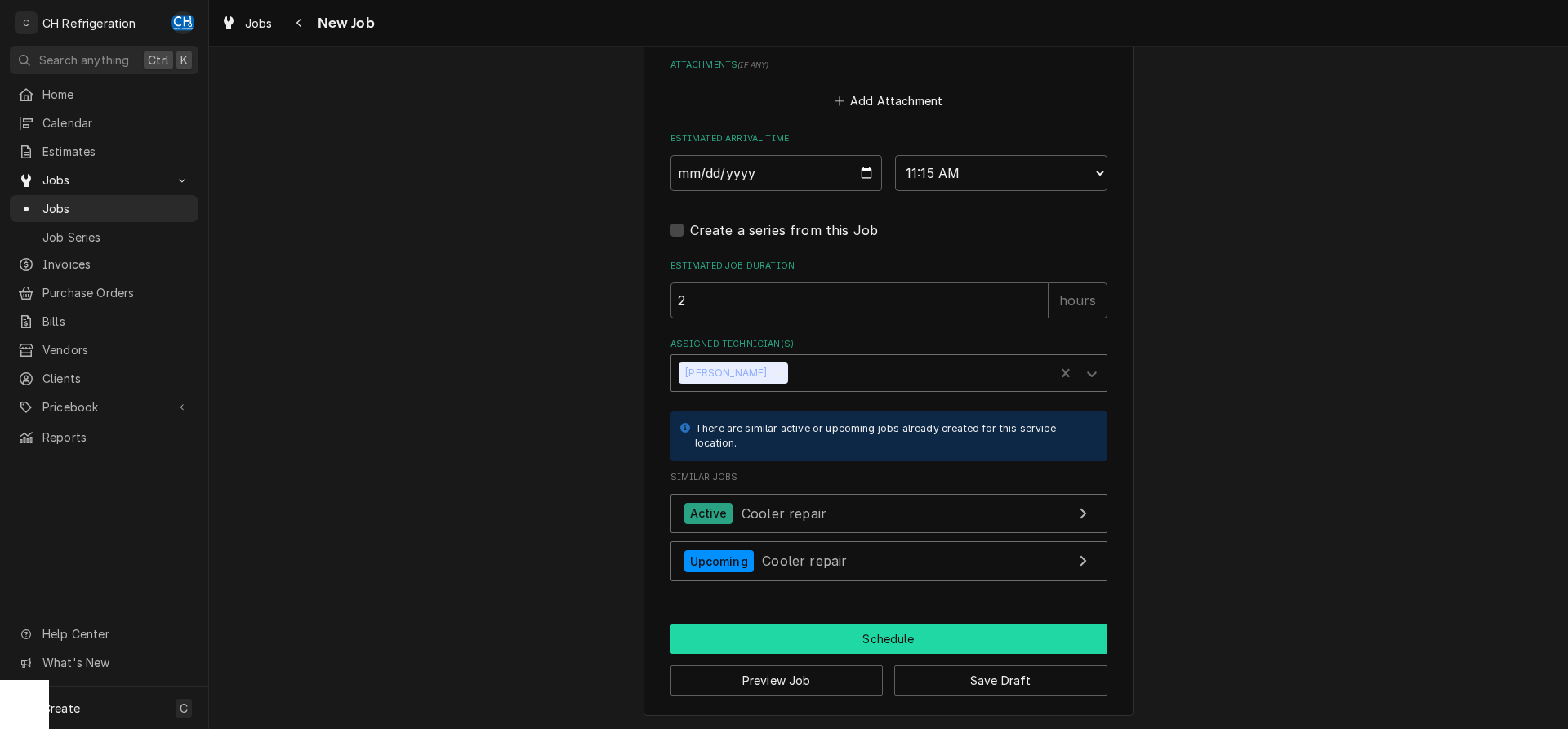
click at [789, 640] on button "Schedule" at bounding box center [889, 638] width 437 height 30
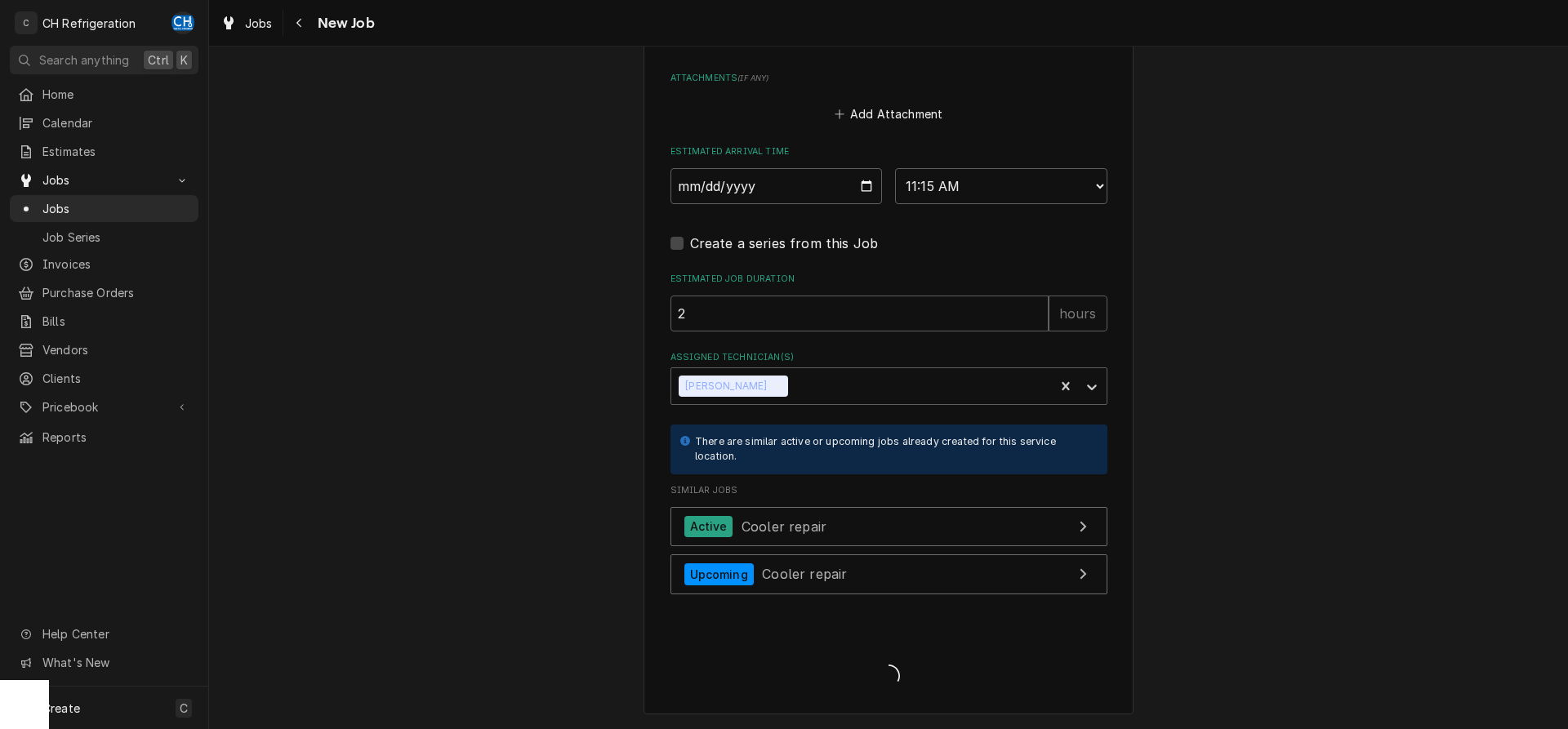
scroll to position [1283, 0]
type textarea "x"
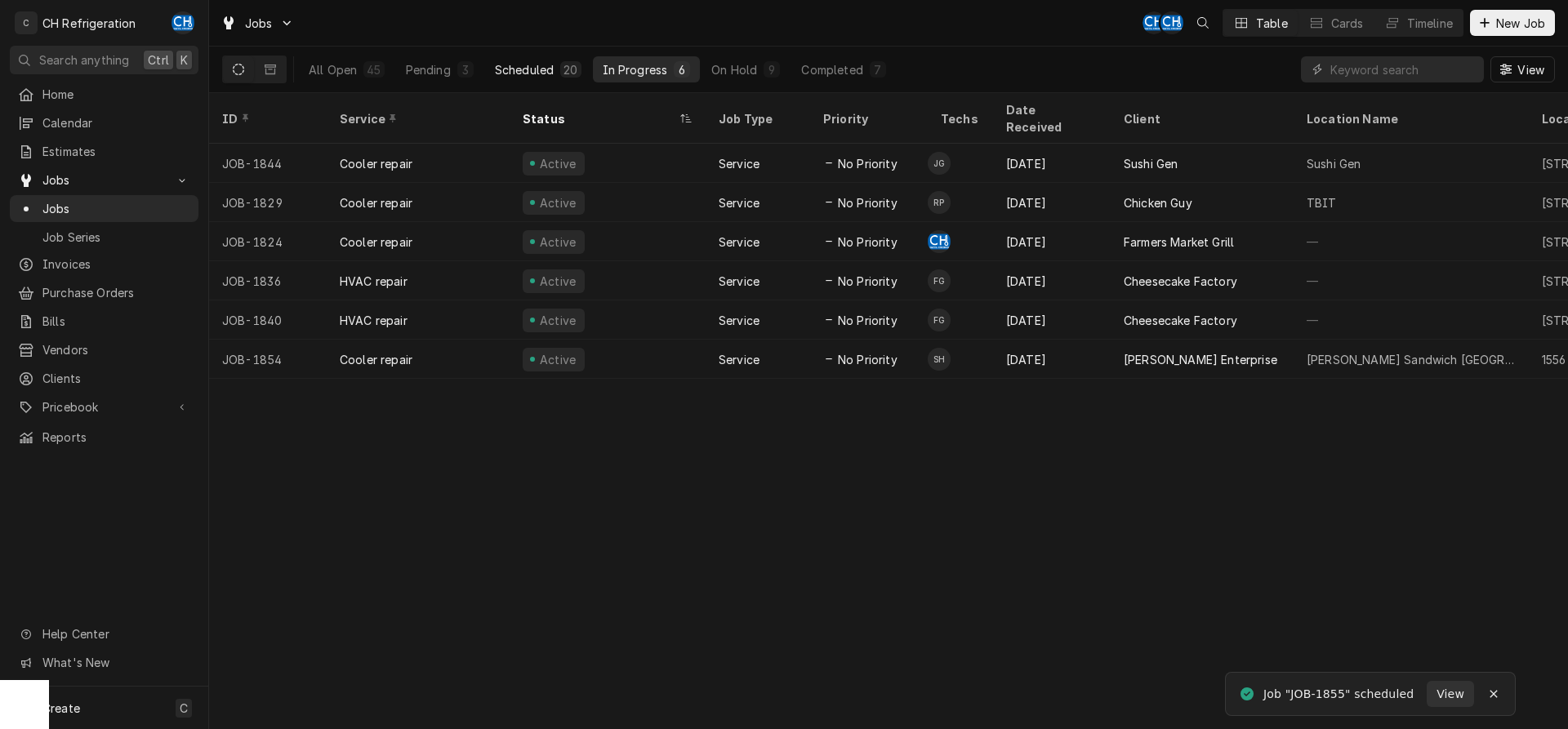
click at [536, 63] on div "Scheduled" at bounding box center [525, 70] width 58 height 18
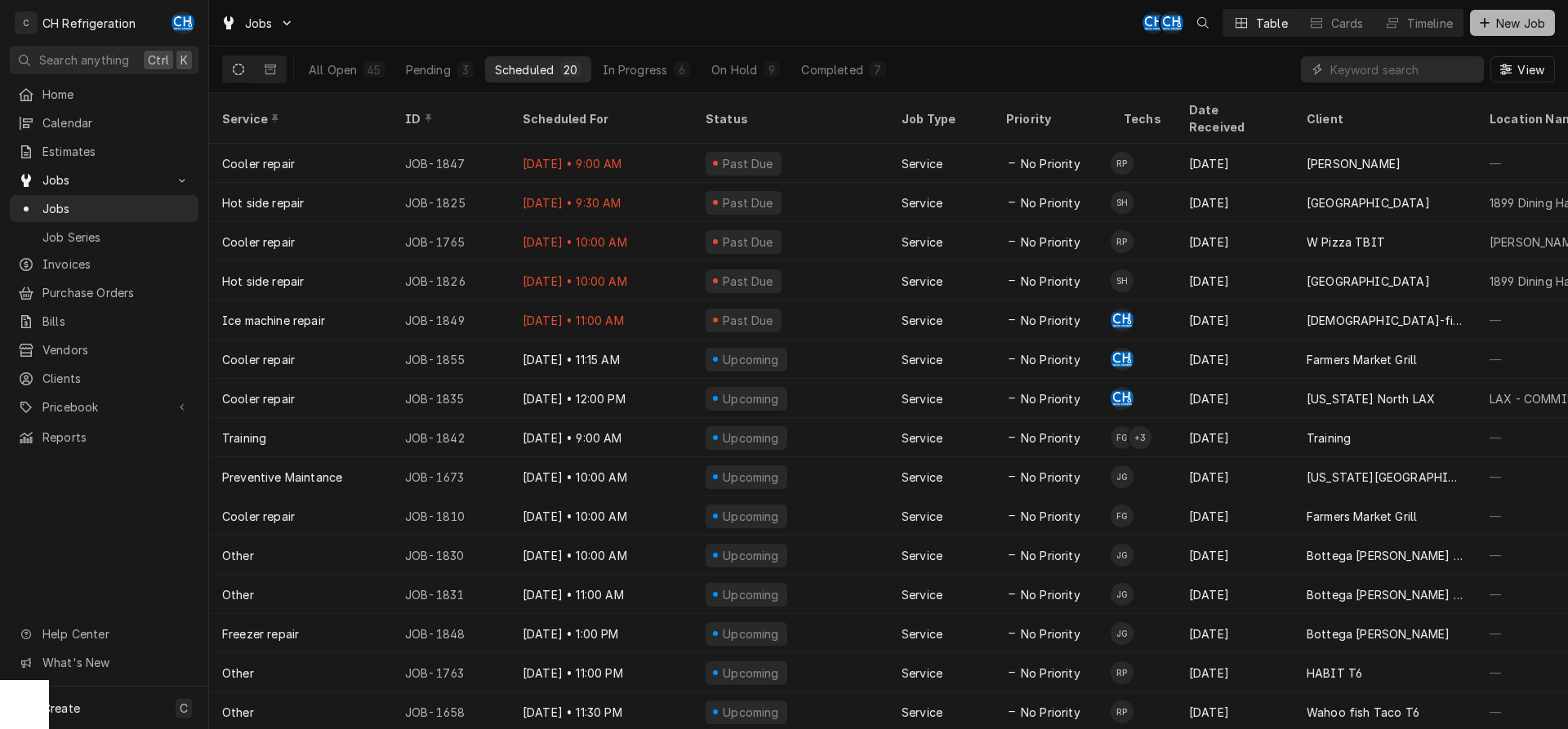
click at [1503, 15] on span "New Job" at bounding box center [1520, 23] width 55 height 18
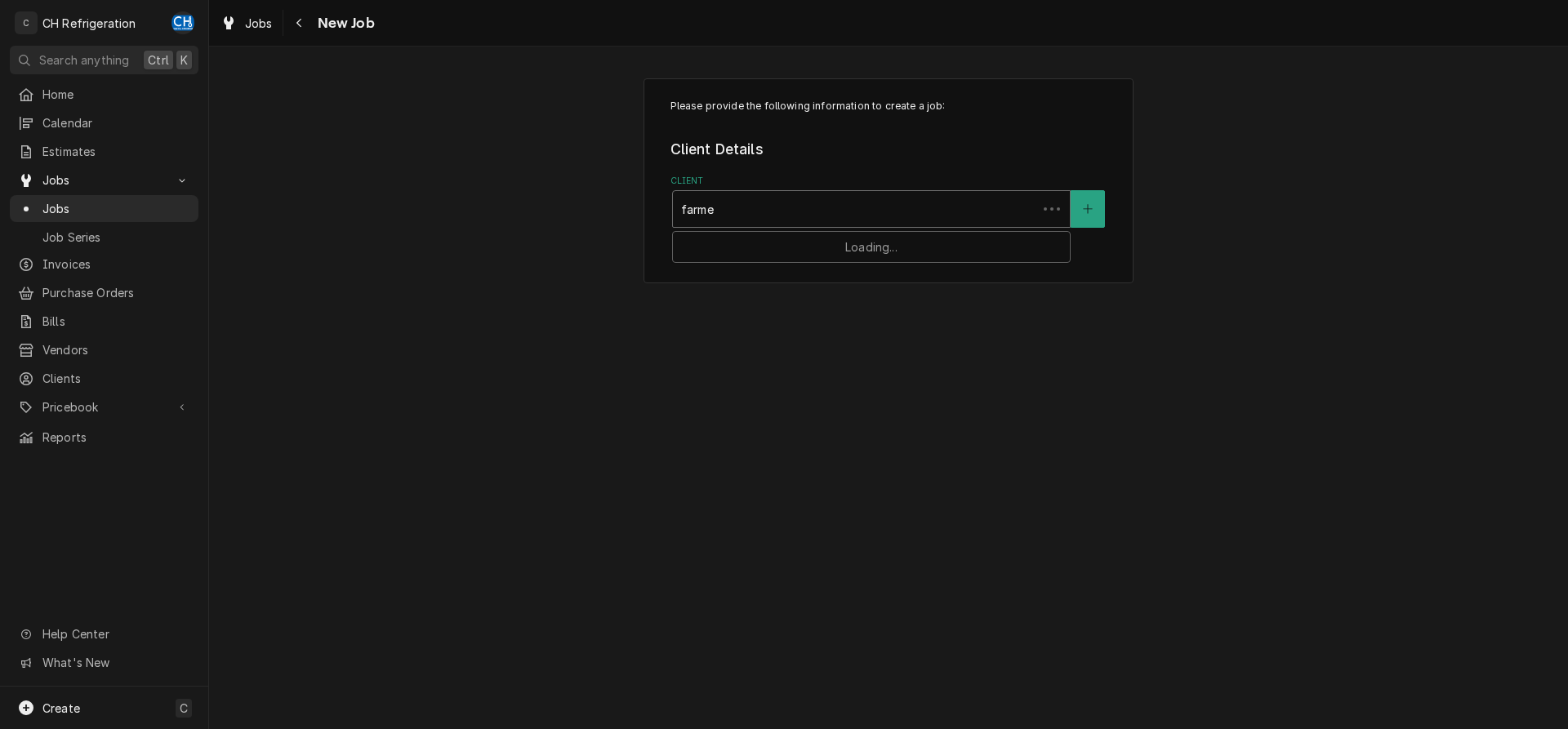
type input "farmer"
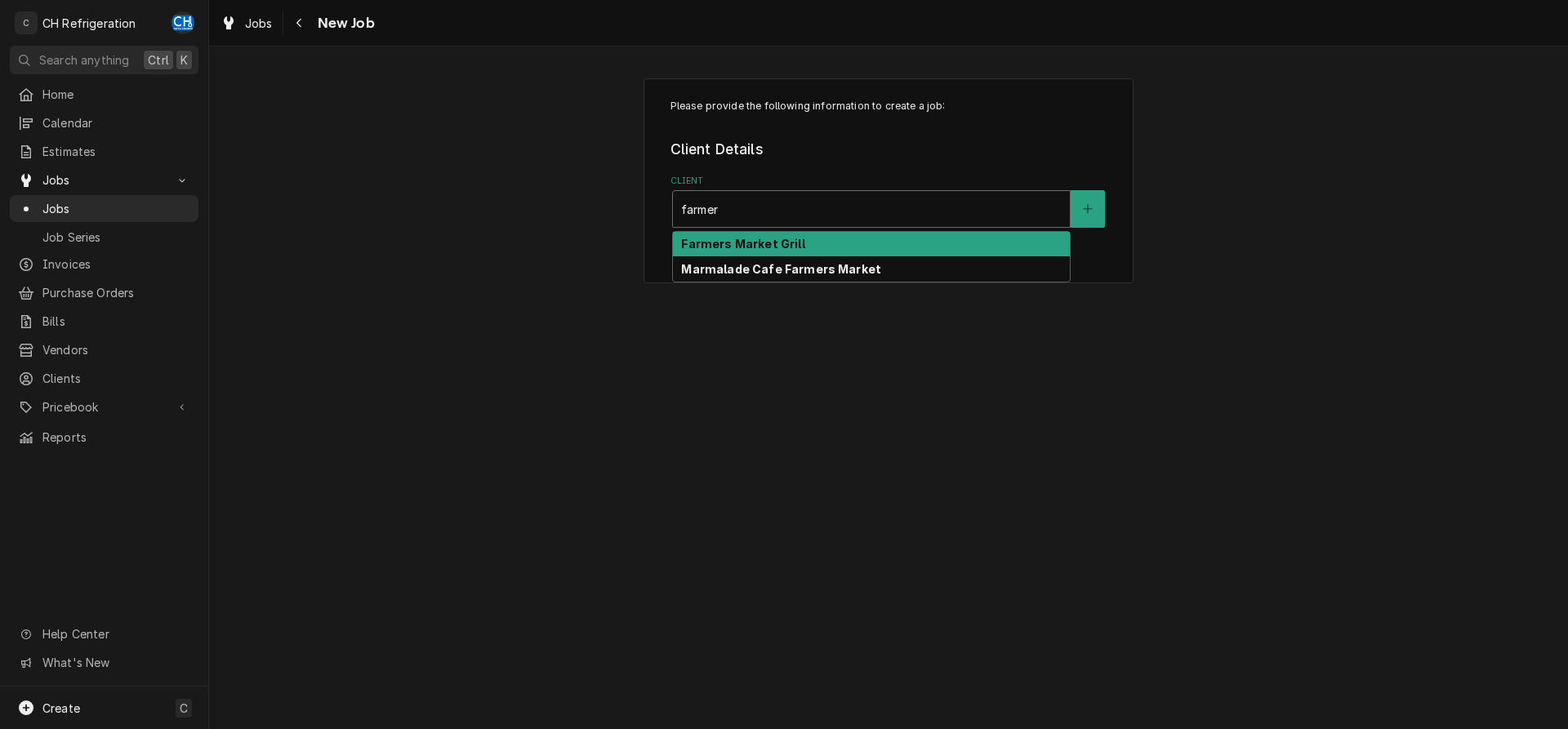
click at [827, 248] on div "Farmers Market Grill" at bounding box center [872, 244] width 397 height 25
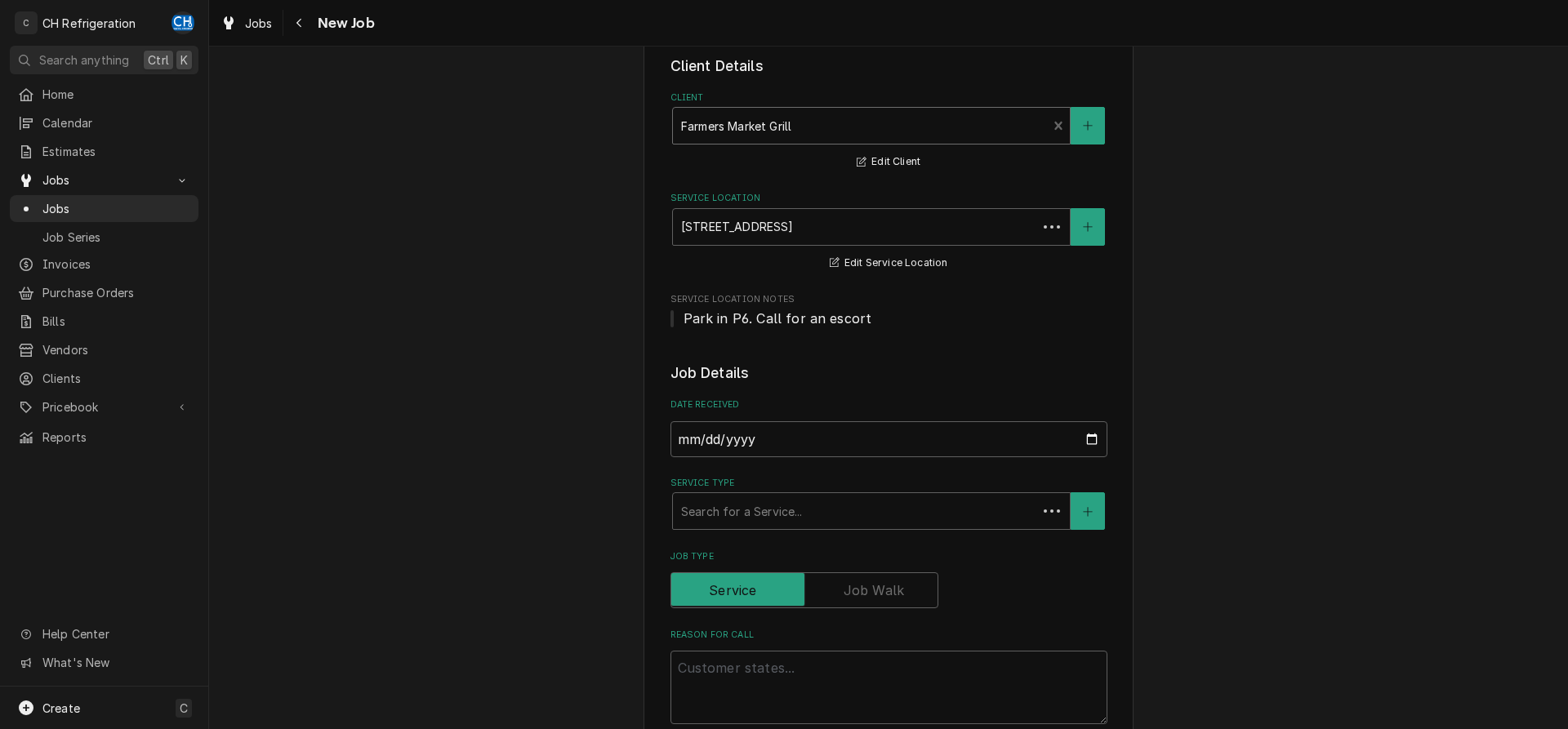
scroll to position [250, 0]
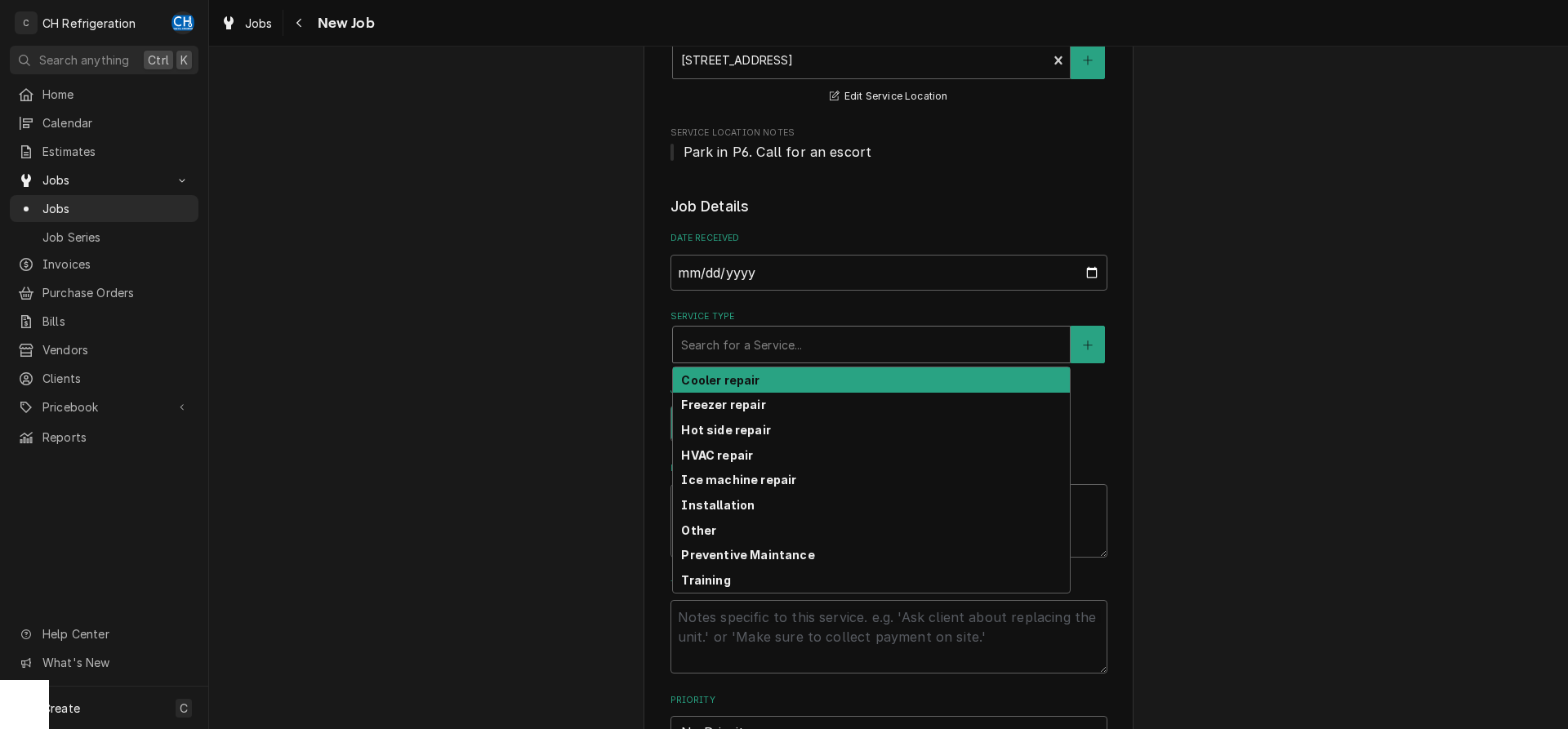
click at [818, 329] on div "Search for a Service..." at bounding box center [872, 345] width 397 height 36
click at [761, 391] on div "Cooler repair" at bounding box center [872, 381] width 397 height 25
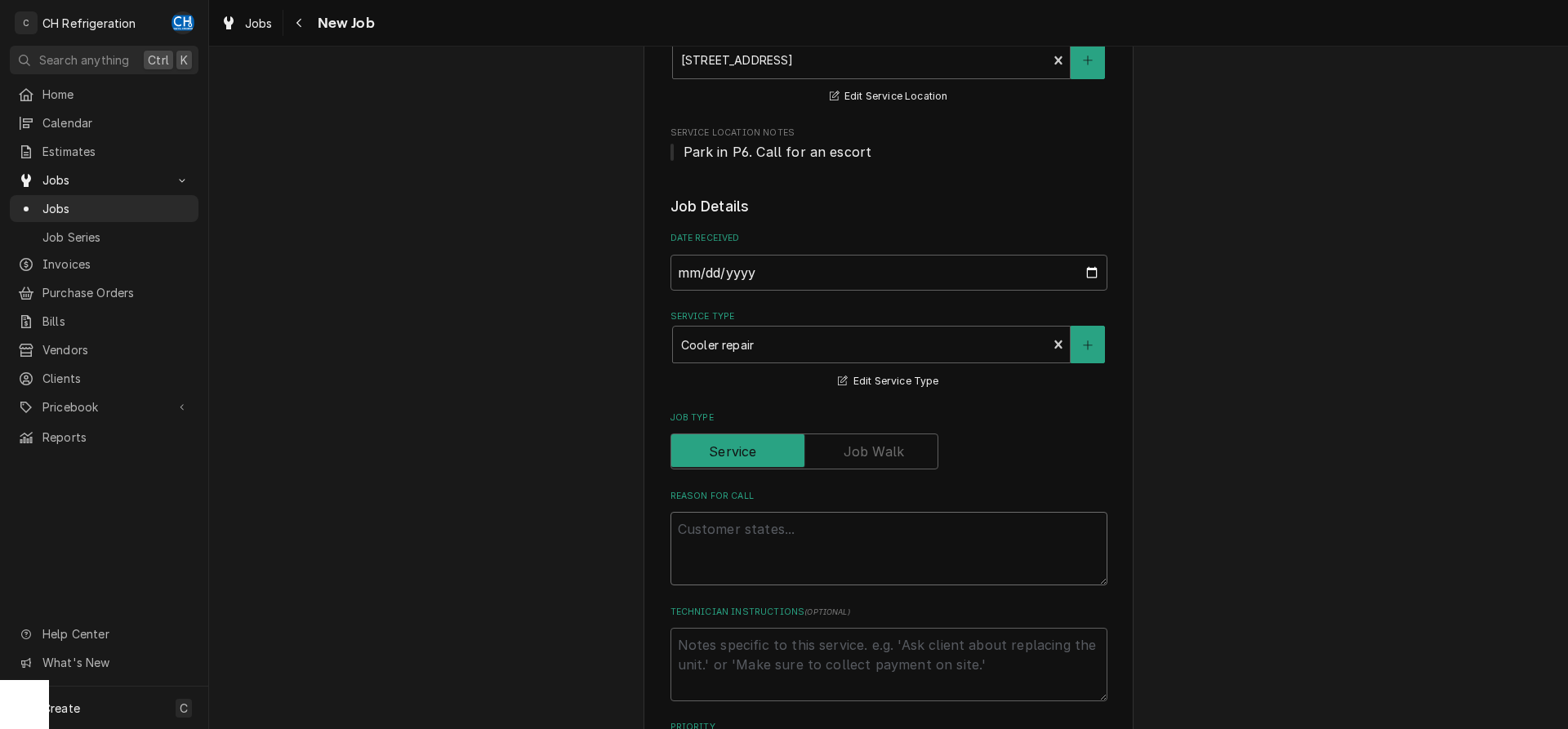
paste textarea "G&G COOLER CLEANING WORK"
type textarea "x"
type textarea "G&G COOLER CLEANING WORK"
type textarea "x"
type textarea "G&G COOLER CLEANING WORK"
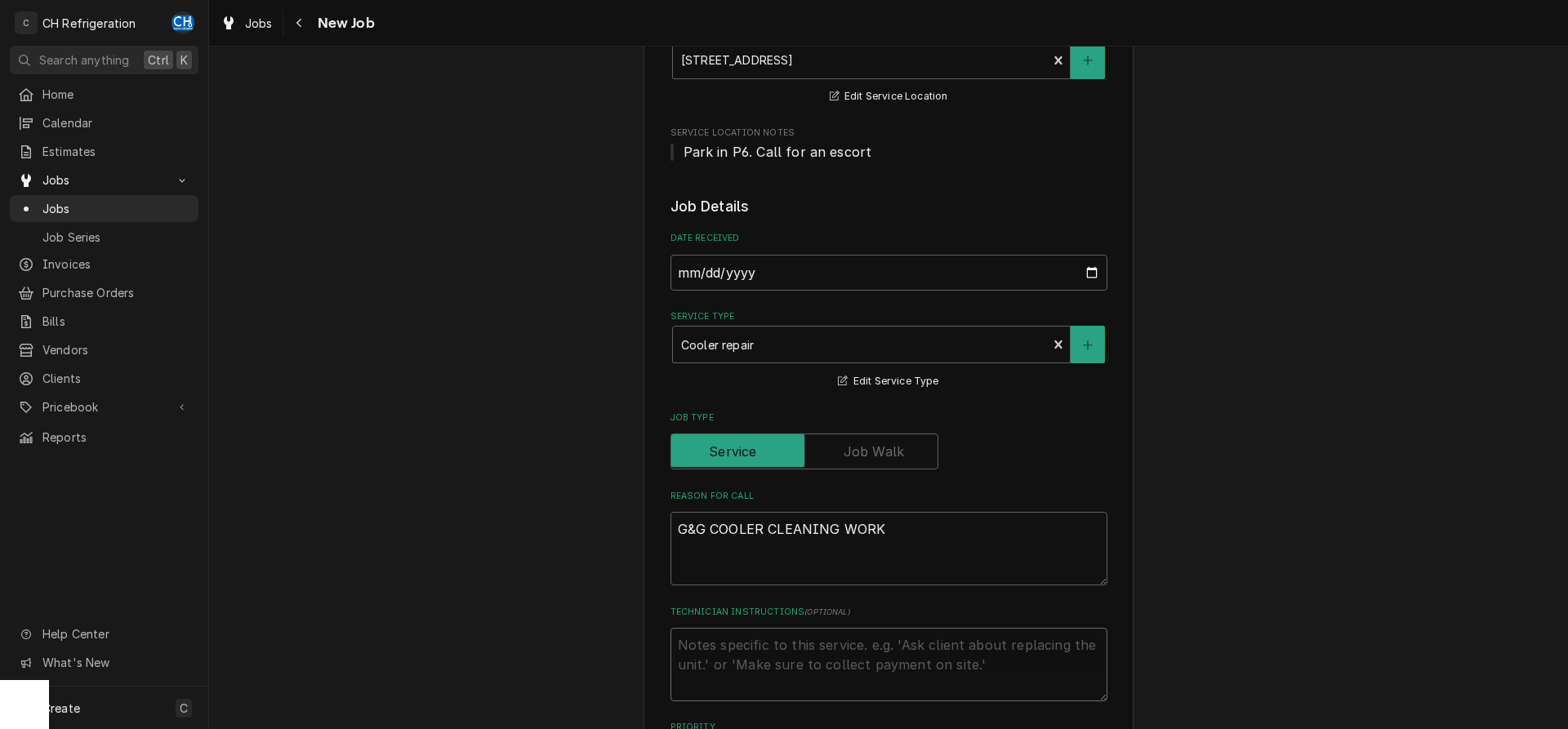
click at [790, 630] on textarea "Technician Instructions ( optional )" at bounding box center [889, 665] width 437 height 74
paste textarea "R0756553"
type textarea "x"
type textarea "R0756553"
type textarea "x"
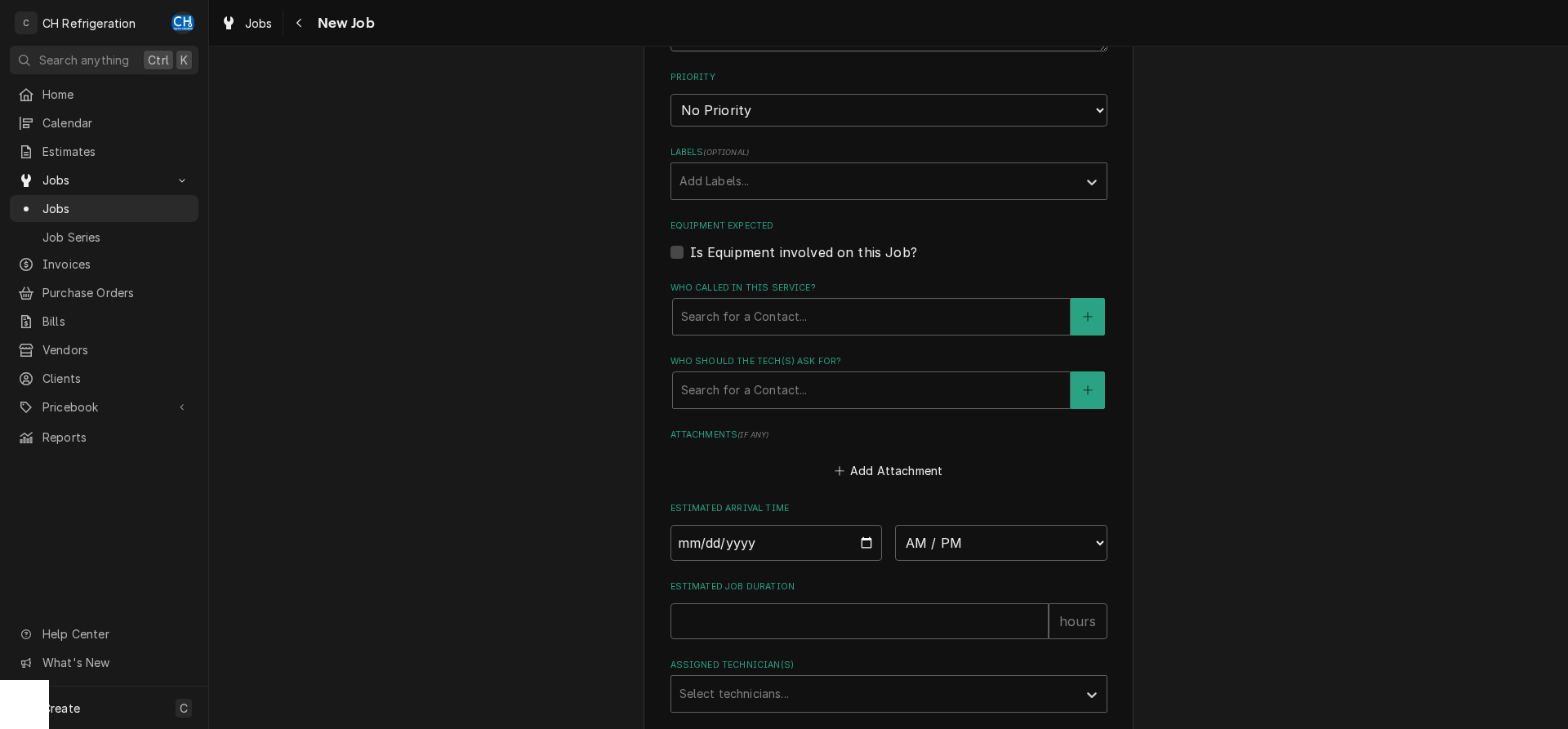
scroll to position [1000, 0]
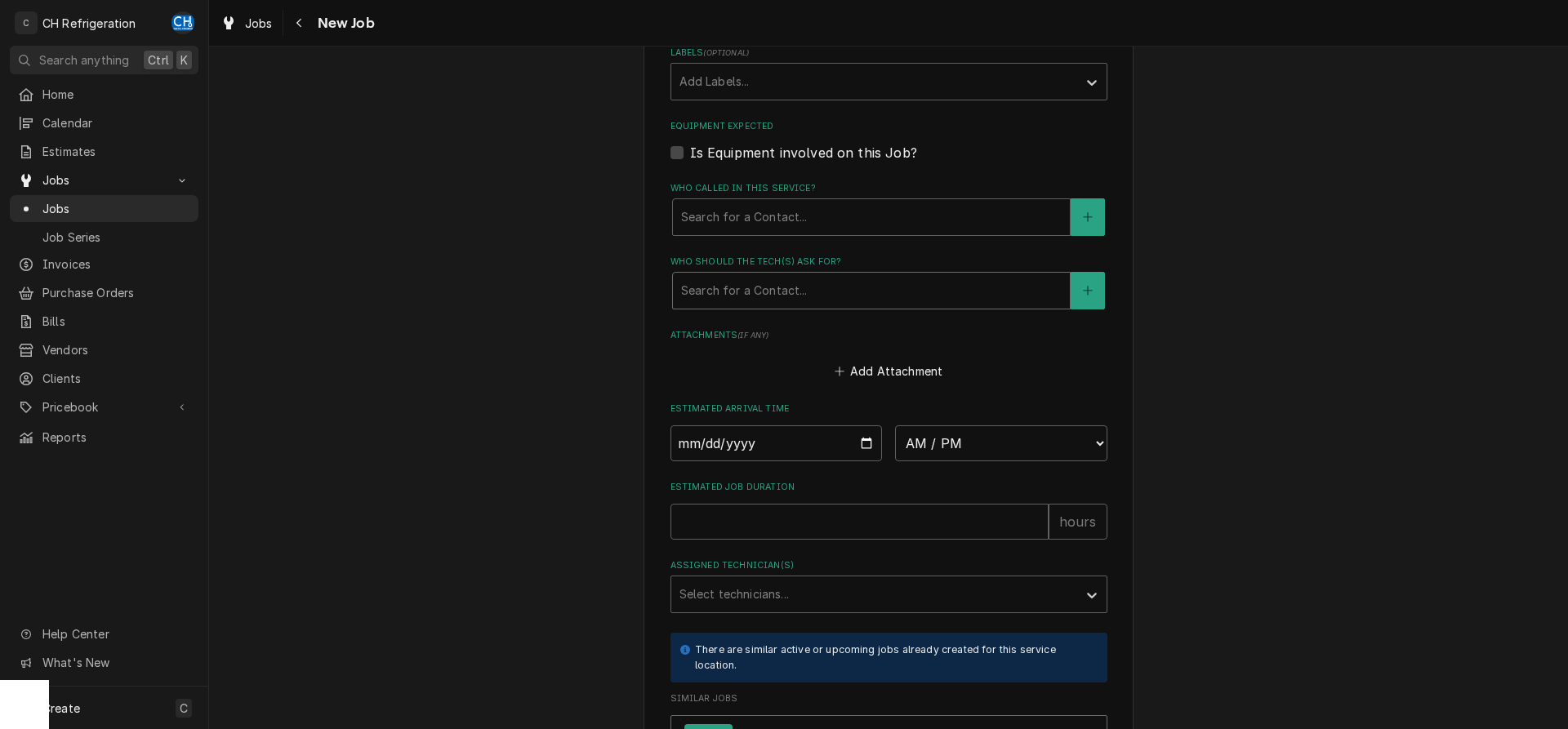
type textarea "R0756553"
click at [811, 287] on div "Who should the tech(s) ask for?" at bounding box center [871, 291] width 381 height 29
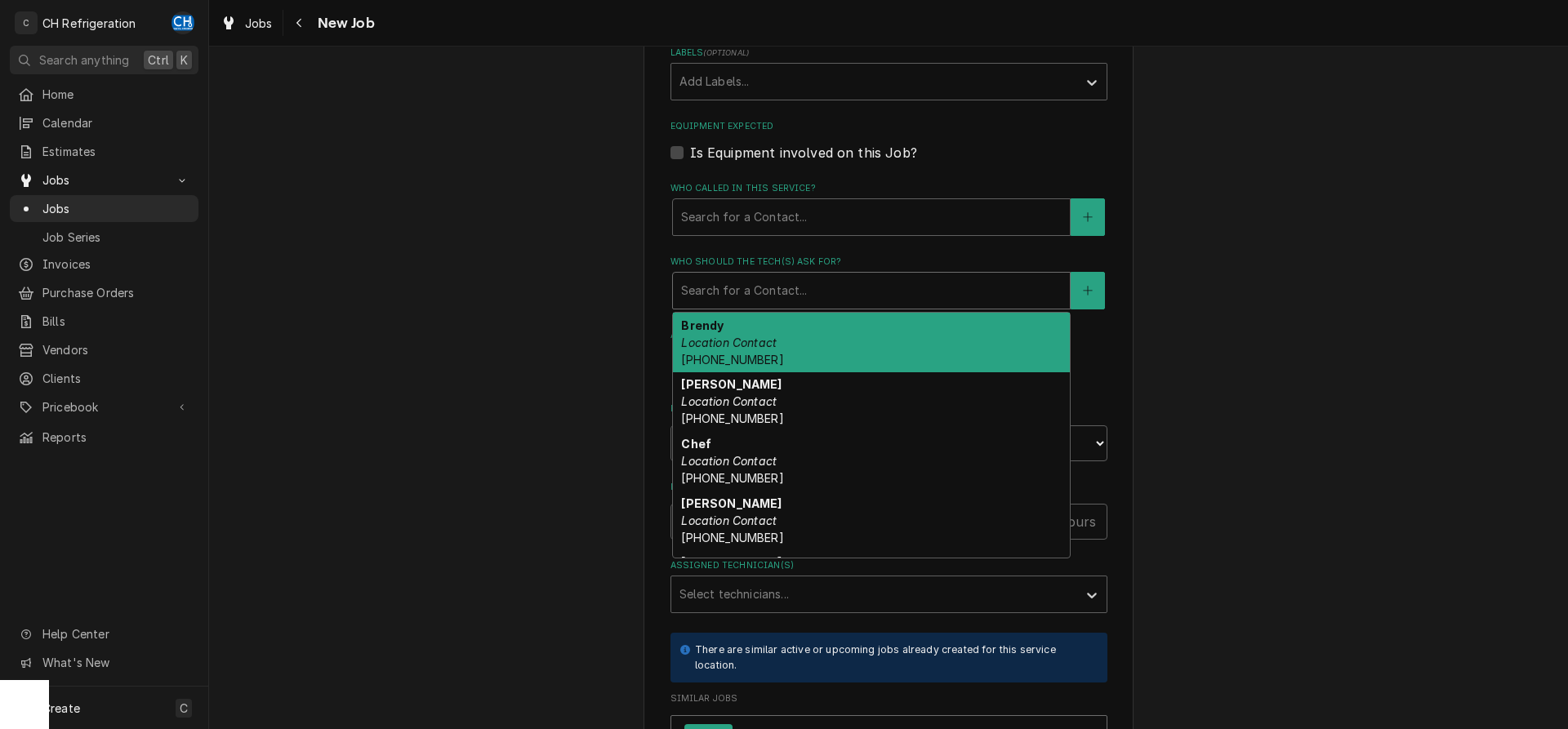
click at [753, 394] on em "Location Contact" at bounding box center [729, 401] width 95 height 14
type textarea "x"
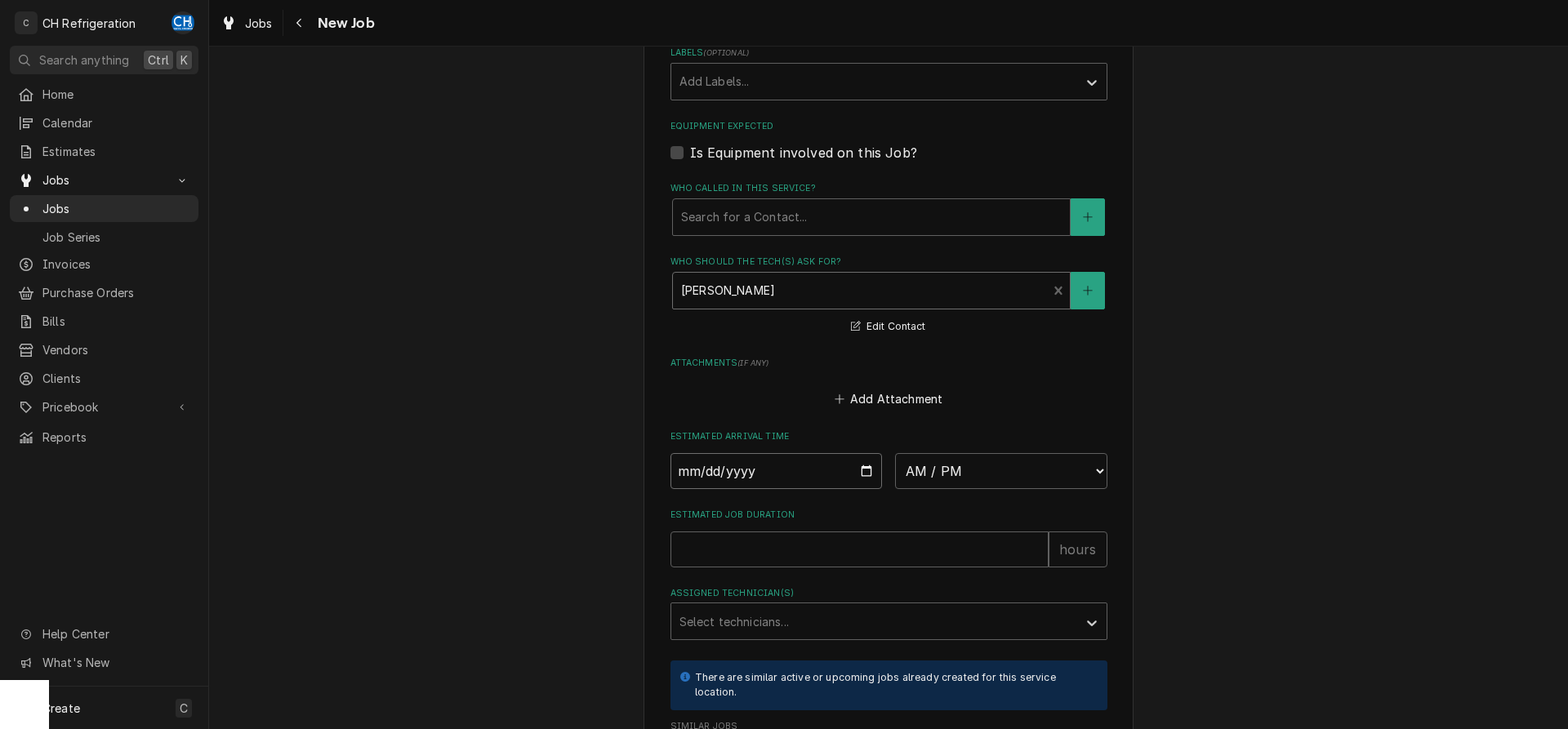
click at [871, 461] on input "Date" at bounding box center [777, 471] width 212 height 36
drag, startPoint x: 855, startPoint y: 487, endPoint x: 871, endPoint y: 473, distance: 21.3
click at [856, 486] on input "Date" at bounding box center [777, 471] width 212 height 36
click at [872, 470] on input "Date" at bounding box center [777, 471] width 212 height 36
type input "2025-09-02"
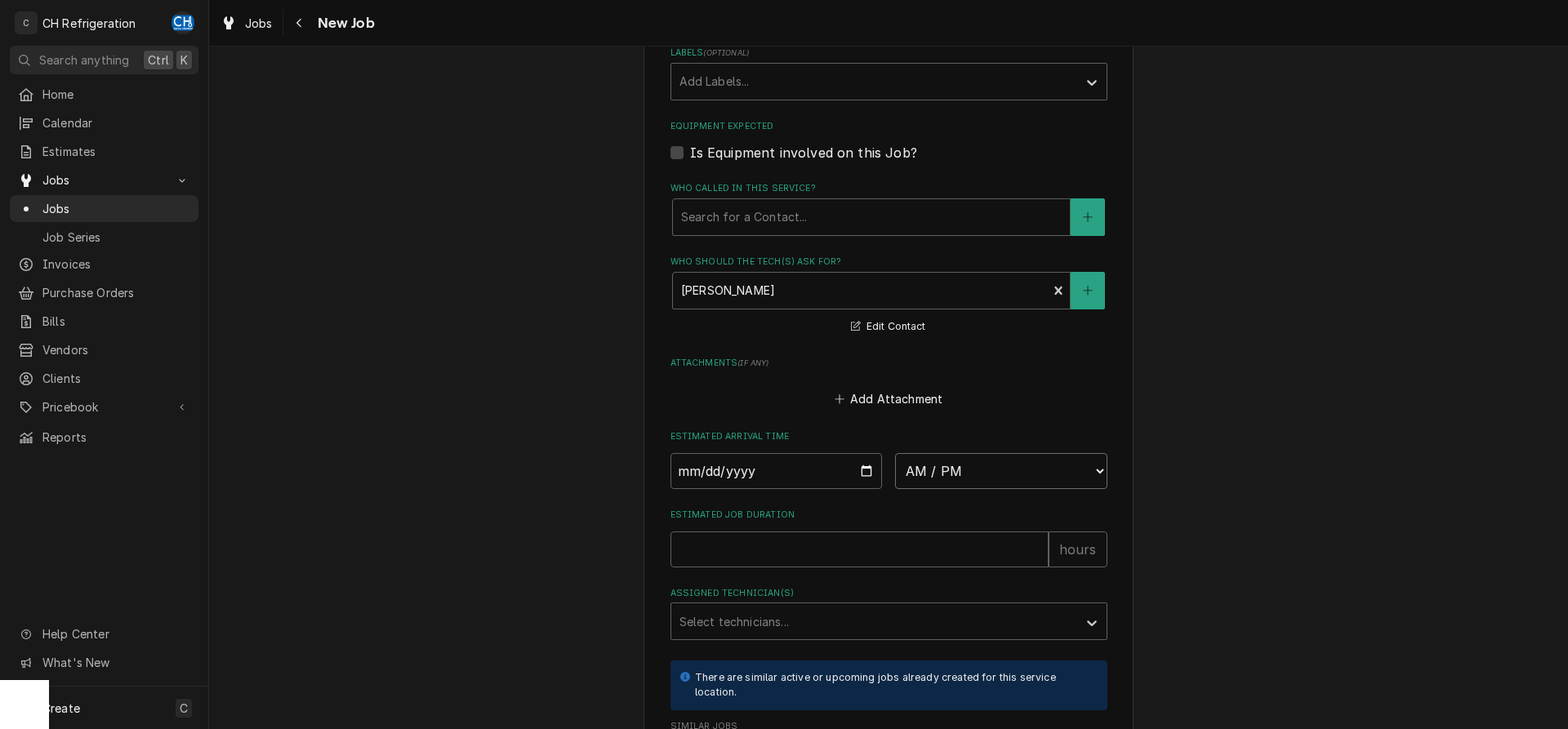
click at [895, 454] on select "AM / PM 6:00 AM 6:15 AM 6:30 AM 6:45 AM 7:00 AM 7:15 AM 7:30 AM 7:45 AM 8:00 AM…" at bounding box center [1002, 471] width 212 height 36
type textarea "x"
select select "11:30:00"
click option "11:30 AM" at bounding box center [0, 0] width 0 height 0
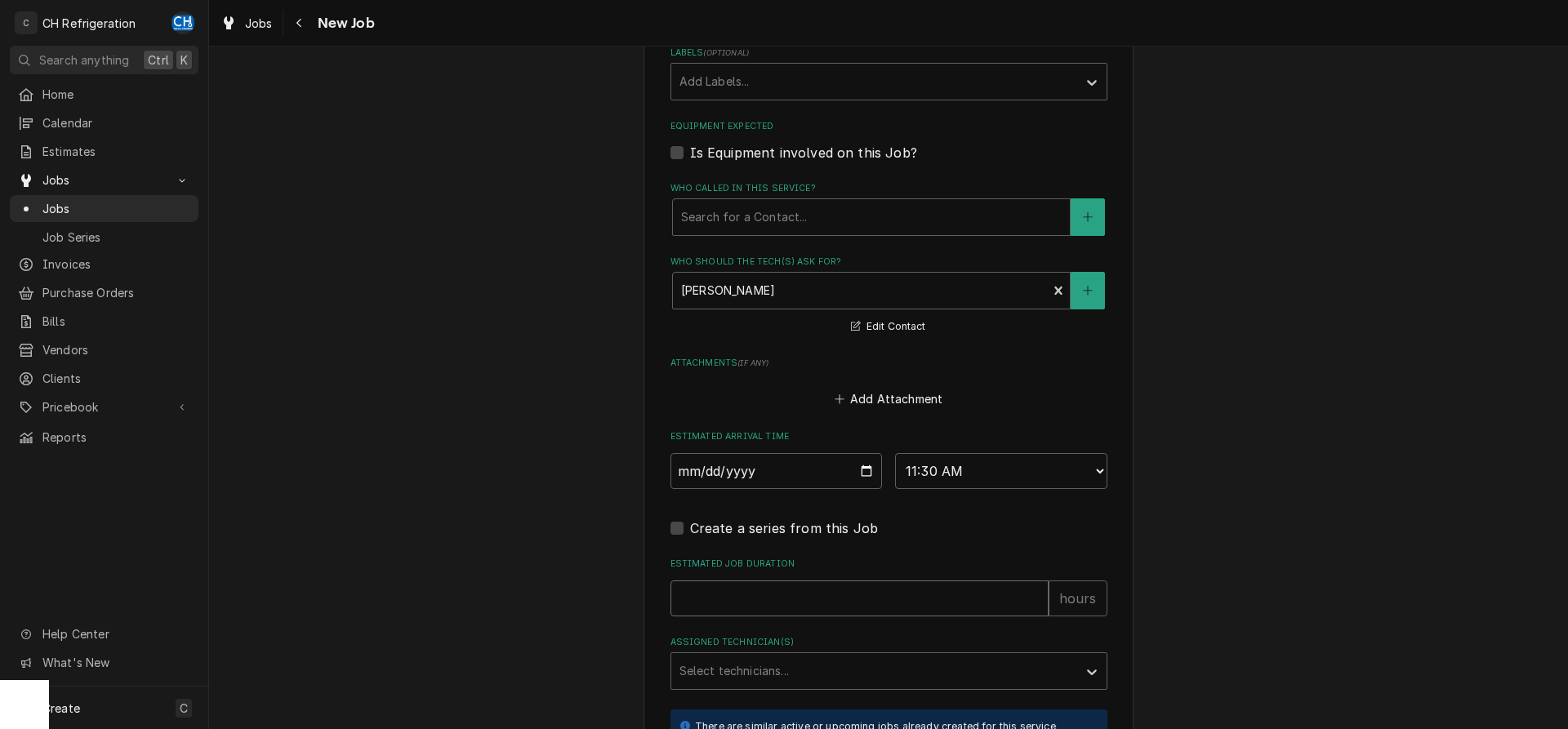
click at [838, 581] on input "Estimated Job Duration" at bounding box center [859, 599] width 379 height 36
type textarea "x"
type input "2"
type textarea "x"
type input "2"
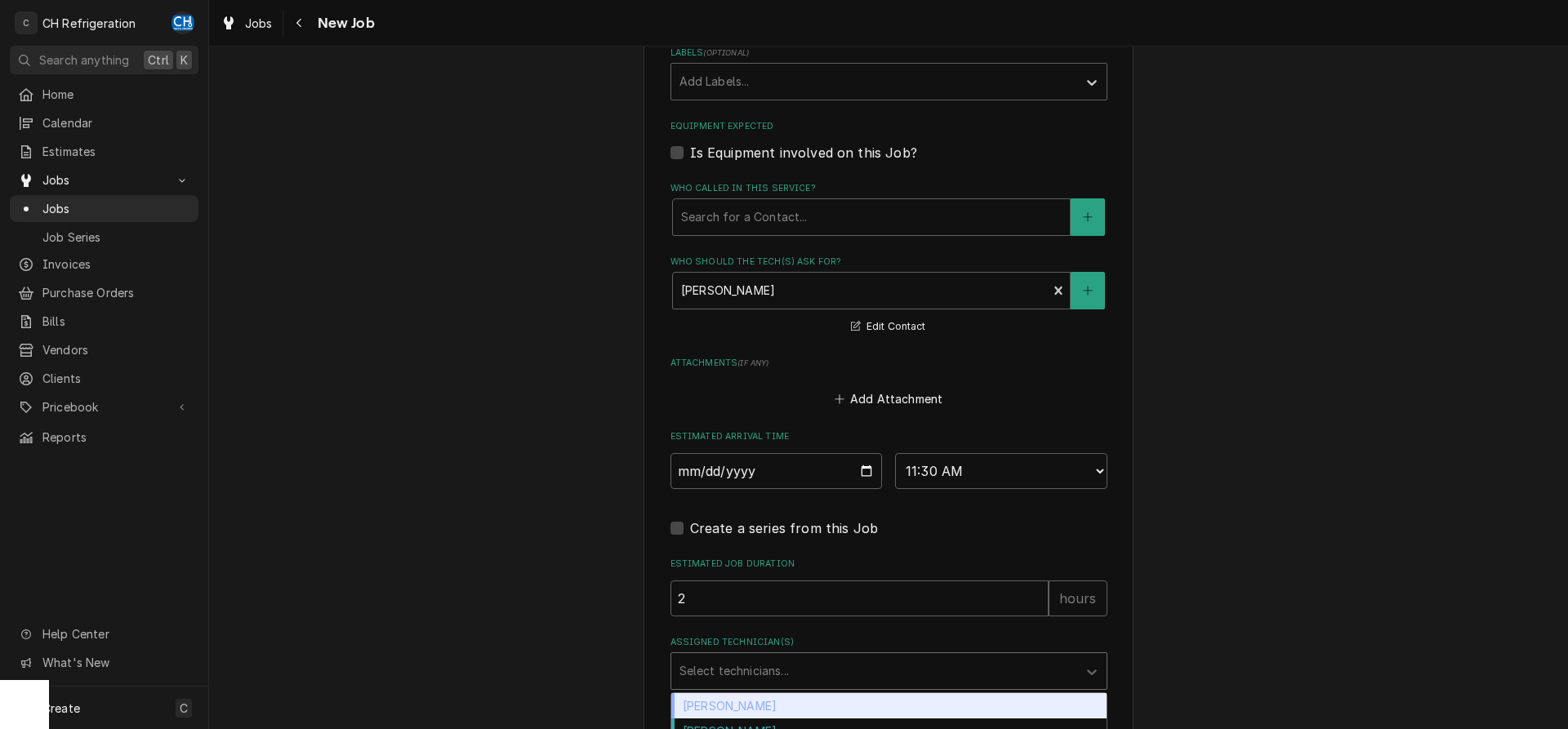
drag, startPoint x: 792, startPoint y: 666, endPoint x: 752, endPoint y: 692, distance: 47.7
click at [791, 666] on div "Assigned Technician(s)" at bounding box center [874, 672] width 389 height 29
click at [736, 696] on div "Chris Hiraga" at bounding box center [889, 707] width 435 height 25
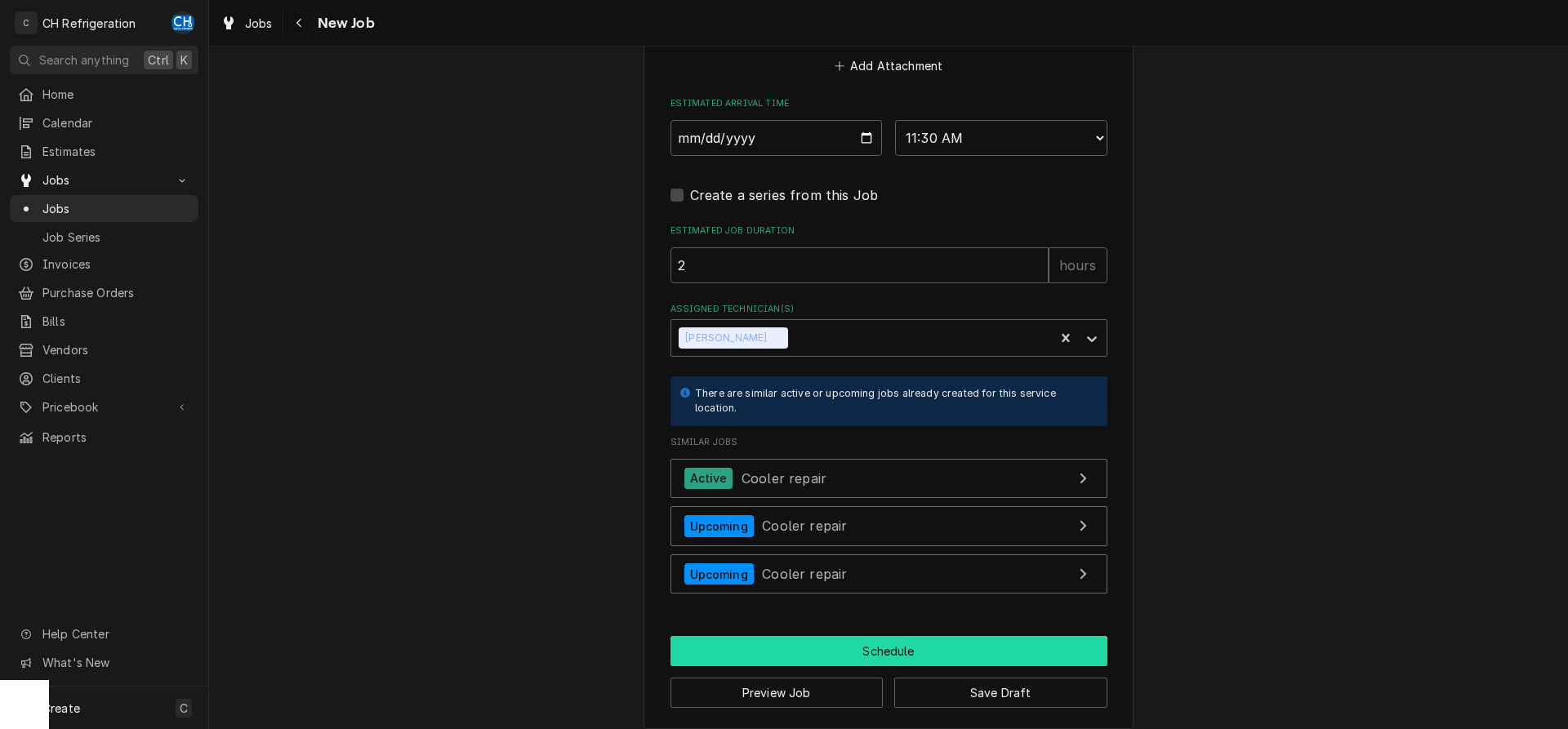
click at [835, 638] on button "Schedule" at bounding box center [889, 651] width 437 height 30
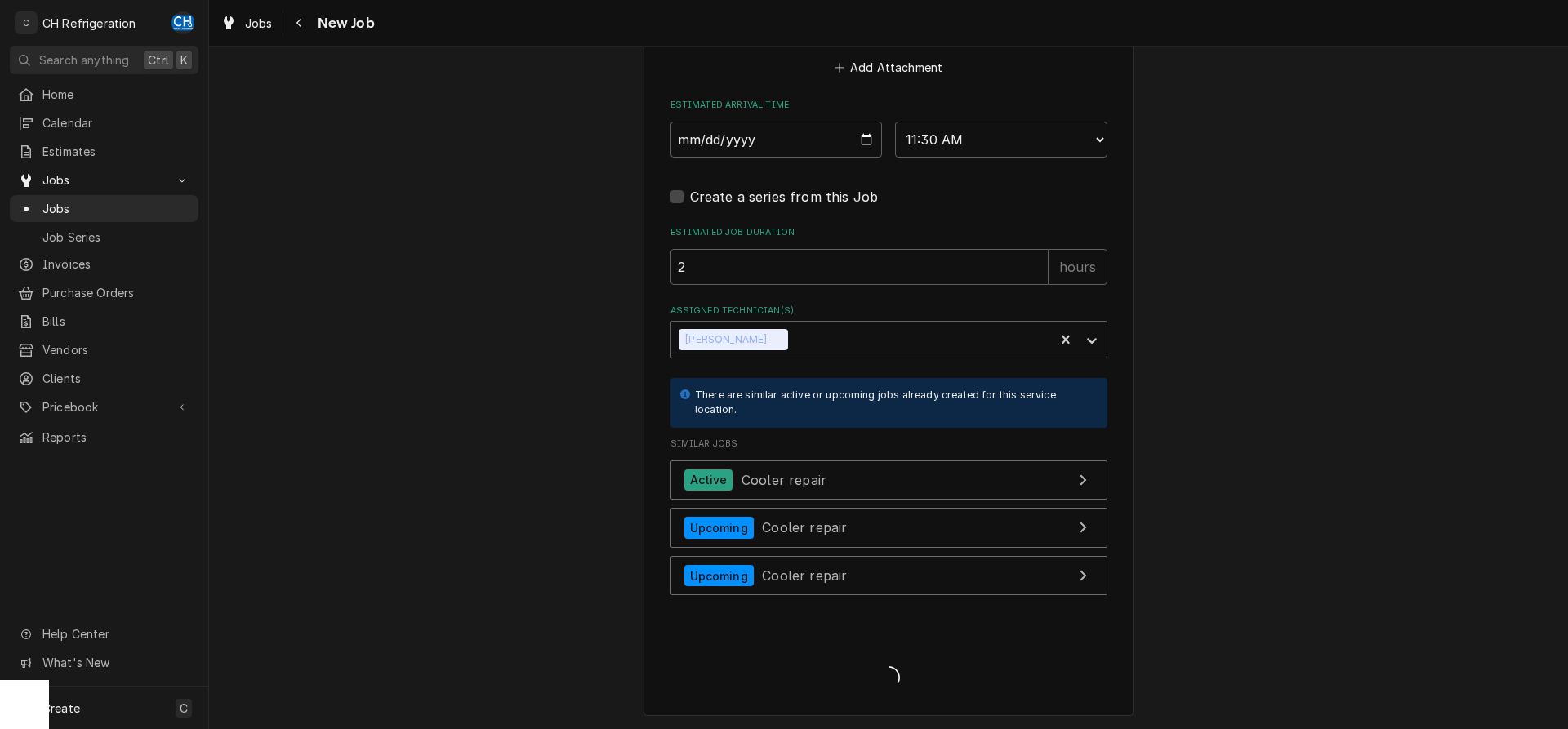
type textarea "x"
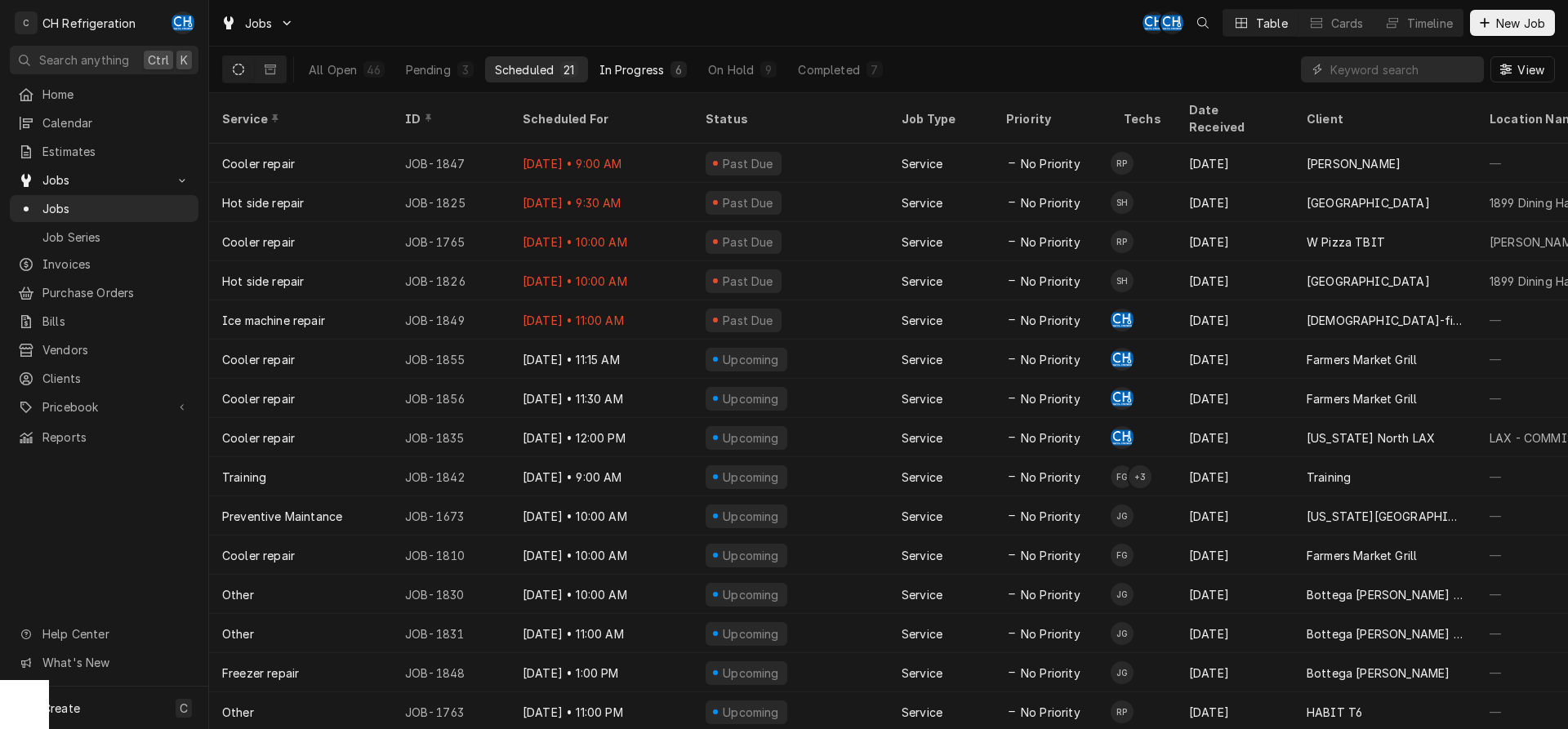
click at [634, 58] on button "In Progress 6" at bounding box center [643, 69] width 108 height 26
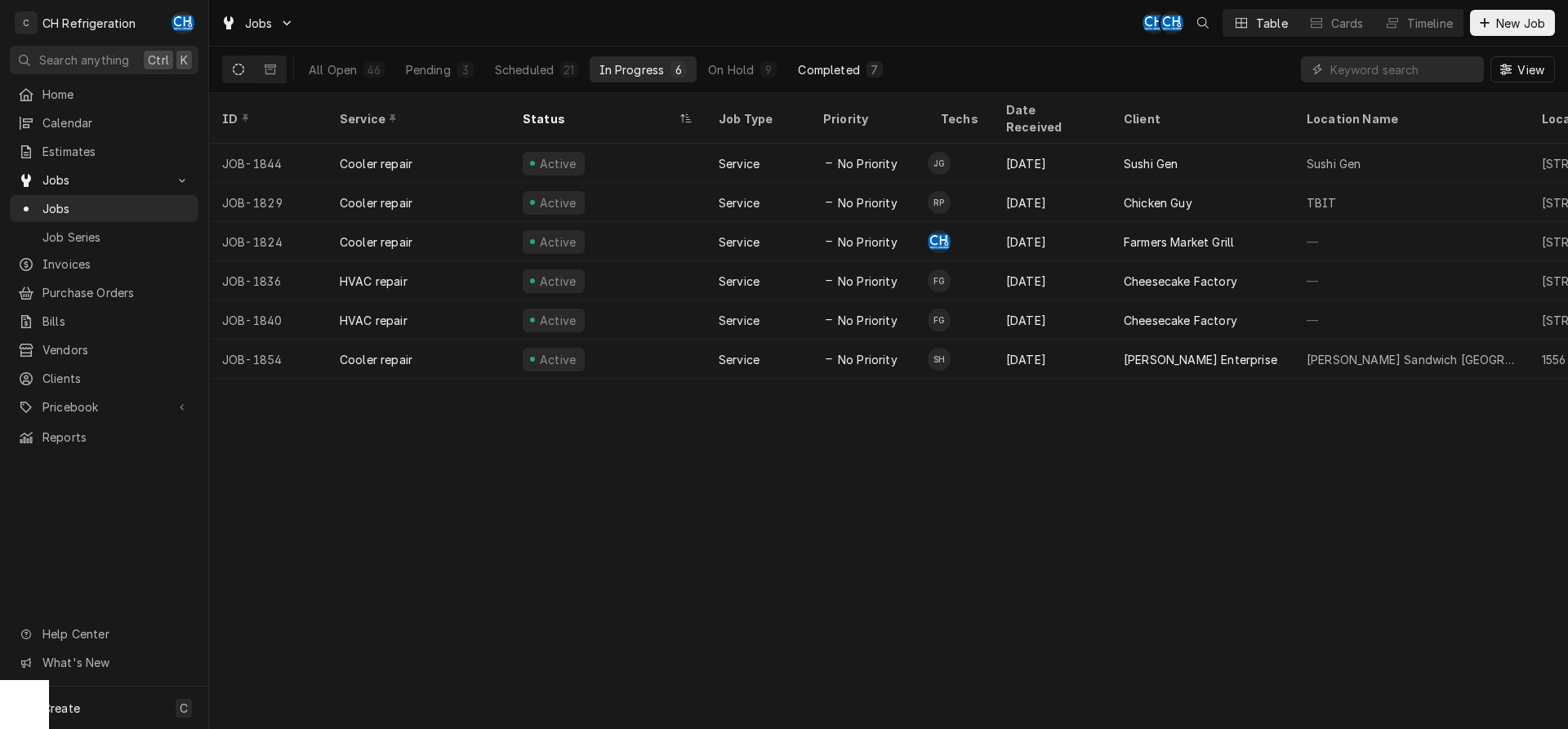
click at [822, 78] on button "Completed 7" at bounding box center [840, 69] width 104 height 26
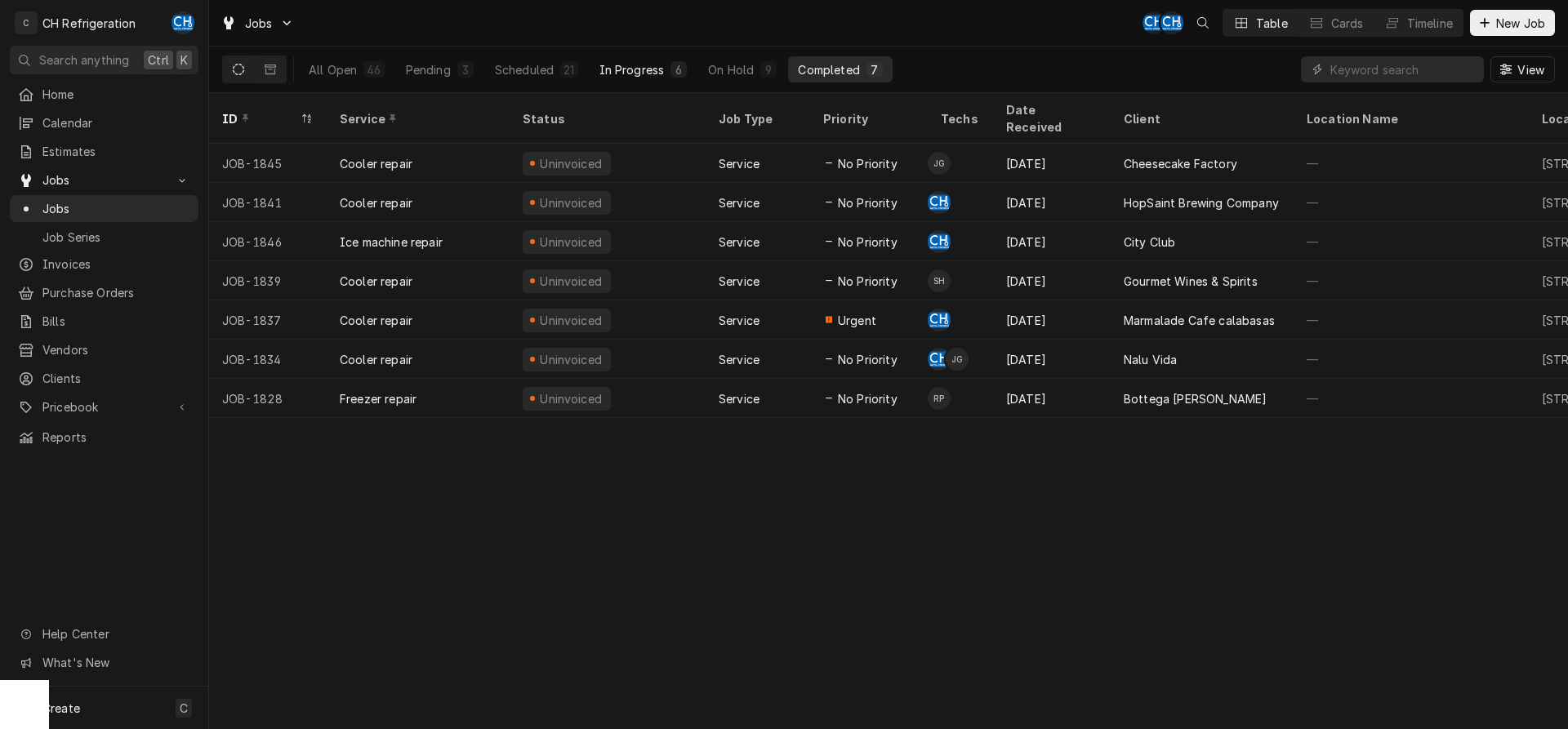
click at [624, 71] on div "In Progress" at bounding box center [632, 70] width 65 height 18
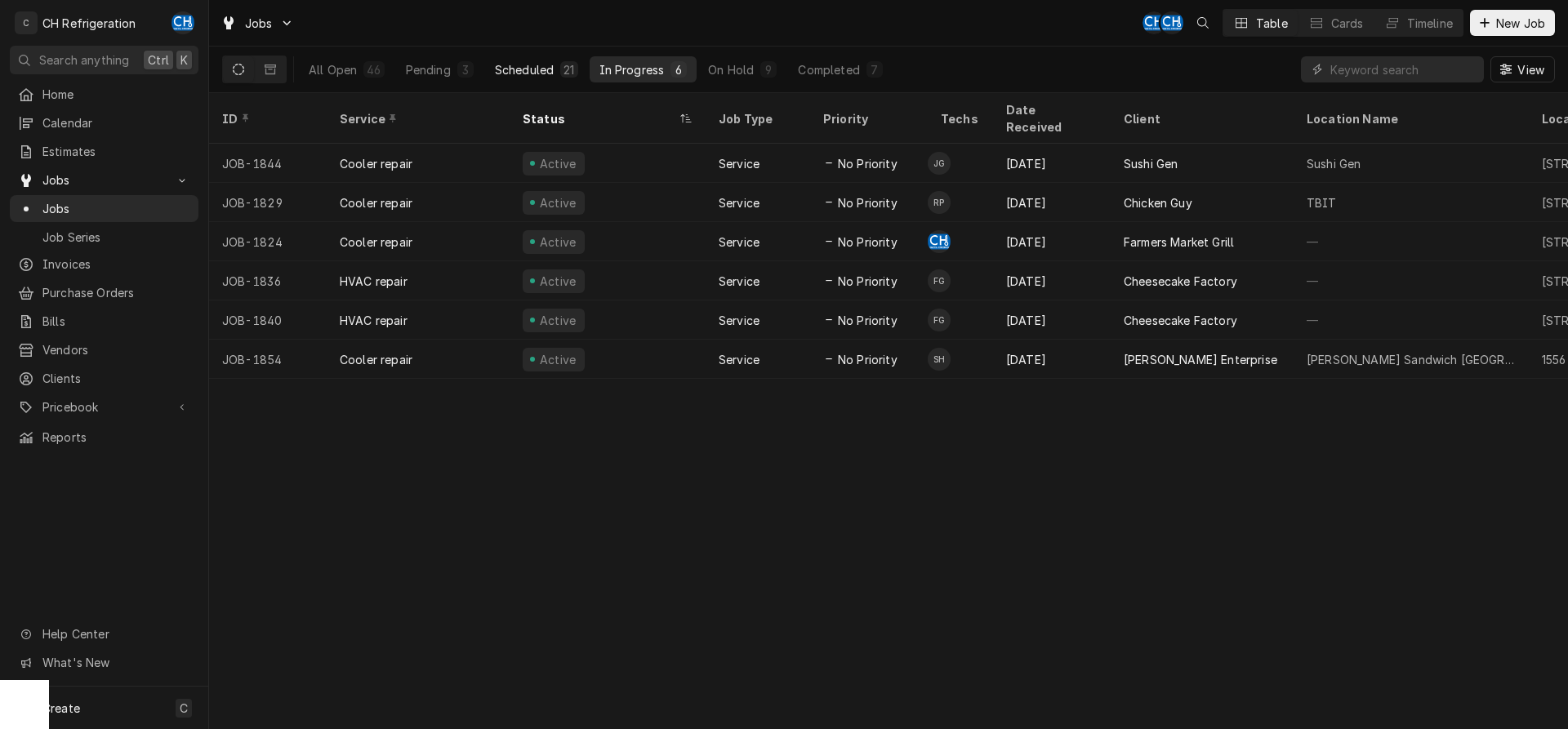
click at [518, 66] on div "Scheduled" at bounding box center [525, 70] width 58 height 18
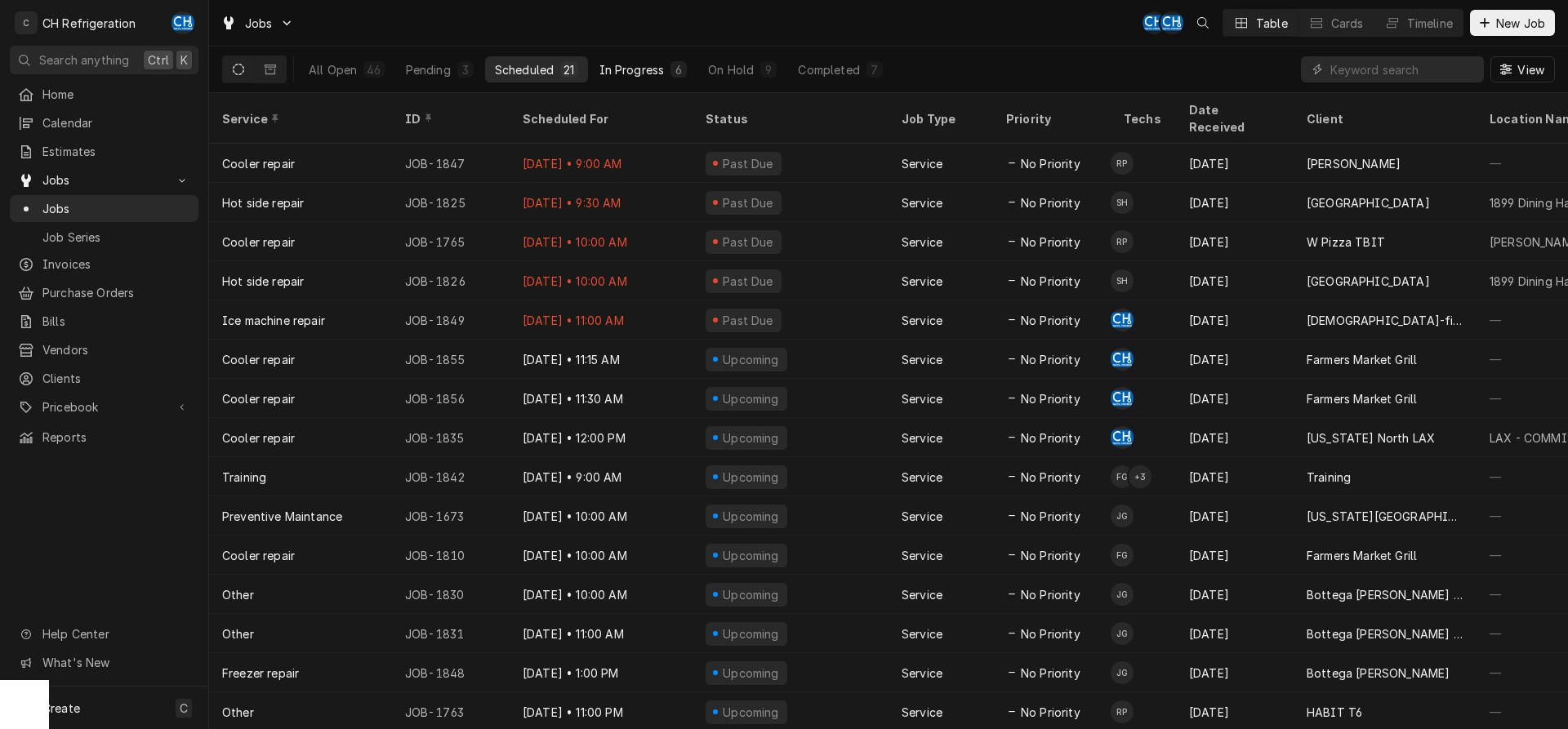
click at [638, 66] on div "In Progress" at bounding box center [632, 70] width 65 height 18
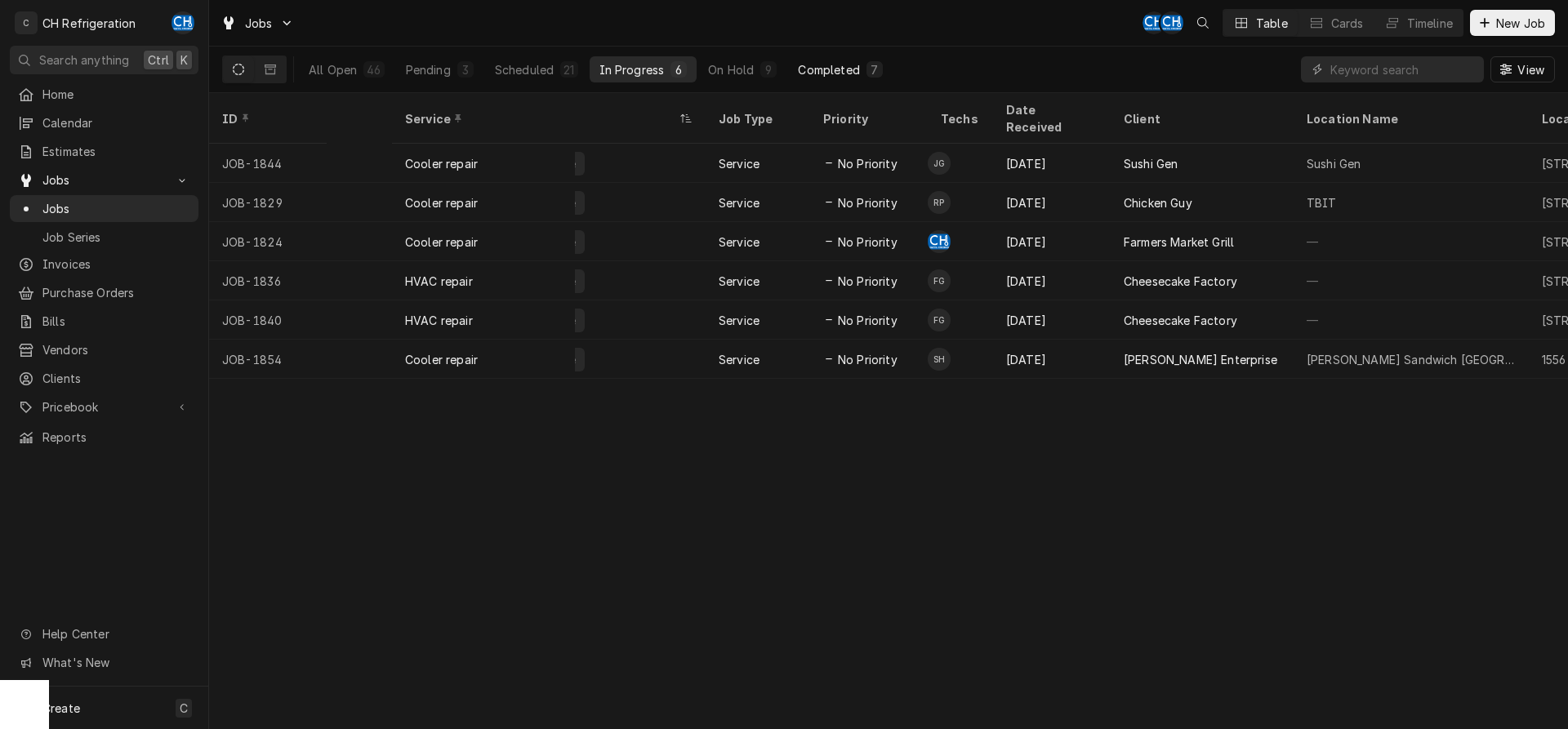
click at [871, 74] on div "7" at bounding box center [875, 70] width 10 height 18
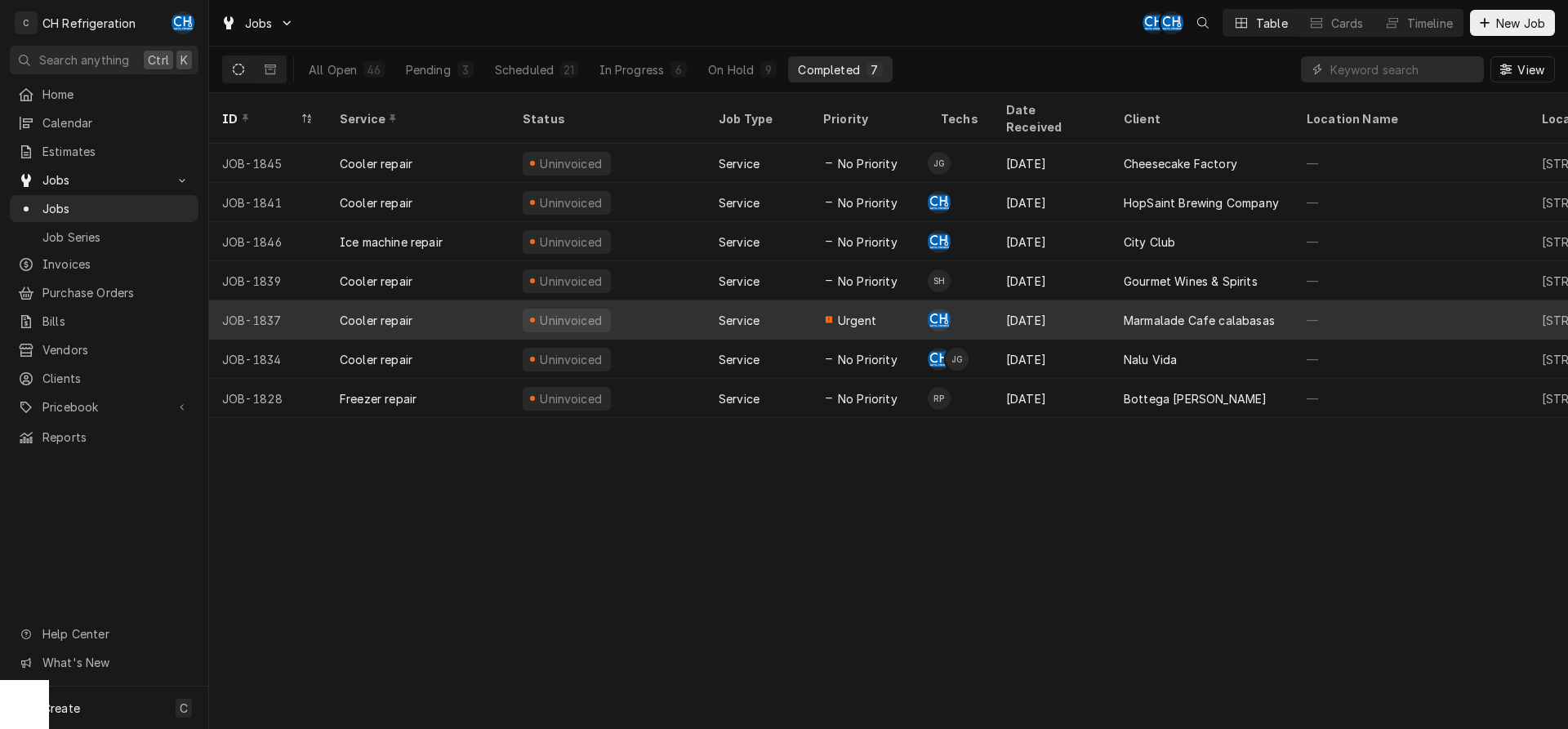
click at [1213, 312] on div "Marmalade Cafe calabasas" at bounding box center [1202, 320] width 183 height 39
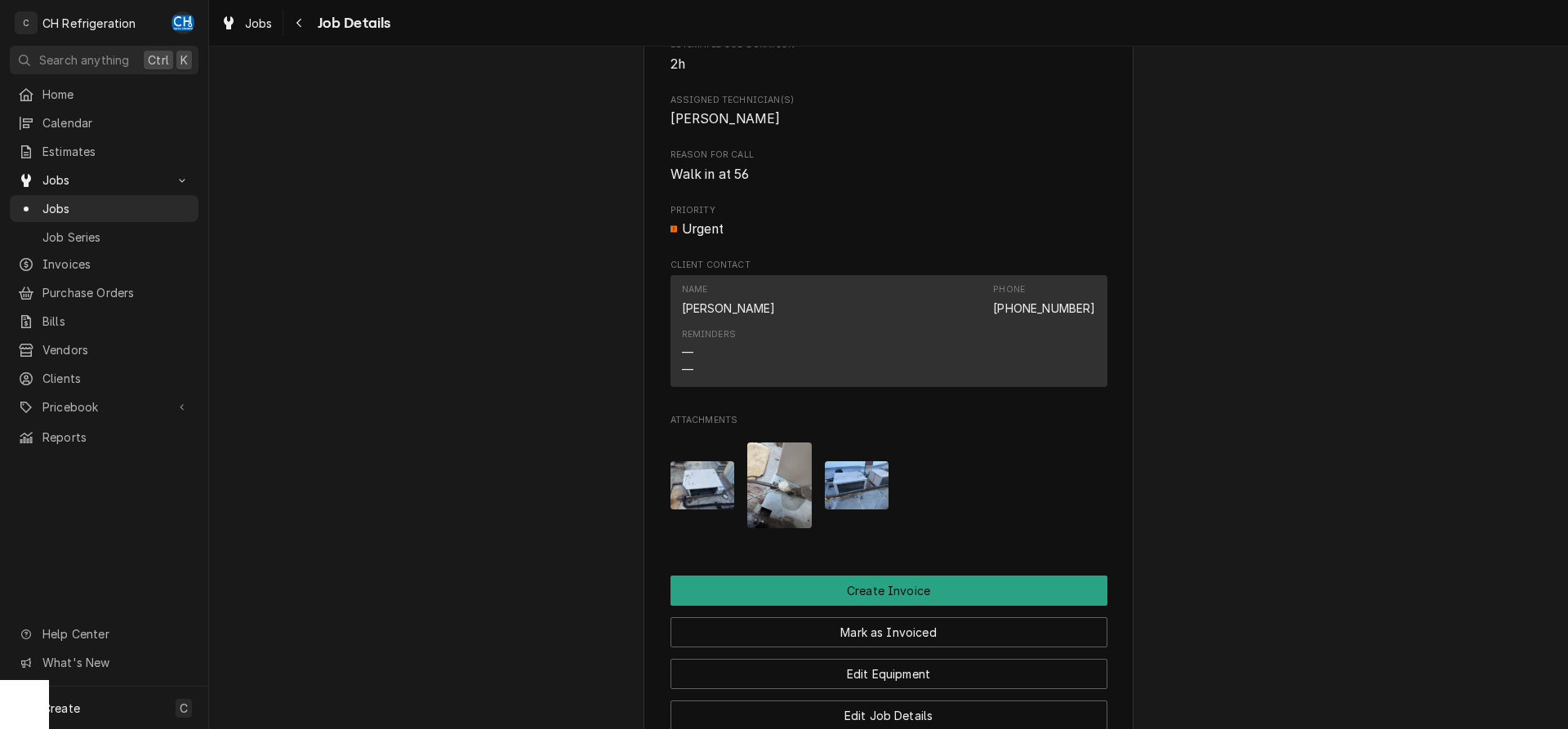
scroll to position [1132, 0]
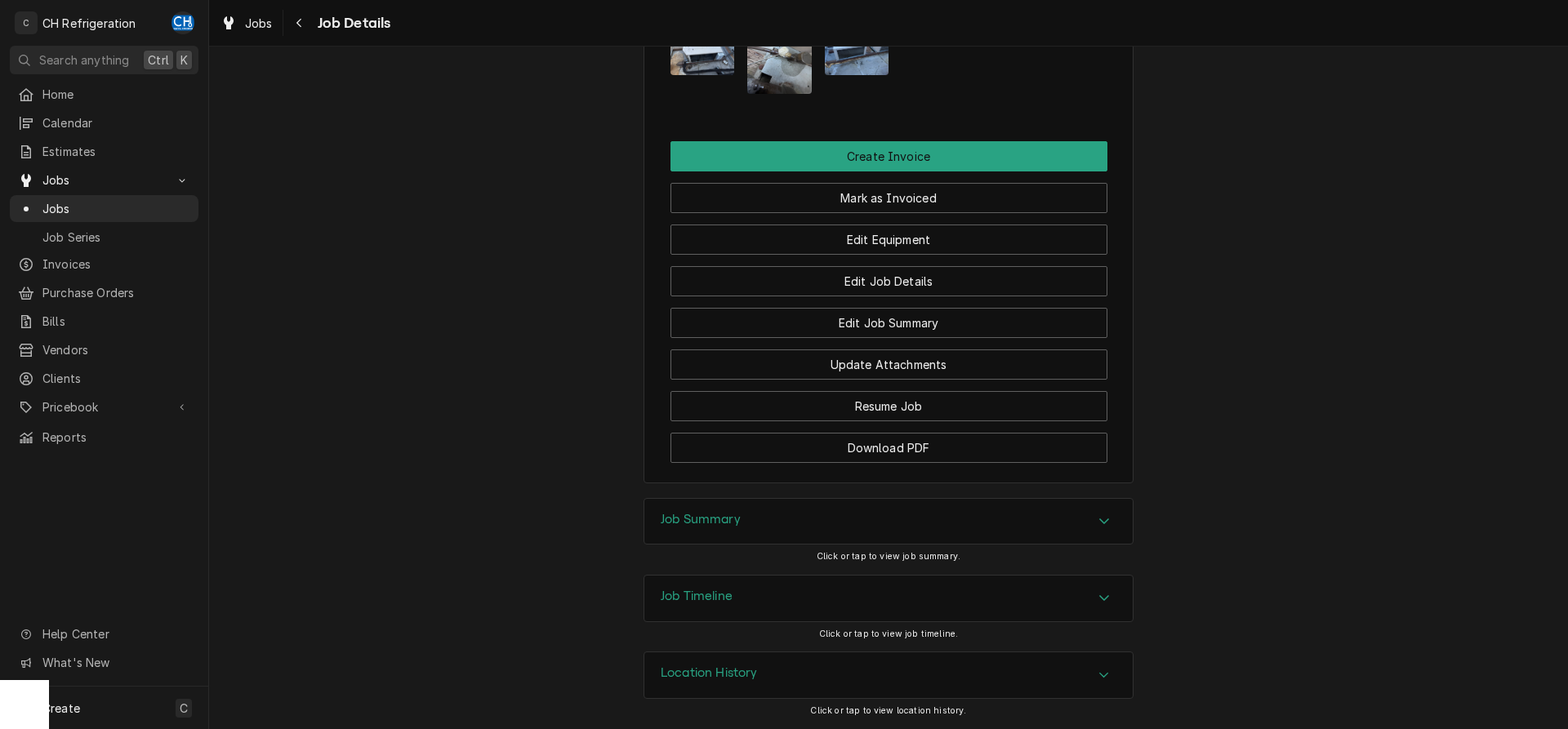
click at [724, 527] on div "Job Summary" at bounding box center [701, 522] width 80 height 19
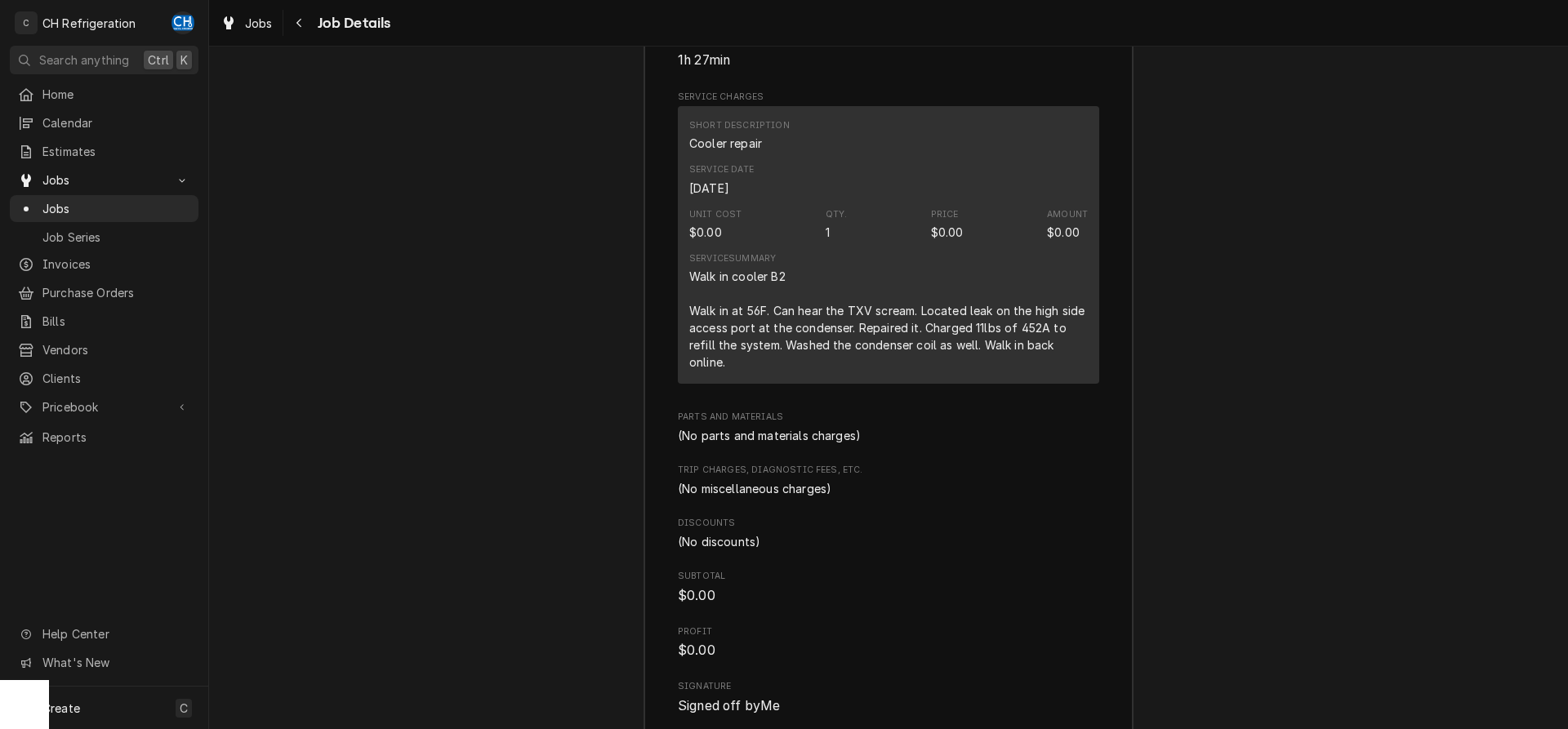
scroll to position [1804, 0]
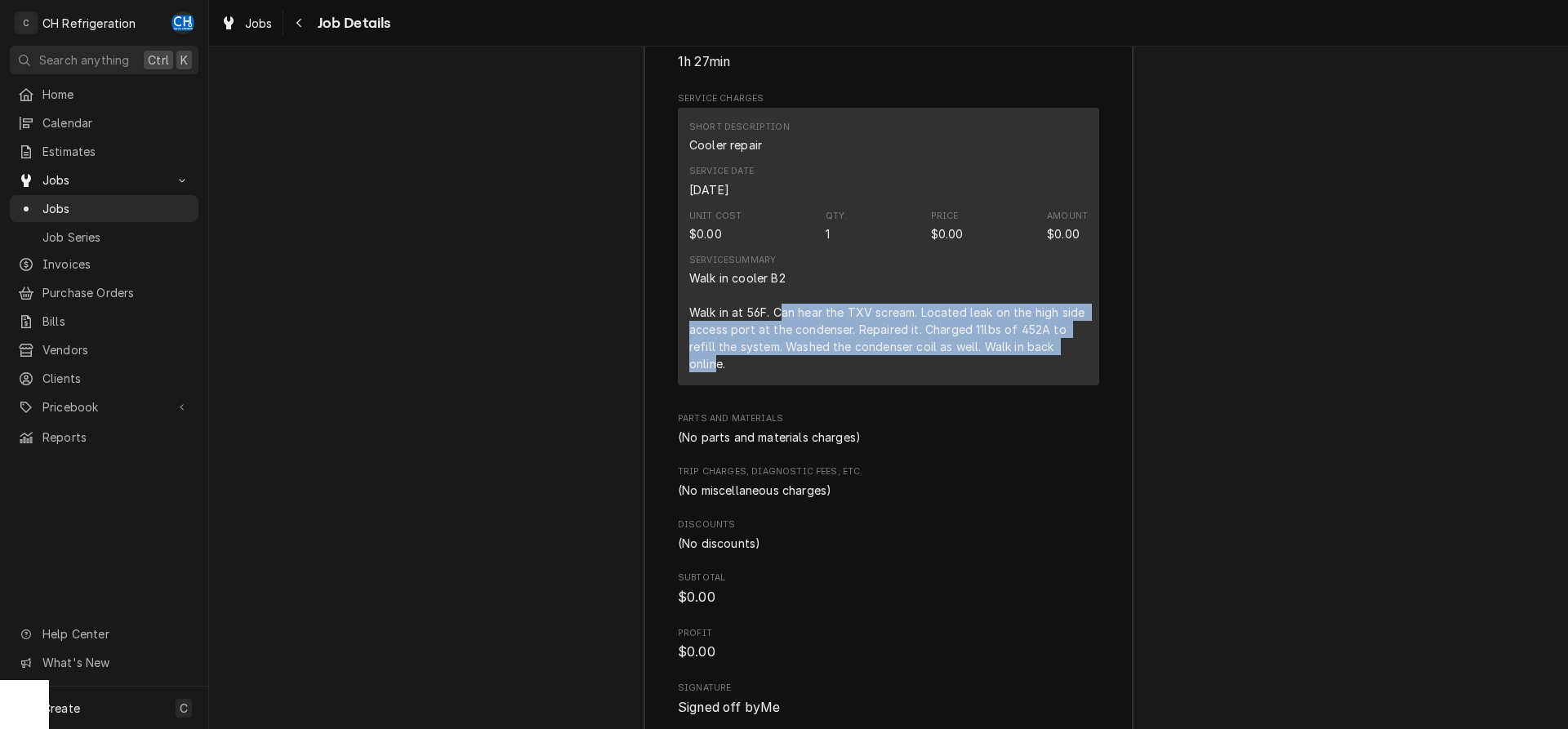
drag, startPoint x: 780, startPoint y: 326, endPoint x: 717, endPoint y: 382, distance: 84.3
click at [717, 373] on div "Walk in cooler B2 Walk in at 56F. Can hear the TXV scream. Located leak on the …" at bounding box center [889, 321] width 399 height 103
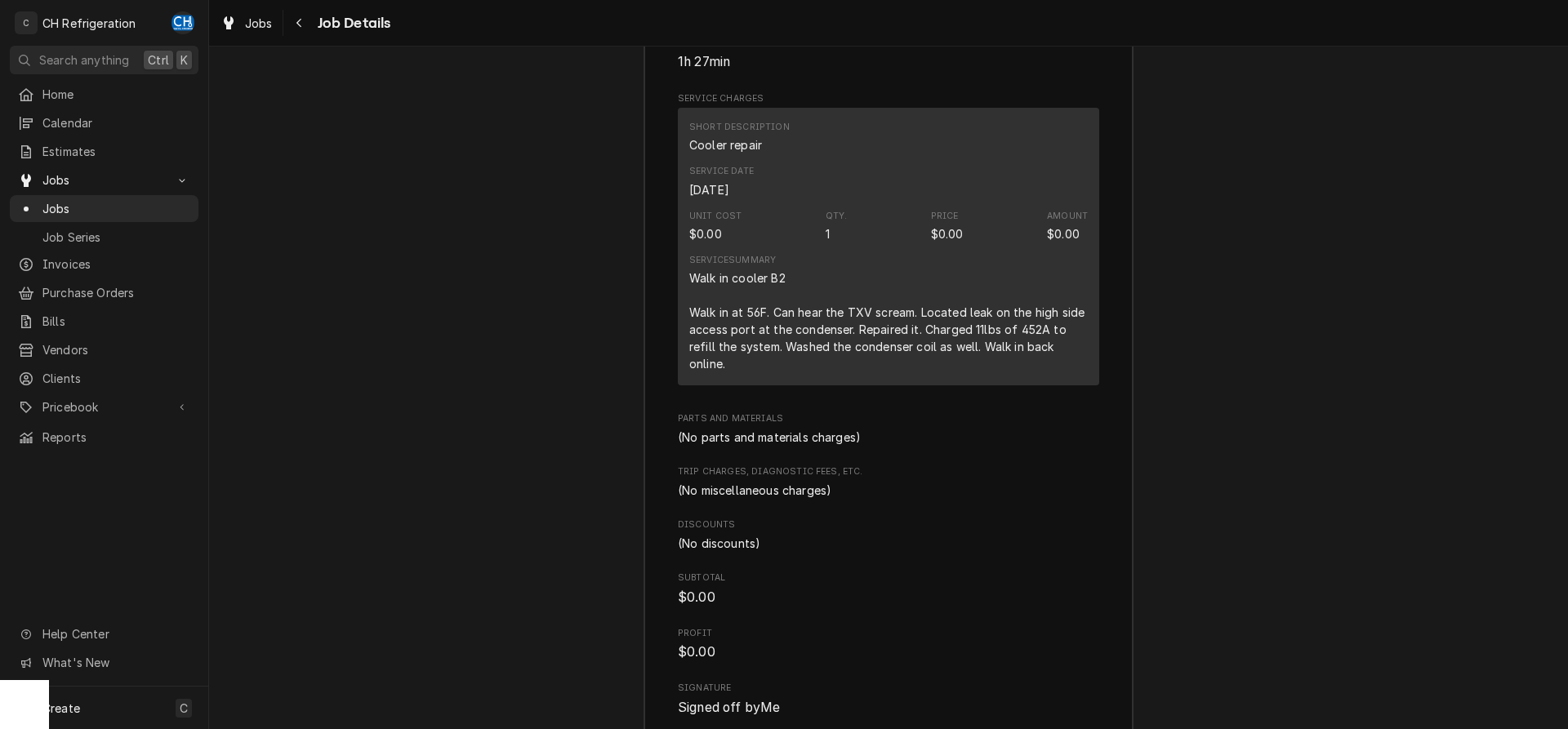
click at [737, 373] on div "Walk in cooler B2 Walk in at 56F. Can hear the TXV scream. Located leak on the …" at bounding box center [889, 321] width 399 height 103
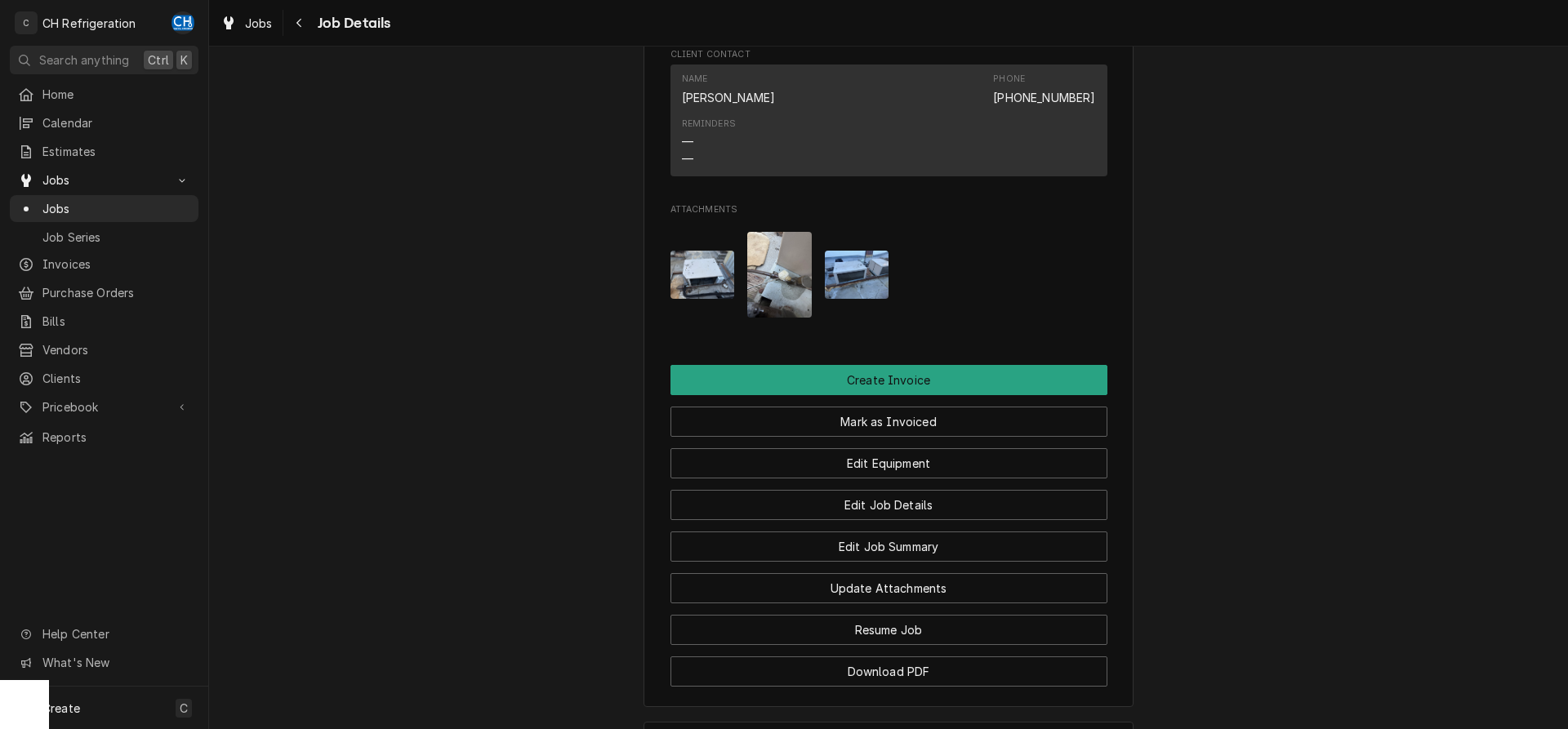
scroll to position [887, 0]
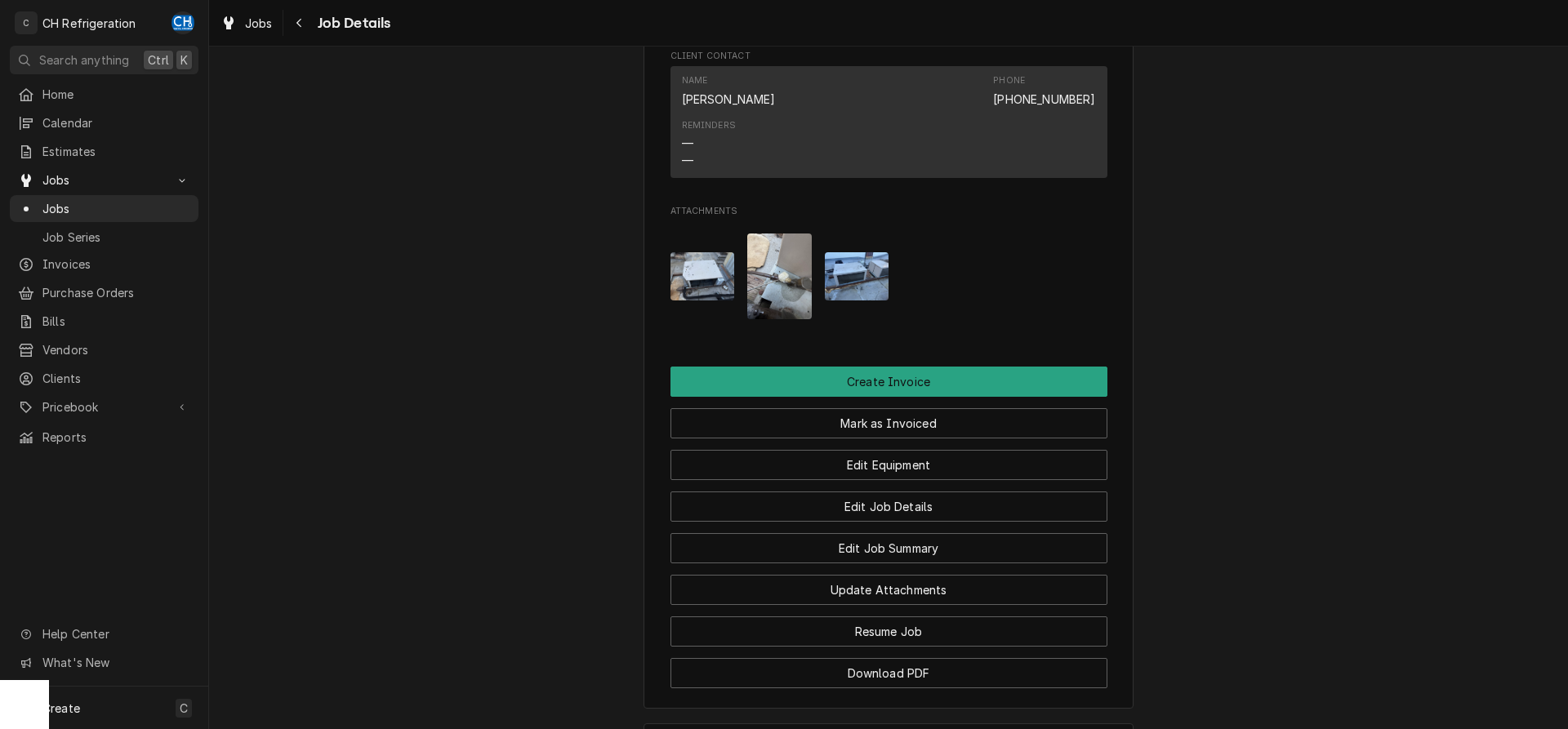
click at [694, 287] on img "Attachments" at bounding box center [703, 276] width 64 height 49
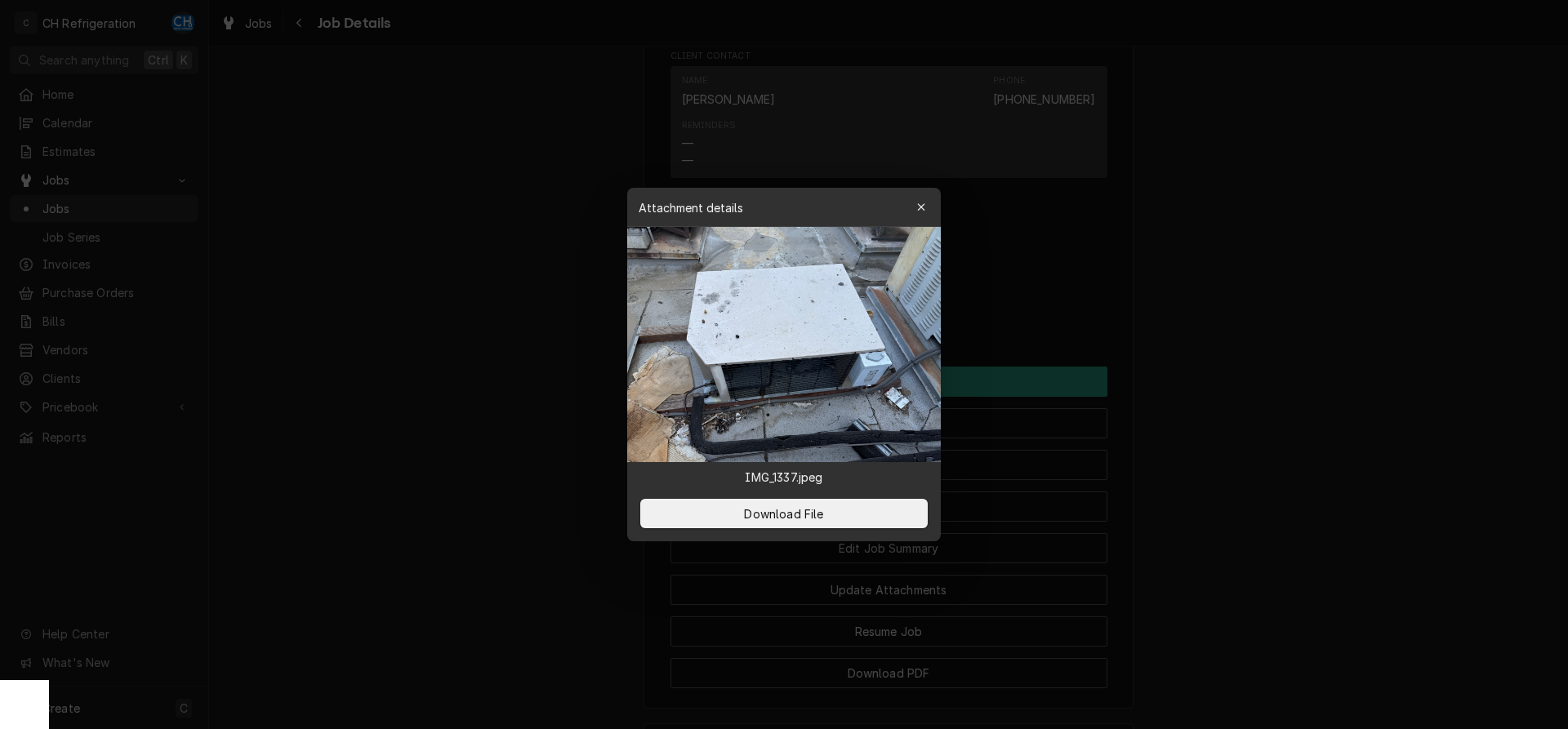
click at [542, 365] on div at bounding box center [784, 364] width 1568 height 729
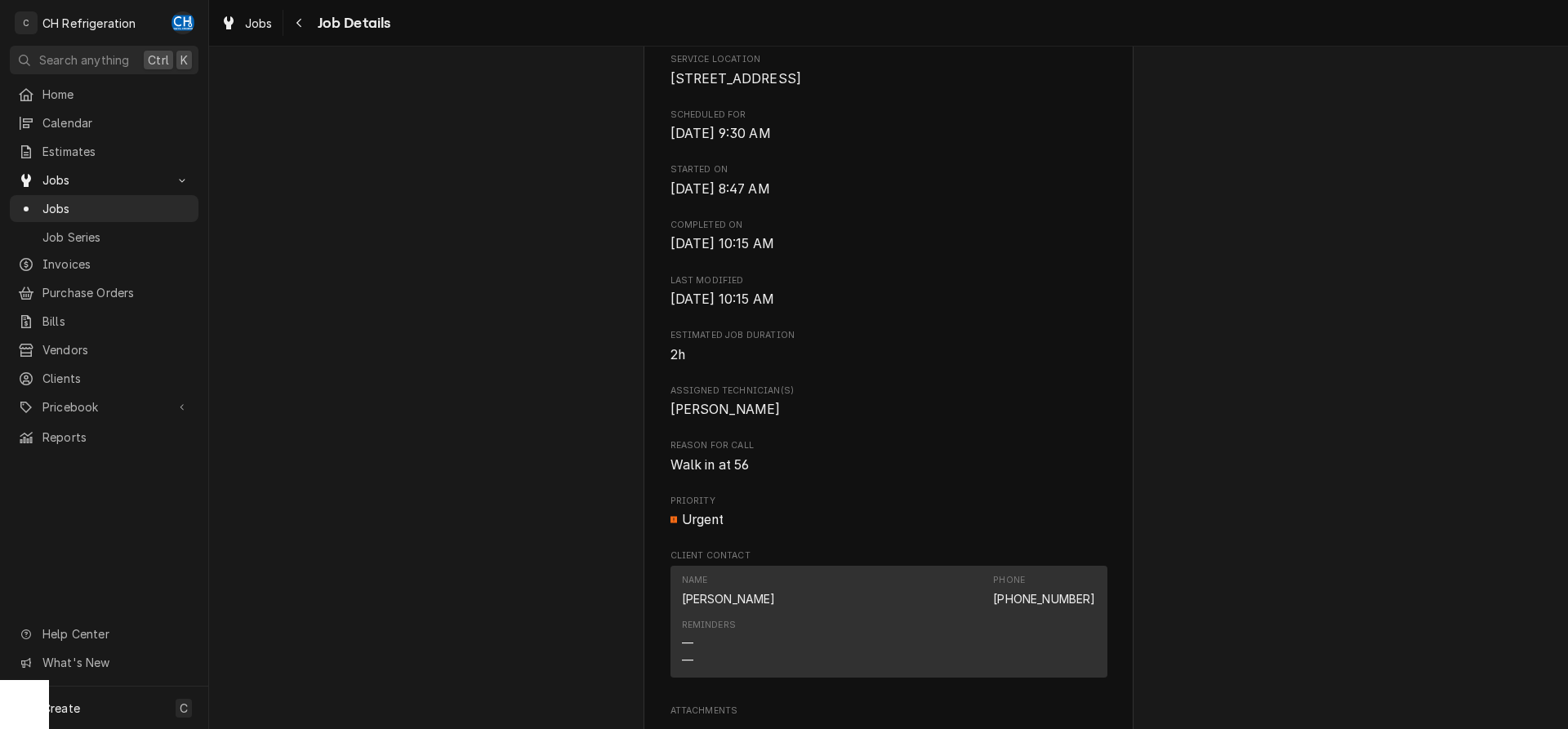
scroll to position [0, 0]
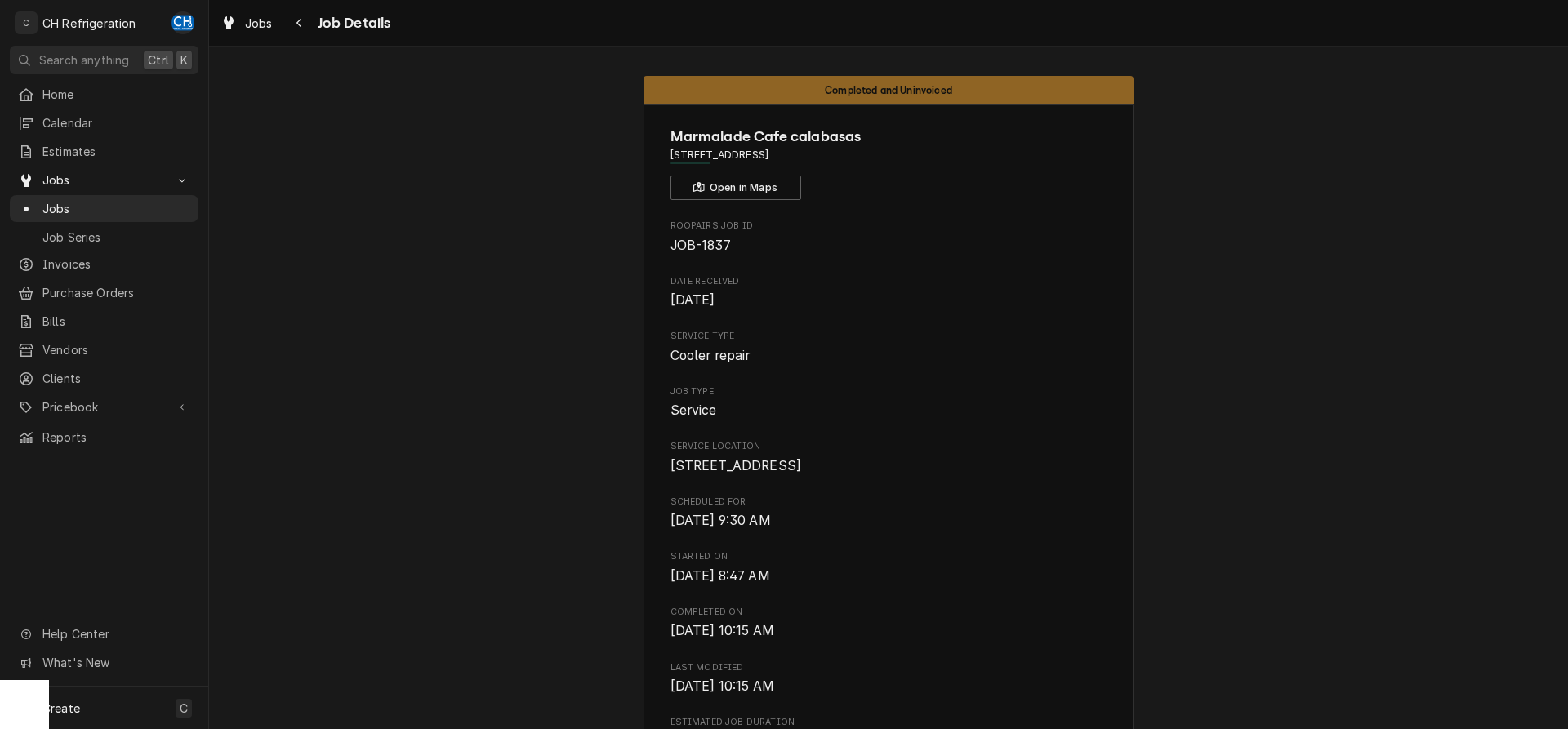
drag, startPoint x: 898, startPoint y: 155, endPoint x: 667, endPoint y: 157, distance: 231.0
copy span "[STREET_ADDRESS]"
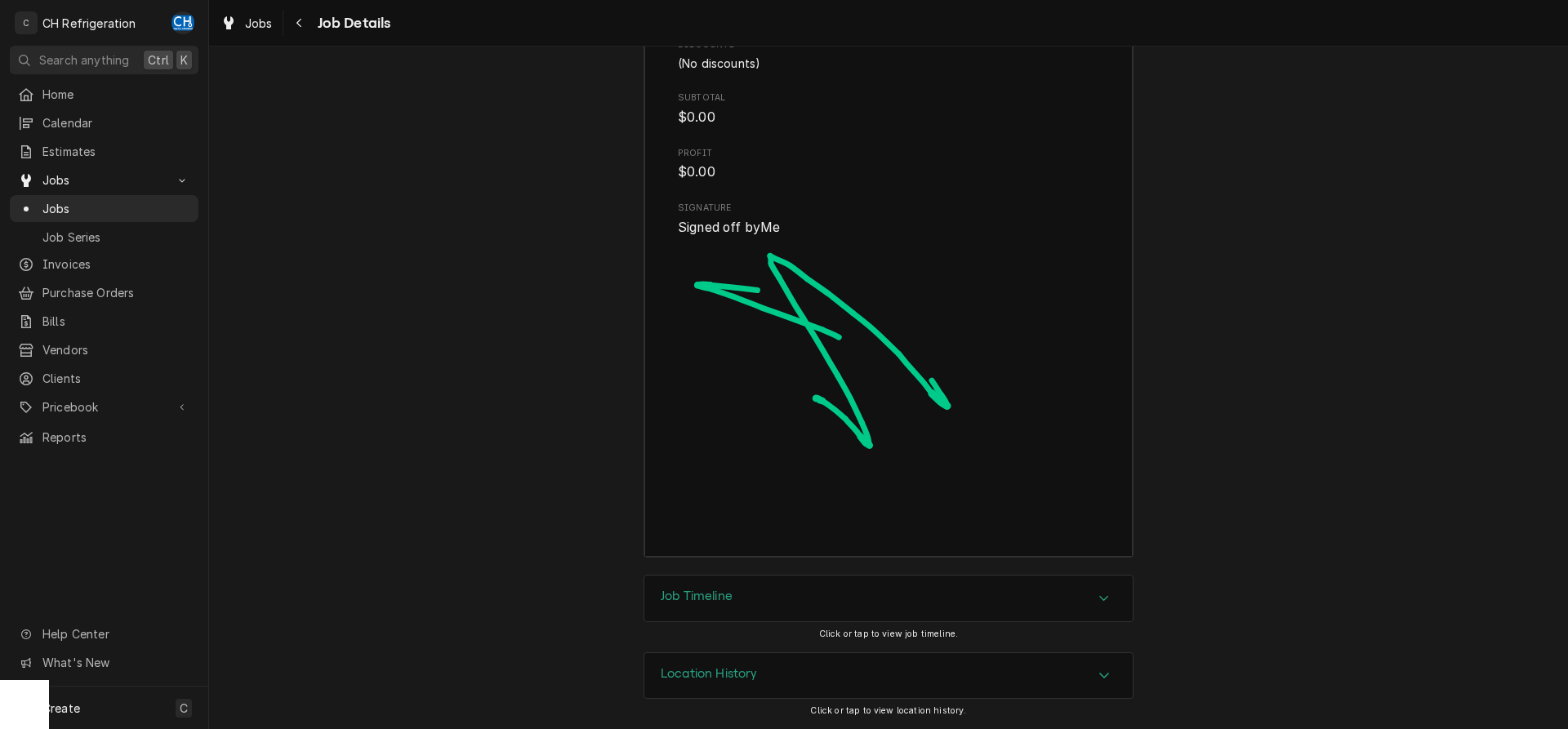
drag, startPoint x: 692, startPoint y: 582, endPoint x: 675, endPoint y: 577, distance: 17.7
click at [689, 580] on div "Job Timeline" at bounding box center [889, 599] width 489 height 46
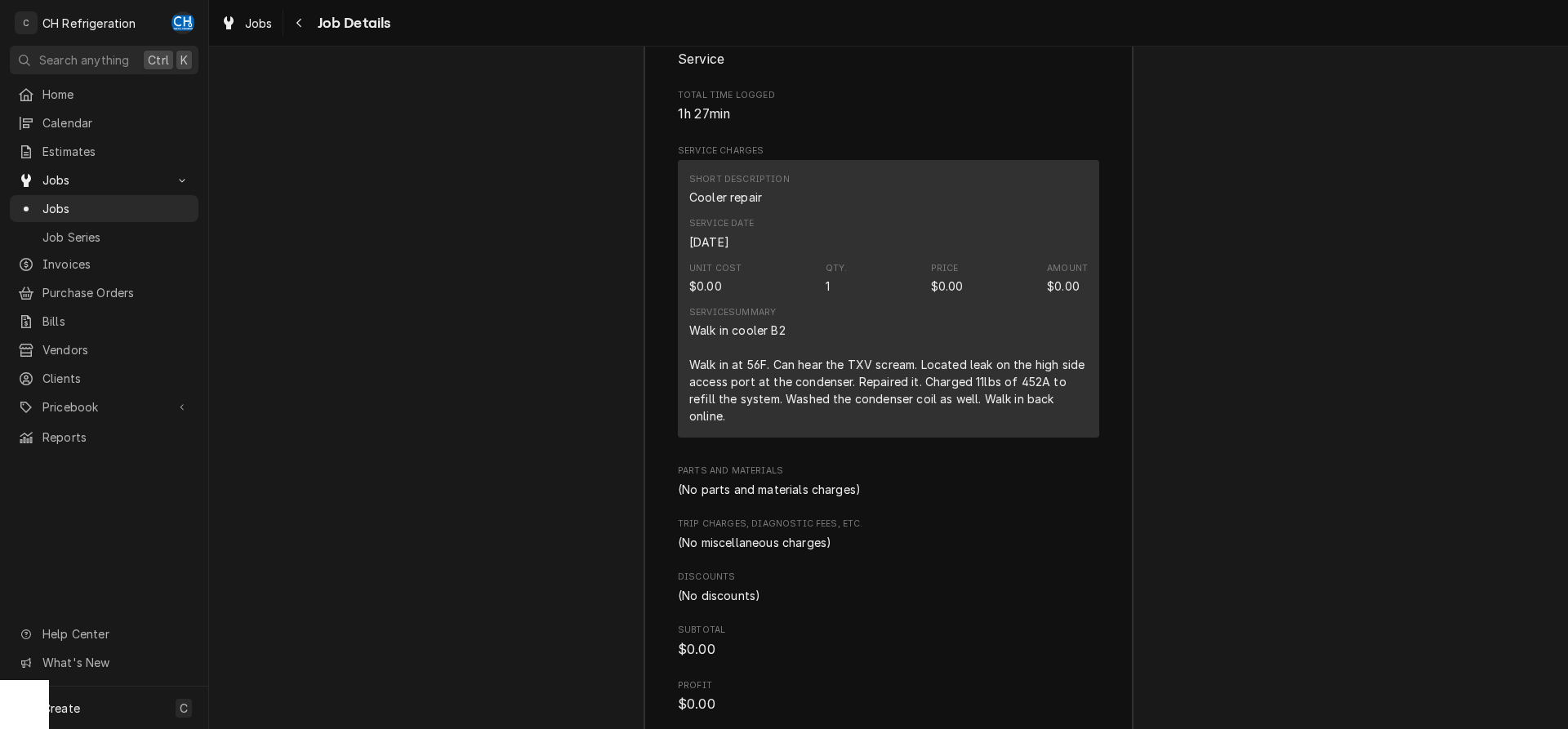
scroll to position [1786, 0]
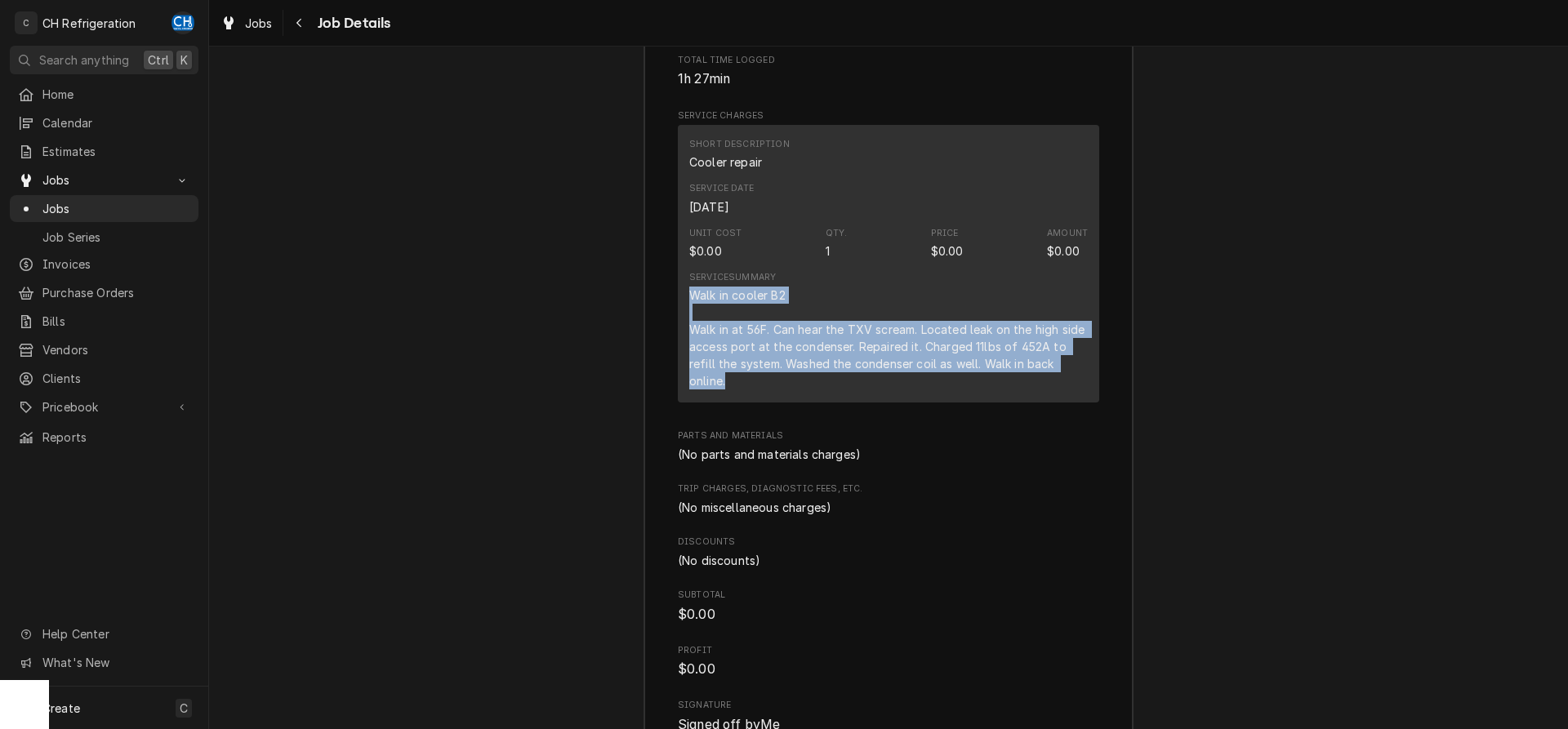
drag, startPoint x: 688, startPoint y: 311, endPoint x: 1053, endPoint y: 394, distance: 374.3
click at [1053, 394] on div "Short Description Cooler repair Service Date [DATE] Unit Cost $0.00 Qty. 1 Pric…" at bounding box center [889, 263] width 421 height 277
copy div "Walk in cooler B2 Walk in at 56F. Can hear the TXV scream. Located leak on the …"
click at [728, 389] on div "Walk in cooler B2 Walk in at 56F. Can hear the TXV scream. Located leak on the …" at bounding box center [889, 339] width 399 height 103
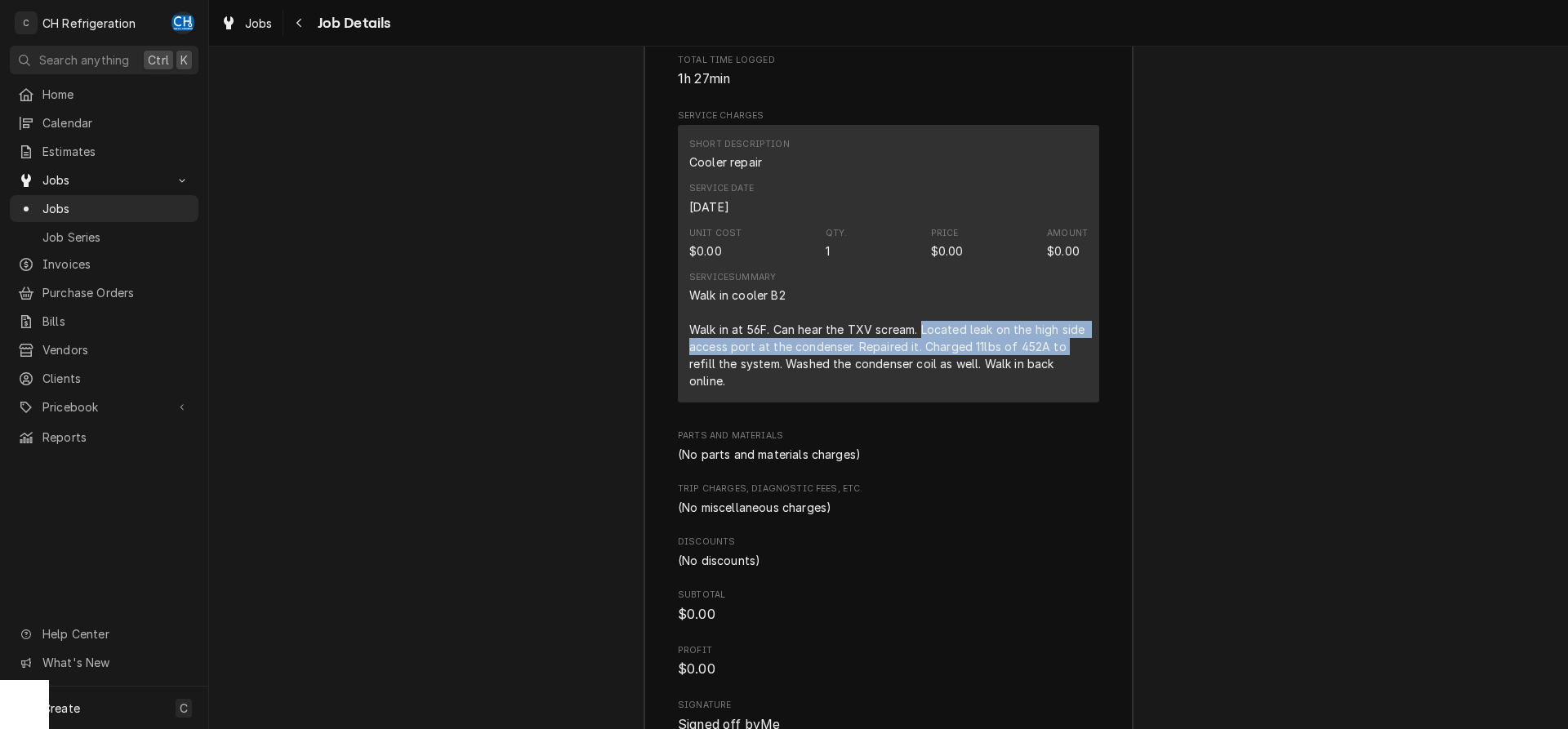
drag, startPoint x: 924, startPoint y: 350, endPoint x: 984, endPoint y: 361, distance: 61.0
click at [1082, 358] on div "Walk in cooler B2 Walk in at 56F. Can hear the TXV scream. Located leak on the …" at bounding box center [889, 339] width 399 height 103
click at [834, 373] on div "Walk in cooler B2 Walk in at 56F. Can hear the TXV scream. Located leak on the …" at bounding box center [889, 339] width 399 height 103
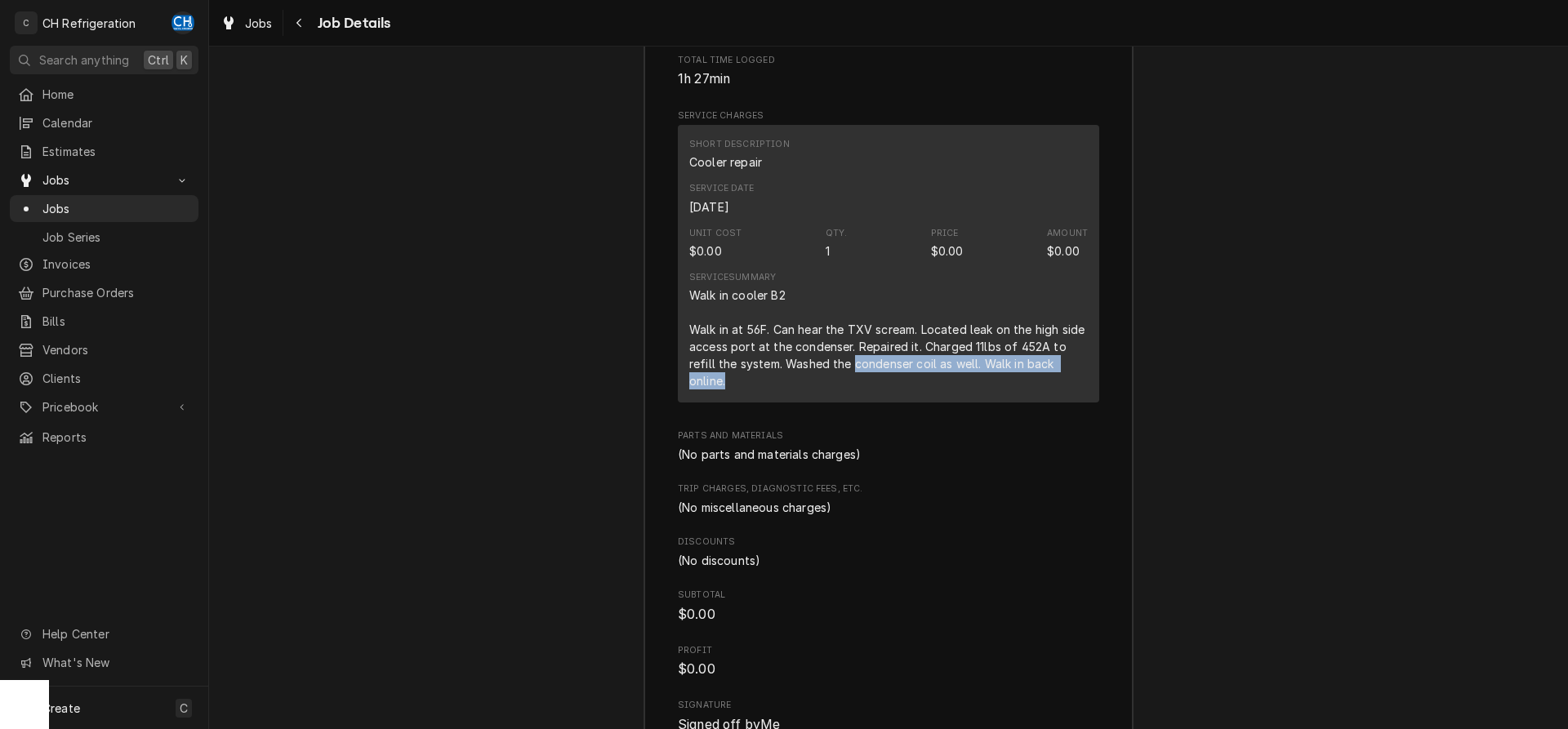
drag, startPoint x: 857, startPoint y: 384, endPoint x: 1039, endPoint y: 396, distance: 182.4
click at [1039, 389] on div "Walk in cooler B2 Walk in at 56F. Can hear the TXV scream. Located leak on the …" at bounding box center [889, 339] width 399 height 103
click at [1037, 389] on div "Walk in cooler B2 Walk in at 56F. Can hear the TXV scream. Located leak on the …" at bounding box center [889, 339] width 399 height 103
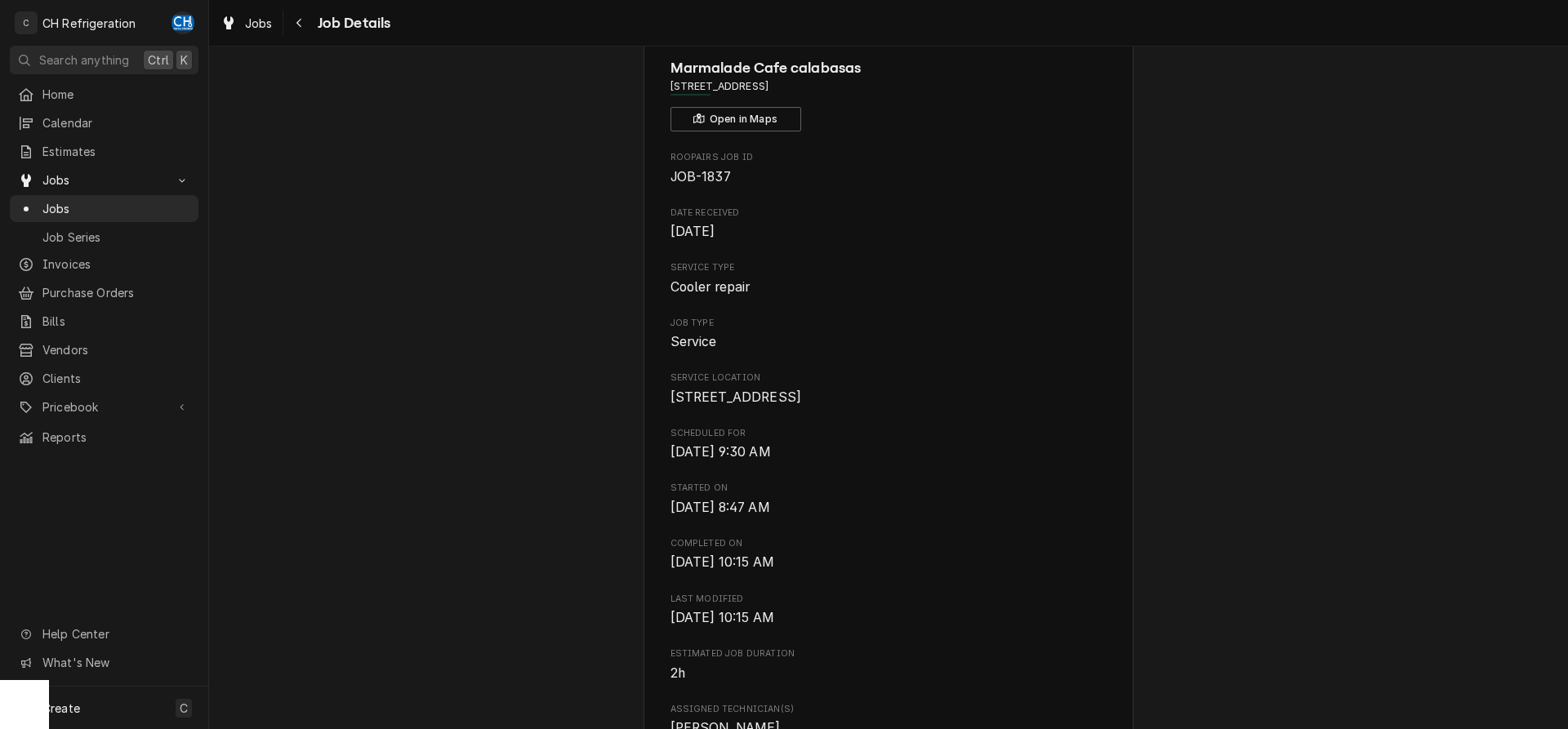
scroll to position [0, 0]
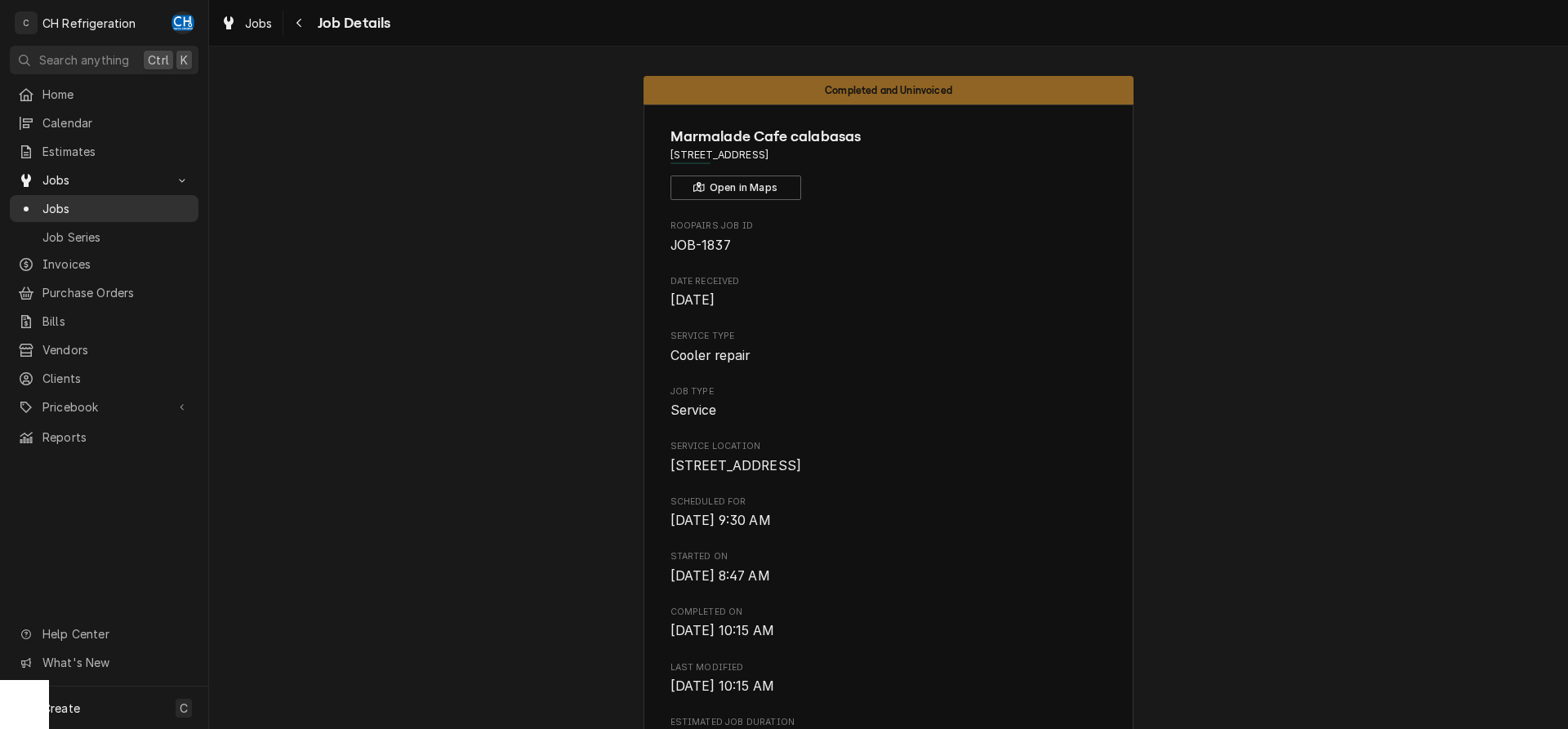
click at [59, 202] on span "Jobs" at bounding box center [117, 209] width 148 height 18
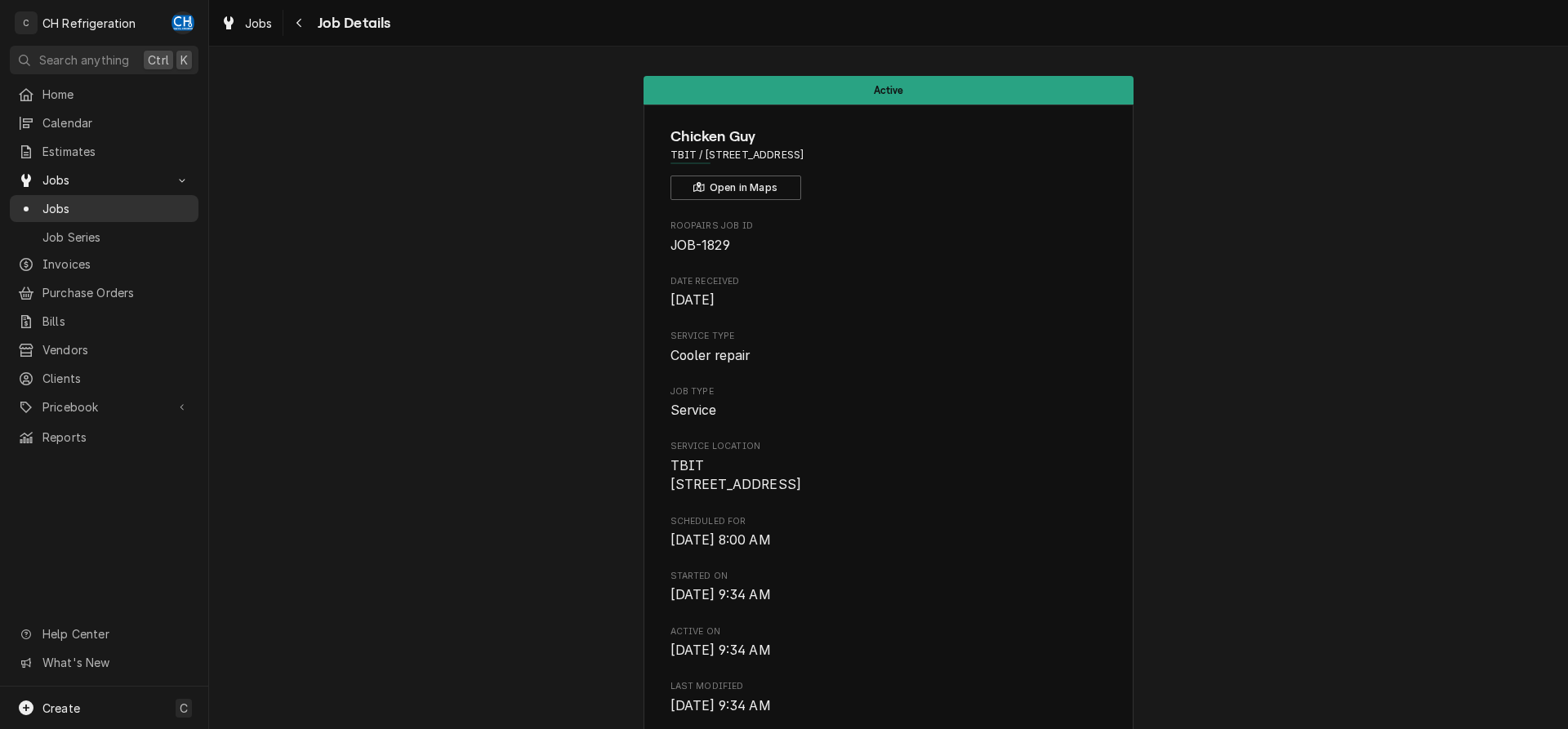
click at [82, 207] on span "Jobs" at bounding box center [117, 209] width 148 height 18
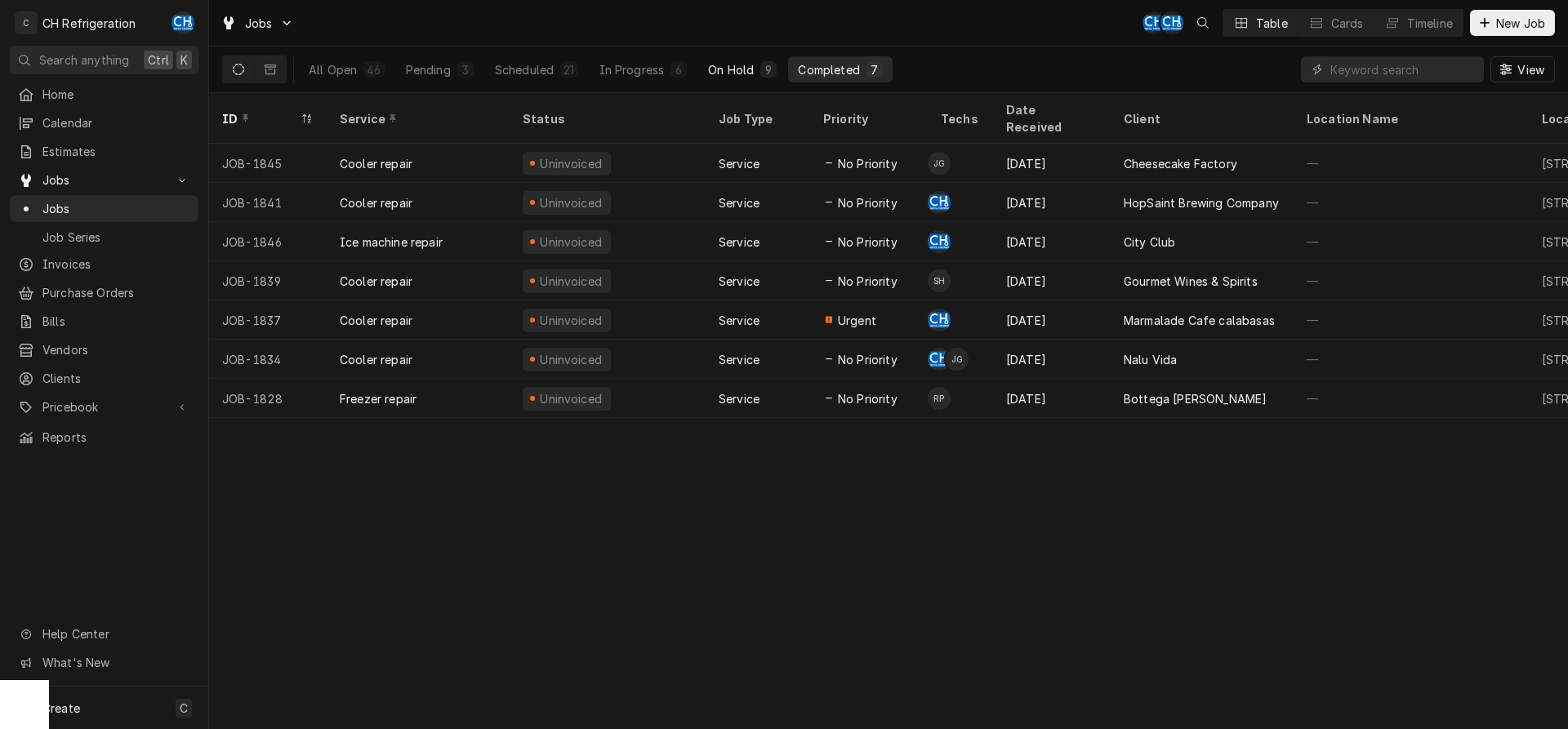
click at [738, 66] on div "On Hold" at bounding box center [731, 70] width 46 height 18
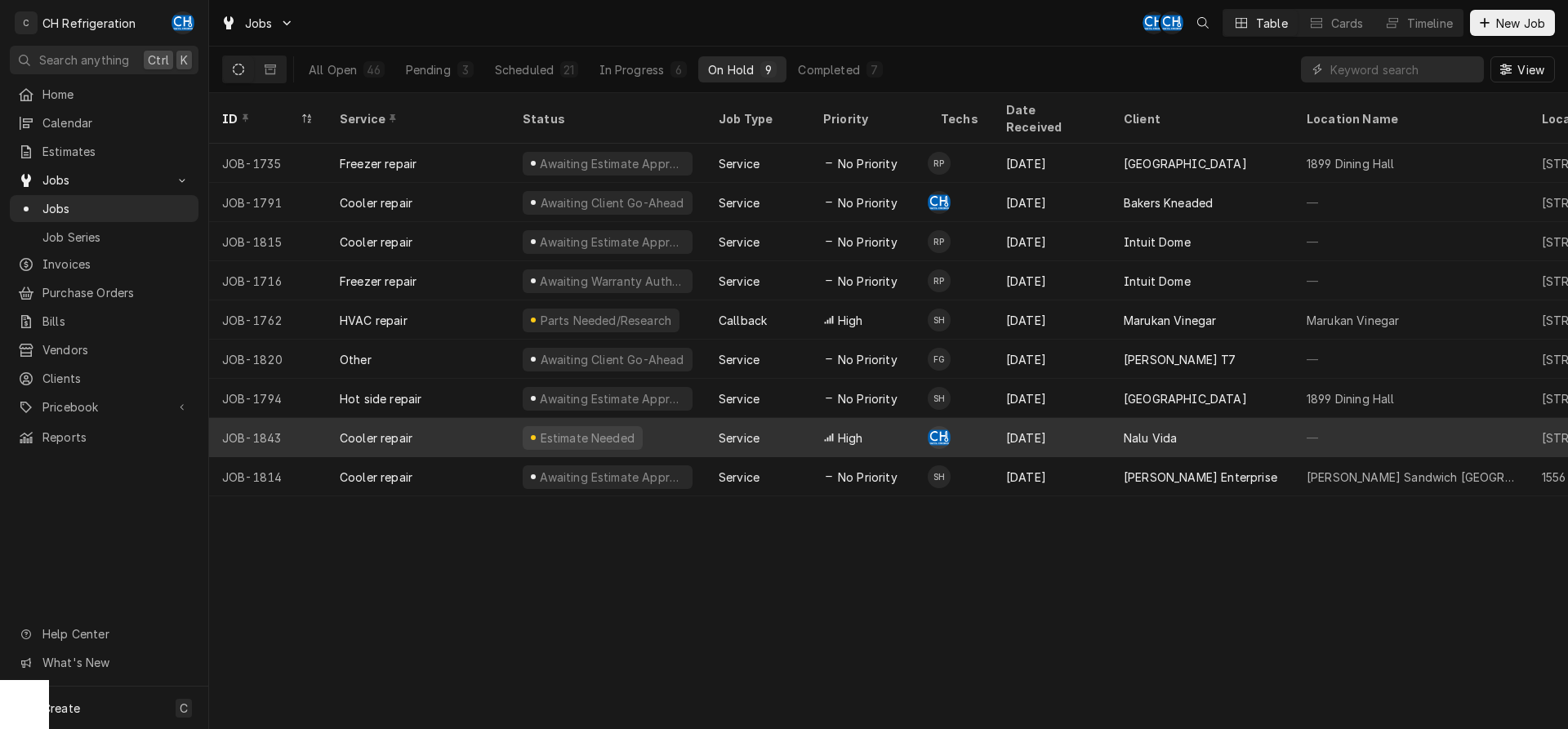
click at [1111, 419] on div "Nalu Vida" at bounding box center [1202, 438] width 183 height 39
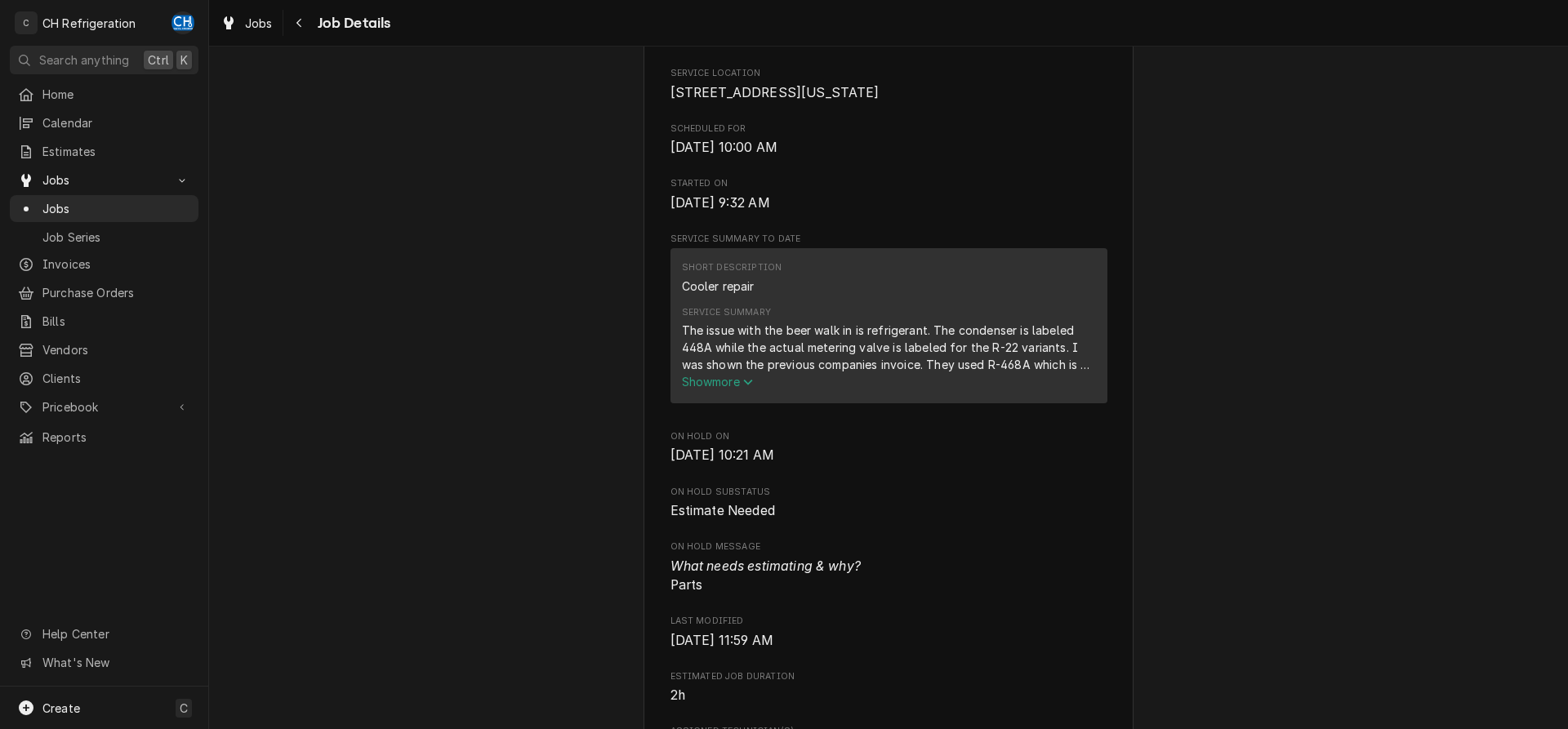
scroll to position [417, 0]
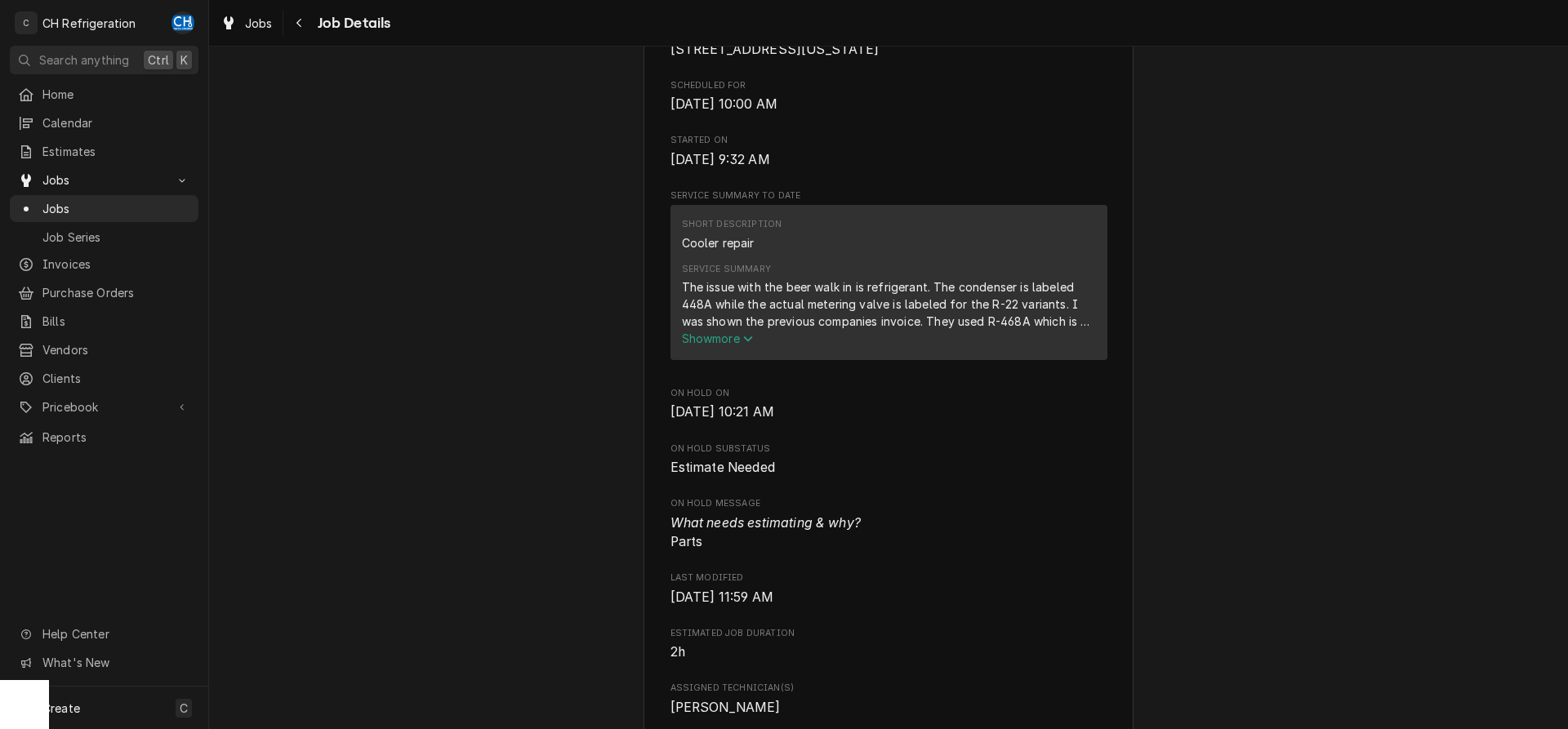
click at [729, 346] on span "Show more" at bounding box center [718, 339] width 72 height 14
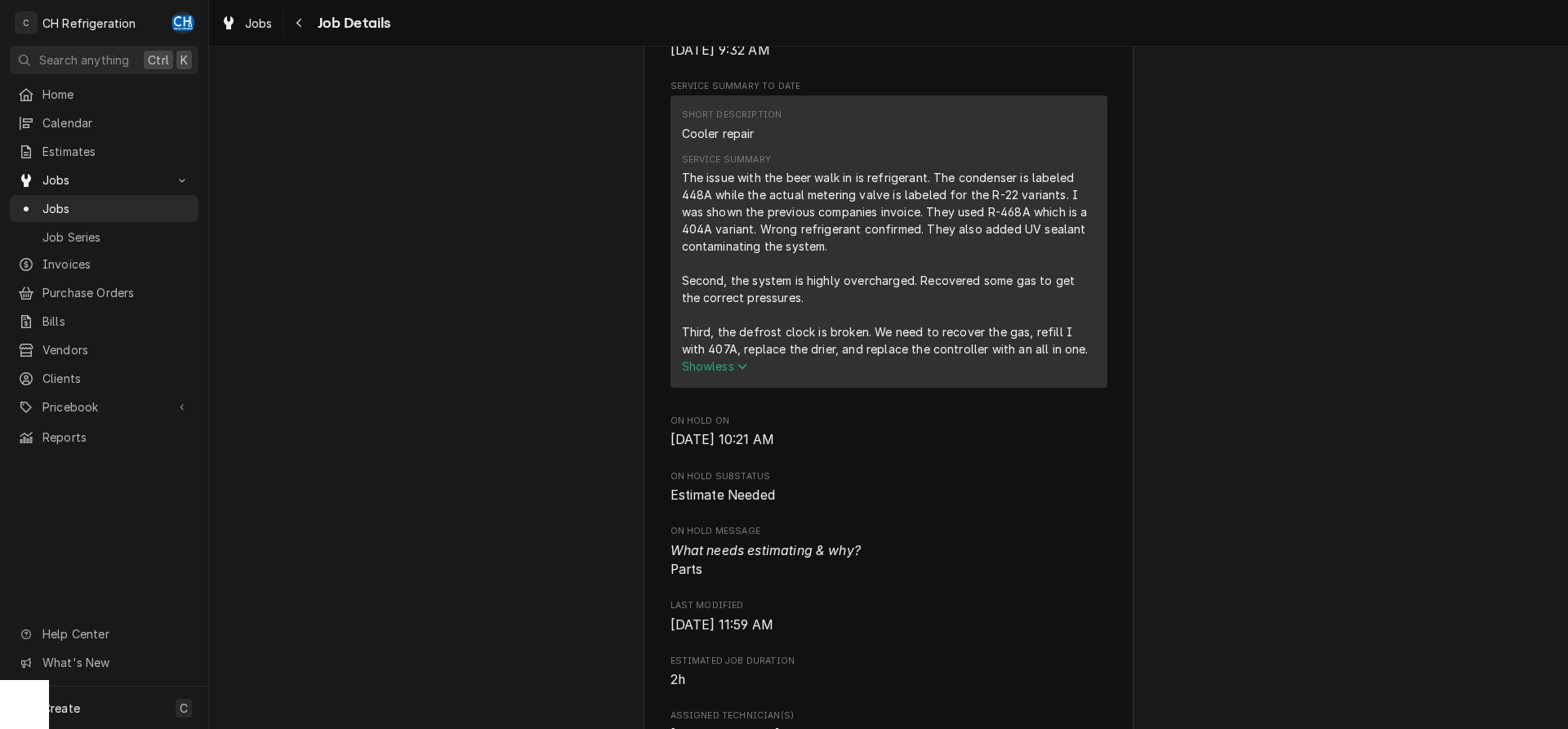
scroll to position [500, 0]
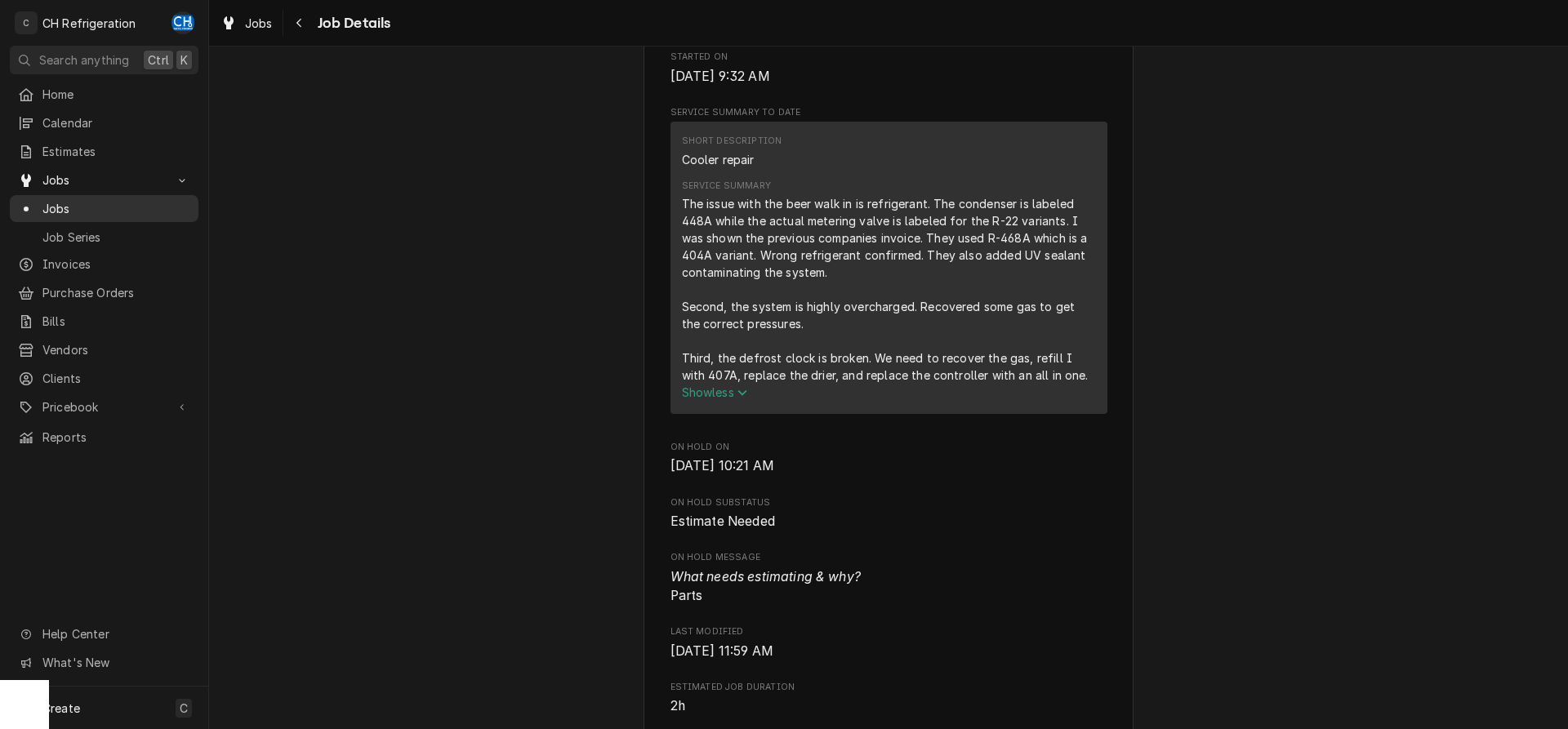
click at [55, 199] on div "Jobs" at bounding box center [103, 208] width 182 height 20
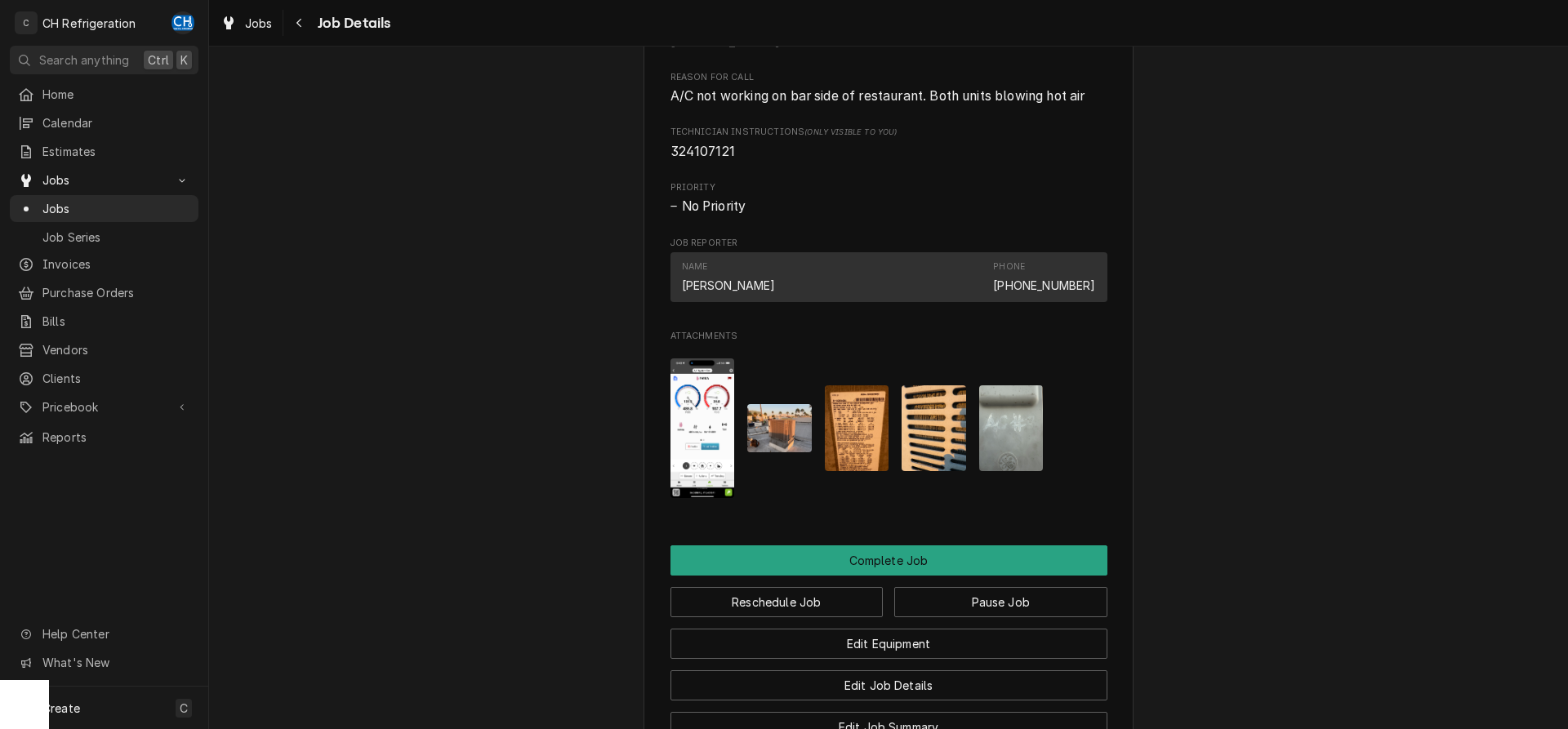
scroll to position [1466, 0]
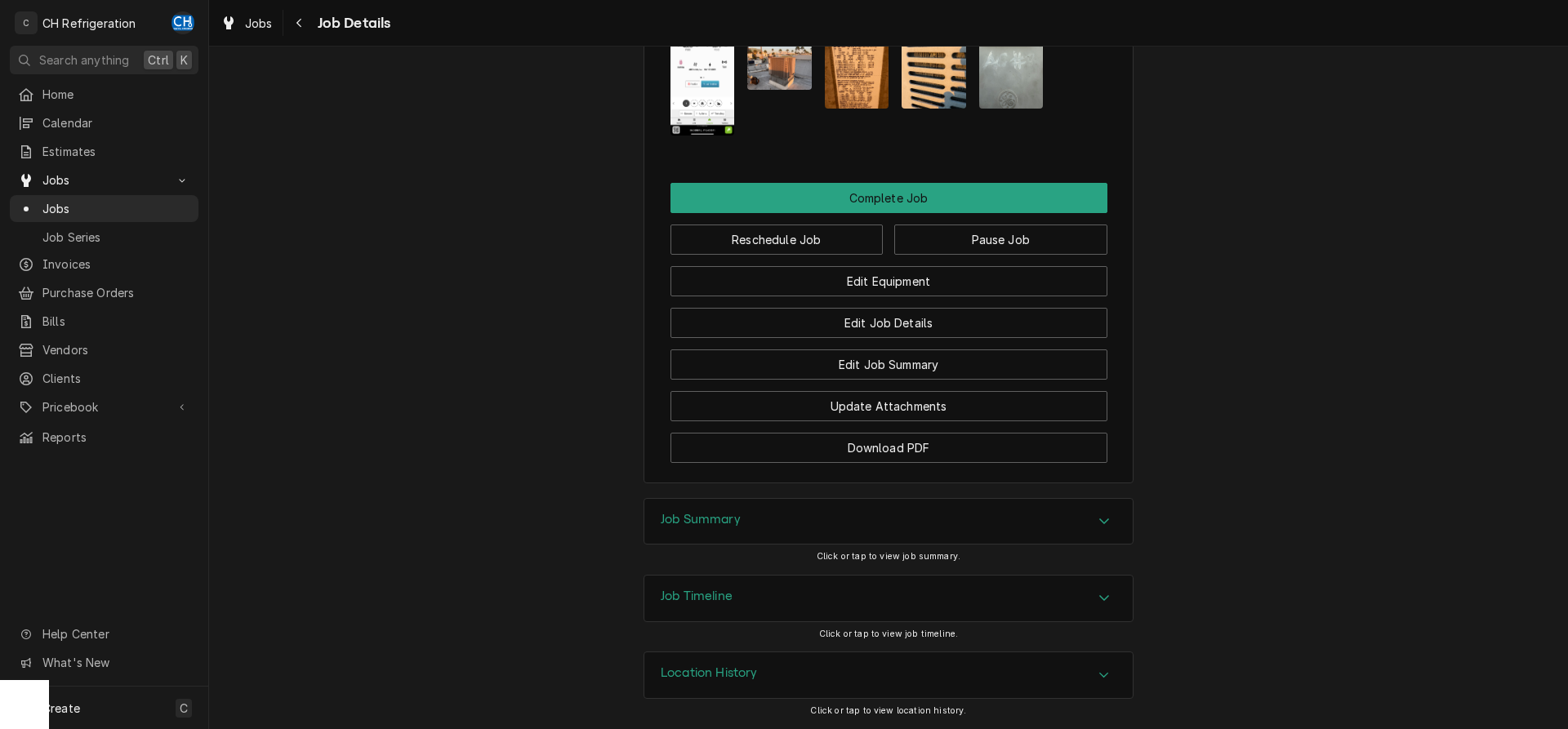
click at [719, 546] on div "Job Summary Click or tap to view job summary." at bounding box center [889, 536] width 491 height 77
click at [674, 520] on h3 "Job Summary" at bounding box center [701, 520] width 80 height 16
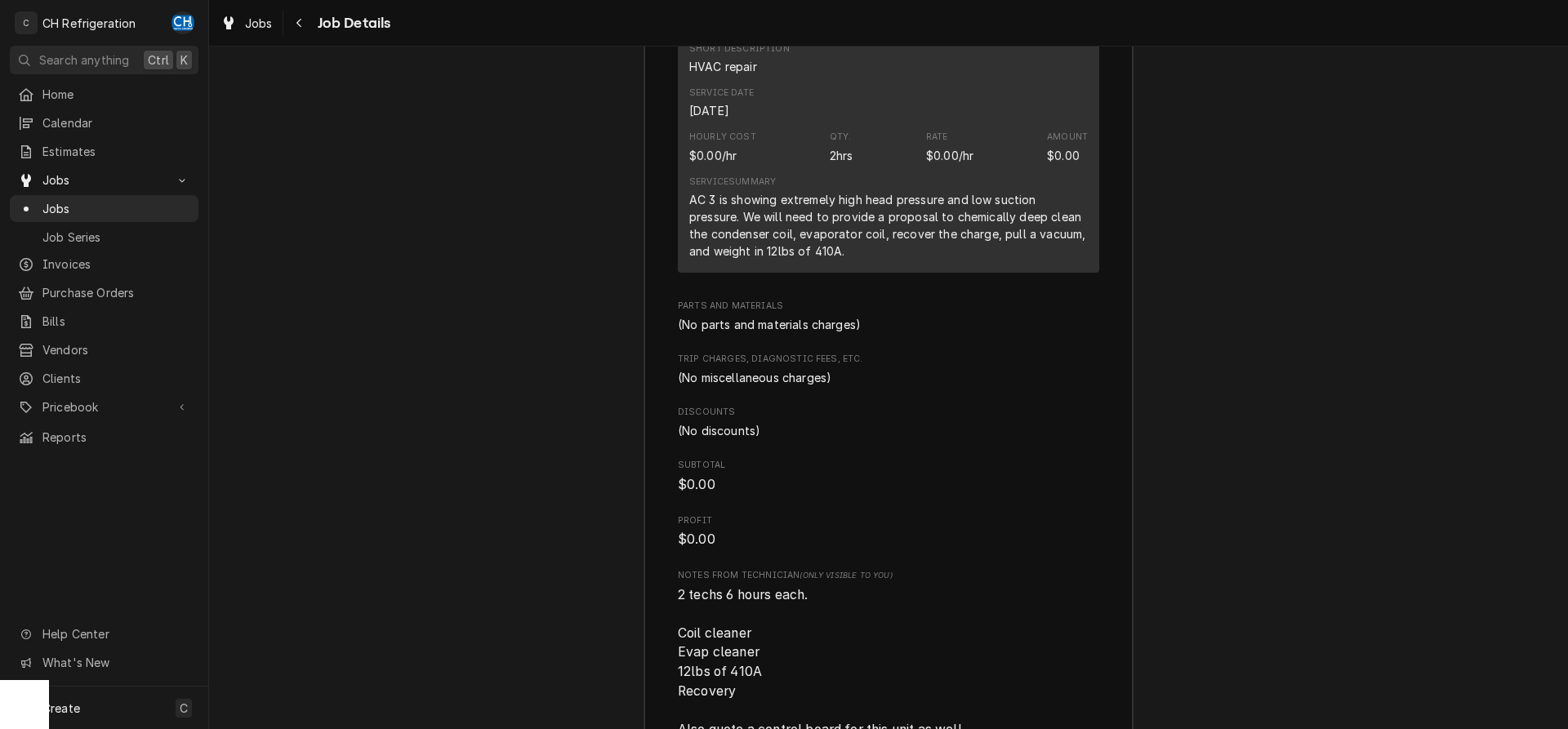
scroll to position [2492, 0]
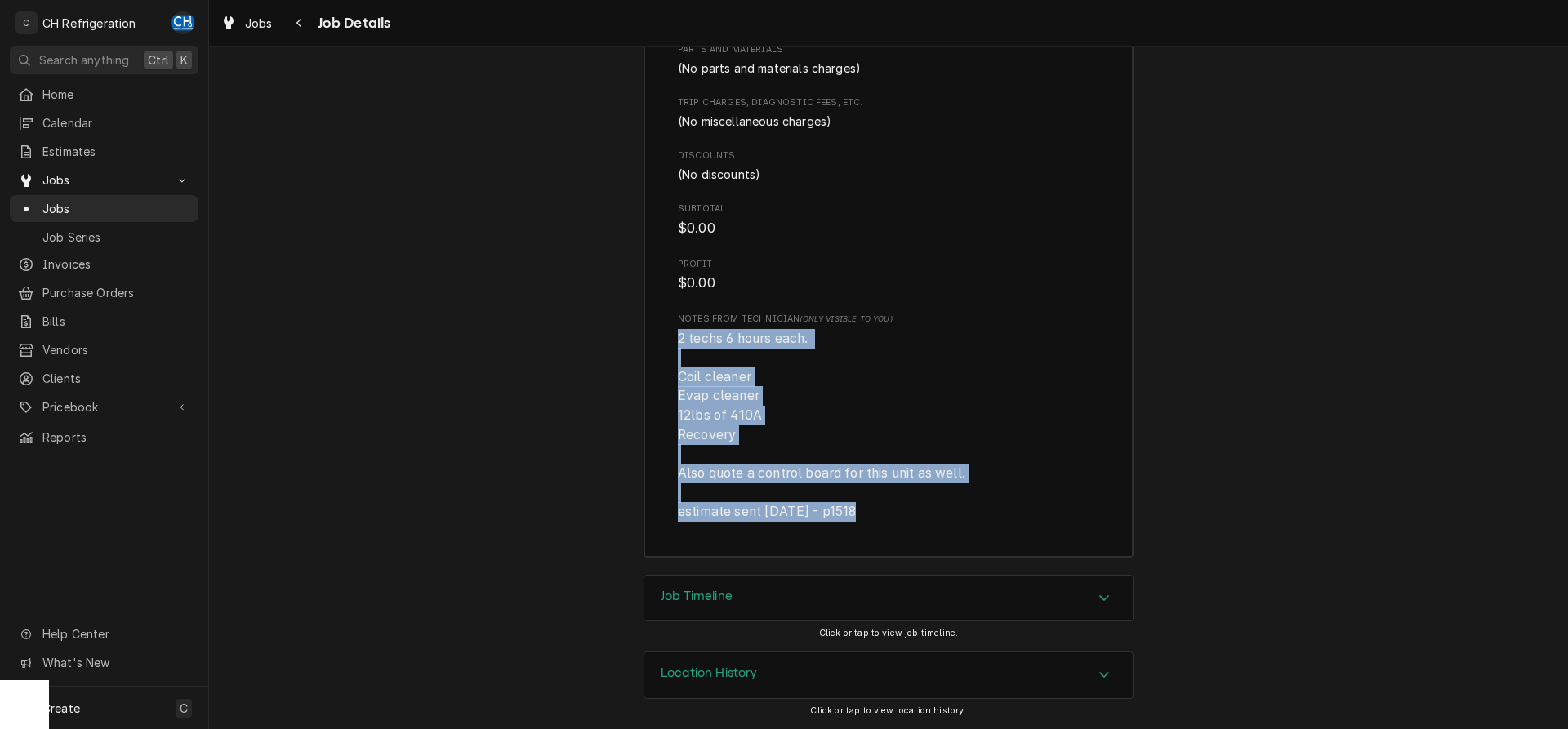
drag, startPoint x: 676, startPoint y: 338, endPoint x: 893, endPoint y: 524, distance: 285.8
click at [893, 524] on div "Roopairs Job ID JOB-1836 Service Type HVAC repair Job Type Service Total Time L…" at bounding box center [889, 38] width 489 height 1039
click at [923, 466] on span "2 techs 6 hours each. Coil cleaner Evap cleaner 12lbs of 410A Recovery Also quo…" at bounding box center [821, 425] width 287 height 190
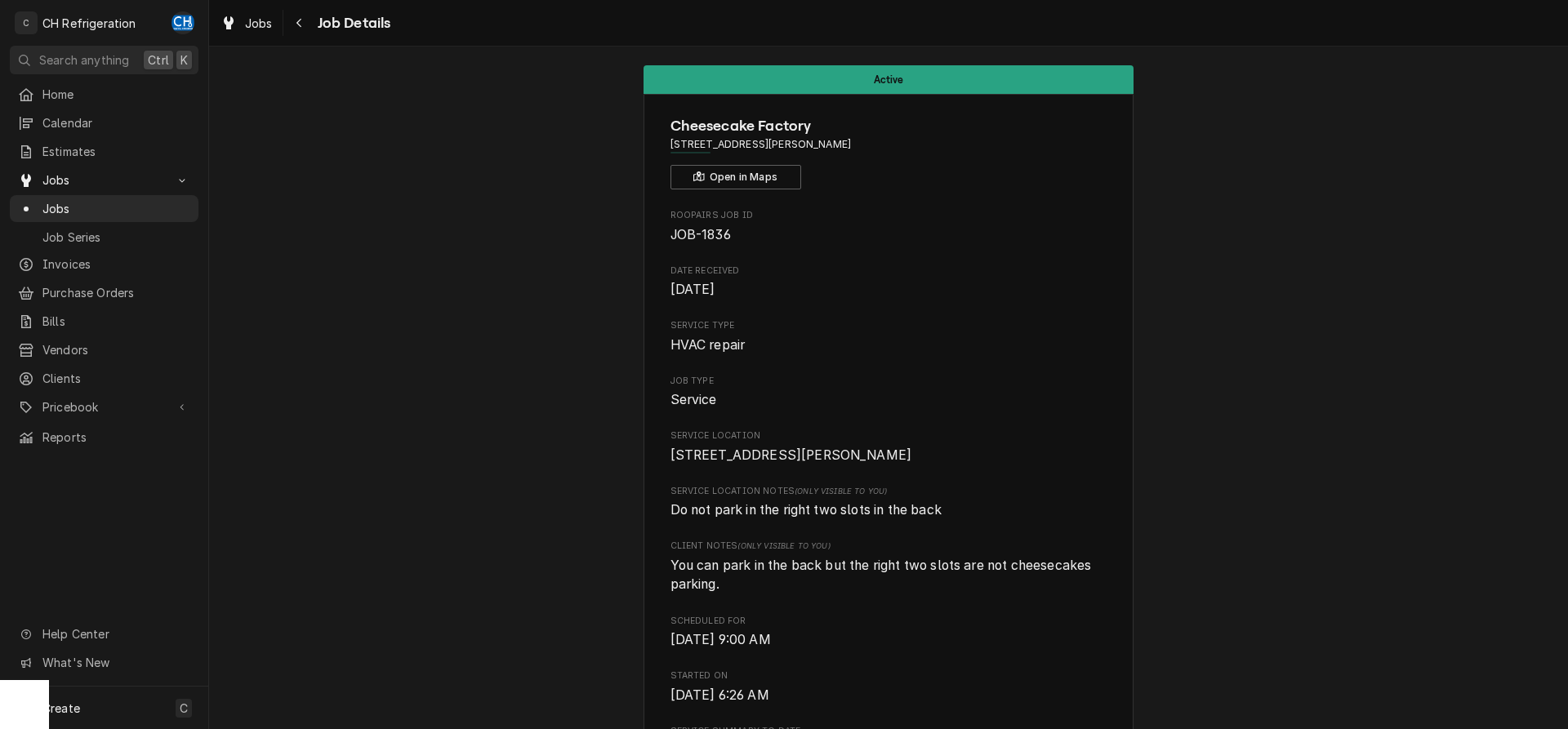
scroll to position [0, 0]
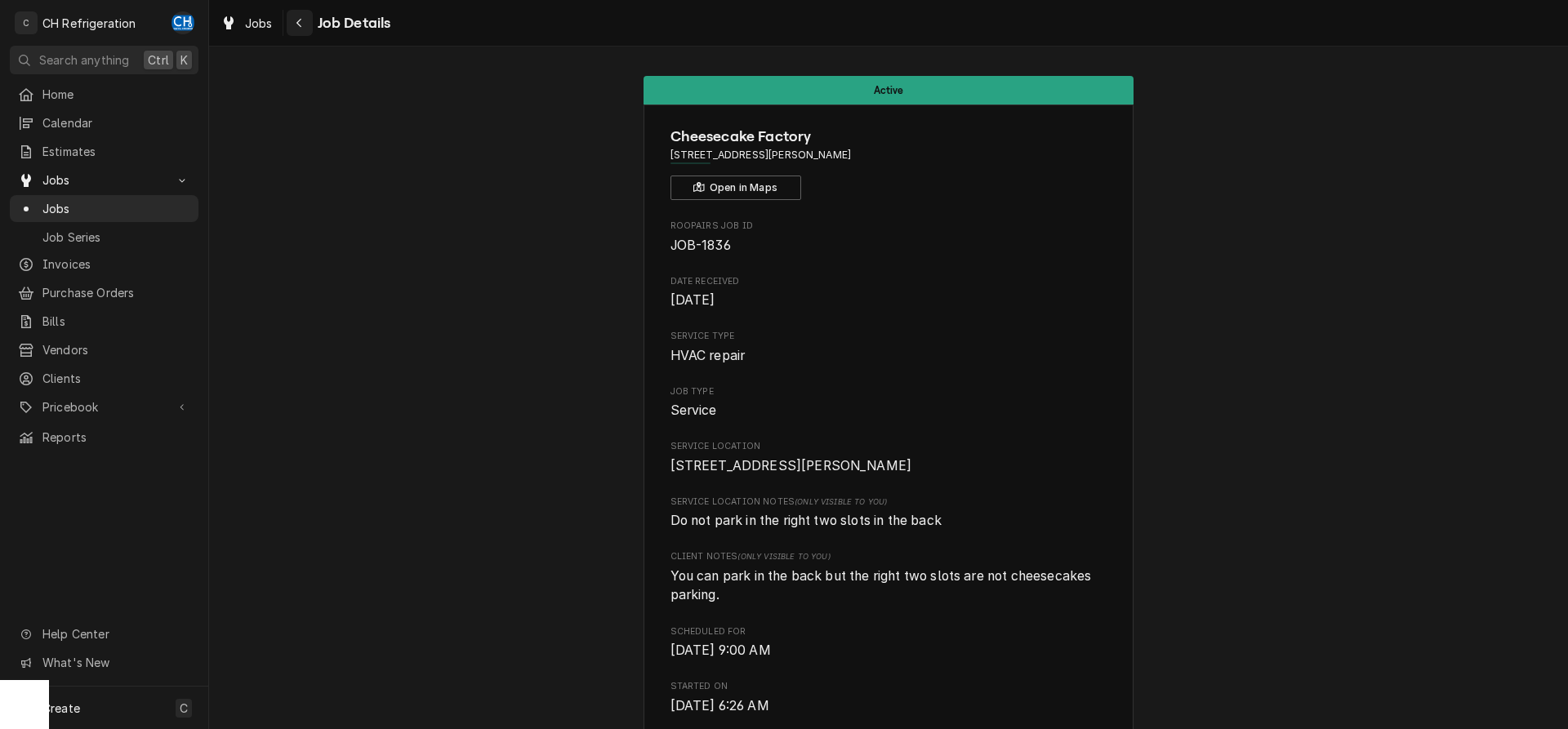
click at [293, 18] on div "Navigate back" at bounding box center [300, 22] width 17 height 17
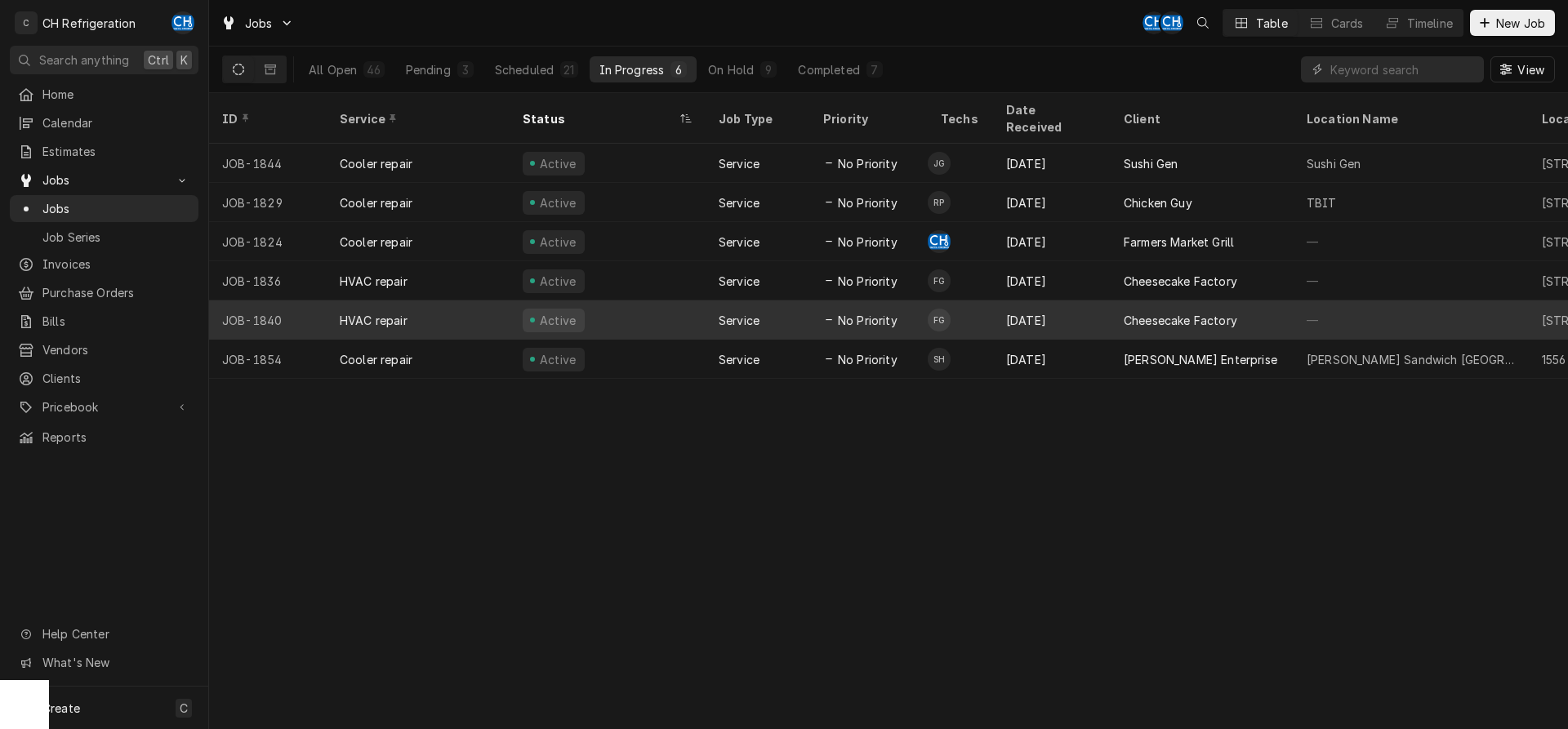
click at [1075, 301] on div "[DATE]" at bounding box center [1052, 320] width 118 height 39
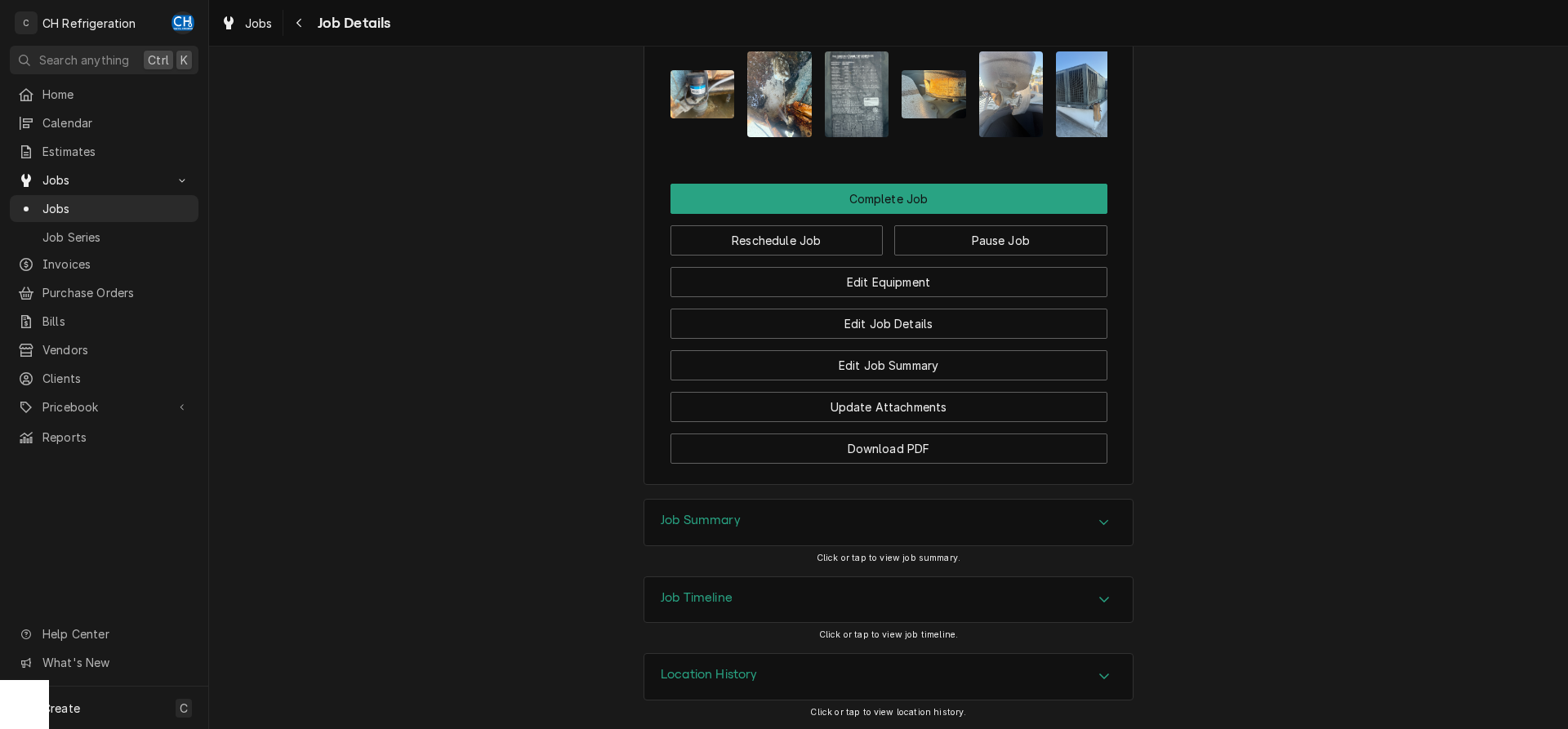
scroll to position [1524, 0]
click at [698, 540] on div "Job Summary" at bounding box center [889, 522] width 489 height 46
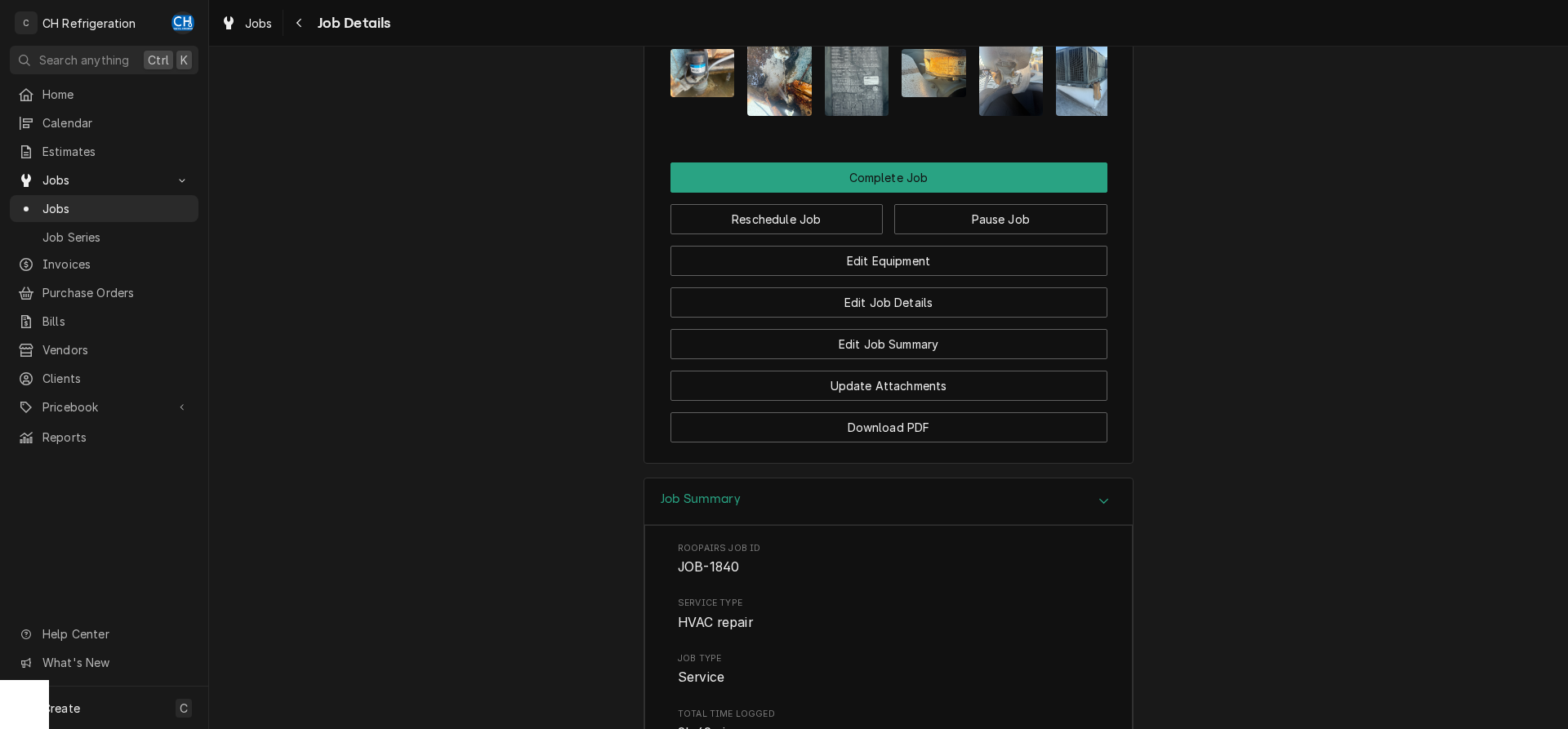
click at [671, 507] on h3 "Job Summary" at bounding box center [701, 499] width 80 height 16
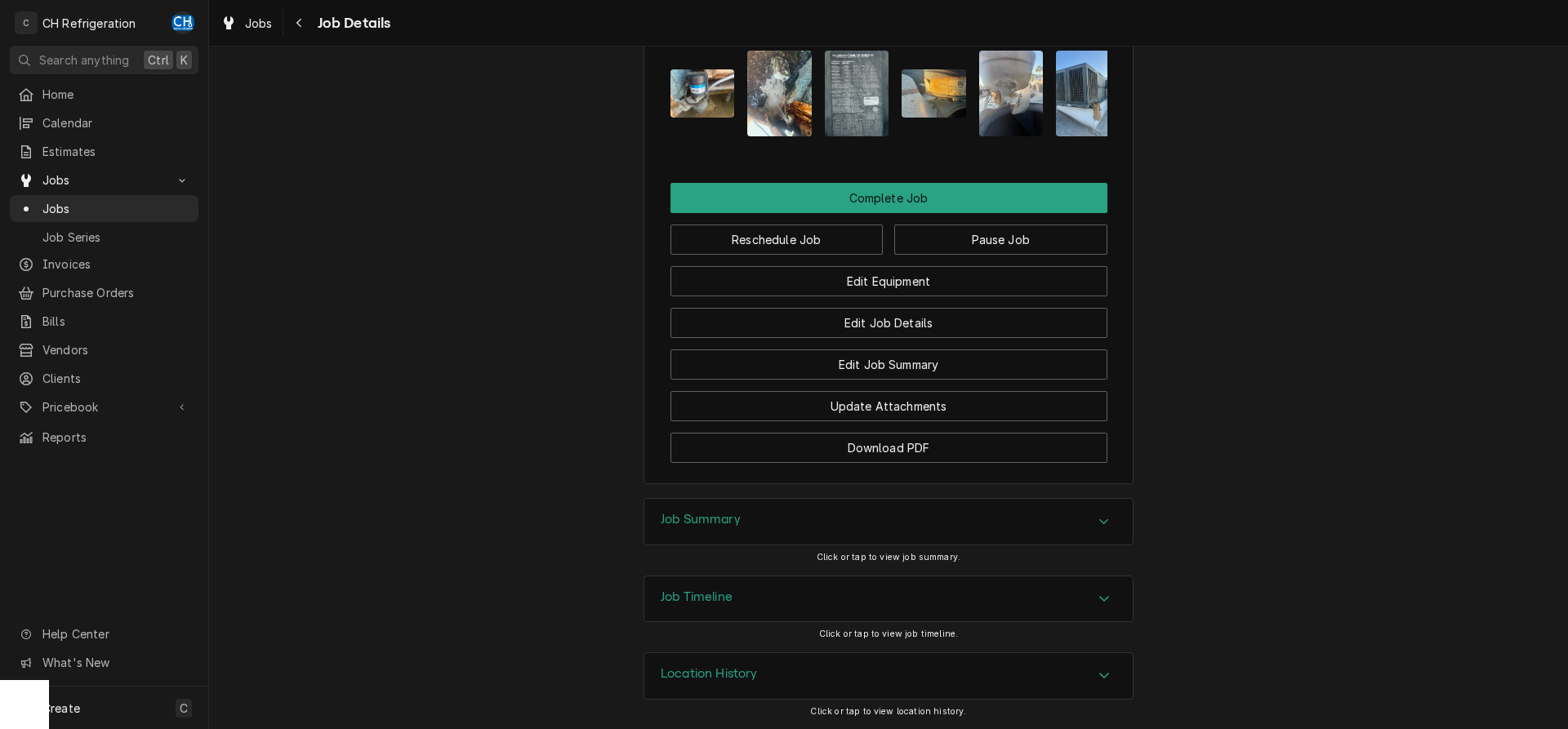
click at [710, 526] on h3 "Job Summary" at bounding box center [701, 520] width 80 height 16
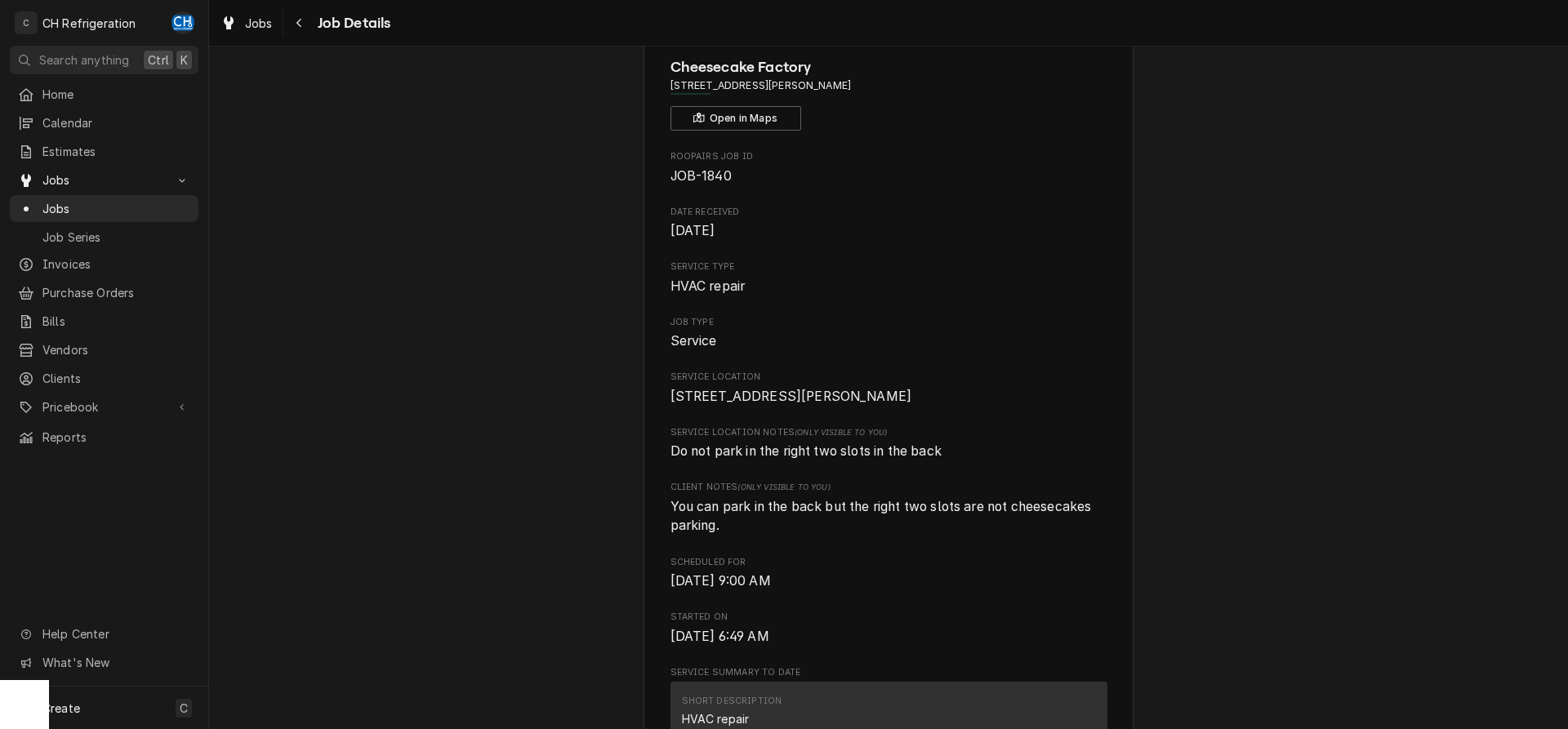
scroll to position [0, 0]
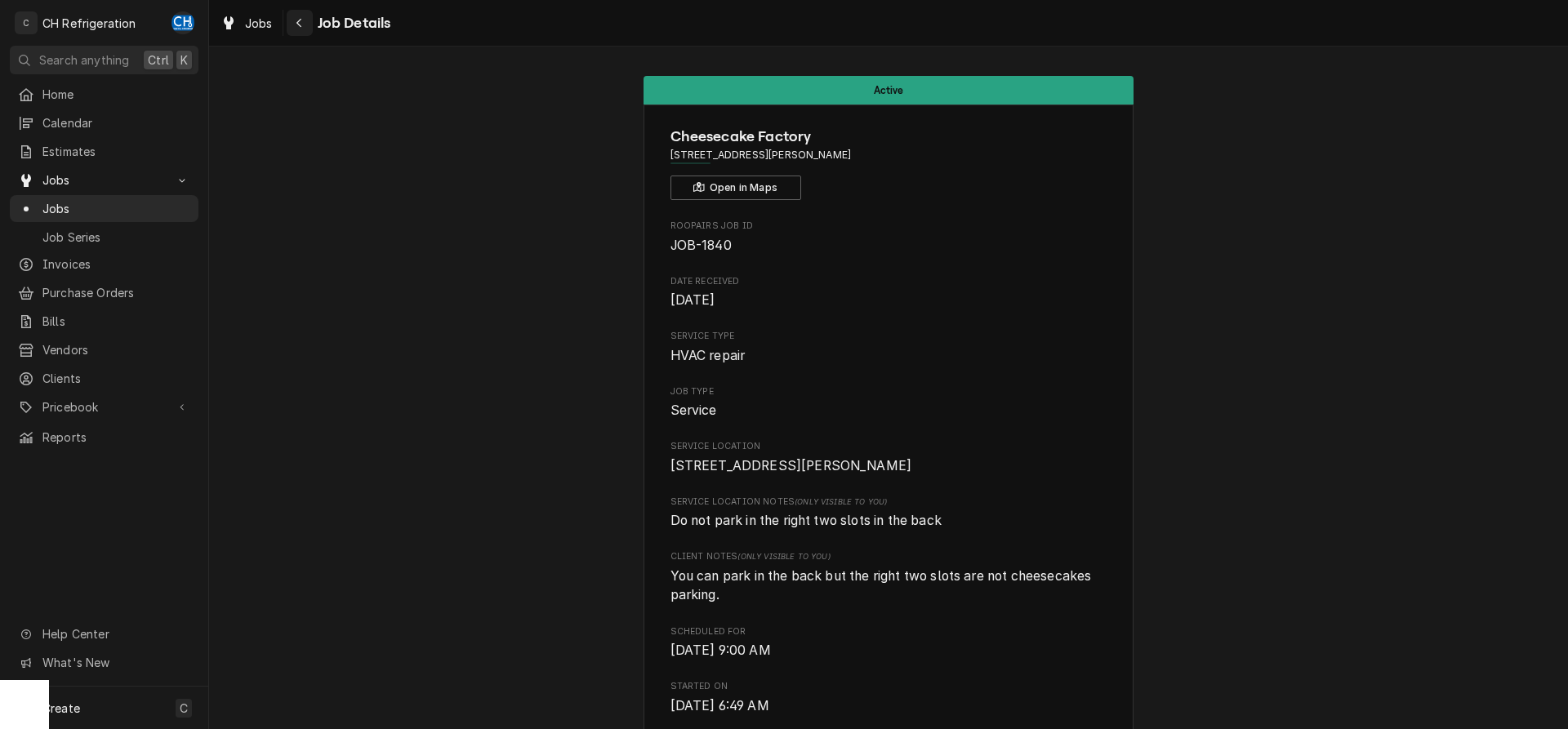
click at [290, 23] on button "Navigate back" at bounding box center [300, 22] width 26 height 26
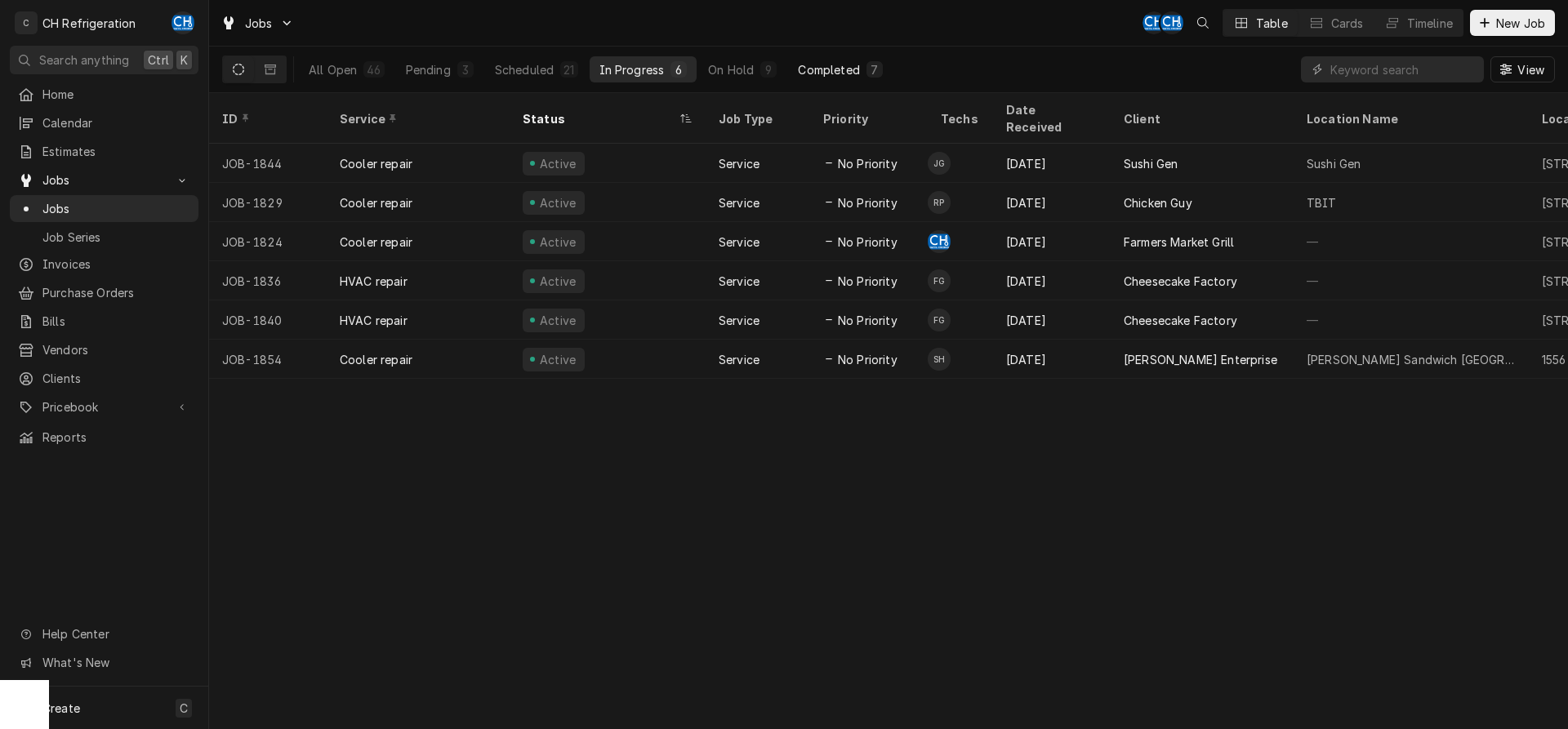
click at [825, 82] on button "Completed 7" at bounding box center [840, 69] width 104 height 26
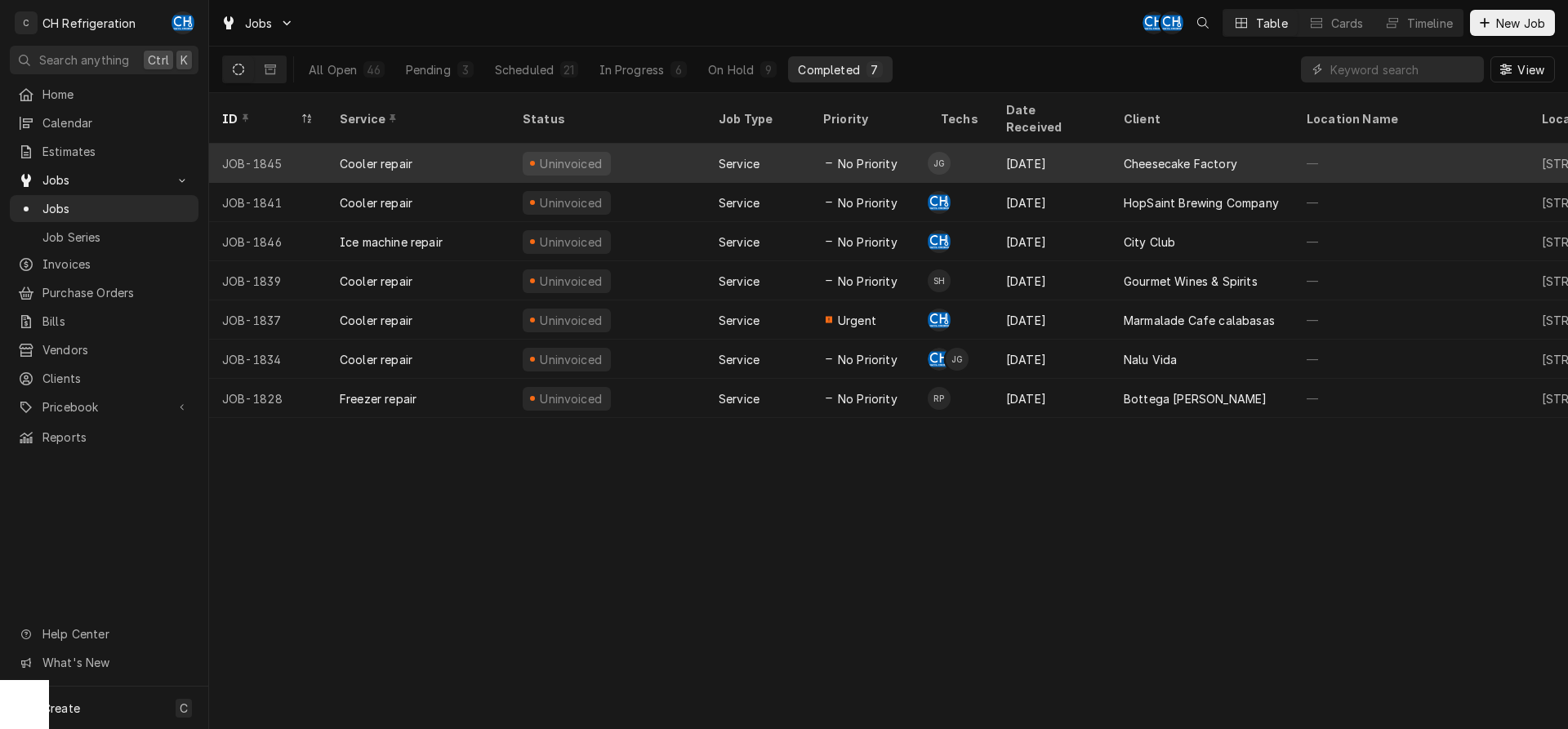
click at [1097, 155] on div "Sep 1" at bounding box center [1052, 164] width 118 height 39
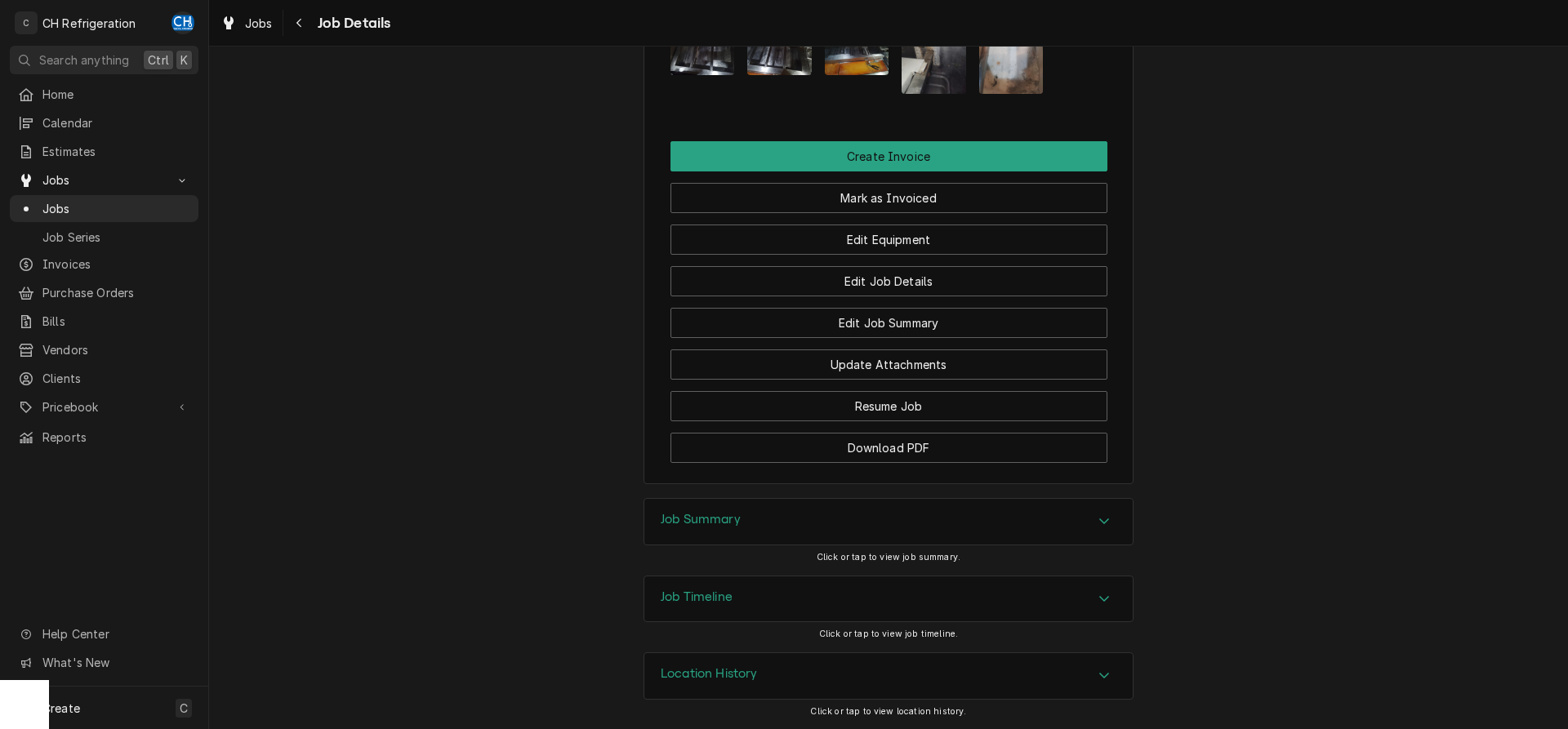
click at [730, 516] on h3 "Job Summary" at bounding box center [701, 520] width 80 height 16
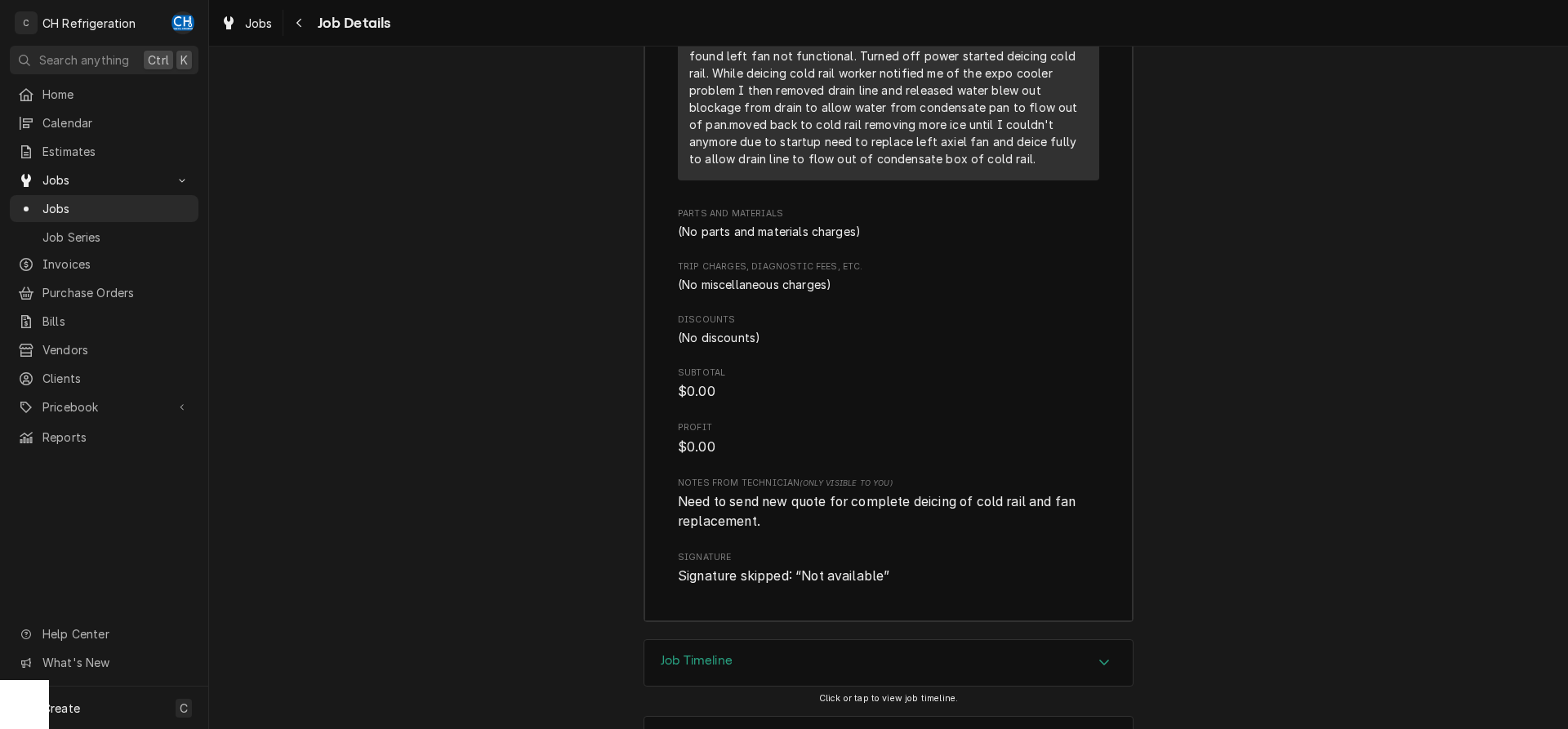
scroll to position [2270, 0]
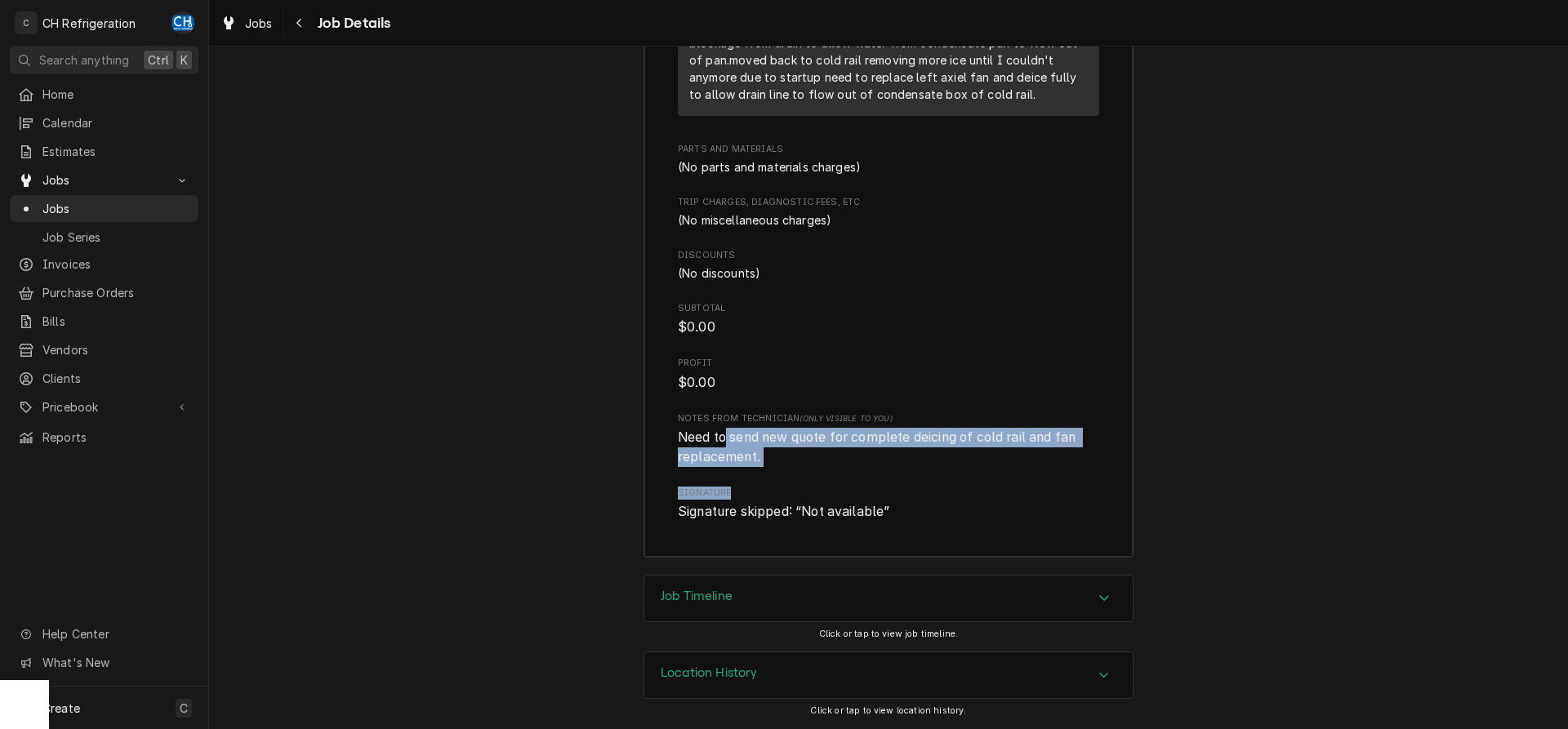
drag, startPoint x: 727, startPoint y: 434, endPoint x: 759, endPoint y: 484, distance: 59.4
click at [759, 484] on div "Roopairs Job ID JOB-1845 Service Type Cooler repair Job Type Service Total Time…" at bounding box center [889, 44] width 421 height 955
click at [752, 468] on div "Roopairs Job ID JOB-1845 Service Type Cooler repair Job Type Service Total Time…" at bounding box center [889, 44] width 421 height 955
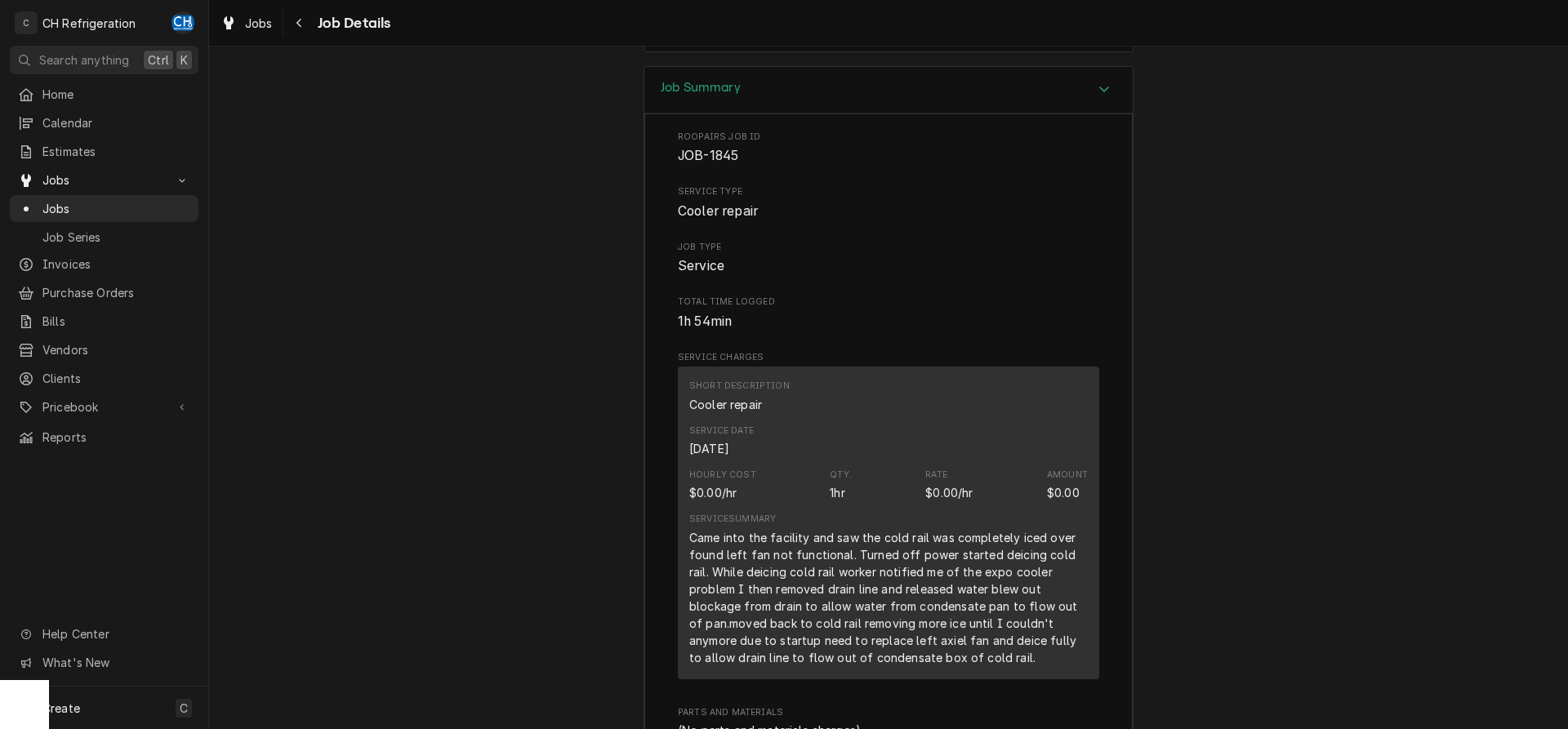
scroll to position [1270, 0]
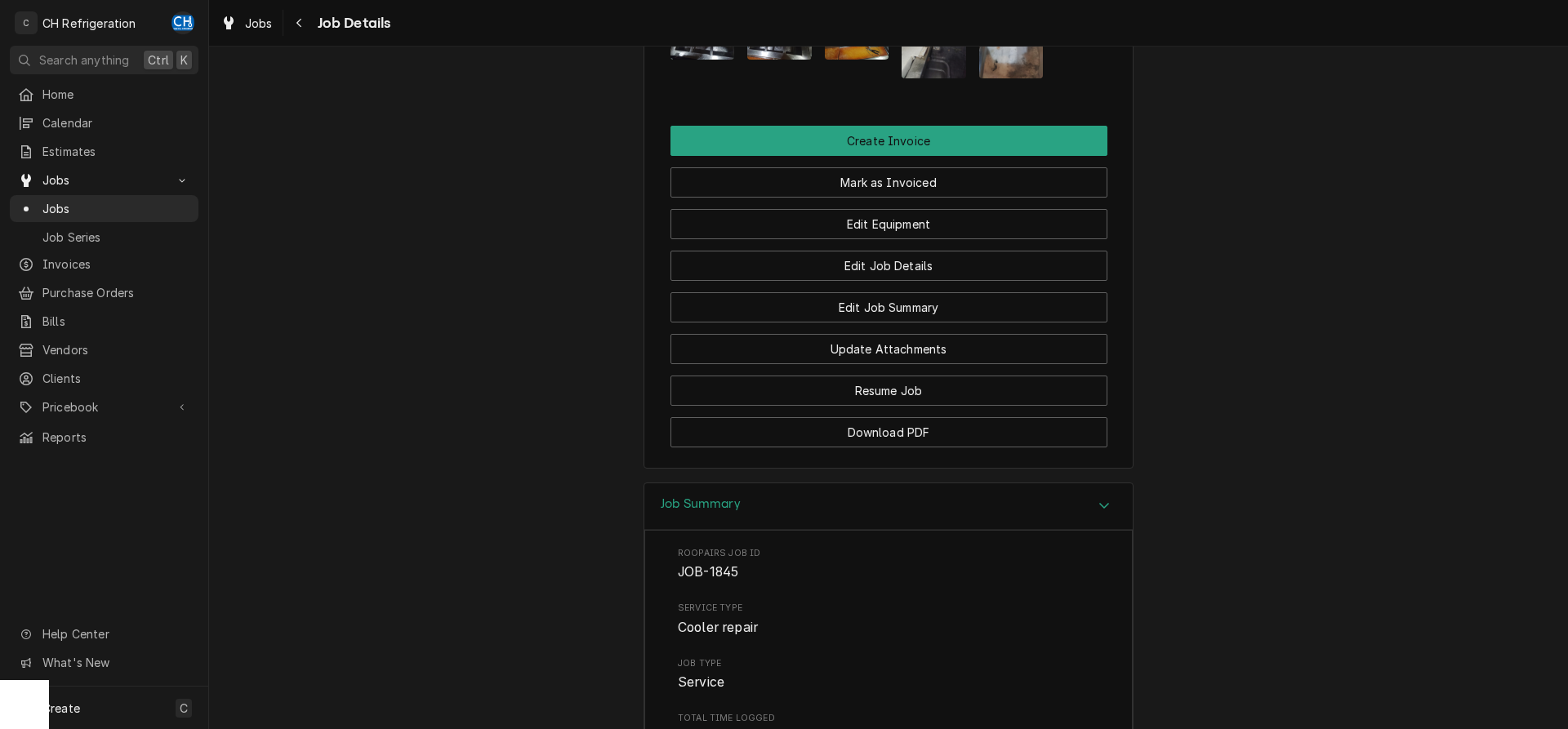
click at [287, 35] on div "Job Details" at bounding box center [339, 22] width 104 height 26
click at [299, 23] on icon "Navigate back" at bounding box center [300, 23] width 8 height 12
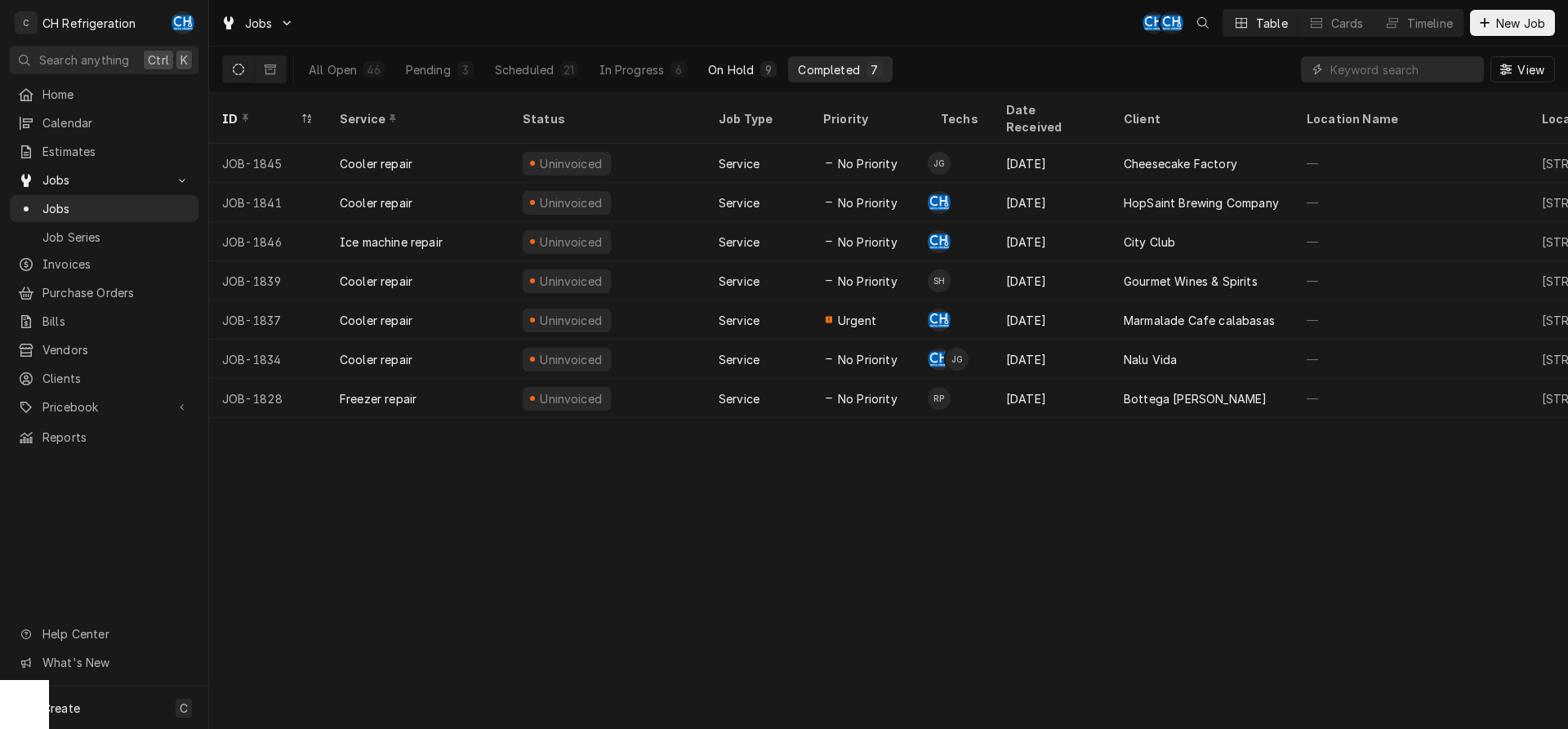
click at [756, 64] on button "On Hold 9" at bounding box center [743, 69] width 89 height 26
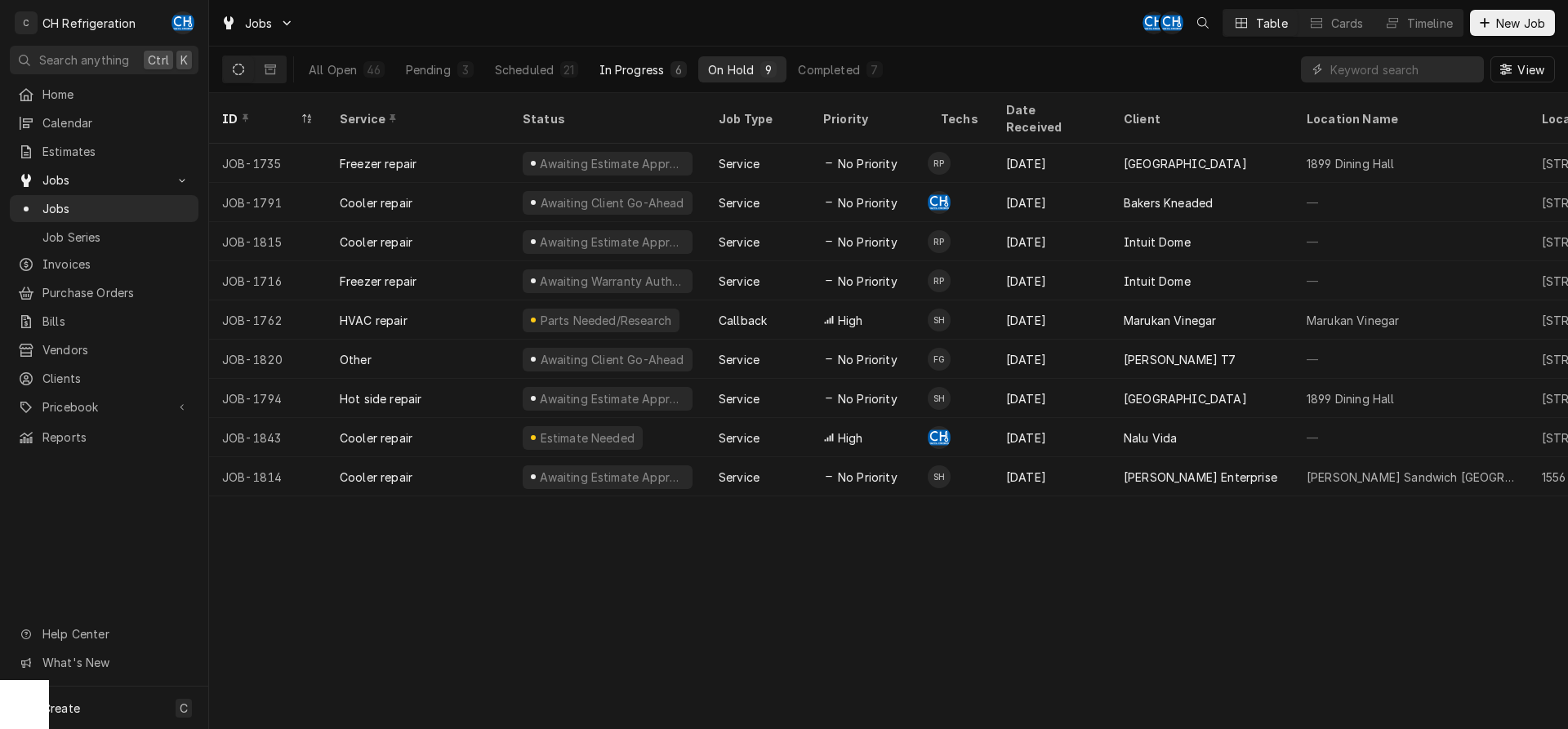
click at [641, 59] on button "In Progress 6" at bounding box center [643, 69] width 108 height 26
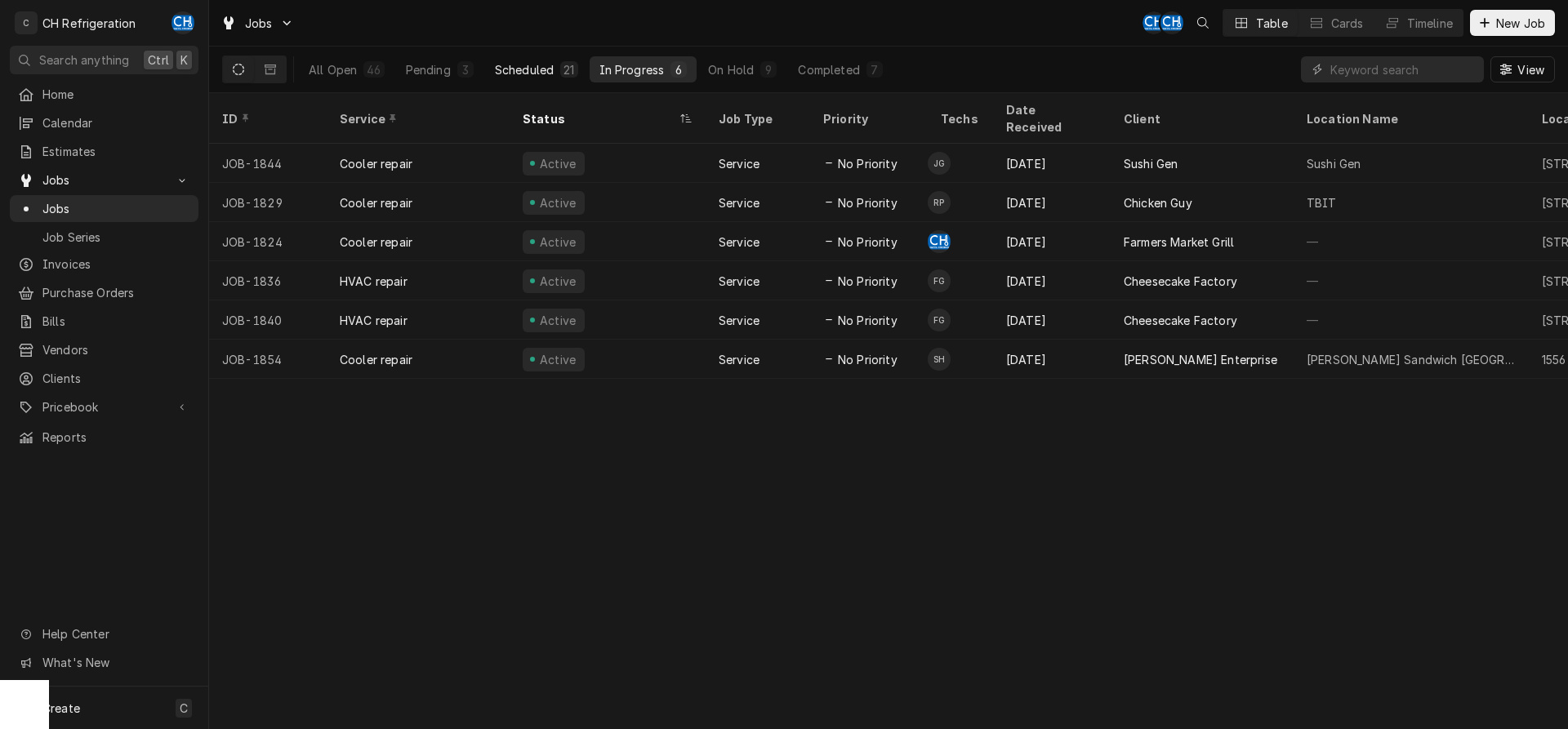
click at [543, 69] on div "Scheduled" at bounding box center [525, 70] width 58 height 18
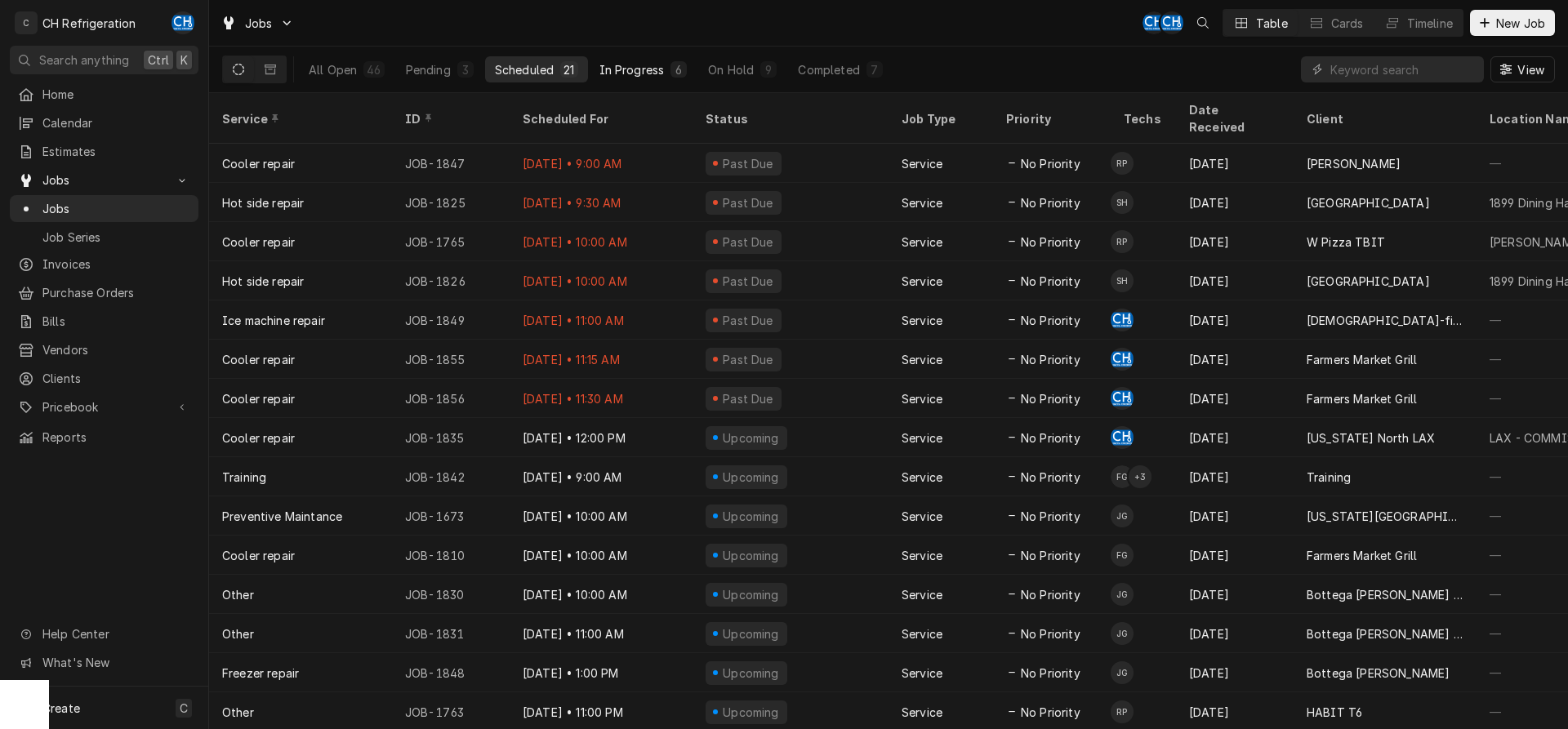
click at [644, 69] on div "In Progress" at bounding box center [632, 70] width 65 height 18
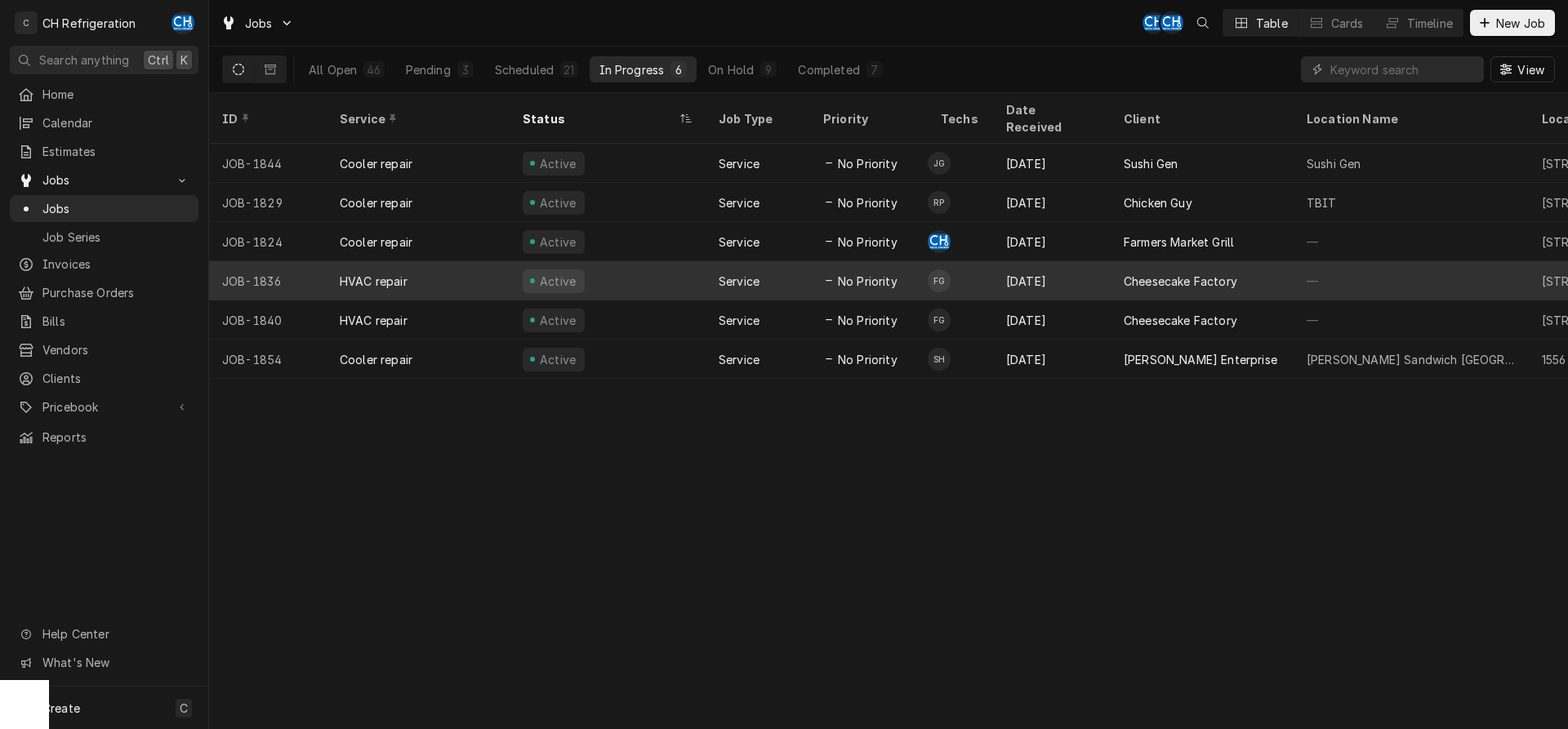
click at [640, 262] on div "Active" at bounding box center [607, 281] width 196 height 39
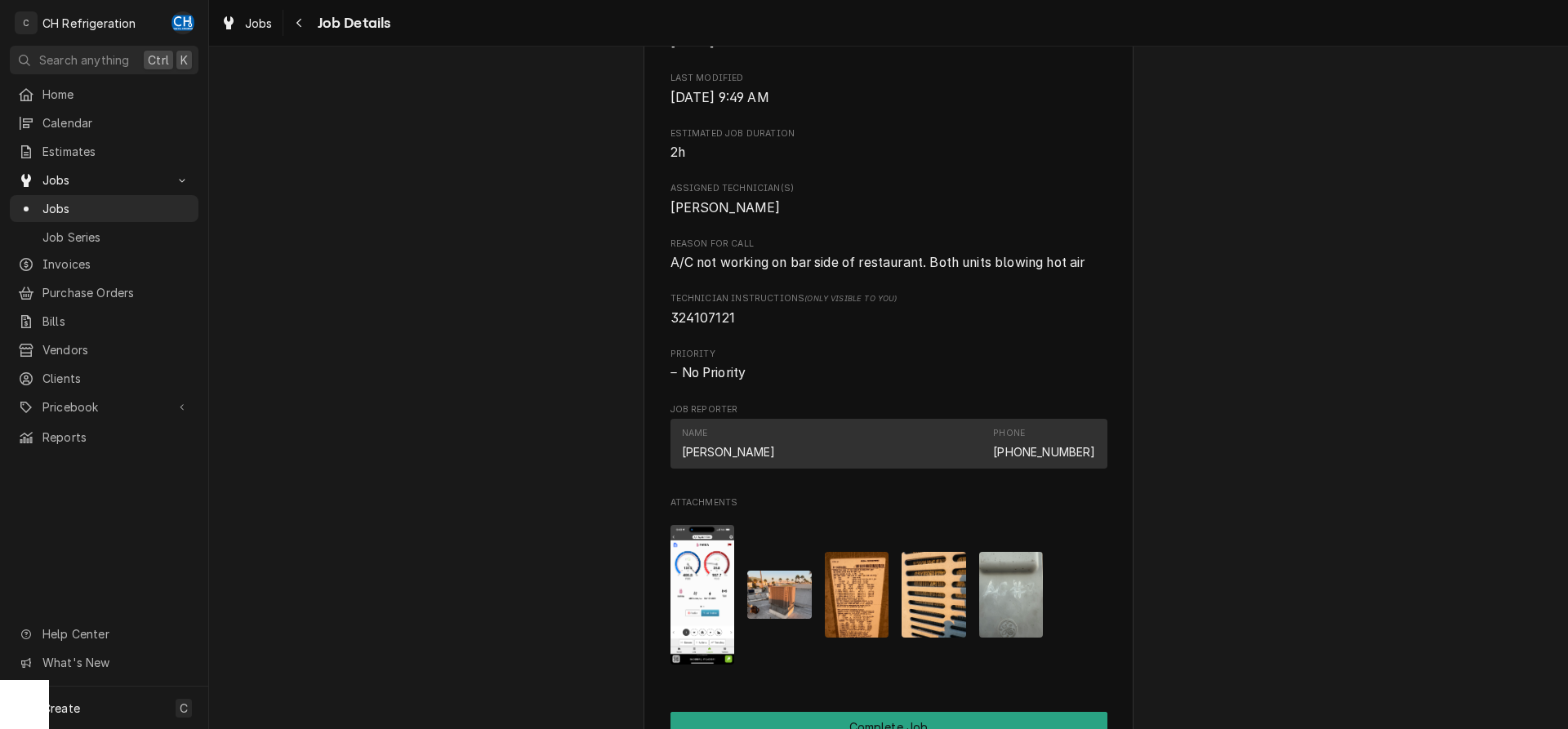
scroll to position [1250, 0]
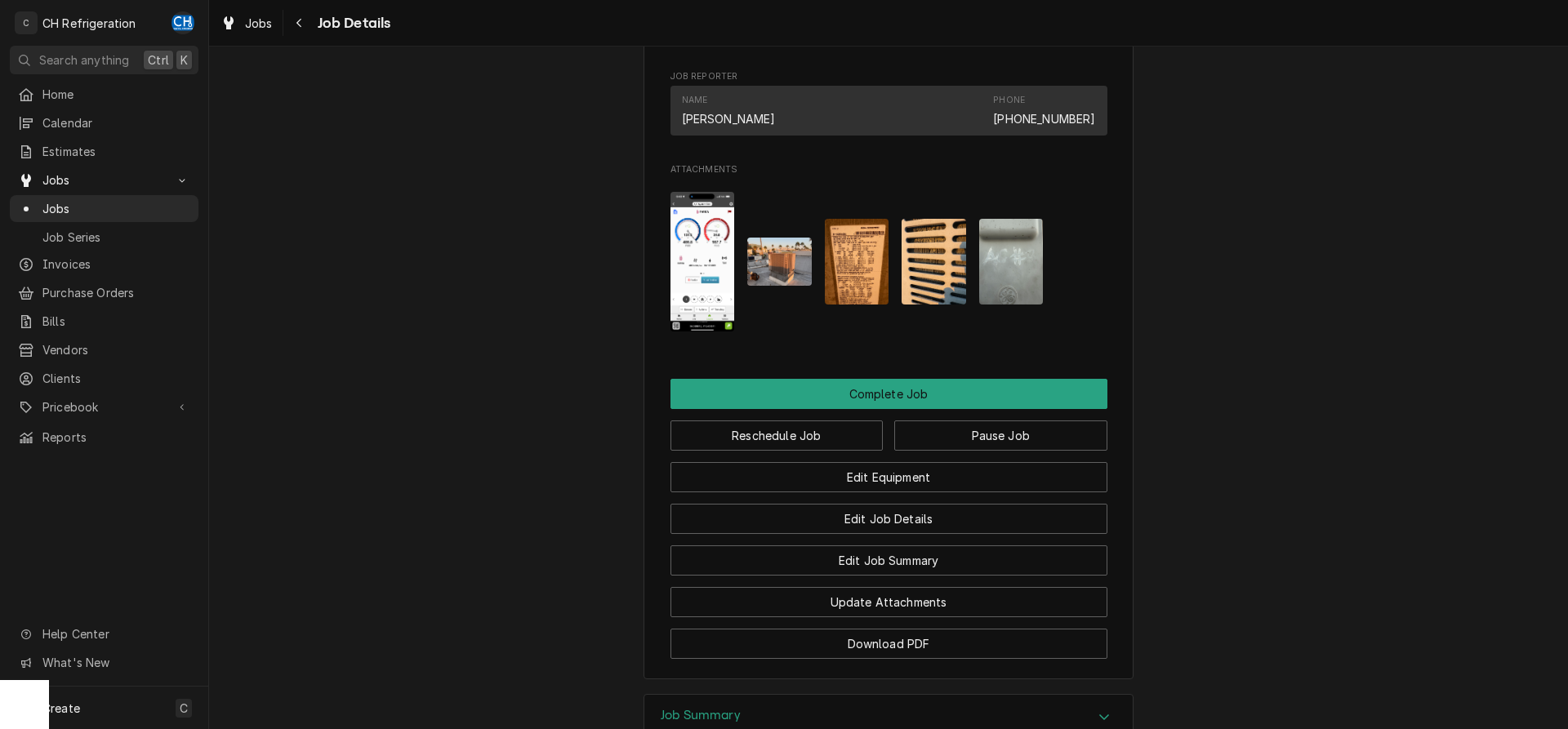
click at [858, 305] on img "Attachments" at bounding box center [857, 262] width 64 height 86
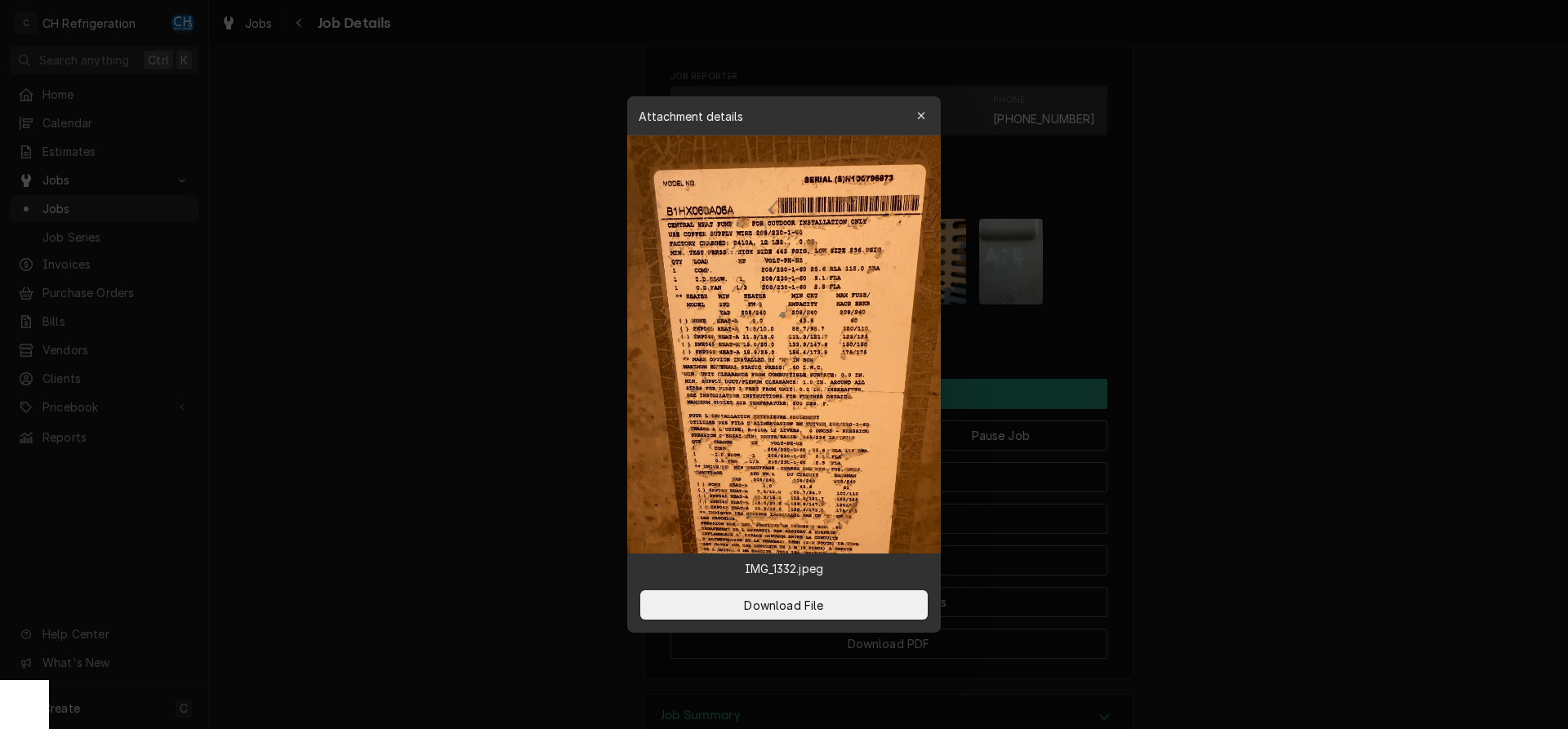
click at [427, 231] on div at bounding box center [784, 364] width 1568 height 729
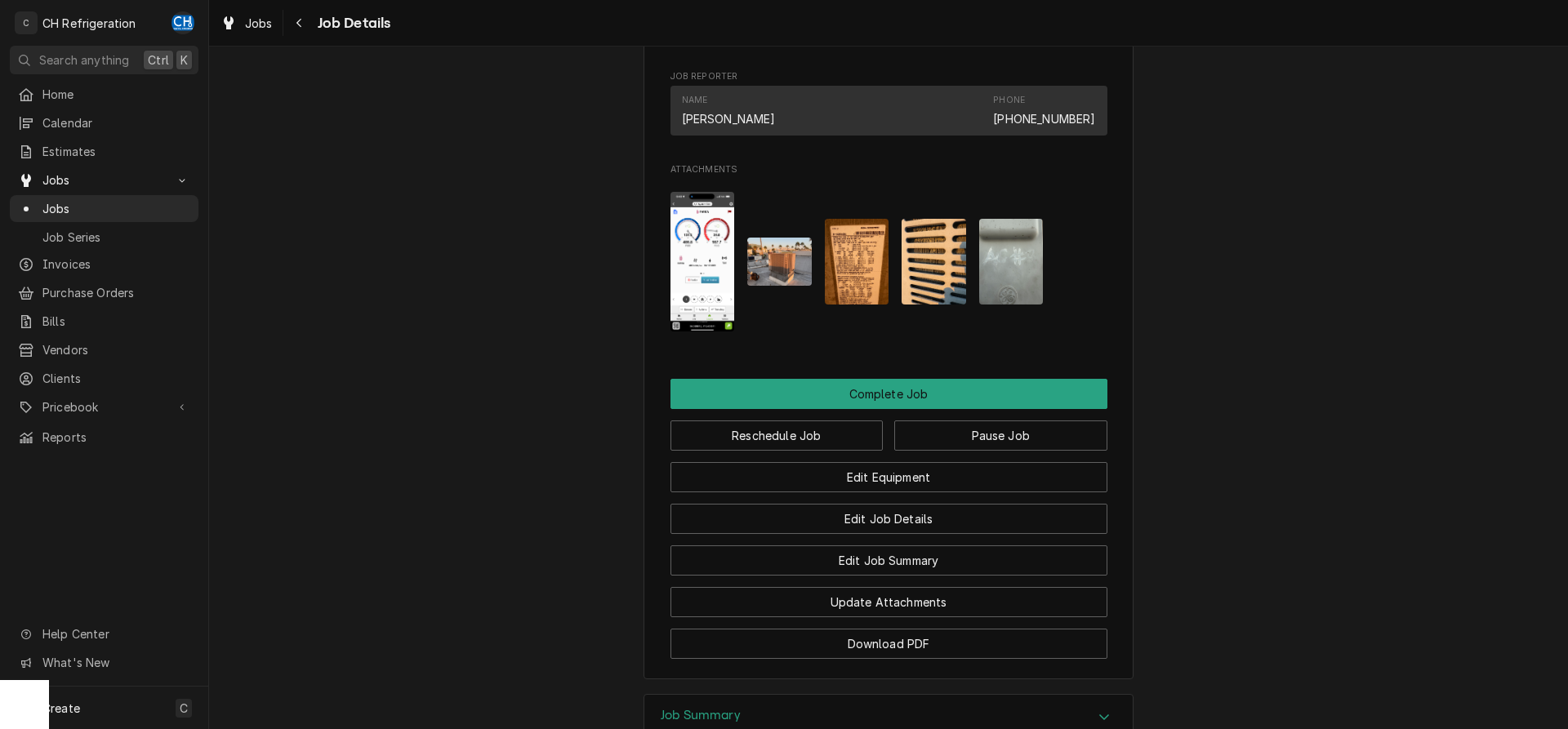
click at [887, 279] on img "Attachments" at bounding box center [857, 262] width 64 height 86
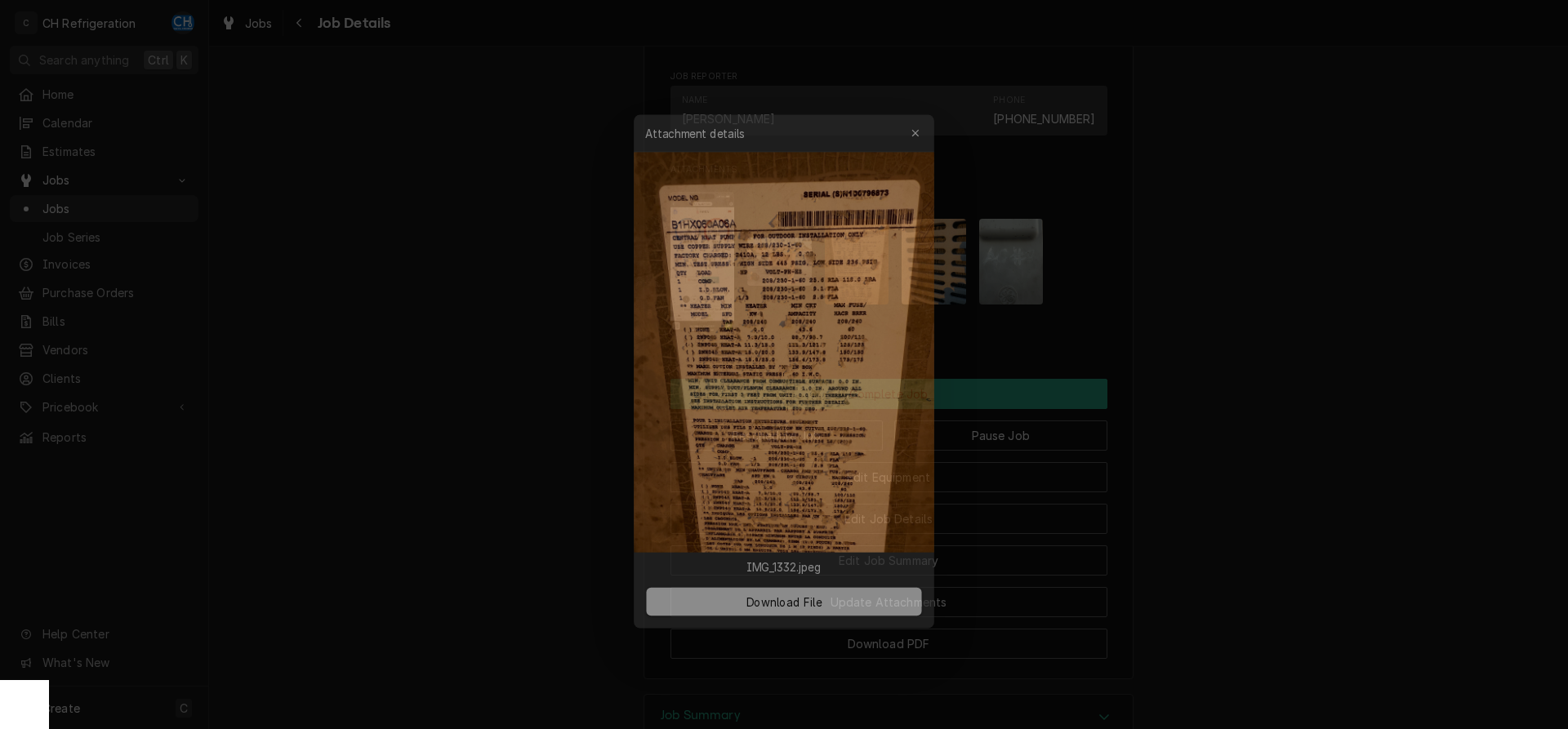
click at [469, 241] on div at bounding box center [784, 364] width 1568 height 729
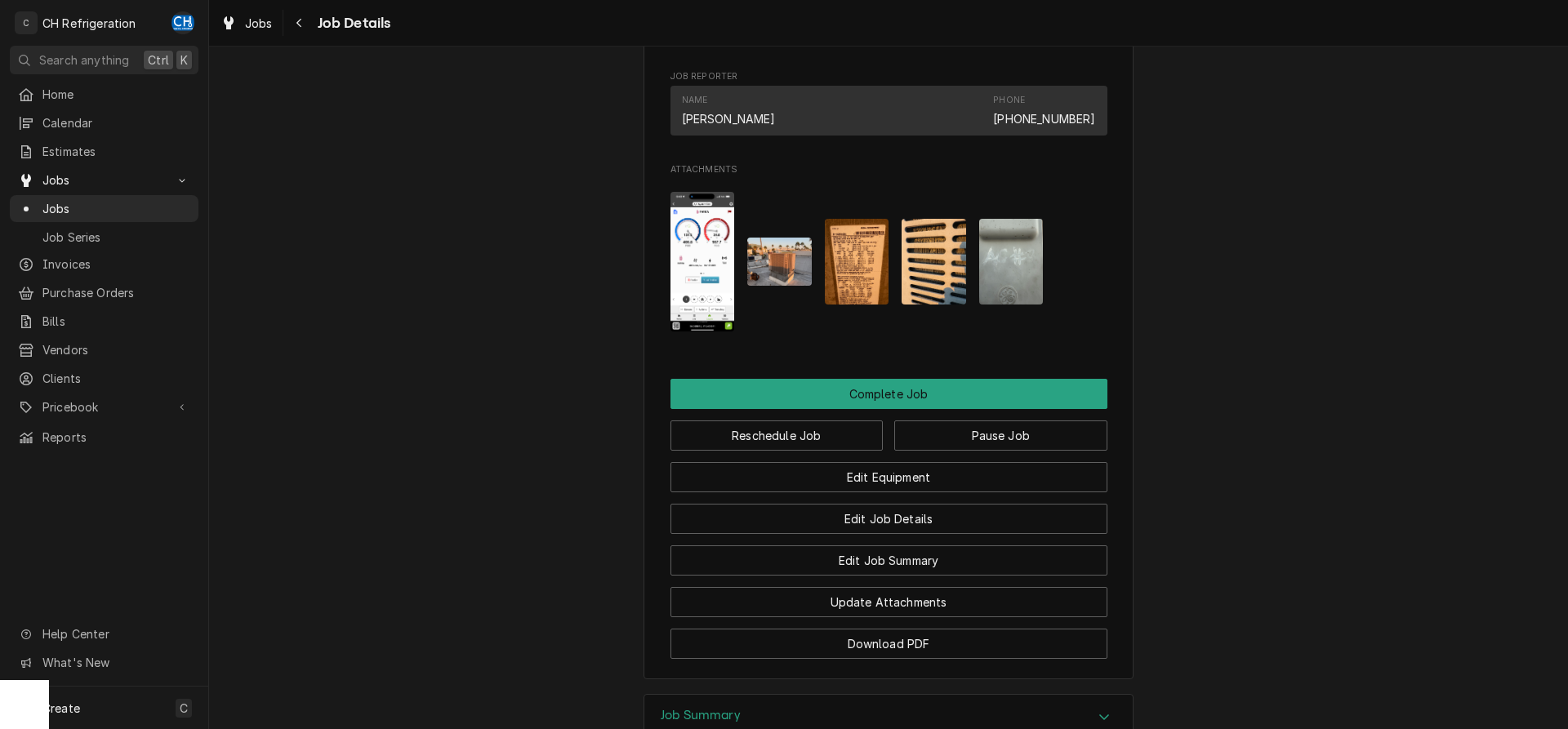
click at [880, 262] on img "Attachments" at bounding box center [857, 262] width 64 height 86
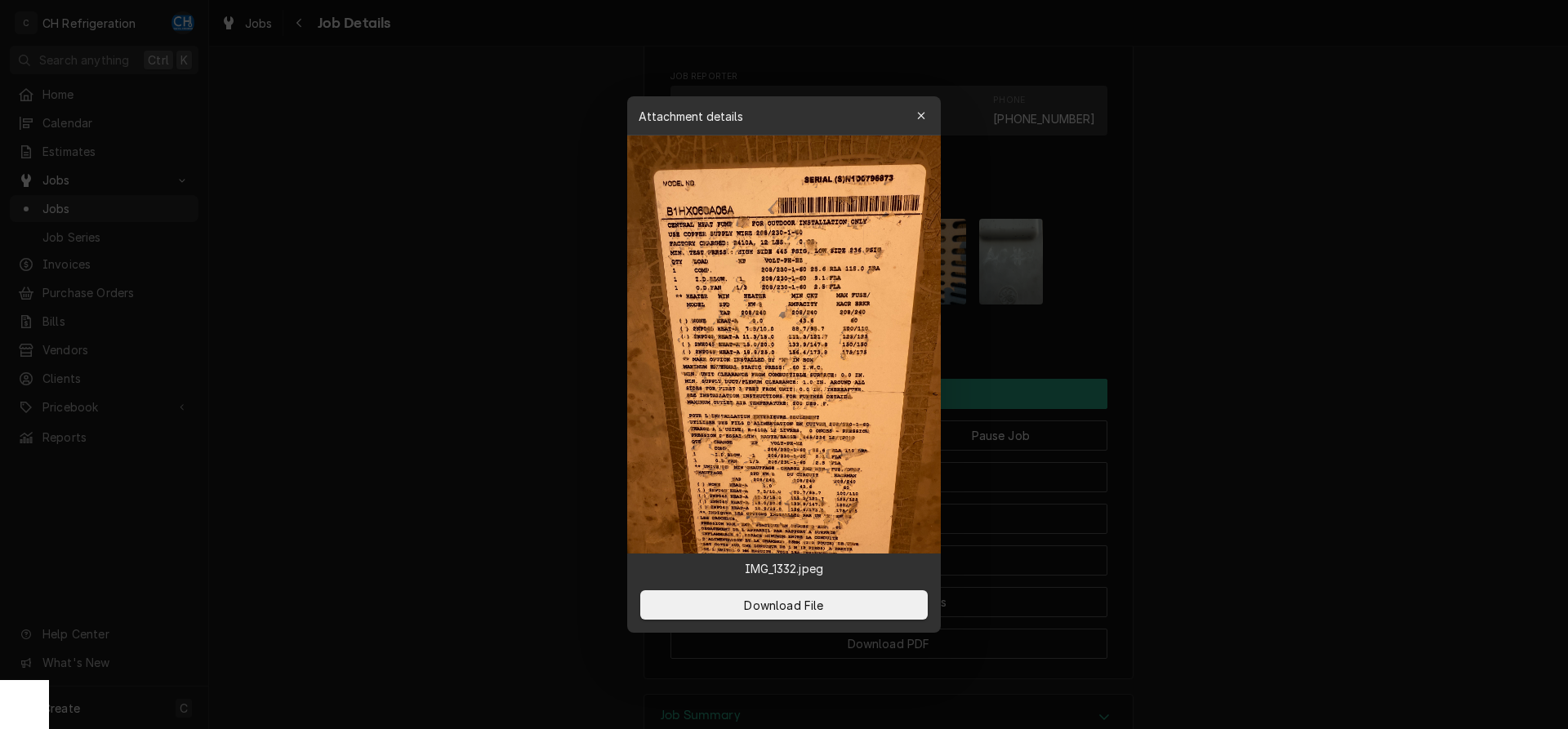
click at [516, 257] on div at bounding box center [784, 364] width 1568 height 729
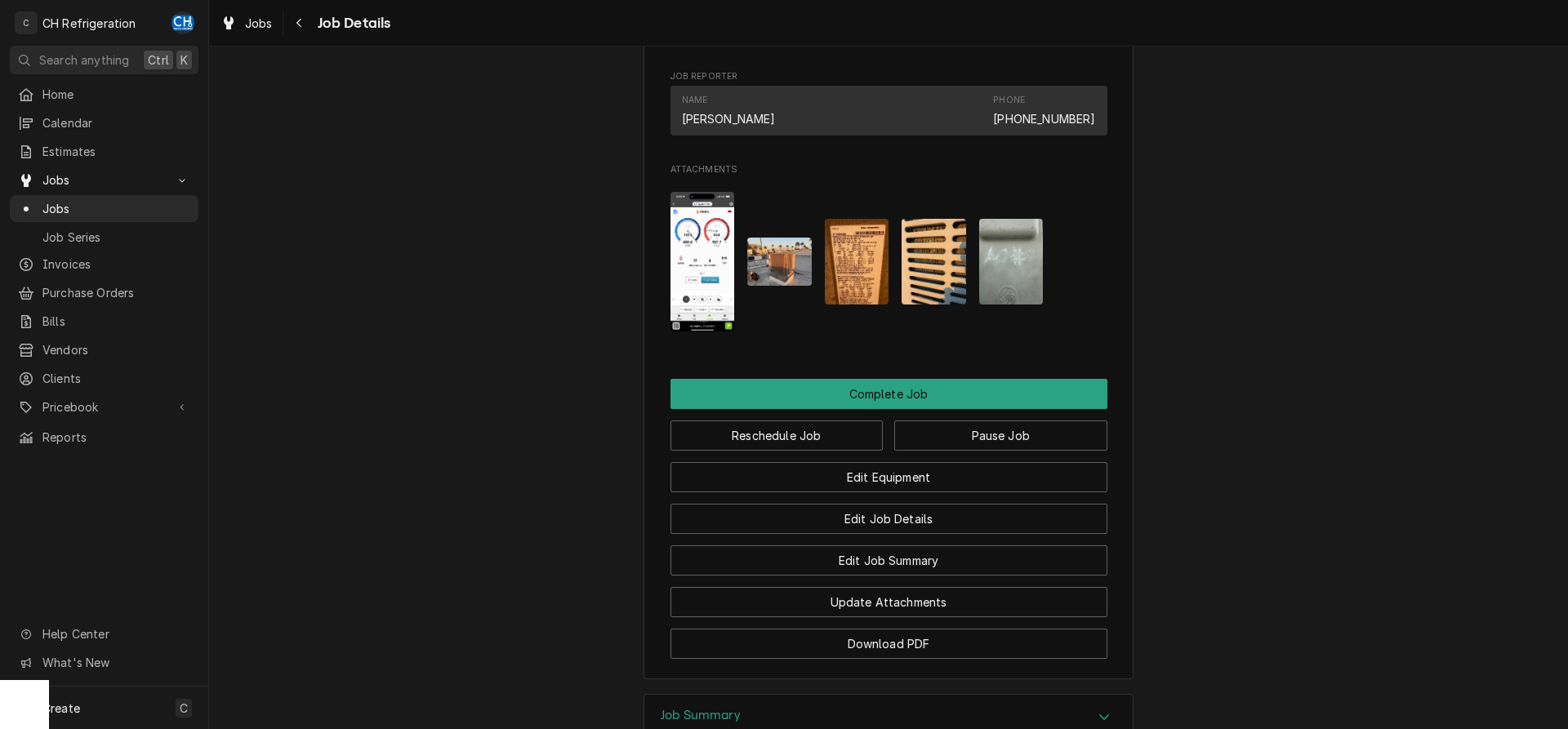
click at [869, 279] on img "Attachments" at bounding box center [857, 262] width 64 height 86
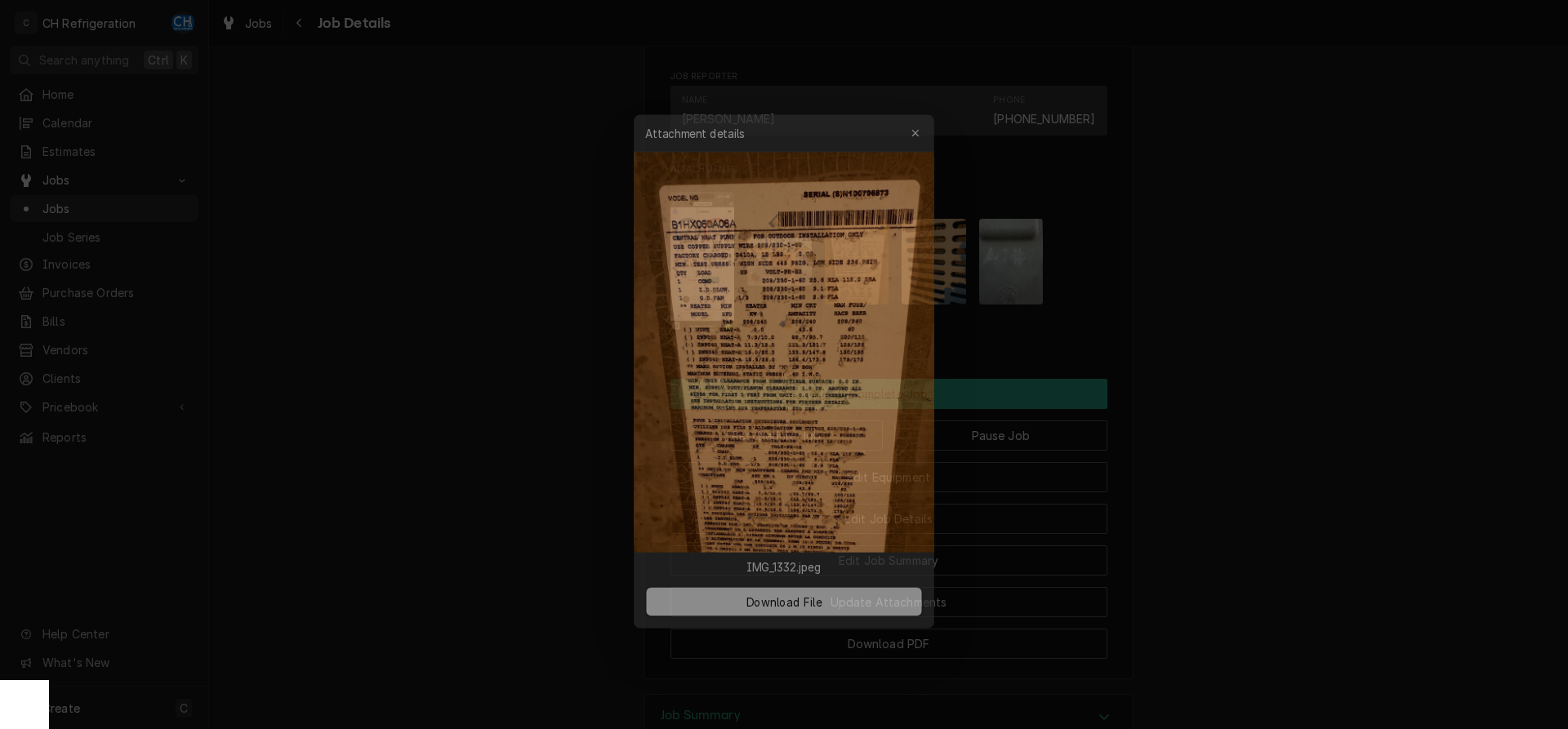
click at [511, 246] on div at bounding box center [784, 364] width 1568 height 729
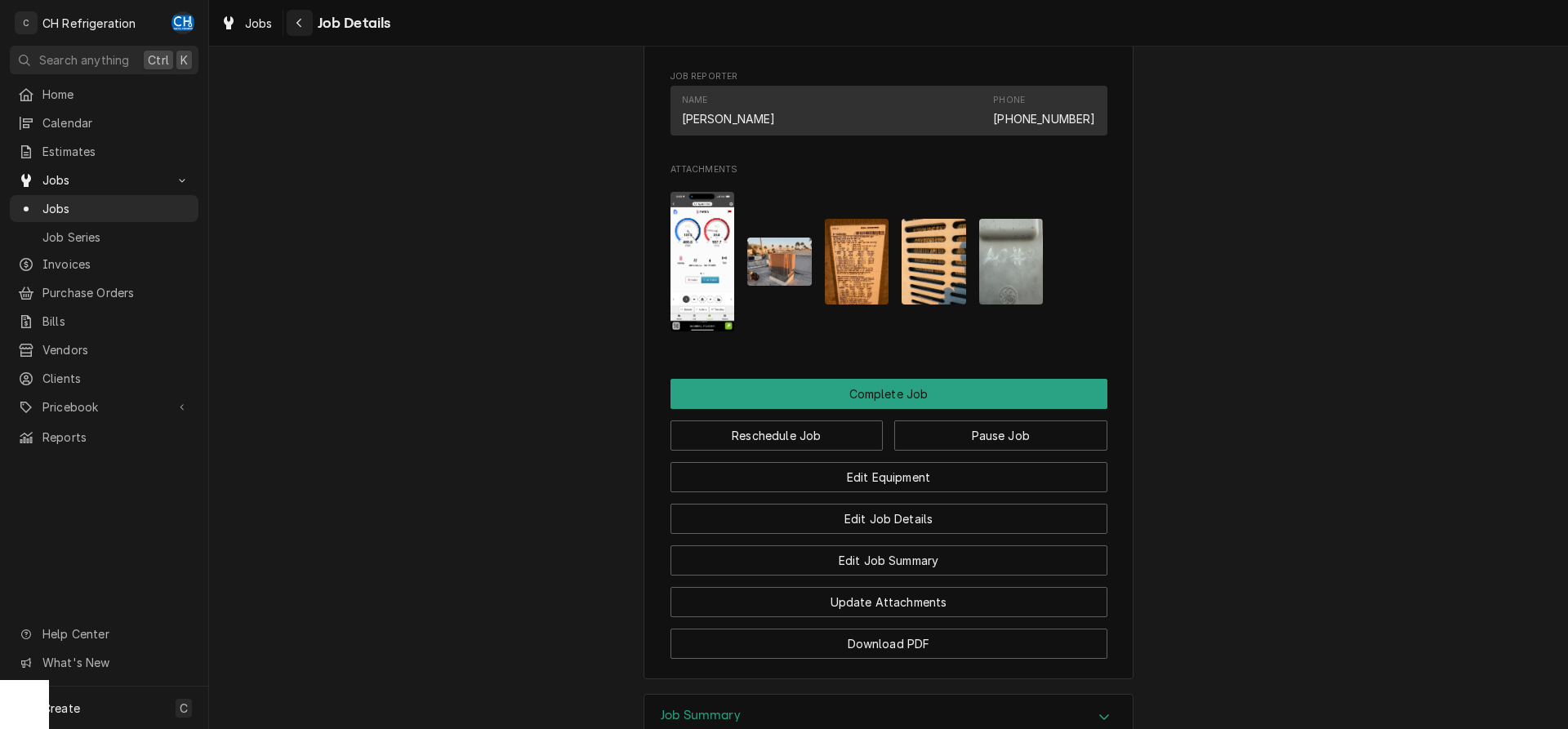
click at [292, 20] on div "Navigate back" at bounding box center [300, 22] width 17 height 17
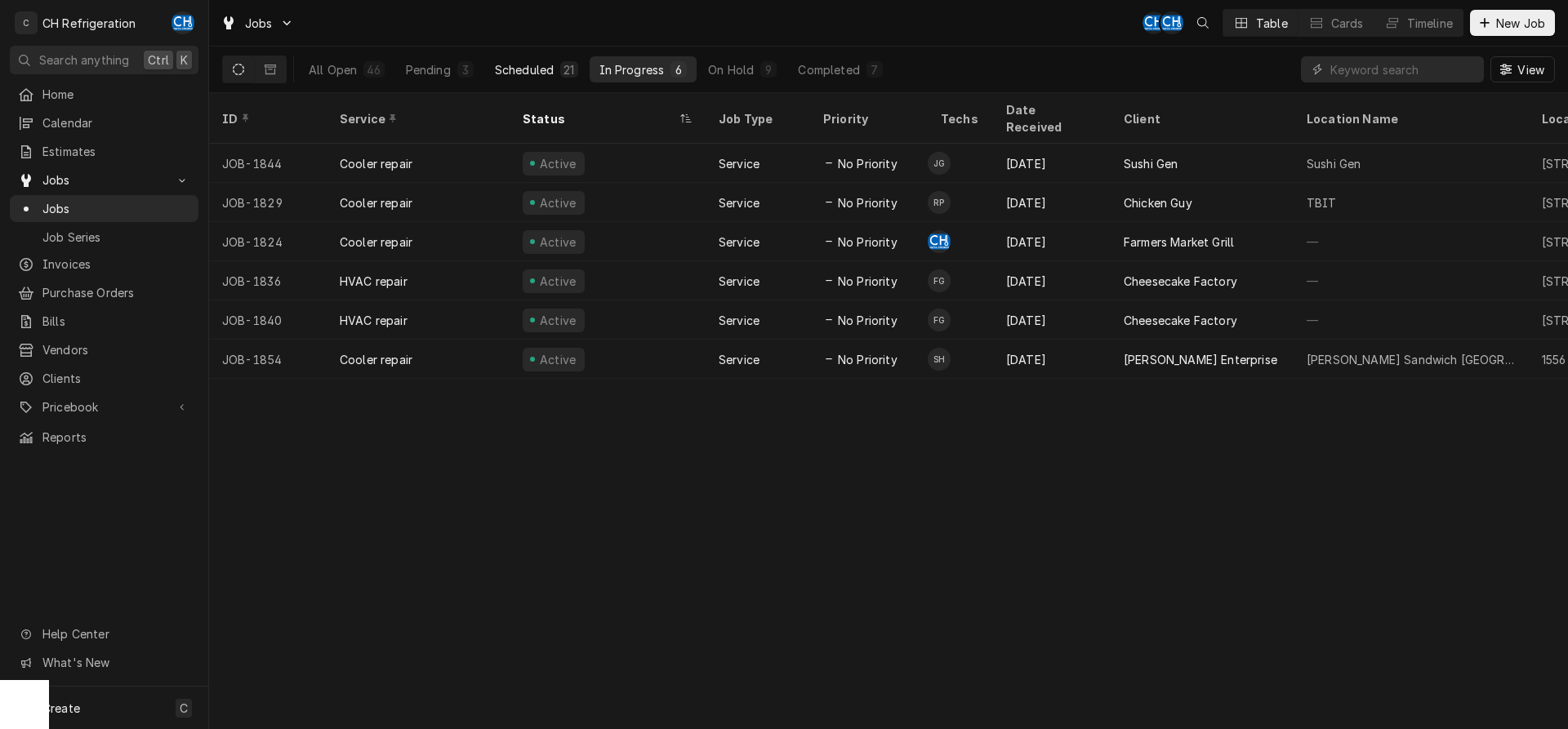
click at [562, 78] on button "Scheduled 21" at bounding box center [537, 69] width 103 height 26
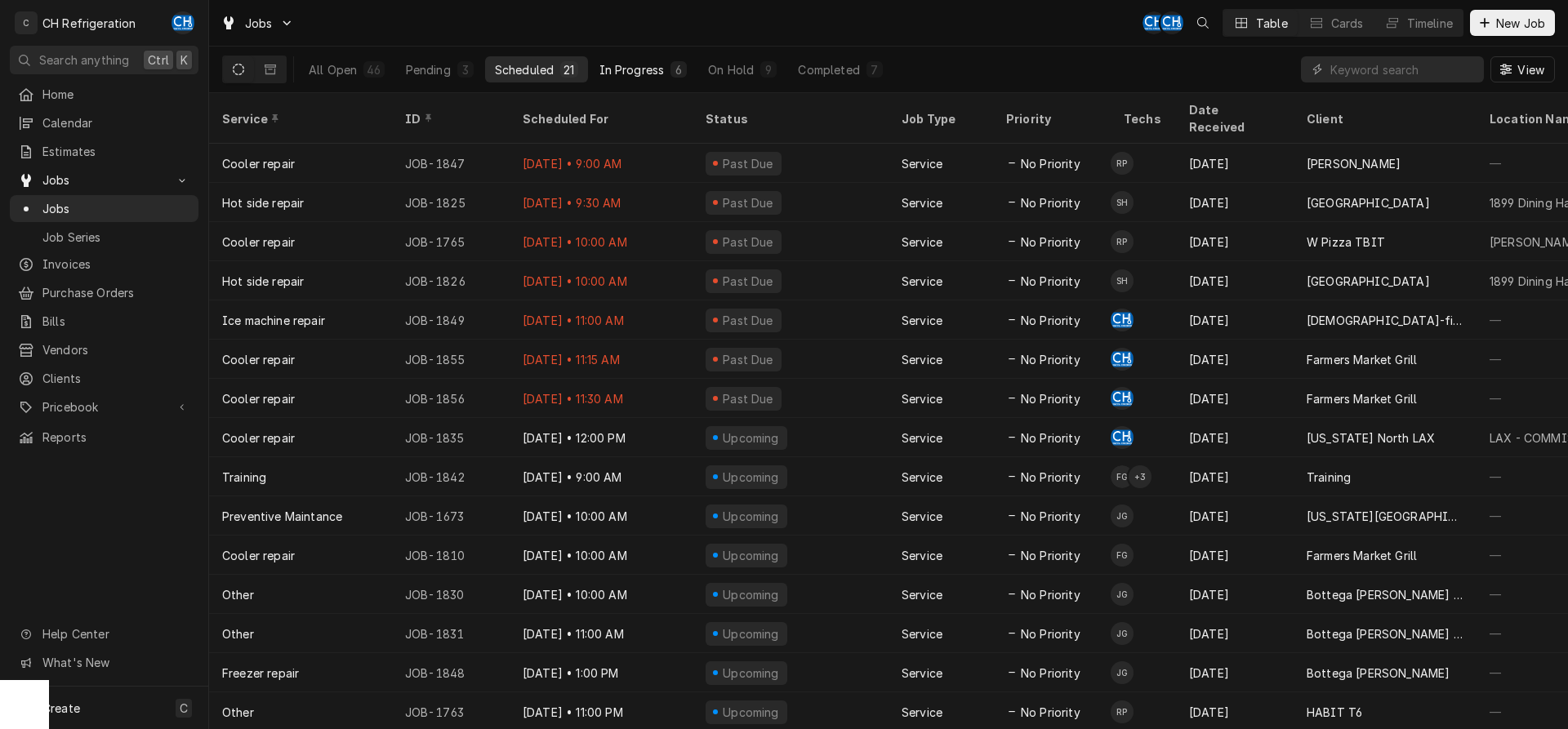
click at [644, 60] on button "In Progress 6" at bounding box center [643, 69] width 108 height 26
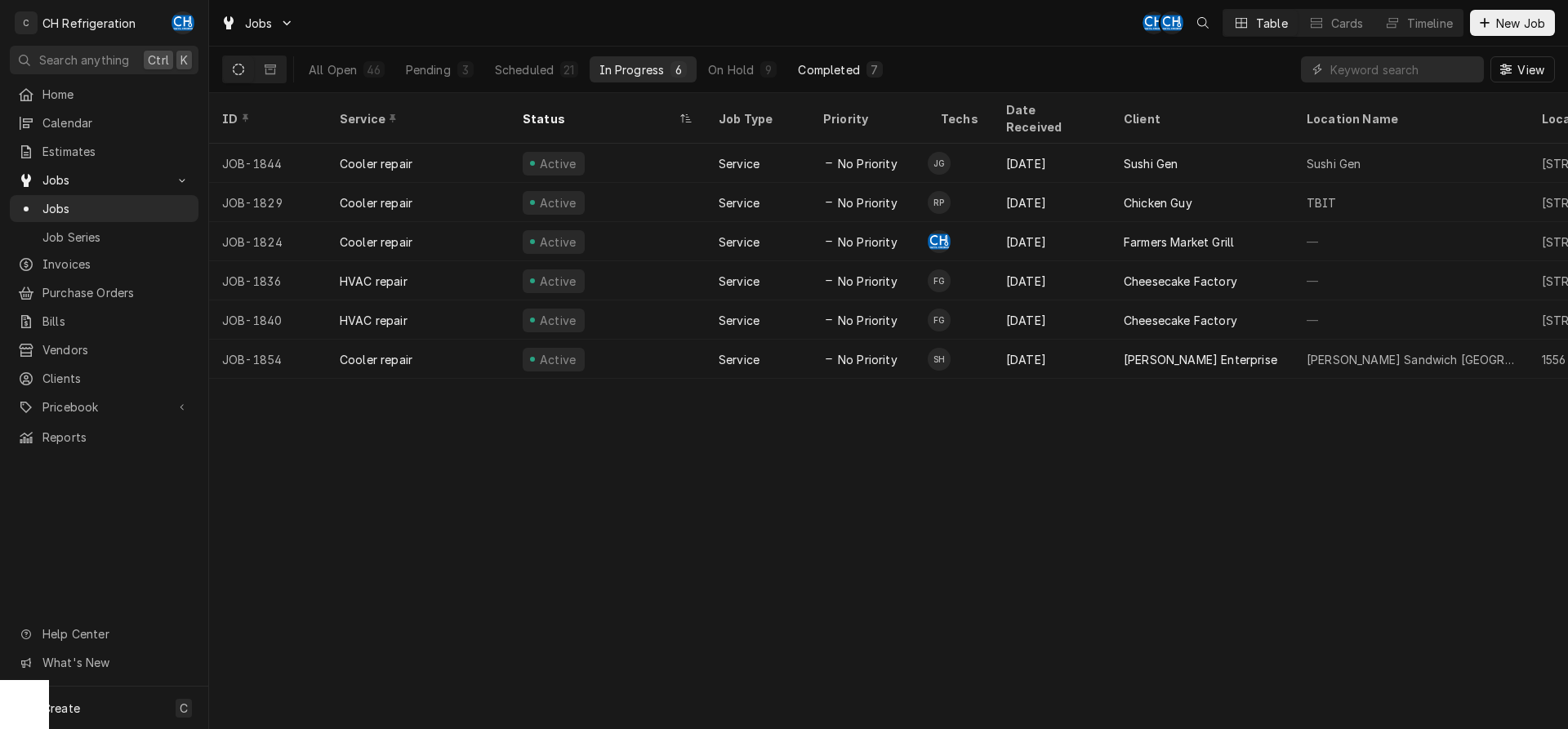
click at [849, 74] on div "Completed" at bounding box center [828, 70] width 61 height 18
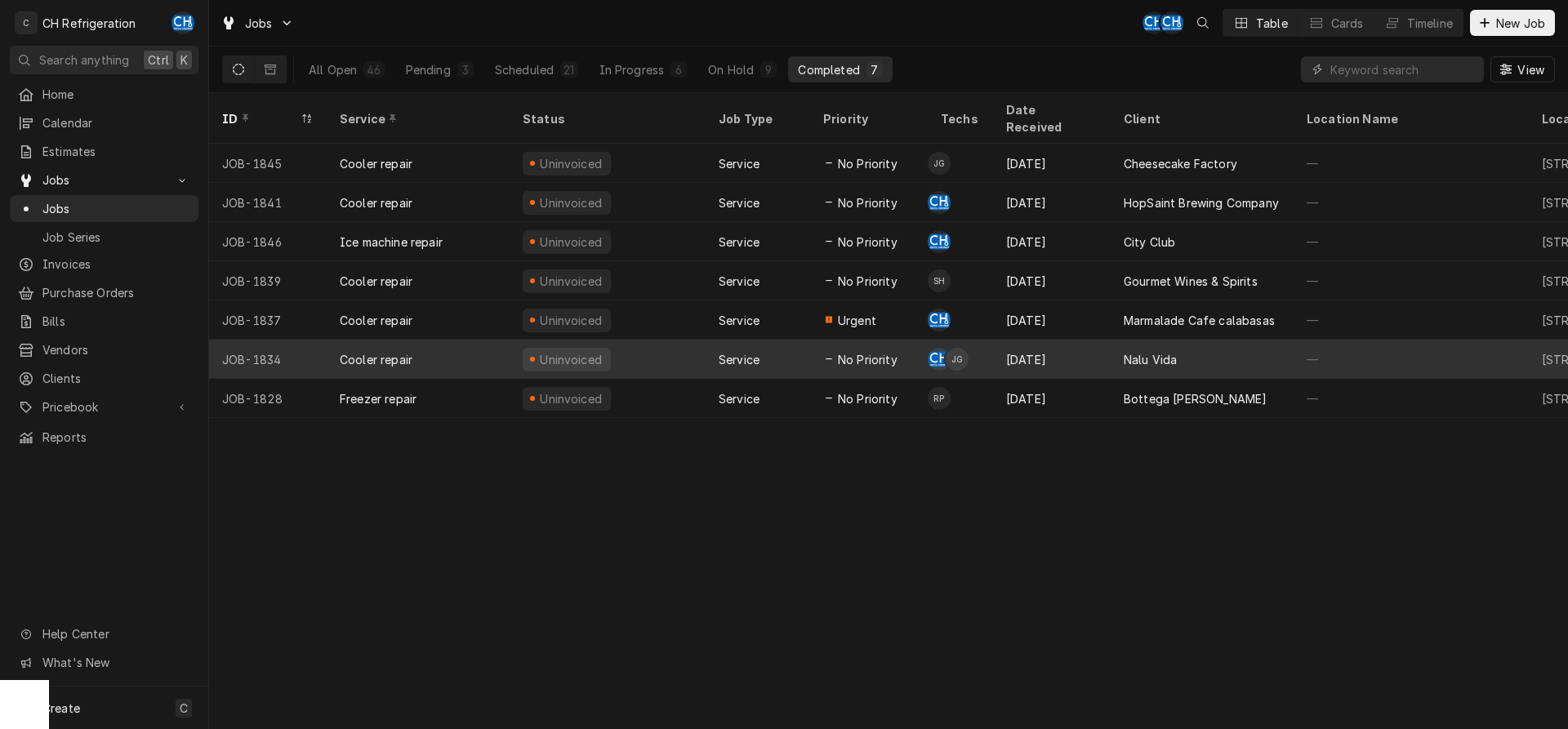
click at [1079, 352] on div "Aug 29" at bounding box center [1052, 359] width 118 height 39
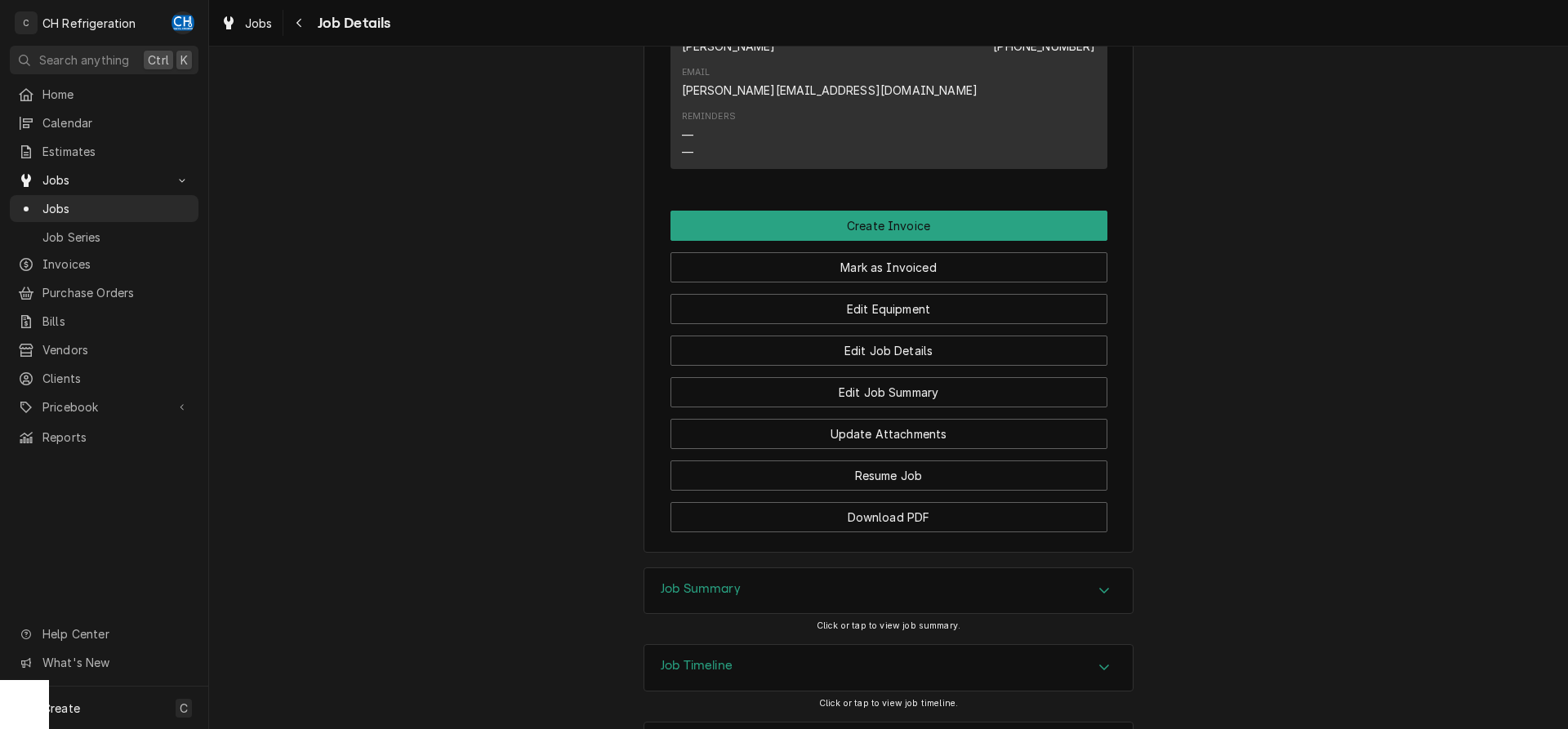
click at [773, 568] on div "Job Summary" at bounding box center [889, 591] width 489 height 46
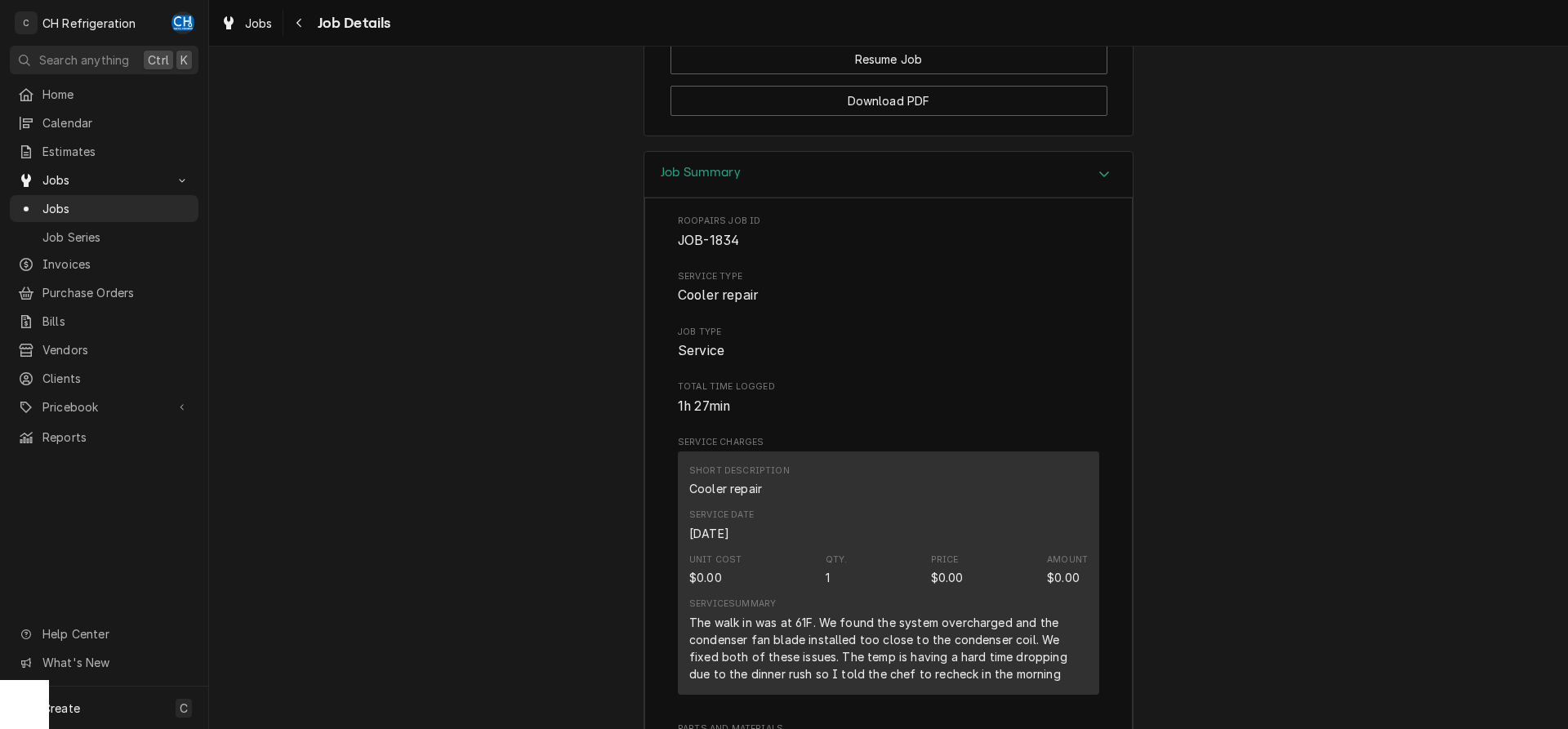
scroll to position [1847, 0]
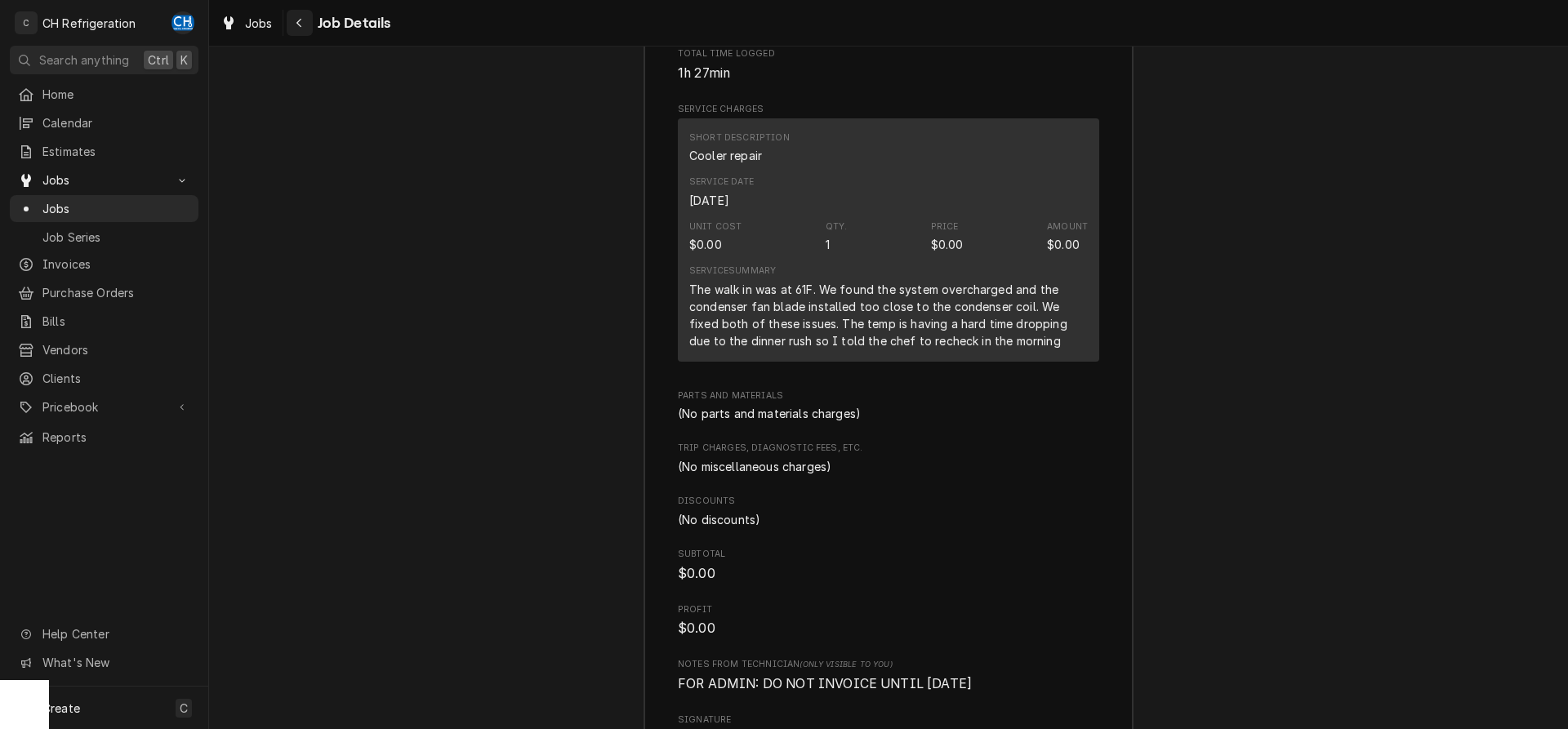
click at [296, 22] on icon "Navigate back" at bounding box center [300, 23] width 8 height 12
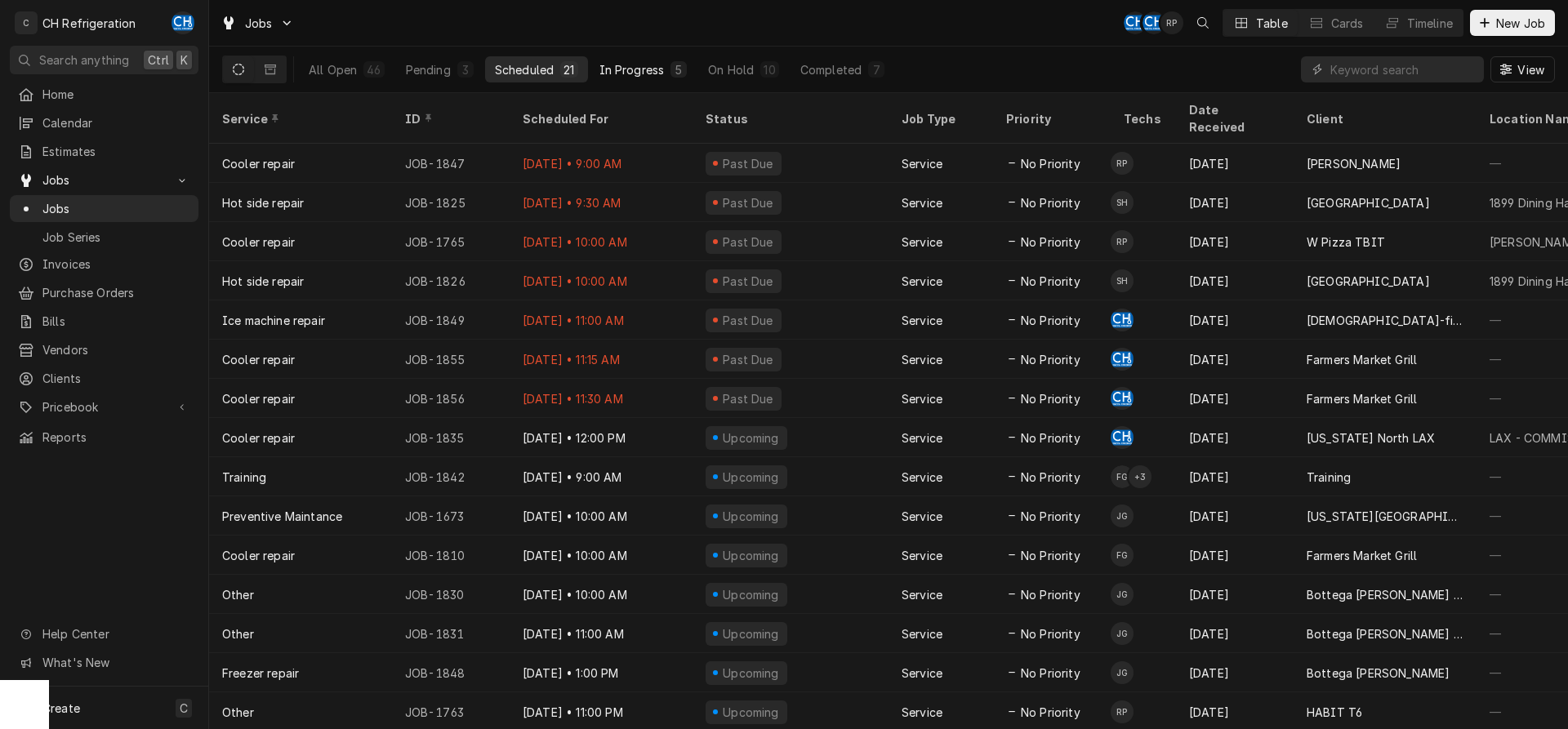
click at [648, 62] on div "In Progress" at bounding box center [632, 70] width 65 height 18
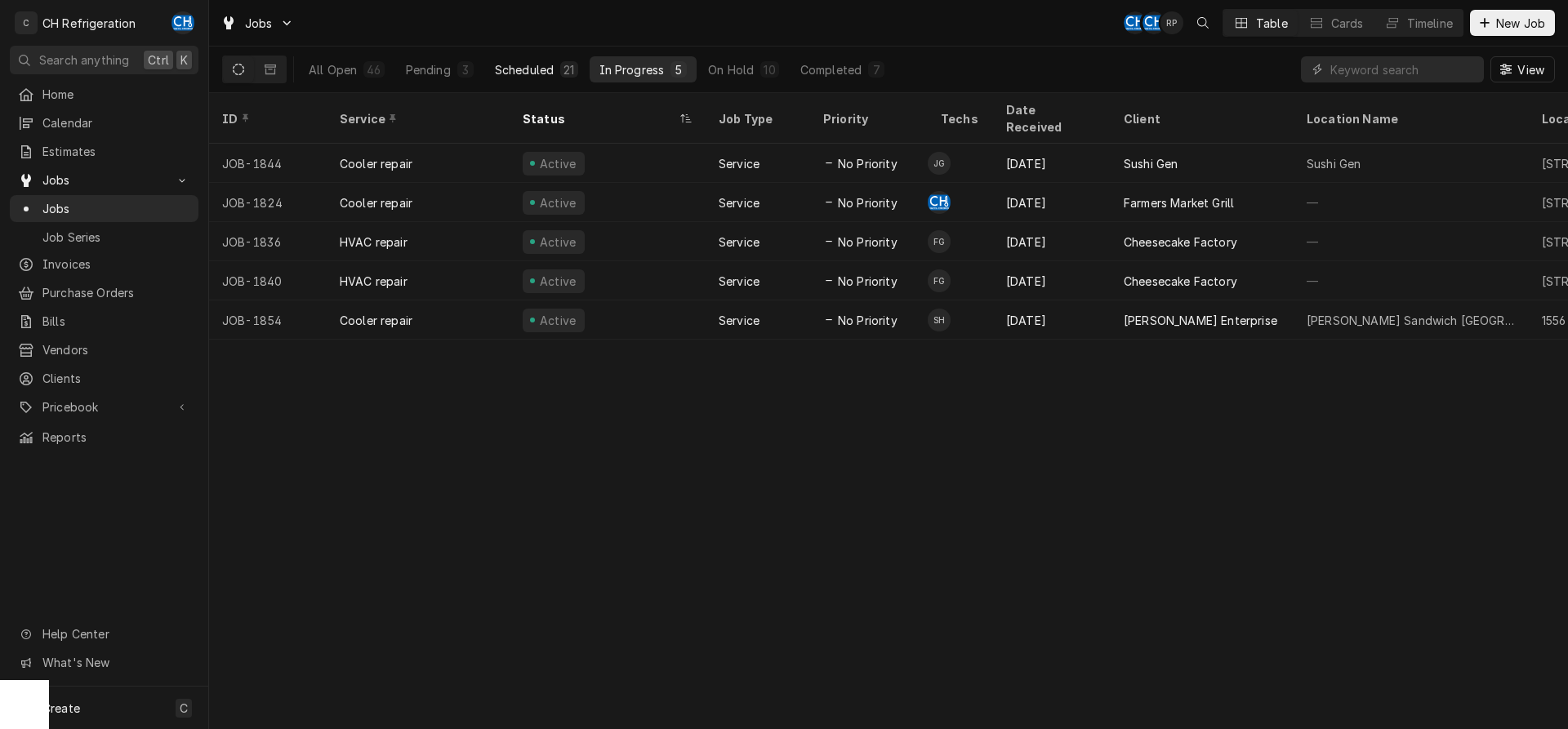
click at [572, 68] on div "21" at bounding box center [568, 70] width 11 height 18
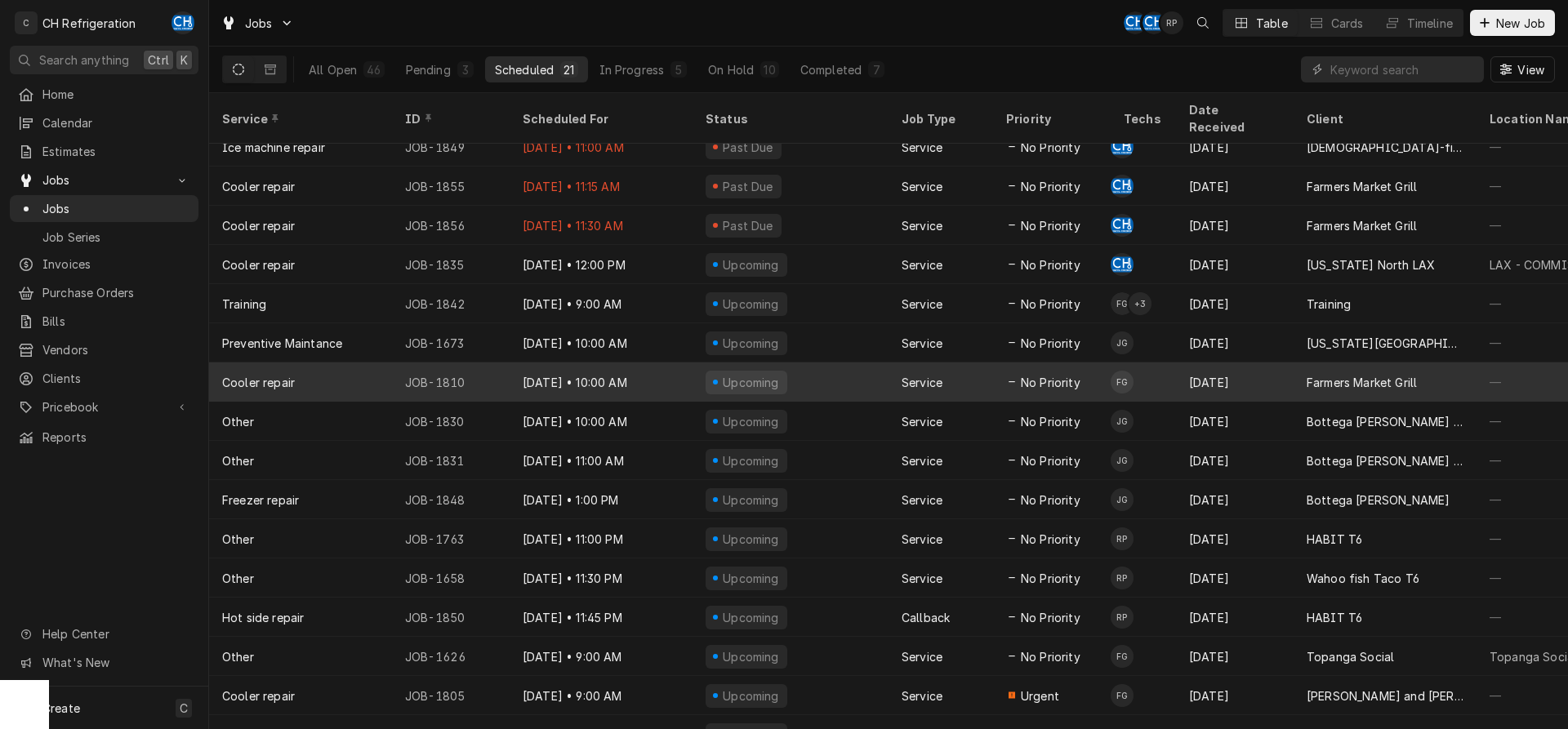
scroll to position [216, 0]
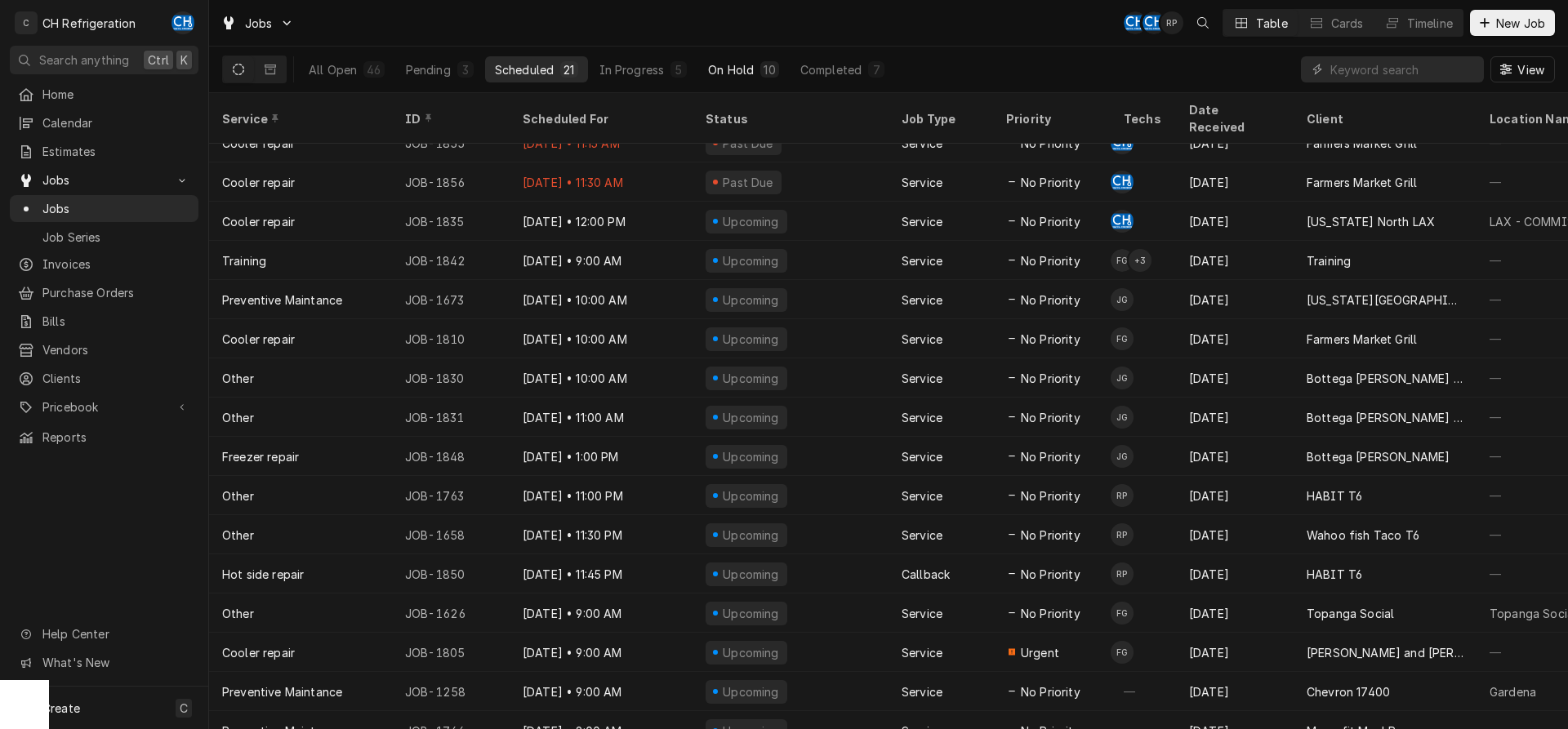
click at [747, 63] on div "On Hold" at bounding box center [731, 70] width 46 height 18
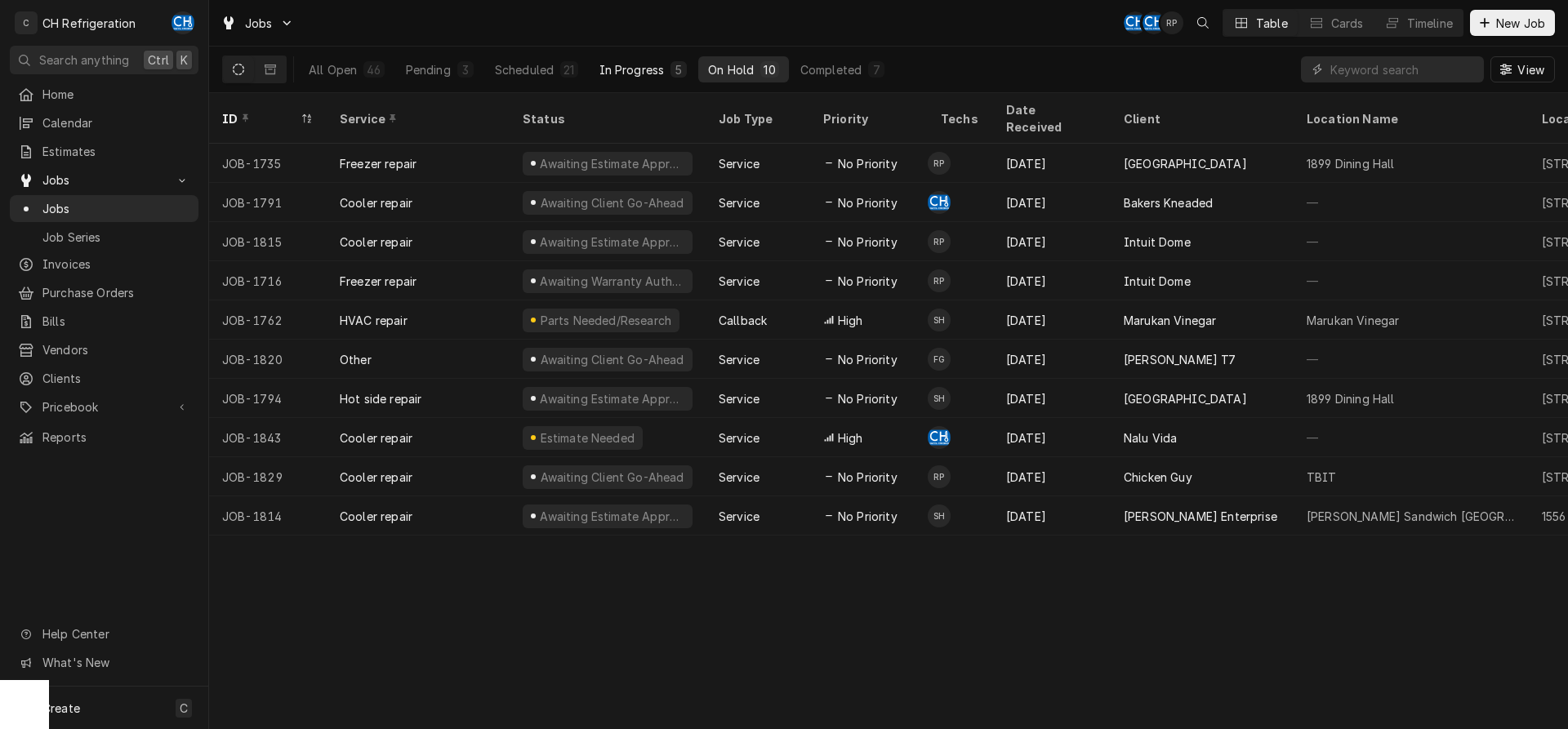
click at [661, 59] on button "In Progress 5" at bounding box center [643, 69] width 108 height 26
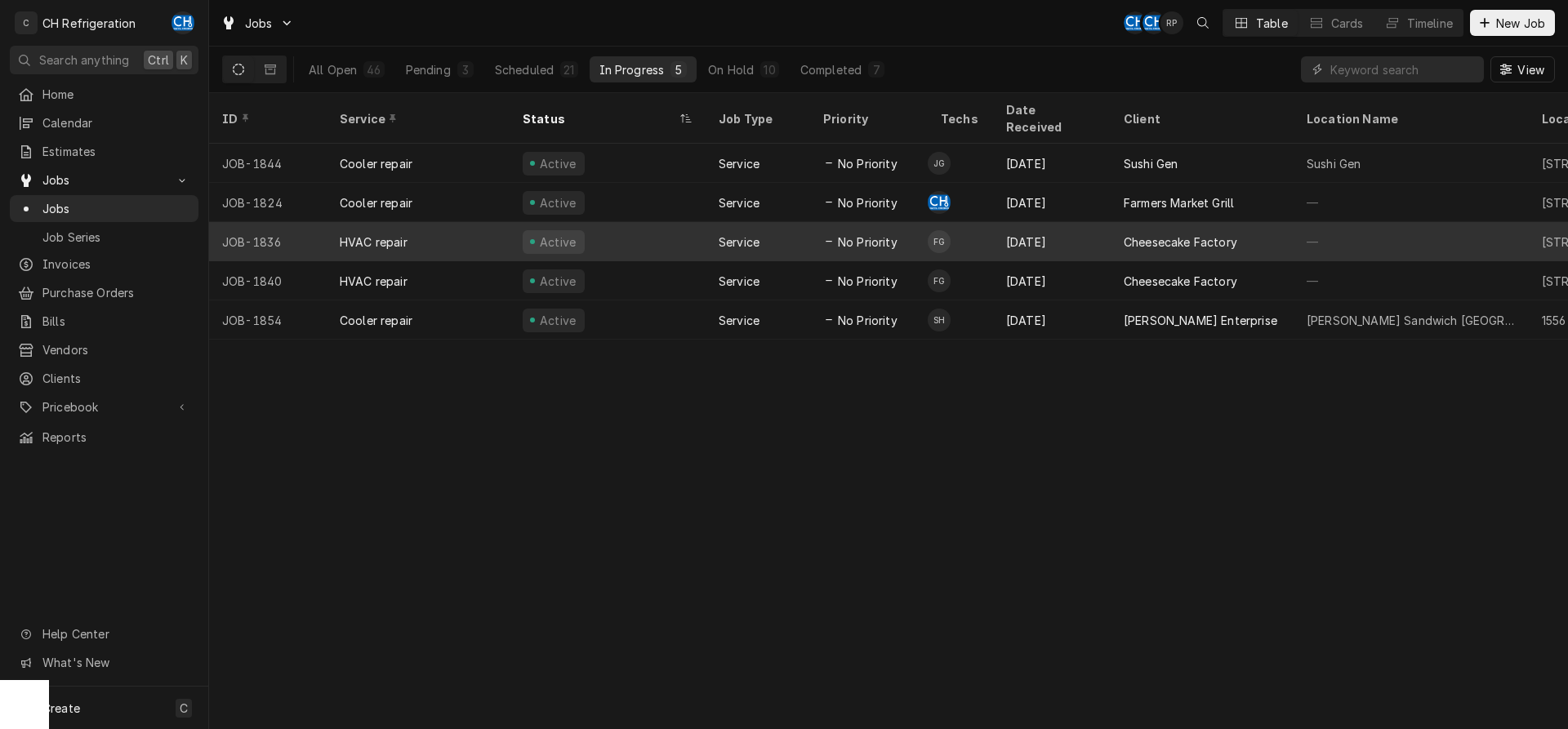
click at [1245, 228] on div "Cheesecake Factory" at bounding box center [1202, 241] width 183 height 39
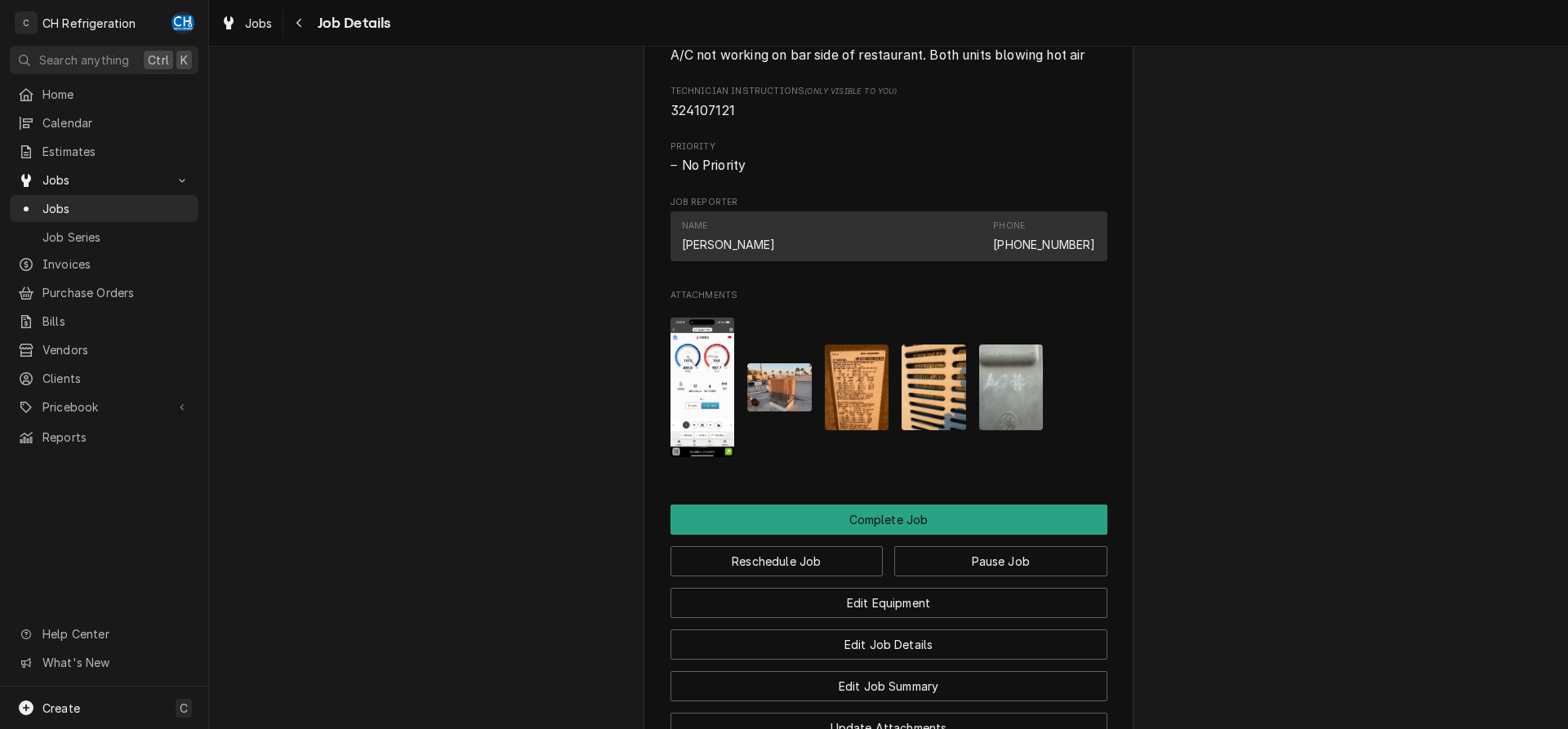
scroll to position [1083, 0]
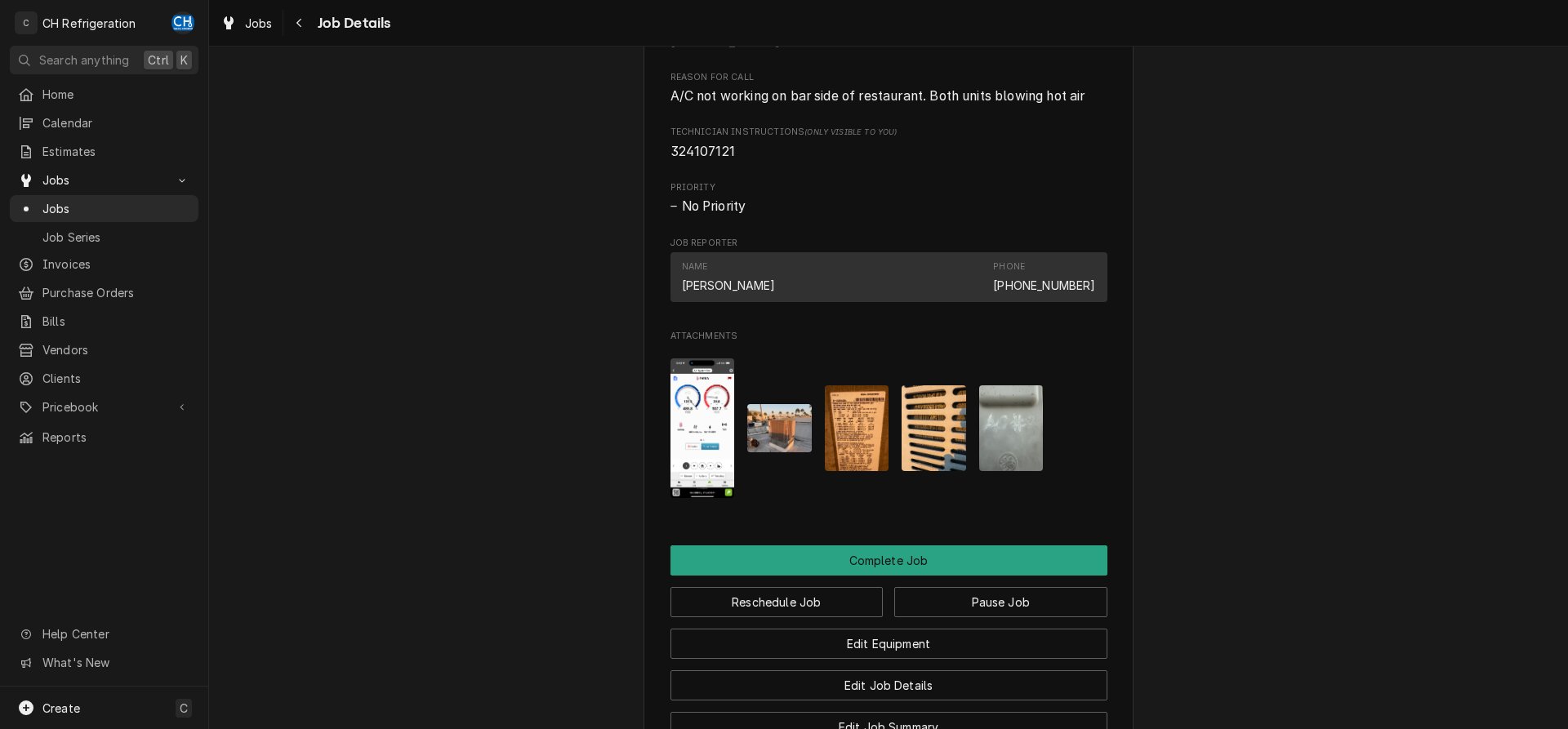
click at [857, 459] on img "Attachments" at bounding box center [857, 428] width 64 height 86
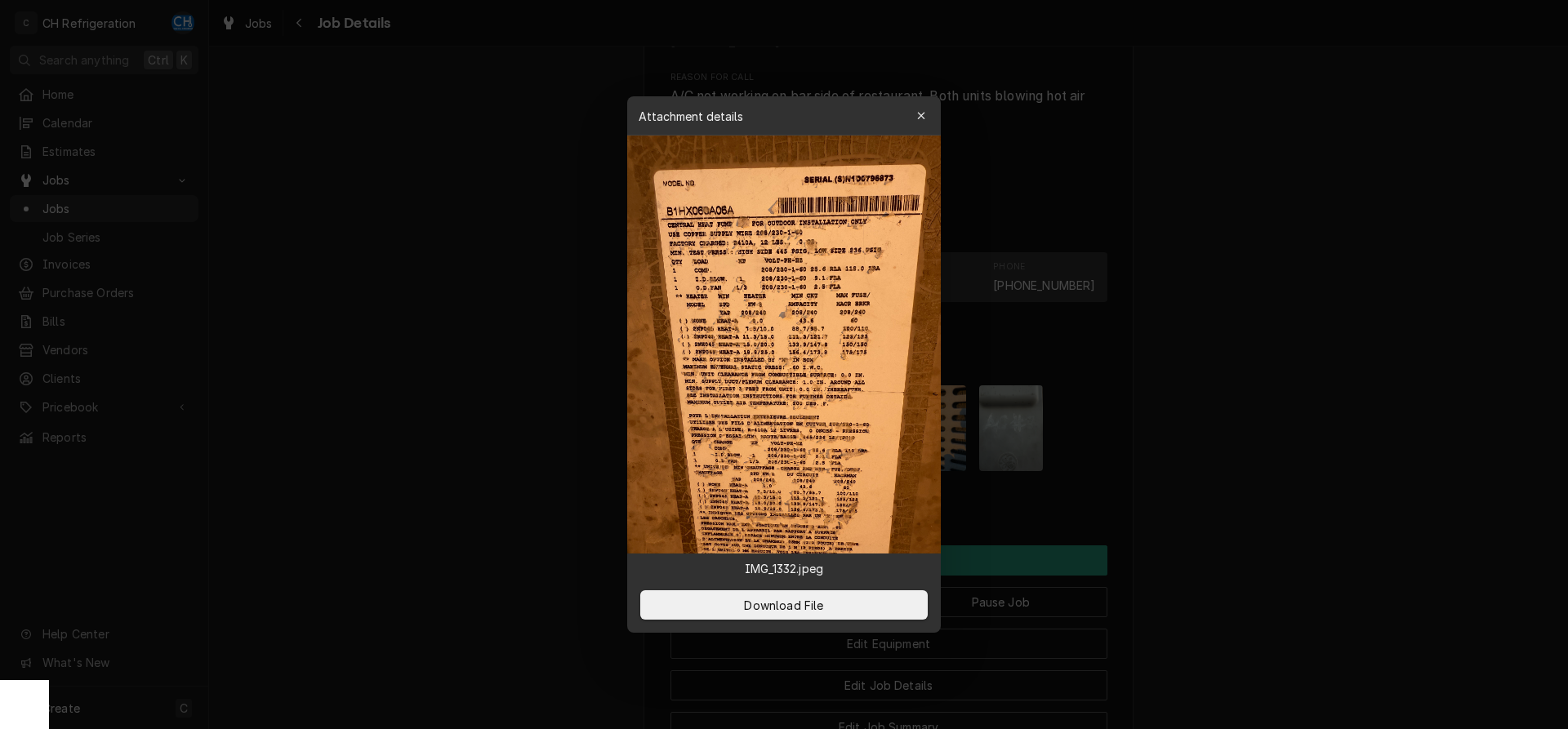
click at [1449, 388] on div at bounding box center [784, 364] width 1568 height 729
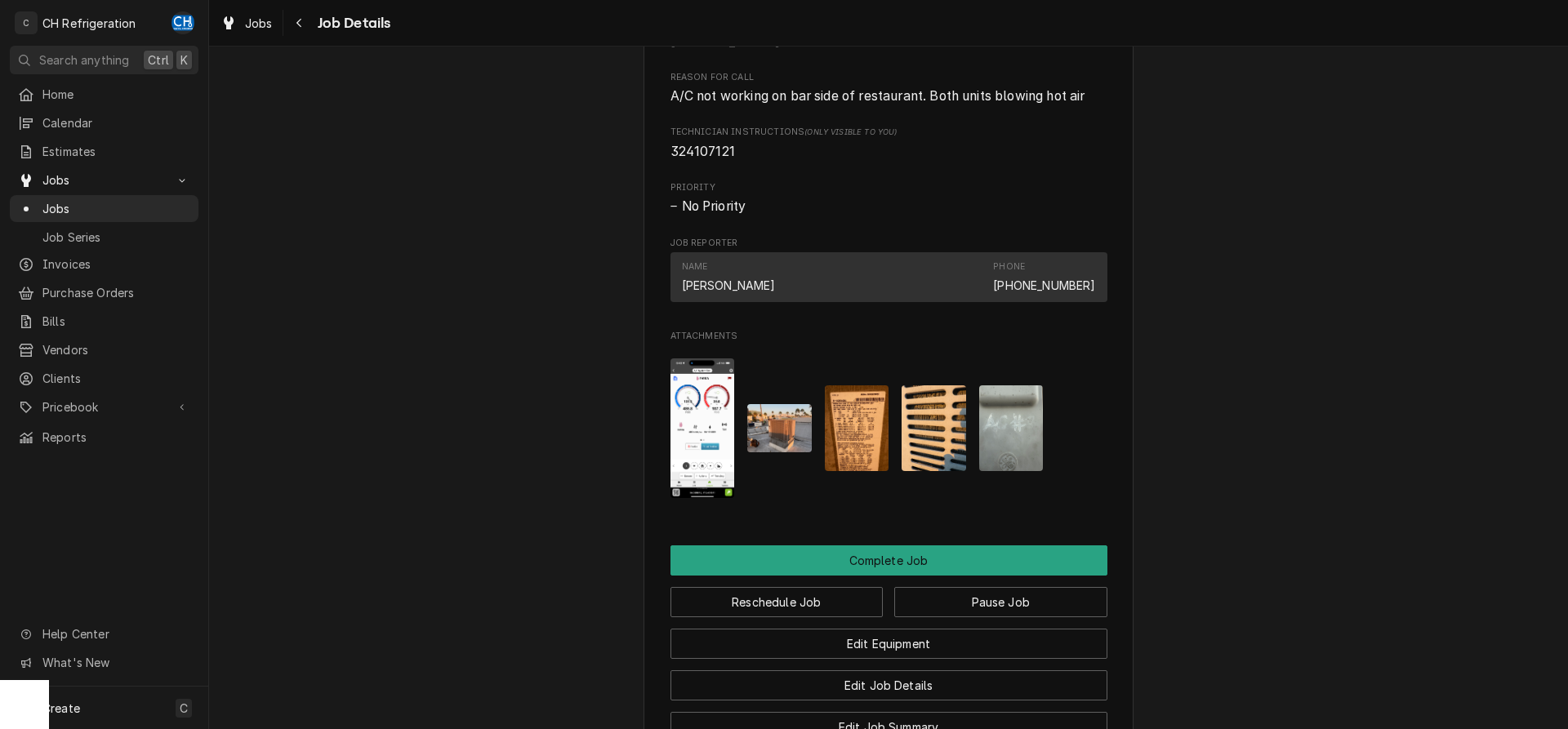
click at [1028, 451] on img "Attachments" at bounding box center [1011, 428] width 64 height 86
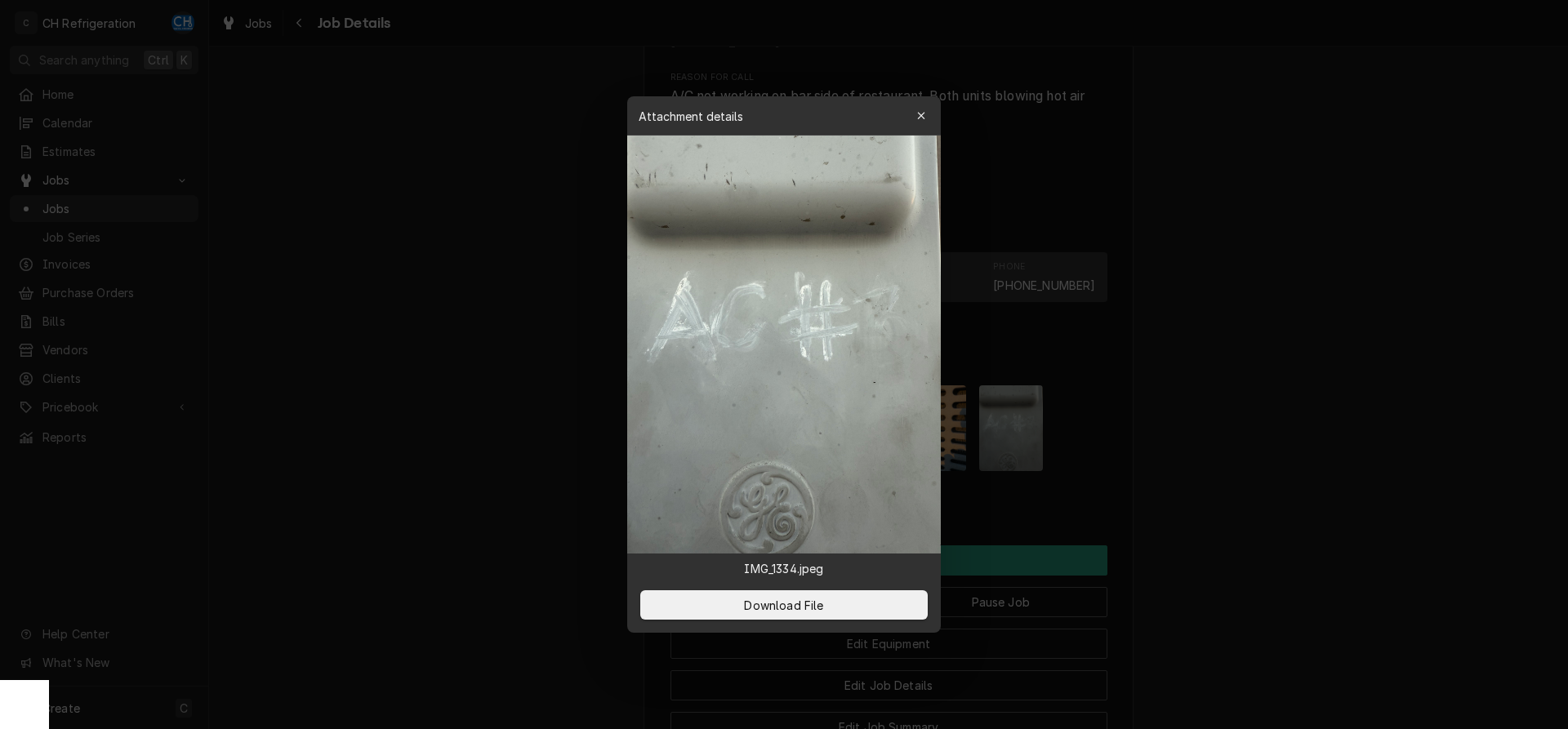
click at [1288, 416] on div at bounding box center [784, 364] width 1568 height 729
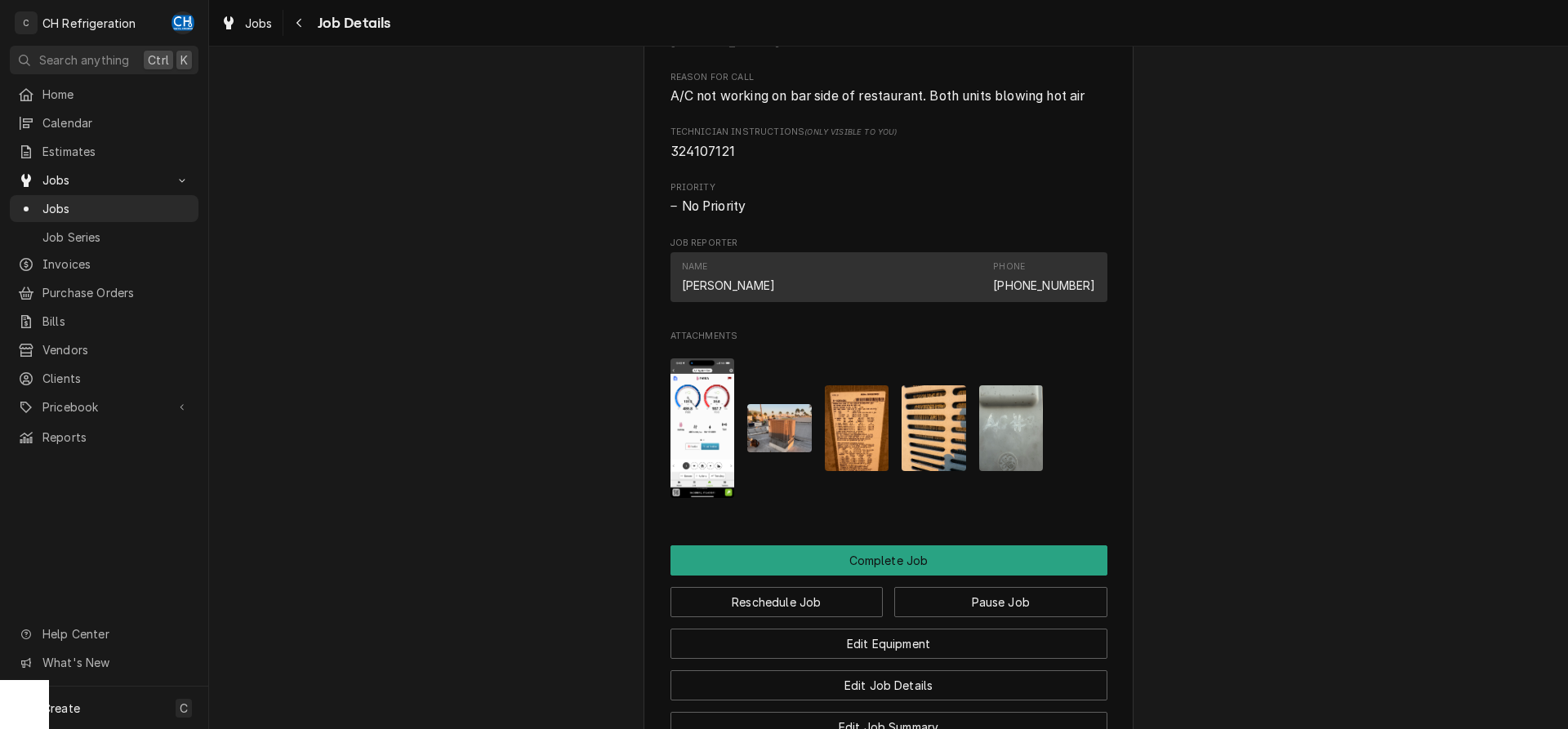
click at [954, 434] on img "Attachments" at bounding box center [934, 428] width 64 height 86
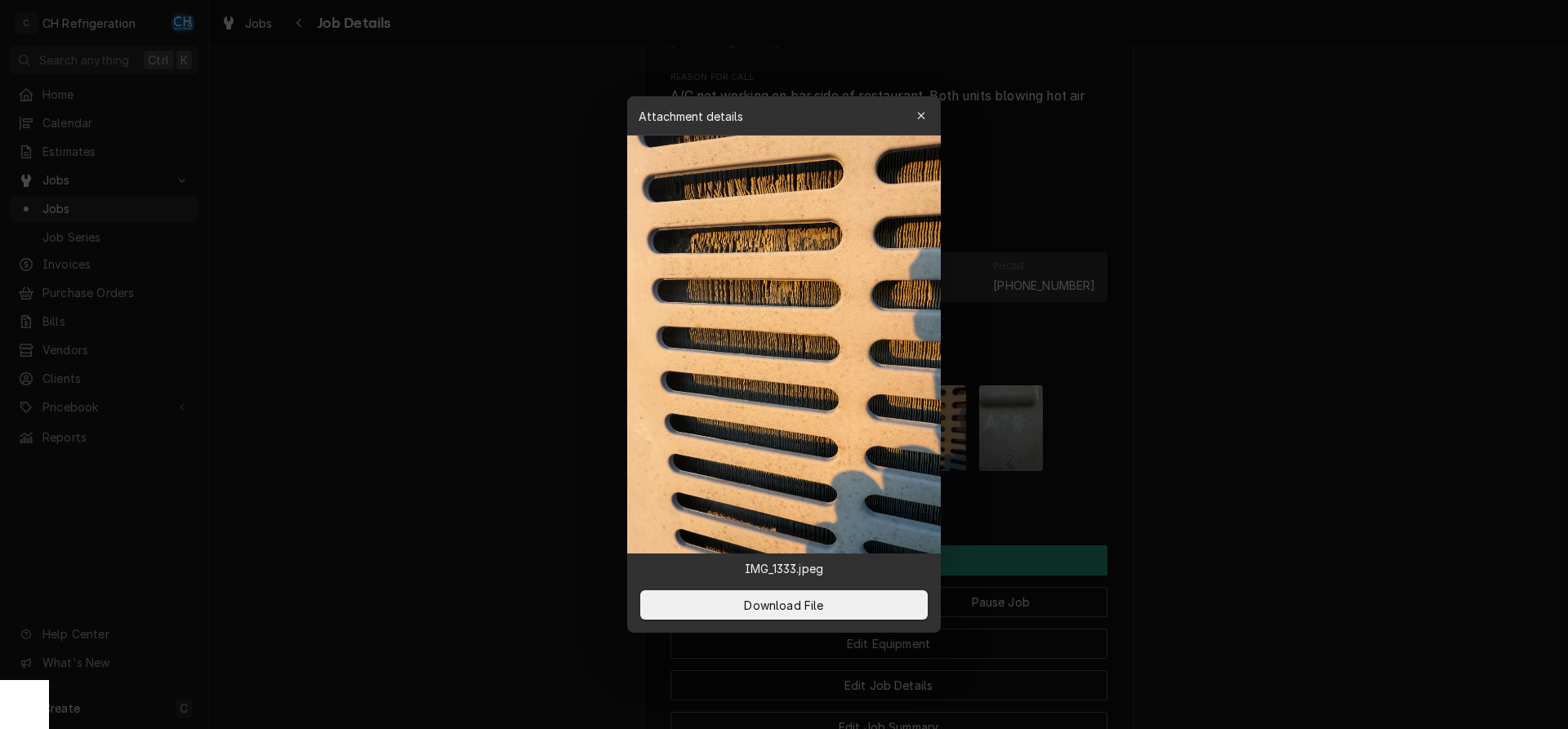
click at [1213, 403] on div at bounding box center [784, 364] width 1568 height 729
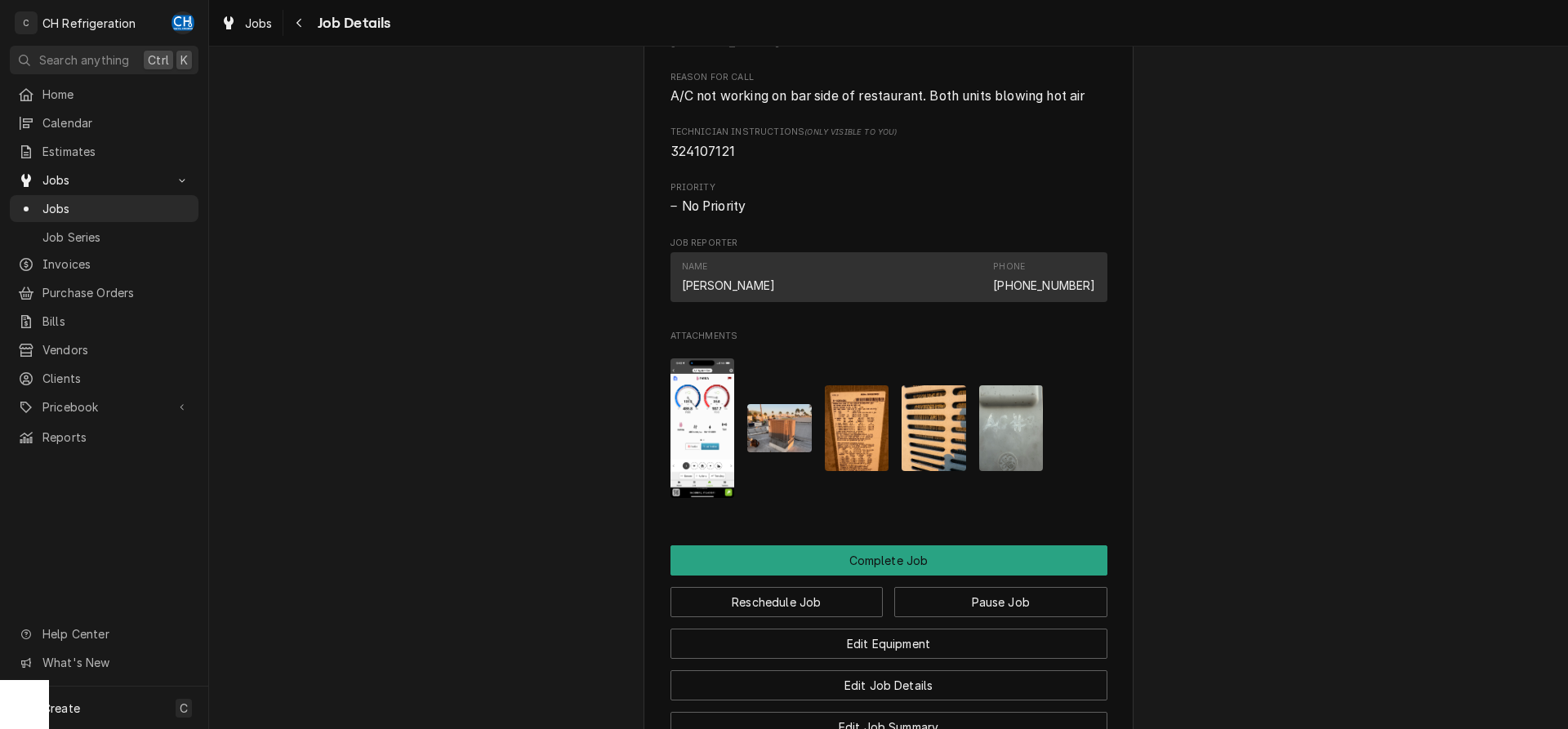
click at [759, 443] on img "Attachments" at bounding box center [780, 428] width 64 height 49
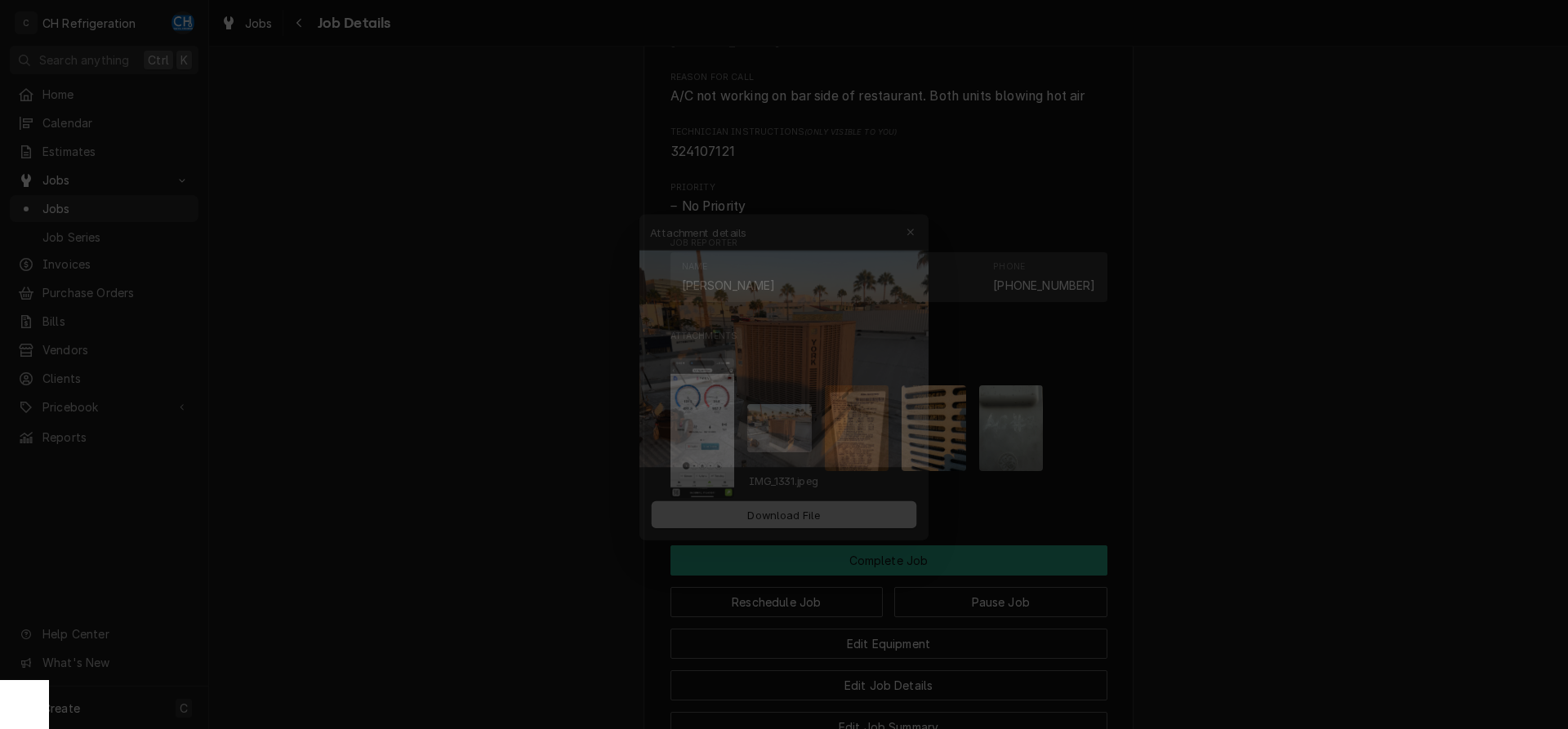
click at [1268, 407] on div at bounding box center [784, 364] width 1568 height 729
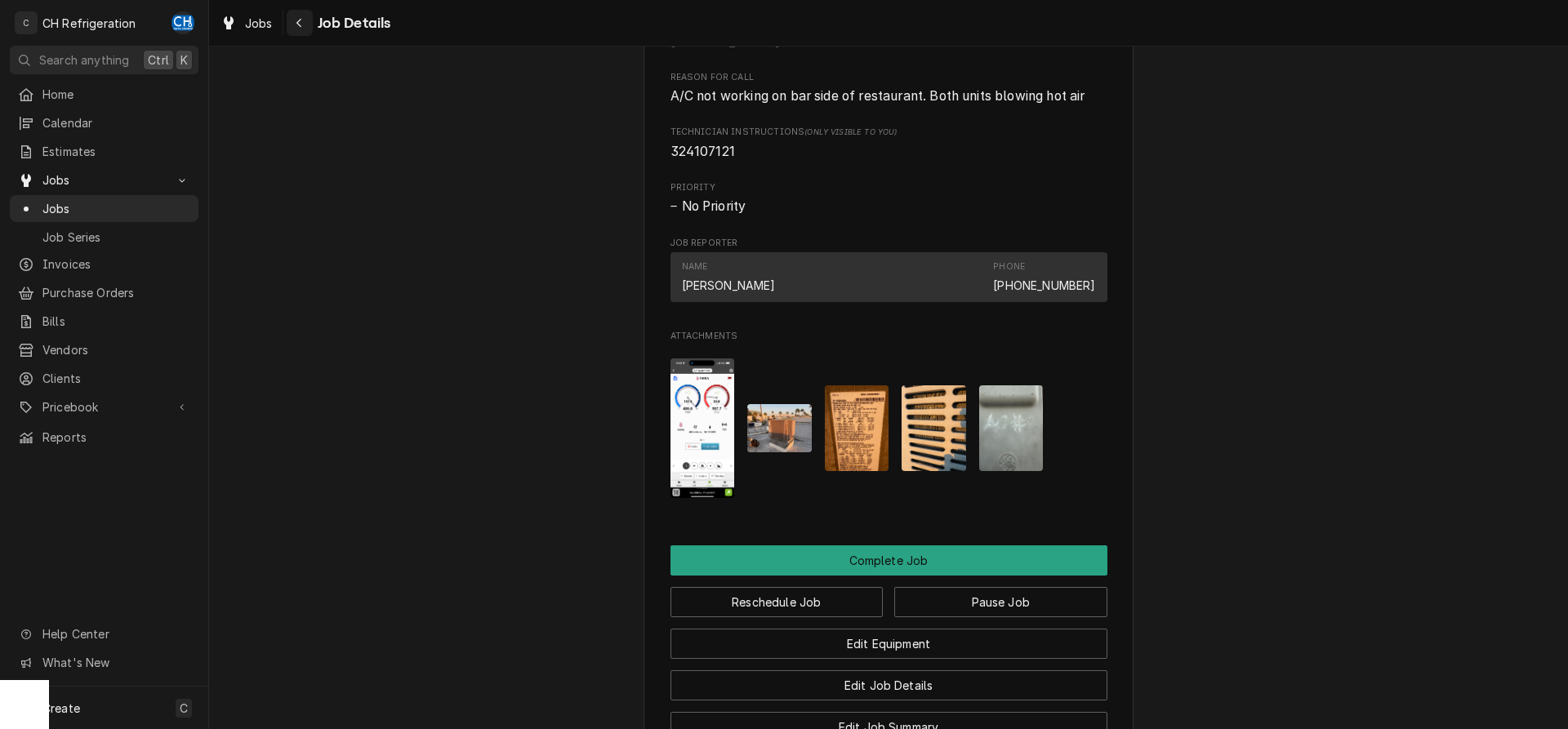
click at [293, 26] on div "Navigate back" at bounding box center [300, 22] width 17 height 17
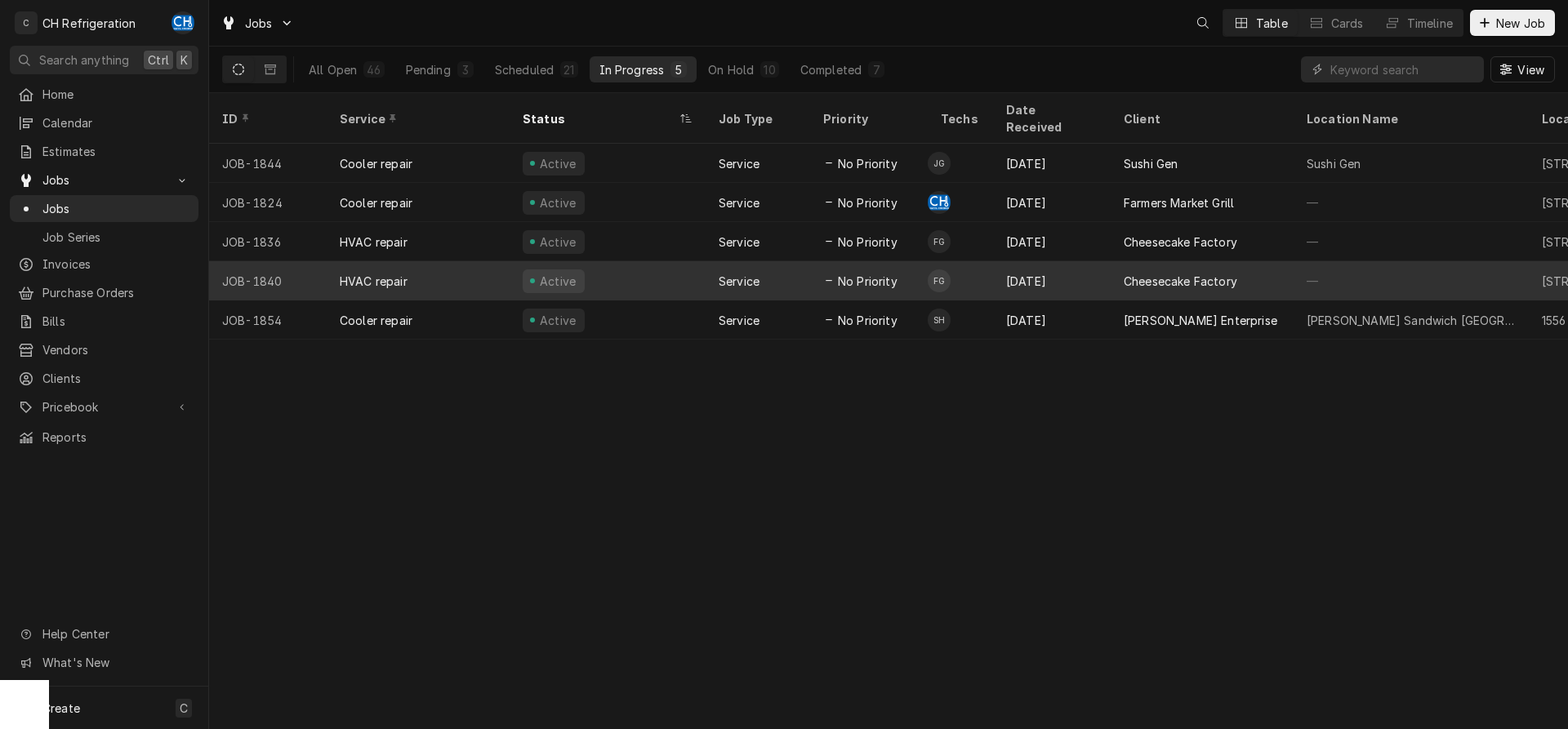
click at [1192, 272] on div "Cheesecake Factory" at bounding box center [1202, 281] width 183 height 39
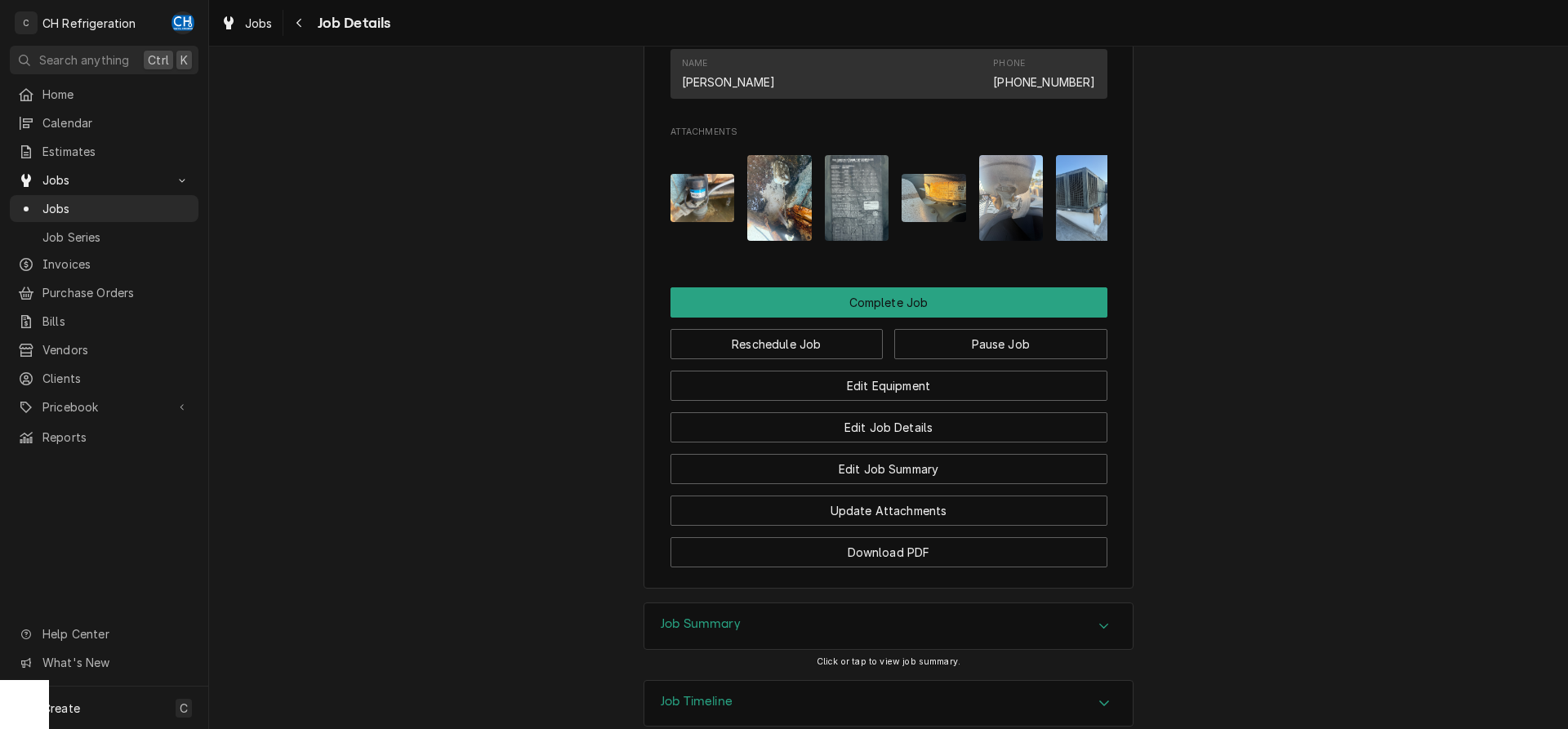
scroll to position [1333, 0]
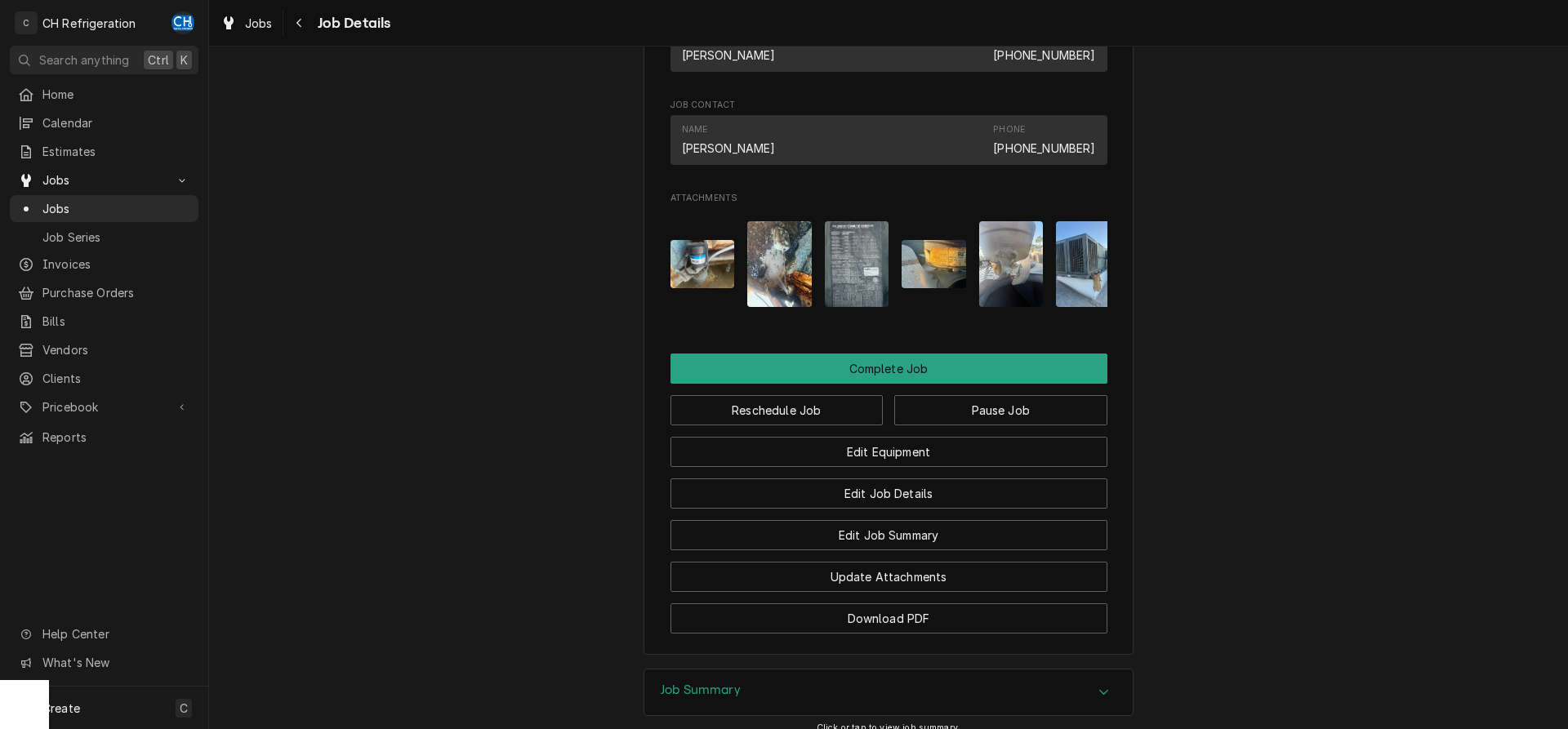
click at [869, 293] on img "Attachments" at bounding box center [857, 264] width 64 height 86
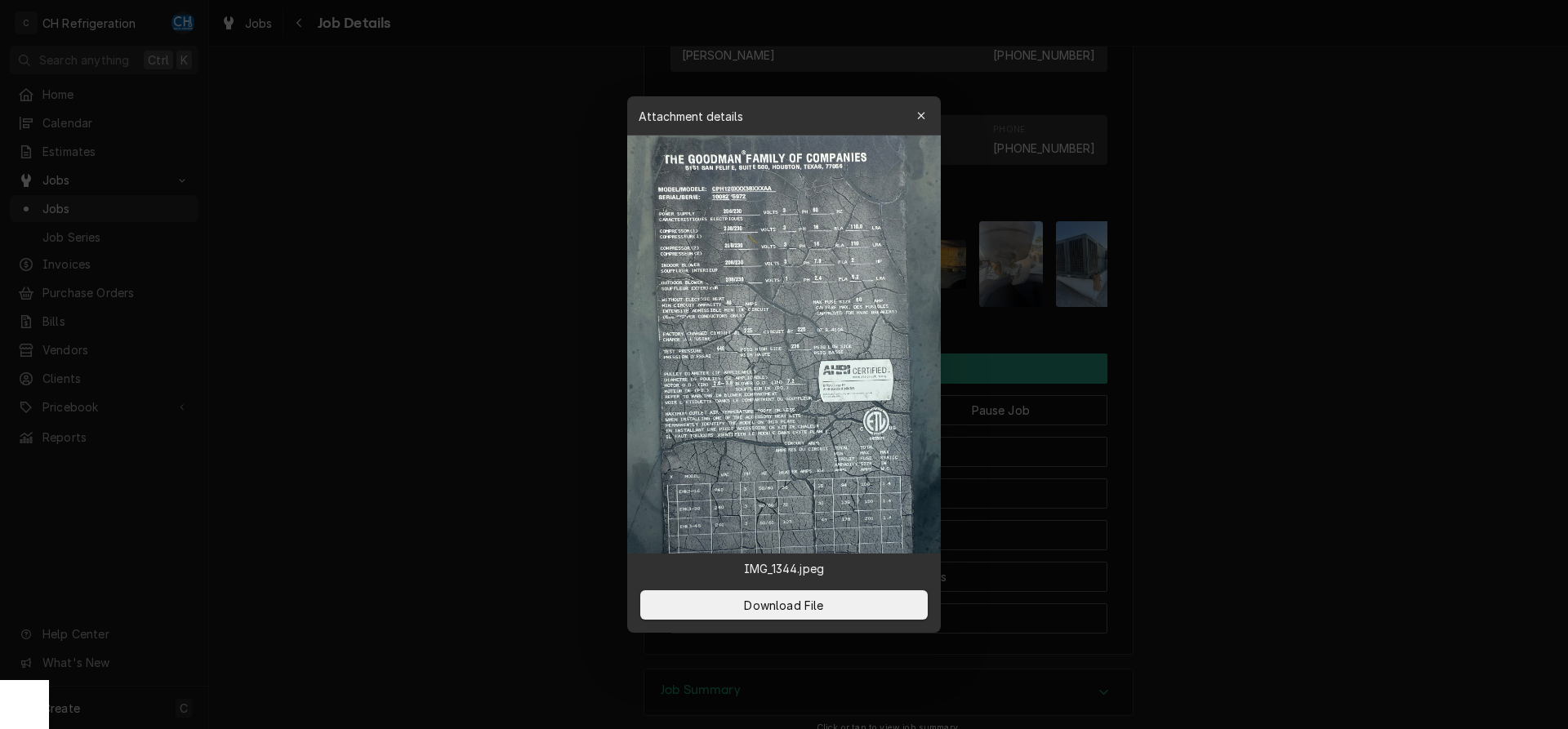
drag, startPoint x: 1291, startPoint y: 310, endPoint x: 1279, endPoint y: 322, distance: 17.0
click at [1279, 317] on div at bounding box center [784, 364] width 1568 height 729
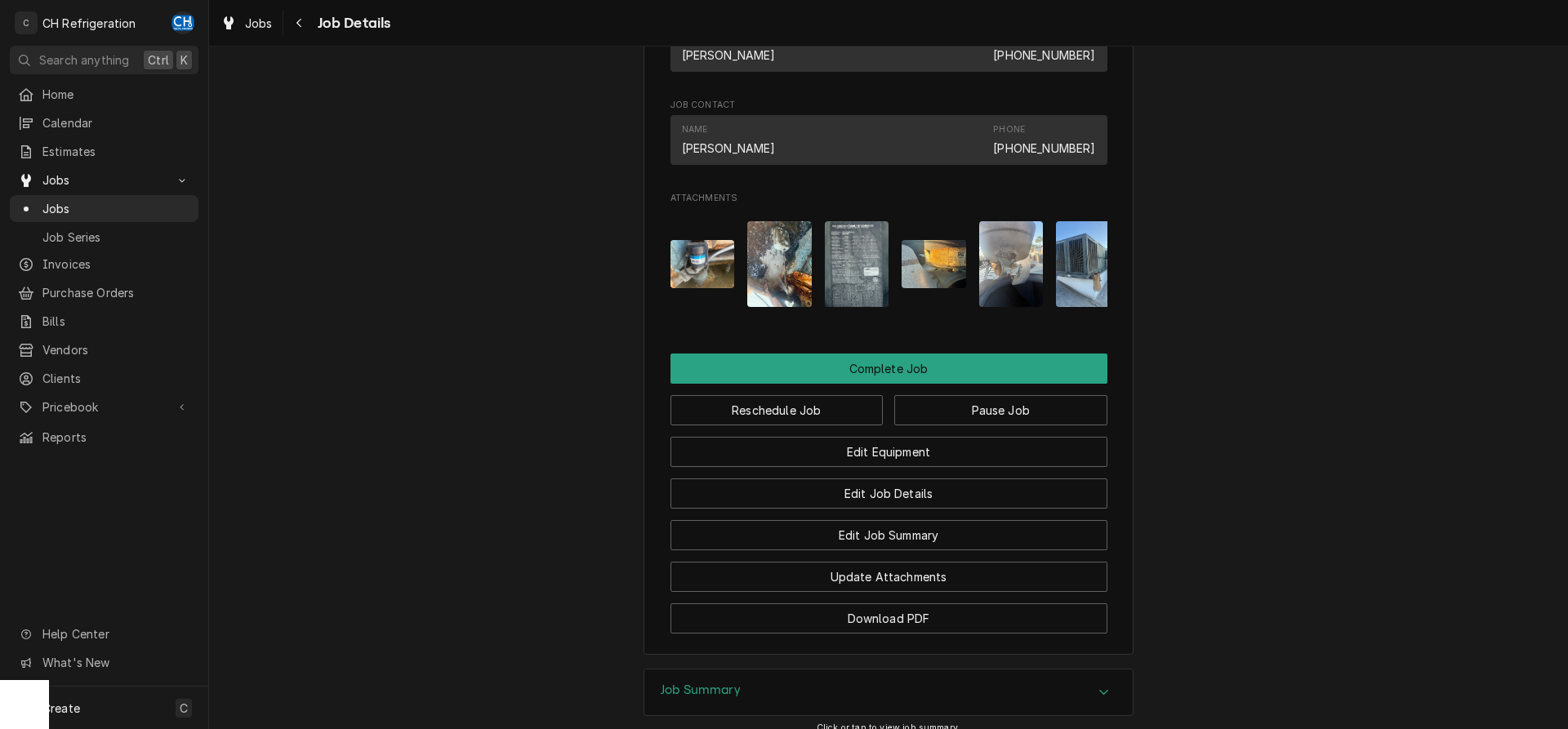
click at [870, 285] on img "Attachments" at bounding box center [857, 264] width 64 height 86
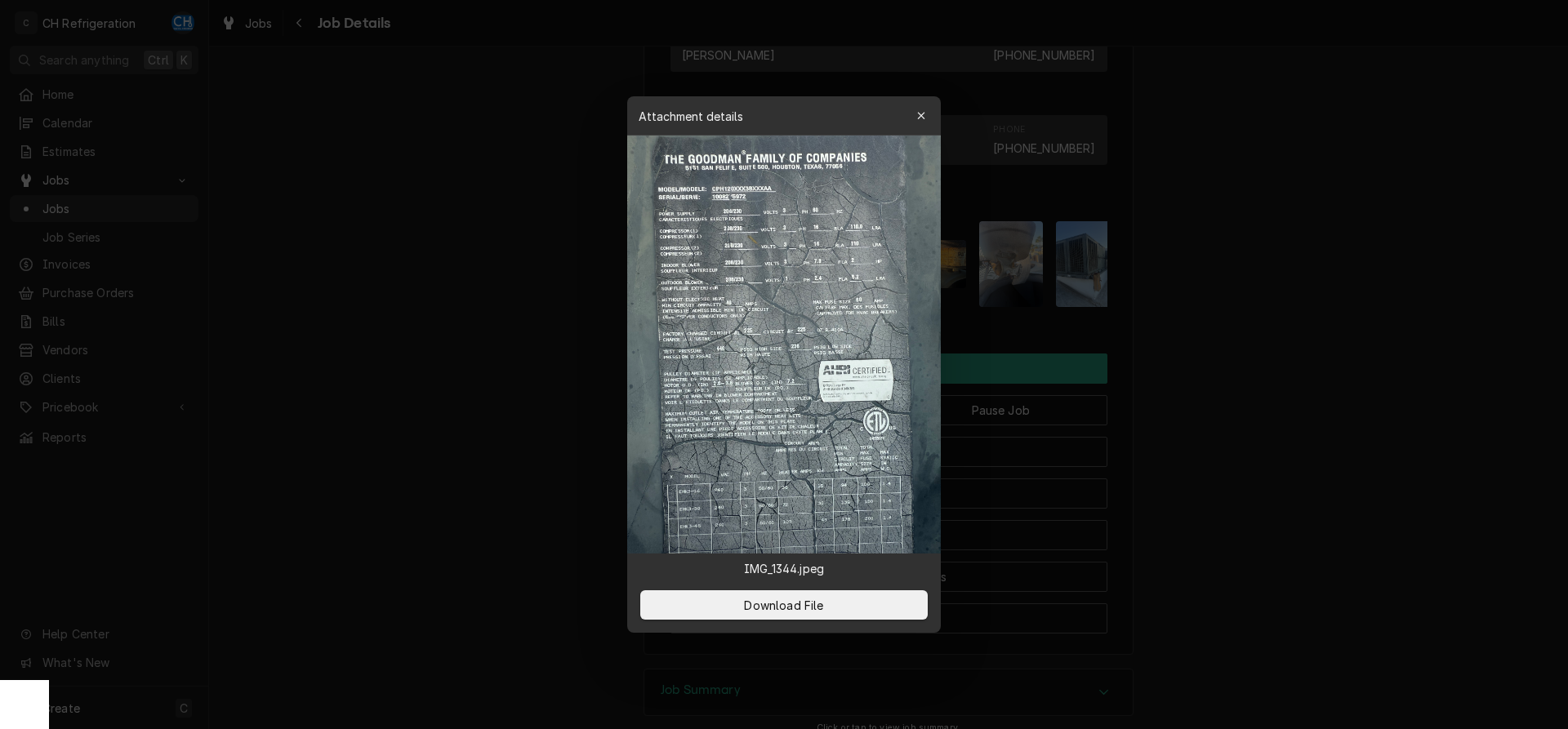
click at [1237, 281] on div at bounding box center [784, 364] width 1568 height 729
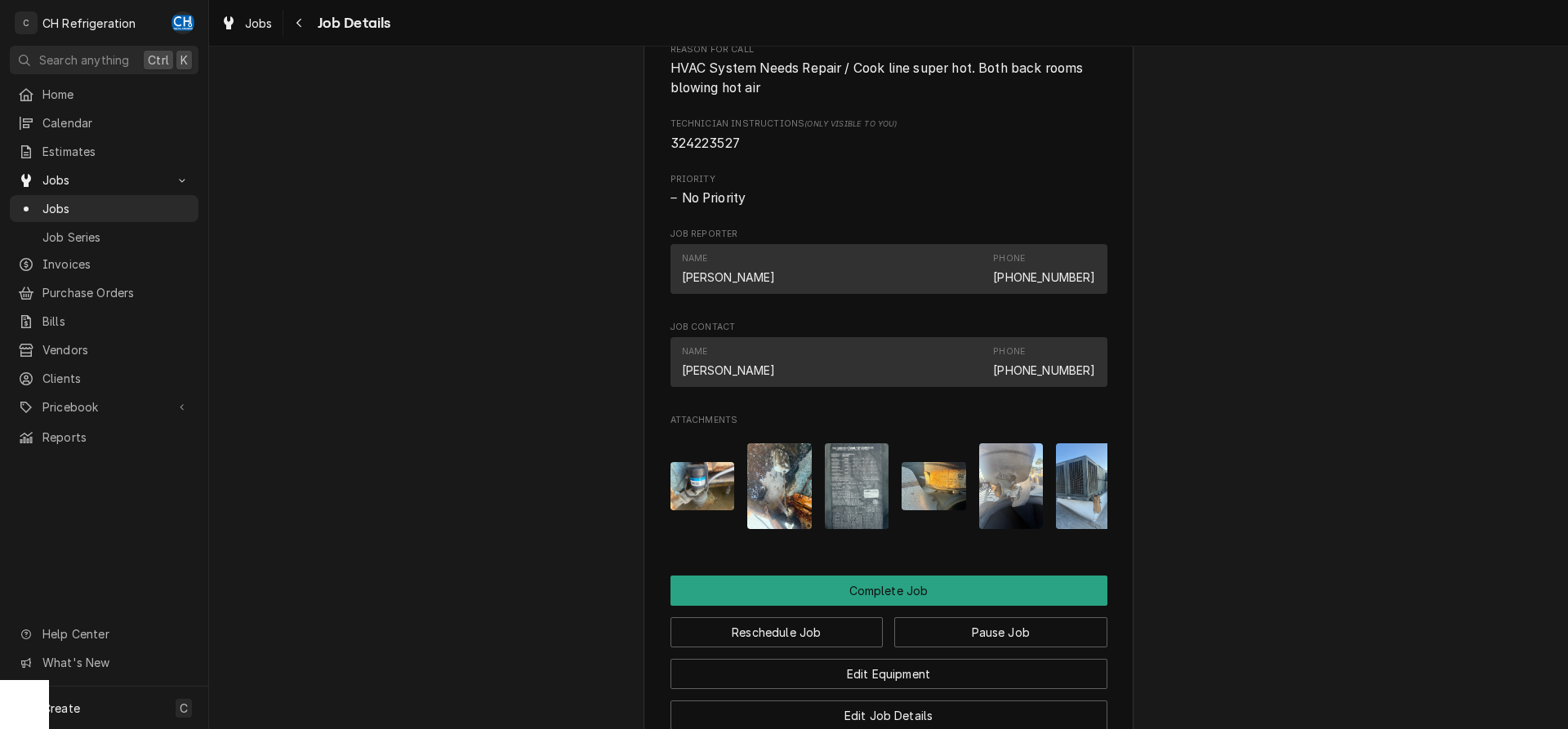
scroll to position [1250, 0]
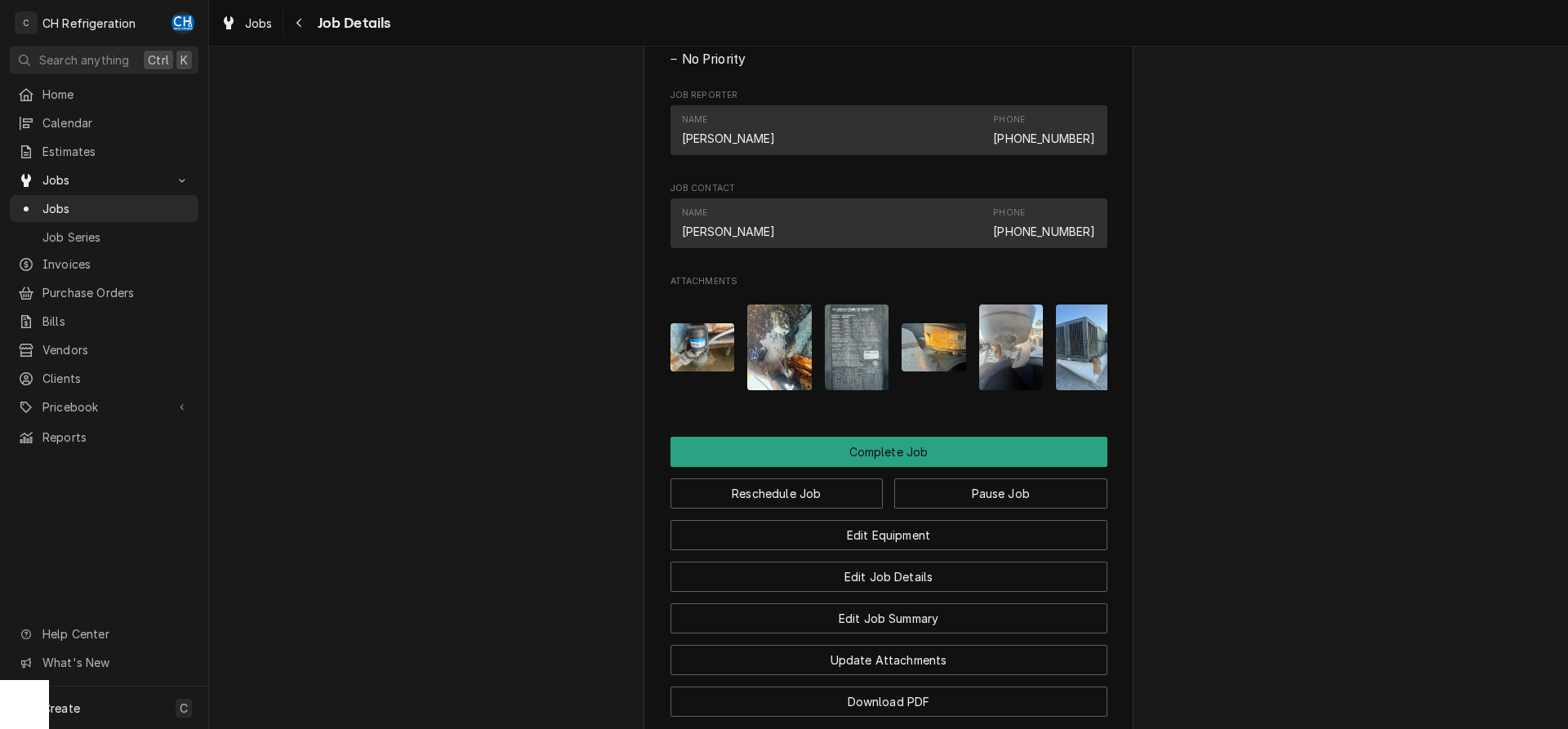
click at [709, 363] on img "Attachments" at bounding box center [703, 347] width 64 height 49
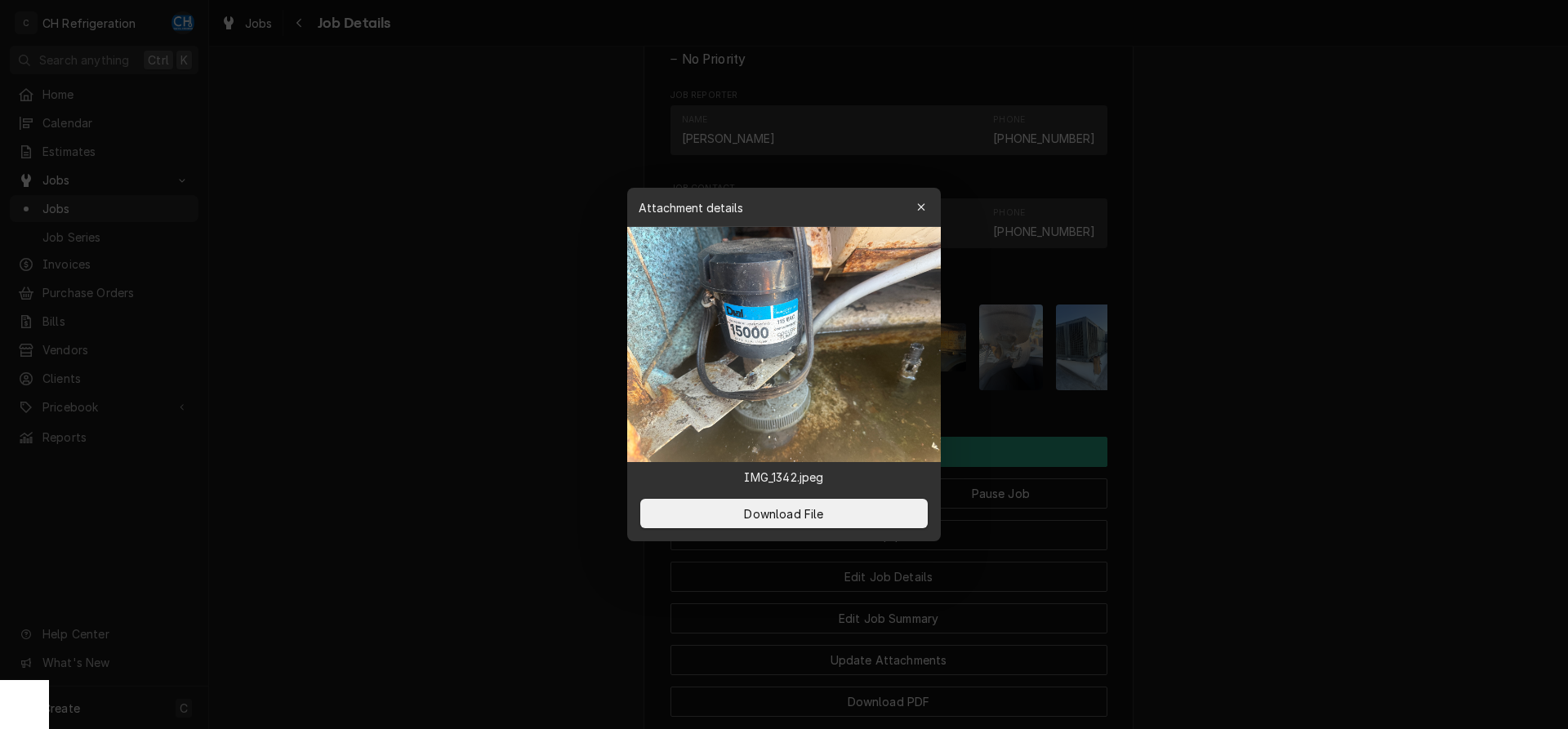
click at [1353, 342] on div at bounding box center [784, 364] width 1568 height 729
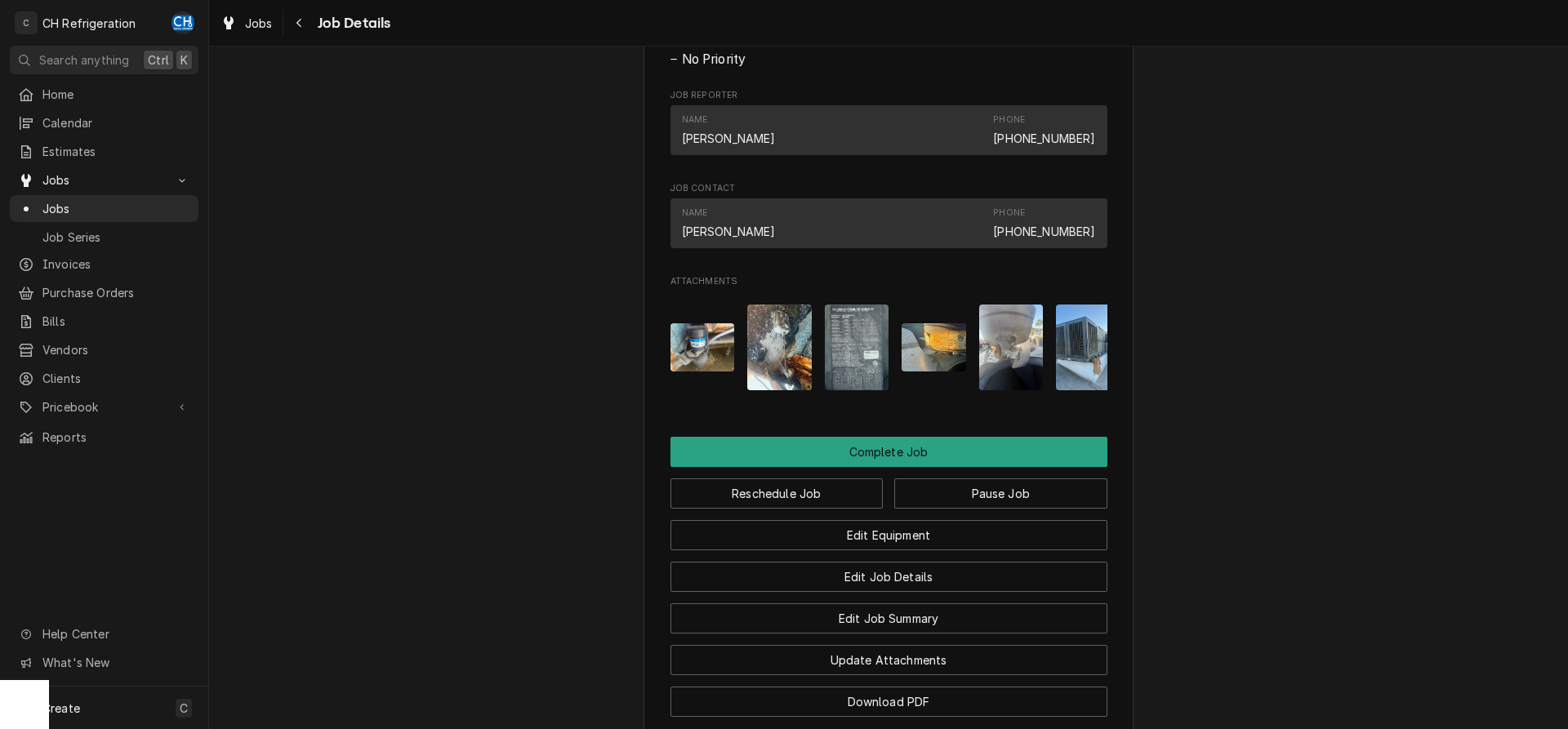
scroll to position [1333, 0]
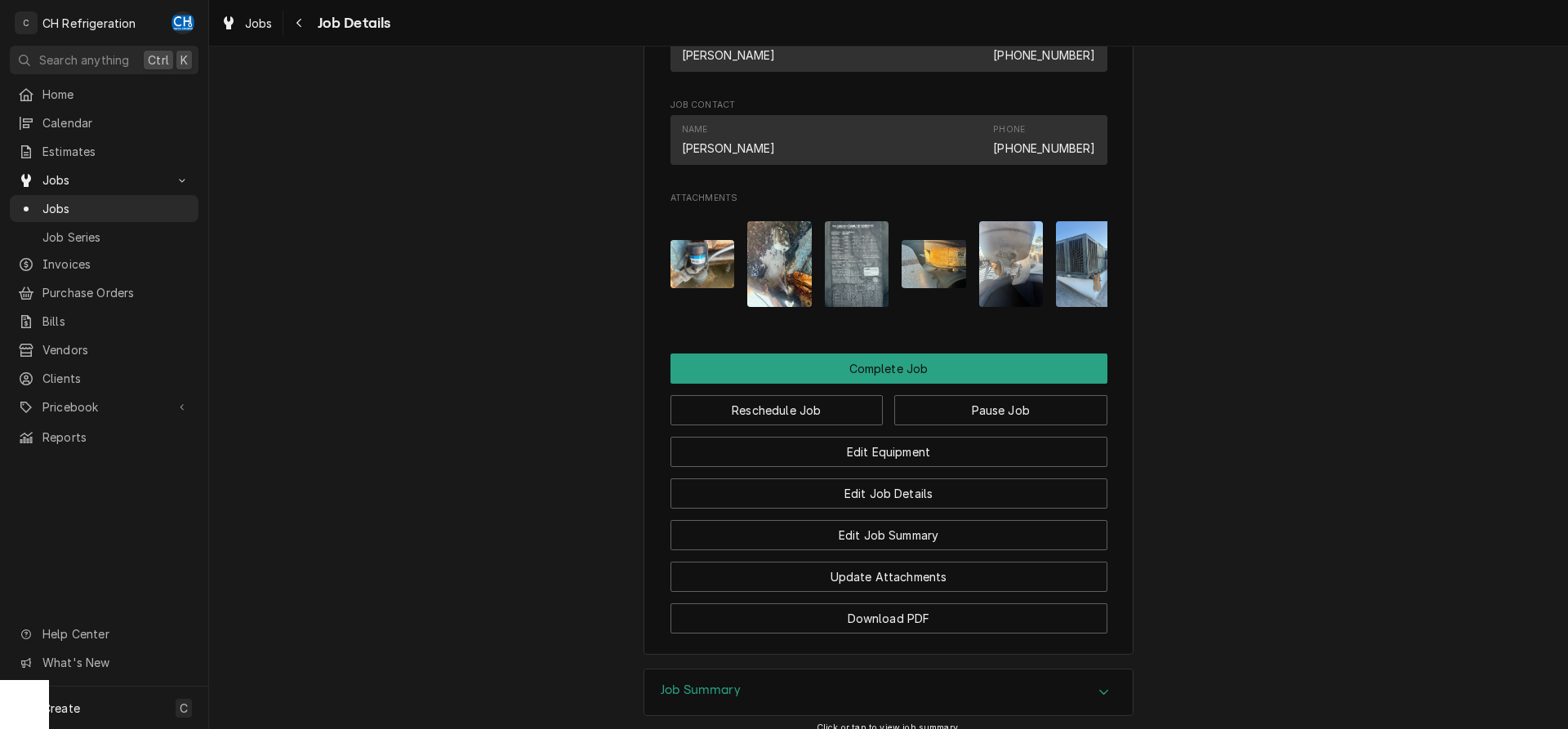
click at [785, 301] on img "Attachments" at bounding box center [780, 264] width 64 height 86
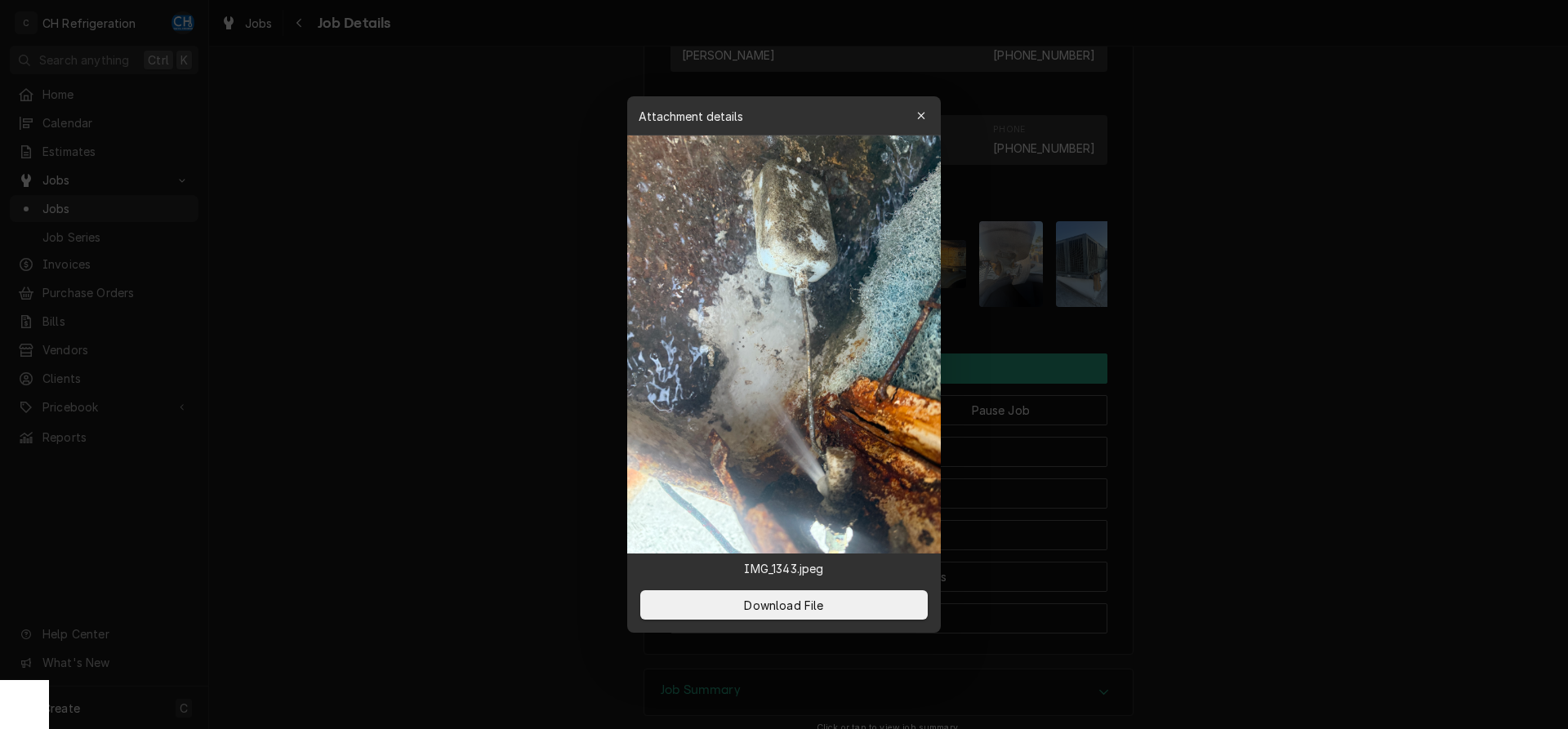
click at [1294, 329] on div at bounding box center [784, 364] width 1568 height 729
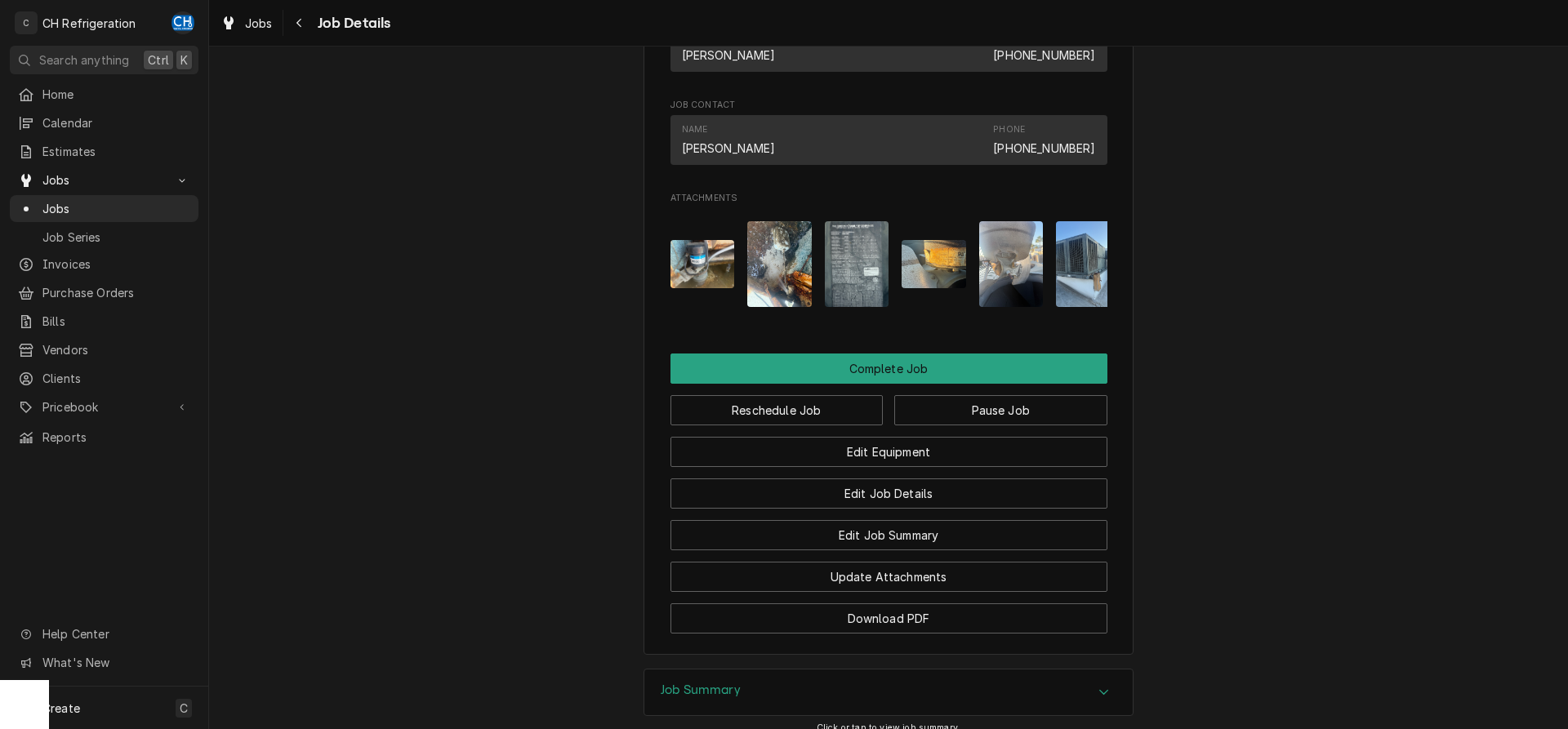
scroll to position [0, 103]
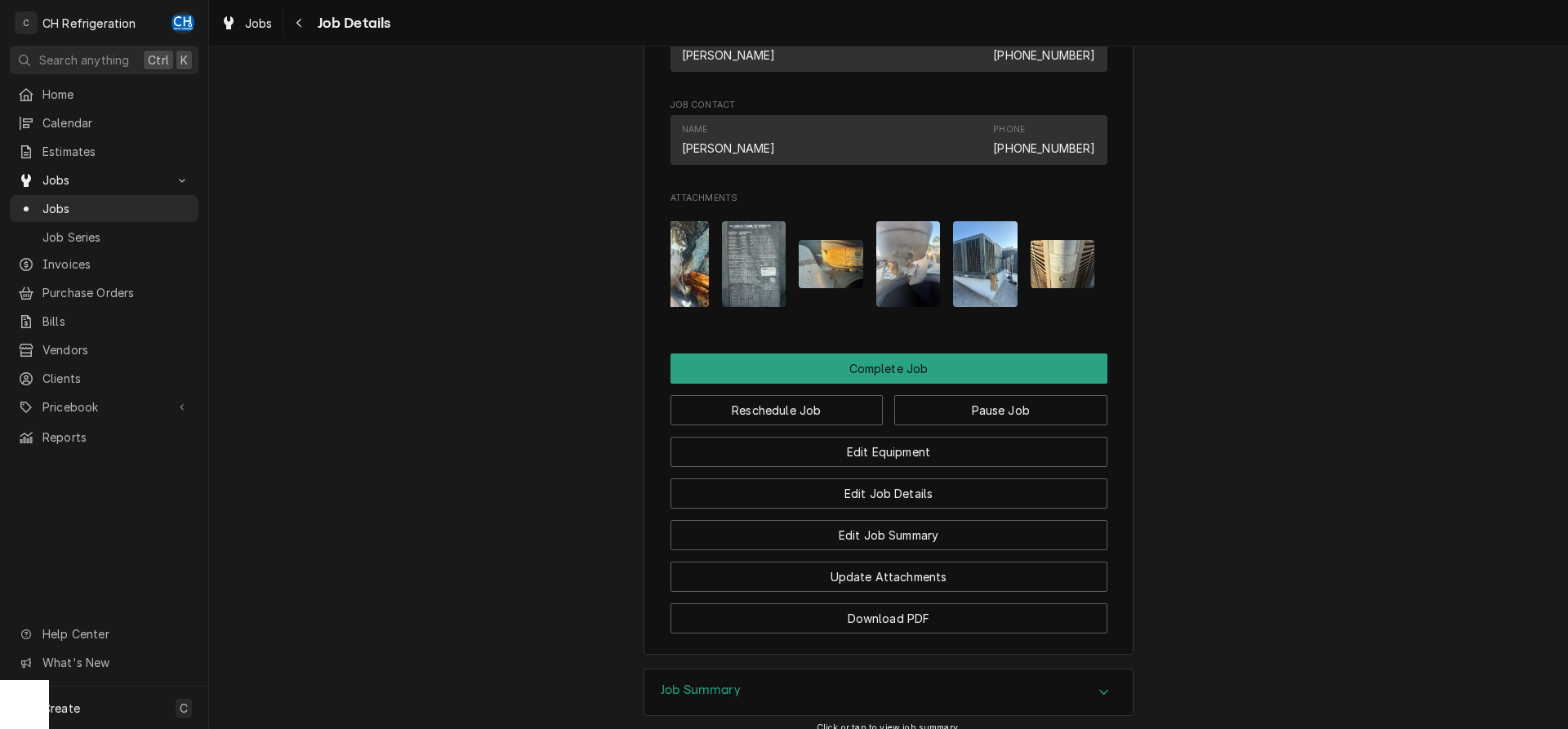
click at [942, 290] on div "Attachments" at bounding box center [889, 264] width 437 height 112
click at [985, 291] on img "Attachments" at bounding box center [985, 264] width 64 height 86
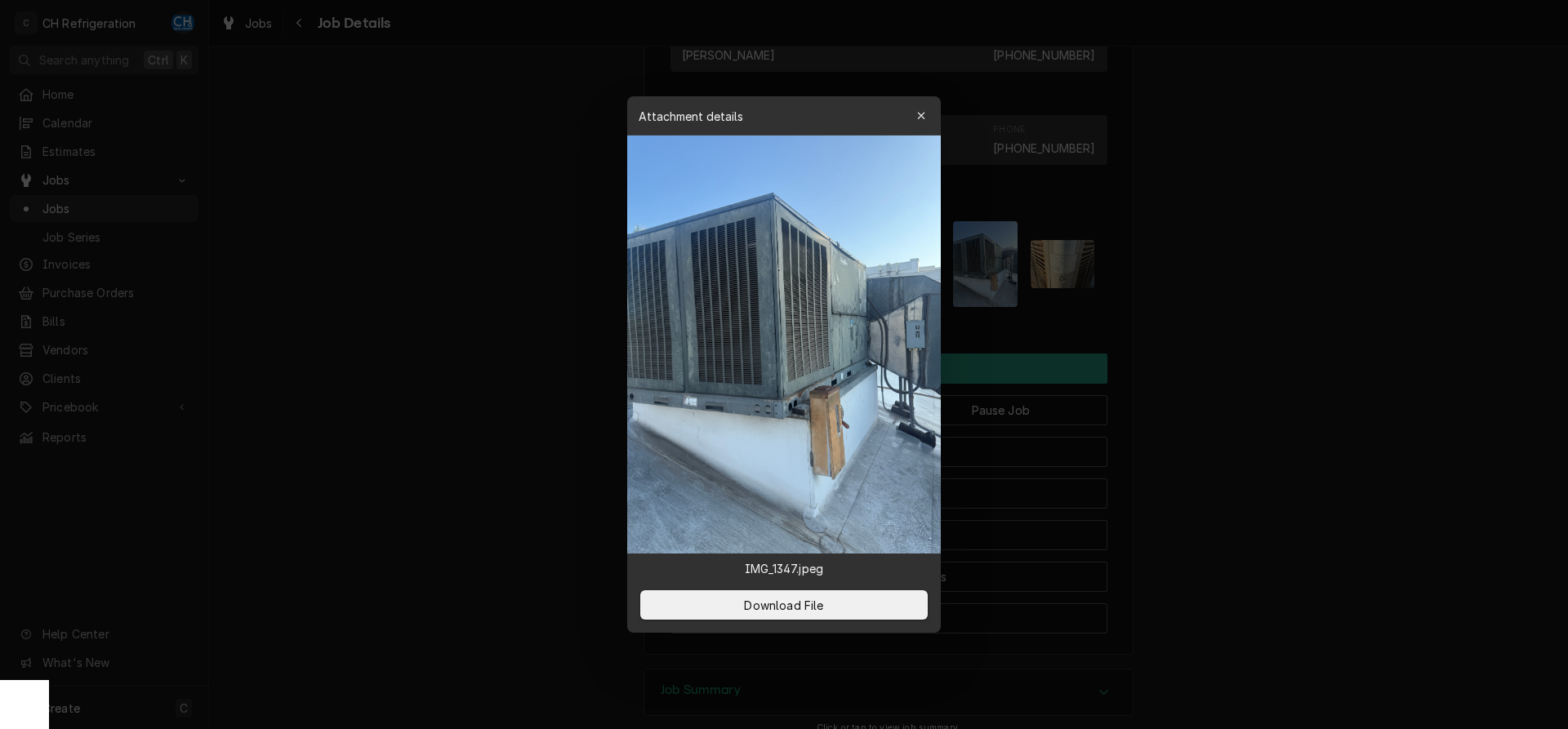
click at [1276, 299] on div at bounding box center [784, 364] width 1568 height 729
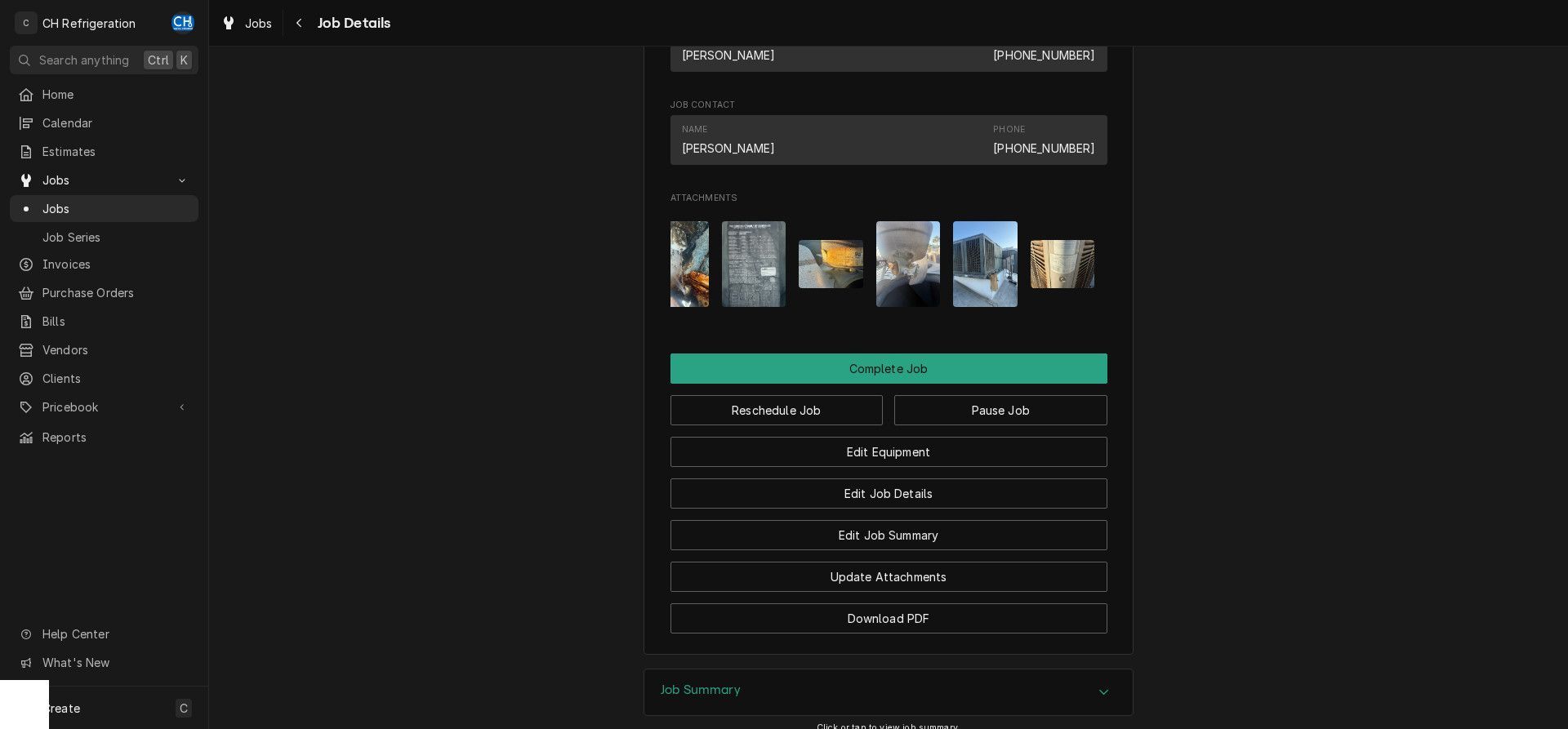
click at [1054, 284] on img "Attachments" at bounding box center [1063, 265] width 64 height 49
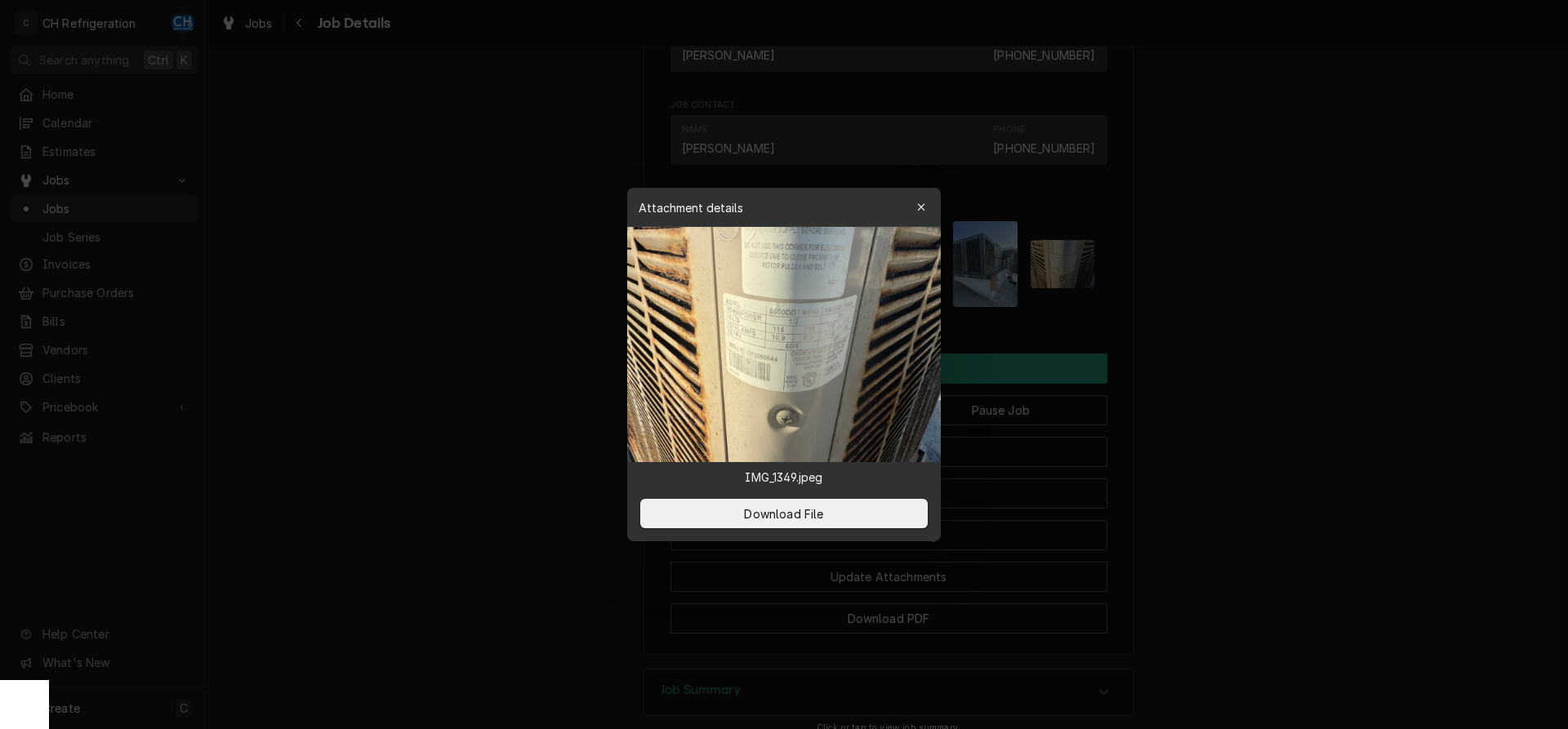
click at [1290, 333] on div at bounding box center [784, 364] width 1568 height 729
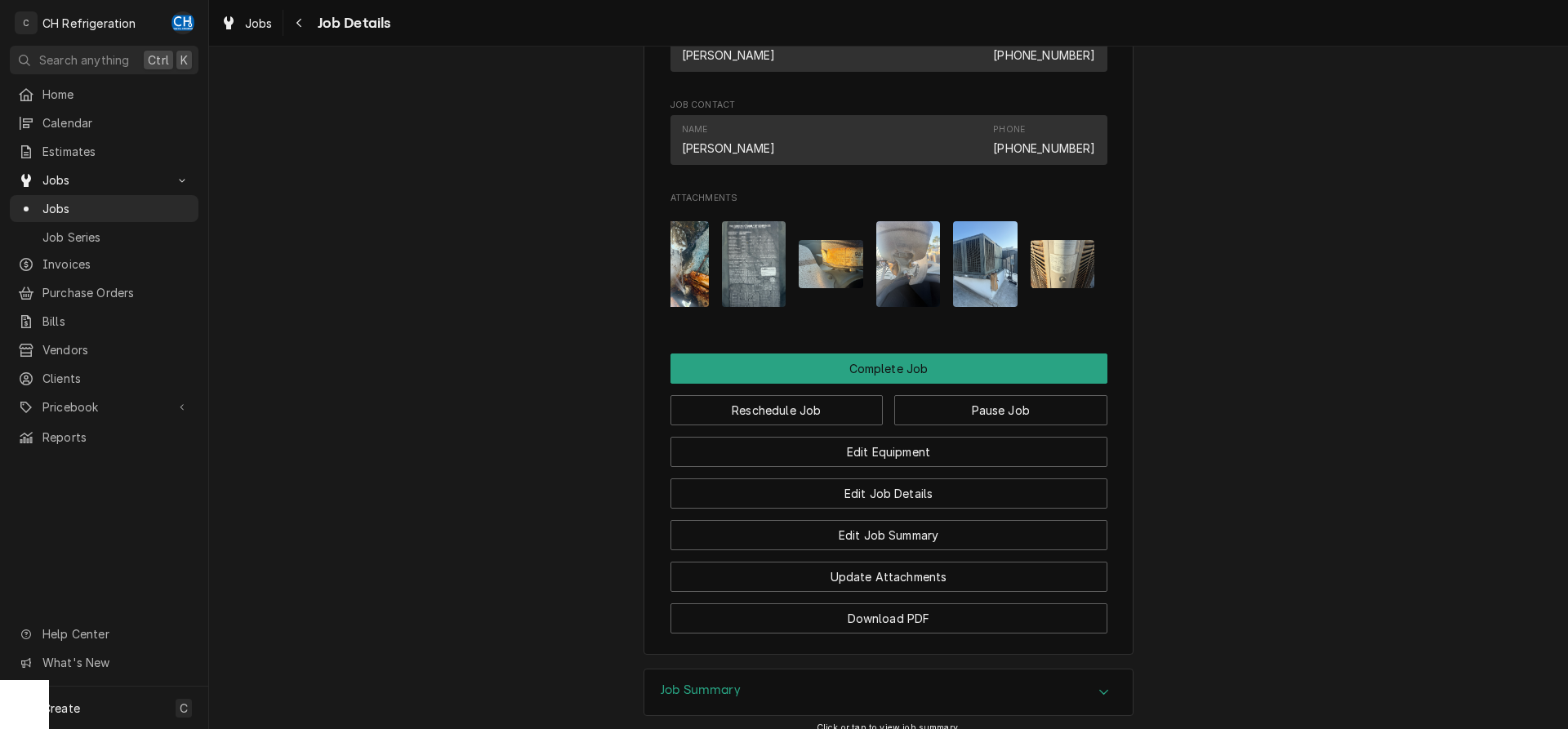
click at [833, 273] on img "Attachments" at bounding box center [831, 265] width 64 height 49
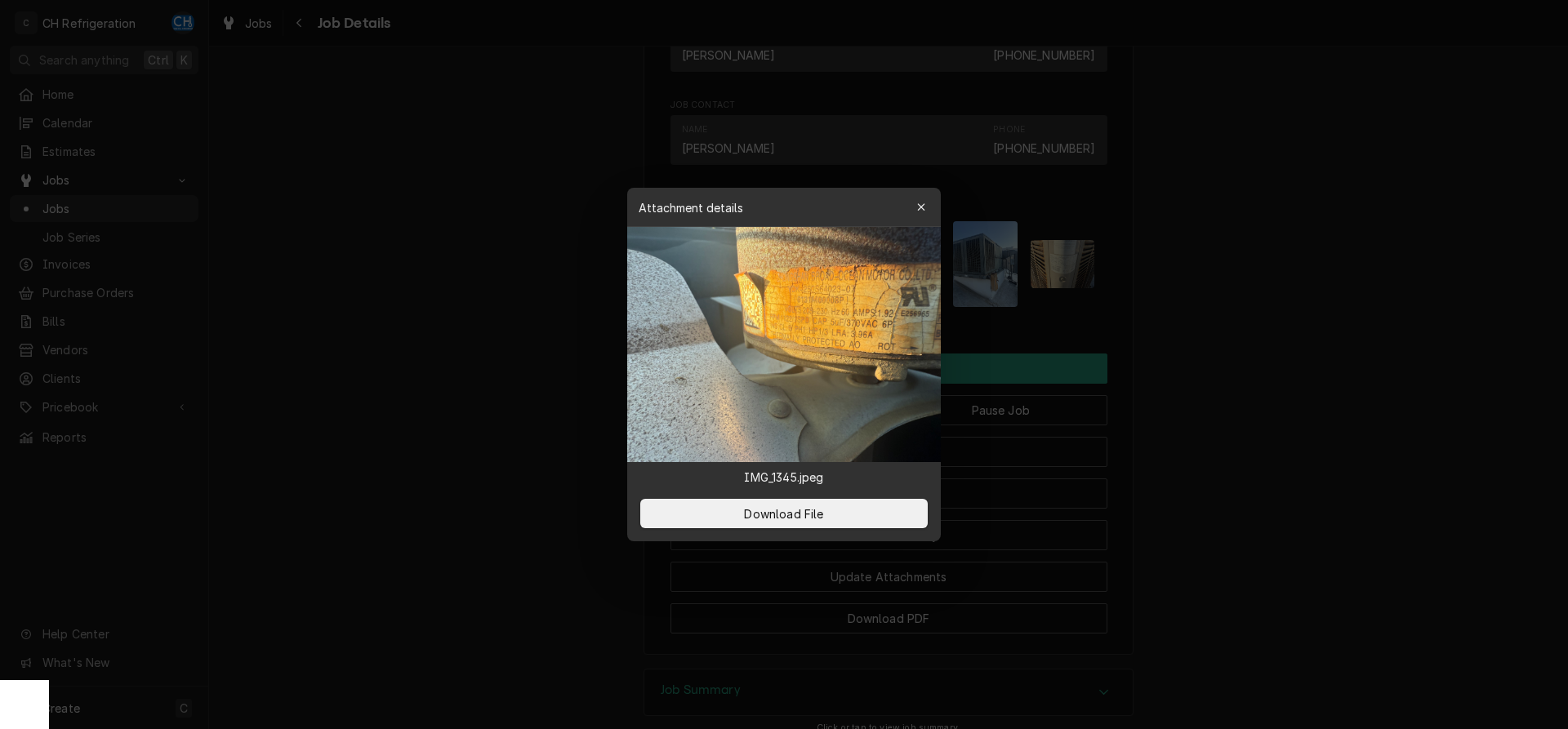
click at [1274, 316] on div at bounding box center [784, 364] width 1568 height 729
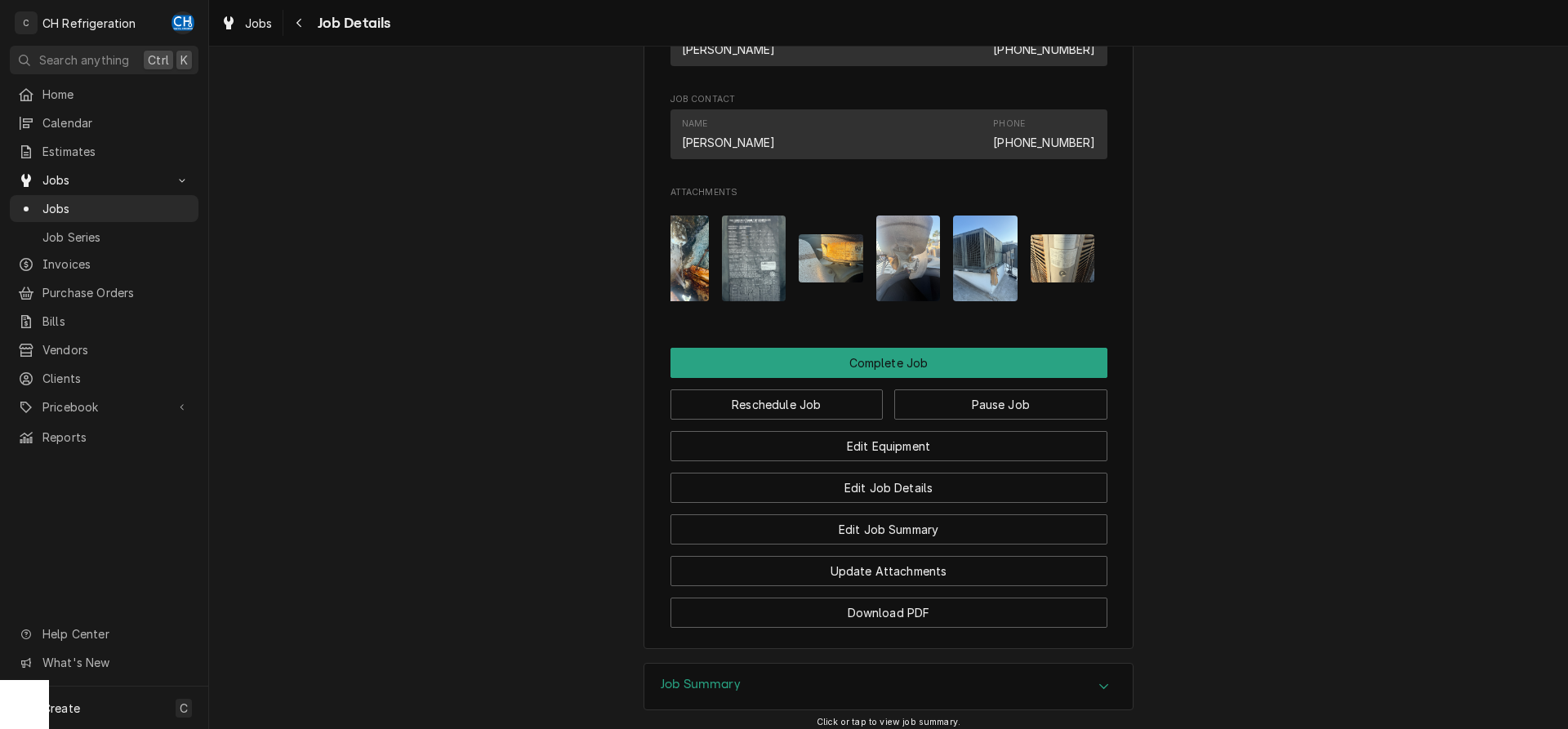
scroll to position [1250, 0]
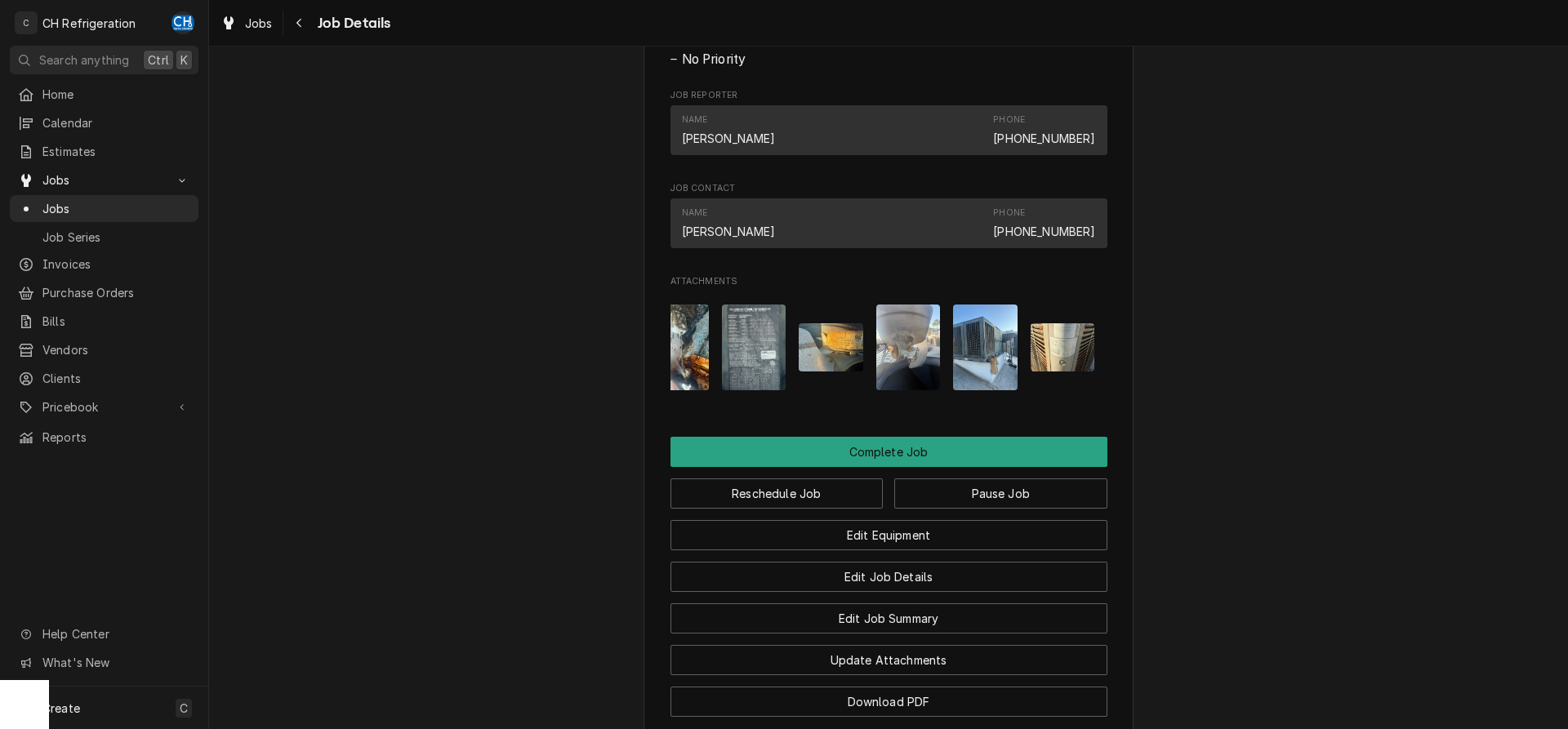
click at [754, 388] on img "Attachments" at bounding box center [754, 347] width 64 height 86
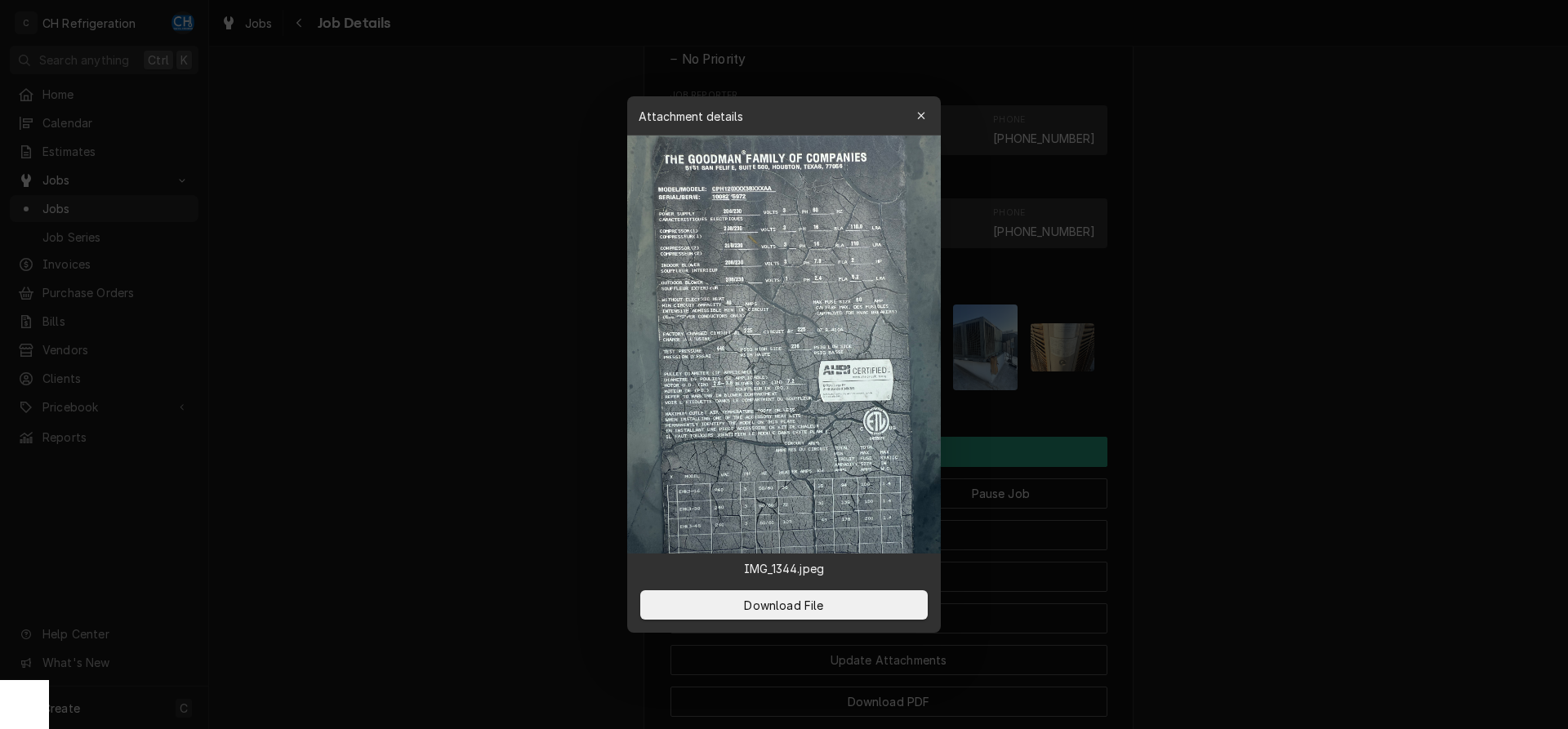
click at [1320, 364] on div at bounding box center [784, 364] width 1568 height 729
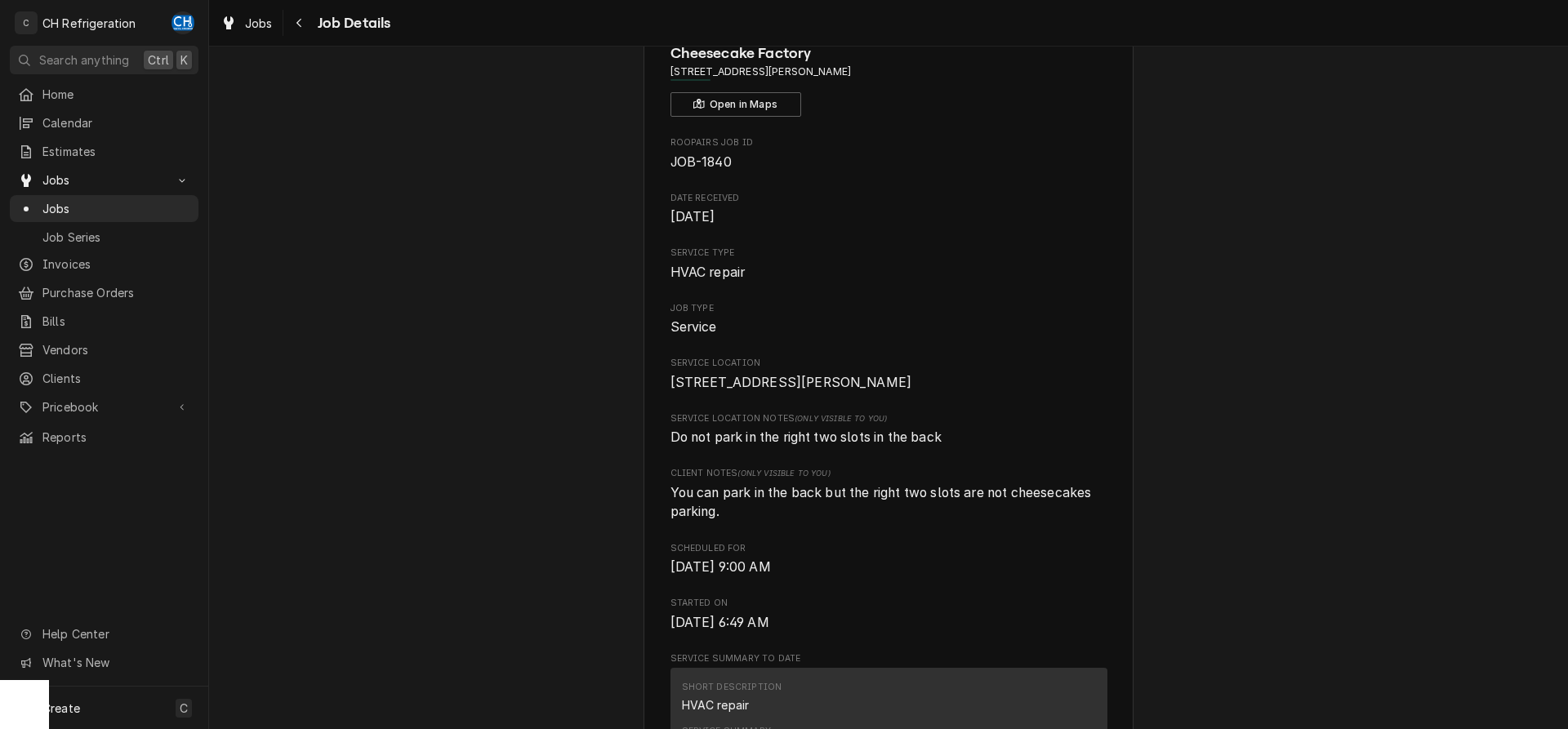
scroll to position [0, 0]
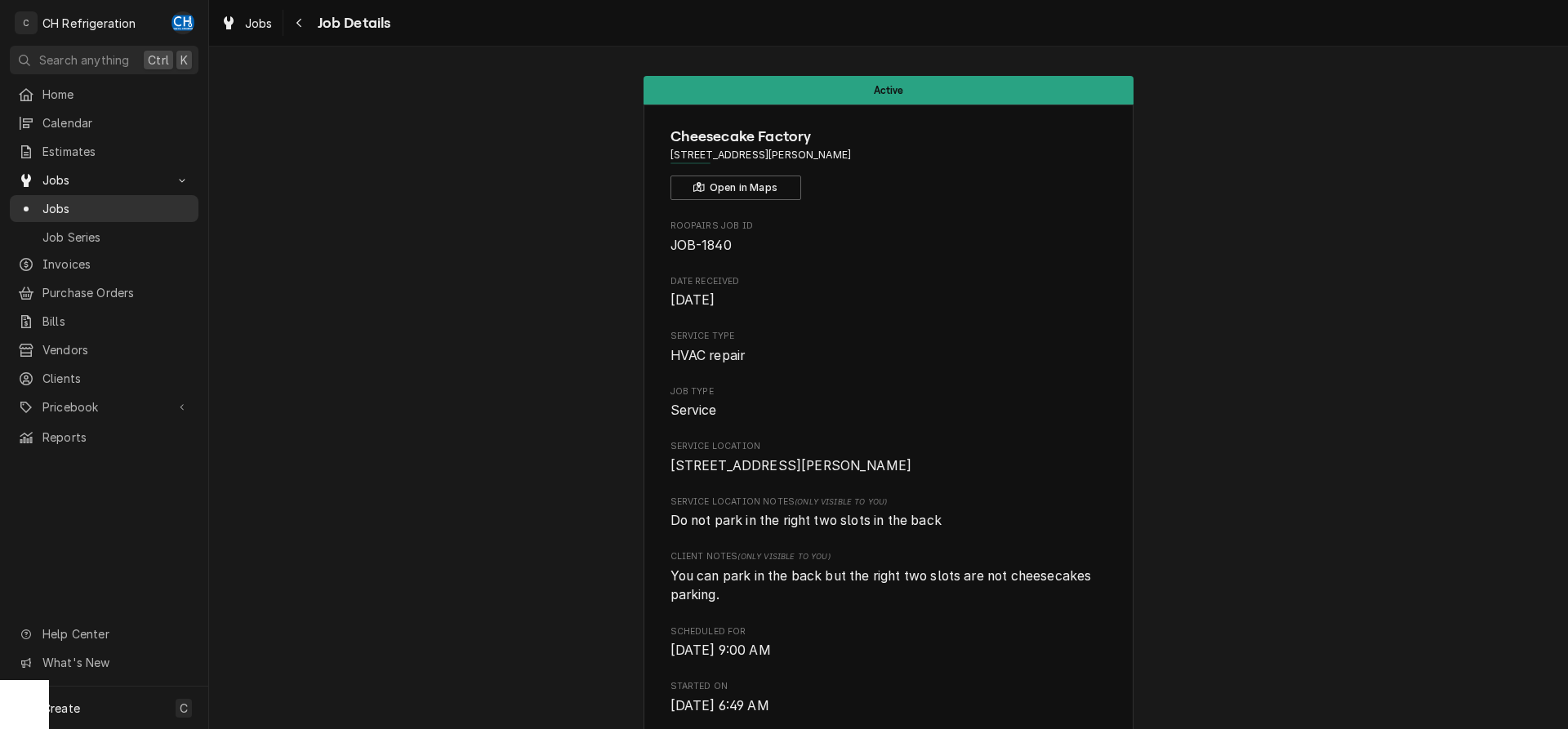
click at [90, 207] on span "Jobs" at bounding box center [117, 209] width 148 height 18
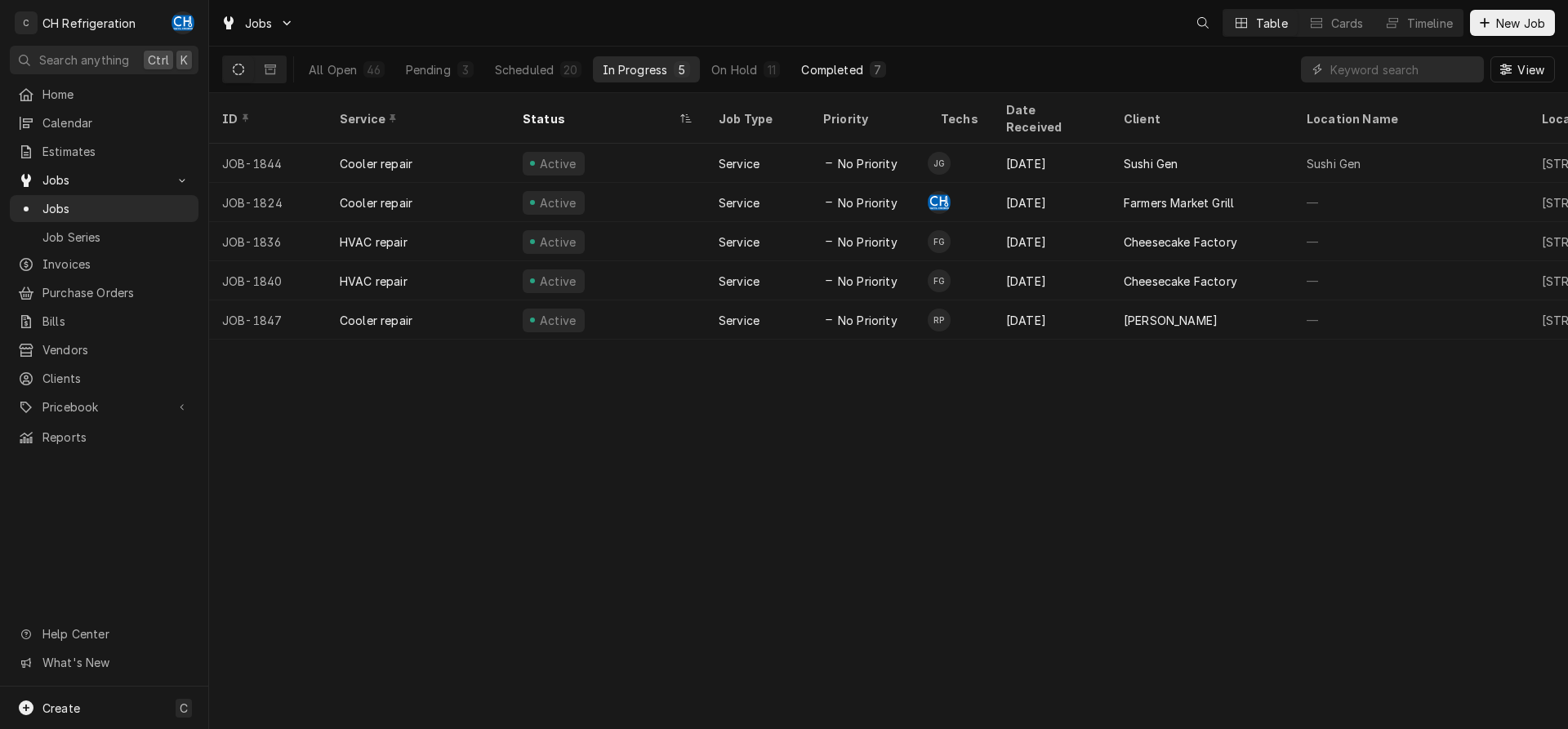
click at [861, 68] on button "Completed 7" at bounding box center [843, 69] width 104 height 26
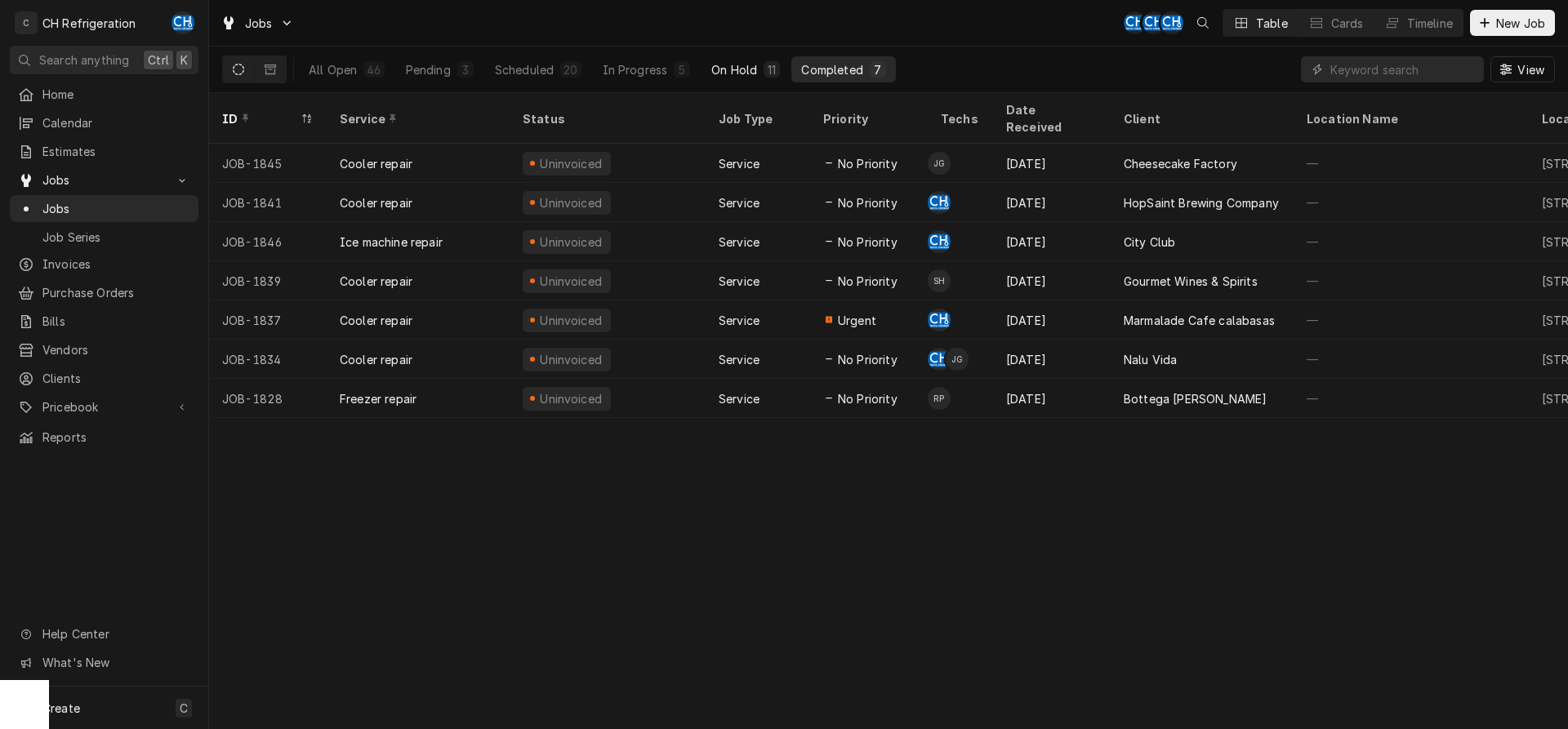
click at [767, 63] on div "11" at bounding box center [772, 70] width 10 height 18
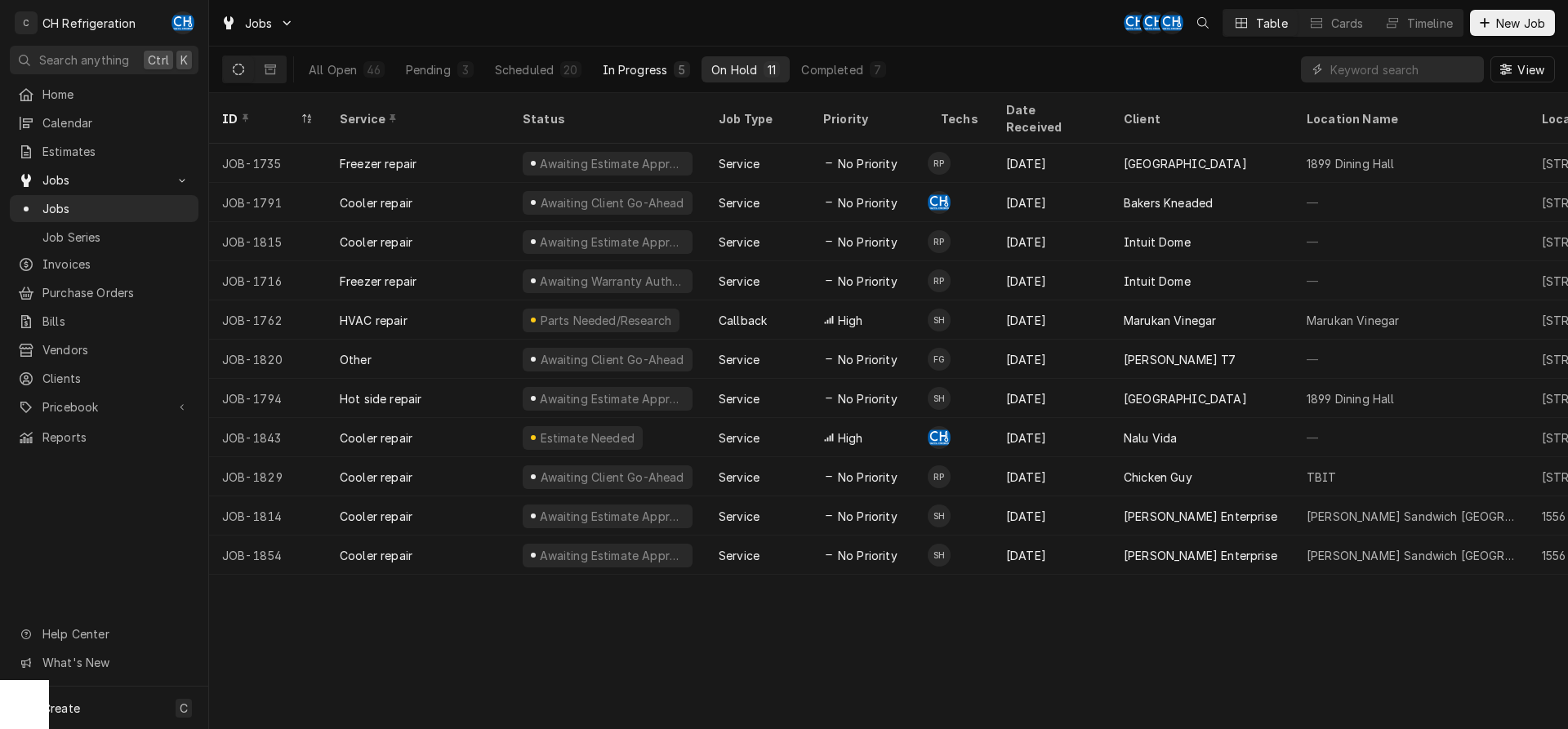
click at [677, 68] on div "5" at bounding box center [682, 70] width 10 height 18
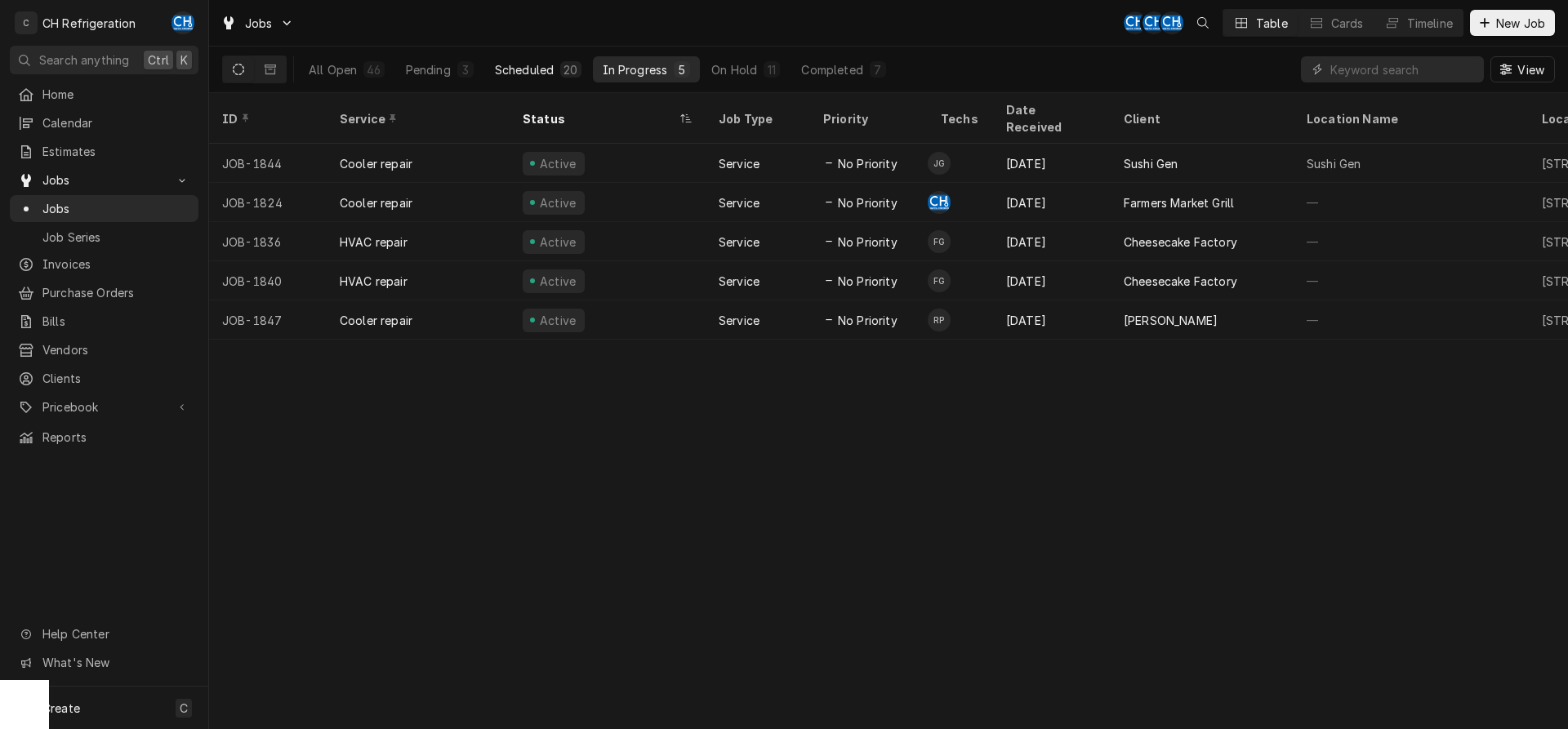
click at [578, 74] on div "20" at bounding box center [570, 69] width 20 height 17
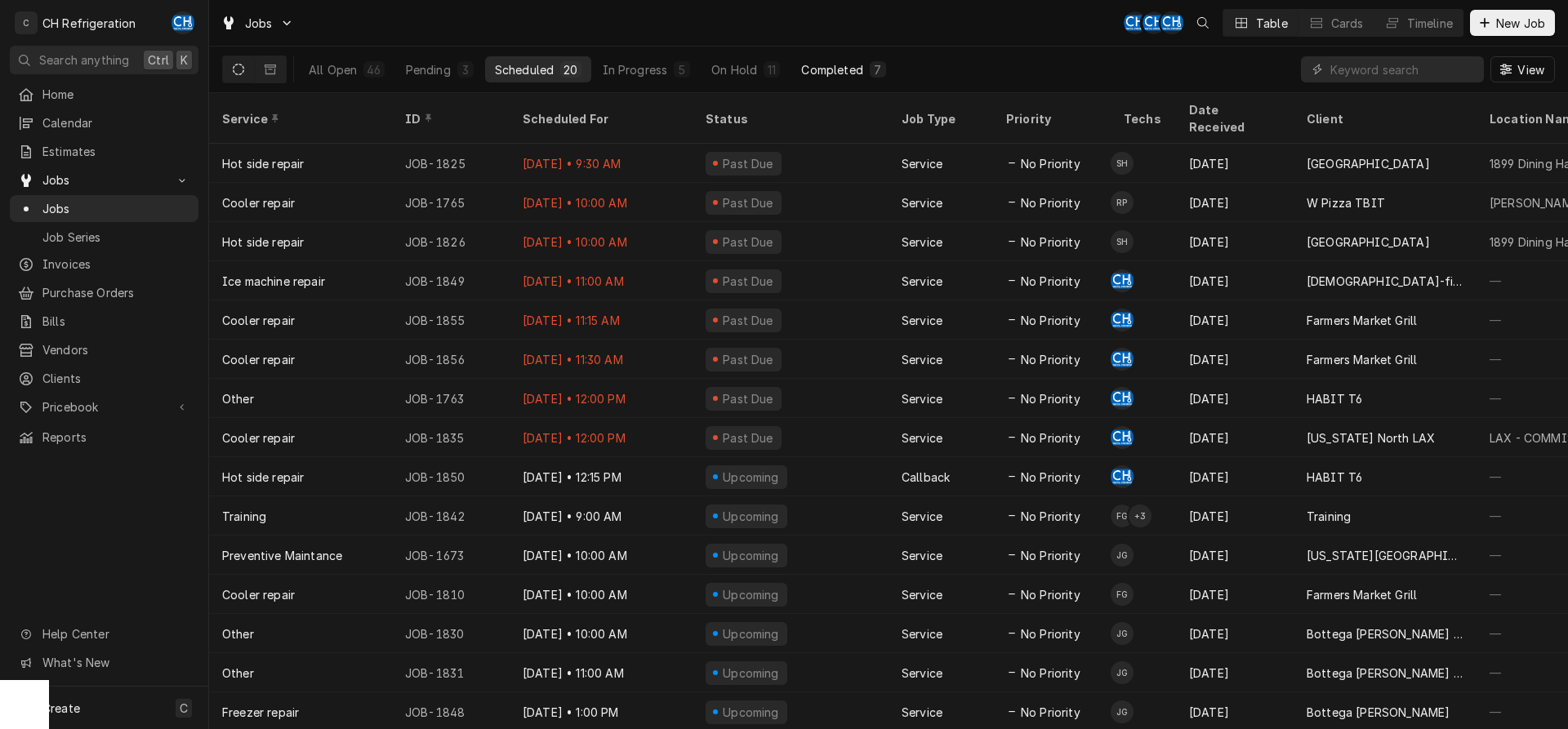
click at [870, 68] on div "7" at bounding box center [878, 69] width 17 height 17
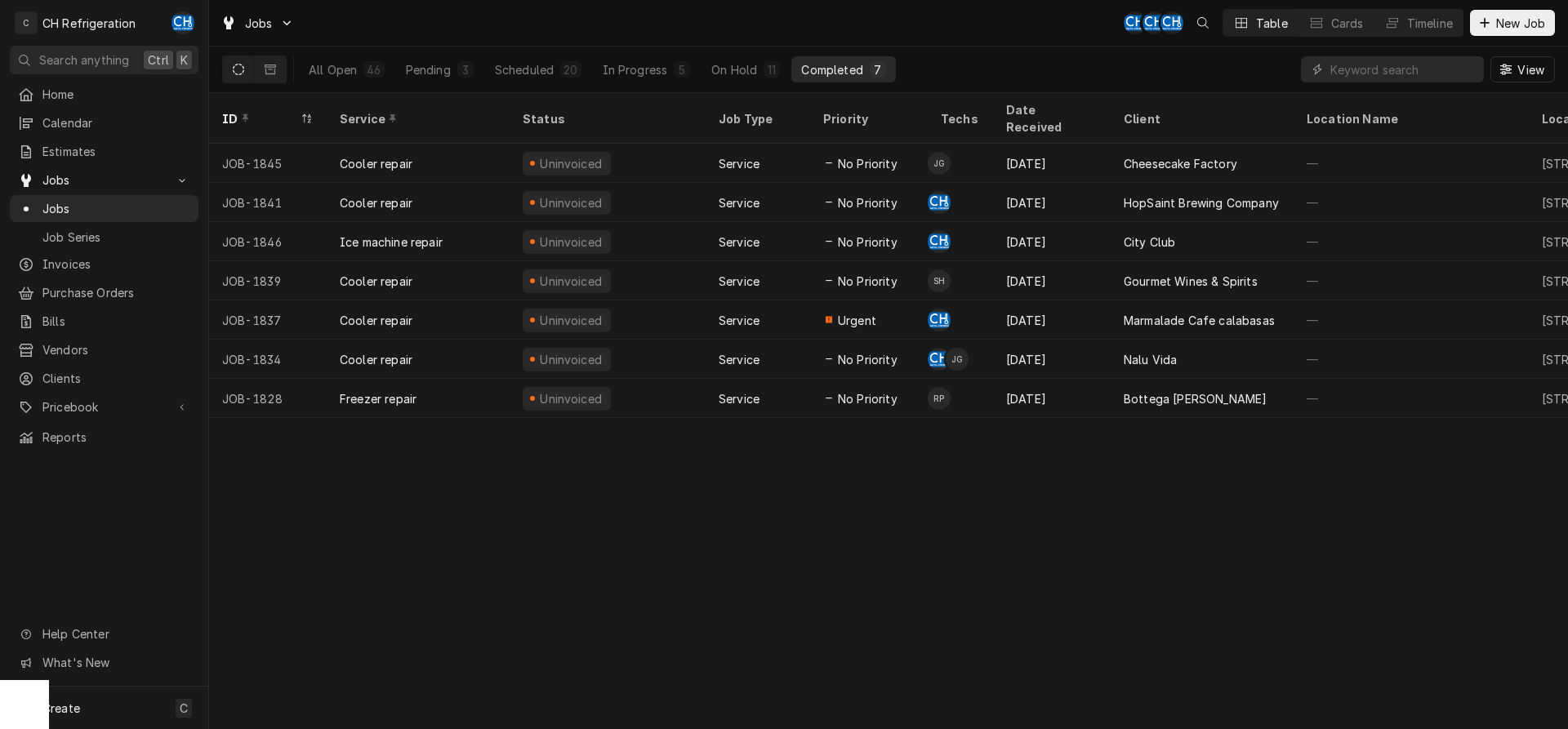
click at [1216, 651] on div "ID Service Status Job Type Priority Techs Date Received Client Location Name Lo…" at bounding box center [889, 412] width 1359 height 637
click at [732, 66] on div "On Hold" at bounding box center [734, 70] width 46 height 18
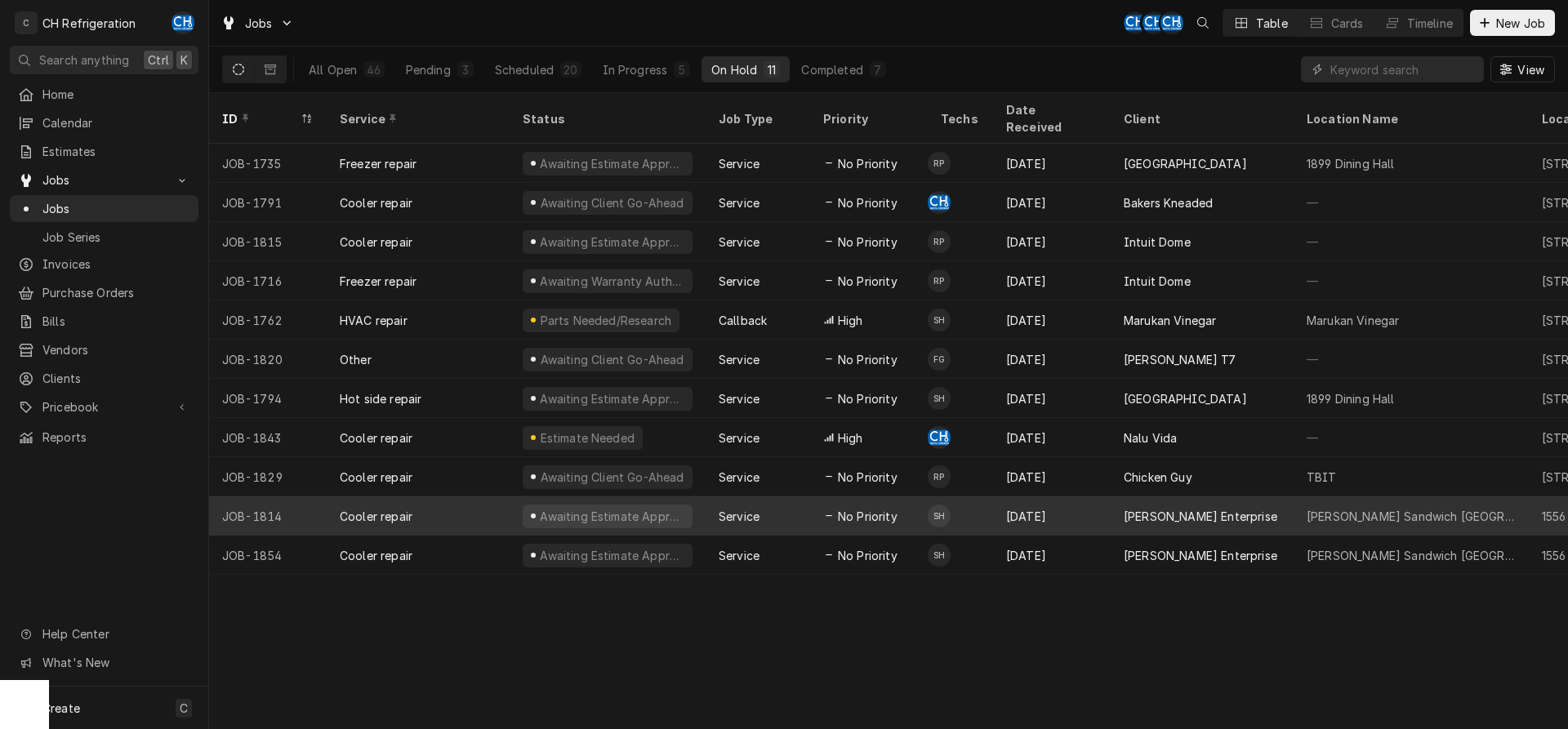
click at [1032, 513] on div "Aug 26" at bounding box center [1052, 516] width 118 height 39
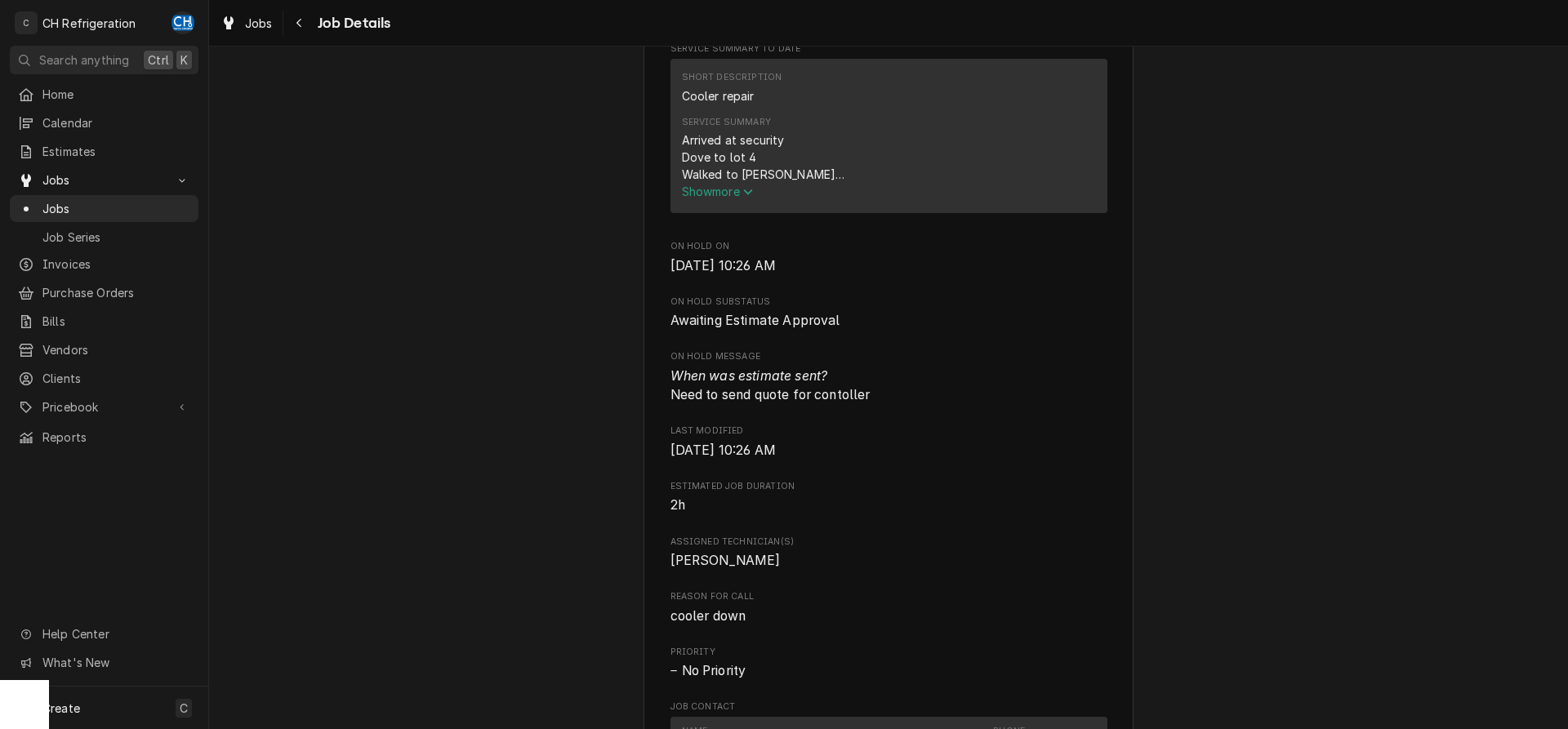
scroll to position [833, 0]
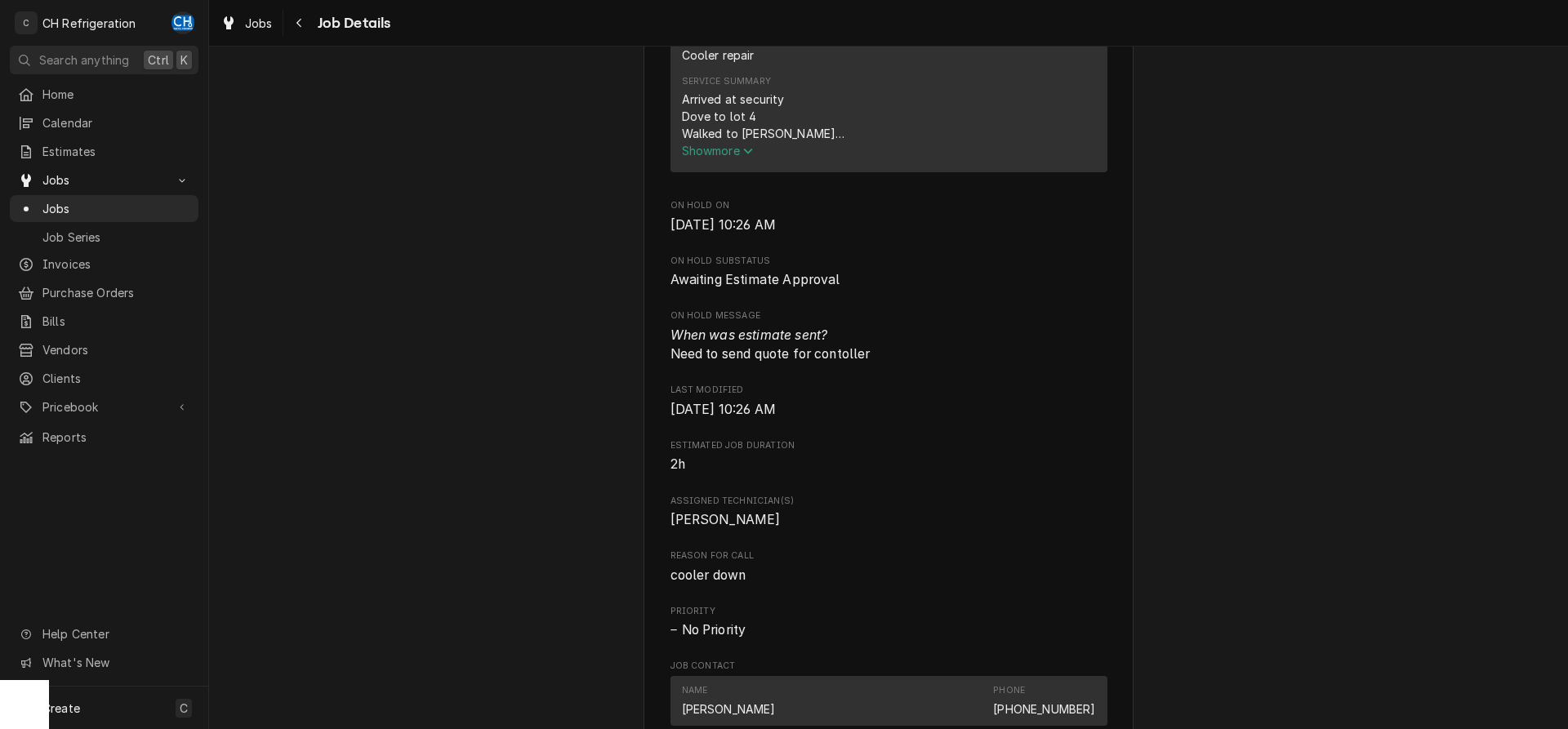
click at [737, 147] on span "Show more" at bounding box center [718, 151] width 72 height 14
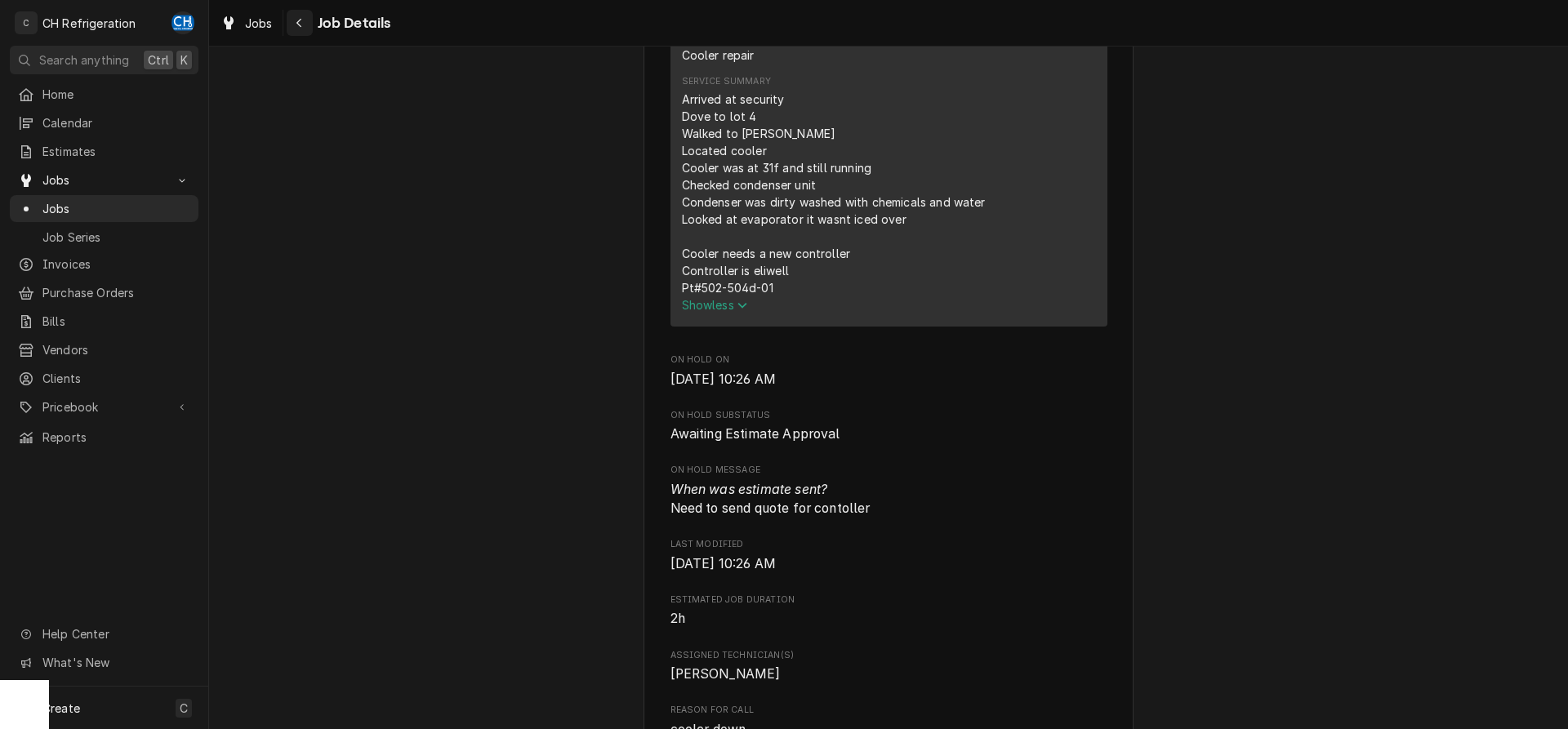
click at [302, 22] on icon "Navigate back" at bounding box center [300, 23] width 8 height 12
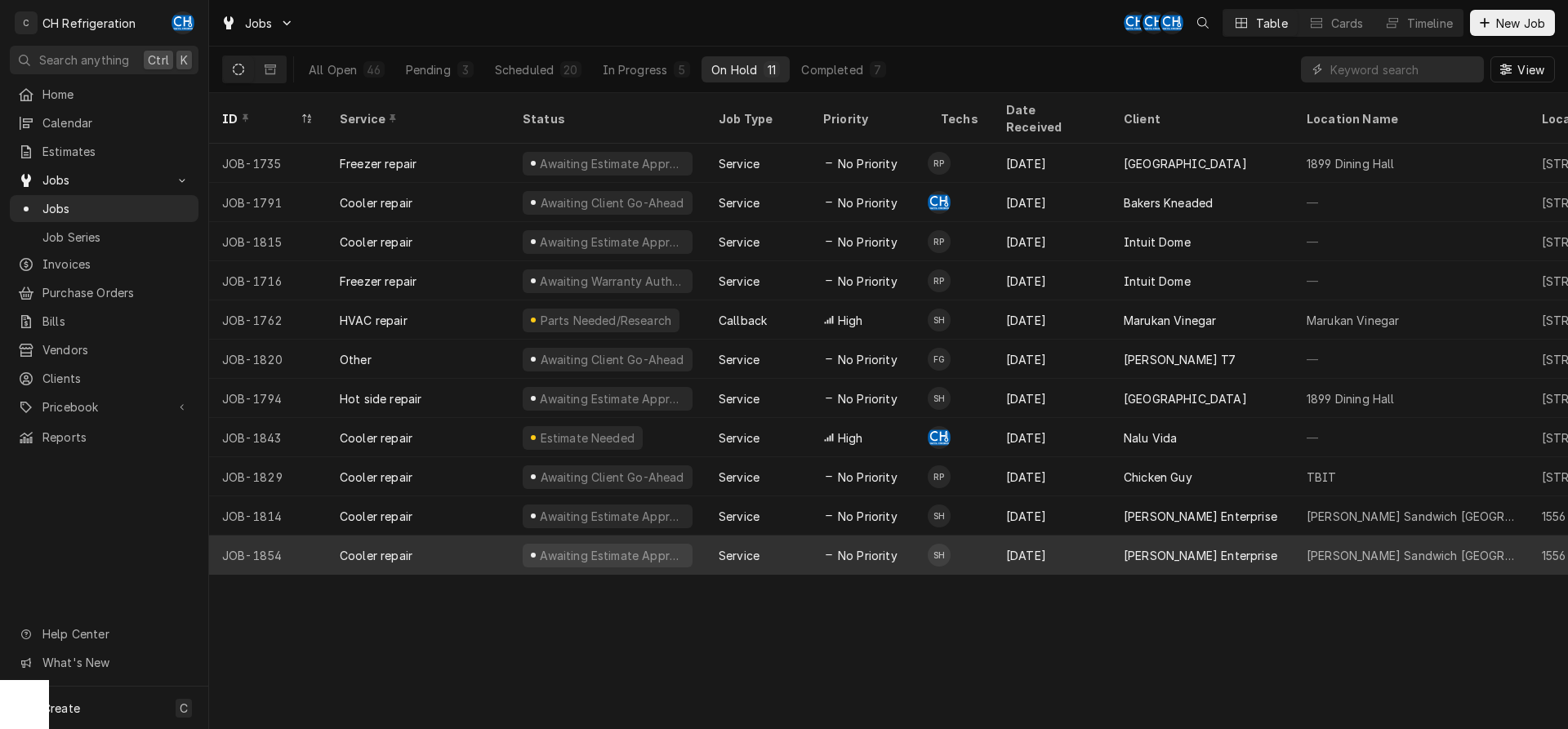
click at [1163, 547] on div "[PERSON_NAME] Enterprise" at bounding box center [1201, 556] width 154 height 18
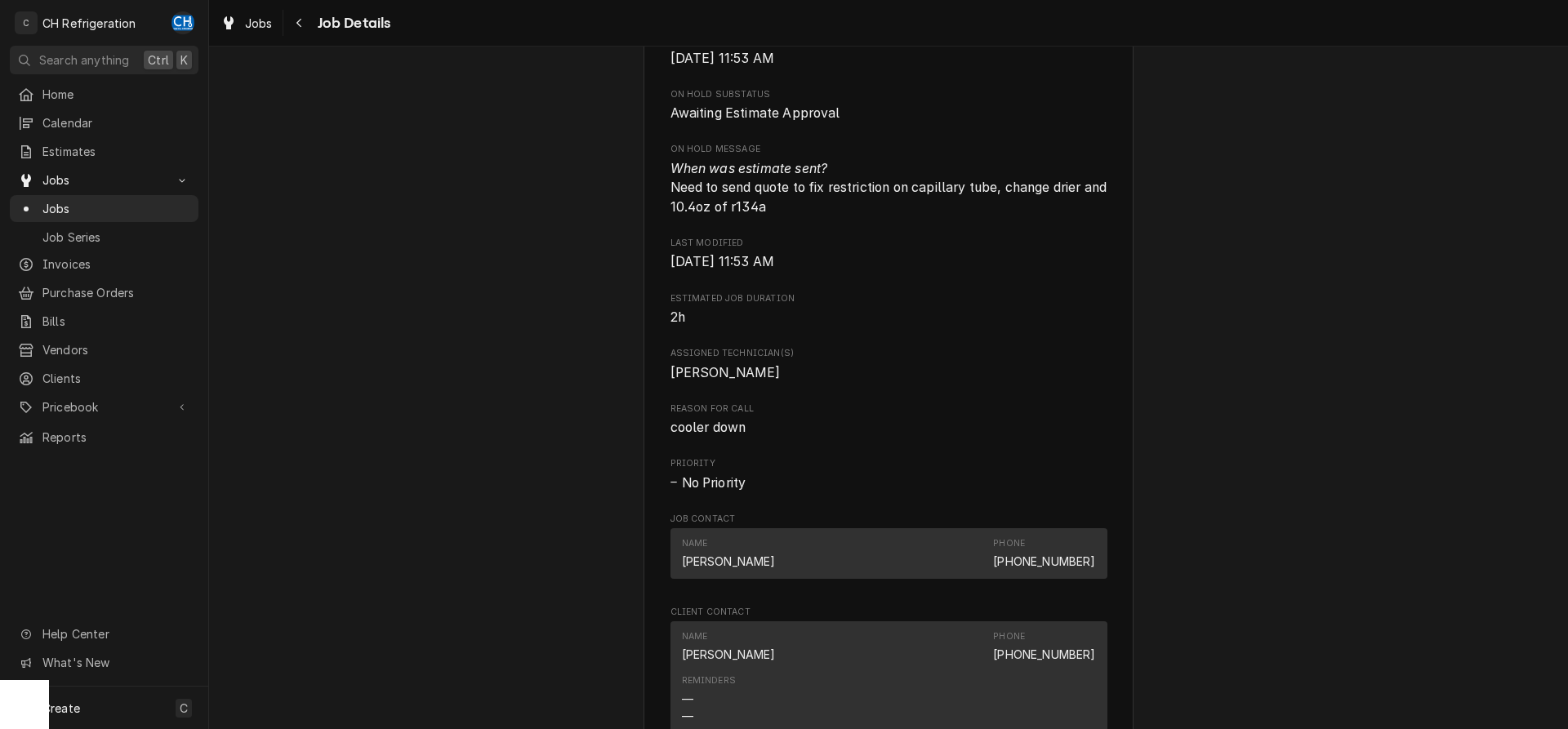
scroll to position [667, 0]
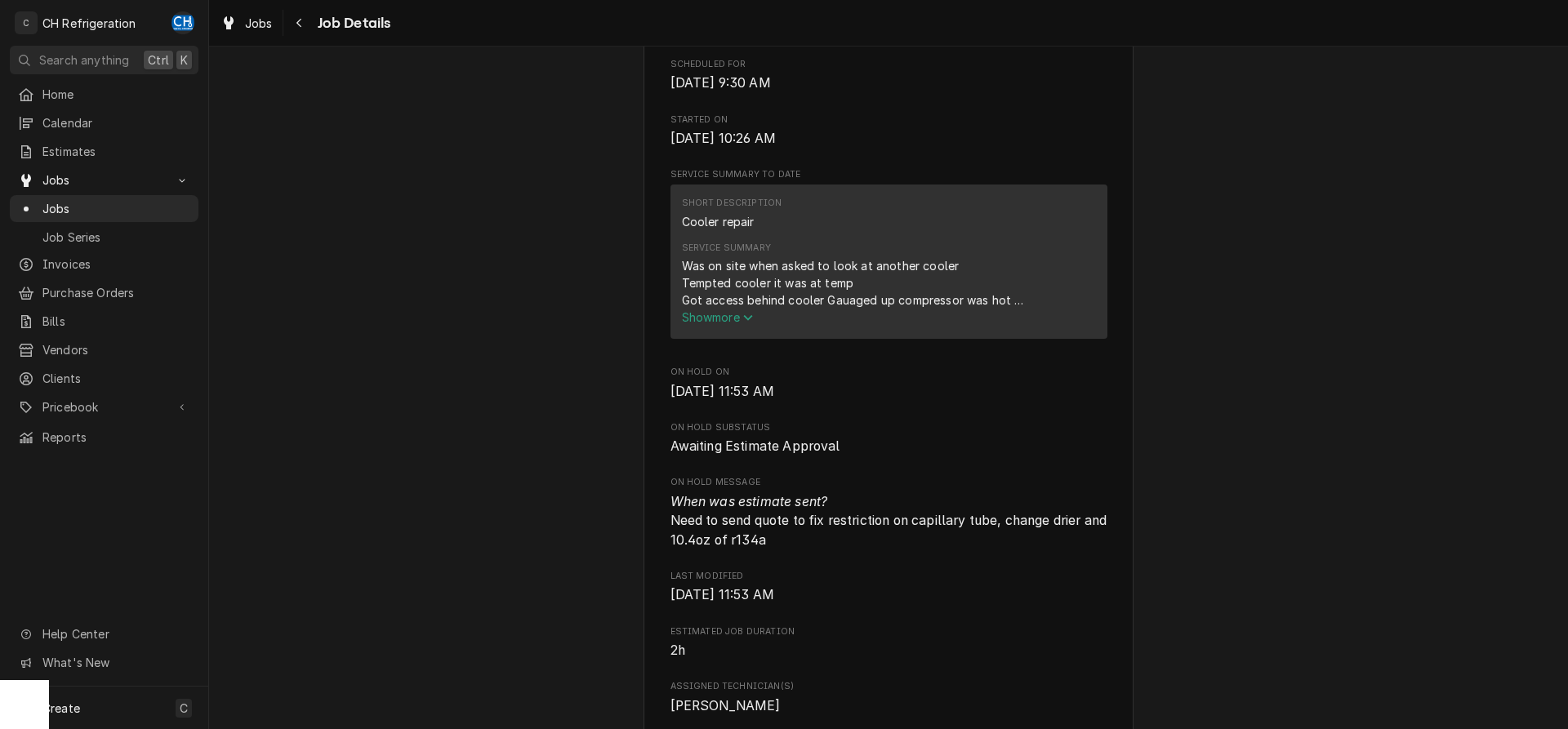
click at [745, 319] on span "Show more" at bounding box center [718, 317] width 72 height 14
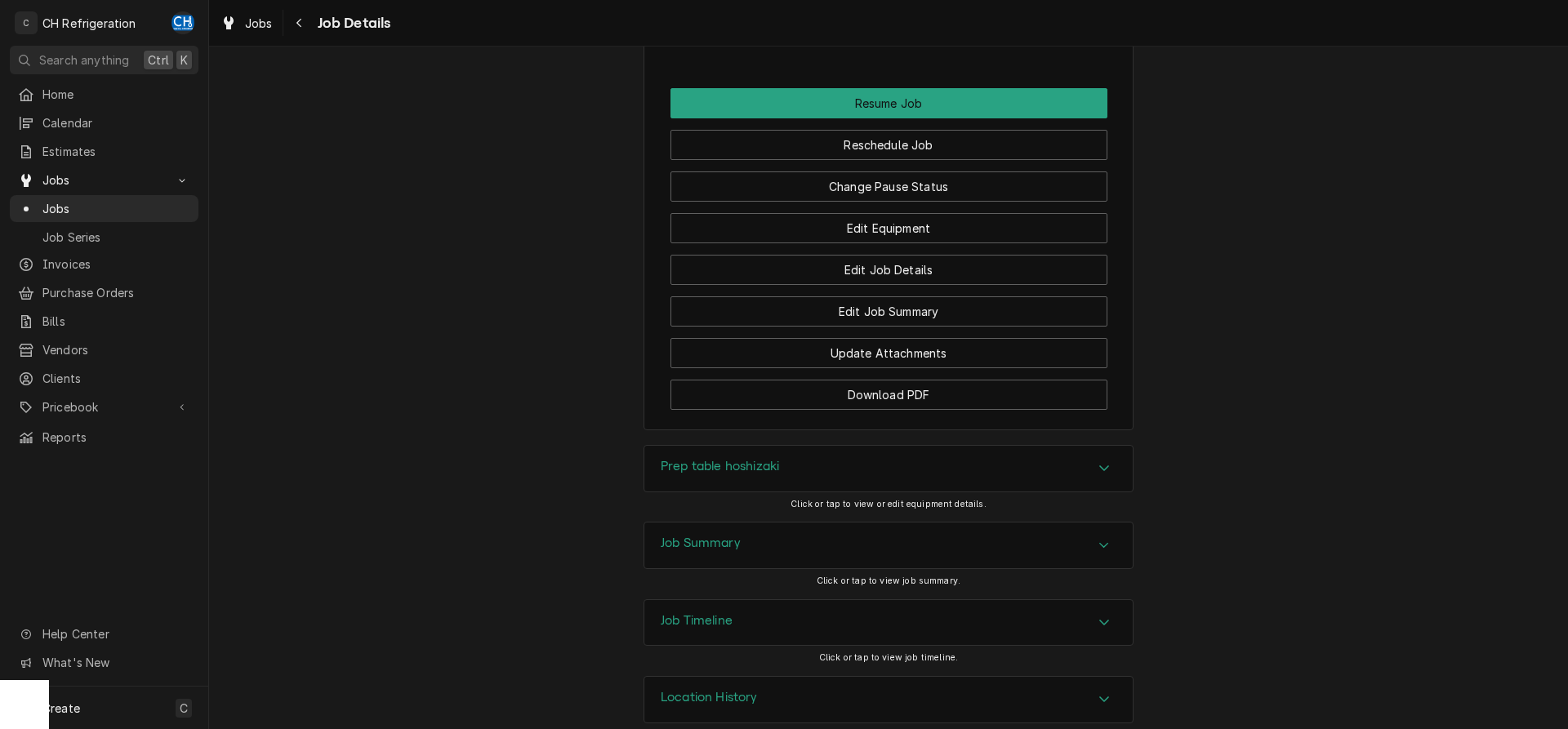
scroll to position [1981, 0]
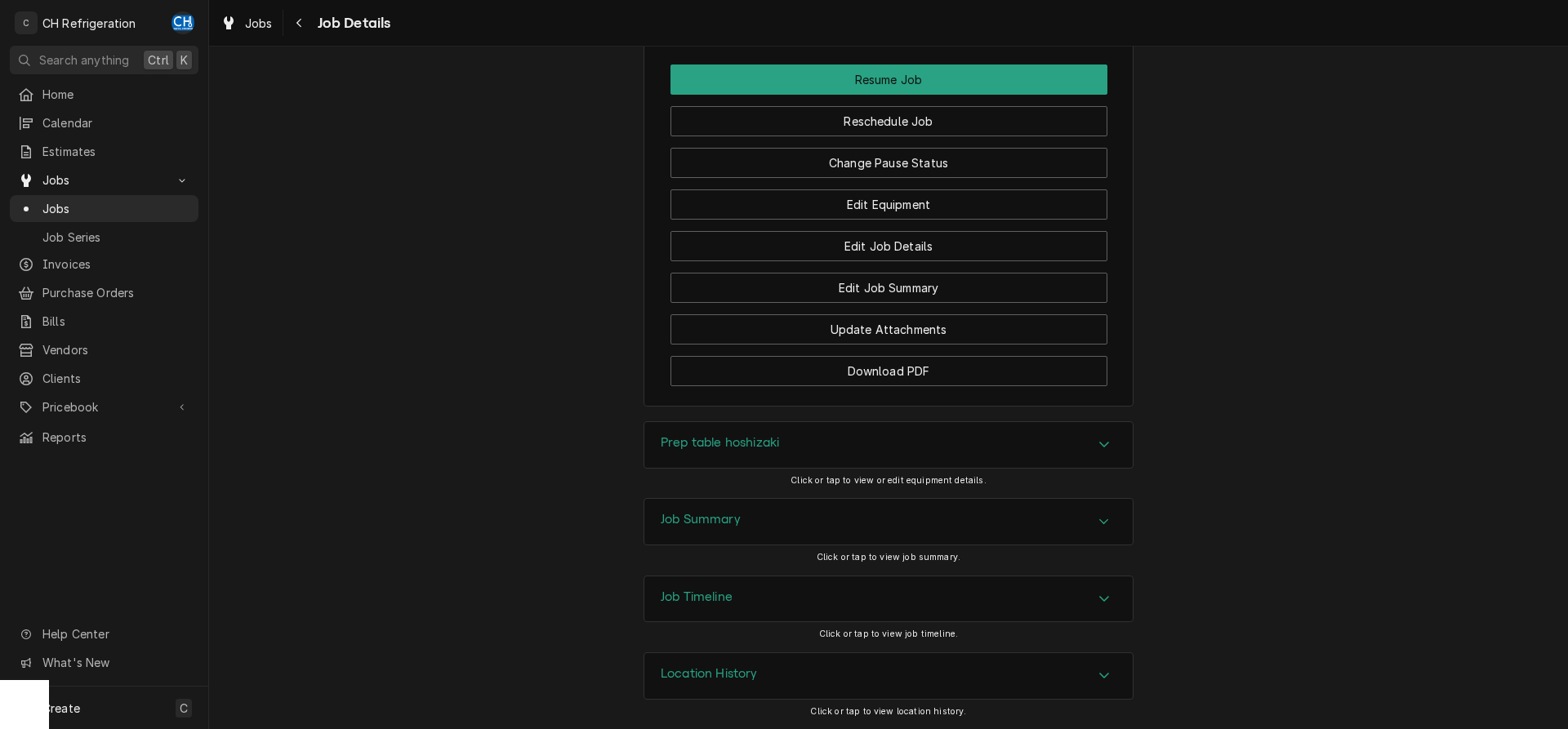
click at [825, 495] on div "Prep table hoshizaki Click or tap to view or edit equipment details." at bounding box center [889, 459] width 491 height 77
click at [823, 520] on div "Job Summary" at bounding box center [889, 522] width 489 height 46
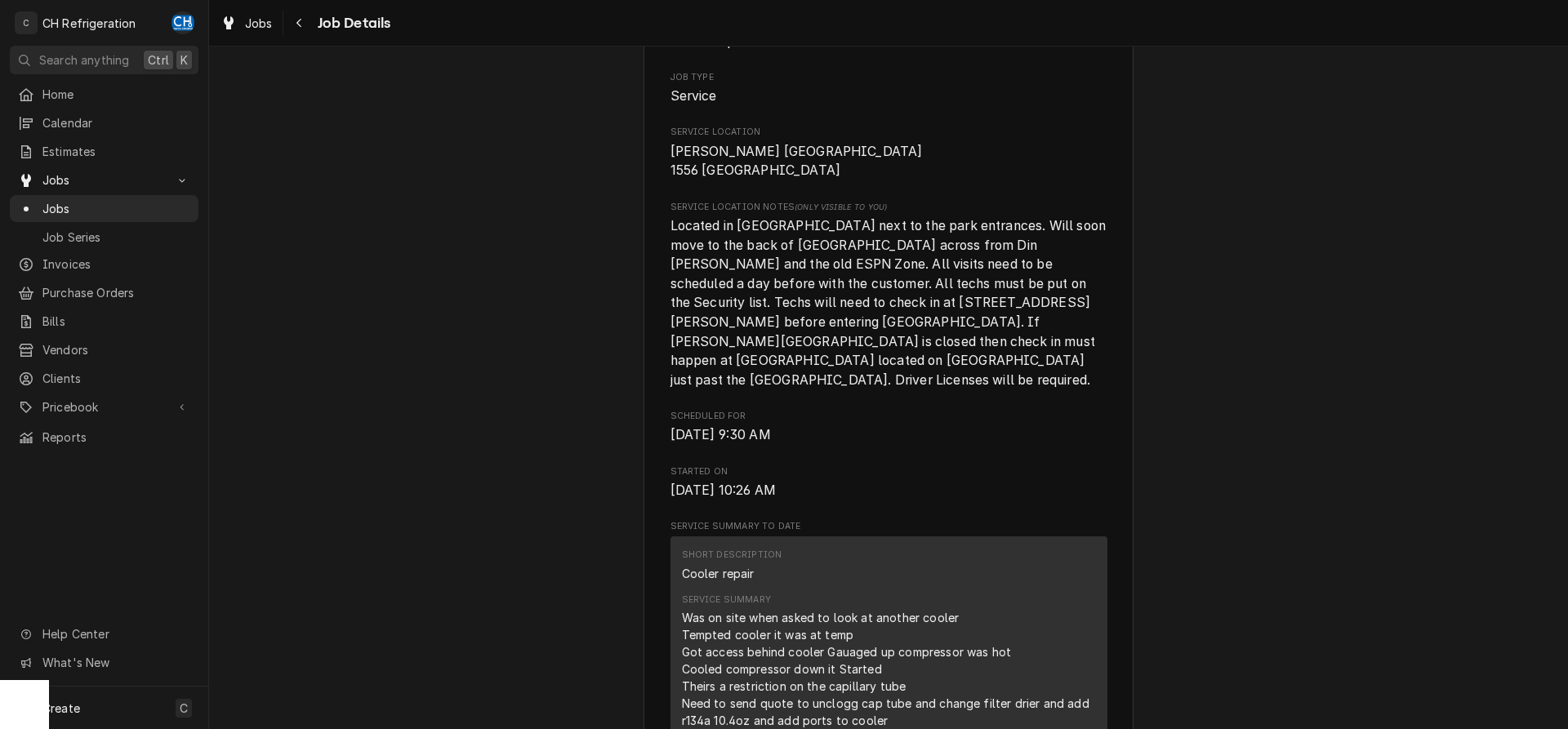
scroll to position [0, 0]
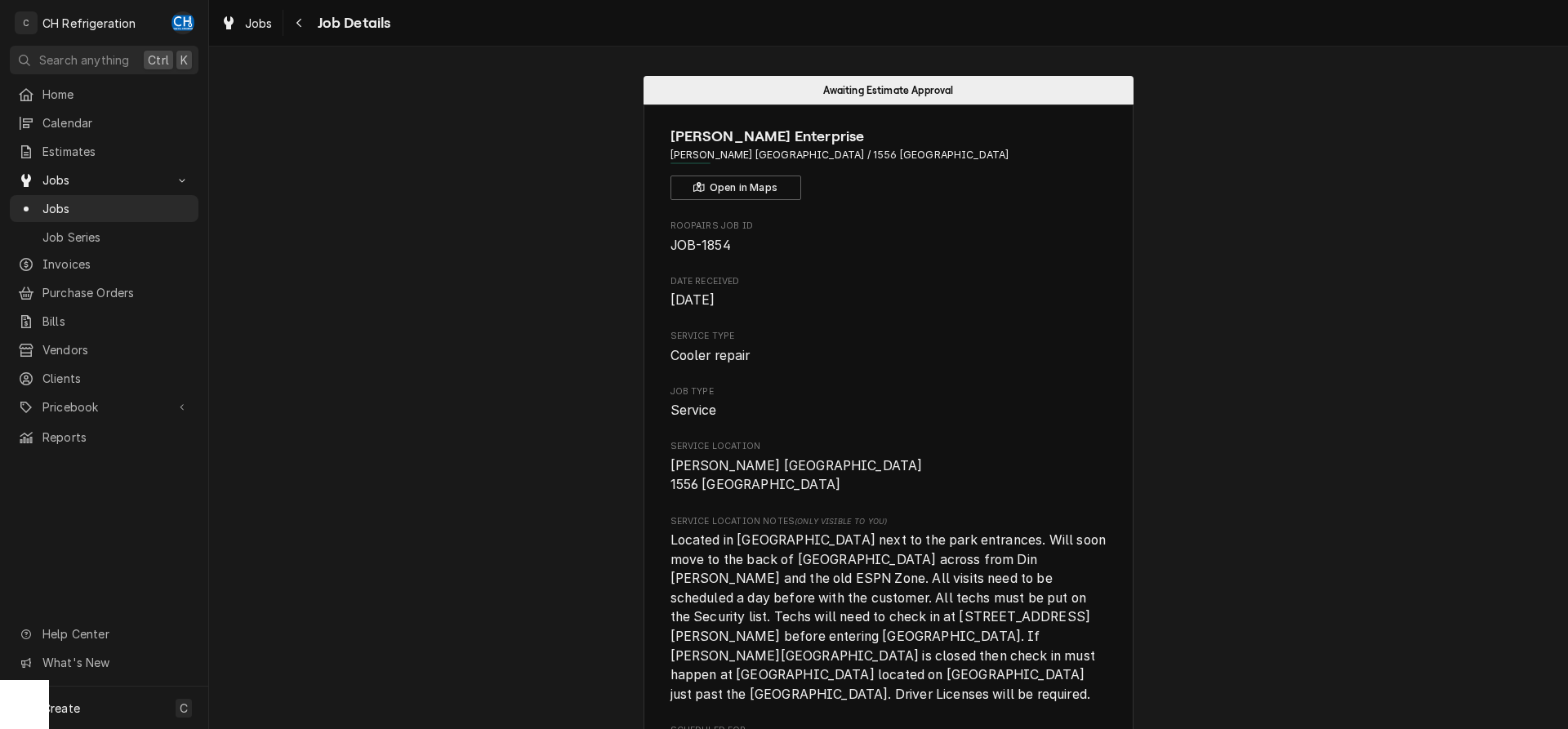
drag, startPoint x: 941, startPoint y: 149, endPoint x: 793, endPoint y: 151, distance: 148.0
click at [793, 151] on span "[PERSON_NAME] [GEOGRAPHIC_DATA] / 1556 [GEOGRAPHIC_DATA]" at bounding box center [889, 155] width 437 height 15
copy span "1556 Disneyland Dr, Anaheim, CA 92802"
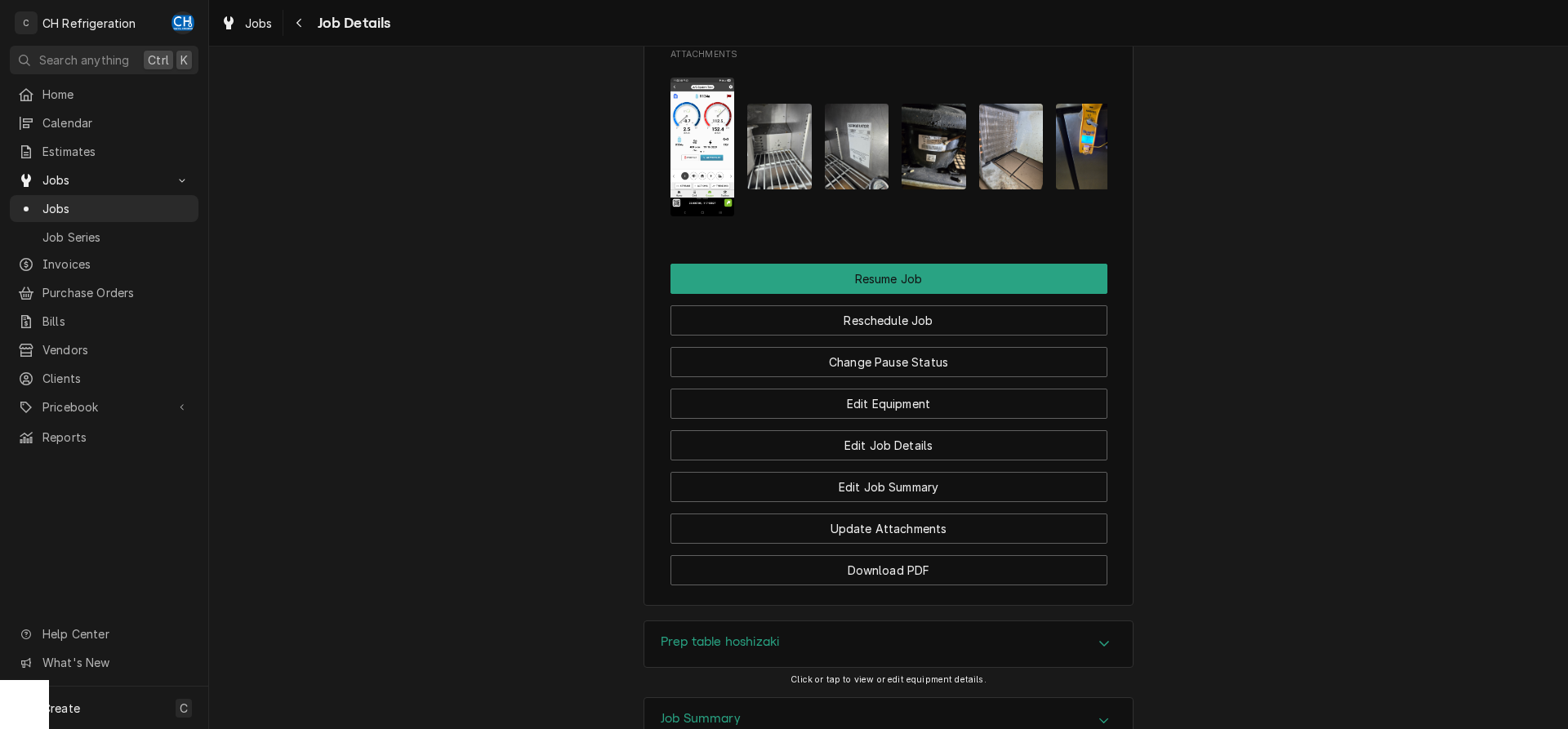
scroll to position [1750, 0]
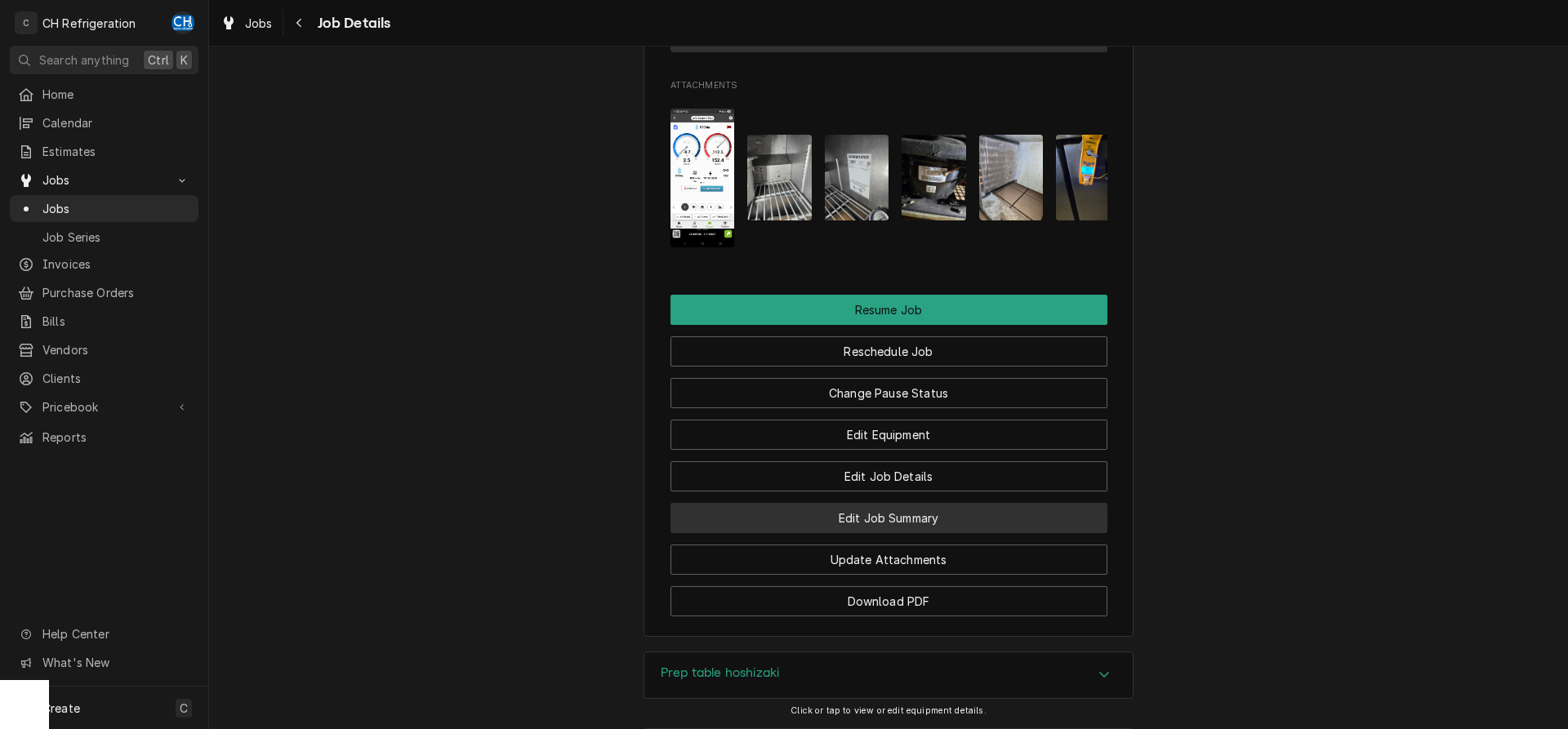
click at [912, 519] on button "Edit Job Summary" at bounding box center [889, 518] width 437 height 30
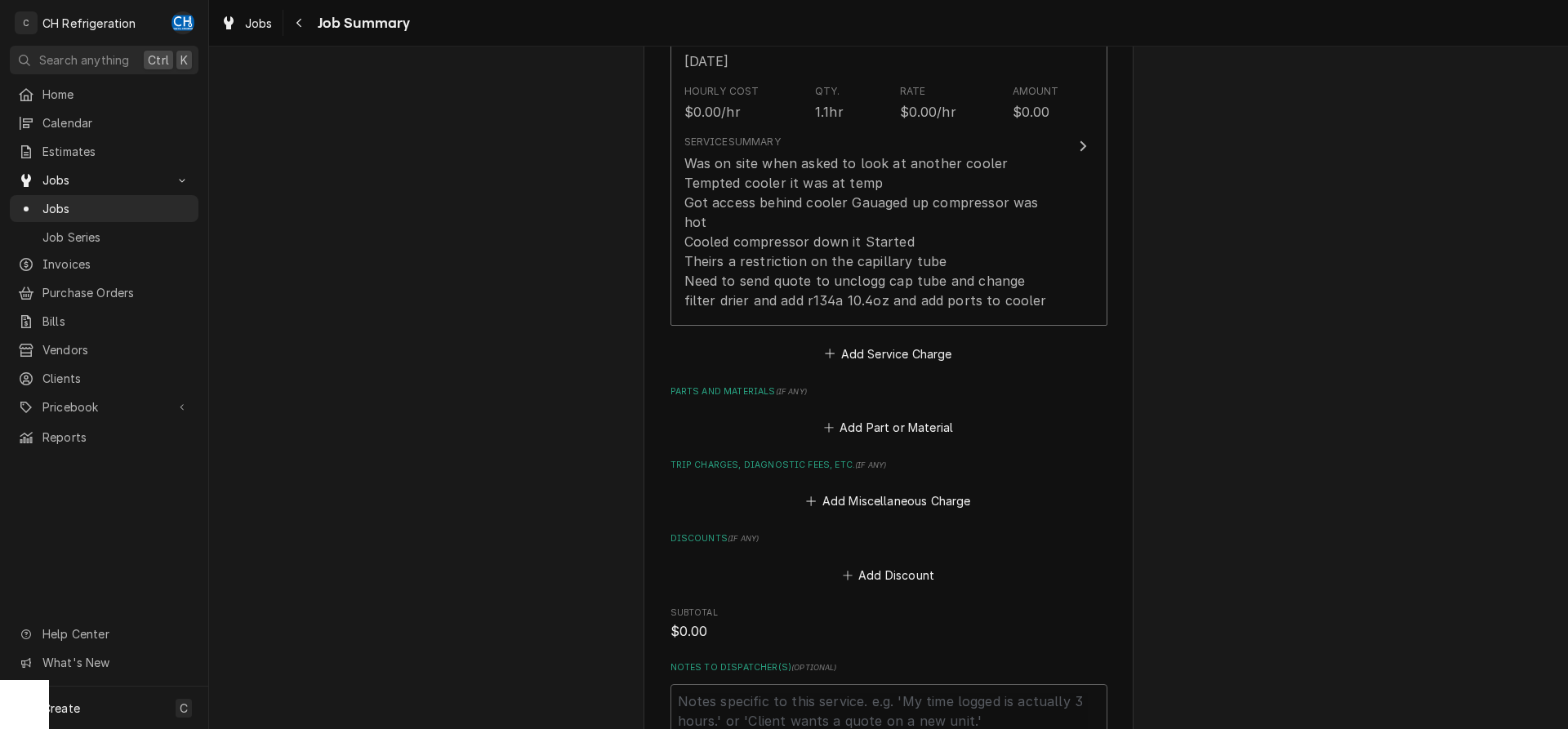
scroll to position [983, 0]
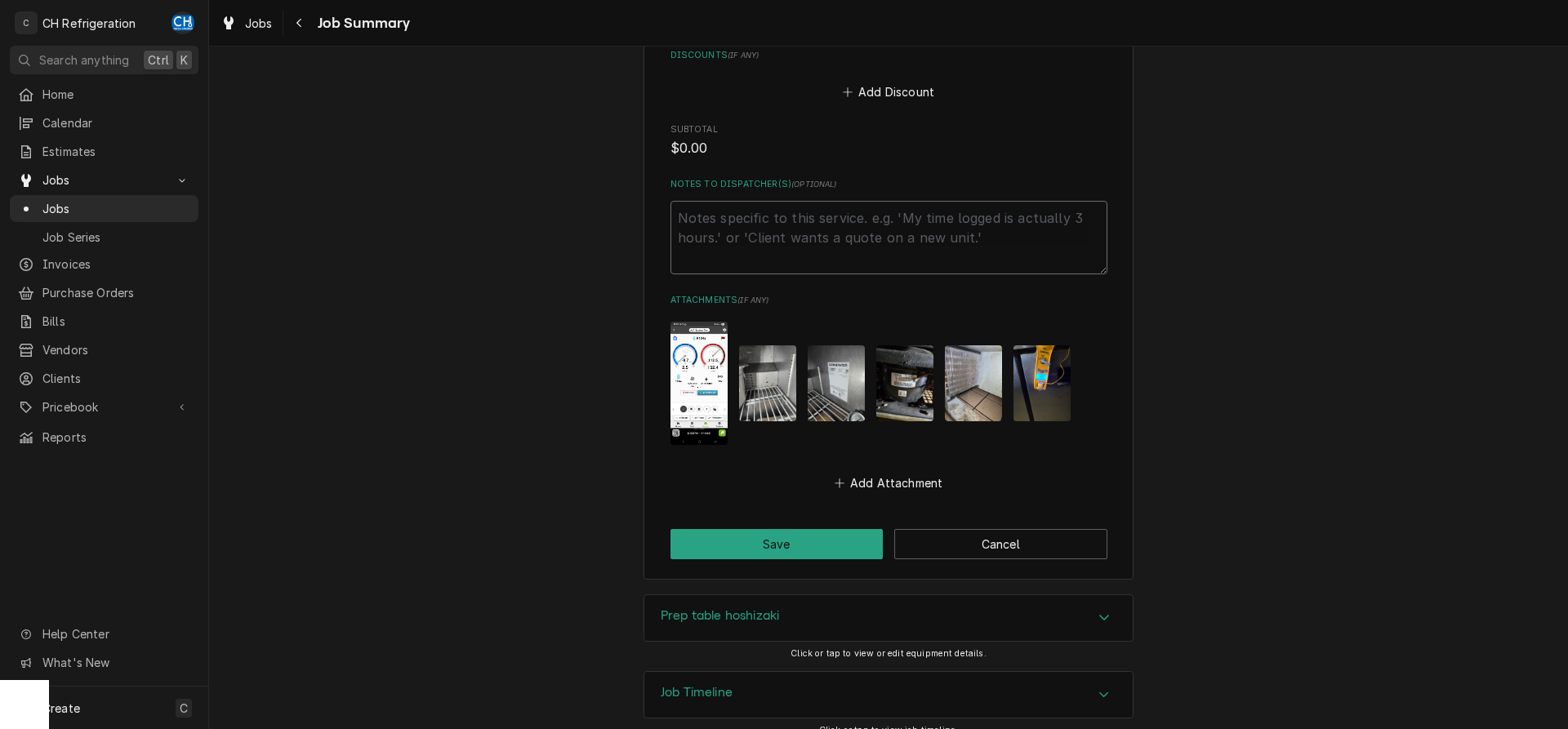
click at [826, 232] on textarea "Notes to Dispatcher(s) ( optional )" at bounding box center [889, 237] width 437 height 74
type textarea "x"
type textarea "e"
type textarea "x"
type textarea "es"
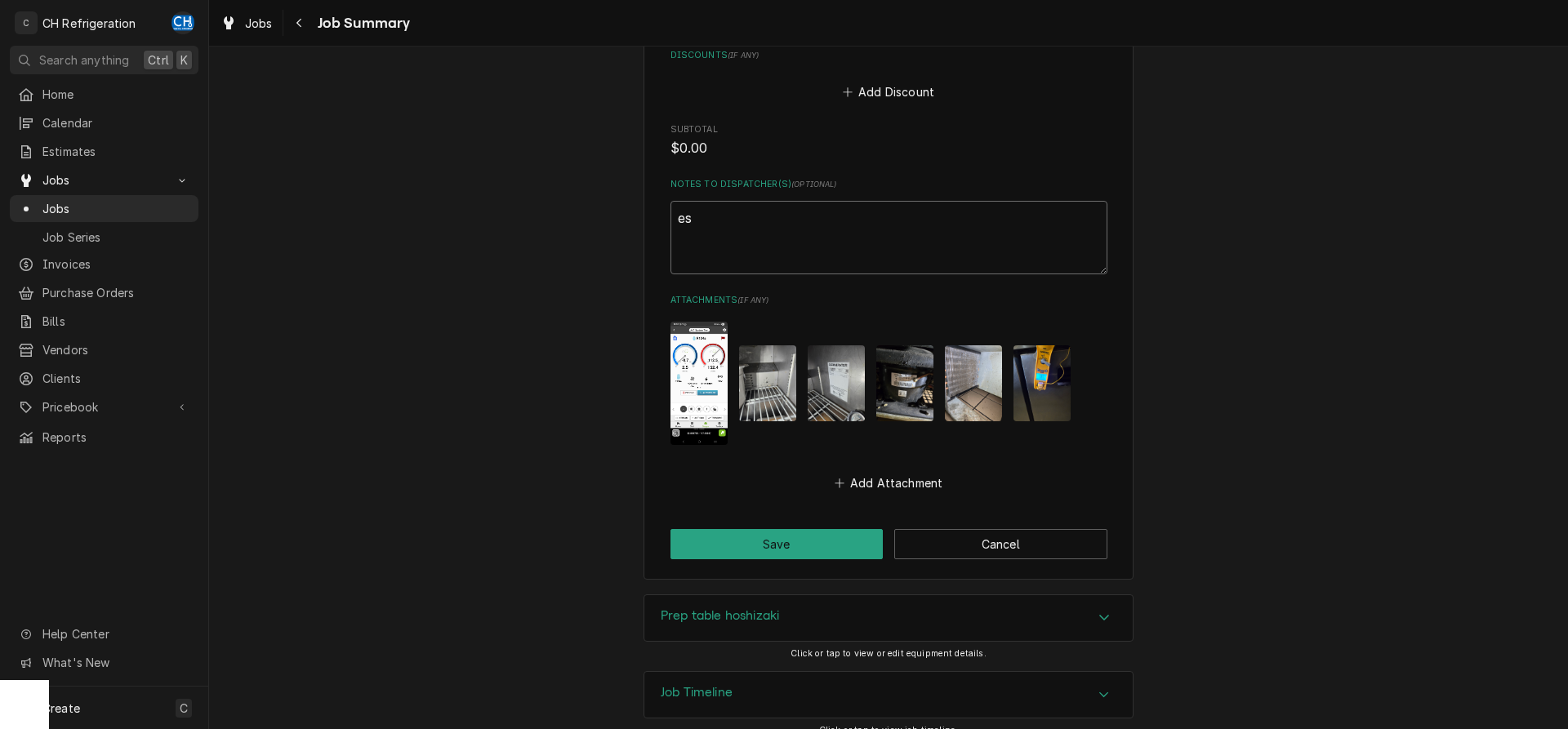
type textarea "x"
type textarea "est"
type textarea "x"
type textarea "esti"
type textarea "x"
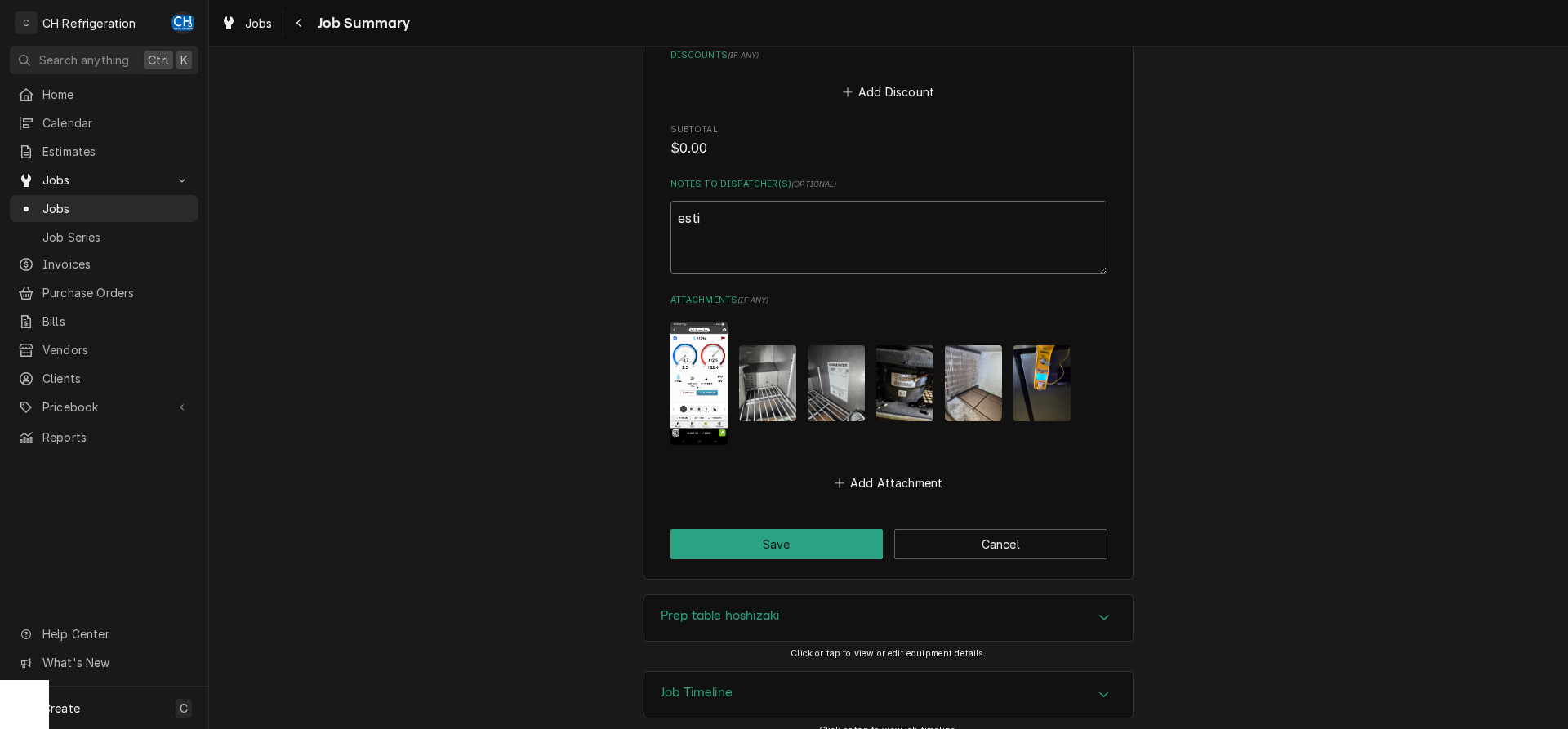
type textarea "estim"
type textarea "x"
type textarea "estima"
type textarea "x"
type textarea "estimat"
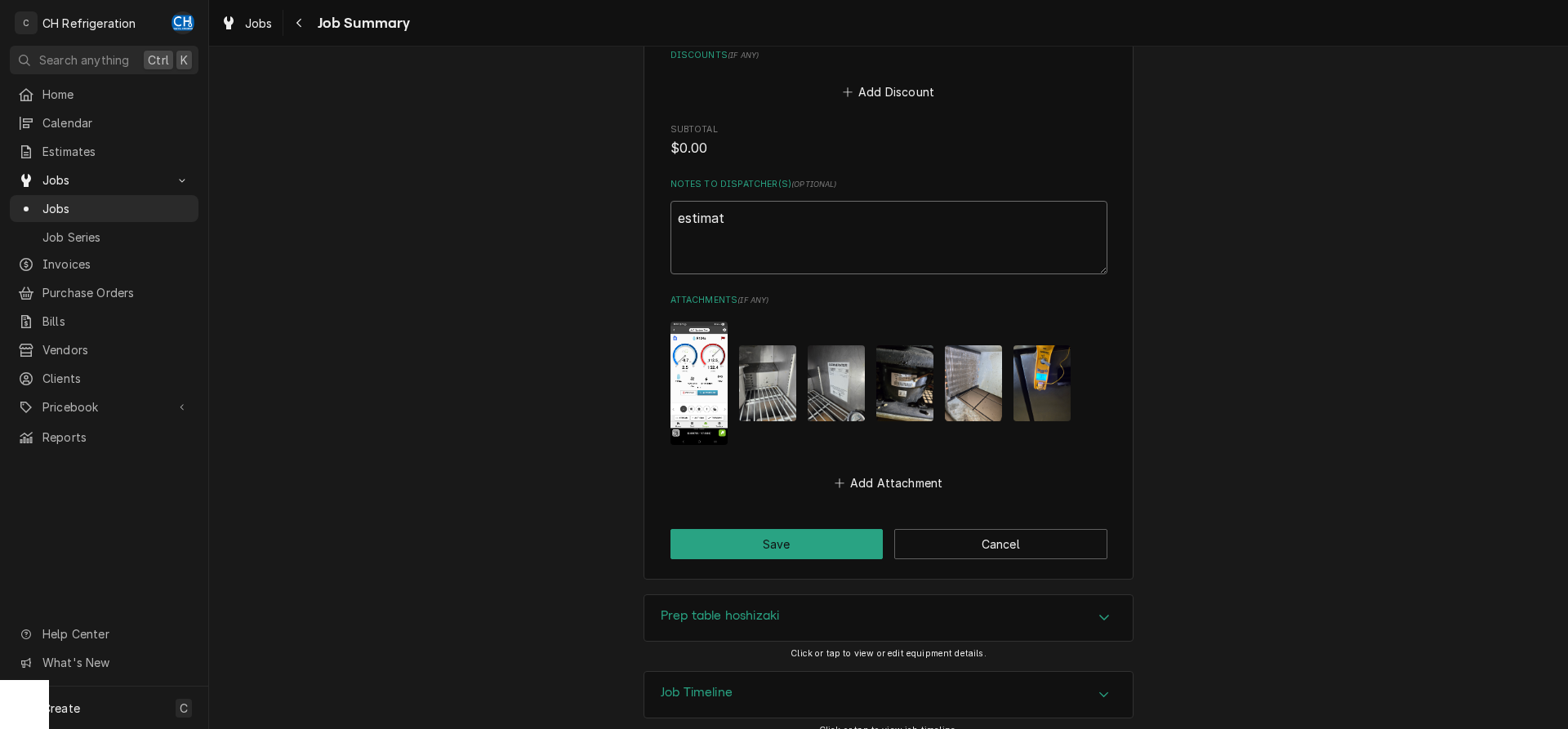
type textarea "x"
type textarea "estimate"
type textarea "x"
type textarea "estimate"
type textarea "x"
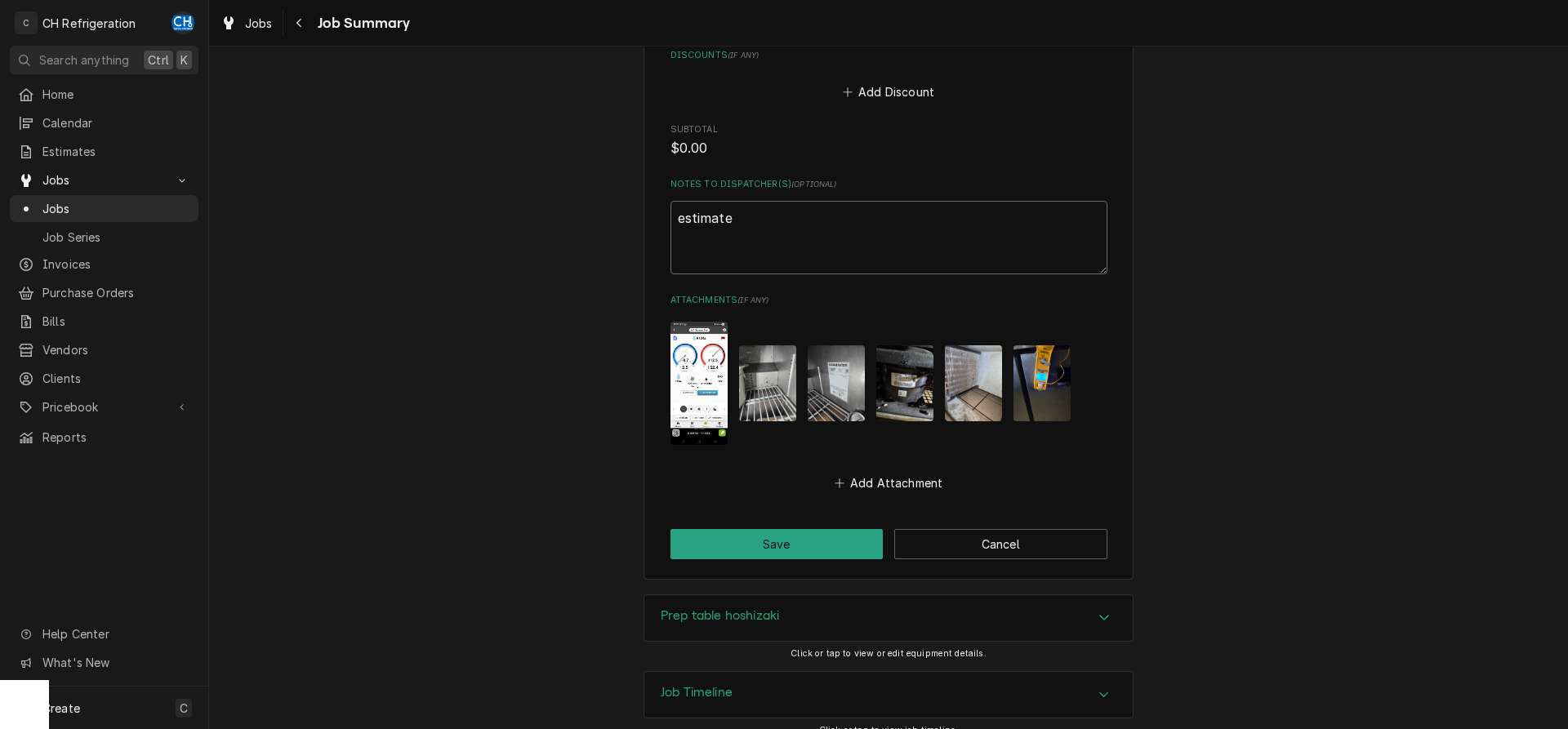
type textarea "estimate p"
type textarea "x"
type textarea "estimate p1"
type textarea "x"
type textarea "estimate p15"
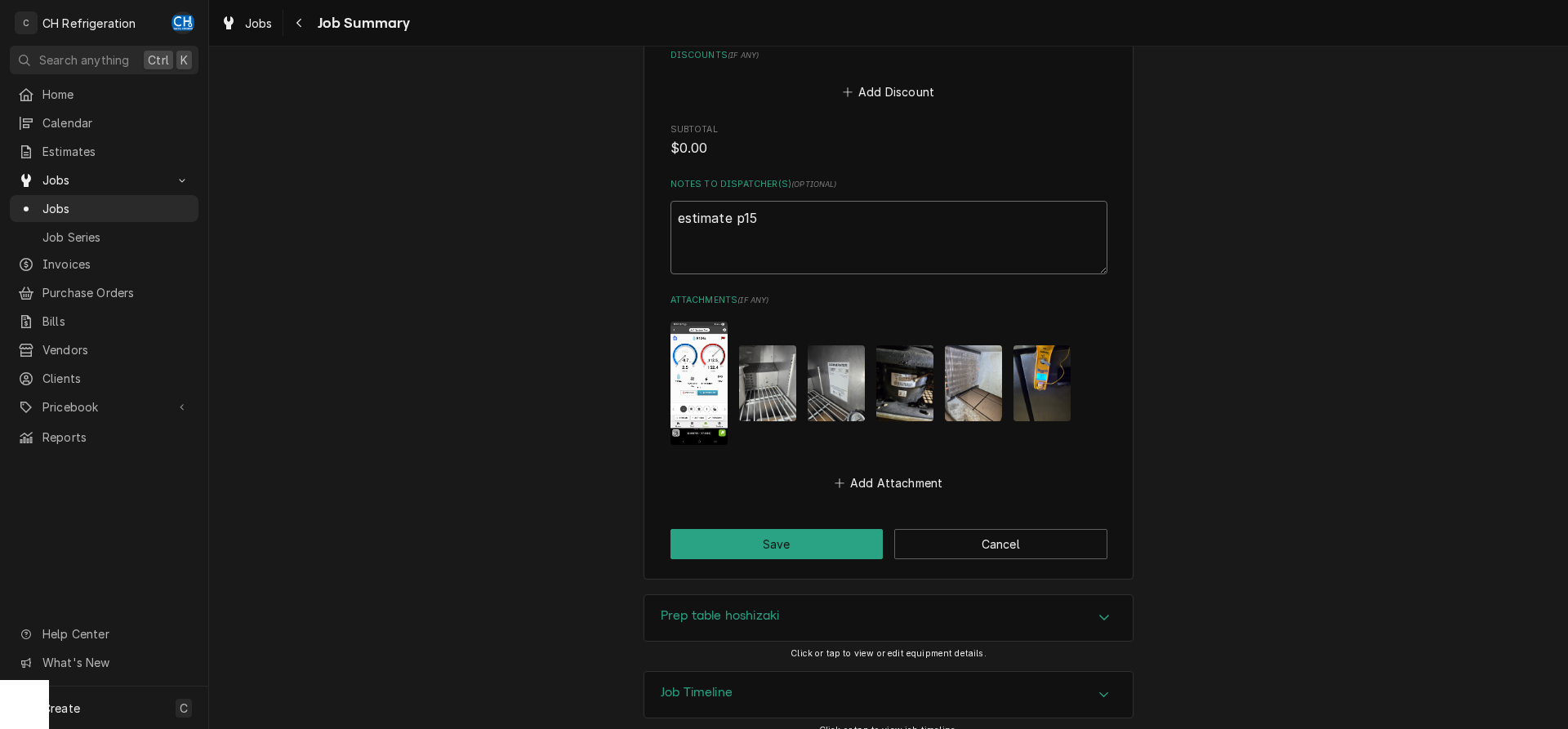
type textarea "x"
type textarea "estimate p152"
type textarea "x"
type textarea "estimate p1520"
click at [792, 531] on button "Save" at bounding box center [777, 544] width 213 height 30
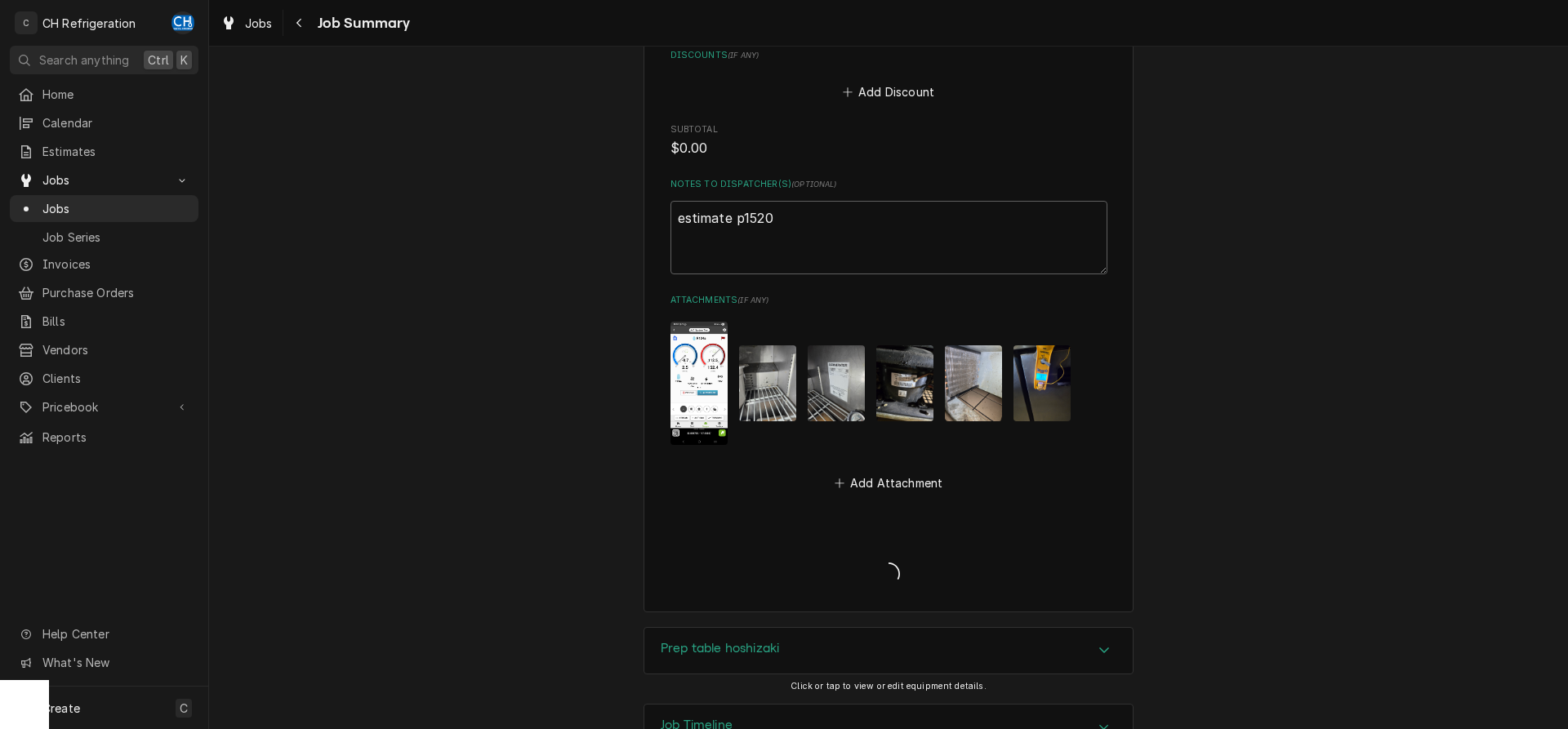
type textarea "x"
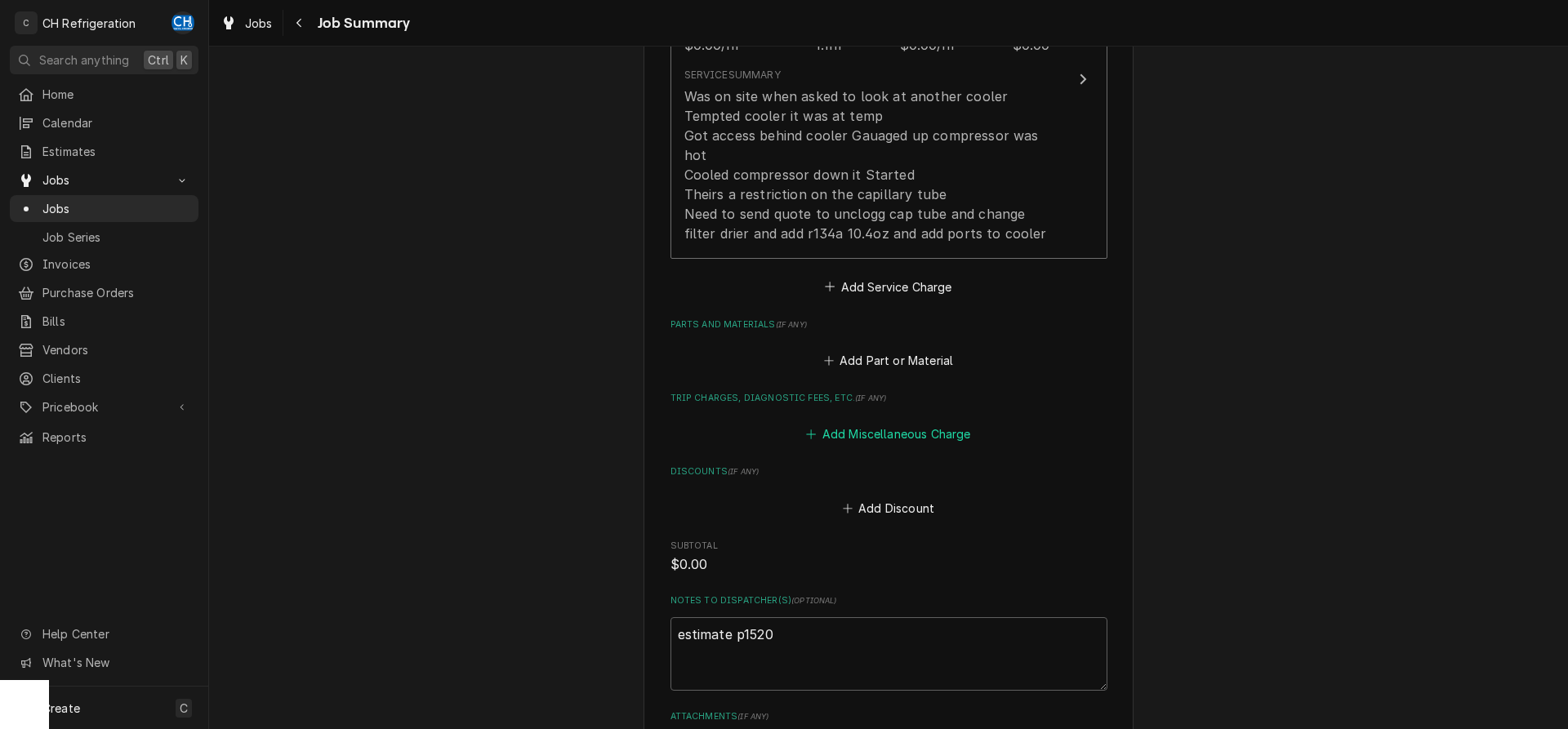
scroll to position [234, 0]
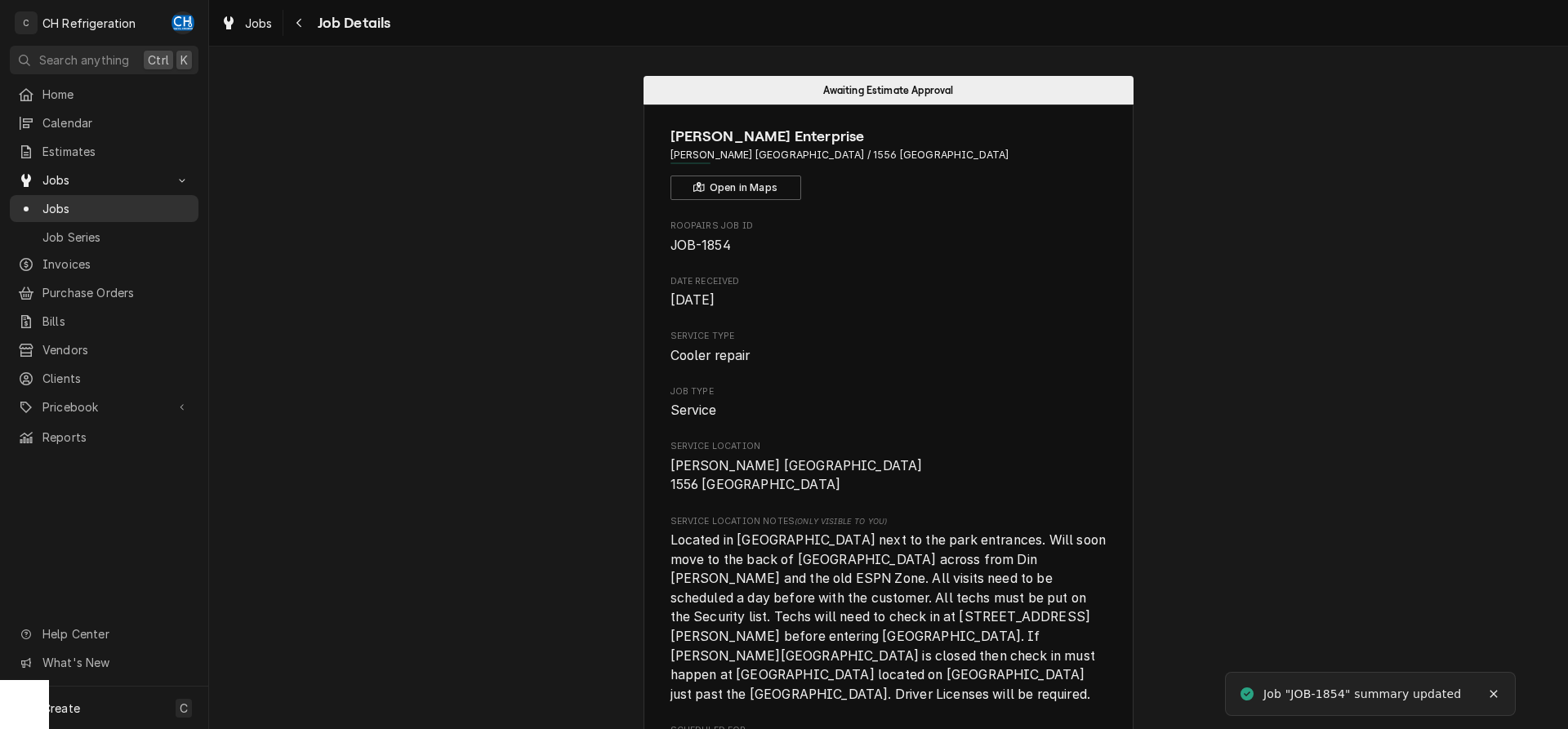
click at [186, 205] on span "Jobs" at bounding box center [117, 209] width 148 height 18
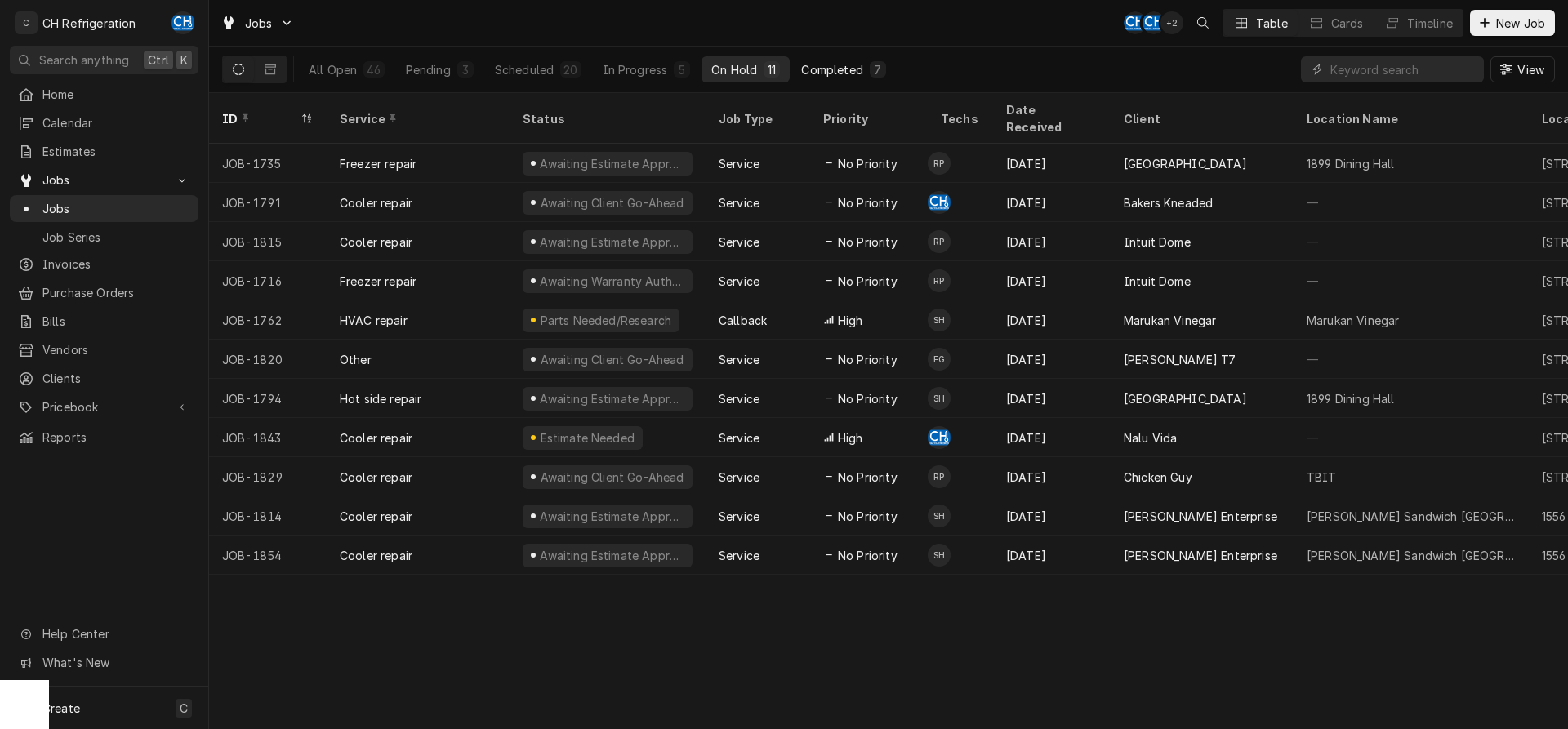
click at [843, 70] on div "Completed" at bounding box center [831, 70] width 61 height 18
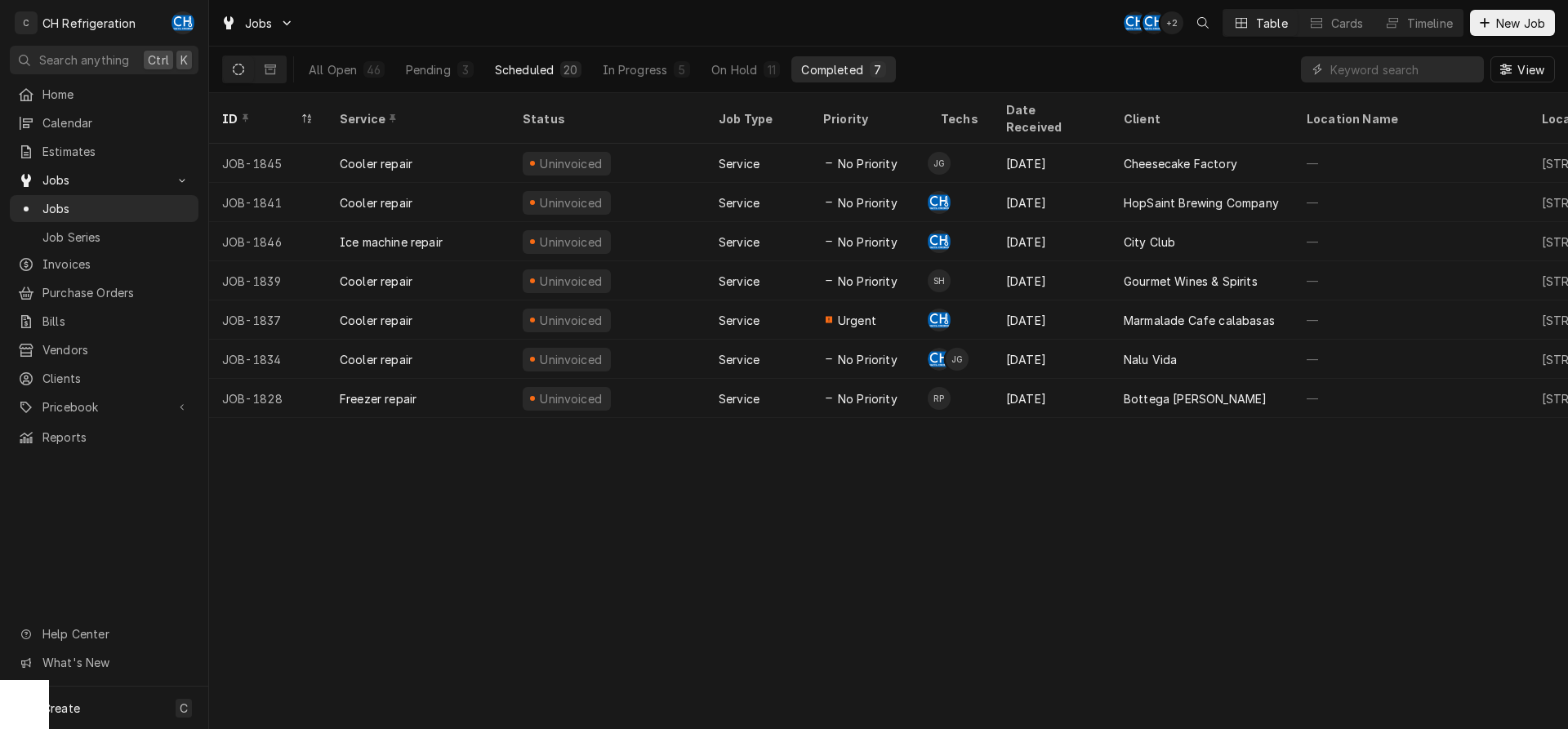
click at [536, 79] on button "Scheduled 20" at bounding box center [538, 69] width 106 height 26
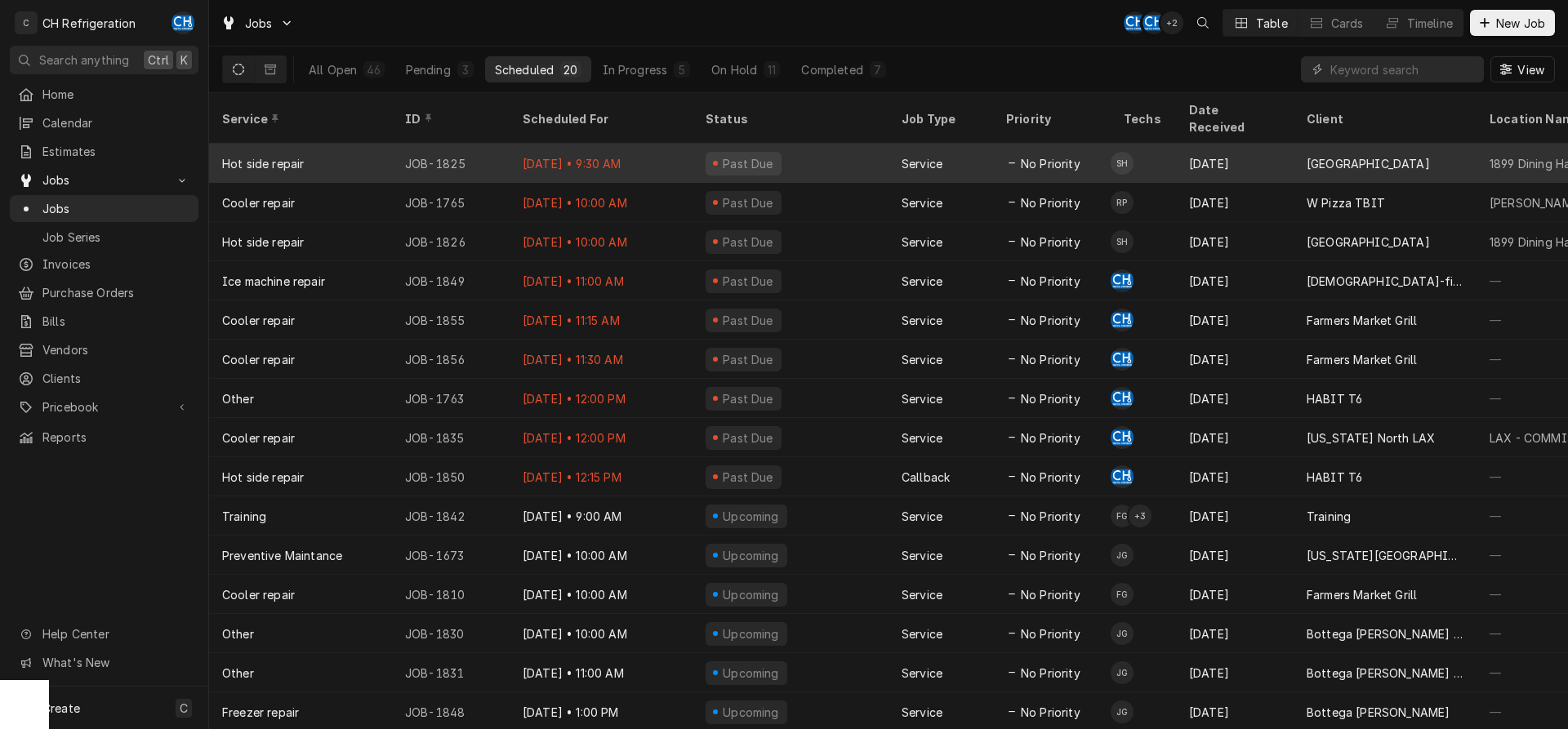
click at [861, 150] on div "Past Due" at bounding box center [790, 164] width 196 height 39
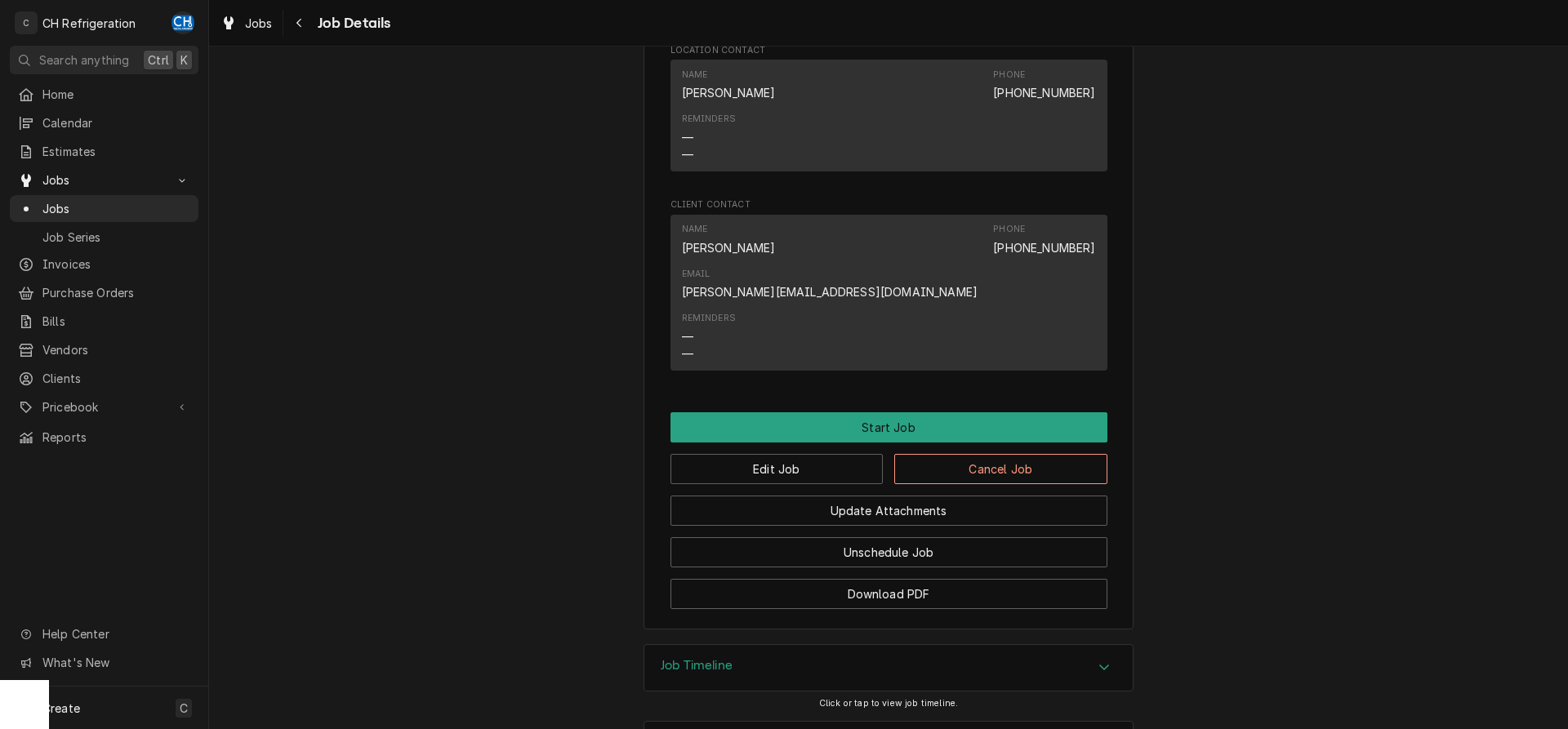
scroll to position [522, 0]
click at [711, 645] on div "Job Timeline" at bounding box center [889, 668] width 489 height 46
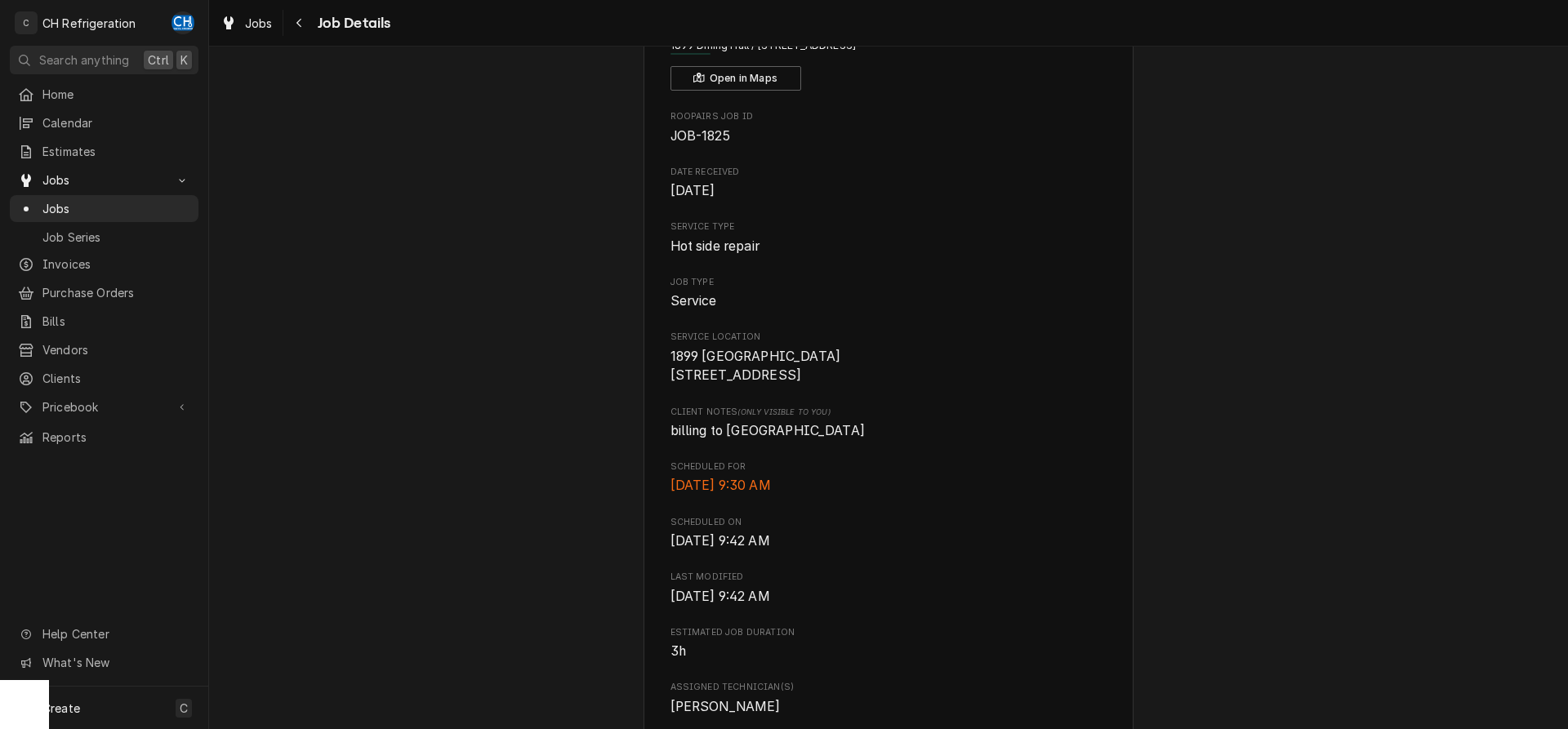
scroll to position [0, 0]
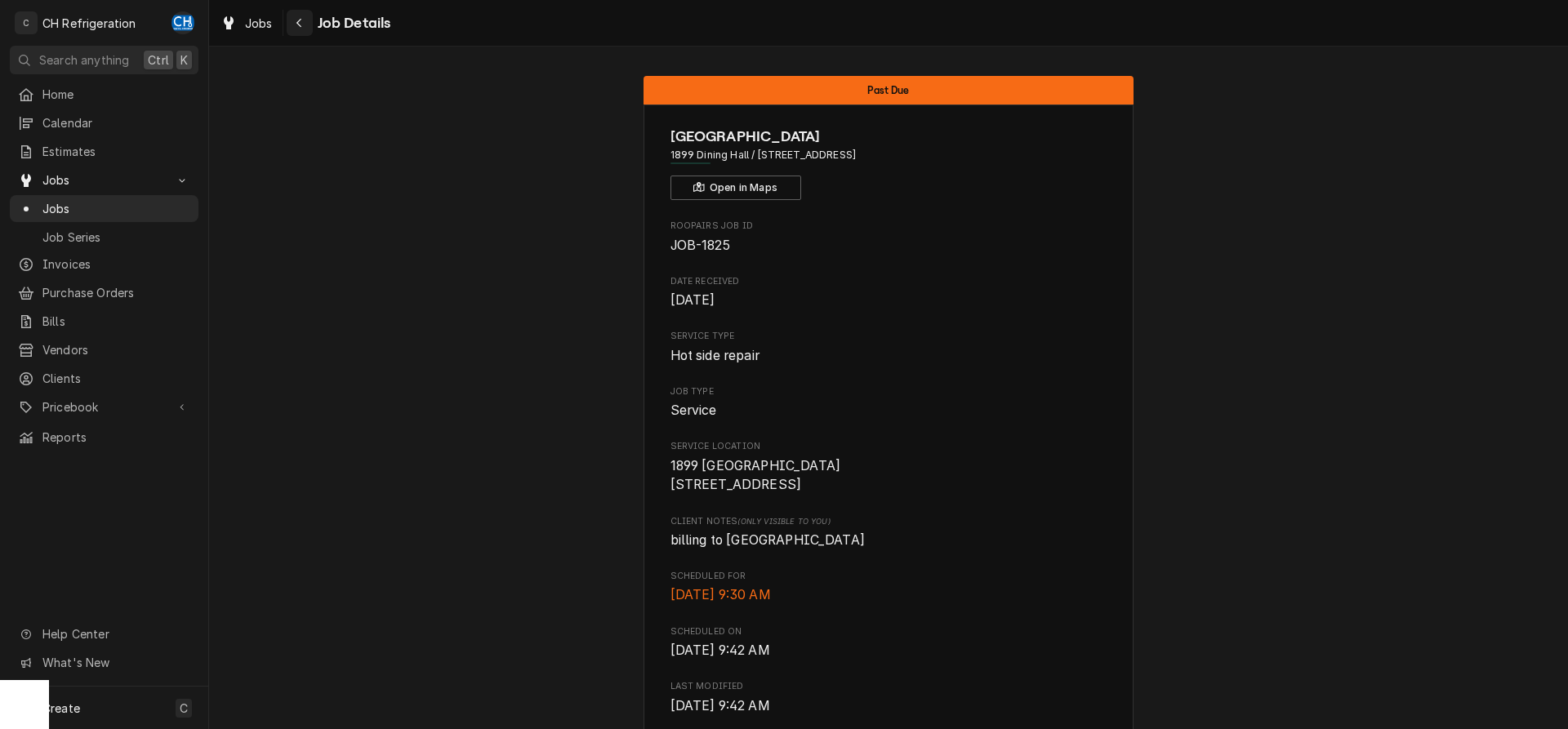
click at [311, 25] on button "Navigate back" at bounding box center [300, 22] width 26 height 26
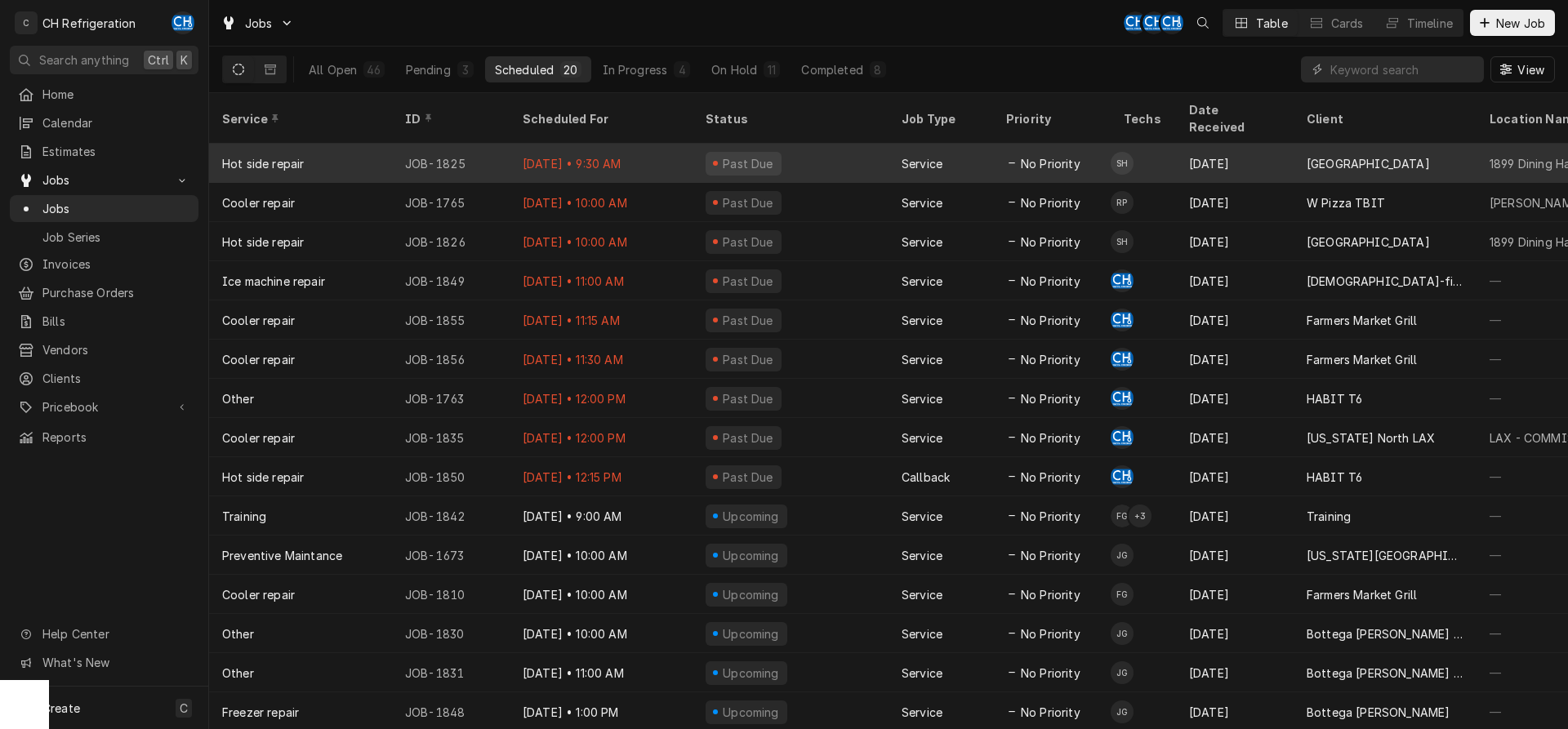
click at [1105, 147] on div "No Priority" at bounding box center [1052, 164] width 118 height 39
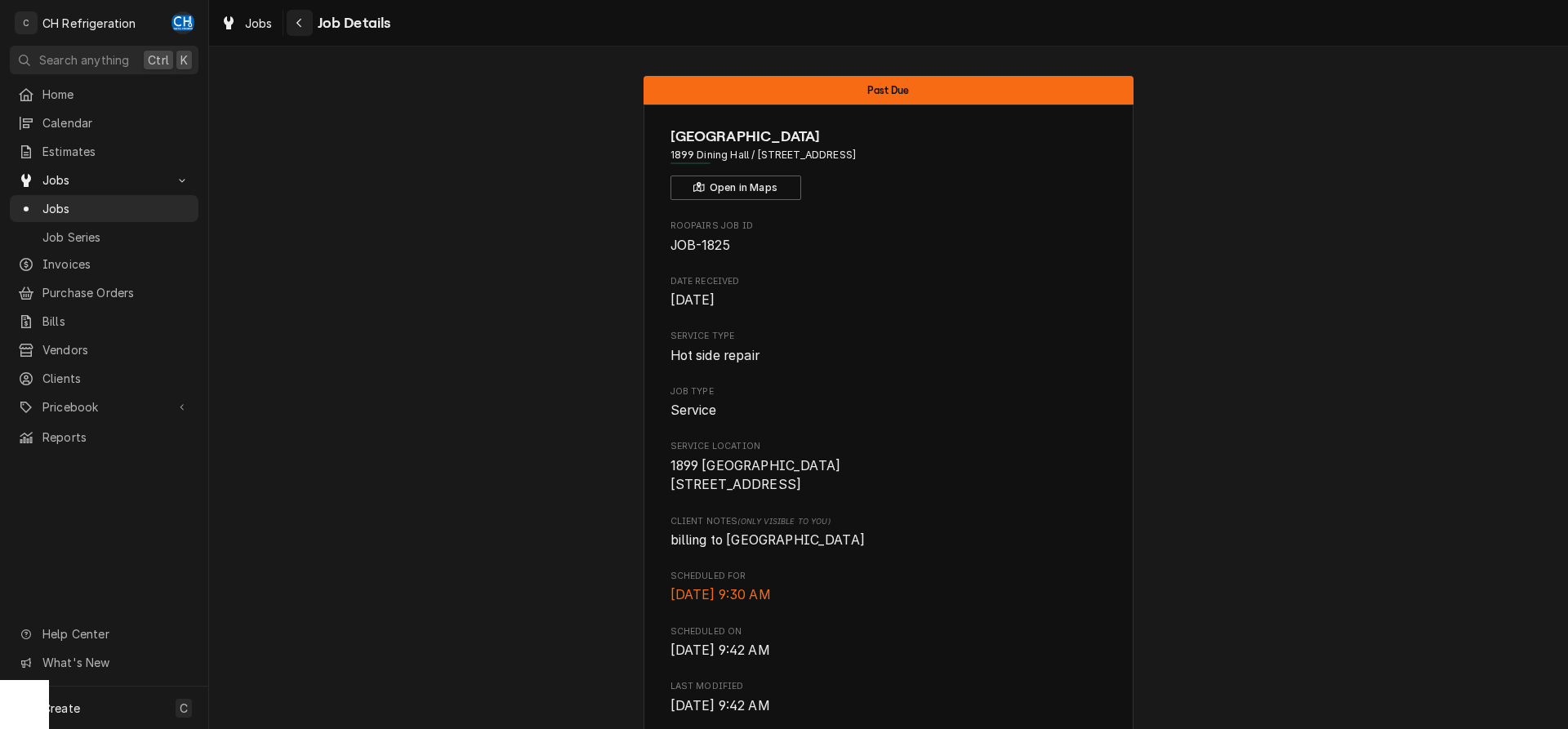
click at [291, 26] on button "Navigate back" at bounding box center [300, 22] width 26 height 26
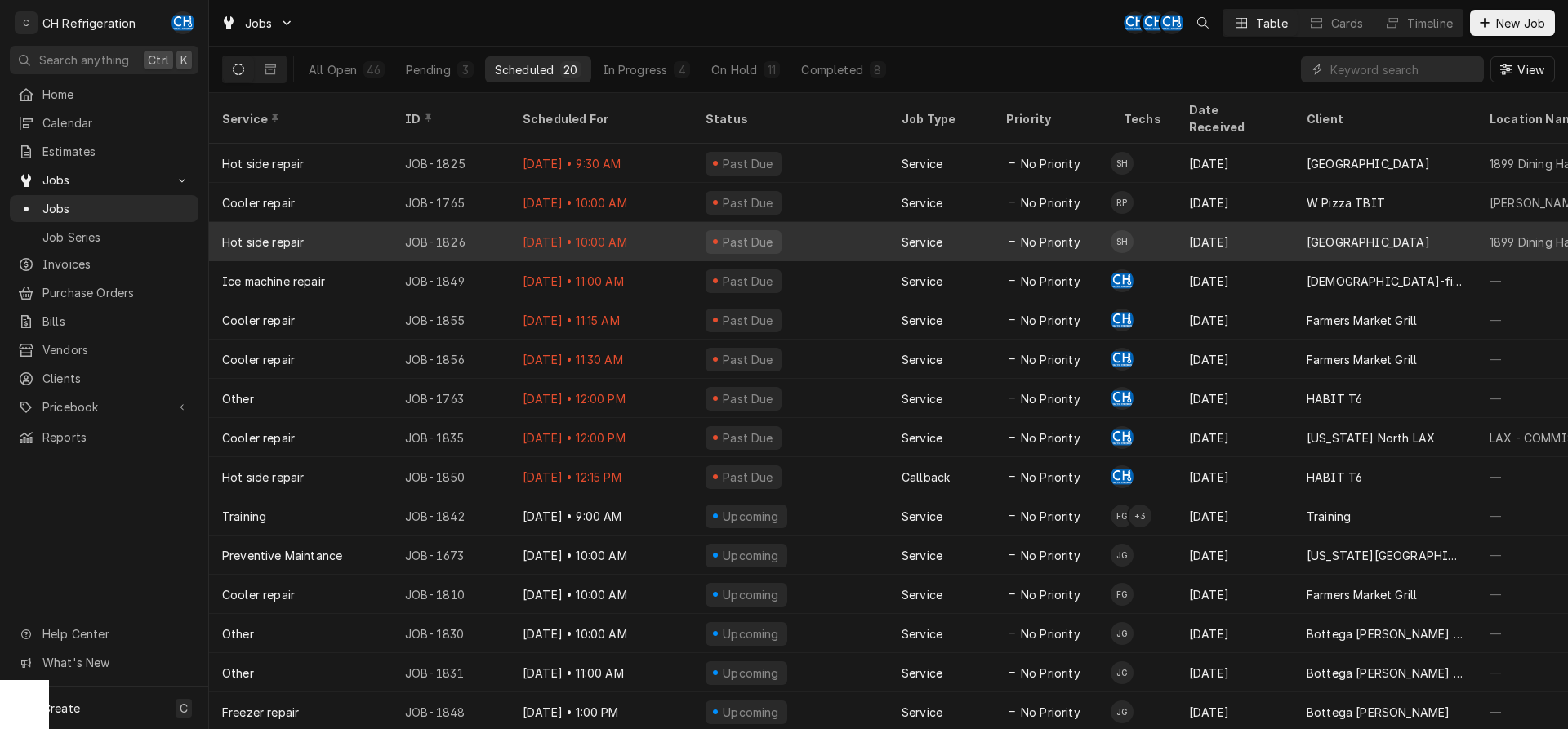
click at [1231, 231] on div "Aug 28" at bounding box center [1235, 241] width 118 height 39
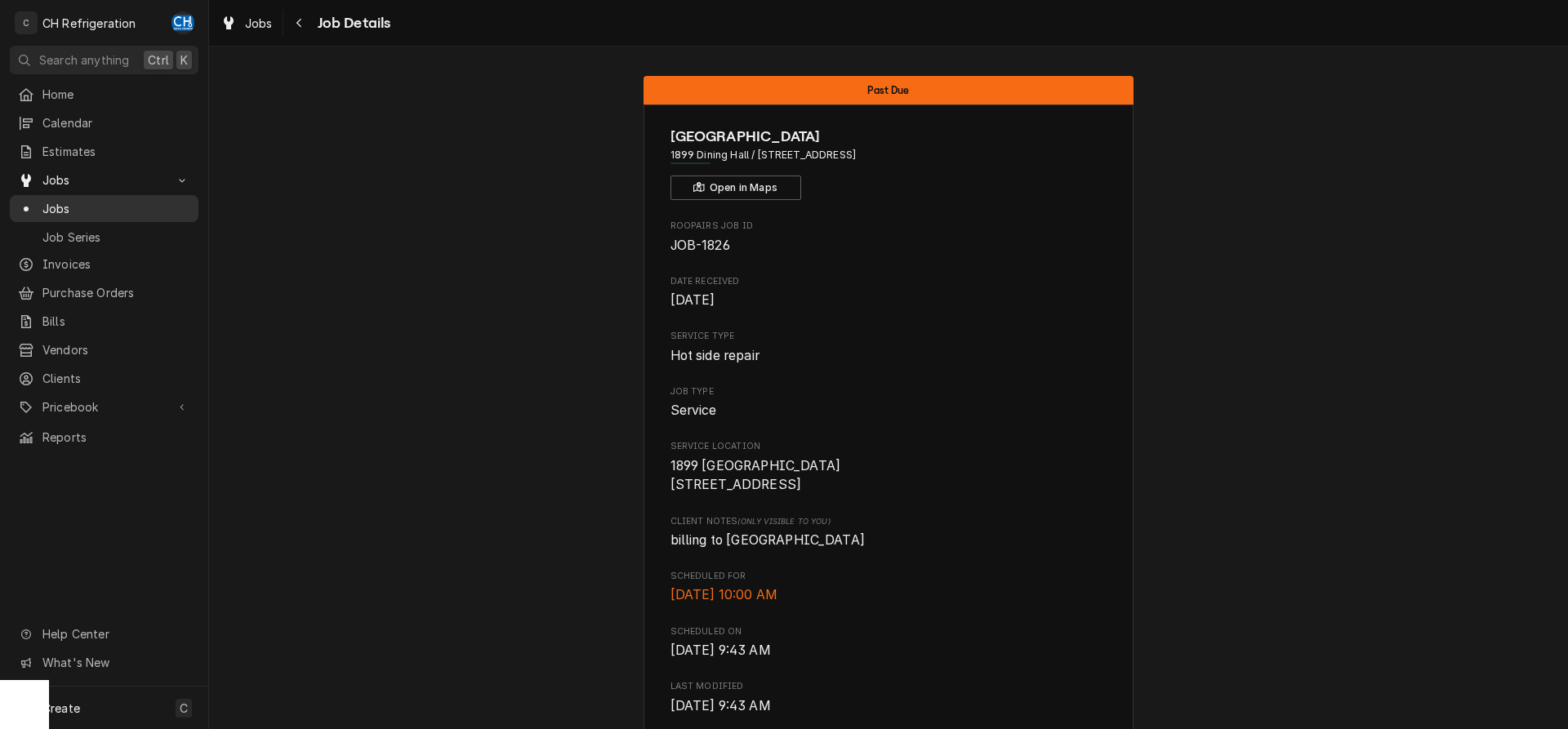
click at [64, 200] on span "Jobs" at bounding box center [117, 209] width 148 height 18
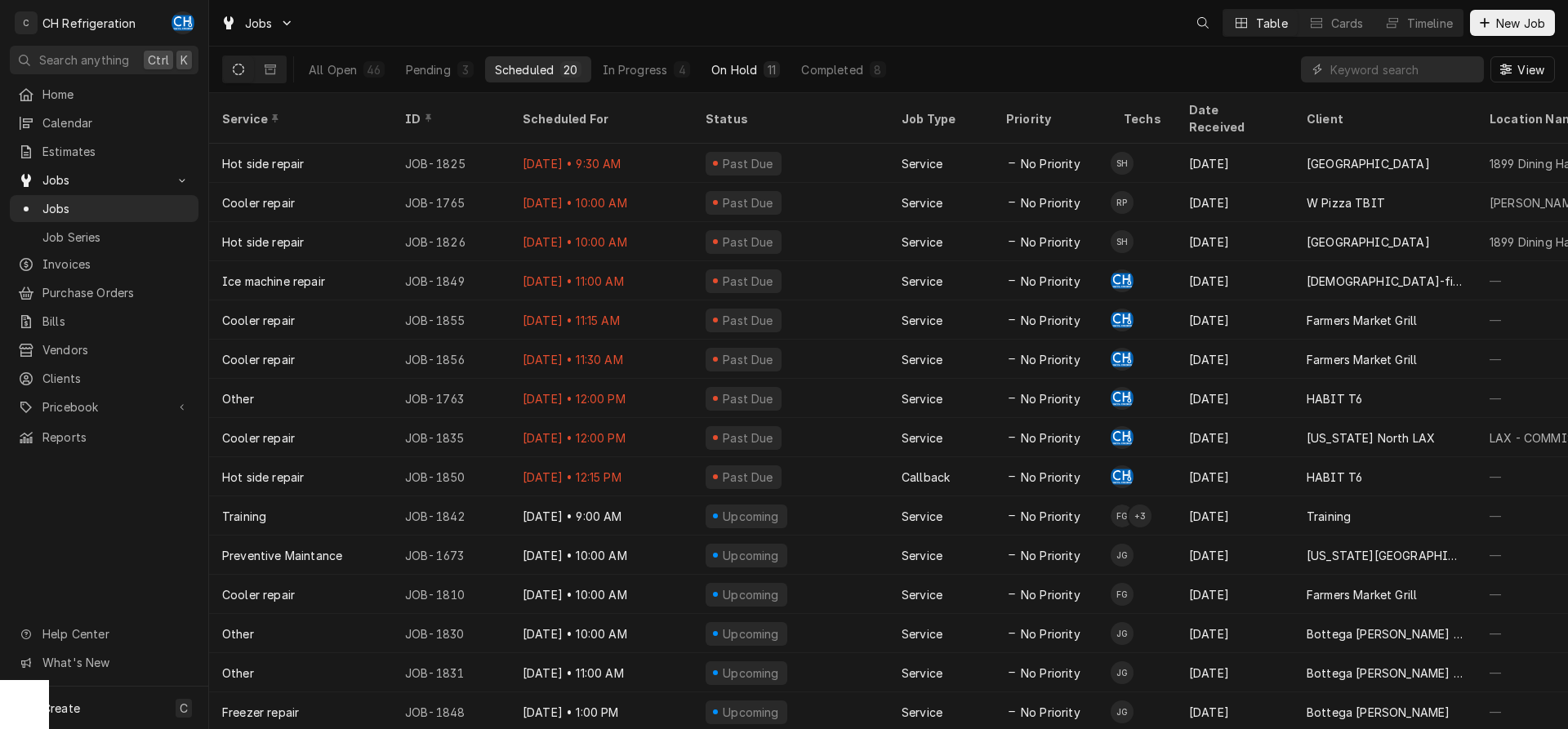
click at [746, 73] on div "On Hold" at bounding box center [734, 70] width 46 height 18
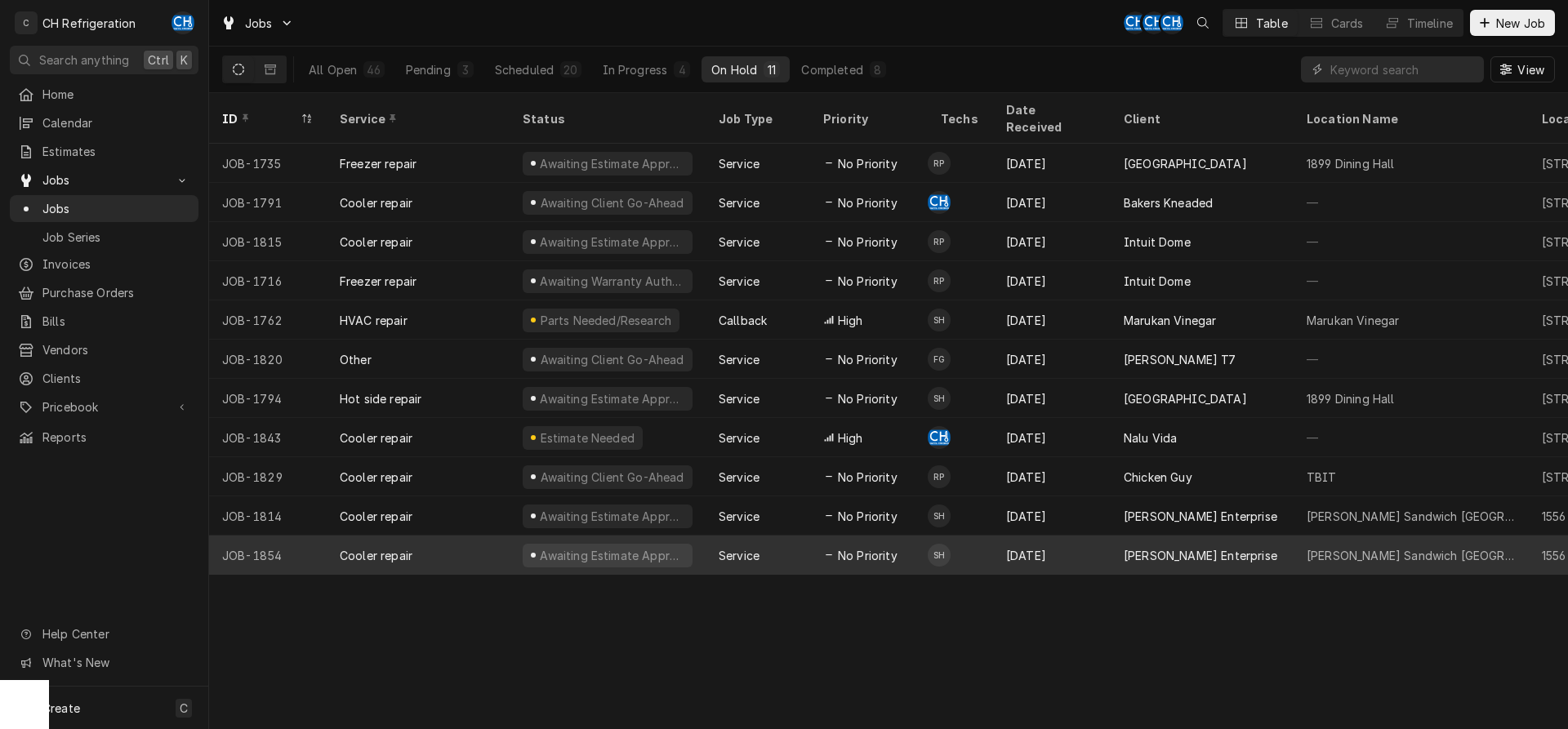
click at [1077, 536] on div "Sep 2" at bounding box center [1052, 556] width 118 height 39
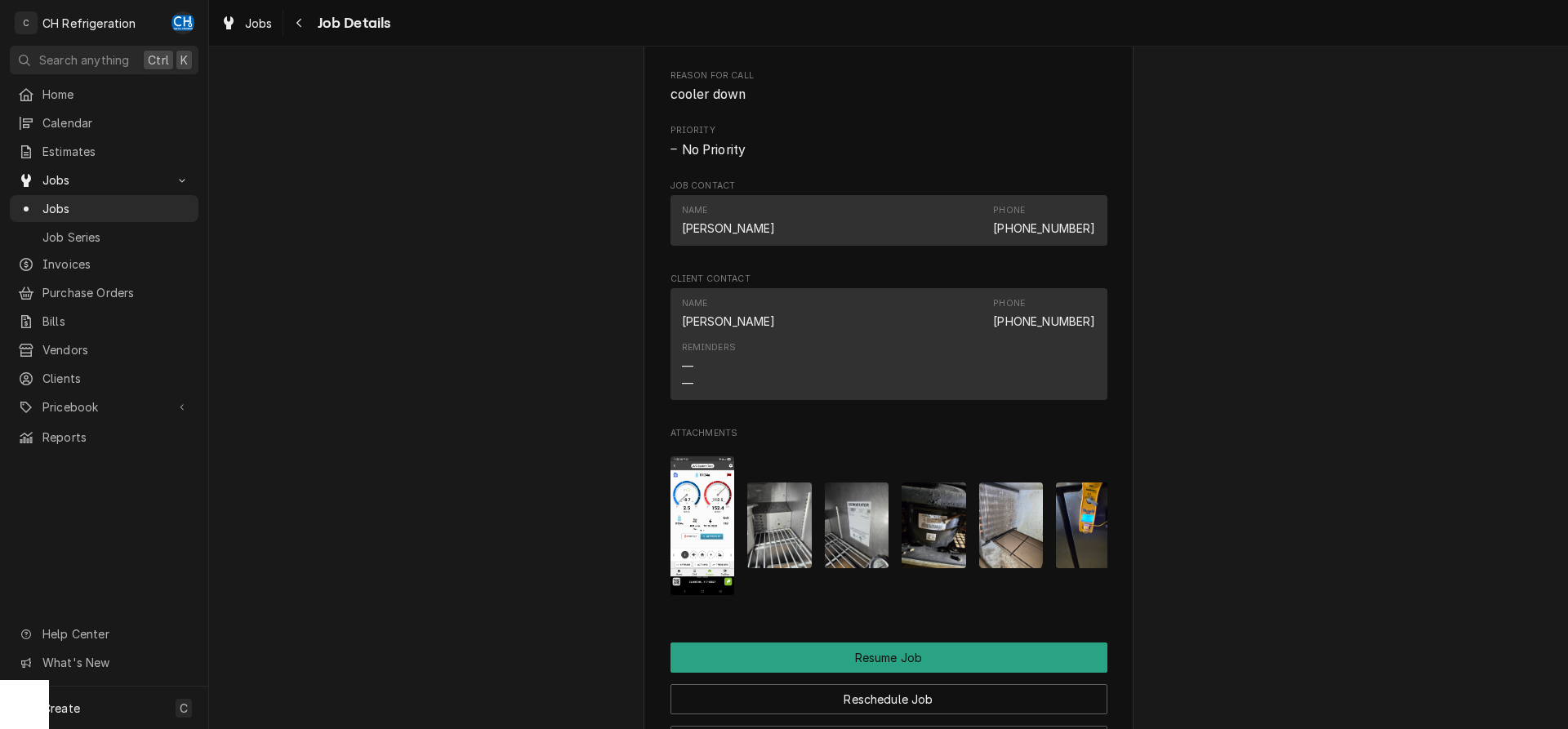
scroll to position [1666, 0]
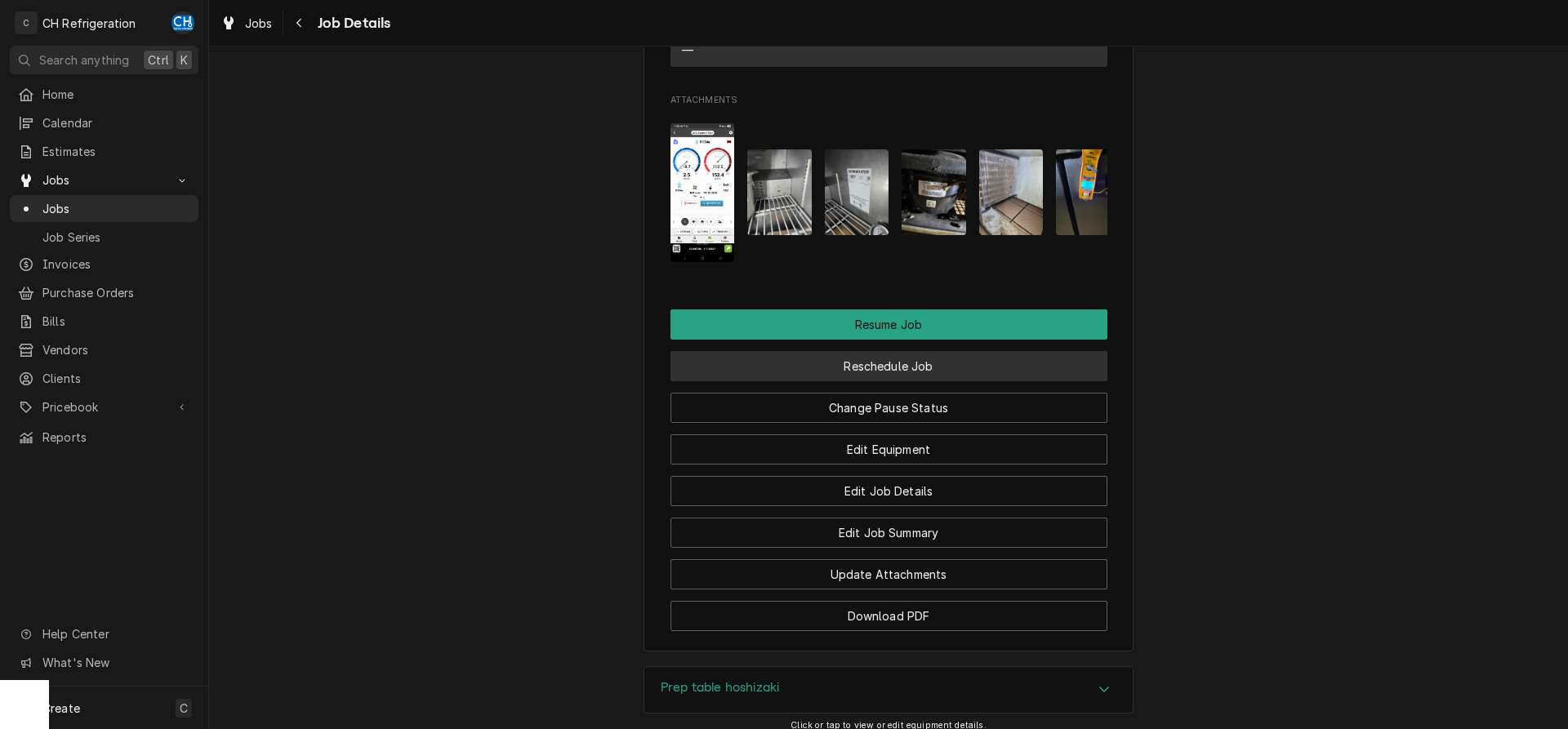
click at [907, 364] on button "Reschedule Job" at bounding box center [889, 366] width 437 height 30
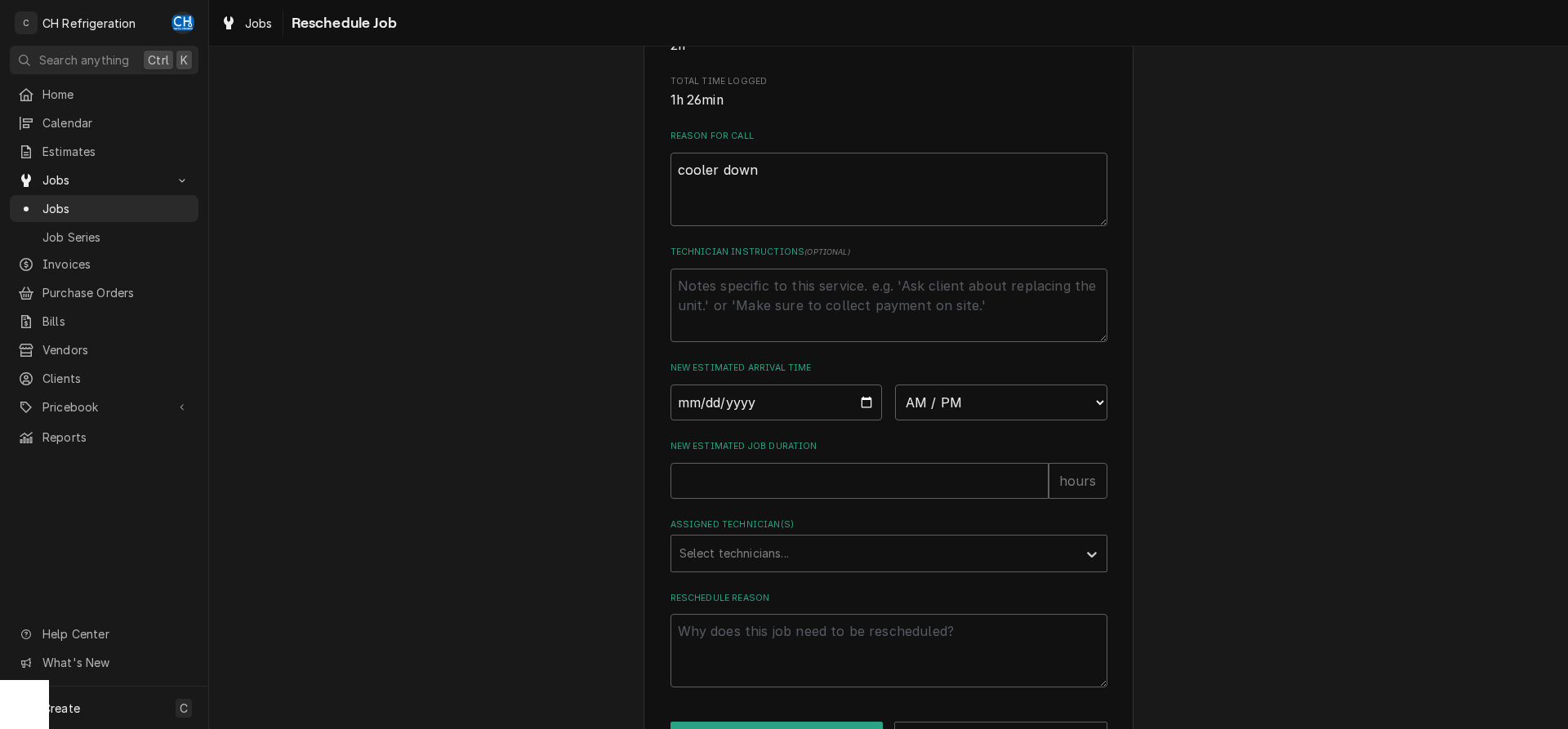
scroll to position [417, 0]
click at [869, 415] on input "Date" at bounding box center [777, 400] width 212 height 36
type input "2025-09-02"
type textarea "x"
click at [895, 383] on select "AM / PM 6:00 AM 6:15 AM 6:30 AM 6:45 AM 7:00 AM 7:15 AM 7:30 AM 7:45 AM 8:00 AM…" at bounding box center [1002, 400] width 212 height 36
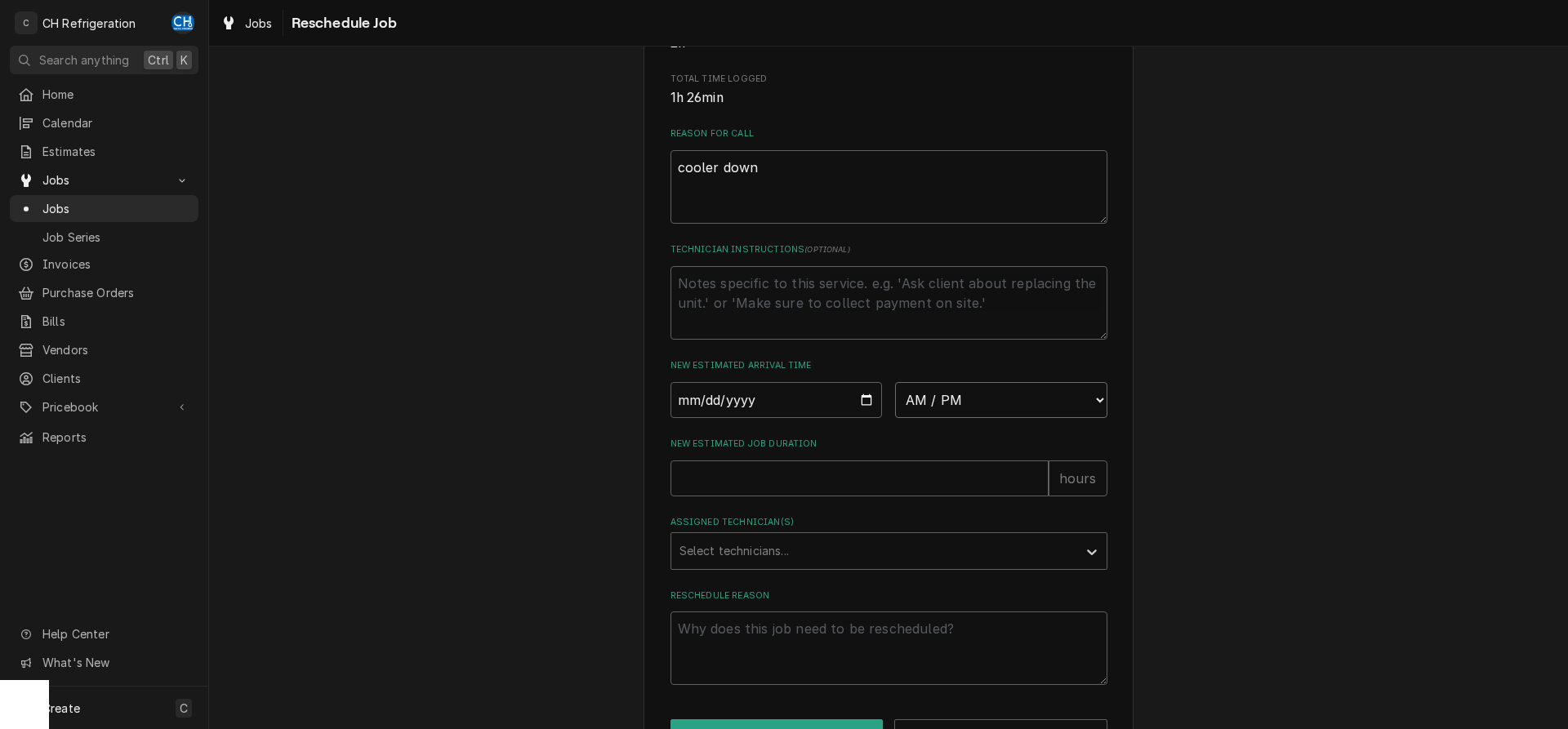
select select "12:30:00"
click option "12:30 PM" at bounding box center [0, 0] width 0 height 0
click at [831, 496] on input "New Estimated Job Duration" at bounding box center [859, 478] width 379 height 36
type textarea "x"
type input "2"
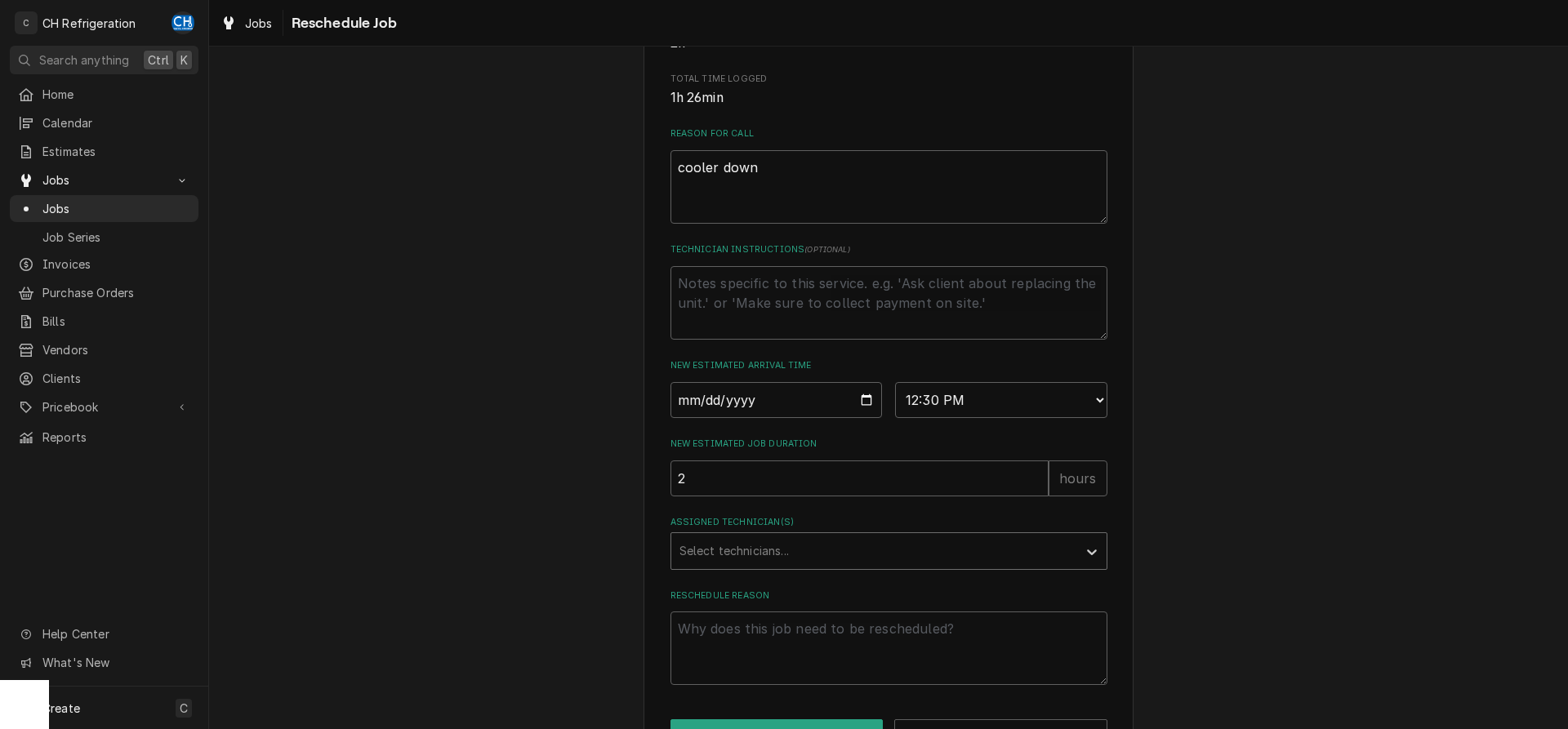
click at [796, 566] on div "Assigned Technician(s)" at bounding box center [874, 551] width 389 height 29
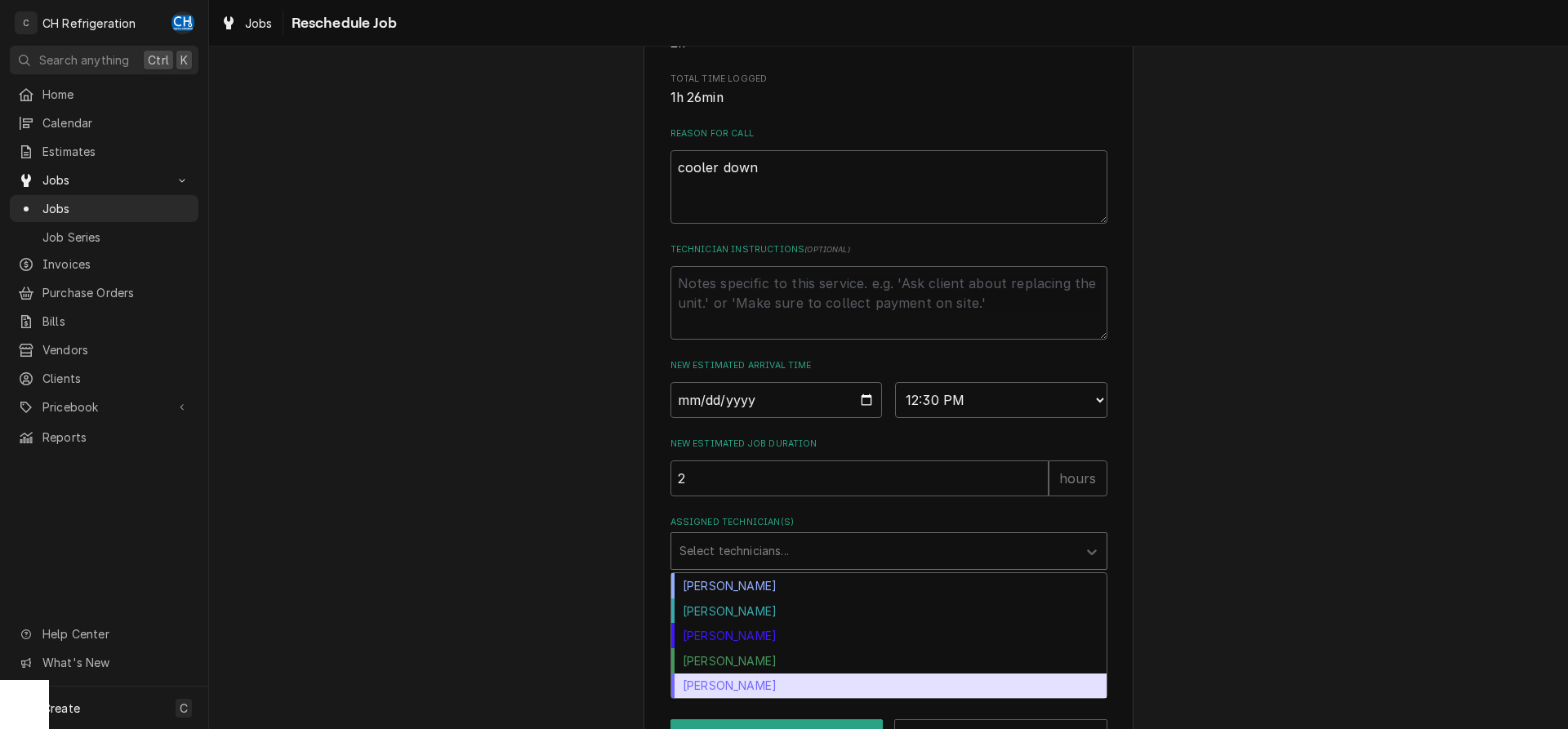
click at [760, 695] on div "[PERSON_NAME]" at bounding box center [889, 686] width 435 height 25
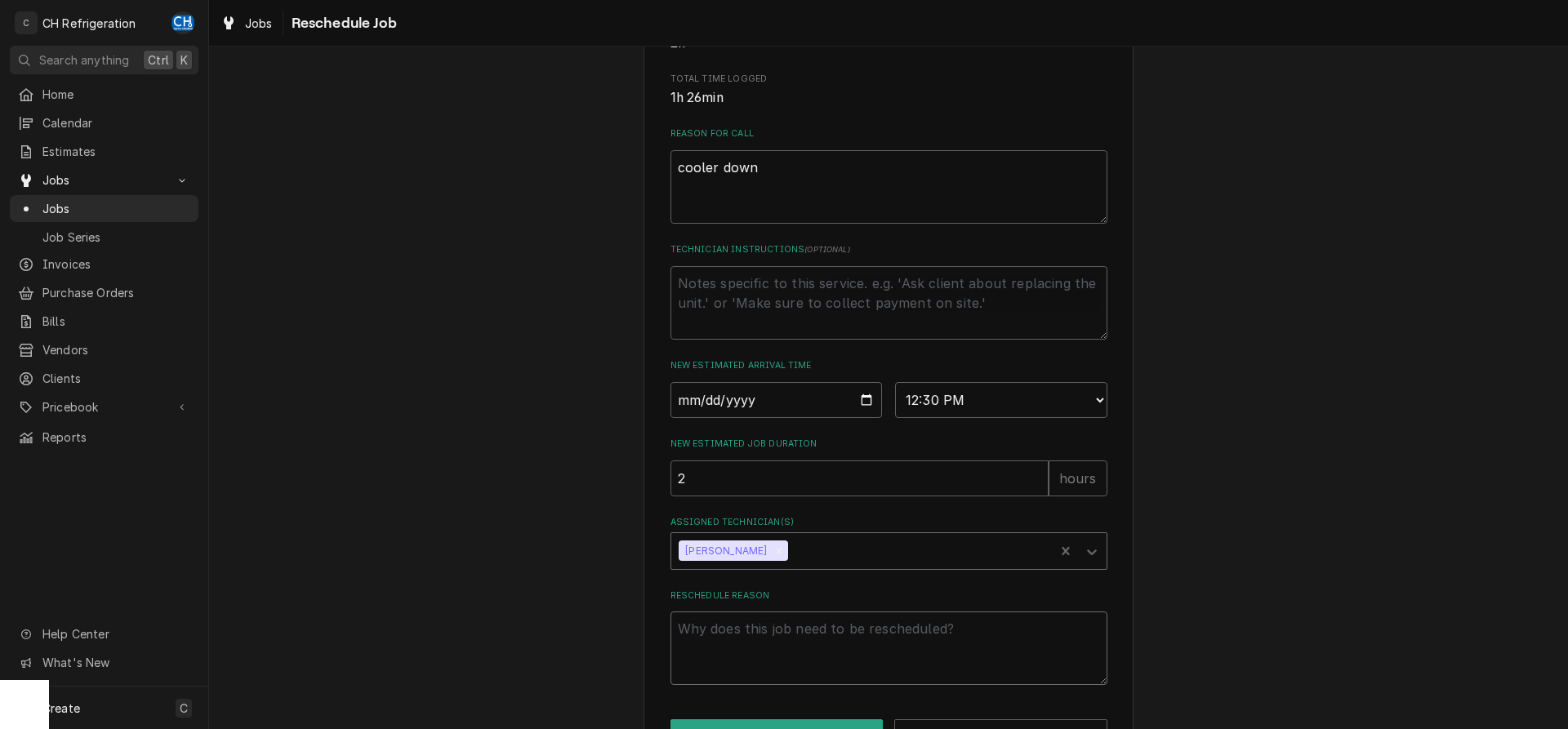
click at [765, 665] on textarea "Reschedule Reason" at bounding box center [889, 649] width 437 height 74
type textarea "x"
type textarea "r"
type textarea "x"
type textarea "re"
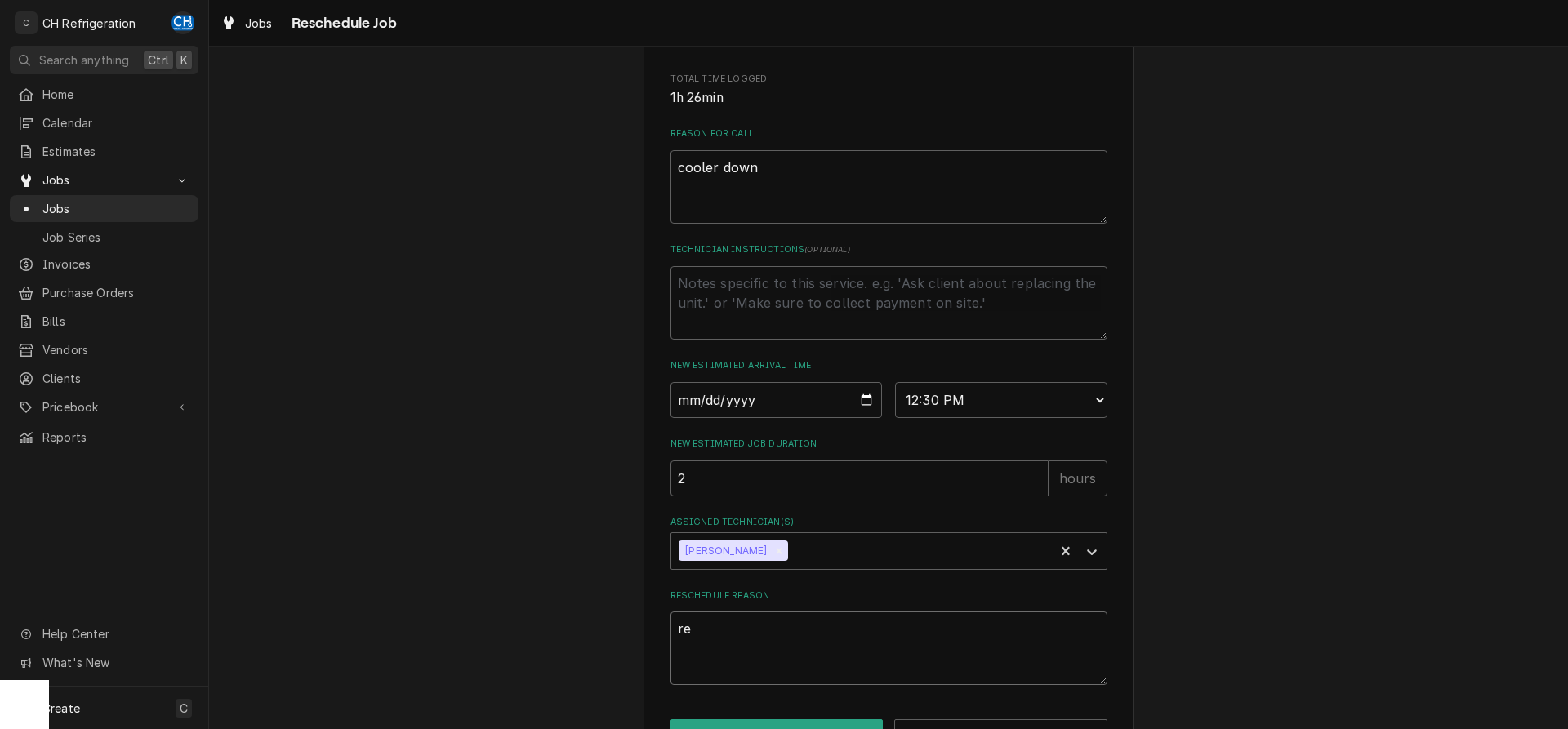
type textarea "x"
type textarea "res"
type textarea "x"
type textarea "resc"
type textarea "x"
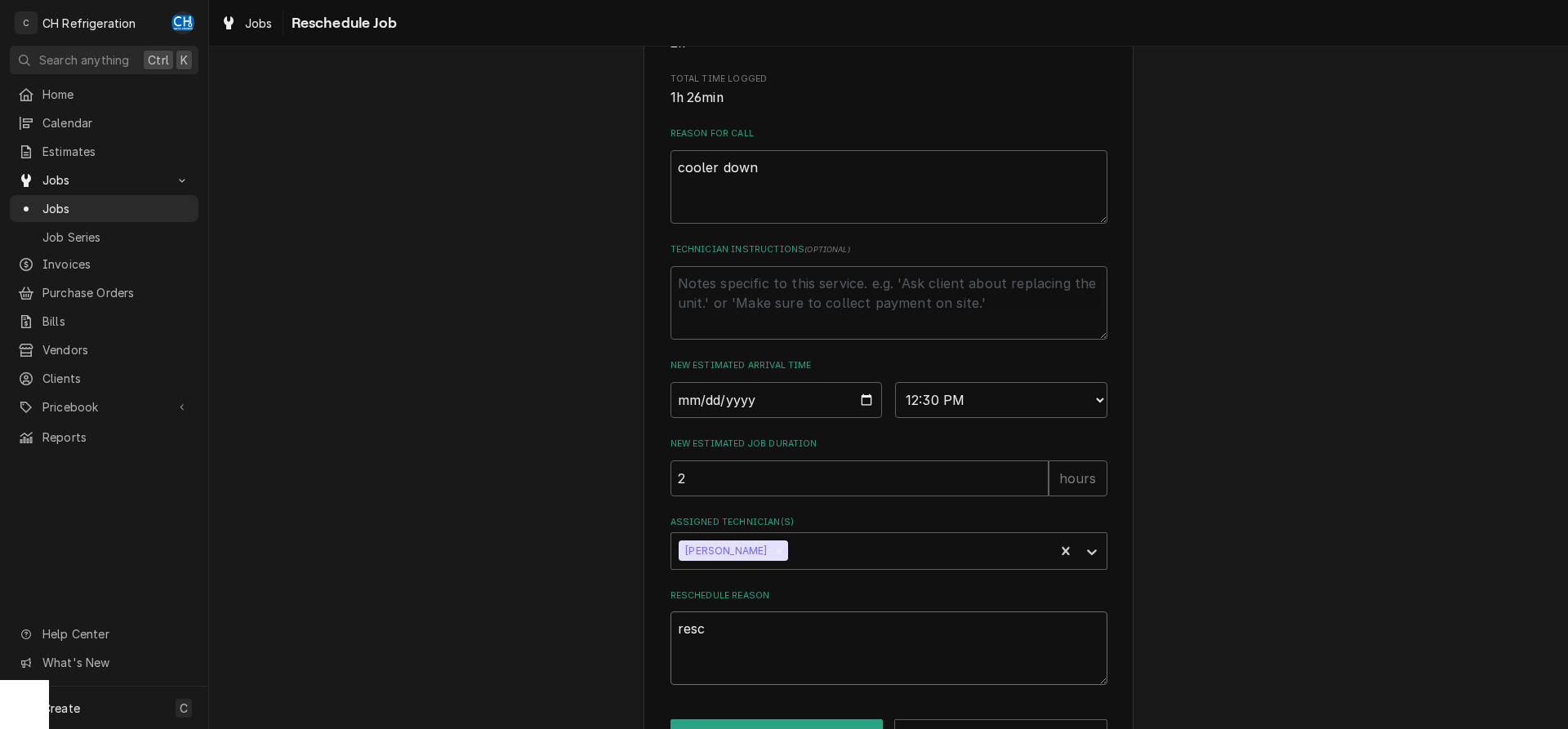
type textarea "resch"
type textarea "x"
type textarea "resche"
type textarea "x"
type textarea "resched"
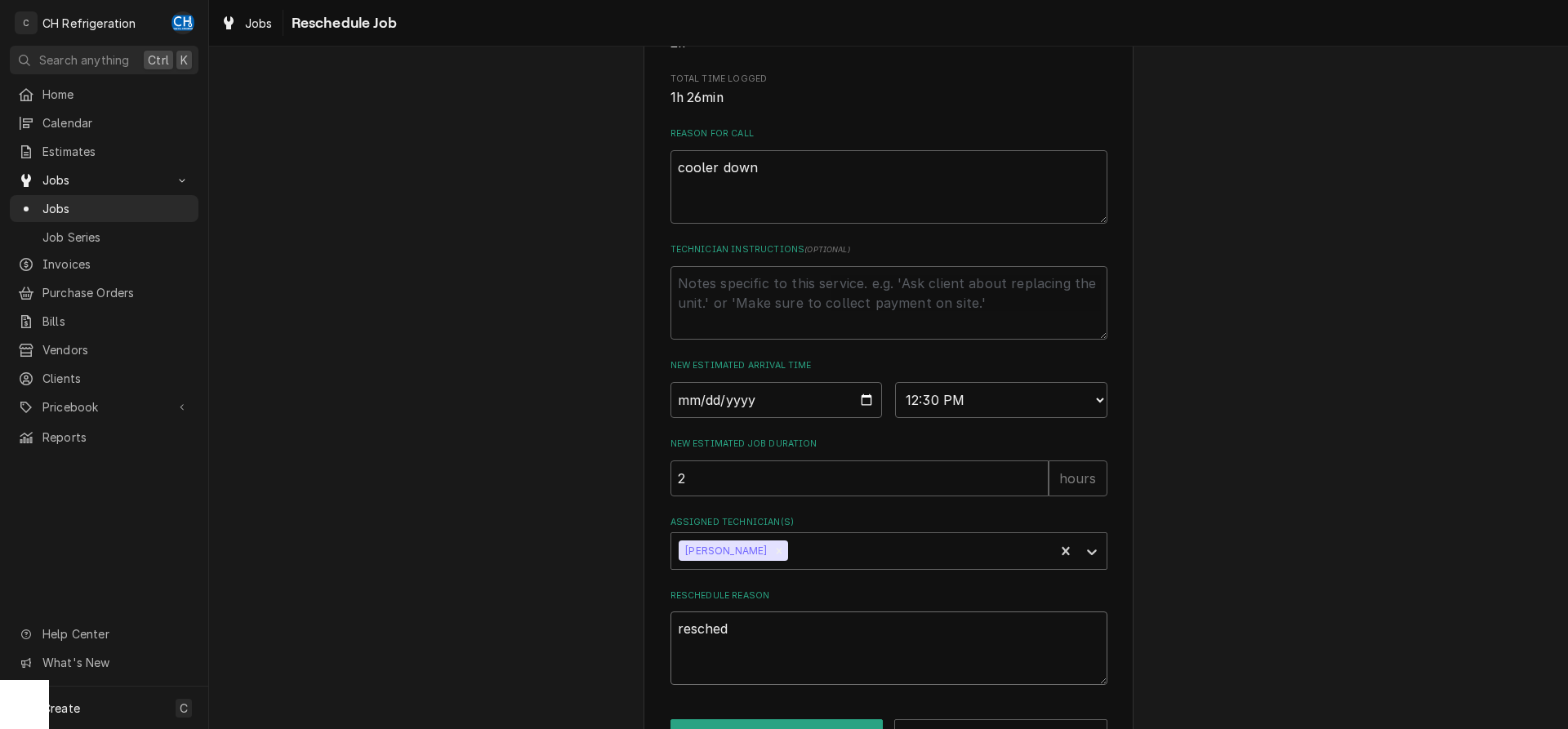
type textarea "x"
type textarea "reschedu"
type textarea "x"
type textarea "reschedul"
type textarea "x"
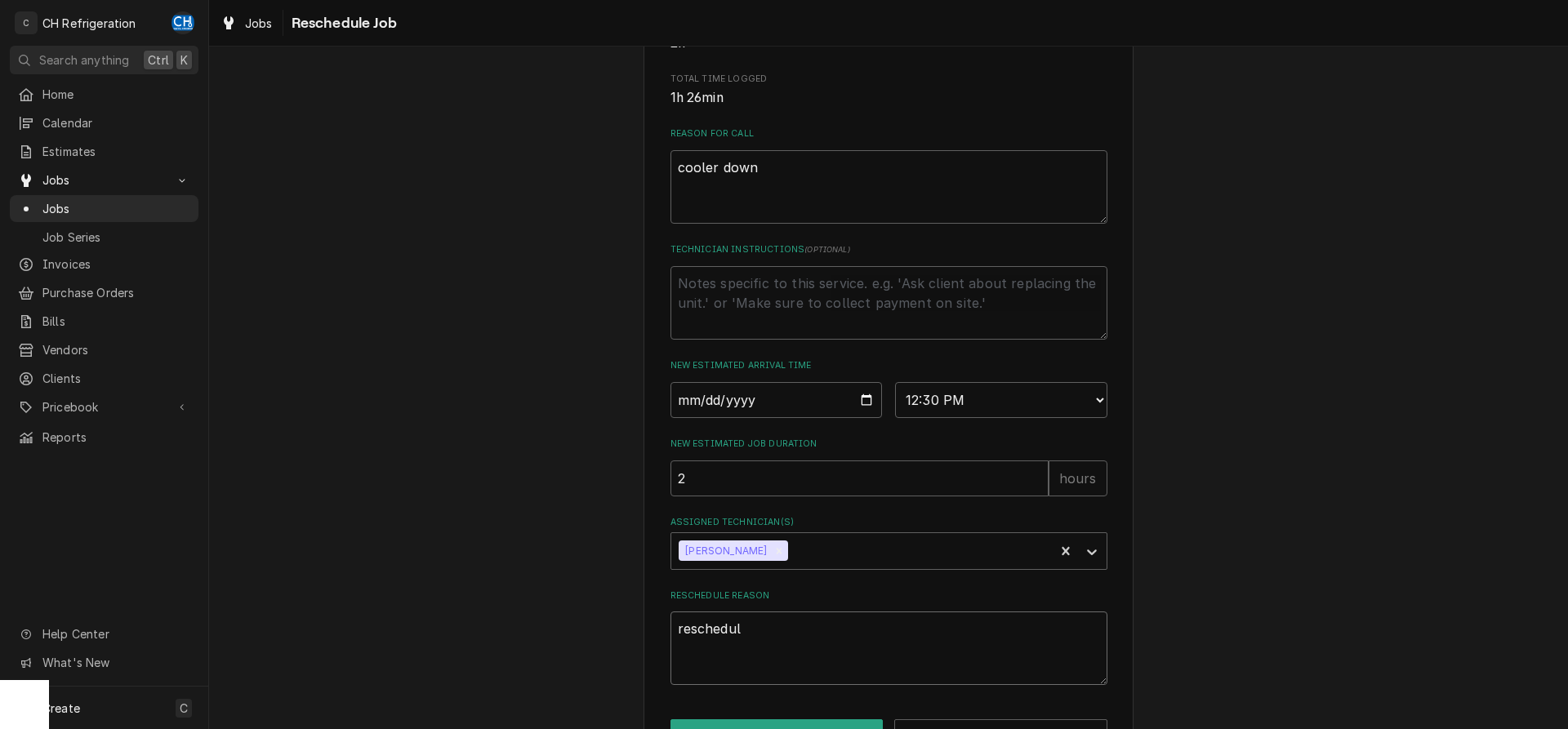
type textarea "reschedule"
type textarea "x"
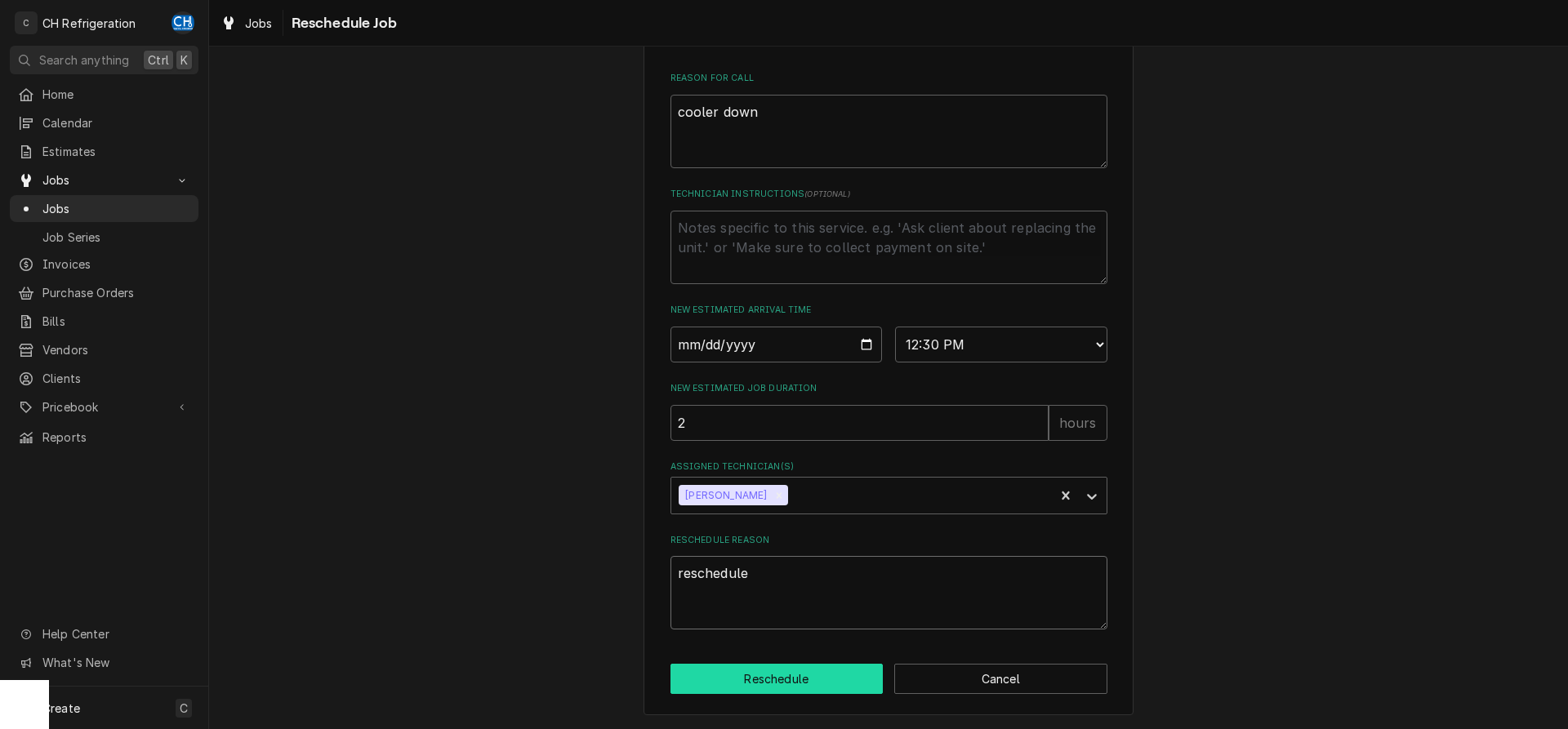
type textarea "reschedule"
click at [798, 688] on button "Reschedule" at bounding box center [777, 678] width 213 height 30
type textarea "x"
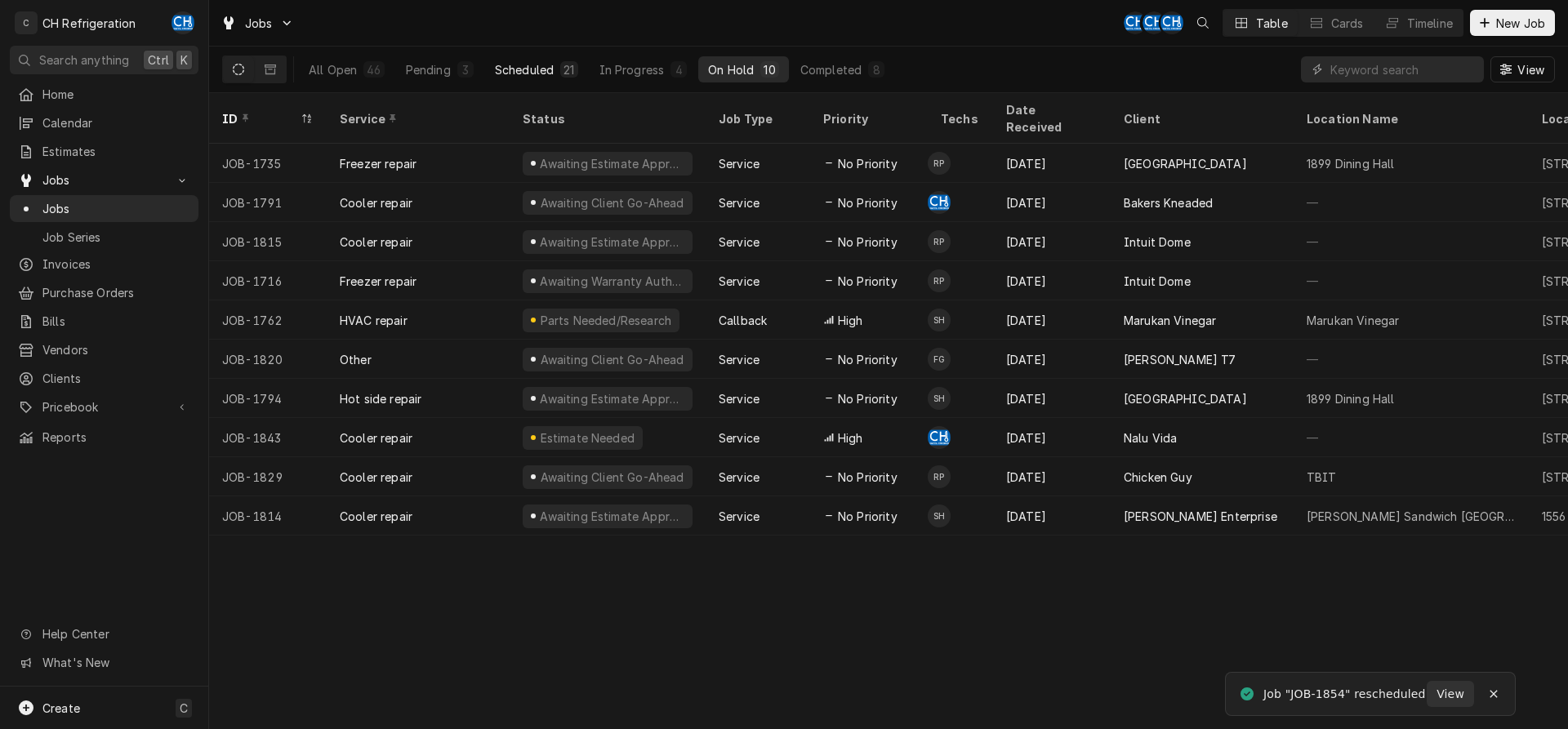
click at [529, 74] on div "Scheduled" at bounding box center [525, 70] width 58 height 18
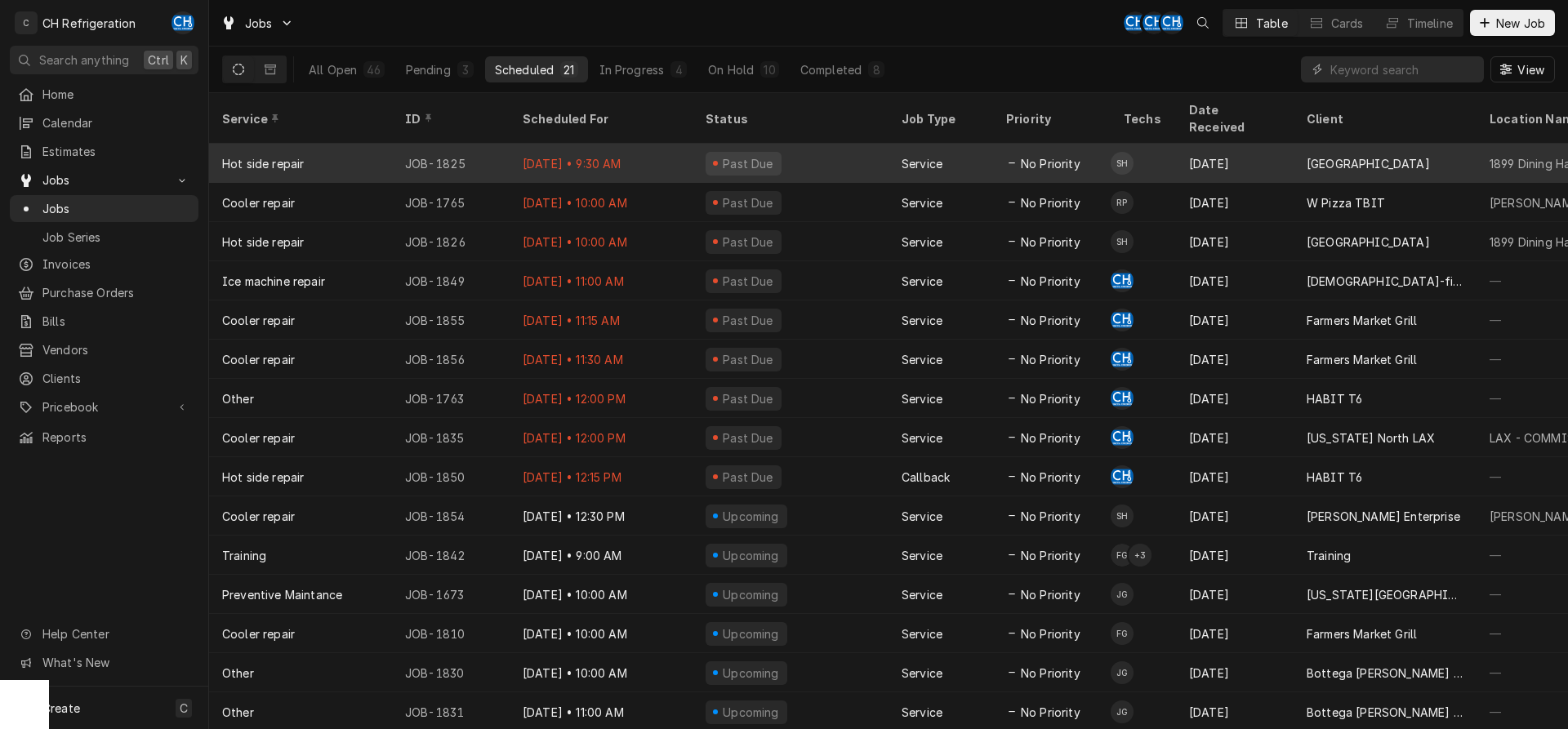
click at [1056, 144] on div "No Priority" at bounding box center [1052, 164] width 118 height 39
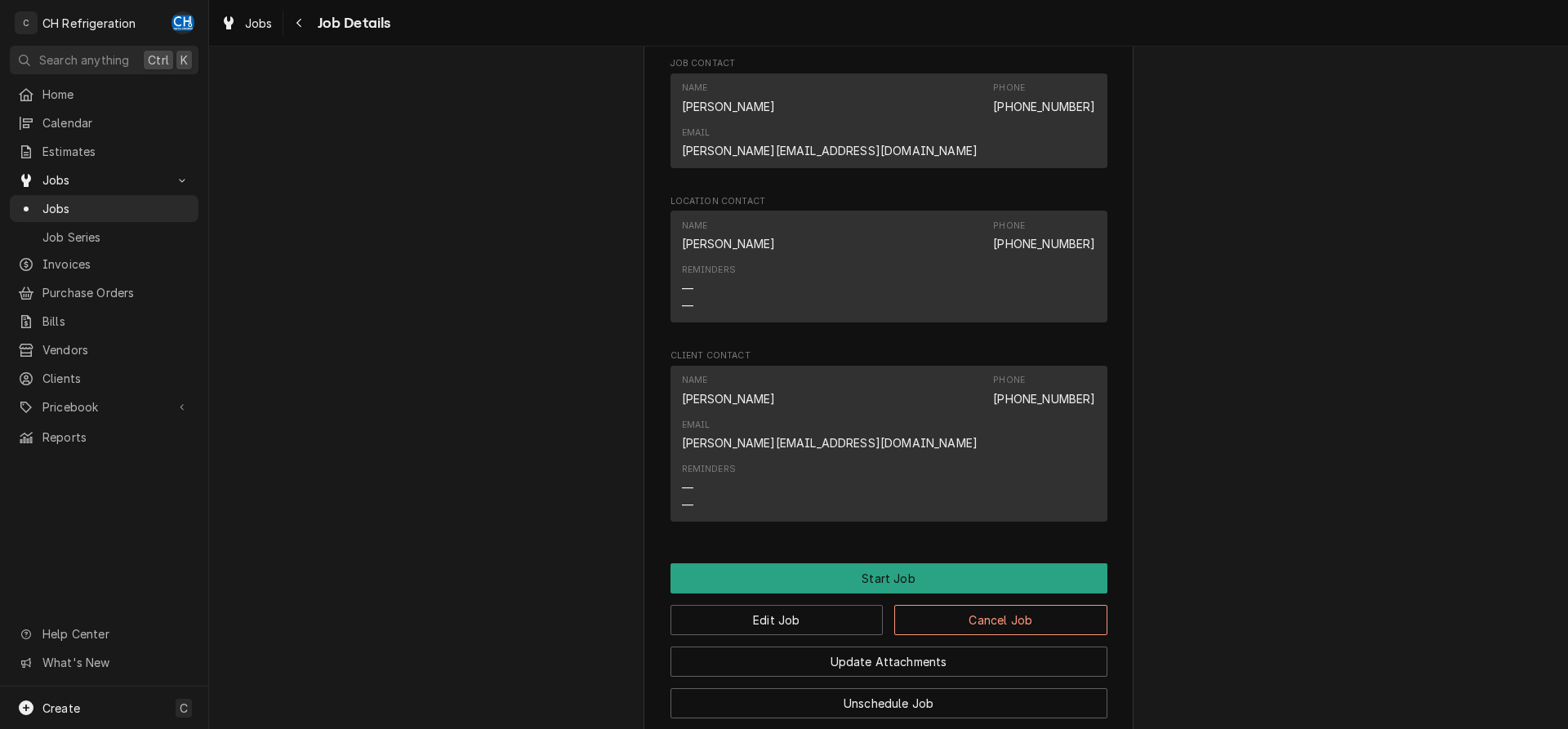
scroll to position [1000, 0]
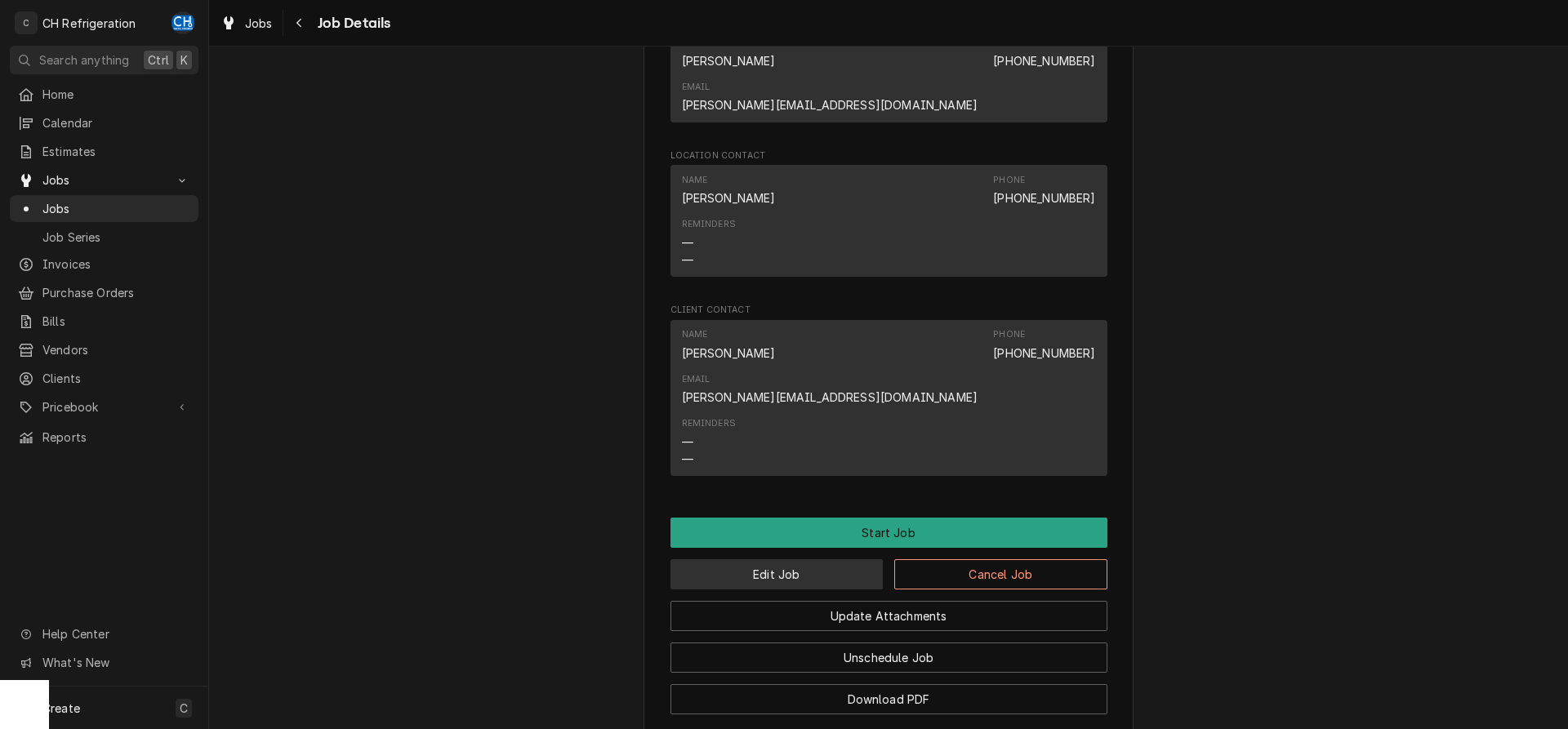
click at [753, 560] on button "Edit Job" at bounding box center [777, 574] width 213 height 30
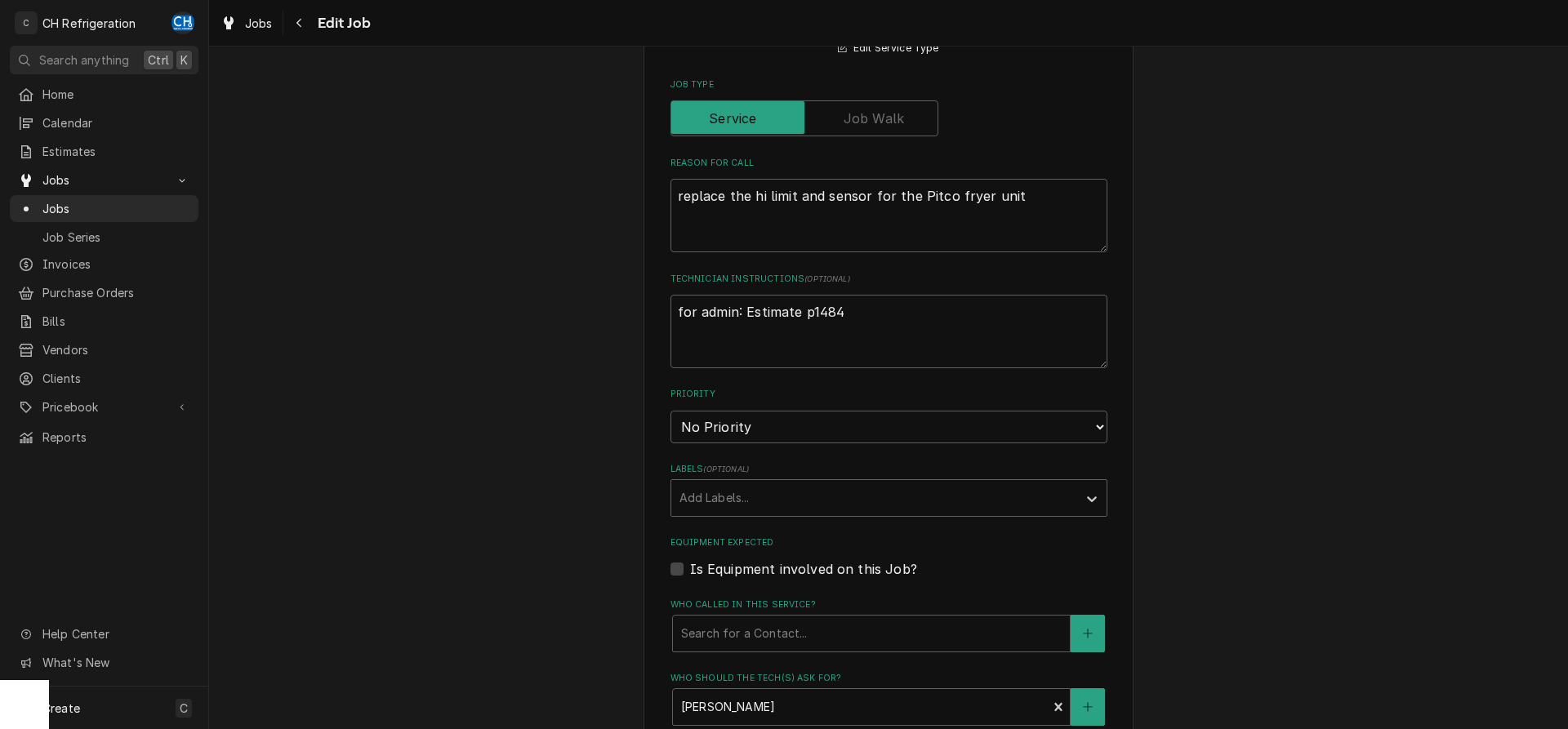
type textarea "x"
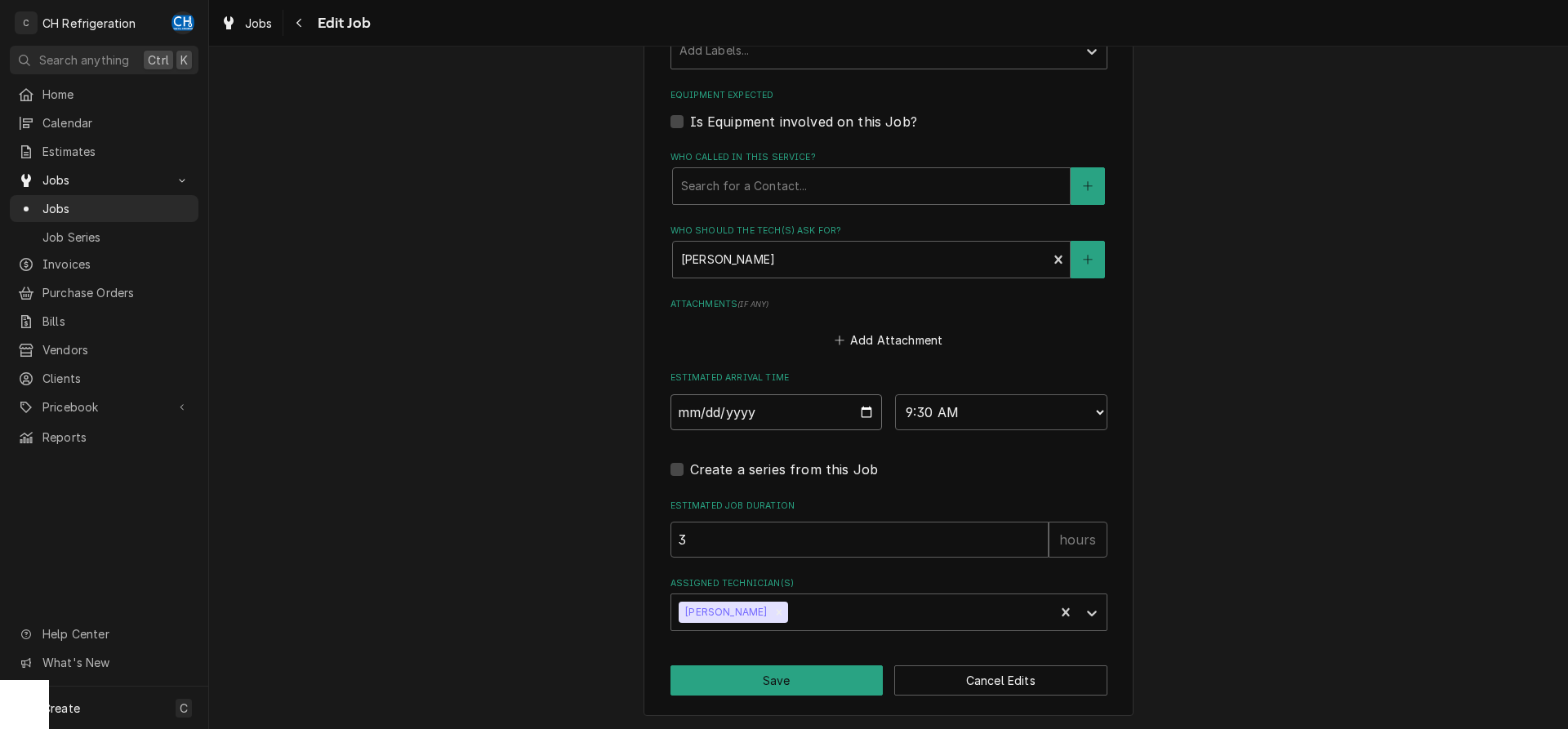
click at [861, 408] on input "2025-09-02" at bounding box center [777, 412] width 212 height 36
type input "2025-09-03"
click at [895, 394] on select "AM / PM 6:00 AM 6:15 AM 6:30 AM 6:45 AM 7:00 AM 7:15 AM 7:30 AM 7:45 AM 8:00 AM…" at bounding box center [1002, 412] width 212 height 36
type textarea "x"
select select "11:00:00"
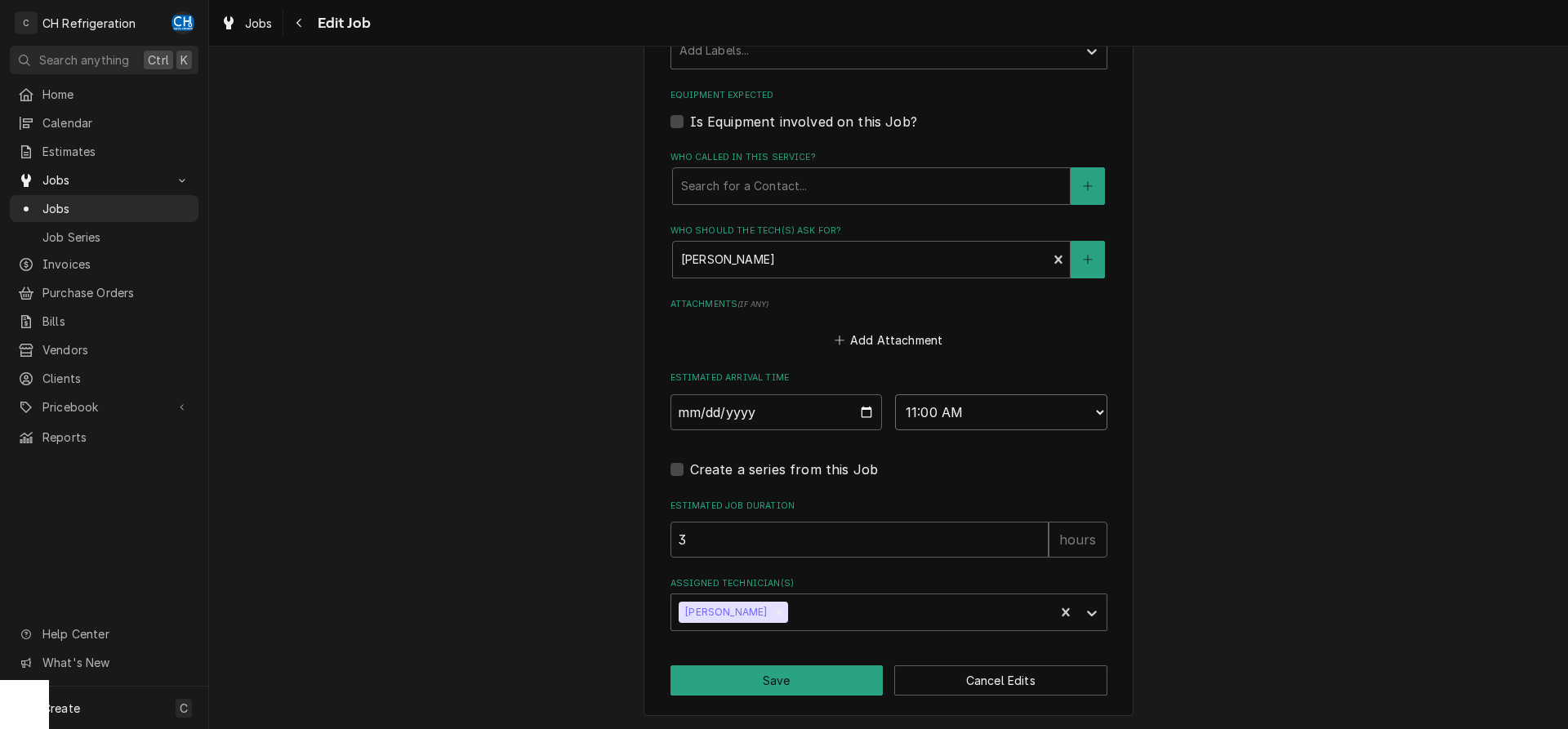
click option "11:00 AM" at bounding box center [0, 0] width 0 height 0
click at [770, 678] on button "Save" at bounding box center [777, 680] width 213 height 30
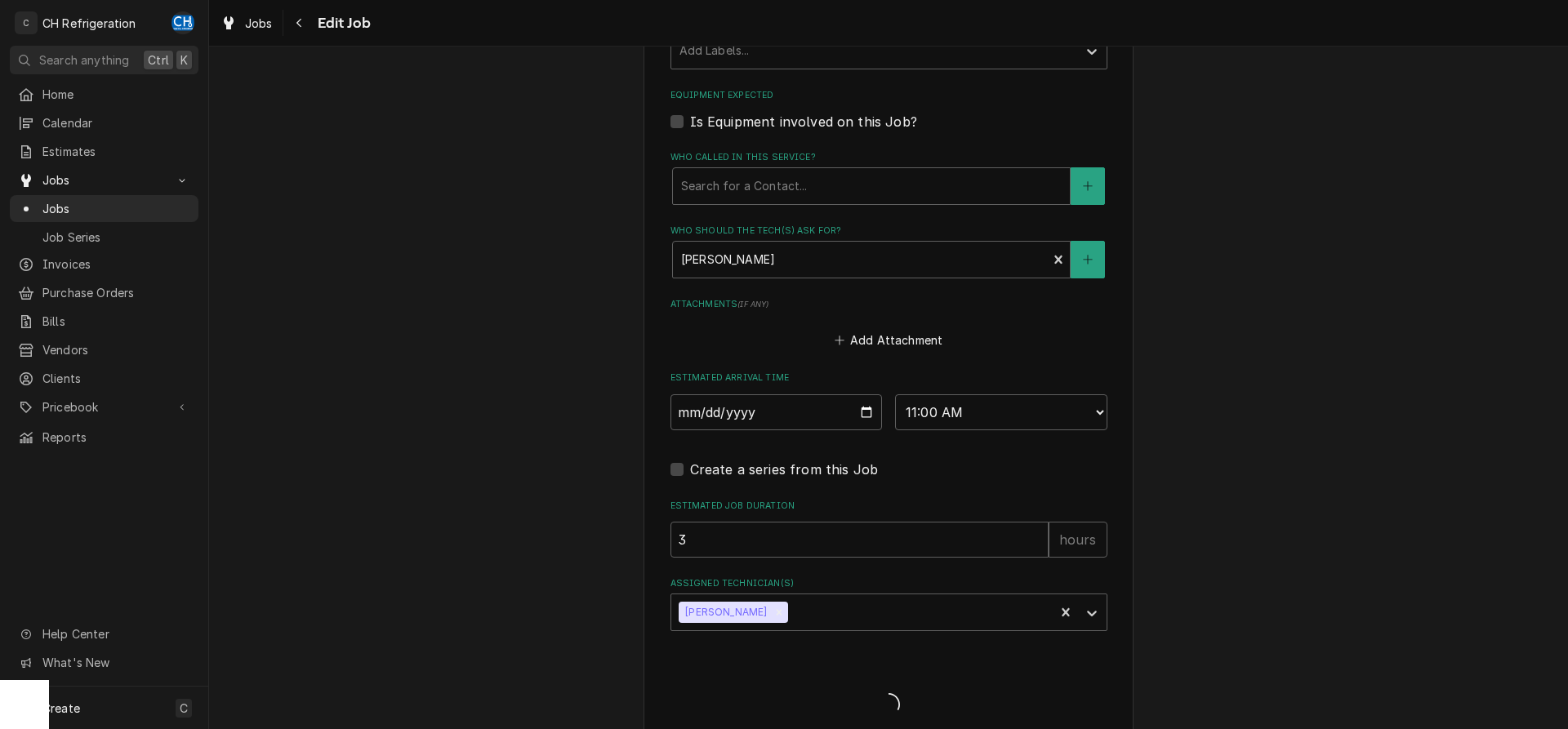
type textarea "x"
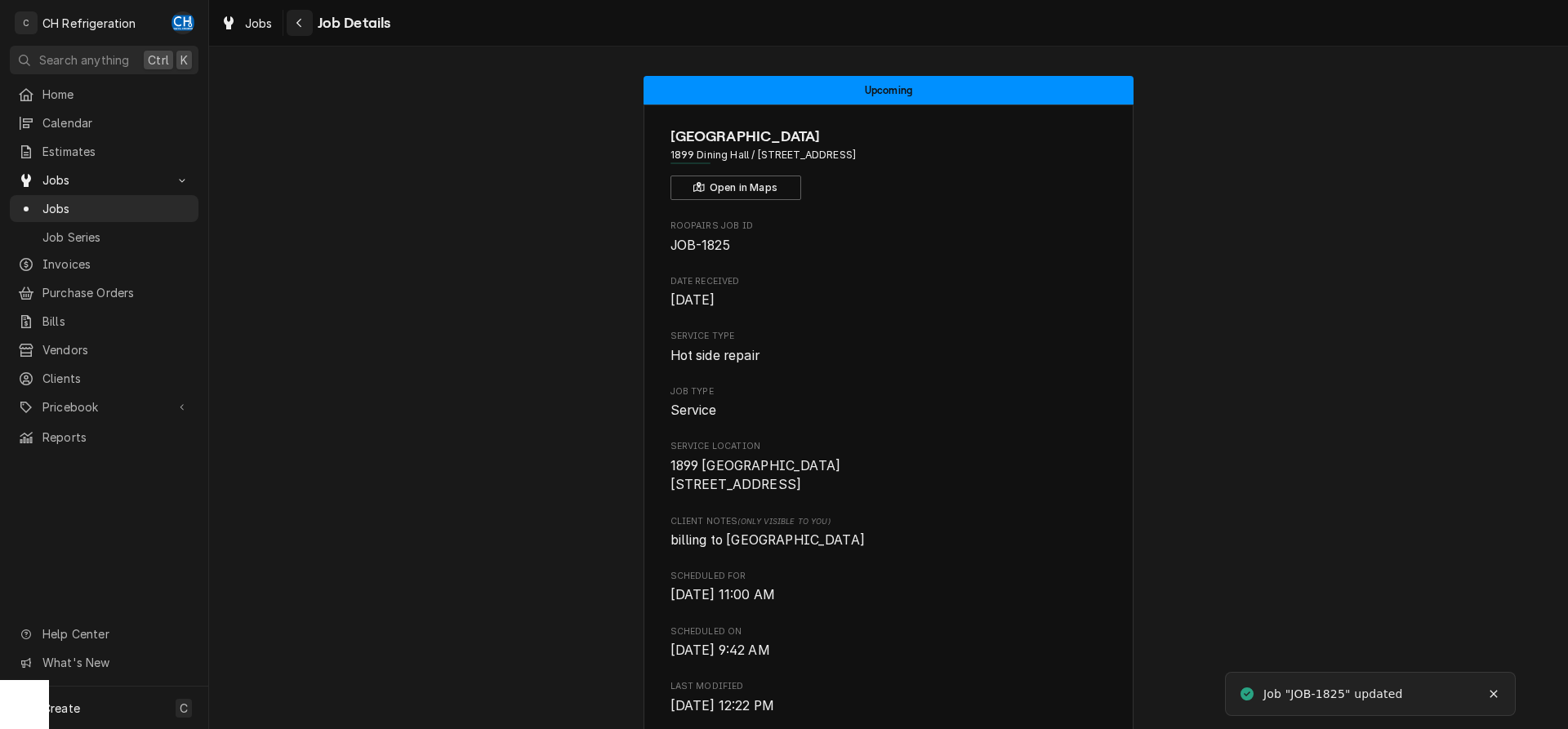
click at [297, 10] on button "Navigate back" at bounding box center [300, 22] width 26 height 26
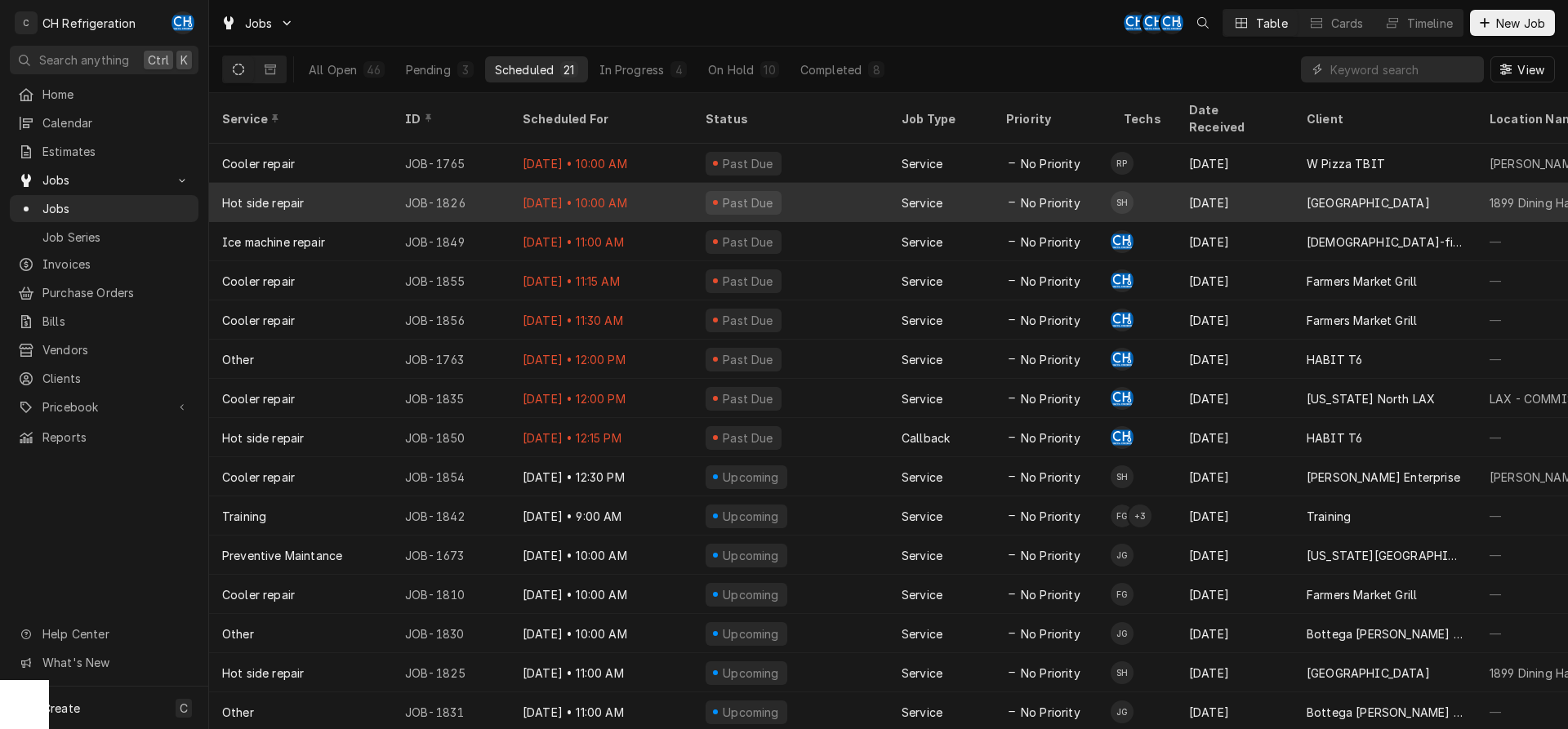
click at [1274, 183] on div "Aug 28" at bounding box center [1235, 202] width 118 height 39
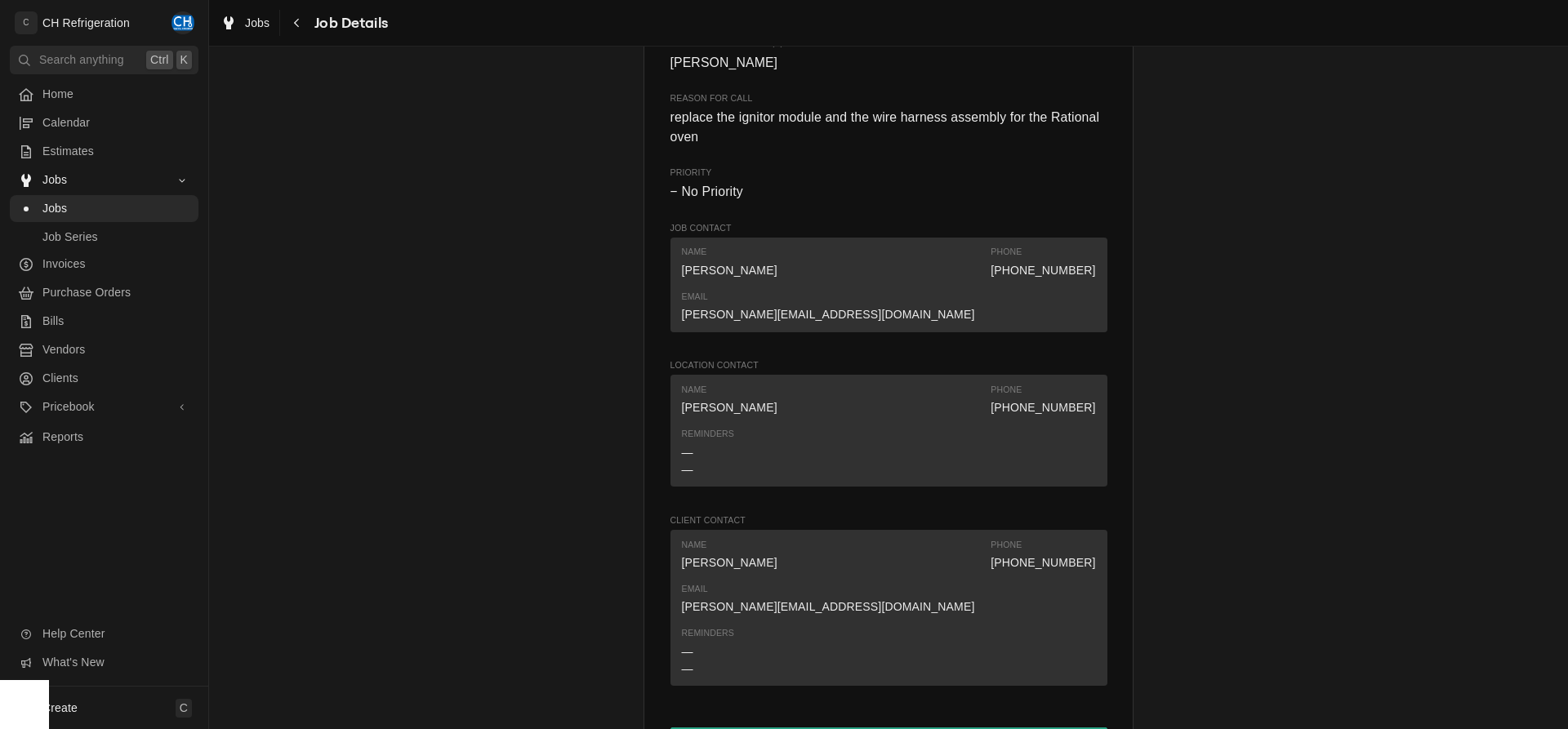
scroll to position [833, 0]
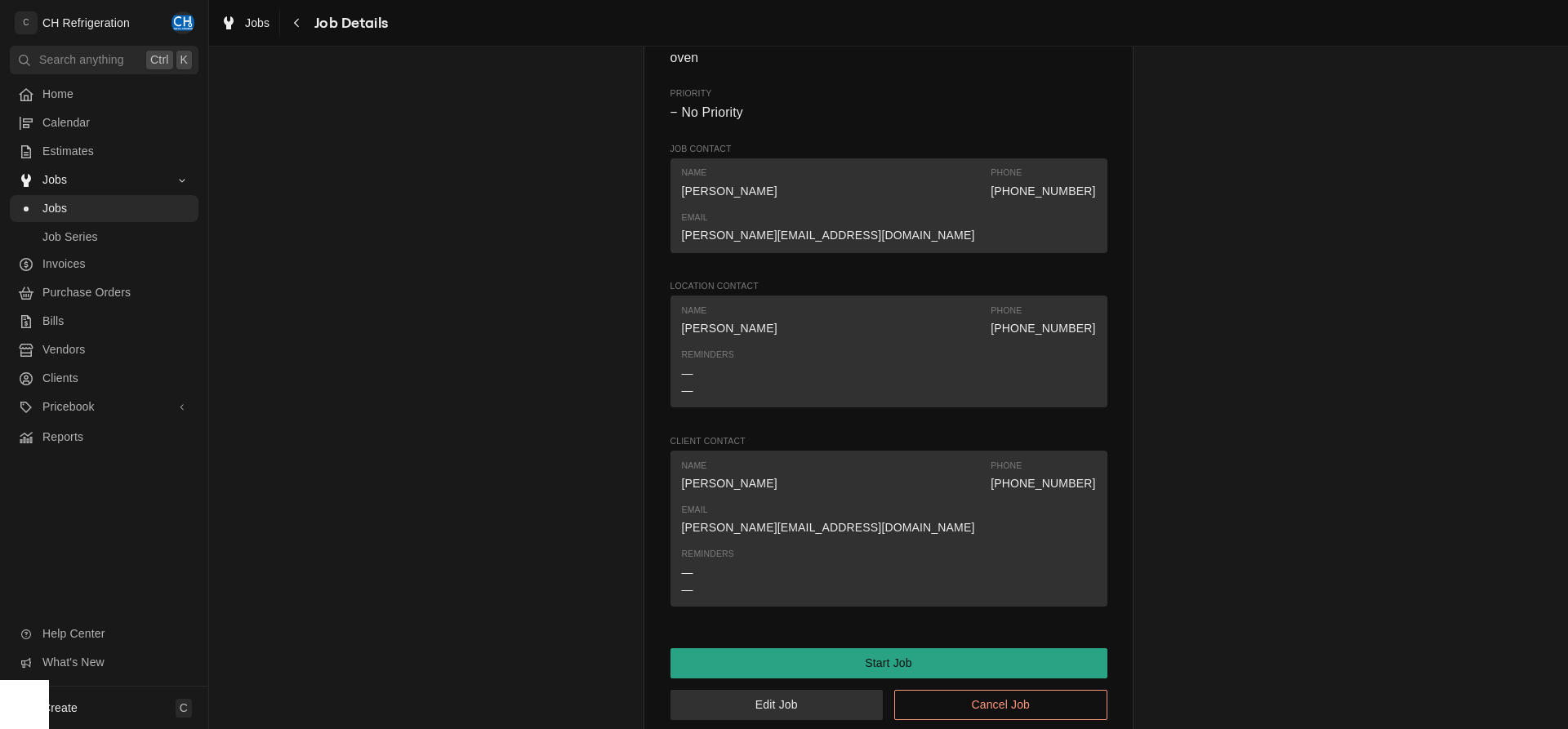
click at [759, 690] on button "Edit Job" at bounding box center [777, 705] width 213 height 30
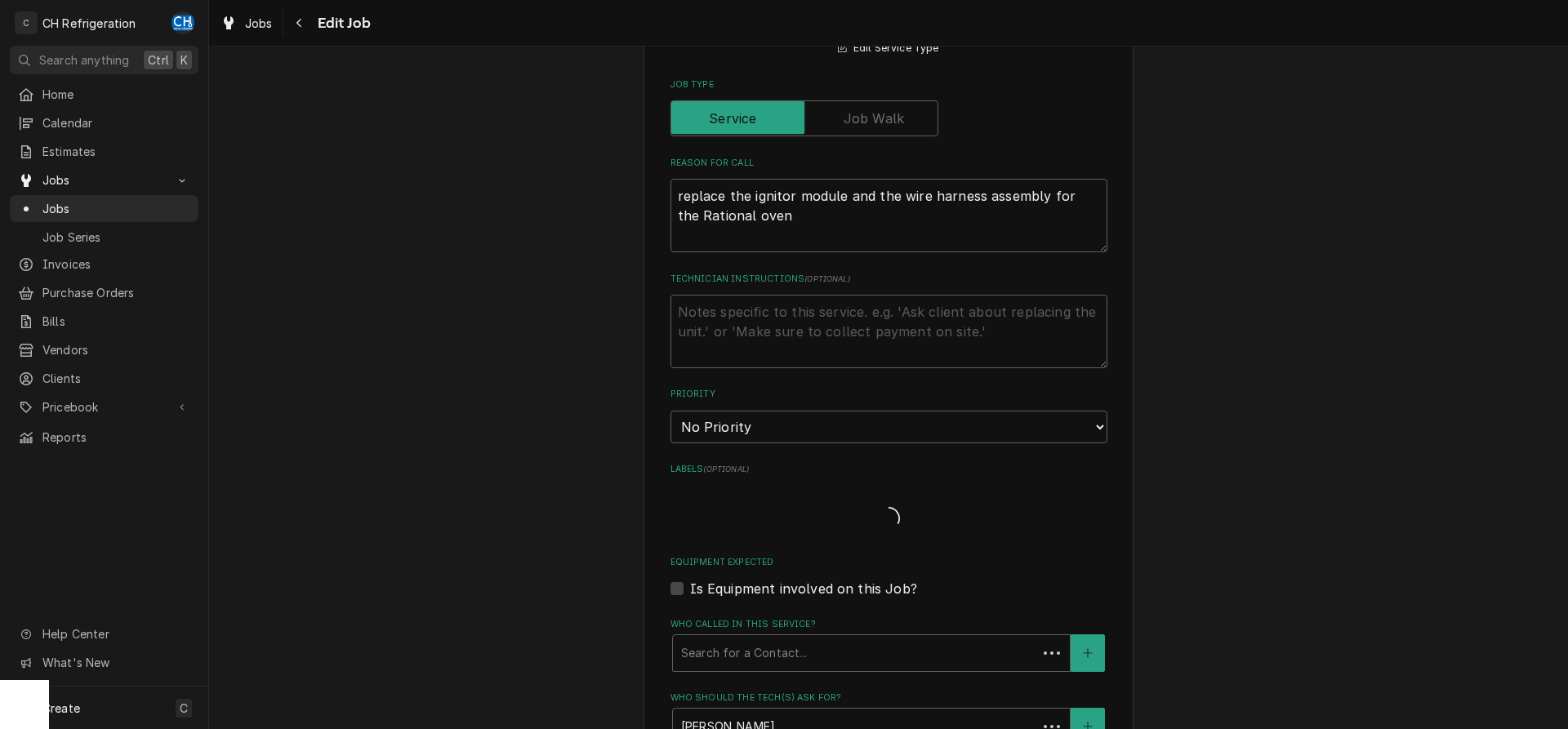
type textarea "x"
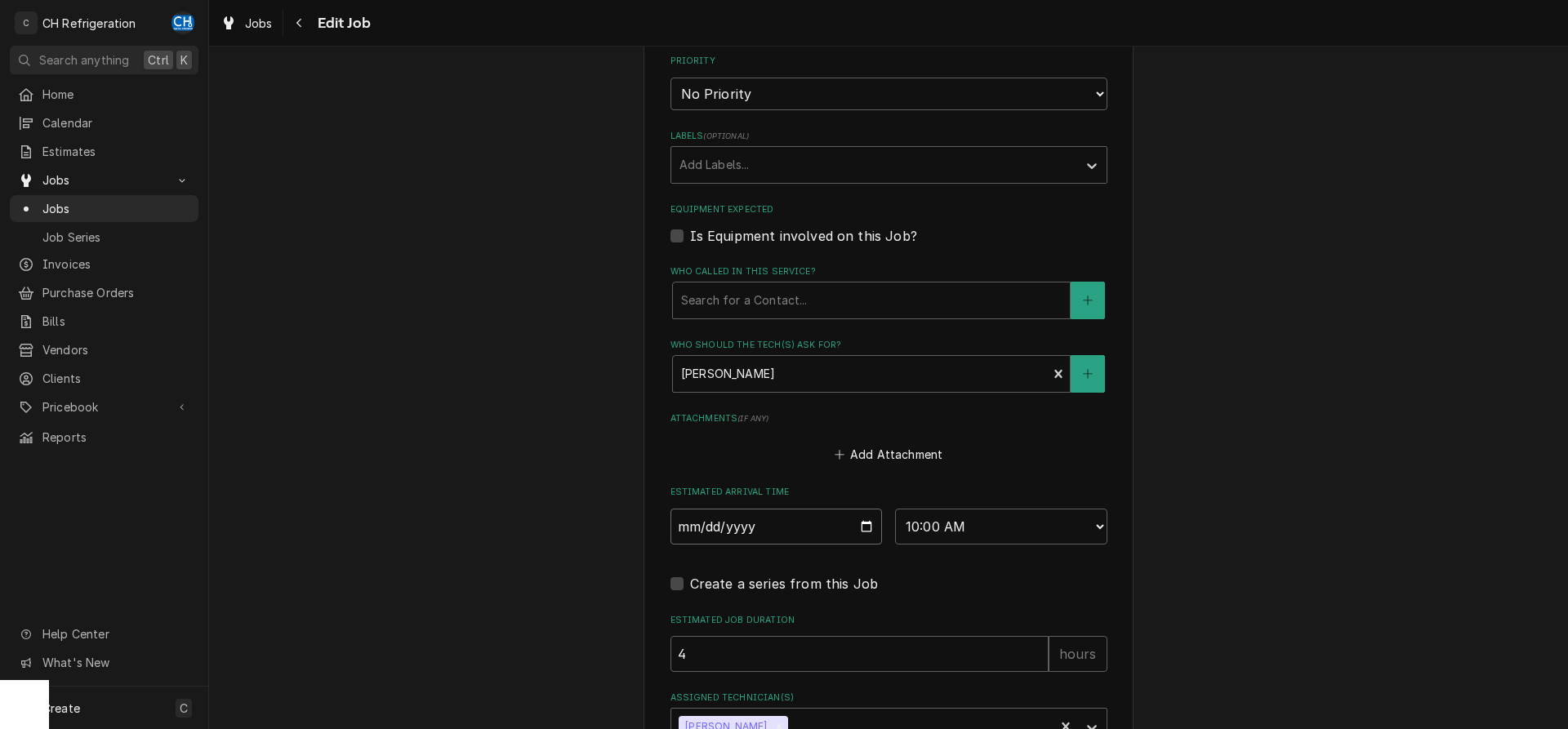
click at [866, 527] on input "2025-09-02" at bounding box center [777, 527] width 212 height 36
type input "2025-09-03"
click at [895, 509] on select "AM / PM 6:00 AM 6:15 AM 6:30 AM 6:45 AM 7:00 AM 7:15 AM 7:30 AM 7:45 AM 8:00 AM…" at bounding box center [1002, 527] width 212 height 36
type textarea "x"
select select "11:30:00"
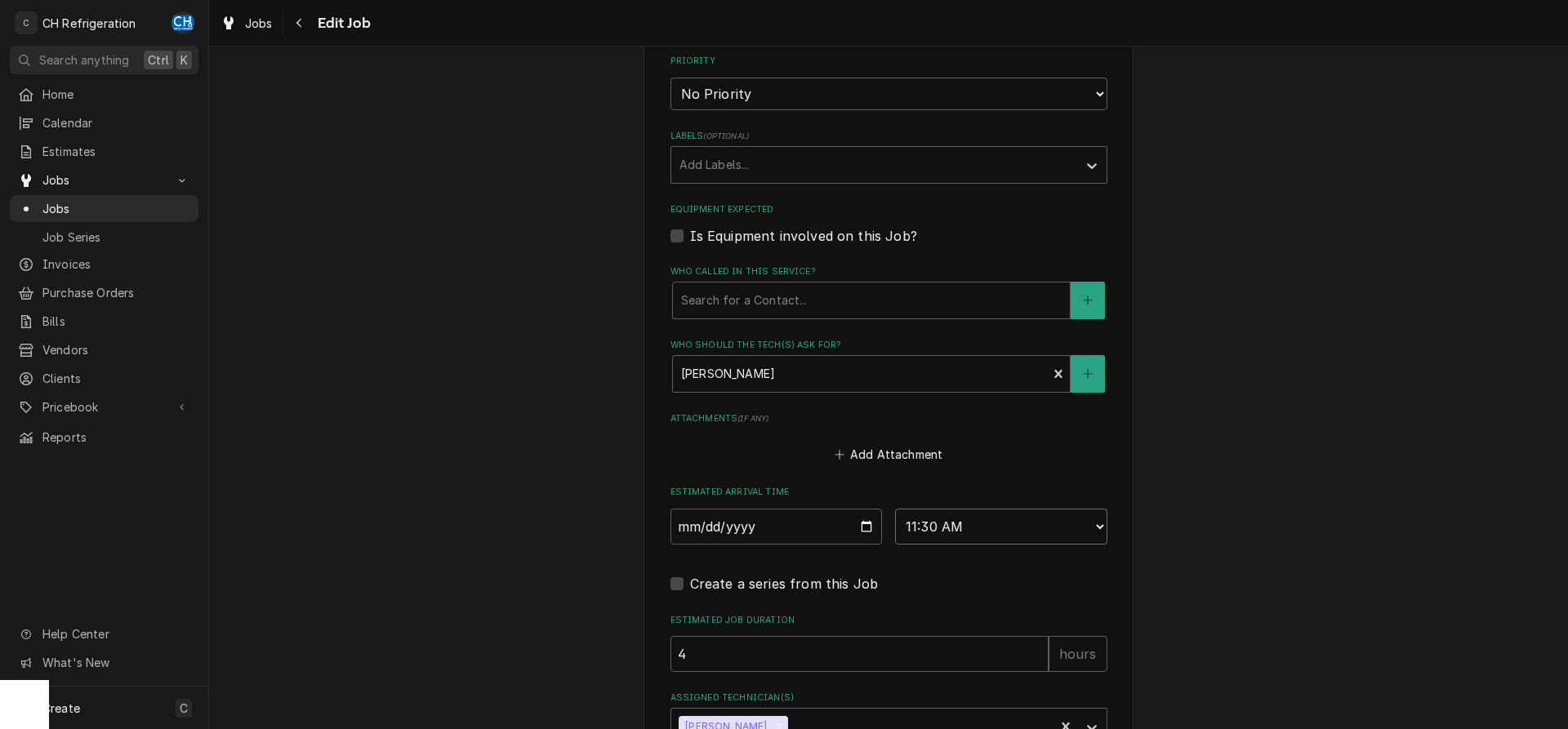
click option "11:30 AM" at bounding box center [0, 0] width 0 height 0
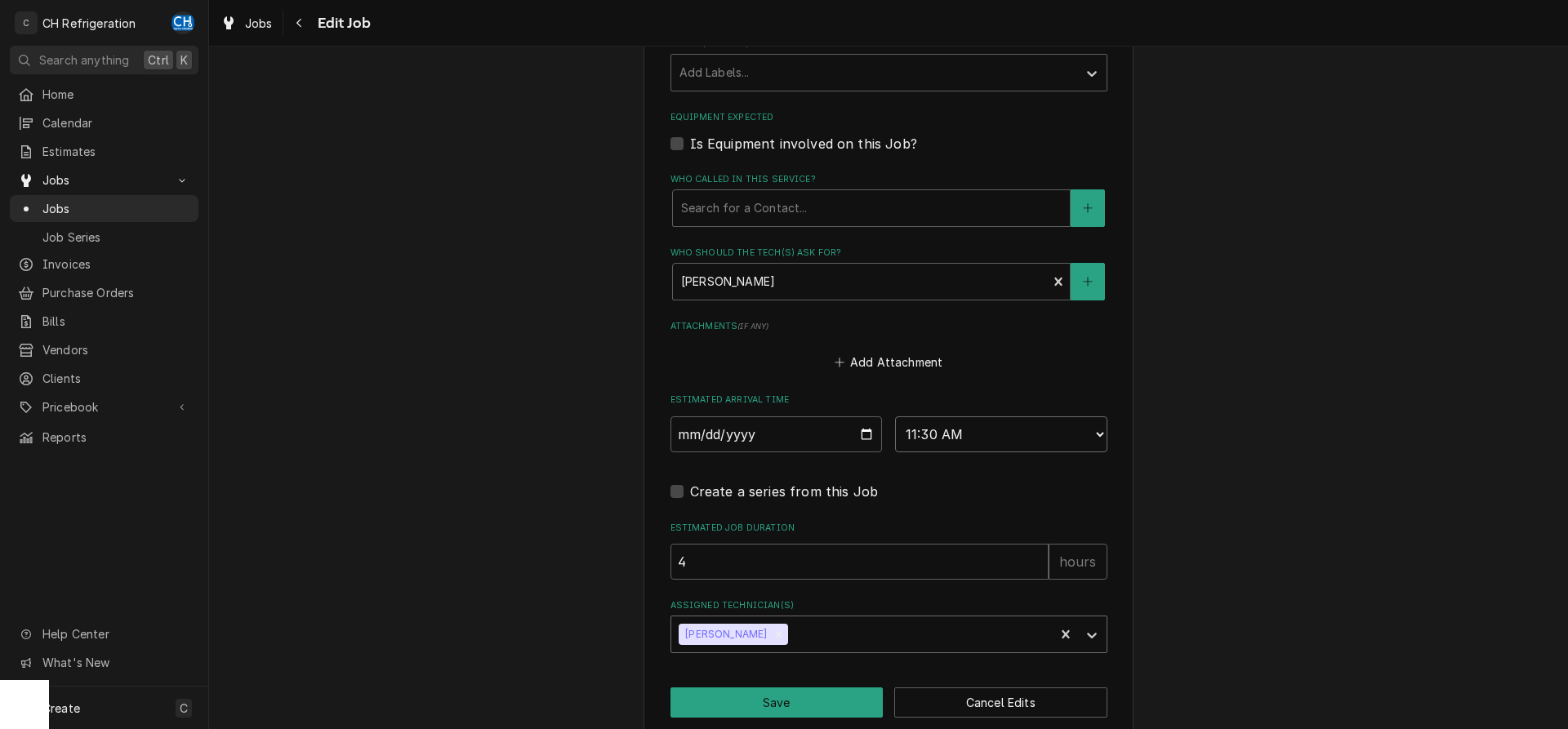
scroll to position [1031, 0]
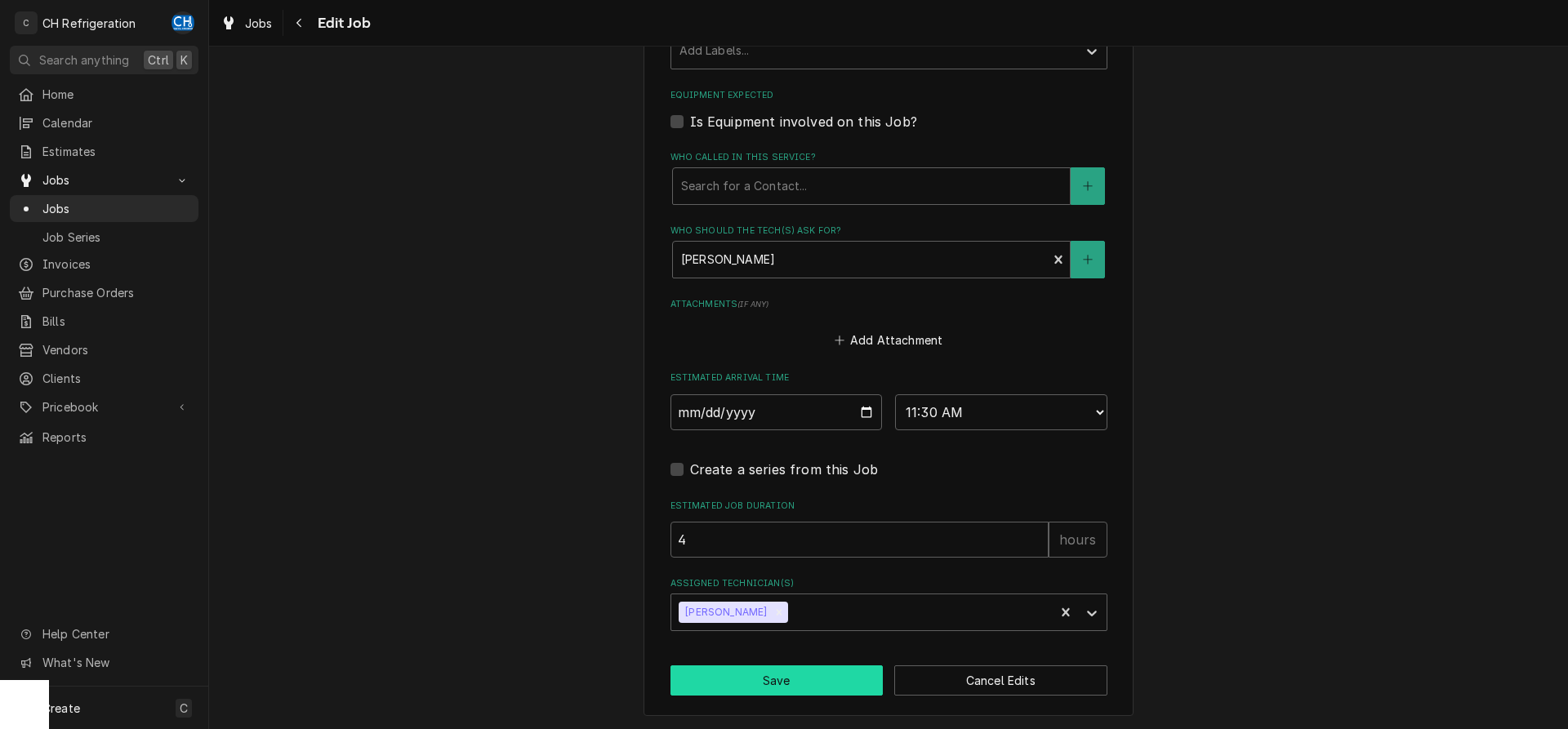
click at [790, 686] on button "Save" at bounding box center [777, 680] width 213 height 30
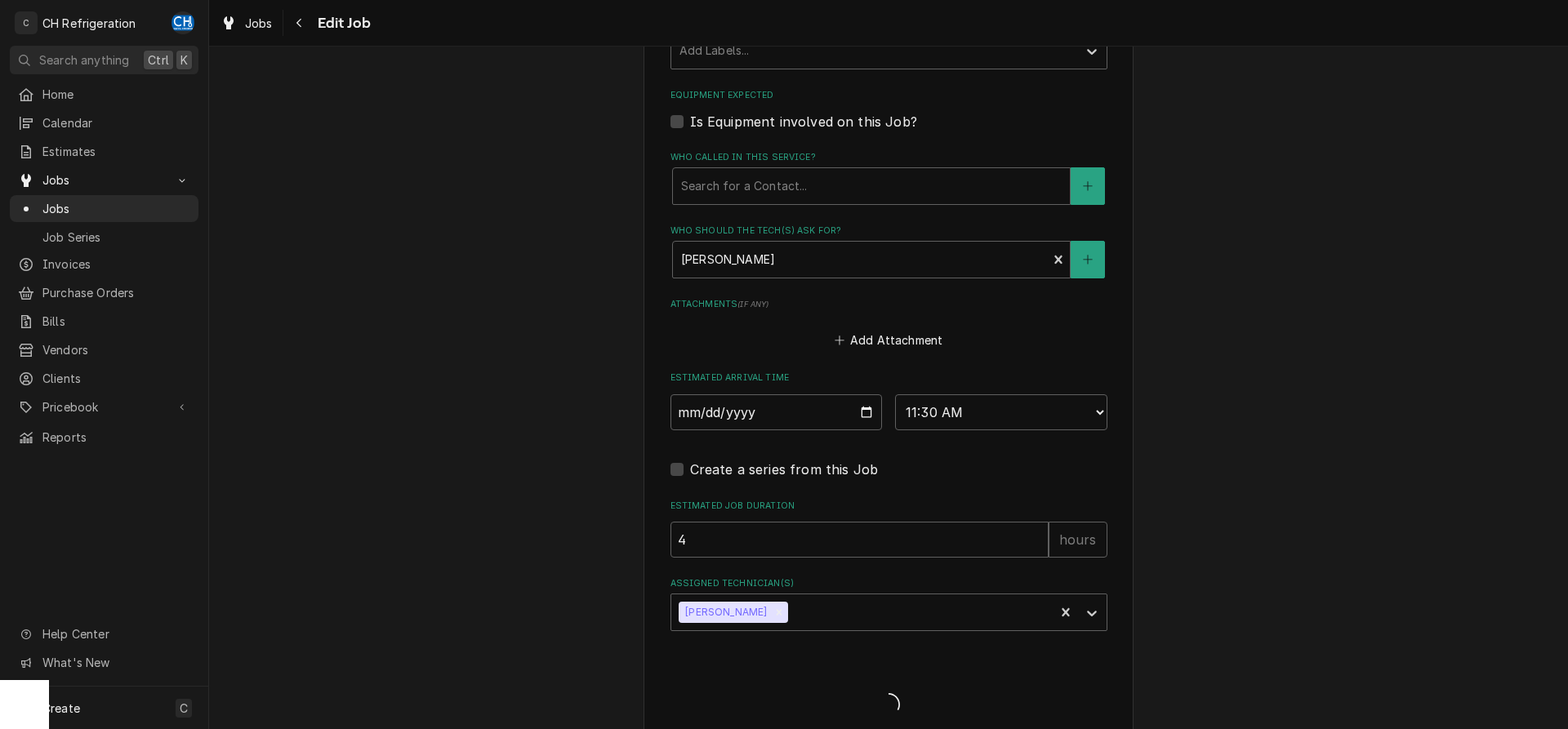
type textarea "x"
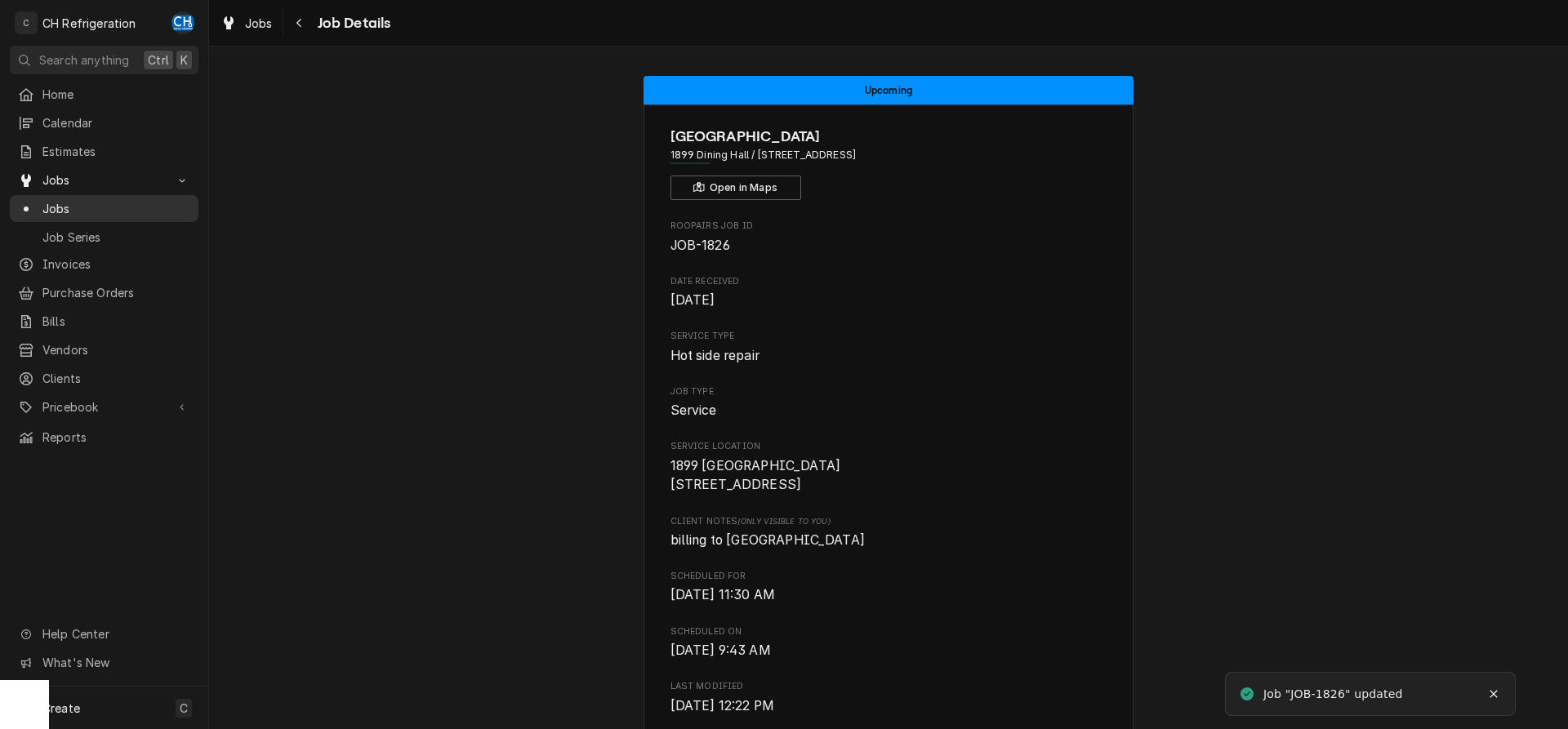
click at [180, 200] on span "Jobs" at bounding box center [117, 209] width 148 height 18
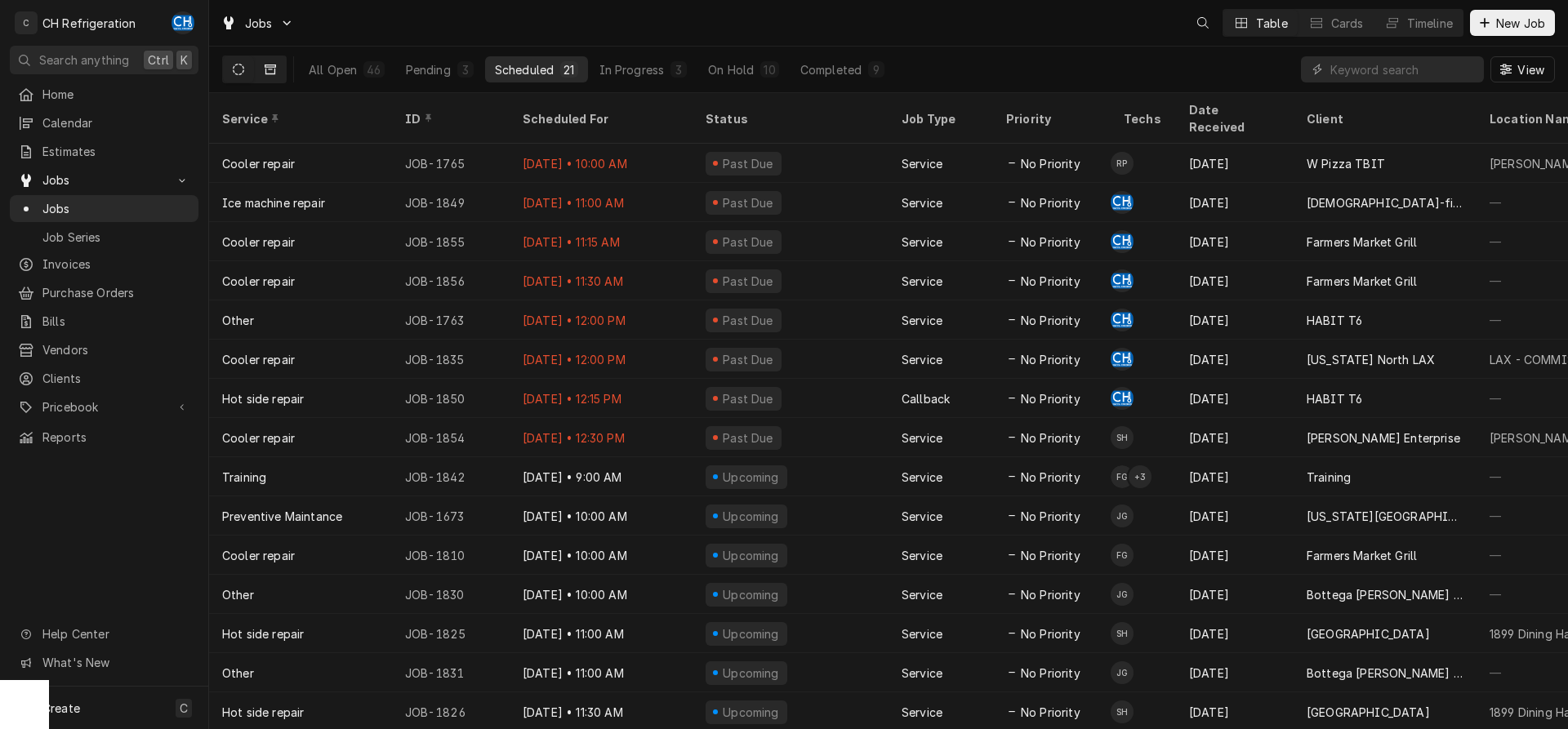
click at [280, 66] on button "Dynamic Content Wrapper" at bounding box center [271, 69] width 31 height 26
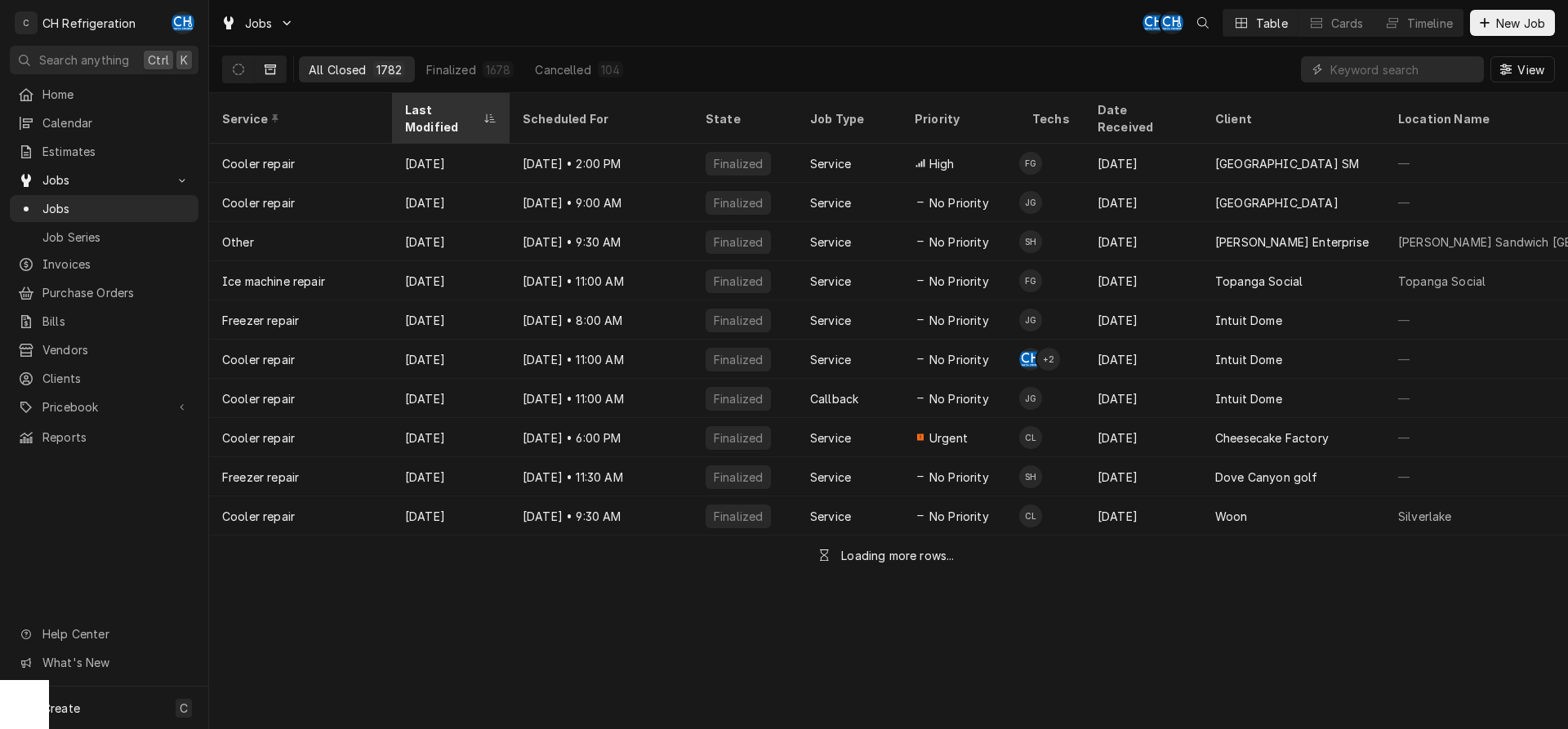
click at [425, 108] on div "Last Modified" at bounding box center [442, 118] width 75 height 34
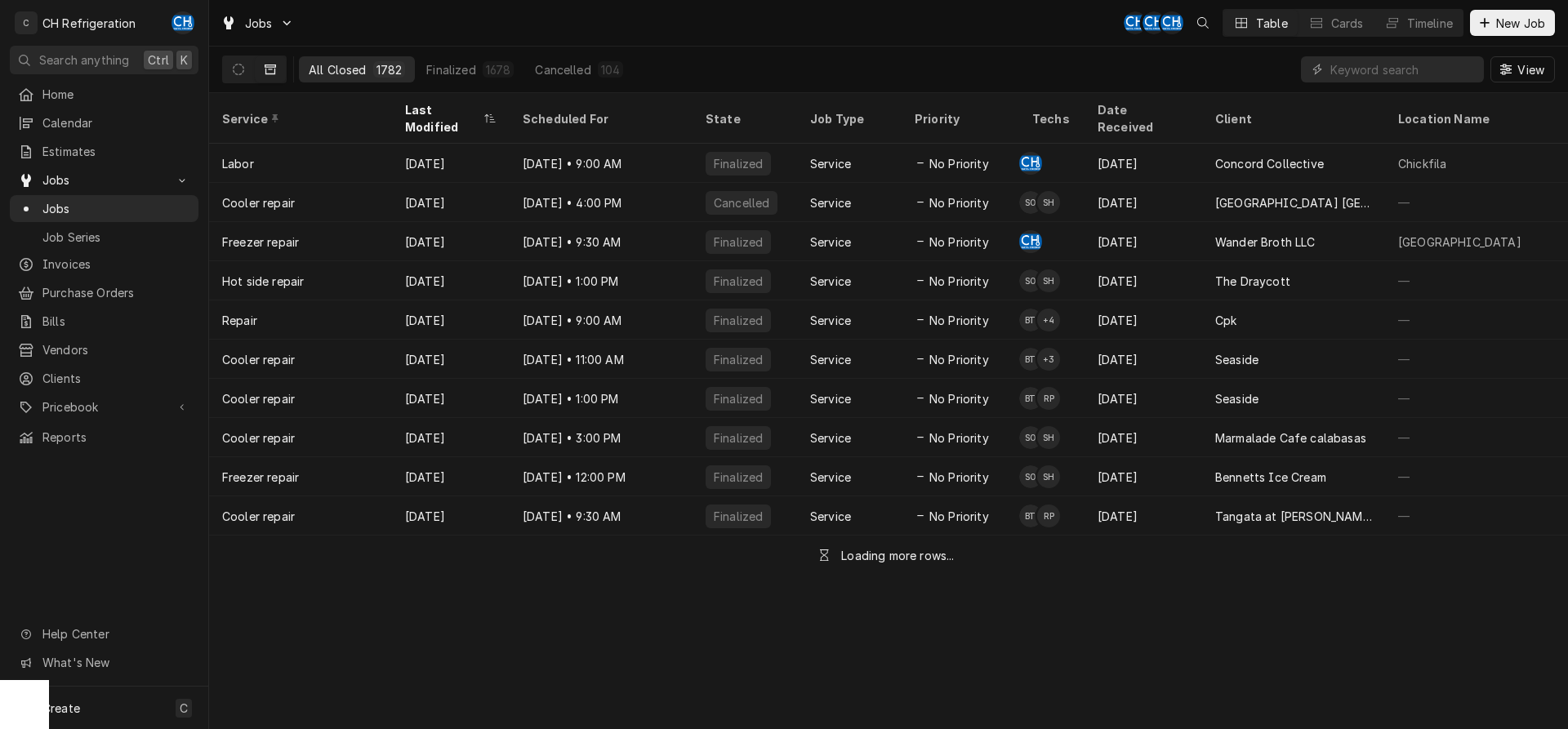
click at [425, 108] on div "Last Modified" at bounding box center [442, 118] width 75 height 34
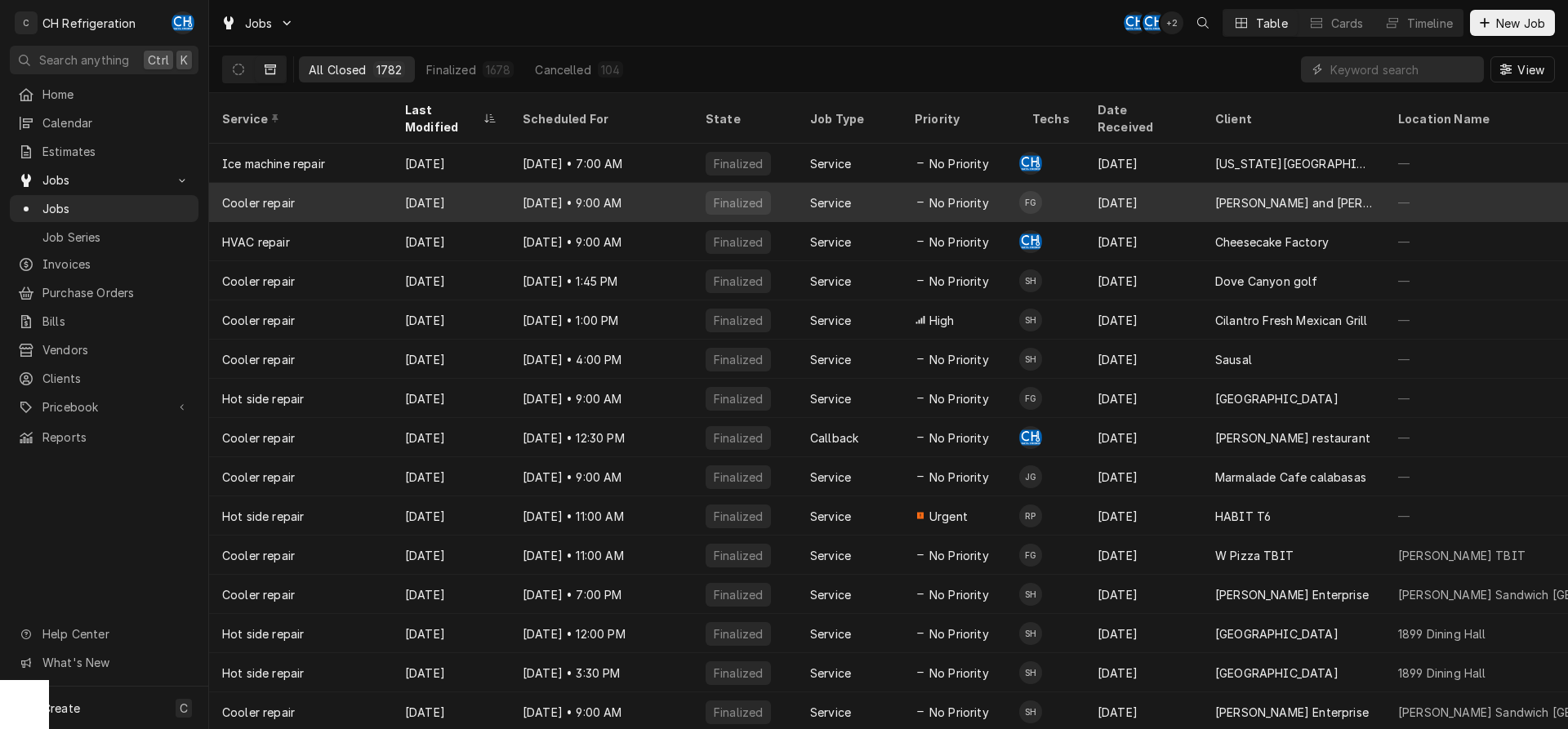
click at [512, 183] on div "Sep 5 • 9:00 AM" at bounding box center [602, 202] width 183 height 39
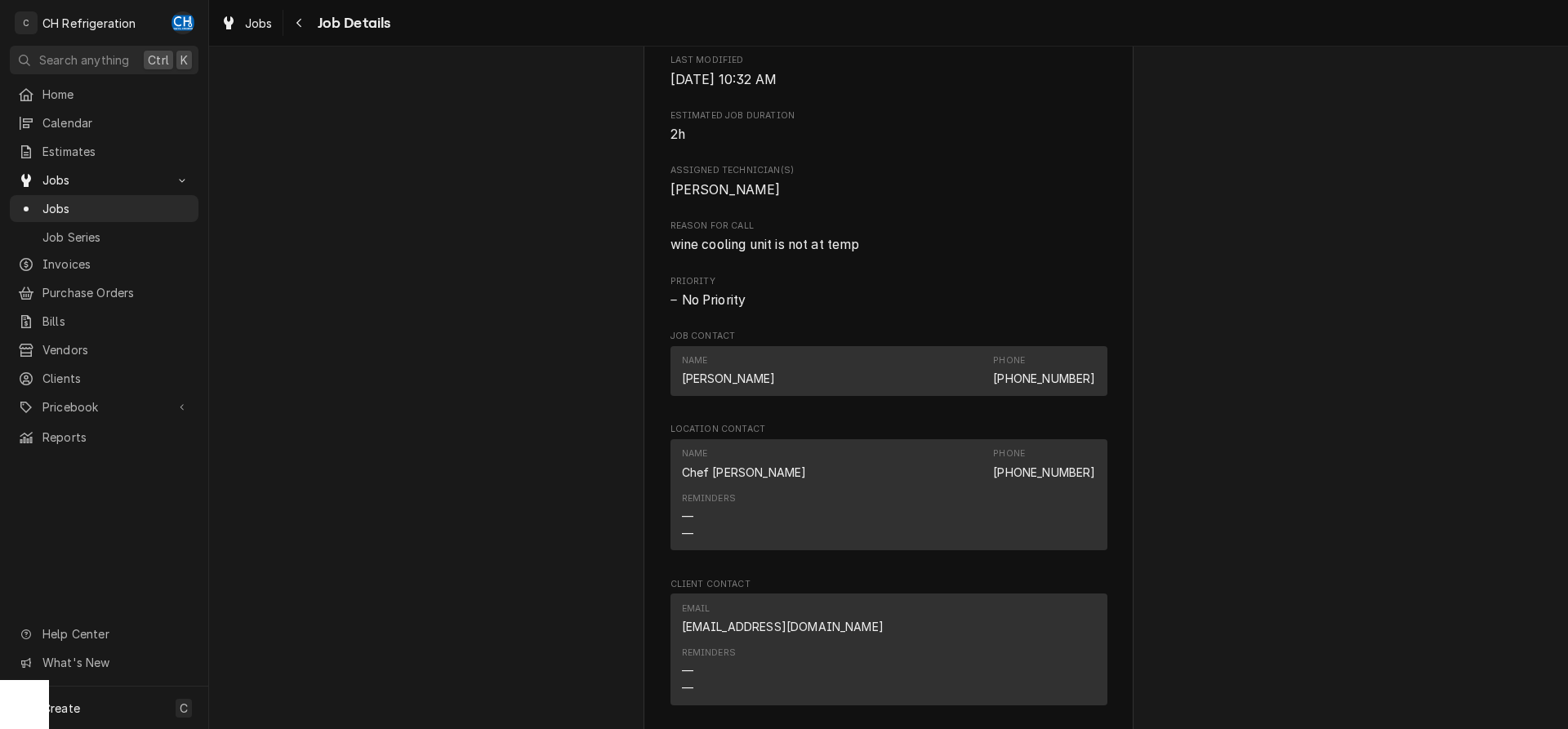
scroll to position [1209, 0]
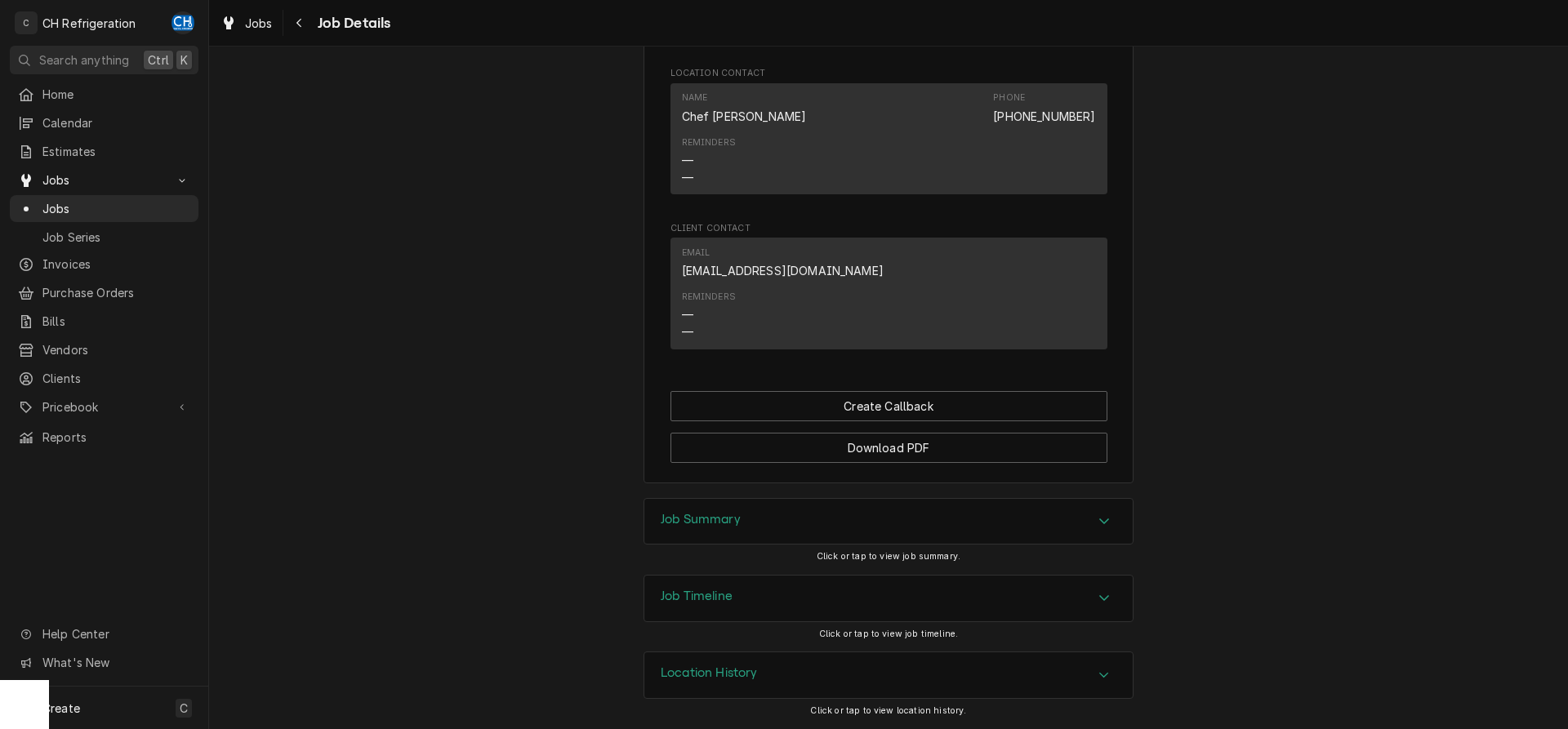
click at [770, 513] on div "Job Summary" at bounding box center [889, 522] width 489 height 46
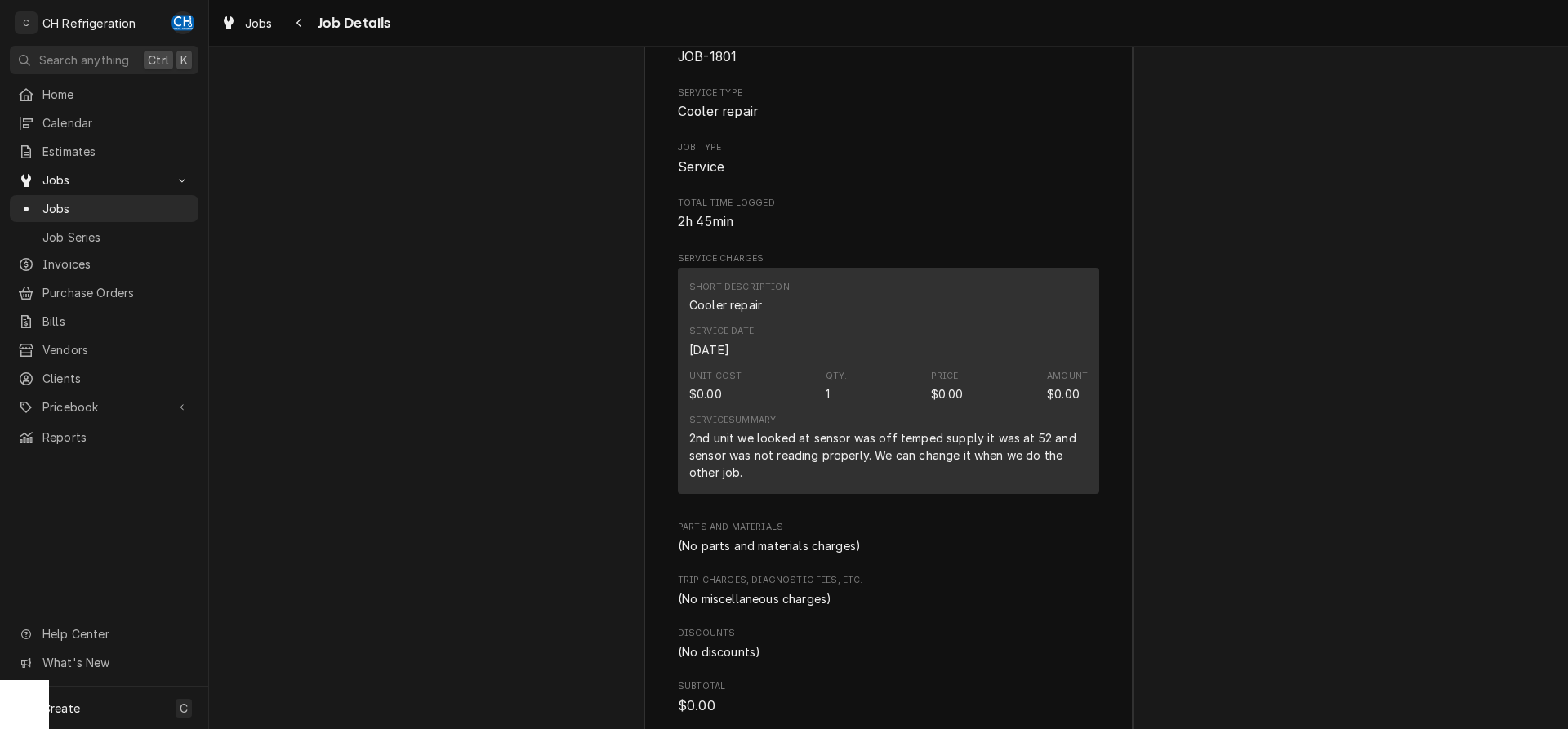
scroll to position [1887, 0]
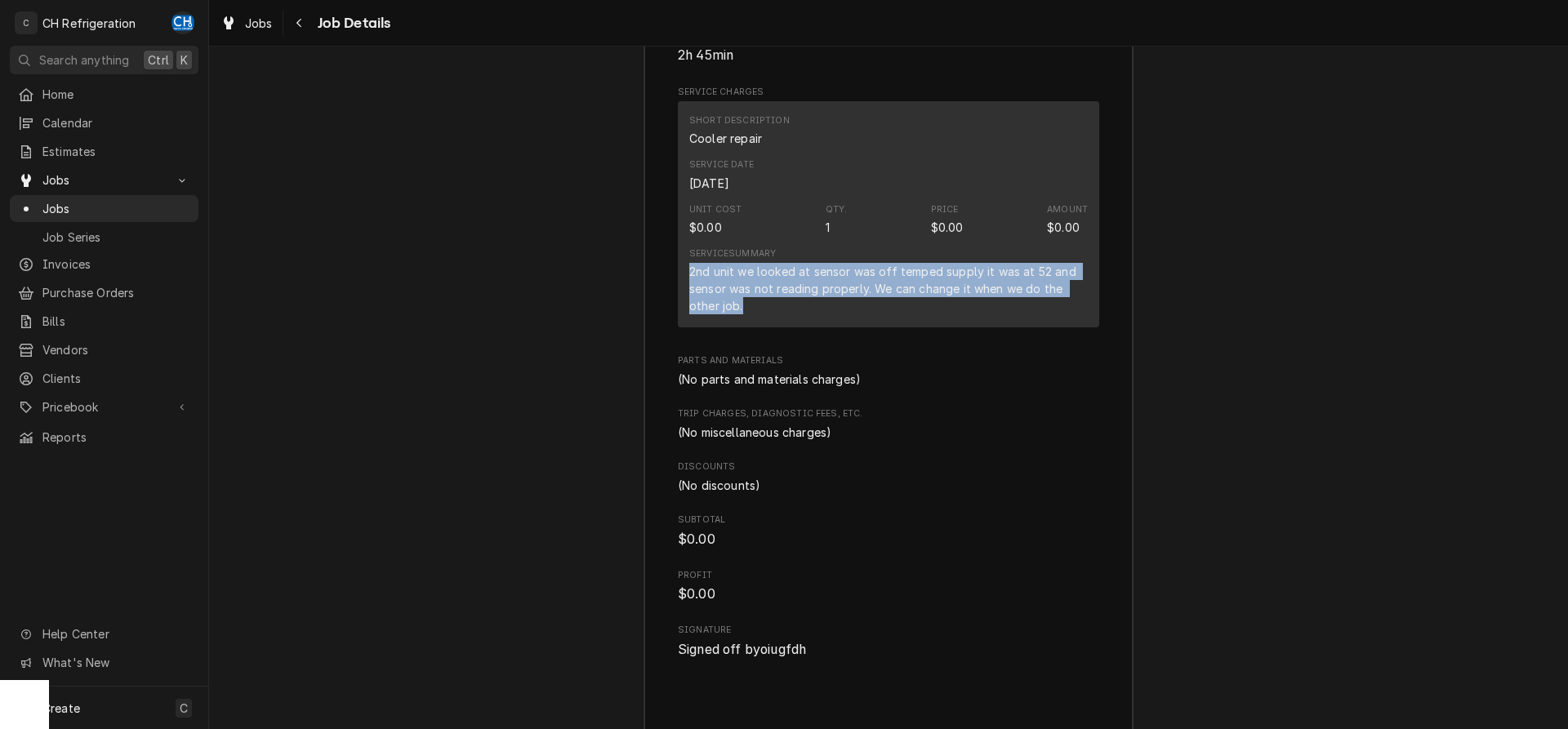
drag, startPoint x: 751, startPoint y: 328, endPoint x: 680, endPoint y: 284, distance: 83.5
click at [680, 284] on div "Short Description Cooler repair Service Date Aug 26, 2025 Unit Cost $0.00 Qty. …" at bounding box center [889, 214] width 421 height 226
click at [773, 311] on div "2nd unit we looked at sensor was off temped supply it was at 52 and sensor was …" at bounding box center [889, 288] width 399 height 52
drag, startPoint x: 760, startPoint y: 332, endPoint x: 677, endPoint y: 297, distance: 90.1
click at [678, 297] on div "Short Description Cooler repair Service Date Aug 26, 2025 Unit Cost $0.00 Qty. …" at bounding box center [889, 214] width 421 height 226
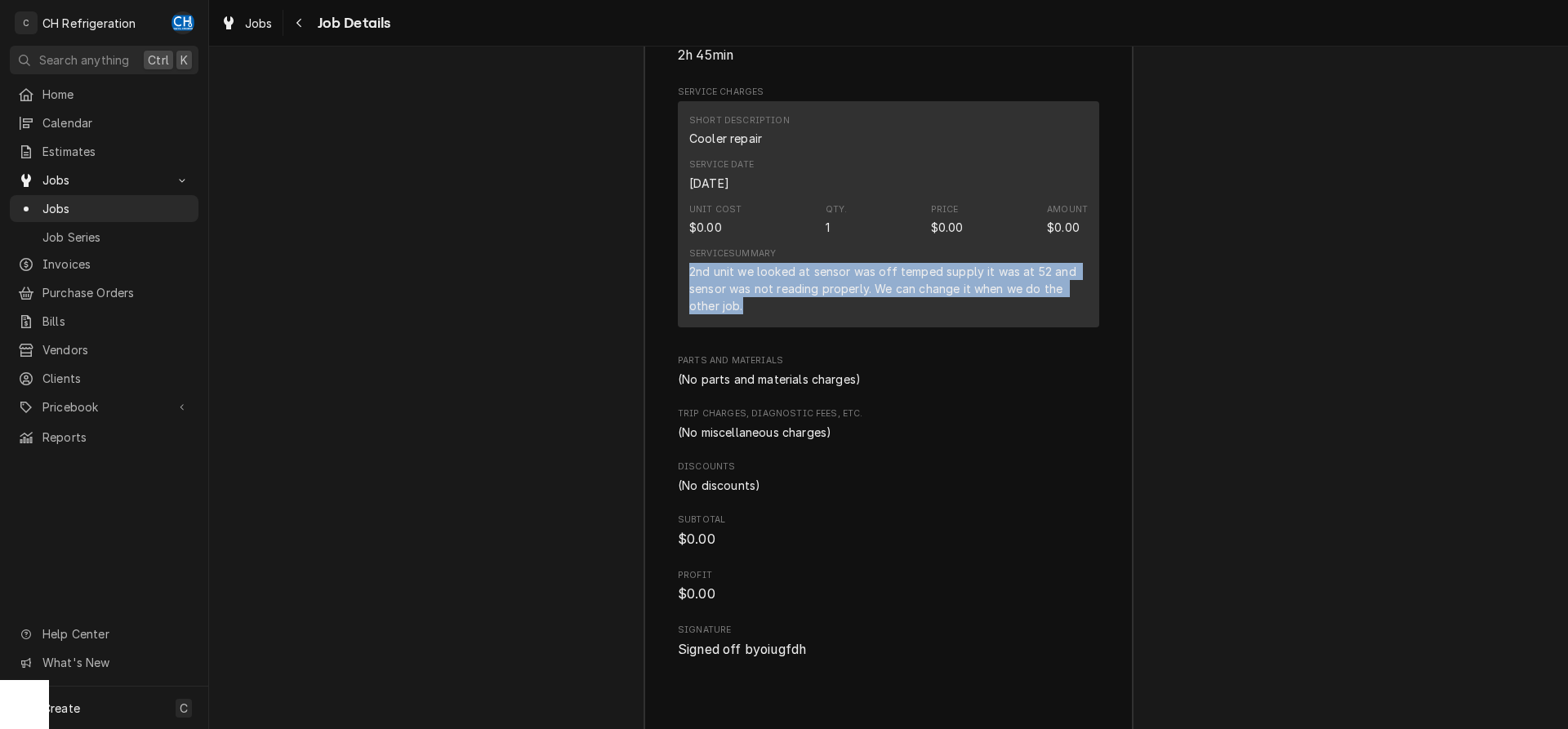
click at [779, 310] on div "2nd unit we looked at sensor was off temped supply it was at 52 and sensor was …" at bounding box center [889, 288] width 399 height 52
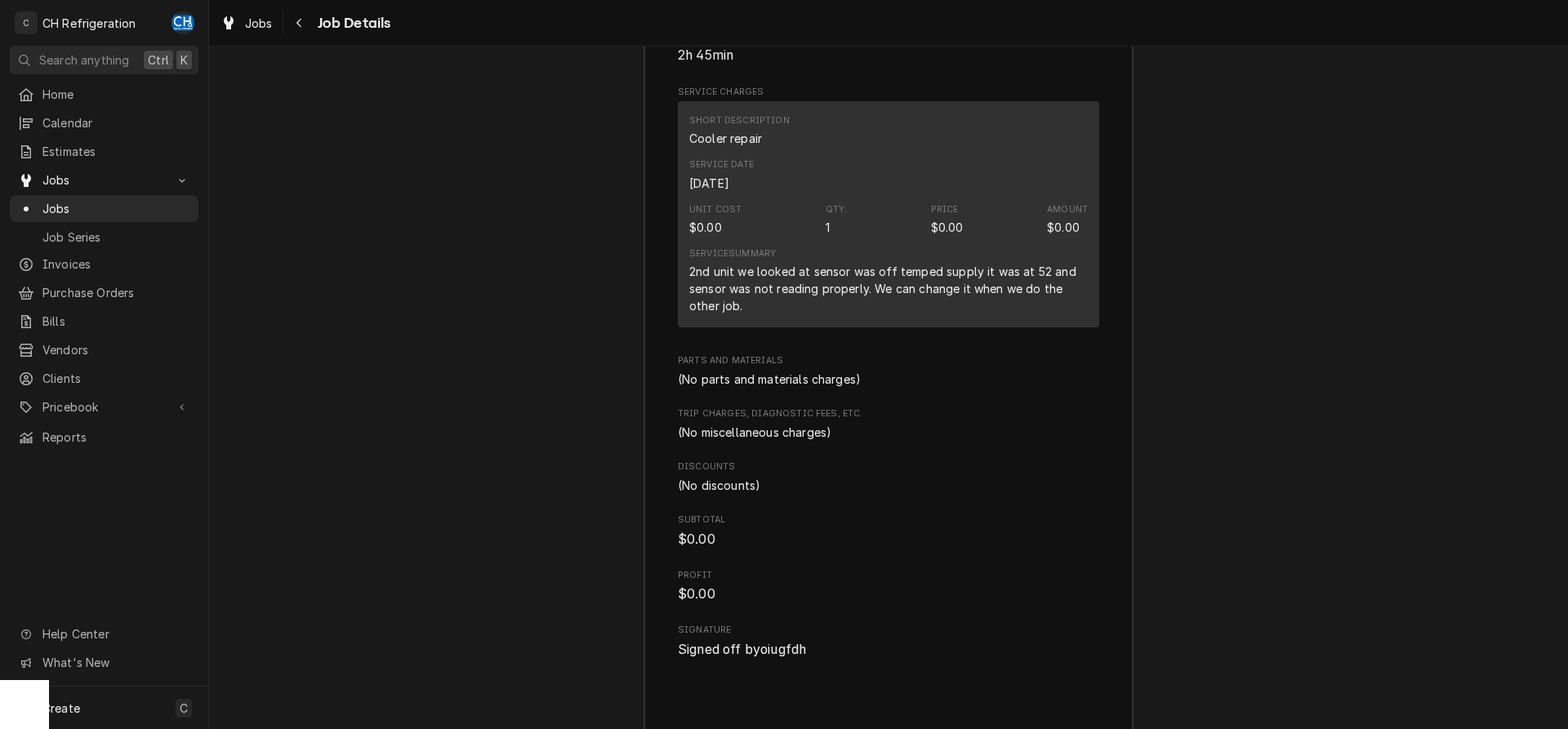
click at [750, 314] on div "2nd unit we looked at sensor was off temped supply it was at 52 and sensor was …" at bounding box center [889, 288] width 399 height 52
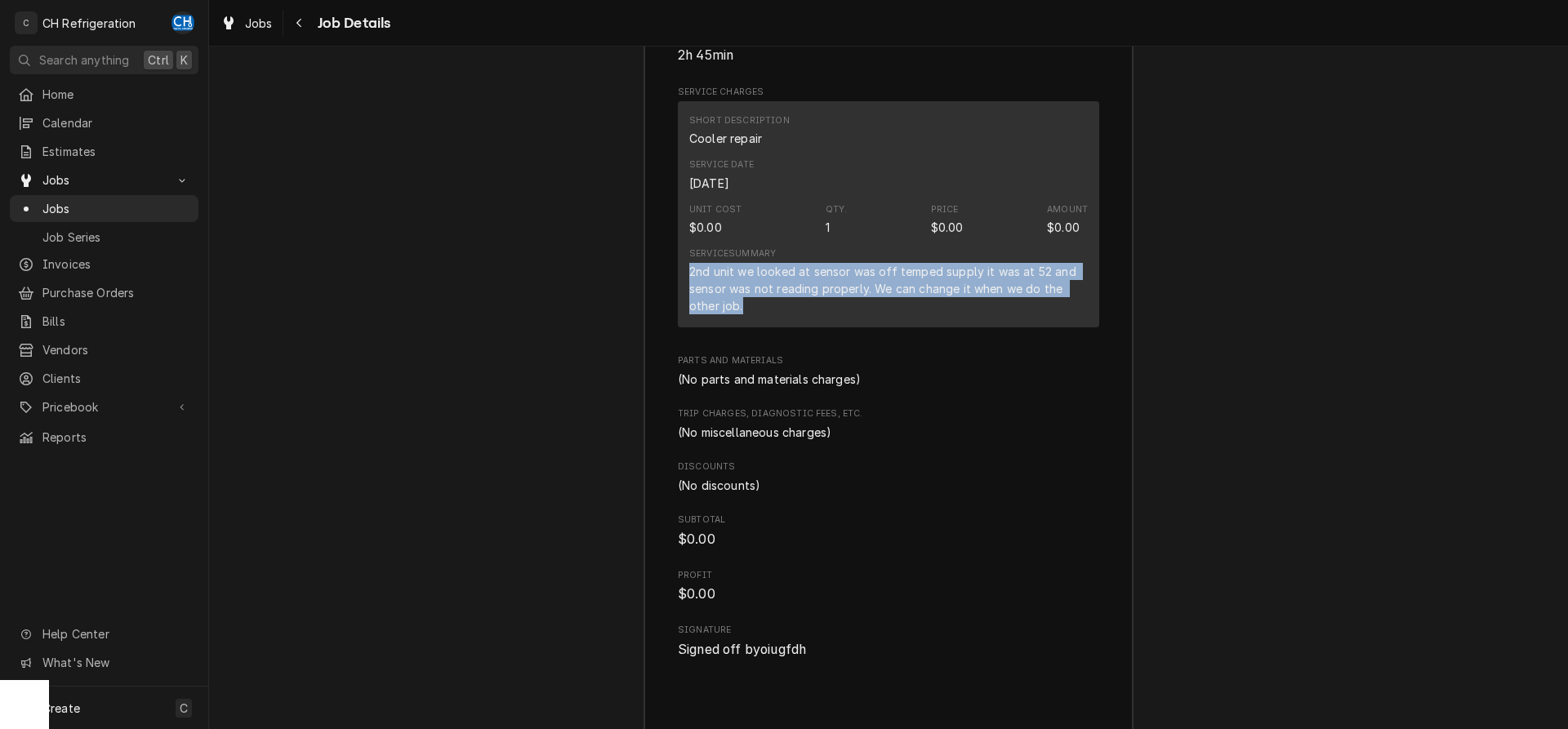
drag, startPoint x: 752, startPoint y: 325, endPoint x: 692, endPoint y: 296, distance: 66.6
click at [692, 296] on div "2nd unit we looked at sensor was off temped supply it was at 52 and sensor was …" at bounding box center [889, 288] width 399 height 52
click at [780, 304] on div "2nd unit we looked at sensor was off temped supply it was at 52 and sensor was …" at bounding box center [889, 288] width 399 height 52
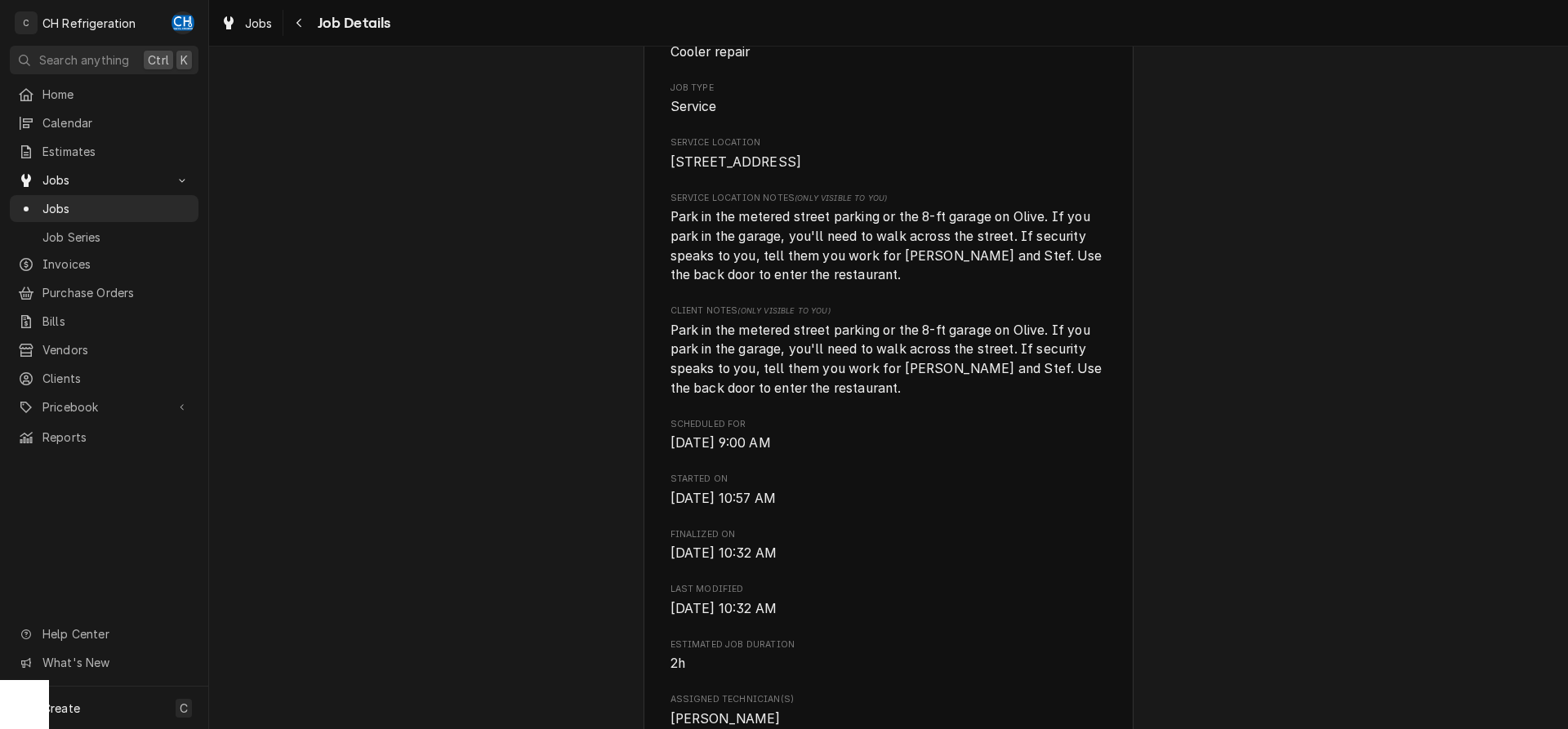
scroll to position [0, 0]
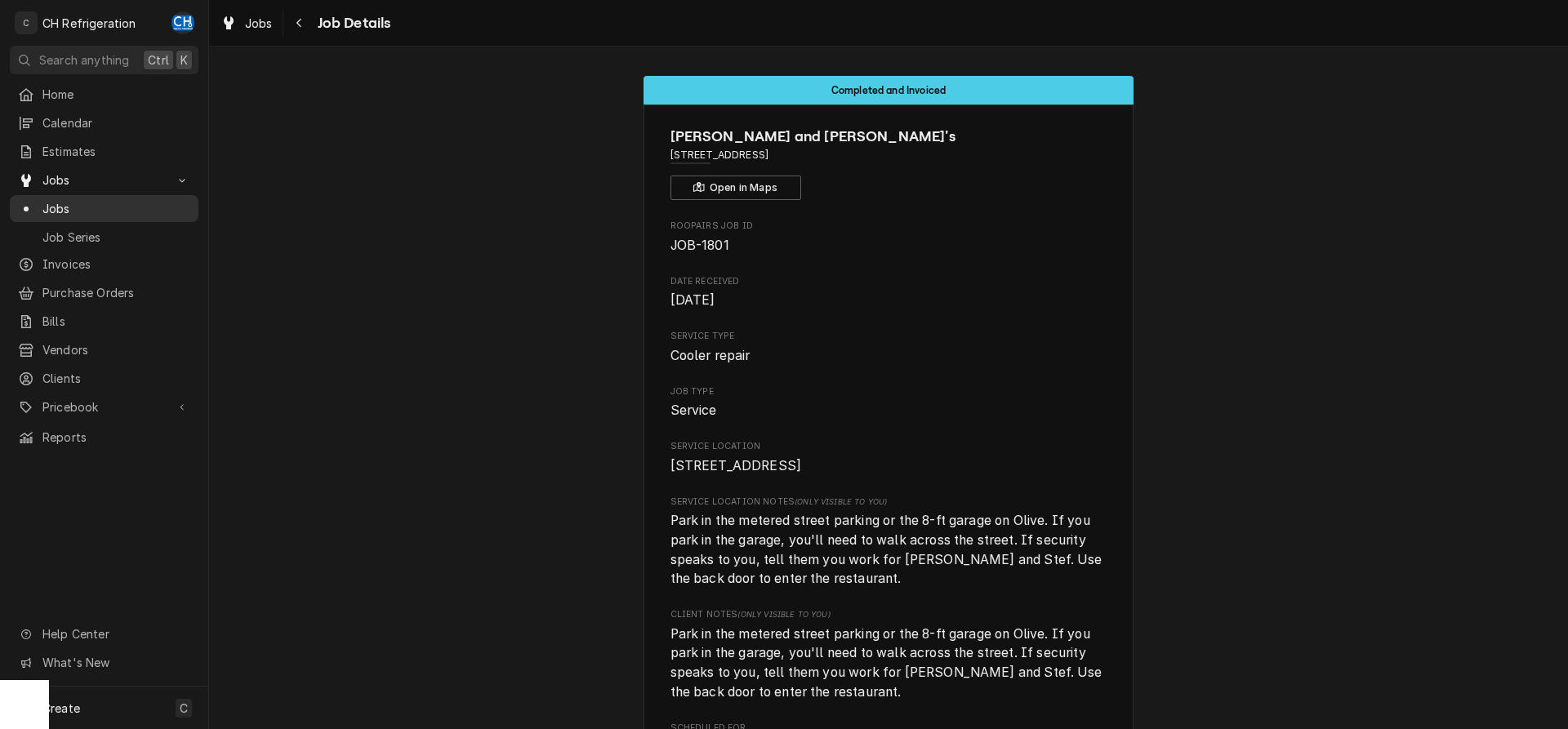
click at [78, 205] on span "Jobs" at bounding box center [117, 209] width 148 height 18
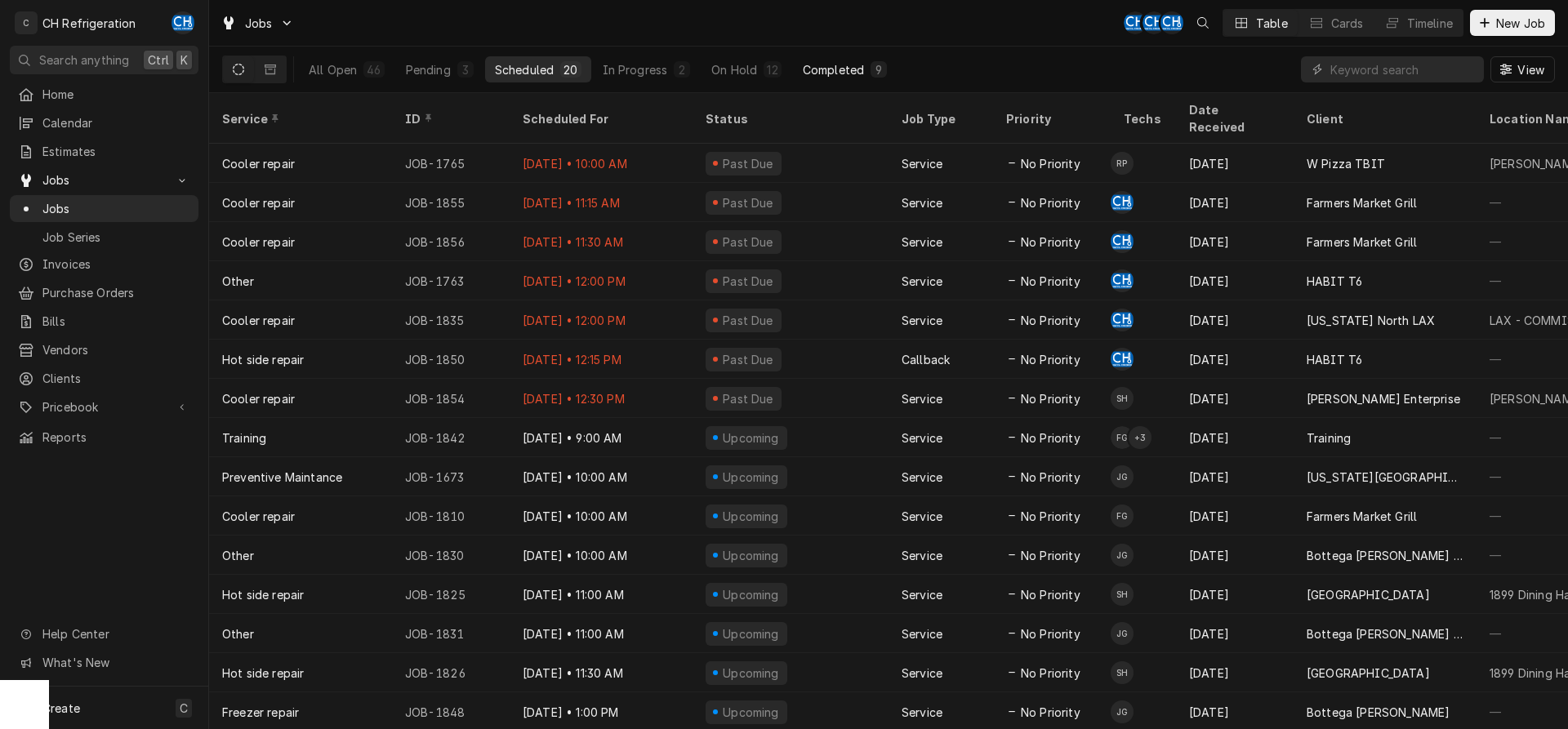
click at [865, 68] on button "Completed 9" at bounding box center [845, 69] width 104 height 26
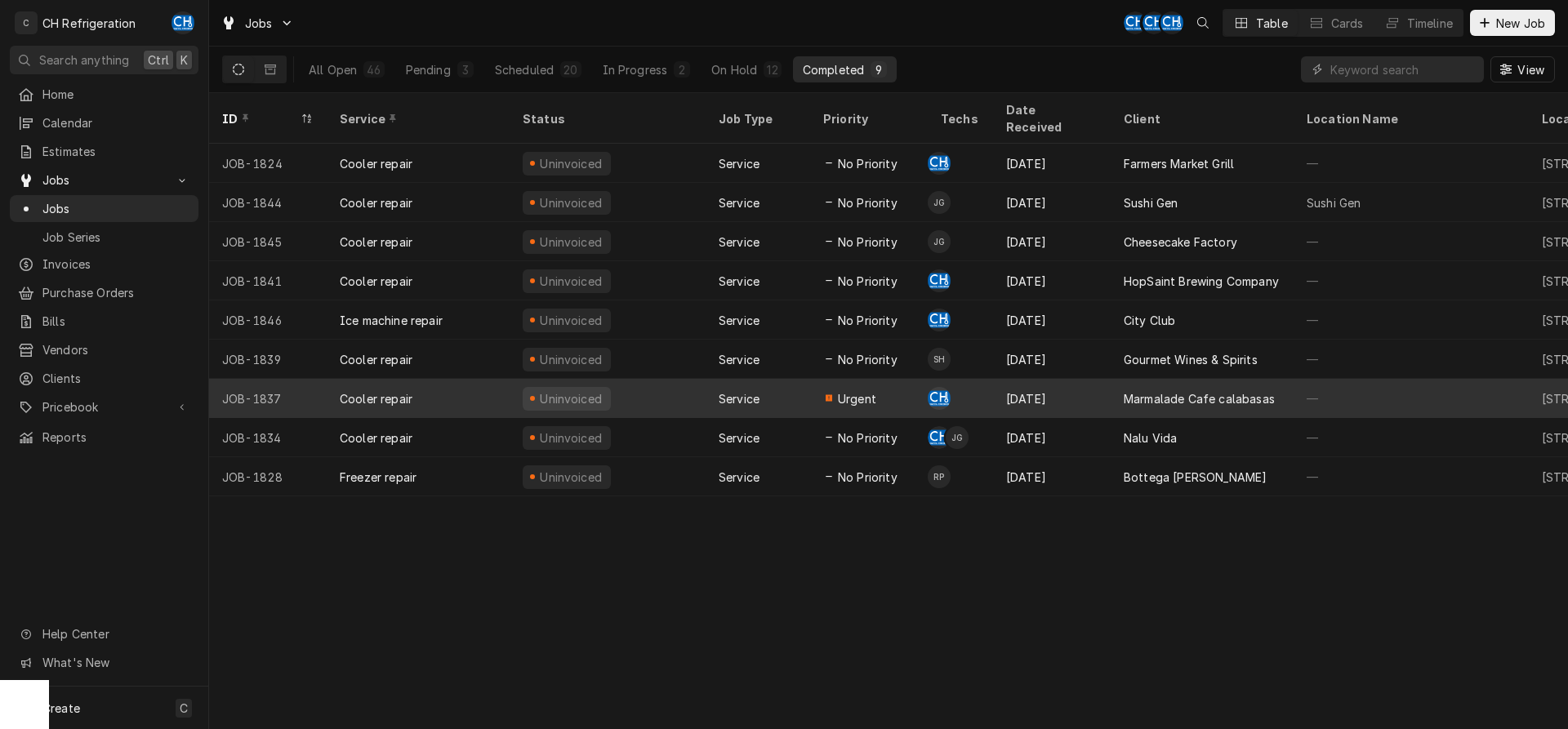
click at [1211, 390] on div "Marmalade Cafe calabasas" at bounding box center [1199, 399] width 151 height 18
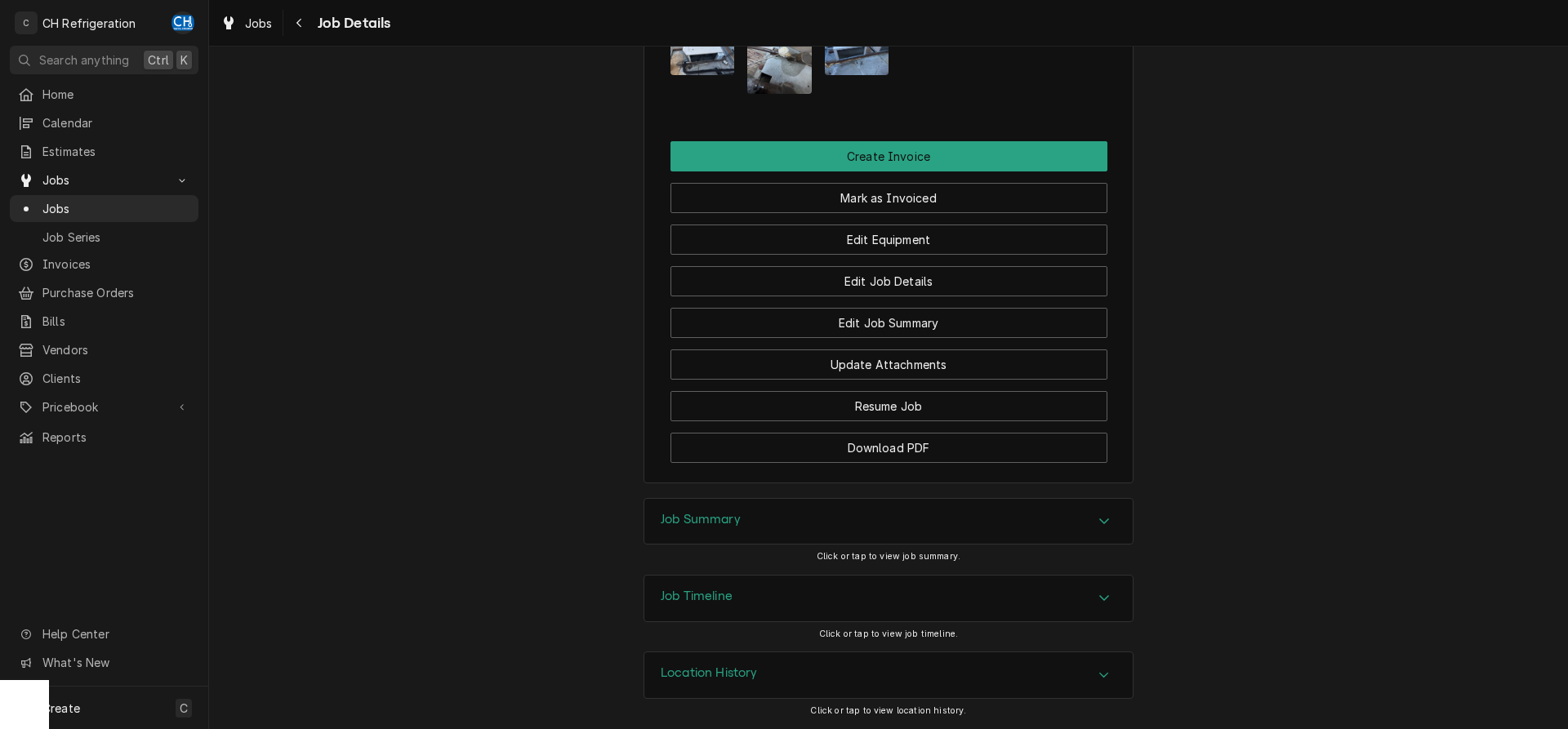
click at [727, 510] on div "Job Summary" at bounding box center [889, 522] width 489 height 46
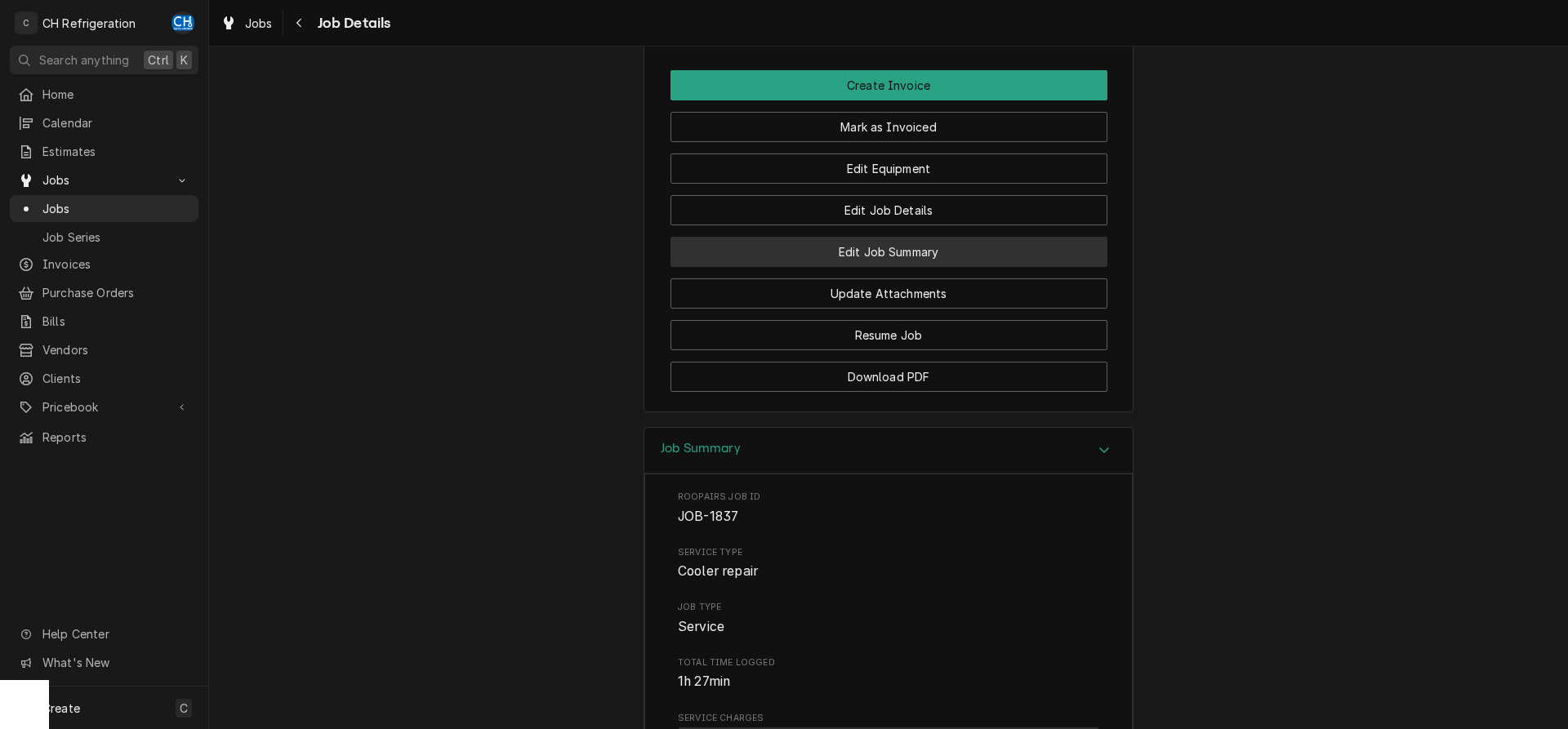
scroll to position [1132, 0]
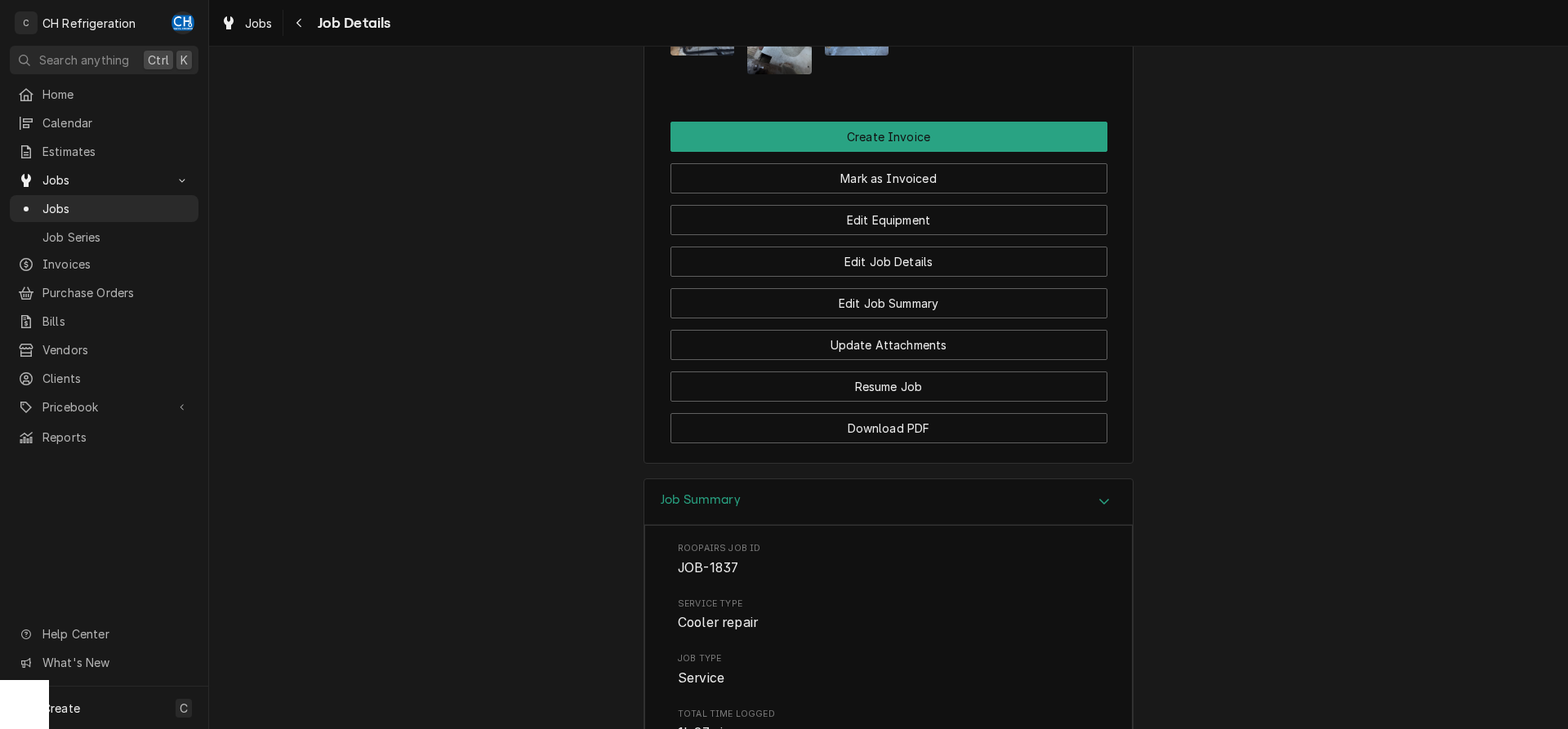
click at [840, 217] on div "Edit Equipment" at bounding box center [889, 214] width 437 height 42
click at [845, 194] on button "Mark as Invoiced" at bounding box center [889, 178] width 437 height 30
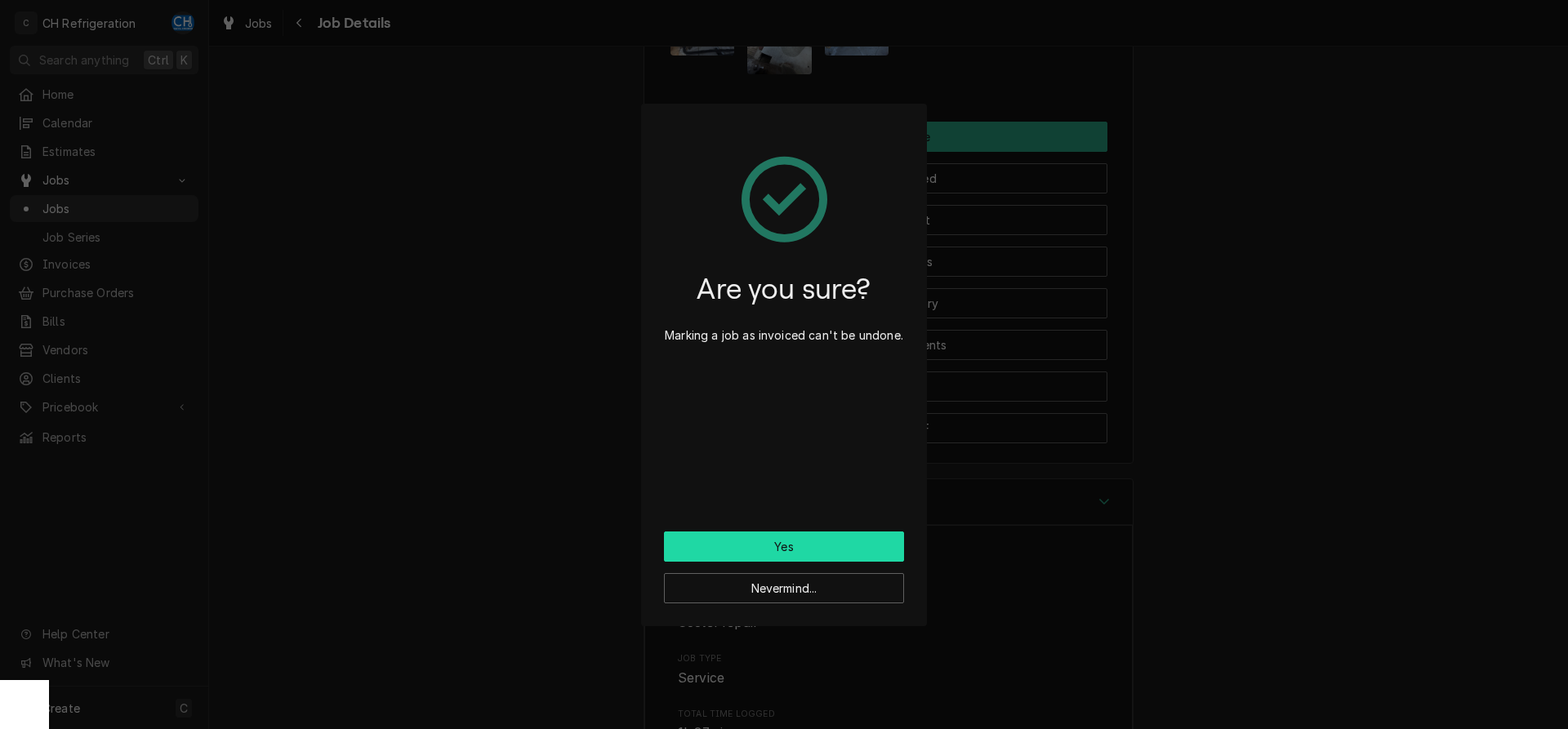
click at [805, 531] on div "Are you sure? Marking a job as invoiced can't be undone. Yes Nevermind..." at bounding box center [784, 365] width 286 height 523
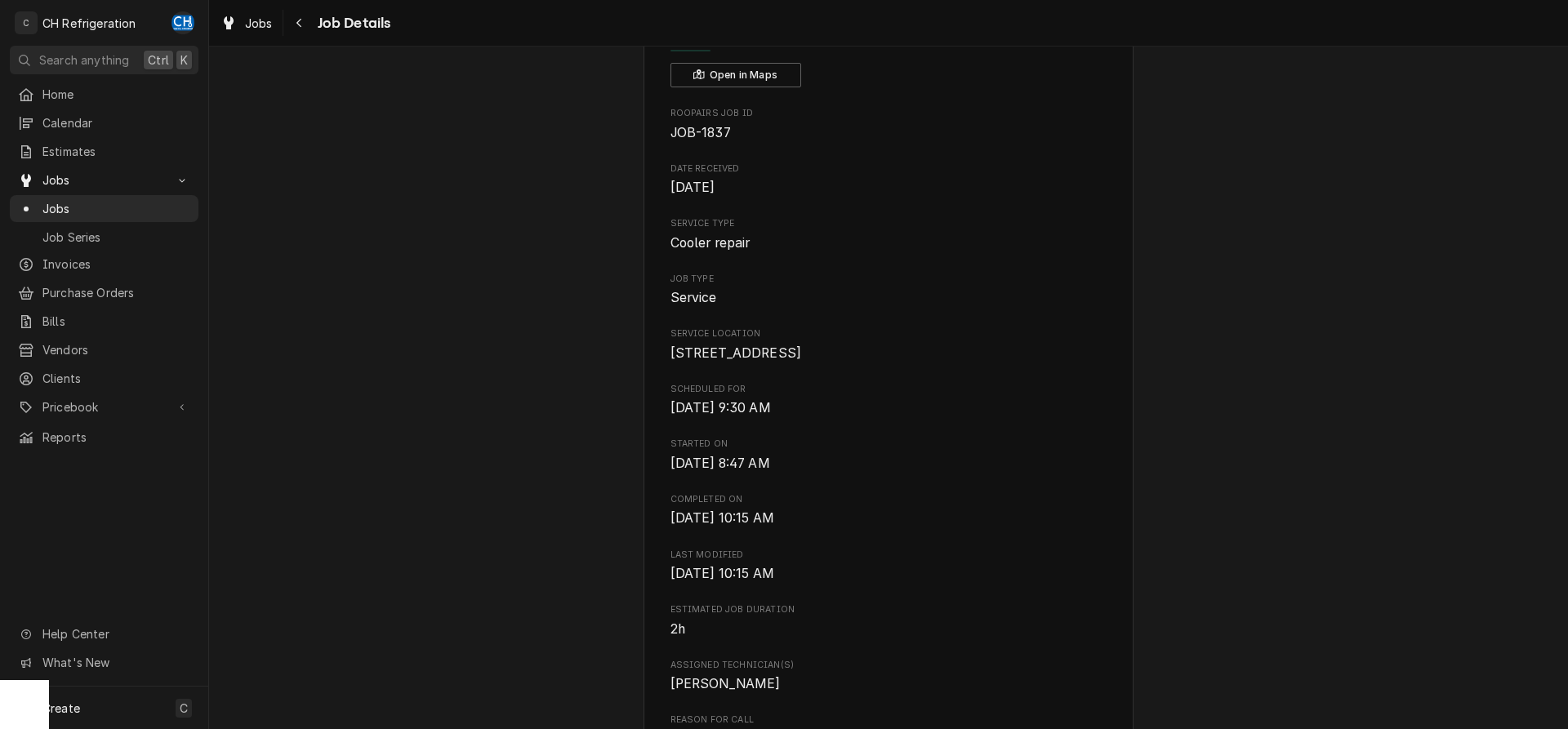
scroll to position [0, 0]
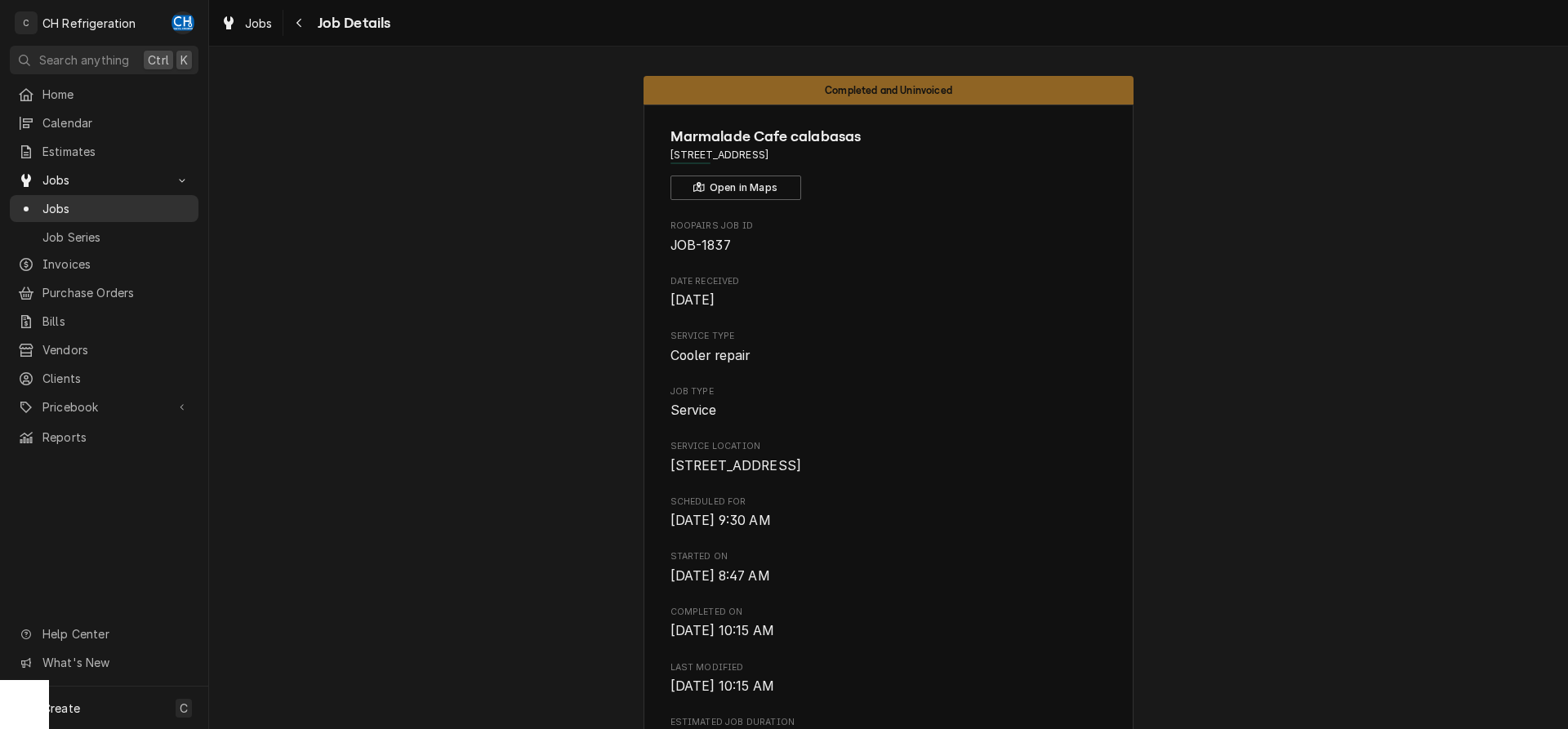
click at [85, 200] on span "Jobs" at bounding box center [117, 209] width 148 height 18
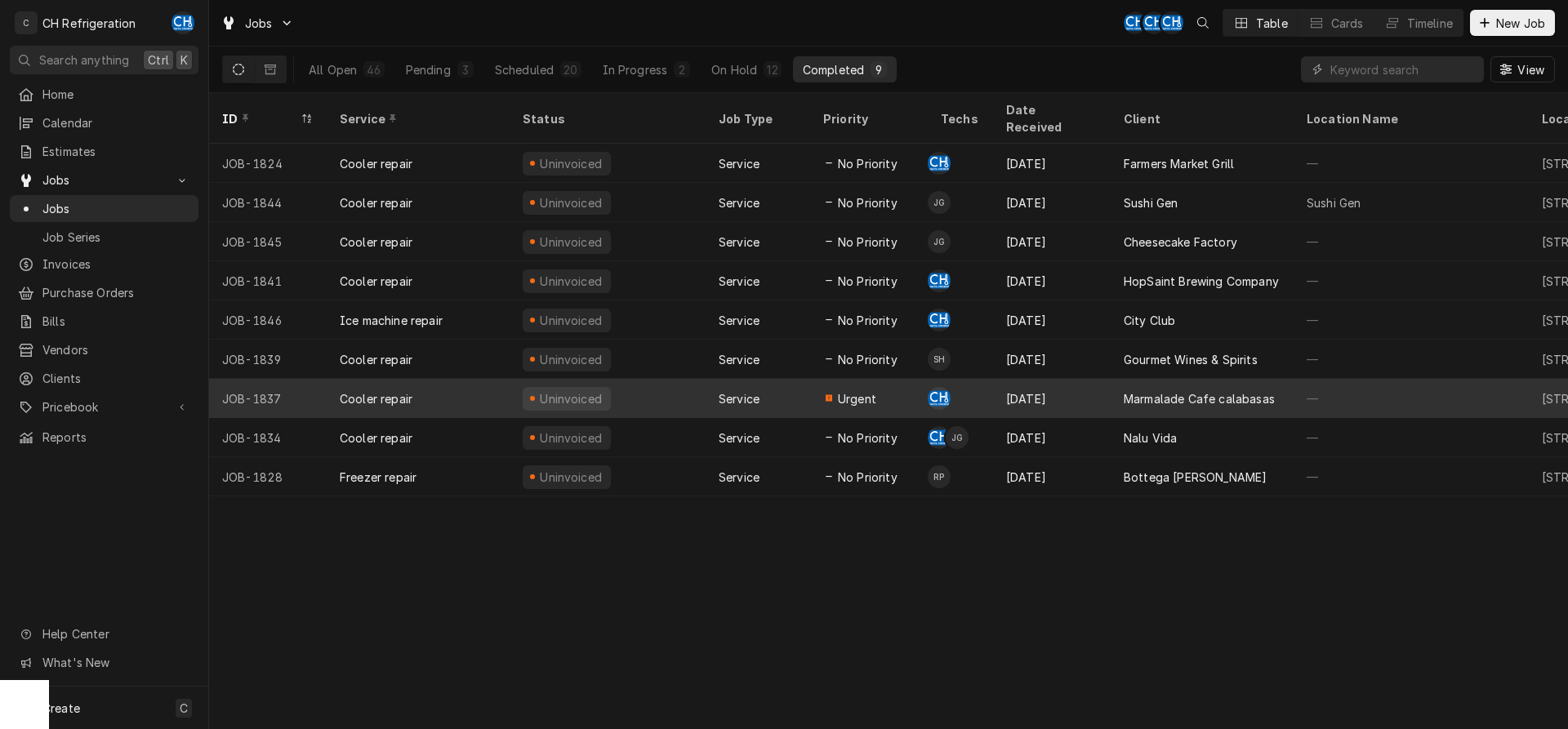
click at [1156, 379] on div "Marmalade Cafe calabasas" at bounding box center [1202, 398] width 183 height 39
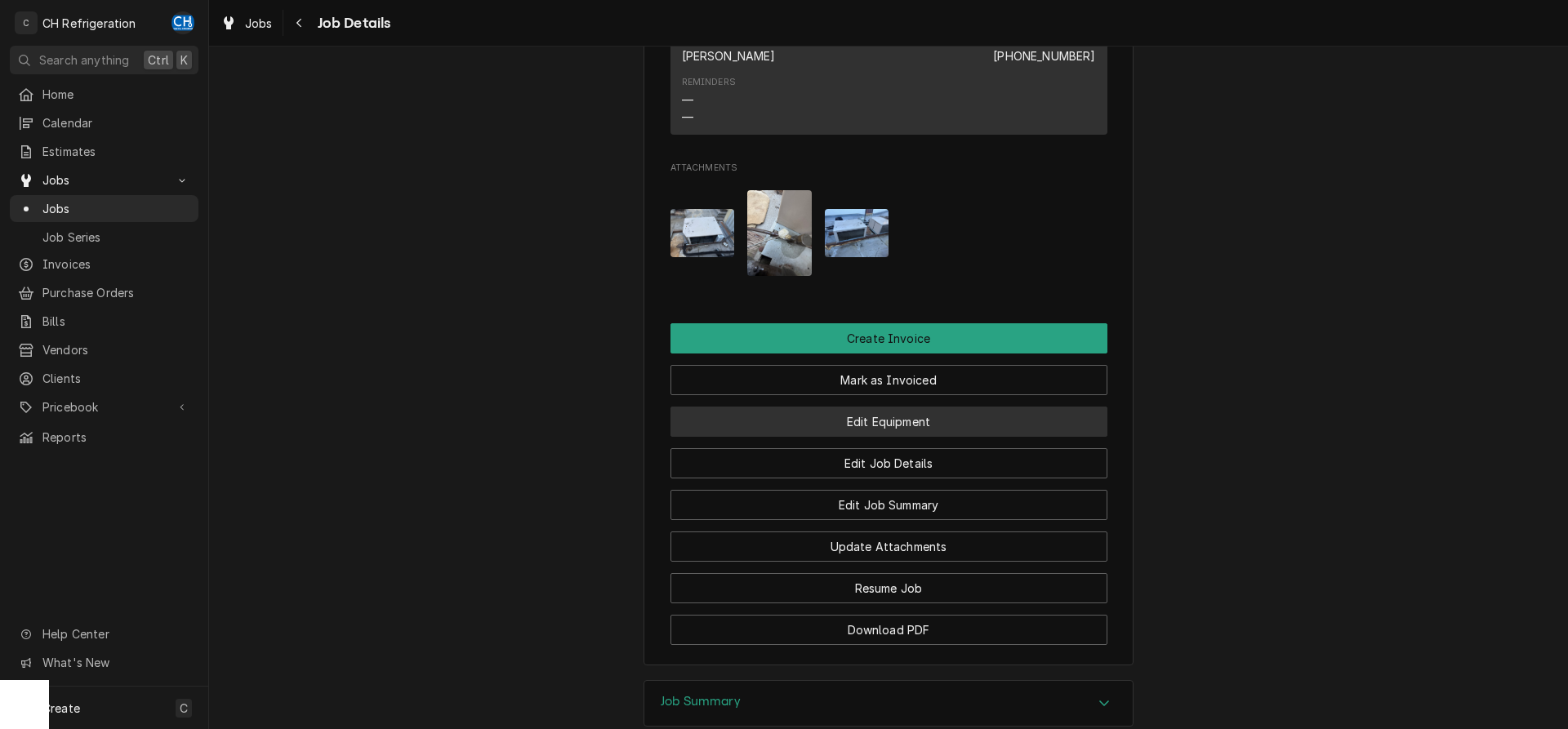
scroll to position [1000, 0]
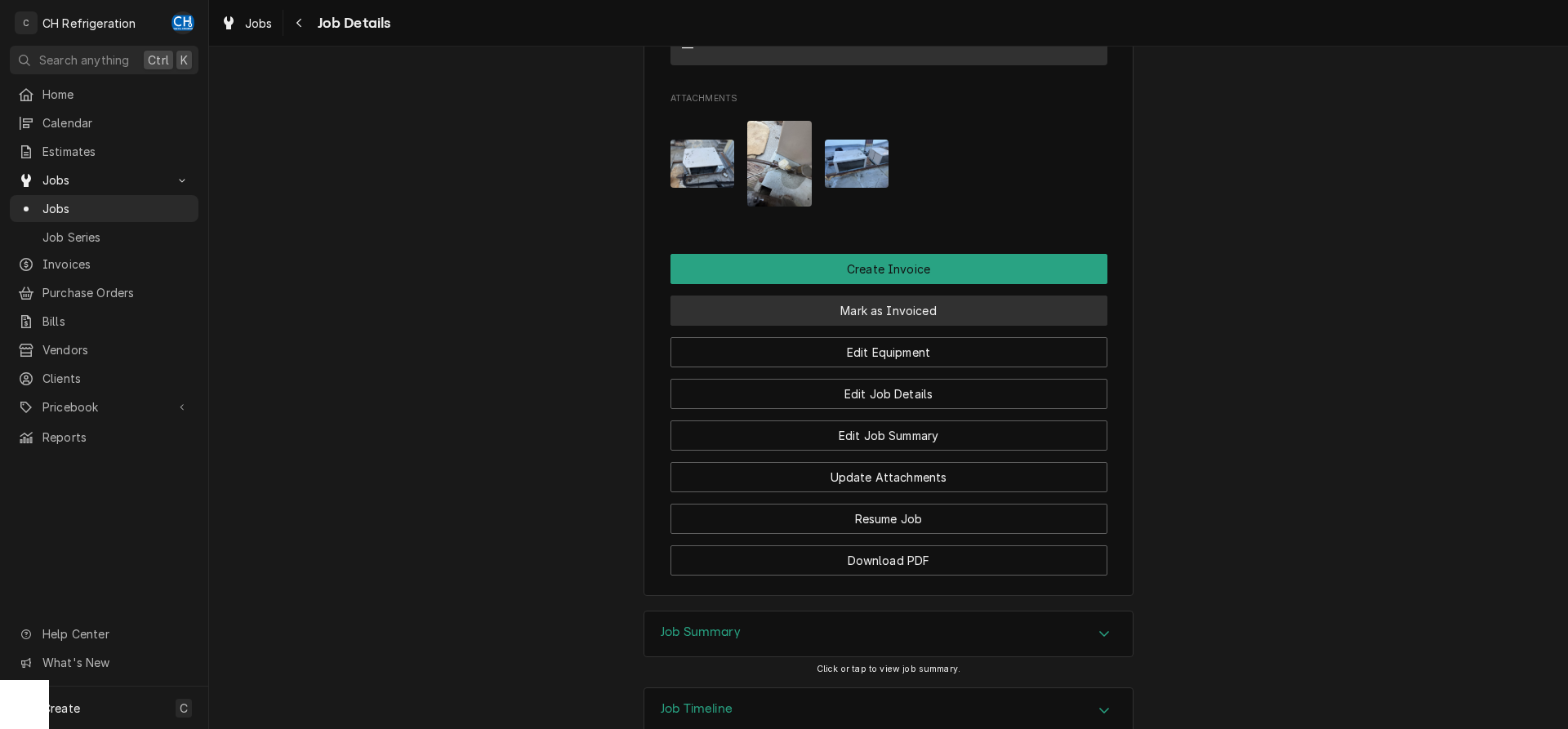
click at [884, 326] on button "Mark as Invoiced" at bounding box center [889, 310] width 437 height 30
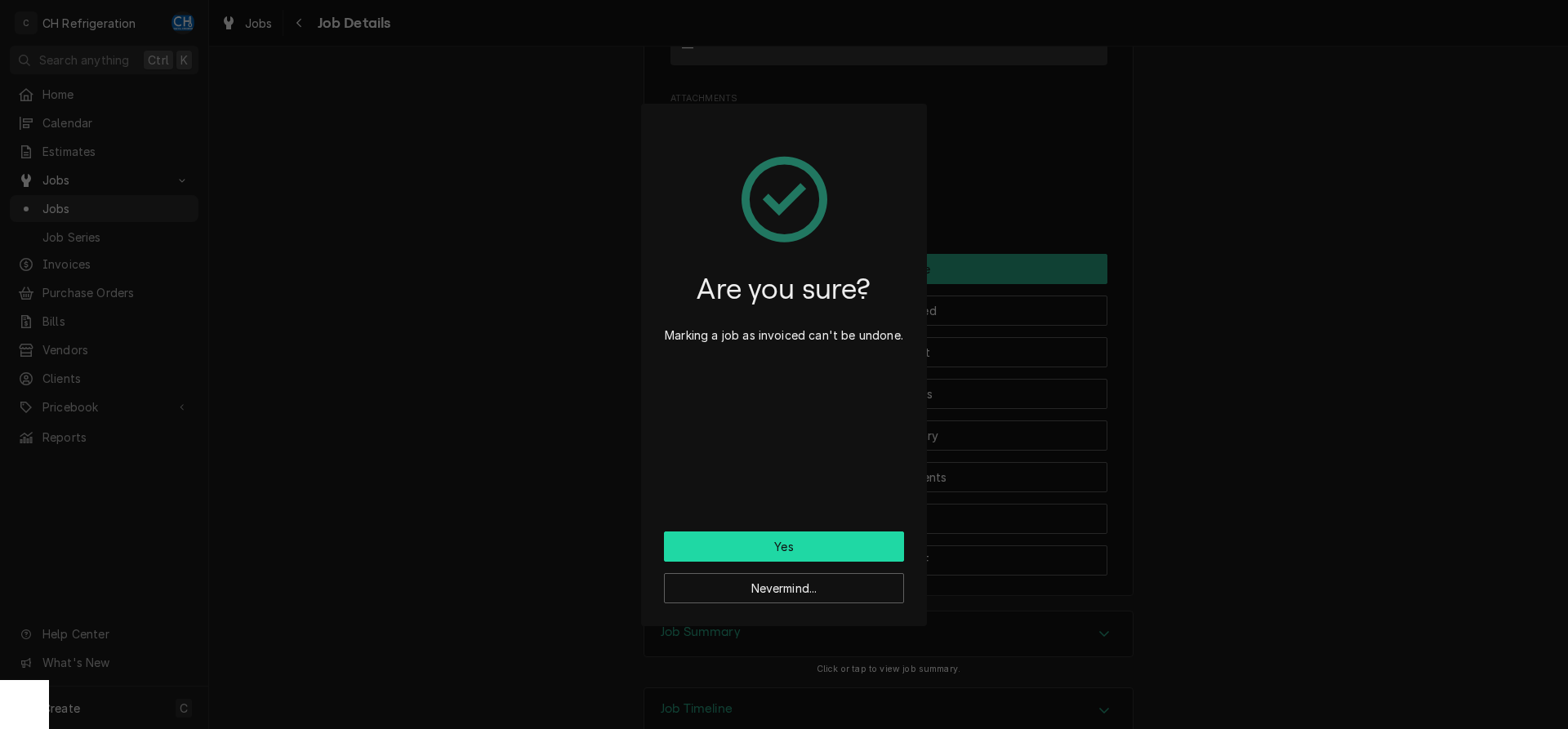
click at [739, 546] on button "Yes" at bounding box center [784, 546] width 240 height 30
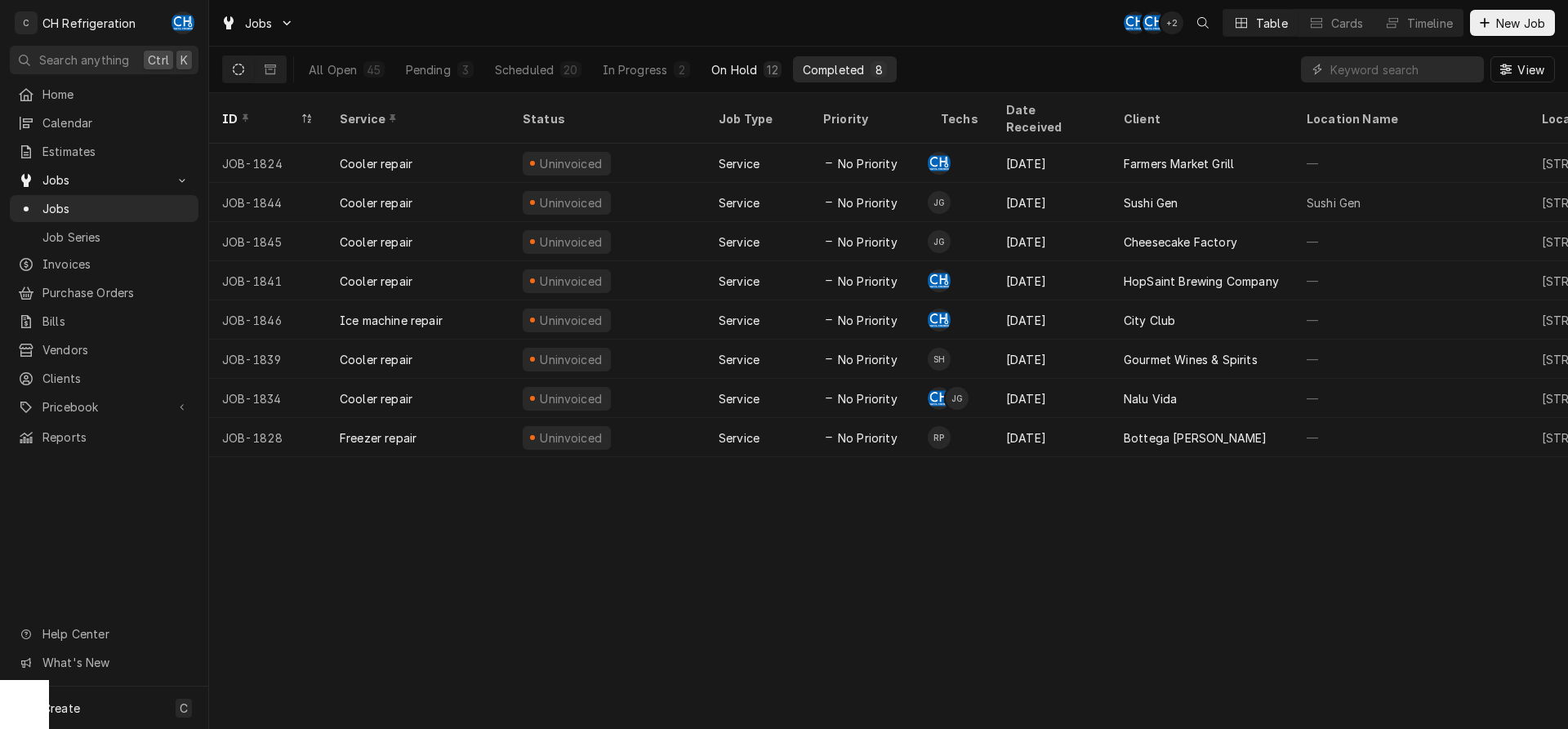
click at [730, 79] on button "On Hold 12" at bounding box center [746, 69] width 89 height 26
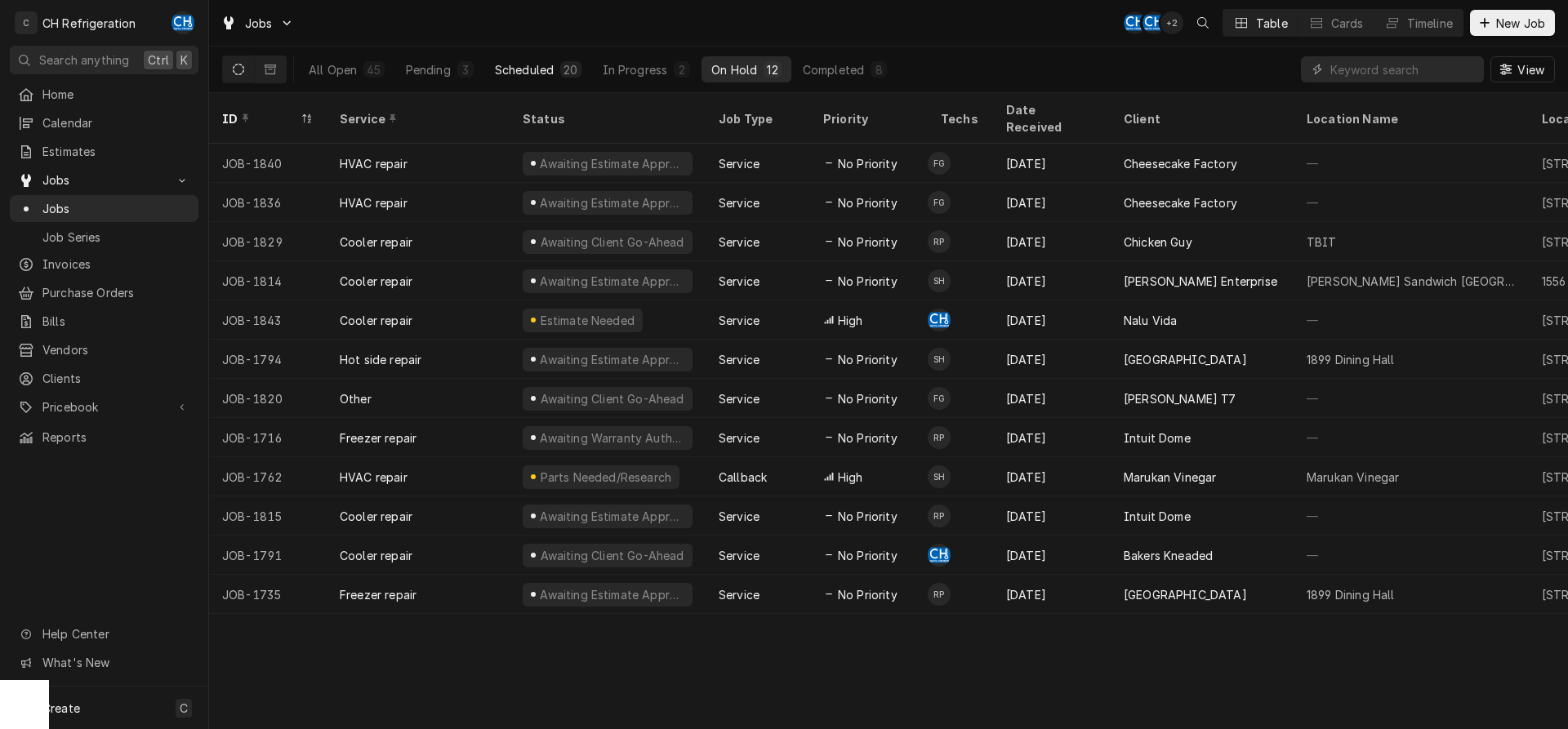
click at [555, 63] on button "Scheduled 20" at bounding box center [538, 69] width 106 height 26
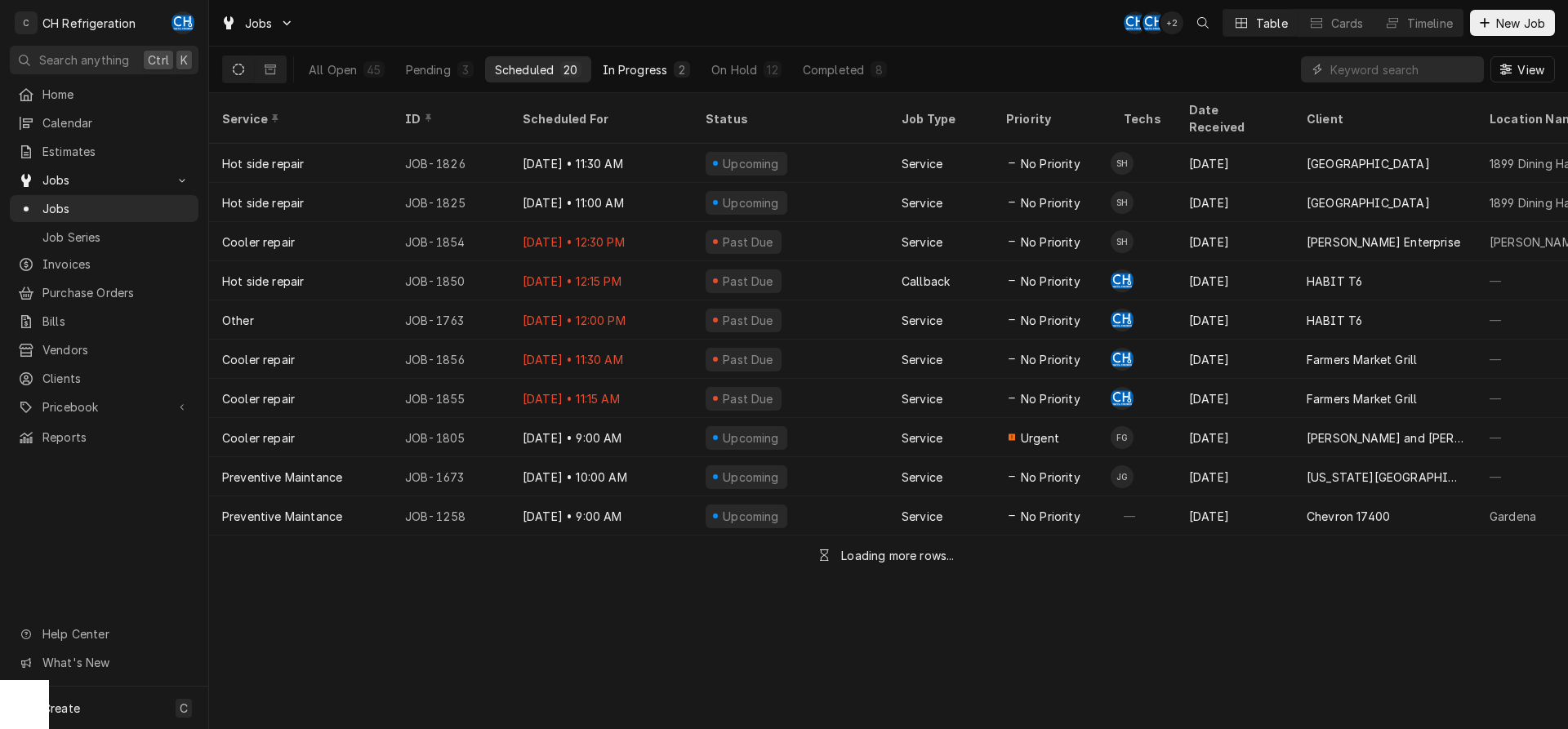
click at [632, 72] on div "In Progress" at bounding box center [635, 70] width 65 height 18
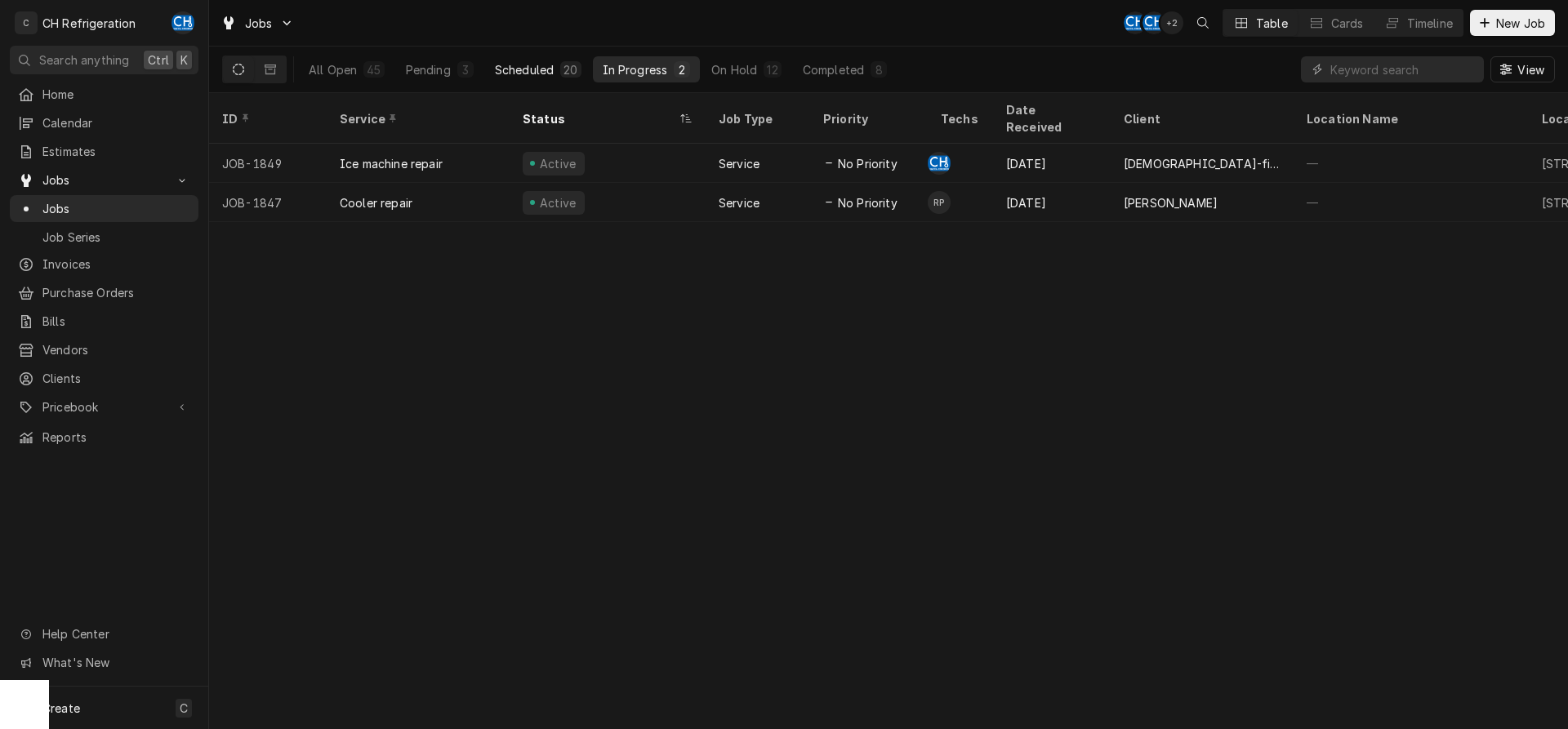
click at [546, 71] on div "Scheduled" at bounding box center [525, 70] width 58 height 18
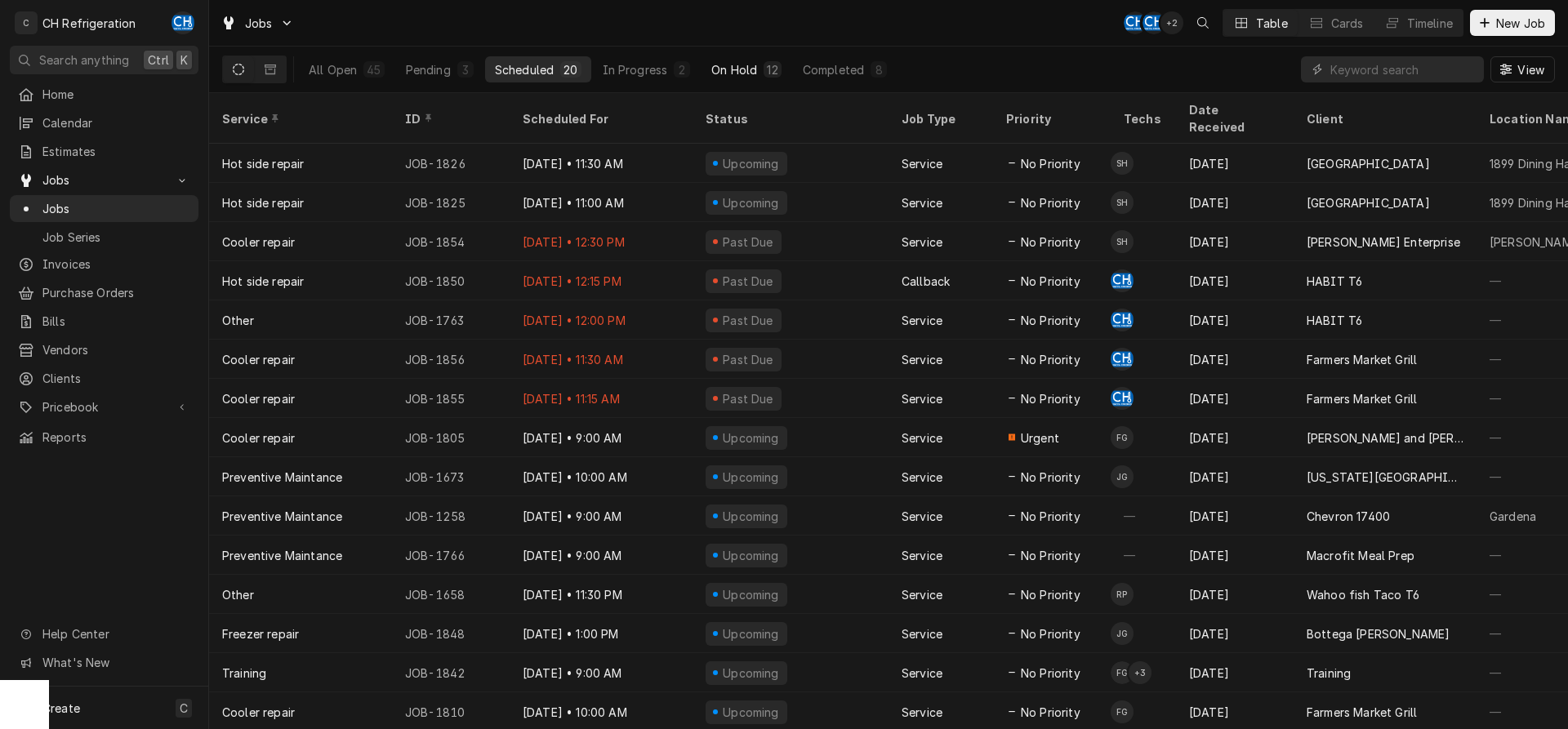
click at [707, 78] on button "On Hold 12" at bounding box center [746, 69] width 89 height 26
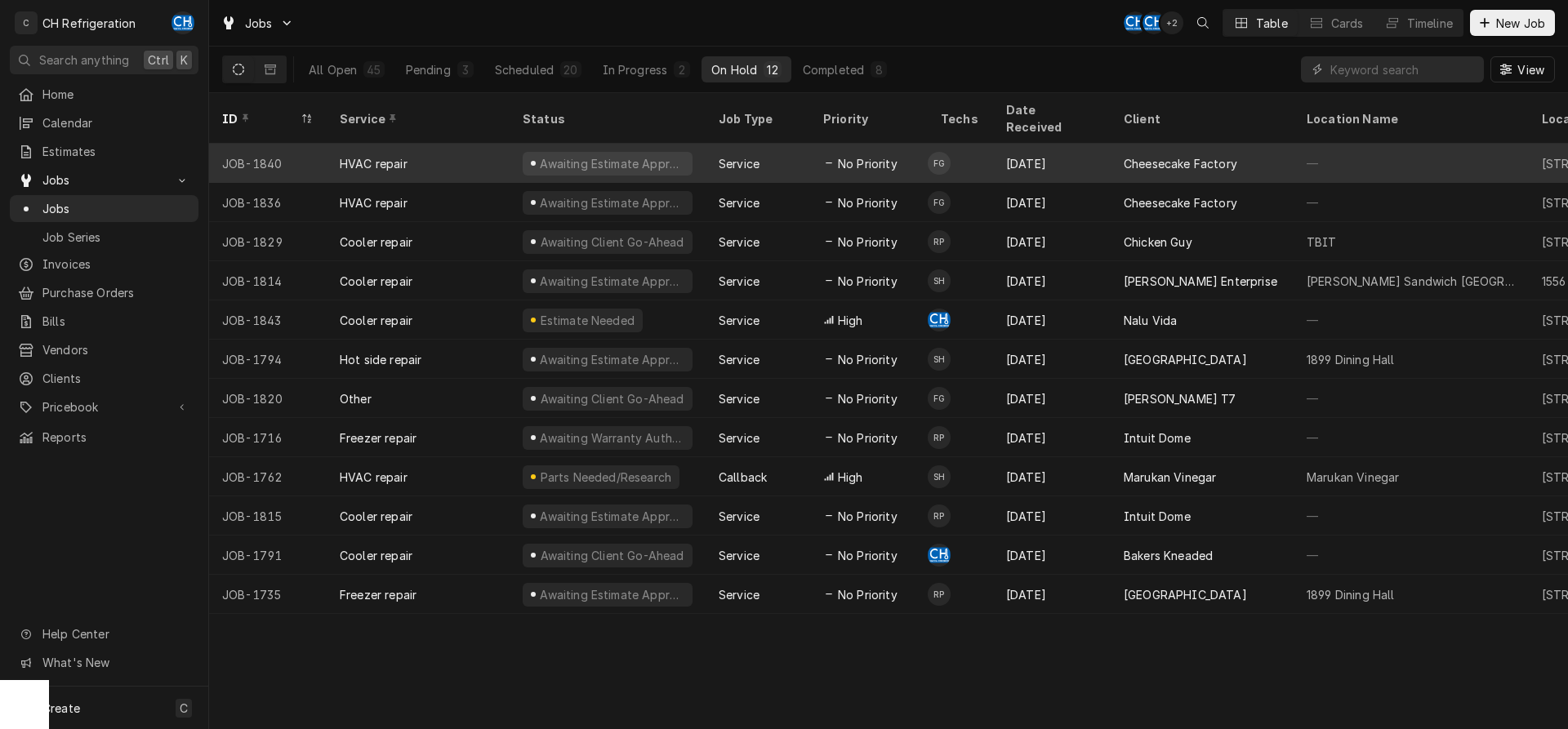
click at [1075, 146] on div "[DATE]" at bounding box center [1052, 164] width 118 height 39
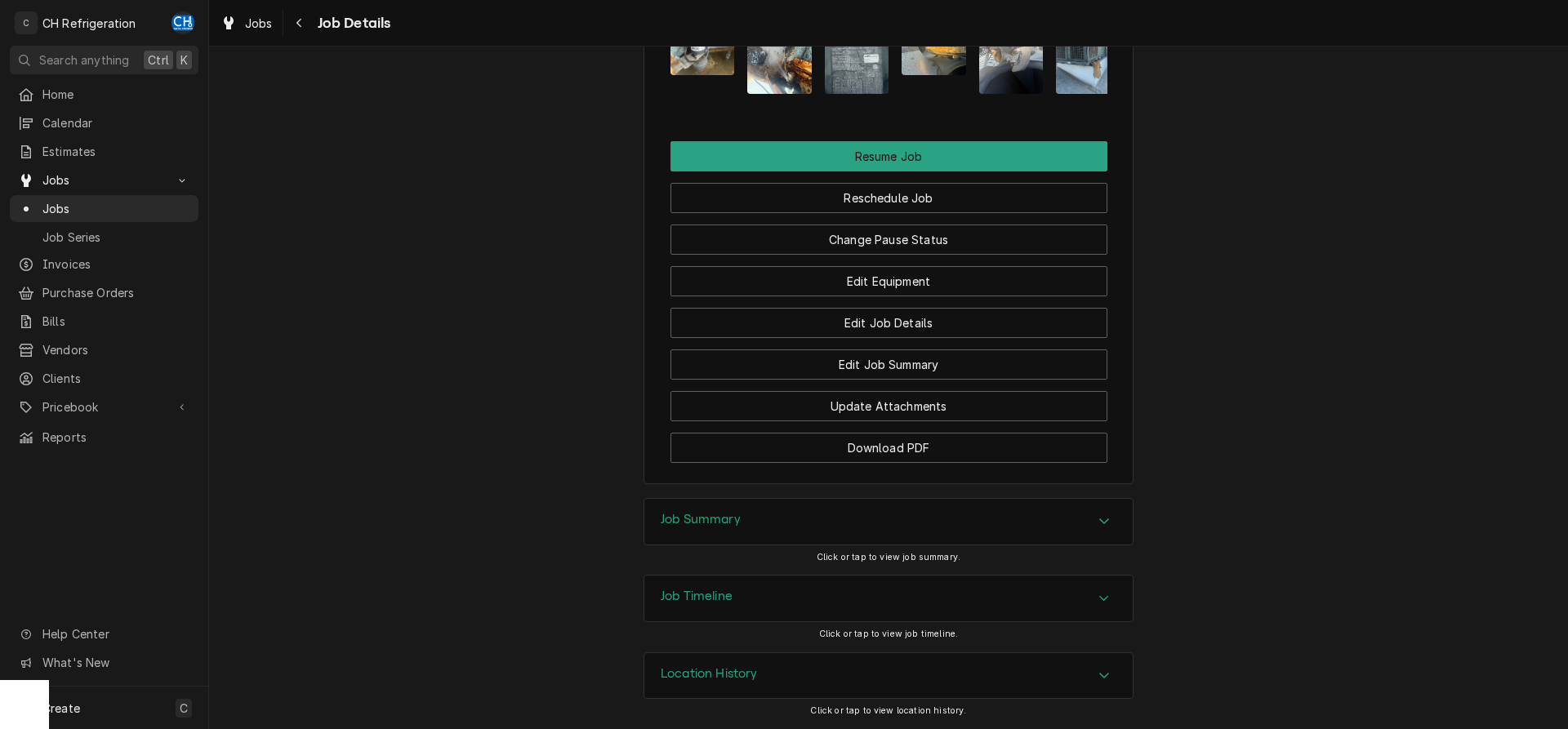
click at [774, 531] on div "Job Summary" at bounding box center [889, 522] width 489 height 46
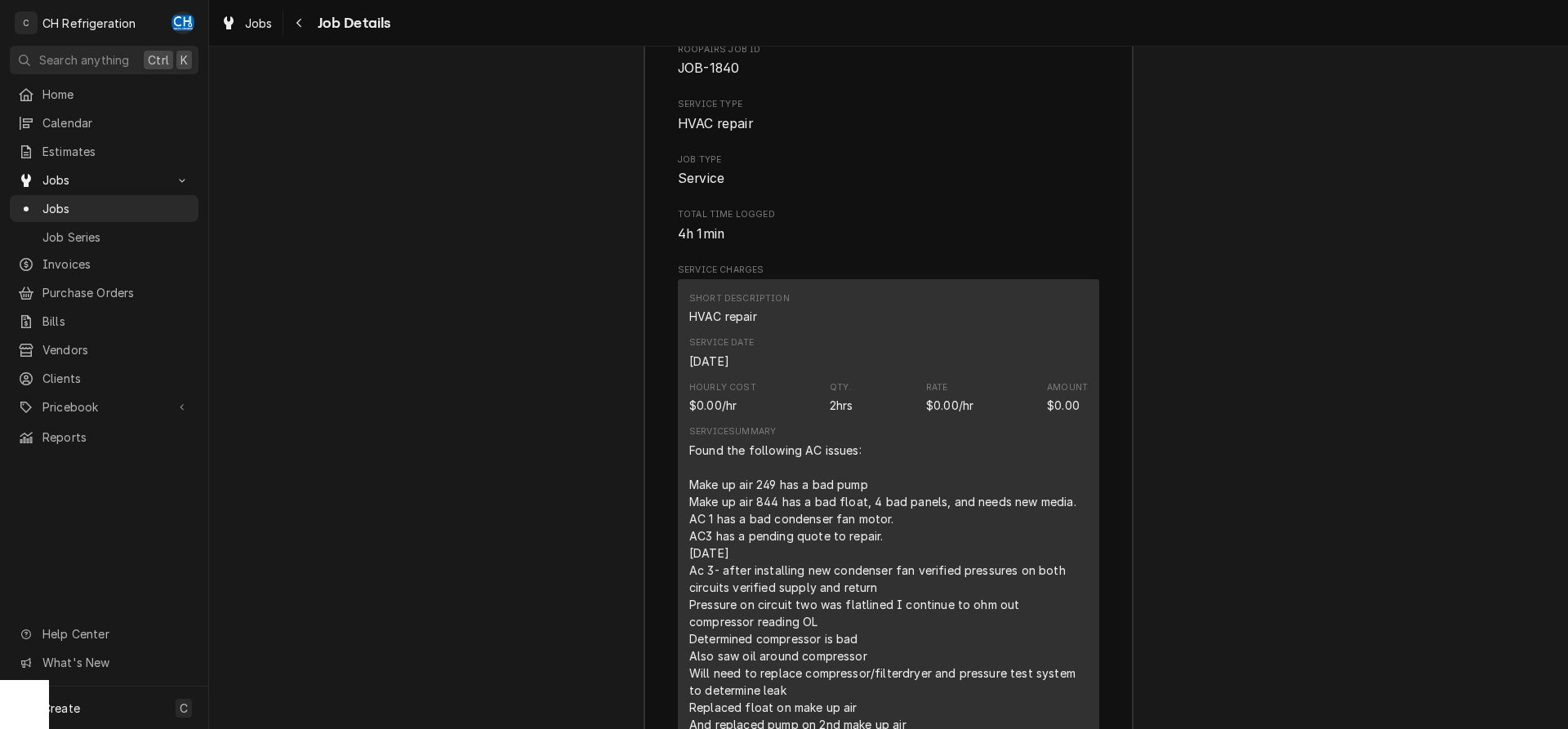
scroll to position [2445, 0]
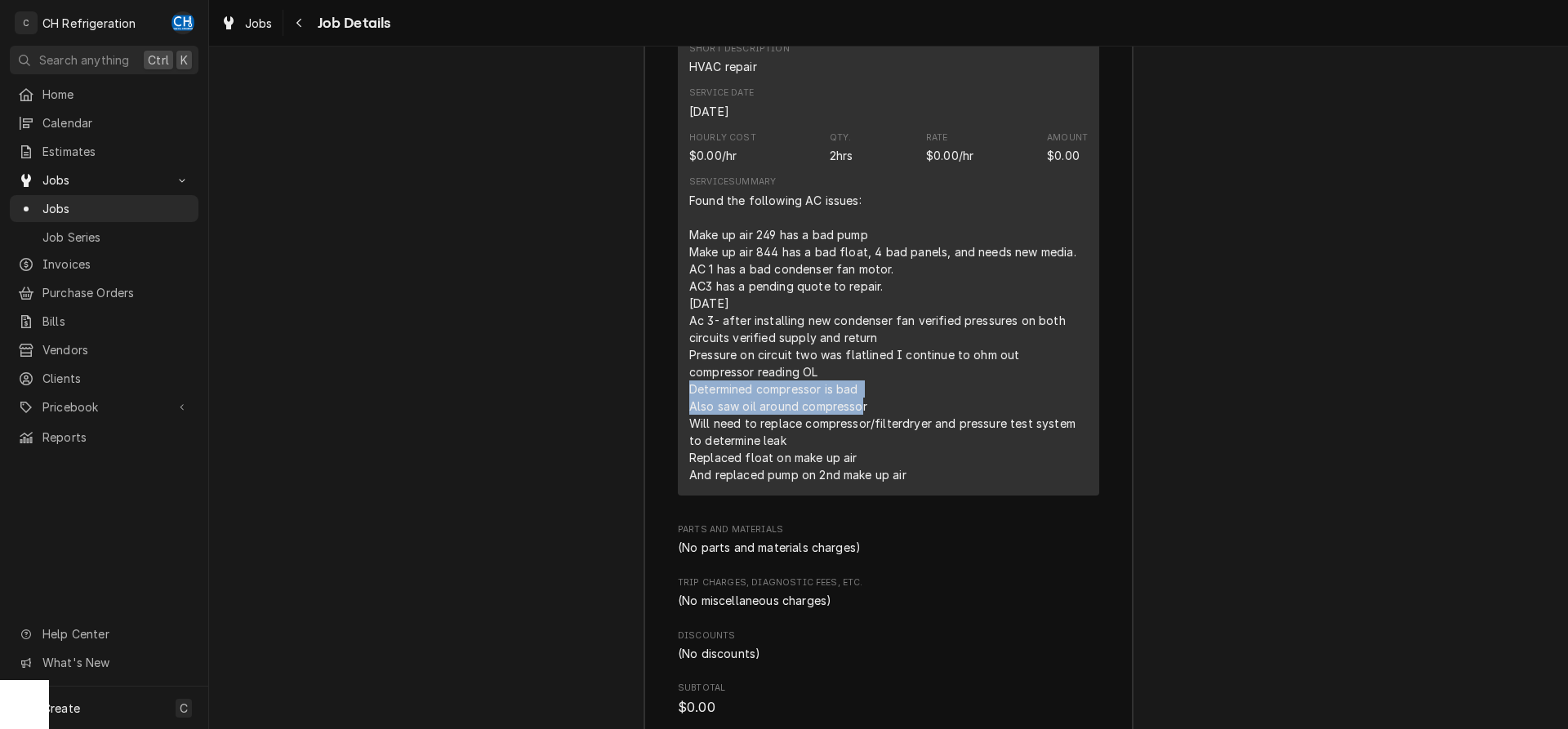
drag, startPoint x: 690, startPoint y: 414, endPoint x: 832, endPoint y: 440, distance: 144.4
click at [860, 429] on div "Found the following AC issues: Make up air 249 has a bad pump Make up air 844 h…" at bounding box center [889, 338] width 399 height 292
click at [821, 441] on div "Found the following AC issues: Make up air 249 has a bad pump Make up air 844 h…" at bounding box center [889, 338] width 399 height 292
click at [718, 458] on div "Found the following AC issues: Make up air 249 has a bad pump Make up air 844 h…" at bounding box center [889, 338] width 399 height 292
click at [871, 470] on div "Found the following AC issues: Make up air 249 has a bad pump Make up air 844 h…" at bounding box center [889, 338] width 399 height 292
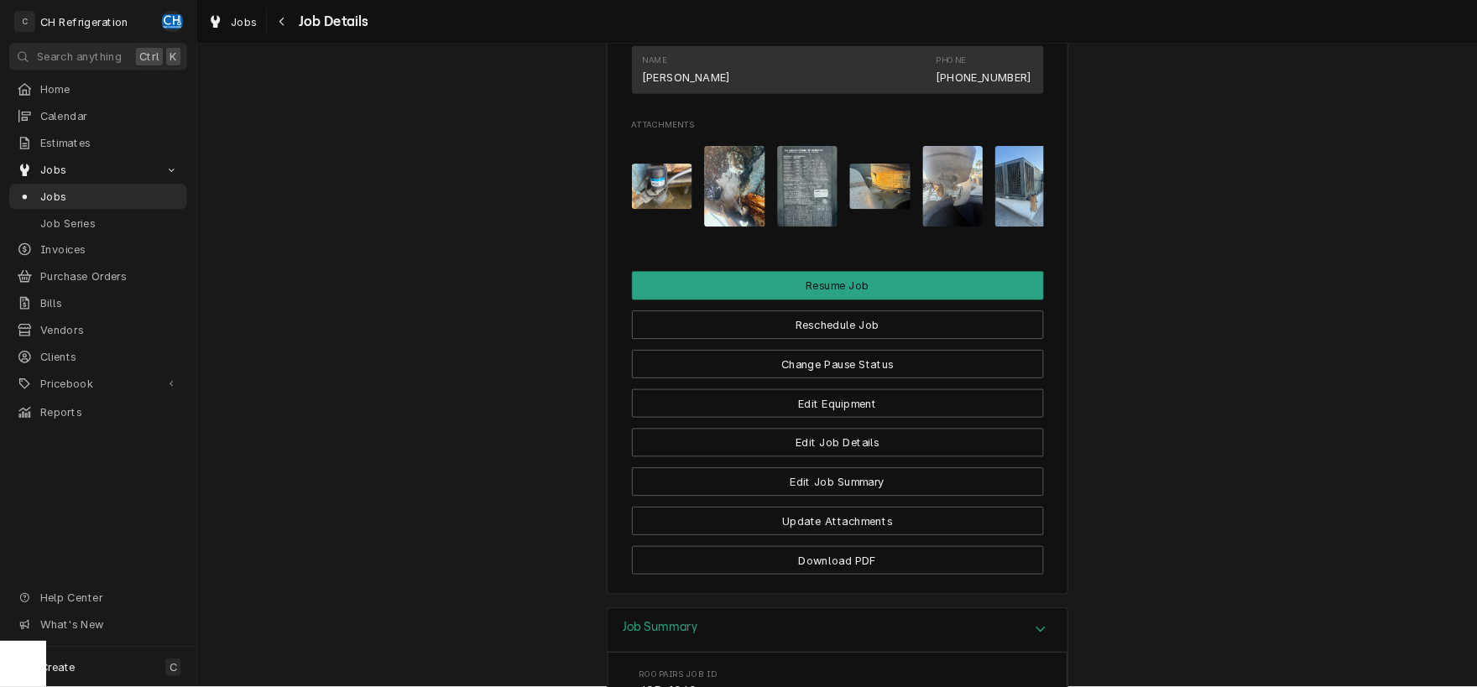
scroll to position [1228, 0]
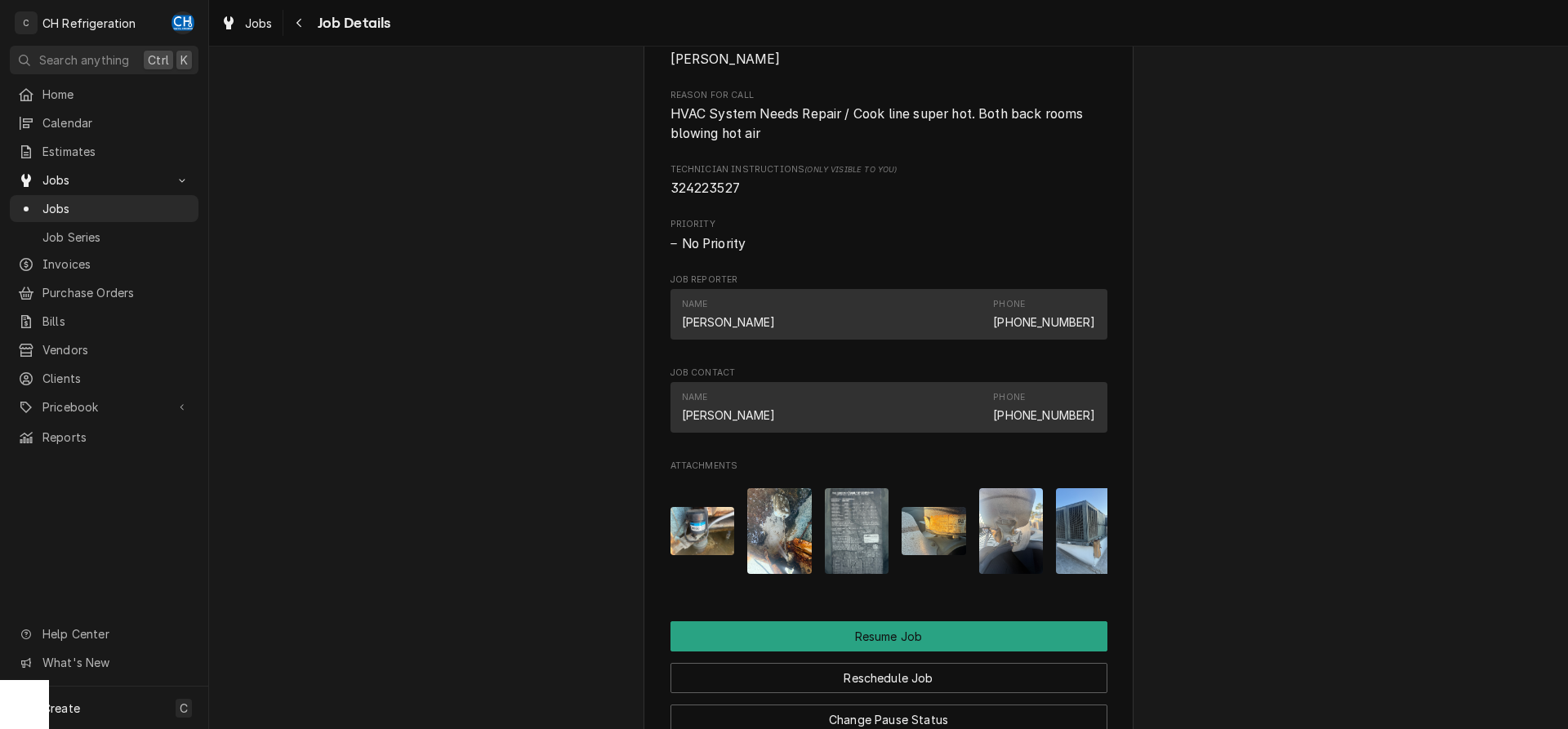
click at [853, 528] on img "Attachments" at bounding box center [857, 531] width 64 height 86
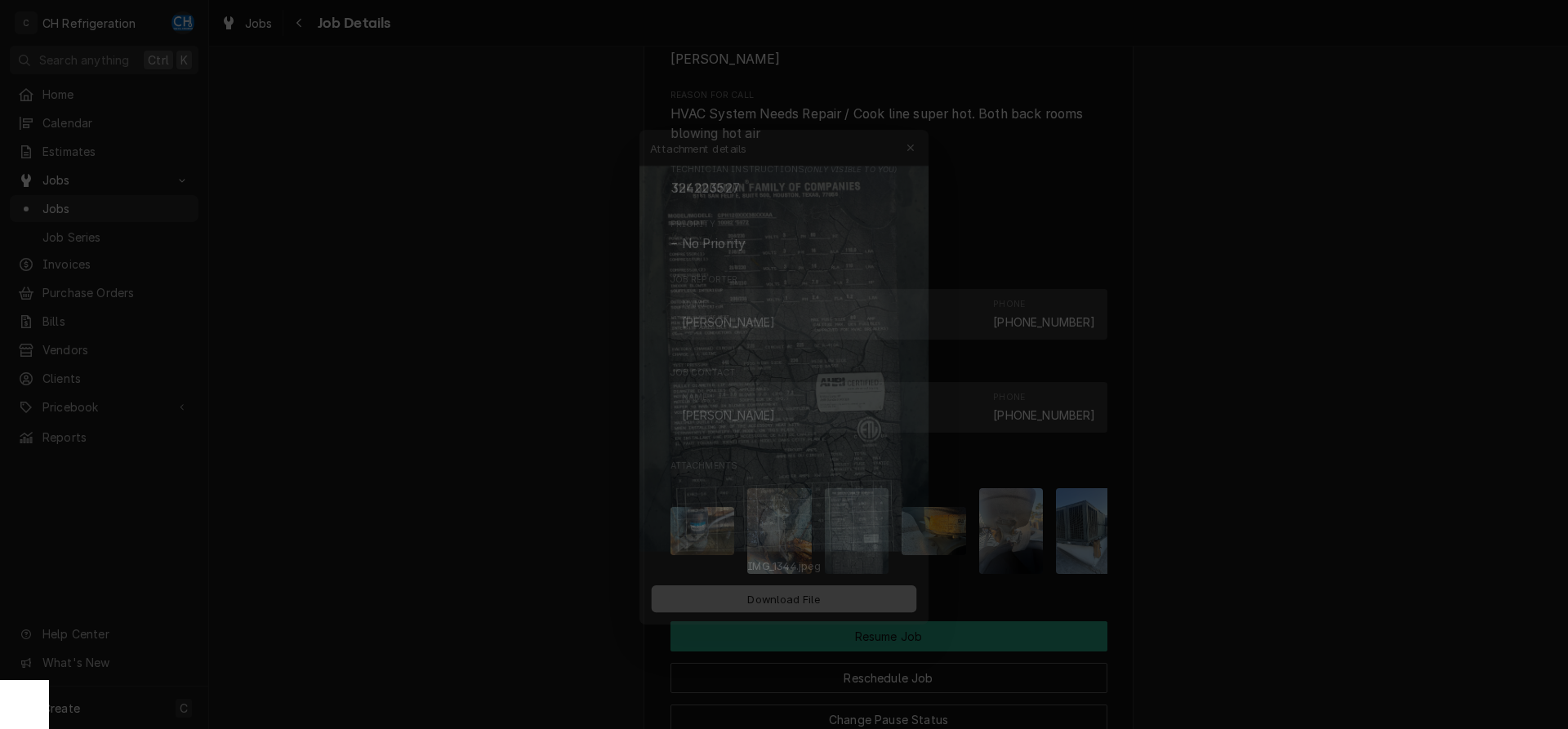
click at [877, 325] on img at bounding box center [784, 345] width 313 height 419
click at [1284, 373] on div at bounding box center [784, 364] width 1568 height 729
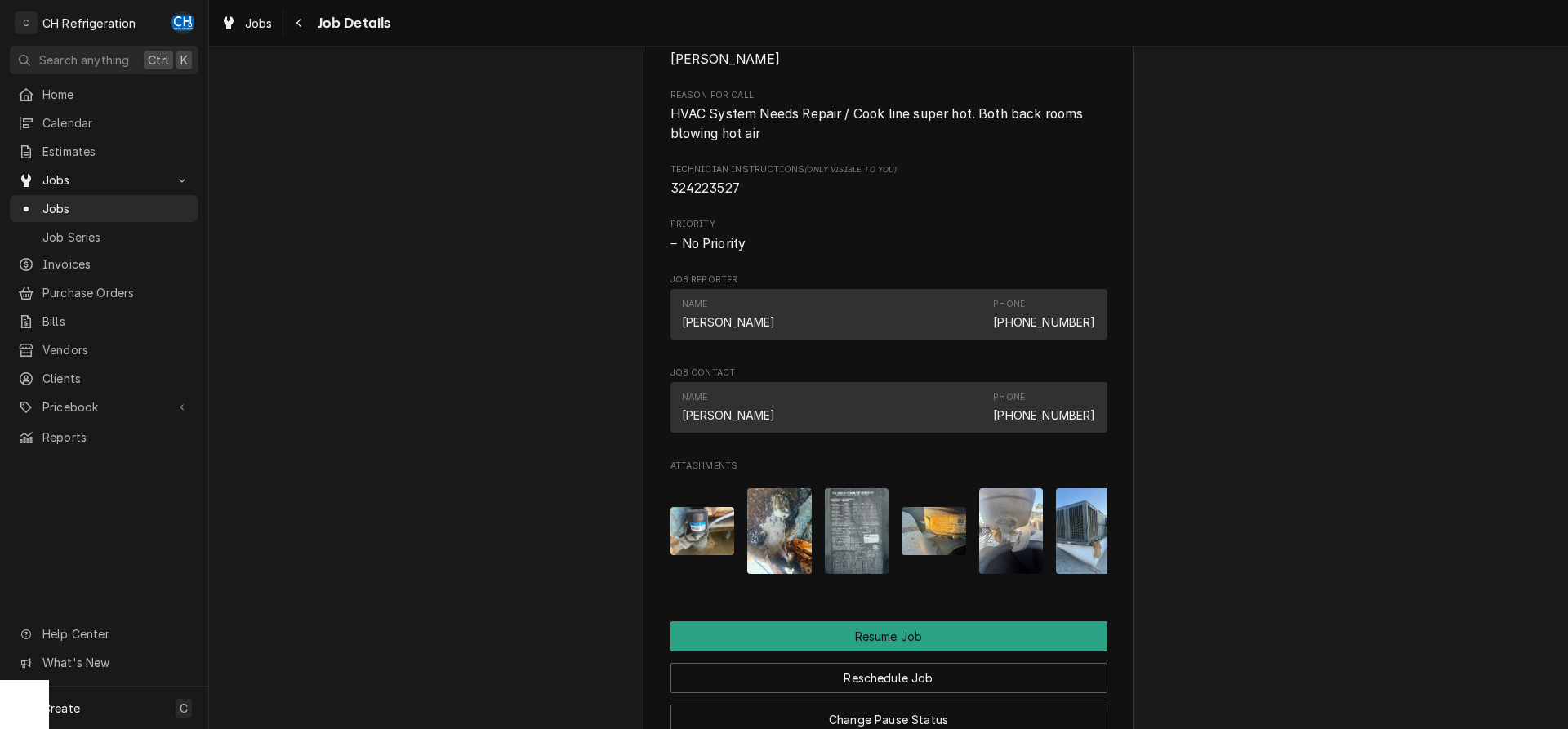
click at [938, 556] on img "Attachments" at bounding box center [934, 531] width 64 height 49
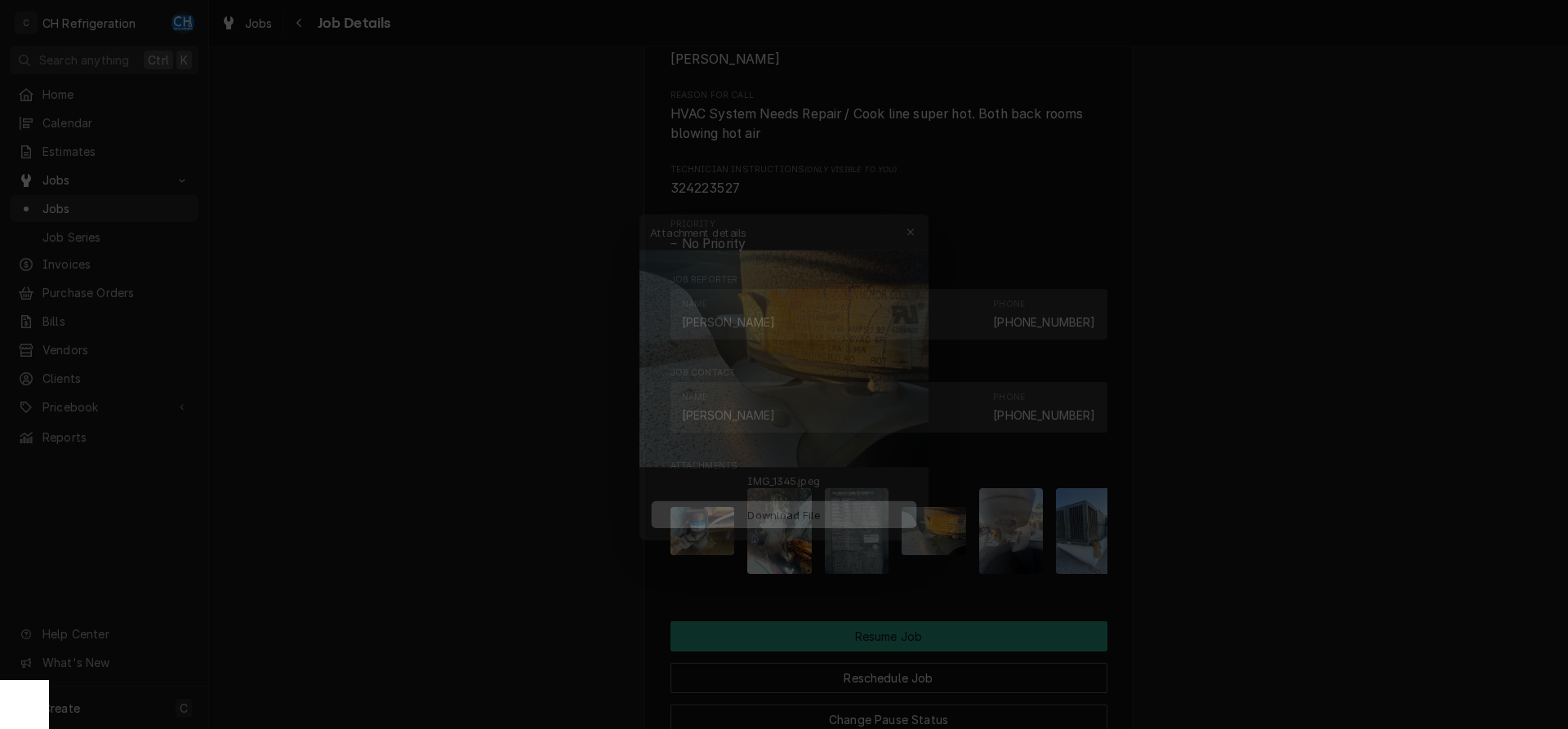
click at [831, 347] on img at bounding box center [784, 345] width 313 height 236
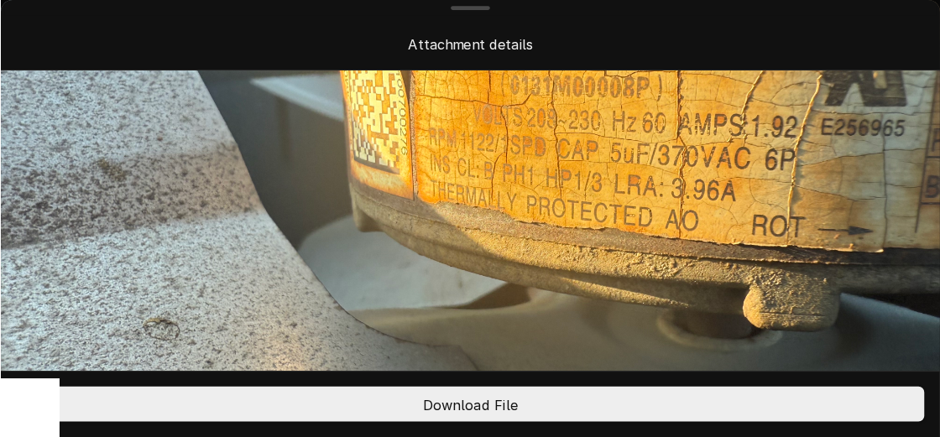
scroll to position [86, 0]
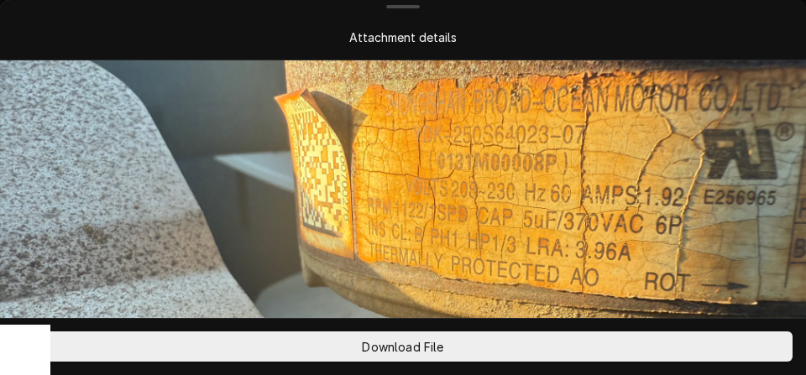
click at [573, 170] on img at bounding box center [403, 277] width 806 height 604
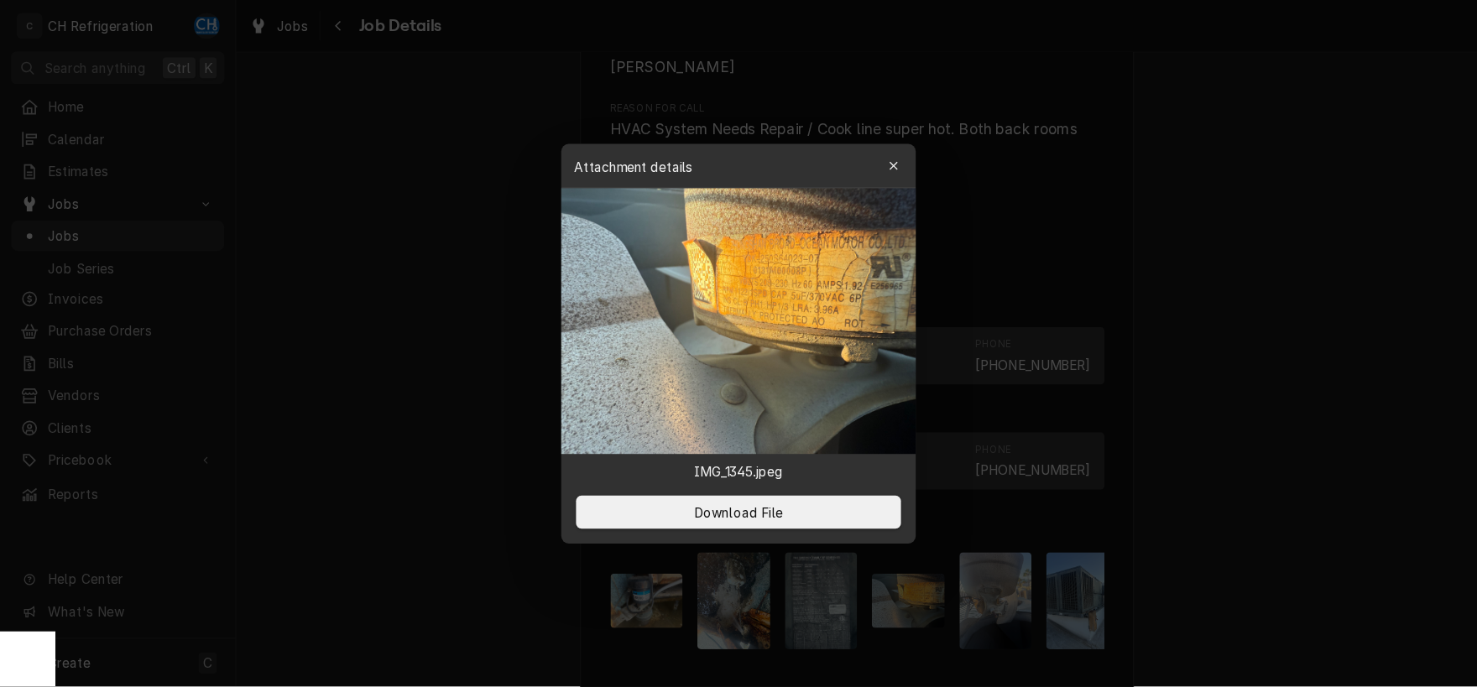
scroll to position [1227, 0]
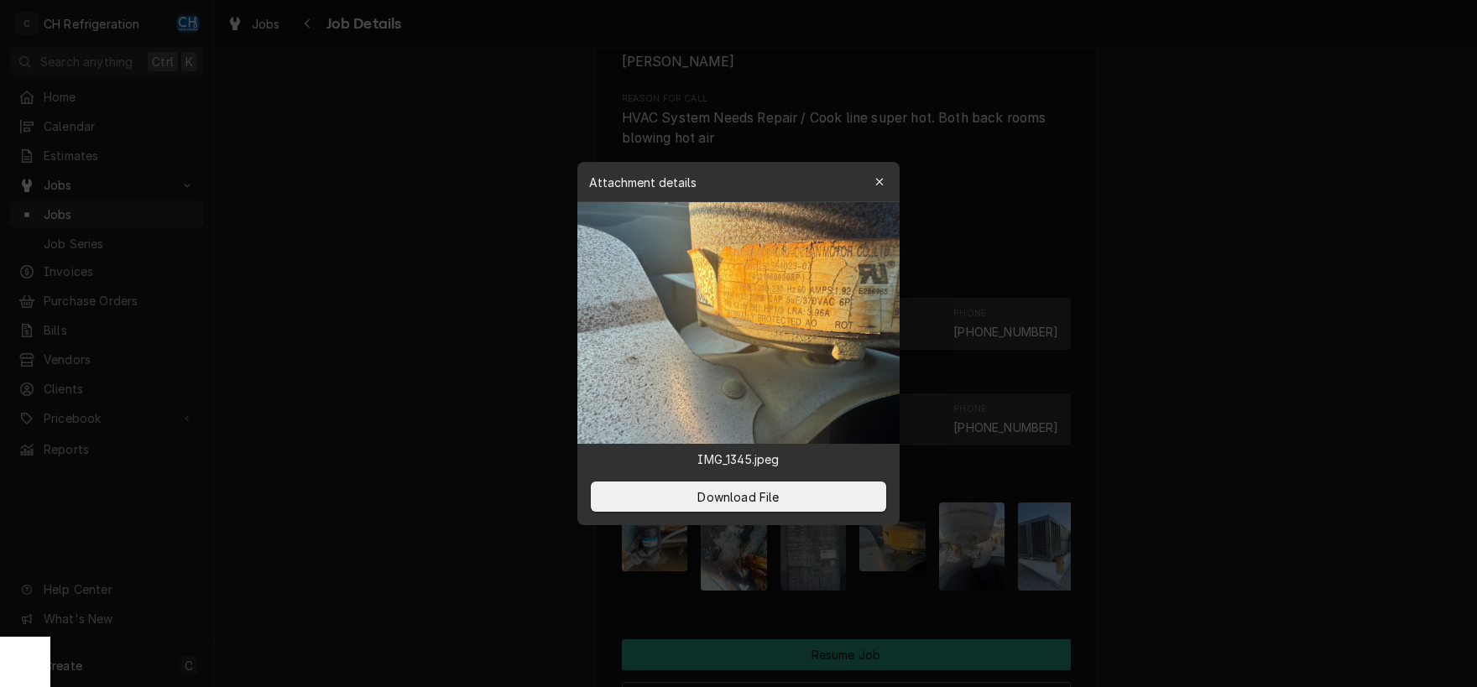
click at [1350, 289] on div at bounding box center [738, 343] width 1477 height 687
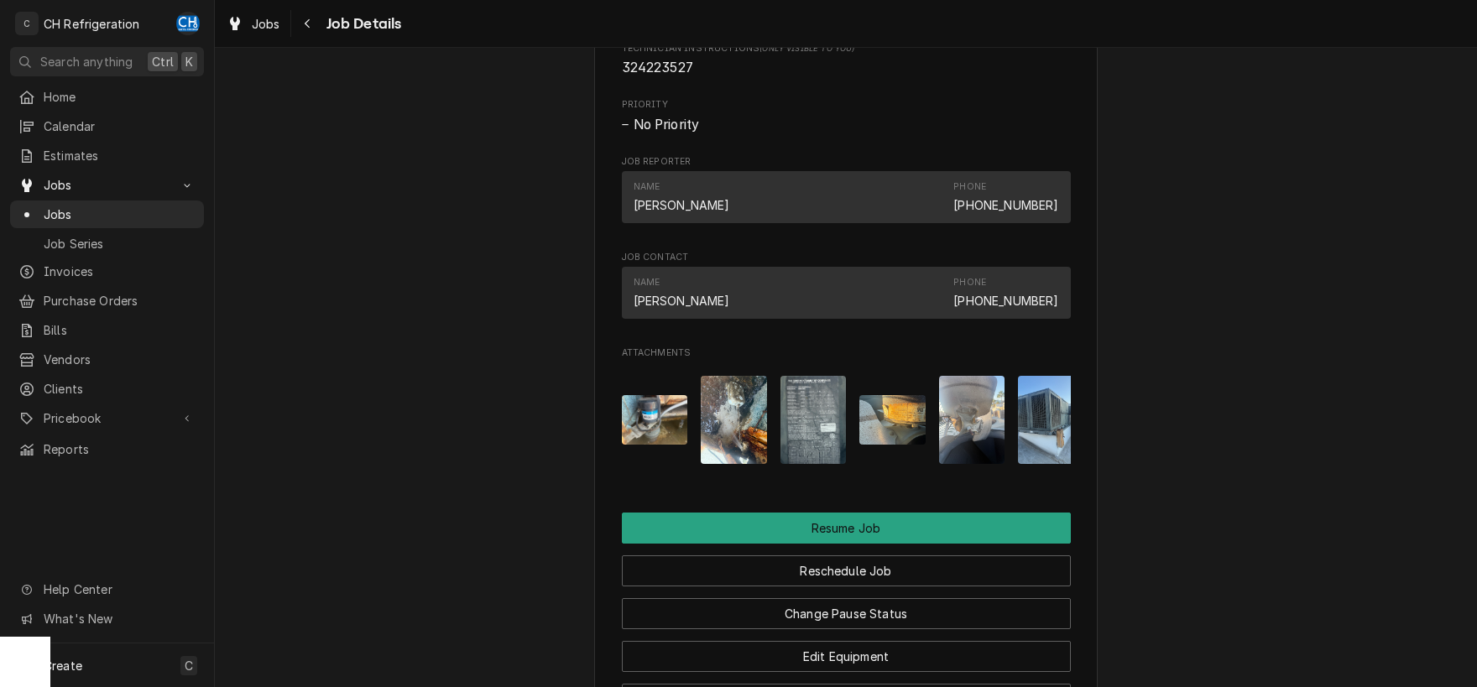
scroll to position [1578, 0]
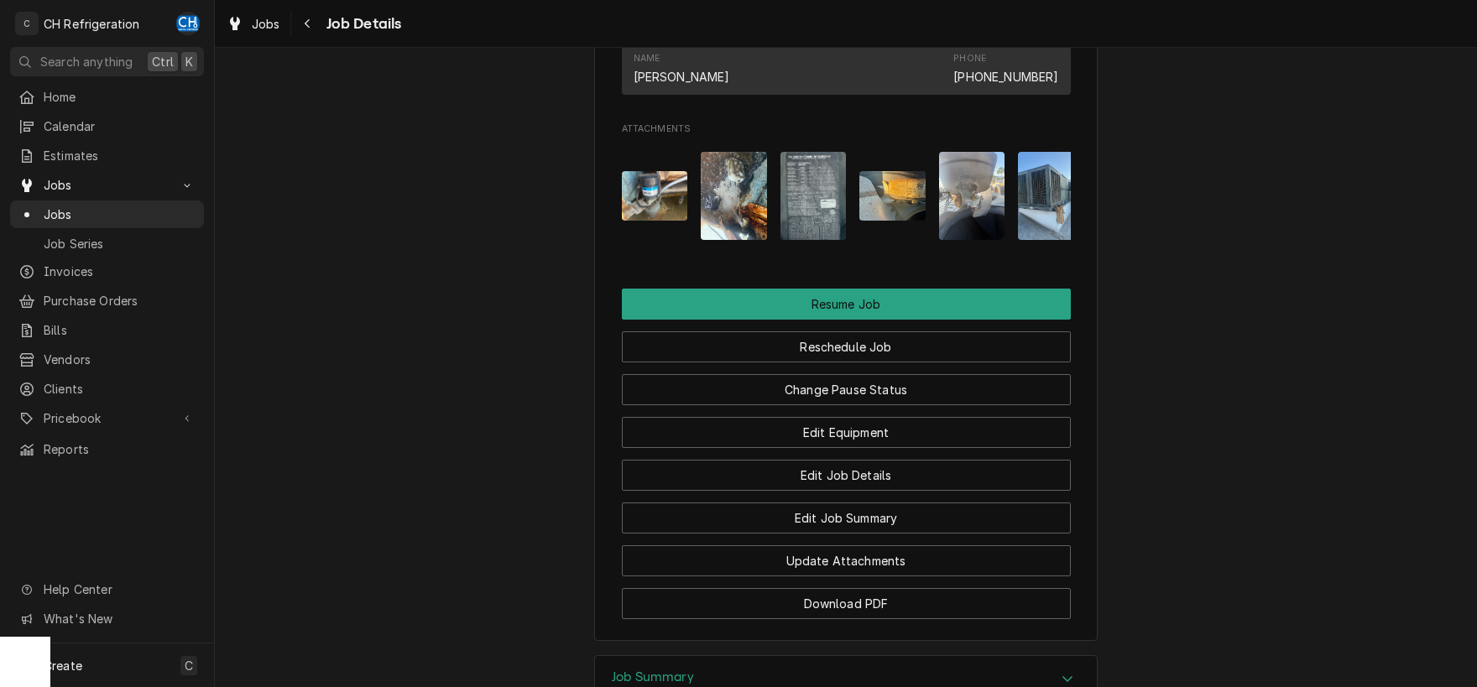
click at [991, 226] on img "Attachments" at bounding box center [972, 196] width 66 height 88
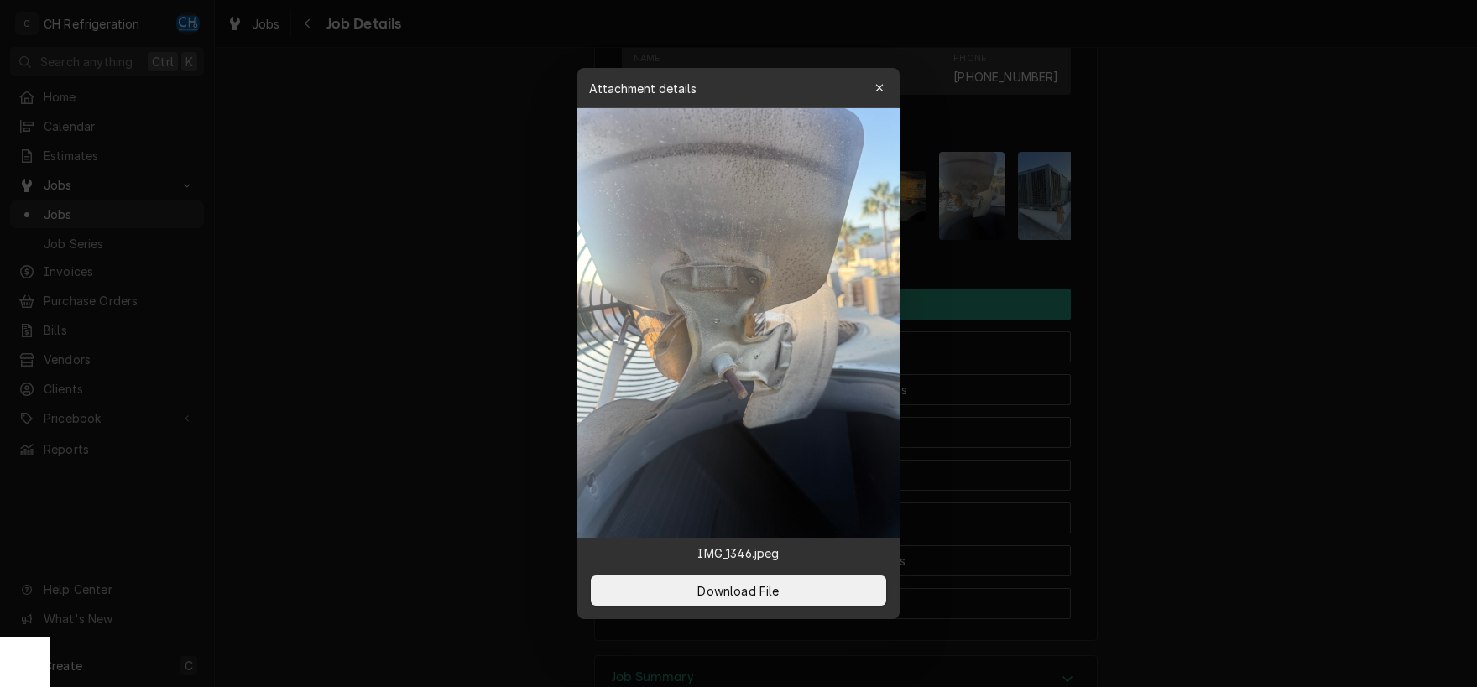
click at [1156, 275] on div at bounding box center [738, 343] width 1477 height 687
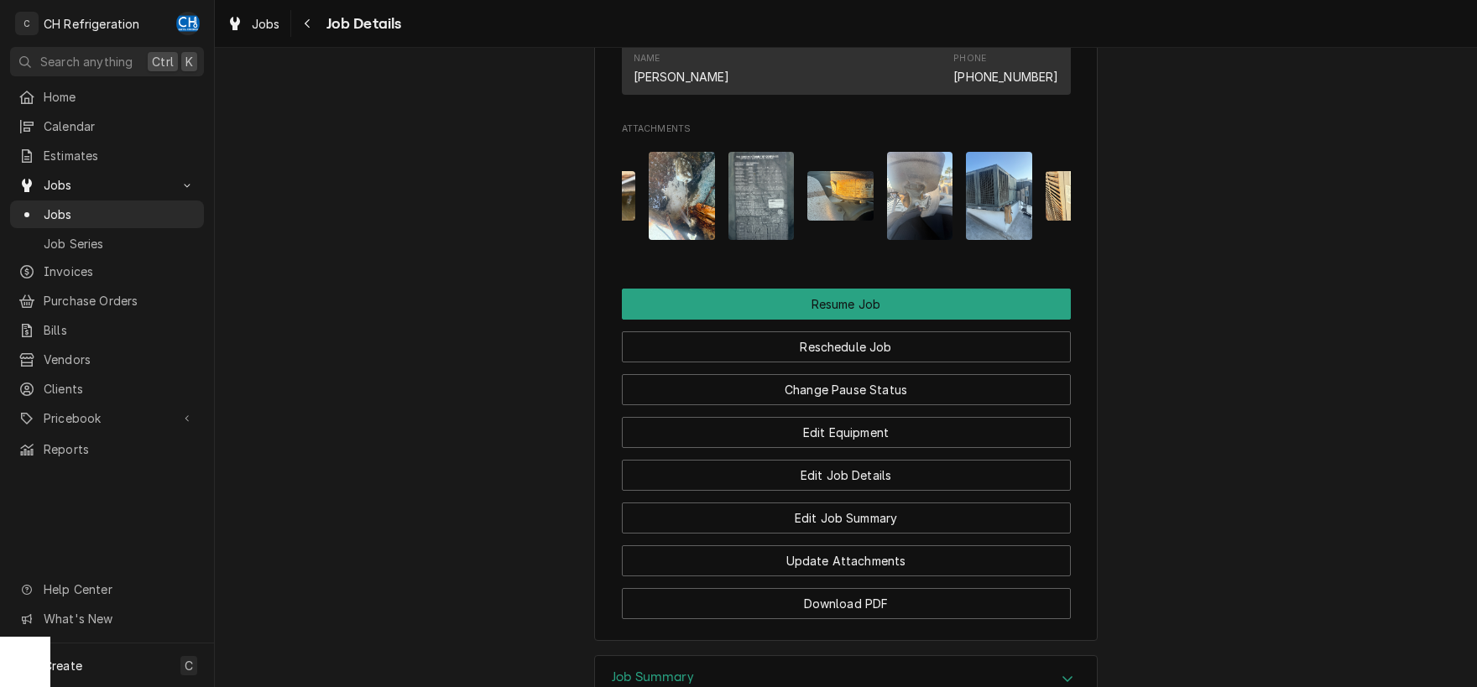
scroll to position [0, 0]
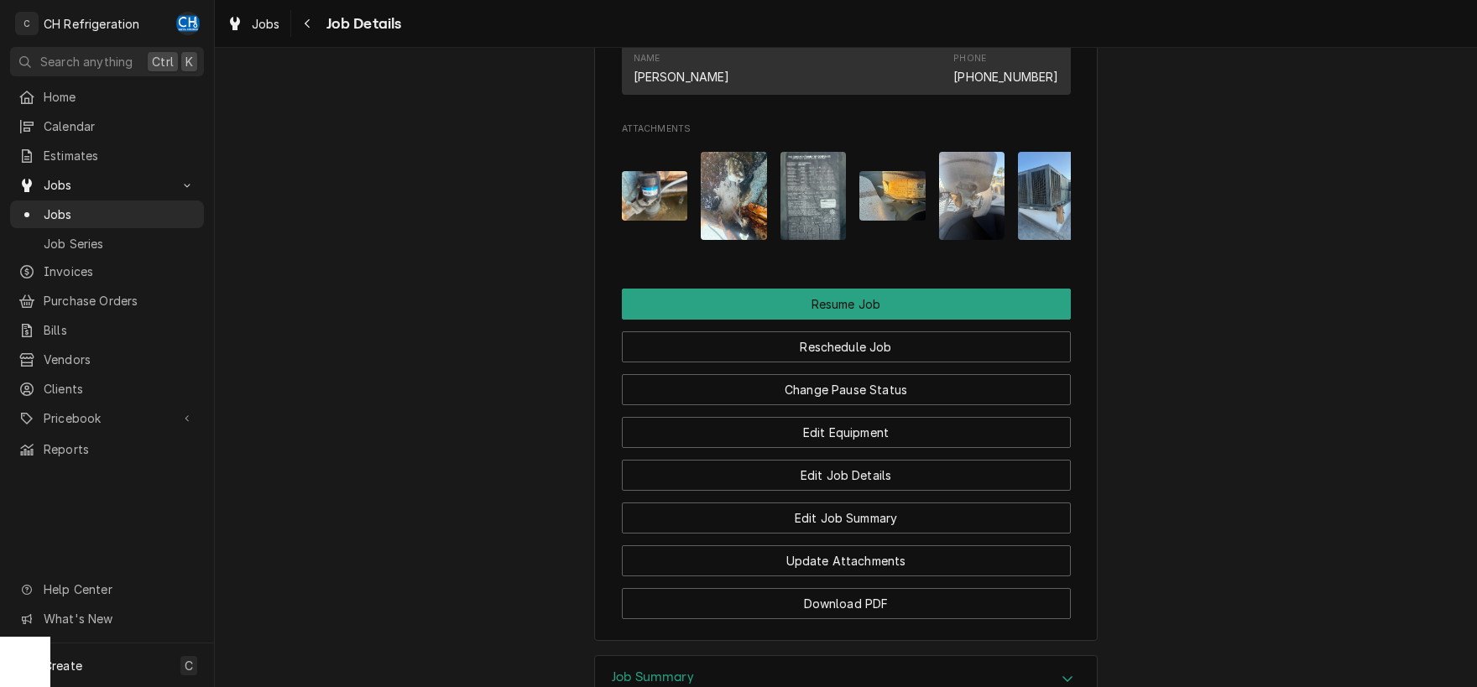
click at [656, 221] on img "Attachments" at bounding box center [655, 196] width 66 height 50
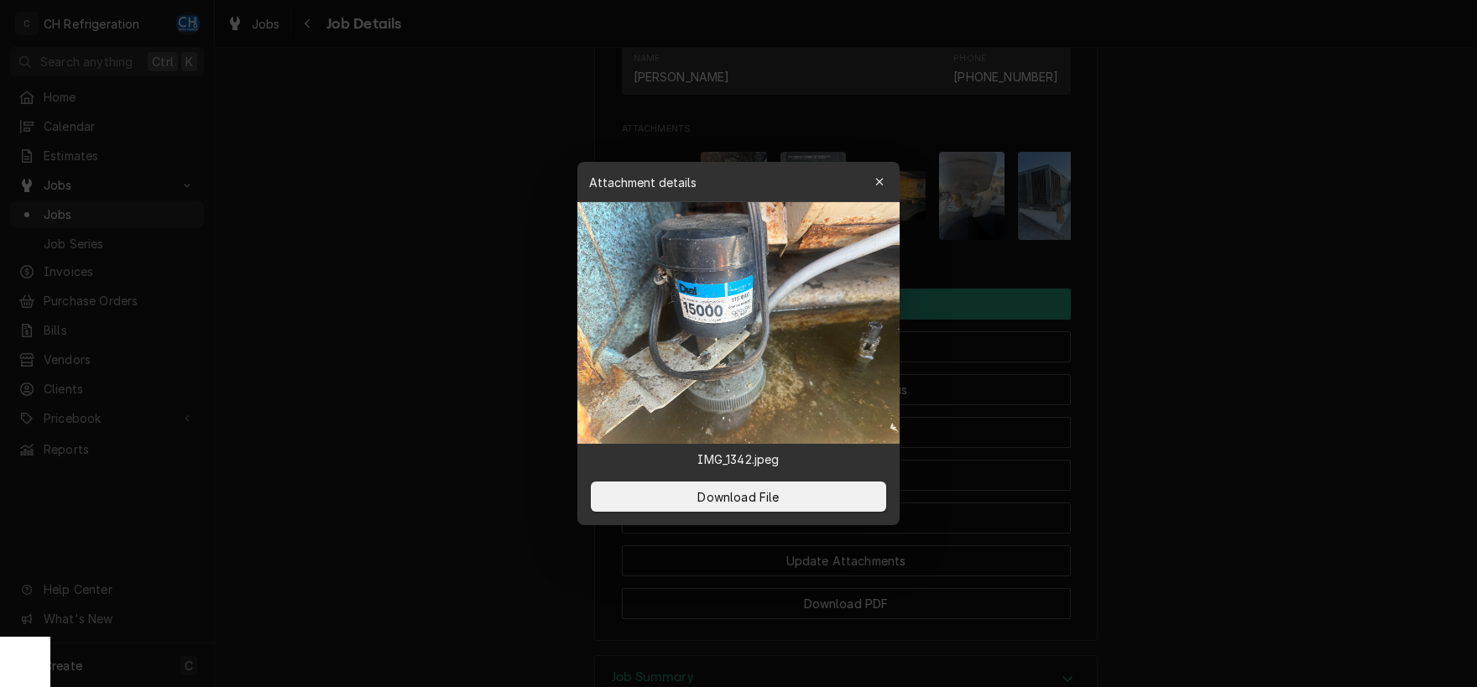
click at [1263, 383] on div at bounding box center [738, 343] width 1477 height 687
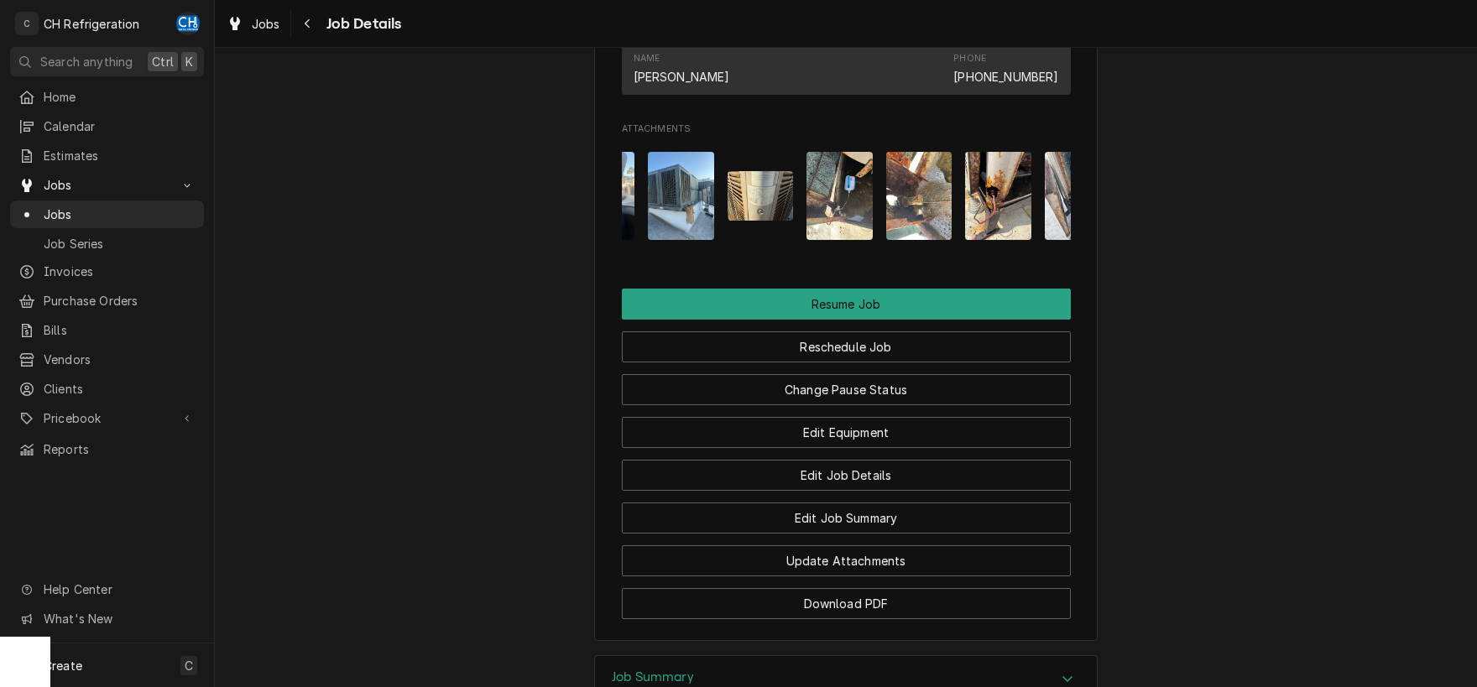
scroll to position [0, 402]
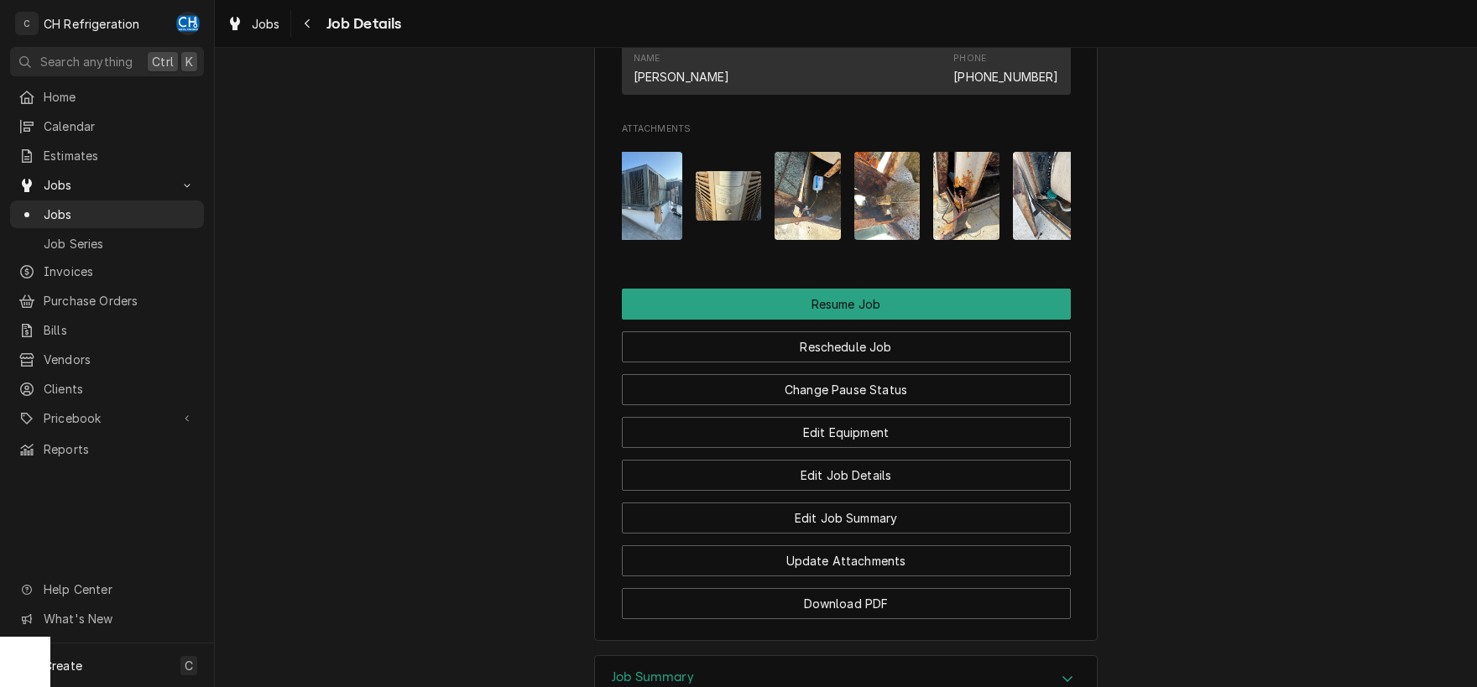
drag, startPoint x: 750, startPoint y: 264, endPoint x: 897, endPoint y: 267, distance: 146.9
click at [897, 254] on div "Attachments" at bounding box center [846, 196] width 449 height 115
click at [823, 236] on img "Attachments" at bounding box center [808, 196] width 66 height 88
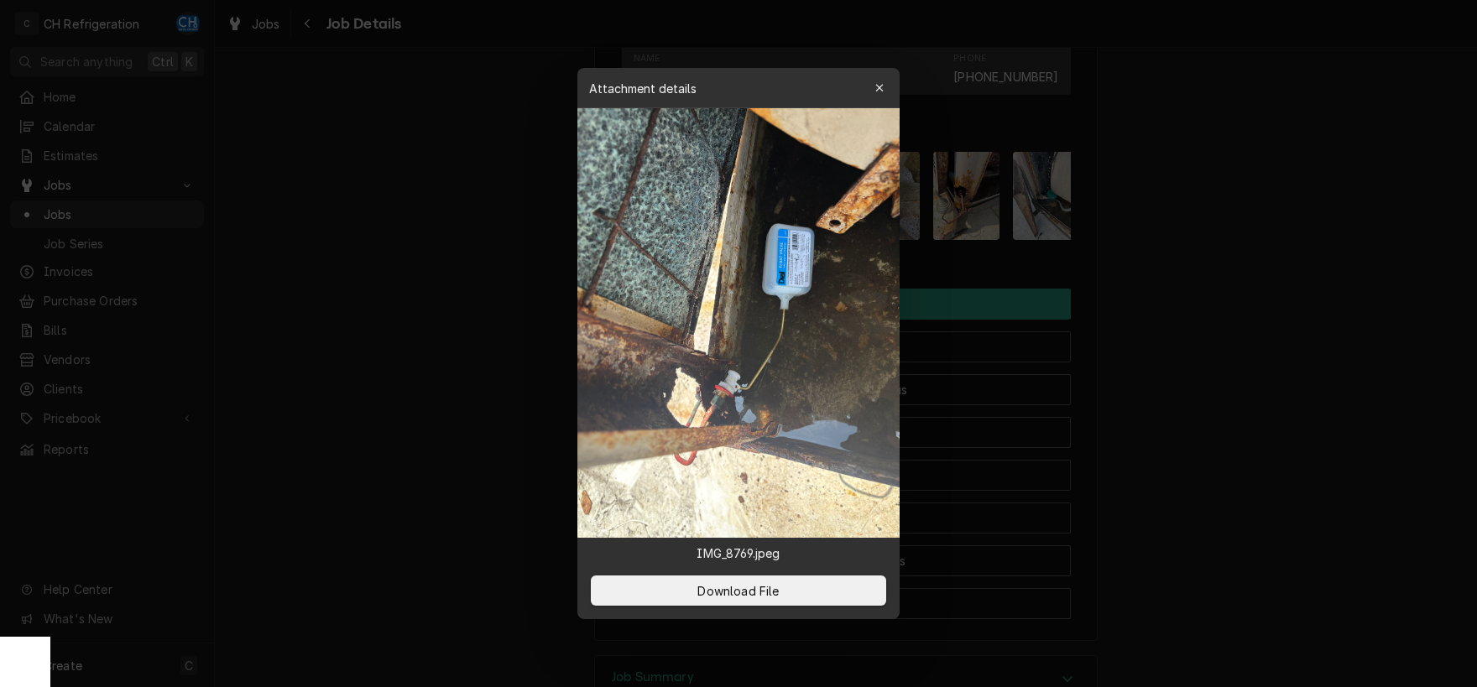
click at [1199, 336] on div at bounding box center [738, 343] width 1477 height 687
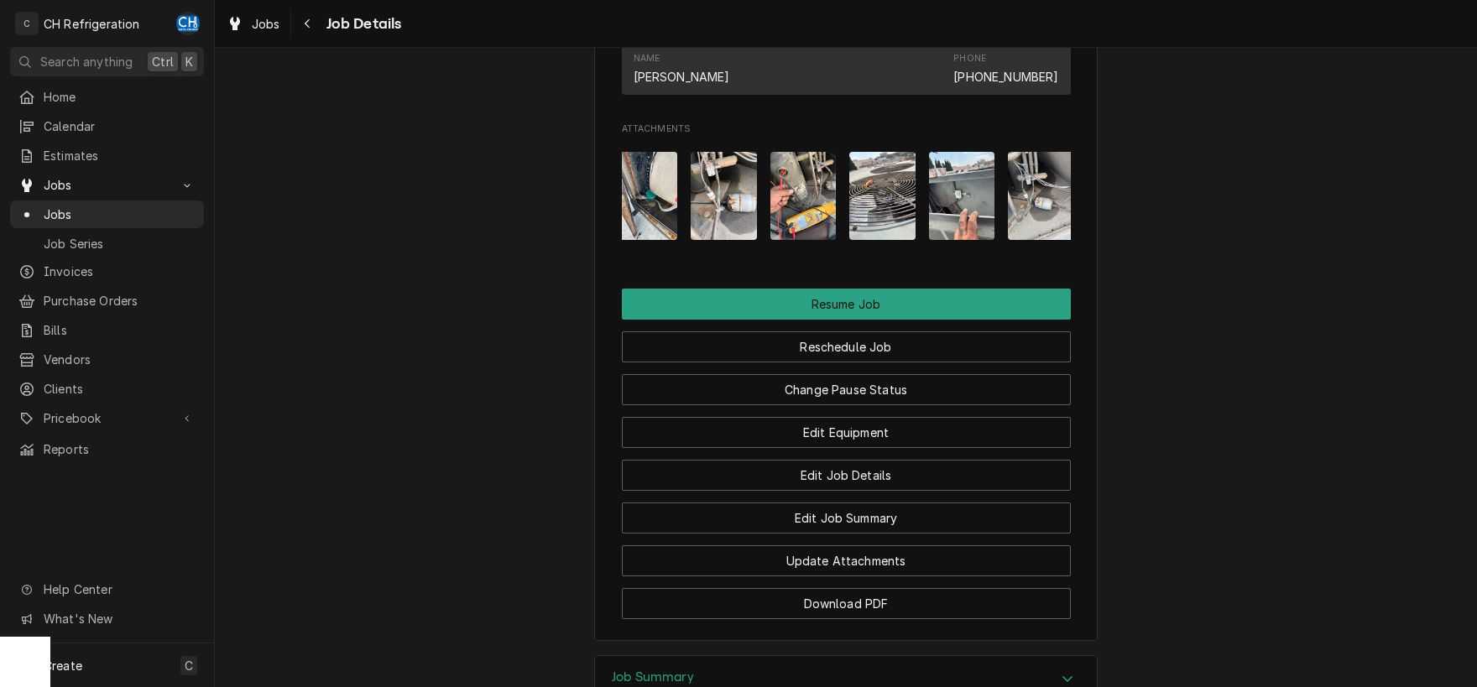
scroll to position [0, 819]
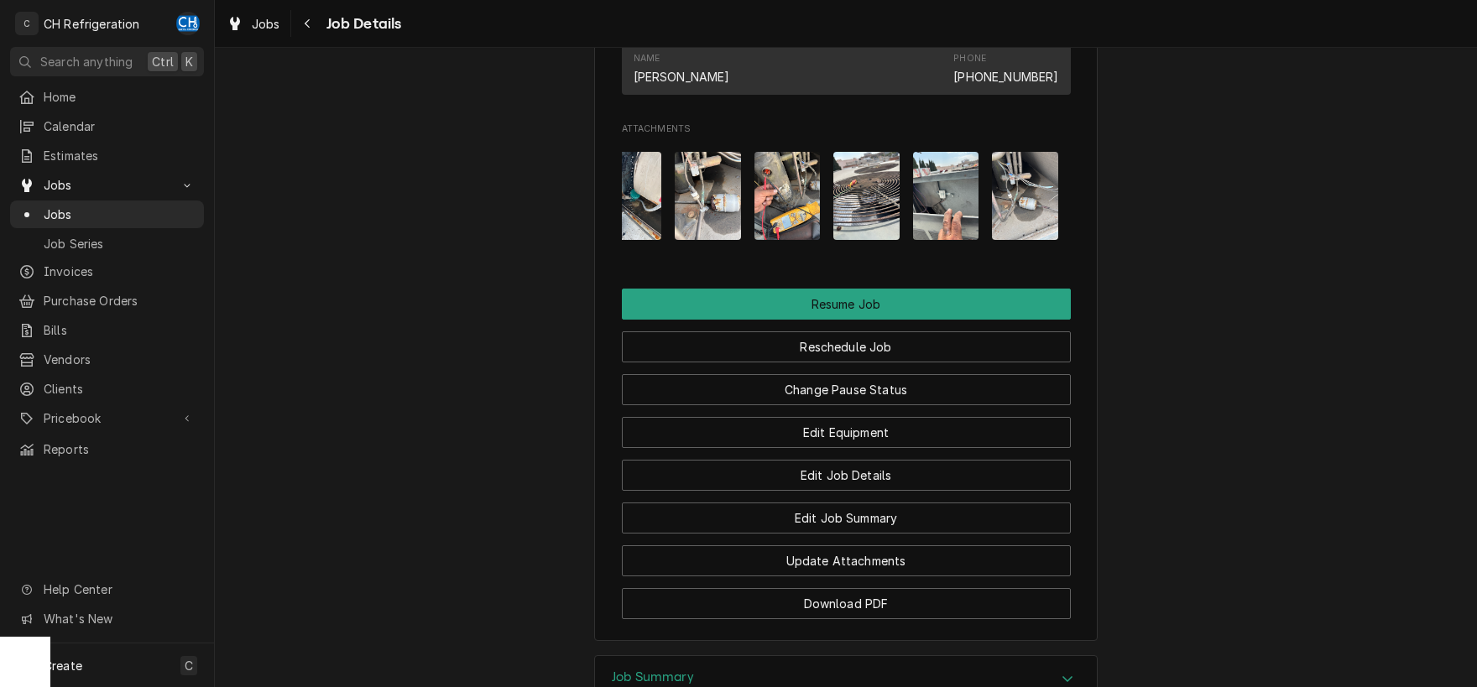
click at [1019, 234] on img "Attachments" at bounding box center [1025, 196] width 66 height 88
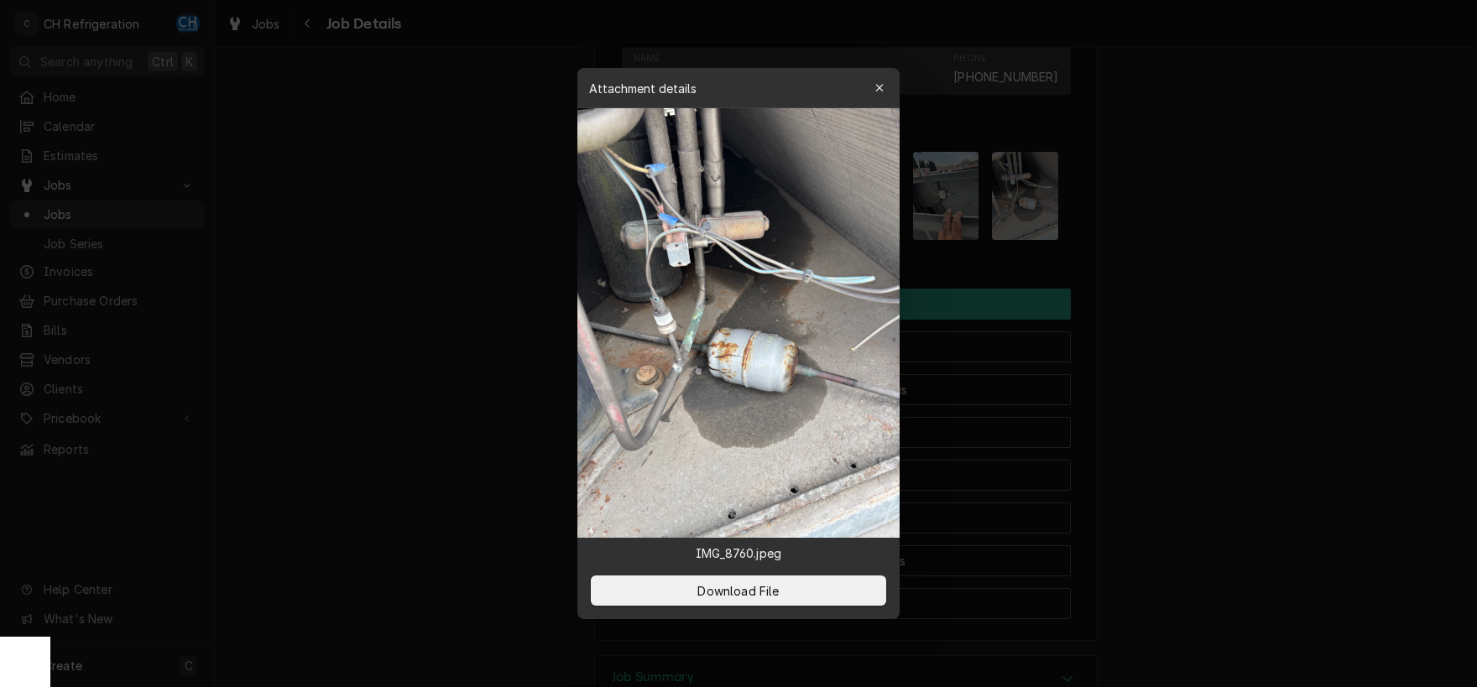
click at [1130, 274] on div at bounding box center [738, 343] width 1477 height 687
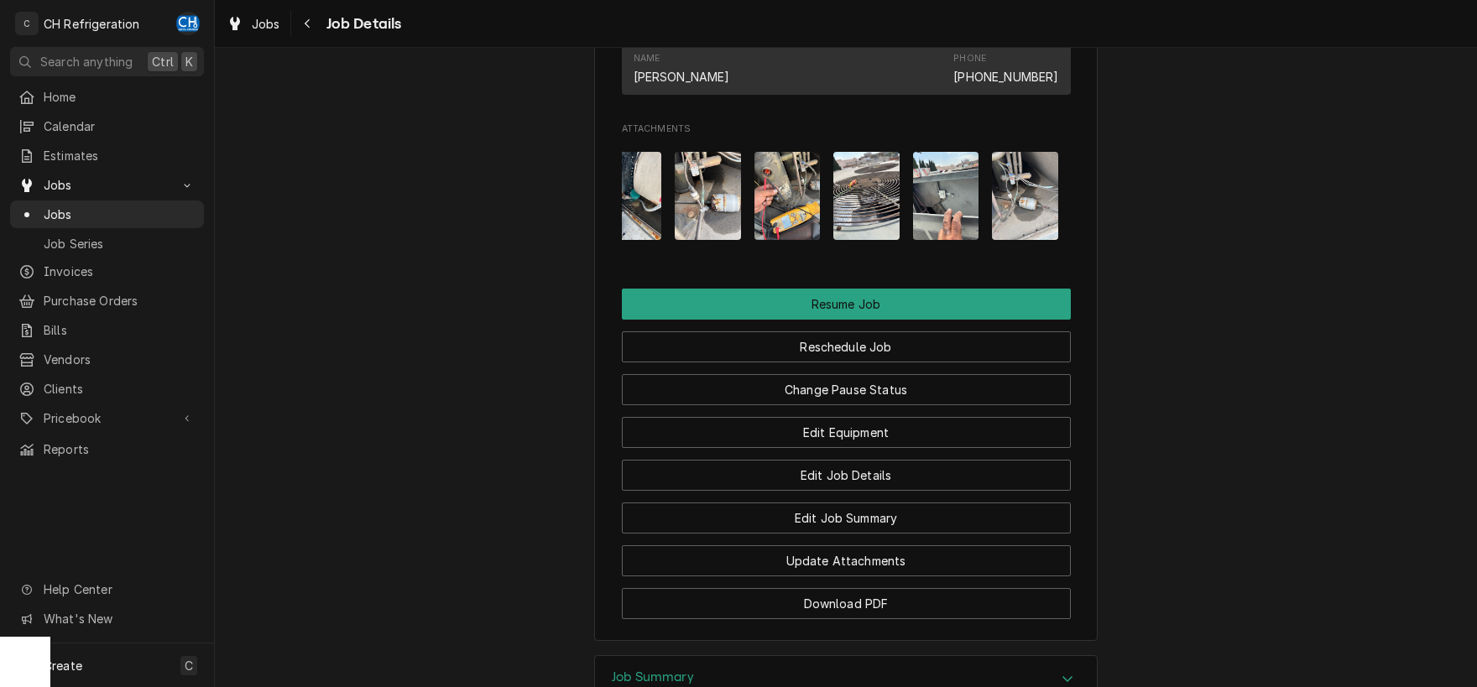
click at [919, 223] on img "Attachments" at bounding box center [946, 196] width 66 height 88
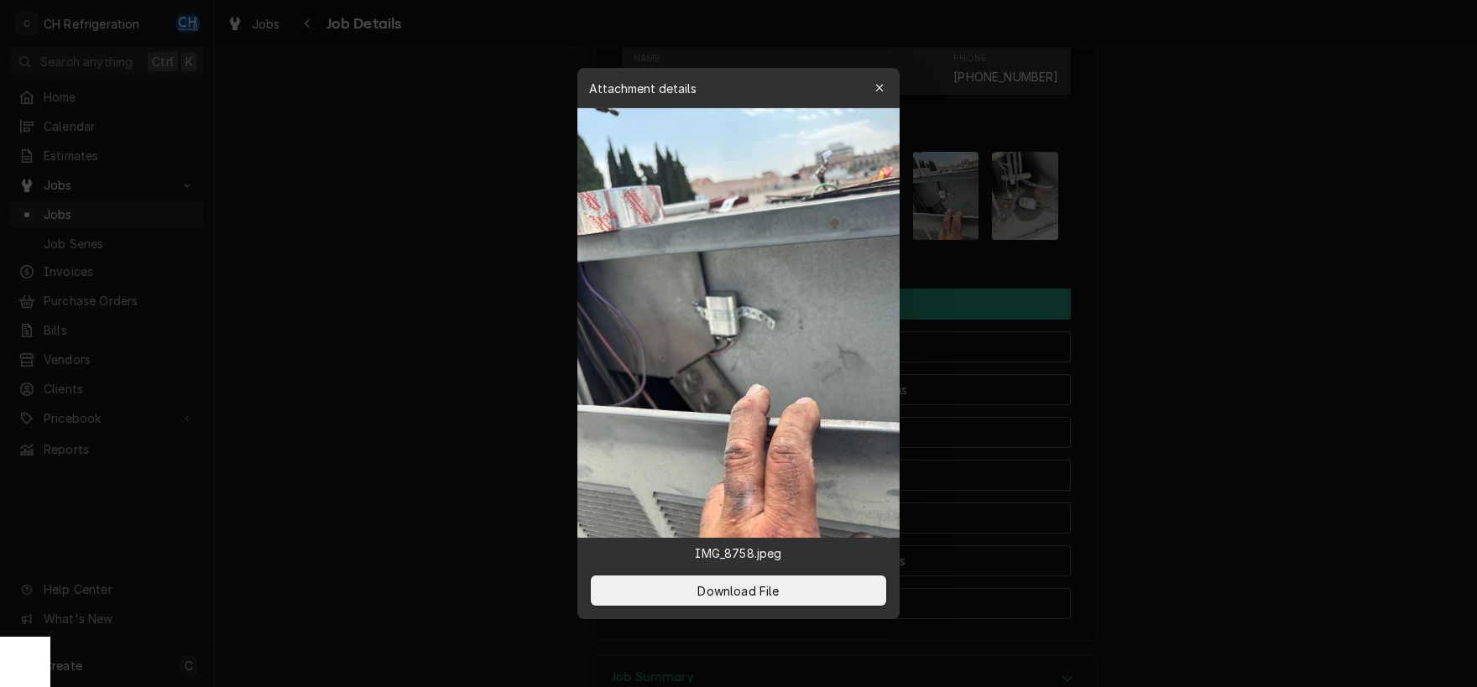
click at [1143, 300] on div at bounding box center [738, 343] width 1477 height 687
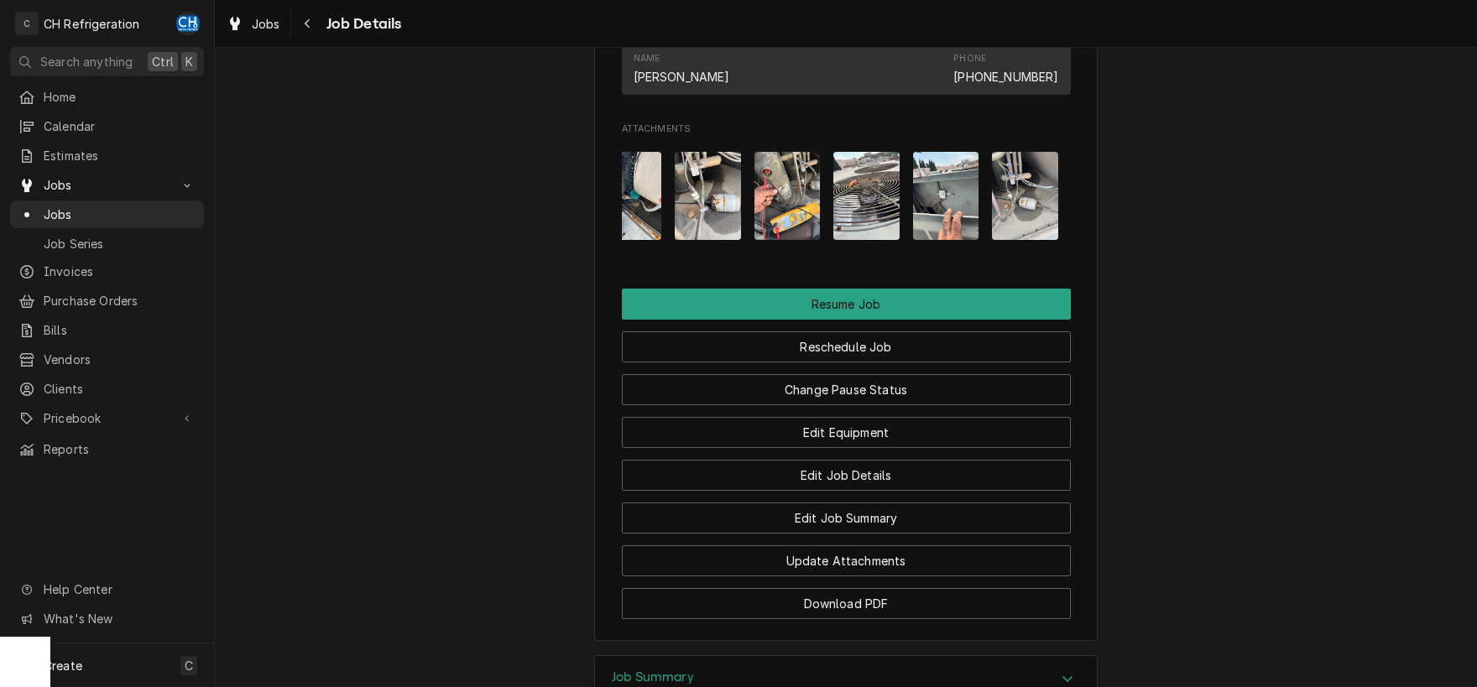
click at [855, 234] on img "Attachments" at bounding box center [866, 196] width 66 height 88
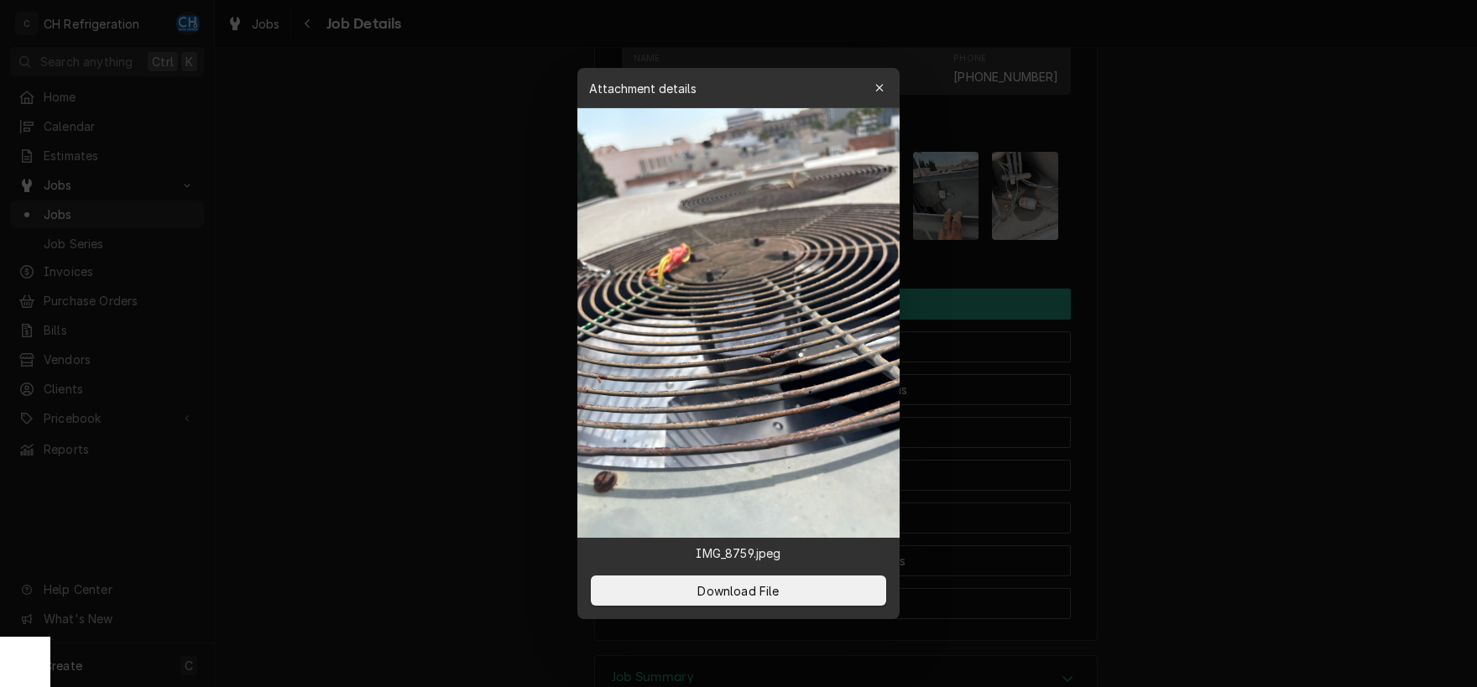
click at [1186, 313] on div at bounding box center [738, 343] width 1477 height 687
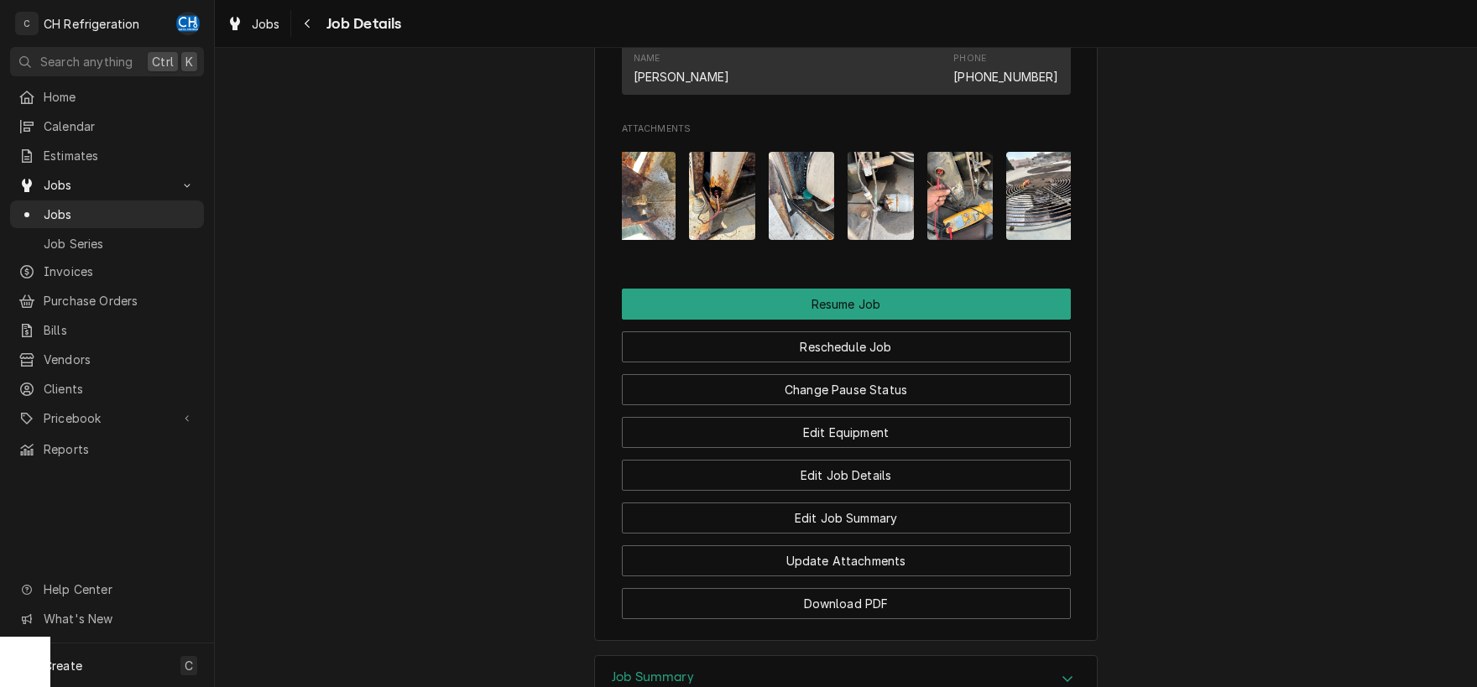
scroll to position [0, 645]
click at [882, 240] on img "Attachments" at bounding box center [882, 196] width 66 height 88
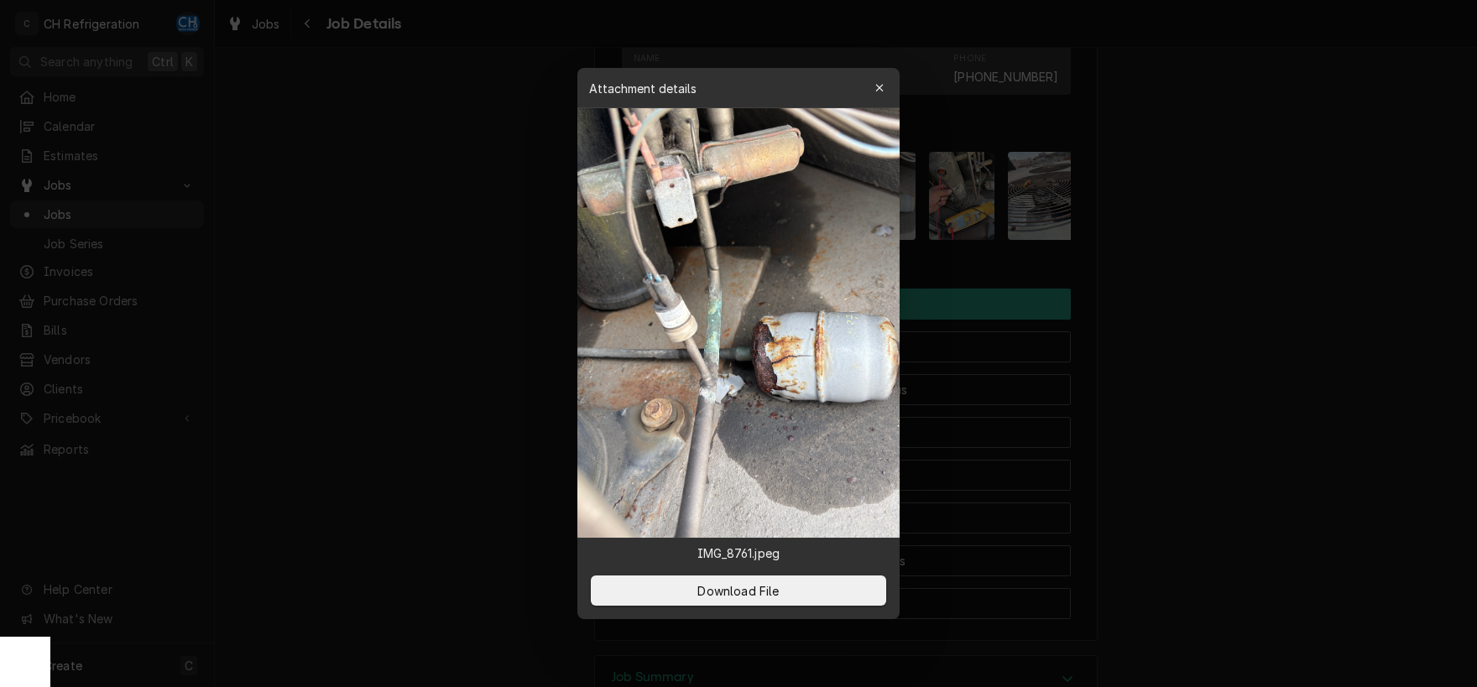
click at [1181, 251] on div at bounding box center [738, 343] width 1477 height 687
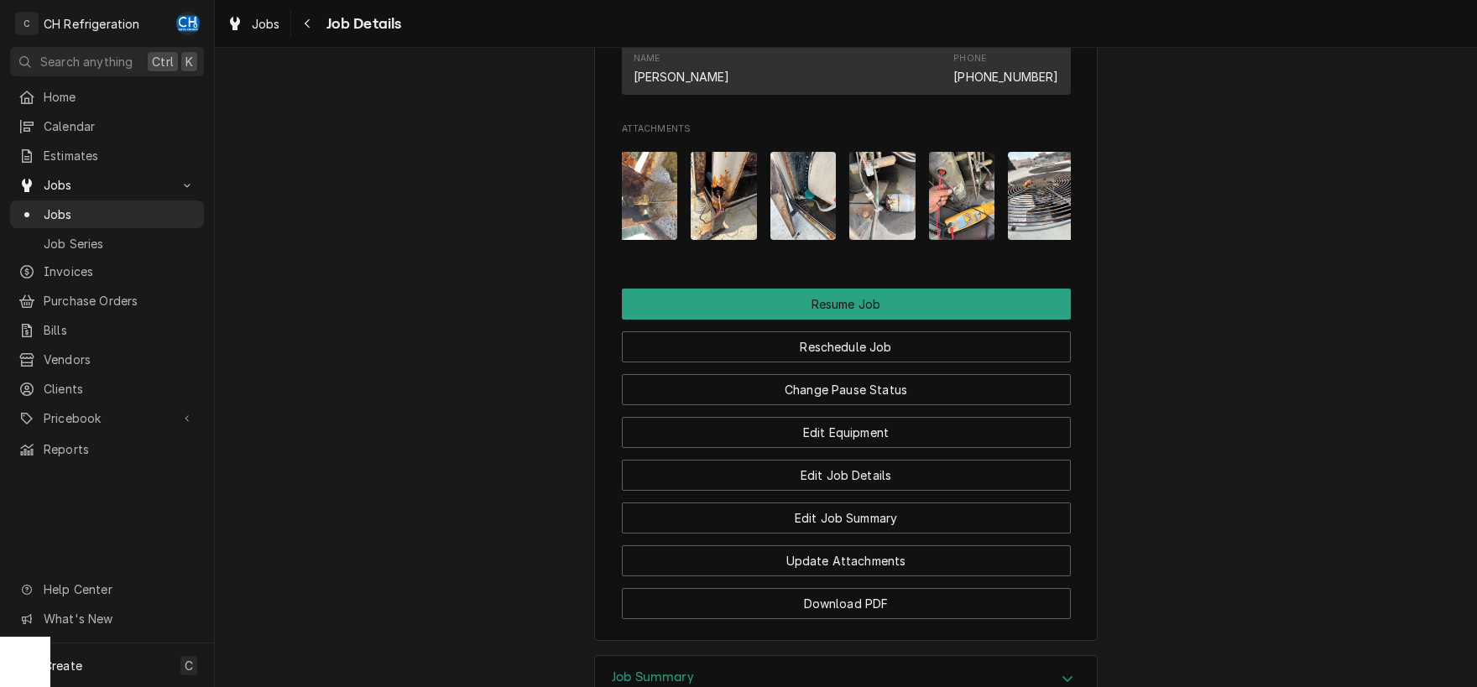
click at [817, 219] on img "Attachments" at bounding box center [803, 196] width 66 height 88
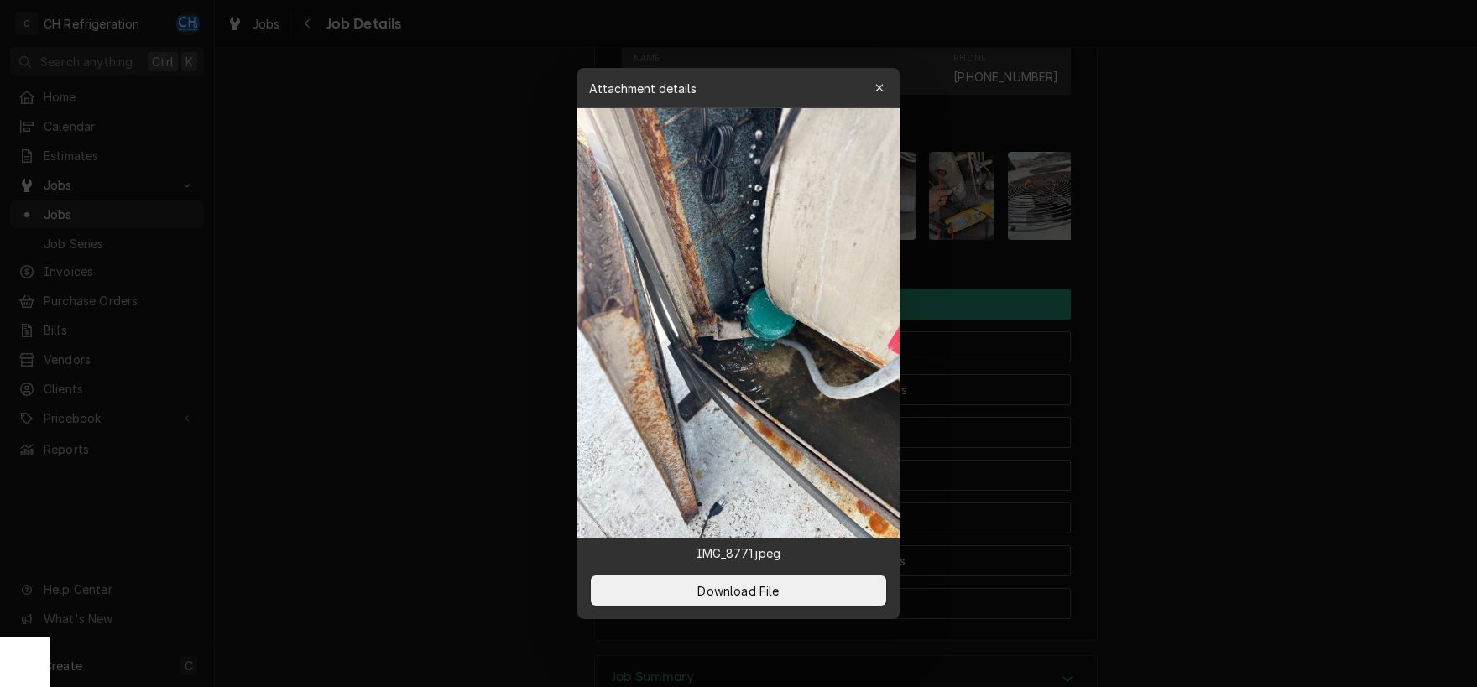
click at [1204, 252] on div at bounding box center [738, 343] width 1477 height 687
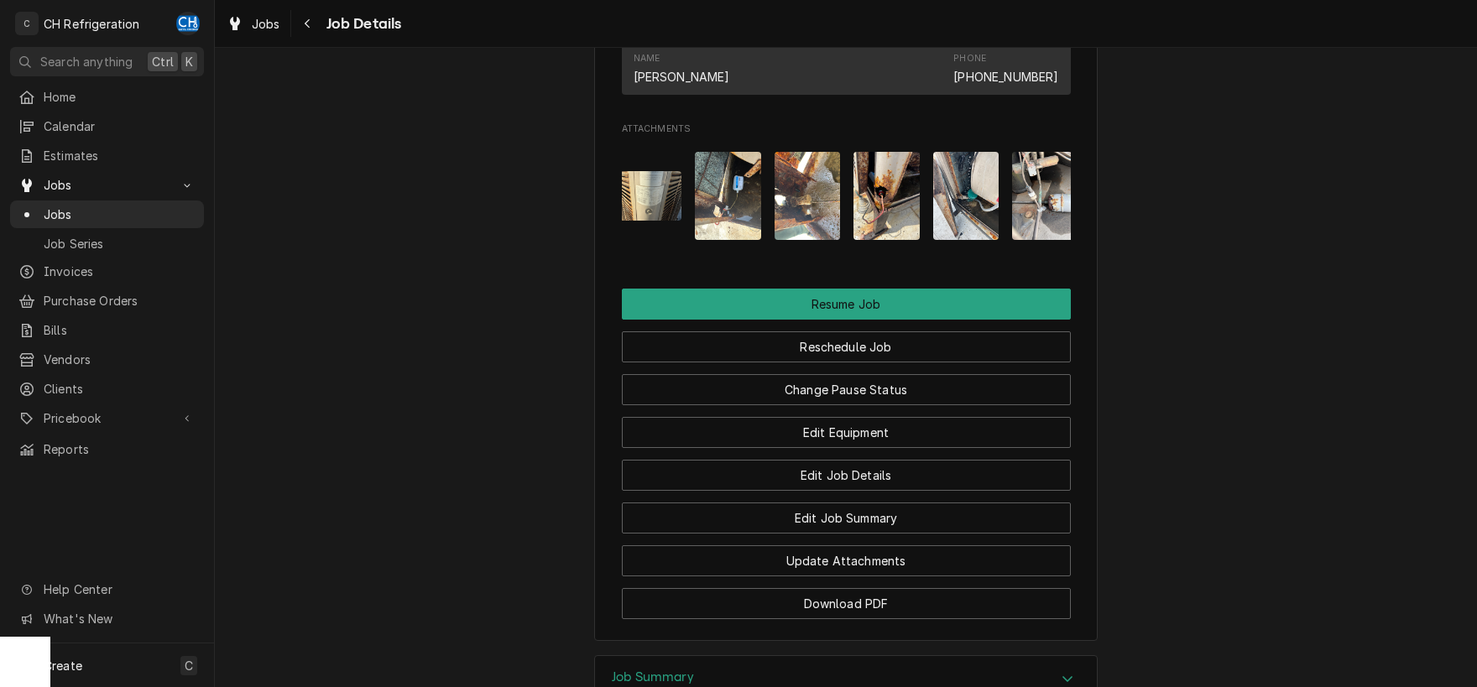
scroll to position [0, 436]
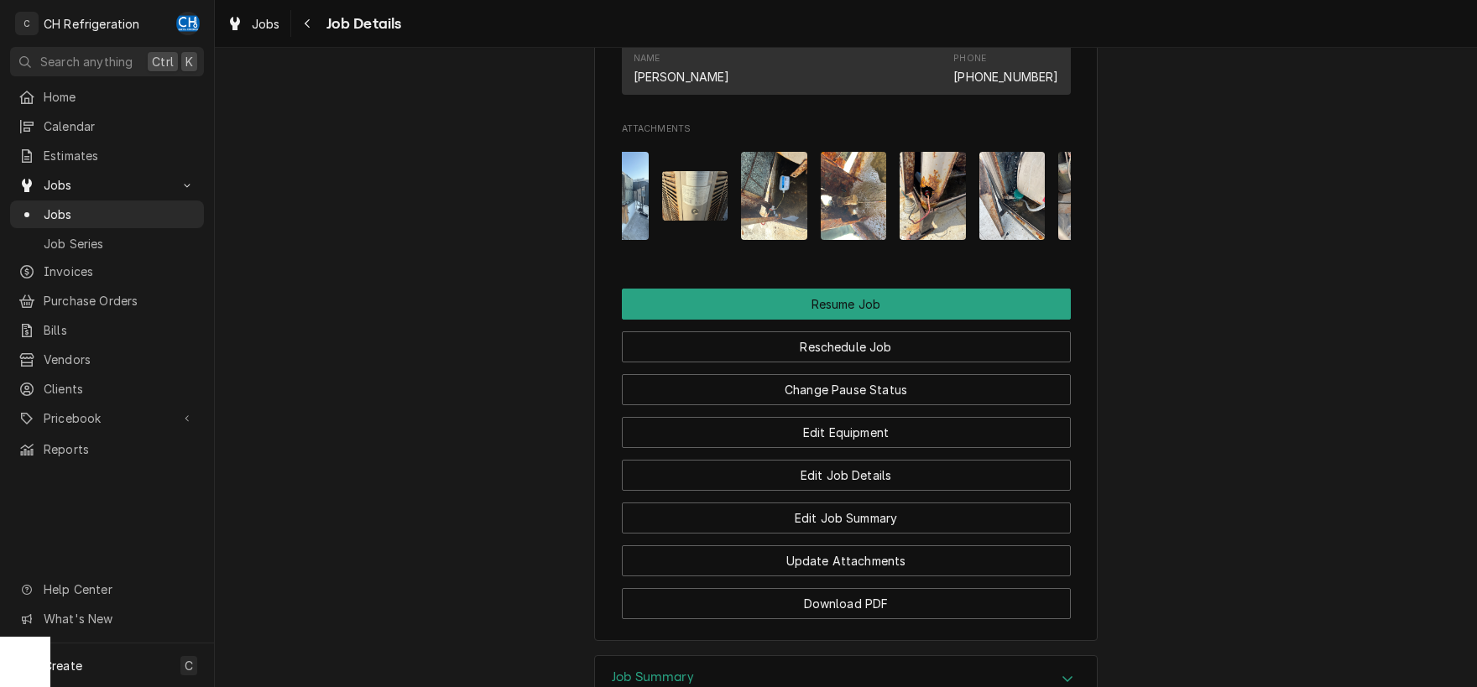
click at [858, 240] on img "Attachments" at bounding box center [854, 196] width 66 height 88
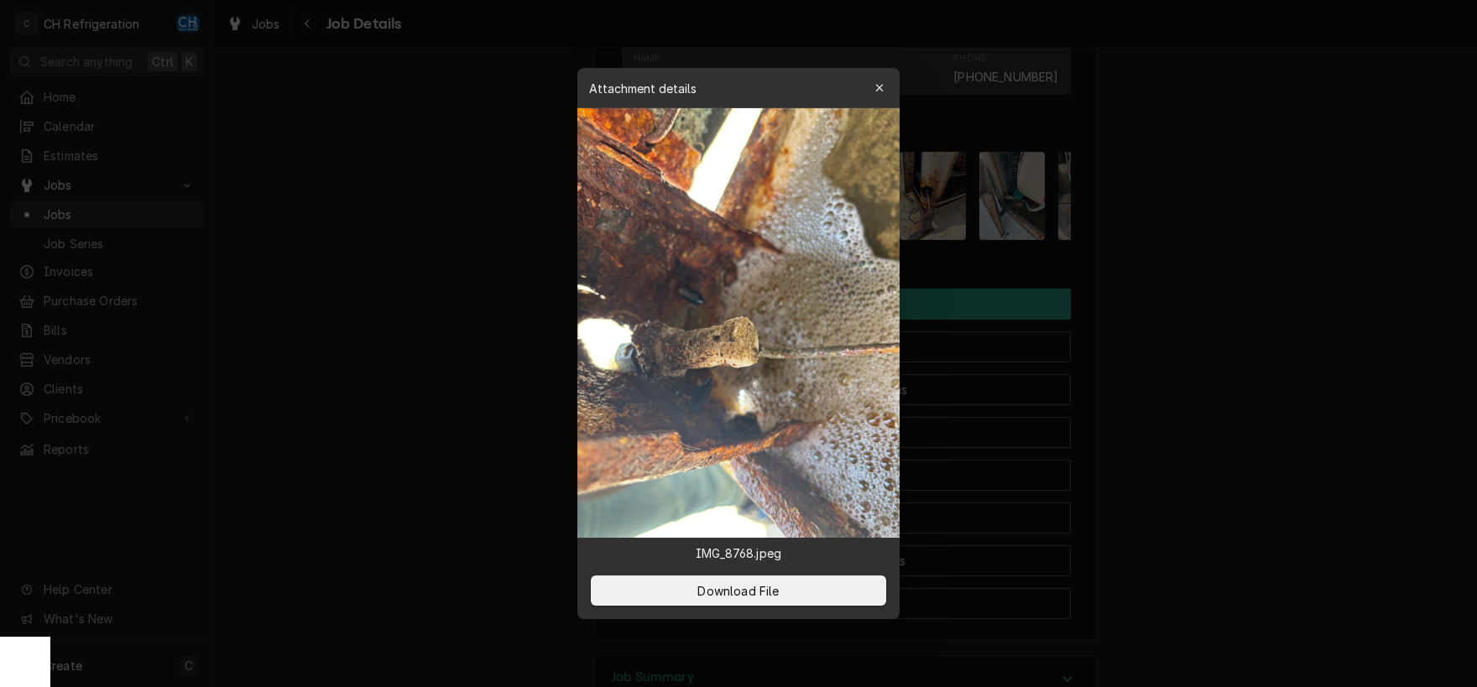
click at [1214, 258] on div at bounding box center [738, 343] width 1477 height 687
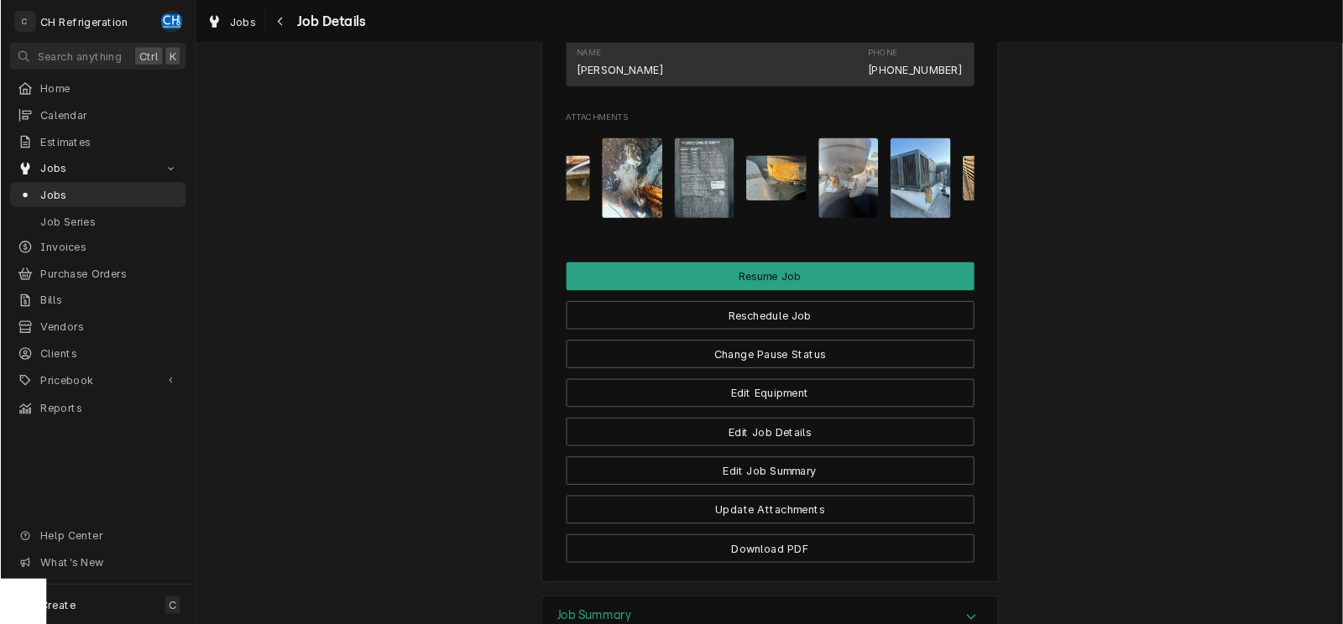
scroll to position [0, 0]
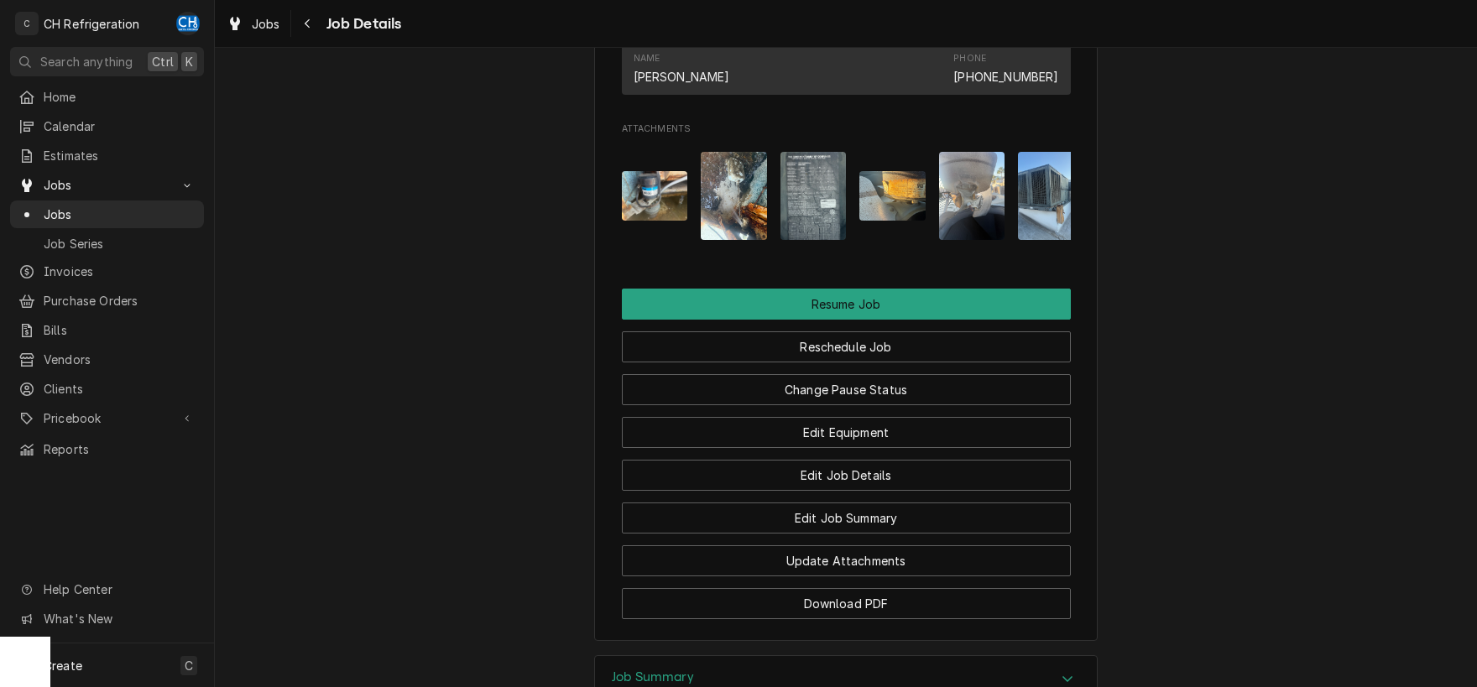
click at [804, 240] on img "Attachments" at bounding box center [813, 196] width 66 height 88
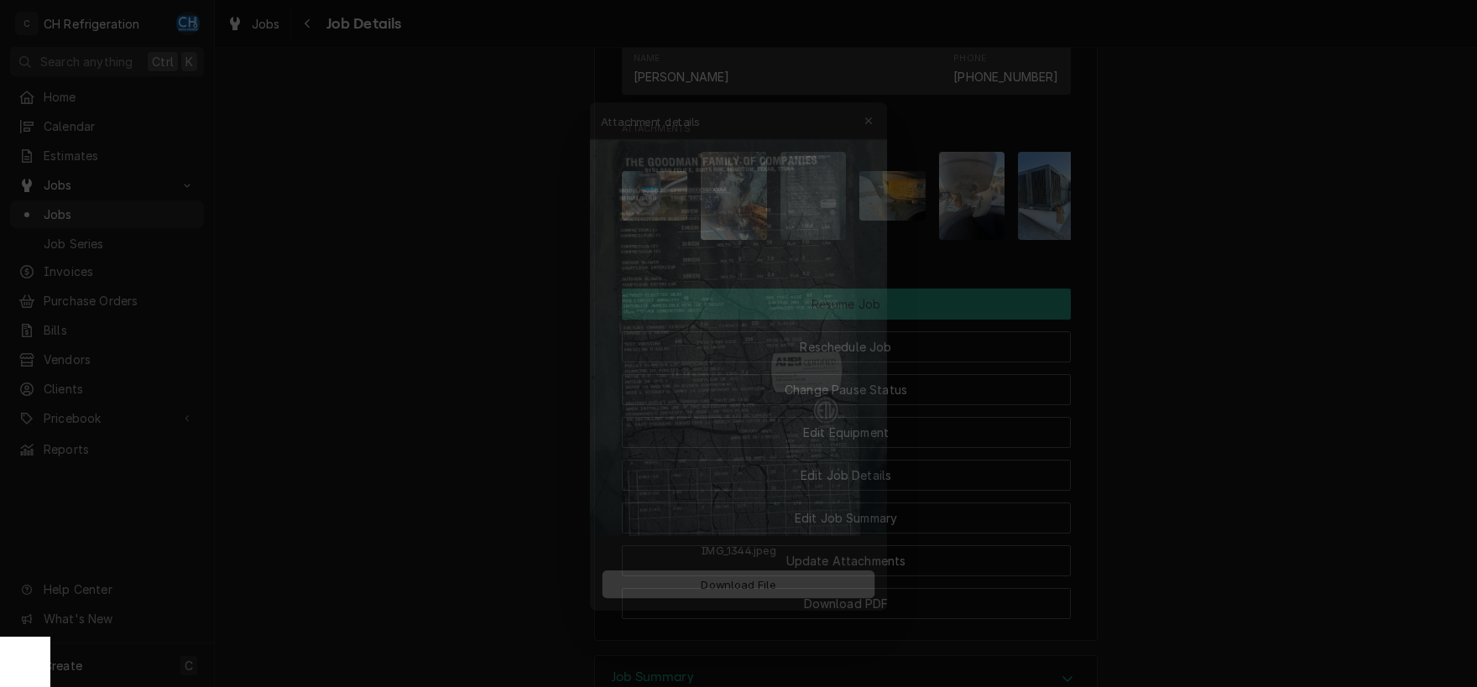
click at [702, 255] on img at bounding box center [738, 323] width 322 height 430
click at [742, 222] on img at bounding box center [738, 323] width 322 height 430
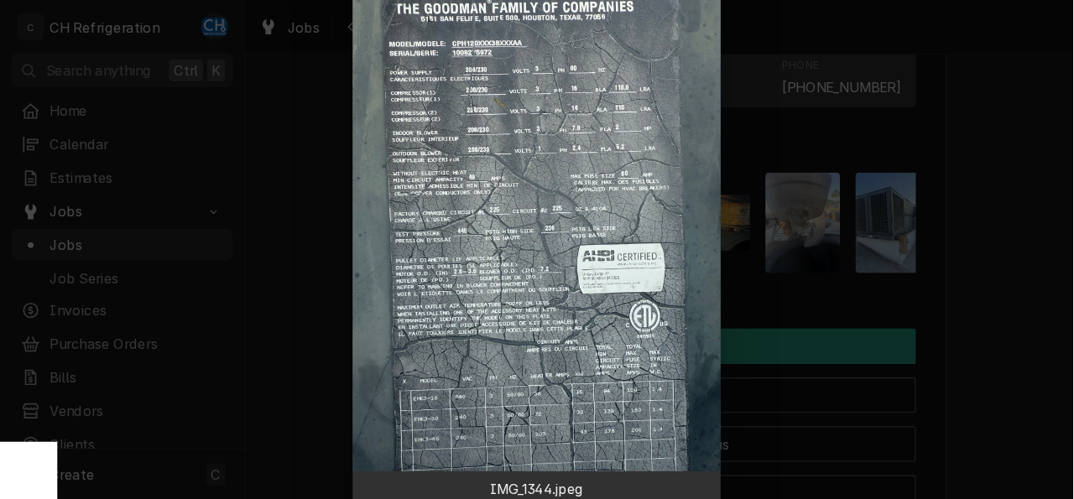
scroll to position [1579, 0]
click at [246, 156] on div at bounding box center [470, 218] width 940 height 437
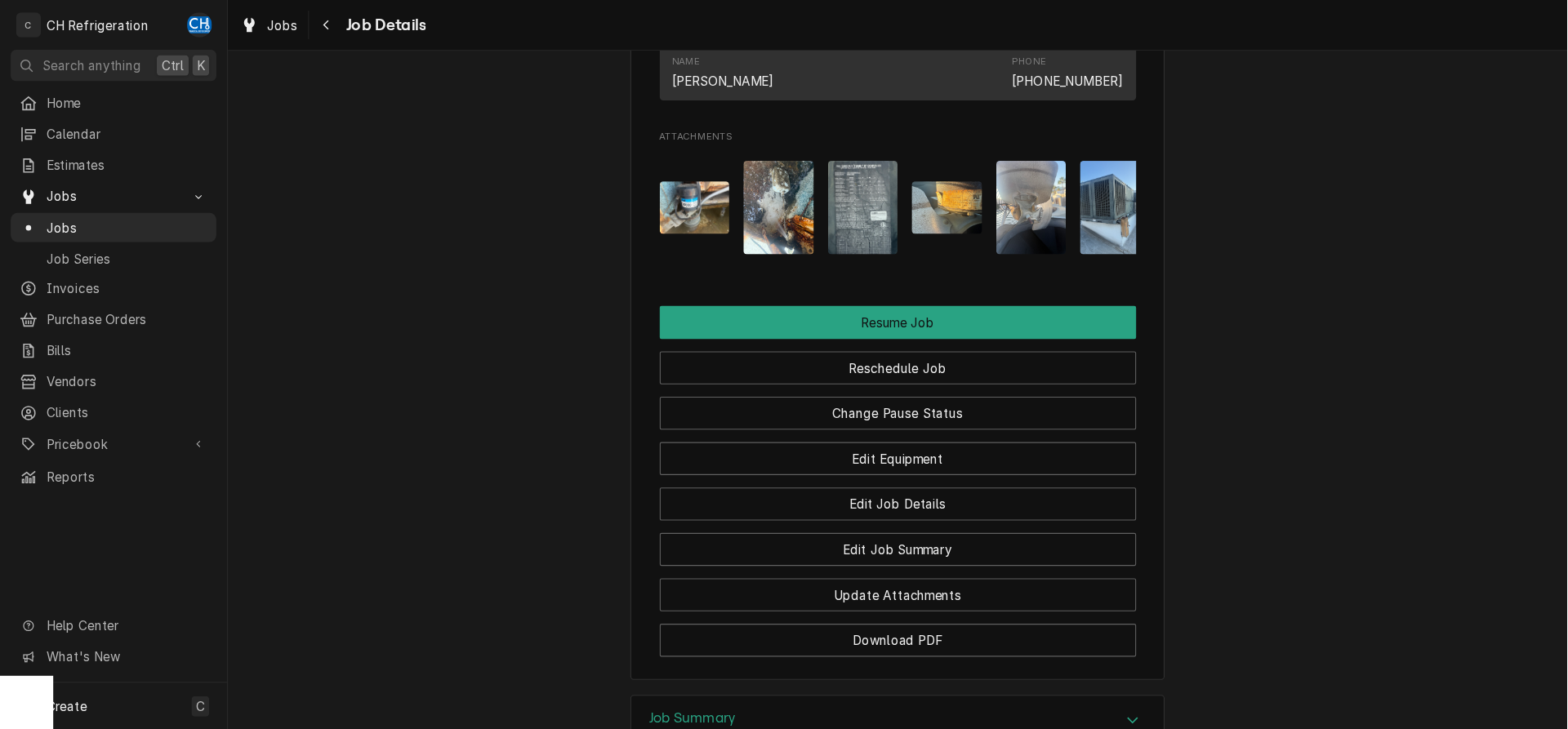
scroll to position [1536, 0]
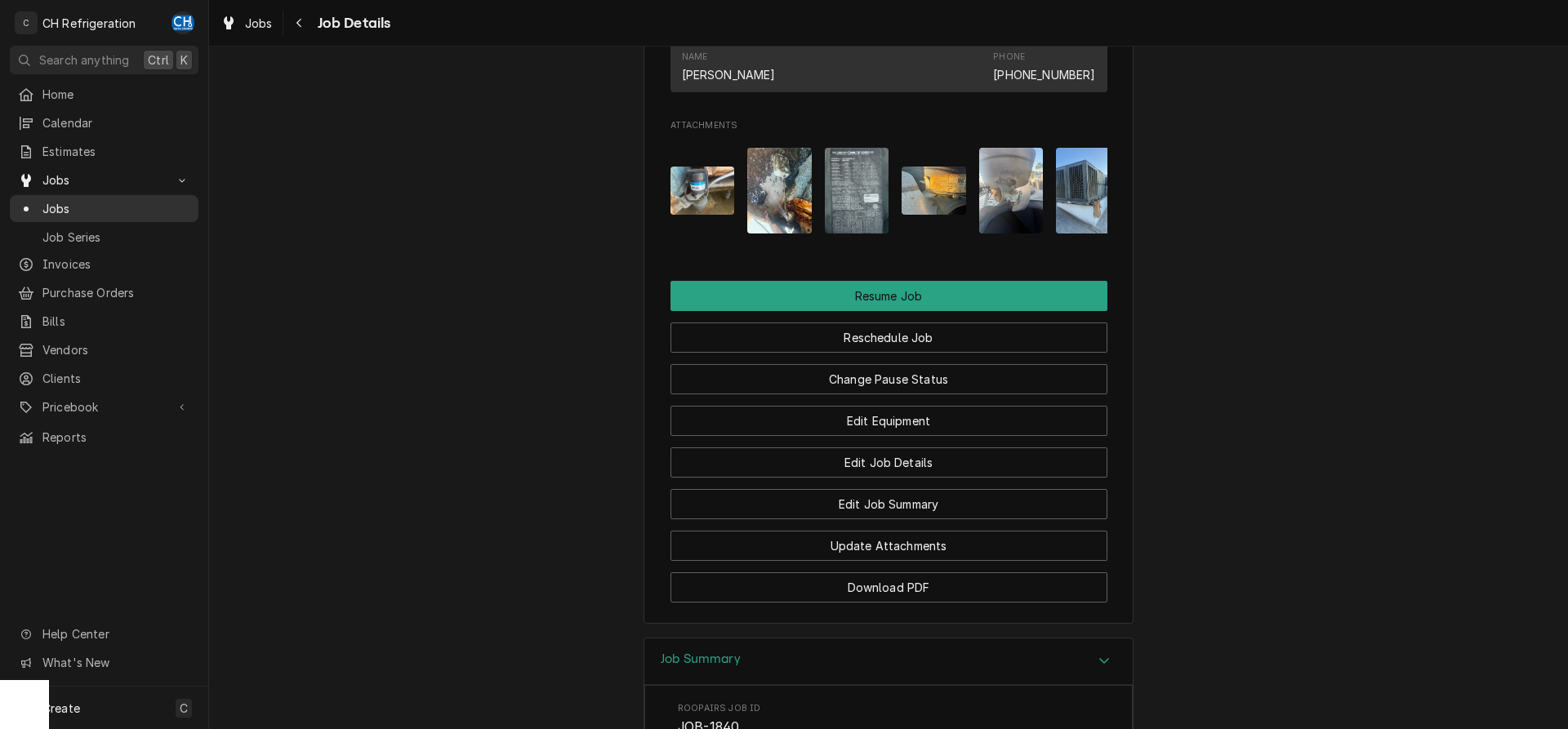
click at [64, 203] on span "Jobs" at bounding box center [117, 209] width 148 height 18
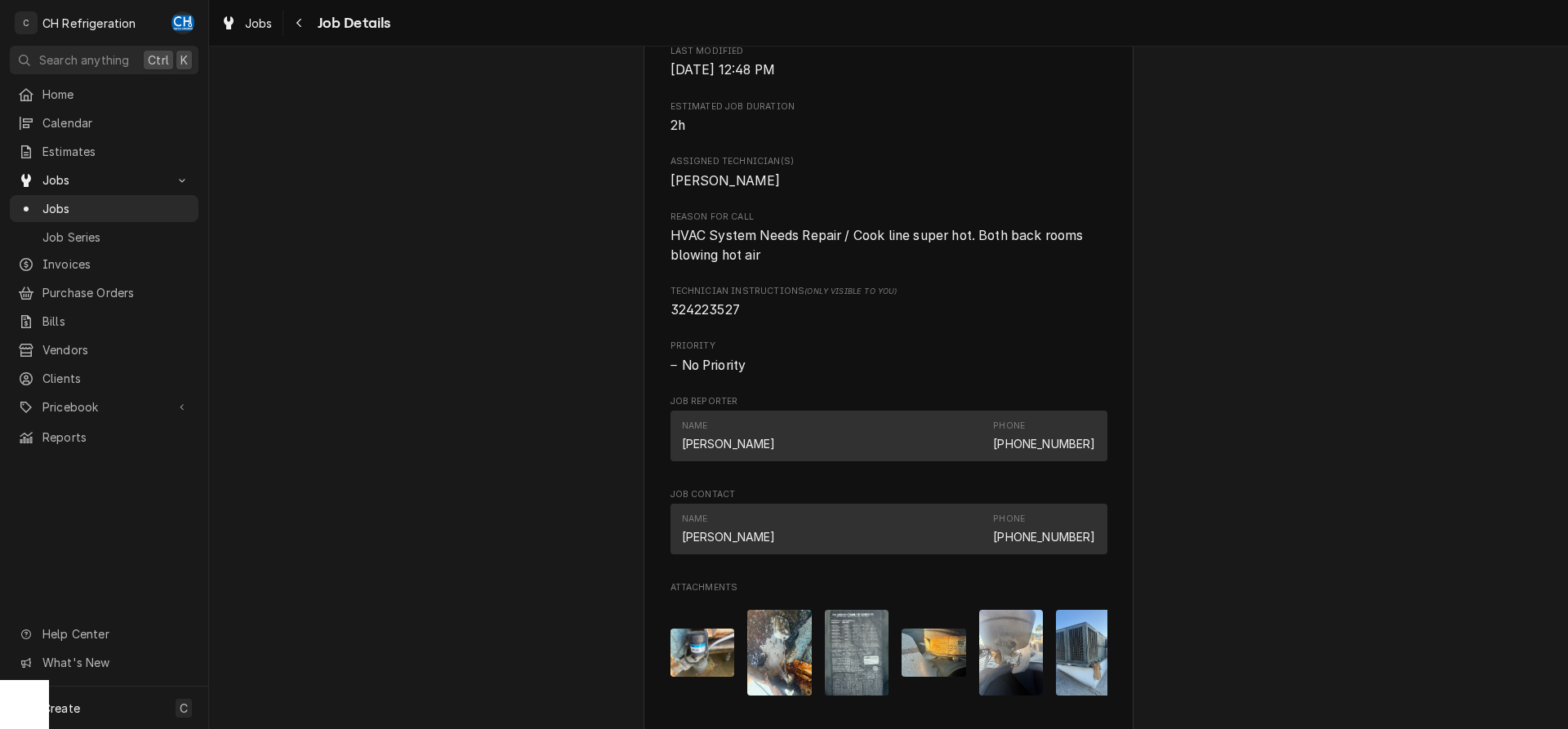
scroll to position [1036, 0]
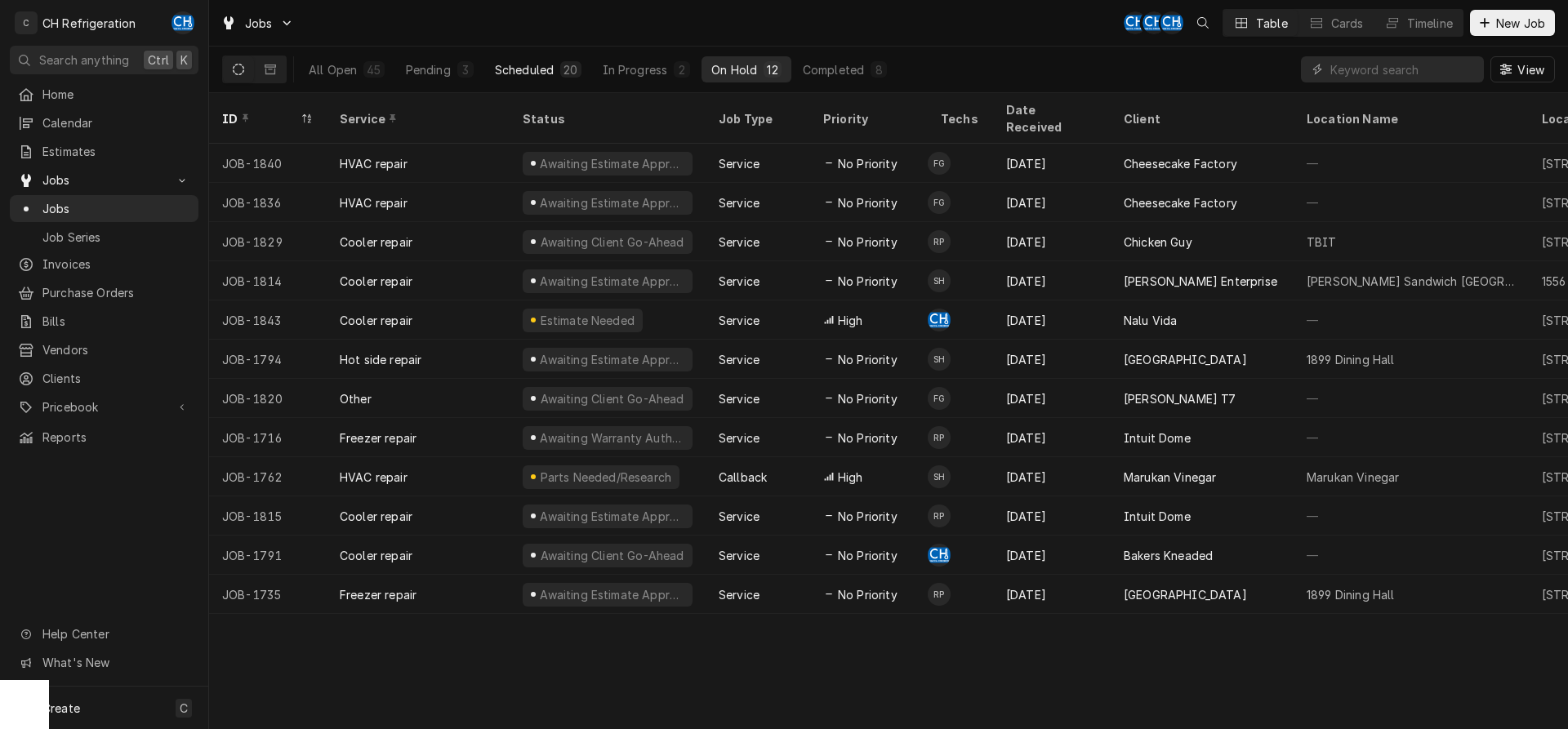
click at [545, 74] on div "Scheduled" at bounding box center [525, 70] width 58 height 18
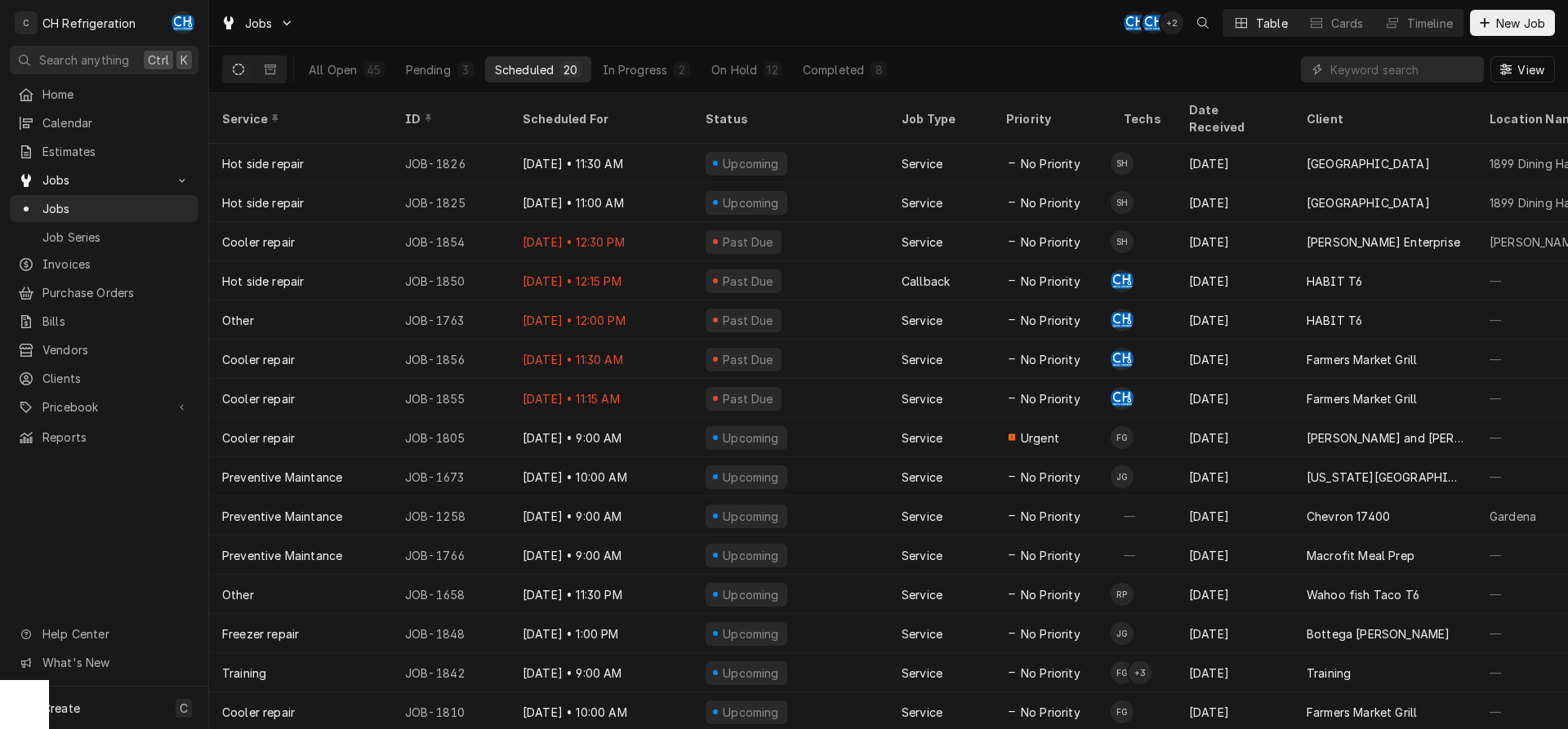
click at [548, 92] on div "All Open 45 Pending 3 Scheduled 20 In Progress 2 On Hold 12 Completed 8 View" at bounding box center [889, 70] width 1359 height 47
click at [551, 110] on div "Scheduled For" at bounding box center [600, 119] width 154 height 18
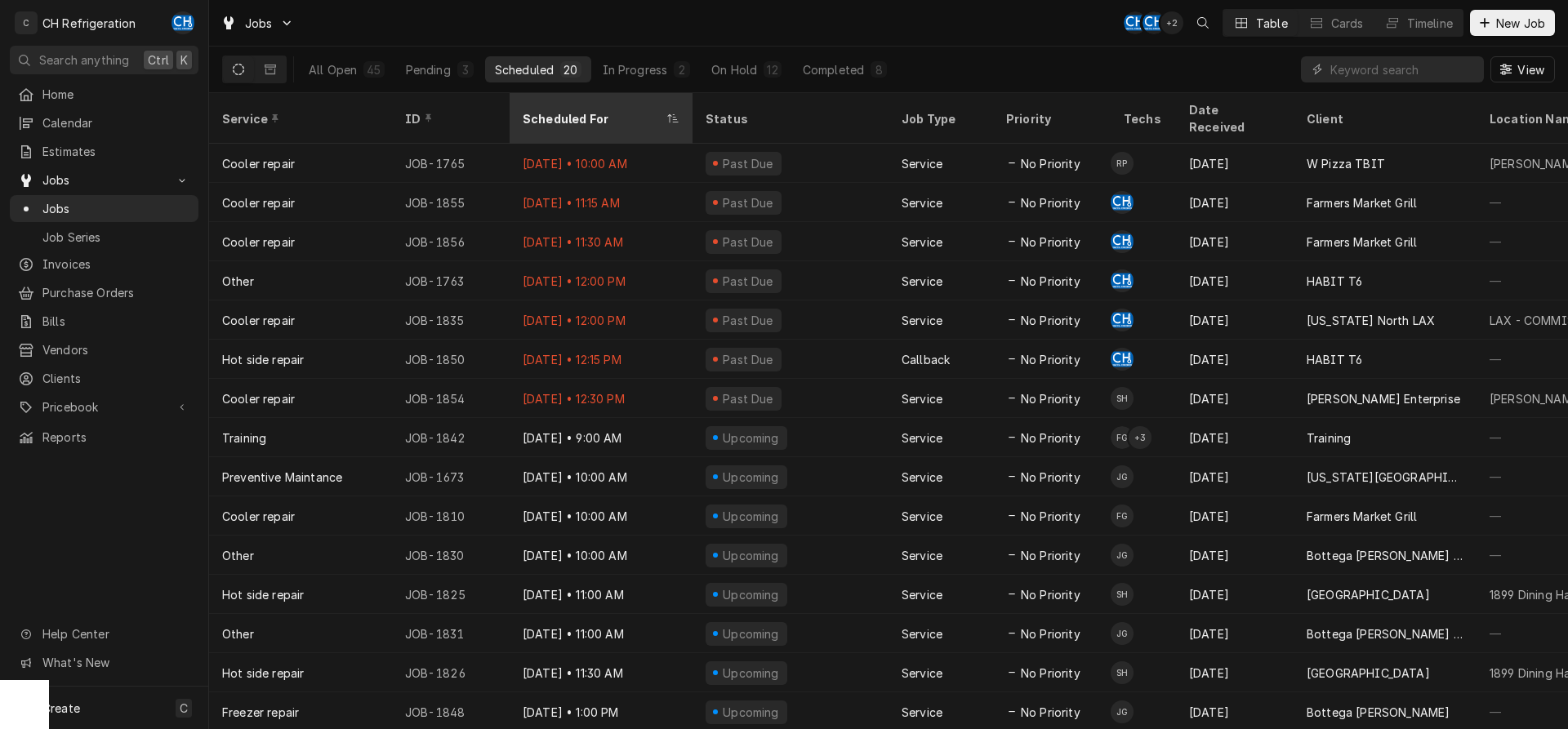
click at [551, 110] on div "Scheduled For" at bounding box center [593, 119] width 140 height 18
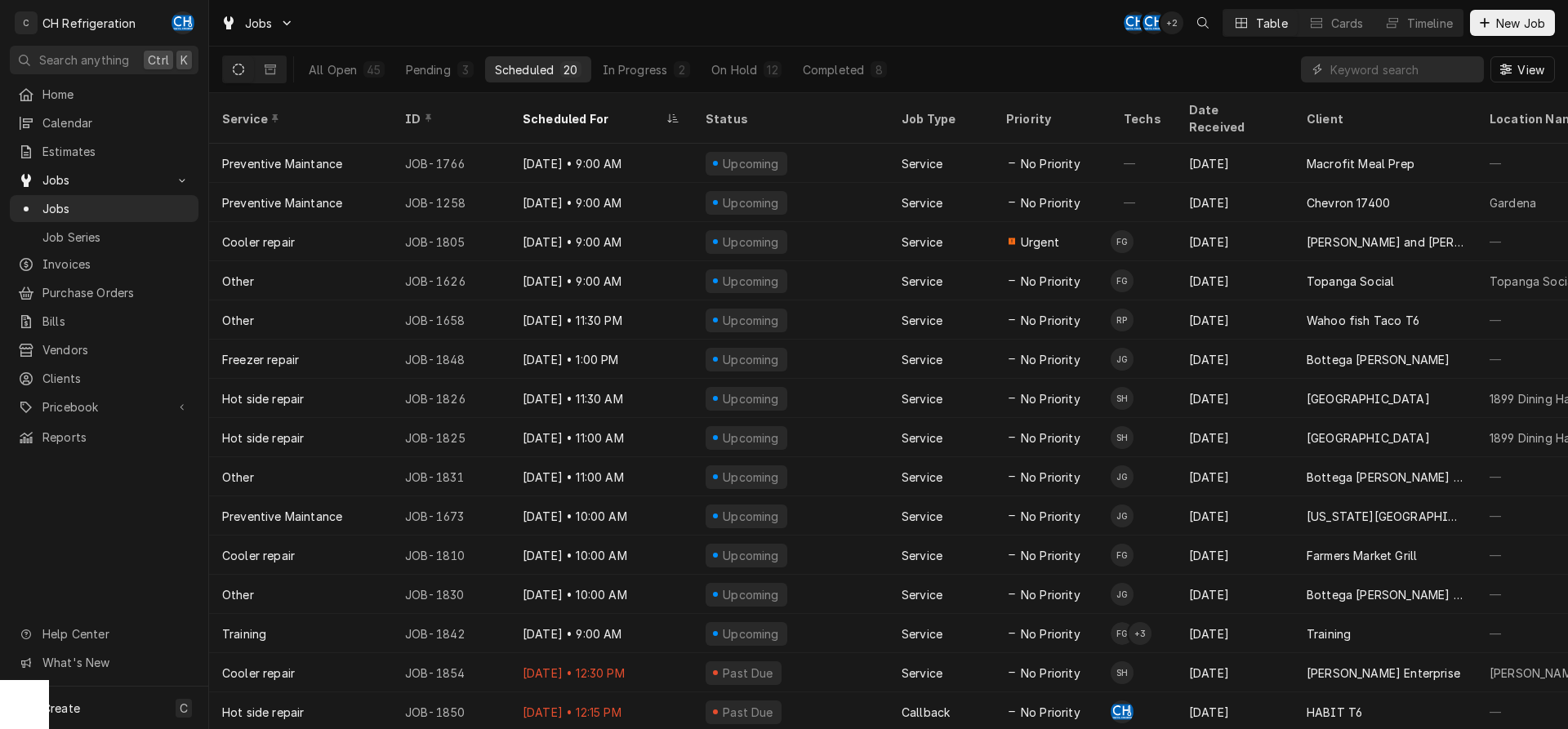
click at [551, 110] on div "Scheduled For" at bounding box center [593, 119] width 140 height 18
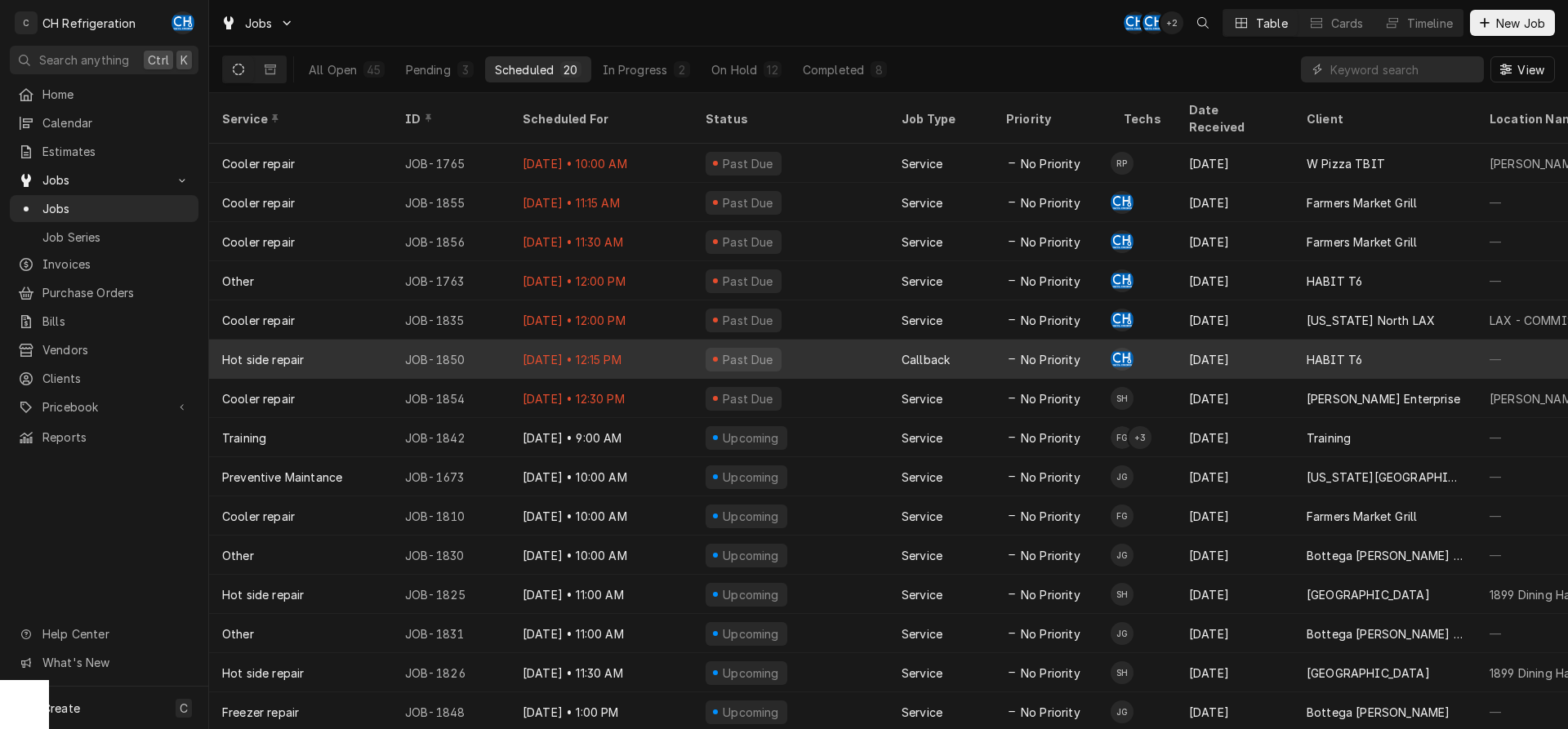
scroll to position [99, 0]
